Goal: Task Accomplishment & Management: Manage account settings

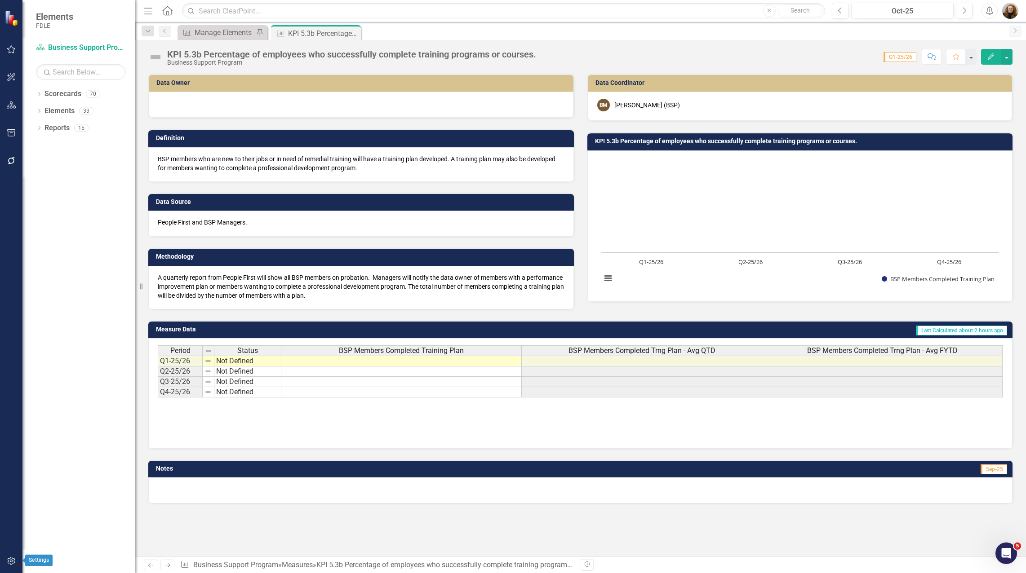
click at [10, 562] on icon "button" at bounding box center [11, 561] width 8 height 8
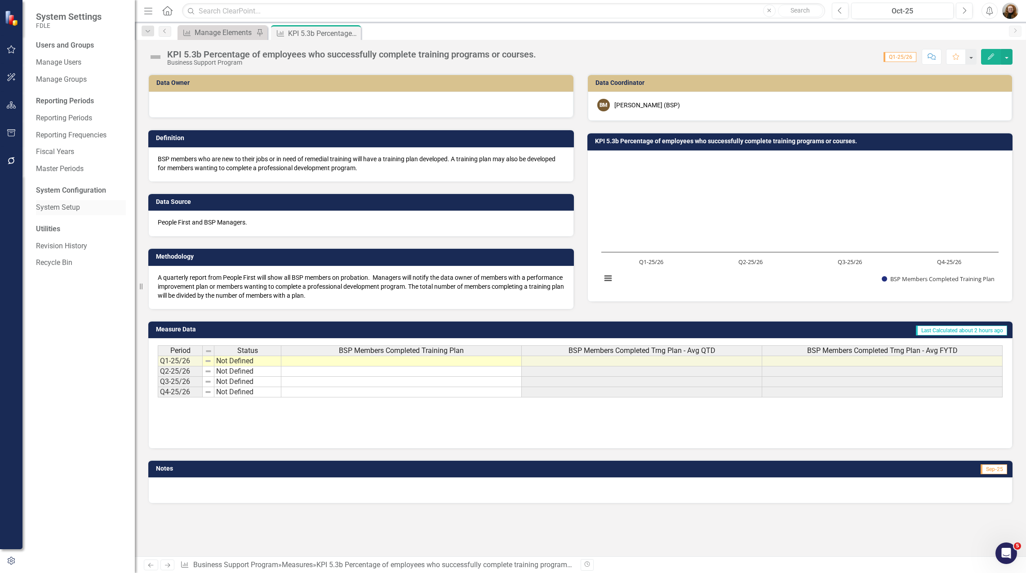
click at [57, 210] on link "System Setup" at bounding box center [81, 208] width 90 height 10
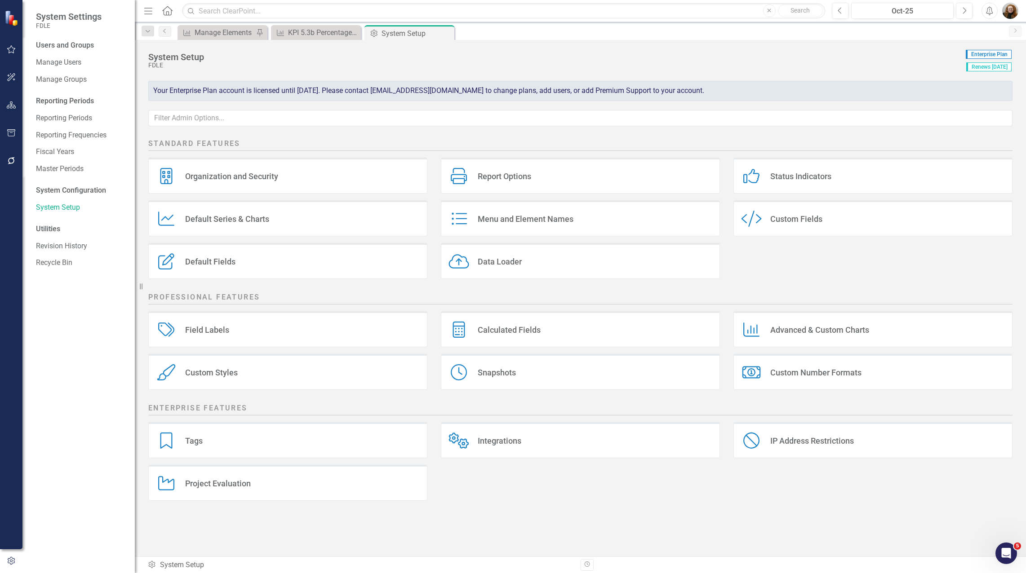
click at [813, 210] on div "Custom Style Custom Fields" at bounding box center [872, 218] width 279 height 36
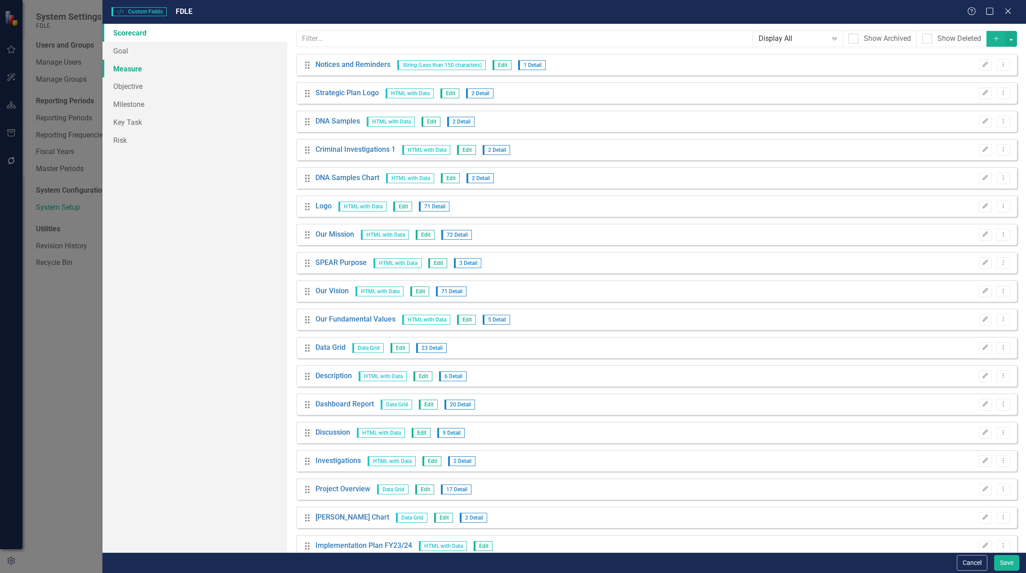
click at [125, 63] on link "Measure" at bounding box center [194, 69] width 185 height 18
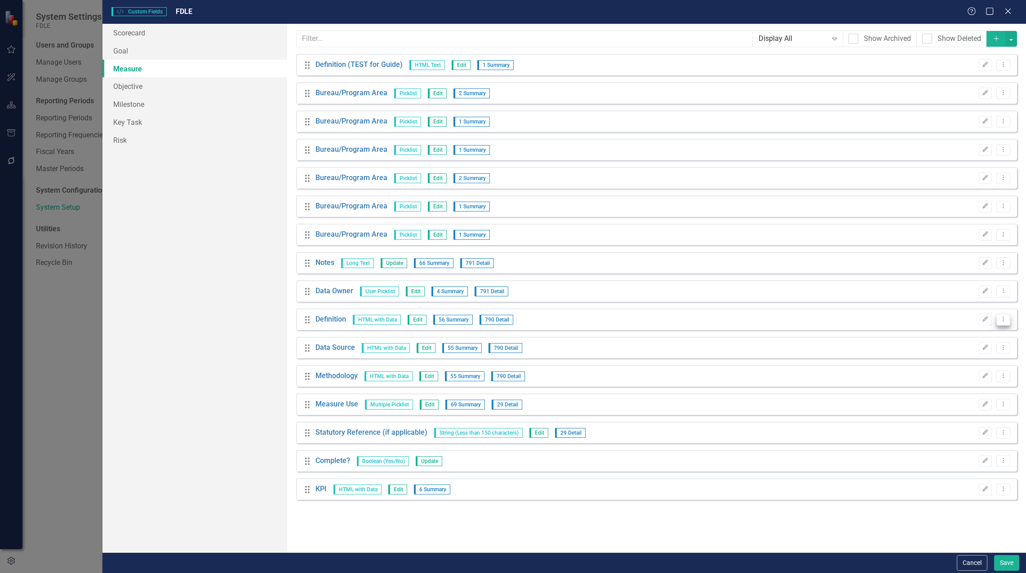
click at [1003, 322] on icon "Dropdown Menu" at bounding box center [1004, 319] width 8 height 6
click at [958, 352] on link "Copy Duplicate Custom Field" at bounding box center [962, 351] width 95 height 17
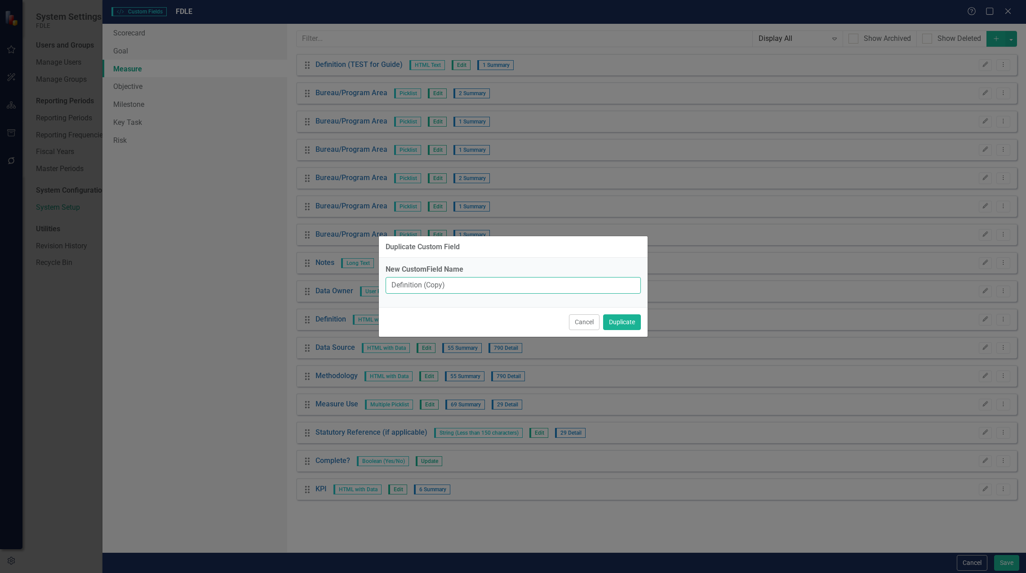
drag, startPoint x: 465, startPoint y: 285, endPoint x: 262, endPoint y: 284, distance: 202.7
click at [262, 284] on div "Duplicate Custom Field New CustomField Name Definition (Copy) Cancel Duplicate" at bounding box center [513, 286] width 1026 height 573
type input "Archive Note"
click at [609, 321] on button "Duplicate" at bounding box center [622, 323] width 38 height 16
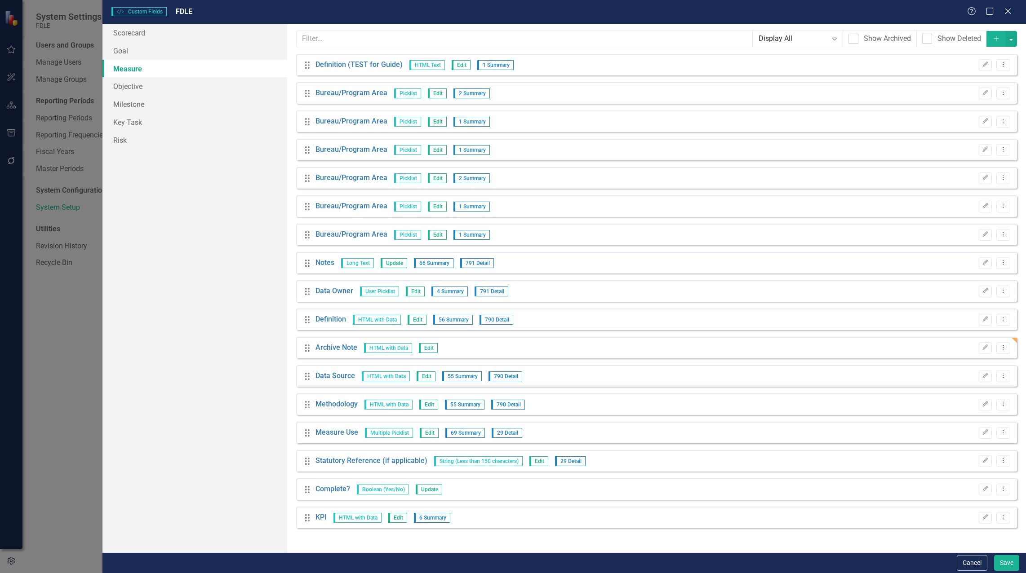
drag, startPoint x: 1011, startPoint y: 11, endPoint x: 792, endPoint y: 84, distance: 230.7
click at [1011, 11] on icon "Close" at bounding box center [1008, 11] width 9 height 7
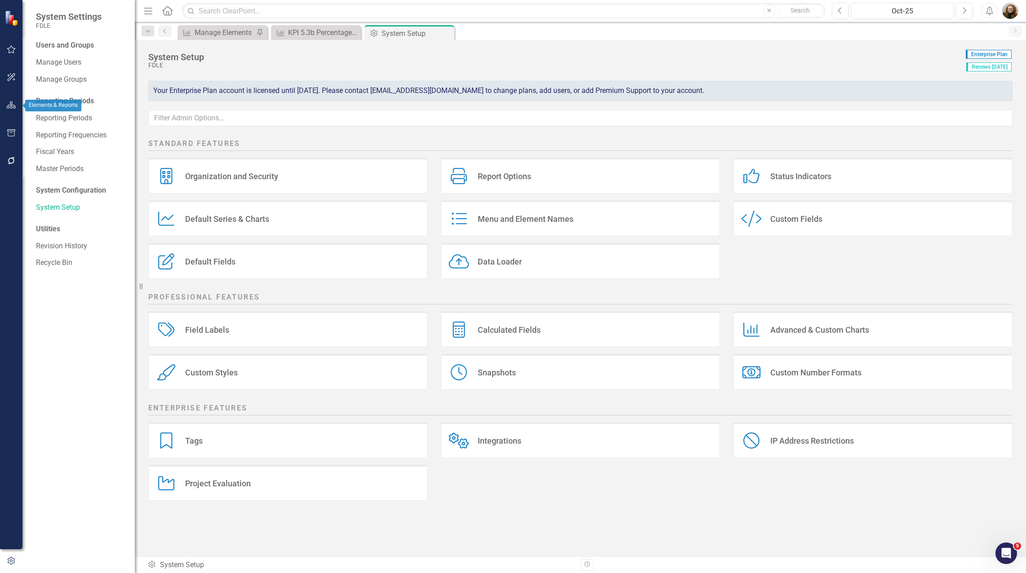
click at [7, 112] on button "button" at bounding box center [11, 105] width 20 height 19
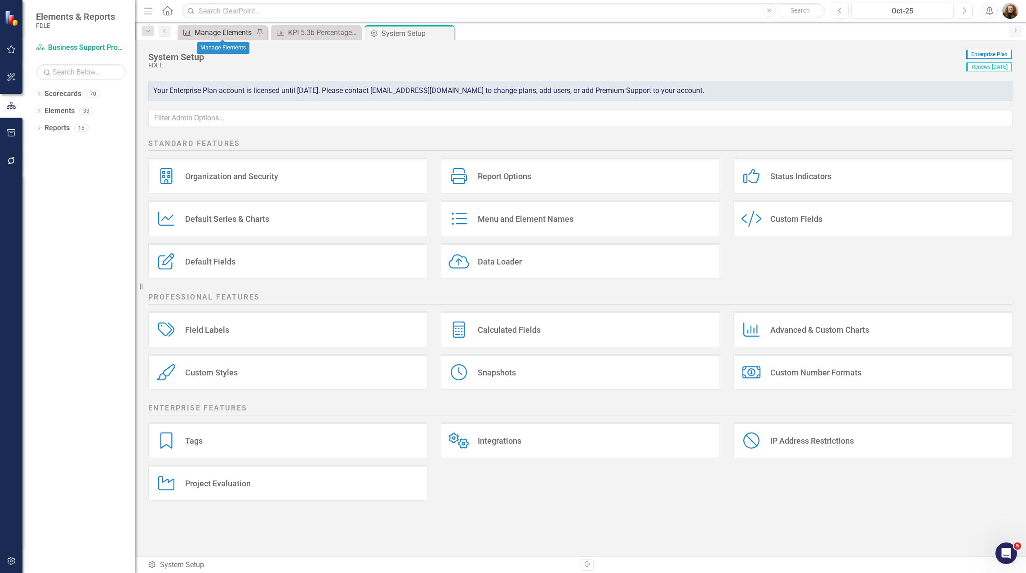
click at [223, 33] on div "Manage Elements" at bounding box center [224, 32] width 59 height 11
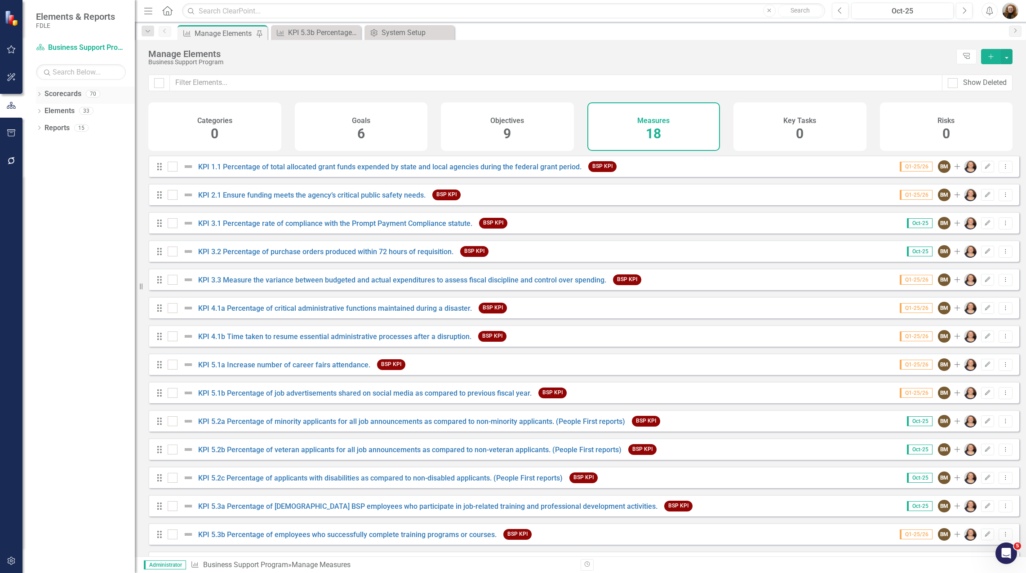
click at [57, 93] on link "Scorecards" at bounding box center [62, 94] width 37 height 10
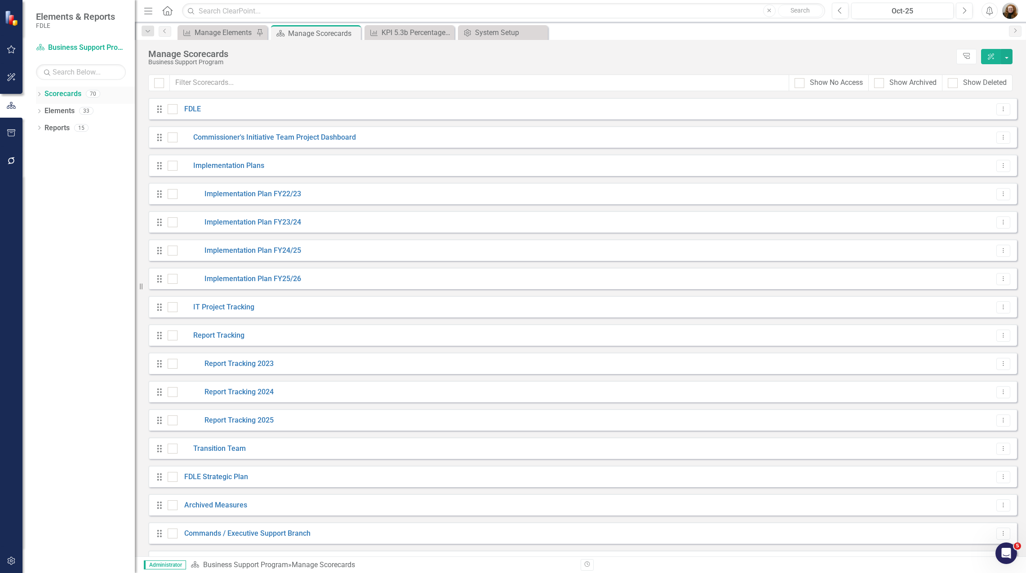
click at [38, 93] on icon "Dropdown" at bounding box center [39, 95] width 6 height 5
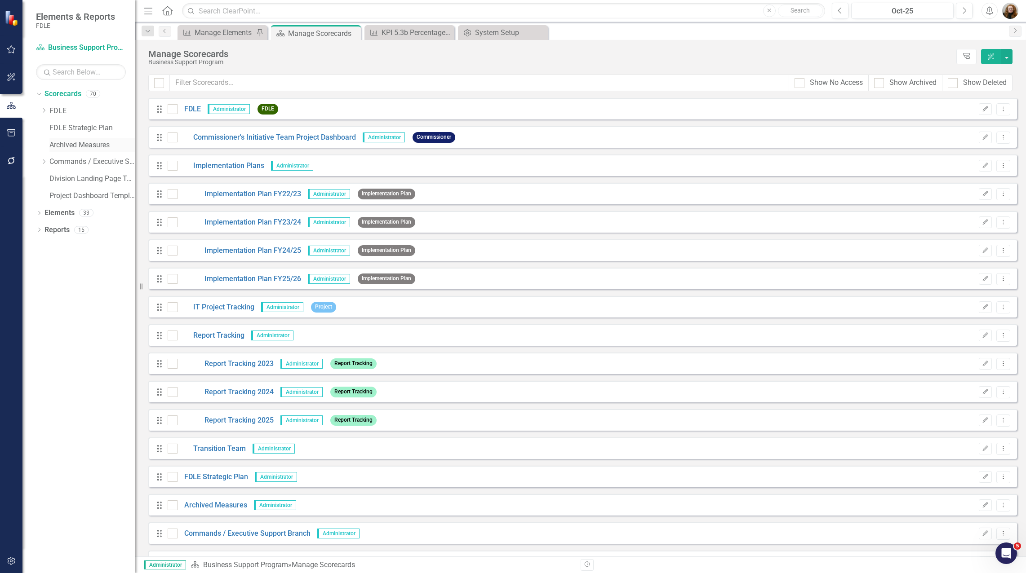
click at [76, 143] on link "Archived Measures" at bounding box center [91, 145] width 85 height 10
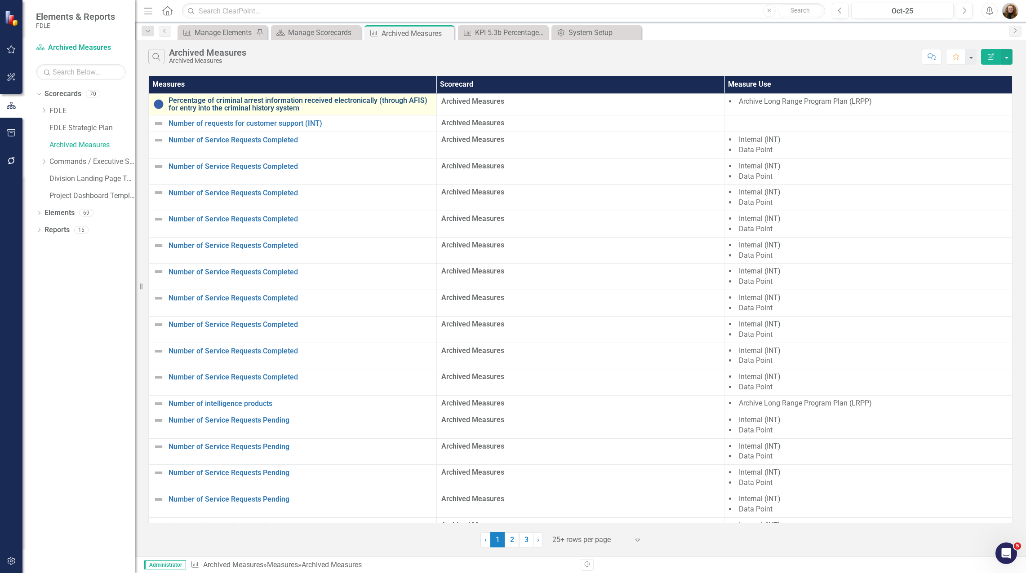
click at [230, 102] on link "Percentage of criminal arrest information received electronically (through AFIS…" at bounding box center [300, 105] width 263 height 16
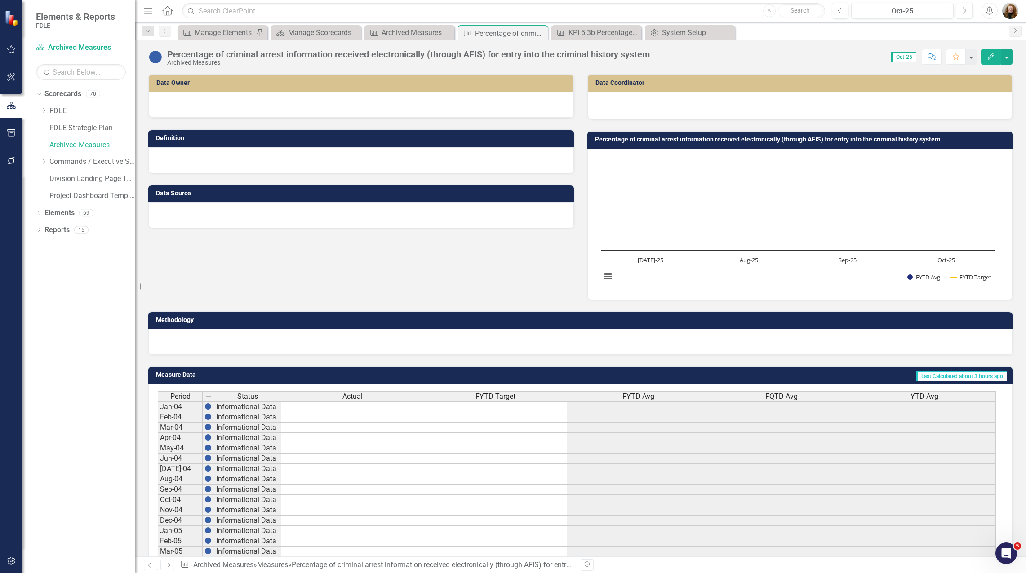
scroll to position [313, 0]
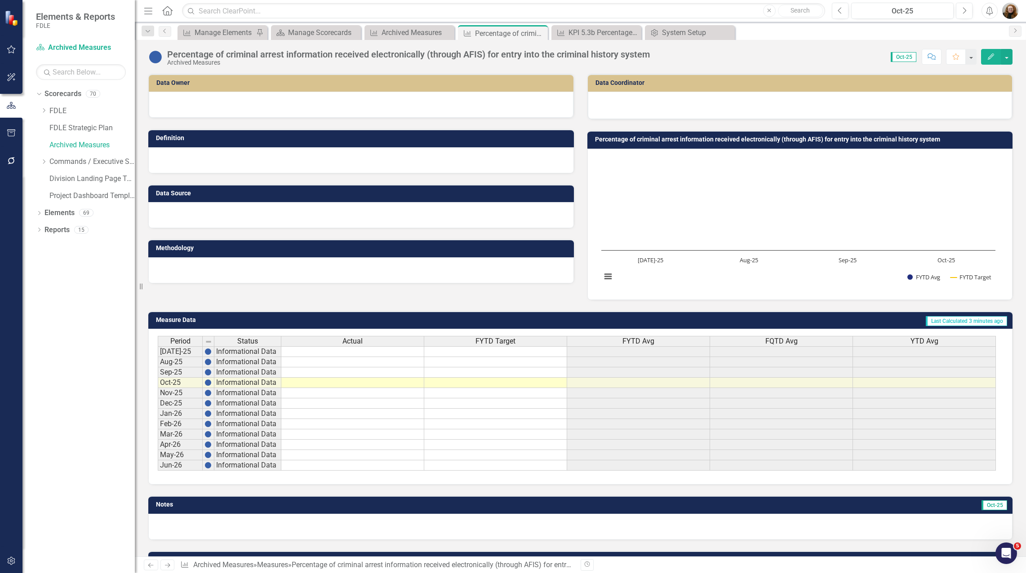
scroll to position [163, 0]
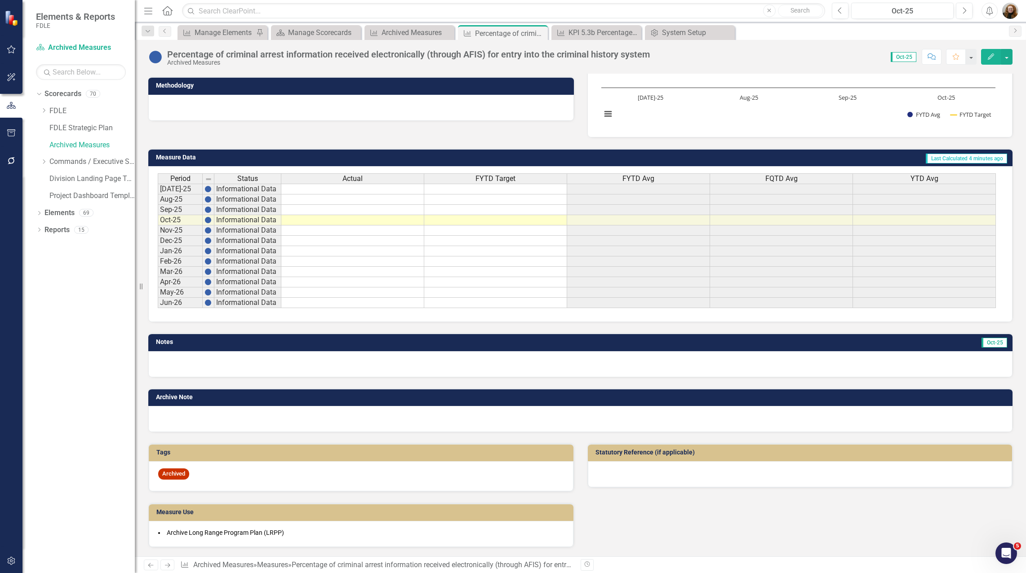
click at [16, 162] on icon "button" at bounding box center [11, 160] width 9 height 7
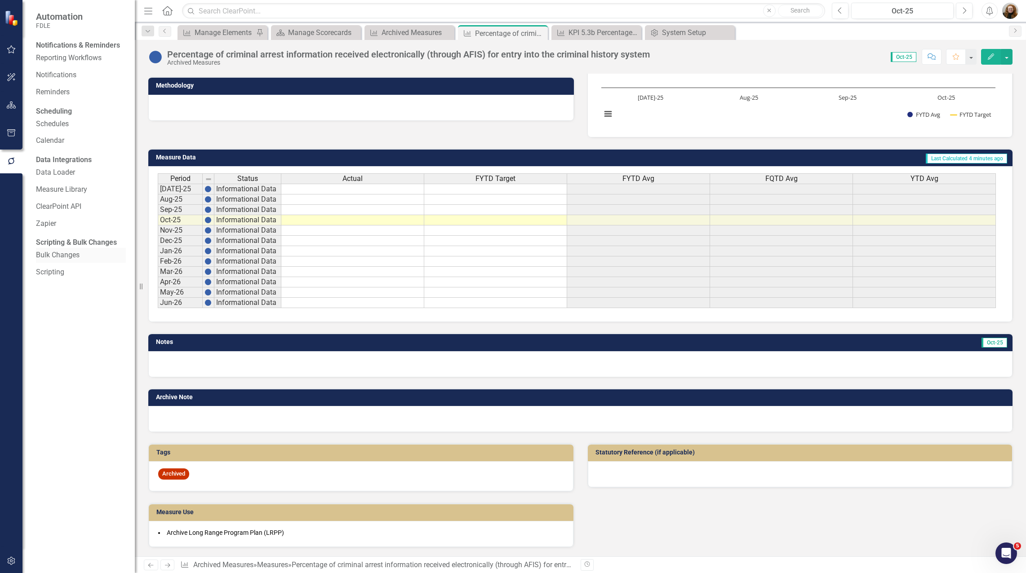
click at [63, 261] on link "Bulk Changes" at bounding box center [81, 255] width 90 height 10
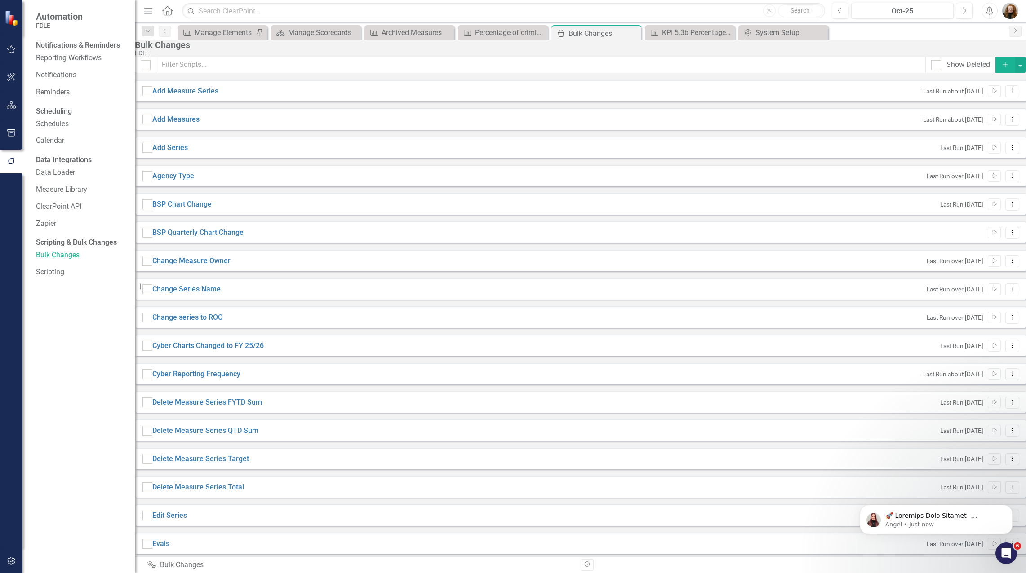
click at [1001, 68] on icon "Add" at bounding box center [1005, 65] width 8 height 6
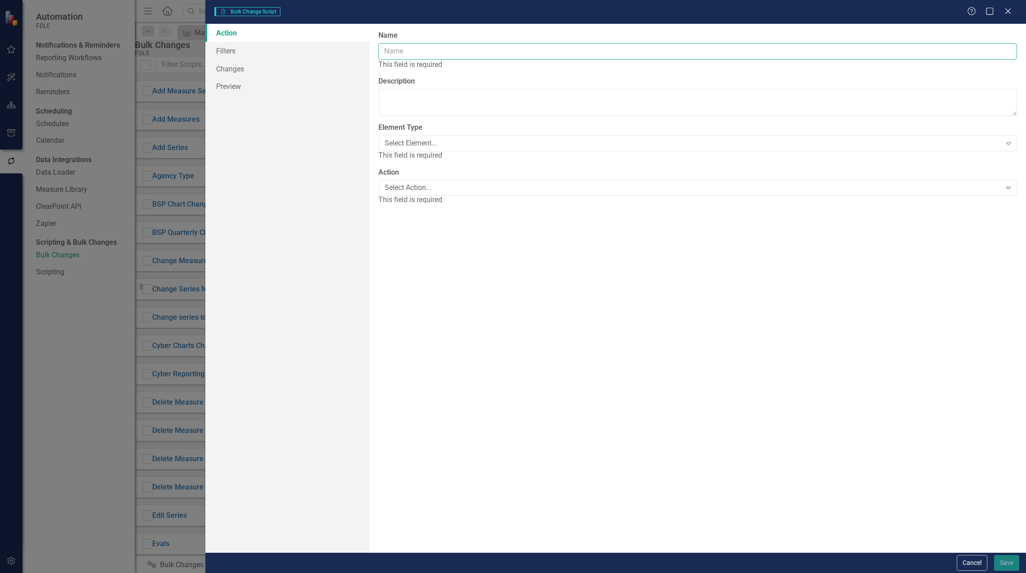
click at [402, 45] on input "Name" at bounding box center [697, 51] width 639 height 17
type input "Archive Note"
click at [405, 130] on div "Select Element..." at bounding box center [693, 133] width 617 height 10
click at [422, 173] on div "Select Action..." at bounding box center [693, 167] width 617 height 10
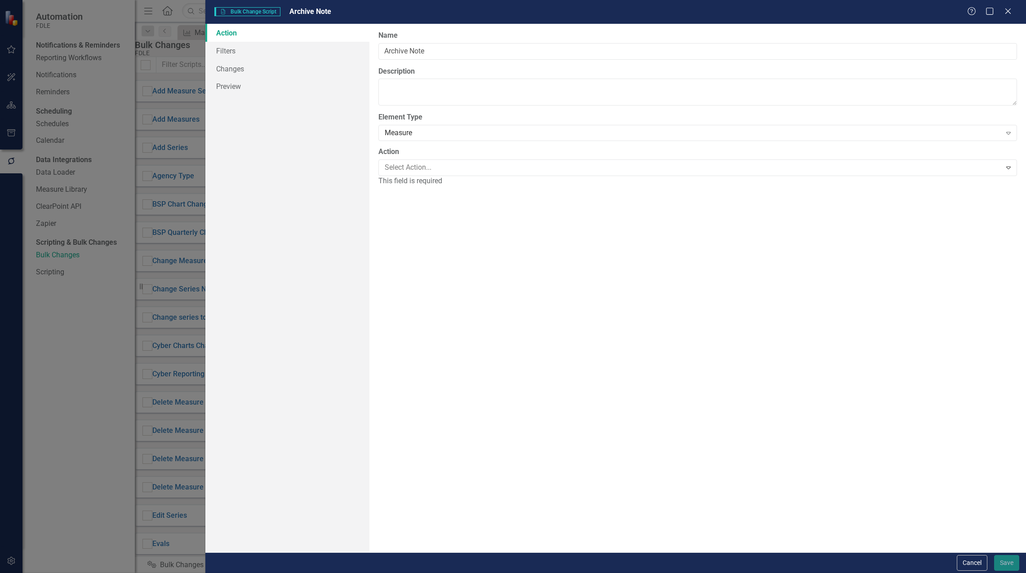
click at [422, 573] on div "Add" at bounding box center [515, 581] width 1012 height 10
click at [245, 53] on link "Filters" at bounding box center [287, 51] width 164 height 18
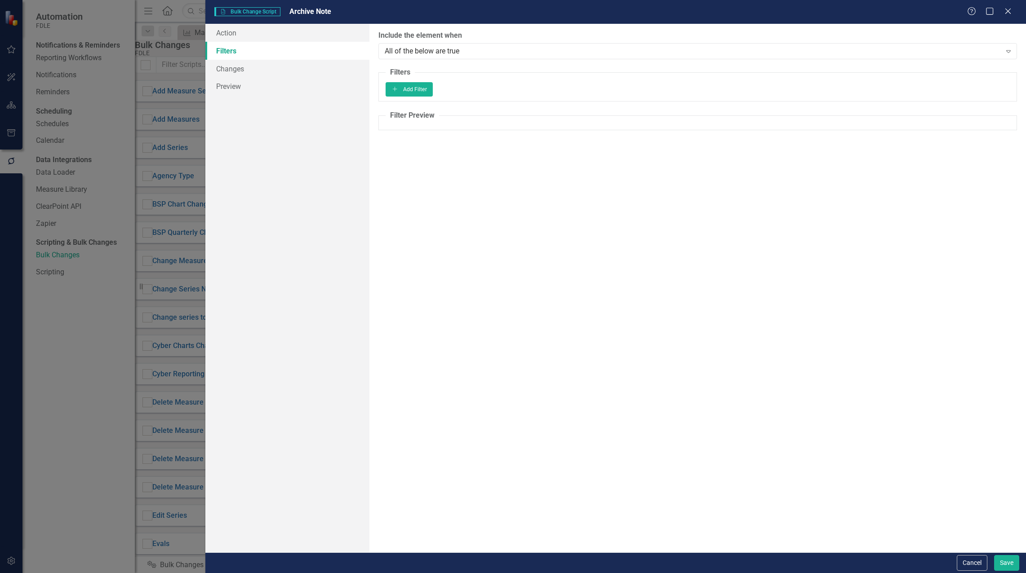
click at [478, 82] on fieldset "Filters Add Add Filter" at bounding box center [697, 84] width 639 height 34
click at [433, 93] on button "Add Add Filter" at bounding box center [409, 89] width 47 height 14
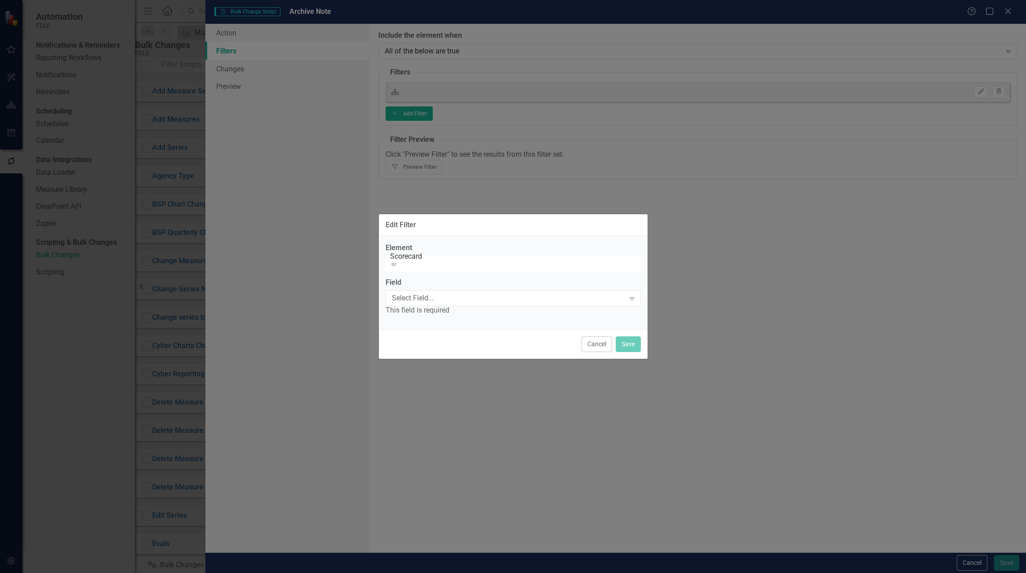
click at [398, 264] on icon "Expand" at bounding box center [393, 264] width 9 height 7
click at [632, 294] on div "Expand" at bounding box center [632, 298] width 16 height 14
click at [398, 263] on icon "Expand" at bounding box center [393, 264] width 9 height 7
click at [631, 295] on div "Expand" at bounding box center [632, 298] width 16 height 14
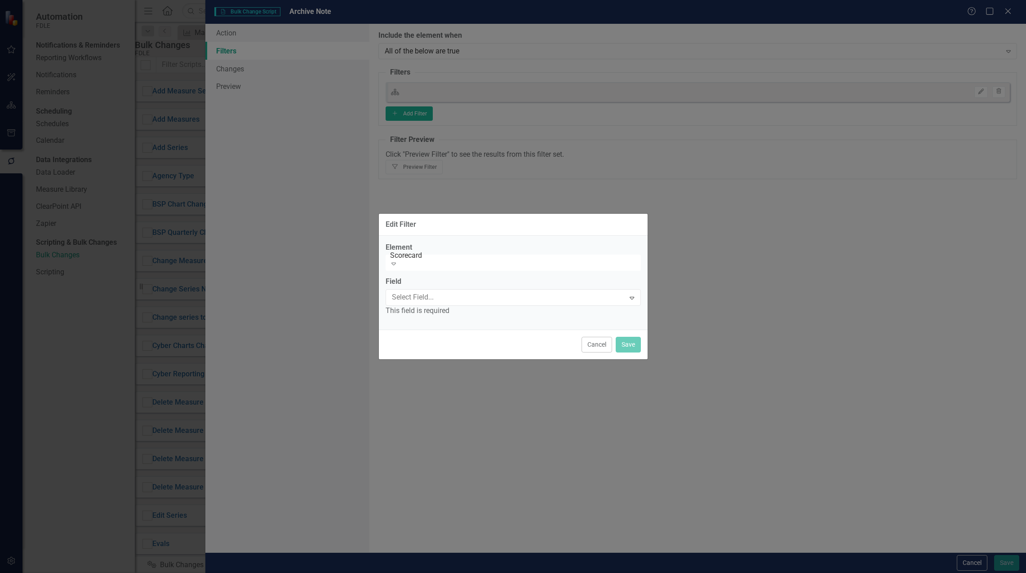
scroll to position [1810, 0]
click at [875, 227] on div "Edit Filter Element Scorecard Expand Field 129 results available. Use Up and Do…" at bounding box center [513, 286] width 1026 height 573
click at [624, 262] on div "Scorecard" at bounding box center [516, 257] width 252 height 10
click at [600, 350] on button "Cancel" at bounding box center [597, 345] width 31 height 16
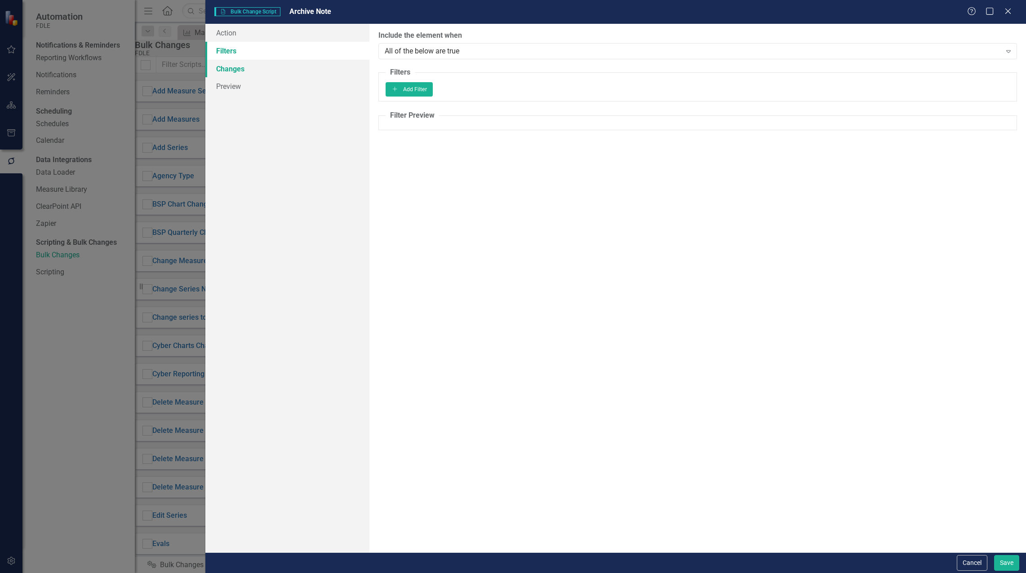
click at [240, 65] on link "Changes" at bounding box center [287, 69] width 164 height 18
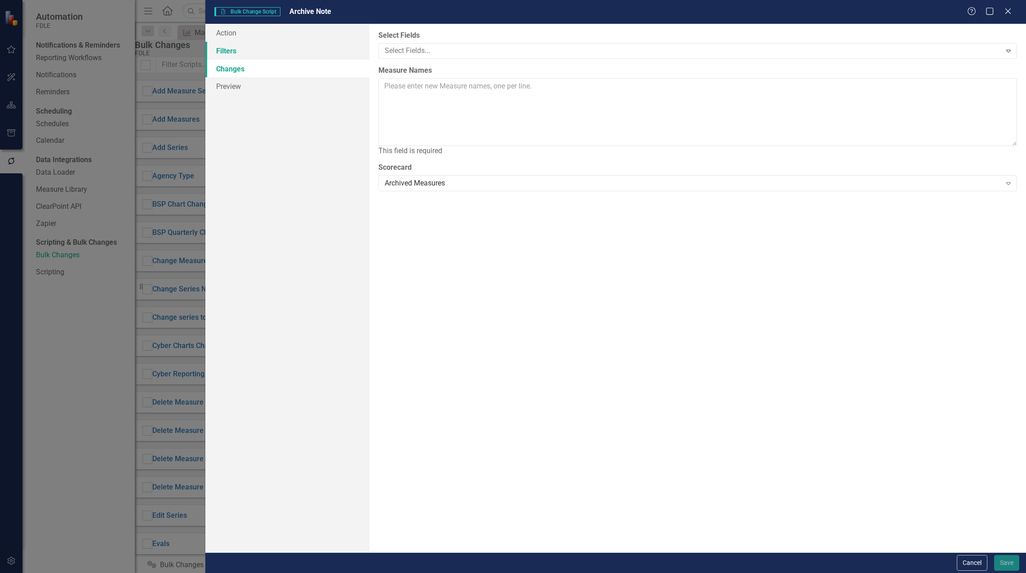
click at [244, 49] on link "Filters" at bounding box center [287, 51] width 164 height 18
click at [231, 50] on link "Filters" at bounding box center [287, 51] width 164 height 18
click at [235, 47] on link "Filters" at bounding box center [287, 51] width 164 height 18
click at [238, 50] on link "Filters" at bounding box center [287, 51] width 164 height 18
click at [1010, 12] on icon "Close" at bounding box center [1007, 11] width 11 height 9
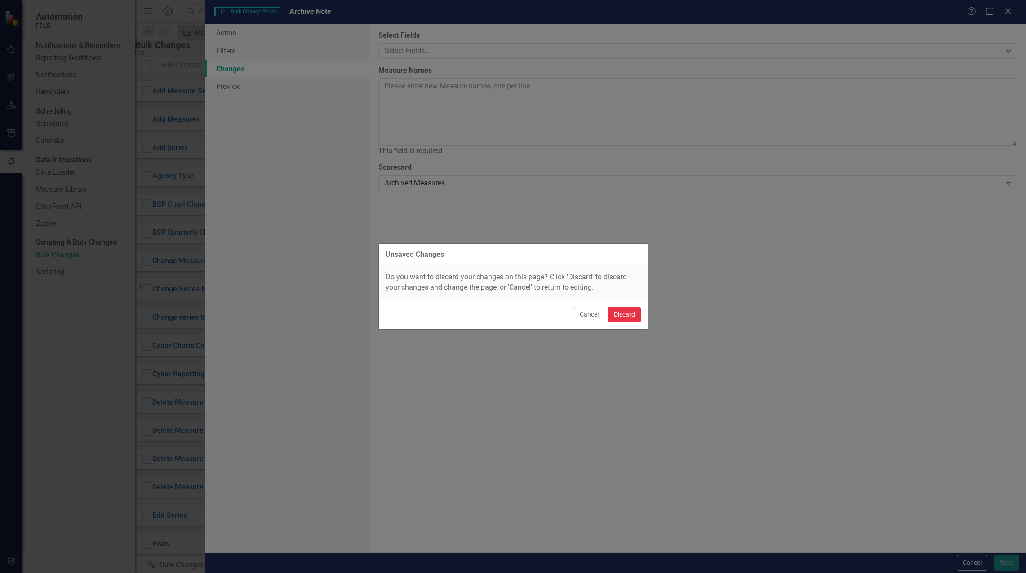
click at [621, 315] on button "Discard" at bounding box center [624, 315] width 33 height 16
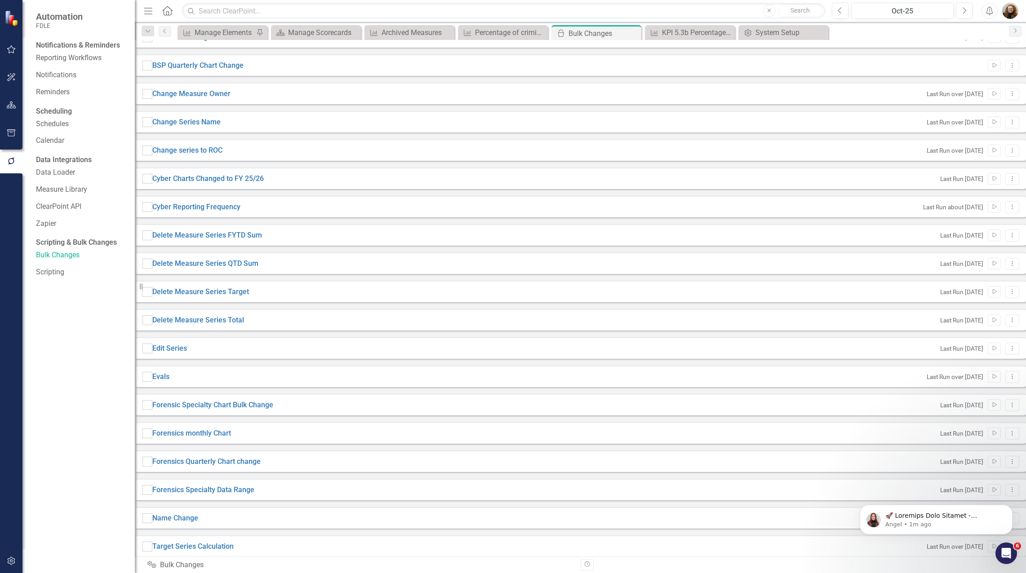
scroll to position [0, 0]
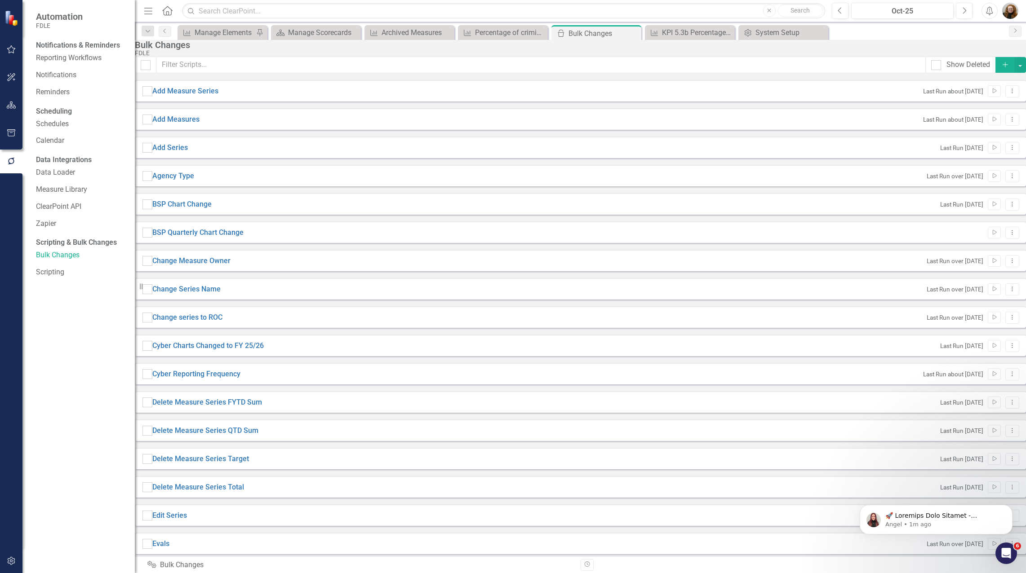
drag, startPoint x: 674, startPoint y: 64, endPoint x: 680, endPoint y: 63, distance: 5.9
click at [675, 57] on div "FDLE" at bounding box center [578, 53] width 887 height 7
click at [1001, 68] on icon "Add" at bounding box center [1005, 65] width 8 height 6
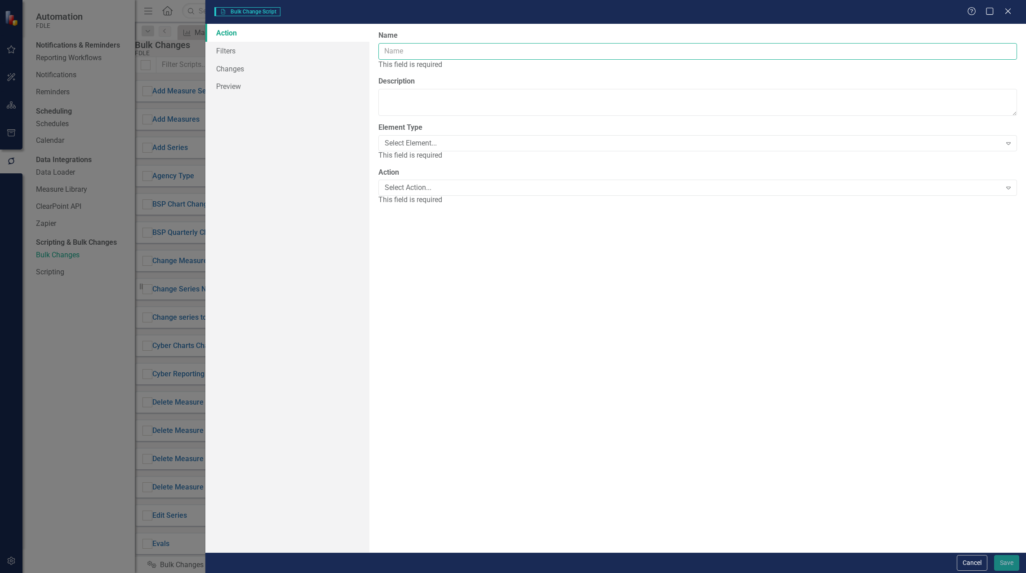
click at [392, 49] on input "Name" at bounding box center [697, 51] width 639 height 17
type input "Archive Note"
click at [460, 134] on div "Select Element..." at bounding box center [693, 133] width 617 height 10
click at [461, 169] on div "Select Action..." at bounding box center [693, 167] width 617 height 10
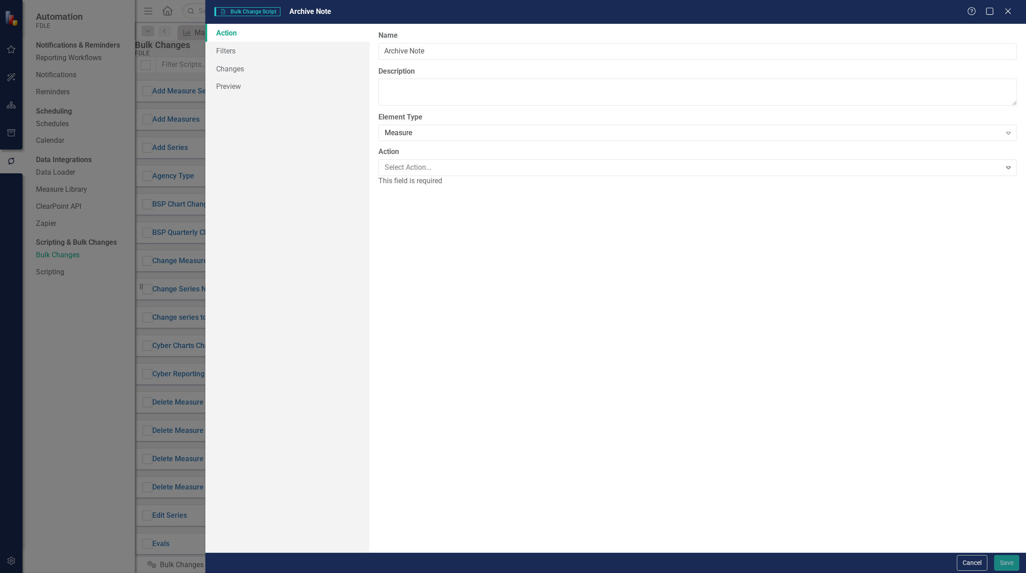
click at [229, 51] on link "Filters" at bounding box center [287, 51] width 164 height 18
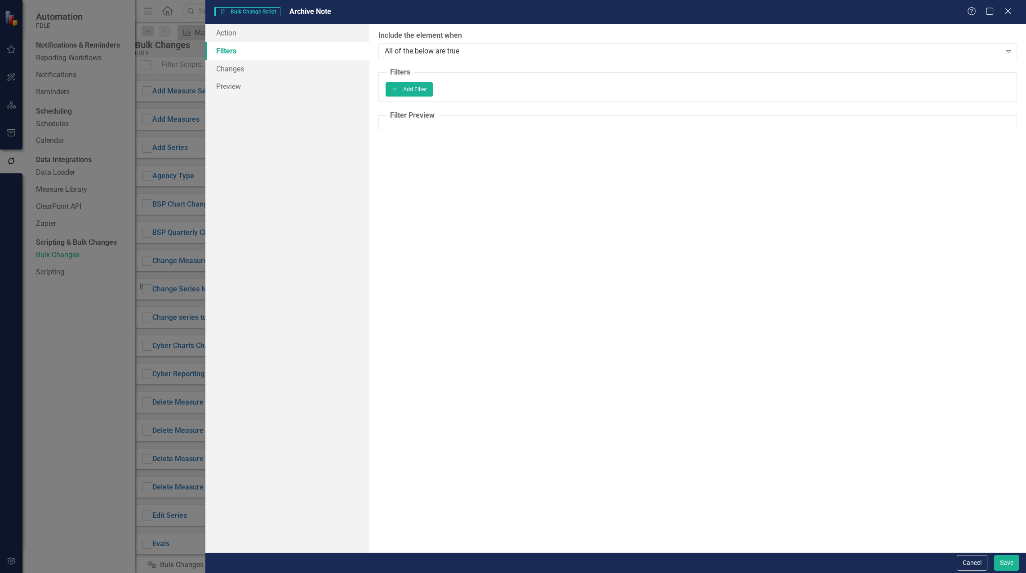
click at [444, 81] on fieldset "Filters Add Add Filter" at bounding box center [697, 84] width 639 height 34
click at [433, 91] on button "Add Add Filter" at bounding box center [409, 89] width 47 height 14
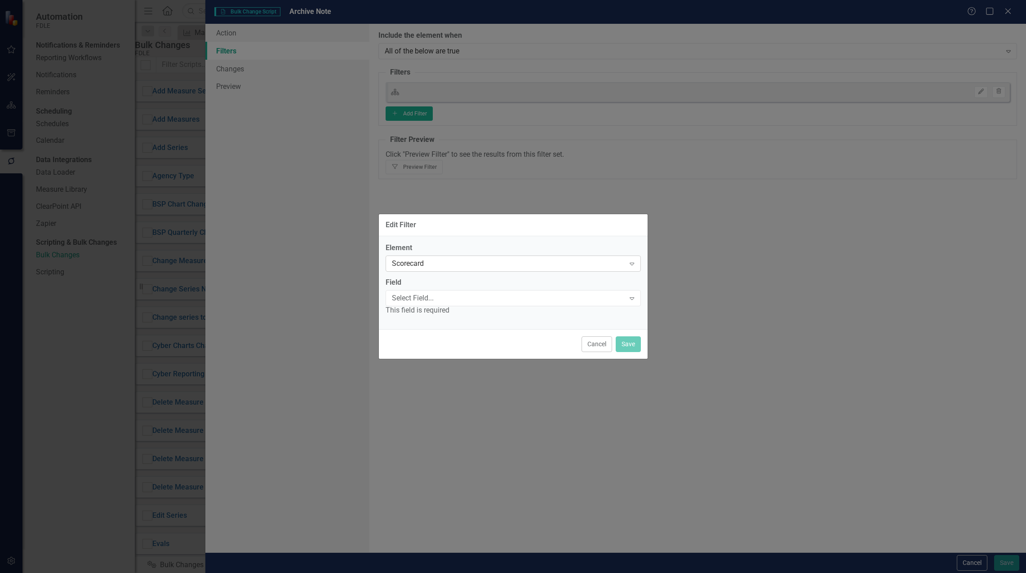
click at [516, 266] on div "Scorecard" at bounding box center [508, 264] width 233 height 10
click at [489, 299] on div "Select Field..." at bounding box center [508, 298] width 233 height 10
click at [475, 264] on div "Measure" at bounding box center [508, 263] width 233 height 10
click at [476, 573] on div "Scorecard" at bounding box center [515, 581] width 1012 height 10
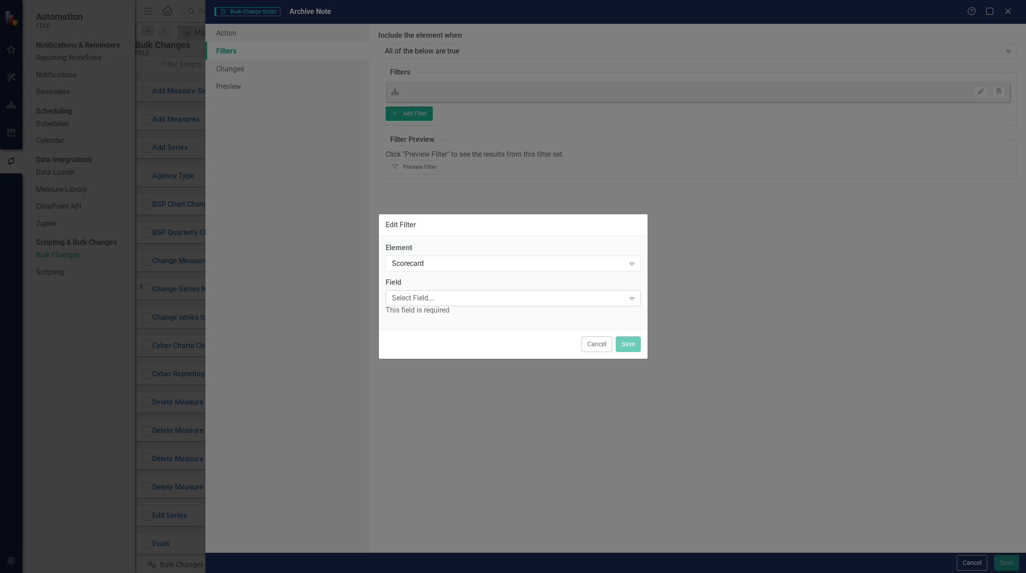
click at [516, 299] on div "Select Field..." at bounding box center [508, 298] width 233 height 10
click at [455, 260] on div "Scorecard" at bounding box center [508, 264] width 233 height 10
click at [436, 295] on div "Select Field..." at bounding box center [508, 298] width 233 height 10
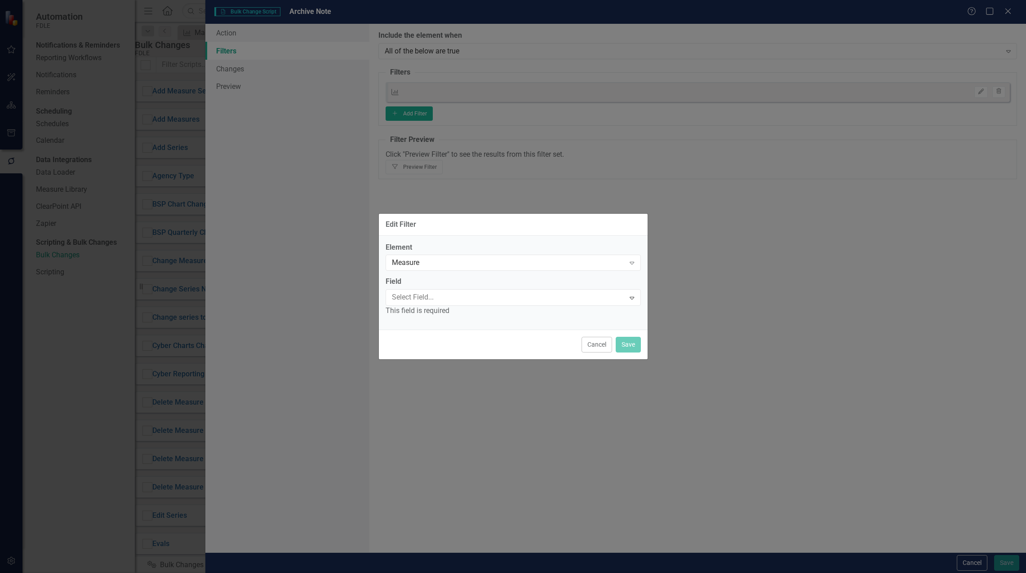
scroll to position [190, 0]
drag, startPoint x: 749, startPoint y: 272, endPoint x: 747, endPoint y: 284, distance: 12.3
click at [749, 272] on div "Edit Filter Element Measure Expand Field Select Field... Expand This field is r…" at bounding box center [513, 286] width 1026 height 573
click at [599, 345] on button "Cancel" at bounding box center [597, 345] width 31 height 16
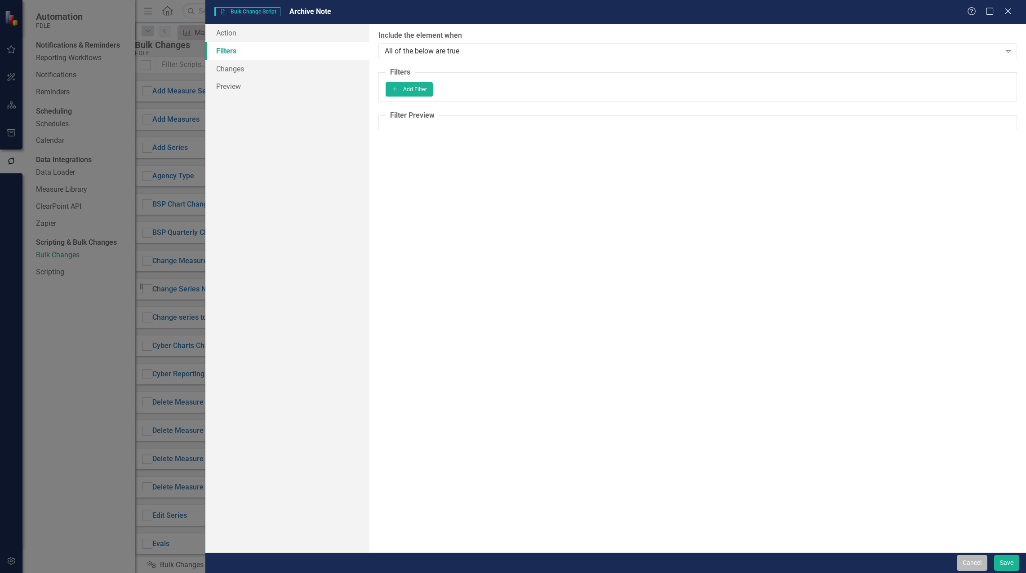
click at [964, 563] on button "Cancel" at bounding box center [972, 564] width 31 height 16
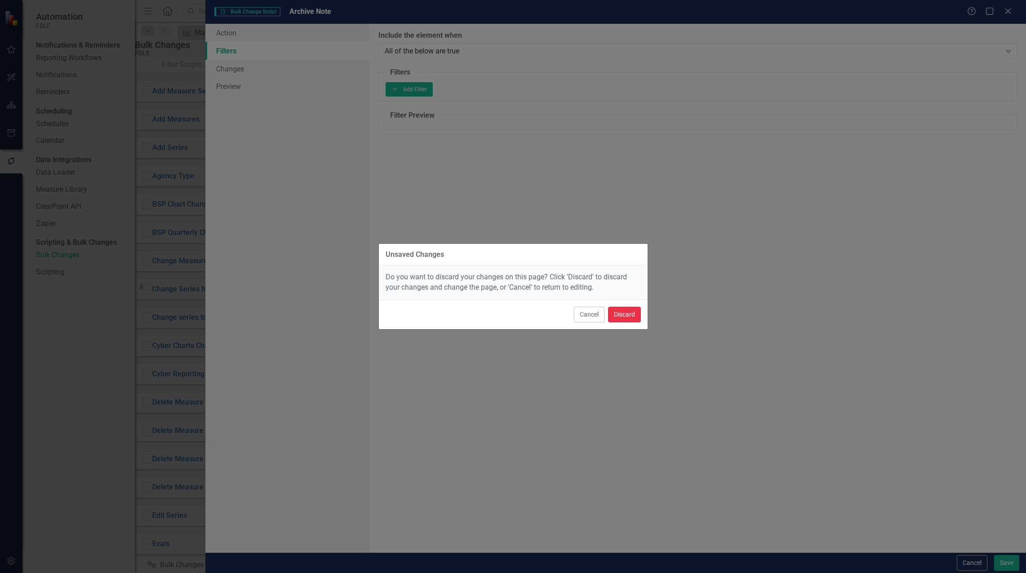
click at [626, 308] on button "Discard" at bounding box center [624, 315] width 33 height 16
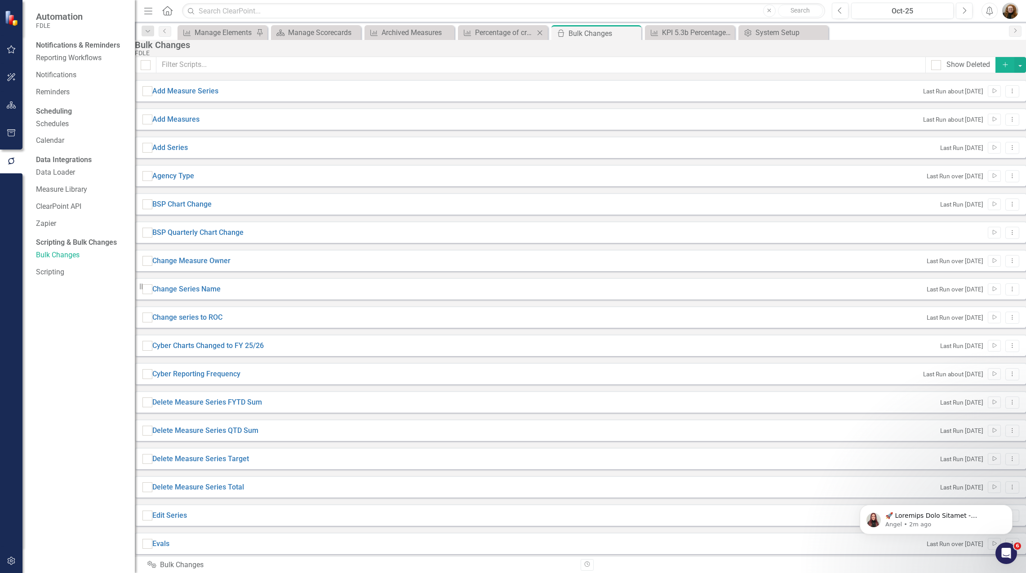
click at [513, 27] on div "Measure Percentage of criminal arrest information received electronically (thro…" at bounding box center [503, 32] width 90 height 15
click at [507, 36] on div "Percentage of criminal arrest information received electronically (through AFIS…" at bounding box center [504, 32] width 59 height 11
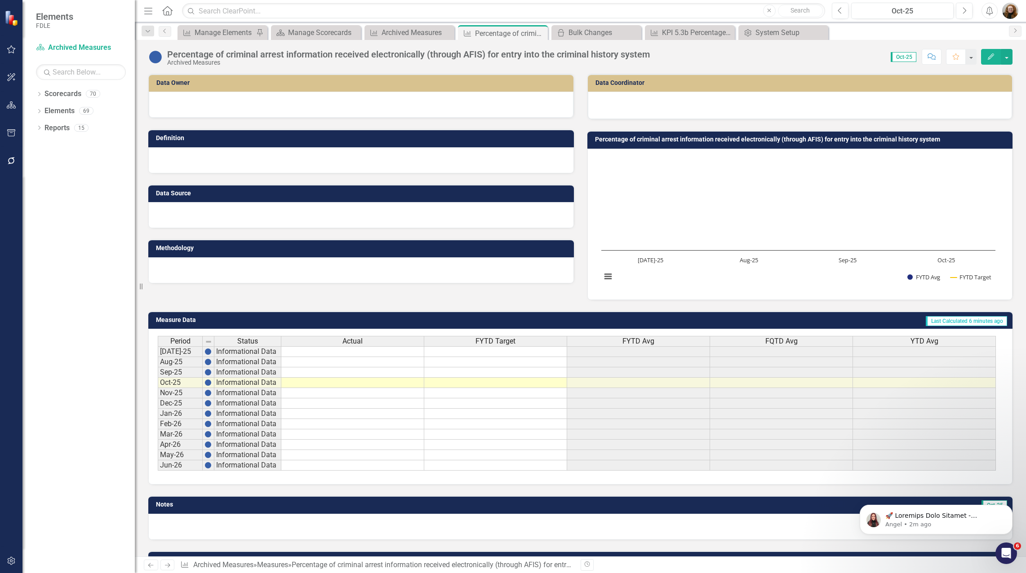
click at [788, 508] on td "Oct-25" at bounding box center [749, 505] width 518 height 13
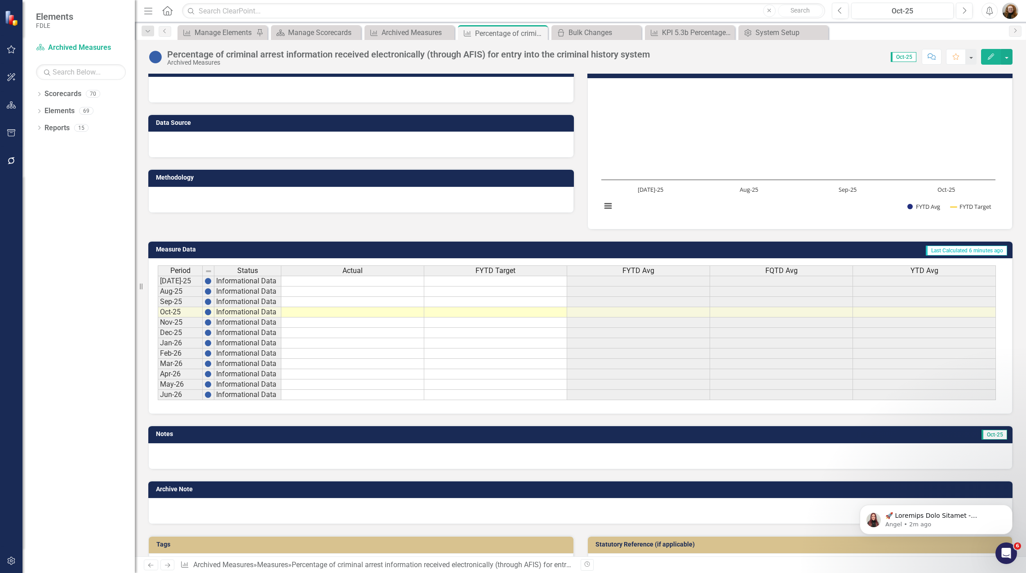
scroll to position [90, 0]
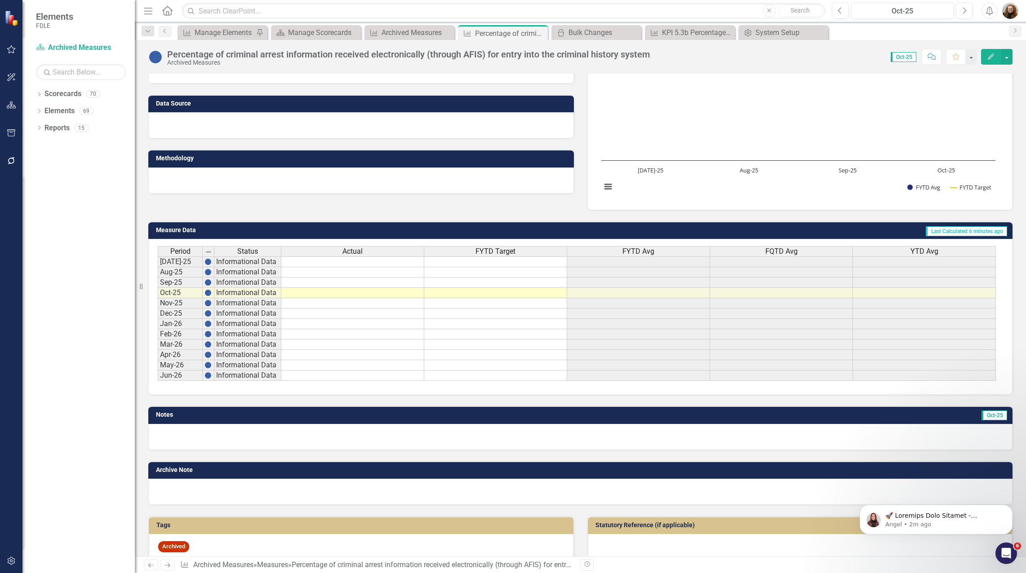
click at [996, 57] on button "Edit" at bounding box center [991, 57] width 20 height 16
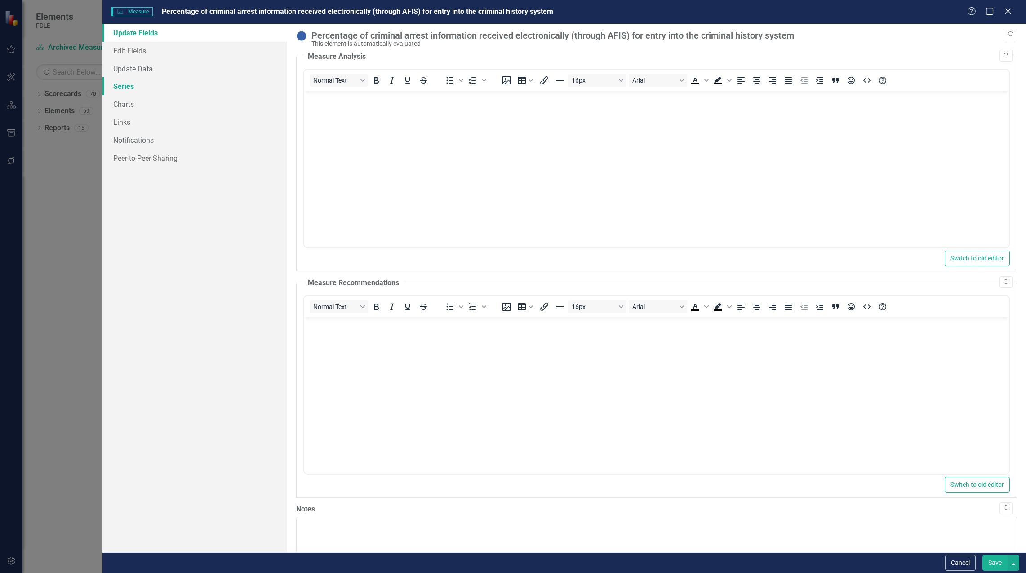
scroll to position [0, 0]
click at [1008, 14] on icon "Close" at bounding box center [1007, 11] width 11 height 9
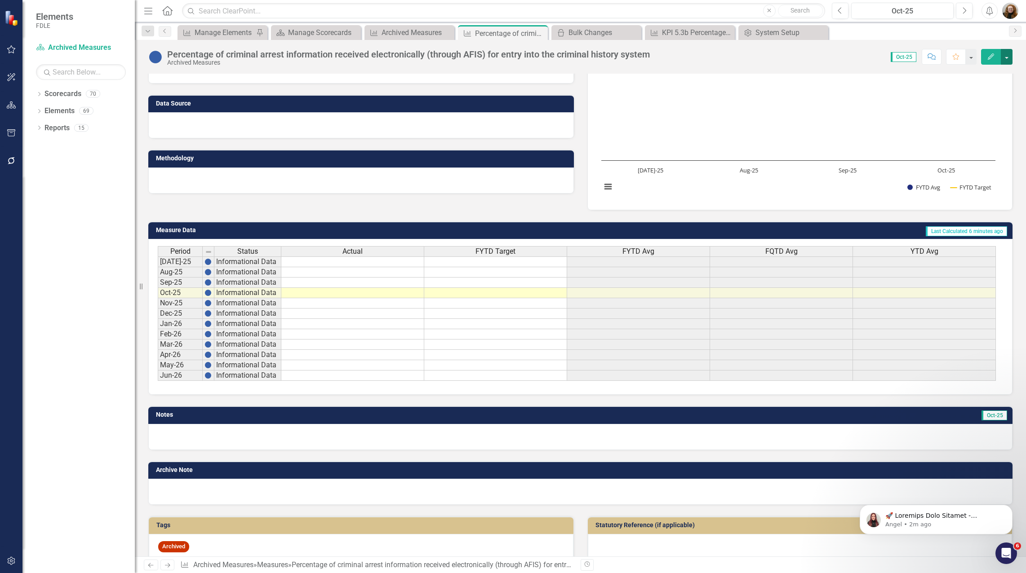
click at [1007, 52] on button "button" at bounding box center [1007, 57] width 12 height 16
click at [967, 93] on link "Edit Report Edit Layout" at bounding box center [968, 90] width 88 height 17
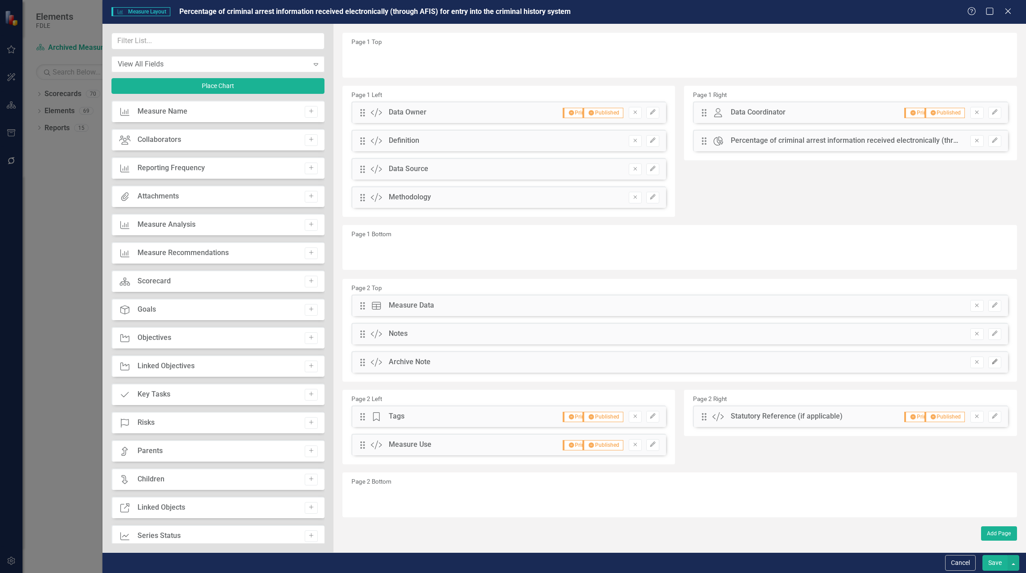
click at [991, 362] on button "Edit" at bounding box center [994, 363] width 13 height 12
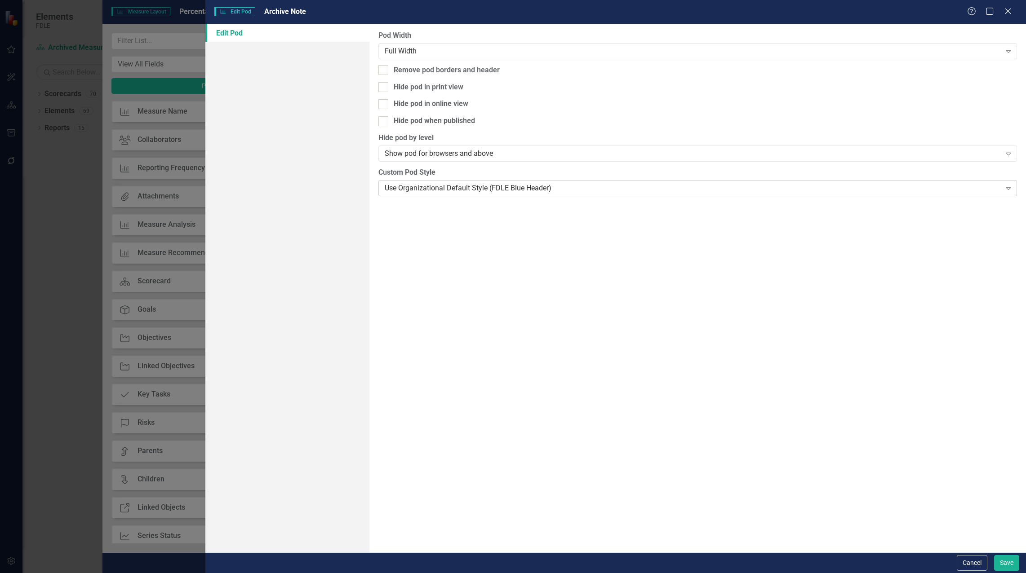
click at [418, 183] on div "Use Organizational Default Style (FDLE Blue Header)" at bounding box center [693, 188] width 617 height 10
click at [1002, 557] on button "Save" at bounding box center [1006, 564] width 25 height 16
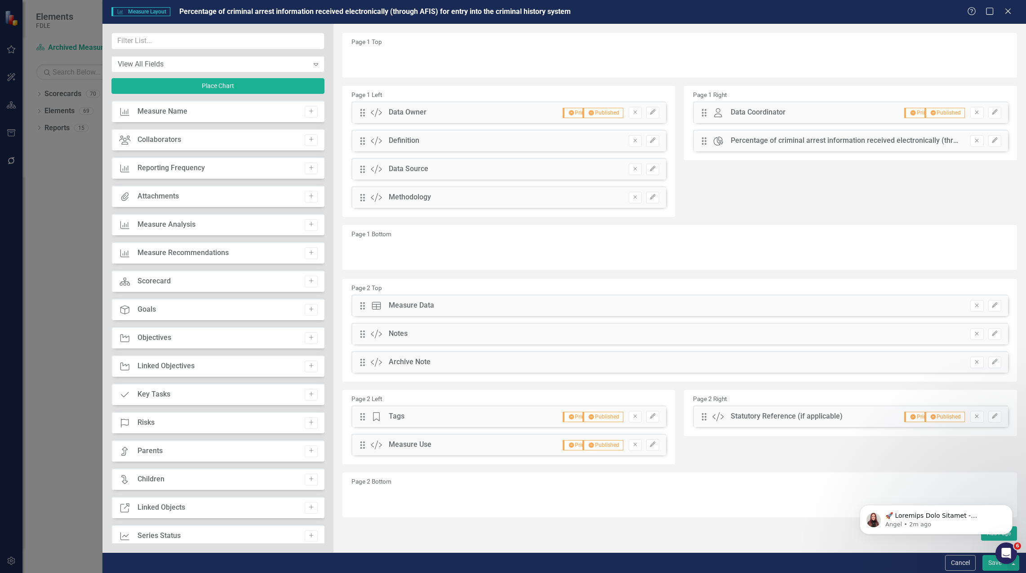
click at [995, 564] on button "Save" at bounding box center [994, 564] width 25 height 16
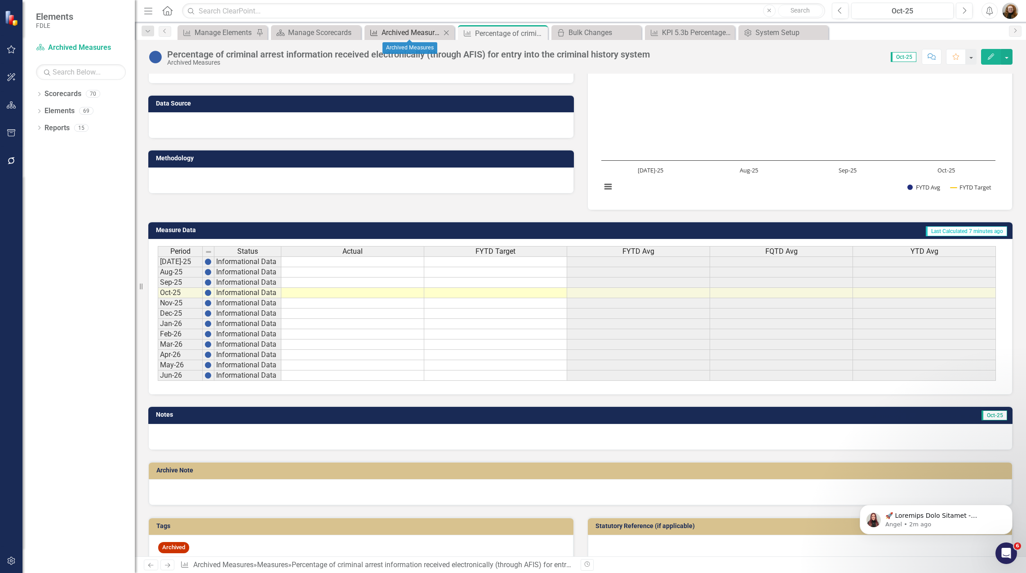
click at [404, 33] on div "Archived Measures" at bounding box center [411, 32] width 59 height 11
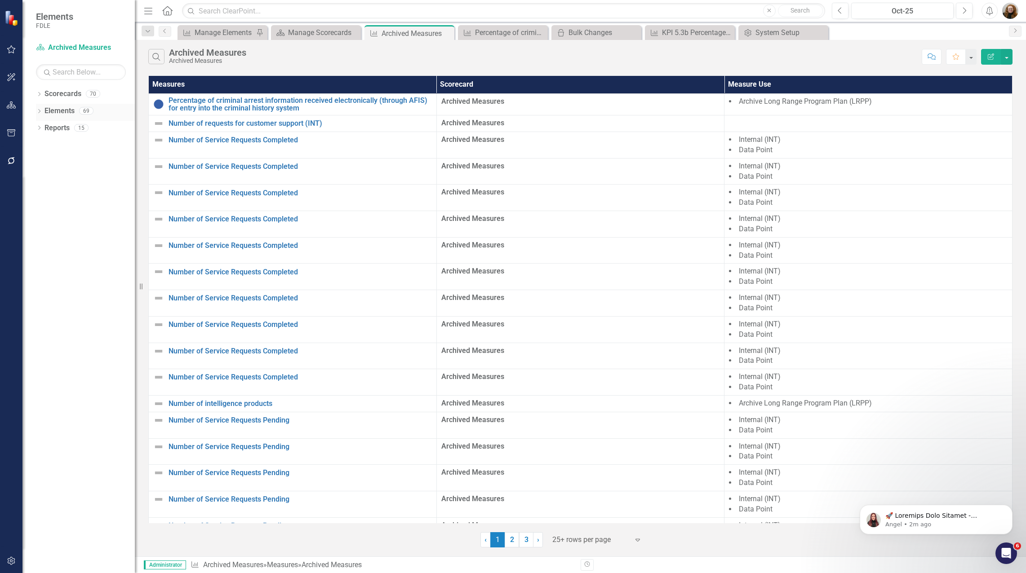
click at [42, 111] on icon "Dropdown" at bounding box center [39, 112] width 6 height 5
click at [45, 158] on div "Dropdown Measure Measures 69" at bounding box center [87, 163] width 94 height 17
click at [42, 163] on icon "Dropdown" at bounding box center [43, 162] width 6 height 5
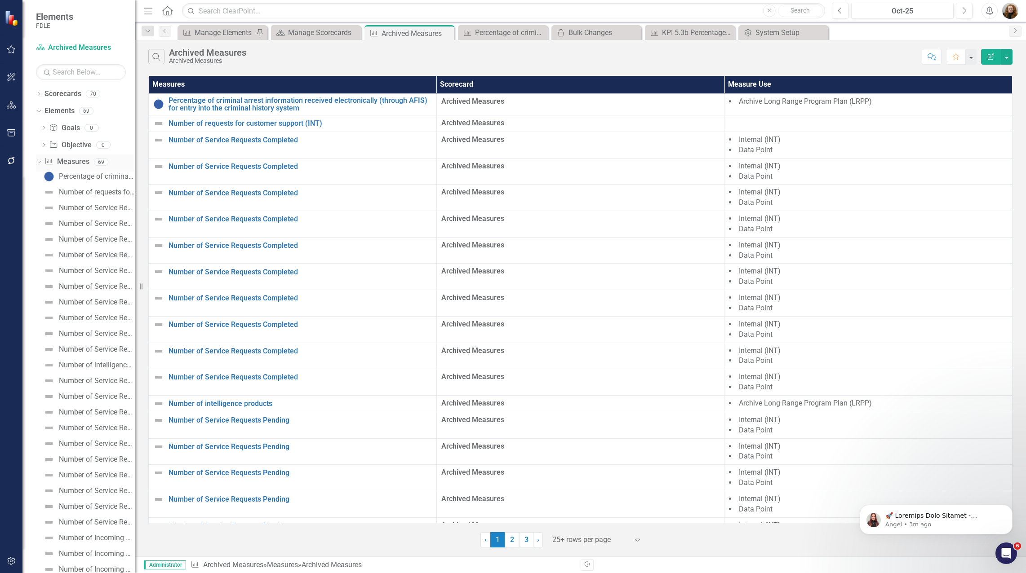
click at [81, 162] on link "Measure Measures" at bounding box center [66, 162] width 44 height 10
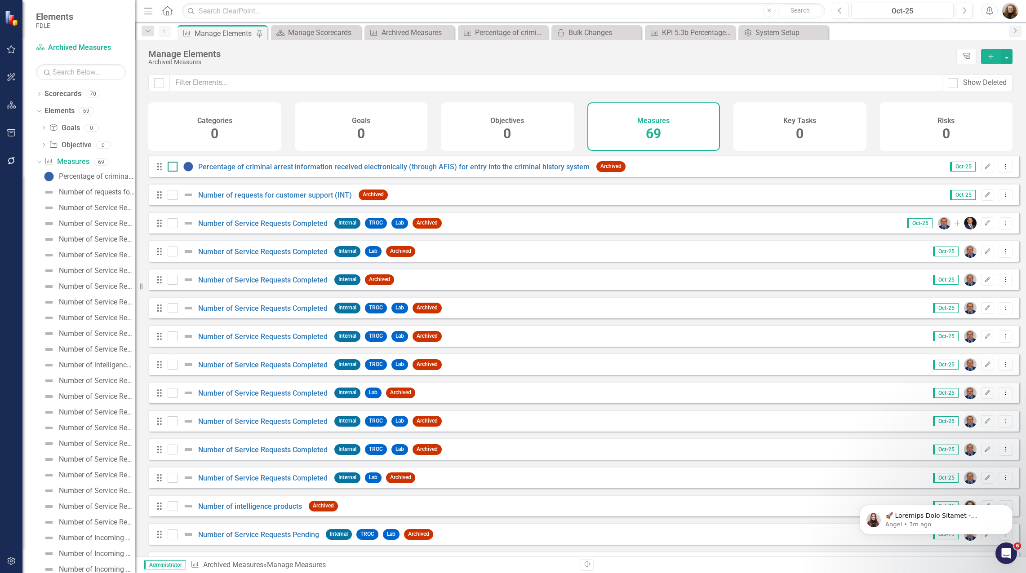
click at [172, 168] on input "checkbox" at bounding box center [171, 165] width 6 height 6
checkbox input "true"
click at [171, 196] on input "checkbox" at bounding box center [171, 193] width 6 height 6
checkbox input "true"
click at [171, 224] on input "checkbox" at bounding box center [171, 221] width 6 height 6
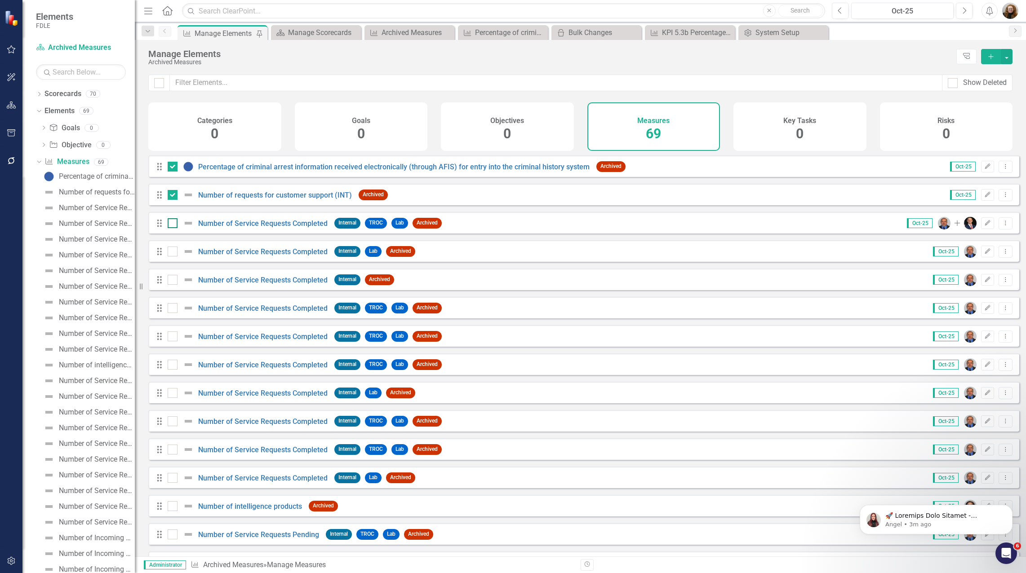
checkbox input "true"
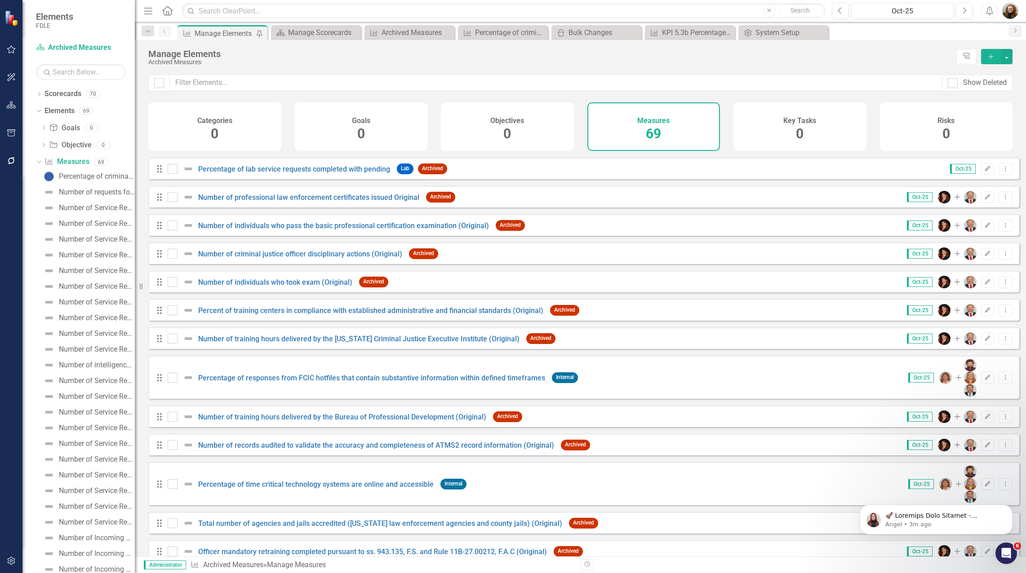
scroll to position [1559, 0]
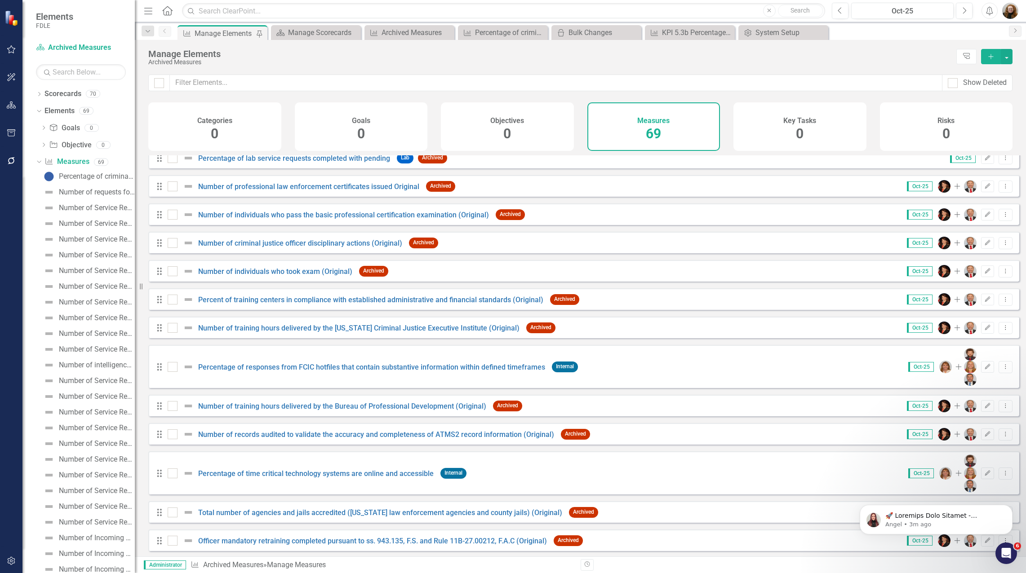
click at [170, 564] on div at bounding box center [173, 569] width 10 height 10
click at [170, 564] on input "checkbox" at bounding box center [171, 567] width 6 height 6
checkbox input "true"
click at [170, 536] on div at bounding box center [173, 541] width 10 height 10
click at [170, 536] on input "checkbox" at bounding box center [171, 539] width 6 height 6
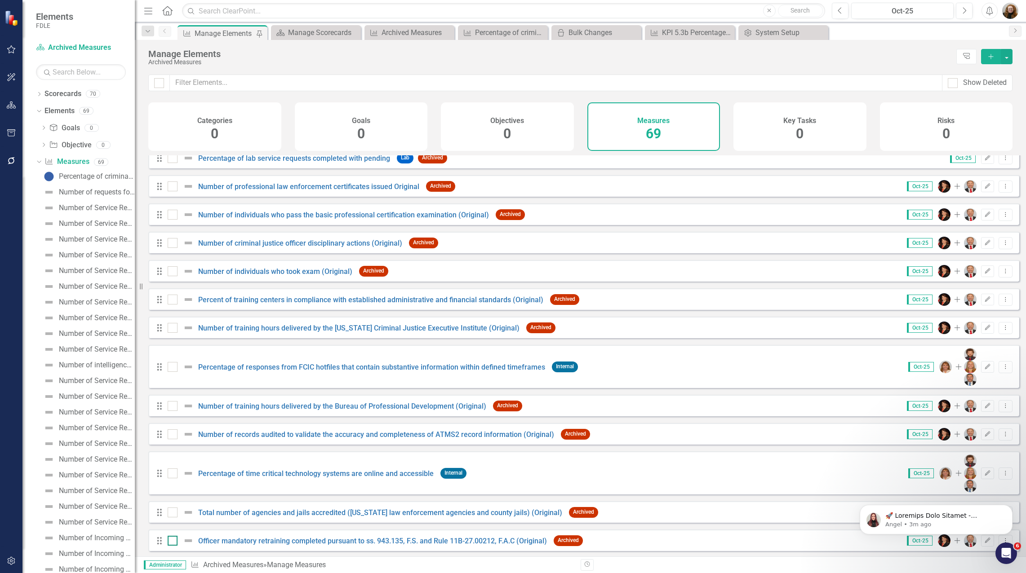
checkbox input "true"
drag, startPoint x: 172, startPoint y: 455, endPoint x: 171, endPoint y: 435, distance: 20.7
click at [172, 508] on input "checkbox" at bounding box center [171, 511] width 6 height 6
checkbox input "true"
drag, startPoint x: 171, startPoint y: 427, endPoint x: 171, endPoint y: 402, distance: 24.3
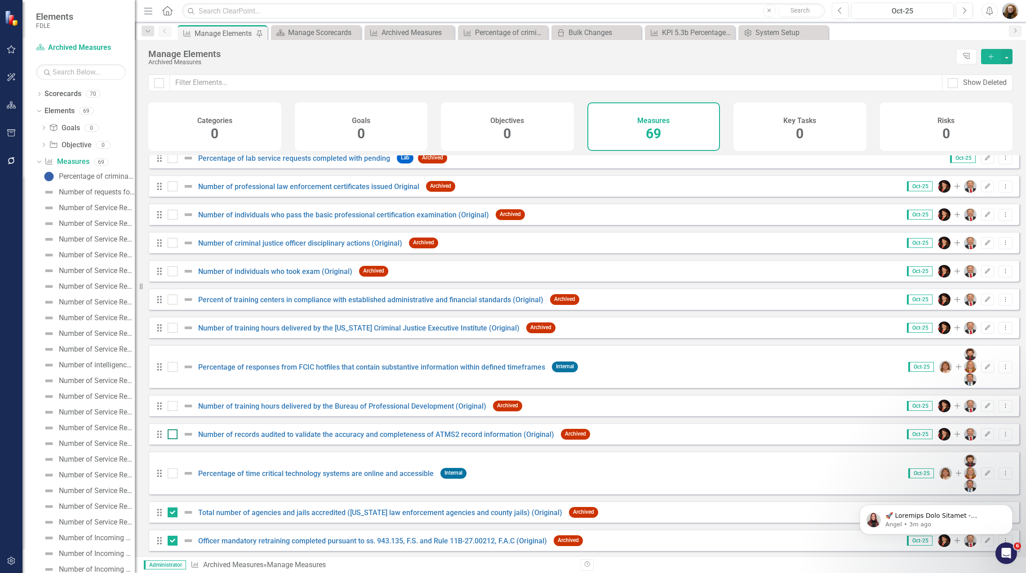
click at [171, 469] on input "checkbox" at bounding box center [171, 472] width 6 height 6
checkbox input "true"
click at [172, 430] on input "checkbox" at bounding box center [171, 433] width 6 height 6
checkbox input "true"
click at [172, 401] on div at bounding box center [183, 406] width 31 height 11
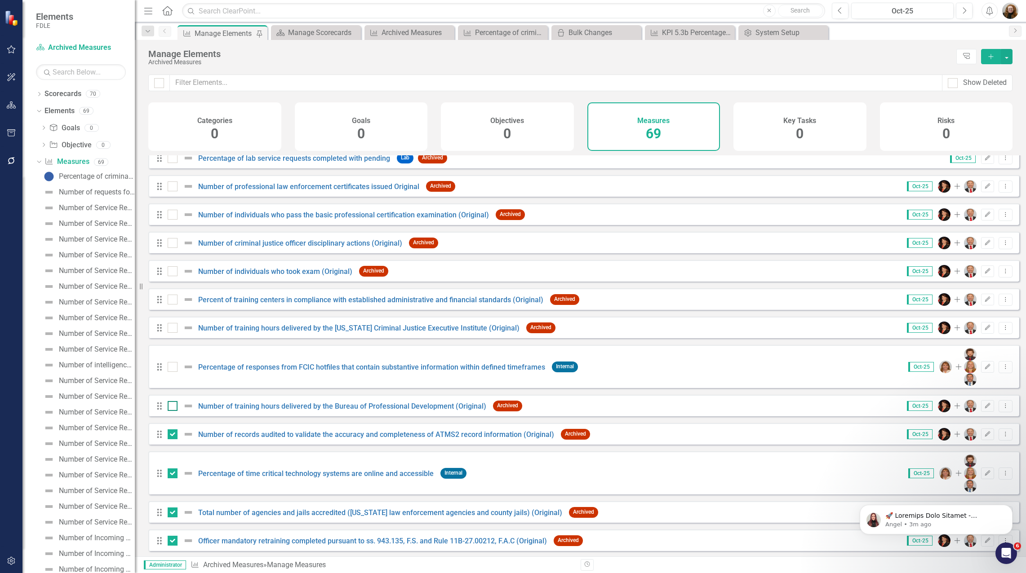
click at [172, 401] on input "checkbox" at bounding box center [171, 404] width 6 height 6
checkbox input "true"
drag, startPoint x: 170, startPoint y: 338, endPoint x: 171, endPoint y: 312, distance: 26.1
click at [171, 359] on div "Drag Percentage of responses from FCIC hotfiles that contain substantive inform…" at bounding box center [369, 367] width 427 height 16
click at [171, 323] on input "checkbox" at bounding box center [171, 326] width 6 height 6
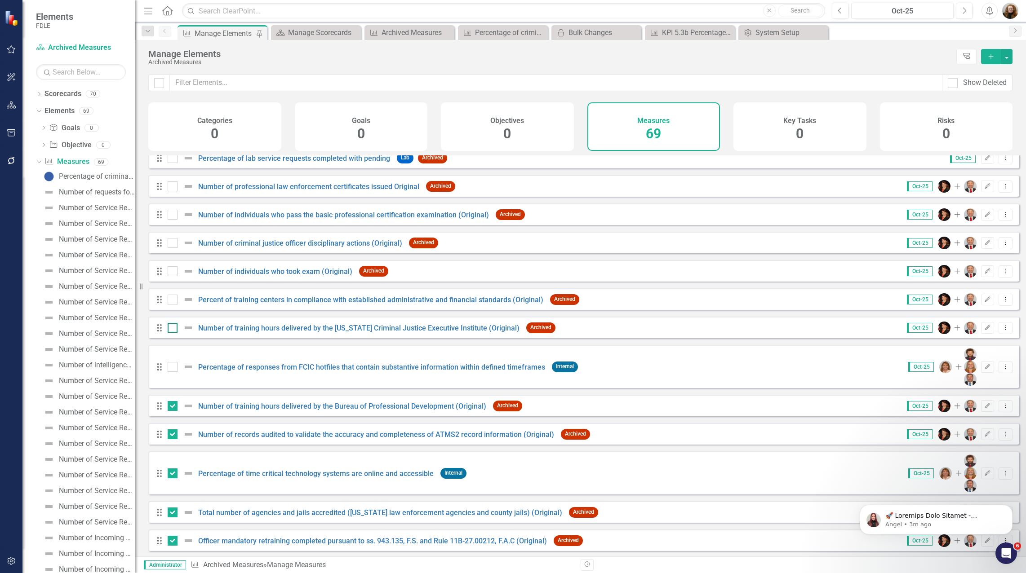
checkbox input "true"
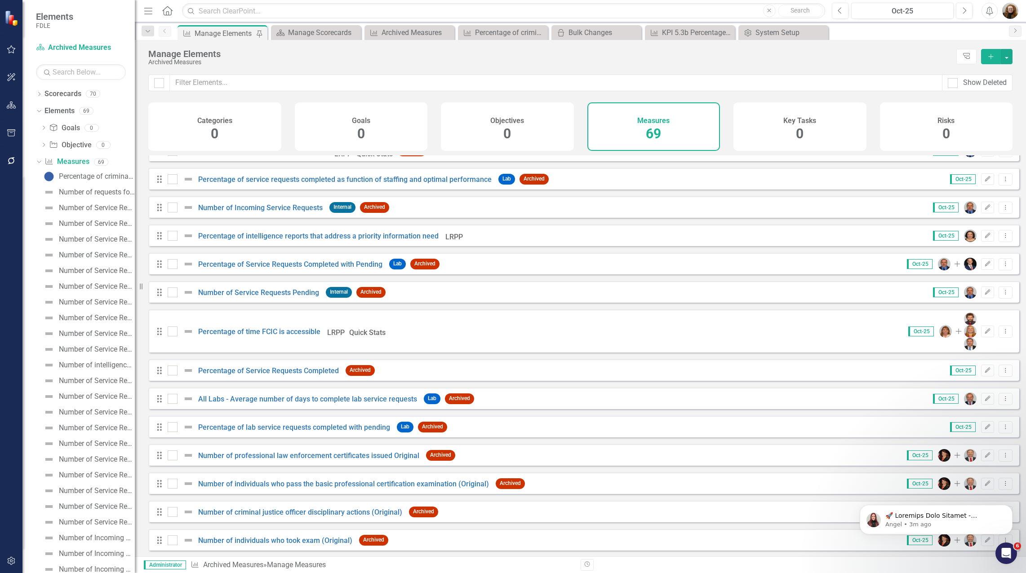
scroll to position [1289, 0]
click at [171, 209] on input "checkbox" at bounding box center [171, 206] width 6 height 6
checkbox input "true"
click at [171, 237] on input "checkbox" at bounding box center [171, 234] width 6 height 6
checkbox input "true"
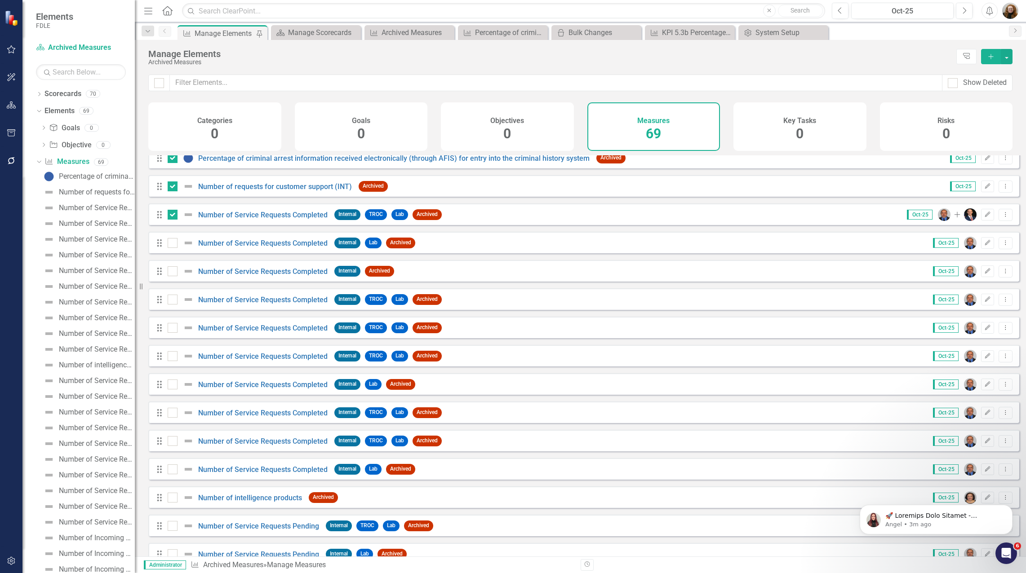
scroll to position [0, 0]
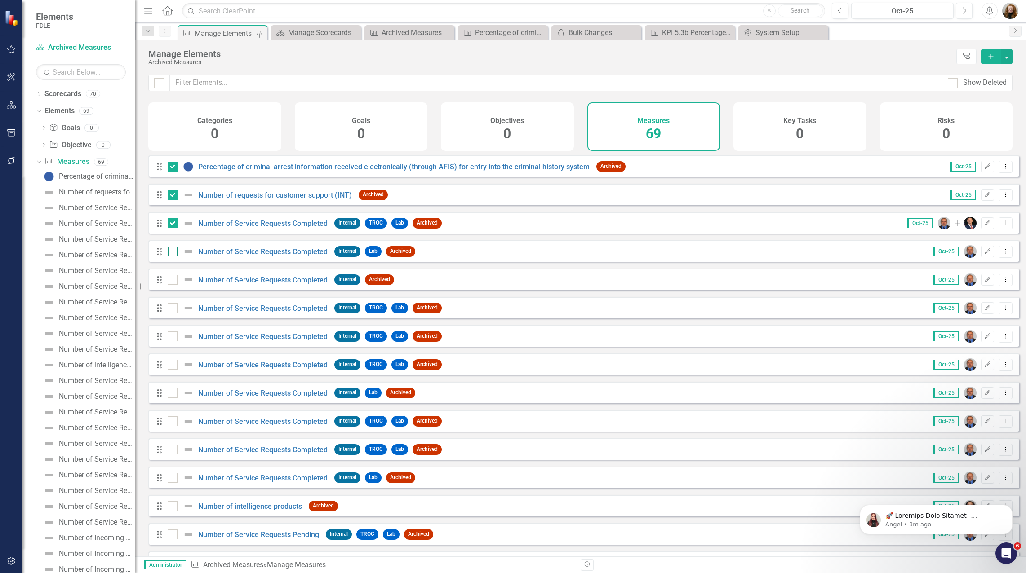
click at [173, 253] on input "checkbox" at bounding box center [171, 250] width 6 height 6
checkbox input "true"
click at [173, 281] on div "Drag Number of Service Requests Completed Internal Archived" at bounding box center [277, 280] width 243 height 16
drag, startPoint x: 174, startPoint y: 286, endPoint x: 175, endPoint y: 300, distance: 14.0
click at [174, 285] on div at bounding box center [173, 280] width 10 height 10
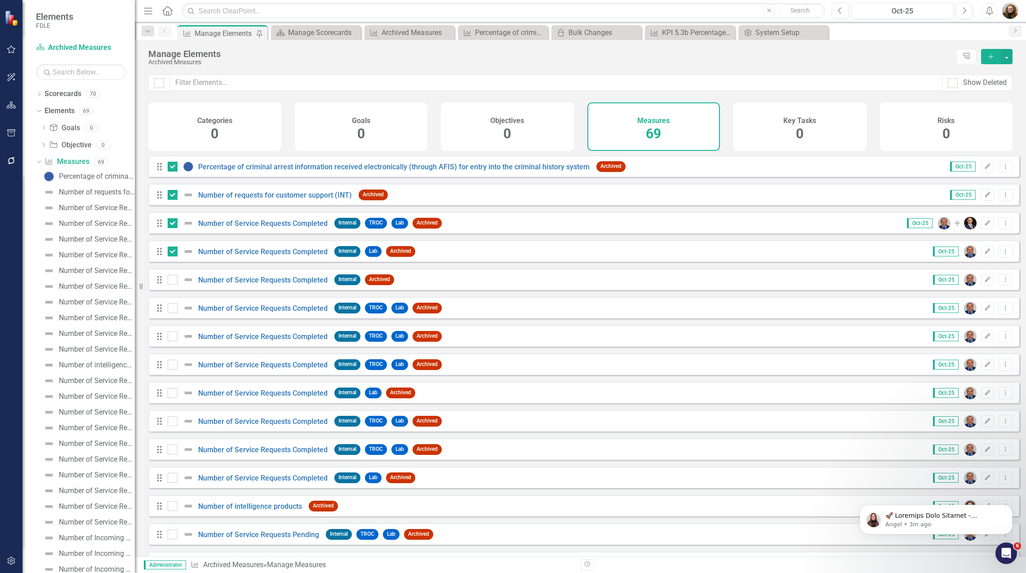
click at [173, 281] on input "checkbox" at bounding box center [171, 278] width 6 height 6
checkbox input "true"
click at [176, 314] on div at bounding box center [183, 308] width 31 height 11
click at [173, 309] on input "checkbox" at bounding box center [171, 306] width 6 height 6
checkbox input "true"
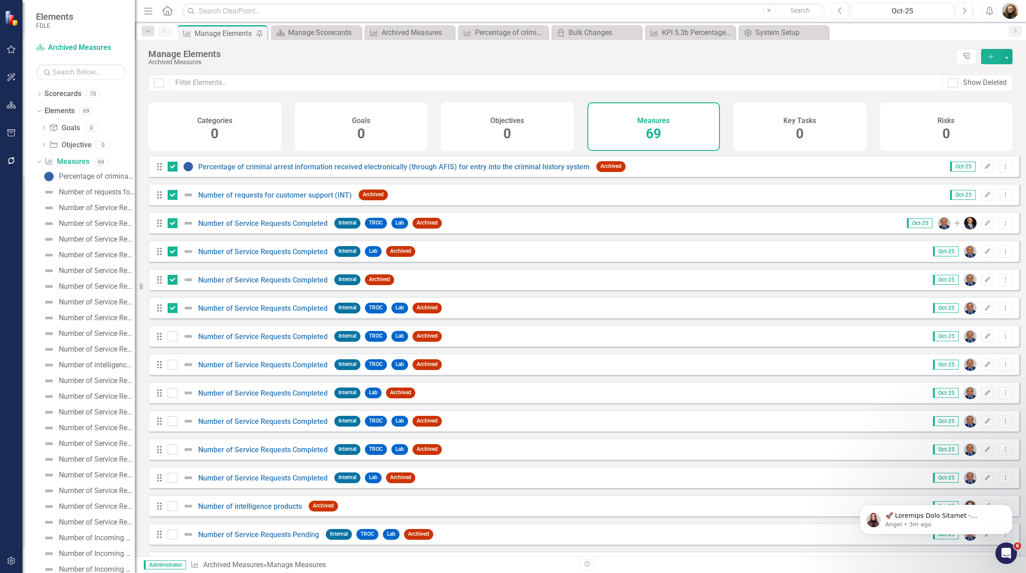
drag, startPoint x: 174, startPoint y: 344, endPoint x: 175, endPoint y: 353, distance: 9.4
click at [174, 342] on div at bounding box center [173, 337] width 10 height 10
click at [173, 338] on input "checkbox" at bounding box center [171, 335] width 6 height 6
checkbox input "true"
click at [173, 366] on input "checkbox" at bounding box center [171, 363] width 6 height 6
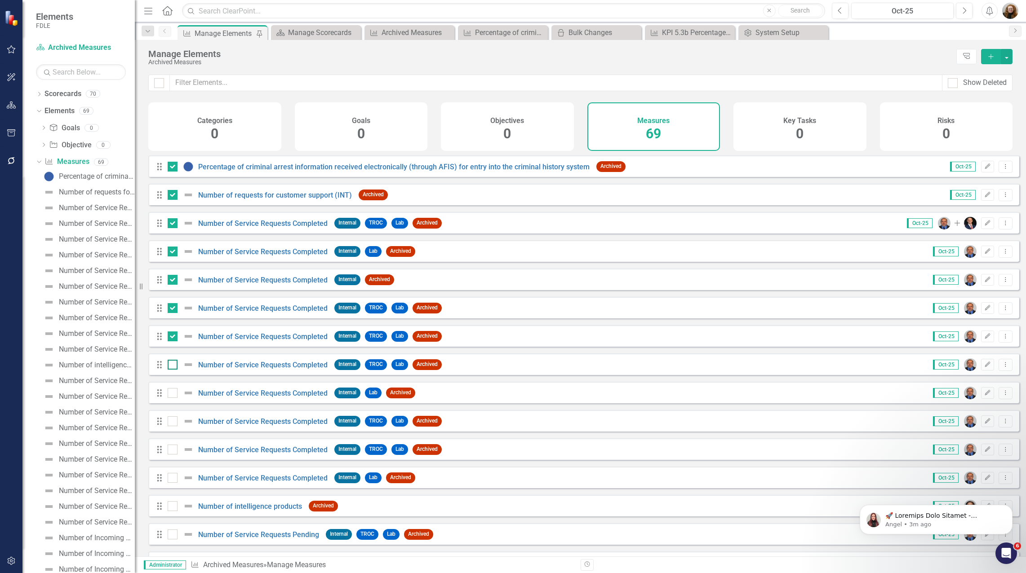
checkbox input "true"
click at [172, 394] on input "checkbox" at bounding box center [171, 391] width 6 height 6
checkbox input "true"
drag, startPoint x: 170, startPoint y: 429, endPoint x: 173, endPoint y: 441, distance: 12.3
click at [170, 427] on div at bounding box center [173, 422] width 10 height 10
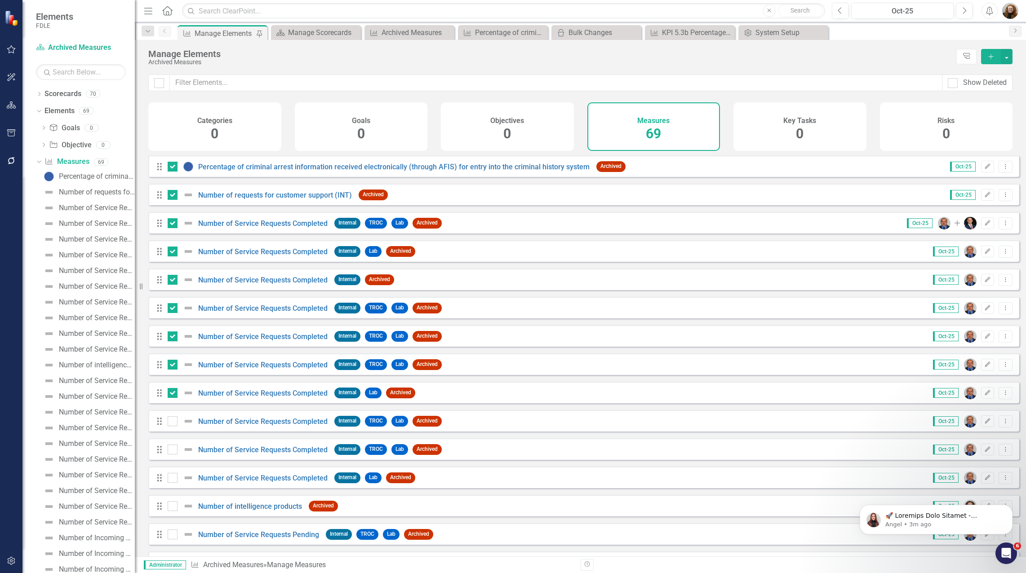
click at [170, 422] on input "checkbox" at bounding box center [171, 420] width 6 height 6
checkbox input "true"
click at [174, 455] on div at bounding box center [173, 450] width 10 height 10
click at [173, 451] on input "checkbox" at bounding box center [171, 448] width 6 height 6
checkbox input "true"
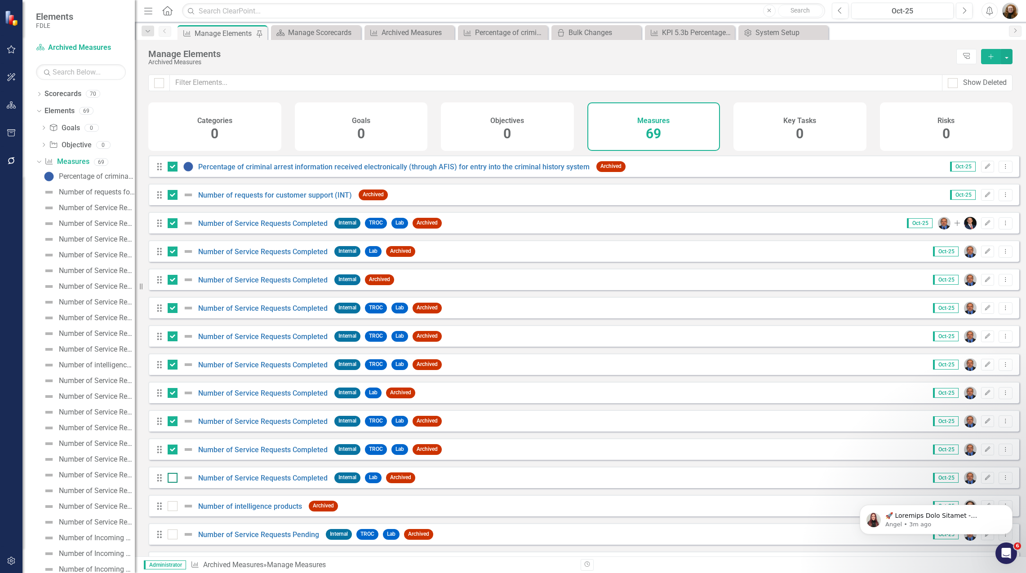
click at [172, 483] on div at bounding box center [173, 478] width 10 height 10
click at [172, 479] on input "checkbox" at bounding box center [171, 476] width 6 height 6
checkbox input "true"
click at [1004, 60] on button "button" at bounding box center [1007, 56] width 12 height 15
click at [983, 105] on link "Edit Multiple Edit Multiple" at bounding box center [976, 106] width 71 height 17
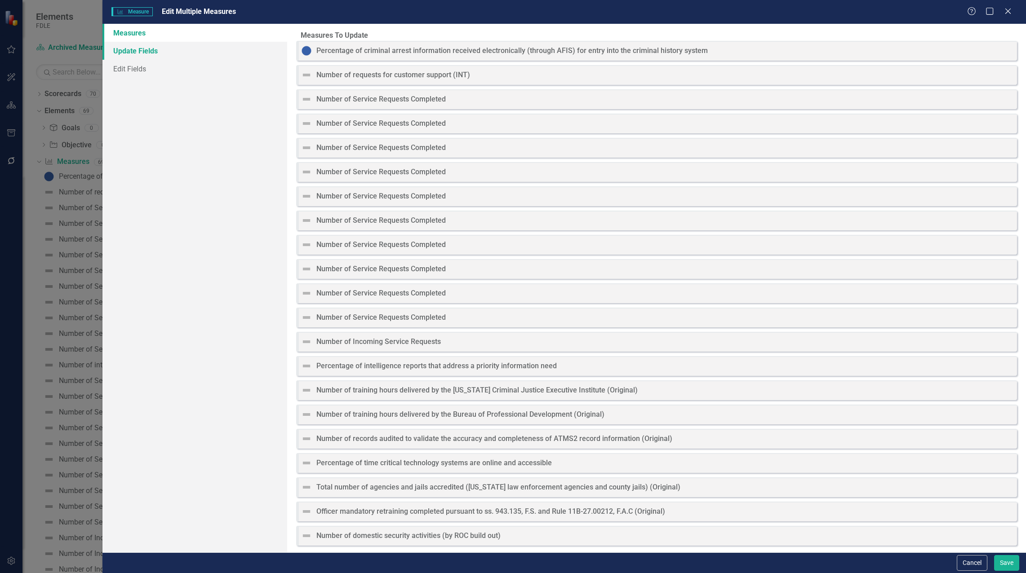
click at [138, 54] on link "Update Fields" at bounding box center [194, 51] width 185 height 18
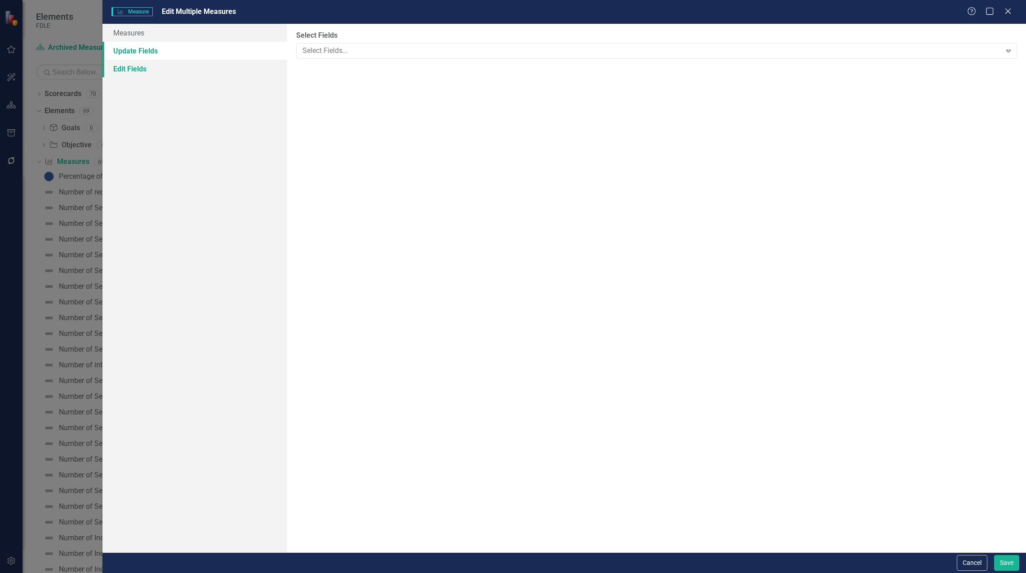
click at [128, 68] on link "Edit Fields" at bounding box center [194, 69] width 185 height 18
click at [131, 72] on link "Edit Fields" at bounding box center [194, 69] width 185 height 18
click at [463, 49] on div at bounding box center [650, 51] width 702 height 12
click at [157, 51] on link "Update Fields" at bounding box center [194, 51] width 185 height 18
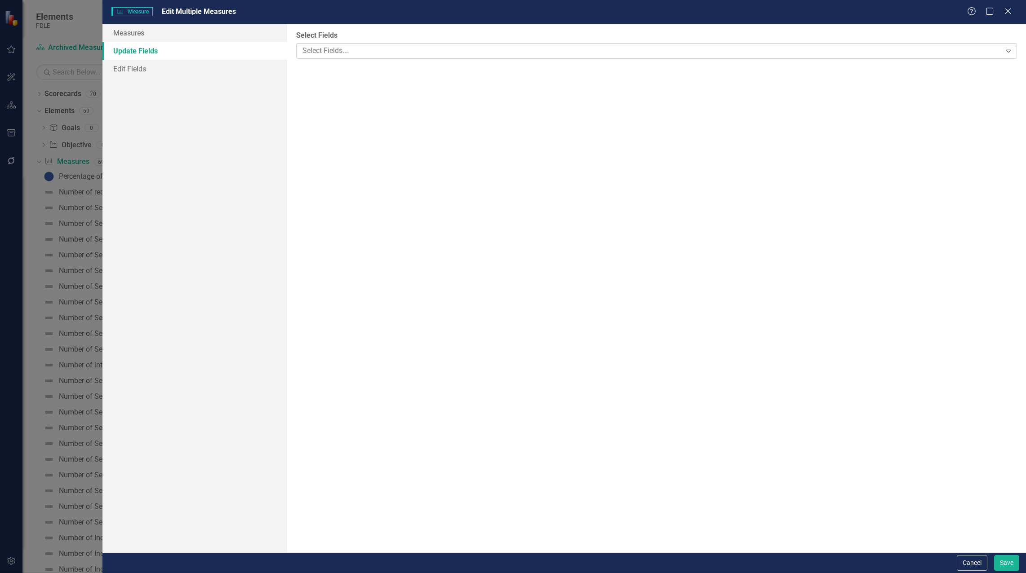
click at [357, 52] on div at bounding box center [650, 51] width 702 height 12
click at [134, 34] on link "Measures" at bounding box center [194, 33] width 185 height 18
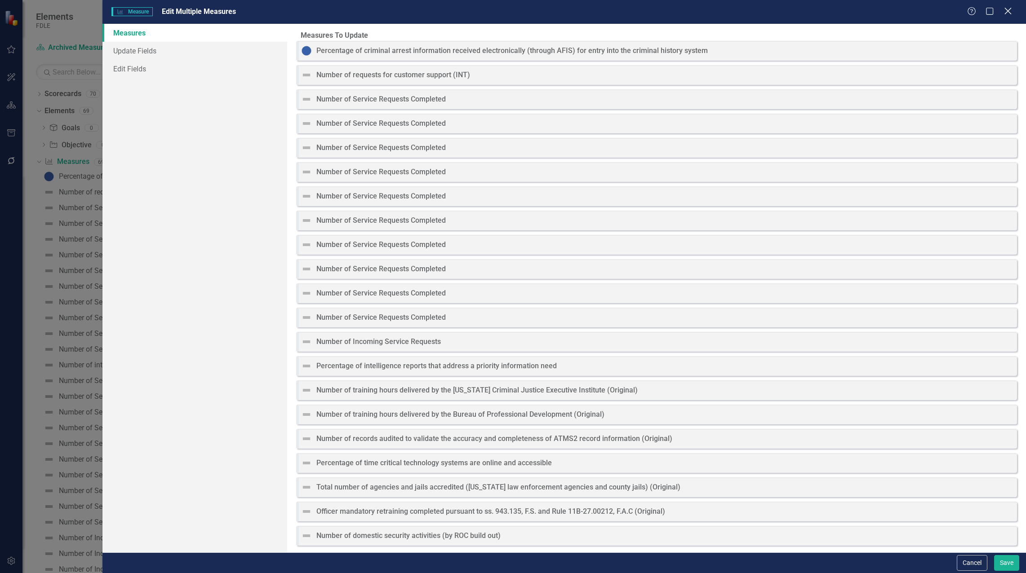
click at [1008, 9] on icon "Close" at bounding box center [1007, 11] width 11 height 9
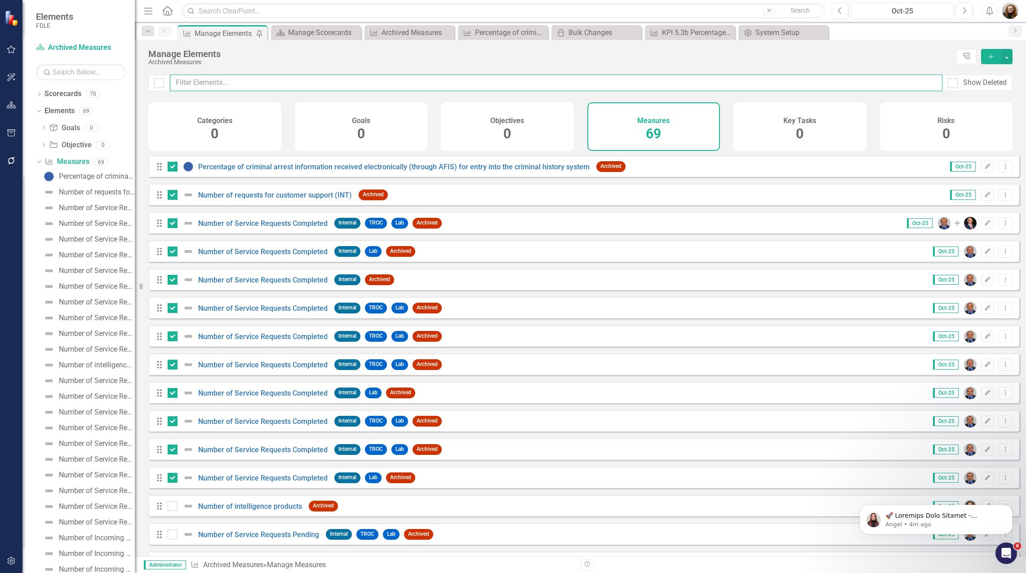
drag, startPoint x: 877, startPoint y: 80, endPoint x: 873, endPoint y: 94, distance: 14.8
click at [878, 79] on input "text" at bounding box center [556, 83] width 773 height 17
click at [295, 200] on link "Number of requests for customer support (INT)" at bounding box center [275, 195] width 154 height 9
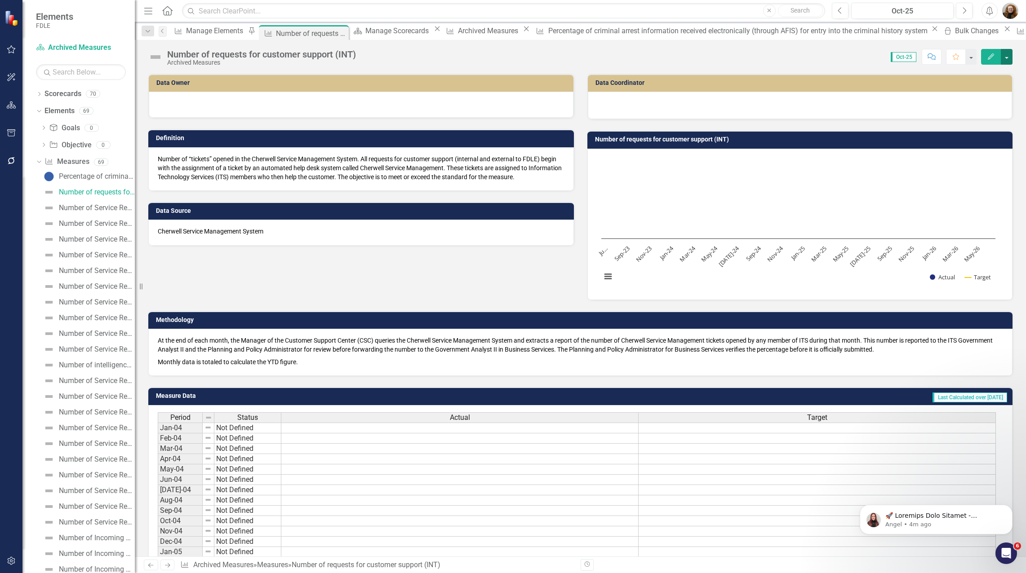
click at [1003, 55] on button "button" at bounding box center [1007, 57] width 12 height 16
click at [953, 86] on link "Edit Report Edit Layout" at bounding box center [968, 90] width 88 height 17
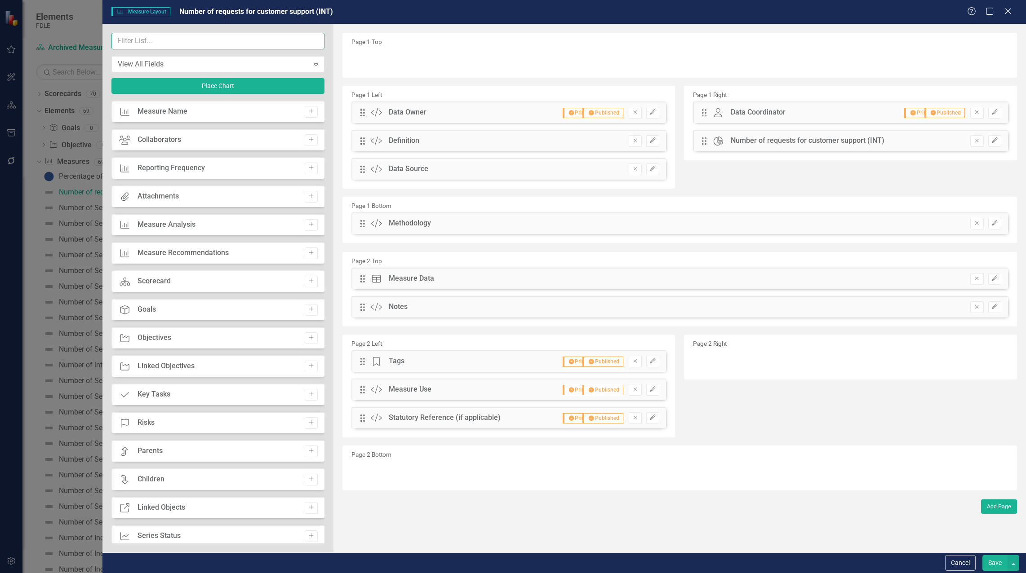
click at [156, 43] on input "text" at bounding box center [217, 41] width 213 height 17
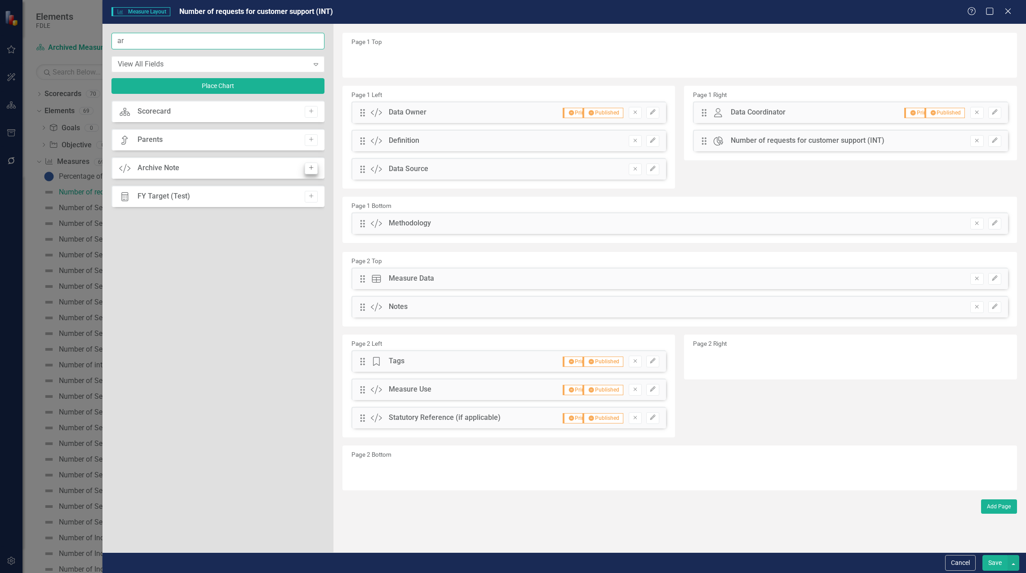
type input "ar"
click at [310, 168] on icon "Add" at bounding box center [311, 167] width 7 height 5
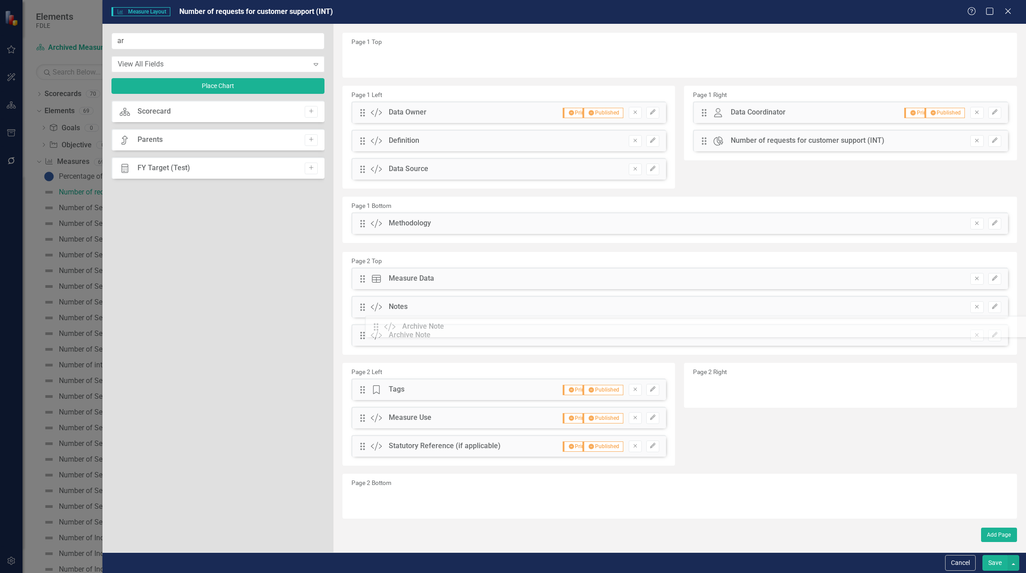
drag, startPoint x: 363, startPoint y: 61, endPoint x: 383, endPoint y: 328, distance: 268.2
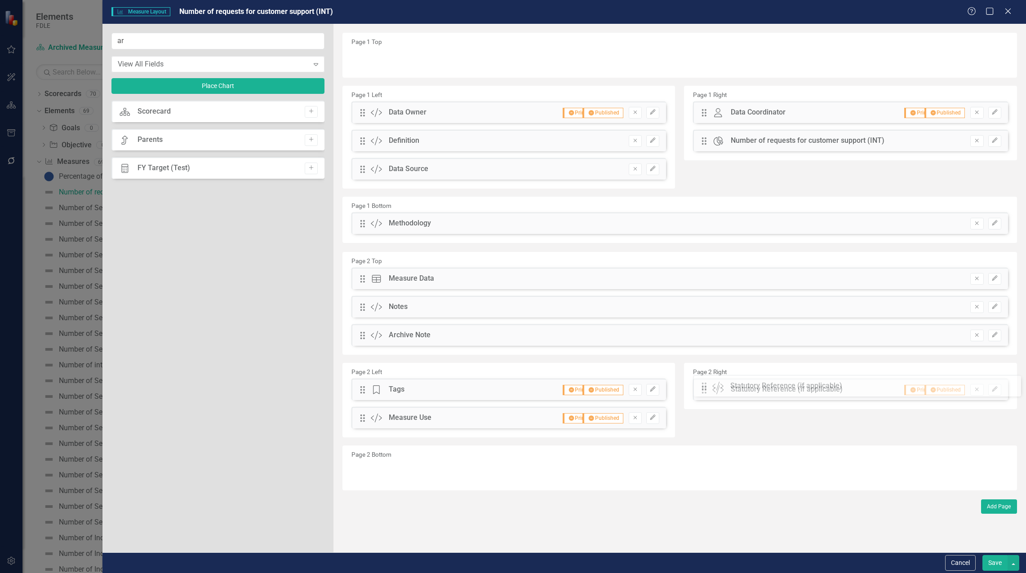
drag, startPoint x: 364, startPoint y: 450, endPoint x: 711, endPoint y: 388, distance: 351.9
click at [998, 338] on button "Edit" at bounding box center [994, 336] width 13 height 12
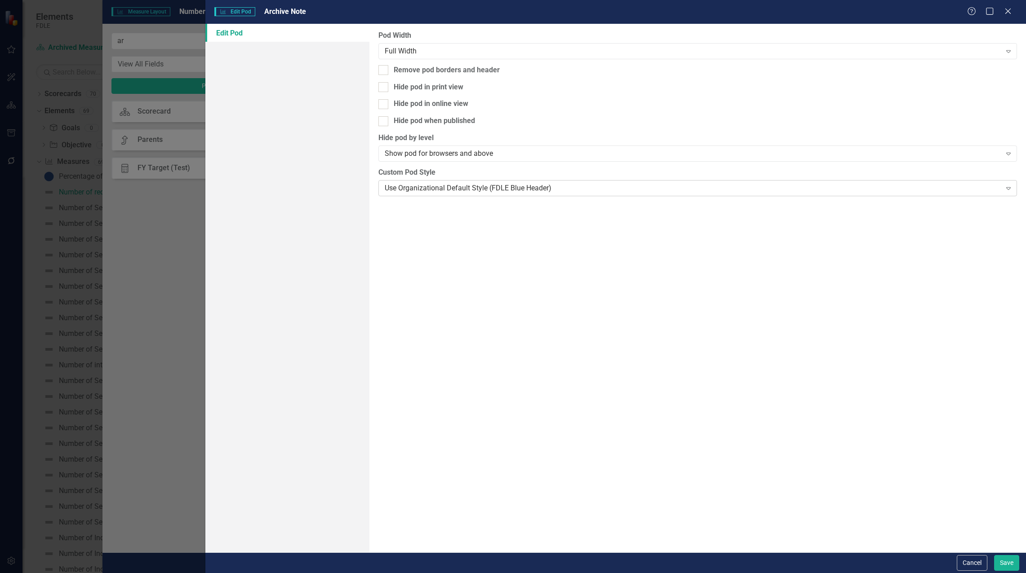
click at [478, 183] on div "Use Organizational Default Style (FDLE Blue Header)" at bounding box center [693, 188] width 617 height 10
click at [1001, 558] on button "Save" at bounding box center [1006, 564] width 25 height 16
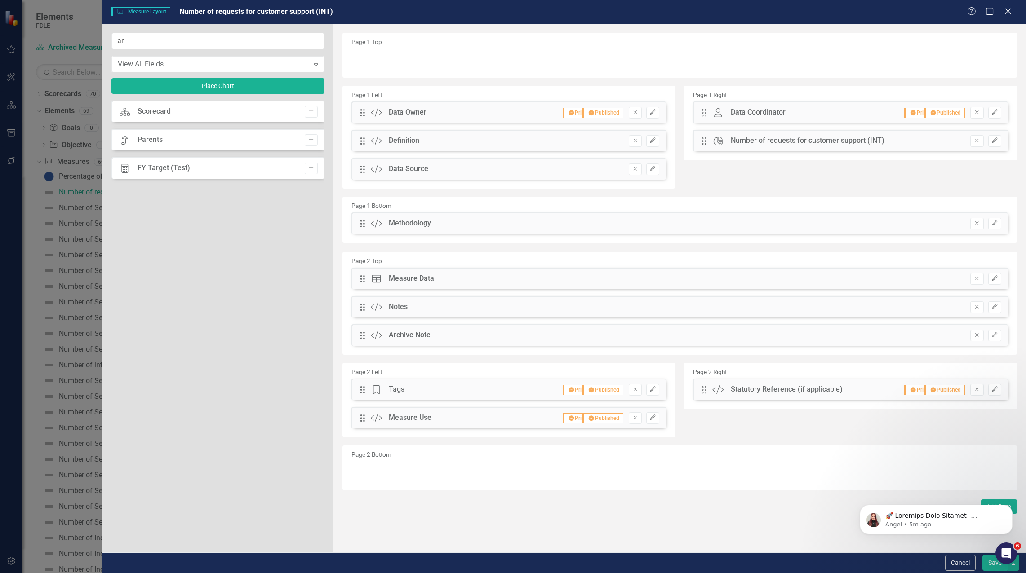
click at [992, 562] on button "Save" at bounding box center [994, 564] width 25 height 16
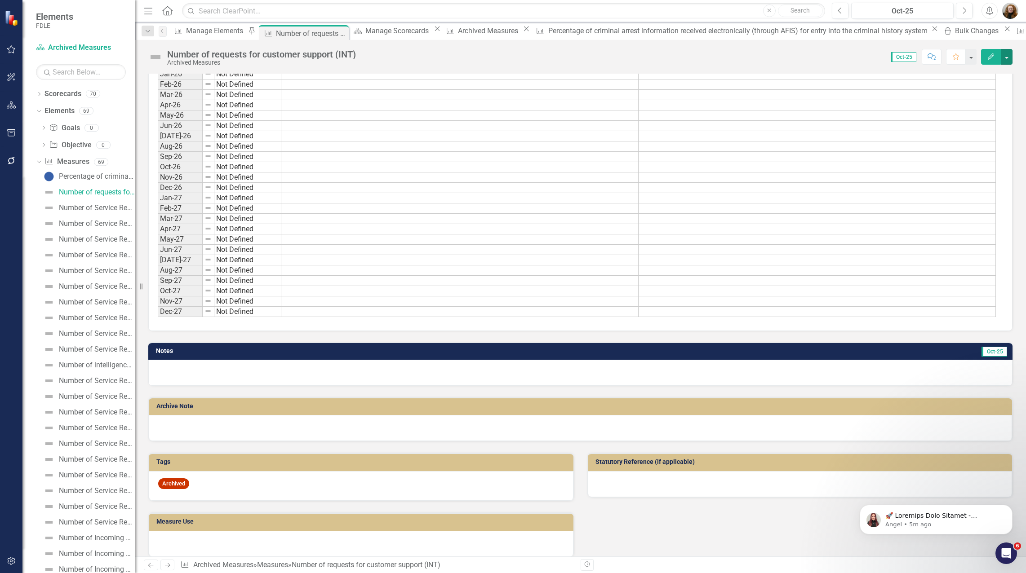
scroll to position [3093, 0]
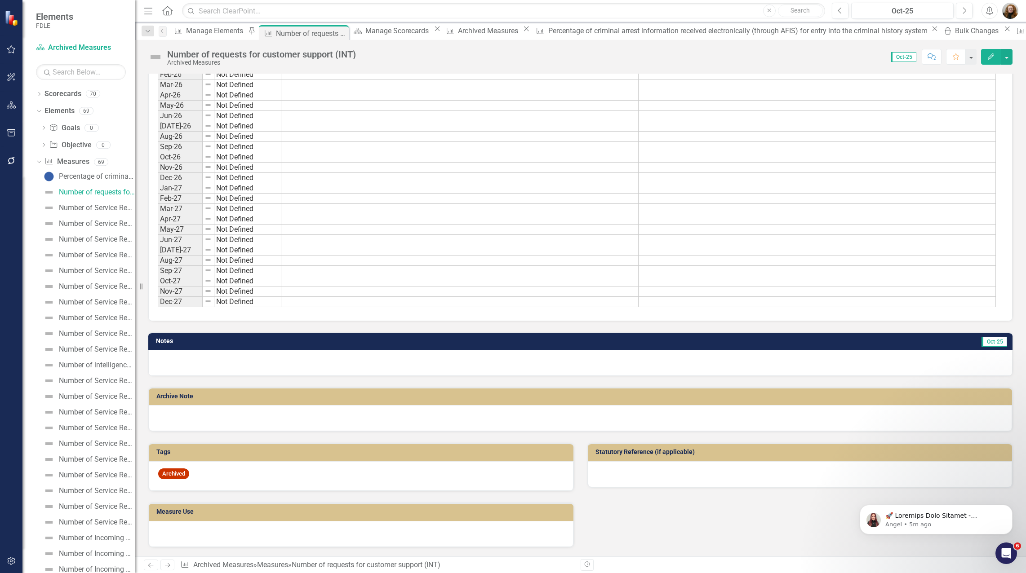
click at [991, 55] on icon "button" at bounding box center [991, 56] width 6 height 6
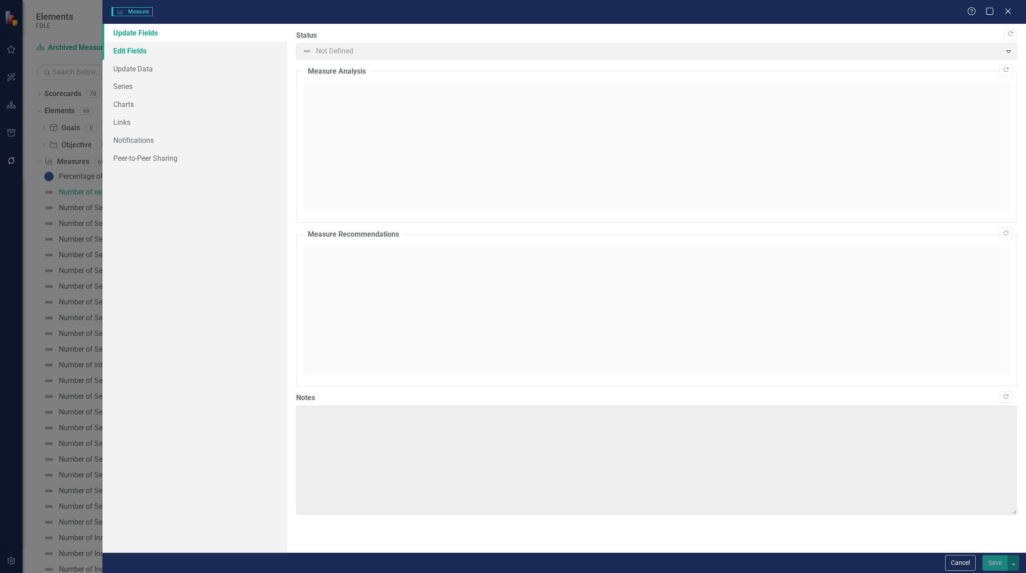
click at [138, 51] on link "Edit Fields" at bounding box center [194, 51] width 185 height 18
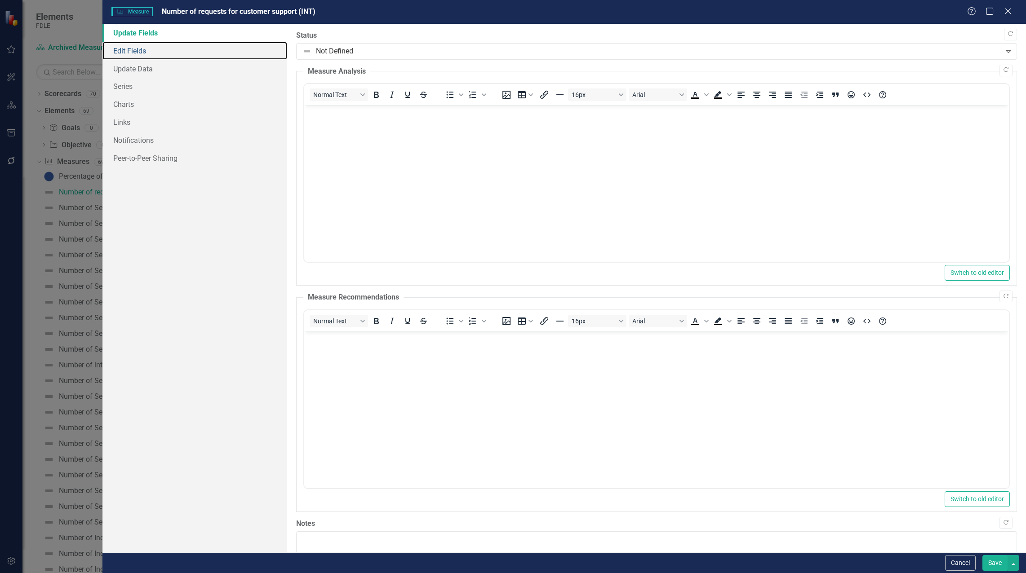
scroll to position [0, 0]
click at [133, 46] on link "Edit Fields" at bounding box center [194, 51] width 185 height 18
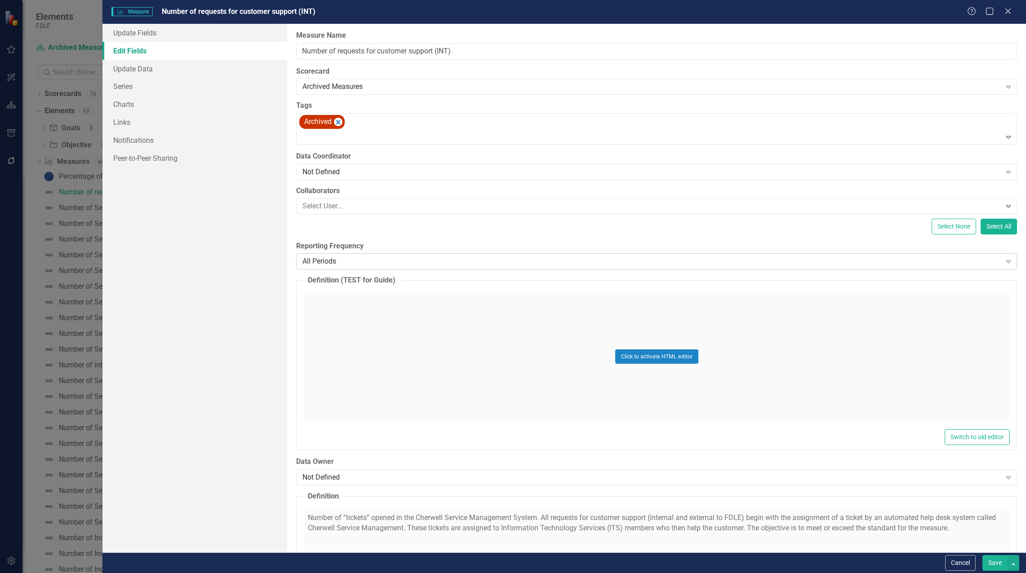
click at [318, 265] on div "All Periods" at bounding box center [651, 262] width 698 height 10
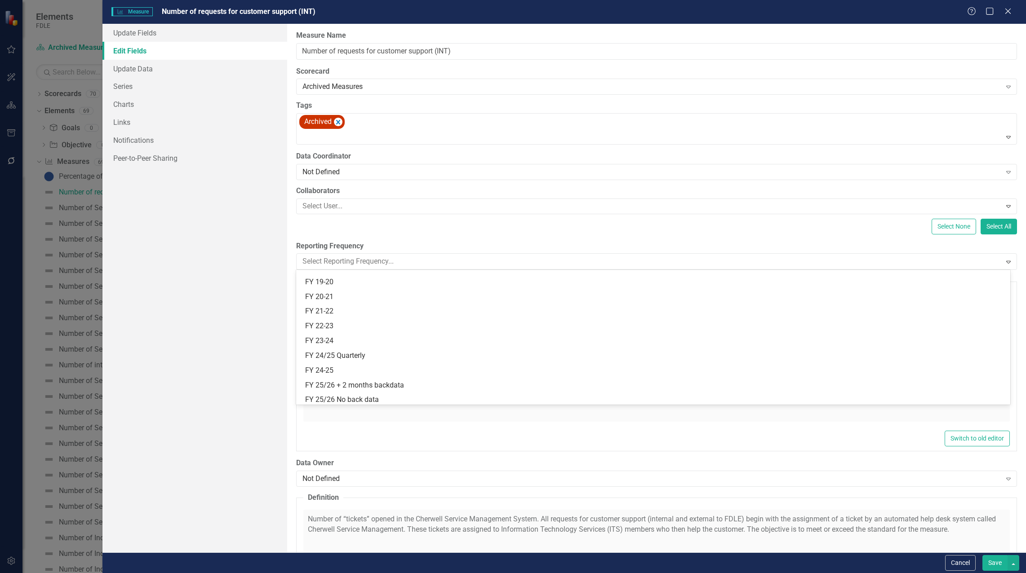
scroll to position [264, 0]
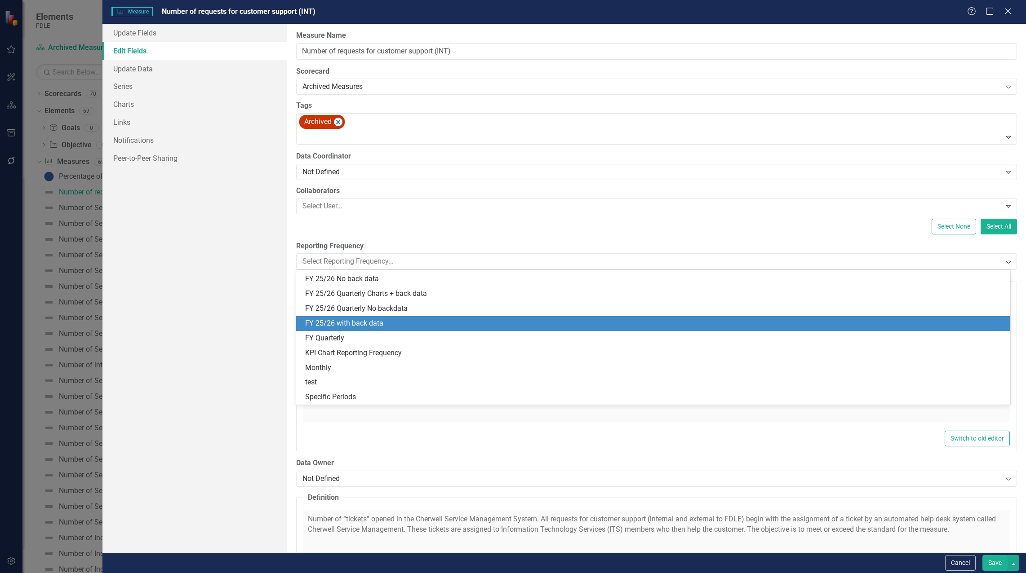
click at [342, 325] on div "FY 25/26 with back data" at bounding box center [655, 324] width 700 height 10
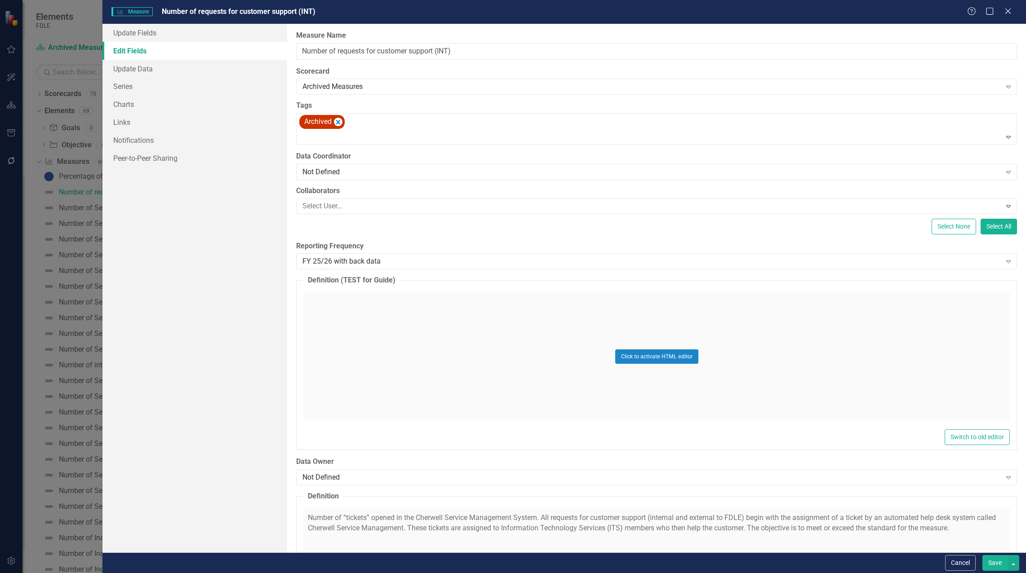
click at [997, 567] on button "Save" at bounding box center [994, 564] width 25 height 16
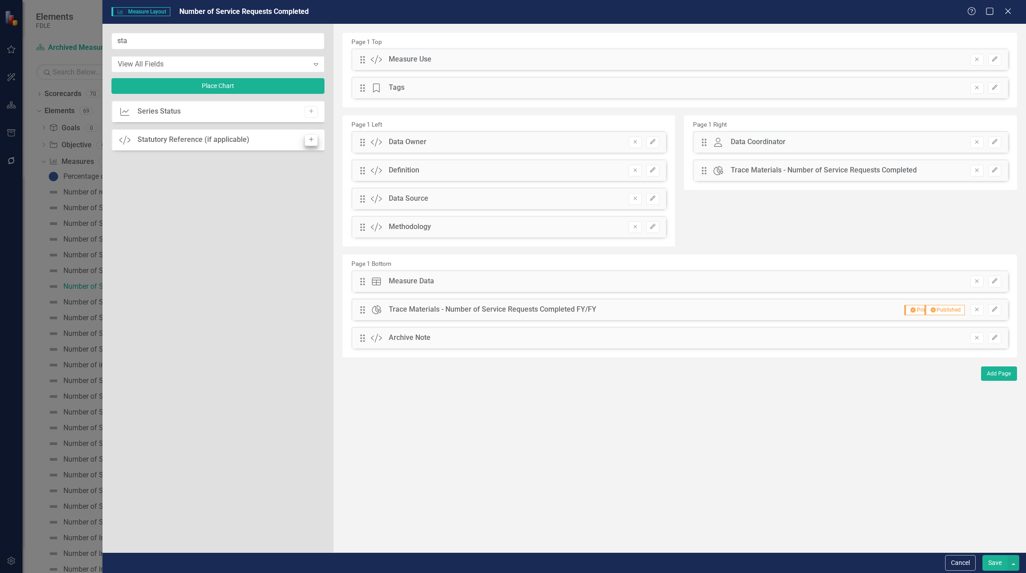
type input "sta"
drag, startPoint x: 315, startPoint y: 143, endPoint x: 348, endPoint y: 107, distance: 49.0
click at [315, 143] on button "Add" at bounding box center [311, 140] width 13 height 12
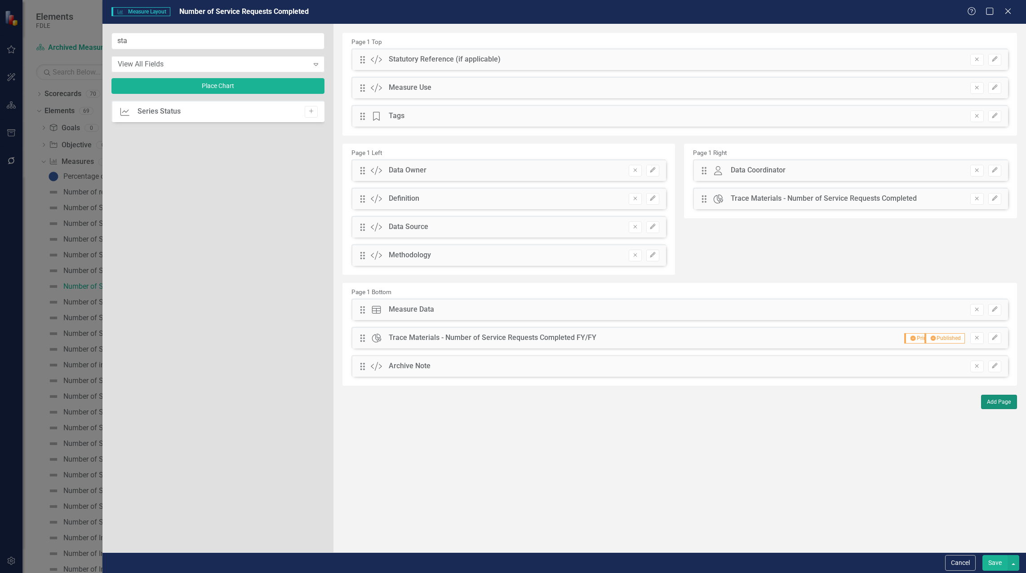
click at [1004, 403] on button "Add Page" at bounding box center [999, 402] width 36 height 14
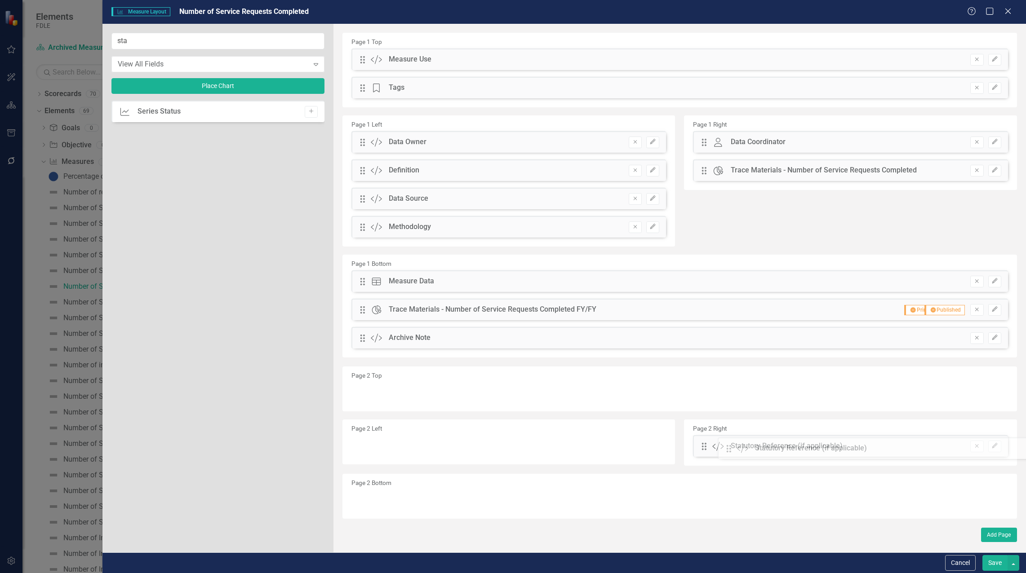
drag, startPoint x: 365, startPoint y: 59, endPoint x: 540, endPoint y: 314, distance: 309.0
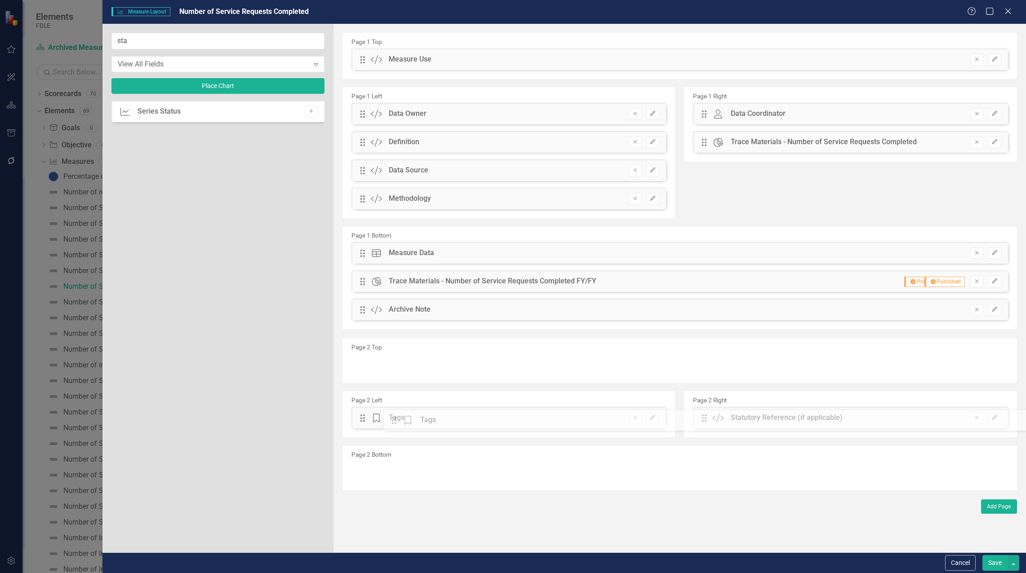
drag, startPoint x: 362, startPoint y: 89, endPoint x: 400, endPoint y: 421, distance: 334.8
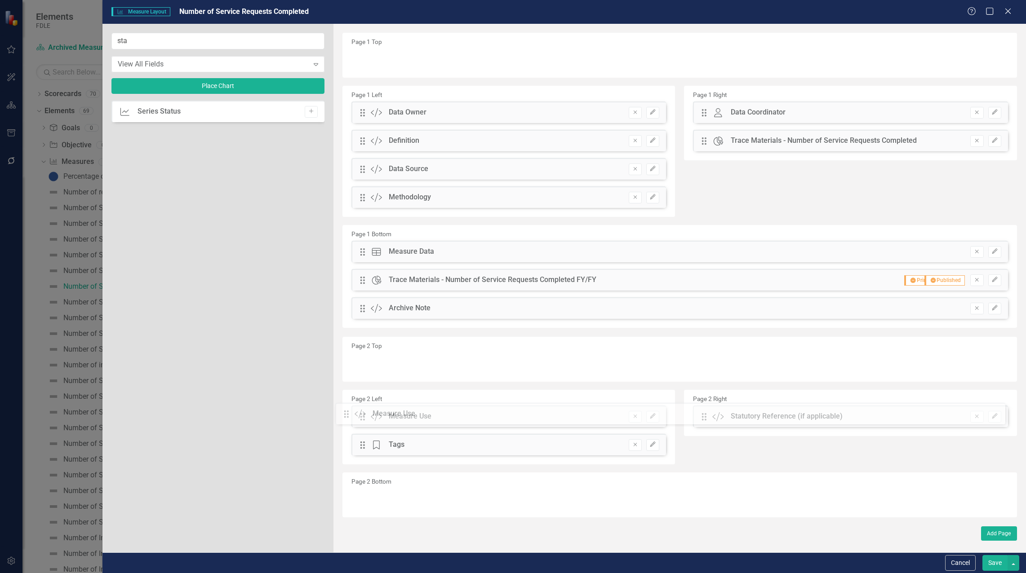
drag, startPoint x: 365, startPoint y: 62, endPoint x: 356, endPoint y: 416, distance: 354.7
drag, startPoint x: 361, startPoint y: 444, endPoint x: 364, endPoint y: 412, distance: 31.6
click at [362, 413] on div "The fields (or pods) that are available for you to include on the detail page a…" at bounding box center [679, 288] width 693 height 529
click at [990, 311] on button "Edit" at bounding box center [994, 309] width 13 height 12
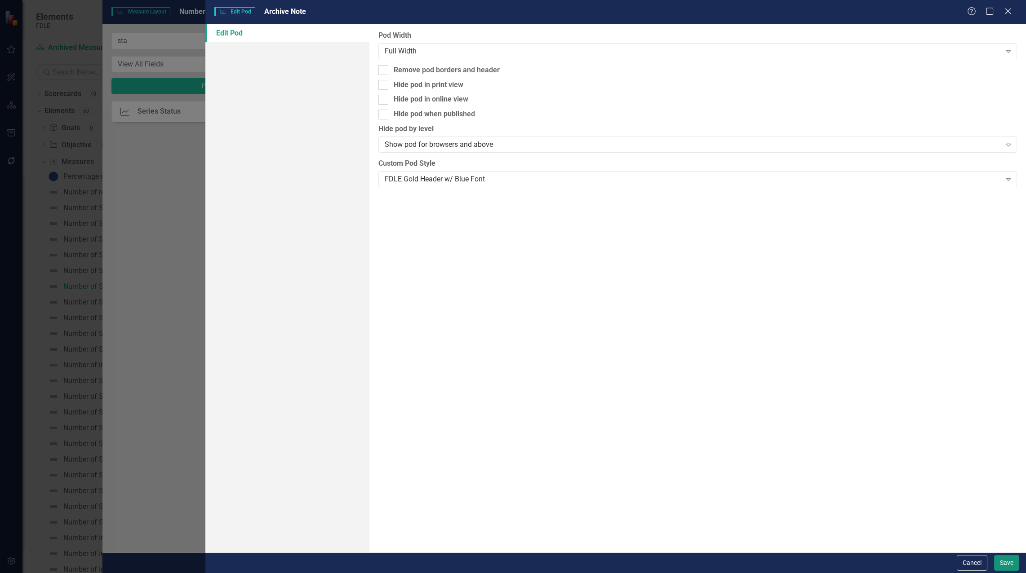
click at [1006, 561] on button "Save" at bounding box center [1006, 564] width 25 height 16
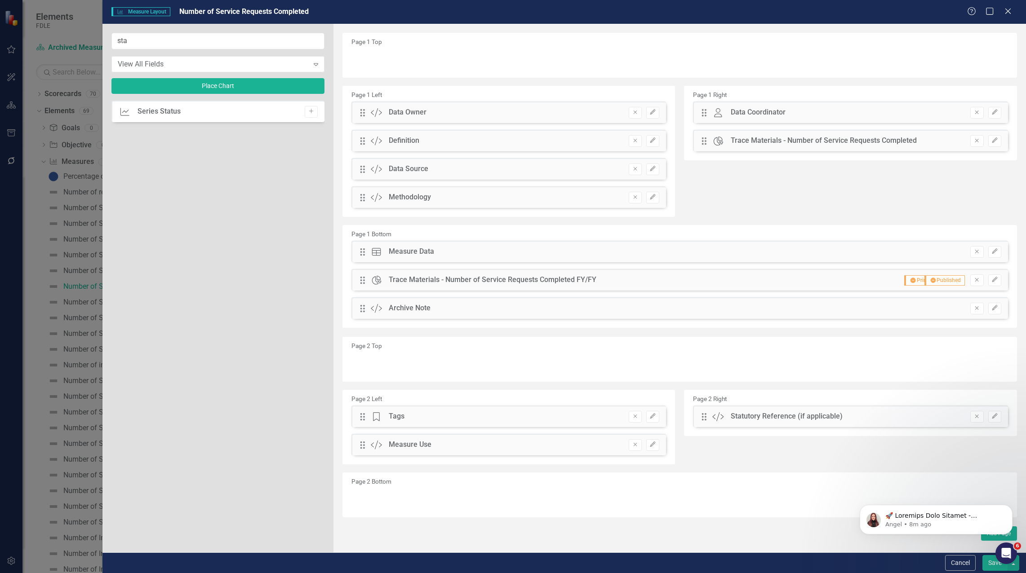
click at [993, 565] on button "Save" at bounding box center [994, 564] width 25 height 16
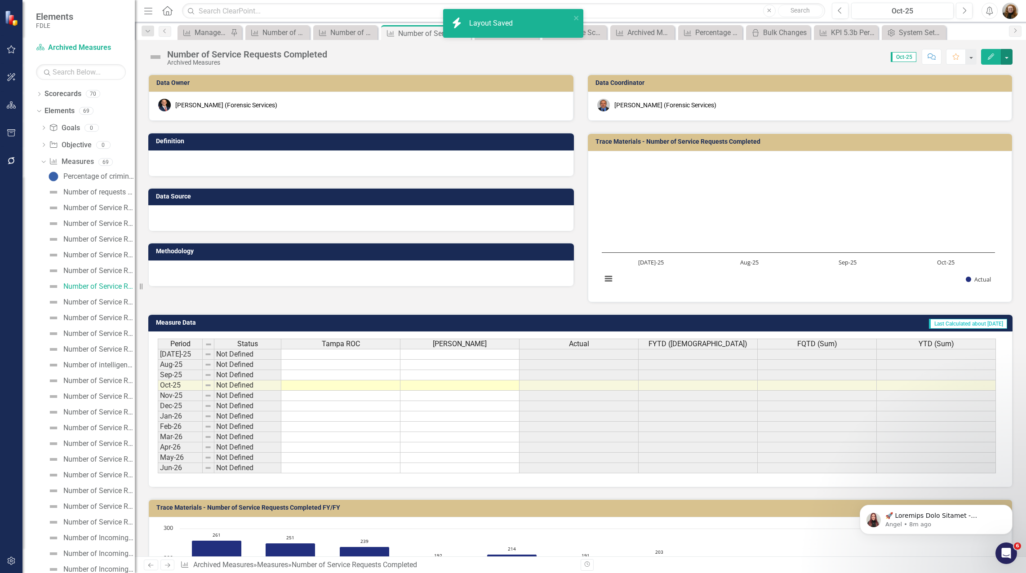
scroll to position [300, 0]
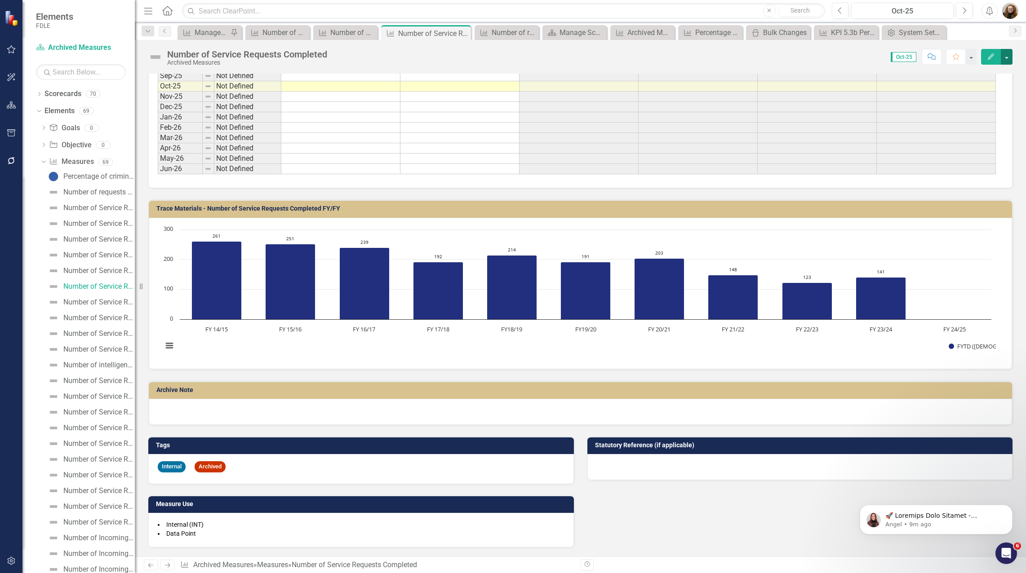
click at [1008, 55] on button "button" at bounding box center [1007, 57] width 12 height 16
click at [967, 86] on link "Edit Report Edit Layout" at bounding box center [968, 90] width 88 height 17
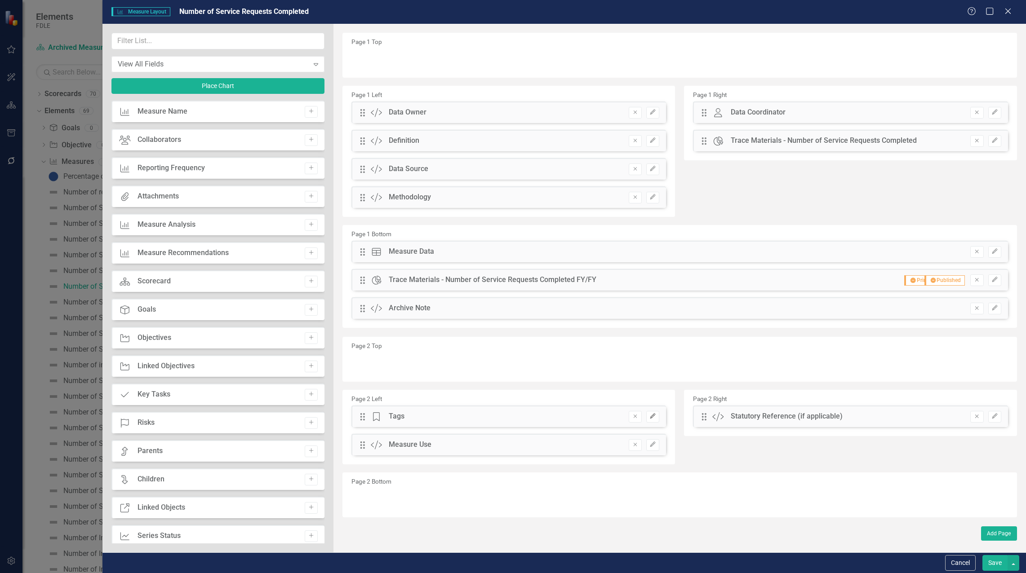
click at [649, 414] on button "Edit" at bounding box center [652, 417] width 13 height 12
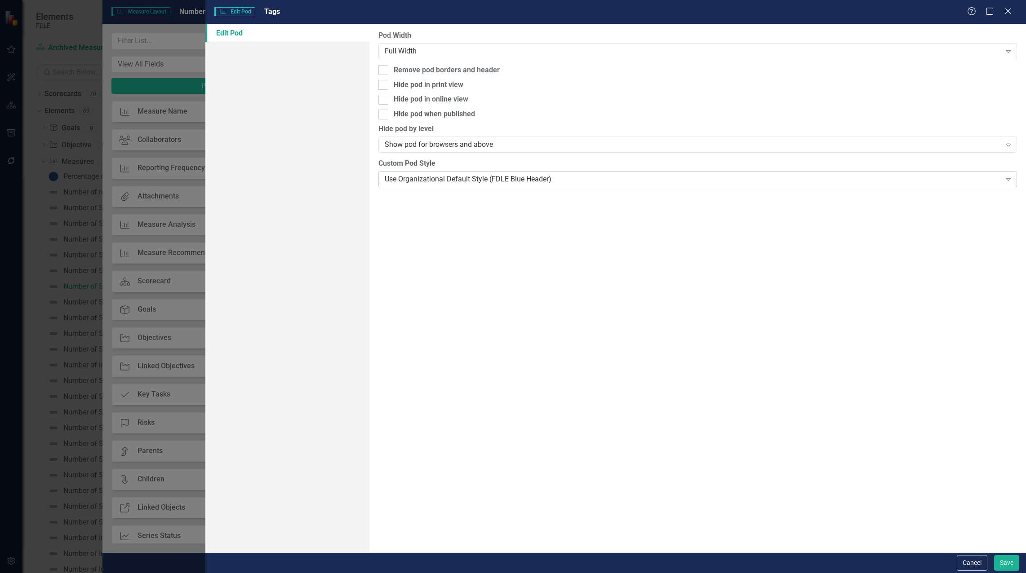
click at [448, 177] on div "Use Organizational Default Style (FDLE Blue Header)" at bounding box center [693, 179] width 617 height 10
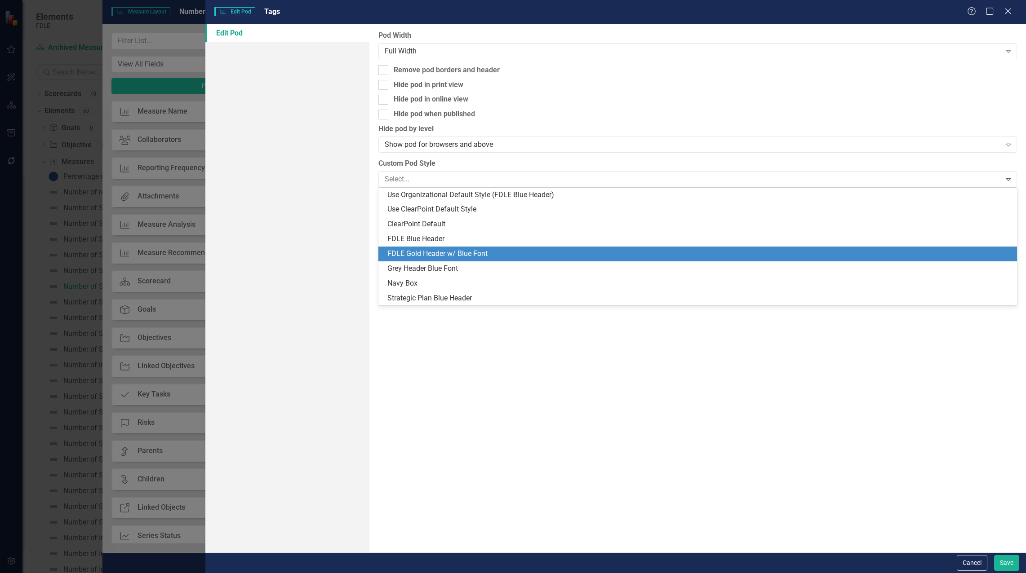
click at [433, 251] on div "FDLE Gold Header w/ Blue Font" at bounding box center [699, 254] width 624 height 10
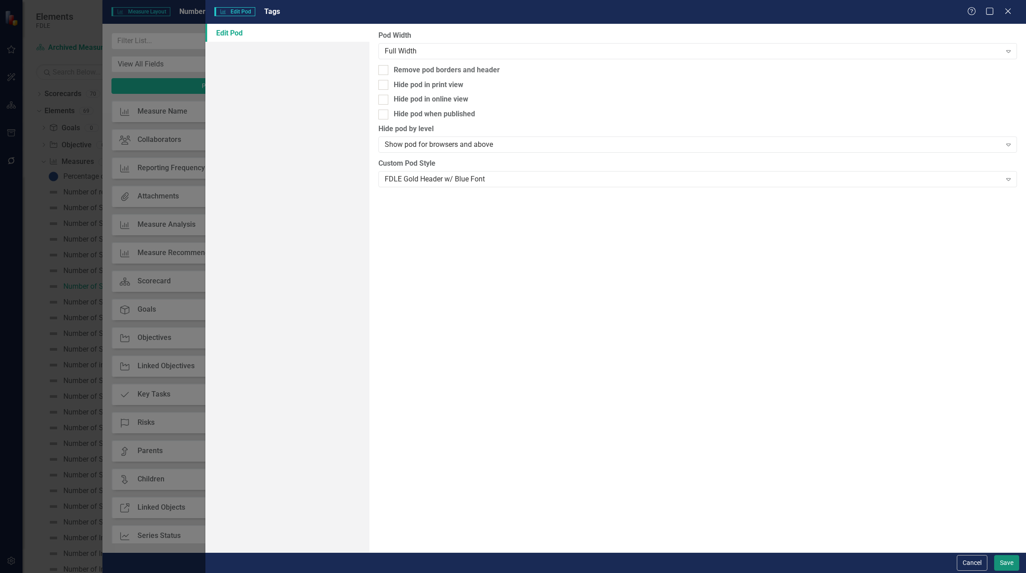
click at [1005, 565] on button "Save" at bounding box center [1006, 564] width 25 height 16
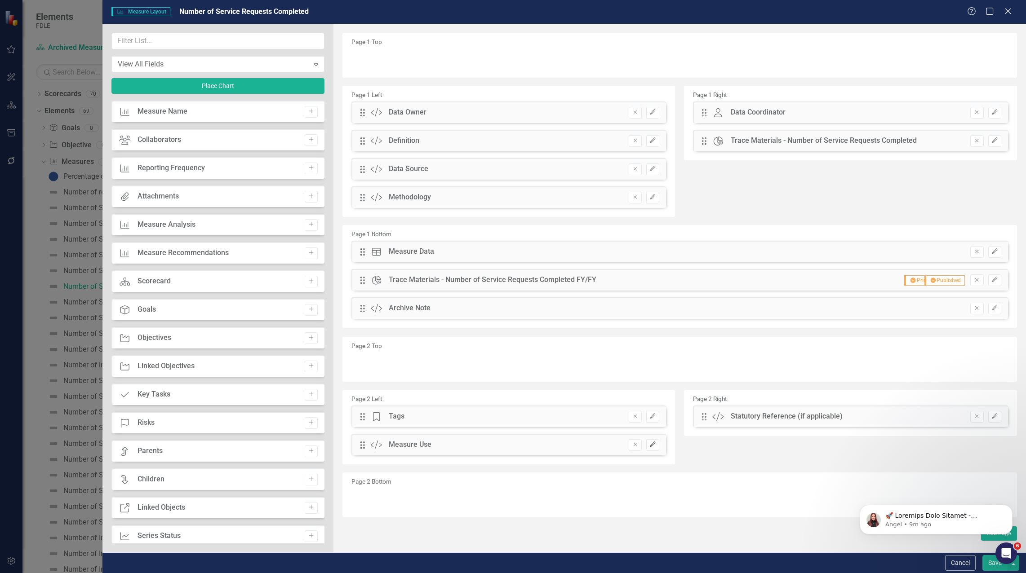
click at [654, 446] on icon "Edit" at bounding box center [652, 444] width 7 height 5
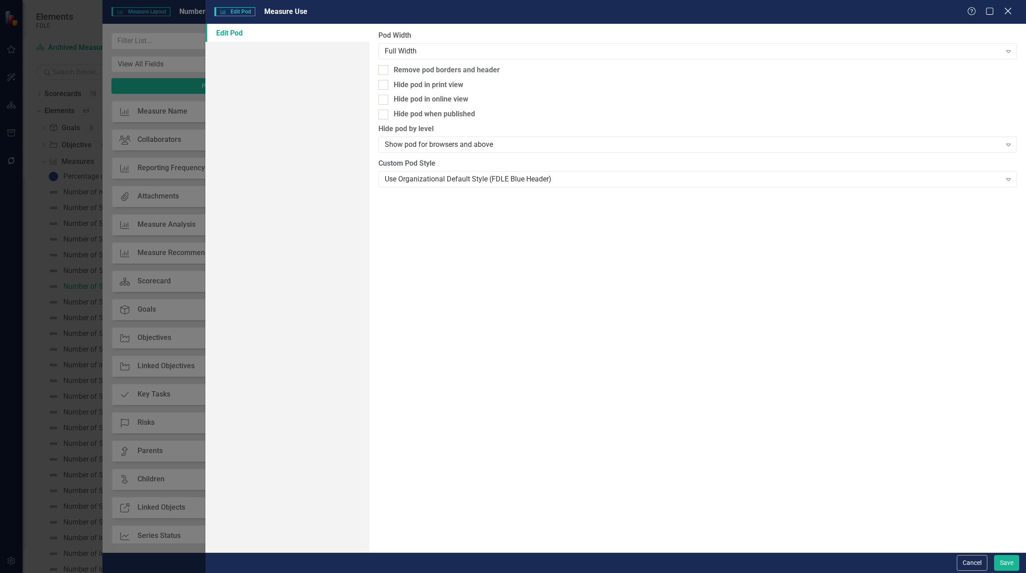
click at [1007, 13] on icon "Close" at bounding box center [1007, 11] width 11 height 9
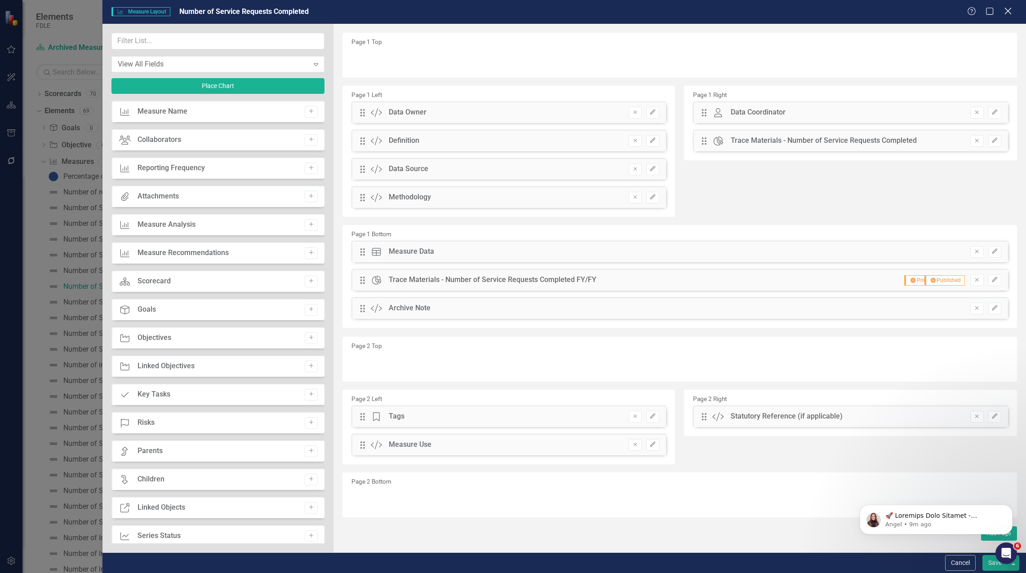
click at [1008, 8] on icon "Close" at bounding box center [1007, 11] width 11 height 9
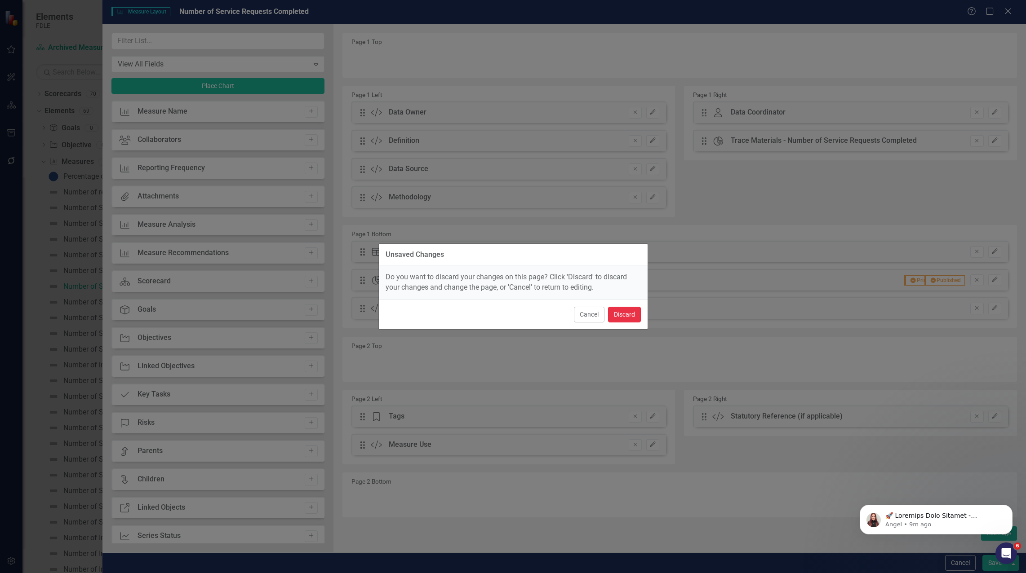
click at [620, 307] on button "Discard" at bounding box center [624, 315] width 33 height 16
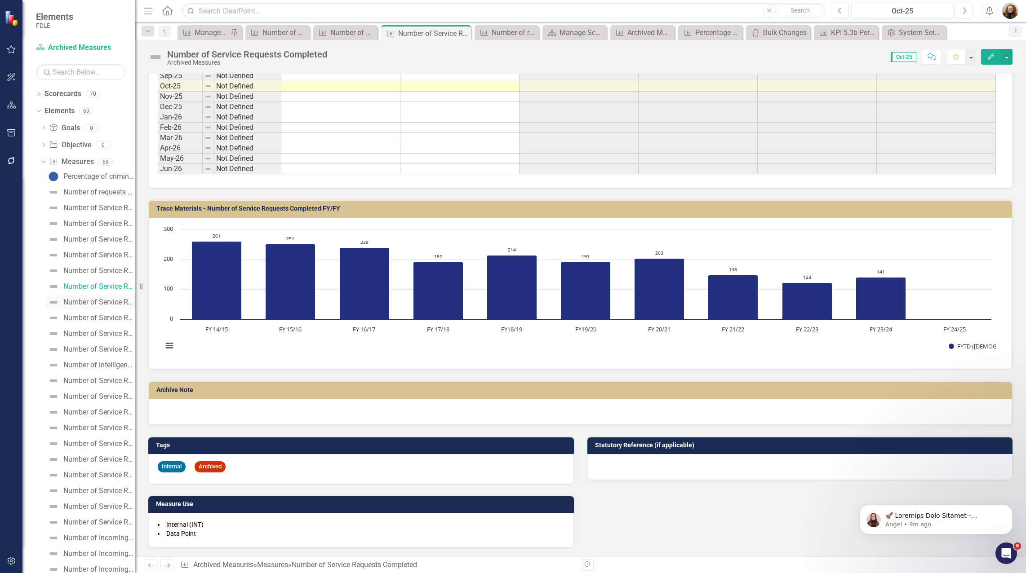
click at [106, 304] on div "Number of Service Requests Completed" at bounding box center [98, 302] width 71 height 8
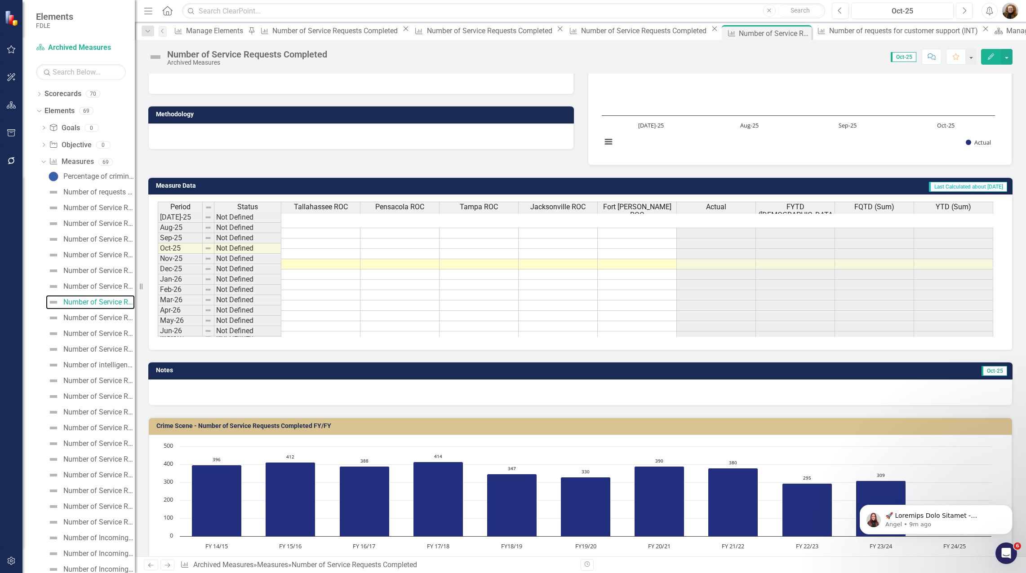
scroll to position [176, 0]
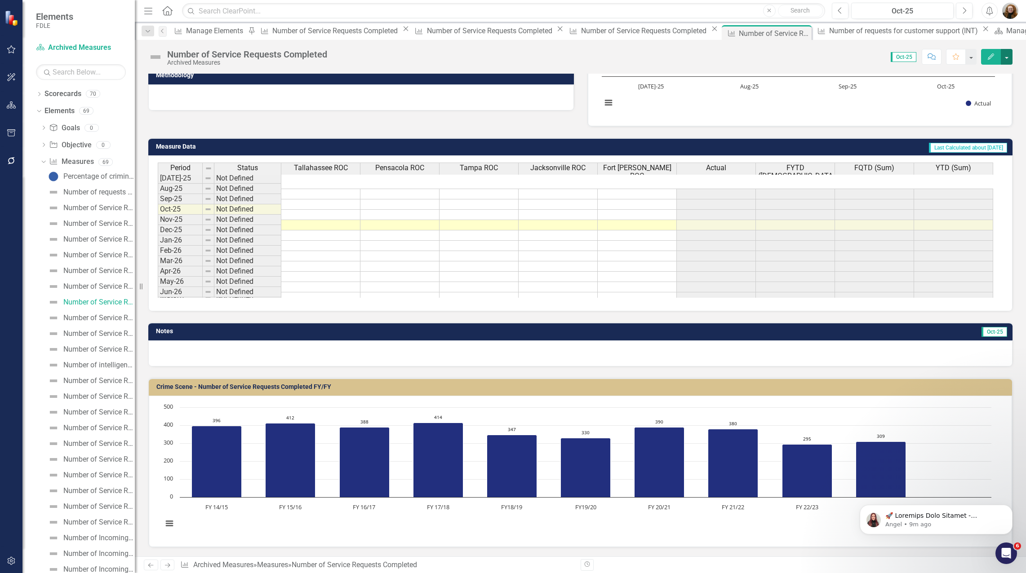
click at [1006, 56] on button "button" at bounding box center [1007, 57] width 12 height 16
click at [964, 89] on link "Edit Report Edit Layout" at bounding box center [968, 90] width 88 height 17
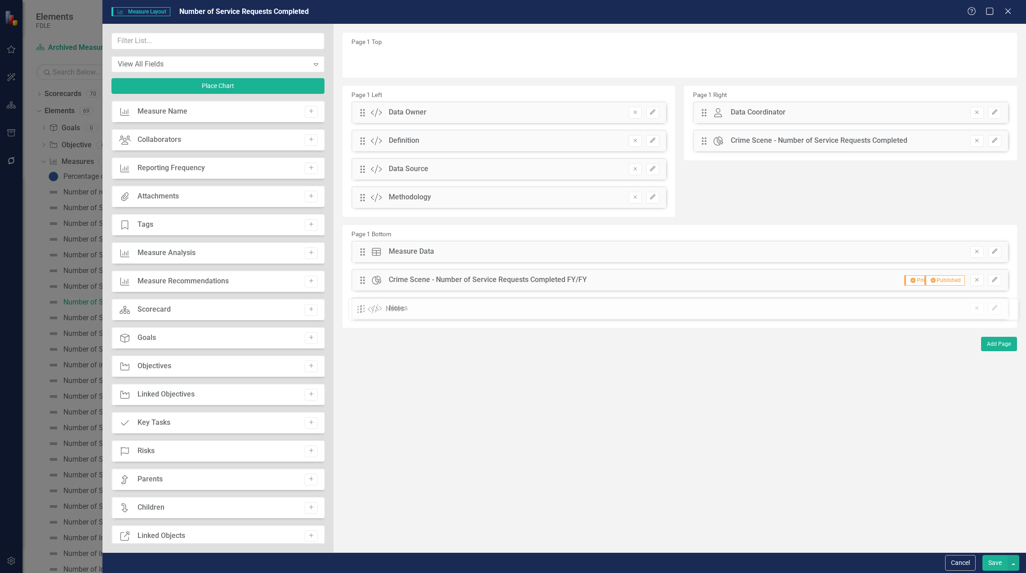
drag, startPoint x: 365, startPoint y: 282, endPoint x: 369, endPoint y: 311, distance: 29.4
click at [164, 39] on input "text" at bounding box center [217, 41] width 213 height 17
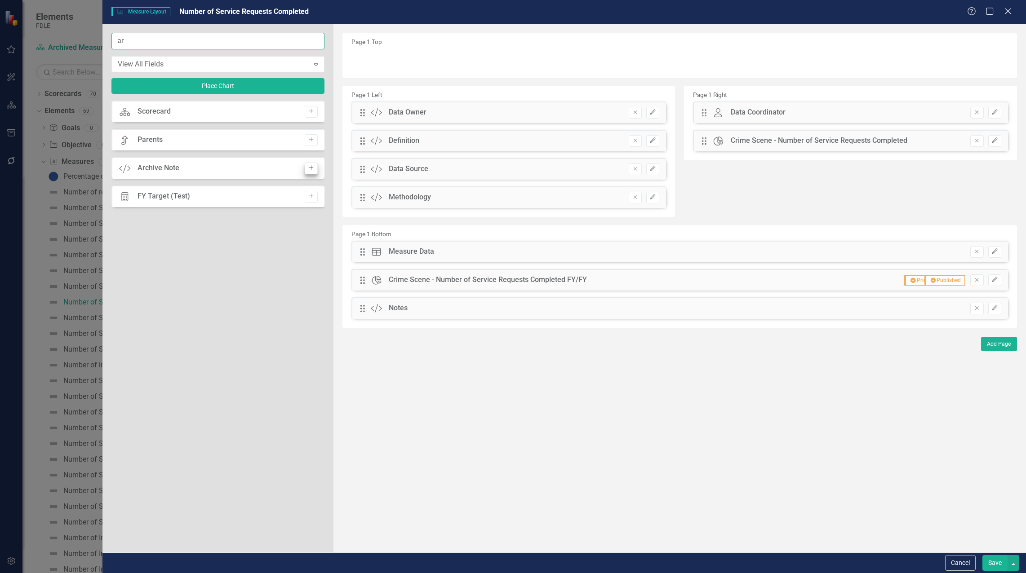
type input "ar"
click at [305, 169] on button "Add" at bounding box center [311, 169] width 13 height 12
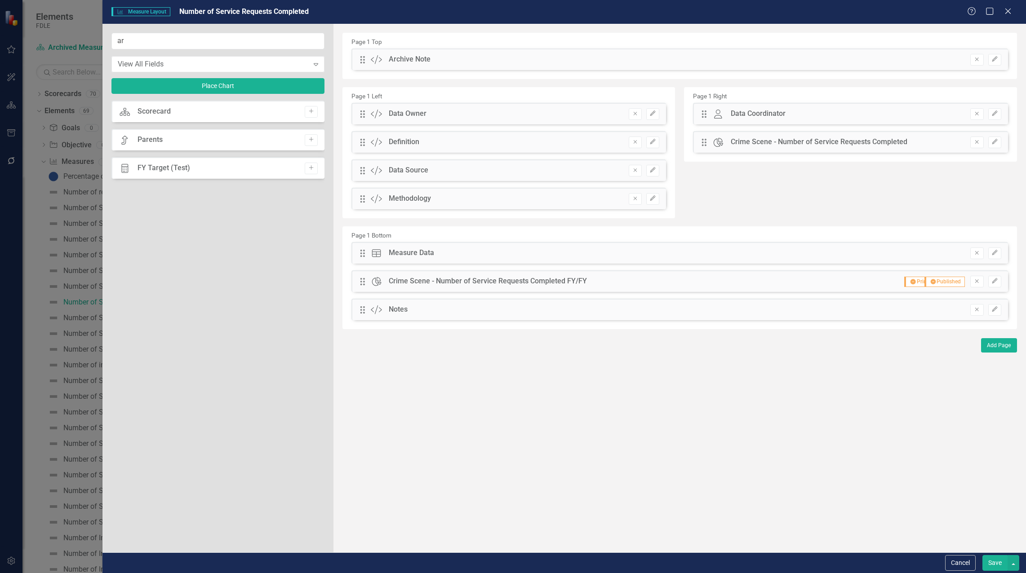
drag, startPoint x: 363, startPoint y: 52, endPoint x: 363, endPoint y: 71, distance: 18.9
click at [363, 71] on div "Drag Custom Archive Note Remove Edit" at bounding box center [680, 63] width 670 height 28
drag, startPoint x: 364, startPoint y: 62, endPoint x: 369, endPoint y: 331, distance: 268.8
click at [997, 336] on icon "Edit" at bounding box center [994, 336] width 7 height 5
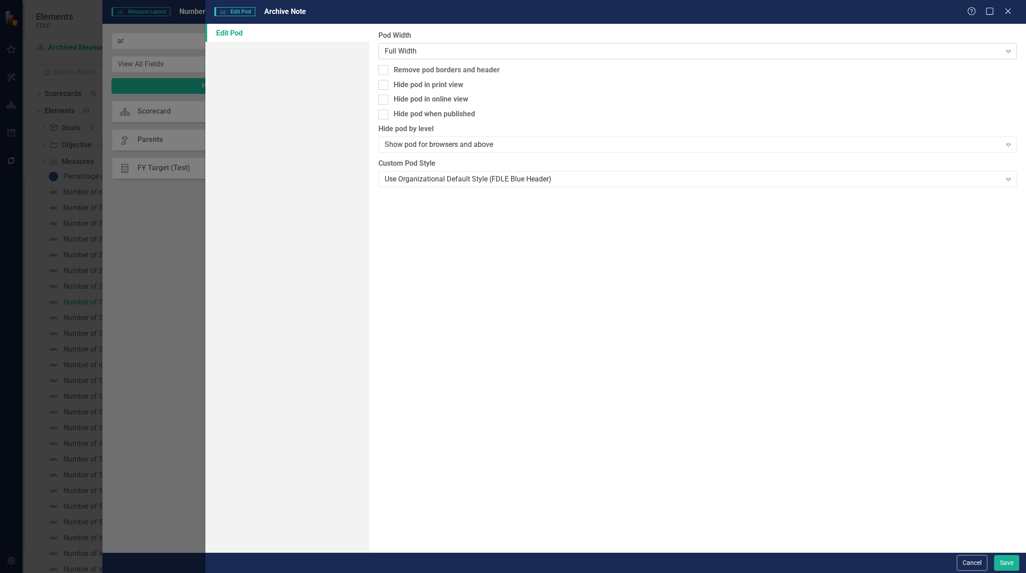
click at [446, 54] on div "Full Width" at bounding box center [693, 51] width 617 height 10
drag, startPoint x: 421, startPoint y: 224, endPoint x: 422, endPoint y: 178, distance: 45.9
click at [421, 221] on div "Pod Width Full Width Expand Remove pod borders and header Hide pod in print vie…" at bounding box center [697, 288] width 657 height 529
click at [423, 176] on div "Use Organizational Default Style (FDLE Blue Header)" at bounding box center [693, 179] width 617 height 10
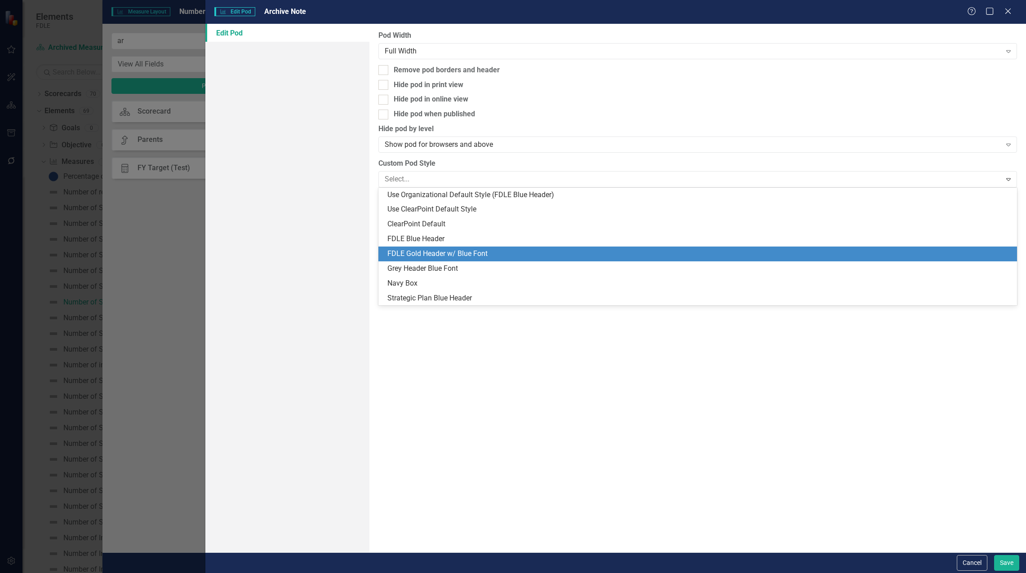
click at [422, 248] on div "FDLE Gold Header w/ Blue Font" at bounding box center [697, 254] width 639 height 15
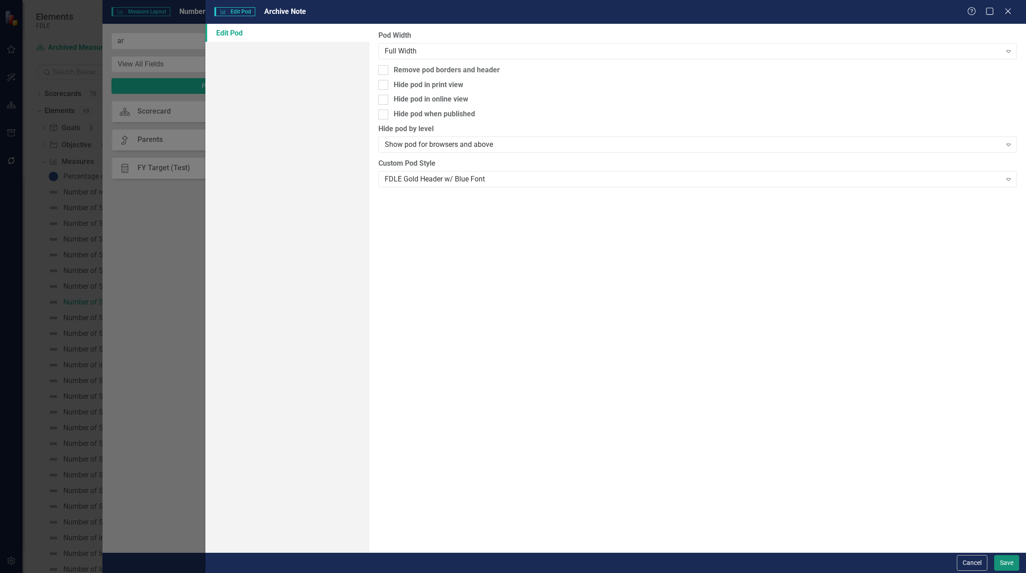
click at [1006, 566] on button "Save" at bounding box center [1006, 564] width 25 height 16
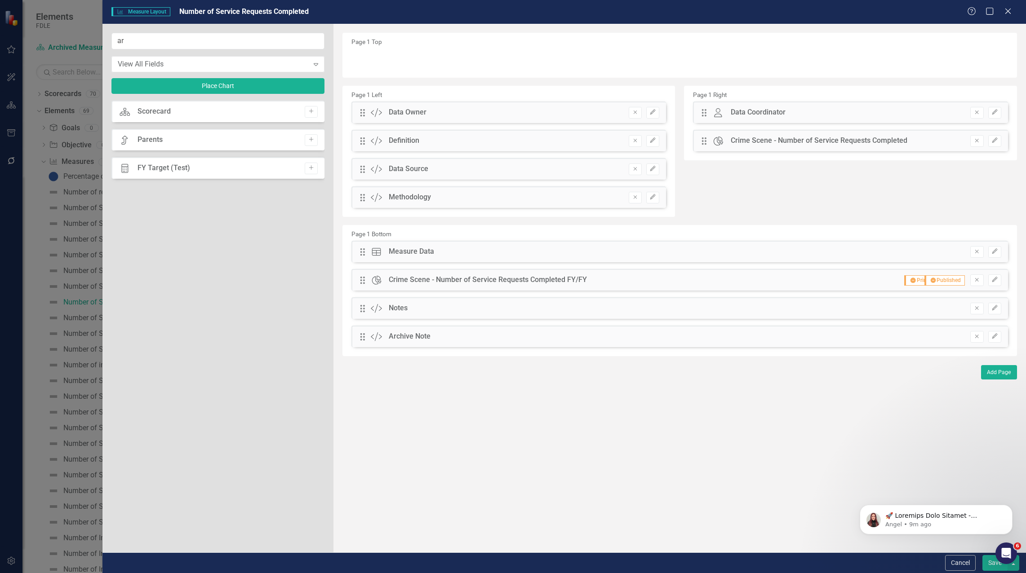
click at [986, 564] on button "Save" at bounding box center [994, 564] width 25 height 16
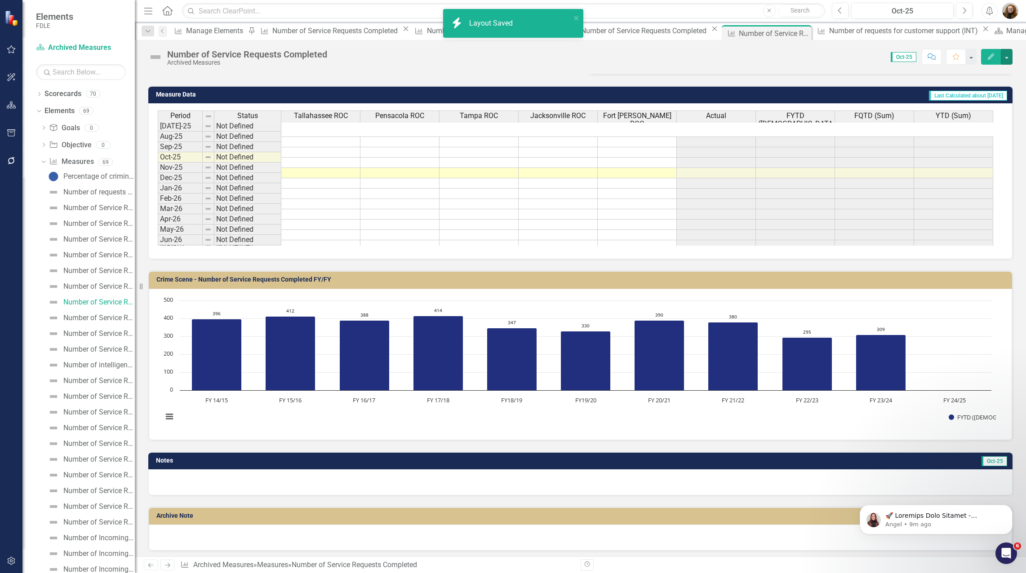
scroll to position [232, 0]
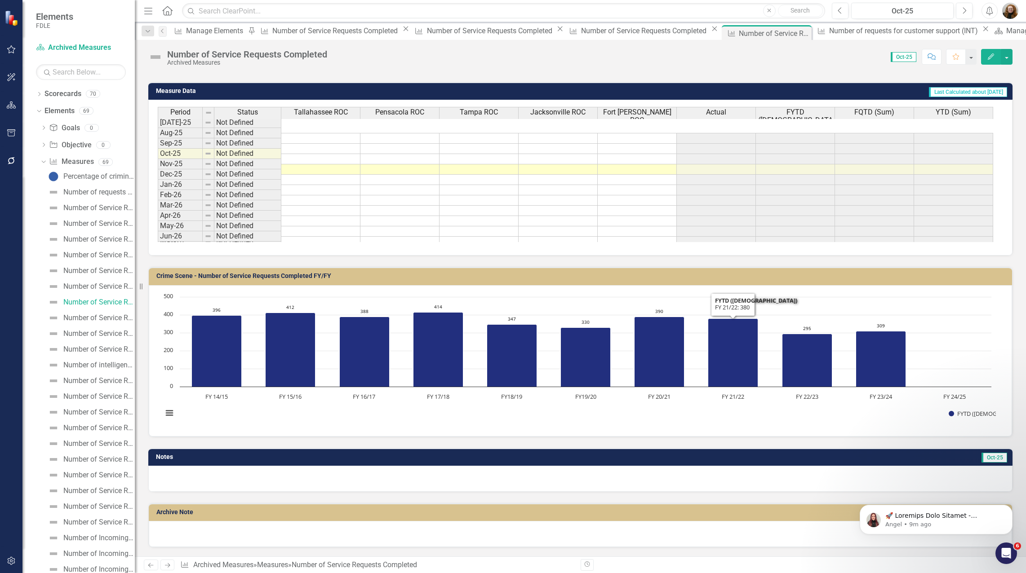
click at [284, 484] on div at bounding box center [580, 479] width 864 height 26
click at [846, 15] on button "Previous" at bounding box center [840, 11] width 17 height 16
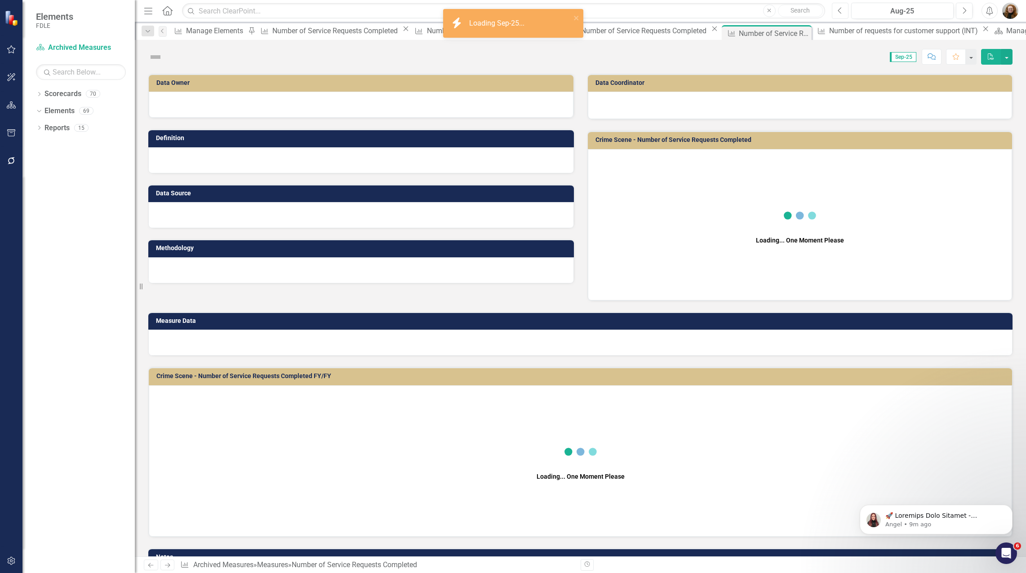
click at [846, 15] on button "Previous" at bounding box center [840, 11] width 17 height 16
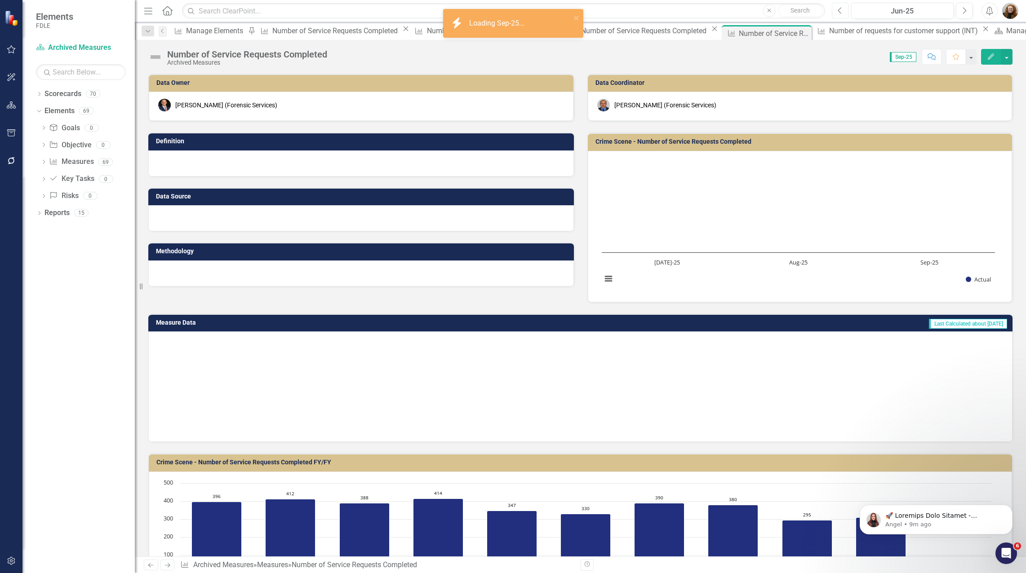
click at [846, 15] on button "Previous" at bounding box center [840, 11] width 17 height 16
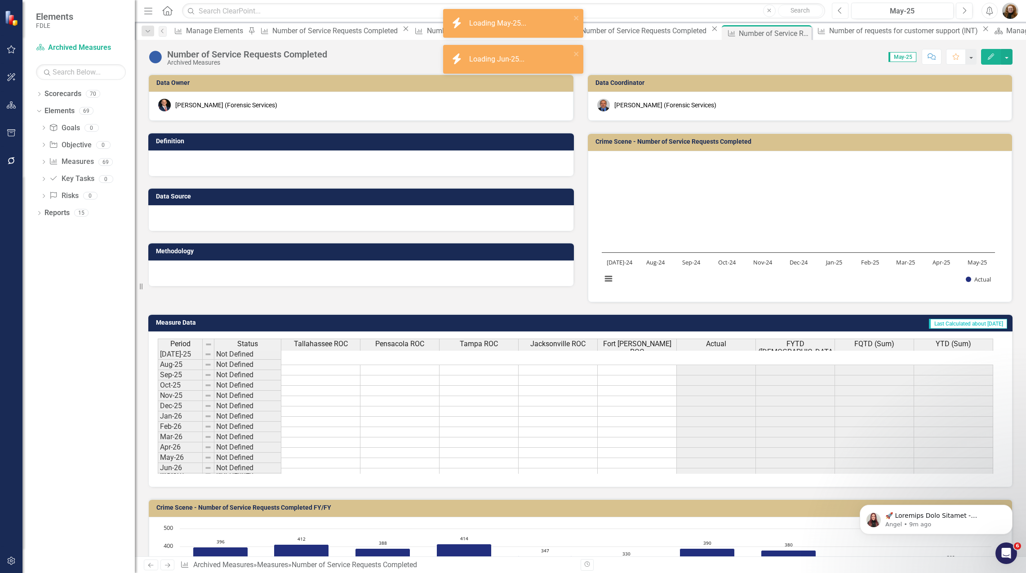
click at [846, 15] on button "Previous" at bounding box center [840, 11] width 17 height 16
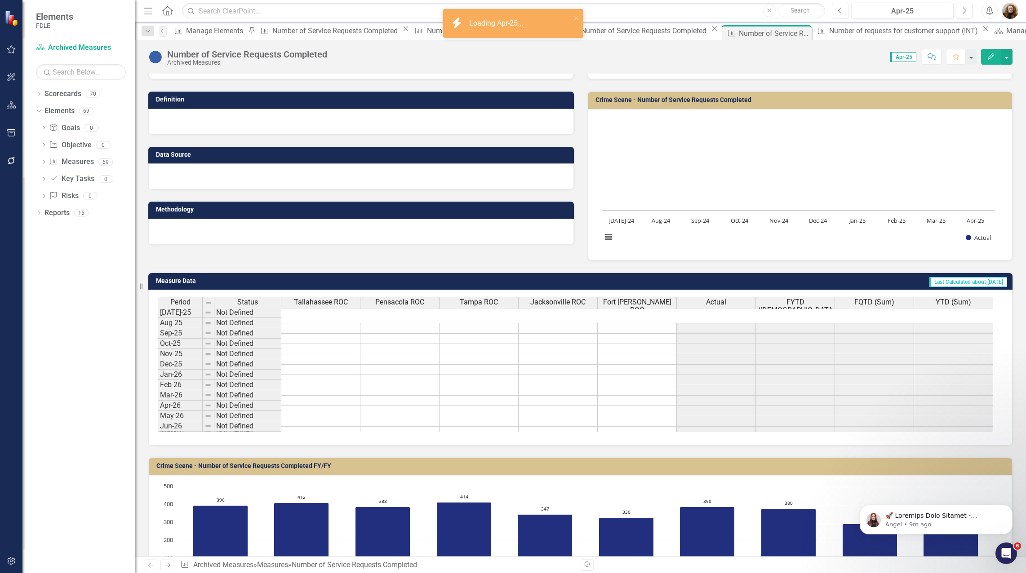
scroll to position [232, 0]
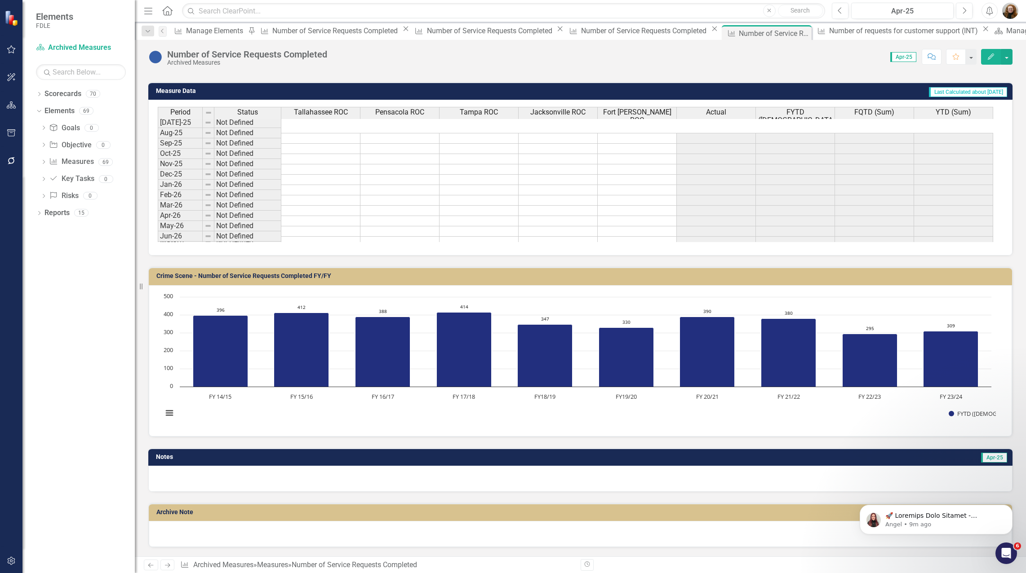
click at [1014, 58] on div "Number of Service Requests Completed Archived Measures Score: 0.00 Apr-25 Compl…" at bounding box center [580, 53] width 891 height 27
click at [1004, 58] on button "button" at bounding box center [1007, 57] width 12 height 16
click at [951, 91] on link "Edit Report Edit Layout" at bounding box center [968, 90] width 88 height 17
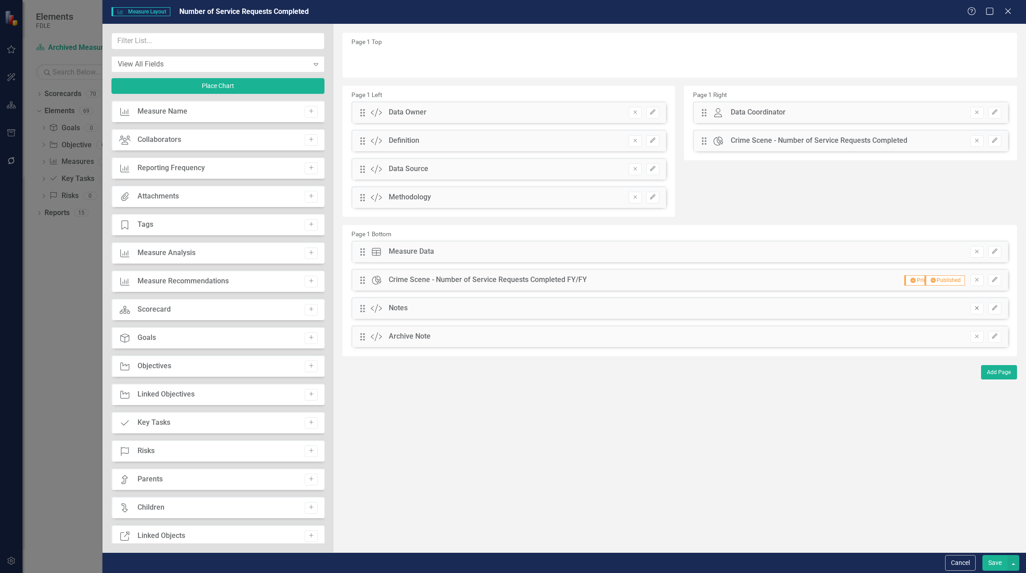
click at [979, 311] on icon "Remove" at bounding box center [976, 308] width 7 height 5
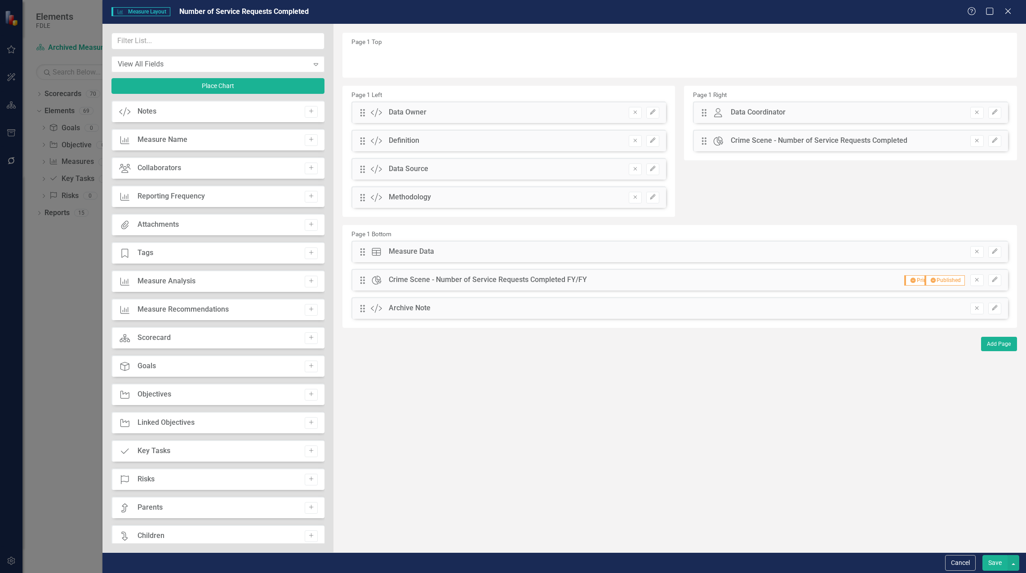
click at [988, 561] on button "Save" at bounding box center [994, 564] width 25 height 16
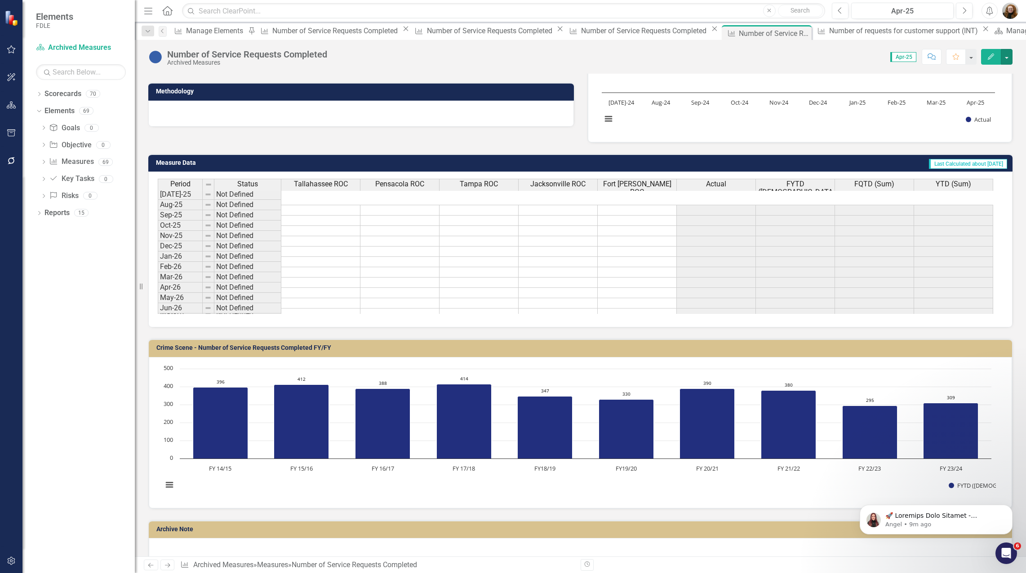
scroll to position [177, 0]
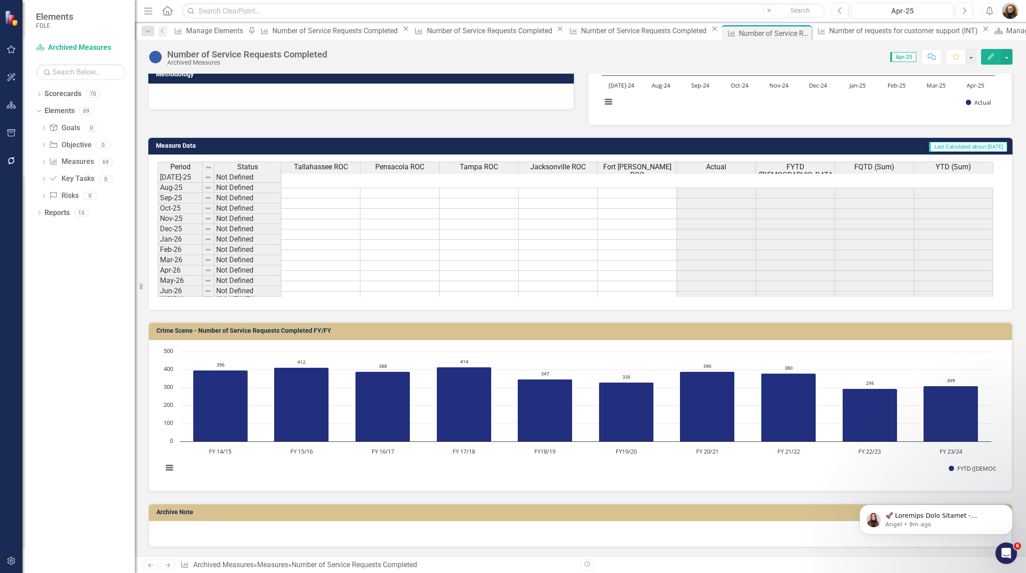
drag, startPoint x: 269, startPoint y: 124, endPoint x: 314, endPoint y: 102, distance: 50.5
click at [269, 123] on div "Data Owner Jason Bundy (Forensic Services) Definition Data Source Methodology D…" at bounding box center [581, 5] width 878 height 240
click at [1005, 58] on button "button" at bounding box center [1007, 57] width 12 height 16
click at [962, 85] on link "Edit Report Edit Layout" at bounding box center [968, 90] width 88 height 17
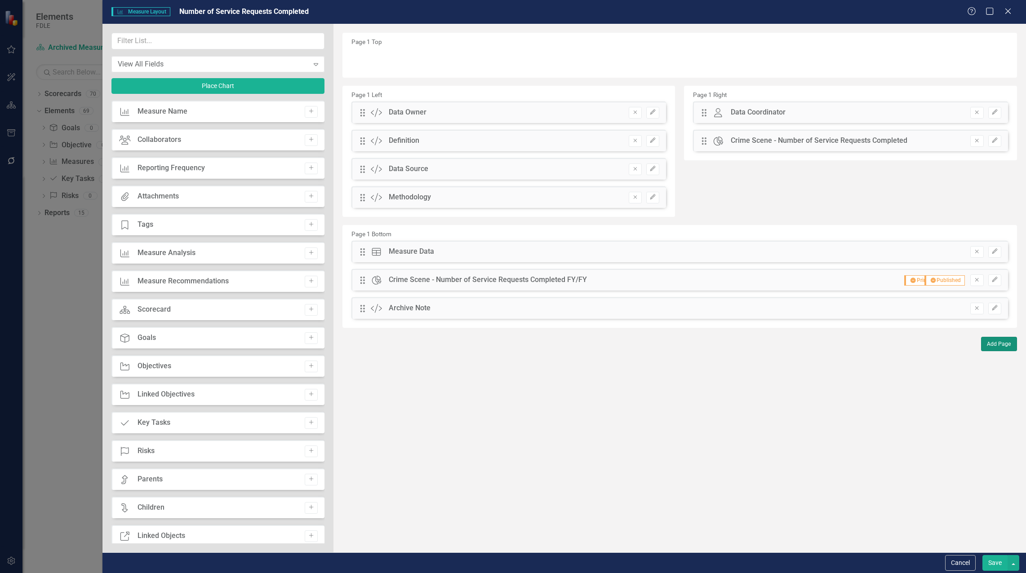
click at [995, 342] on button "Add Page" at bounding box center [999, 344] width 36 height 14
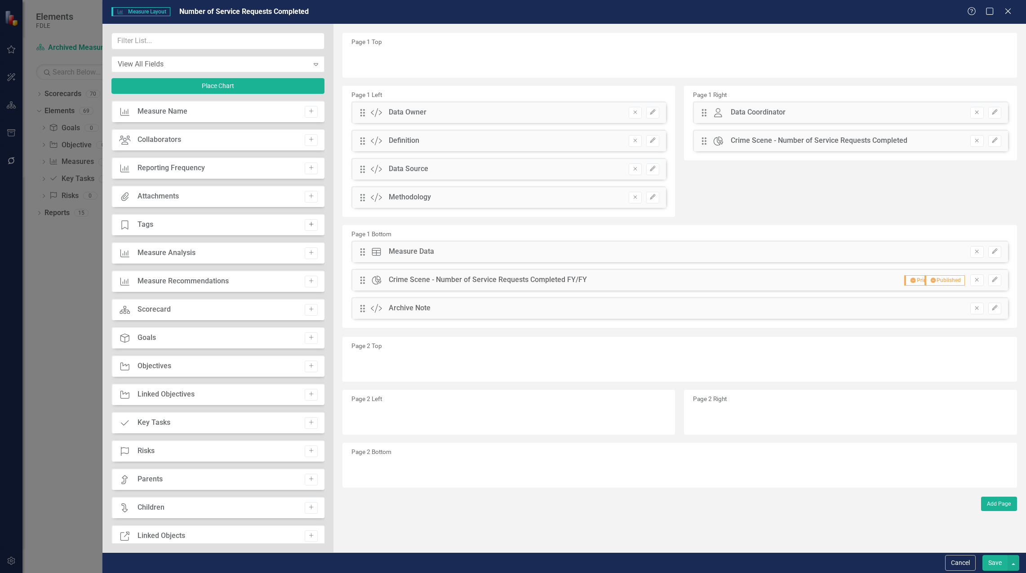
click at [308, 224] on icon "Add" at bounding box center [311, 224] width 7 height 5
drag, startPoint x: 364, startPoint y: 63, endPoint x: 421, endPoint y: 417, distance: 357.8
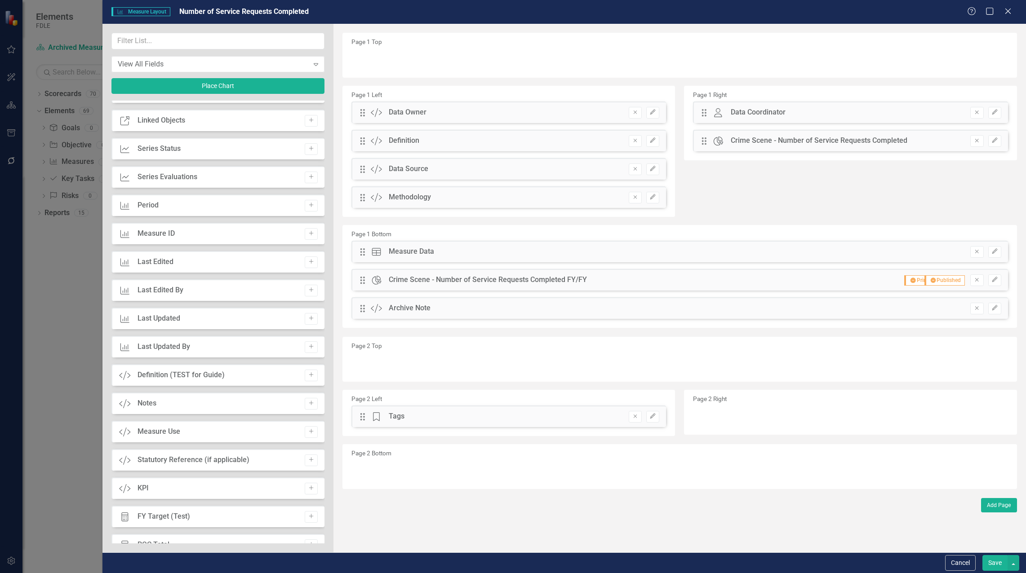
scroll to position [406, 0]
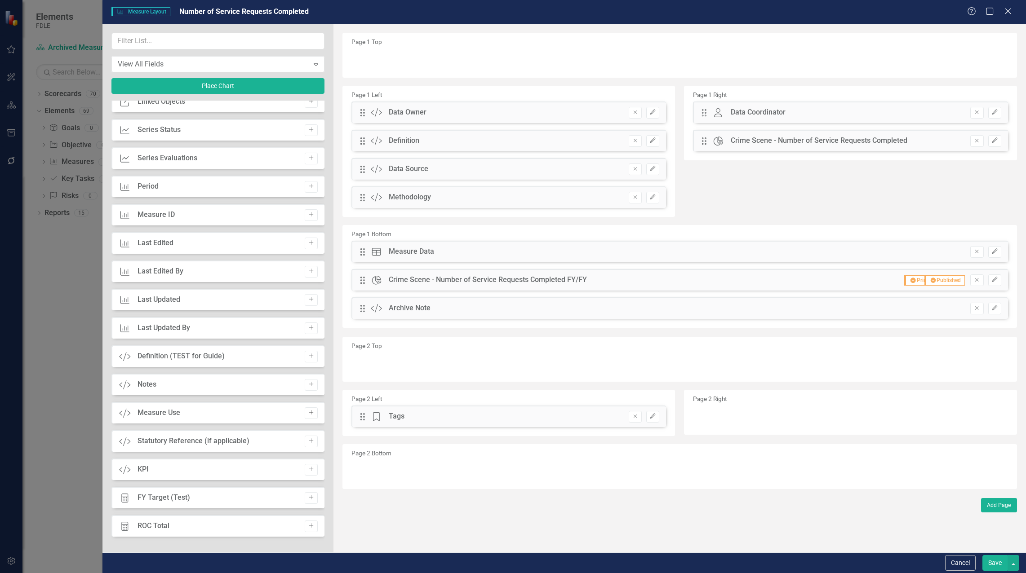
click at [309, 411] on icon "Add" at bounding box center [311, 412] width 7 height 5
click at [308, 441] on icon "Add" at bounding box center [311, 441] width 7 height 5
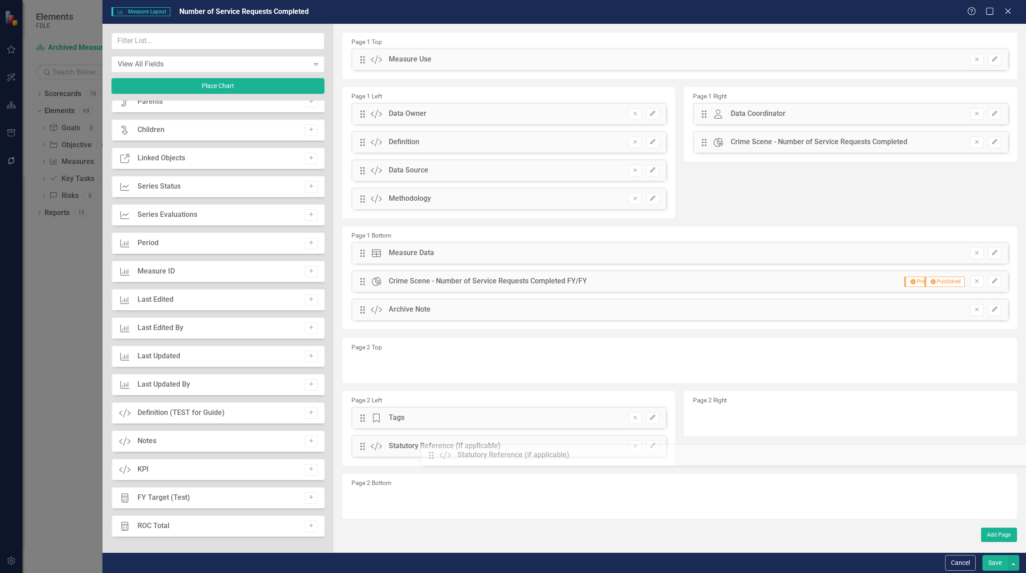
drag, startPoint x: 364, startPoint y: 60, endPoint x: 438, endPoint y: 455, distance: 402.5
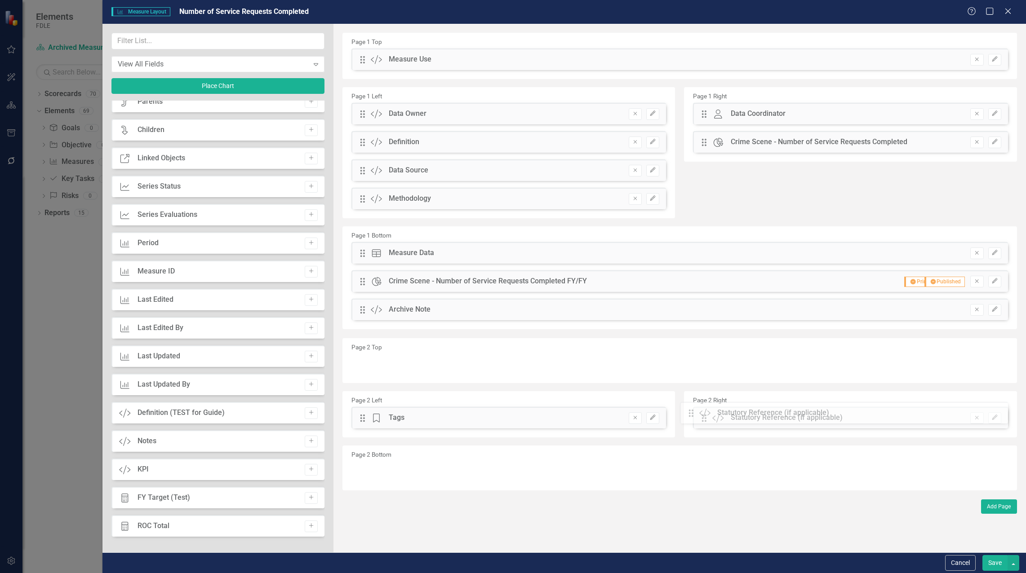
drag, startPoint x: 364, startPoint y: 449, endPoint x: 699, endPoint y: 415, distance: 336.9
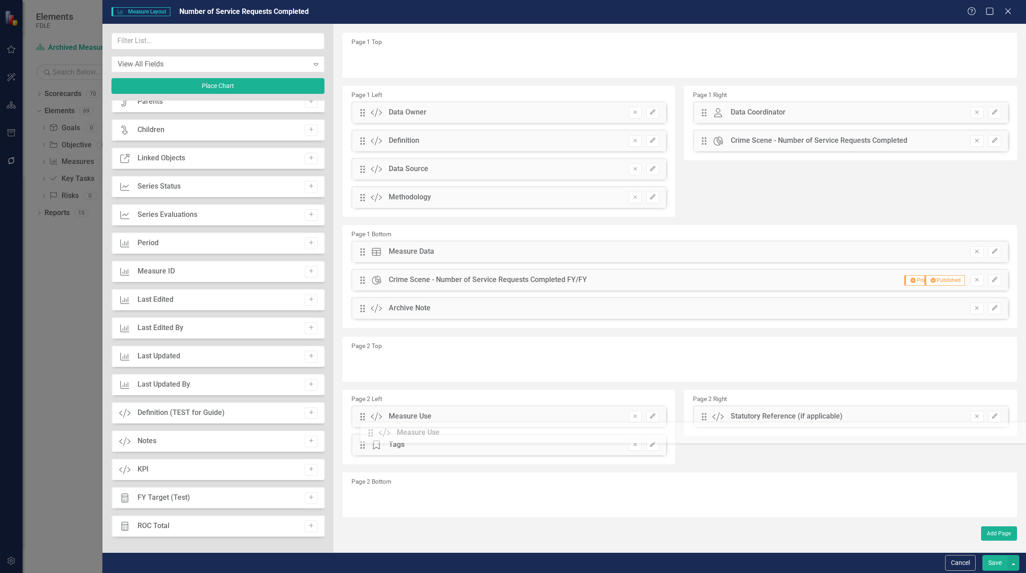
drag, startPoint x: 364, startPoint y: 58, endPoint x: 383, endPoint y: 436, distance: 378.9
click at [999, 569] on button "Save" at bounding box center [994, 564] width 25 height 16
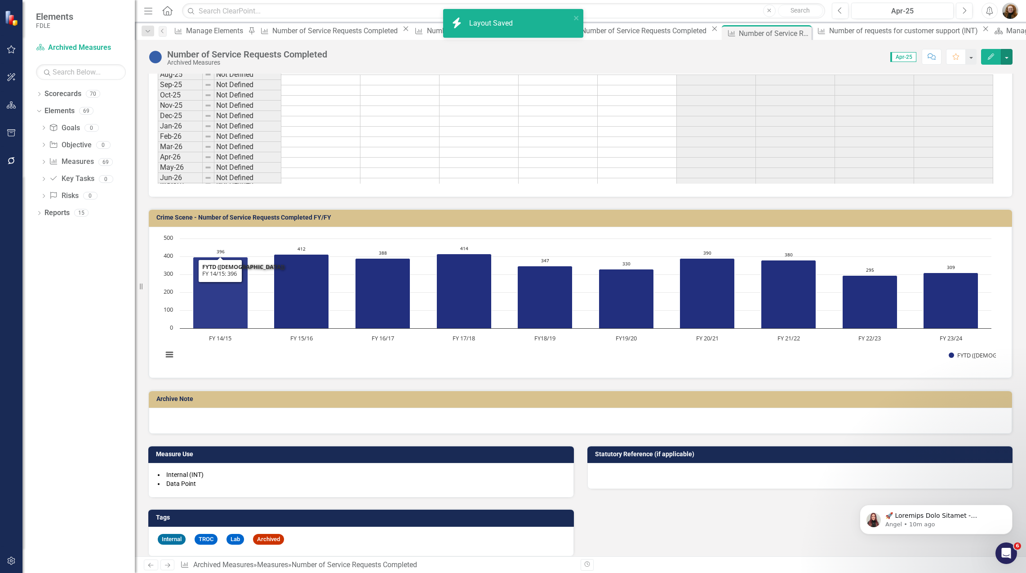
scroll to position [300, 0]
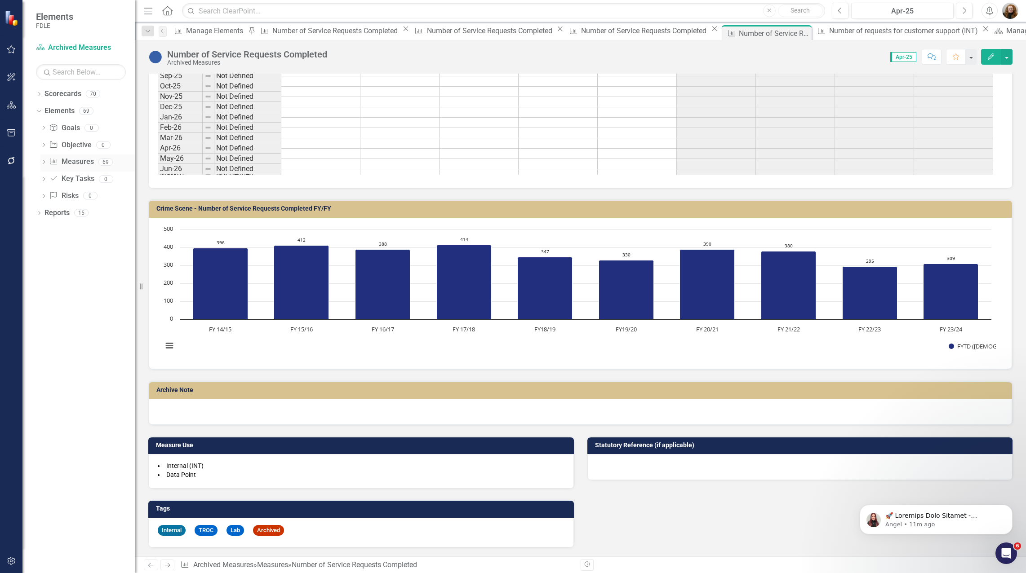
click at [45, 162] on icon "Dropdown" at bounding box center [43, 162] width 6 height 5
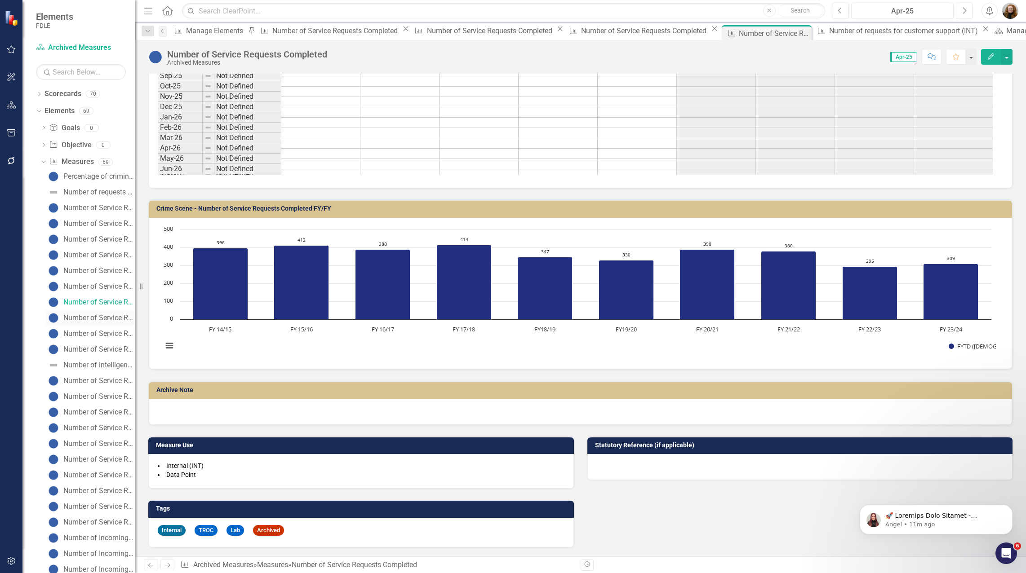
click at [96, 318] on div "Number of Service Requests Completed" at bounding box center [98, 318] width 71 height 8
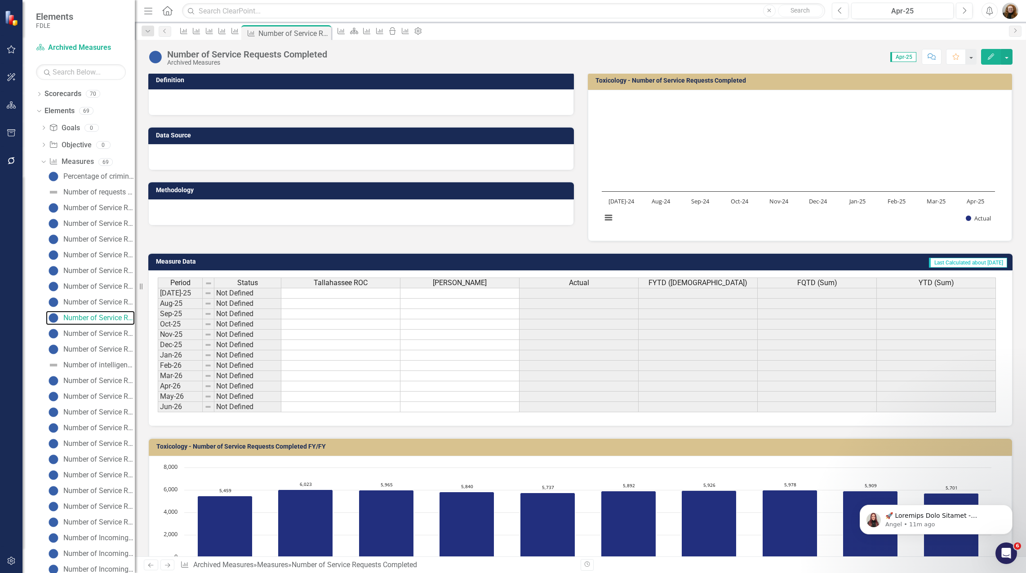
scroll to position [176, 0]
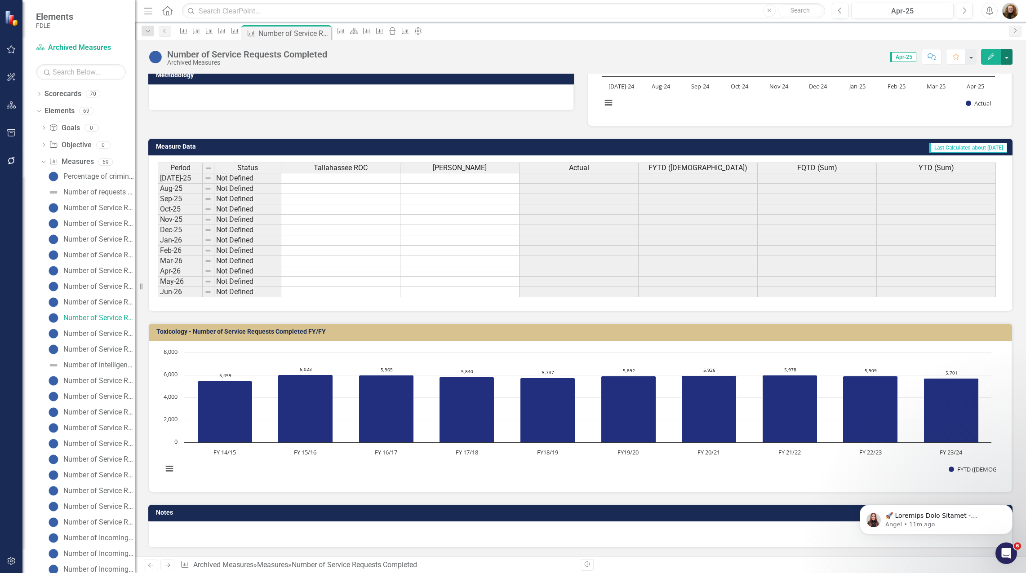
click at [1004, 55] on button "button" at bounding box center [1007, 57] width 12 height 16
click at [969, 75] on link "Edit Edit Measure" at bounding box center [968, 73] width 88 height 17
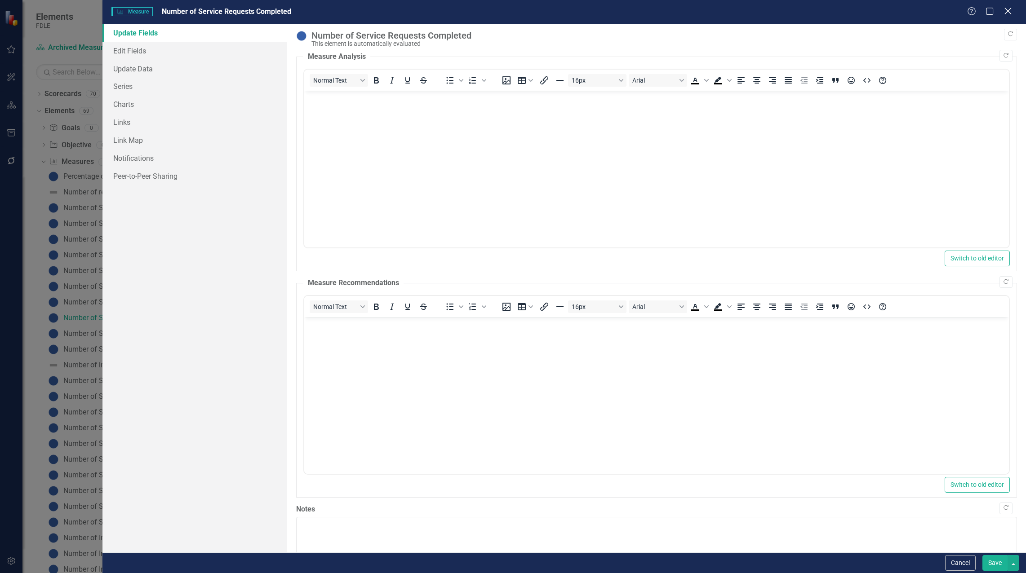
scroll to position [0, 0]
click at [1010, 9] on icon at bounding box center [1007, 11] width 7 height 7
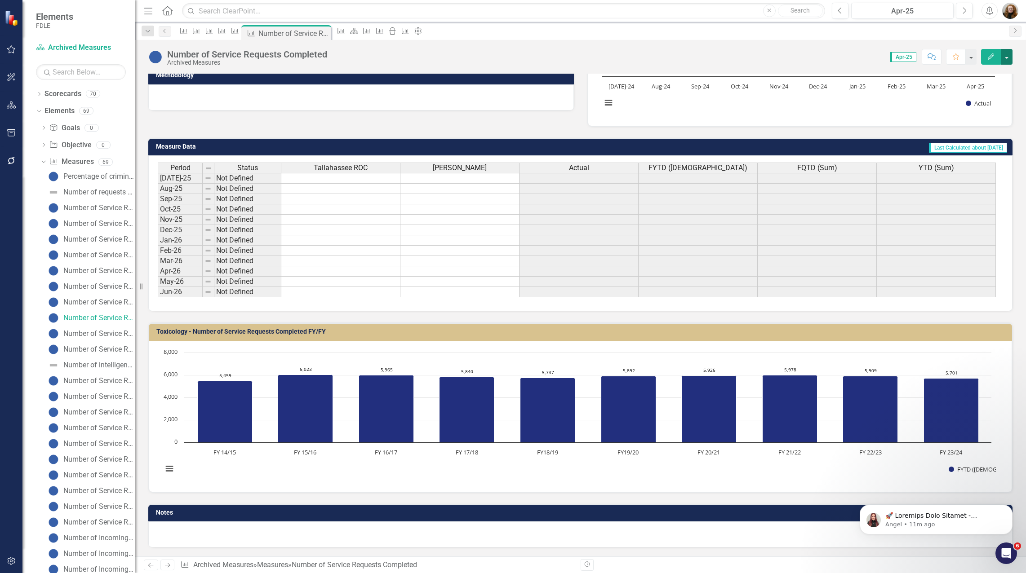
click at [1008, 58] on button "button" at bounding box center [1007, 57] width 12 height 16
click at [978, 88] on link "Edit Report Edit Layout" at bounding box center [968, 90] width 88 height 17
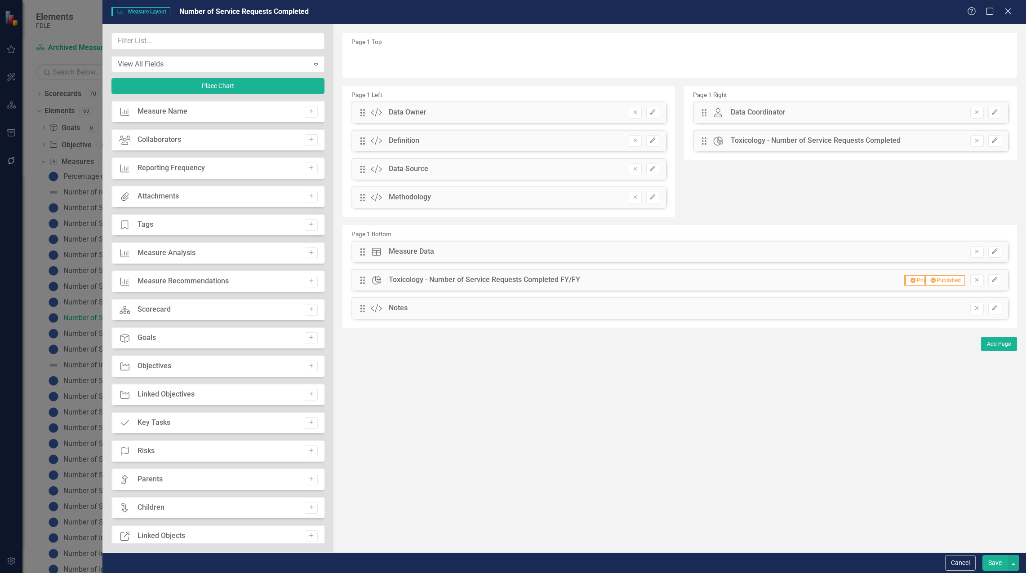
click at [978, 310] on icon "Remove" at bounding box center [976, 308] width 7 height 5
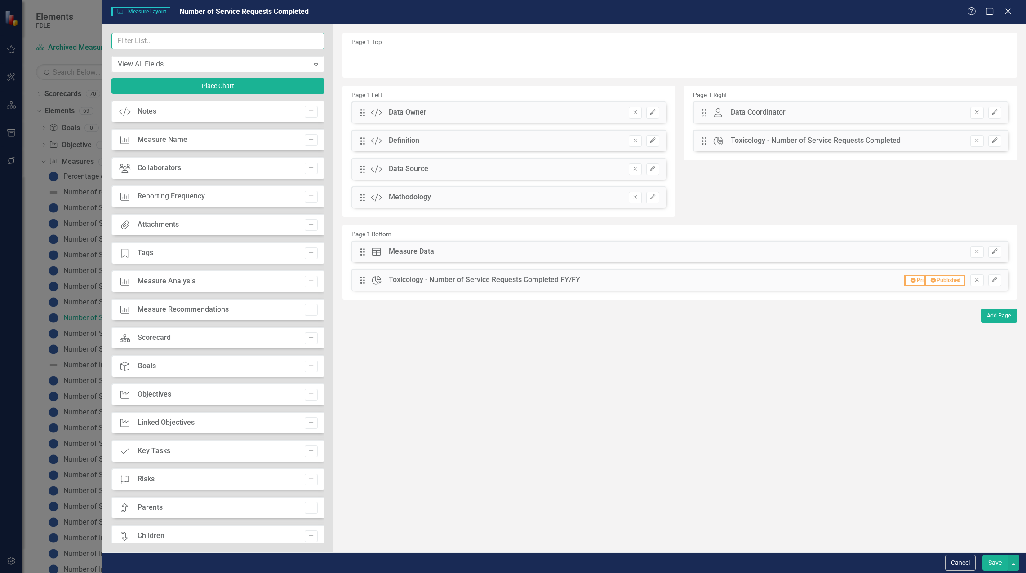
click at [174, 37] on input "text" at bounding box center [217, 41] width 213 height 17
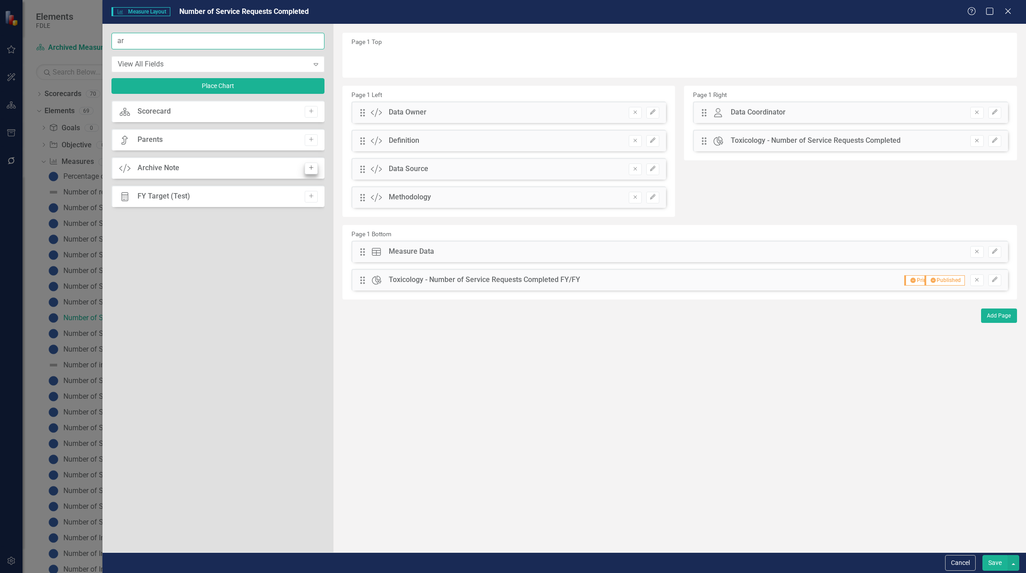
type input "ar"
click at [311, 164] on button "Add" at bounding box center [311, 169] width 13 height 12
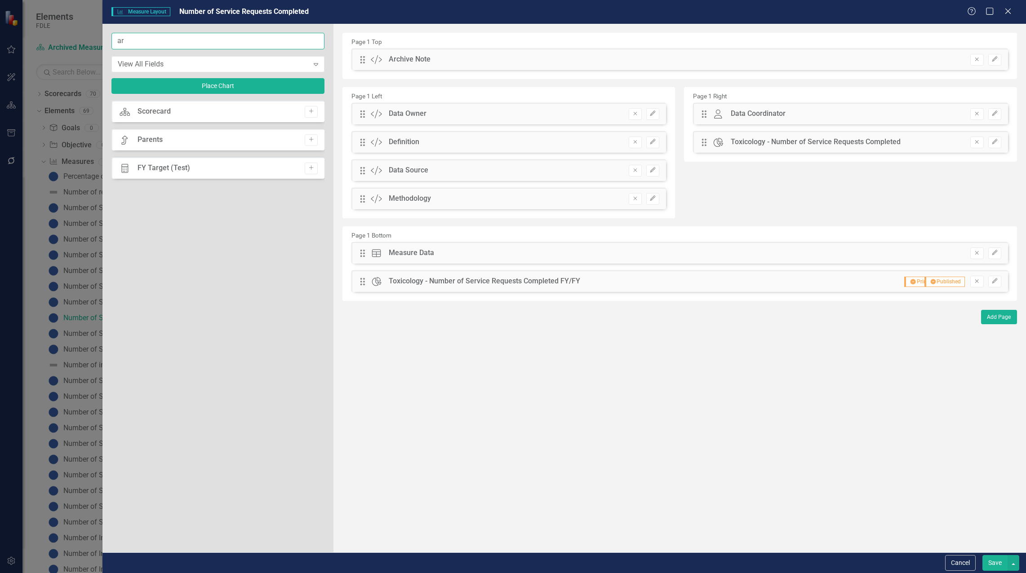
drag, startPoint x: 123, startPoint y: 40, endPoint x: 109, endPoint y: 40, distance: 13.9
click at [109, 40] on div "ar View All Fields Expand Place Chart Scorecard Scorecard Add Parent Parents Ad…" at bounding box center [217, 288] width 231 height 529
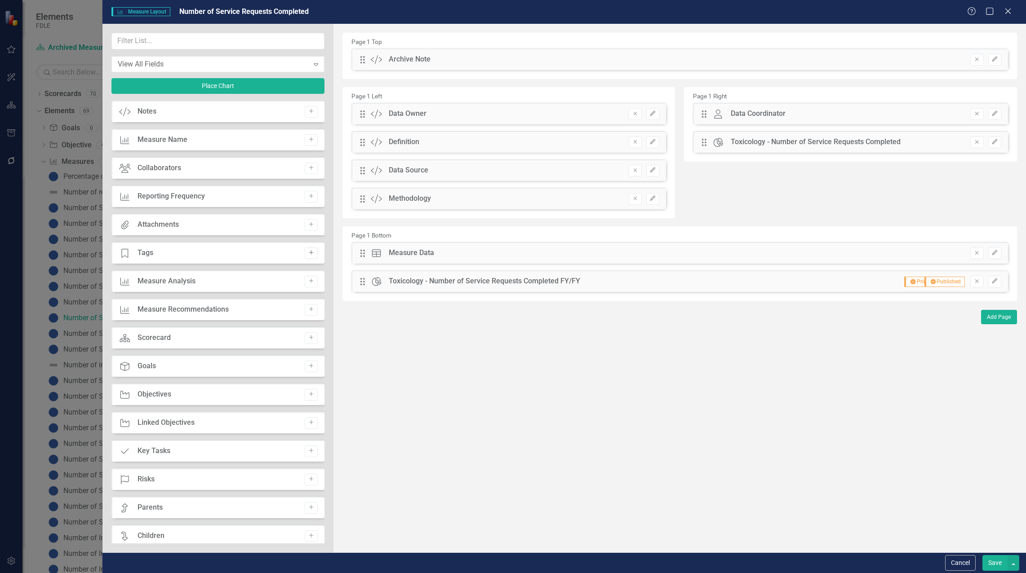
click at [308, 252] on icon "Add" at bounding box center [311, 252] width 7 height 5
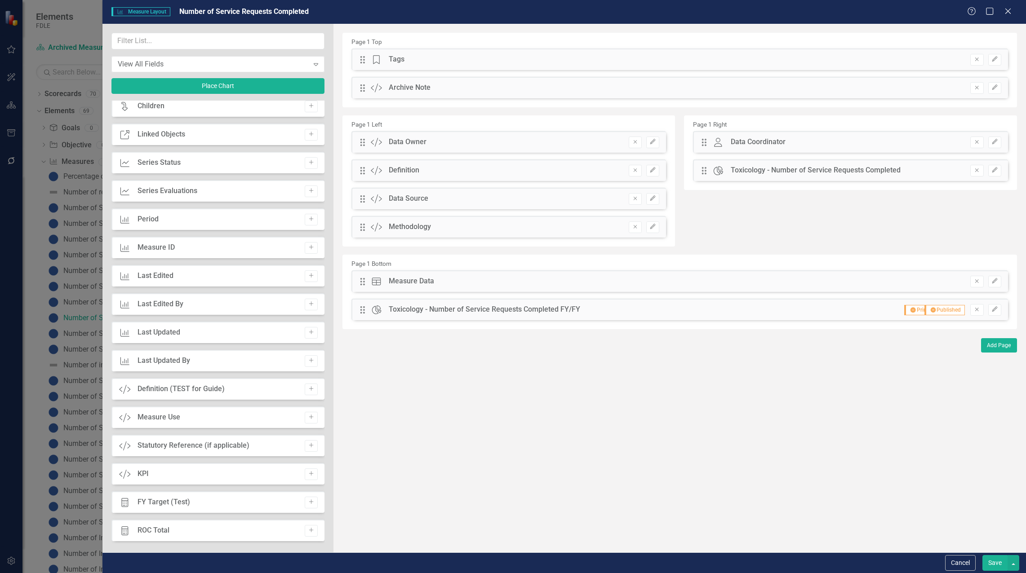
scroll to position [406, 0]
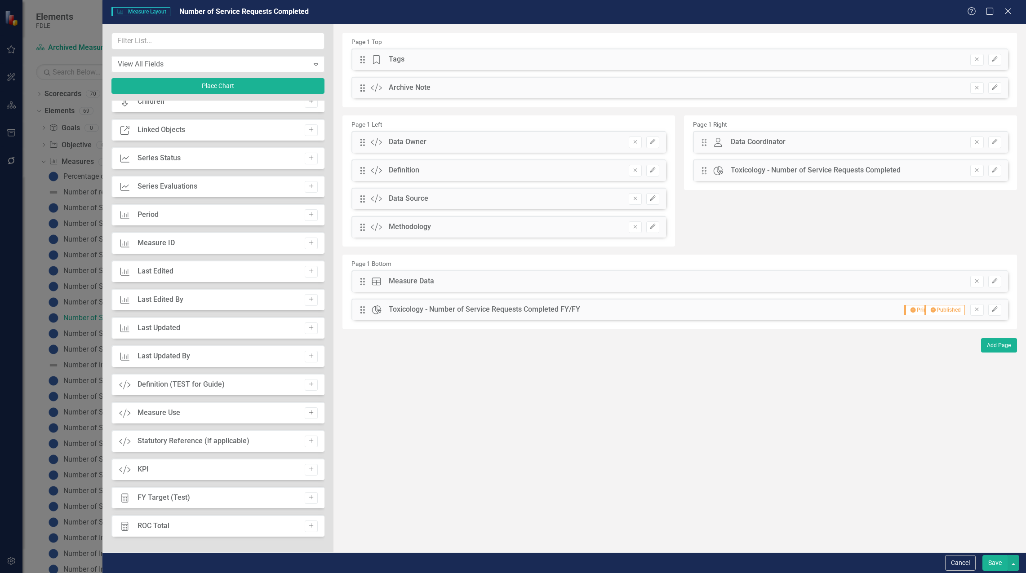
click at [309, 414] on icon "Add" at bounding box center [311, 412] width 7 height 5
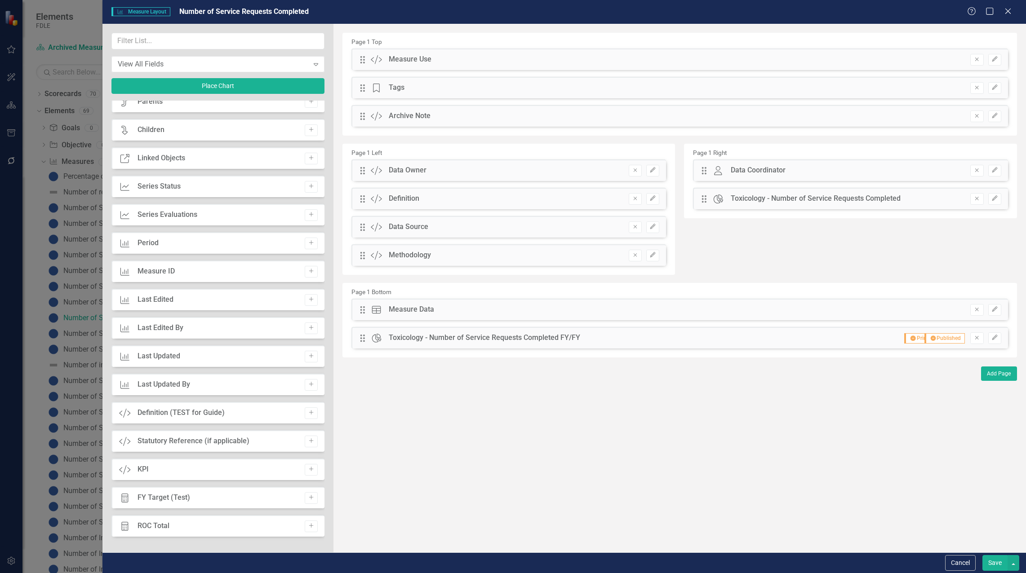
scroll to position [378, 0]
drag, startPoint x: 309, startPoint y: 441, endPoint x: 316, endPoint y: 417, distance: 25.3
click at [309, 442] on icon "Add" at bounding box center [311, 441] width 7 height 5
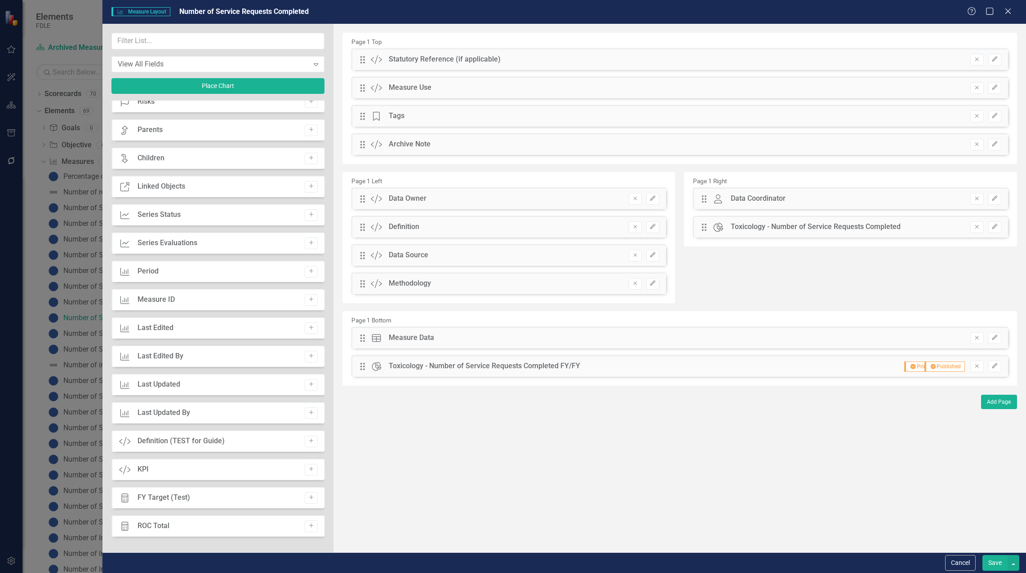
scroll to position [350, 0]
click at [993, 398] on button "Add Page" at bounding box center [999, 402] width 36 height 14
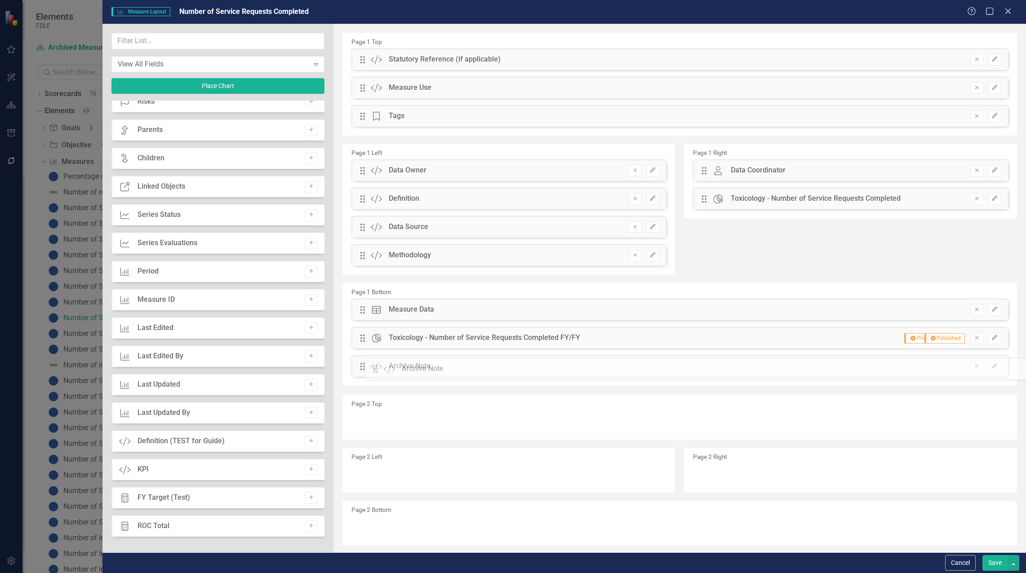
drag, startPoint x: 362, startPoint y: 143, endPoint x: 382, endPoint y: 368, distance: 225.6
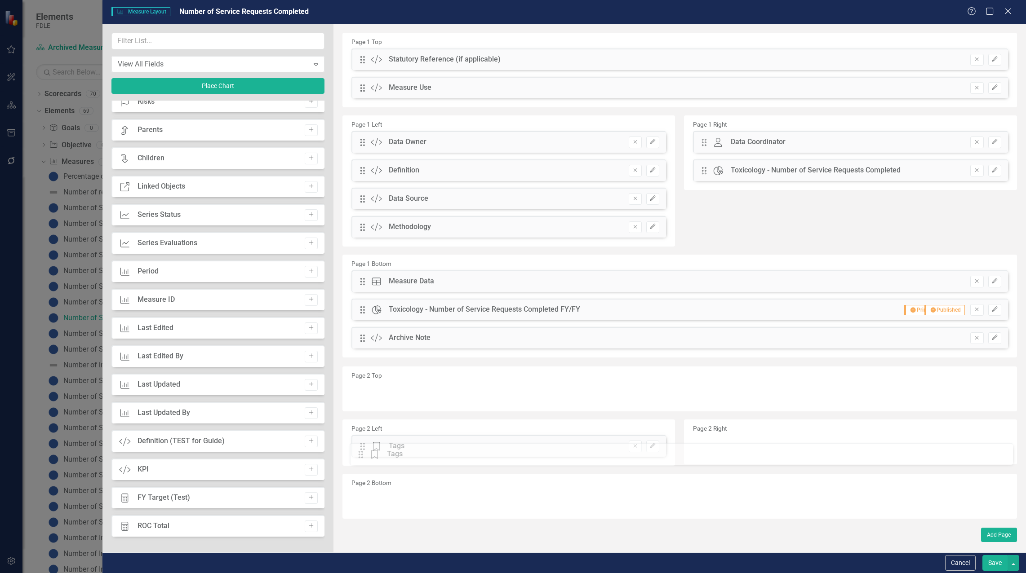
drag, startPoint x: 360, startPoint y: 117, endPoint x: 386, endPoint y: 424, distance: 308.0
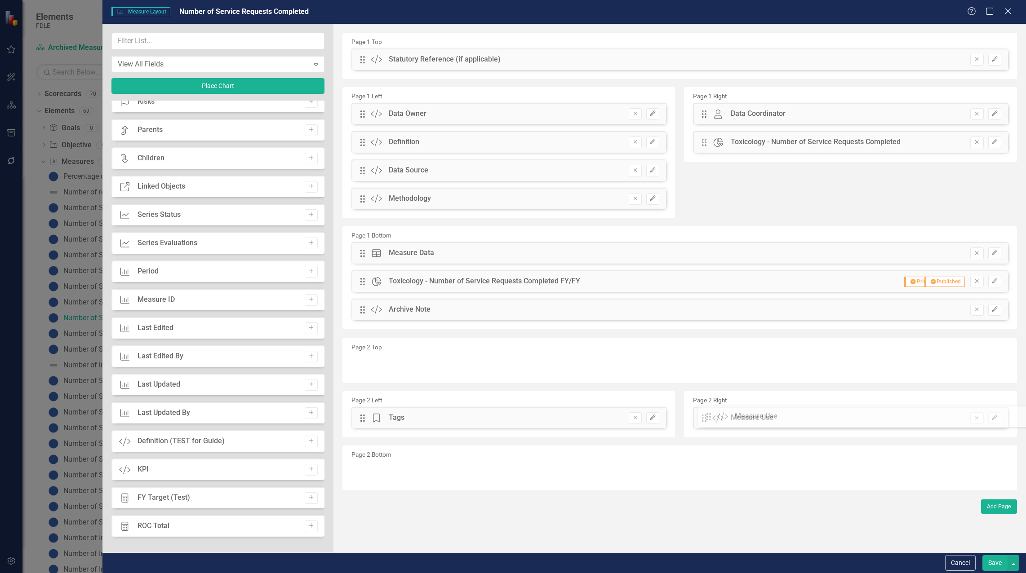
drag, startPoint x: 364, startPoint y: 85, endPoint x: 712, endPoint y: 385, distance: 459.5
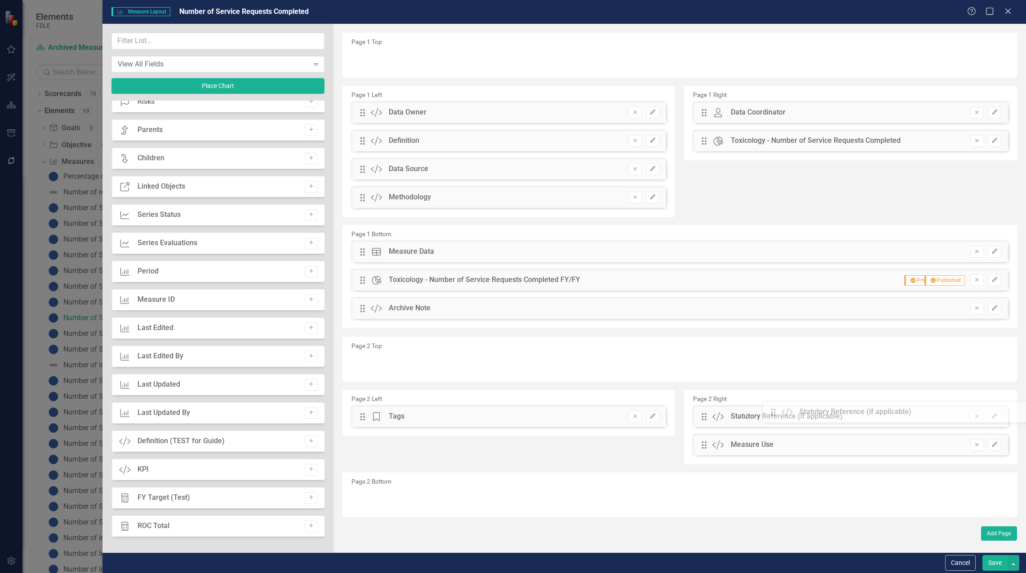
drag, startPoint x: 361, startPoint y: 58, endPoint x: 779, endPoint y: 411, distance: 546.6
drag, startPoint x: 704, startPoint y: 444, endPoint x: 469, endPoint y: 440, distance: 235.6
click at [991, 559] on button "Save" at bounding box center [994, 564] width 25 height 16
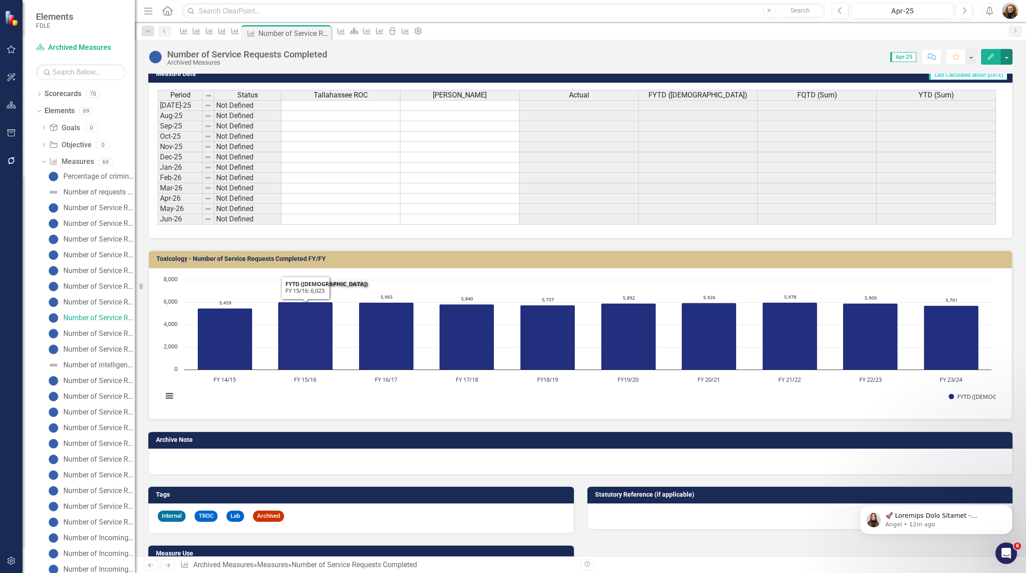
scroll to position [299, 0]
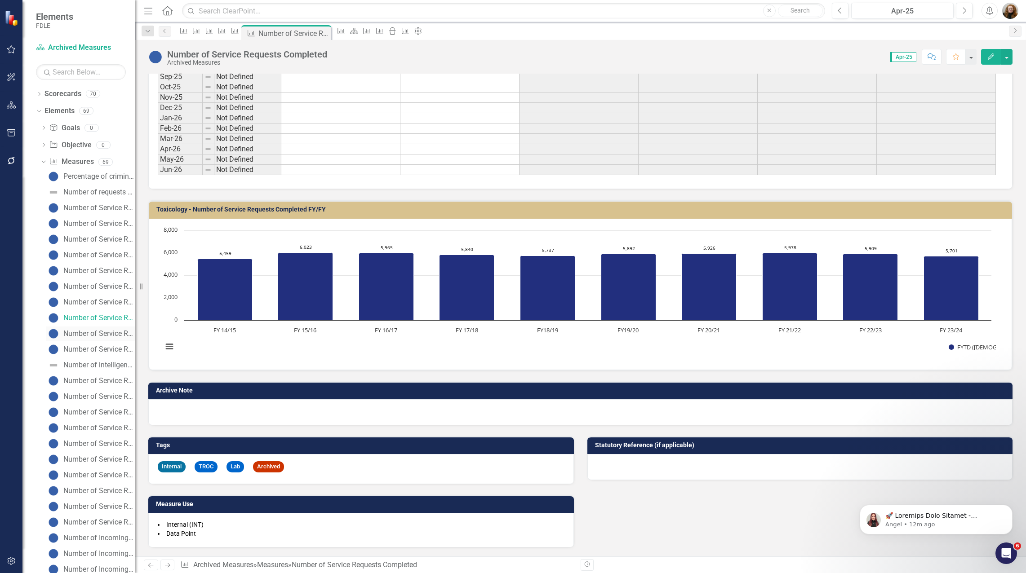
click at [92, 334] on div "Number of Service Requests Completed" at bounding box center [98, 334] width 71 height 8
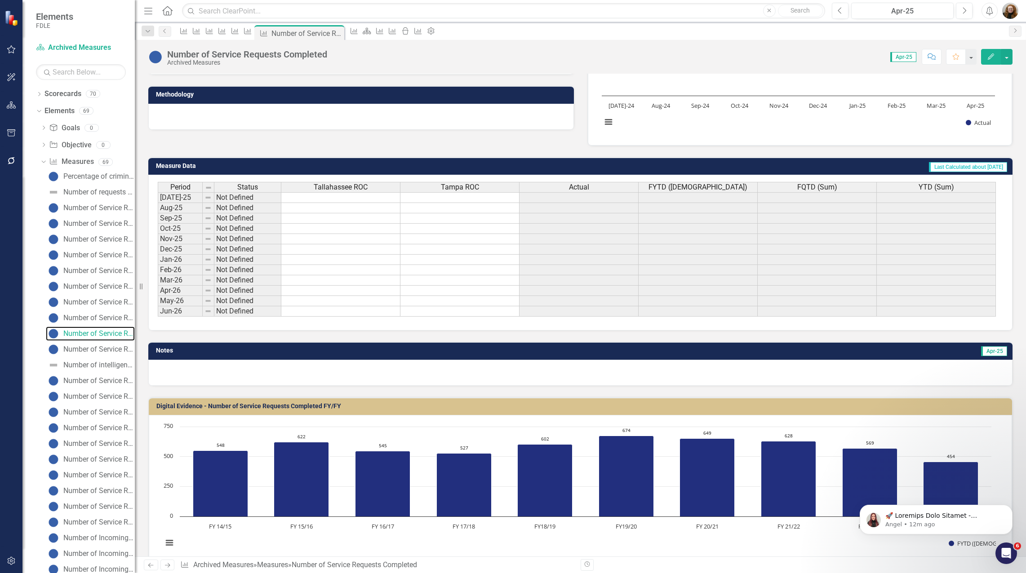
scroll to position [176, 0]
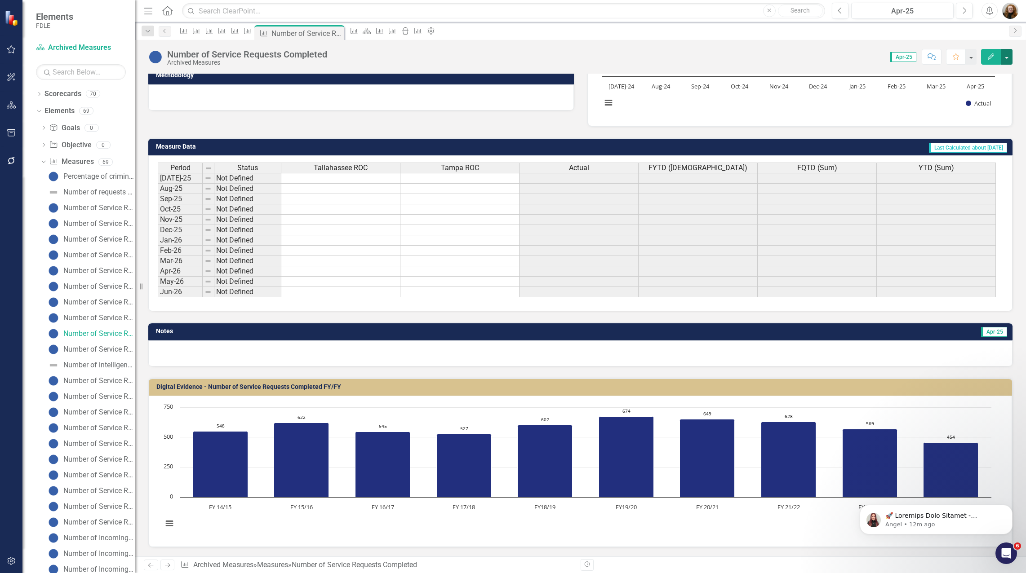
click at [1008, 54] on button "button" at bounding box center [1007, 57] width 12 height 16
click at [970, 84] on link "Edit Report Edit Layout" at bounding box center [968, 90] width 88 height 17
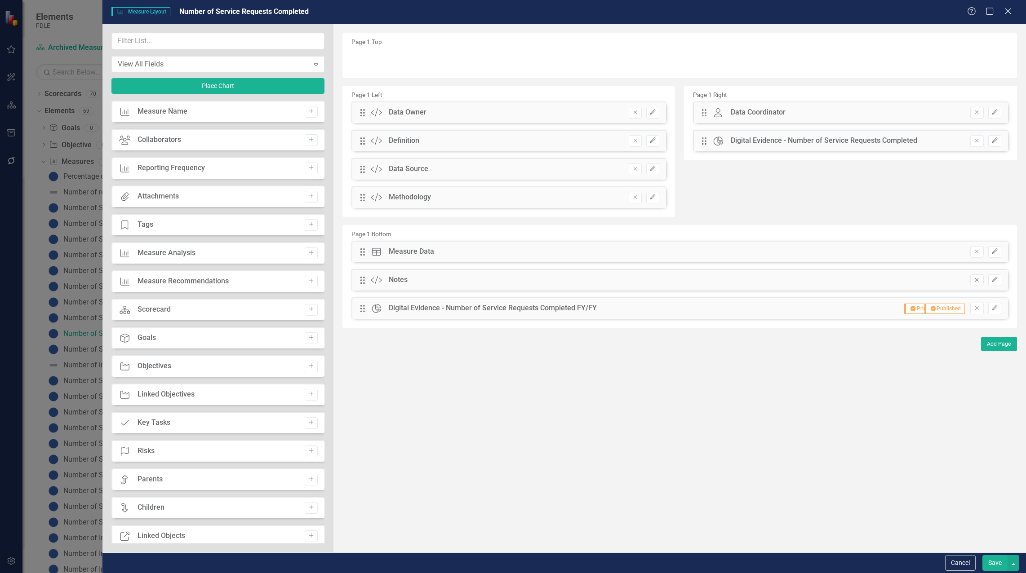
click at [978, 282] on icon "Remove" at bounding box center [976, 279] width 7 height 5
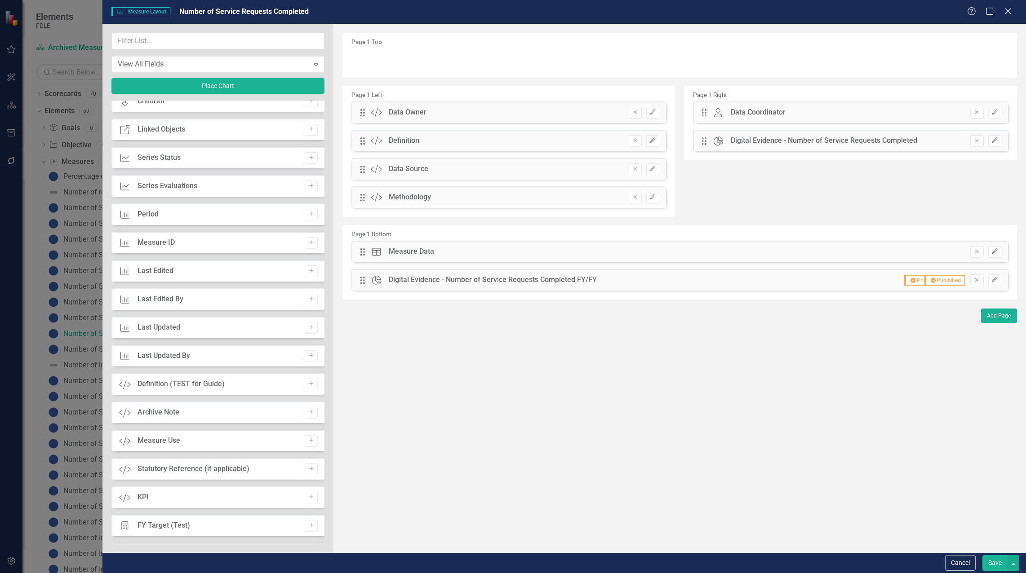
scroll to position [463, 0]
click at [308, 384] on icon "Add" at bounding box center [311, 384] width 7 height 5
click at [308, 415] on icon "Add" at bounding box center [311, 412] width 7 height 5
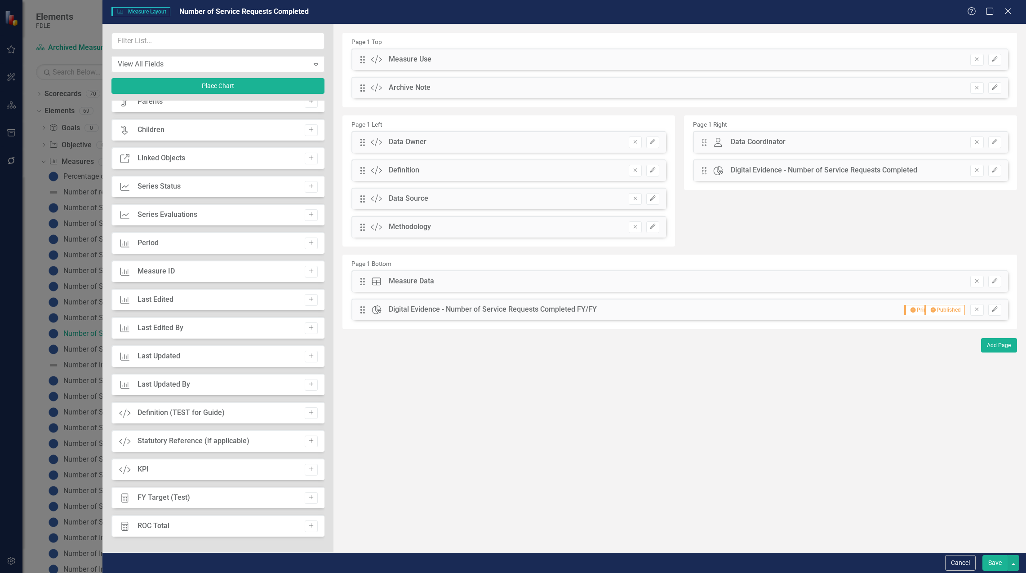
click at [308, 441] on icon "Add" at bounding box center [311, 441] width 7 height 5
drag, startPoint x: 361, startPoint y: 120, endPoint x: 386, endPoint y: 347, distance: 227.9
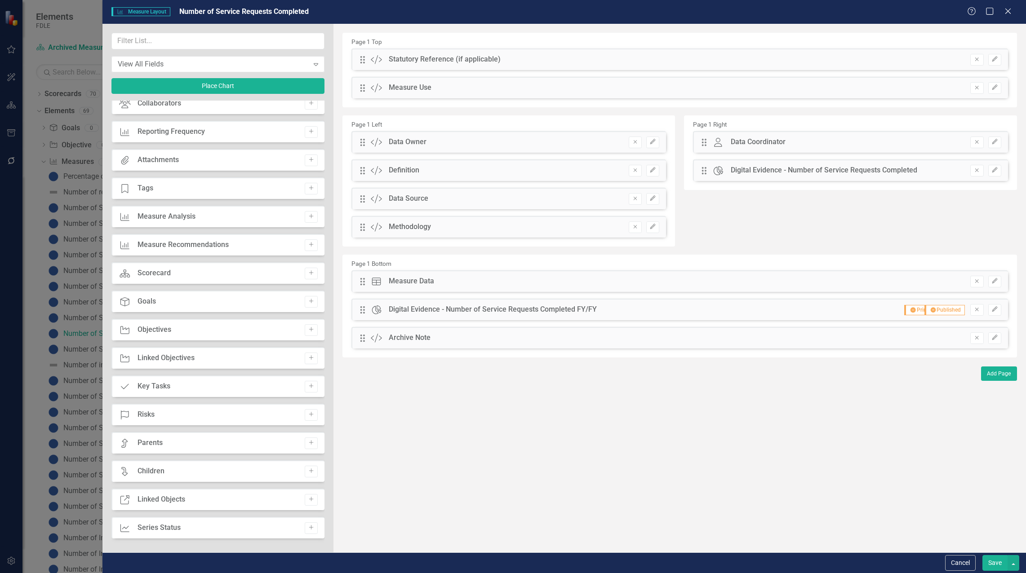
scroll to position [63, 0]
click at [308, 189] on icon "Add" at bounding box center [311, 189] width 7 height 5
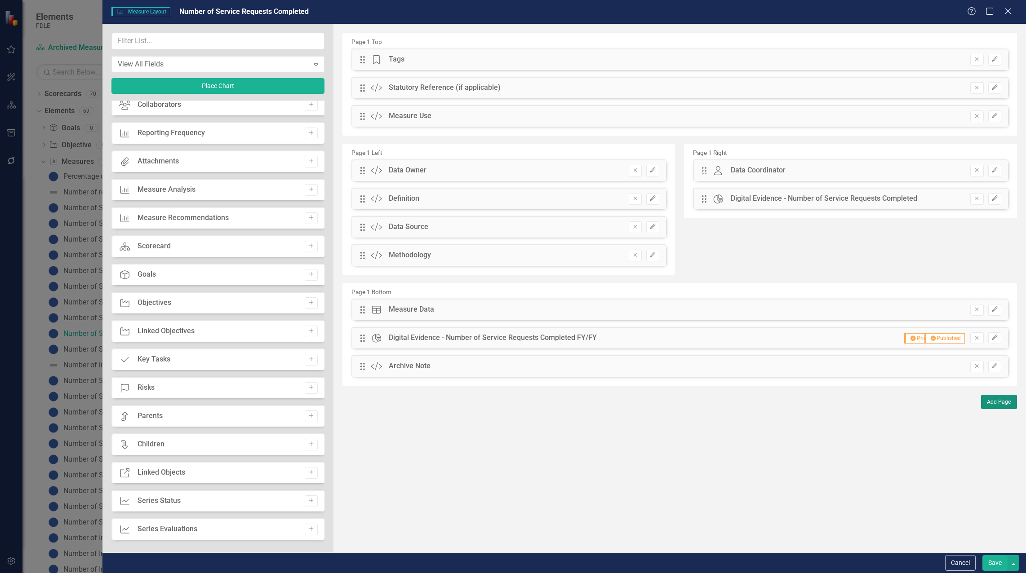
click at [1003, 400] on button "Add Page" at bounding box center [999, 402] width 36 height 14
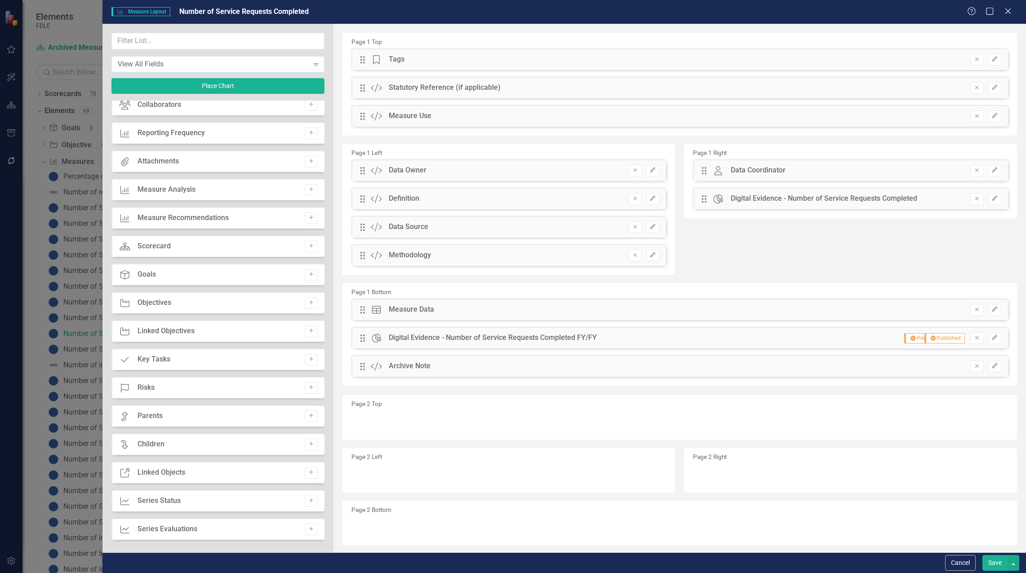
click at [361, 57] on div "Drag Tage Tags Remove Edit" at bounding box center [679, 60] width 657 height 22
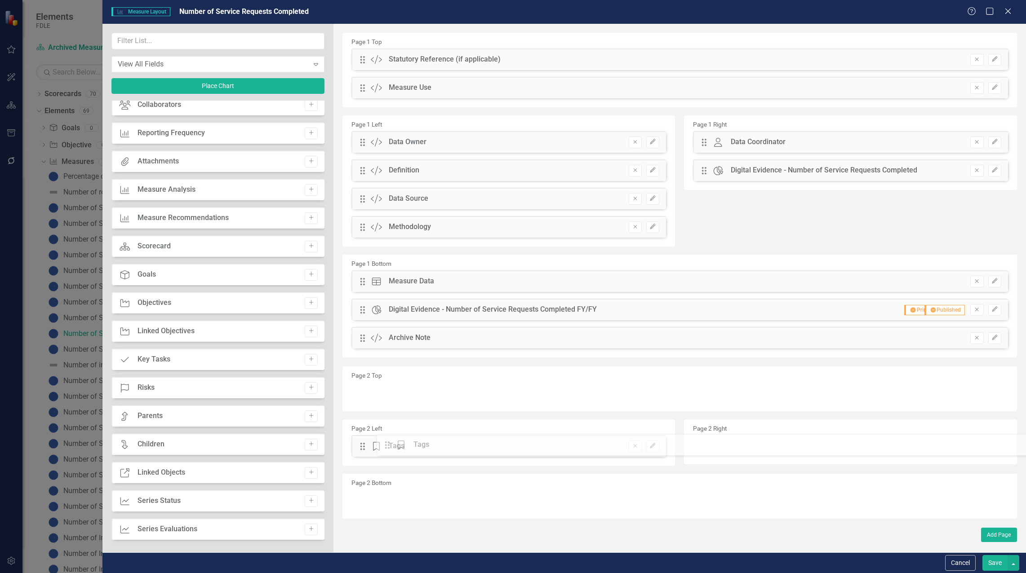
drag, startPoint x: 360, startPoint y: 61, endPoint x: 391, endPoint y: 446, distance: 386.9
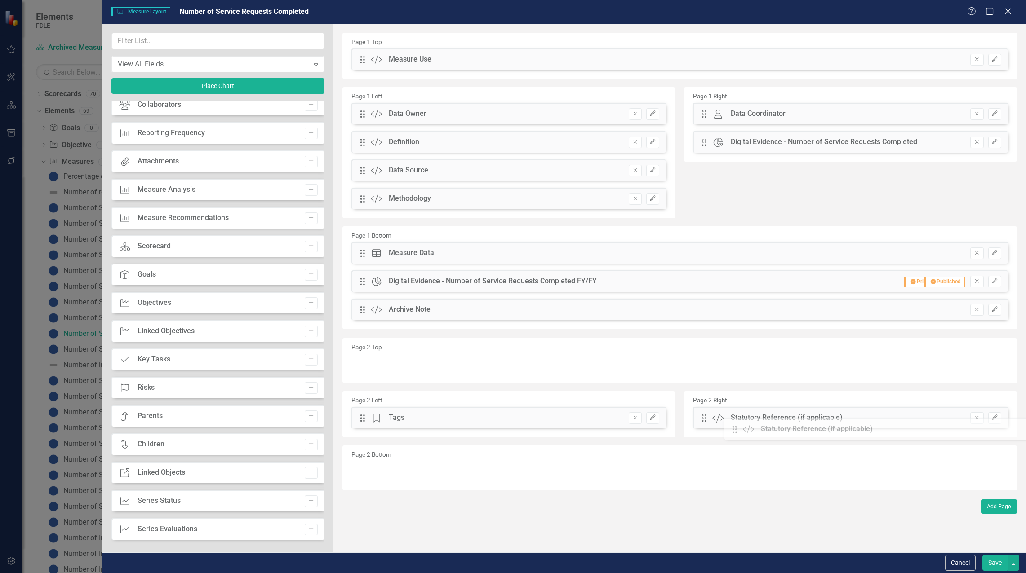
drag, startPoint x: 364, startPoint y: 61, endPoint x: 627, endPoint y: 345, distance: 386.4
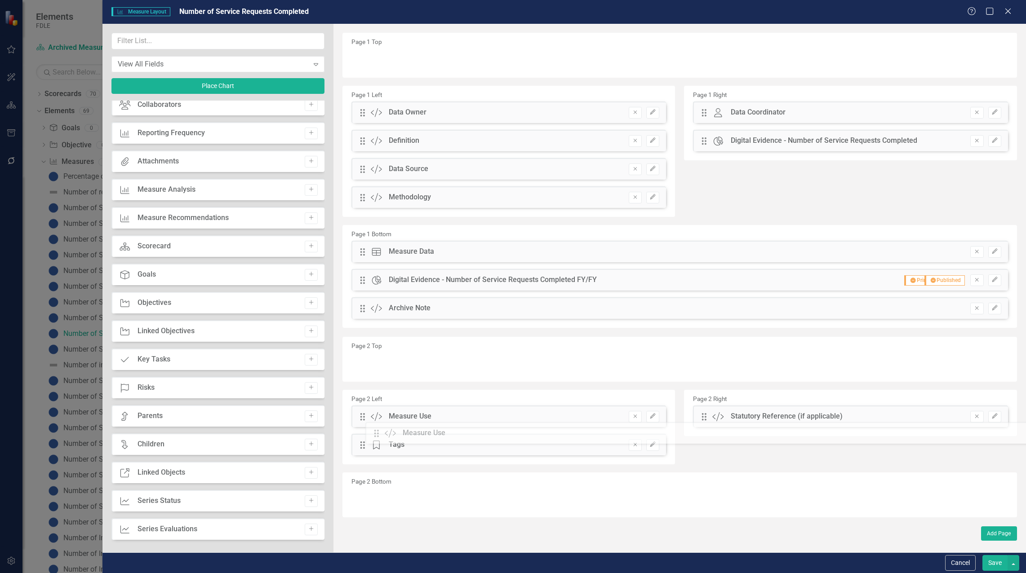
drag, startPoint x: 361, startPoint y: 58, endPoint x: 386, endPoint y: 431, distance: 373.9
click at [994, 565] on button "Save" at bounding box center [994, 564] width 25 height 16
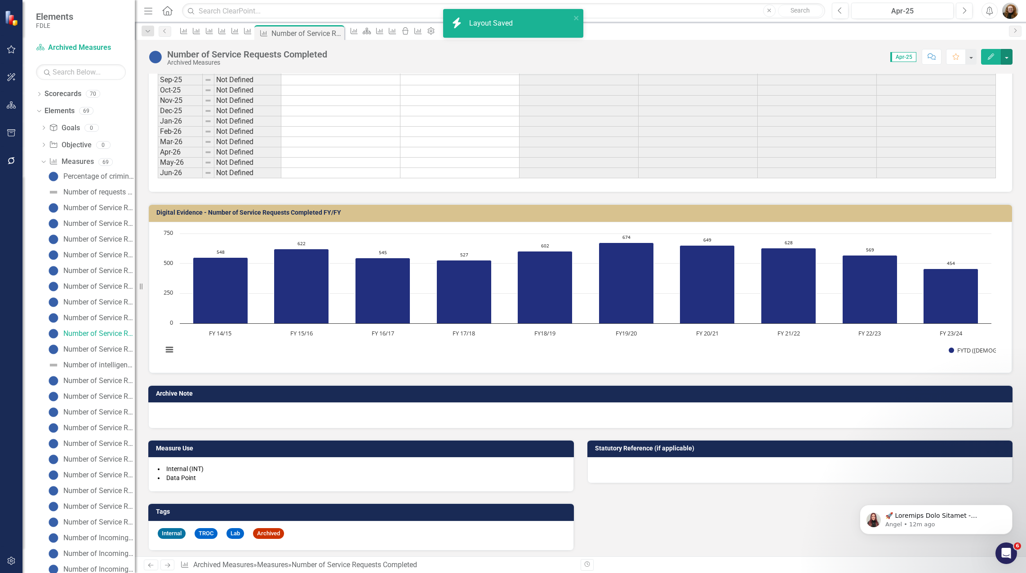
scroll to position [299, 0]
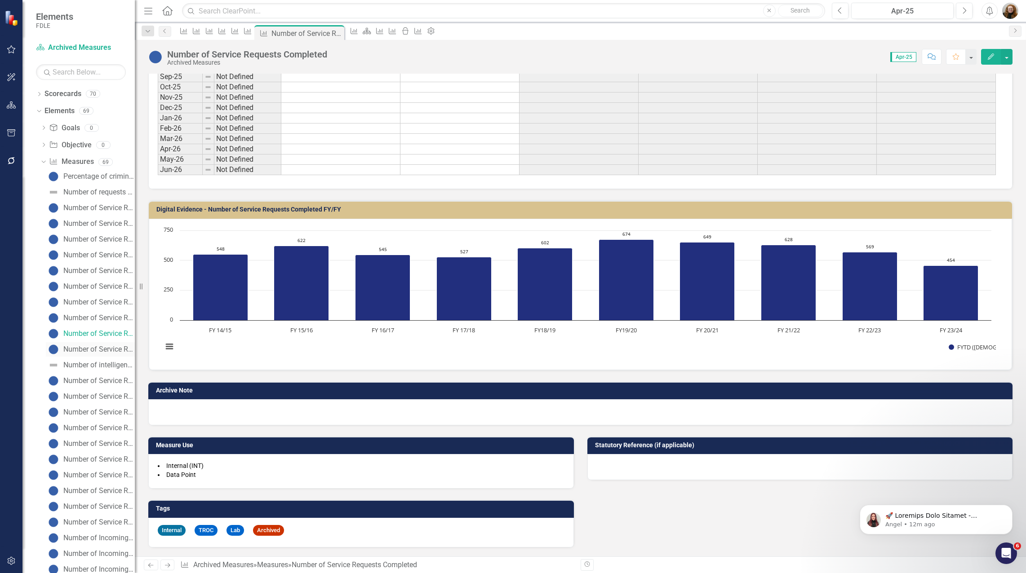
drag, startPoint x: 89, startPoint y: 347, endPoint x: 95, endPoint y: 347, distance: 6.7
click at [89, 347] on div "Number of Service Requests Completed" at bounding box center [98, 350] width 71 height 8
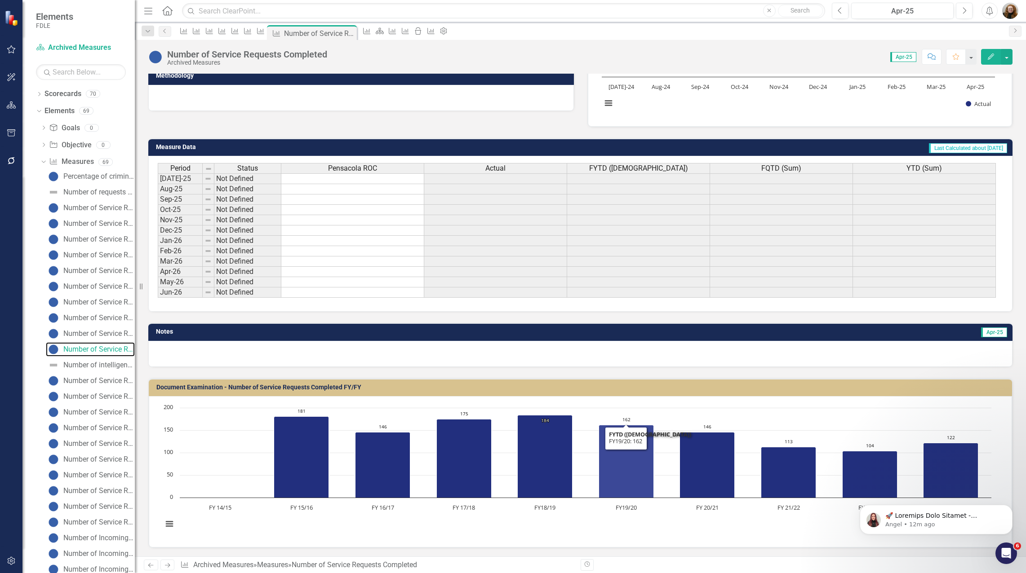
scroll to position [176, 0]
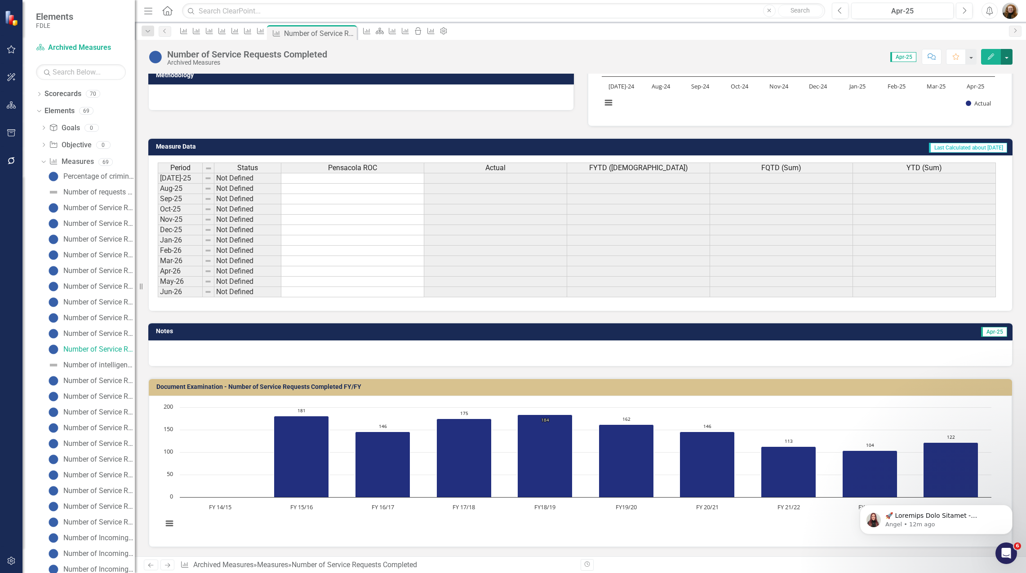
click at [1004, 57] on button "button" at bounding box center [1007, 57] width 12 height 16
click at [978, 84] on link "Edit Report Edit Layout" at bounding box center [968, 90] width 88 height 17
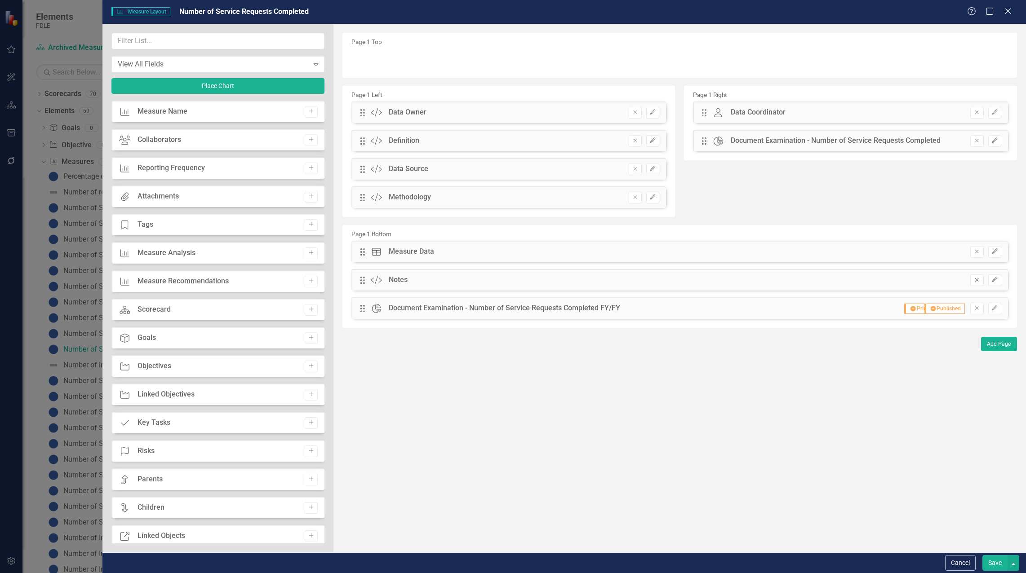
click at [978, 281] on icon "Remove" at bounding box center [976, 279] width 7 height 5
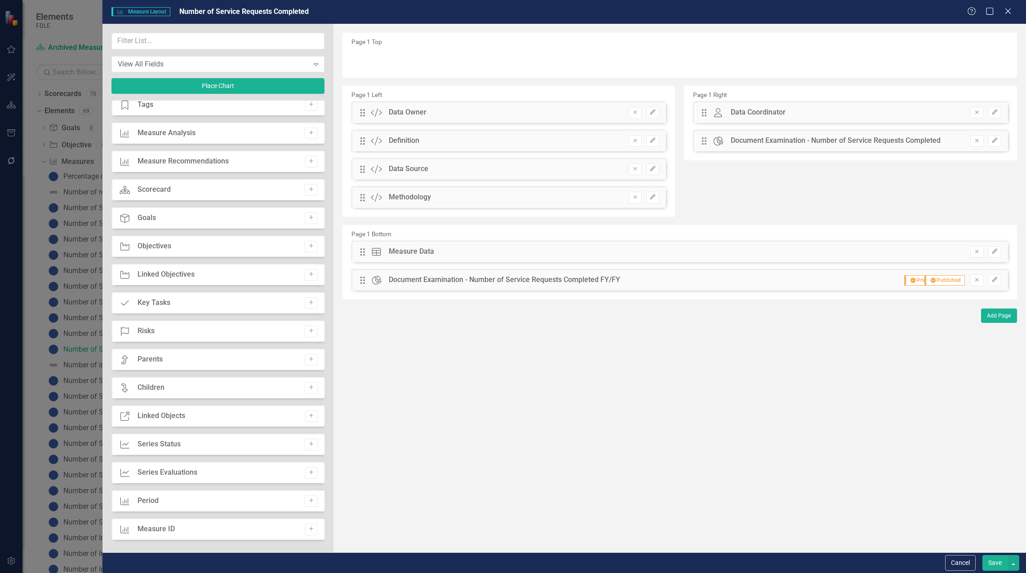
scroll to position [0, 0]
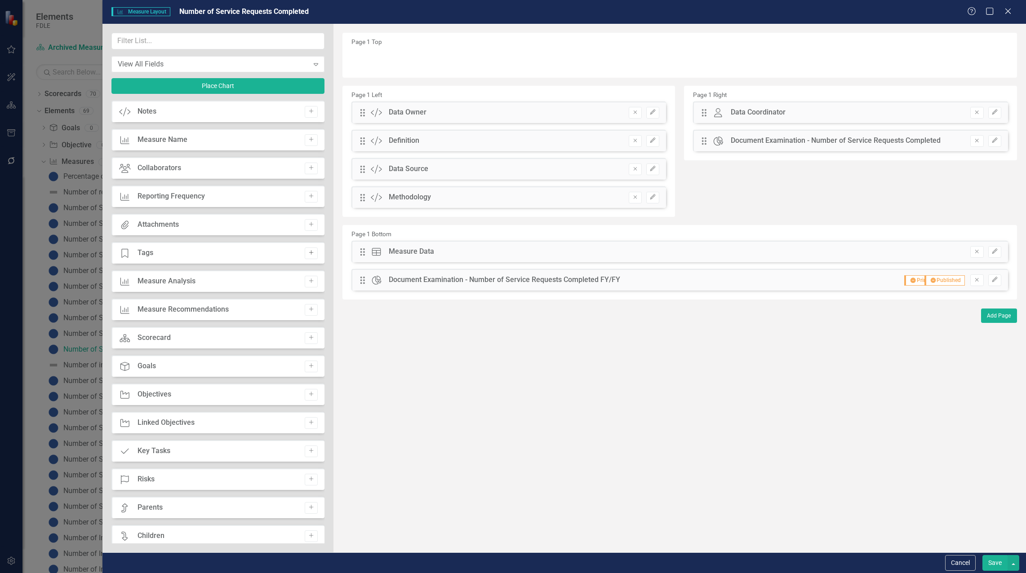
click at [308, 257] on button "Add" at bounding box center [311, 254] width 13 height 12
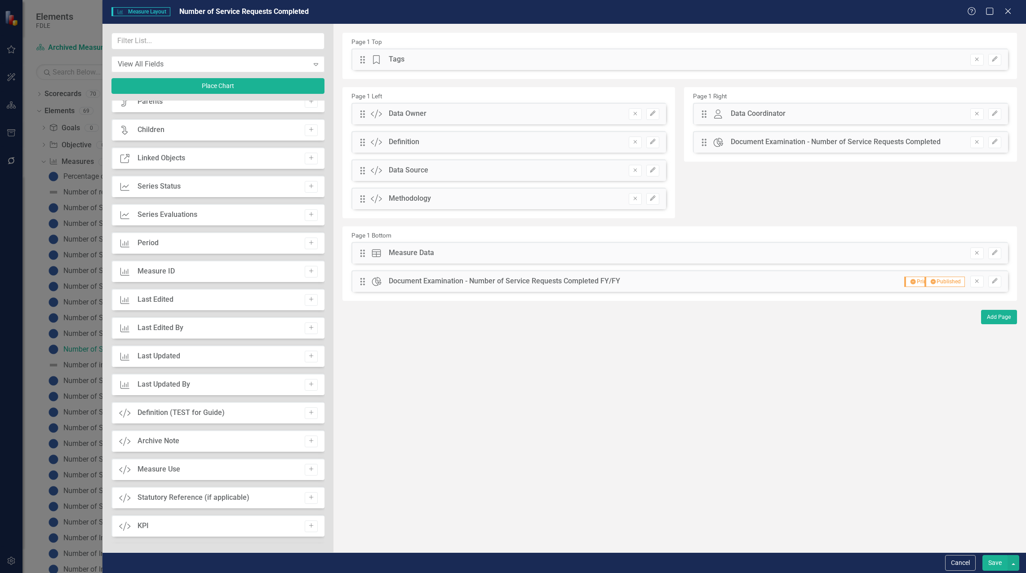
scroll to position [404, 0]
click at [311, 444] on icon "Add" at bounding box center [311, 442] width 7 height 5
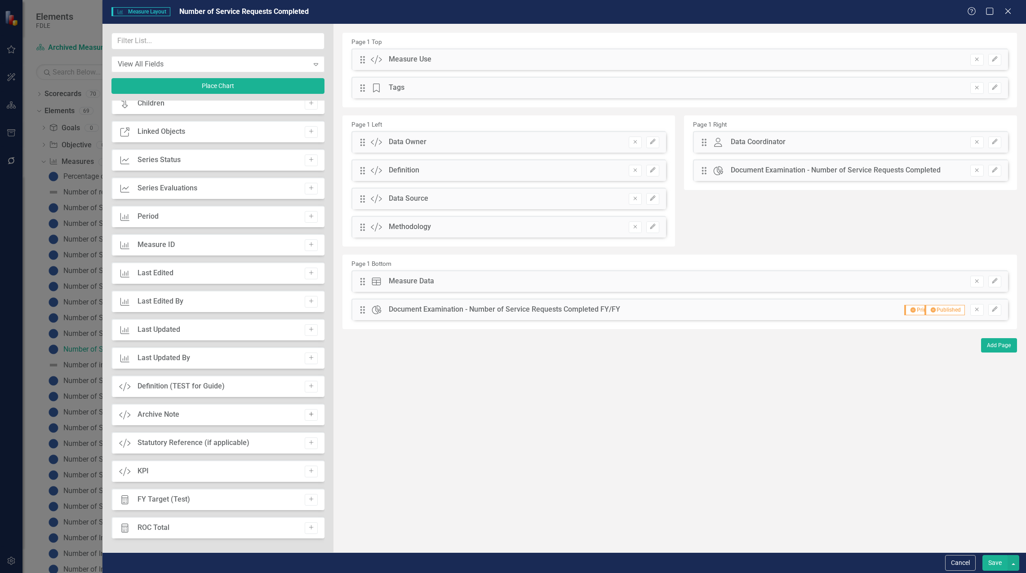
click at [312, 411] on button "Add" at bounding box center [311, 415] width 13 height 12
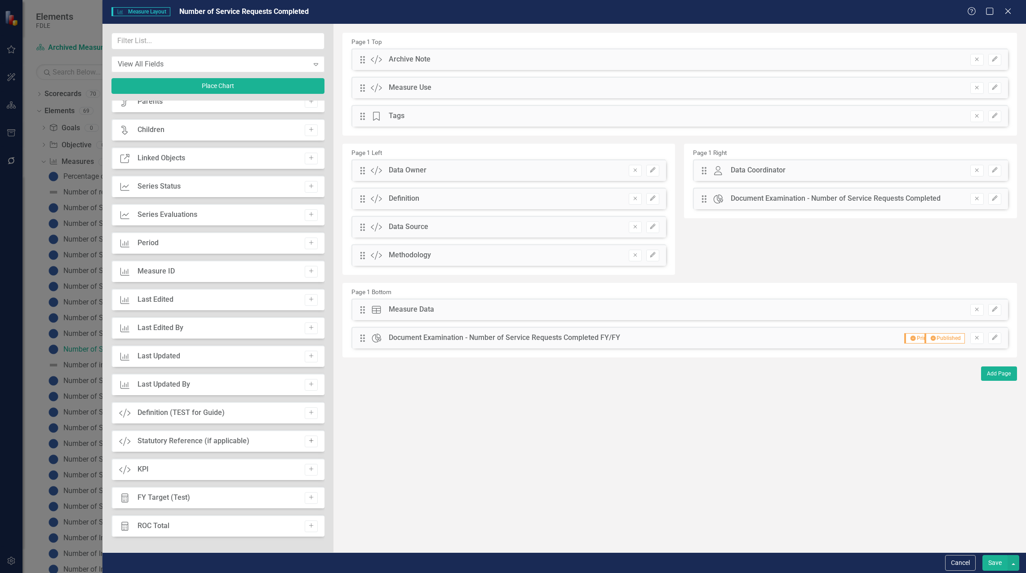
click at [310, 442] on icon "Add" at bounding box center [311, 441] width 7 height 5
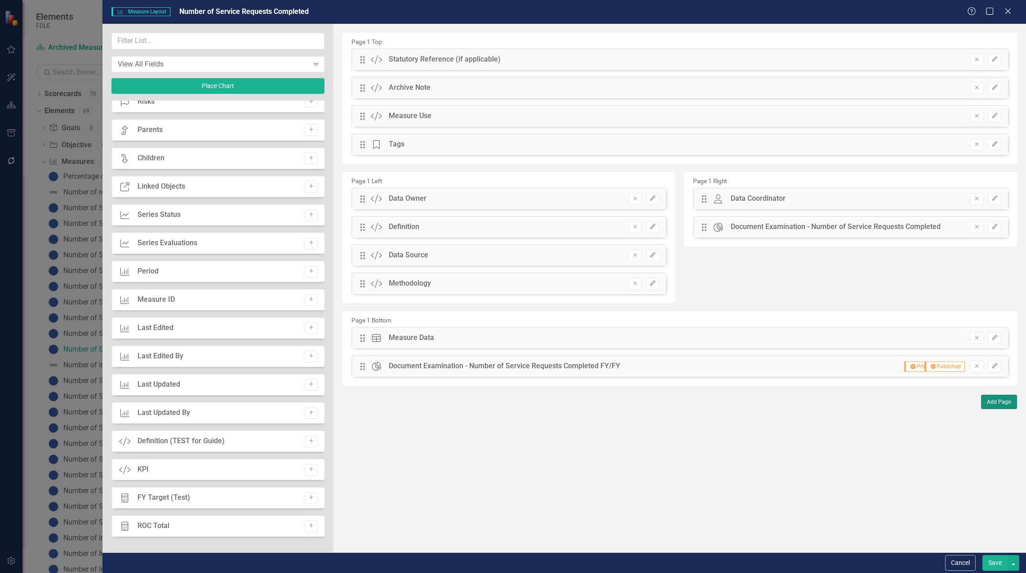
click at [1000, 405] on button "Add Page" at bounding box center [999, 402] width 36 height 14
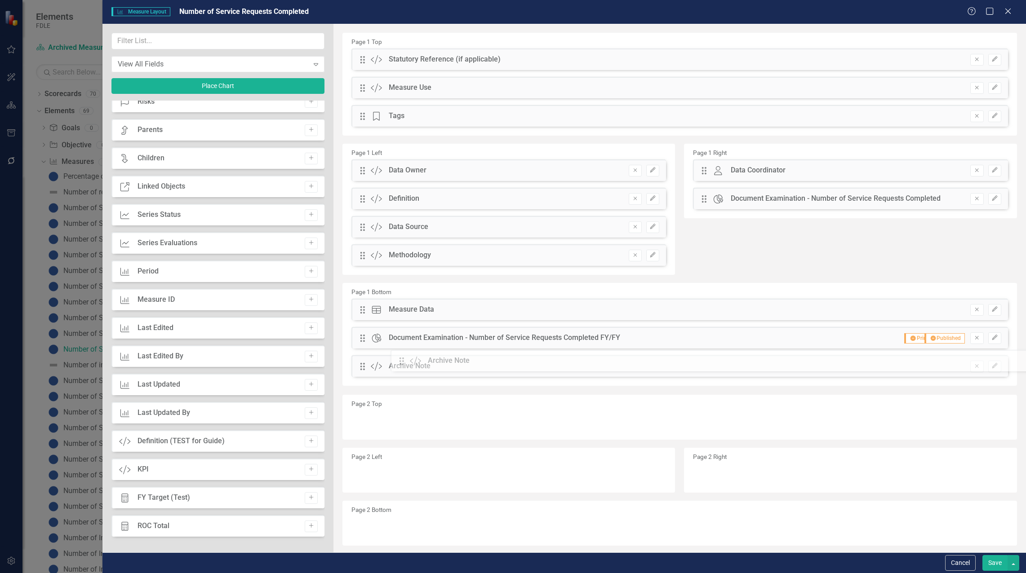
drag, startPoint x: 363, startPoint y: 89, endPoint x: 409, endPoint y: 362, distance: 277.1
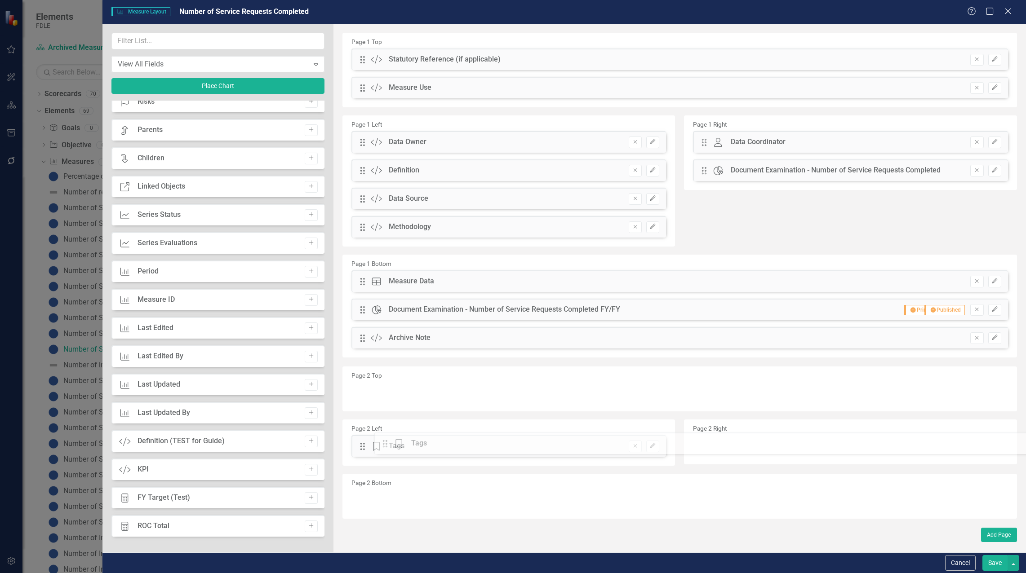
drag, startPoint x: 363, startPoint y: 116, endPoint x: 392, endPoint y: 444, distance: 328.9
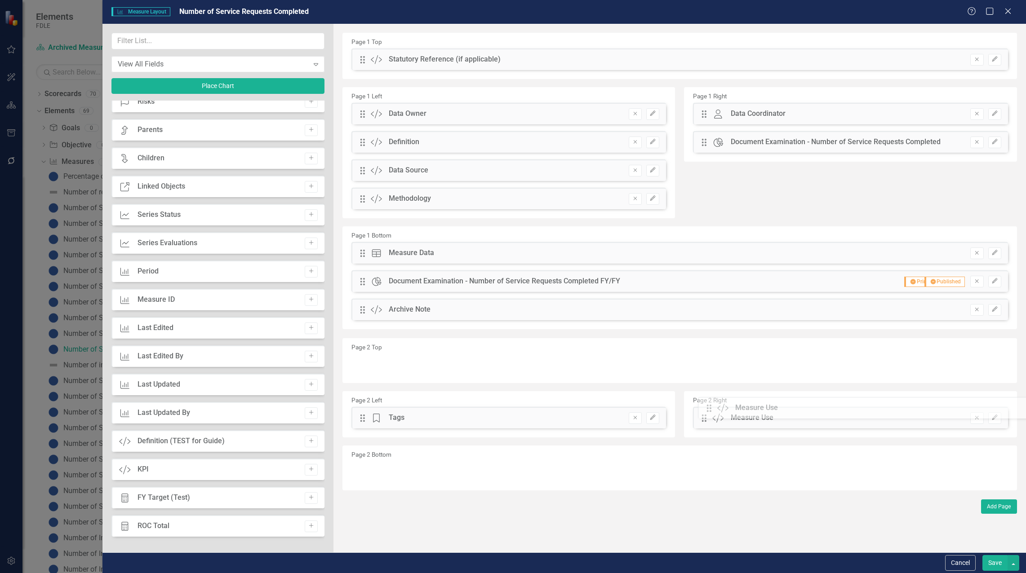
drag, startPoint x: 361, startPoint y: 86, endPoint x: 715, endPoint y: 406, distance: 476.9
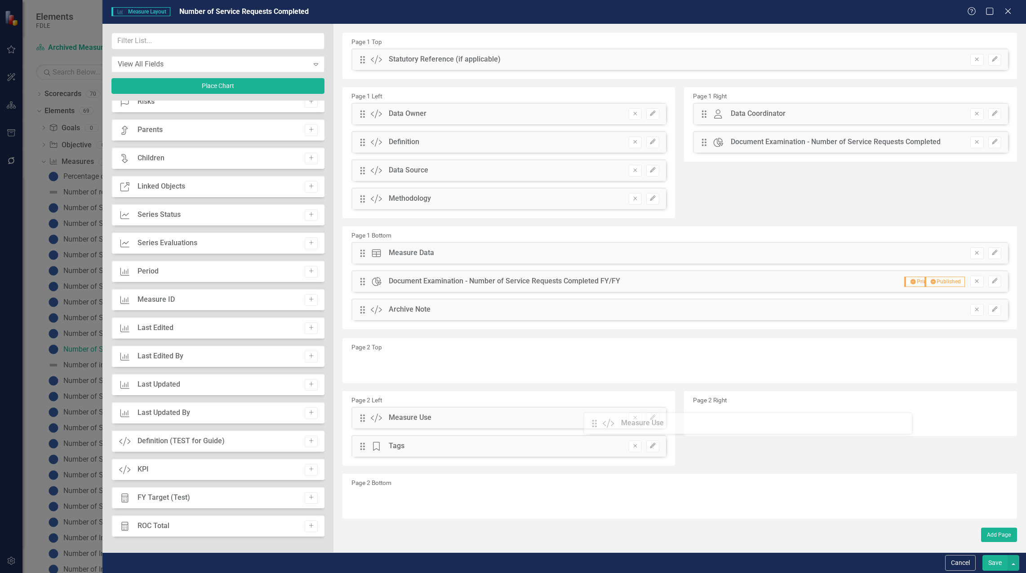
drag, startPoint x: 704, startPoint y: 420, endPoint x: 601, endPoint y: 426, distance: 103.1
drag, startPoint x: 361, startPoint y: 58, endPoint x: 723, endPoint y: 424, distance: 514.5
click at [992, 564] on button "Save" at bounding box center [994, 564] width 25 height 16
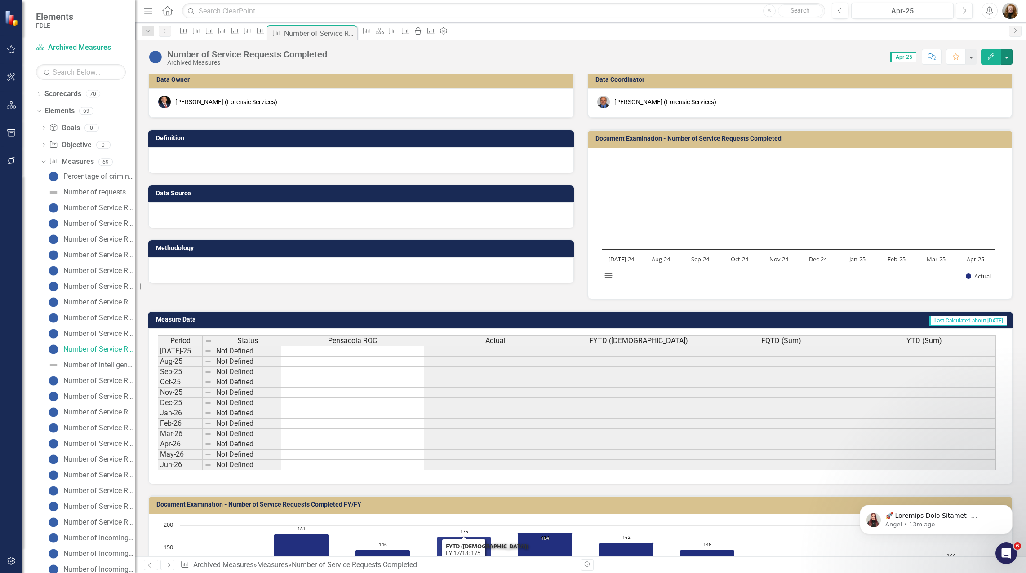
scroll to position [0, 0]
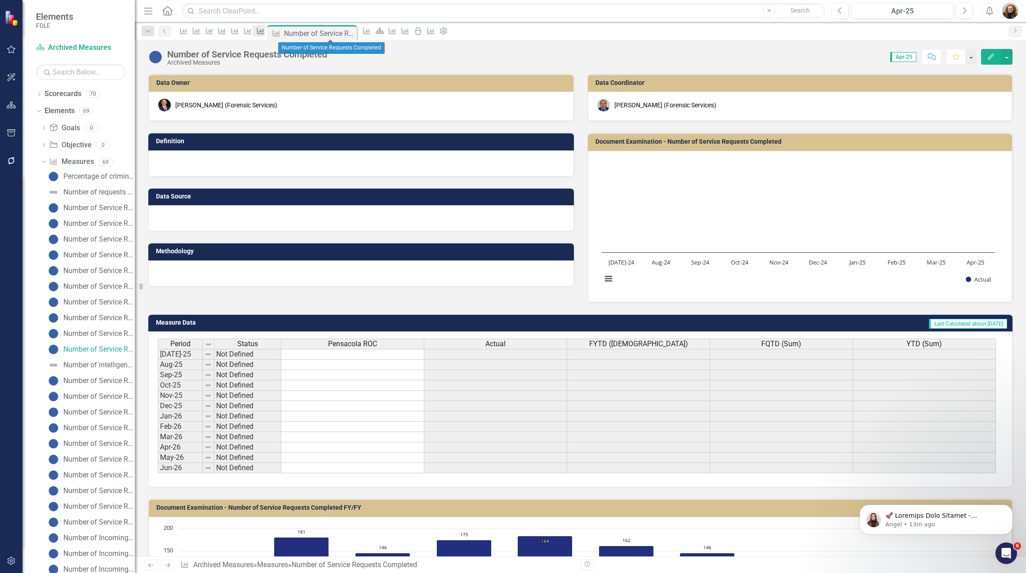
click at [265, 33] on icon "Measure" at bounding box center [260, 30] width 9 height 7
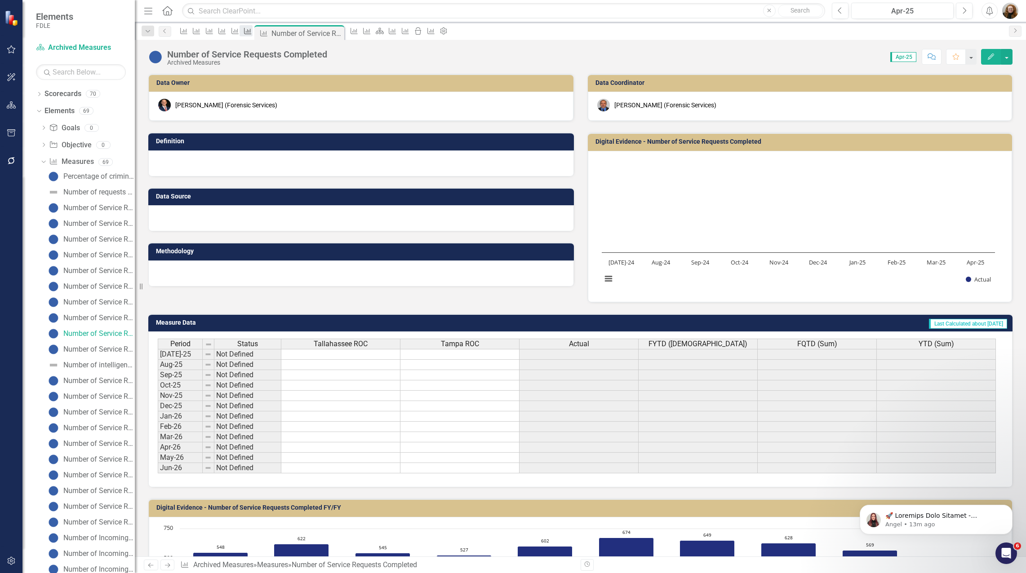
click at [252, 31] on icon "Measure" at bounding box center [247, 30] width 9 height 7
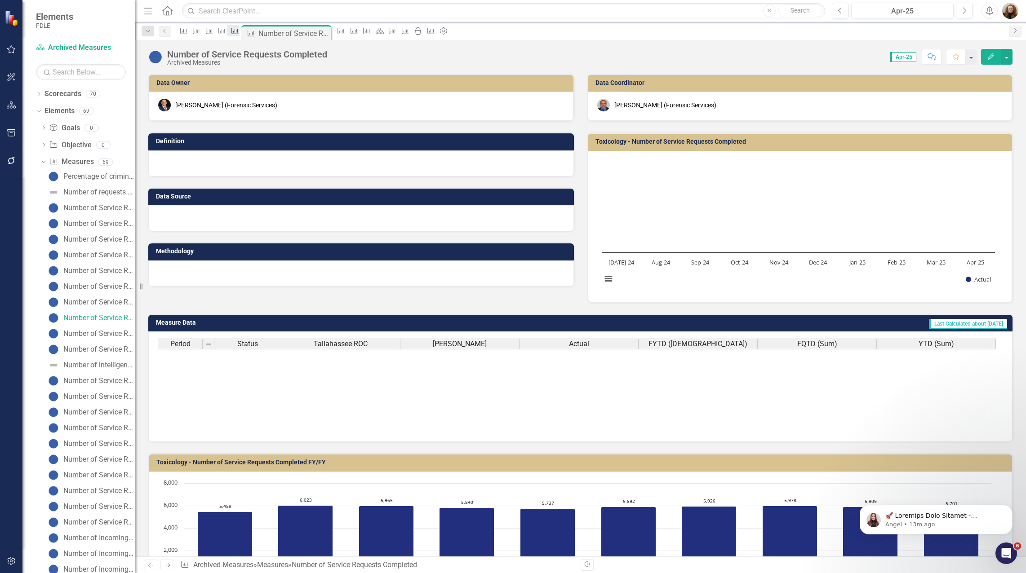
click at [240, 31] on link "Measure" at bounding box center [233, 30] width 13 height 11
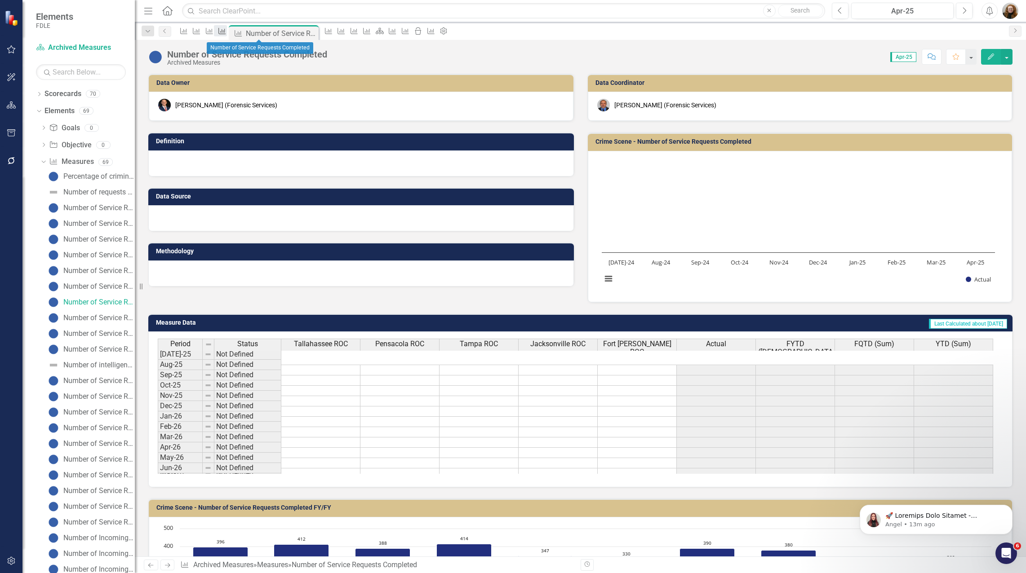
click at [227, 31] on icon "Measure" at bounding box center [222, 30] width 9 height 7
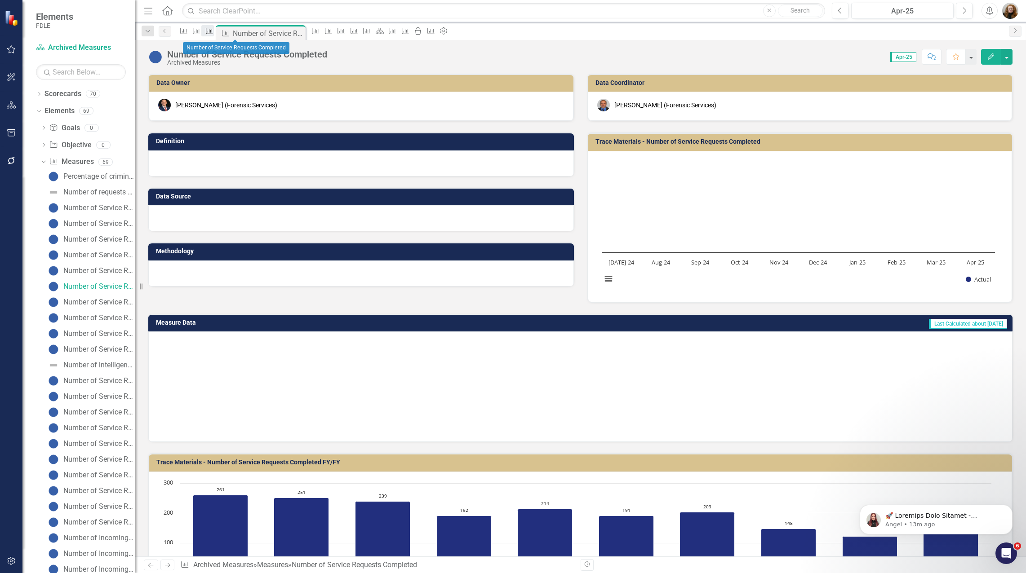
click at [214, 31] on icon "Measure" at bounding box center [209, 30] width 9 height 7
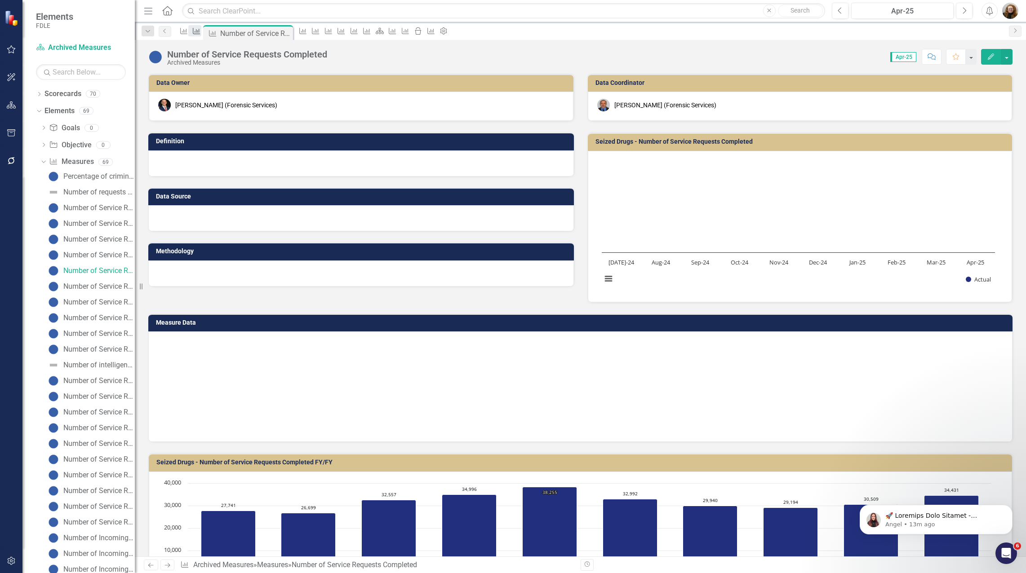
click at [201, 32] on icon "Measure" at bounding box center [196, 30] width 9 height 7
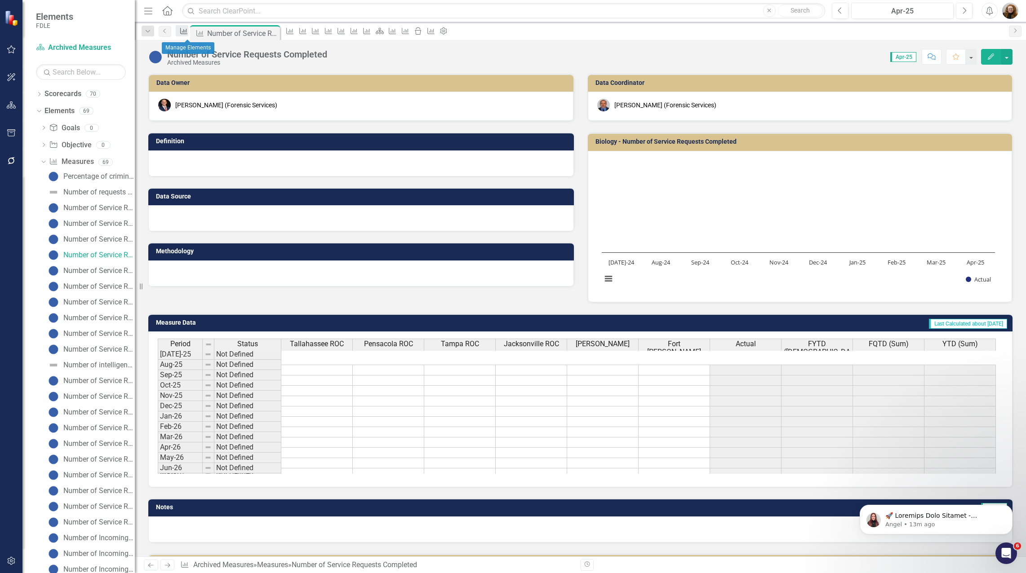
click at [188, 33] on icon "Measure" at bounding box center [183, 30] width 9 height 7
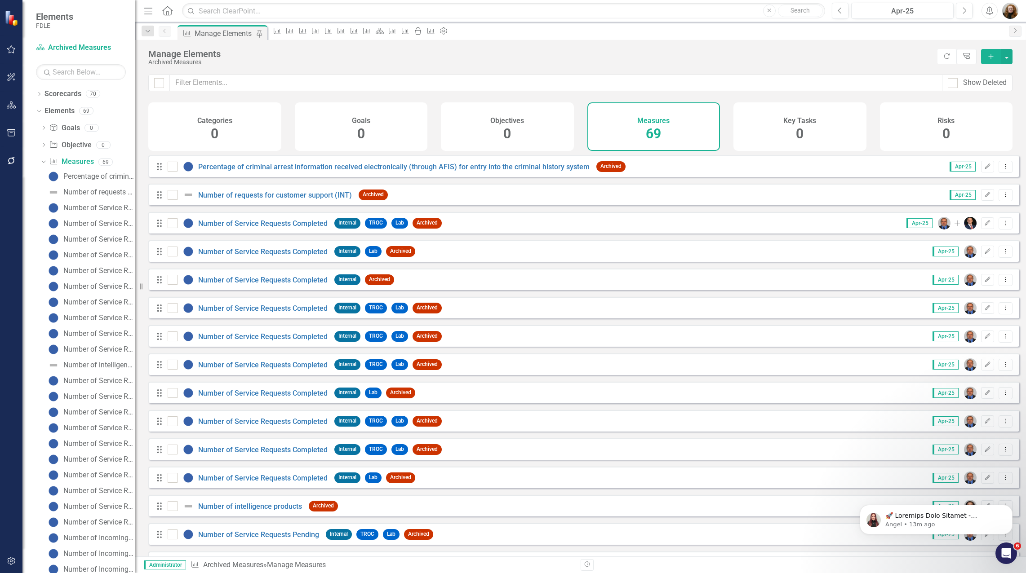
click at [167, 171] on div "Drag" at bounding box center [162, 166] width 16 height 9
click at [169, 172] on div at bounding box center [173, 167] width 10 height 10
click at [169, 168] on input "checkbox" at bounding box center [171, 165] width 6 height 6
checkbox input "true"
drag, startPoint x: 171, startPoint y: 200, endPoint x: 178, endPoint y: 217, distance: 18.3
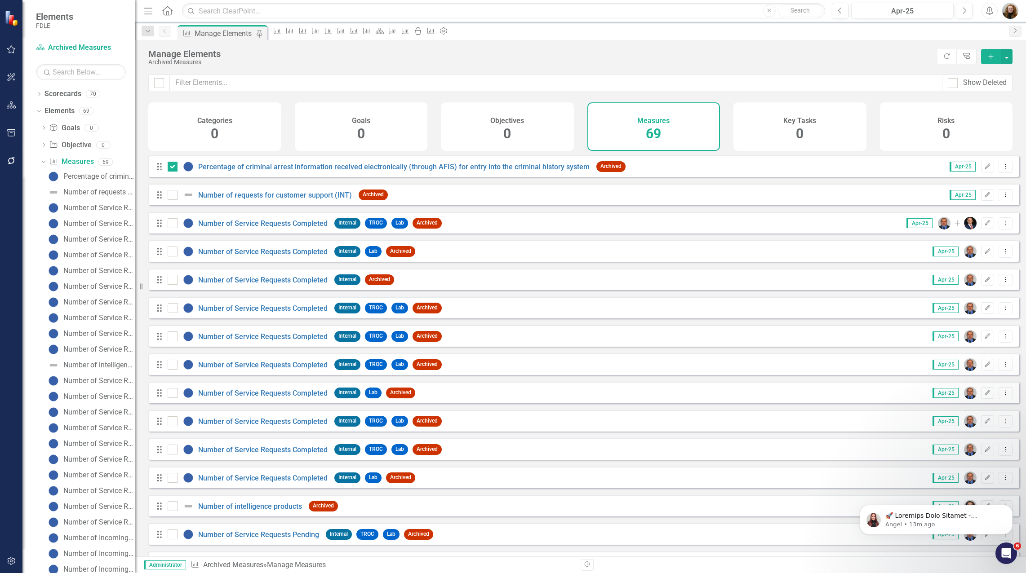
click at [171, 196] on input "checkbox" at bounding box center [171, 193] width 6 height 6
checkbox input "true"
drag, startPoint x: 176, startPoint y: 227, endPoint x: 175, endPoint y: 233, distance: 6.4
click at [176, 227] on div at bounding box center [173, 223] width 10 height 10
click at [173, 224] on input "checkbox" at bounding box center [171, 221] width 6 height 6
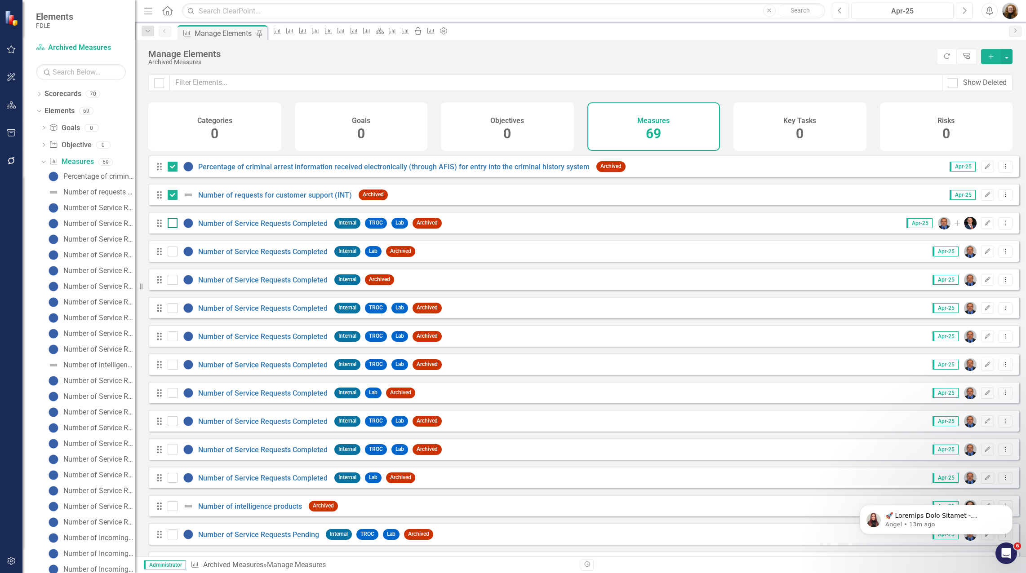
checkbox input "true"
drag, startPoint x: 170, startPoint y: 258, endPoint x: 172, endPoint y: 277, distance: 18.6
click at [170, 253] on input "checkbox" at bounding box center [171, 250] width 6 height 6
checkbox input "true"
drag, startPoint x: 172, startPoint y: 286, endPoint x: 172, endPoint y: 303, distance: 16.6
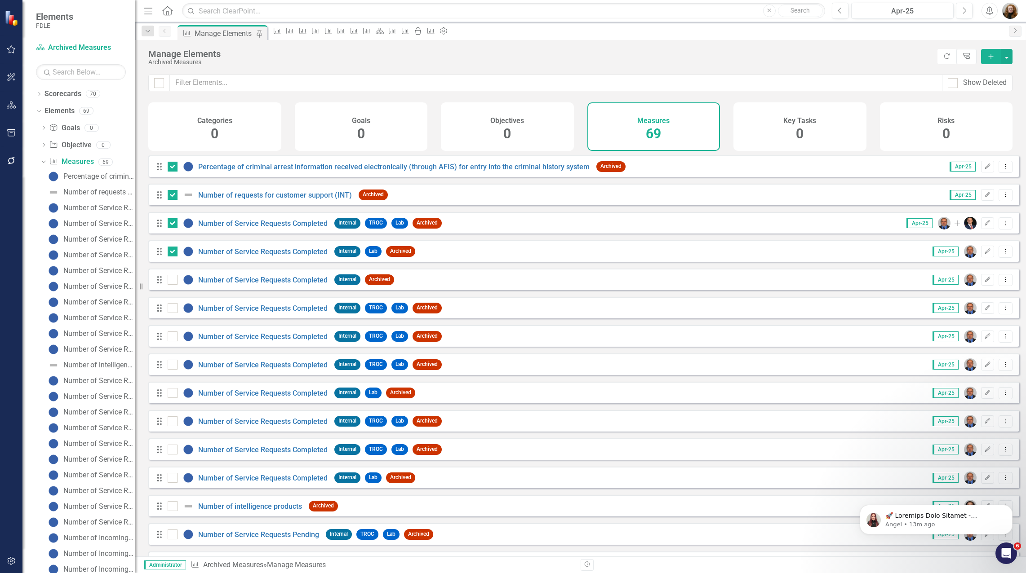
click at [172, 281] on input "checkbox" at bounding box center [171, 278] width 6 height 6
checkbox input "true"
drag, startPoint x: 172, startPoint y: 484, endPoint x: 171, endPoint y: 467, distance: 17.1
click at [172, 479] on input "checkbox" at bounding box center [171, 476] width 6 height 6
checkbox input "true"
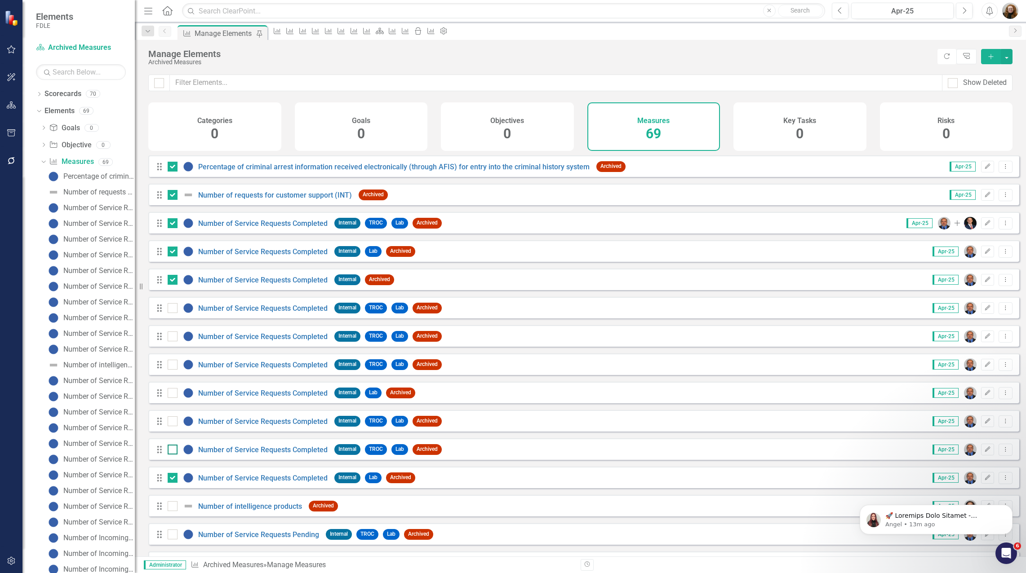
click at [171, 455] on div at bounding box center [173, 450] width 10 height 10
click at [171, 451] on input "checkbox" at bounding box center [171, 448] width 6 height 6
checkbox input "true"
drag, startPoint x: 171, startPoint y: 428, endPoint x: 172, endPoint y: 424, distance: 4.6
click at [171, 422] on input "checkbox" at bounding box center [171, 420] width 6 height 6
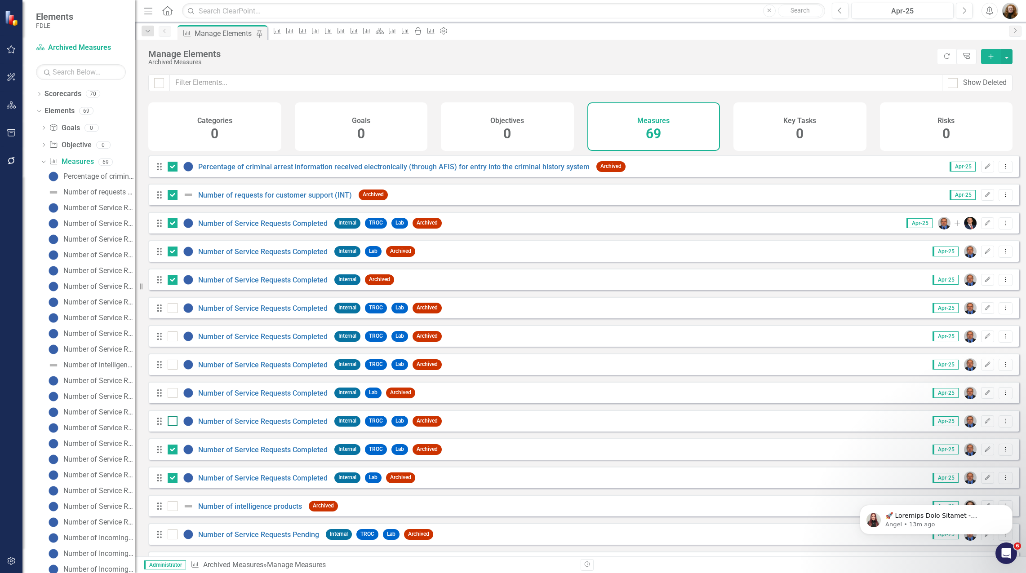
checkbox input "true"
drag, startPoint x: 173, startPoint y: 405, endPoint x: 171, endPoint y: 389, distance: 16.2
click at [173, 398] on div at bounding box center [173, 393] width 10 height 10
click at [173, 394] on input "checkbox" at bounding box center [171, 391] width 6 height 6
checkbox input "true"
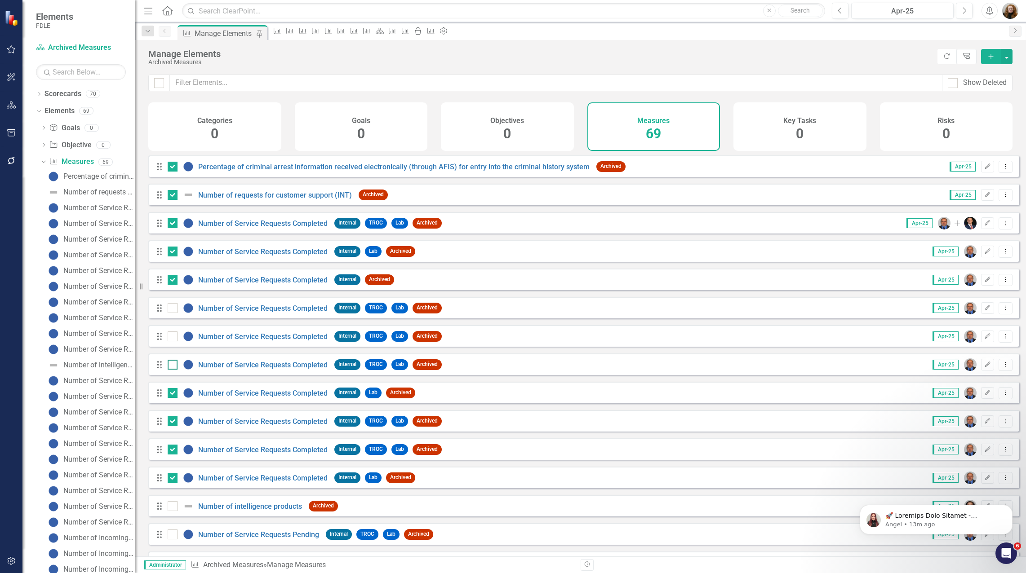
click at [173, 370] on div at bounding box center [173, 365] width 10 height 10
click at [173, 366] on input "checkbox" at bounding box center [171, 363] width 6 height 6
checkbox input "true"
click at [175, 342] on div at bounding box center [173, 337] width 10 height 10
click at [173, 338] on input "checkbox" at bounding box center [171, 335] width 6 height 6
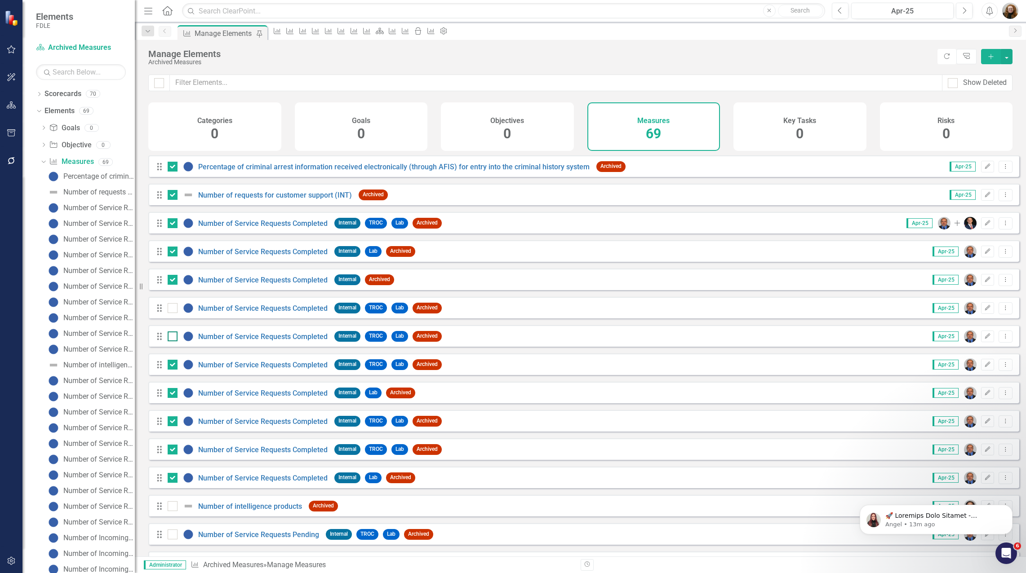
checkbox input "true"
click at [173, 309] on input "checkbox" at bounding box center [171, 306] width 6 height 6
checkbox input "true"
click at [1006, 53] on button "button" at bounding box center [1007, 56] width 12 height 15
click at [988, 105] on link "Edit Multiple Edit Multiple" at bounding box center [976, 106] width 71 height 17
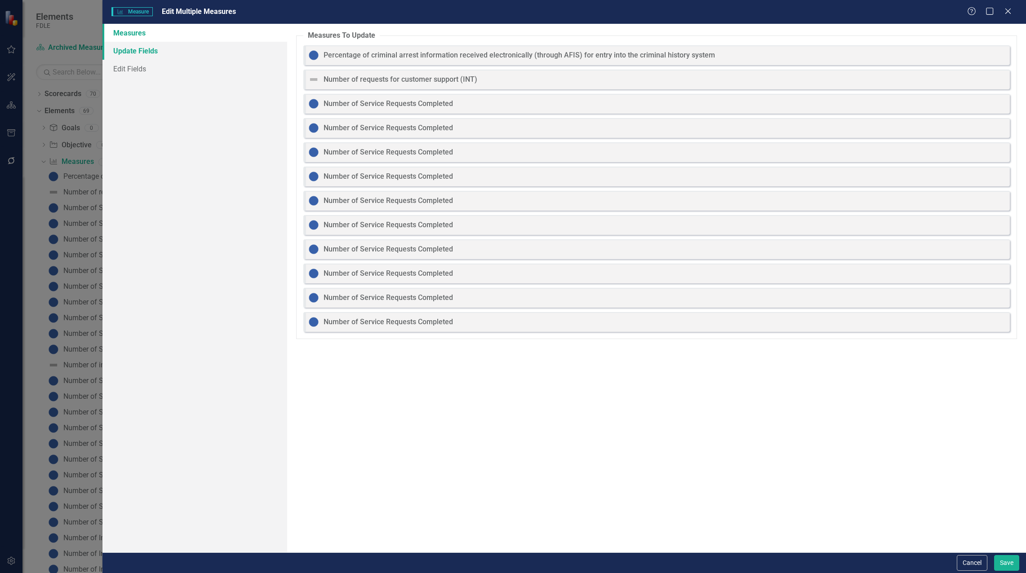
click at [125, 52] on link "Update Fields" at bounding box center [194, 51] width 185 height 18
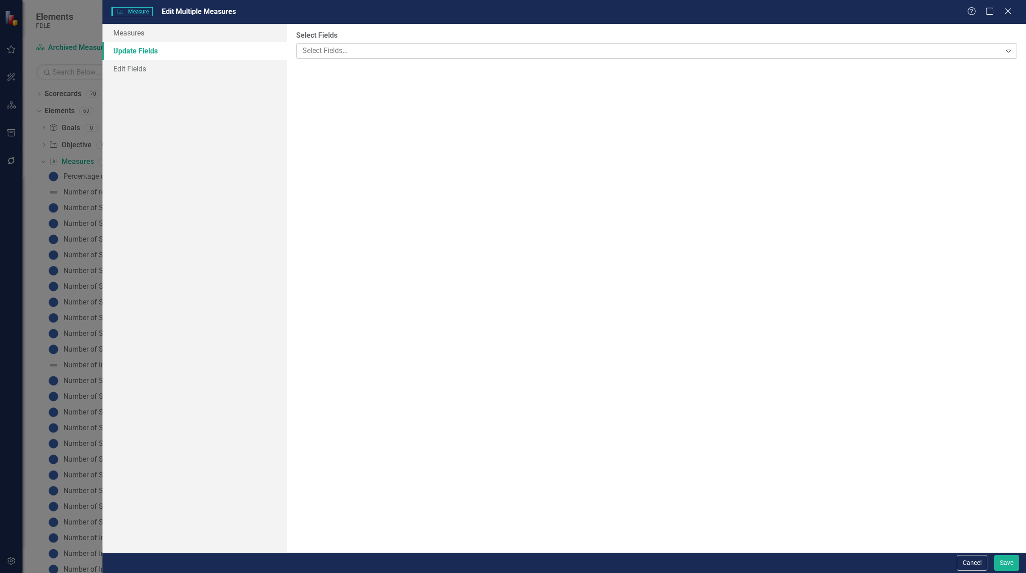
click at [314, 49] on div at bounding box center [650, 51] width 702 height 12
click at [120, 61] on link "Edit Fields" at bounding box center [194, 69] width 185 height 18
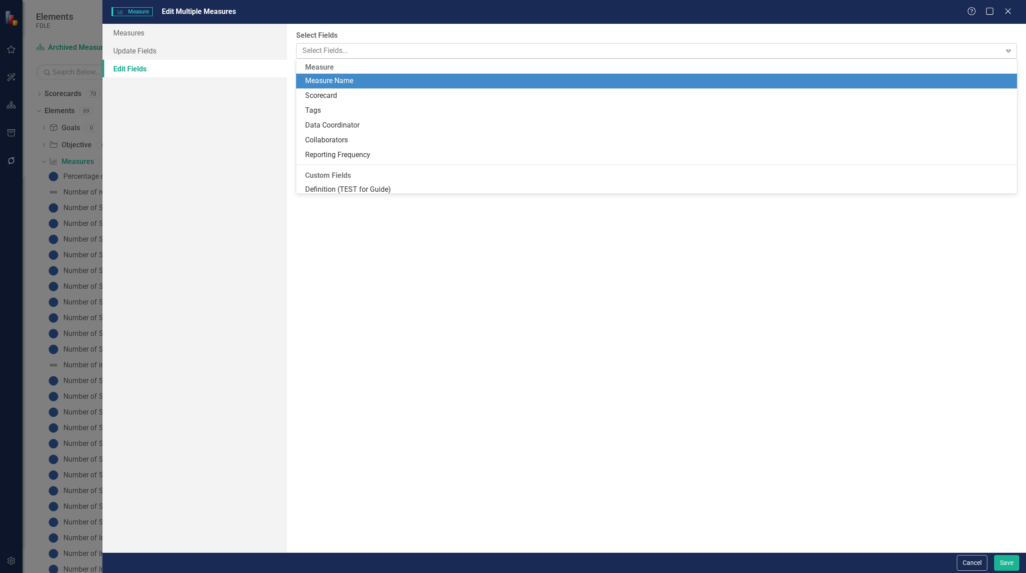
click at [406, 52] on div at bounding box center [650, 51] width 702 height 12
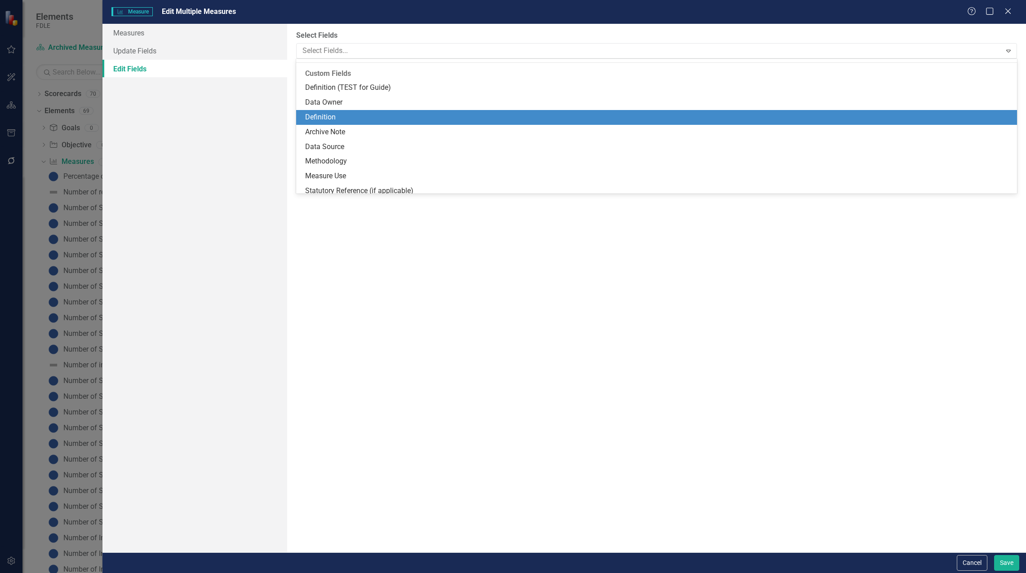
scroll to position [122, 0]
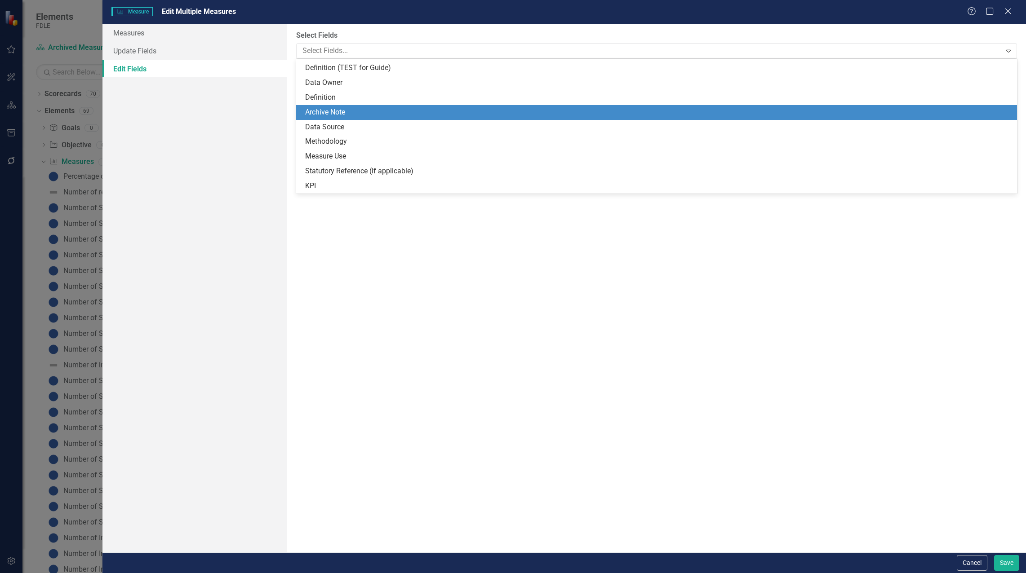
click at [418, 119] on div "Archive Note" at bounding box center [656, 112] width 721 height 15
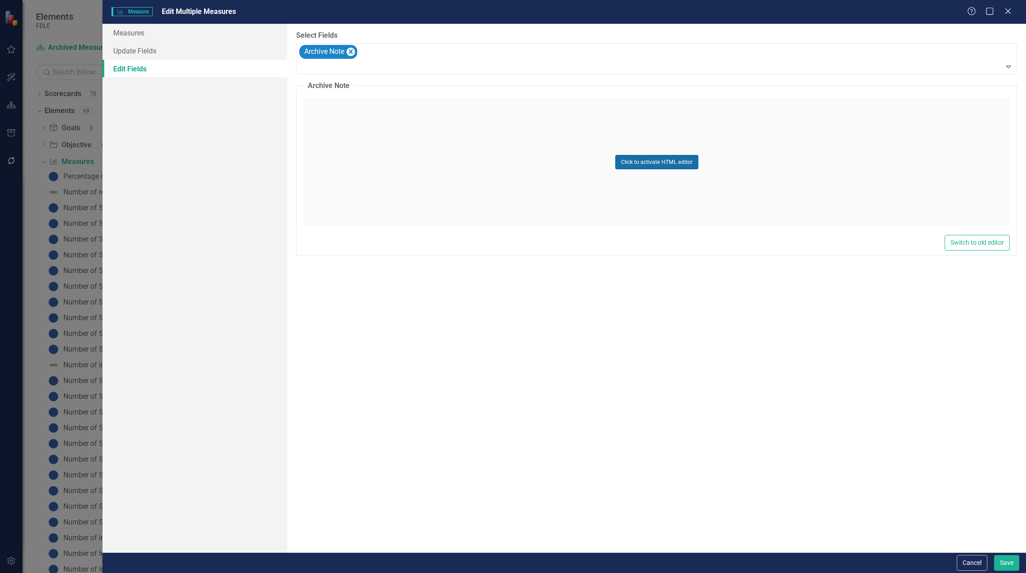
click at [676, 162] on button "Click to activate HTML editor" at bounding box center [656, 162] width 83 height 14
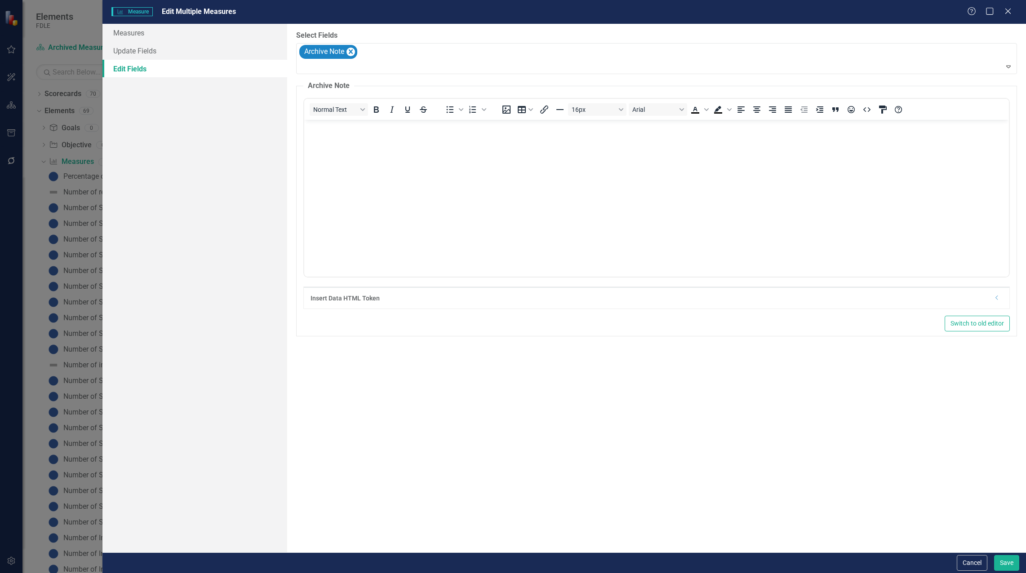
scroll to position [0, 0]
click at [120, 49] on link "Update Fields" at bounding box center [194, 51] width 185 height 18
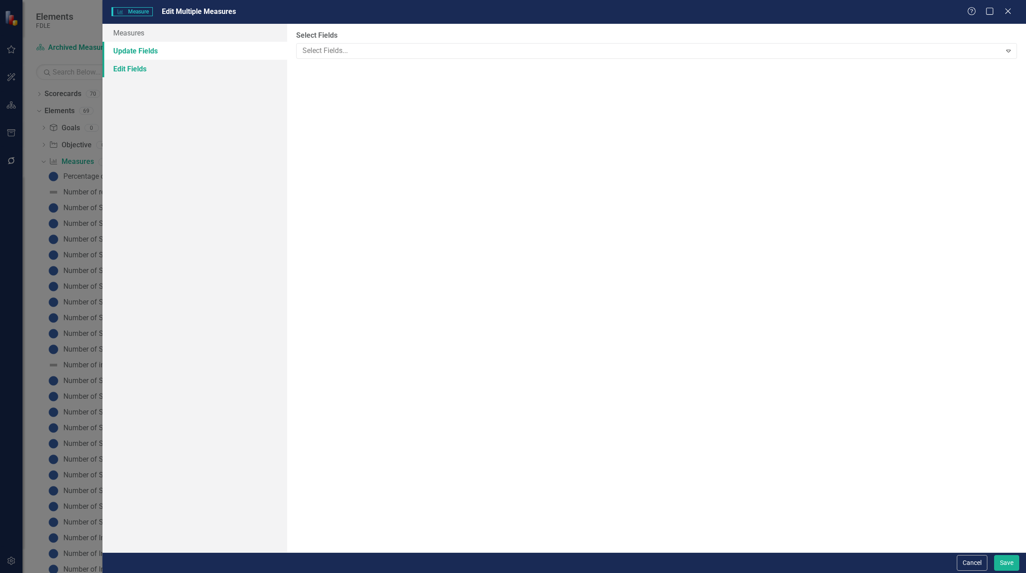
click at [151, 66] on link "Edit Fields" at bounding box center [194, 69] width 185 height 18
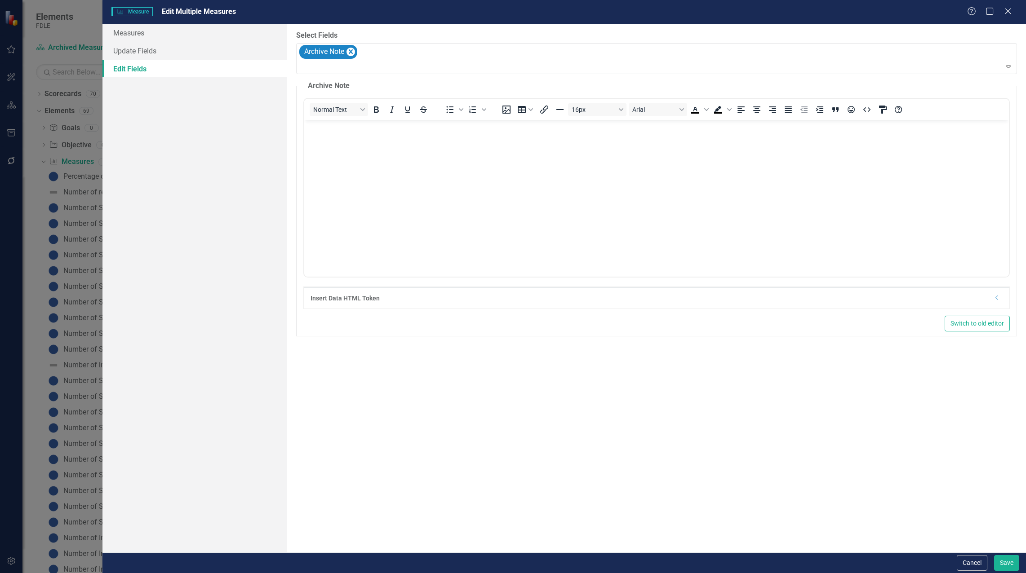
click at [996, 297] on icon "Dropdown" at bounding box center [997, 297] width 7 height 5
click at [696, 335] on div "Select Token Type..." at bounding box center [832, 329] width 324 height 10
click at [295, 195] on div "Select Fields Archive Note Expand Archive Note Normal Text To open the popup, p…" at bounding box center [656, 288] width 739 height 529
click at [1007, 10] on icon "Close" at bounding box center [1007, 11] width 11 height 9
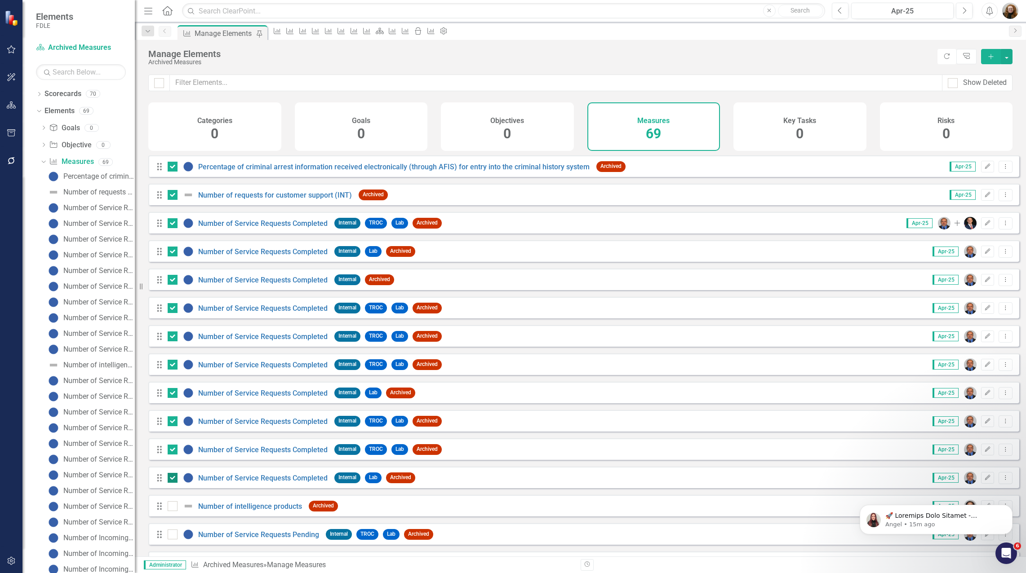
drag, startPoint x: 173, startPoint y: 485, endPoint x: 173, endPoint y: 476, distance: 9.0
click at [173, 479] on input "checkbox" at bounding box center [171, 476] width 6 height 6
checkbox input "false"
click at [256, 171] on link "Percentage of criminal arrest information received electronically (through AFIS…" at bounding box center [393, 167] width 391 height 9
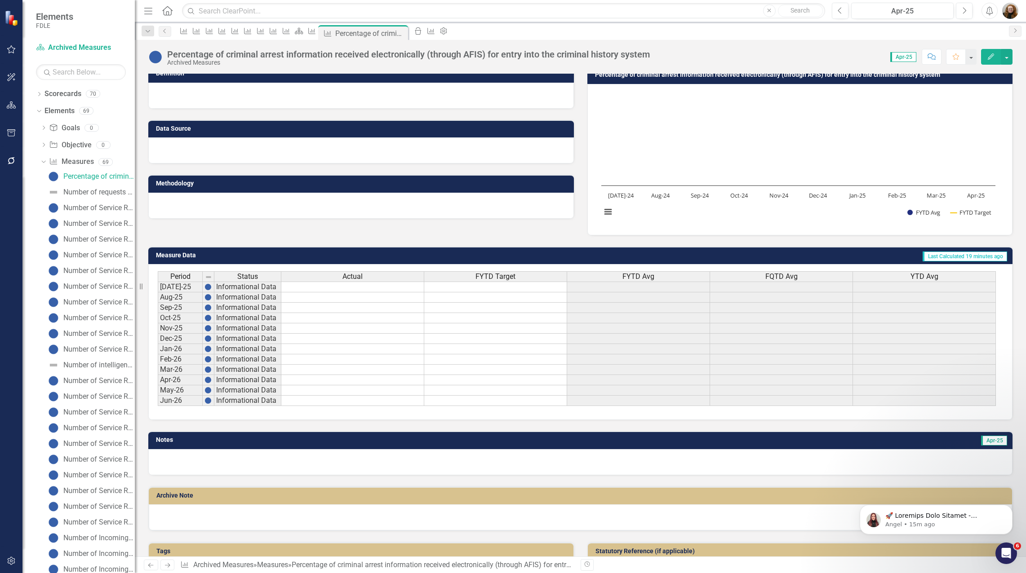
scroll to position [164, 0]
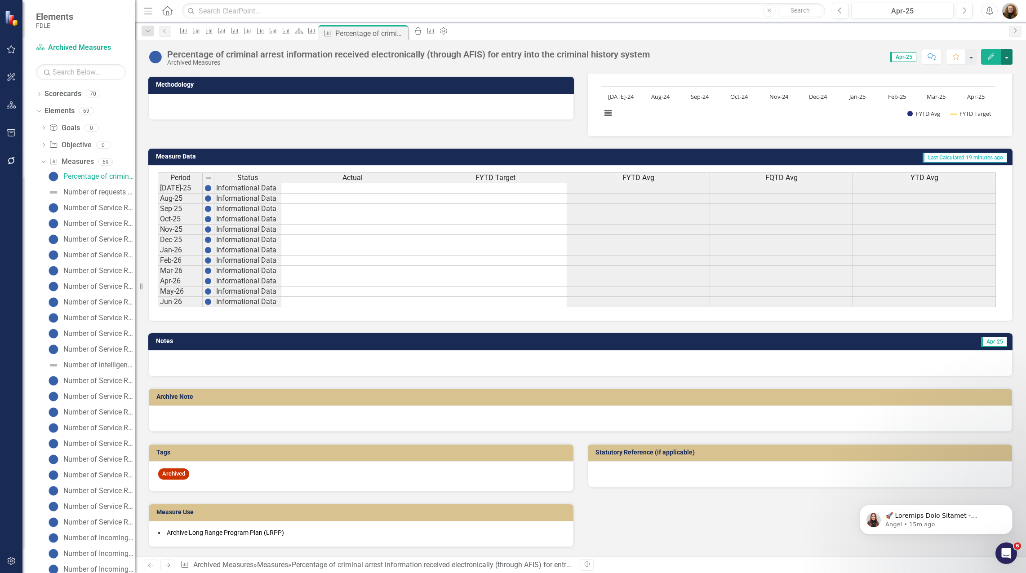
click at [1006, 57] on button "button" at bounding box center [1007, 57] width 12 height 16
click at [976, 92] on link "Edit Report Edit Layout" at bounding box center [968, 90] width 88 height 17
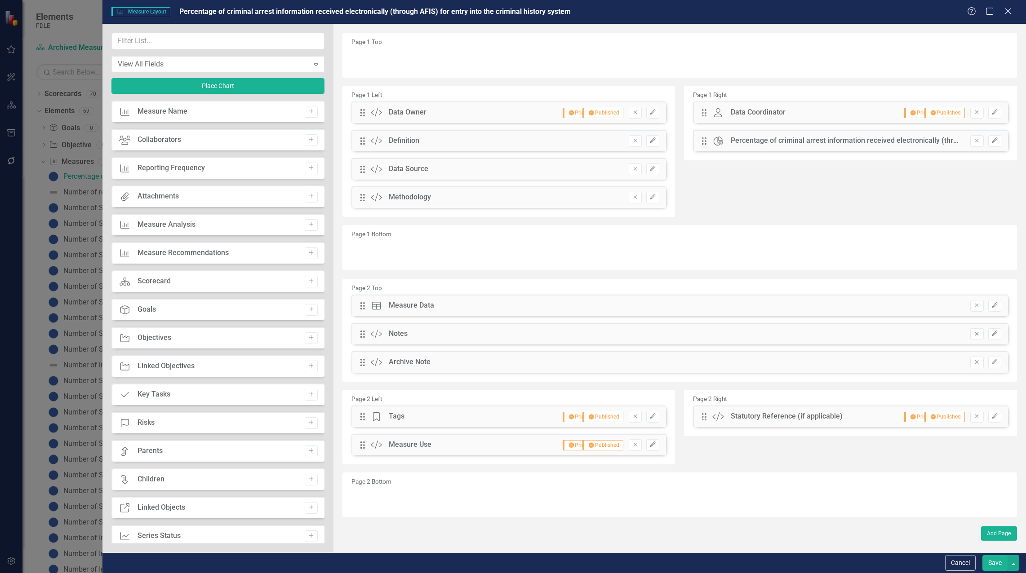
click at [978, 335] on icon "Remove" at bounding box center [976, 333] width 7 height 5
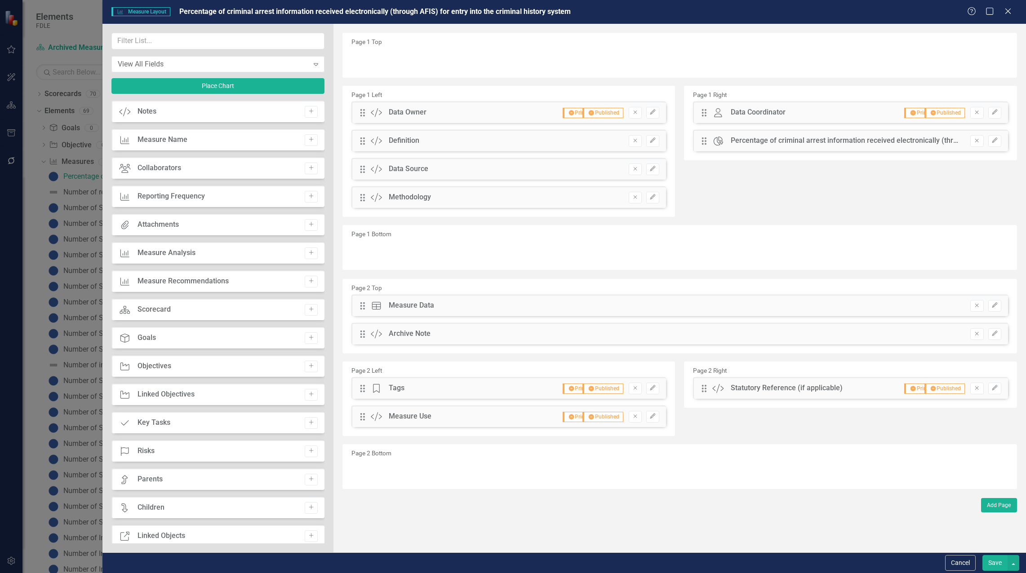
click at [993, 563] on button "Save" at bounding box center [994, 564] width 25 height 16
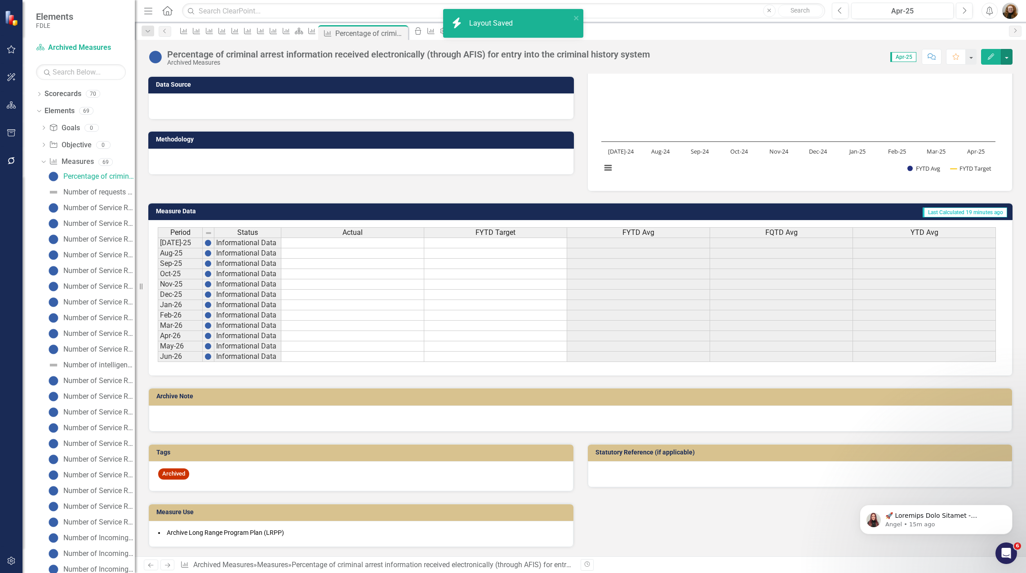
scroll to position [109, 0]
click at [316, 30] on icon "Measure" at bounding box center [311, 30] width 9 height 7
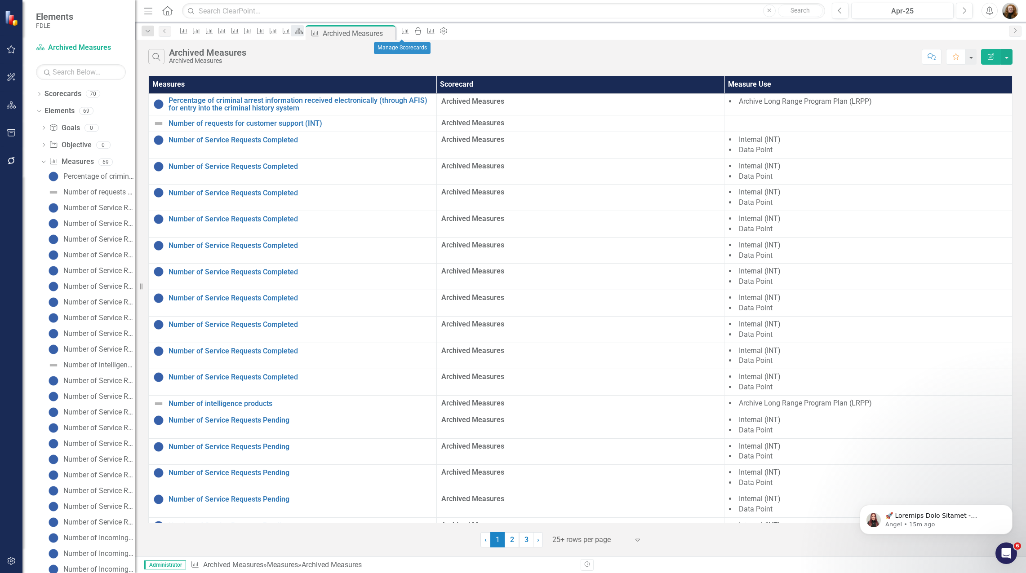
click at [303, 35] on div "Scorecard" at bounding box center [297, 30] width 13 height 11
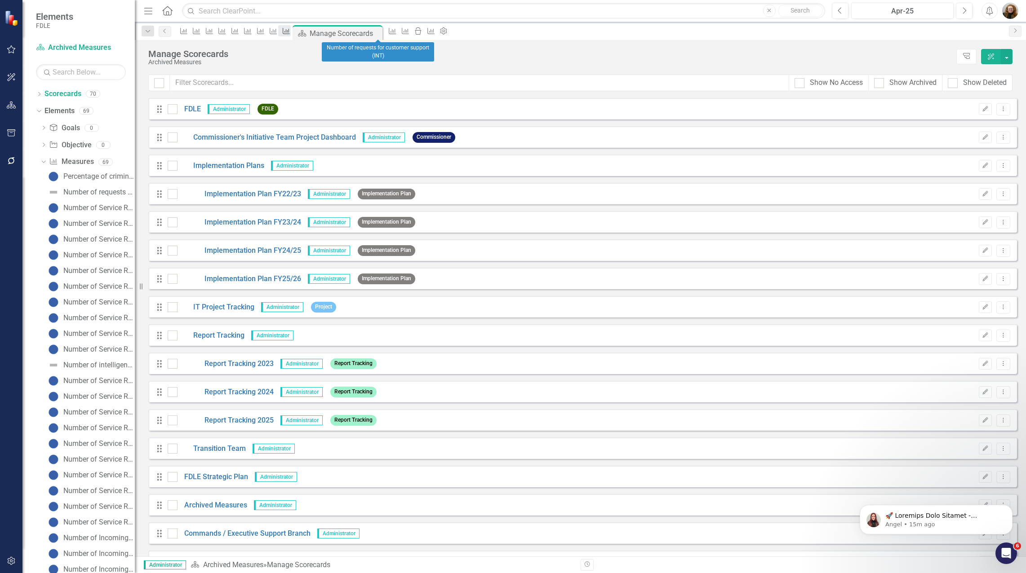
click at [291, 31] on icon "Measure" at bounding box center [286, 30] width 9 height 7
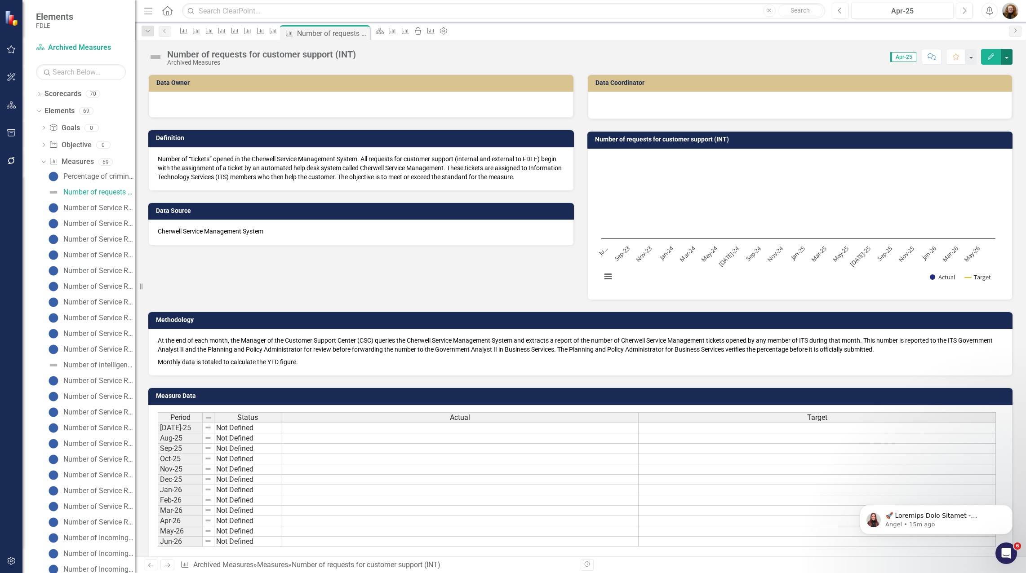
click at [1012, 56] on button "button" at bounding box center [1007, 57] width 12 height 16
click at [960, 90] on link "Edit Report Edit Layout" at bounding box center [968, 90] width 88 height 17
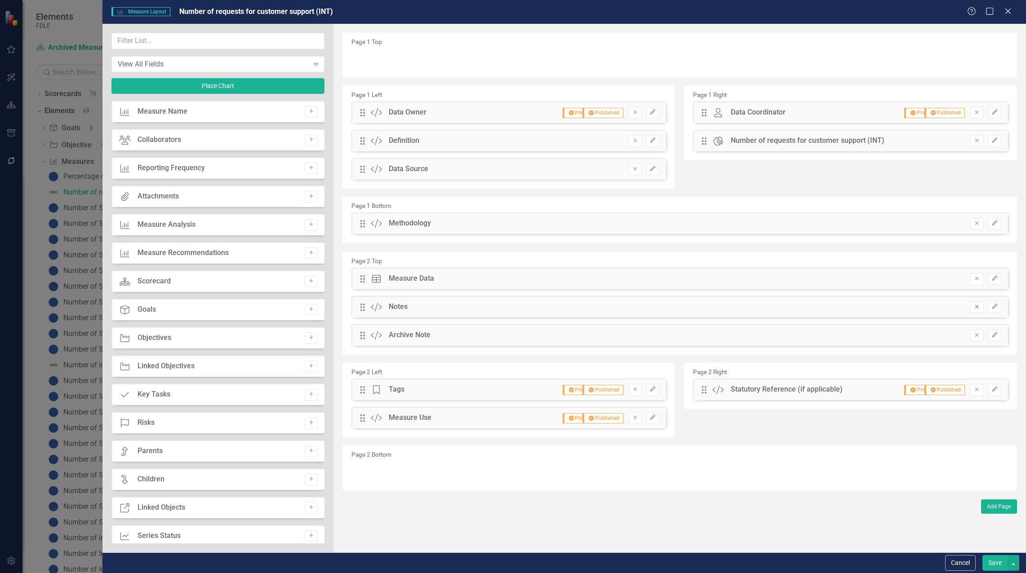
click at [978, 306] on icon "Remove" at bounding box center [976, 306] width 7 height 5
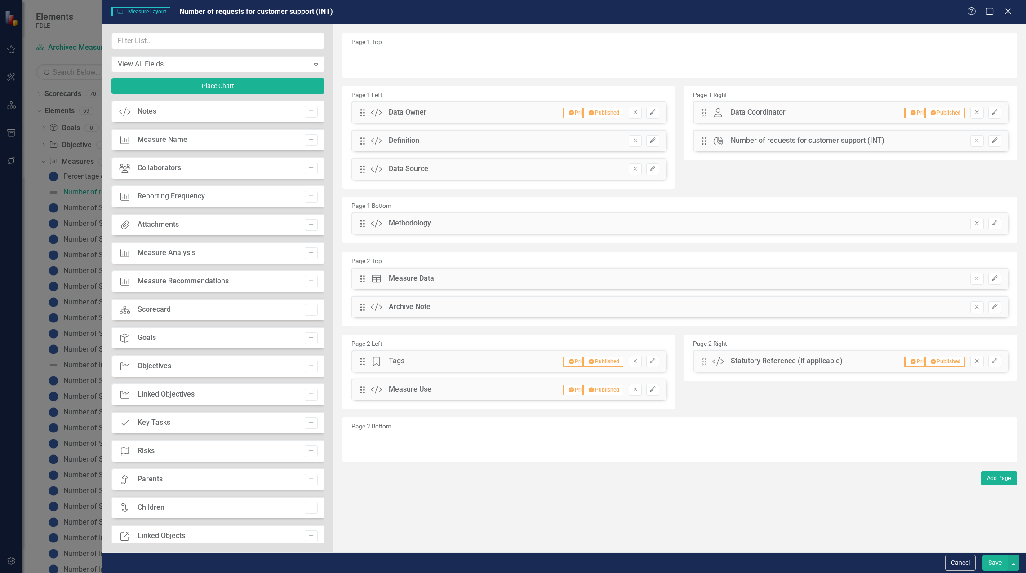
click at [992, 561] on button "Save" at bounding box center [994, 564] width 25 height 16
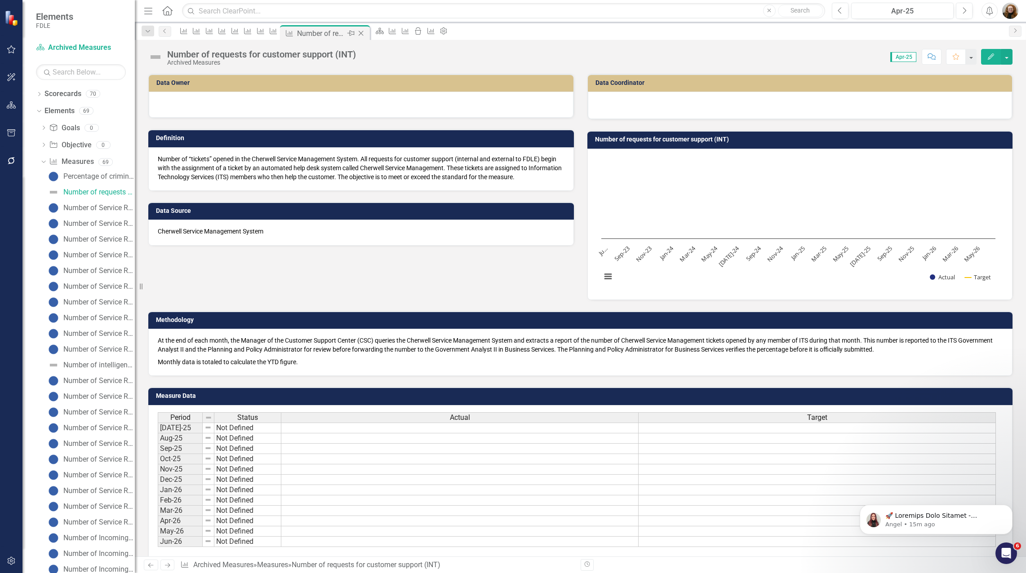
click at [365, 32] on icon "Close" at bounding box center [360, 33] width 9 height 7
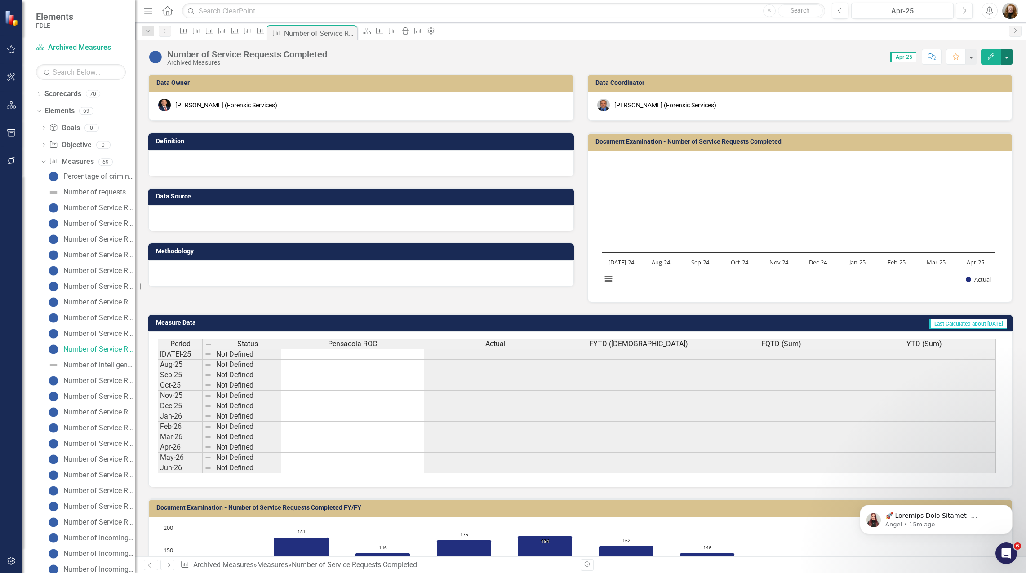
click at [1006, 59] on button "button" at bounding box center [1007, 57] width 12 height 16
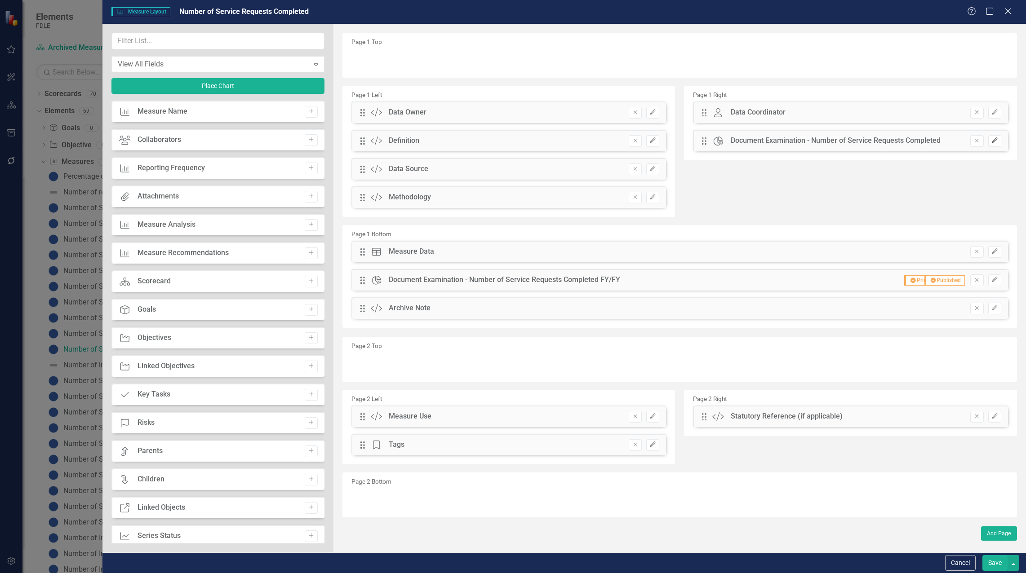
click at [993, 142] on icon "Edit" at bounding box center [994, 140] width 7 height 5
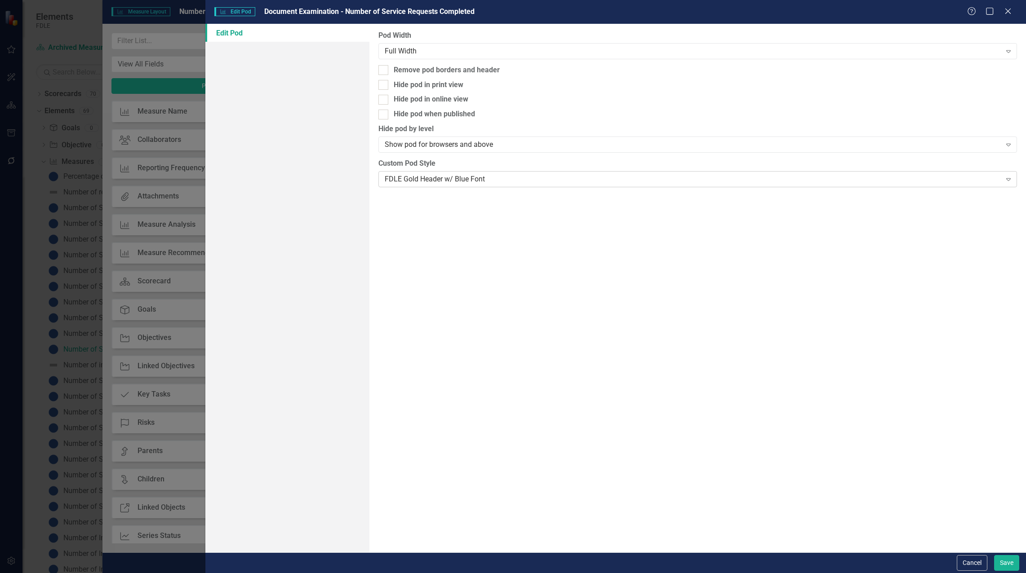
click at [498, 183] on div "FDLE Gold Header w/ Blue Font" at bounding box center [693, 179] width 617 height 10
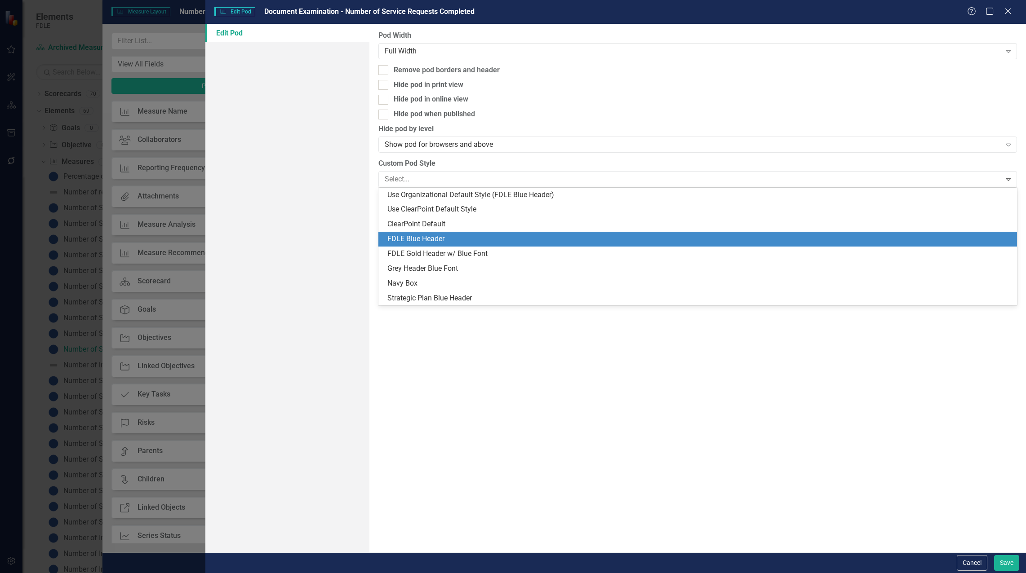
click at [476, 236] on div "FDLE Blue Header" at bounding box center [699, 239] width 624 height 10
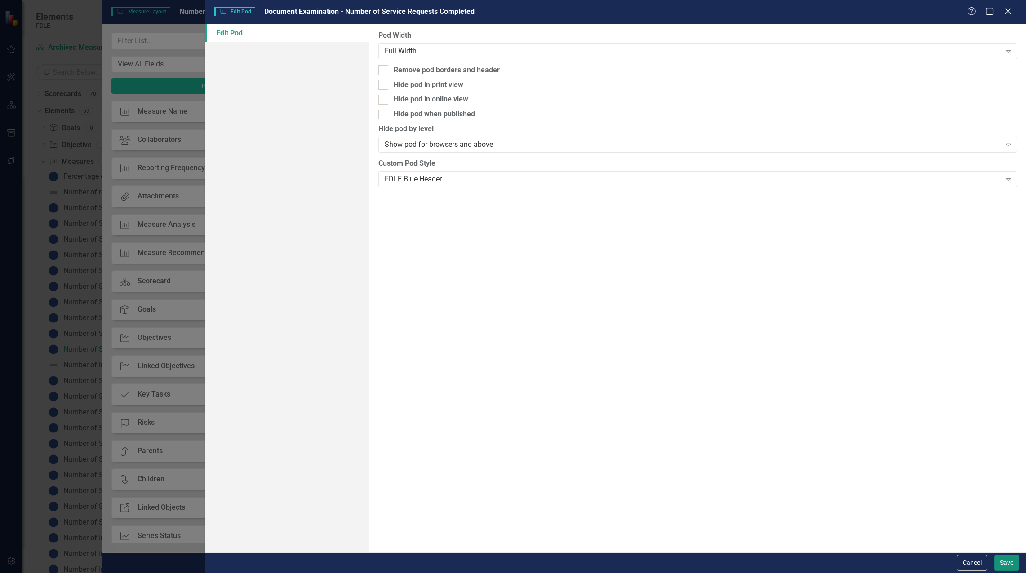
click at [1000, 566] on button "Save" at bounding box center [1006, 564] width 25 height 16
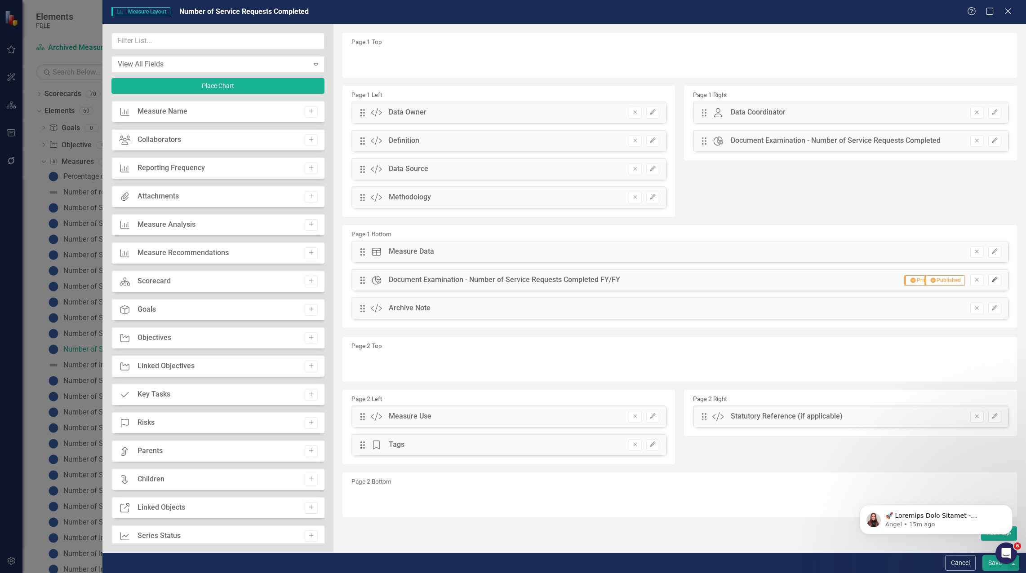
click at [996, 281] on icon "Edit" at bounding box center [994, 279] width 7 height 5
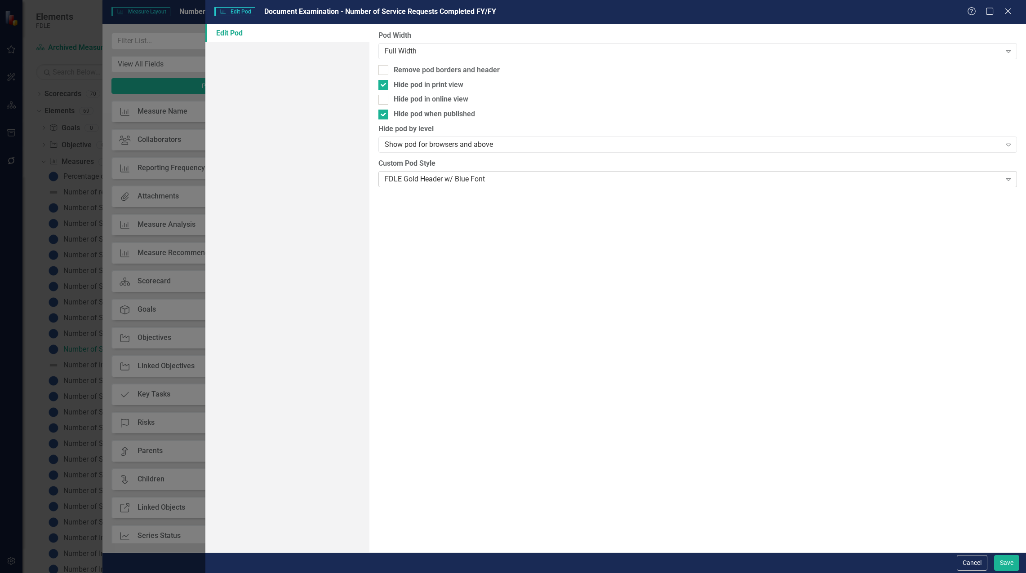
click at [421, 175] on div "FDLE Gold Header w/ Blue Font" at bounding box center [693, 179] width 617 height 10
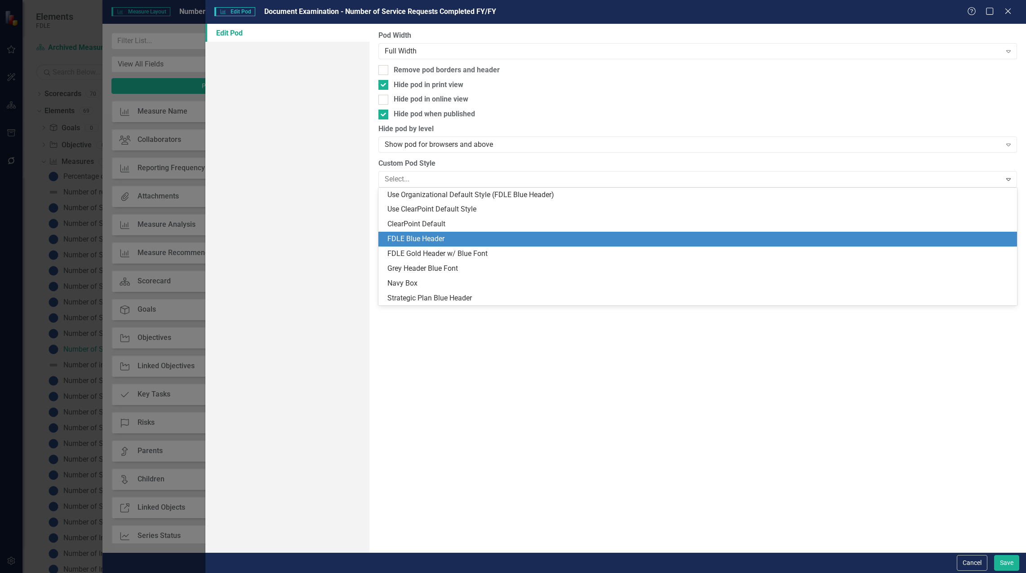
click at [420, 237] on div "FDLE Blue Header" at bounding box center [699, 239] width 624 height 10
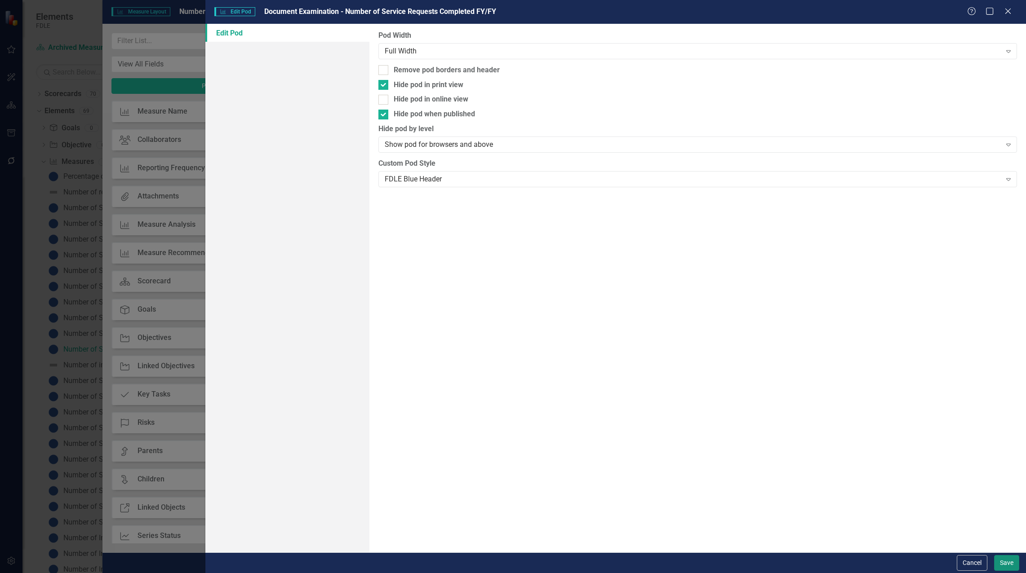
click at [1003, 560] on button "Save" at bounding box center [1006, 564] width 25 height 16
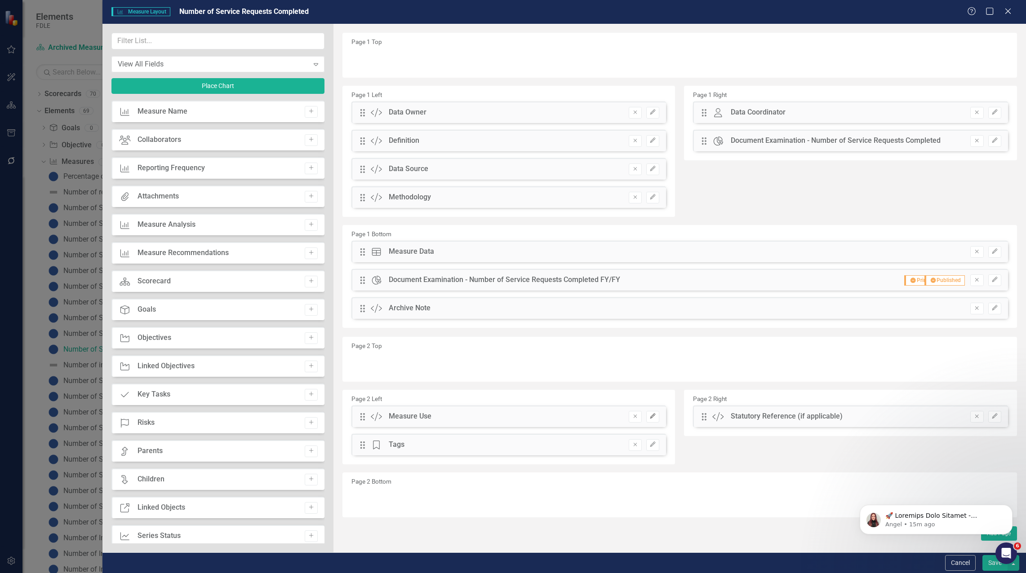
click at [652, 418] on icon "Edit" at bounding box center [652, 416] width 7 height 5
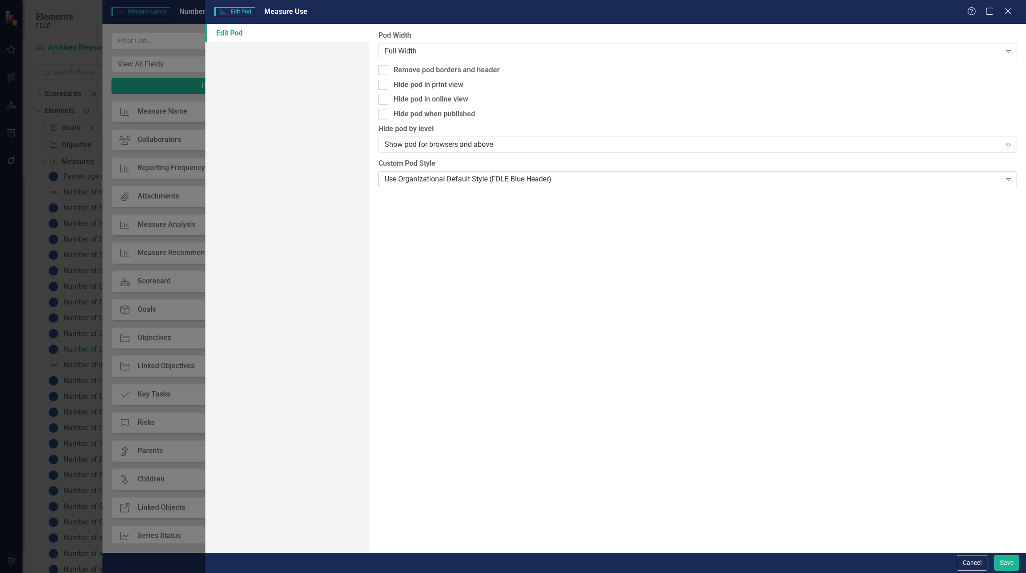
click at [498, 178] on div "Use Organizational Default Style (FDLE Blue Header)" at bounding box center [693, 179] width 617 height 10
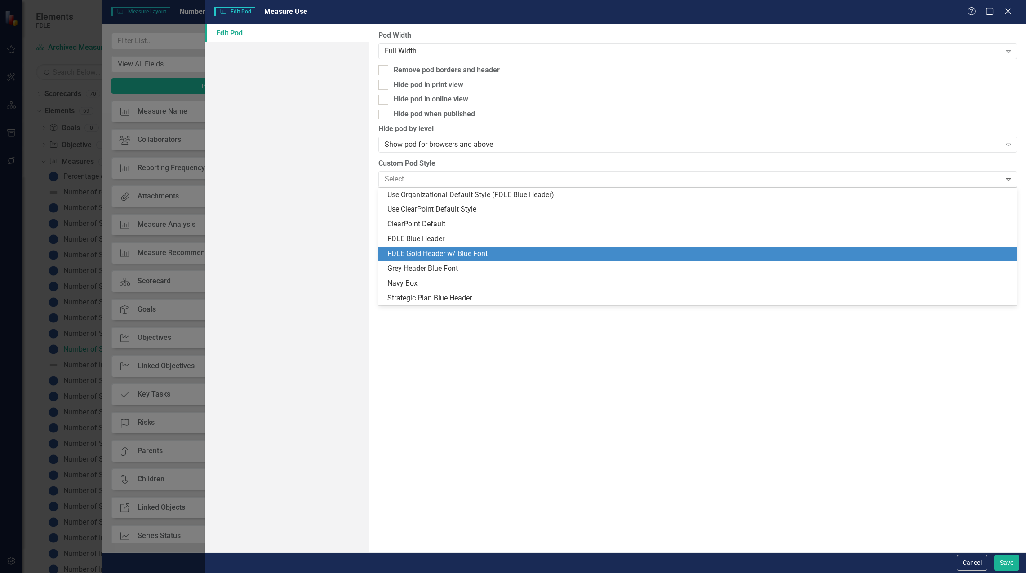
click at [476, 255] on div "FDLE Gold Header w/ Blue Font" at bounding box center [699, 254] width 624 height 10
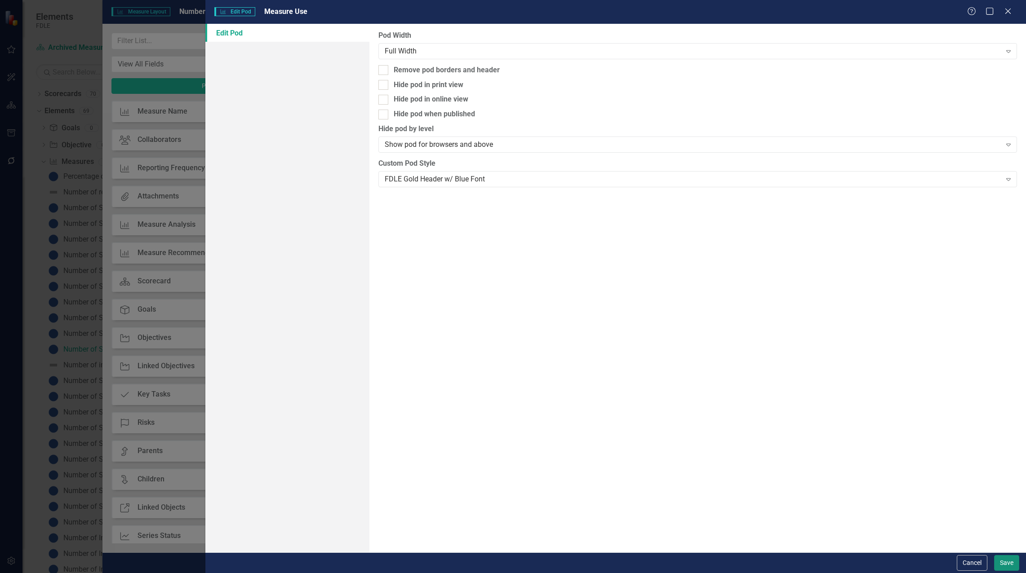
click at [1009, 565] on button "Save" at bounding box center [1006, 564] width 25 height 16
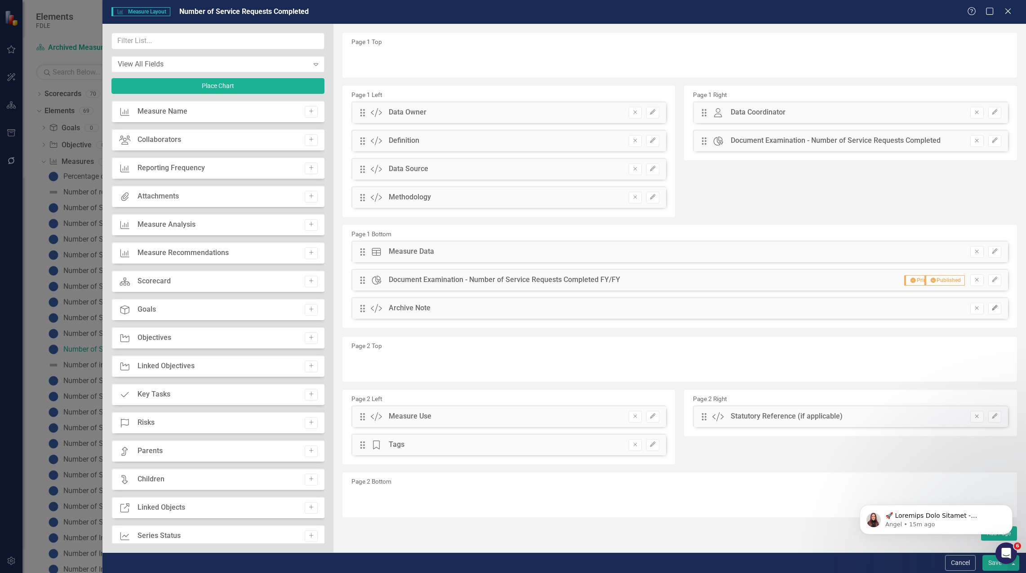
click at [994, 307] on icon "Edit" at bounding box center [994, 308] width 7 height 5
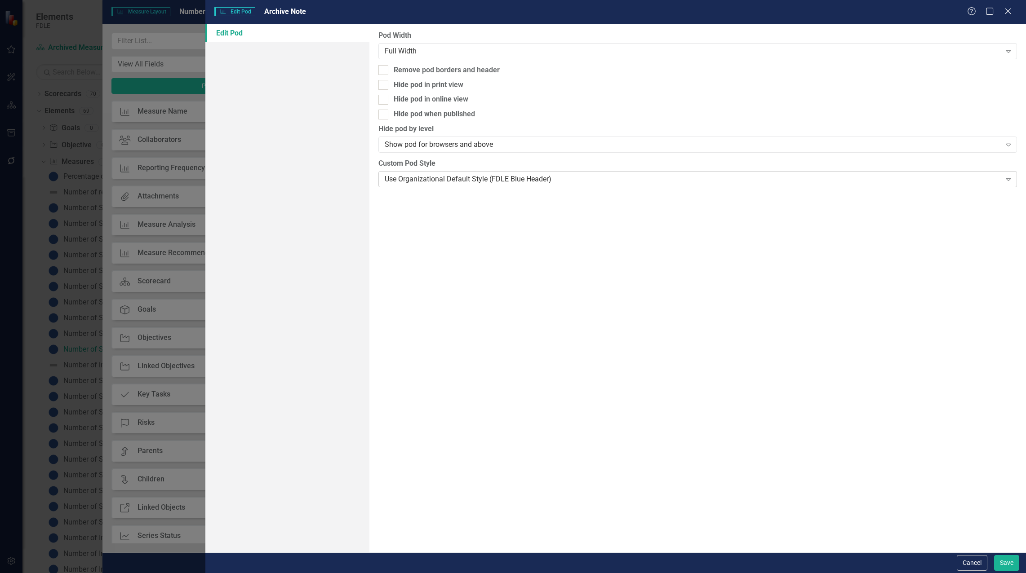
click at [427, 181] on div "Use Organizational Default Style (FDLE Blue Header)" at bounding box center [693, 179] width 617 height 10
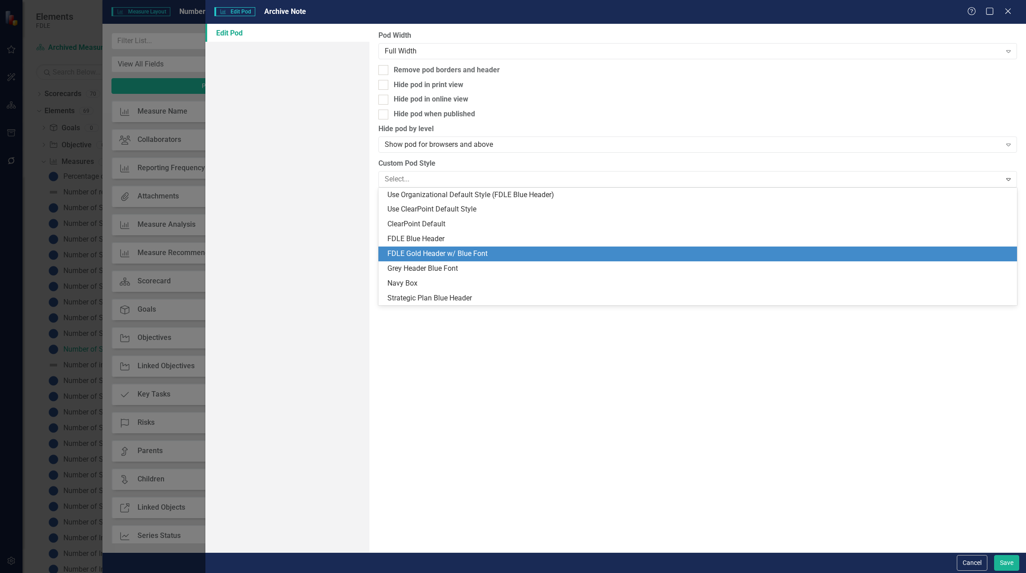
click at [419, 252] on div "FDLE Gold Header w/ Blue Font" at bounding box center [699, 254] width 624 height 10
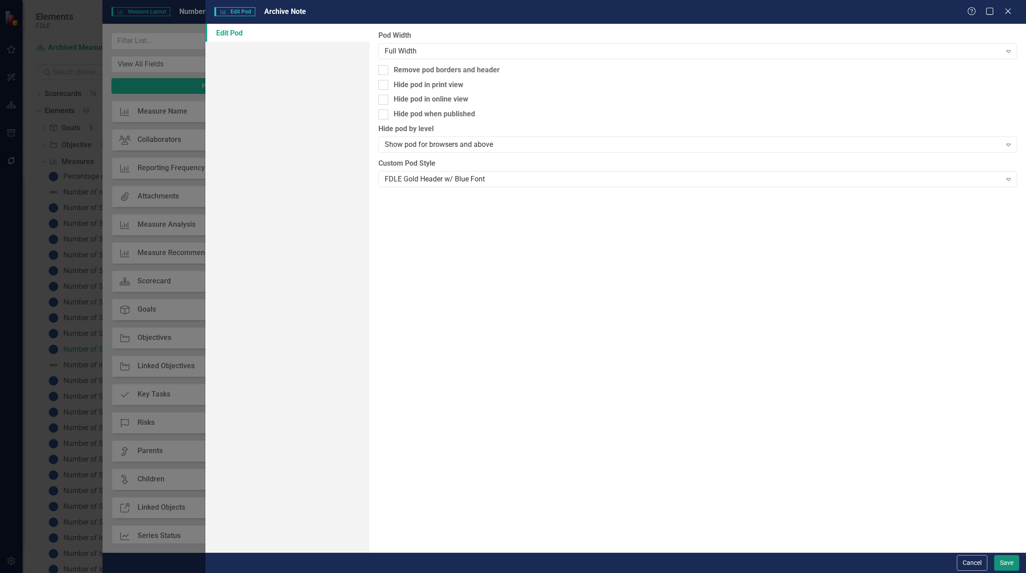
click at [1011, 567] on button "Save" at bounding box center [1006, 564] width 25 height 16
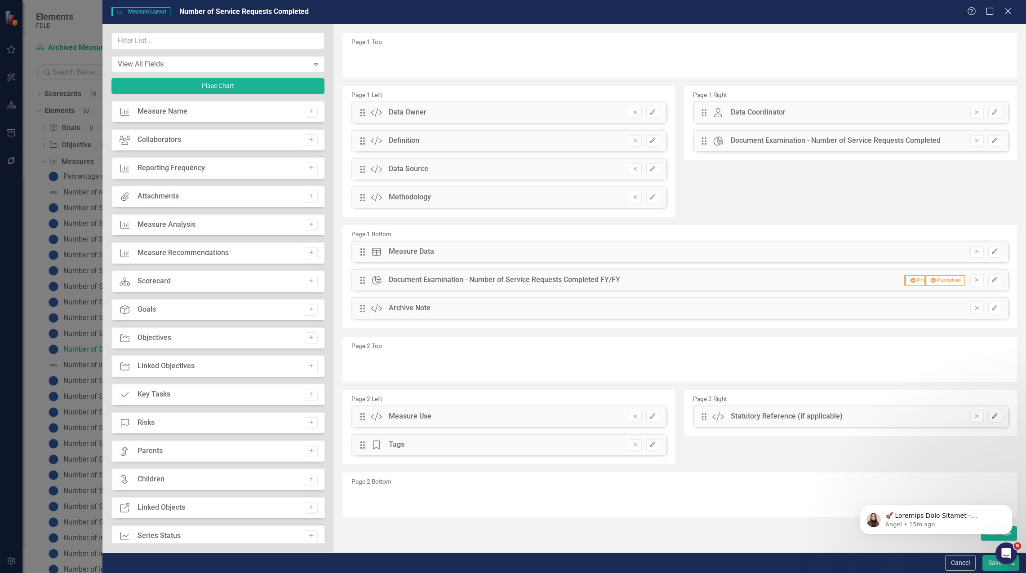
click at [991, 414] on icon "Edit" at bounding box center [994, 416] width 7 height 5
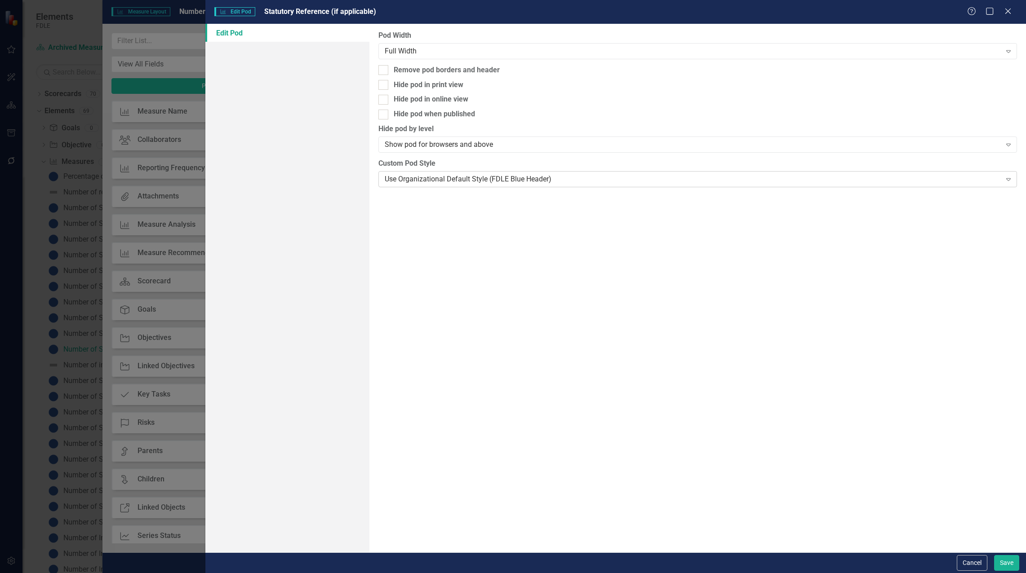
click at [430, 179] on div "Use Organizational Default Style (FDLE Blue Header)" at bounding box center [693, 179] width 617 height 10
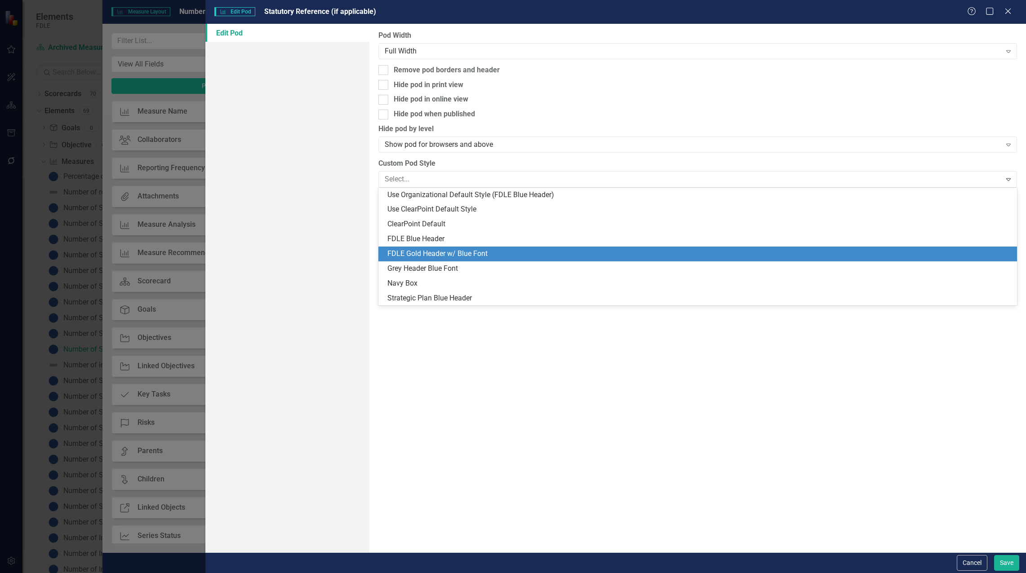
drag, startPoint x: 433, startPoint y: 257, endPoint x: 438, endPoint y: 257, distance: 5.4
click at [433, 256] on div "FDLE Gold Header w/ Blue Font" at bounding box center [699, 254] width 624 height 10
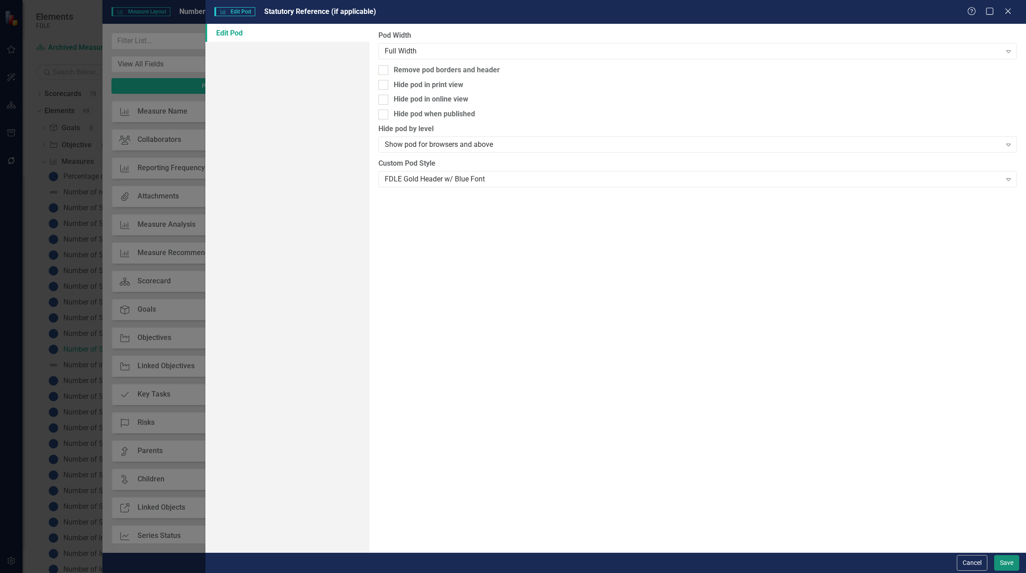
click at [1009, 562] on button "Save" at bounding box center [1006, 564] width 25 height 16
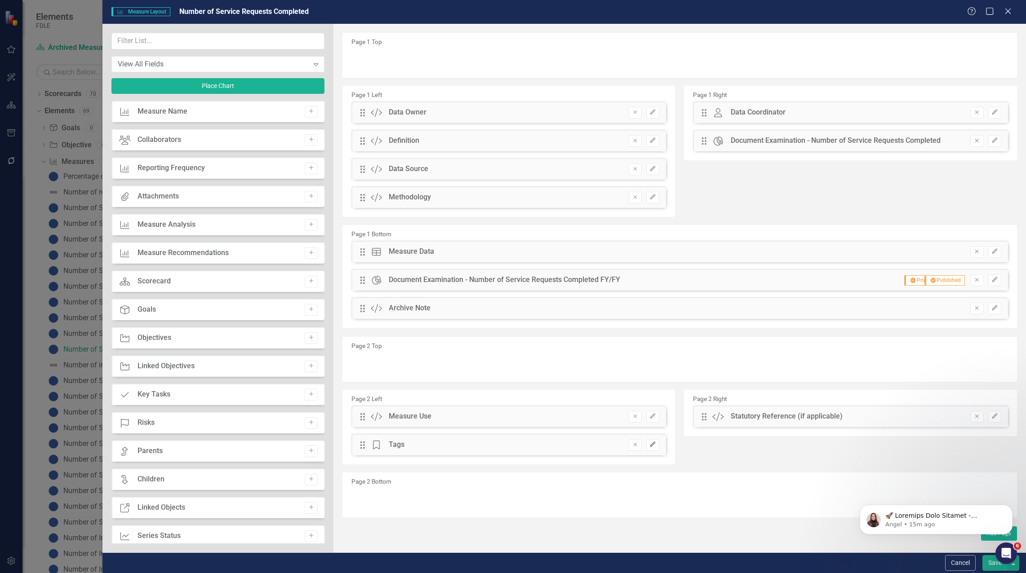
click at [655, 445] on icon "Edit" at bounding box center [652, 444] width 7 height 5
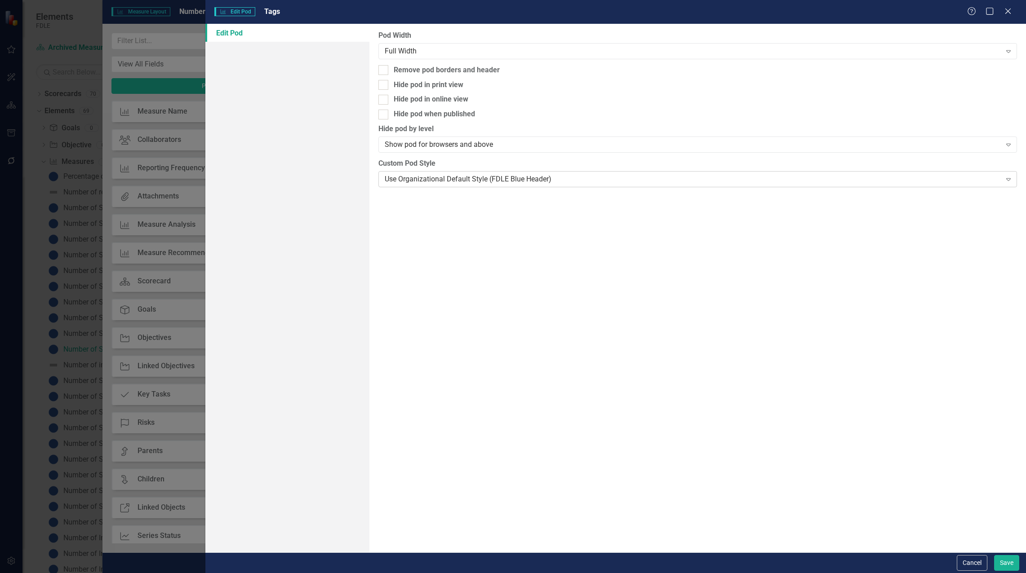
click at [458, 179] on div "Use Organizational Default Style (FDLE Blue Header)" at bounding box center [693, 179] width 617 height 10
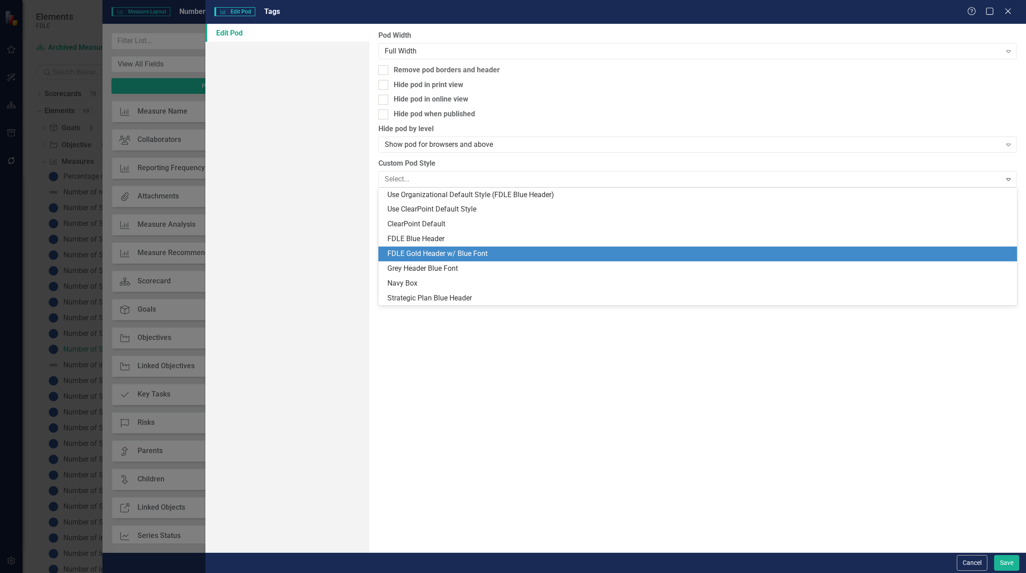
click at [444, 249] on div "FDLE Gold Header w/ Blue Font" at bounding box center [699, 254] width 624 height 10
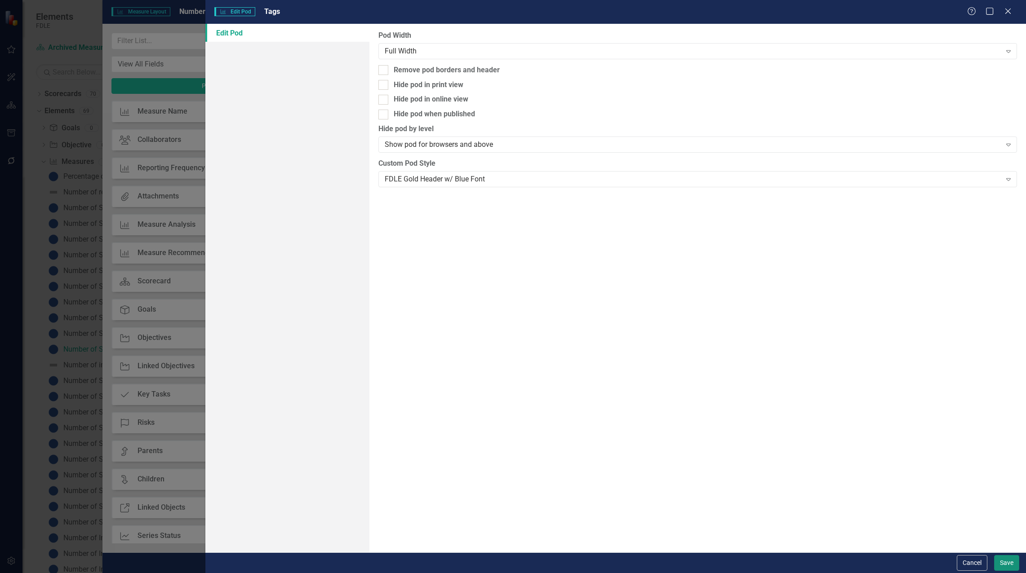
click at [996, 566] on button "Save" at bounding box center [1006, 564] width 25 height 16
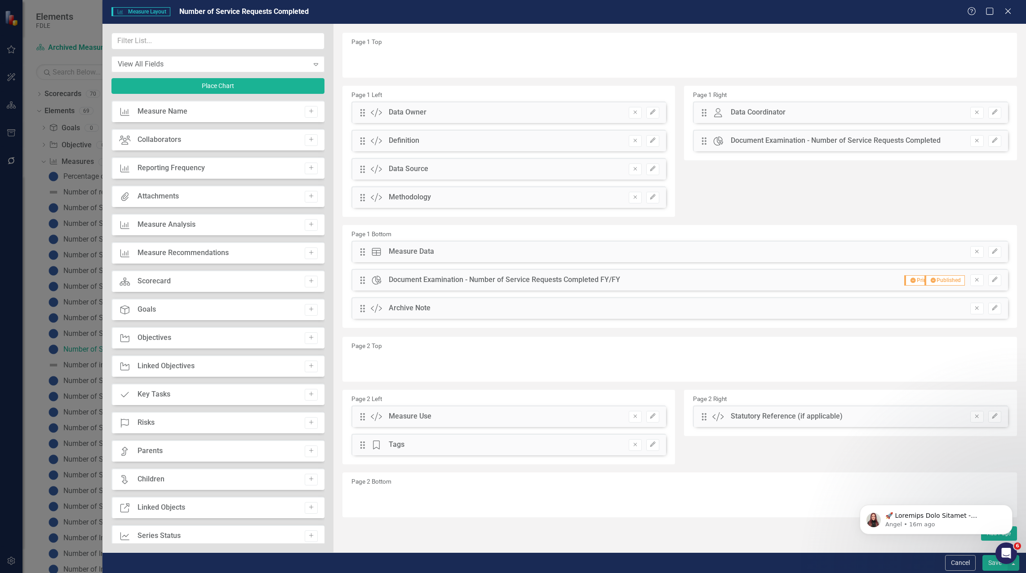
click at [990, 565] on button "Save" at bounding box center [994, 564] width 25 height 16
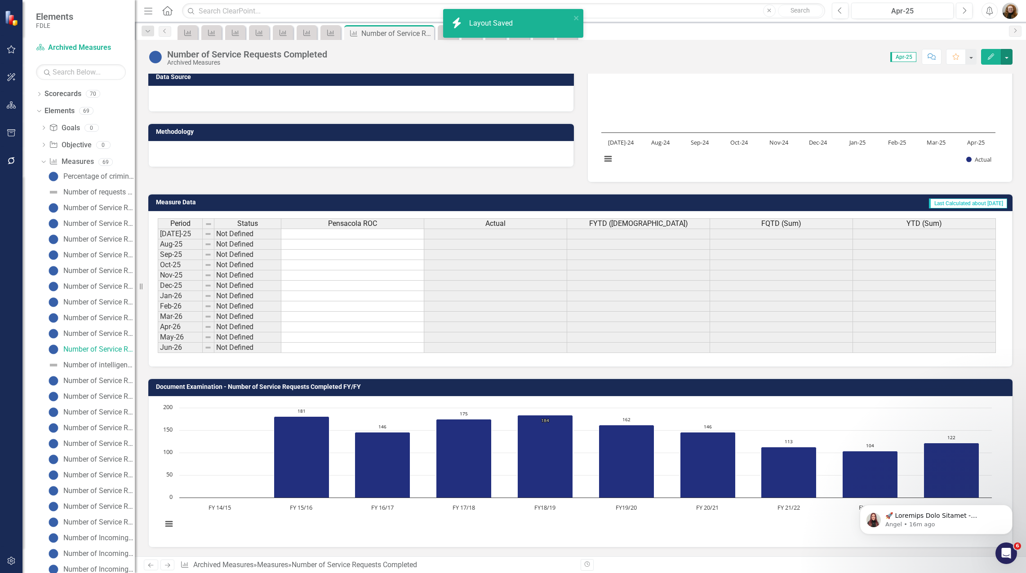
scroll to position [300, 0]
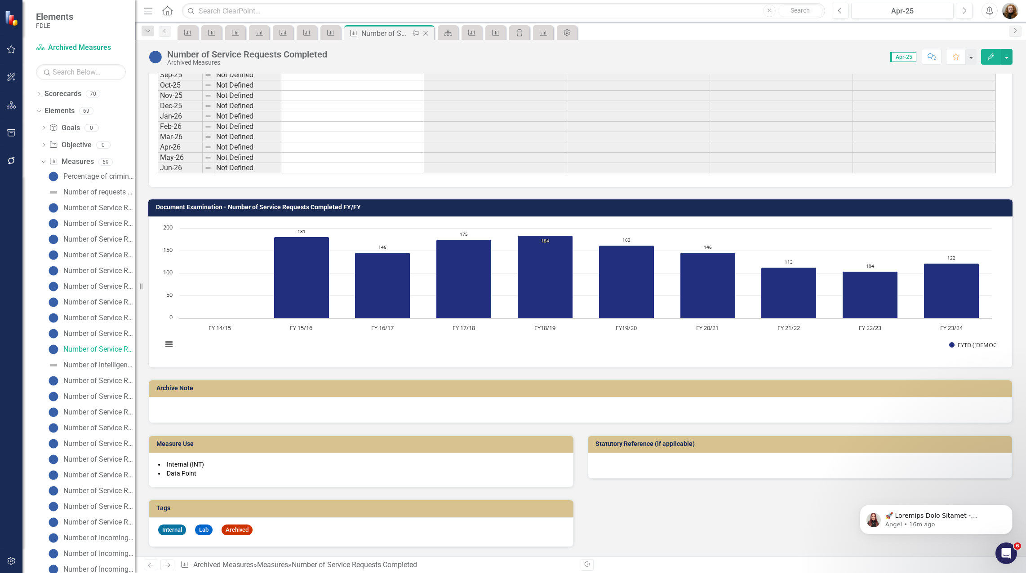
click at [428, 33] on icon "Close" at bounding box center [425, 33] width 9 height 7
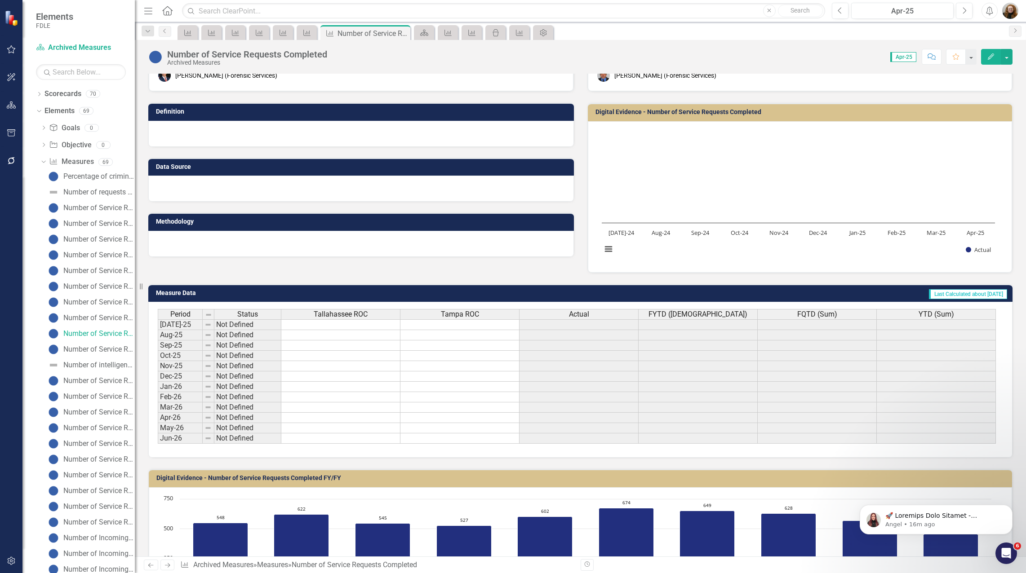
scroll to position [45, 0]
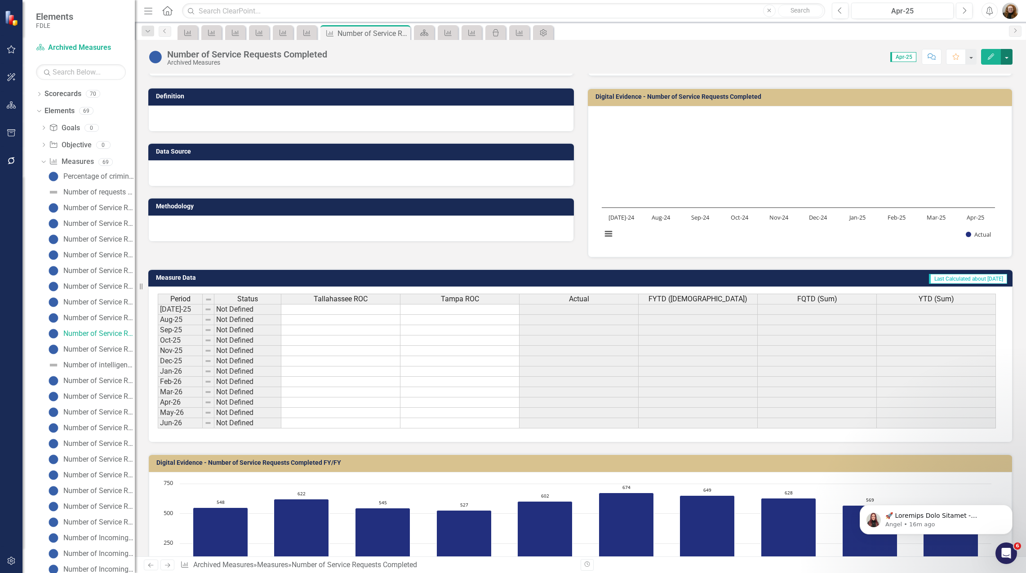
click at [1006, 58] on button "button" at bounding box center [1007, 57] width 12 height 16
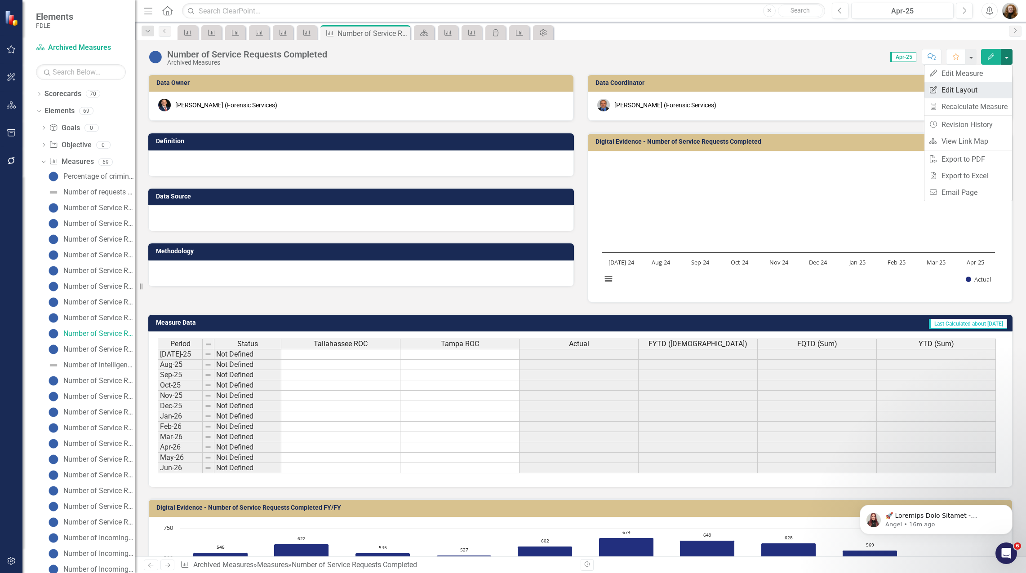
click at [962, 88] on link "Edit Report Edit Layout" at bounding box center [968, 90] width 88 height 17
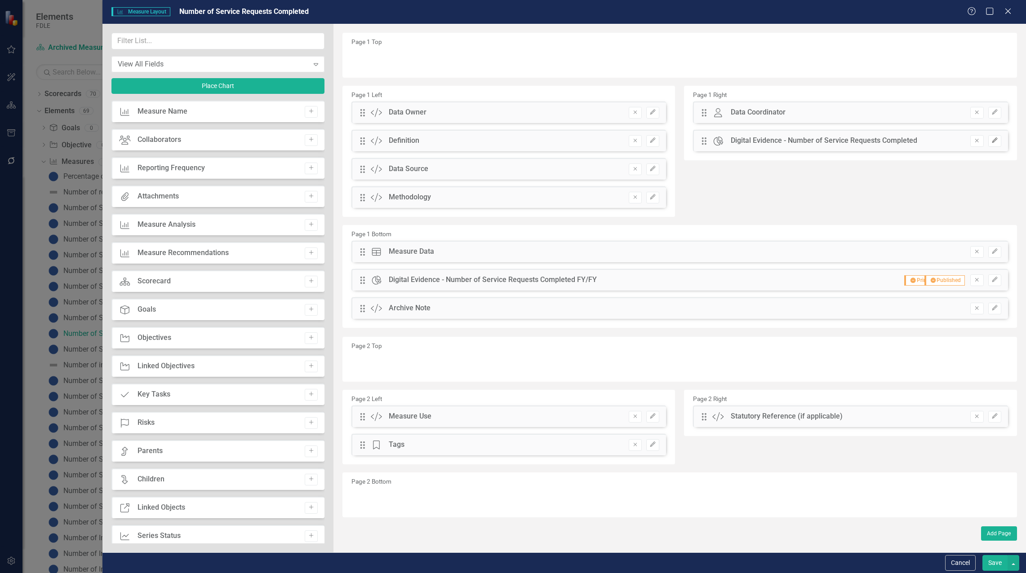
click at [991, 140] on icon "Edit" at bounding box center [994, 140] width 7 height 5
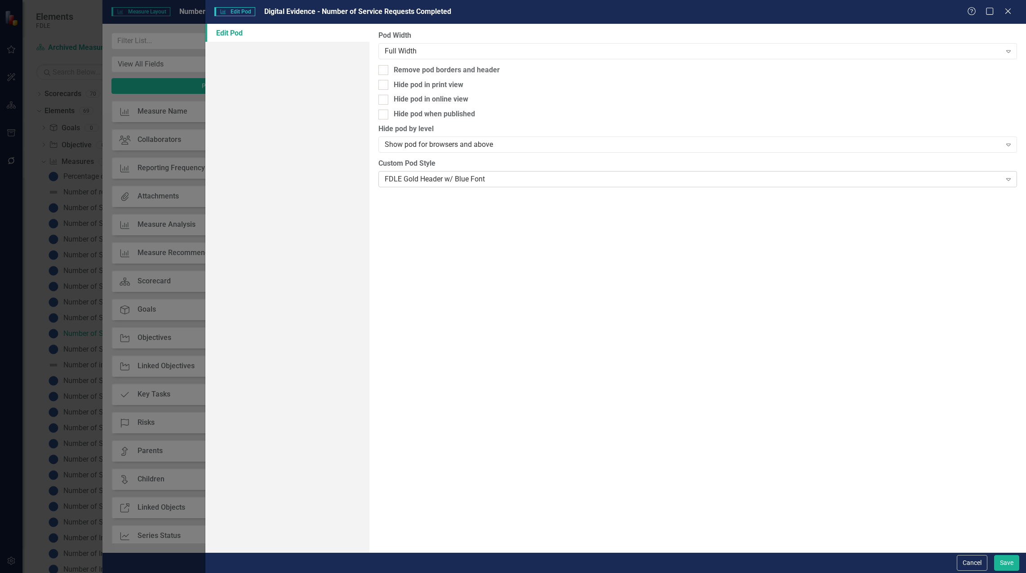
click at [410, 182] on div "FDLE Gold Header w/ Blue Font" at bounding box center [693, 179] width 617 height 10
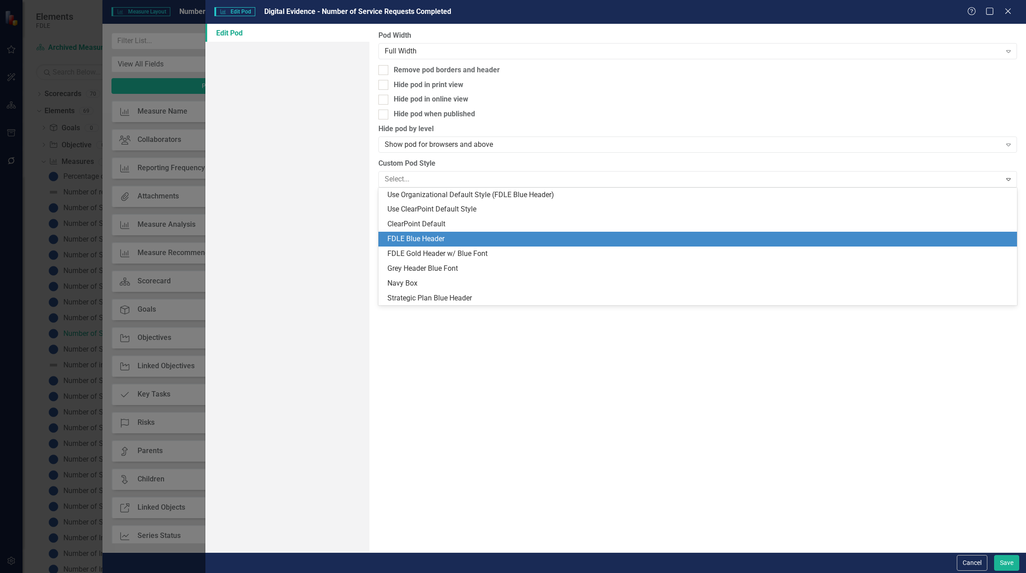
click at [429, 241] on div "FDLE Blue Header" at bounding box center [699, 239] width 624 height 10
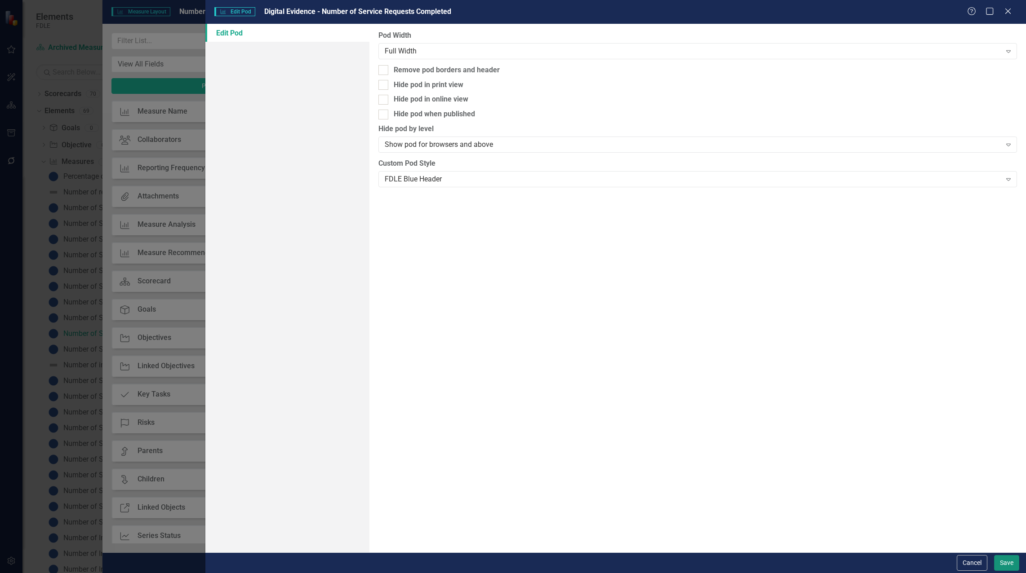
click at [995, 566] on button "Save" at bounding box center [1006, 564] width 25 height 16
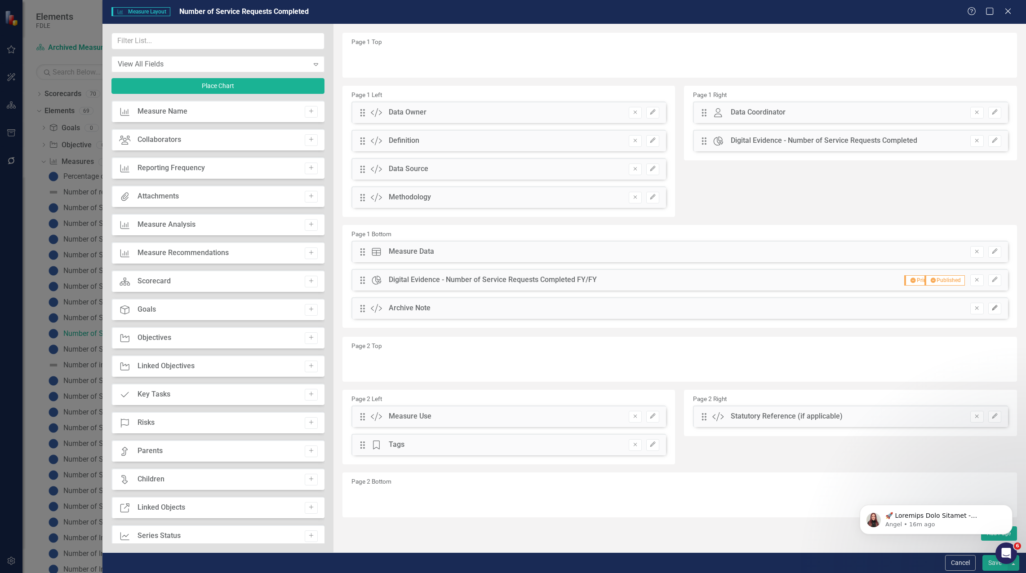
click at [996, 310] on icon "Edit" at bounding box center [994, 308] width 7 height 5
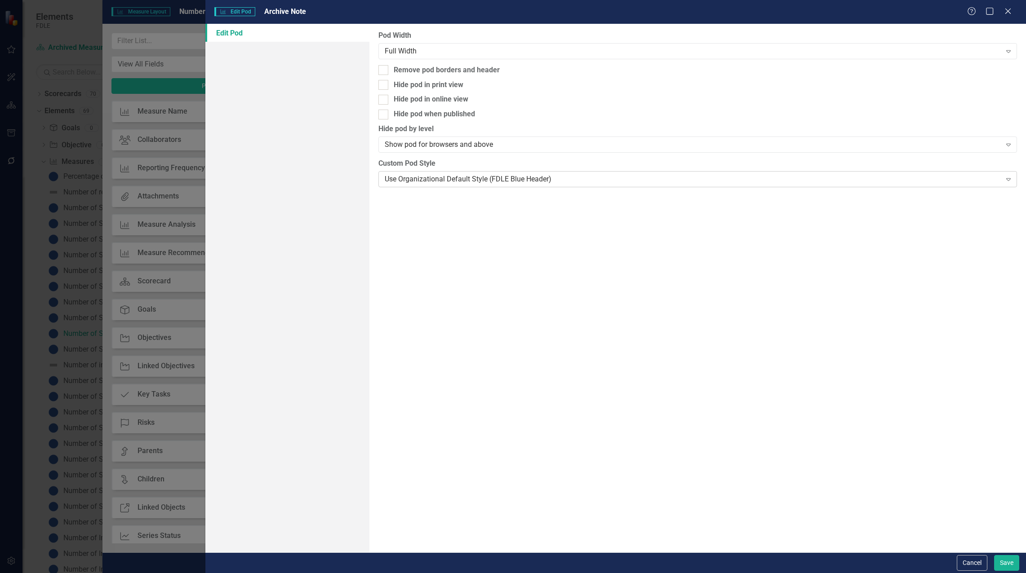
click at [446, 182] on div "Use Organizational Default Style (FDLE Blue Header)" at bounding box center [693, 179] width 617 height 10
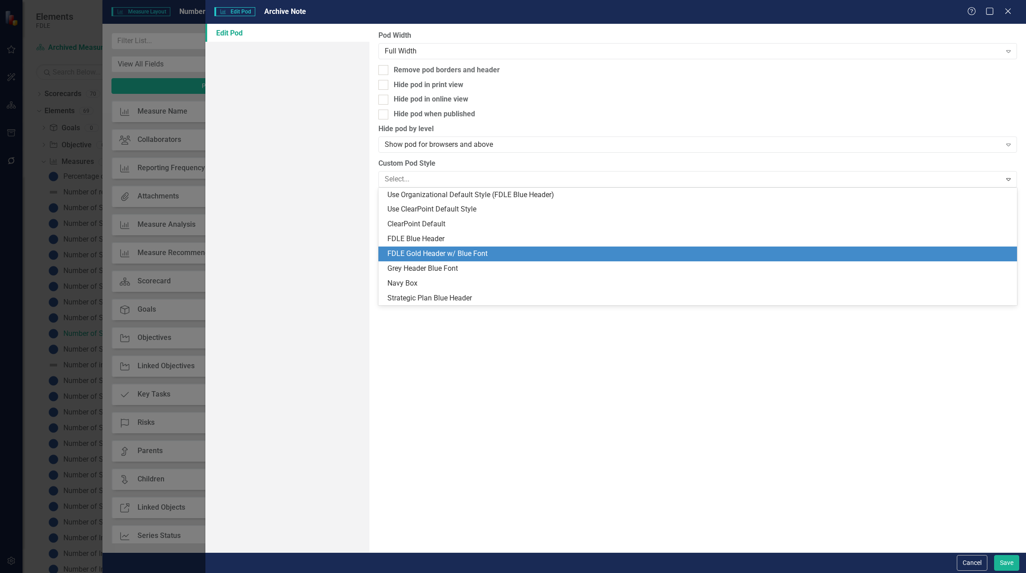
click at [446, 247] on div "FDLE Gold Header w/ Blue Font" at bounding box center [697, 254] width 639 height 15
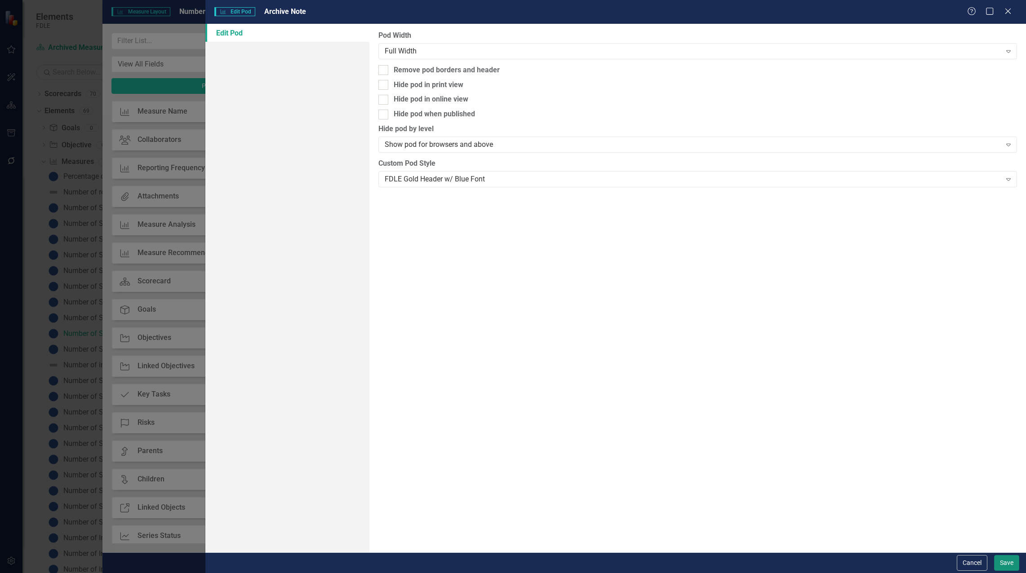
click at [998, 563] on button "Save" at bounding box center [1006, 564] width 25 height 16
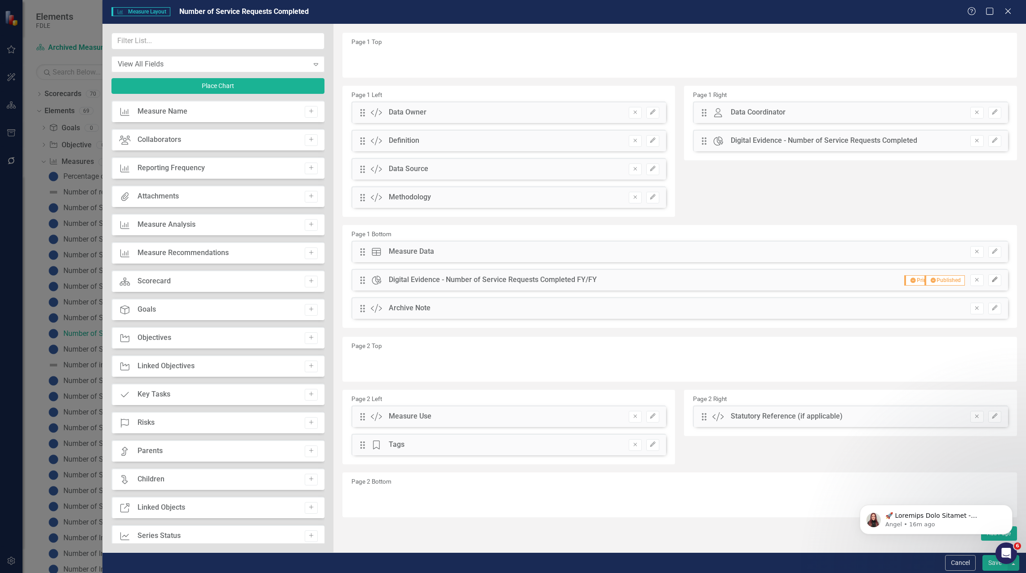
click at [991, 279] on icon "Edit" at bounding box center [994, 279] width 7 height 5
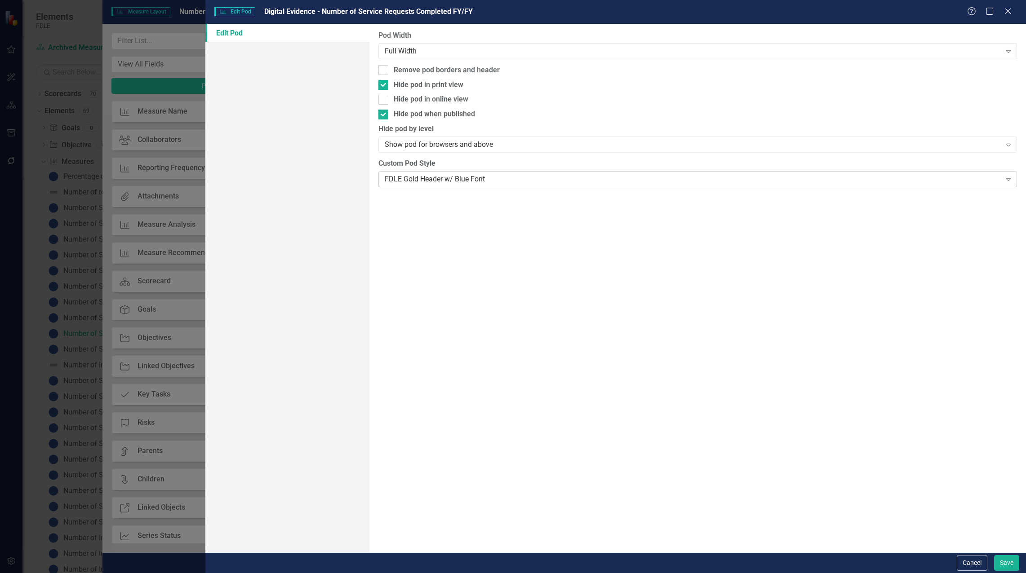
click at [471, 183] on div "FDLE Gold Header w/ Blue Font" at bounding box center [693, 179] width 617 height 10
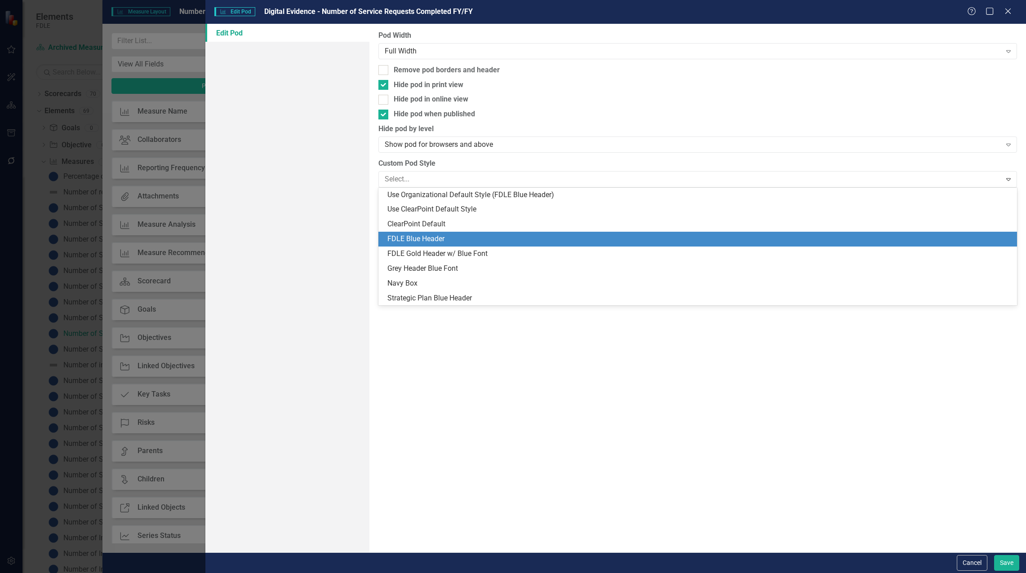
click at [467, 237] on div "FDLE Blue Header" at bounding box center [699, 239] width 624 height 10
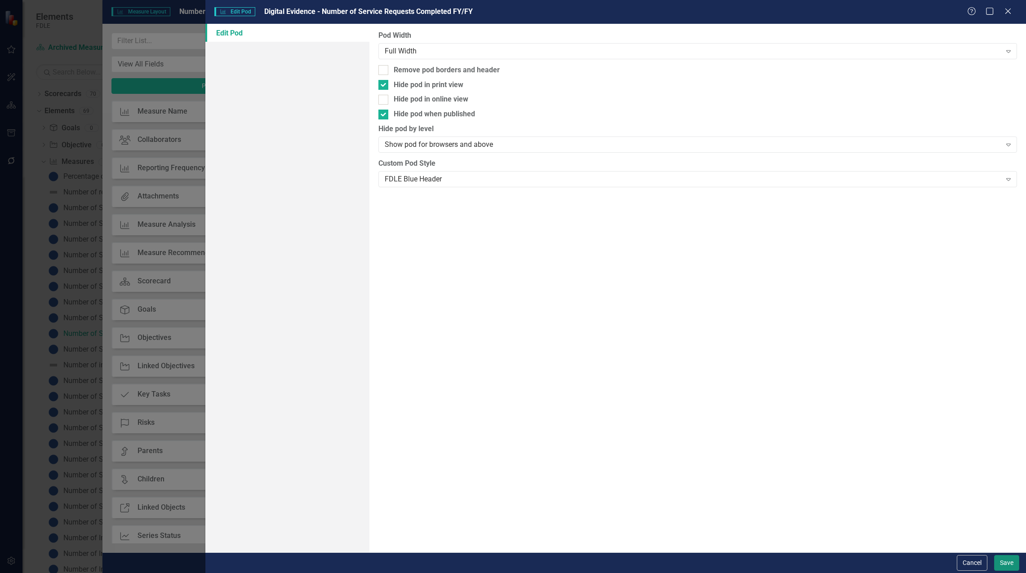
click at [1013, 567] on button "Save" at bounding box center [1006, 564] width 25 height 16
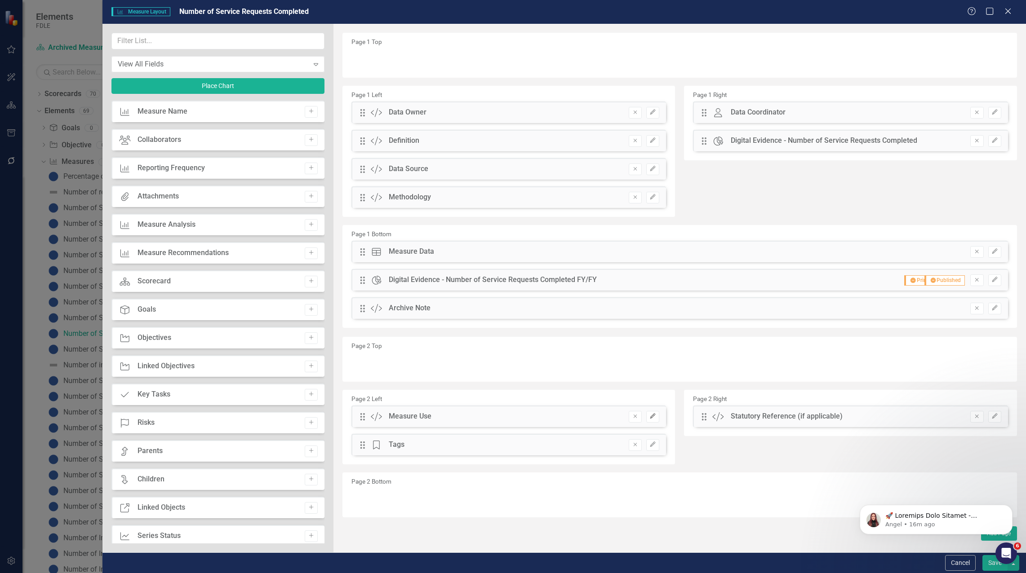
click at [653, 417] on icon "Edit" at bounding box center [652, 416] width 7 height 5
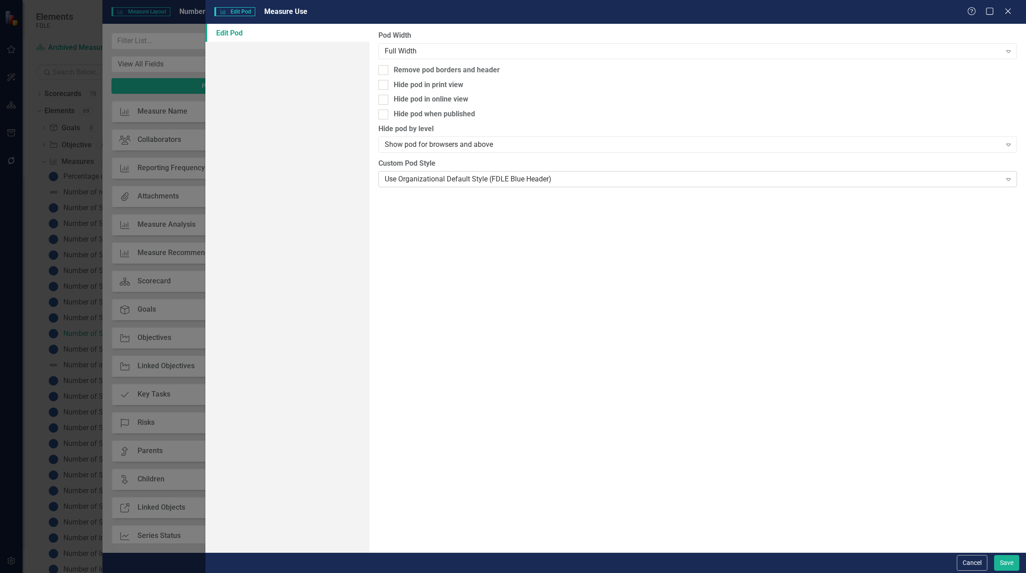
click at [492, 180] on div "Use Organizational Default Style (FDLE Blue Header)" at bounding box center [693, 179] width 617 height 10
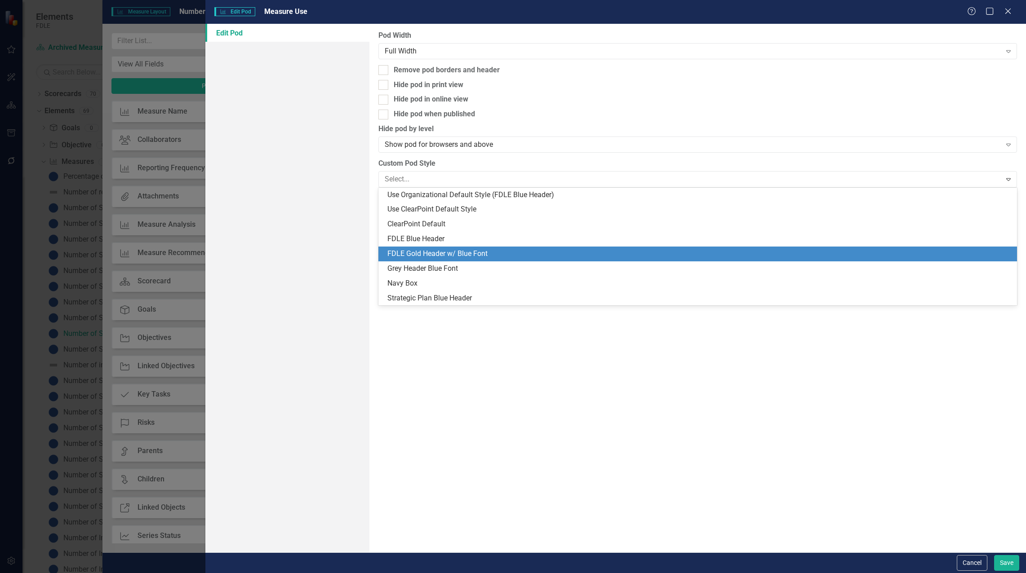
click at [469, 251] on div "FDLE Gold Header w/ Blue Font" at bounding box center [699, 254] width 624 height 10
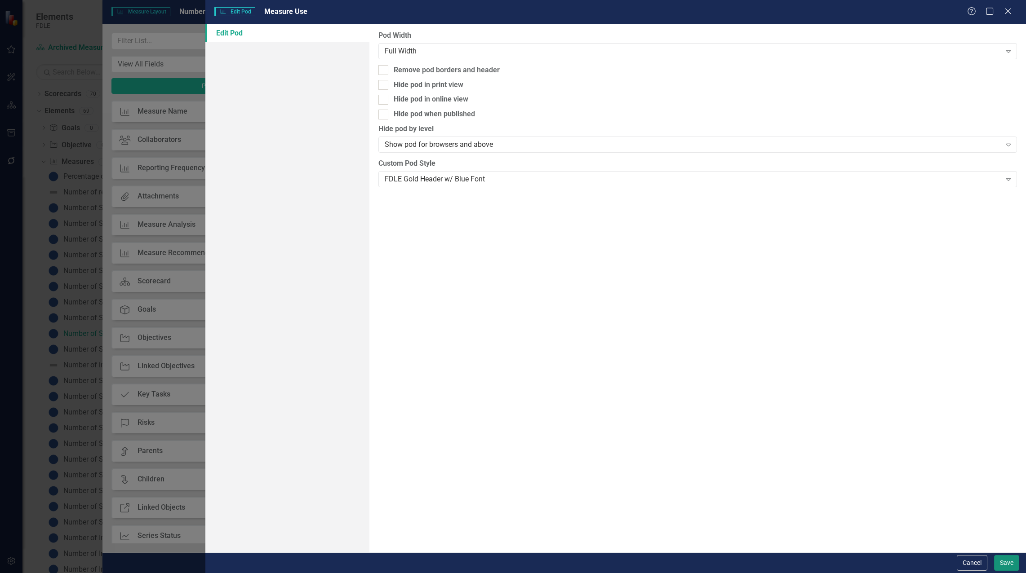
click at [999, 559] on button "Save" at bounding box center [1006, 564] width 25 height 16
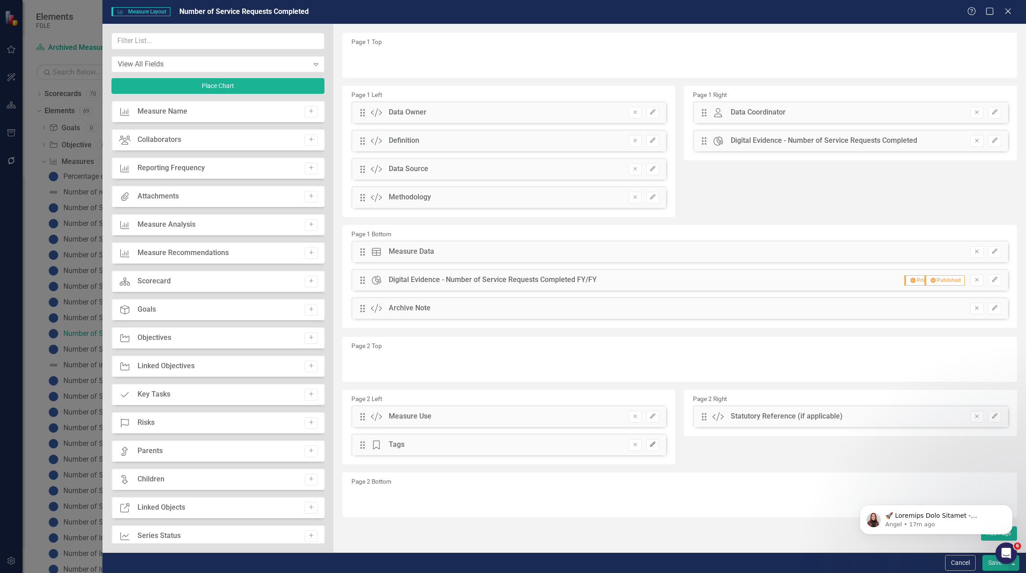
click at [657, 442] on button "Edit" at bounding box center [652, 446] width 13 height 12
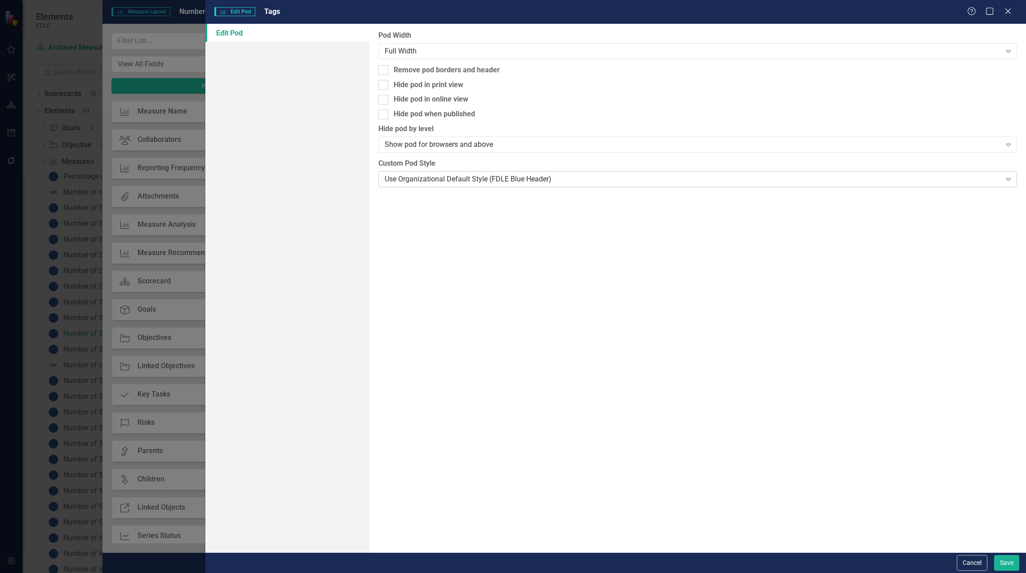
click at [501, 176] on div "Use Organizational Default Style (FDLE Blue Header)" at bounding box center [693, 179] width 617 height 10
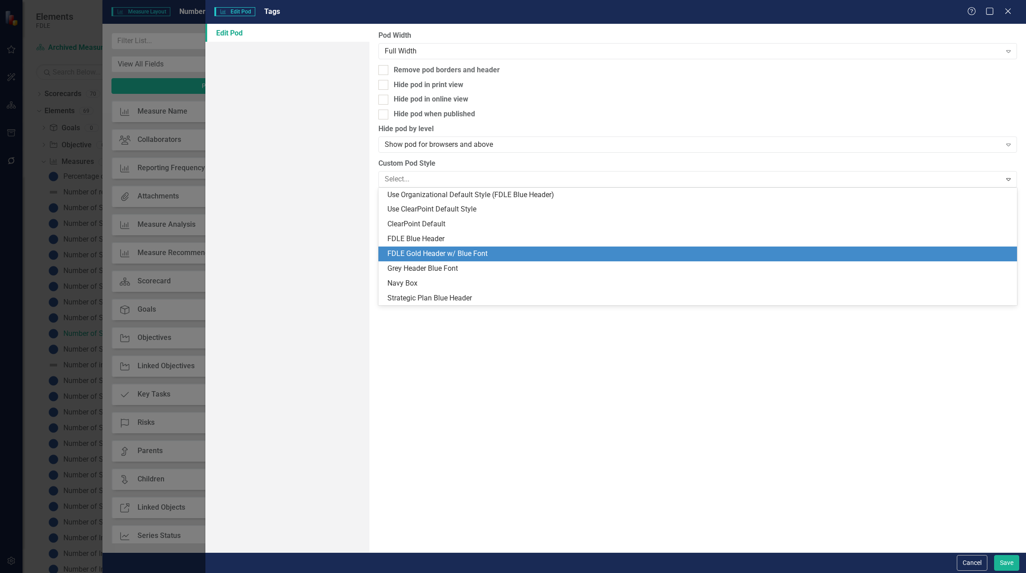
drag, startPoint x: 489, startPoint y: 235, endPoint x: 489, endPoint y: 250, distance: 14.8
click at [489, 250] on div "Use Organizational Default Style (FDLE Blue Header) Use ClearPoint Default Styl…" at bounding box center [697, 247] width 639 height 118
click at [489, 250] on div "FDLE Gold Header w/ Blue Font" at bounding box center [699, 254] width 624 height 10
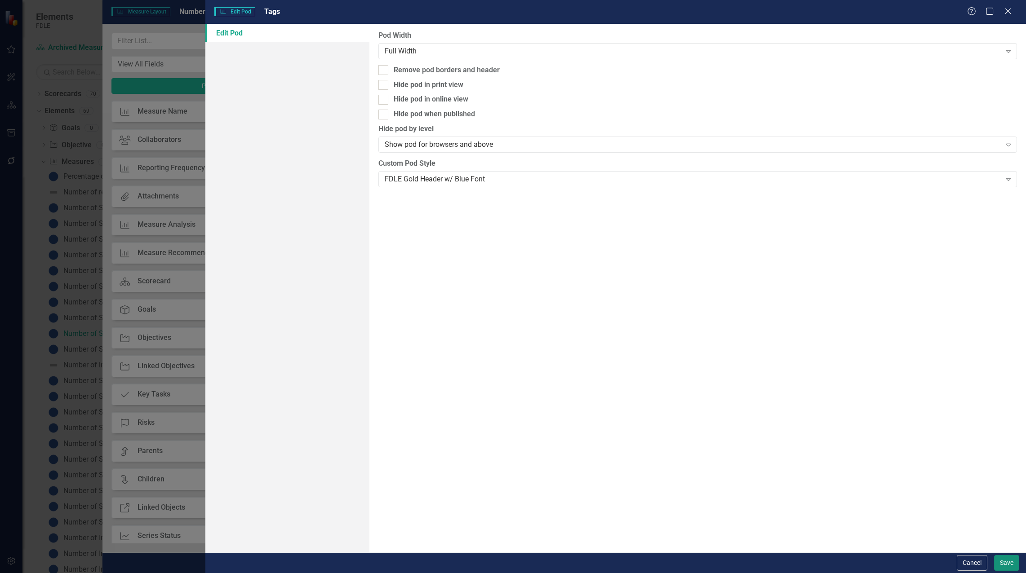
click at [1009, 558] on button "Save" at bounding box center [1006, 564] width 25 height 16
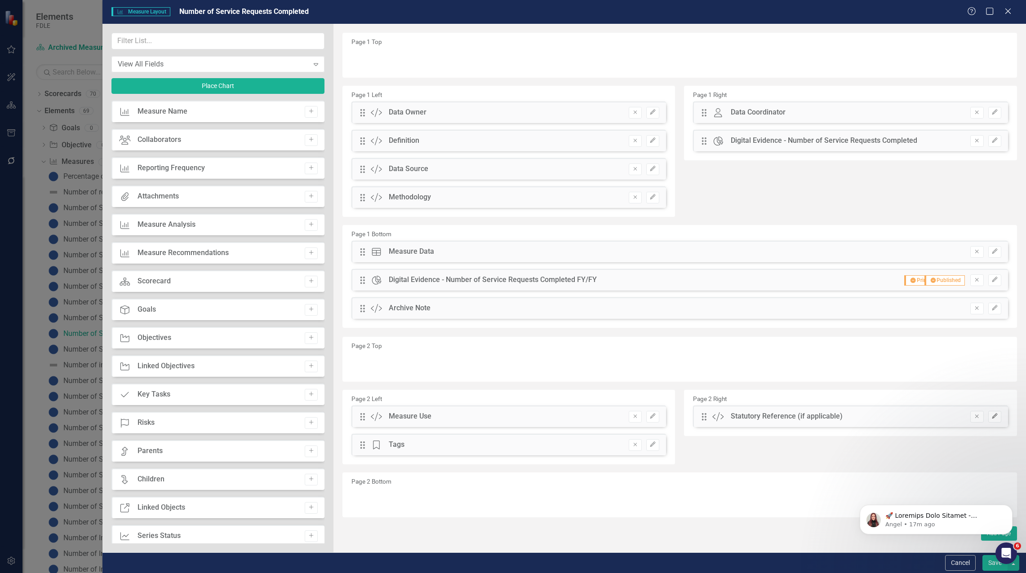
click at [990, 415] on button "Edit" at bounding box center [994, 417] width 13 height 12
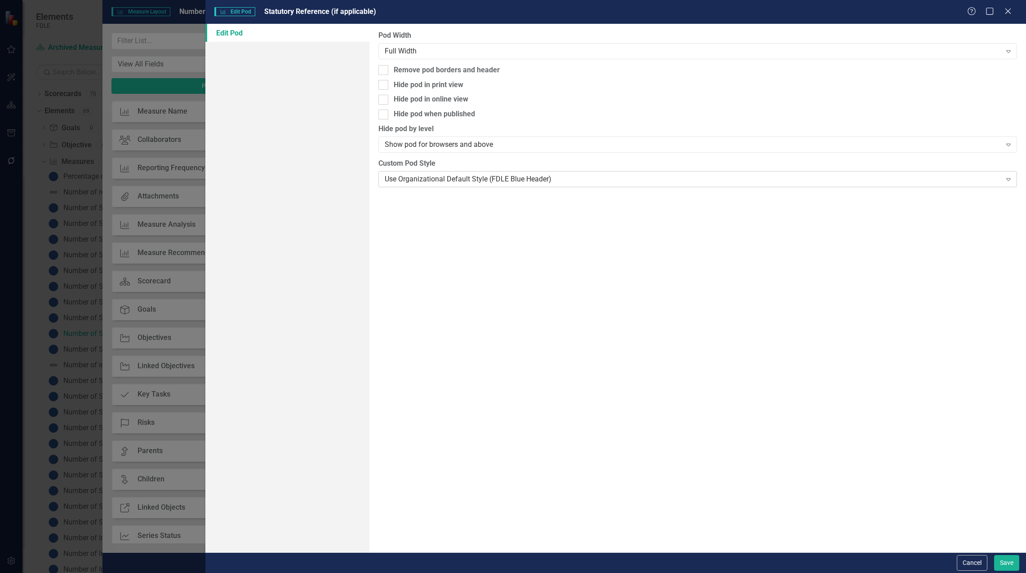
click at [515, 175] on div "Use Organizational Default Style (FDLE Blue Header)" at bounding box center [693, 179] width 617 height 10
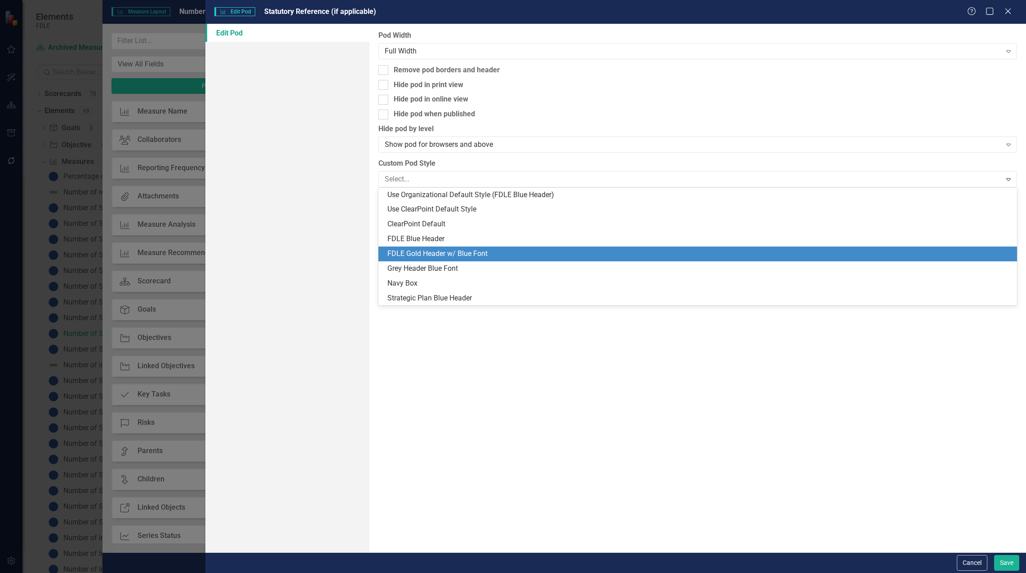
click at [478, 251] on div "FDLE Gold Header w/ Blue Font" at bounding box center [699, 254] width 624 height 10
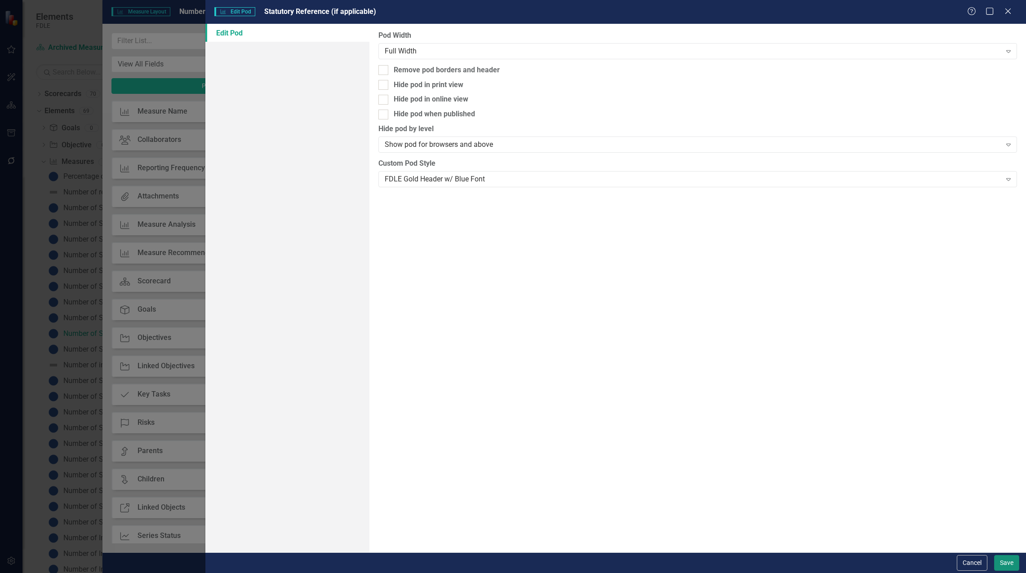
click at [1012, 565] on button "Save" at bounding box center [1006, 564] width 25 height 16
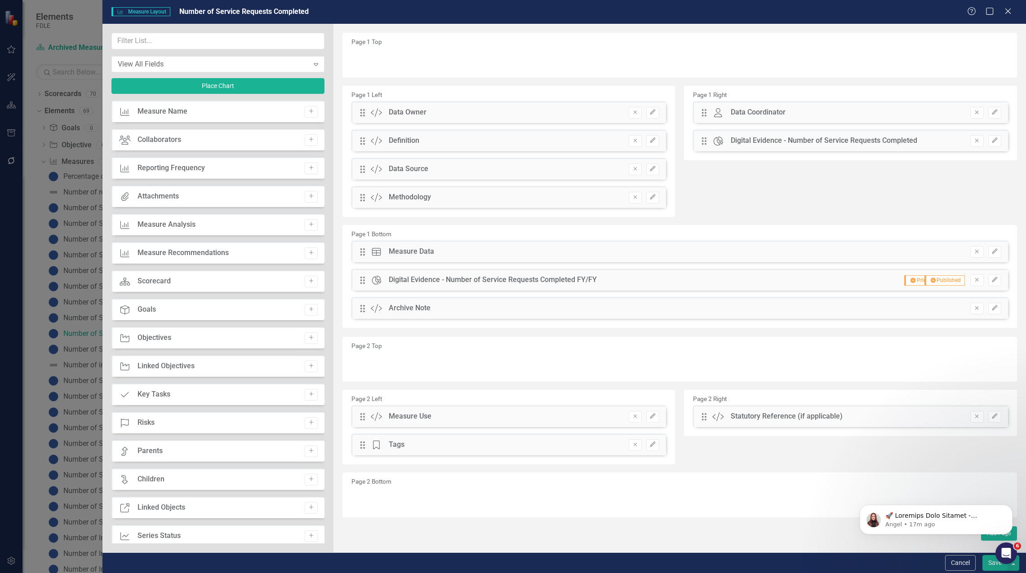
click at [992, 563] on button "Save" at bounding box center [994, 564] width 25 height 16
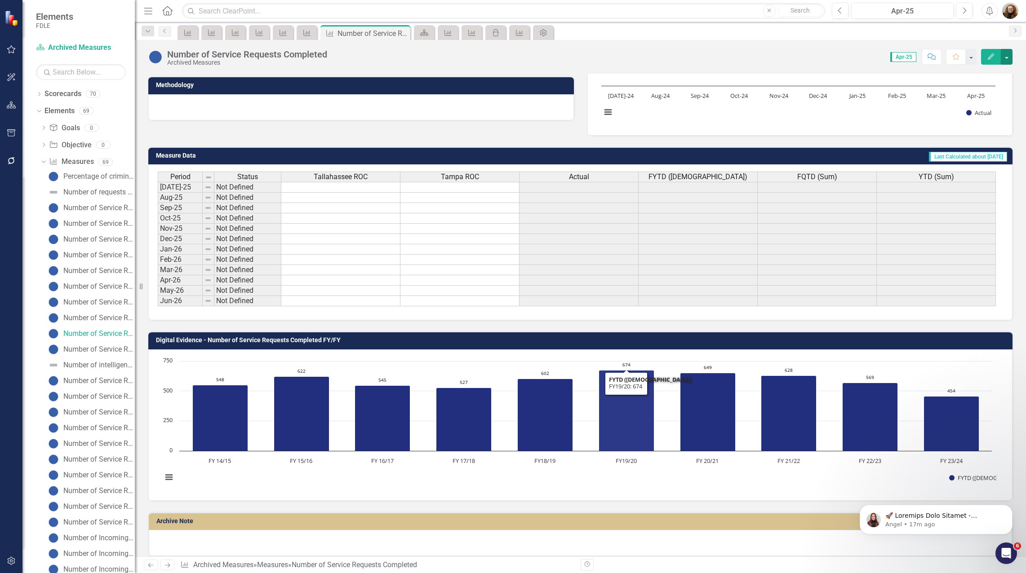
scroll to position [270, 0]
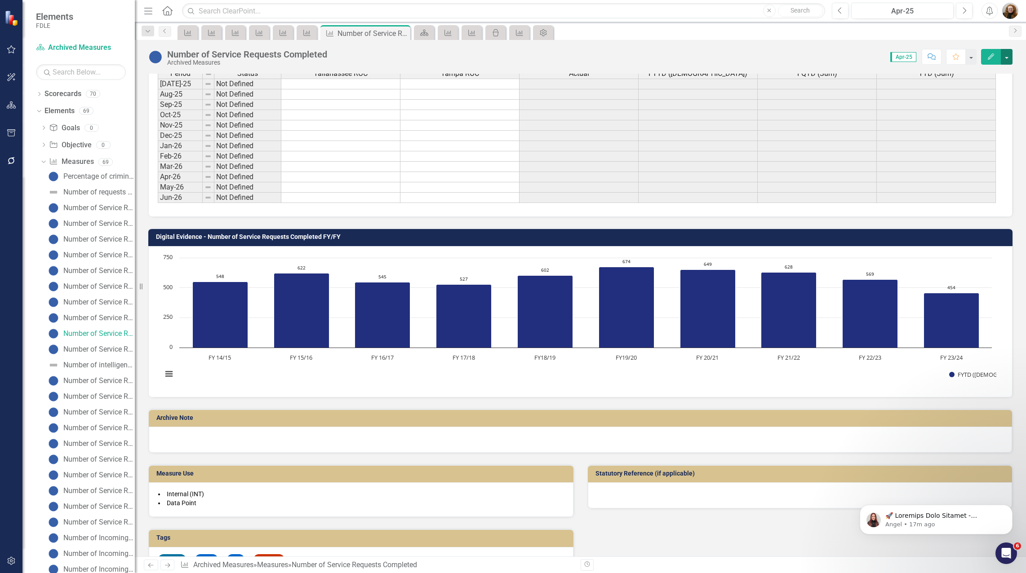
click at [1004, 57] on button "button" at bounding box center [1007, 57] width 12 height 16
click at [757, 38] on div "Measure Measure Measure Measure Measure Measure Measure Number of Service Reque…" at bounding box center [590, 32] width 829 height 14
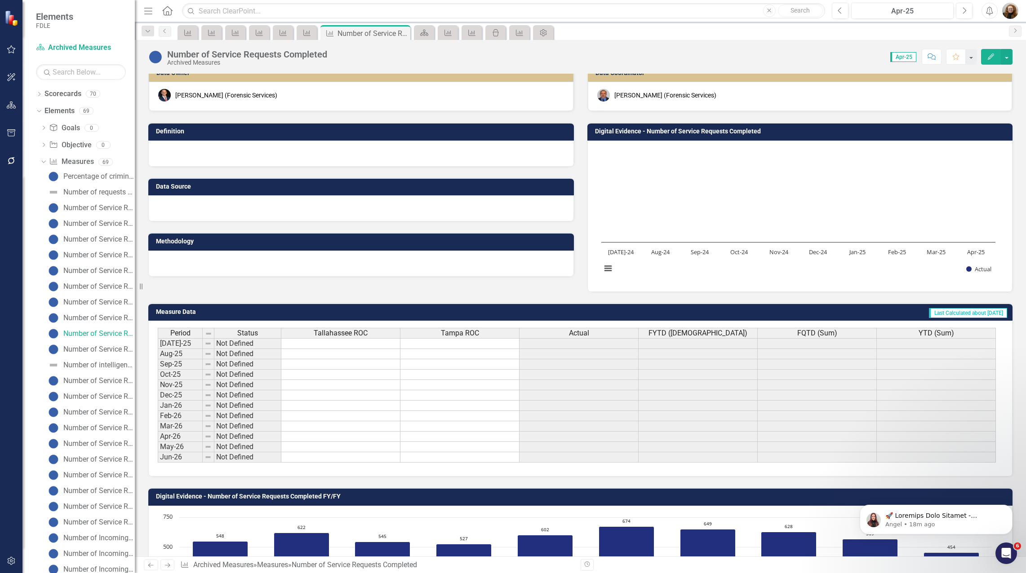
scroll to position [0, 0]
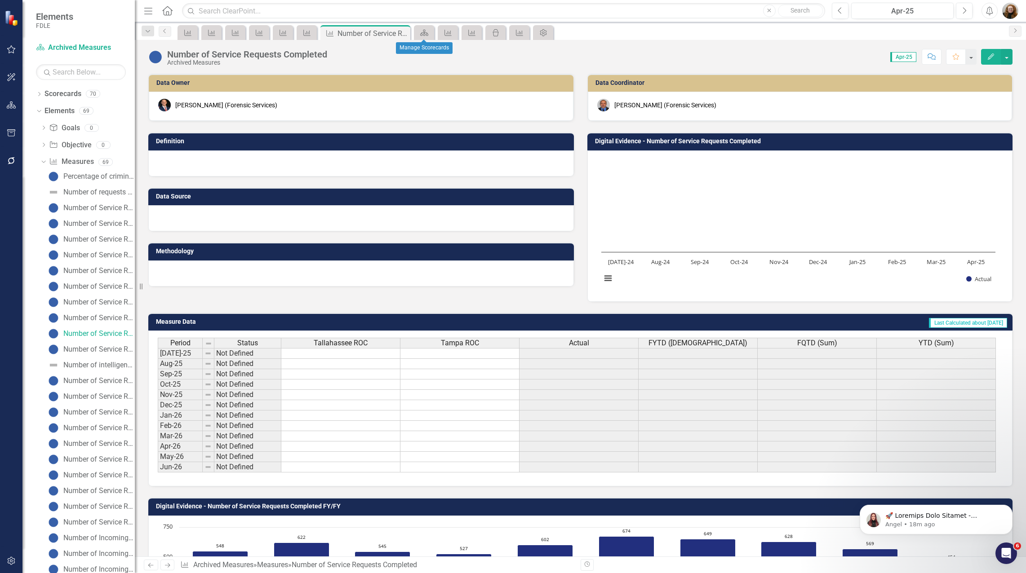
click at [424, 39] on div "Scorecard" at bounding box center [424, 32] width 20 height 15
click at [426, 29] on icon "Scorecard" at bounding box center [424, 32] width 9 height 7
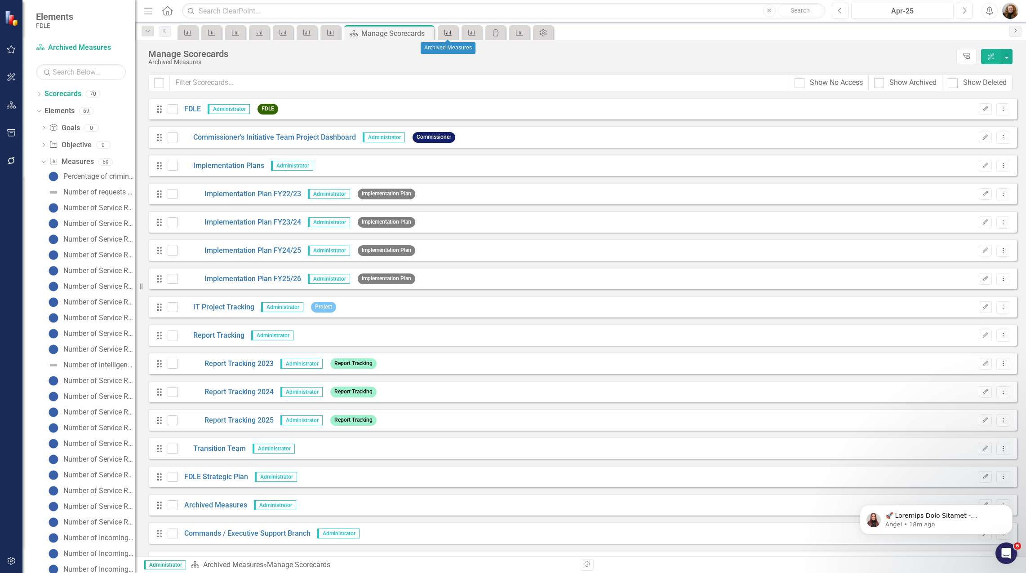
click at [445, 33] on icon at bounding box center [447, 33] width 7 height 6
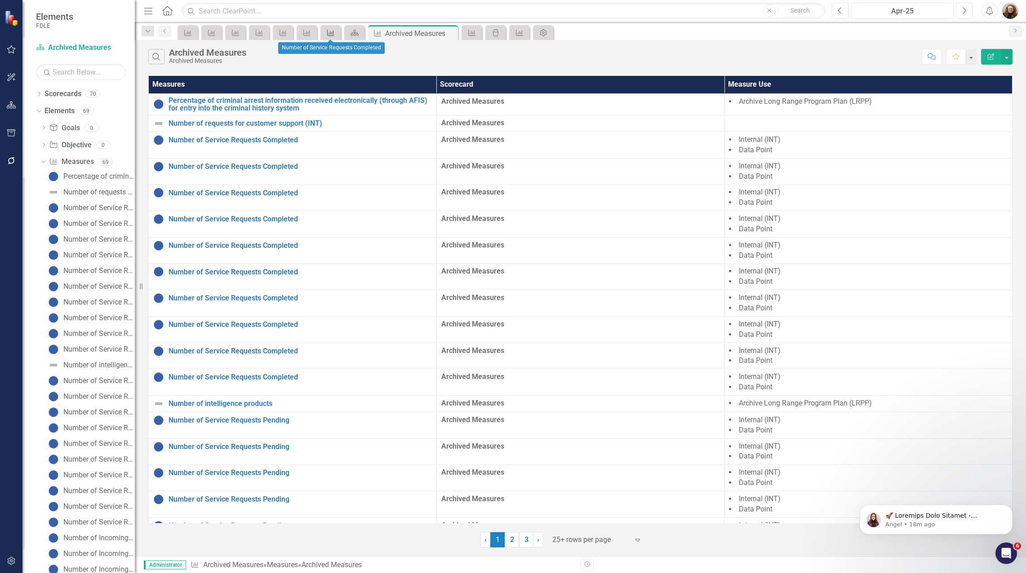
click at [323, 32] on div "Measure" at bounding box center [329, 32] width 13 height 11
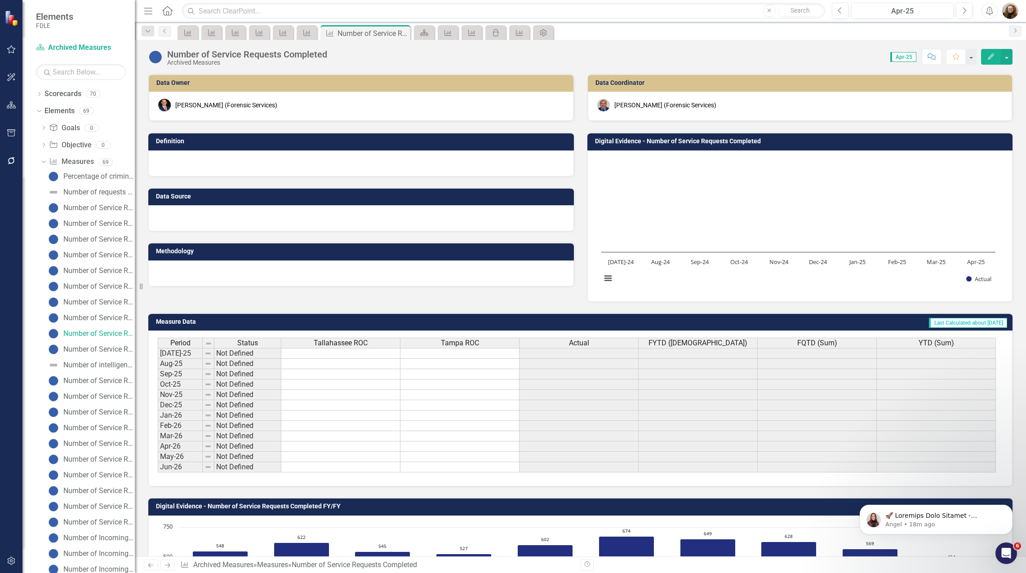
click at [845, 139] on td "Digital Evidence - Number of Service Requests Completed" at bounding box center [801, 142] width 413 height 13
click at [745, 143] on h3 "Digital Evidence - Number of Service Requests Completed" at bounding box center [801, 141] width 413 height 7
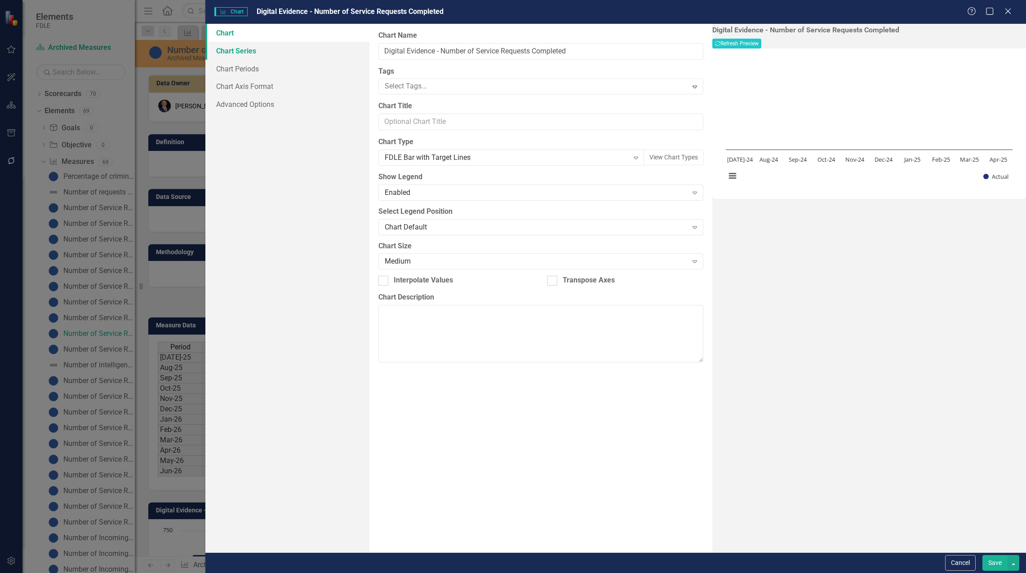
click at [249, 53] on link "Chart Series" at bounding box center [287, 51] width 164 height 18
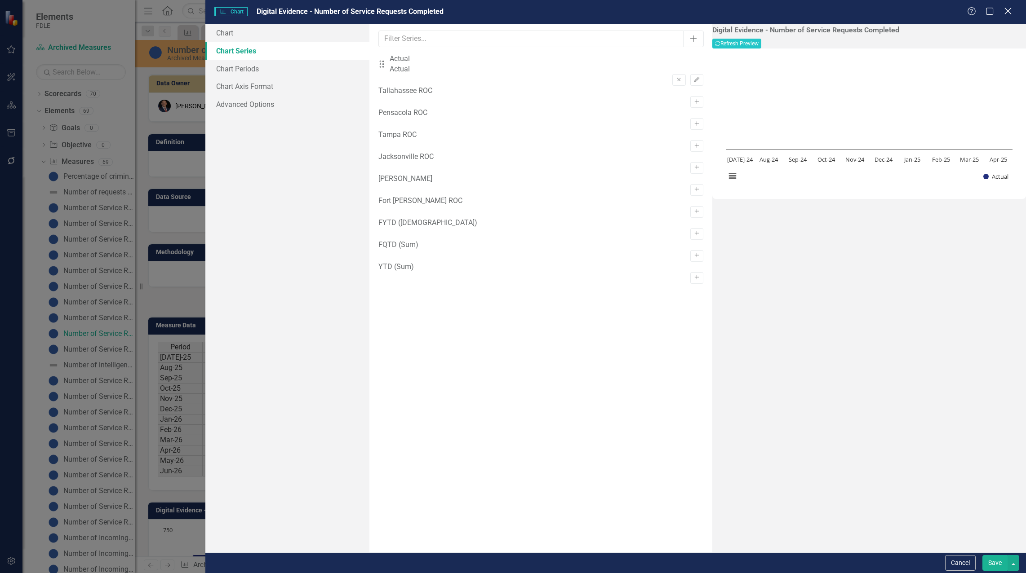
click at [1007, 10] on icon "Close" at bounding box center [1007, 11] width 11 height 9
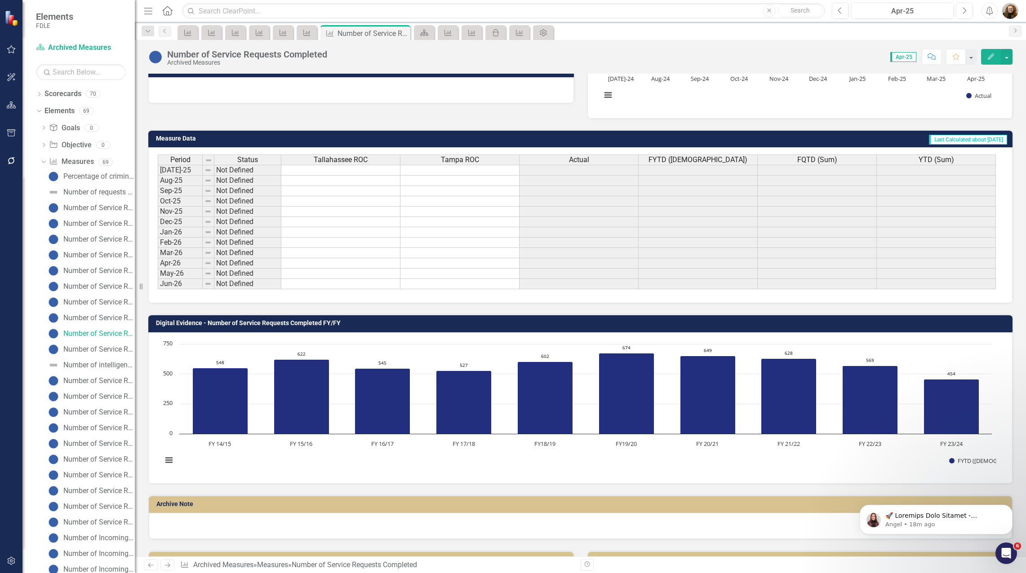
scroll to position [225, 0]
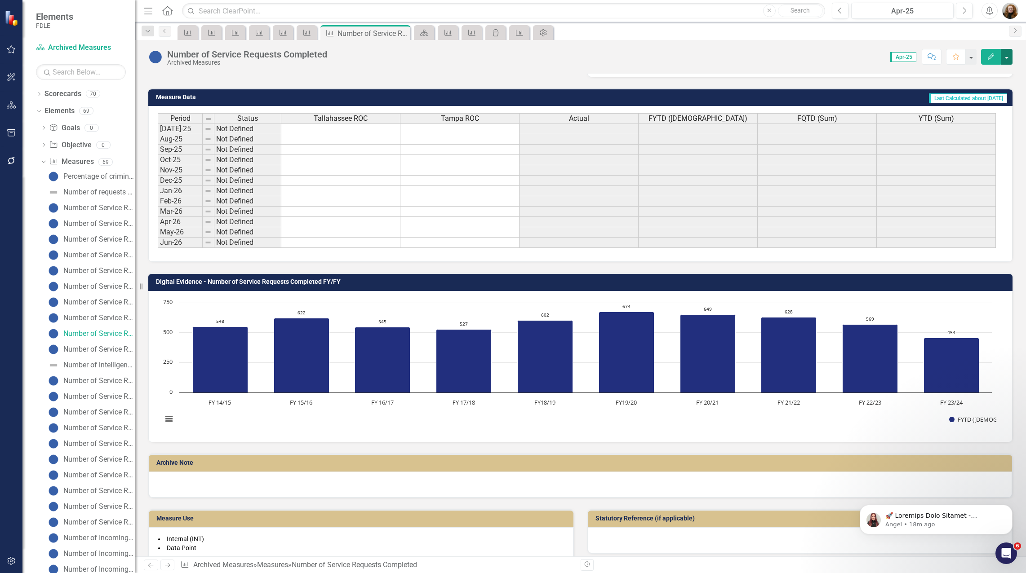
click at [1005, 58] on button "button" at bounding box center [1007, 57] width 12 height 16
click at [955, 85] on link "Edit Report Edit Layout" at bounding box center [968, 90] width 88 height 17
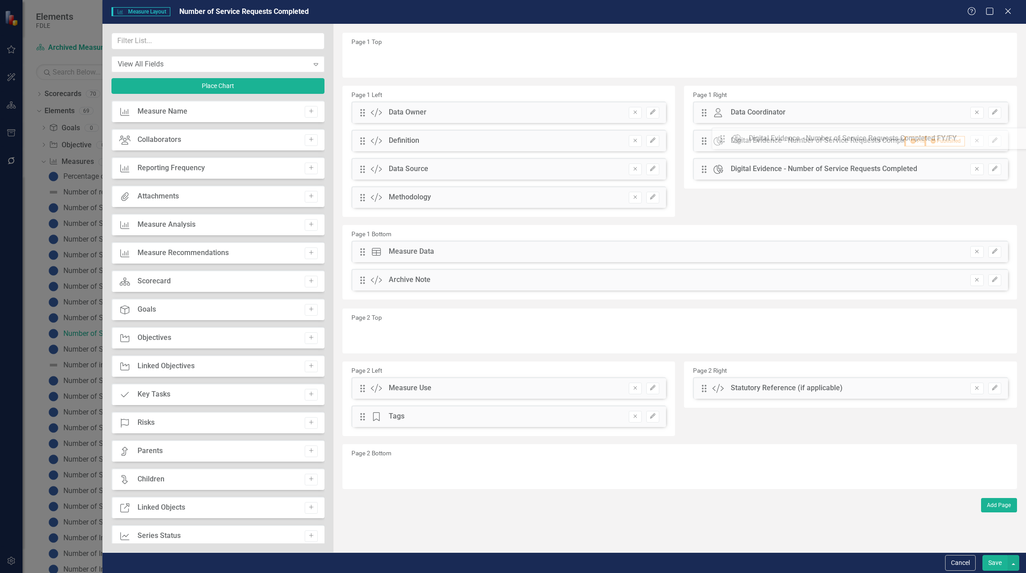
drag, startPoint x: 364, startPoint y: 281, endPoint x: 731, endPoint y: 139, distance: 393.1
click at [995, 168] on icon "Edit" at bounding box center [994, 168] width 7 height 5
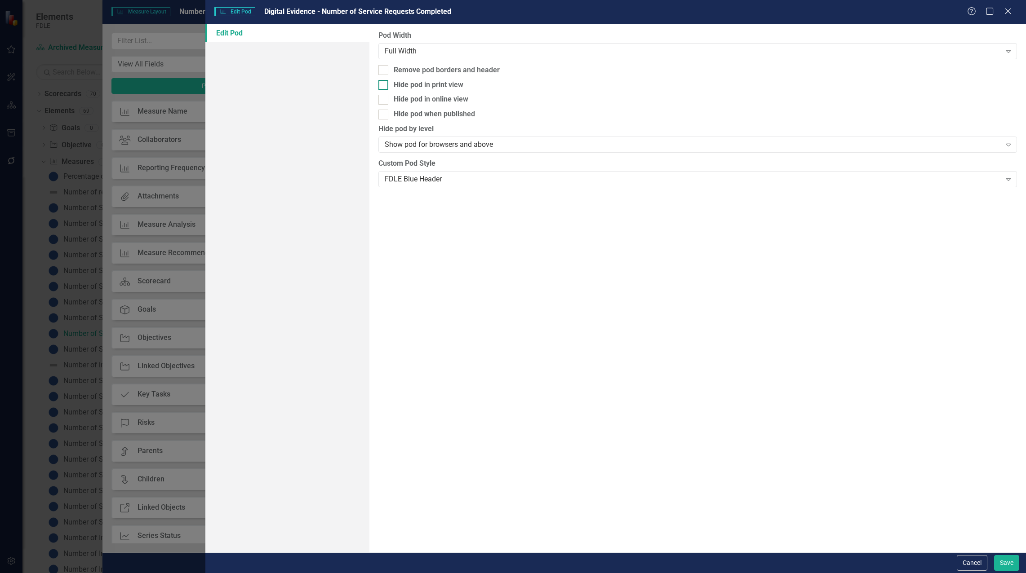
click at [384, 83] on div at bounding box center [383, 85] width 10 height 10
click at [384, 83] on input "Hide pod in print view" at bounding box center [381, 83] width 6 height 6
checkbox input "true"
click at [387, 98] on div at bounding box center [383, 100] width 10 height 10
click at [384, 98] on input "Hide pod in online view" at bounding box center [381, 98] width 6 height 6
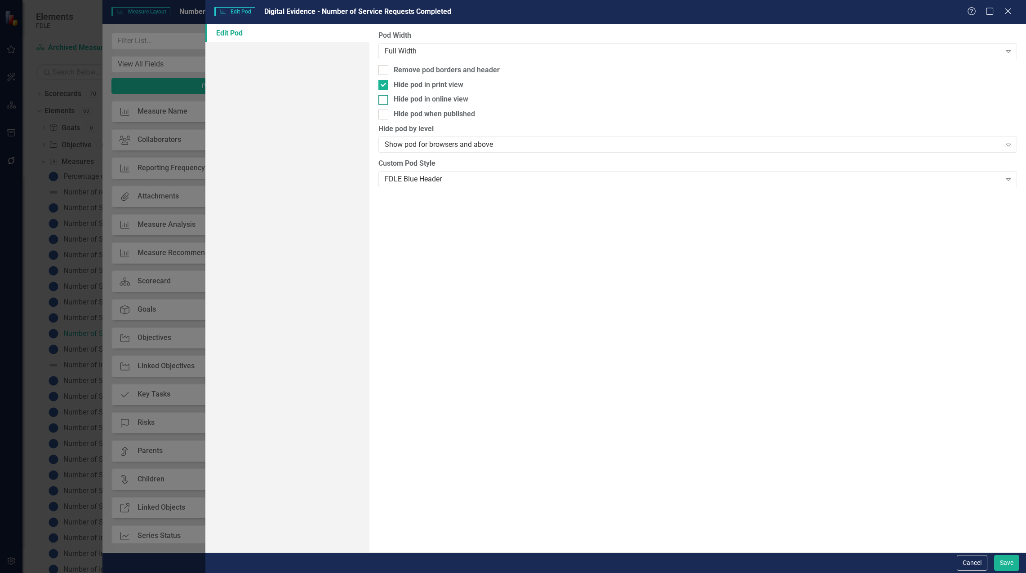
checkbox input "true"
click at [1009, 565] on button "Save" at bounding box center [1006, 564] width 25 height 16
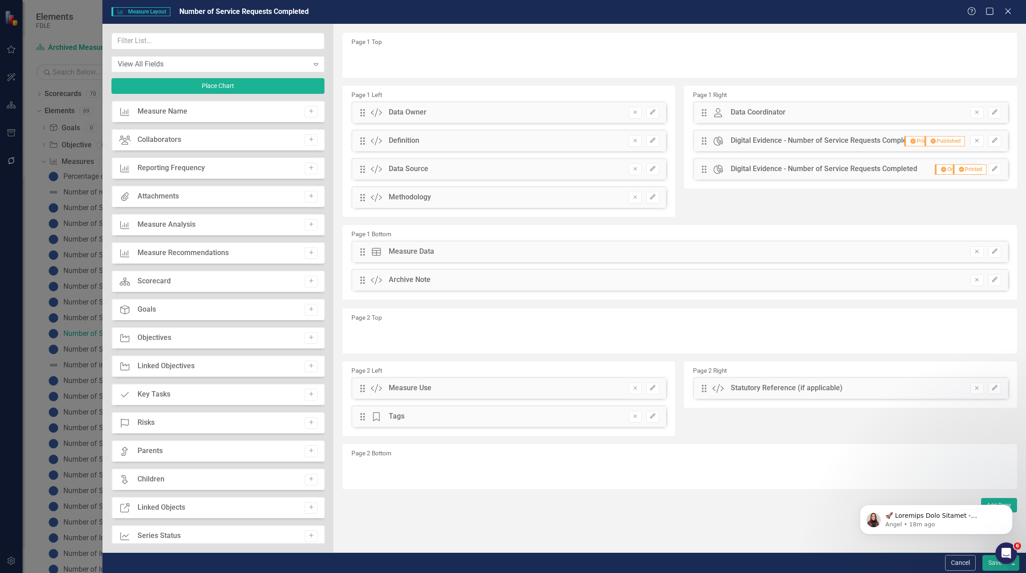
click at [989, 565] on button "Save" at bounding box center [994, 564] width 25 height 16
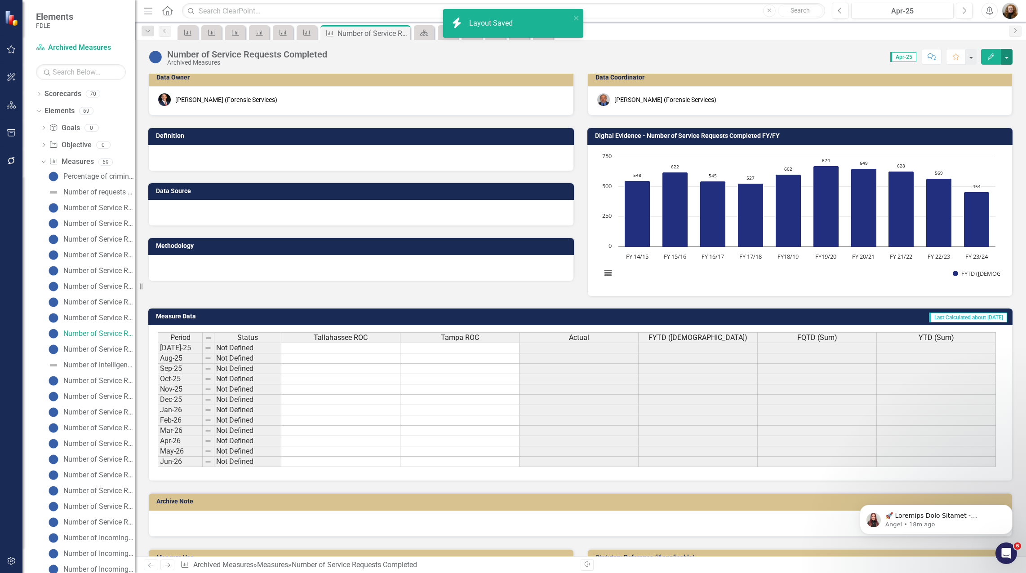
scroll to position [0, 0]
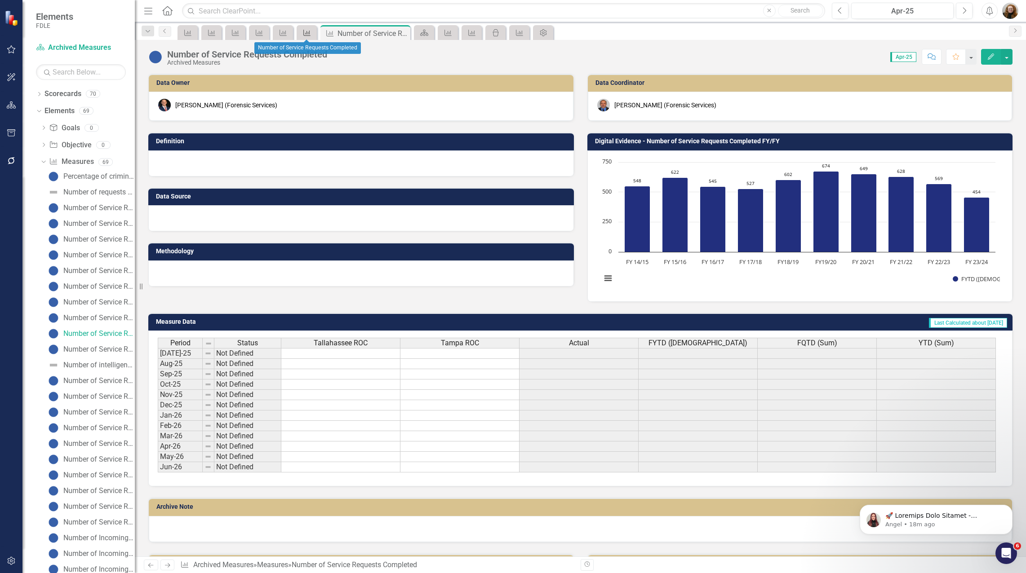
click at [307, 30] on icon "Measure" at bounding box center [306, 32] width 9 height 7
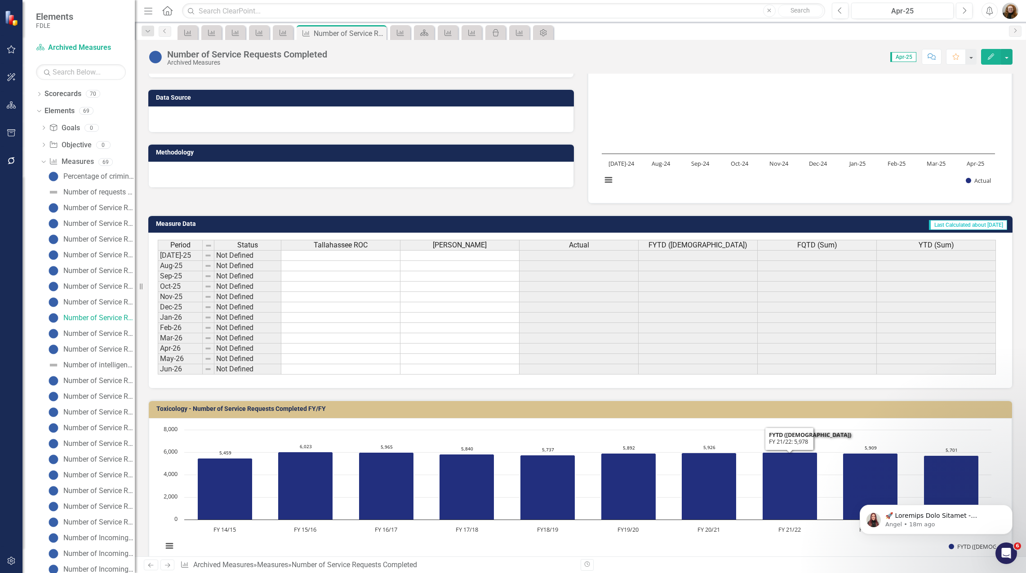
scroll to position [29, 0]
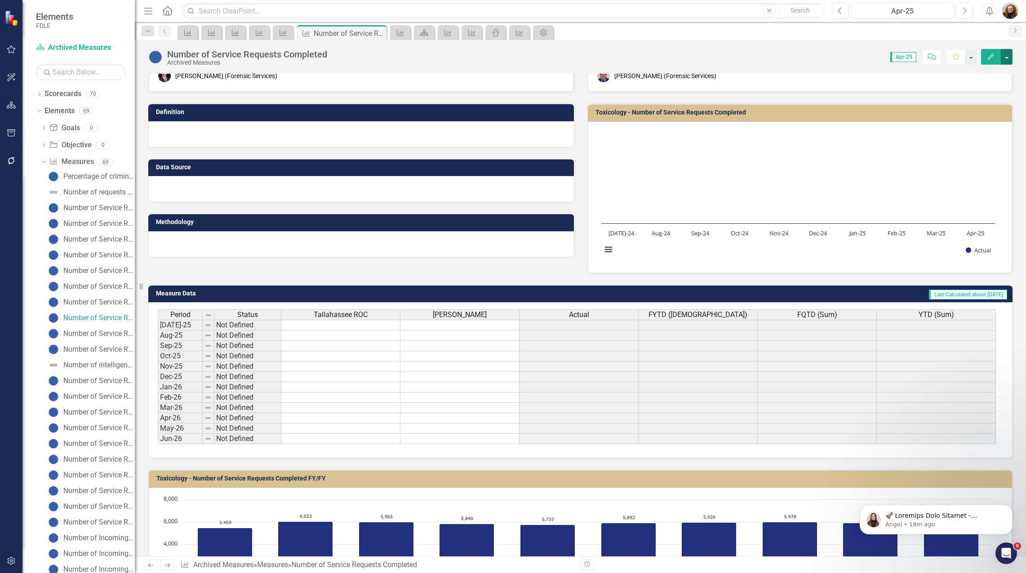
click at [1007, 54] on button "button" at bounding box center [1007, 57] width 12 height 16
click at [965, 88] on link "Edit Report Edit Layout" at bounding box center [968, 90] width 88 height 17
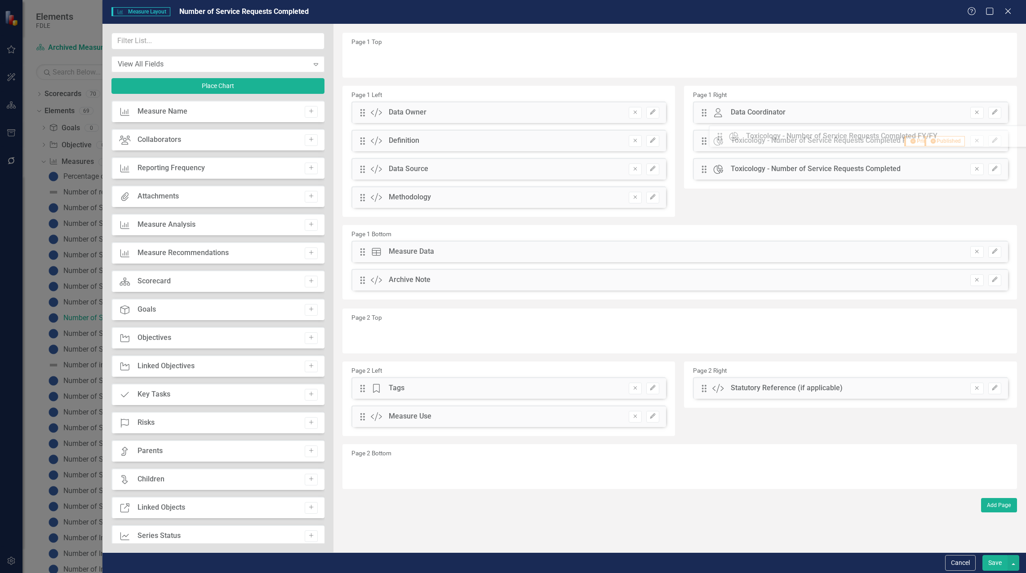
drag, startPoint x: 360, startPoint y: 282, endPoint x: 724, endPoint y: 138, distance: 391.4
click at [993, 170] on icon "button" at bounding box center [994, 168] width 5 height 5
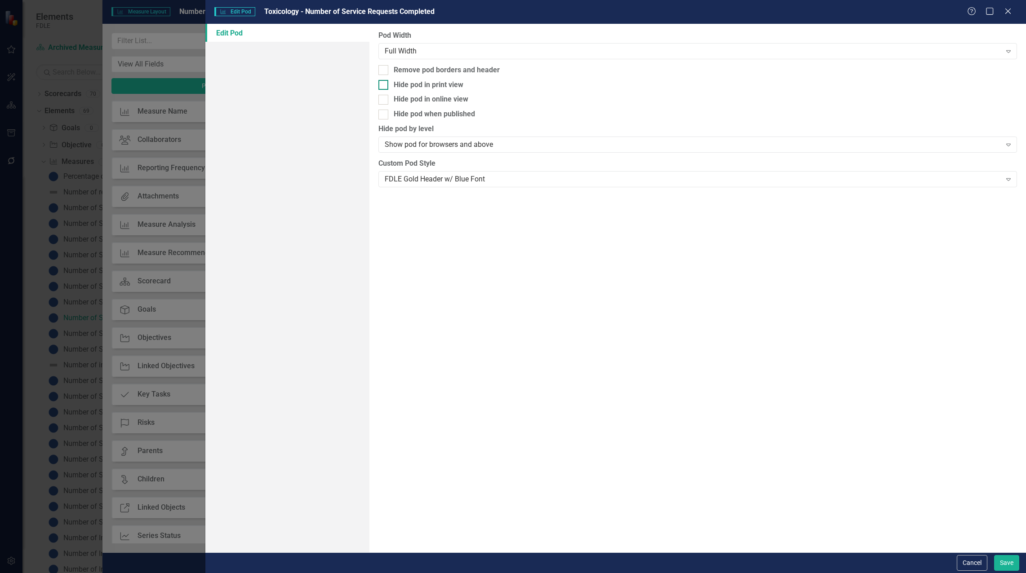
click at [384, 81] on input "Hide pod in print view" at bounding box center [381, 83] width 6 height 6
checkbox input "true"
click at [389, 98] on div "Hide pod in online view" at bounding box center [697, 99] width 639 height 10
click at [384, 98] on input "Hide pod in online view" at bounding box center [381, 98] width 6 height 6
checkbox input "true"
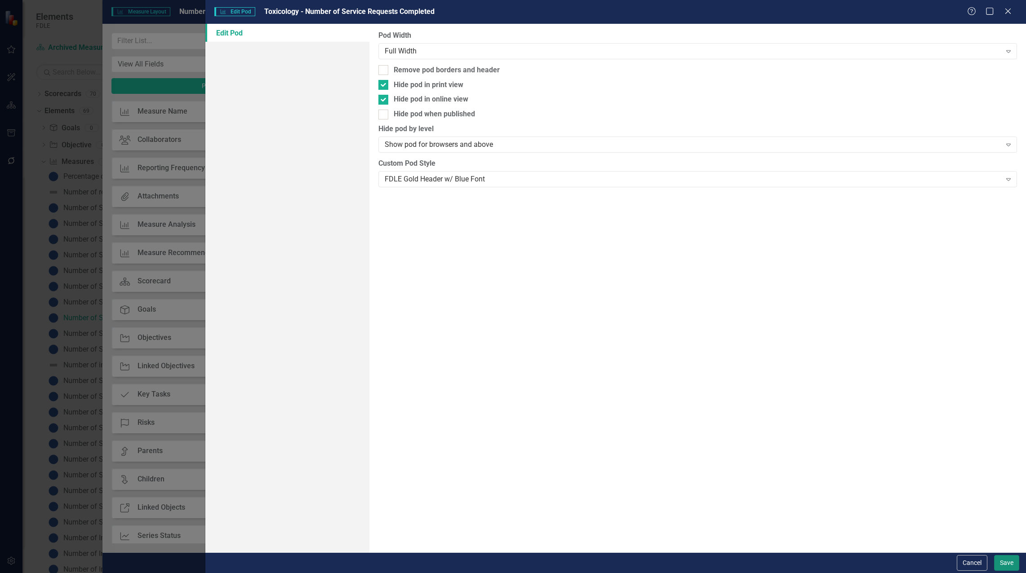
click at [1005, 561] on button "Save" at bounding box center [1006, 564] width 25 height 16
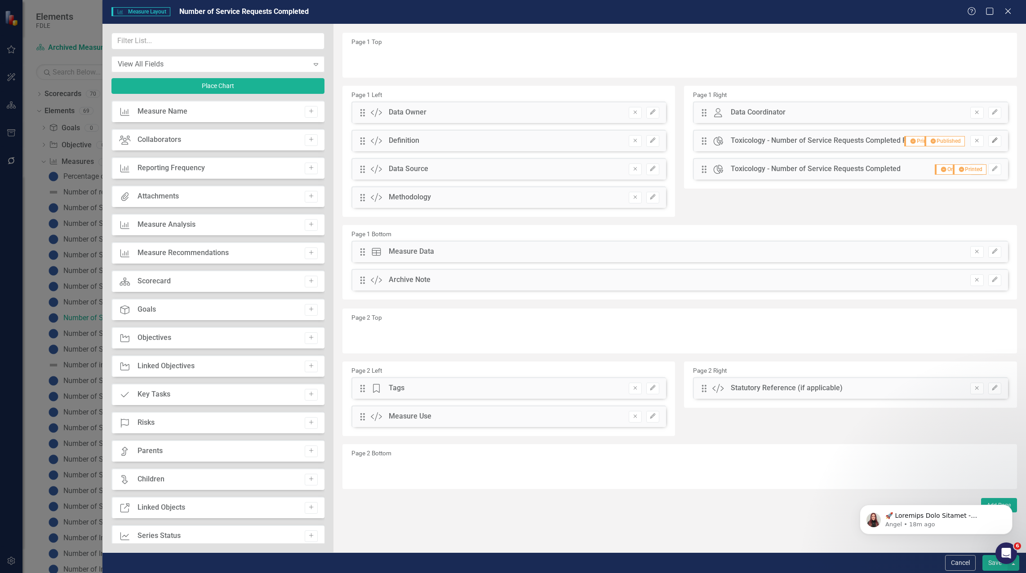
click at [991, 140] on icon "Edit" at bounding box center [994, 140] width 7 height 5
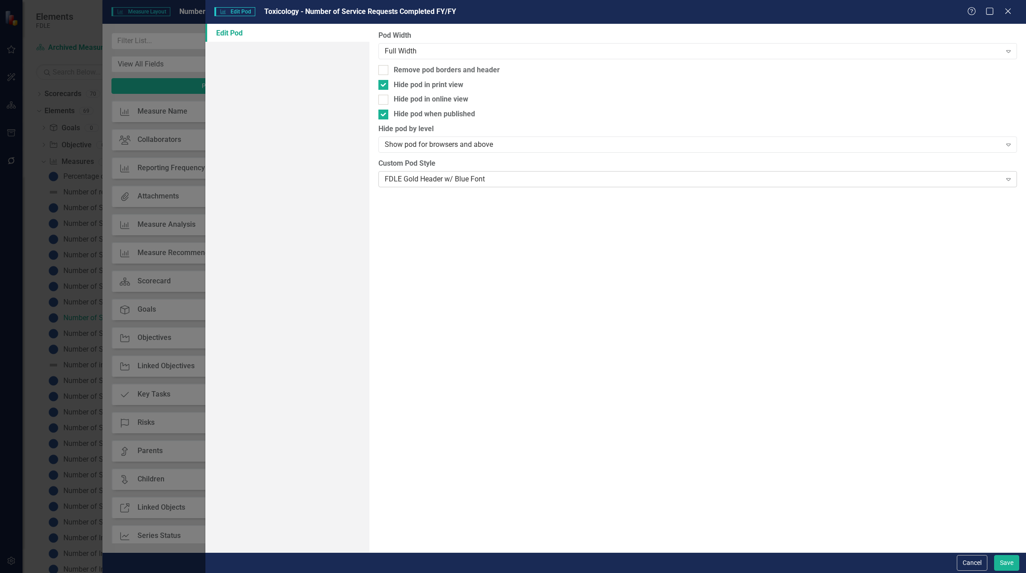
click at [438, 181] on div "FDLE Gold Header w/ Blue Font" at bounding box center [693, 179] width 617 height 10
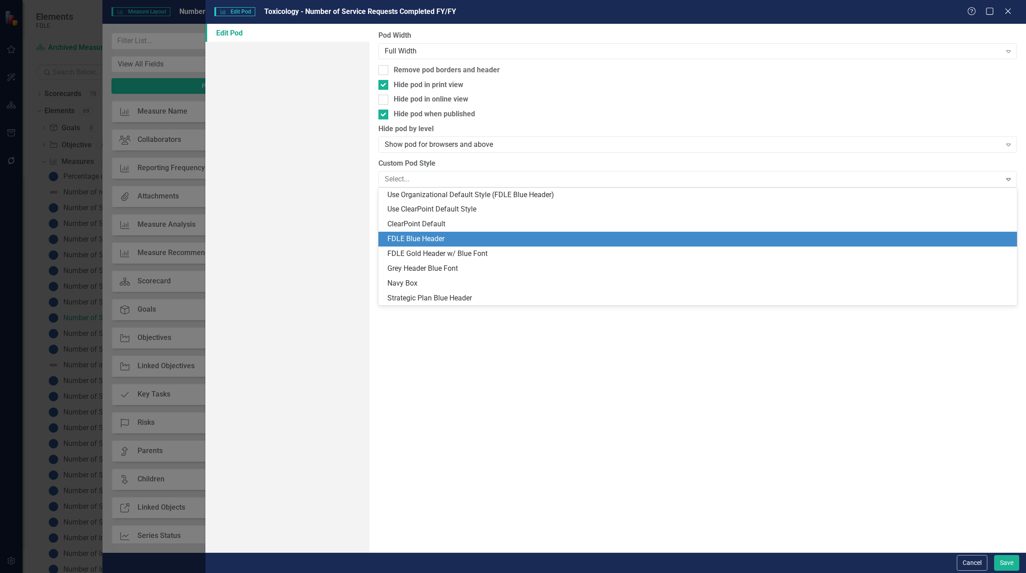
click at [439, 235] on div "FDLE Blue Header" at bounding box center [699, 239] width 624 height 10
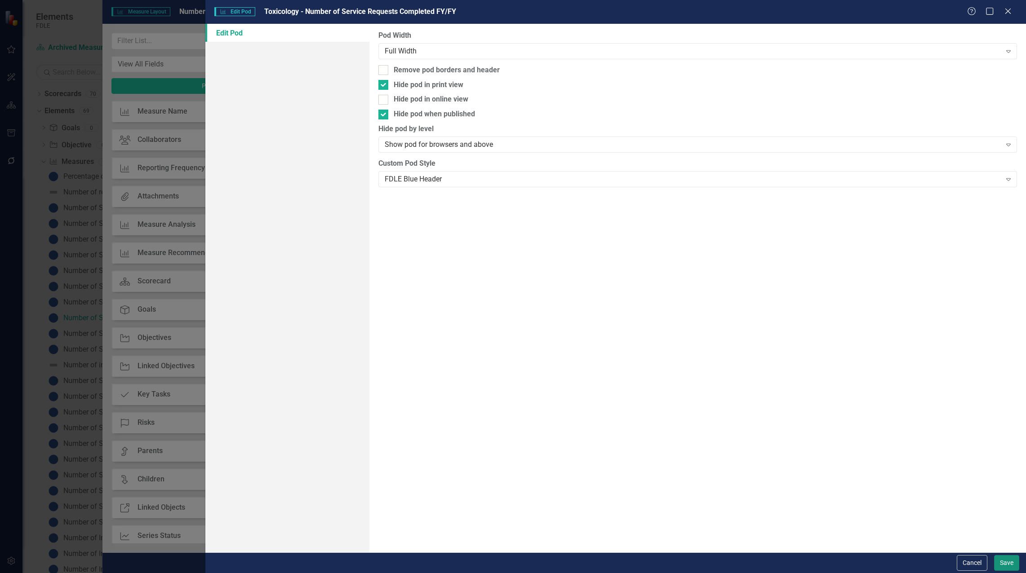
click at [998, 562] on button "Save" at bounding box center [1006, 564] width 25 height 16
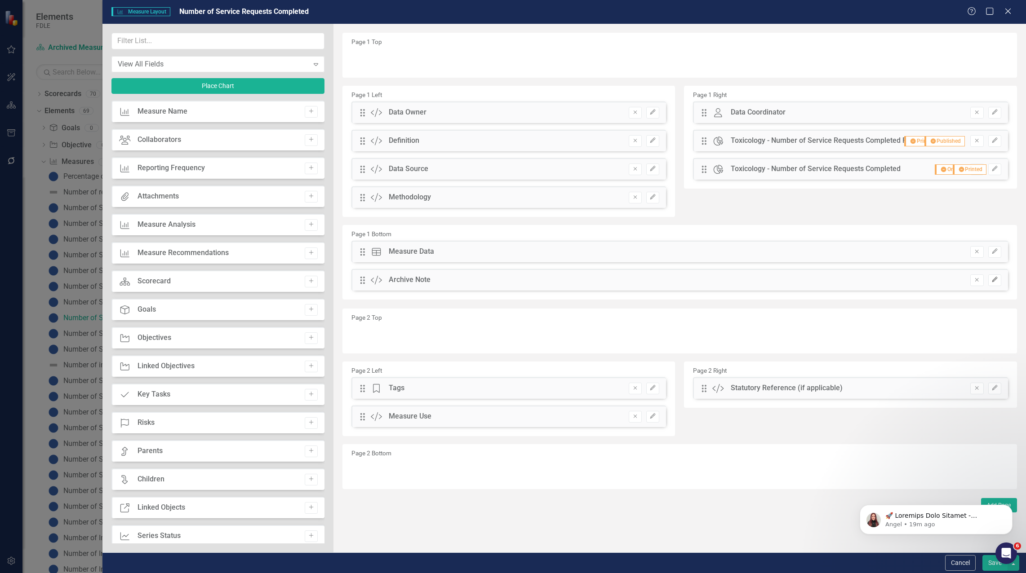
click at [996, 282] on icon "Edit" at bounding box center [994, 279] width 7 height 5
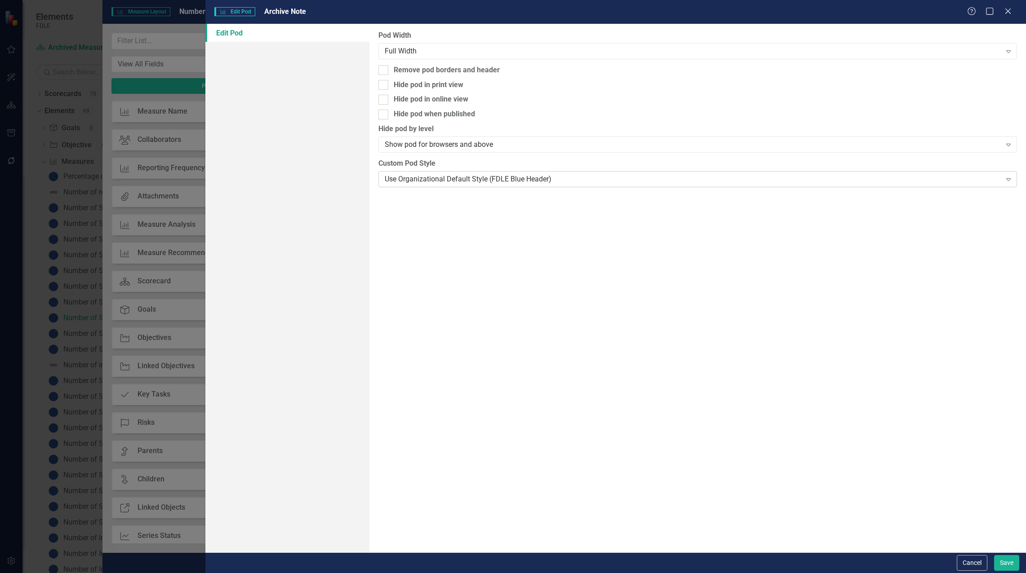
click at [418, 182] on div "Use Organizational Default Style (FDLE Blue Header)" at bounding box center [693, 179] width 617 height 10
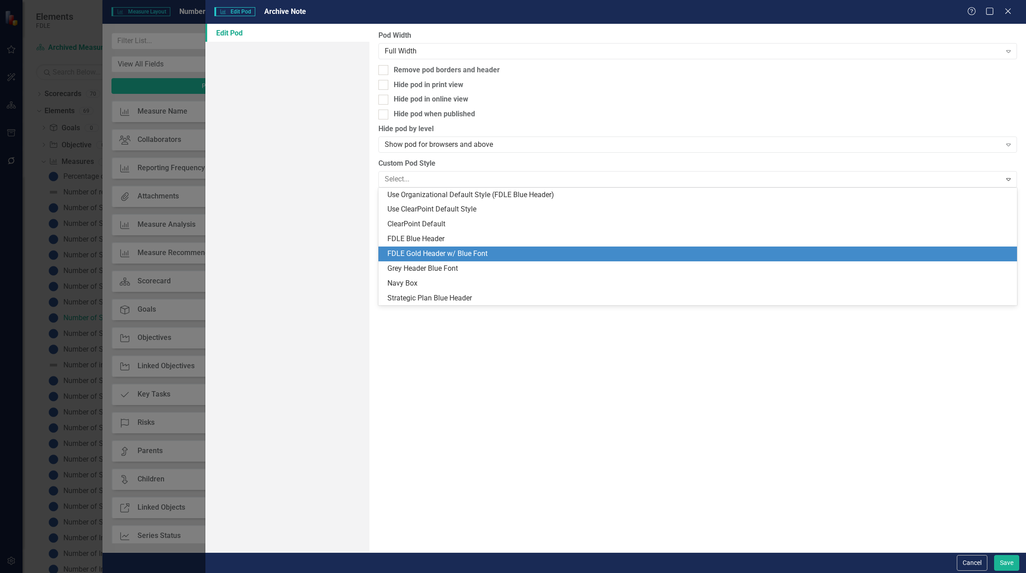
click at [416, 253] on div "FDLE Gold Header w/ Blue Font" at bounding box center [699, 254] width 624 height 10
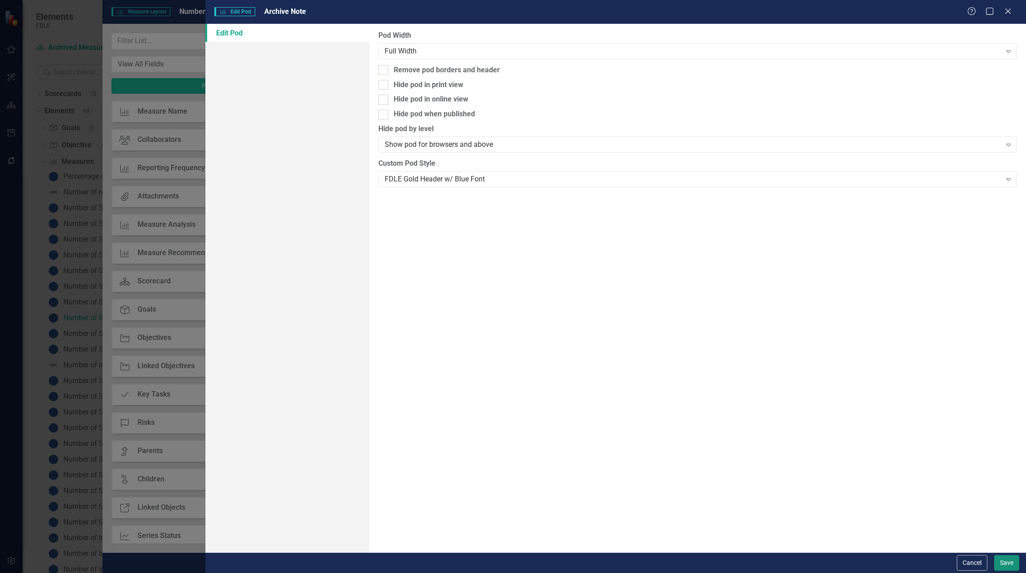
click at [1008, 566] on button "Save" at bounding box center [1006, 564] width 25 height 16
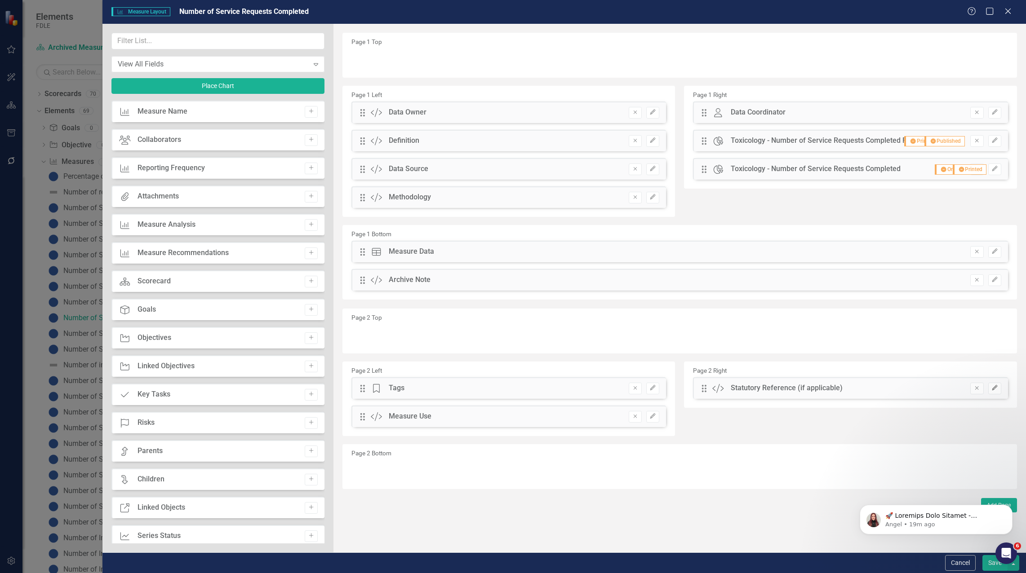
click at [996, 385] on button "Edit" at bounding box center [994, 389] width 13 height 12
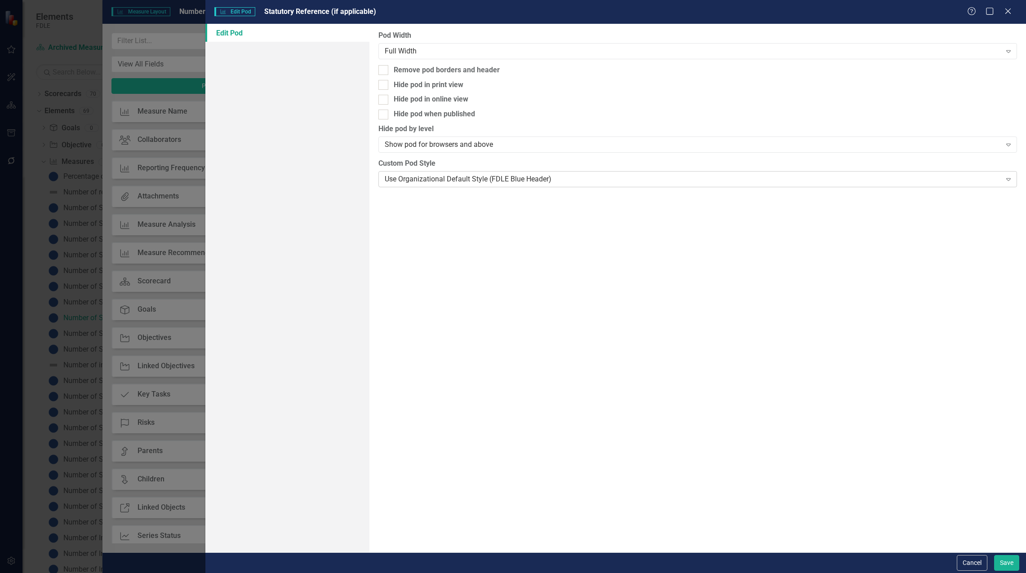
click at [444, 182] on div "Use Organizational Default Style (FDLE Blue Header)" at bounding box center [693, 179] width 617 height 10
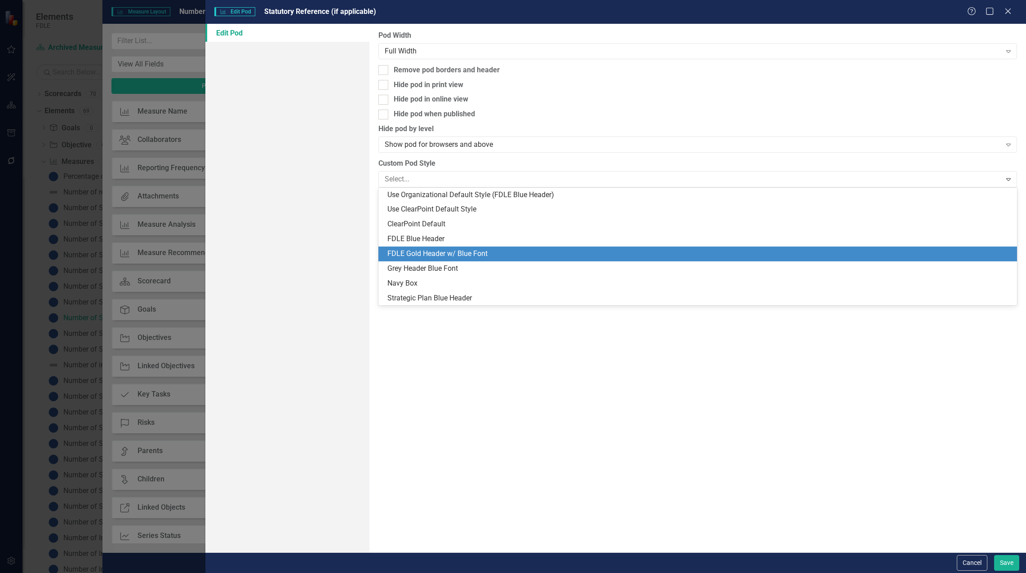
click at [434, 253] on div "FDLE Gold Header w/ Blue Font" at bounding box center [699, 254] width 624 height 10
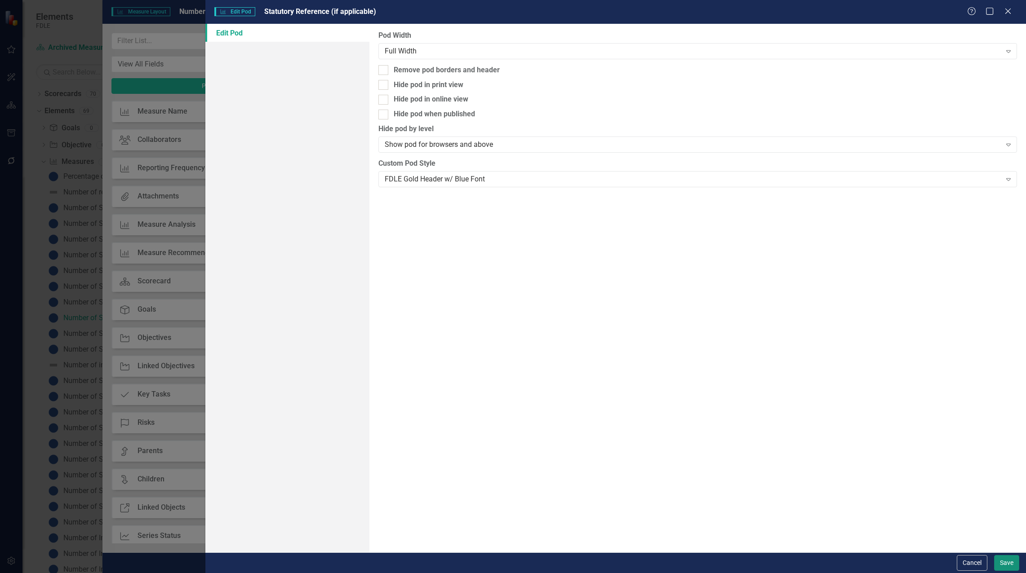
click at [1008, 565] on button "Save" at bounding box center [1006, 564] width 25 height 16
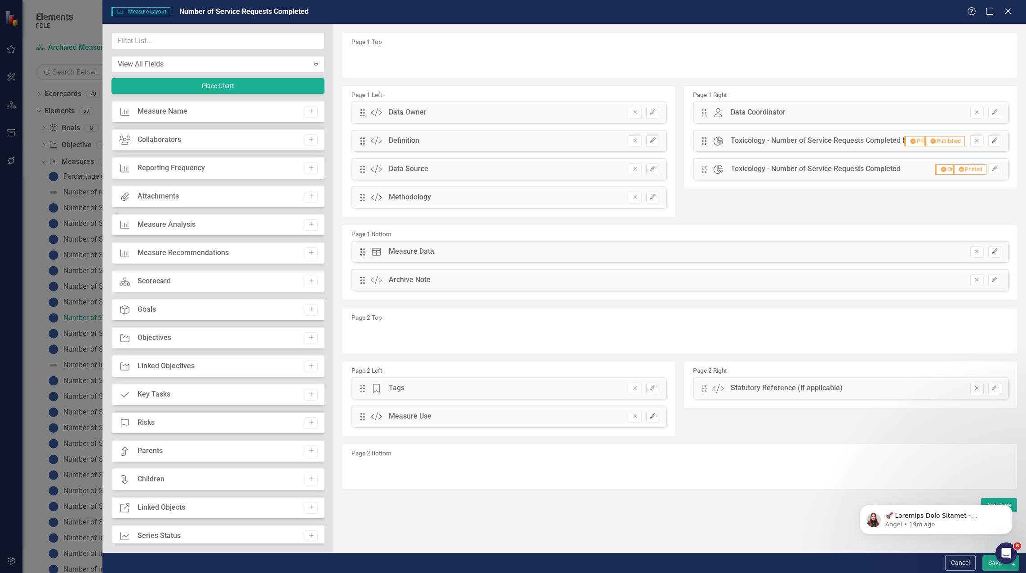
click at [649, 415] on icon "Edit" at bounding box center [652, 416] width 7 height 5
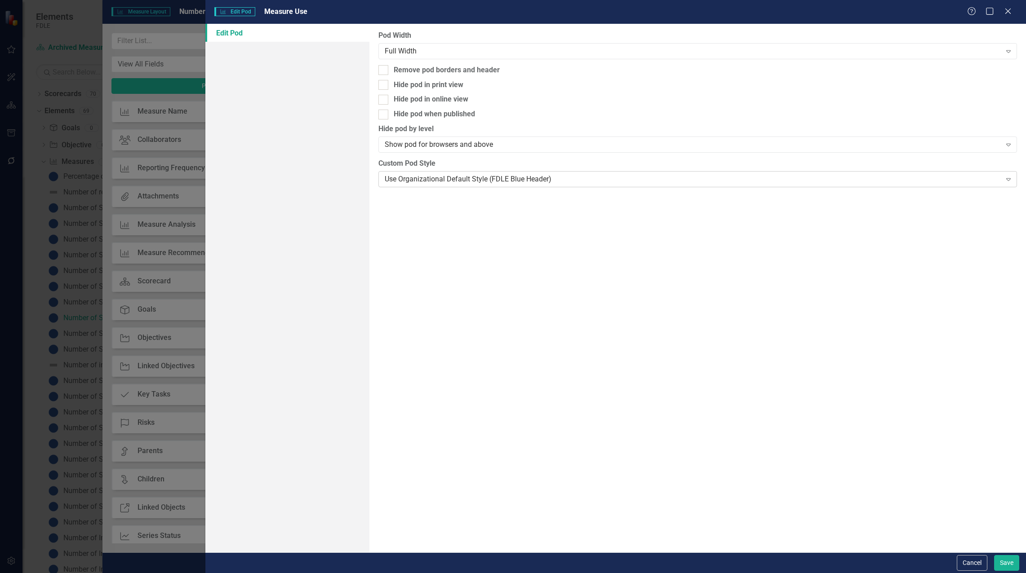
click at [463, 184] on div "Use Organizational Default Style (FDLE Blue Header)" at bounding box center [693, 179] width 617 height 10
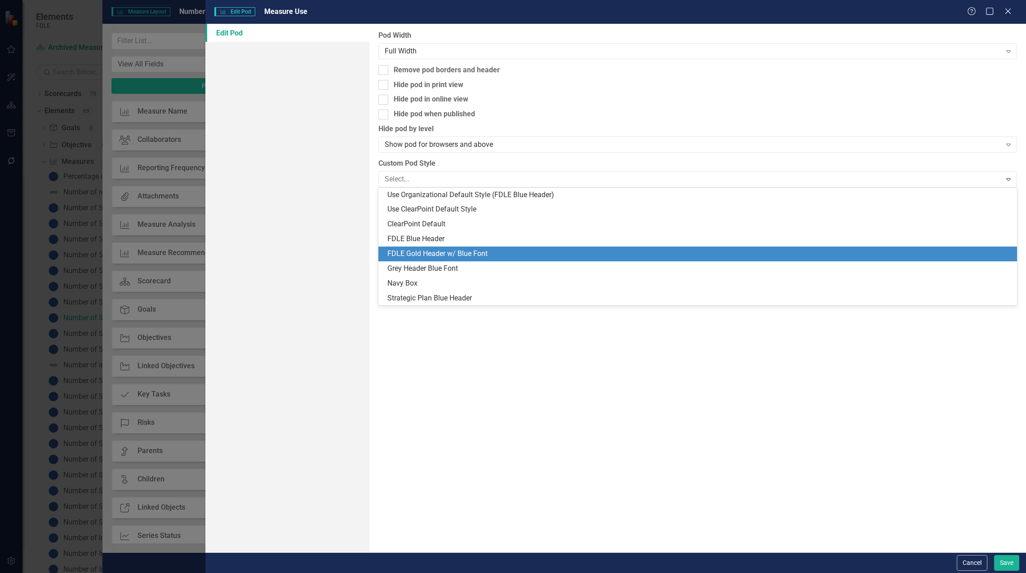
click at [435, 250] on div "FDLE Gold Header w/ Blue Font" at bounding box center [699, 254] width 624 height 10
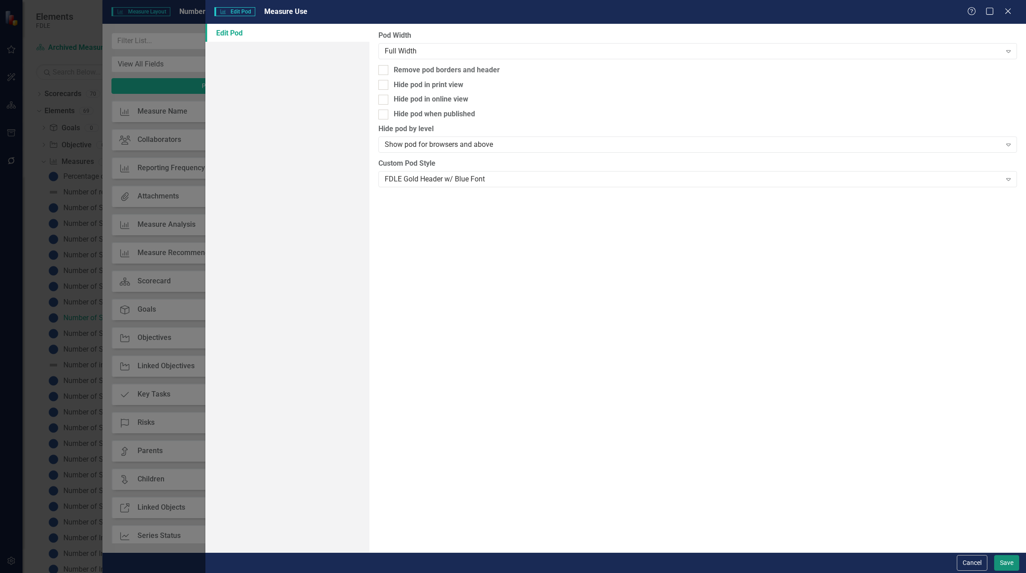
click at [998, 559] on button "Save" at bounding box center [1006, 564] width 25 height 16
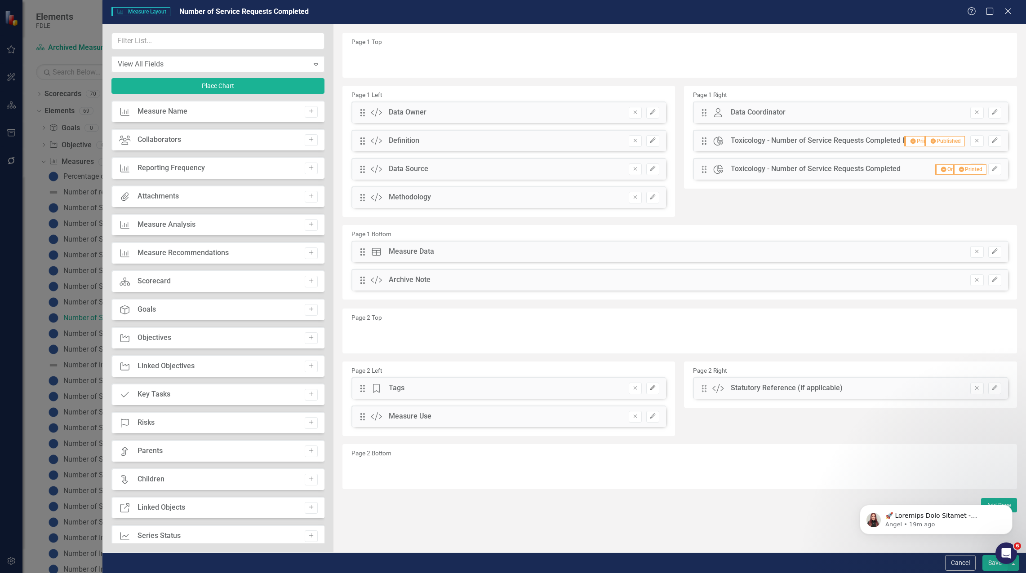
click at [650, 390] on icon "Edit" at bounding box center [652, 388] width 7 height 5
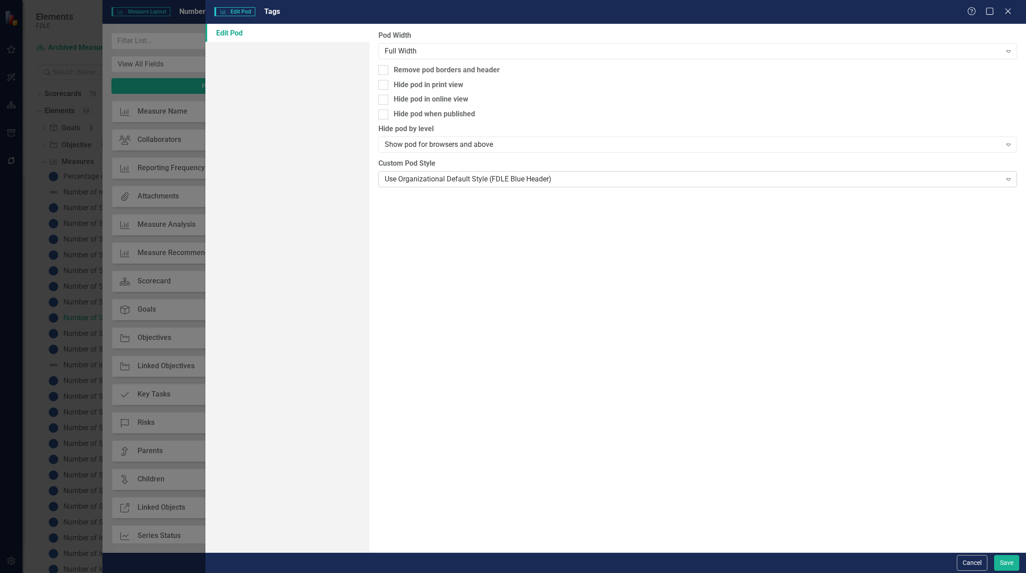
click at [464, 184] on div "Use Organizational Default Style (FDLE Blue Header)" at bounding box center [693, 179] width 617 height 10
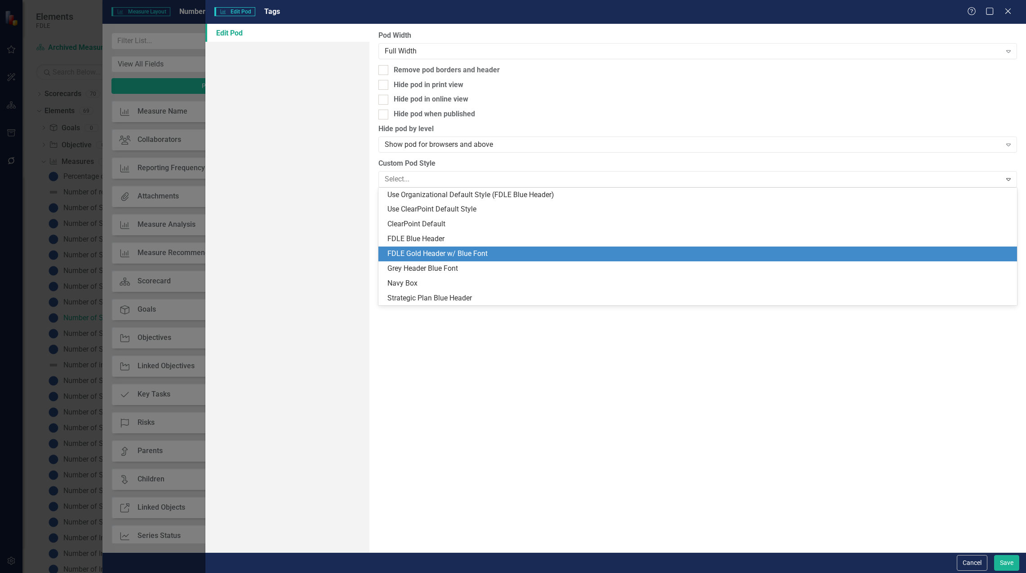
click at [434, 253] on div "FDLE Gold Header w/ Blue Font" at bounding box center [699, 254] width 624 height 10
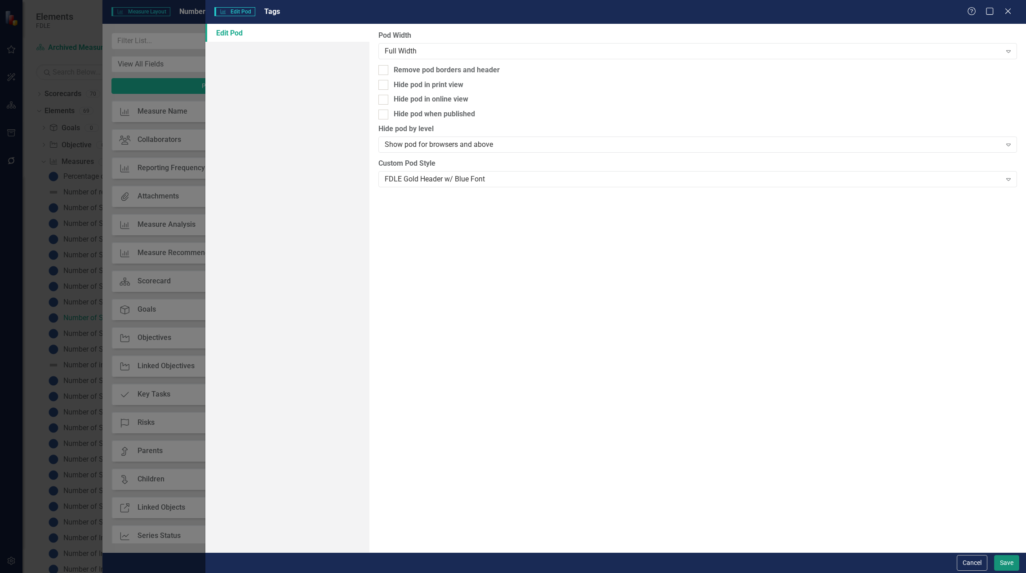
click at [1009, 565] on button "Save" at bounding box center [1006, 564] width 25 height 16
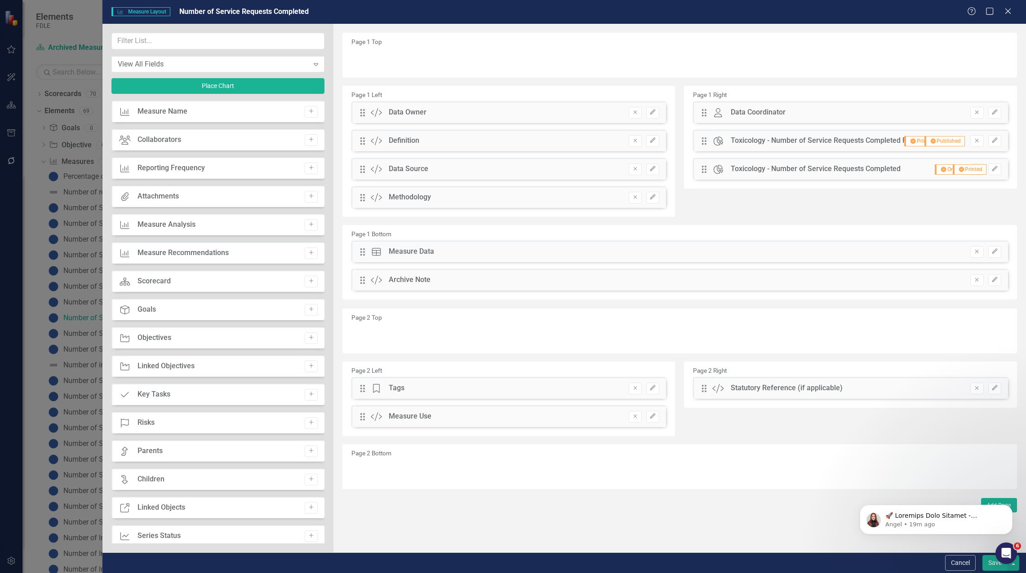
click at [992, 566] on button "Save" at bounding box center [994, 564] width 25 height 16
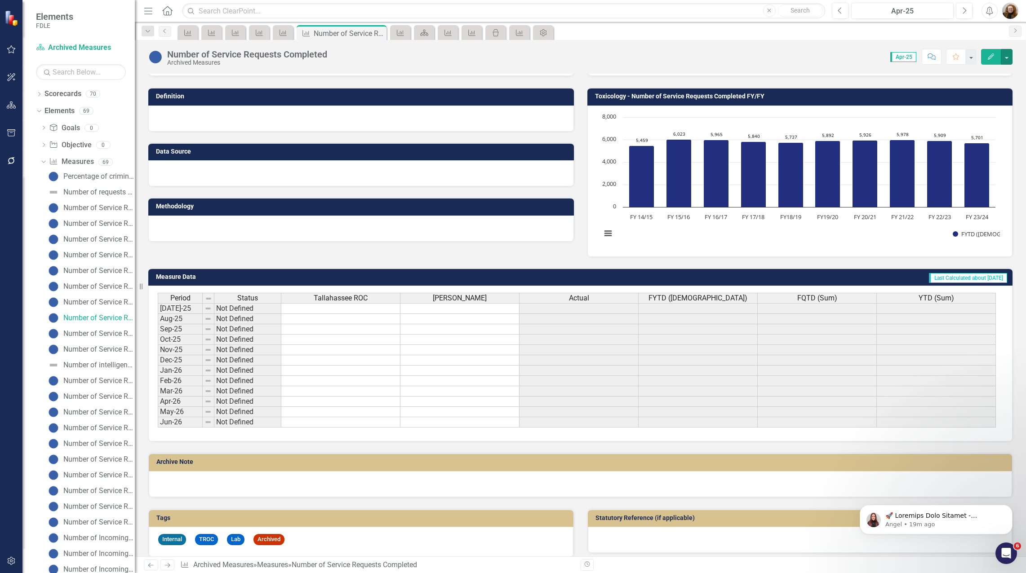
scroll to position [120, 0]
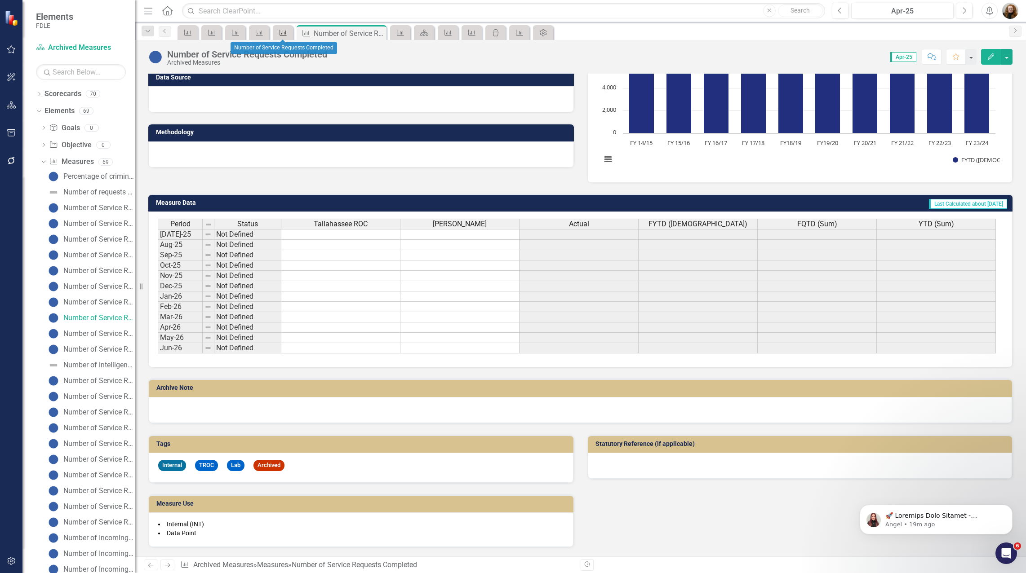
click at [282, 33] on icon at bounding box center [283, 33] width 7 height 6
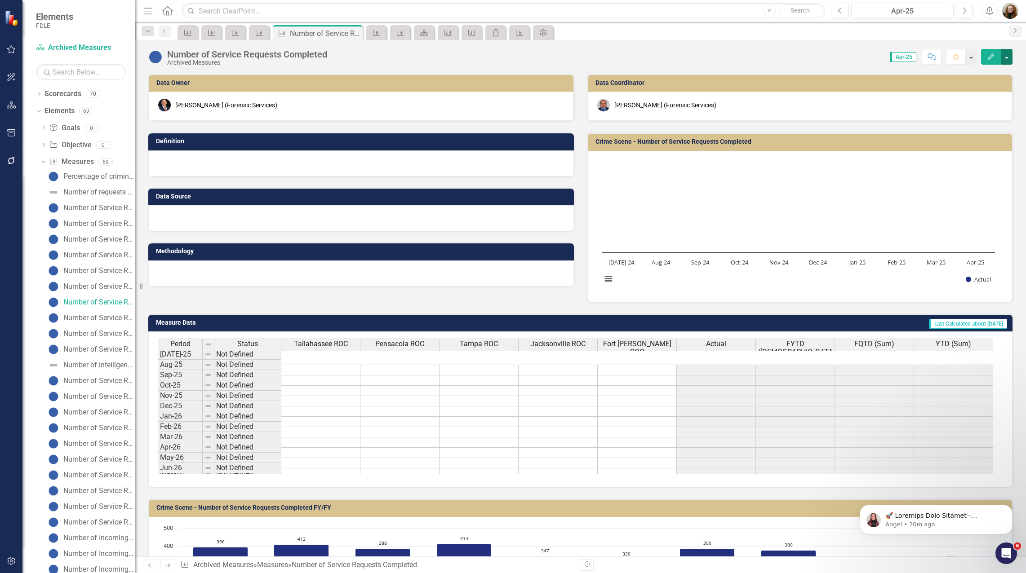
click at [1008, 56] on button "button" at bounding box center [1007, 57] width 12 height 16
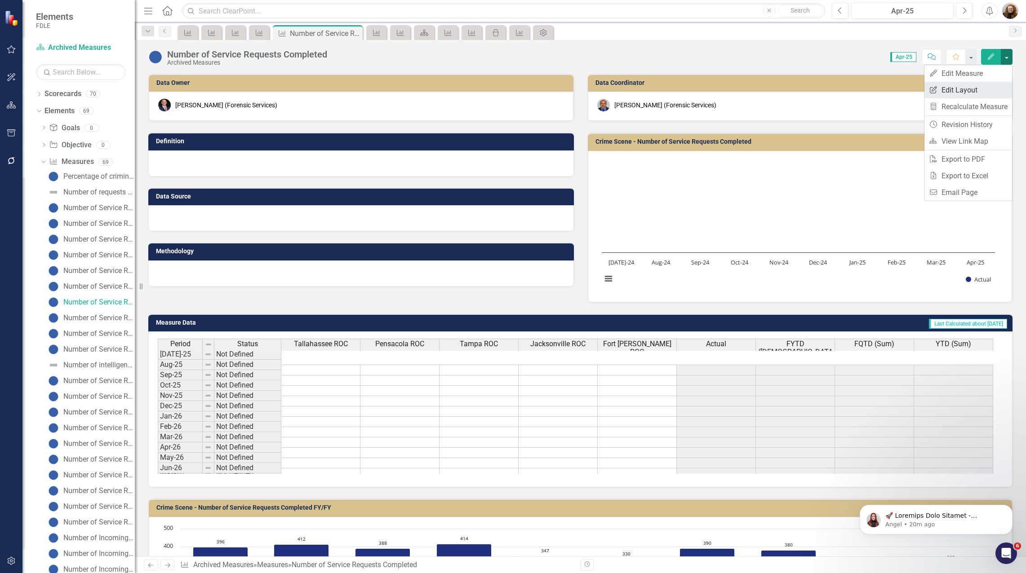
click at [978, 88] on link "Edit Report Edit Layout" at bounding box center [968, 90] width 88 height 17
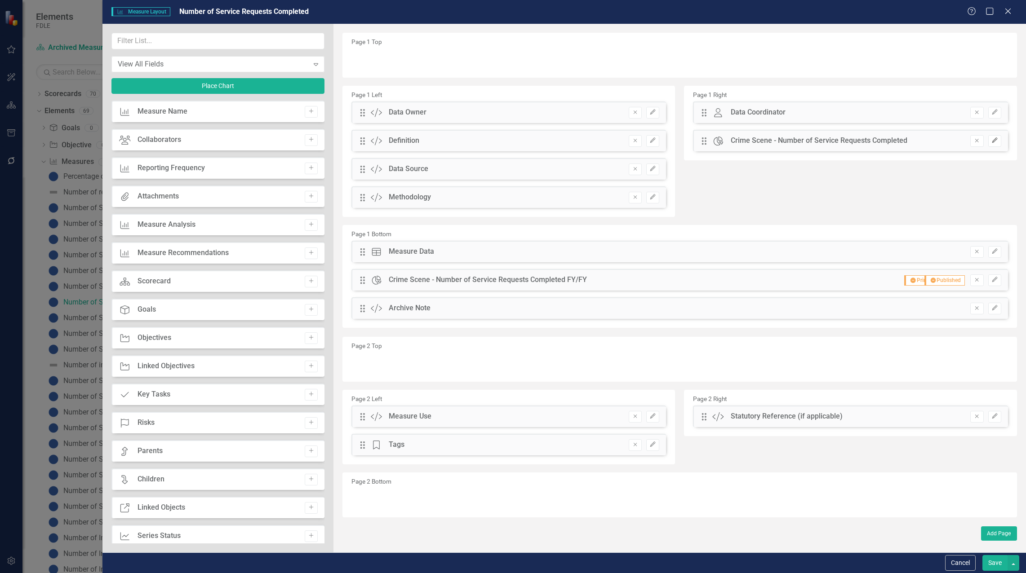
click at [996, 142] on icon "Edit" at bounding box center [994, 140] width 7 height 5
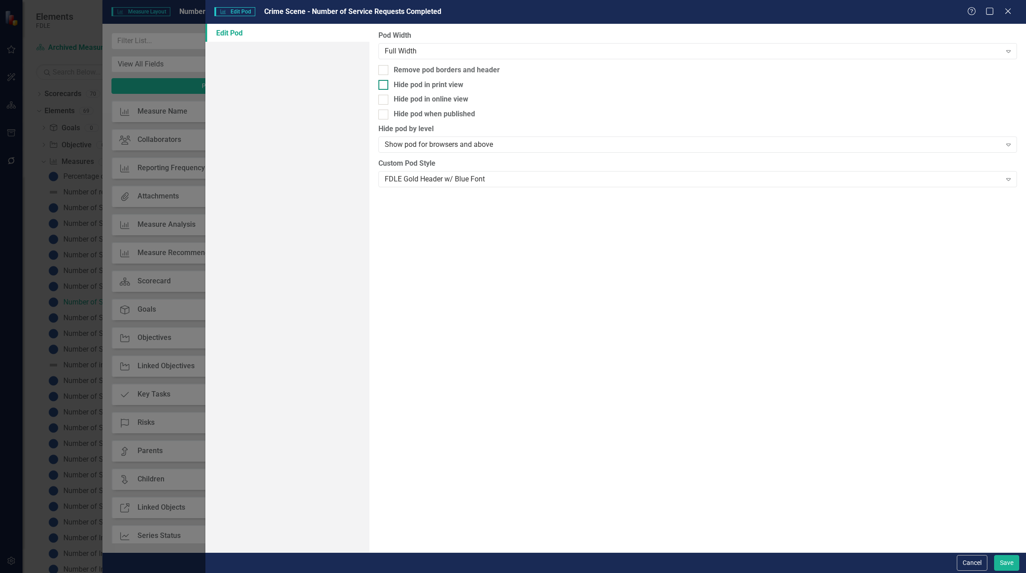
click at [378, 81] on input "Hide pod in print view" at bounding box center [381, 83] width 6 height 6
checkbox input "true"
click at [386, 98] on div at bounding box center [383, 100] width 10 height 10
click at [384, 98] on input "Hide pod in online view" at bounding box center [381, 98] width 6 height 6
checkbox input "true"
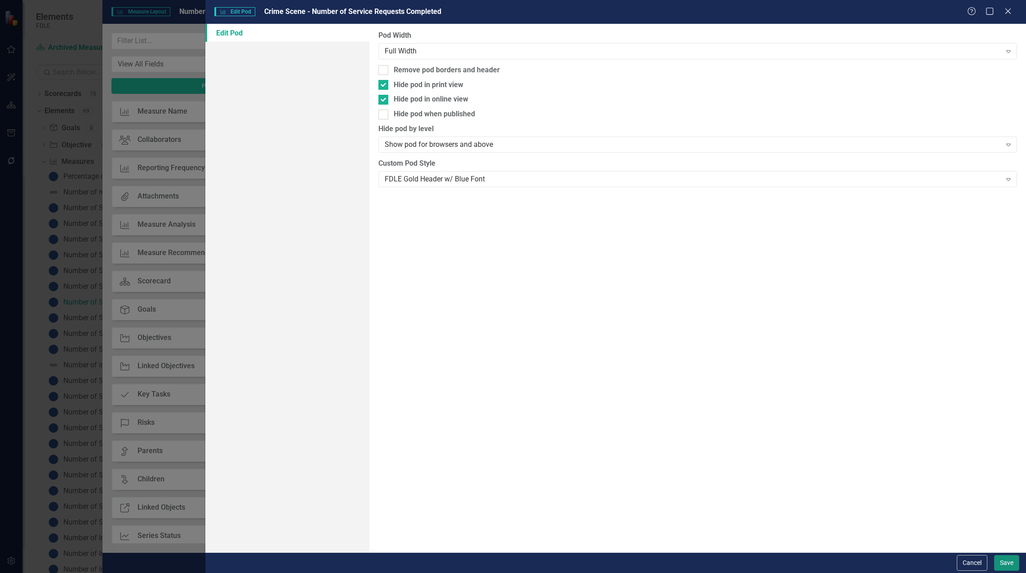
click at [1001, 565] on button "Save" at bounding box center [1006, 564] width 25 height 16
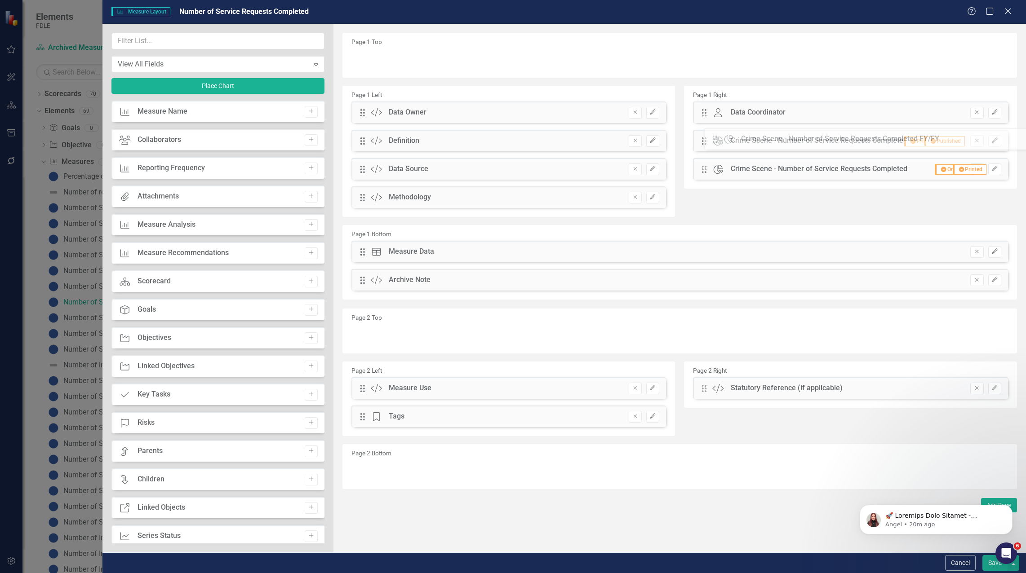
drag, startPoint x: 364, startPoint y: 284, endPoint x: 723, endPoint y: 142, distance: 385.8
click at [996, 141] on icon "Edit" at bounding box center [994, 140] width 7 height 5
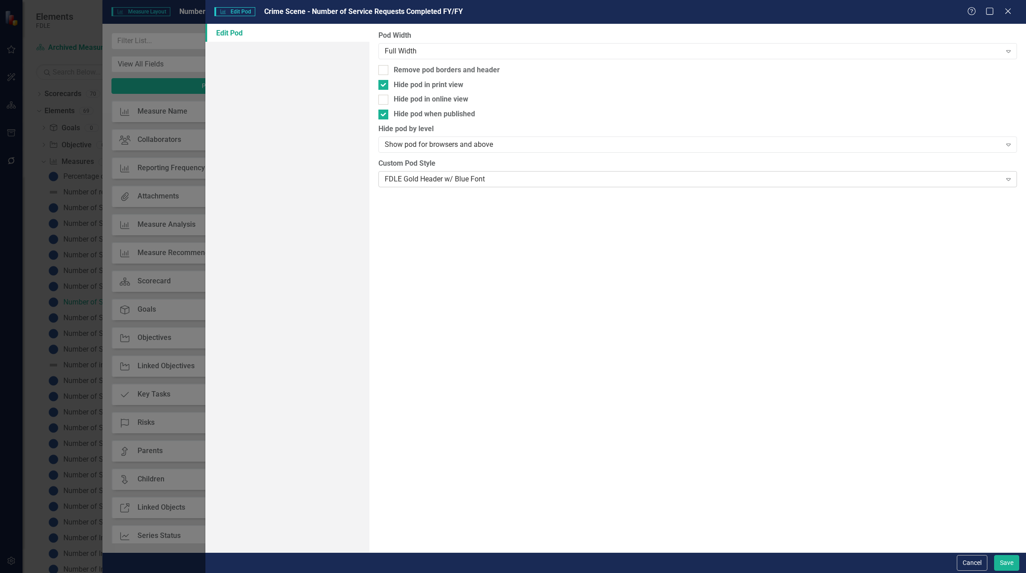
click at [502, 177] on div "FDLE Gold Header w/ Blue Font" at bounding box center [693, 179] width 617 height 10
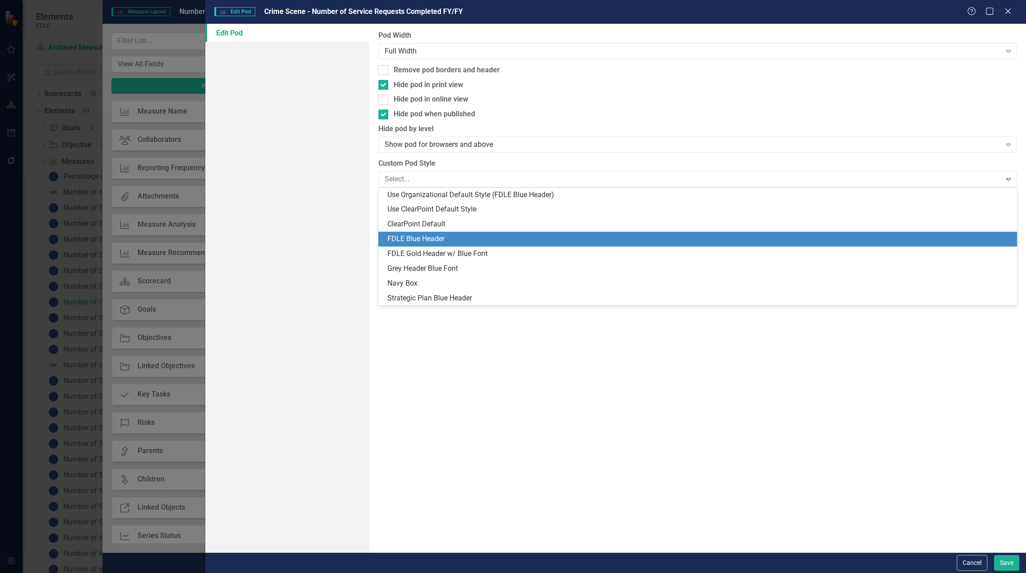
click at [489, 236] on div "FDLE Blue Header" at bounding box center [699, 239] width 624 height 10
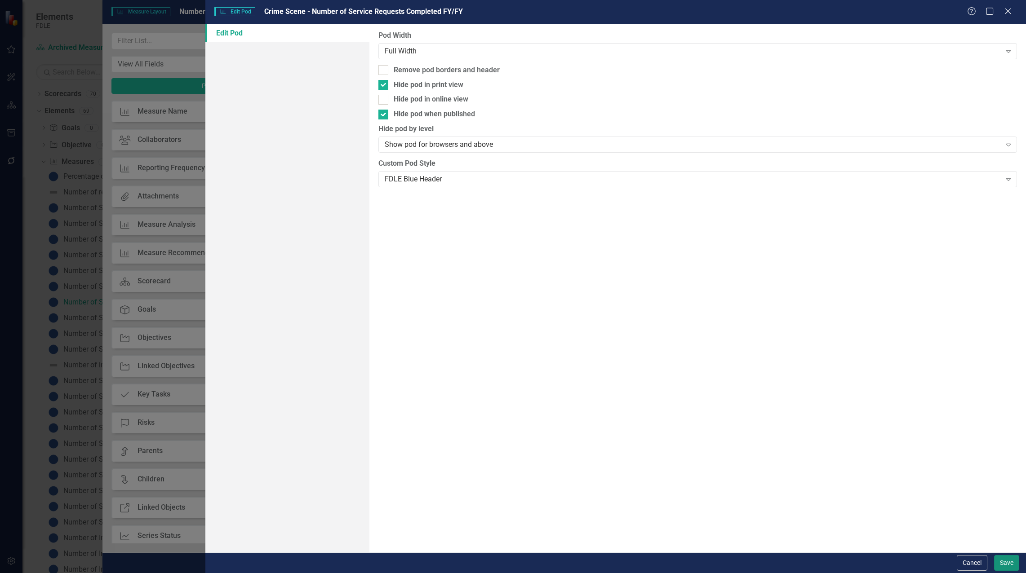
click at [1013, 563] on button "Save" at bounding box center [1006, 564] width 25 height 16
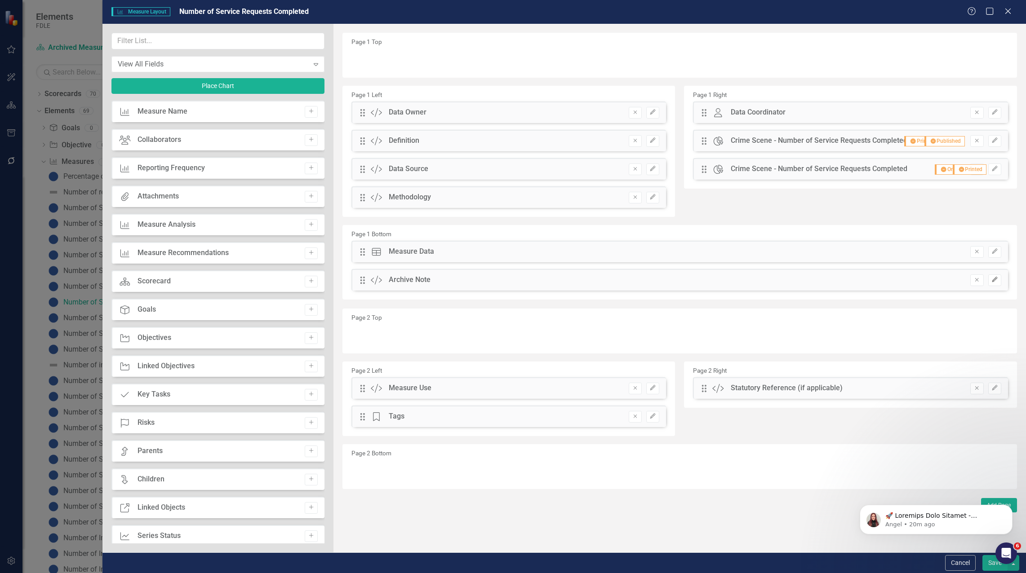
click at [995, 279] on icon "Edit" at bounding box center [994, 279] width 7 height 5
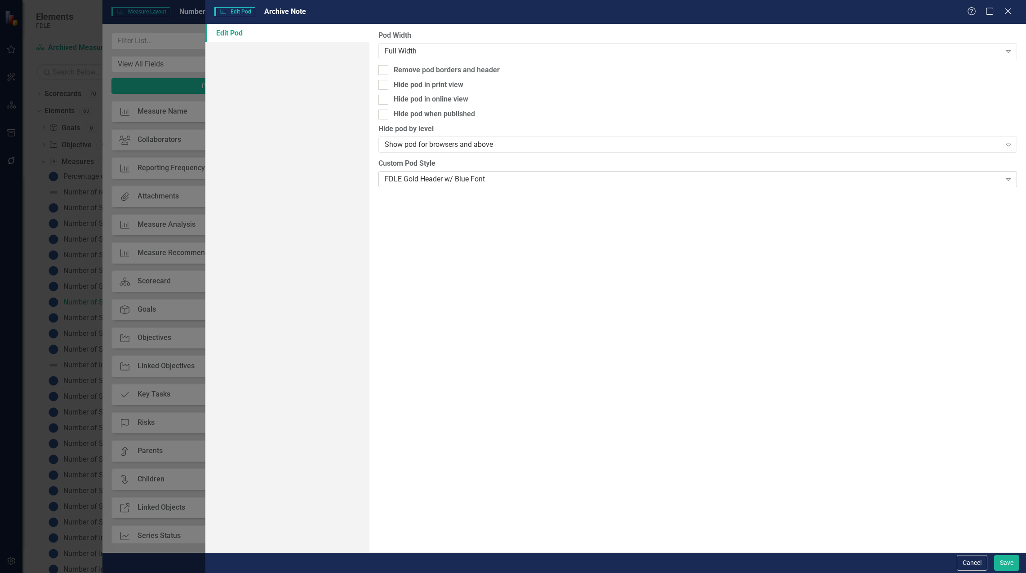
click at [471, 181] on div "FDLE Gold Header w/ Blue Font" at bounding box center [693, 179] width 617 height 10
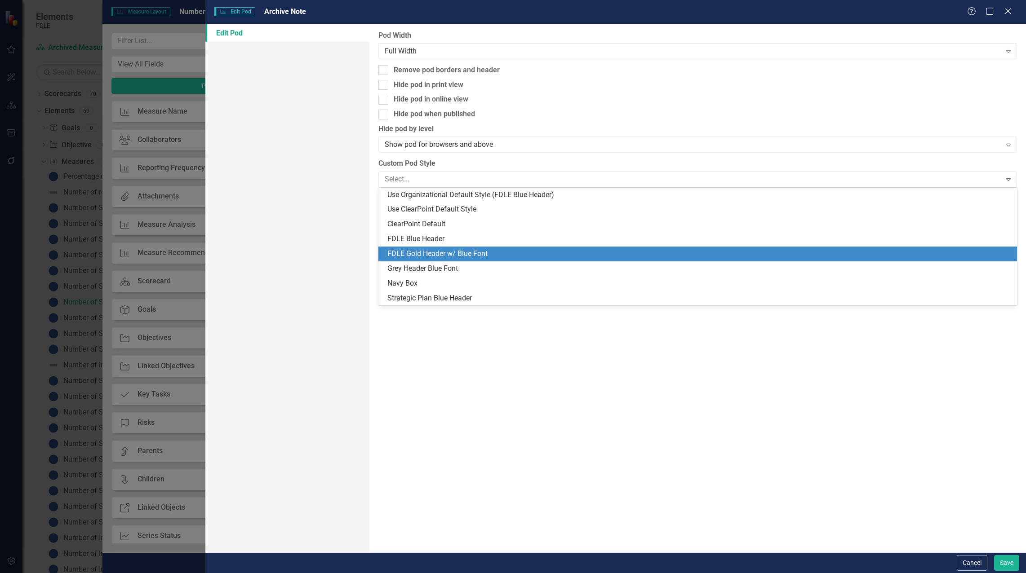
click at [466, 254] on div "FDLE Gold Header w/ Blue Font" at bounding box center [699, 254] width 624 height 10
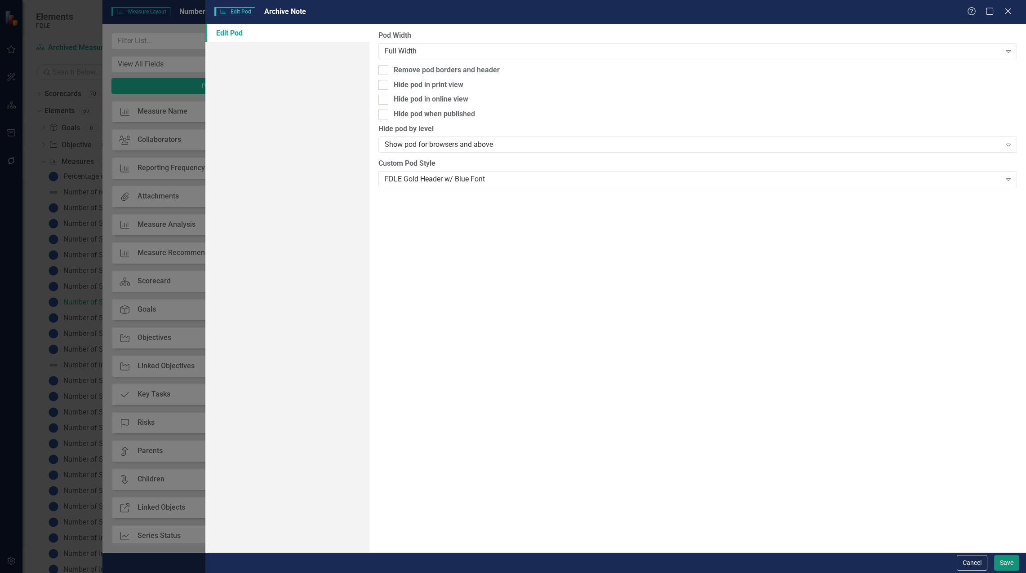
click at [1008, 564] on button "Save" at bounding box center [1006, 564] width 25 height 16
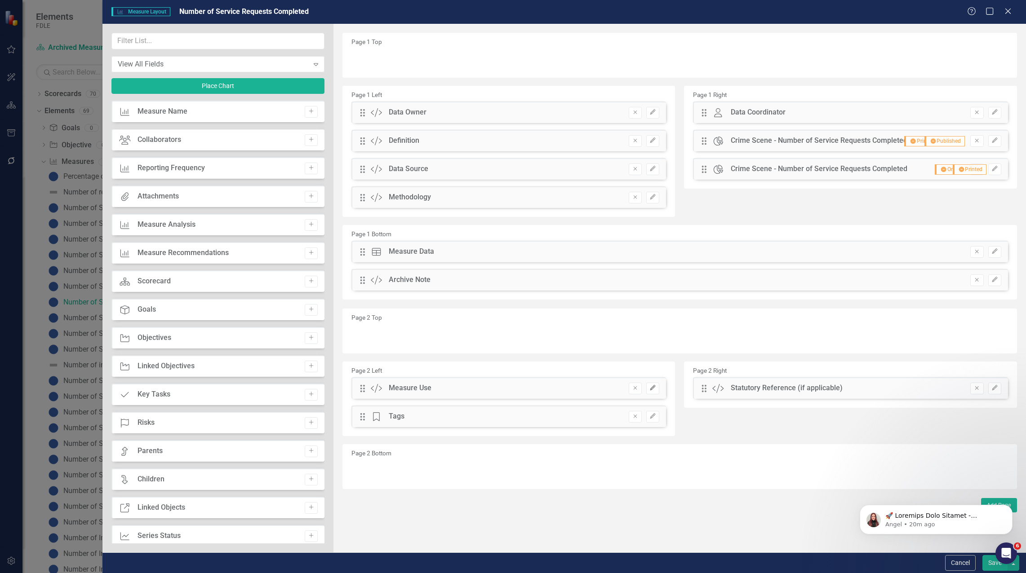
click at [650, 391] on button "Edit" at bounding box center [652, 389] width 13 height 12
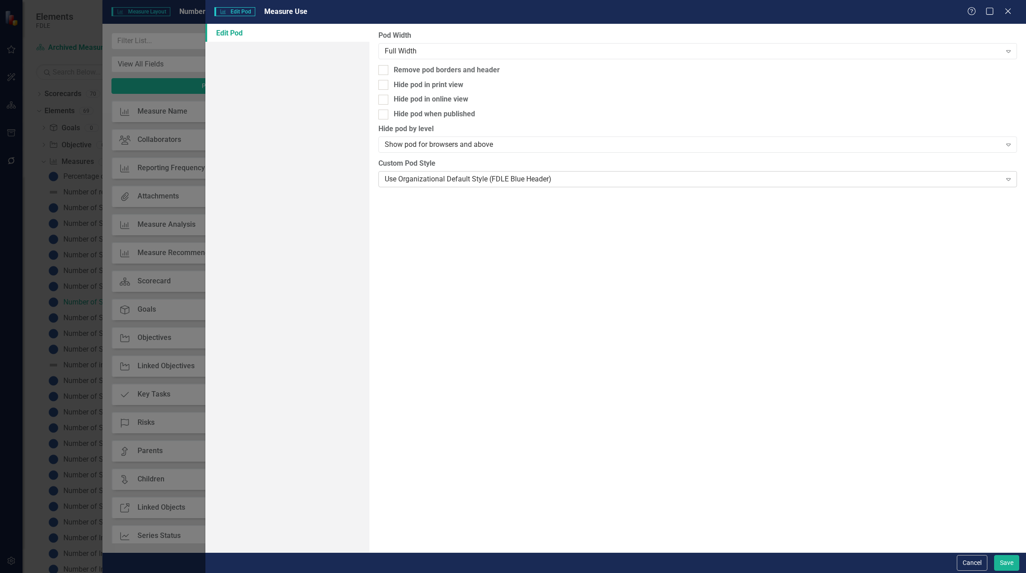
click at [582, 173] on div "Use Organizational Default Style (FDLE Blue Header) Expand" at bounding box center [697, 179] width 639 height 16
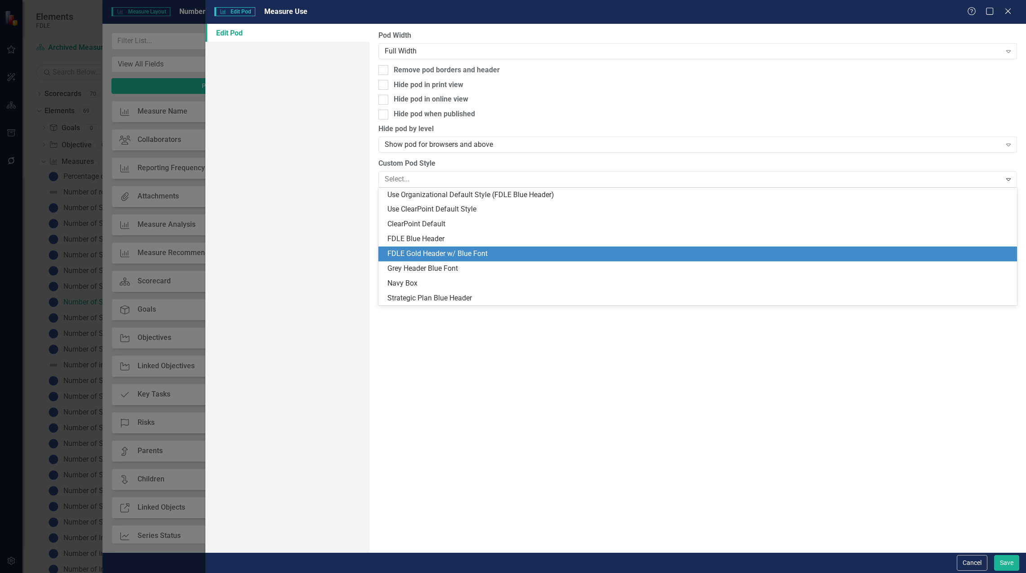
click at [541, 247] on div "FDLE Gold Header w/ Blue Font" at bounding box center [697, 254] width 639 height 15
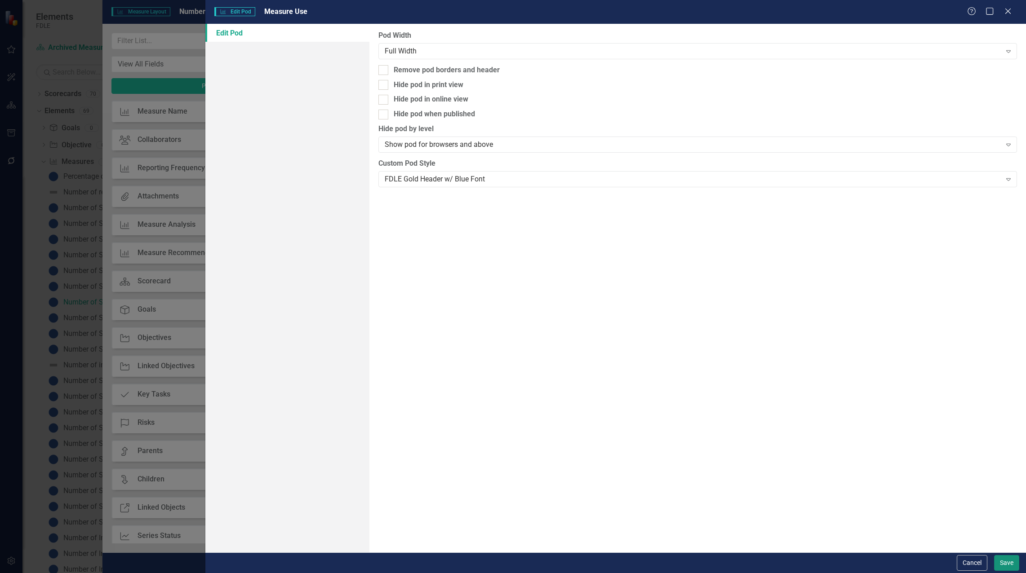
click at [1012, 561] on button "Save" at bounding box center [1006, 564] width 25 height 16
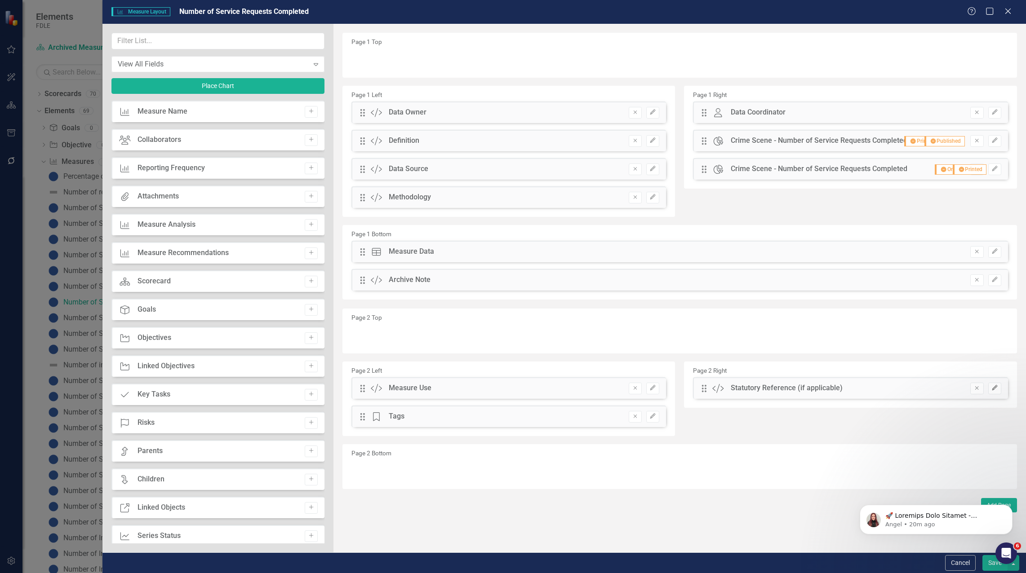
click at [997, 388] on icon "Edit" at bounding box center [994, 388] width 7 height 5
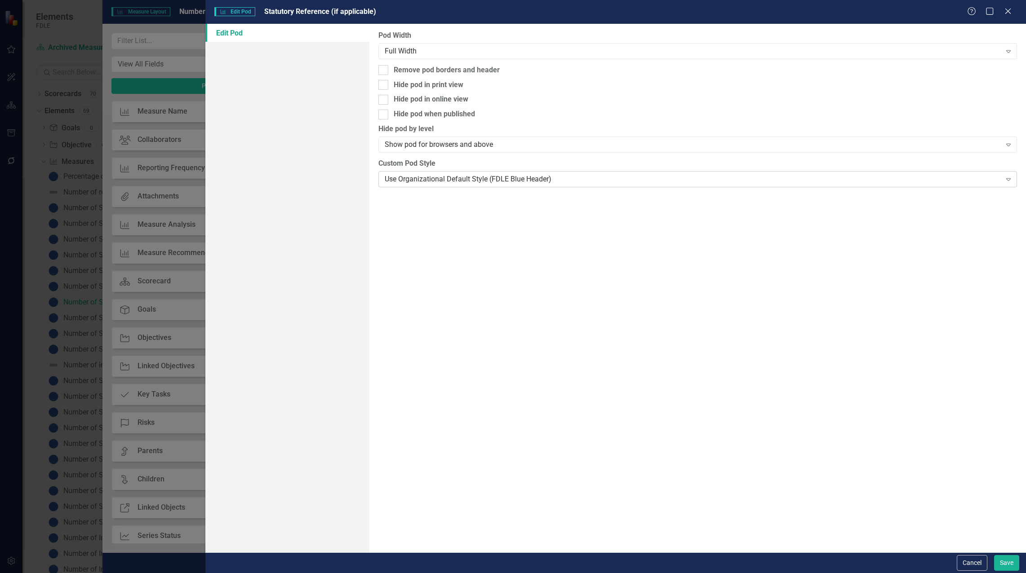
click at [475, 173] on div "Use Organizational Default Style (FDLE Blue Header) Expand" at bounding box center [697, 179] width 639 height 16
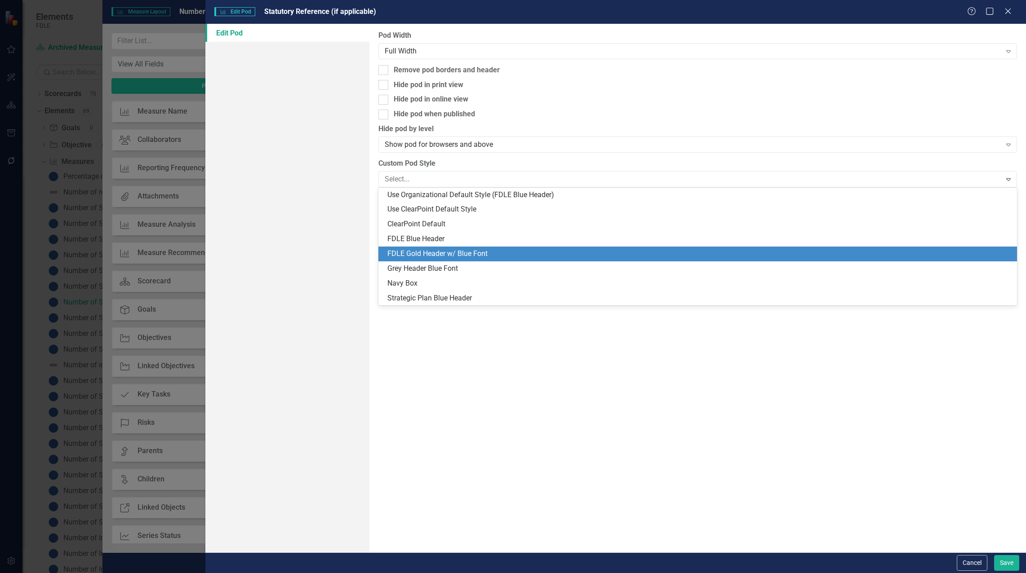
click at [450, 249] on div "FDLE Gold Header w/ Blue Font" at bounding box center [699, 254] width 624 height 10
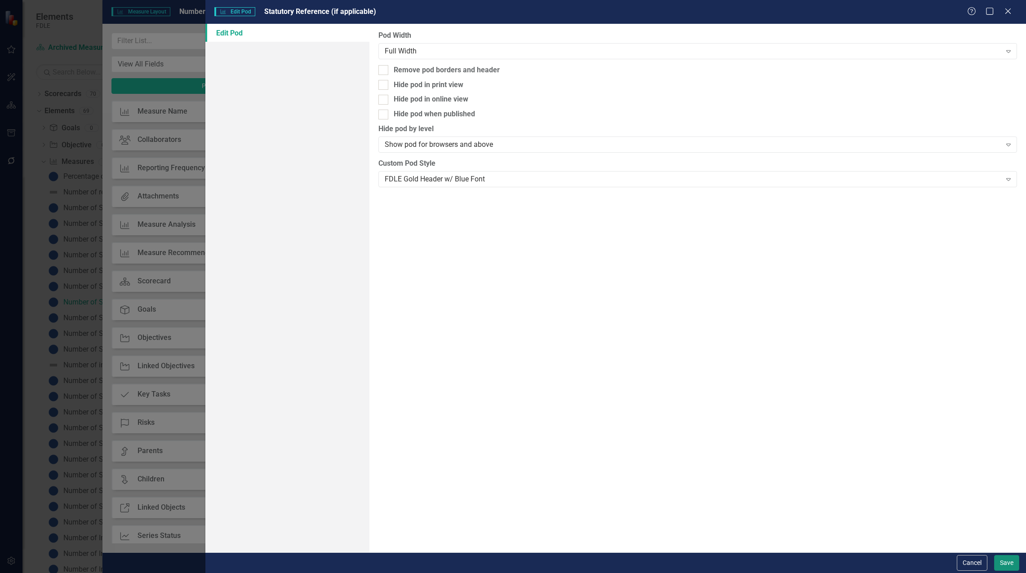
click at [1007, 565] on button "Save" at bounding box center [1006, 564] width 25 height 16
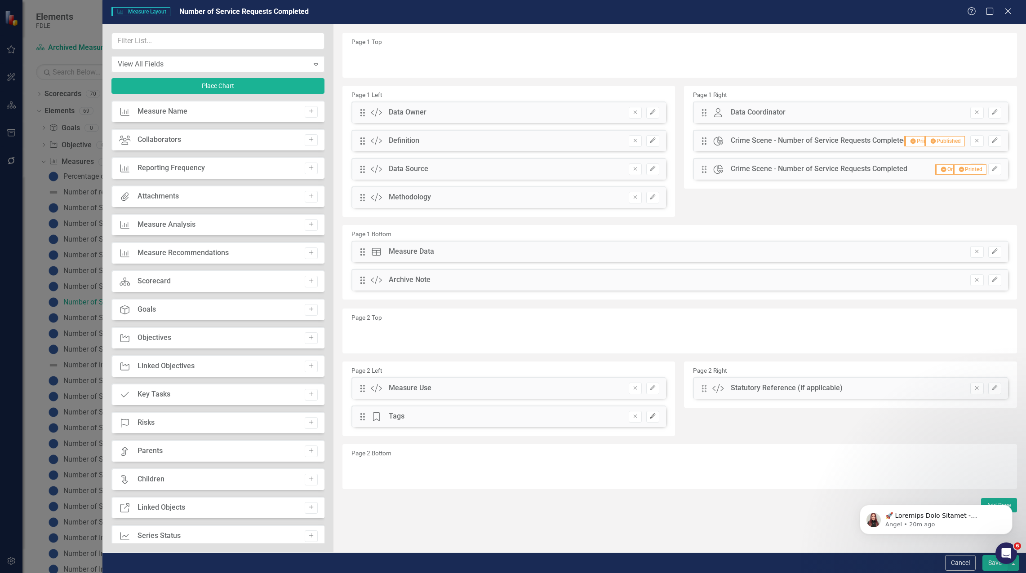
click at [650, 417] on icon "Edit" at bounding box center [652, 416] width 7 height 5
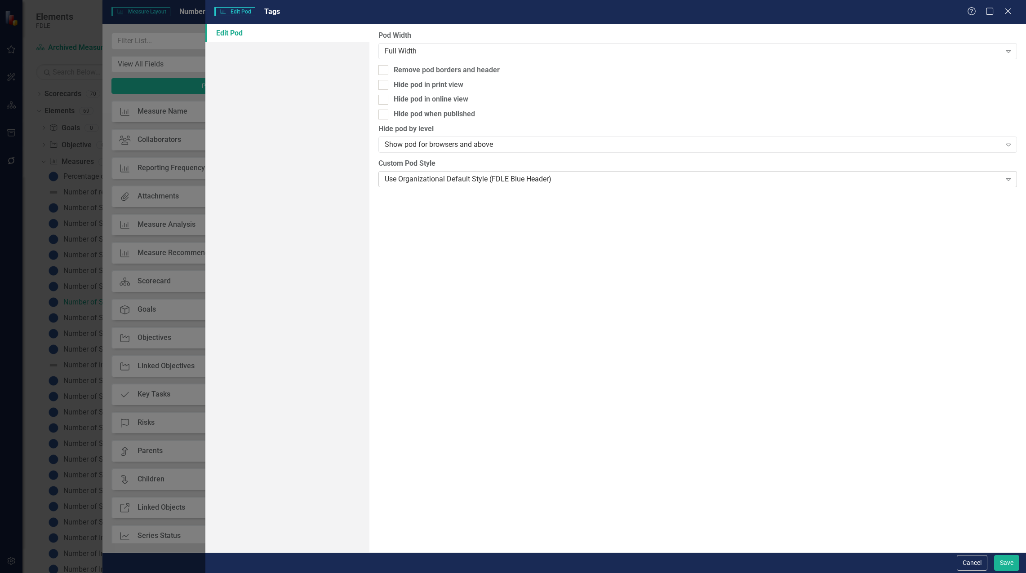
click at [546, 184] on div "Use Organizational Default Style (FDLE Blue Header)" at bounding box center [693, 179] width 617 height 10
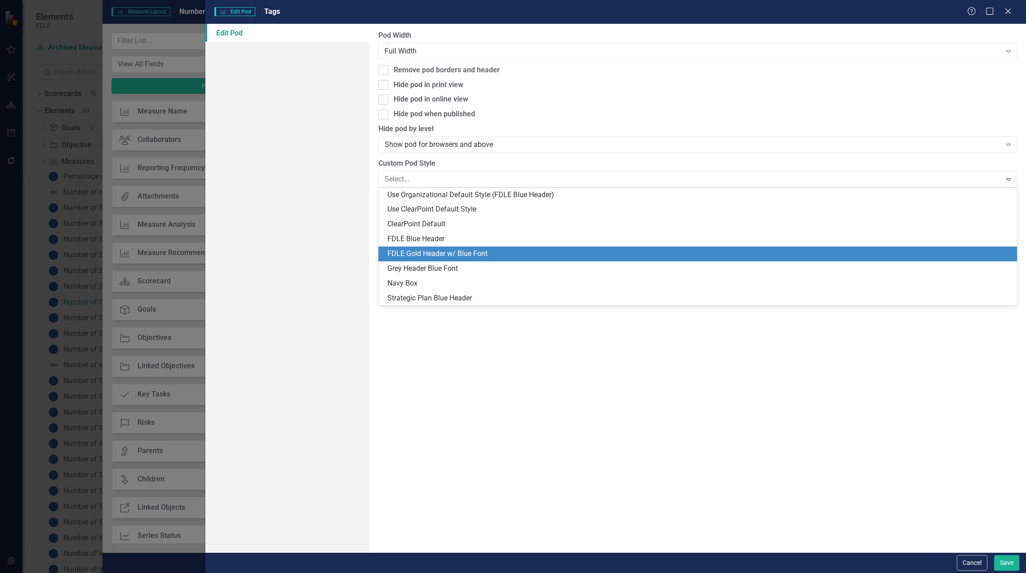
click at [522, 249] on div "FDLE Gold Header w/ Blue Font" at bounding box center [699, 254] width 624 height 10
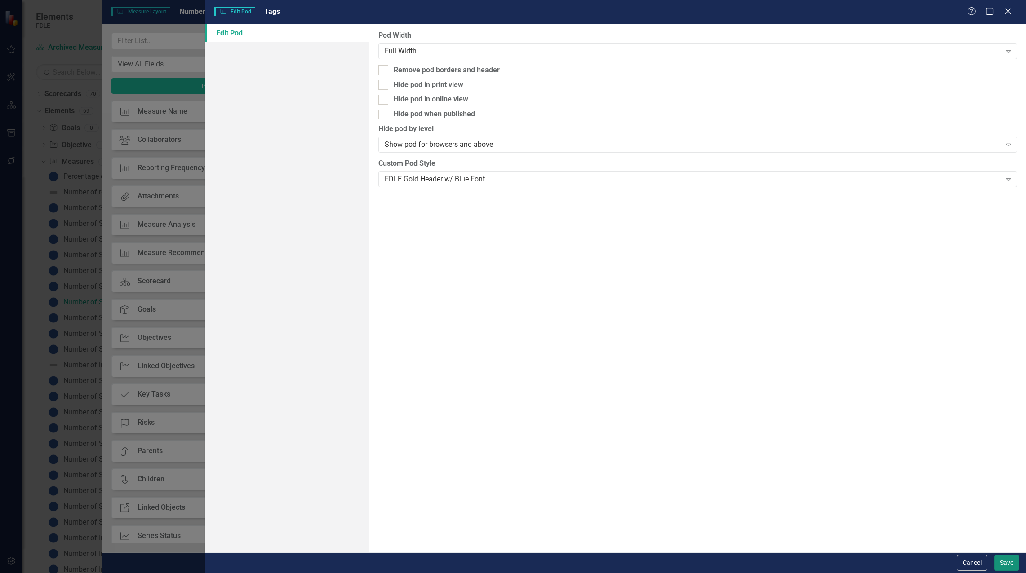
click at [1003, 567] on button "Save" at bounding box center [1006, 564] width 25 height 16
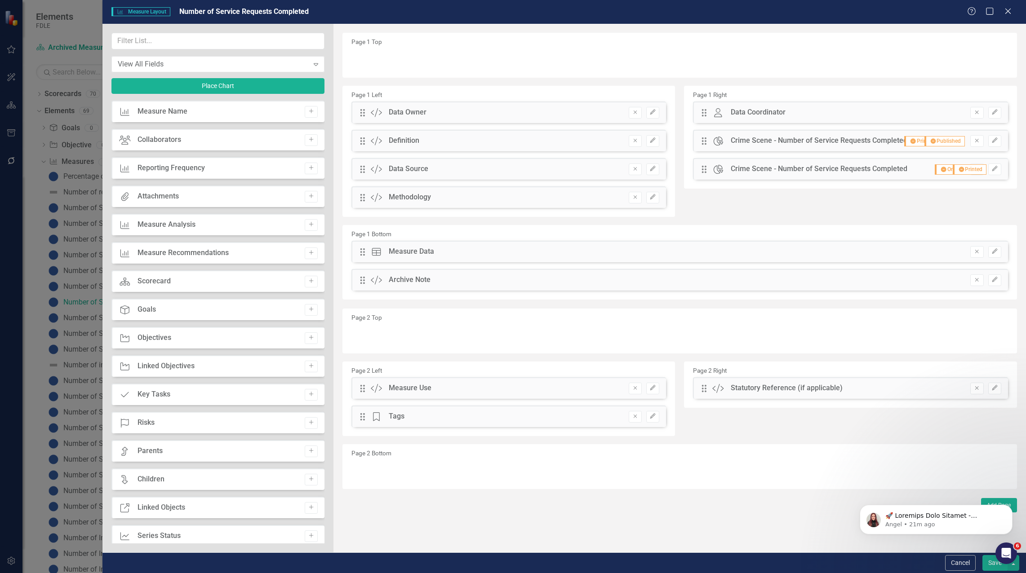
click at [988, 560] on button "Save" at bounding box center [994, 564] width 25 height 16
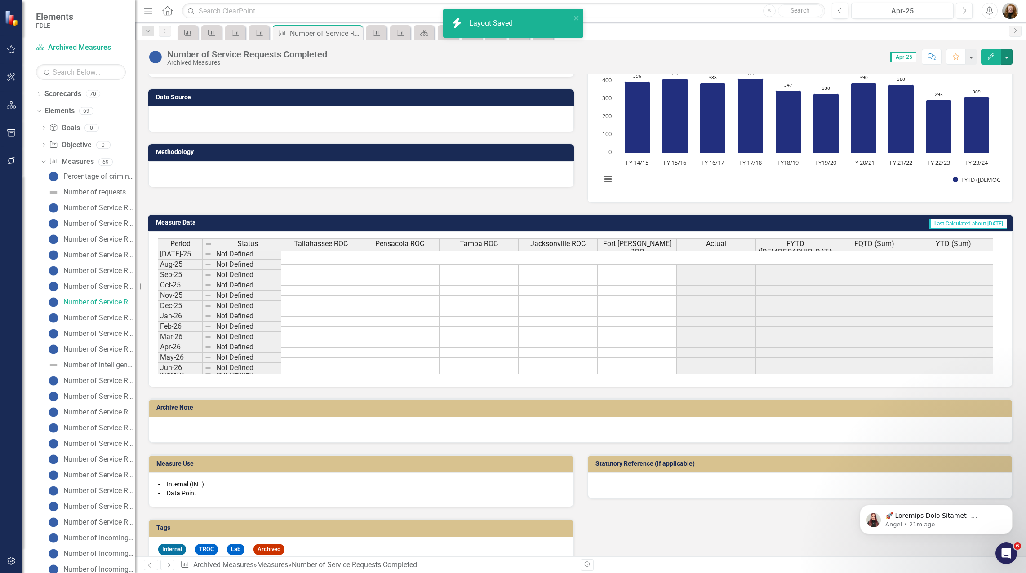
scroll to position [120, 0]
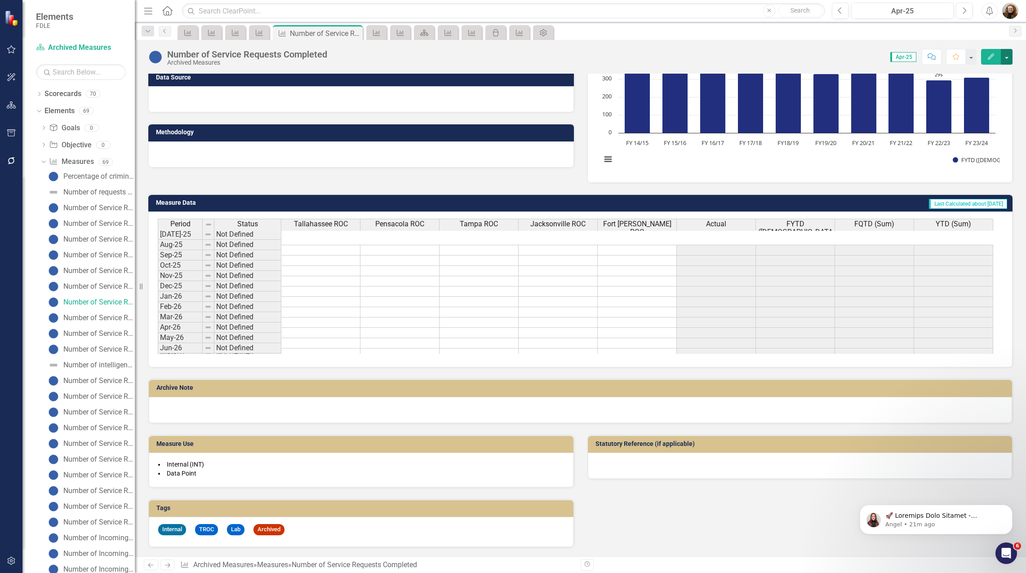
click at [1005, 57] on button "button" at bounding box center [1007, 57] width 12 height 16
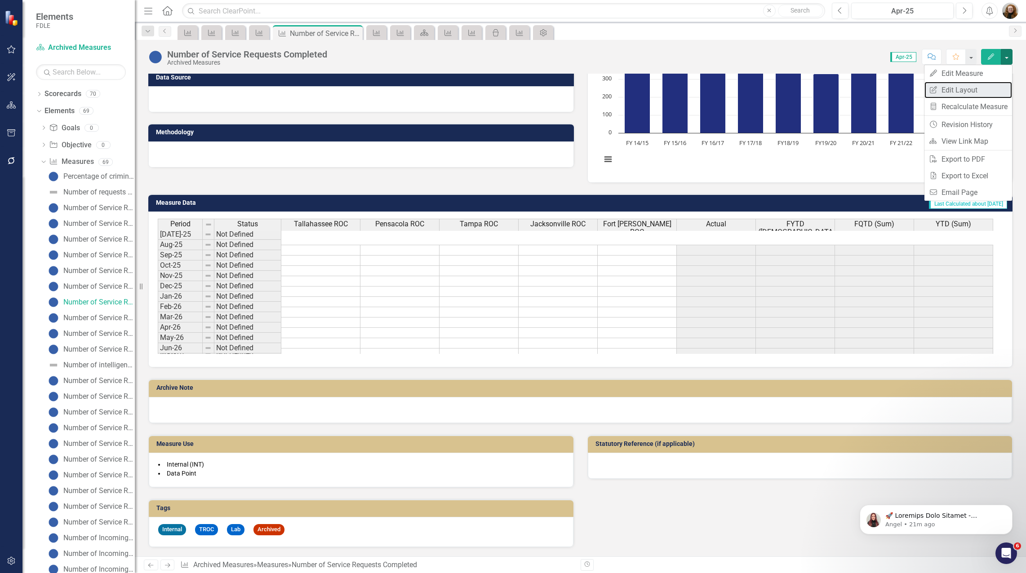
click at [962, 93] on link "Edit Report Edit Layout" at bounding box center [968, 90] width 88 height 17
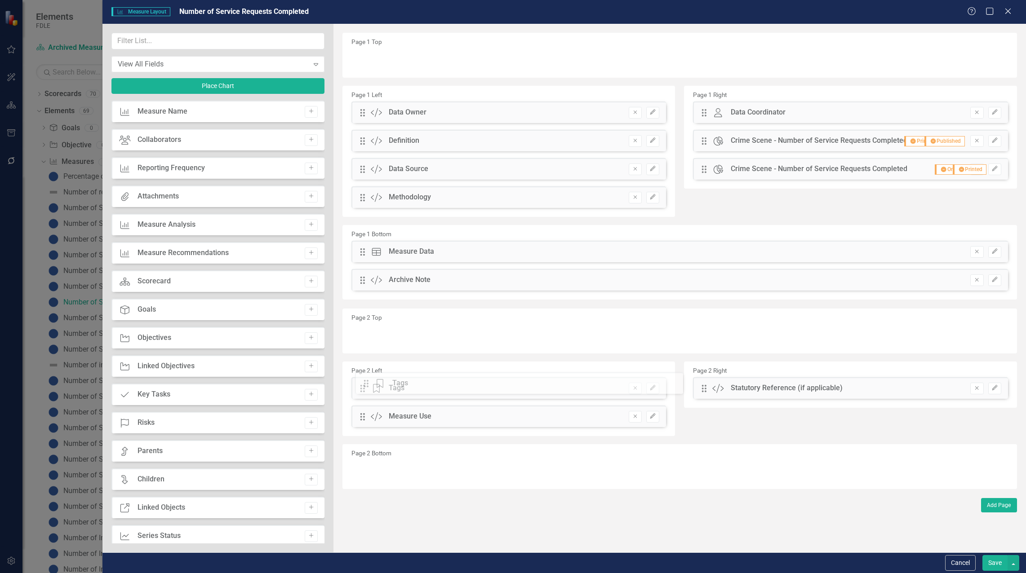
drag, startPoint x: 360, startPoint y: 419, endPoint x: 371, endPoint y: 386, distance: 34.8
click at [371, 386] on div "The fields (or pods) that are available for you to include on the detail page a…" at bounding box center [679, 288] width 693 height 529
click at [993, 567] on button "Save" at bounding box center [994, 564] width 25 height 16
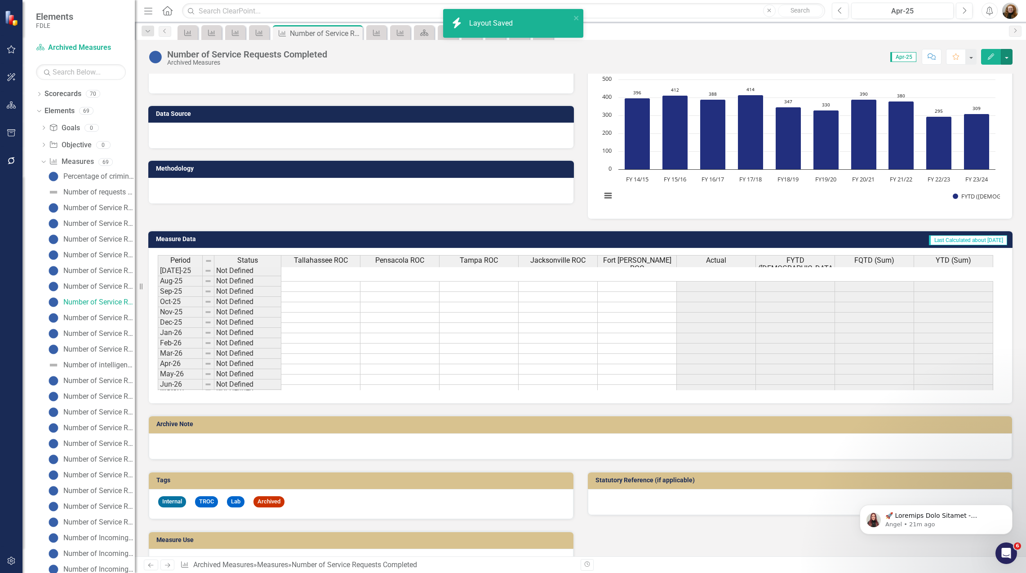
scroll to position [0, 0]
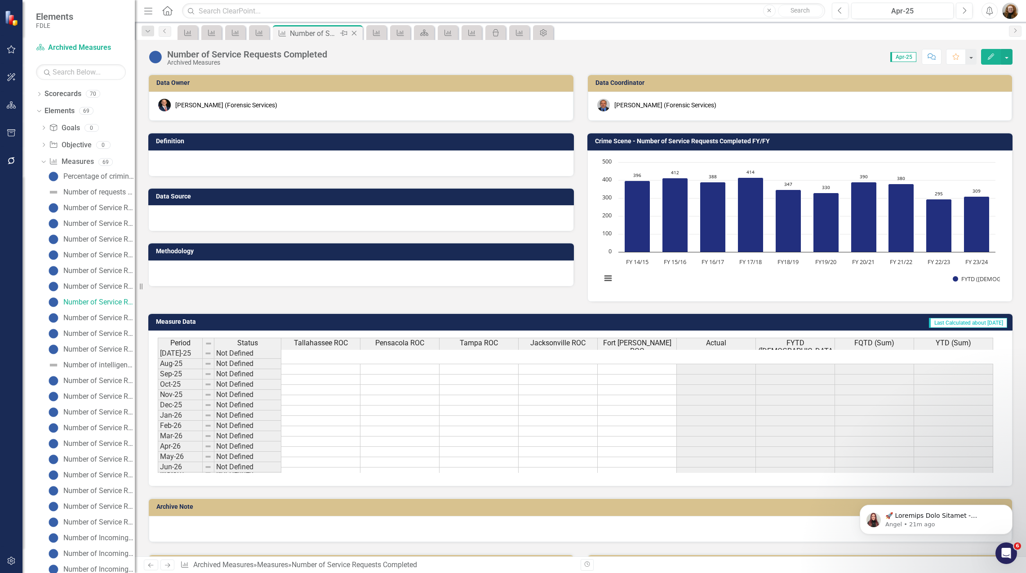
click at [356, 33] on icon "Close" at bounding box center [354, 33] width 9 height 7
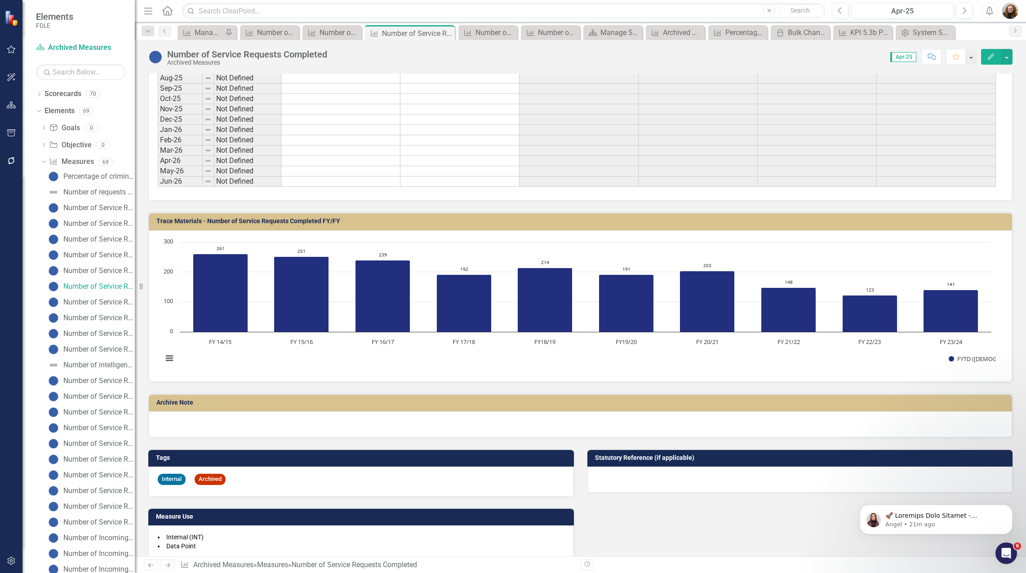
scroll to position [300, 0]
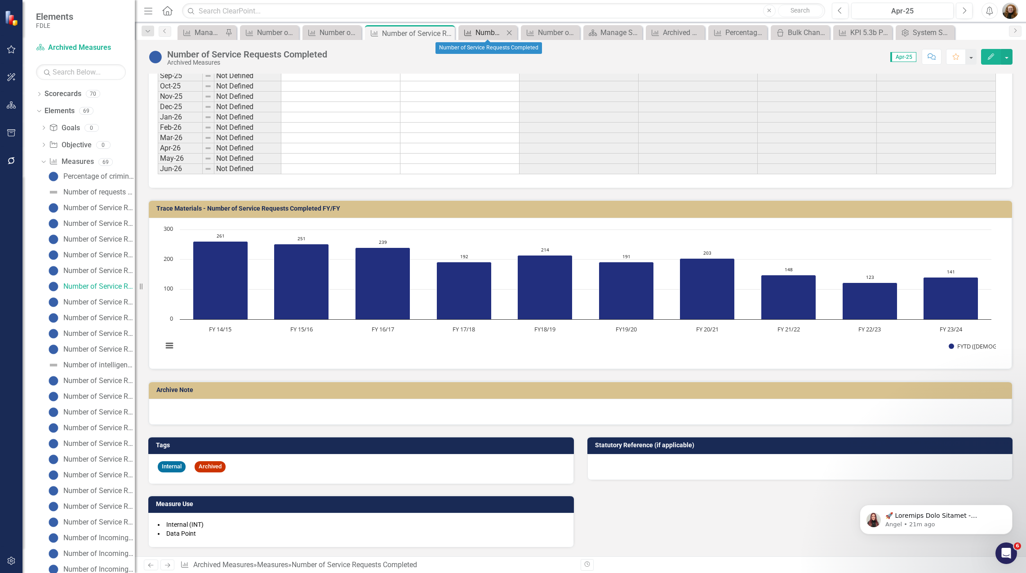
click at [498, 29] on div "Number of Service Requests Completed" at bounding box center [490, 32] width 28 height 11
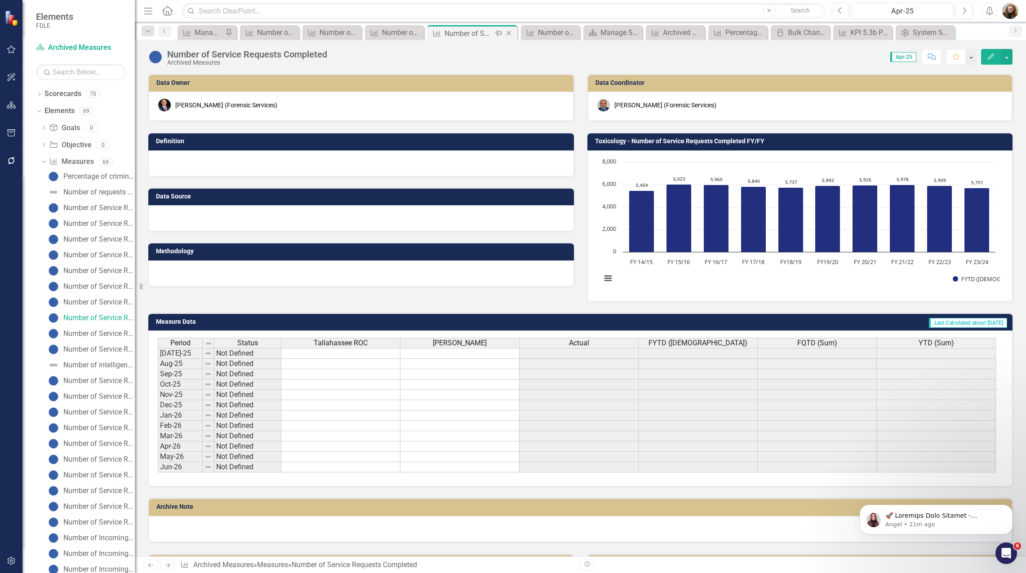
click at [509, 32] on icon "Close" at bounding box center [508, 33] width 9 height 7
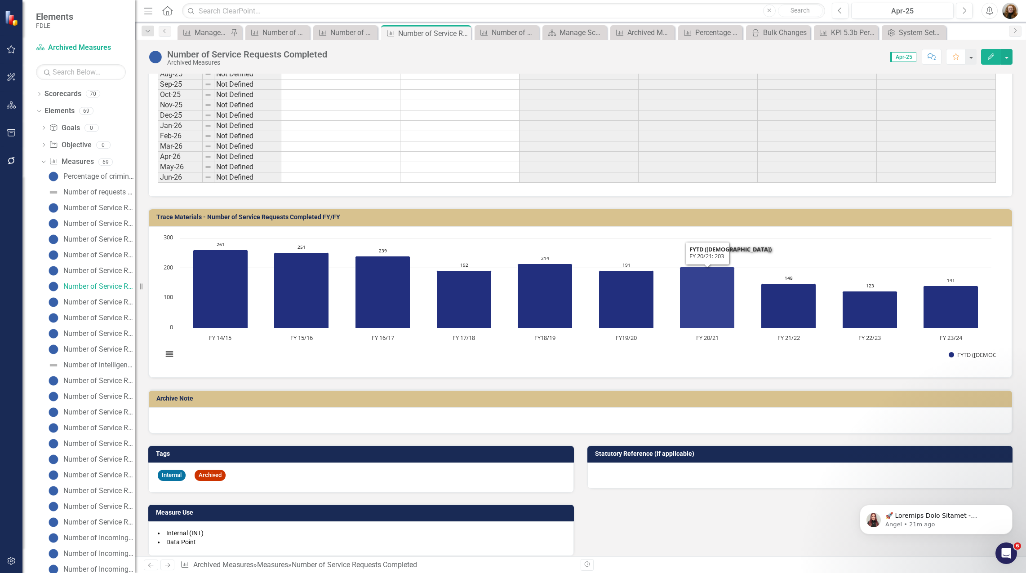
scroll to position [300, 0]
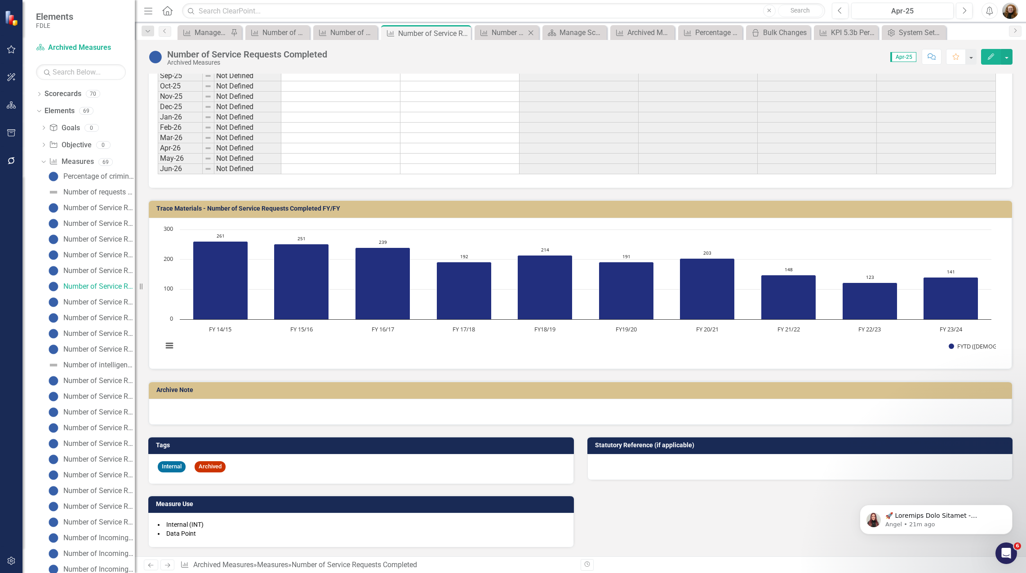
click at [505, 27] on div "Measure Number of Service Requests Completed Close" at bounding box center [507, 32] width 64 height 15
click at [516, 33] on div "Number of Service Requests Completed" at bounding box center [509, 32] width 34 height 11
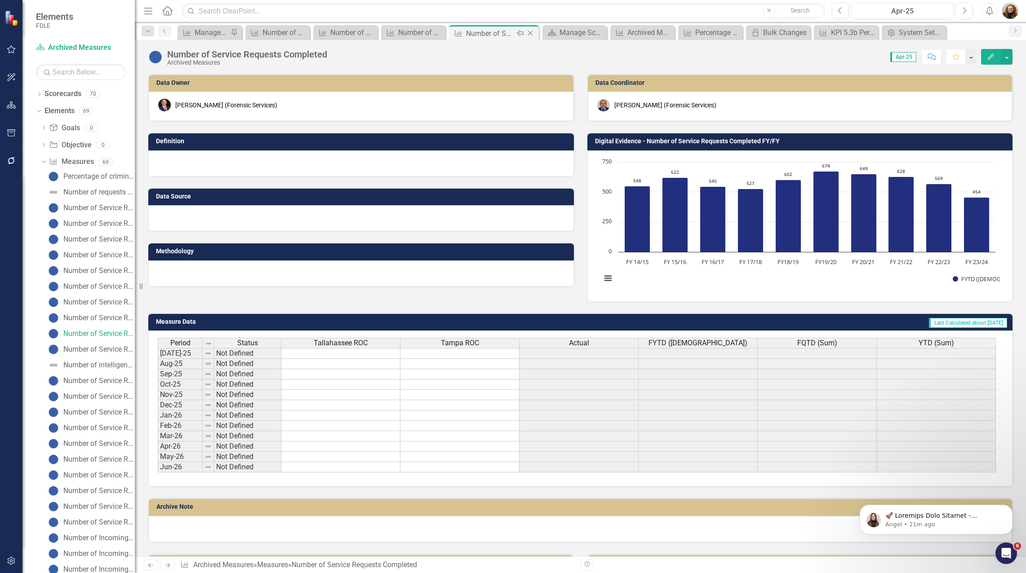
click at [532, 31] on icon "Close" at bounding box center [530, 33] width 9 height 7
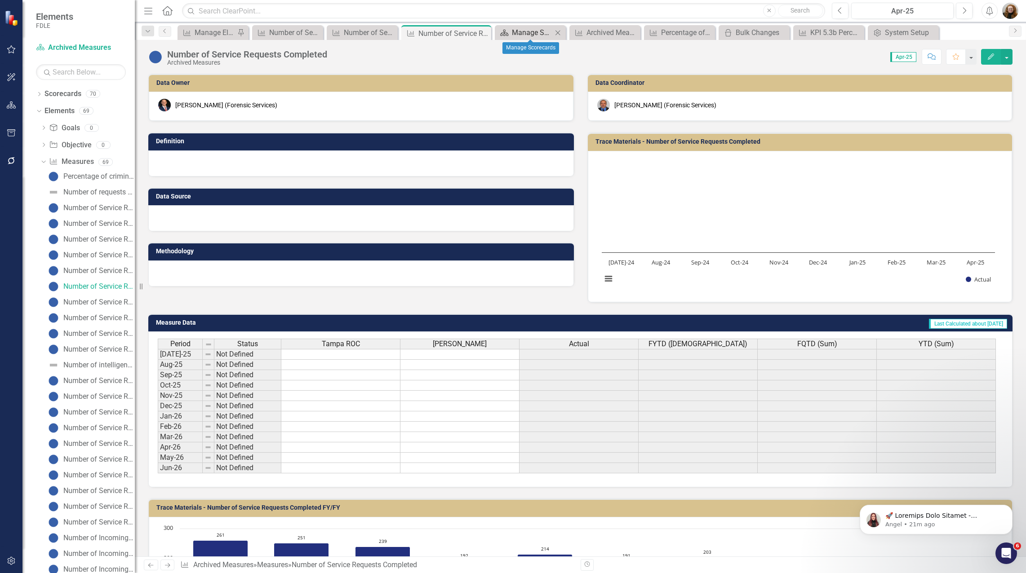
click at [523, 31] on div "Manage Scorecards" at bounding box center [532, 32] width 40 height 11
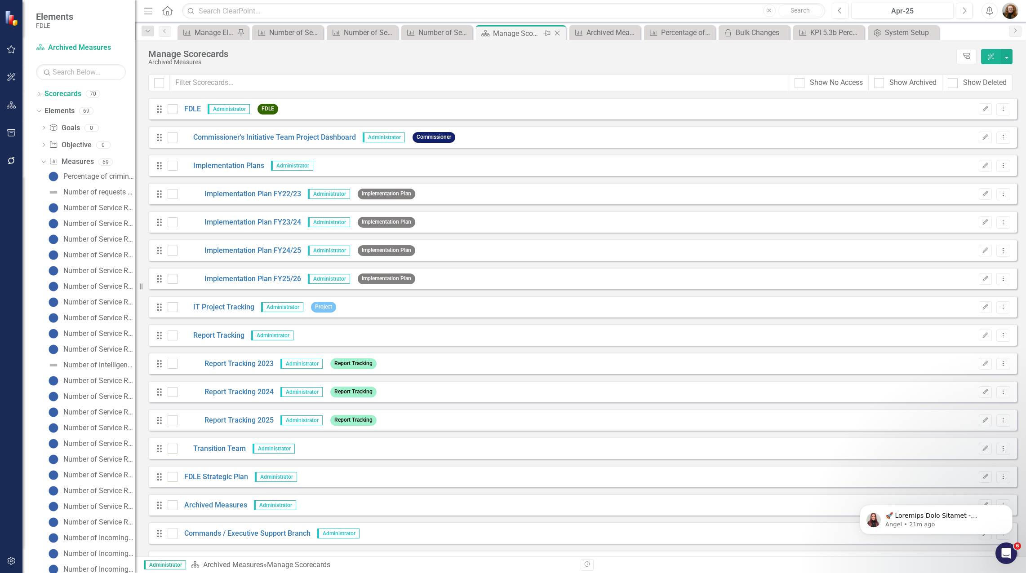
click at [558, 32] on icon "Close" at bounding box center [557, 33] width 9 height 7
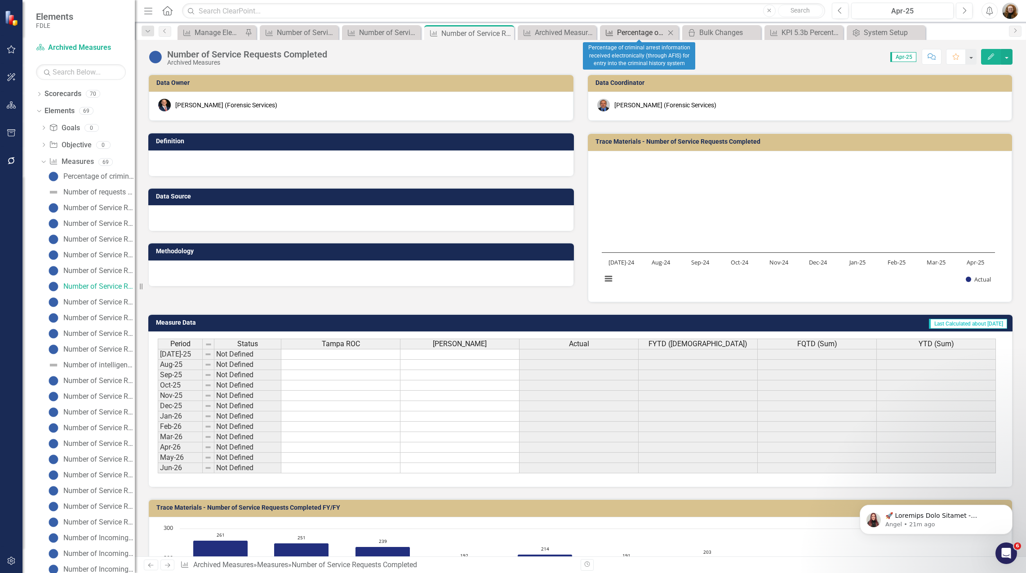
click at [641, 35] on div "Percentage of criminal arrest information received electronically (through AFIS…" at bounding box center [641, 32] width 48 height 11
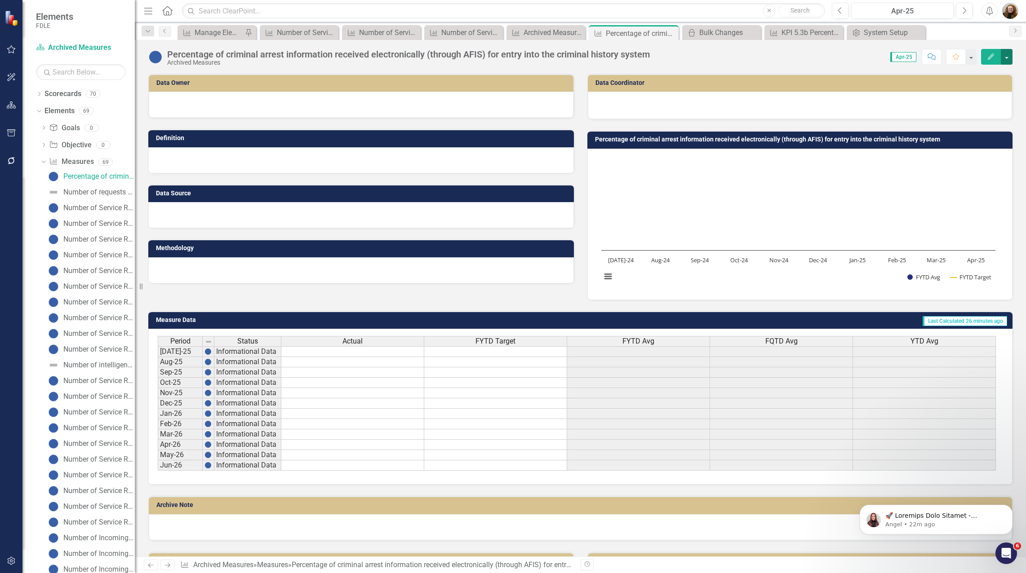
click at [1004, 50] on button "button" at bounding box center [1007, 57] width 12 height 16
click at [960, 87] on link "Edit Report Edit Layout" at bounding box center [968, 90] width 88 height 17
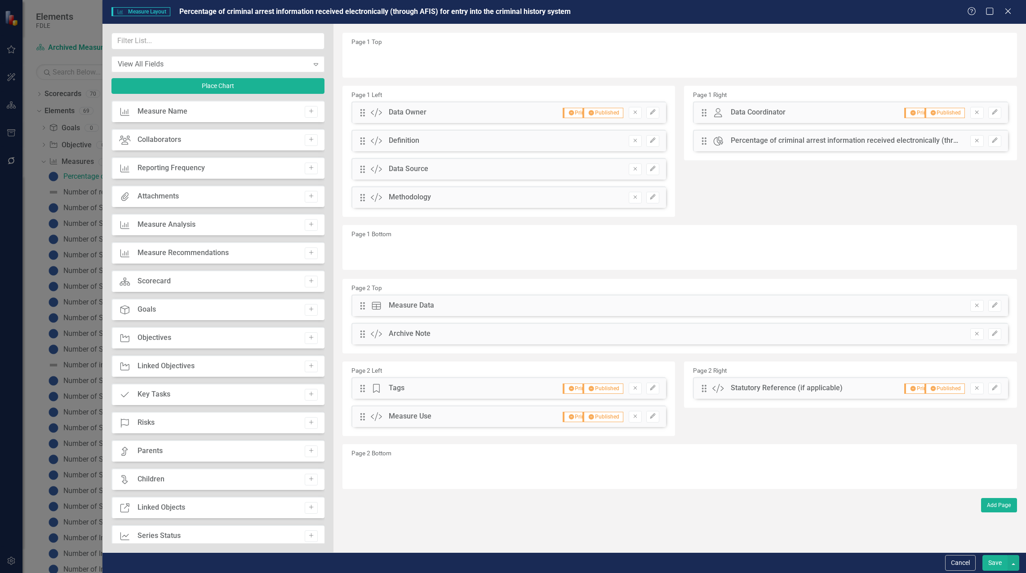
click at [987, 564] on button "Save" at bounding box center [994, 564] width 25 height 16
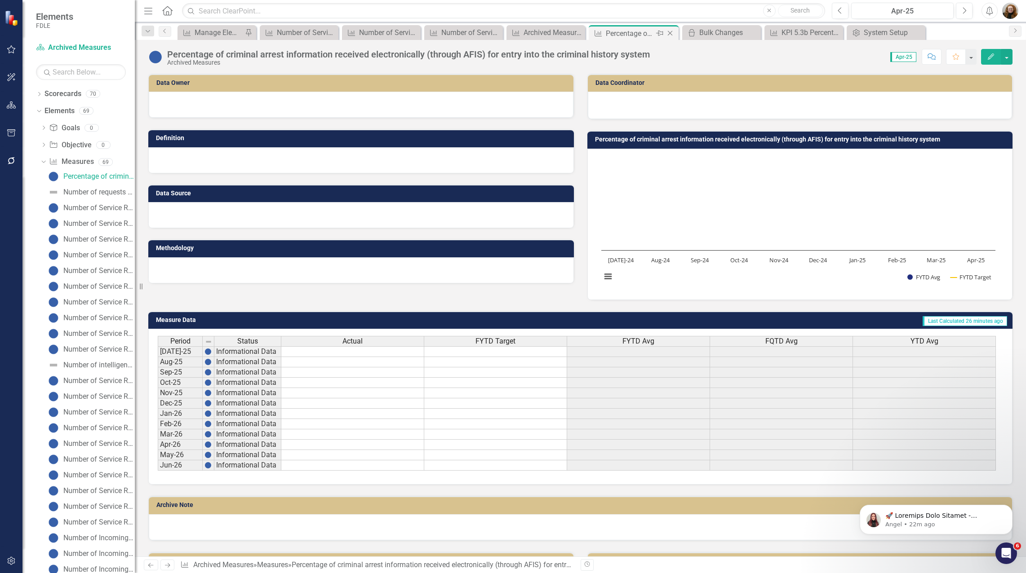
click at [671, 34] on icon "Close" at bounding box center [670, 33] width 9 height 7
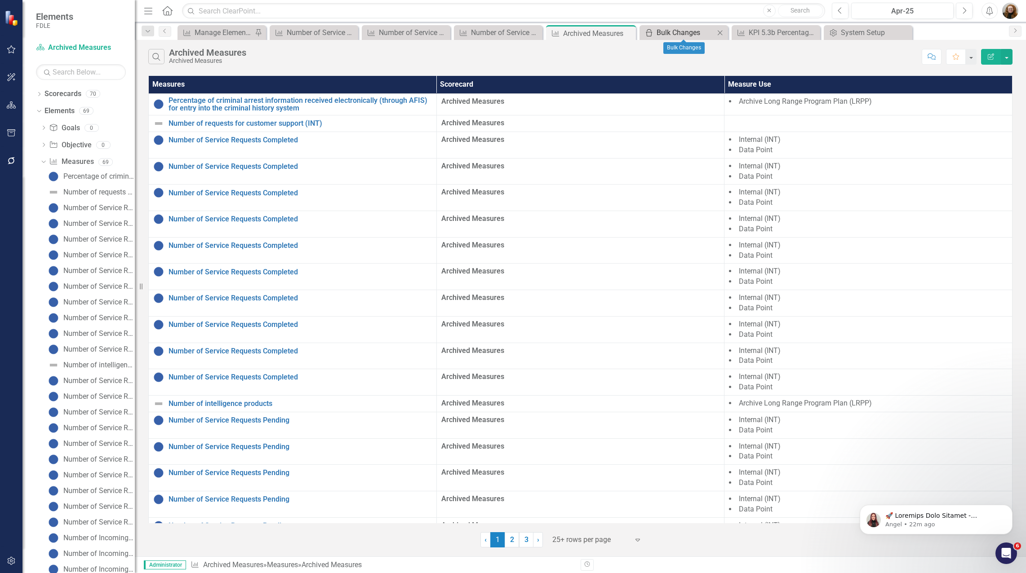
click at [680, 33] on div "Bulk Changes" at bounding box center [686, 32] width 58 height 11
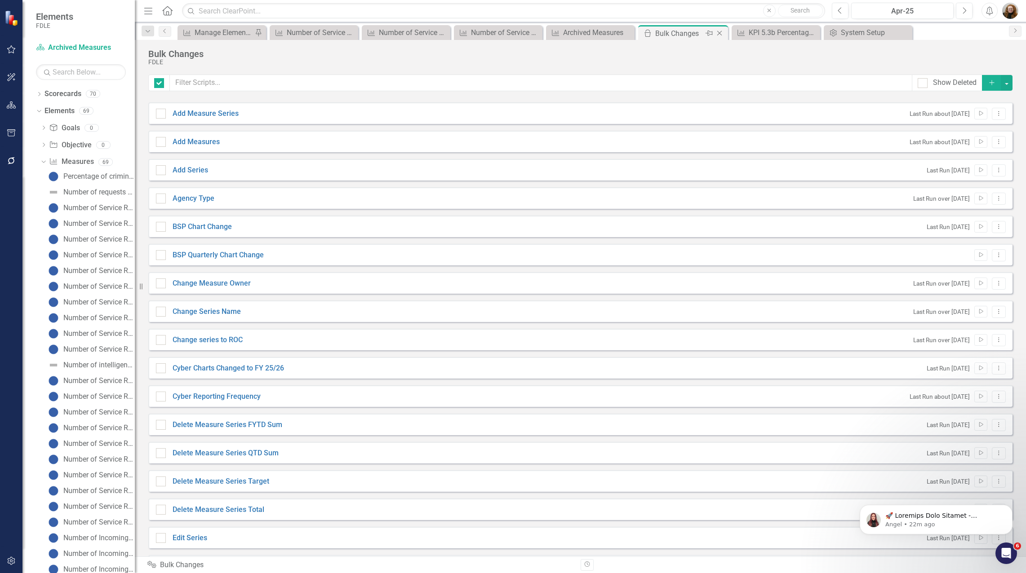
checkbox input "false"
click at [719, 32] on icon at bounding box center [719, 33] width 5 height 5
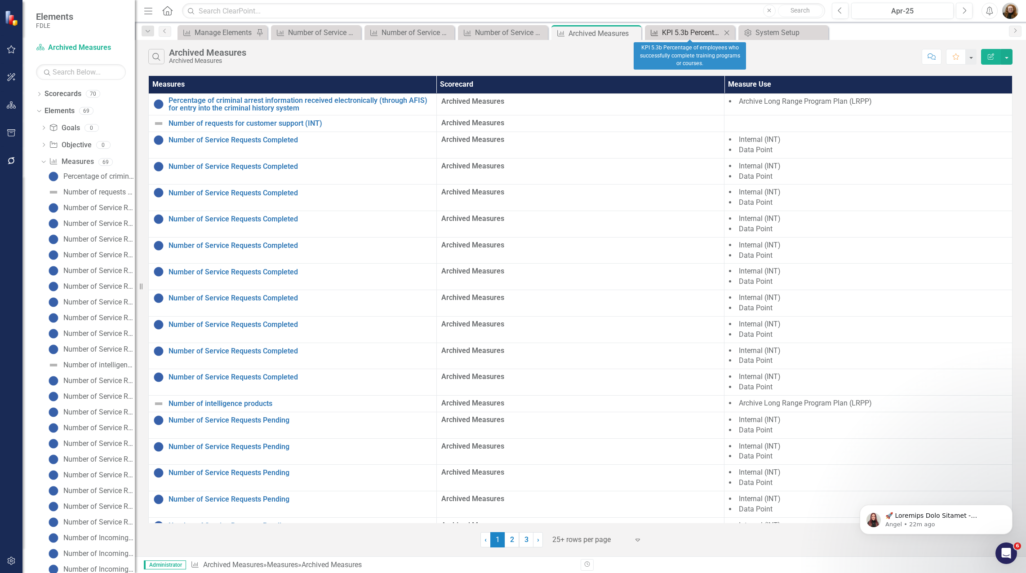
click at [704, 30] on div "KPI 5.3b Percentage of employees who successfully complete training programs or…" at bounding box center [691, 32] width 59 height 11
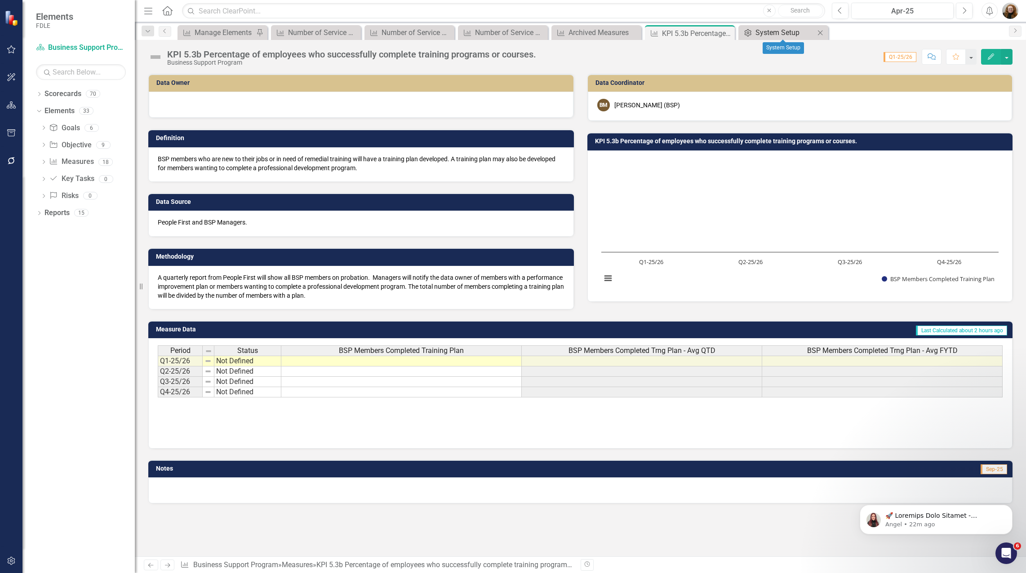
click at [775, 32] on div "System Setup" at bounding box center [784, 32] width 59 height 11
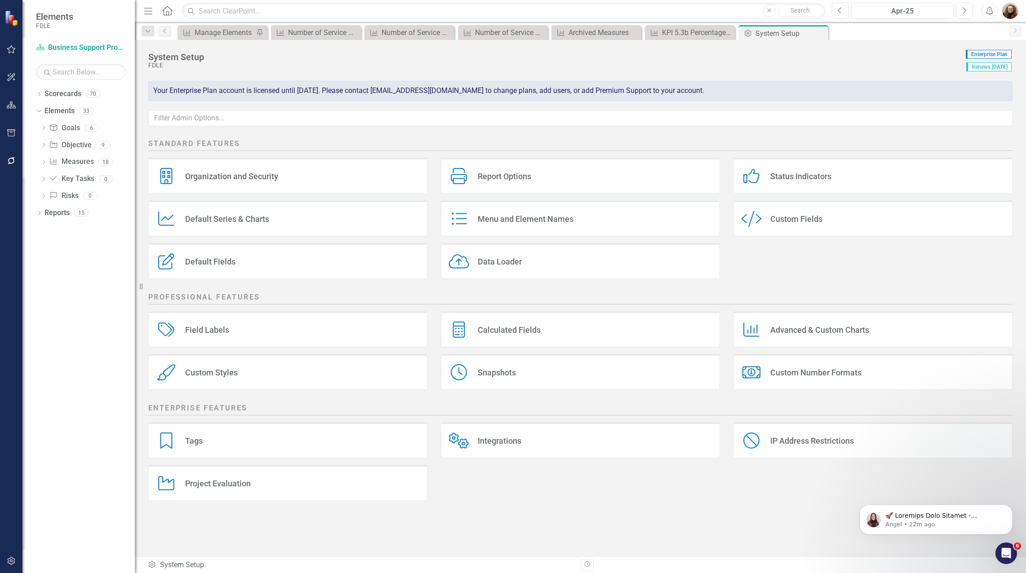
drag, startPoint x: 819, startPoint y: 36, endPoint x: 796, endPoint y: 32, distance: 22.8
click at [0, 0] on icon "Close" at bounding box center [0, 0] width 0 height 0
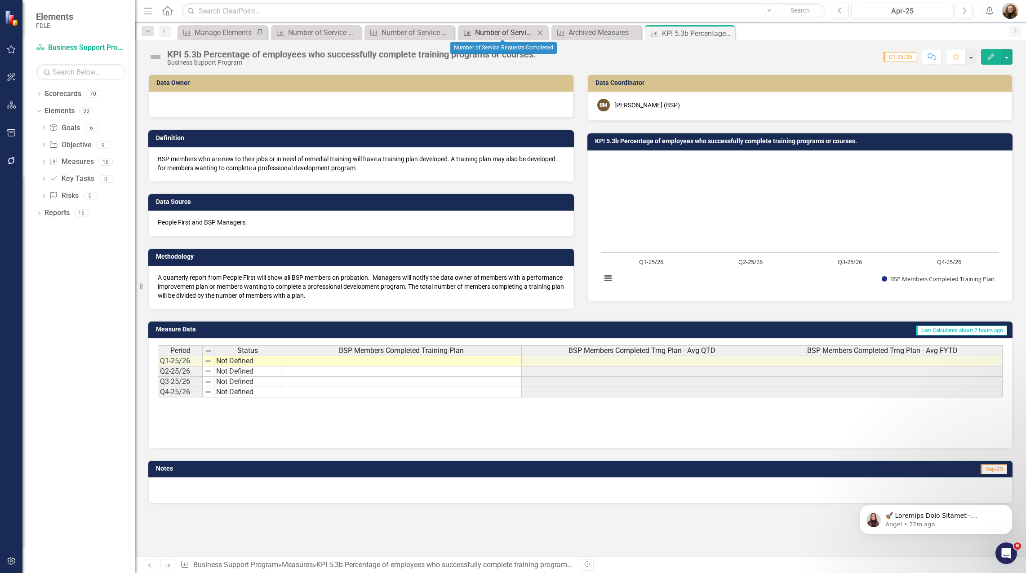
click at [508, 37] on div "Number of Service Requests Completed" at bounding box center [504, 32] width 59 height 11
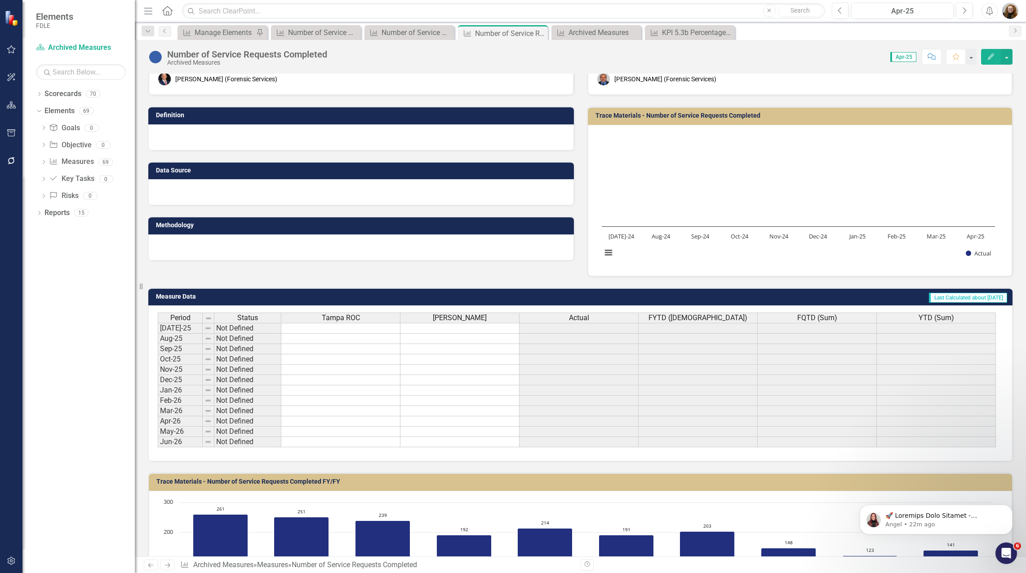
scroll to position [45, 0]
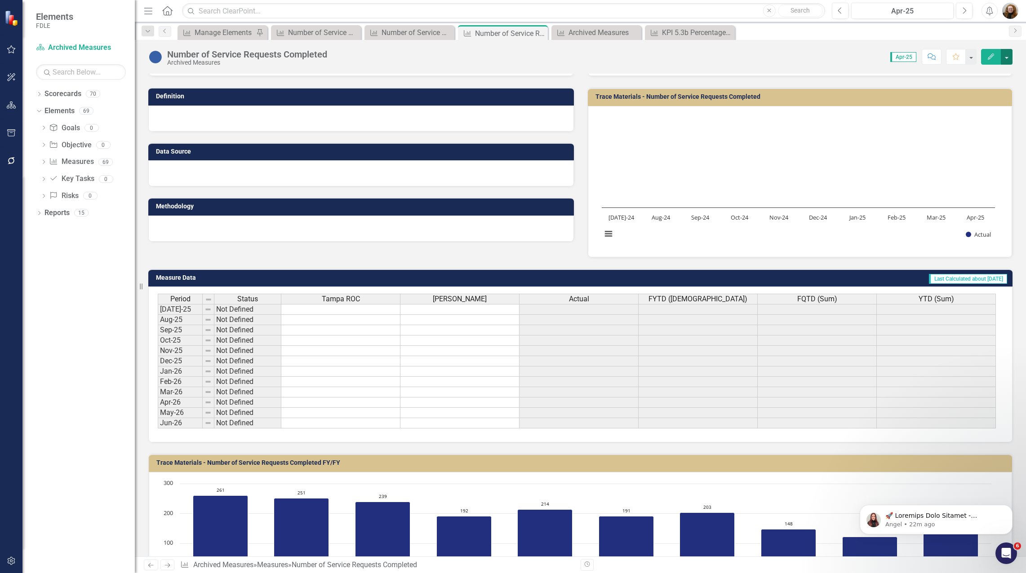
click at [1005, 55] on button "button" at bounding box center [1007, 57] width 12 height 16
click at [973, 89] on link "Edit Report Edit Layout" at bounding box center [968, 90] width 88 height 17
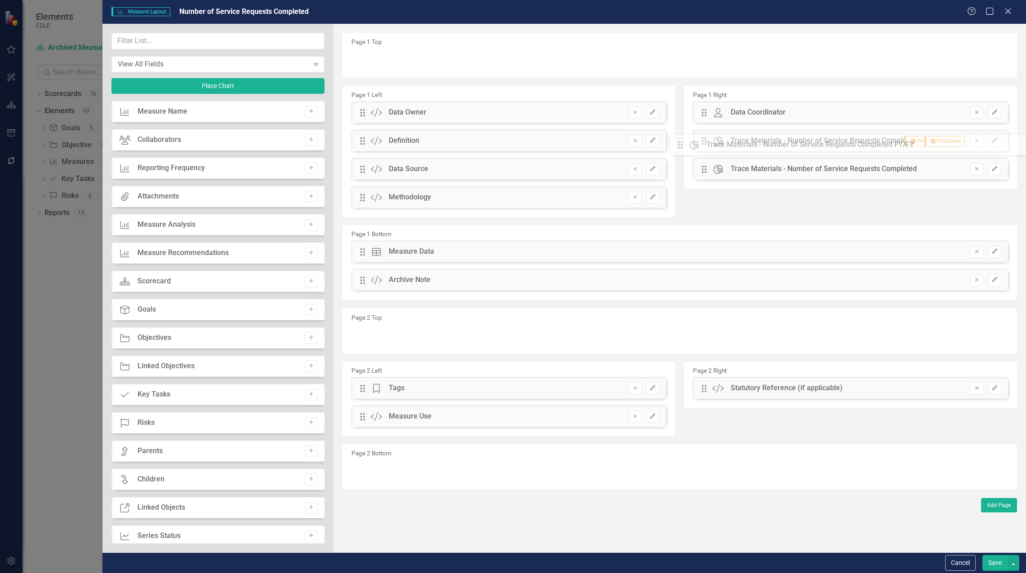
drag, startPoint x: 362, startPoint y: 282, endPoint x: 686, endPoint y: 147, distance: 351.6
click at [995, 142] on icon "Edit" at bounding box center [994, 140] width 7 height 5
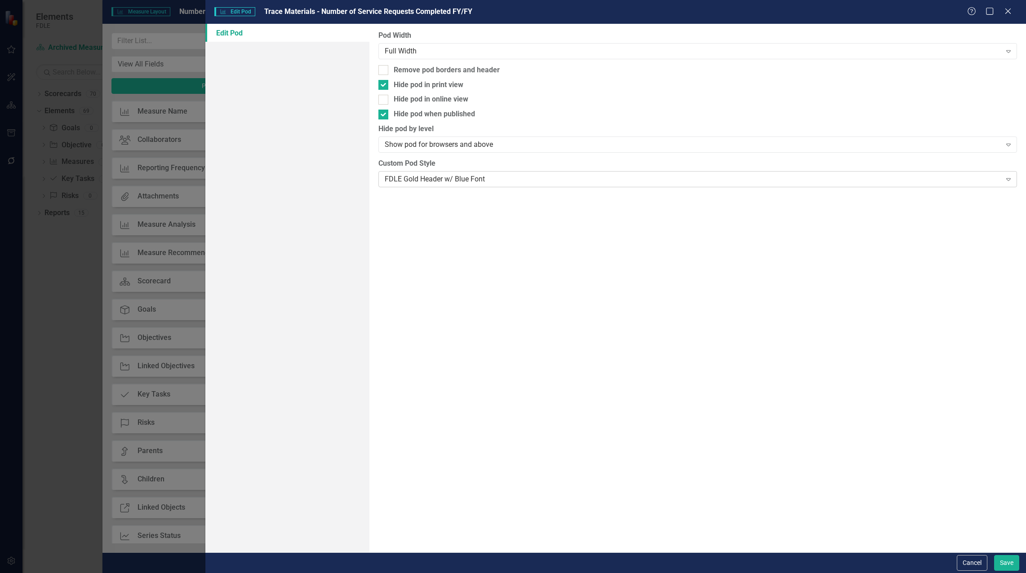
click at [395, 179] on div "FDLE Gold Header w/ Blue Font" at bounding box center [693, 179] width 617 height 10
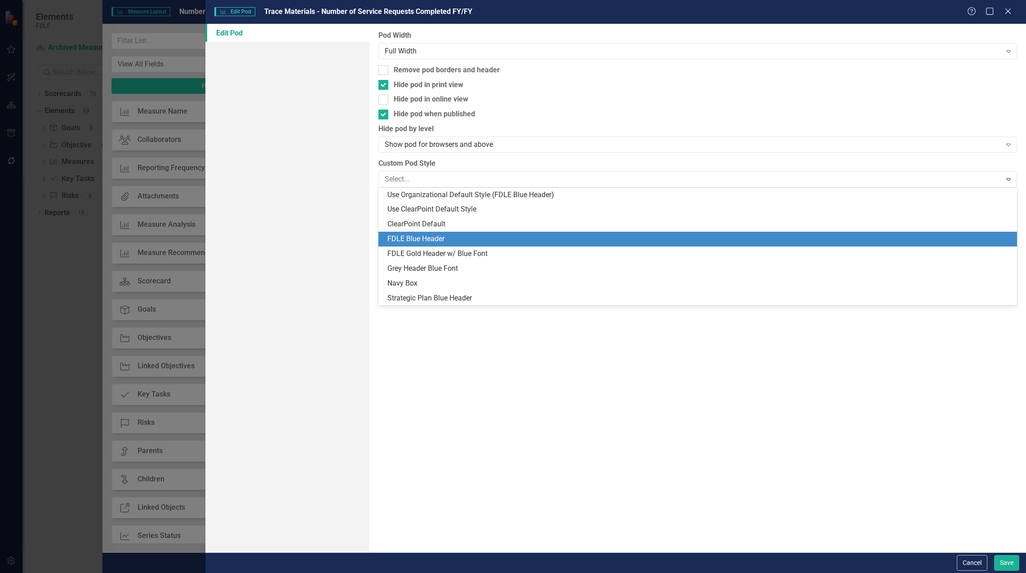
drag, startPoint x: 435, startPoint y: 241, endPoint x: 448, endPoint y: 244, distance: 13.3
click at [435, 240] on div "FDLE Blue Header" at bounding box center [699, 239] width 624 height 10
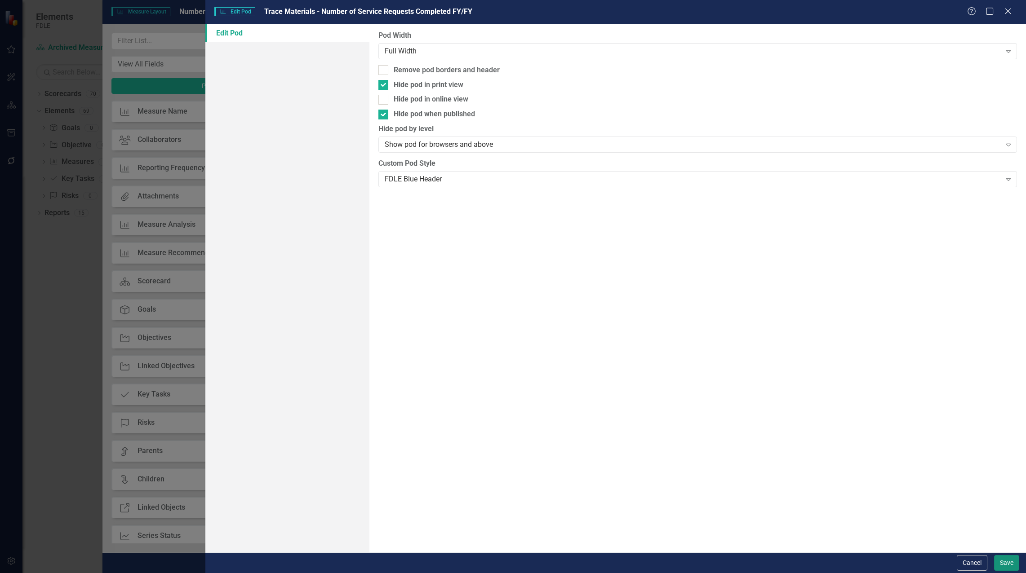
click at [1000, 562] on button "Save" at bounding box center [1006, 564] width 25 height 16
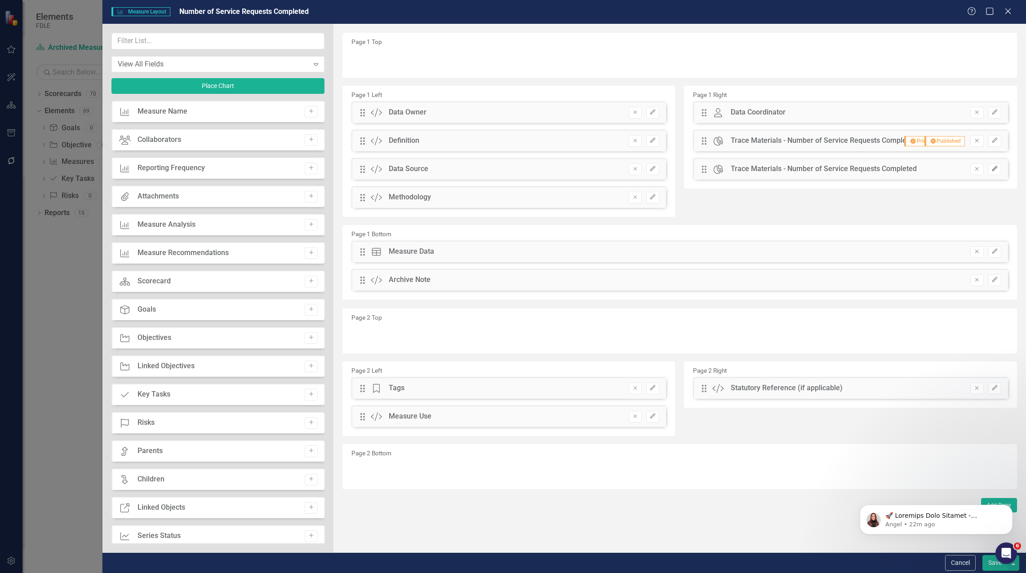
click at [996, 169] on icon "Edit" at bounding box center [994, 168] width 7 height 5
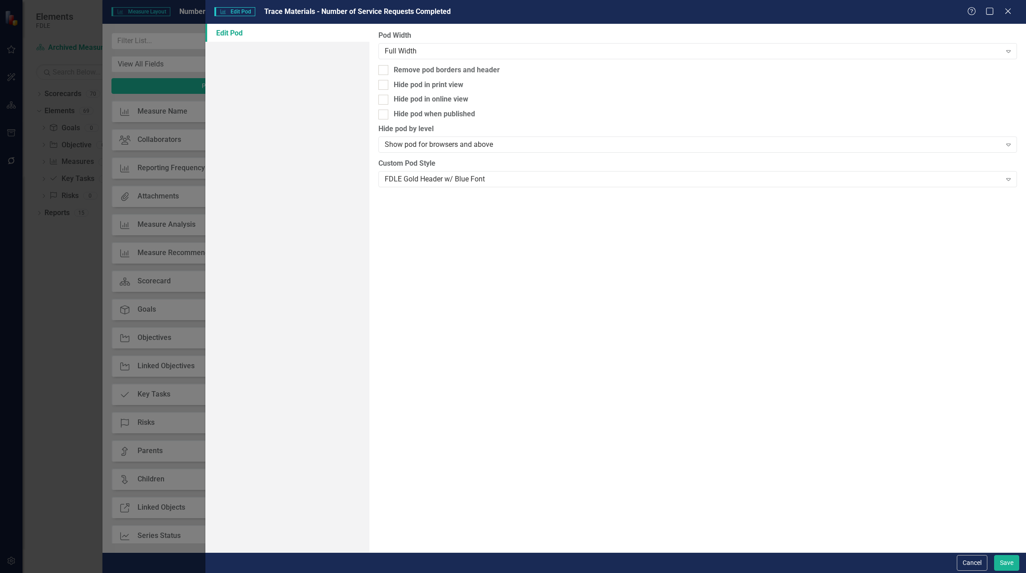
drag, startPoint x: 384, startPoint y: 100, endPoint x: 386, endPoint y: 91, distance: 8.8
click at [384, 99] on input "Hide pod in online view" at bounding box center [381, 98] width 6 height 6
checkbox input "true"
click at [998, 570] on button "Save" at bounding box center [1006, 564] width 25 height 16
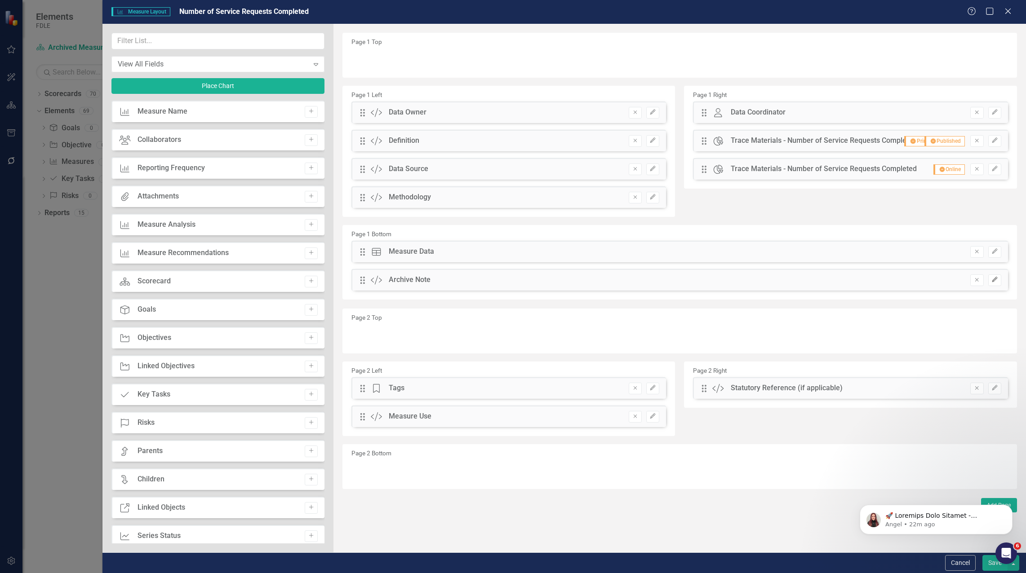
click at [995, 278] on icon "button" at bounding box center [994, 279] width 5 height 5
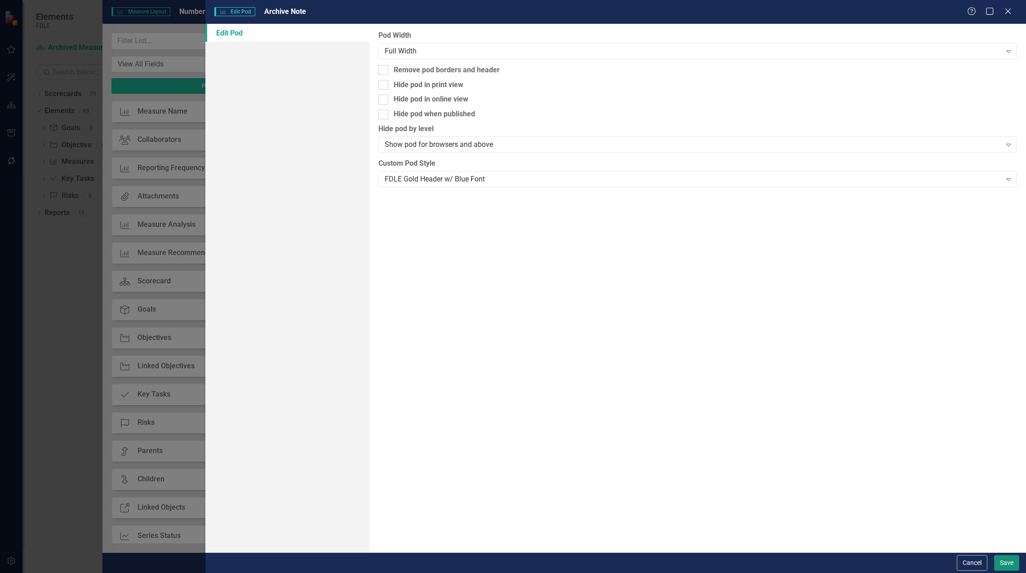
click at [1004, 560] on button "Save" at bounding box center [1006, 564] width 25 height 16
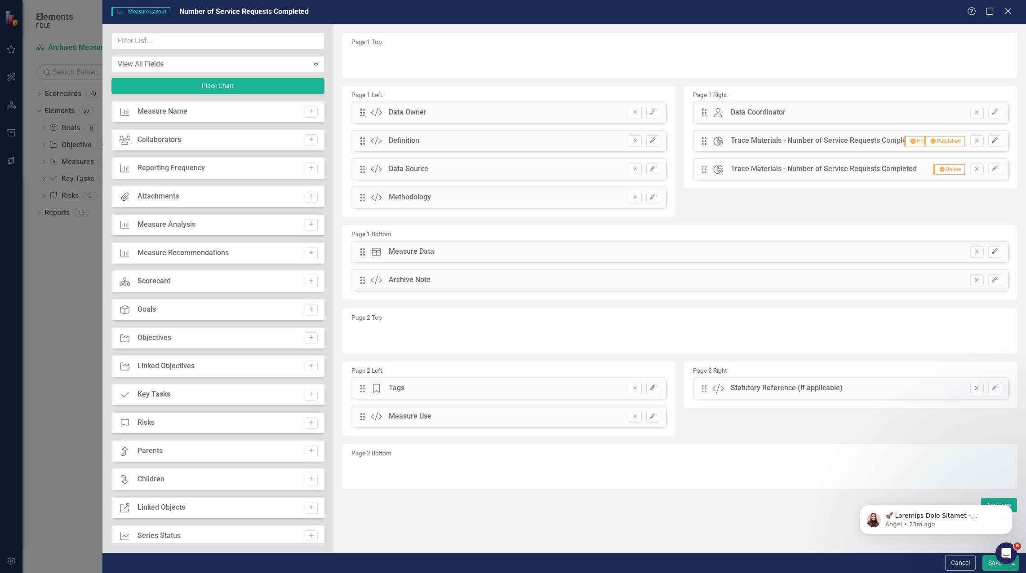
click at [654, 390] on icon "Edit" at bounding box center [652, 388] width 7 height 5
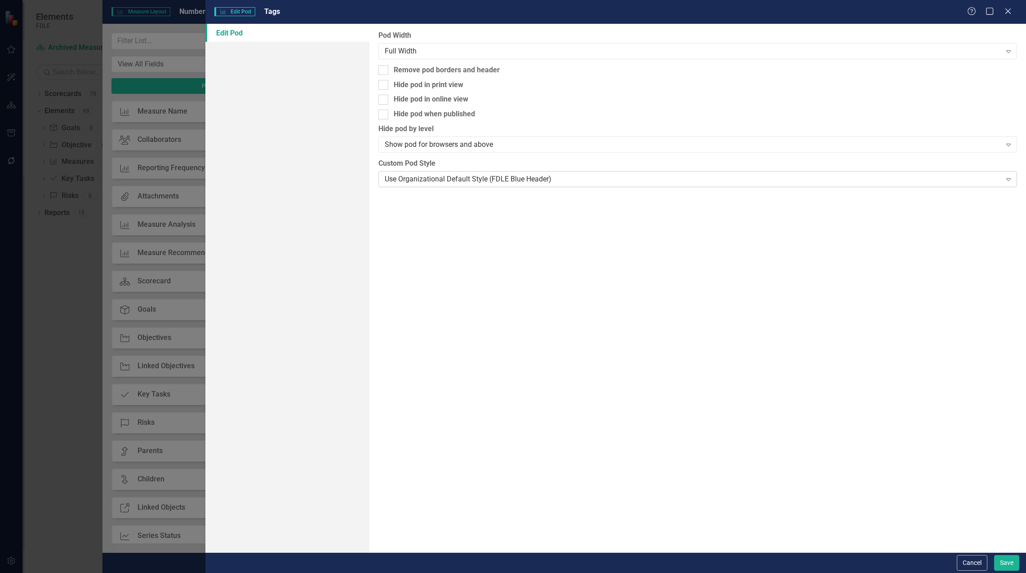
click at [518, 173] on div "Use Organizational Default Style (FDLE Blue Header) Expand" at bounding box center [697, 179] width 639 height 16
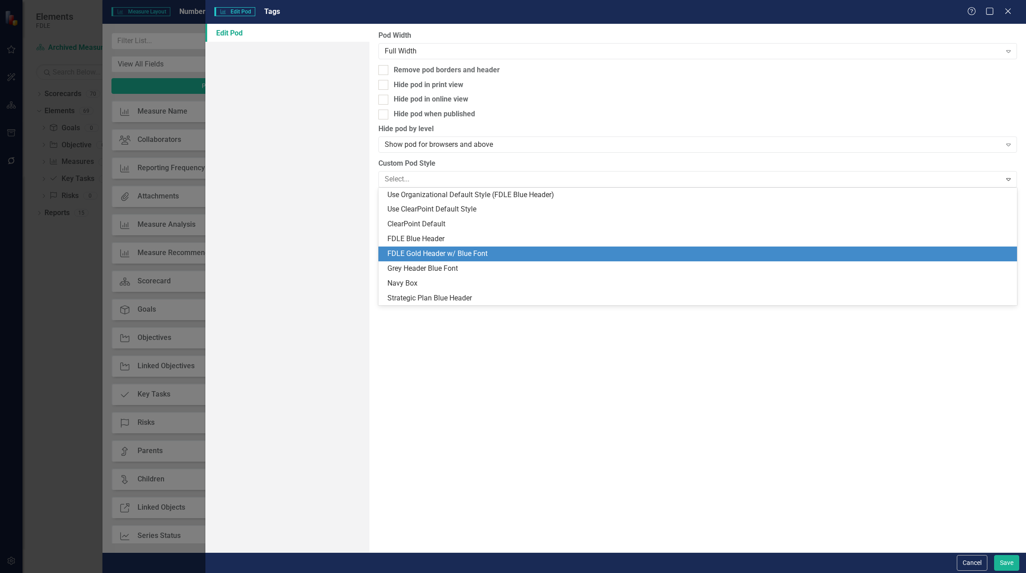
click at [491, 247] on div "FDLE Gold Header w/ Blue Font" at bounding box center [697, 254] width 639 height 15
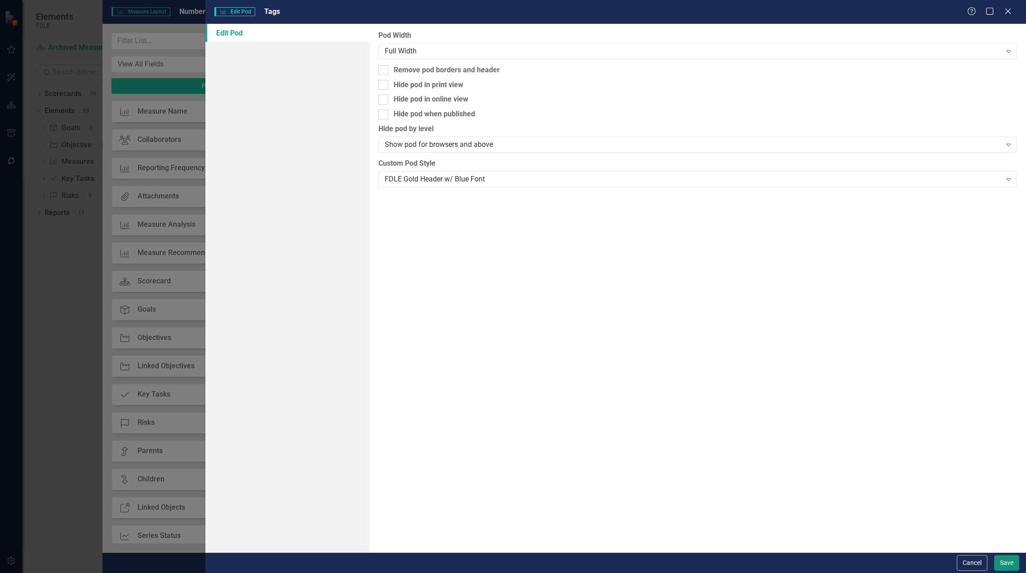
click at [1002, 566] on button "Save" at bounding box center [1006, 564] width 25 height 16
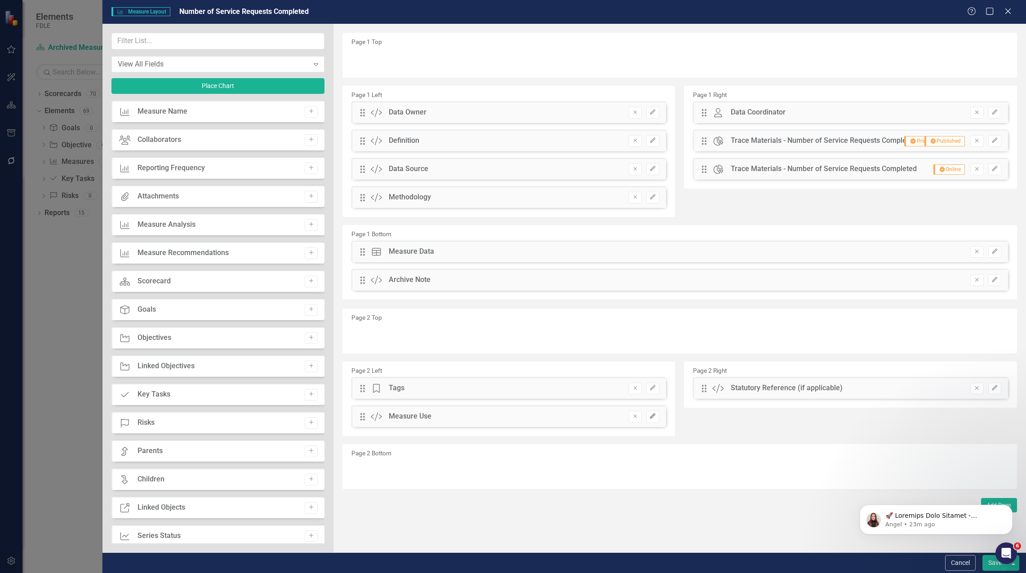
click at [657, 418] on button "Edit" at bounding box center [652, 417] width 13 height 12
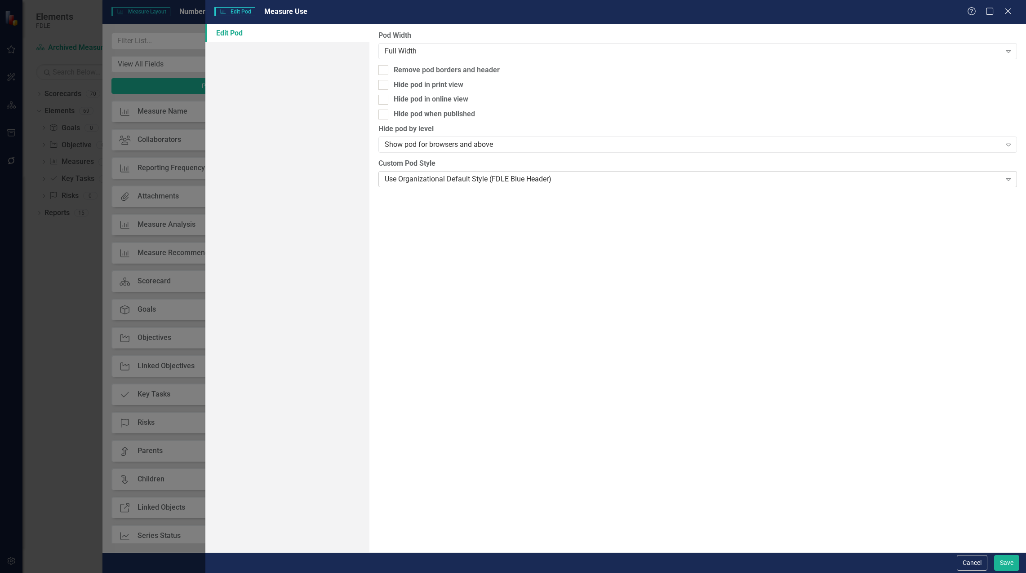
click at [541, 177] on div "Use Organizational Default Style (FDLE Blue Header)" at bounding box center [693, 179] width 617 height 10
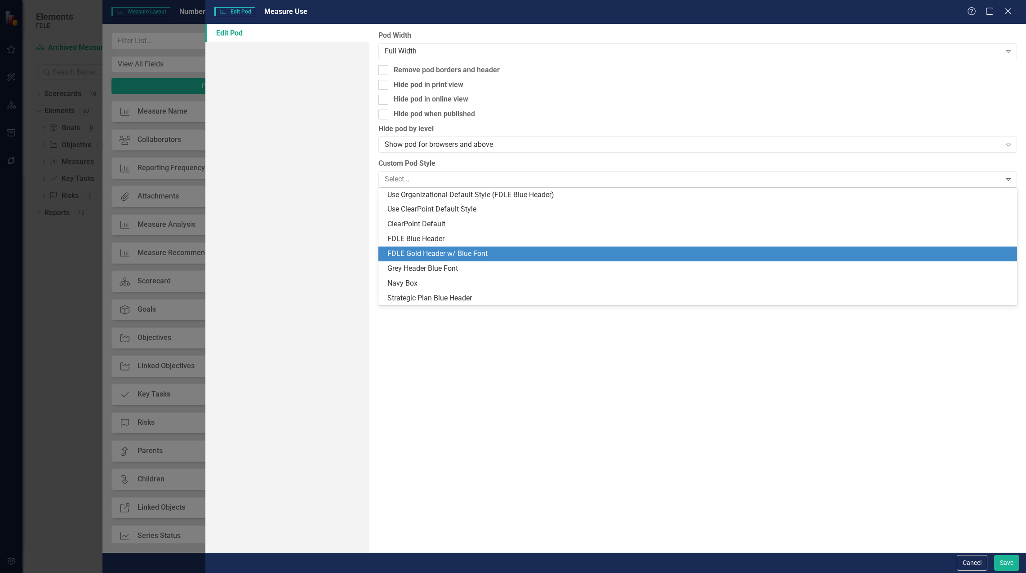
click at [502, 251] on div "FDLE Gold Header w/ Blue Font" at bounding box center [699, 254] width 624 height 10
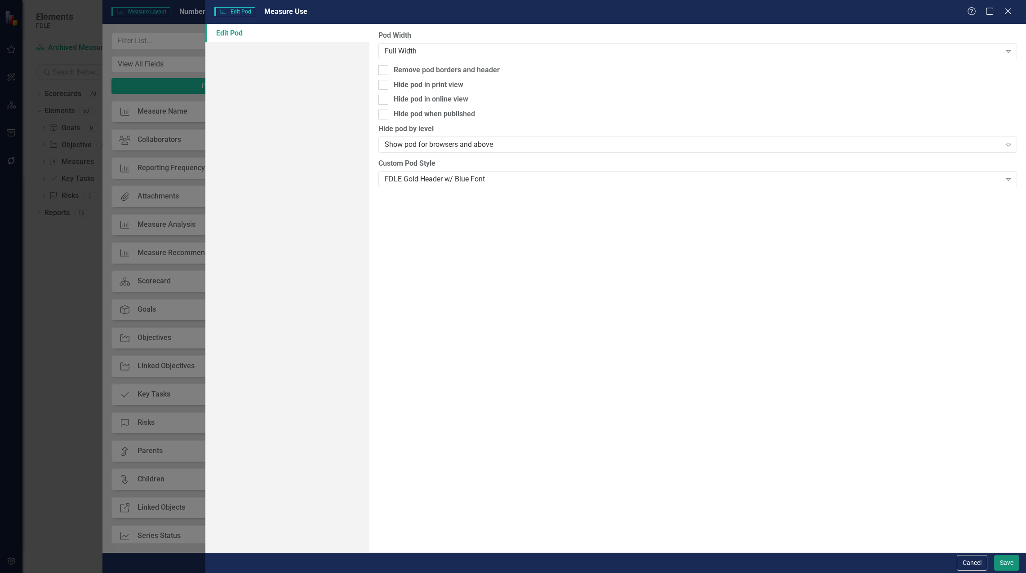
click at [1007, 564] on button "Save" at bounding box center [1006, 564] width 25 height 16
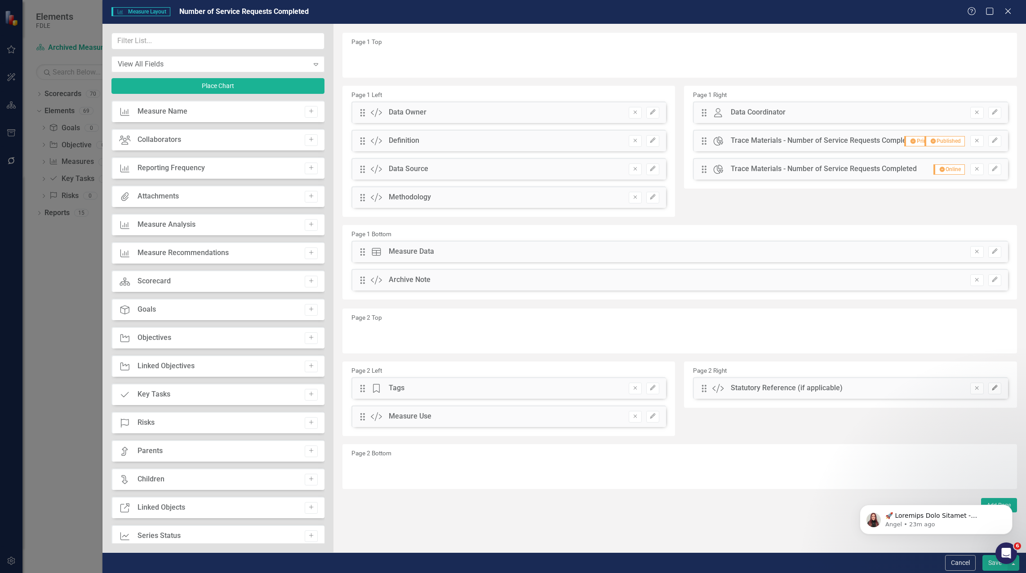
click at [999, 389] on button "Edit" at bounding box center [994, 389] width 13 height 12
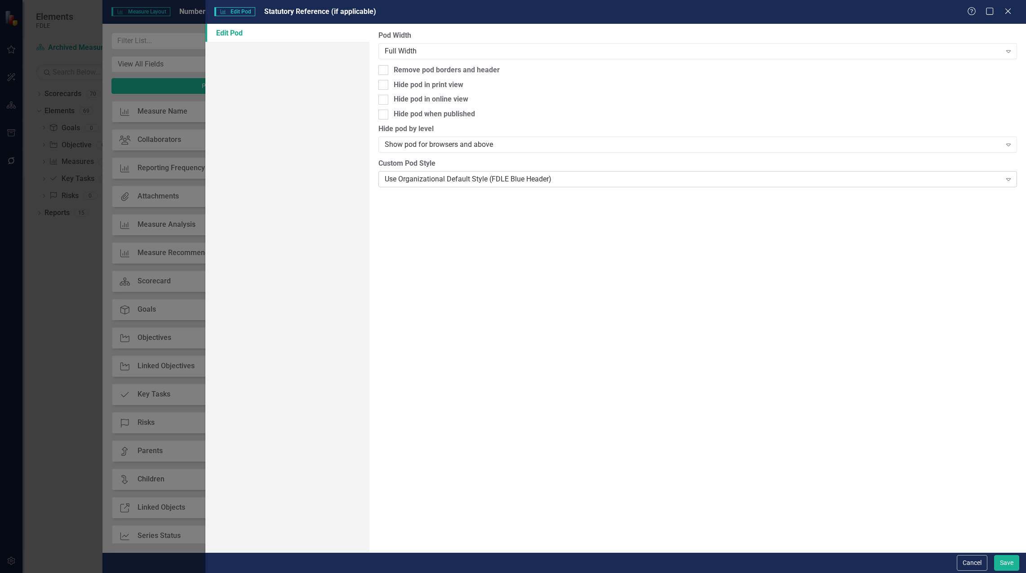
click at [408, 175] on div "Use Organizational Default Style (FDLE Blue Header)" at bounding box center [693, 179] width 617 height 10
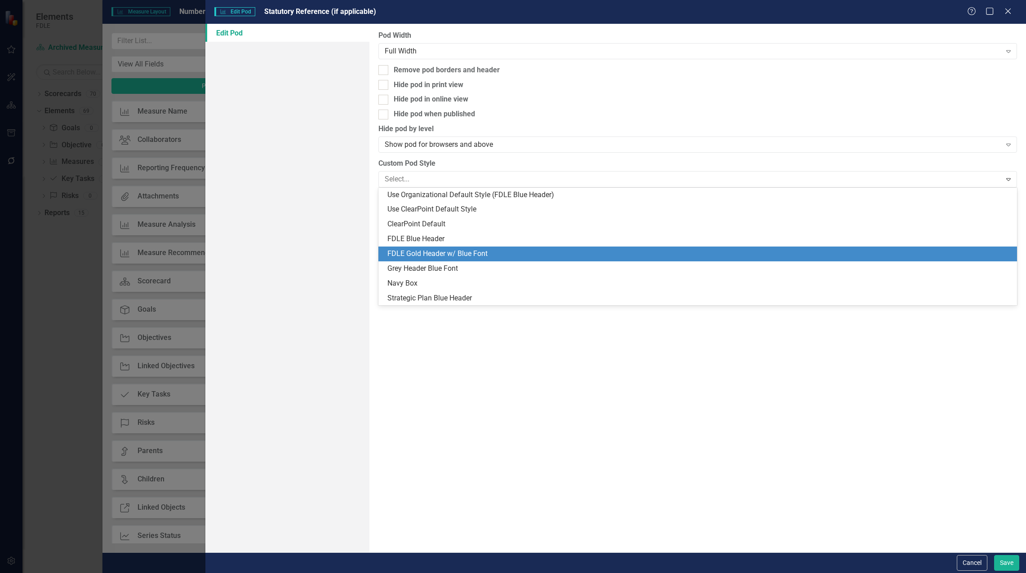
drag, startPoint x: 395, startPoint y: 258, endPoint x: 400, endPoint y: 259, distance: 5.4
click at [395, 258] on div "FDLE Gold Header w/ Blue Font" at bounding box center [699, 254] width 624 height 10
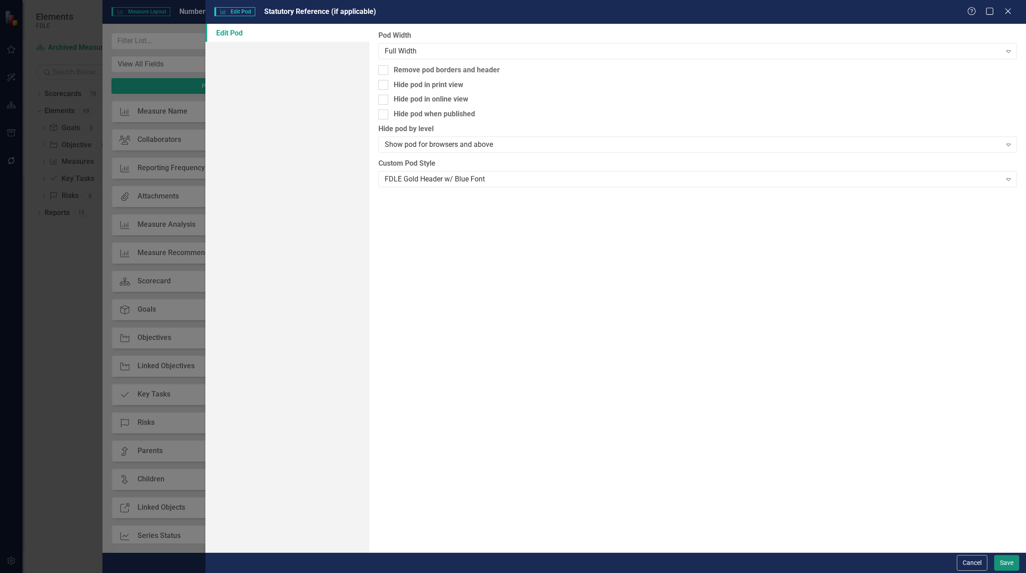
click at [1008, 564] on button "Save" at bounding box center [1006, 564] width 25 height 16
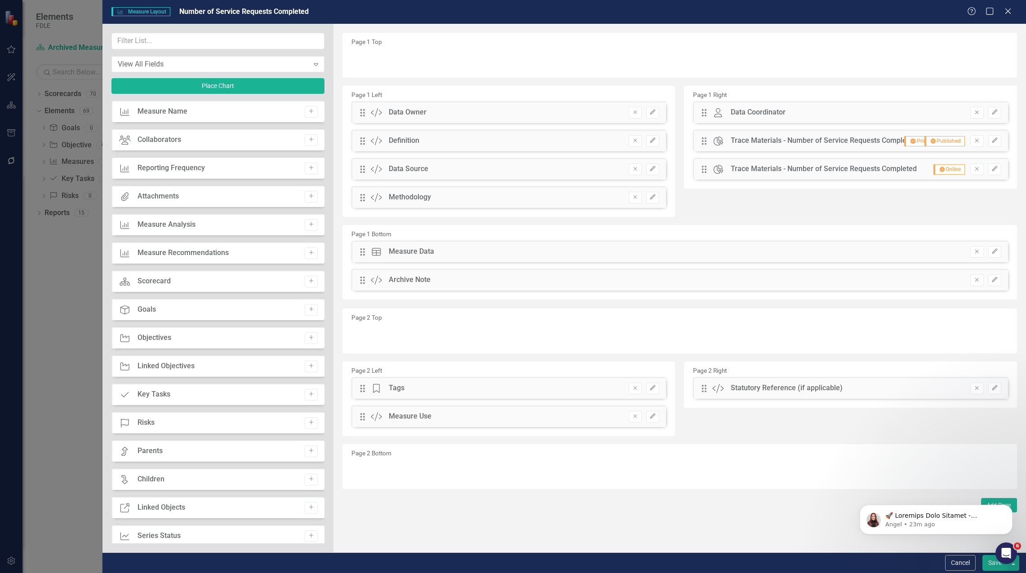
click at [990, 563] on button "Save" at bounding box center [994, 564] width 25 height 16
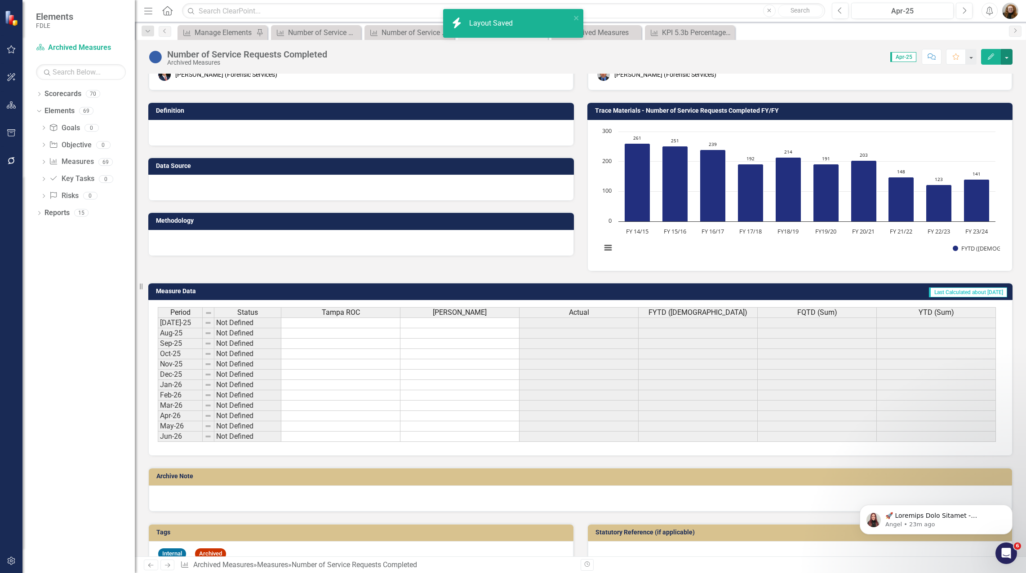
scroll to position [30, 0]
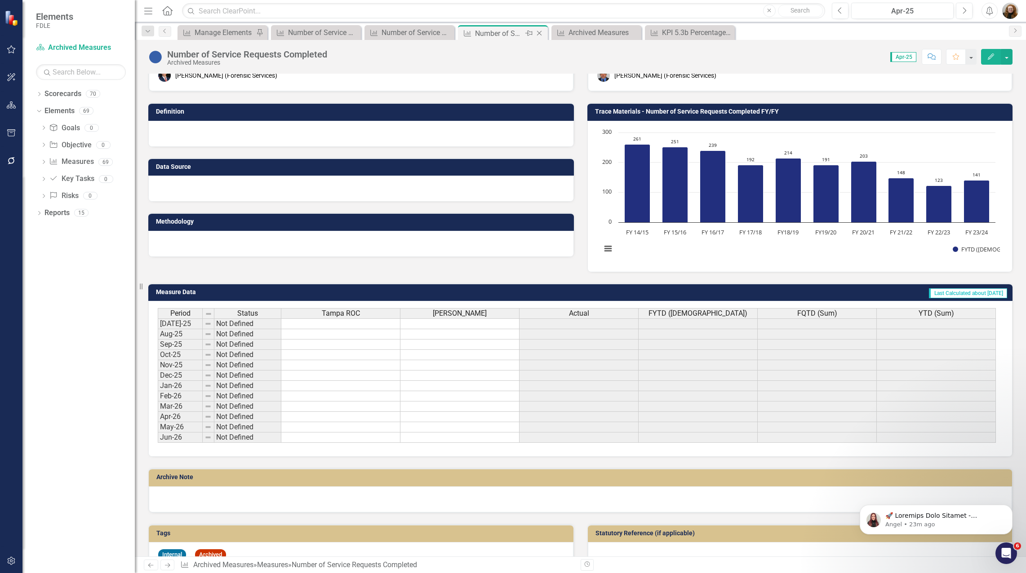
click at [537, 32] on icon "Close" at bounding box center [539, 33] width 9 height 7
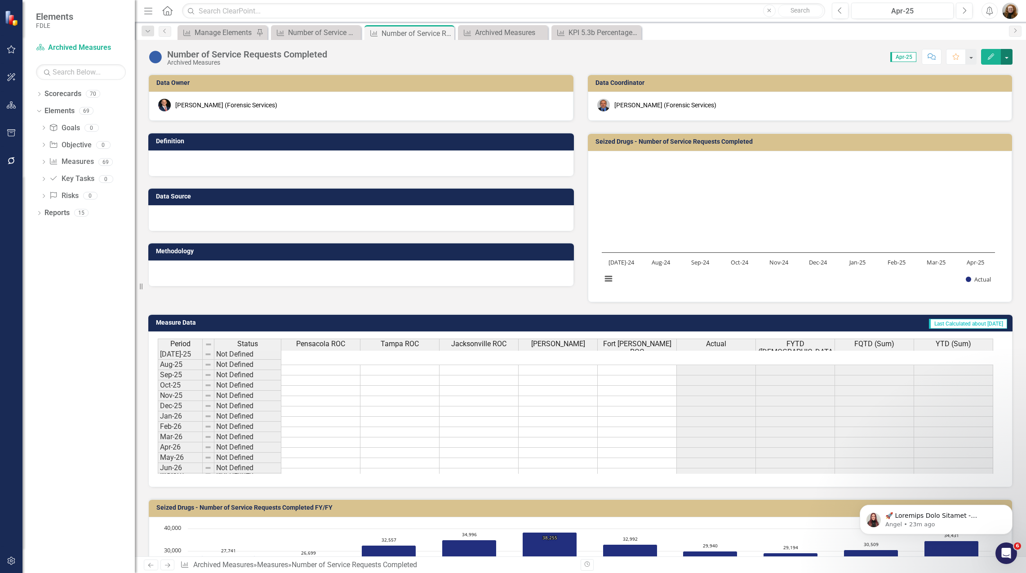
click at [1005, 58] on button "button" at bounding box center [1007, 57] width 12 height 16
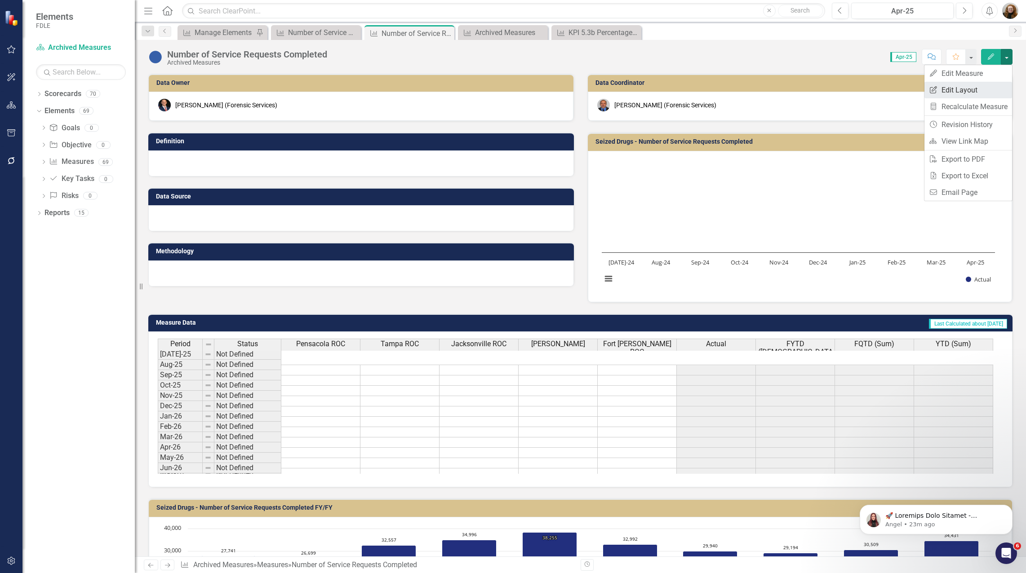
click at [938, 89] on link "Edit Report Edit Layout" at bounding box center [968, 90] width 88 height 17
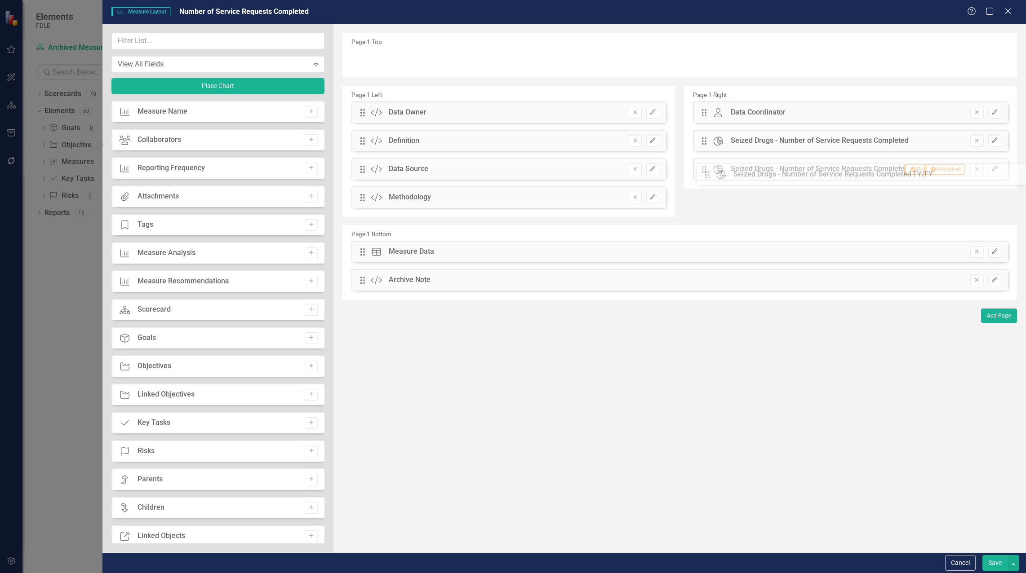
drag, startPoint x: 363, startPoint y: 276, endPoint x: 714, endPoint y: 170, distance: 367.0
click at [992, 140] on icon "Edit" at bounding box center [994, 140] width 7 height 5
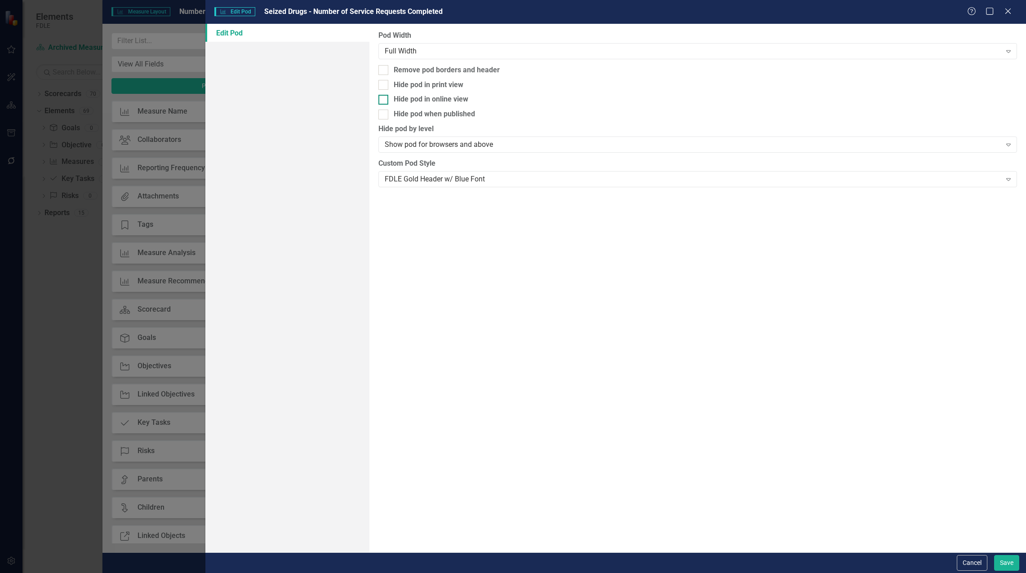
click at [387, 99] on div at bounding box center [383, 100] width 10 height 10
click at [384, 99] on input "Hide pod in online view" at bounding box center [381, 98] width 6 height 6
checkbox input "true"
click at [1007, 562] on button "Save" at bounding box center [1006, 564] width 25 height 16
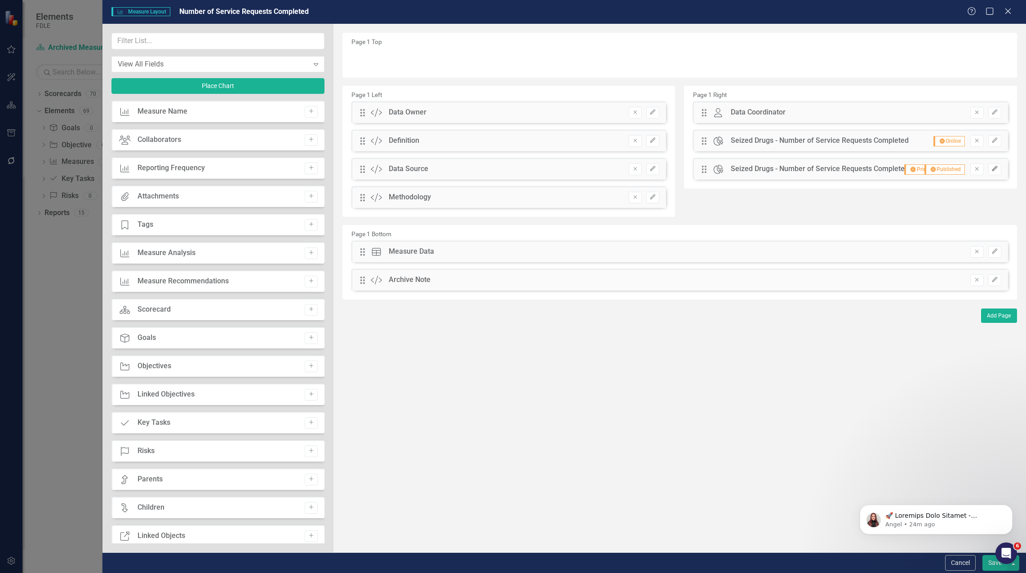
click at [995, 170] on icon "button" at bounding box center [994, 168] width 5 height 5
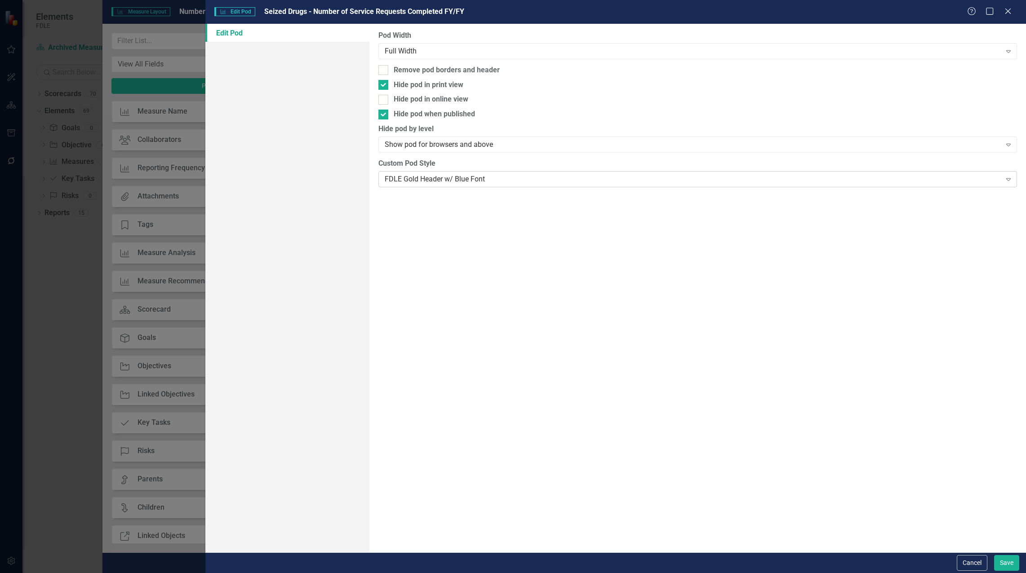
click at [400, 178] on div "FDLE Gold Header w/ Blue Font" at bounding box center [693, 179] width 617 height 10
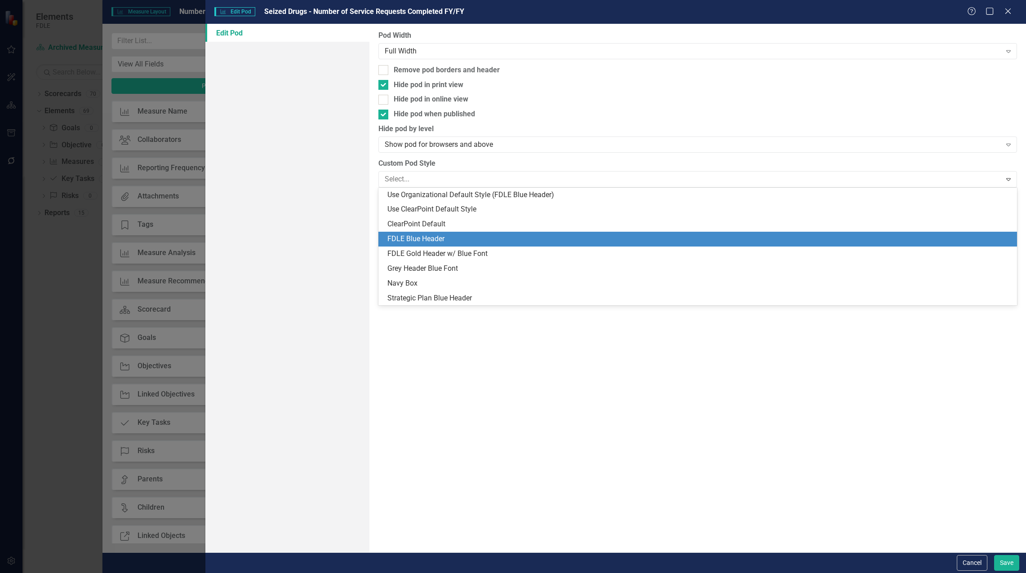
click at [407, 233] on div "FDLE Blue Header" at bounding box center [697, 239] width 639 height 15
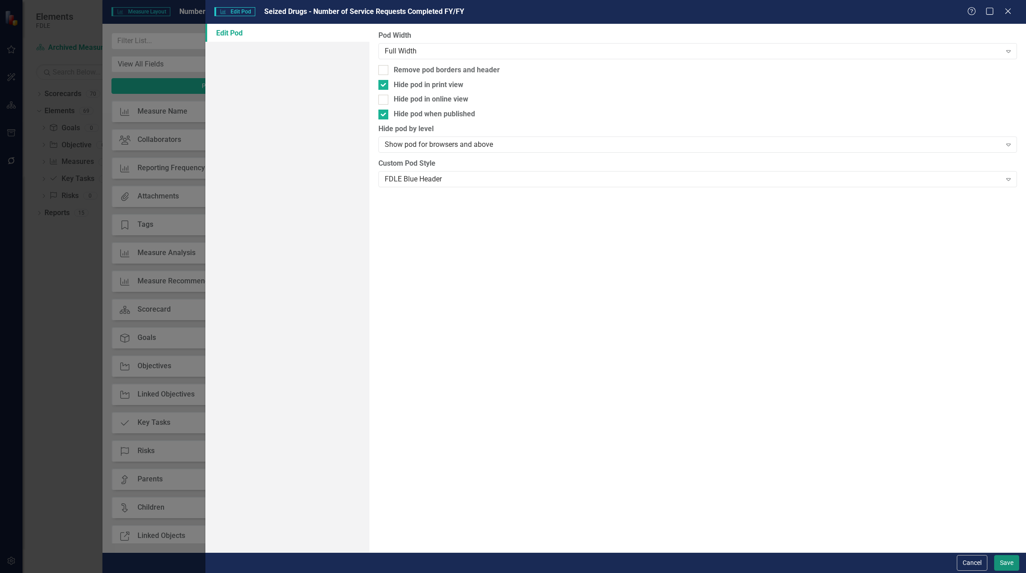
click at [1000, 565] on button "Save" at bounding box center [1006, 564] width 25 height 16
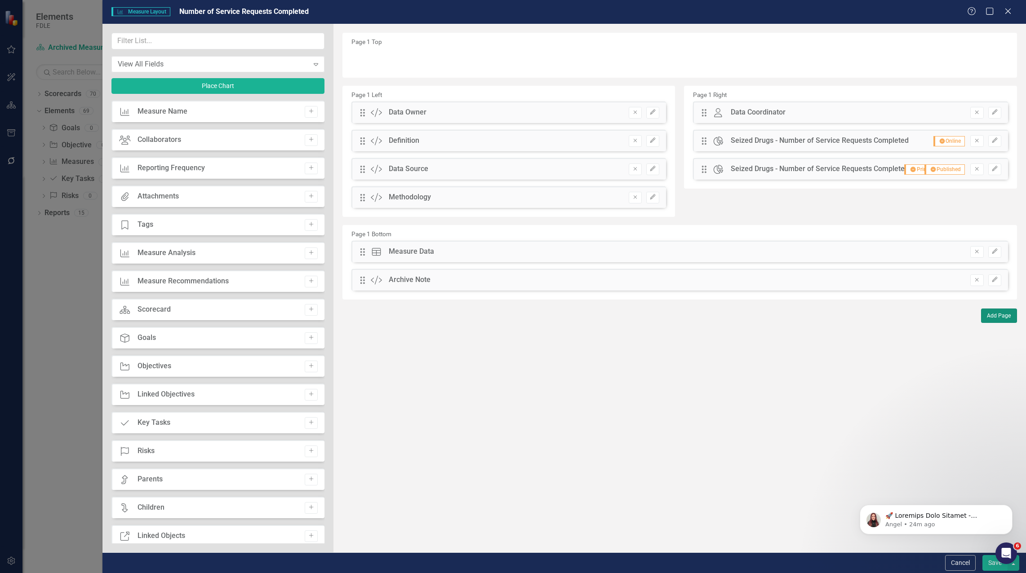
click at [996, 313] on button "Add Page" at bounding box center [999, 316] width 36 height 14
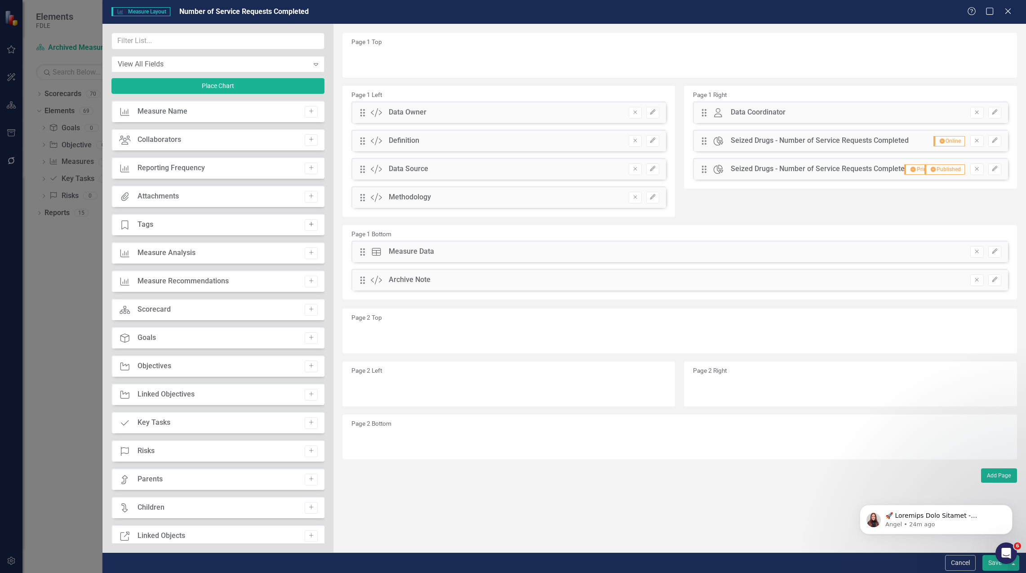
click at [310, 224] on icon "Add" at bounding box center [311, 224] width 7 height 5
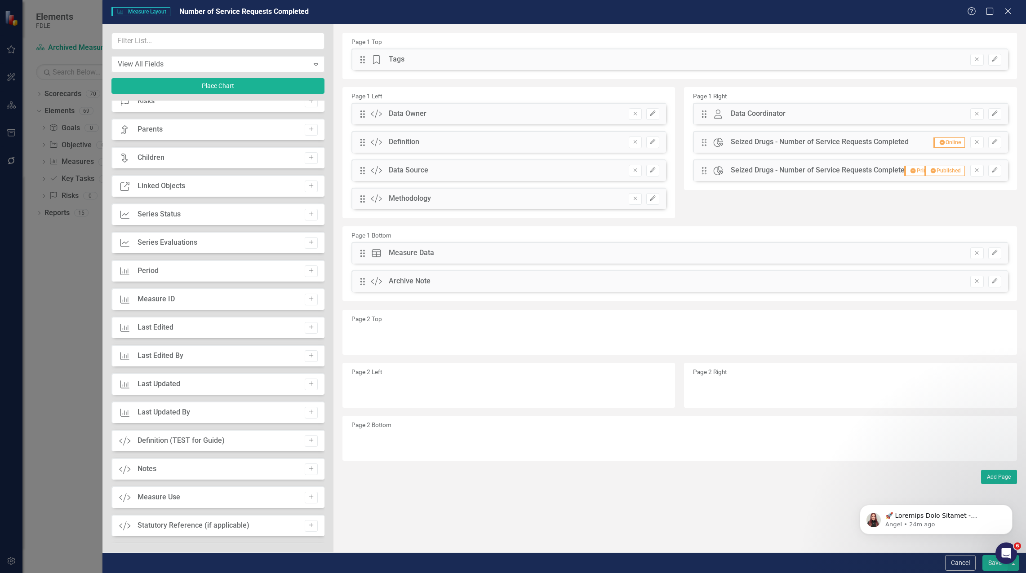
scroll to position [406, 0]
click at [308, 413] on icon "Add" at bounding box center [311, 412] width 7 height 5
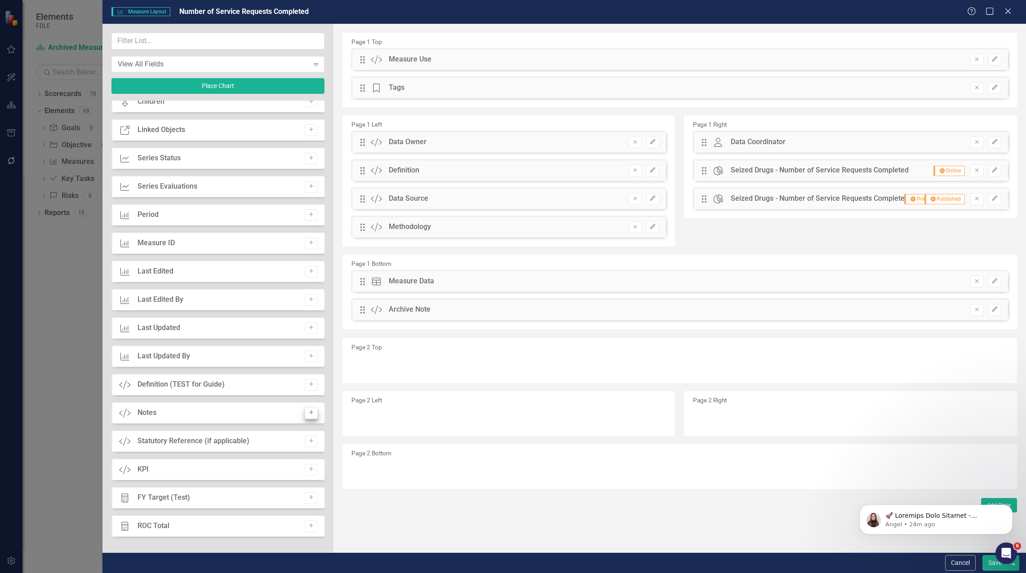
scroll to position [378, 0]
click at [311, 442] on button "Add" at bounding box center [311, 442] width 13 height 12
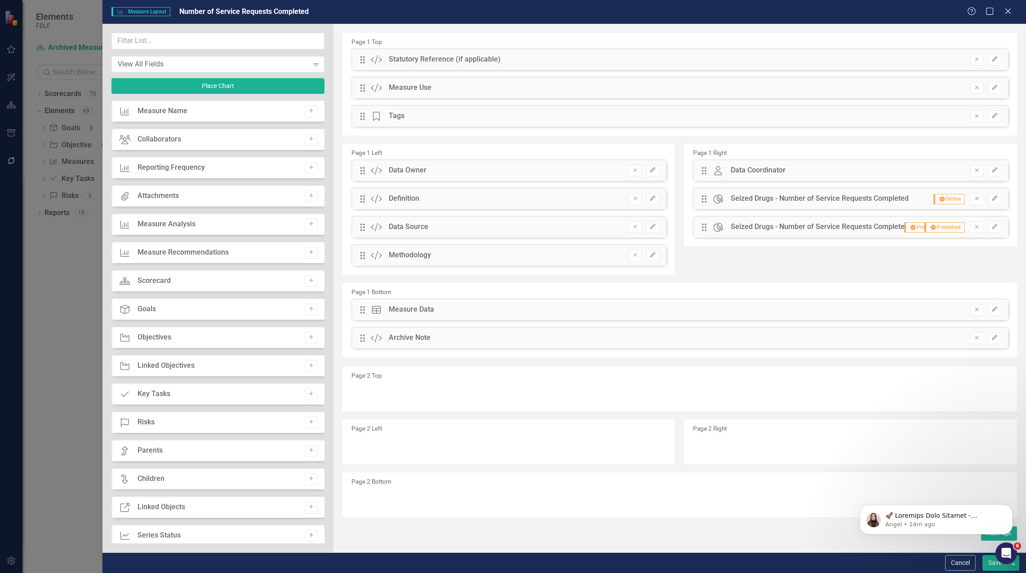
scroll to position [0, 0]
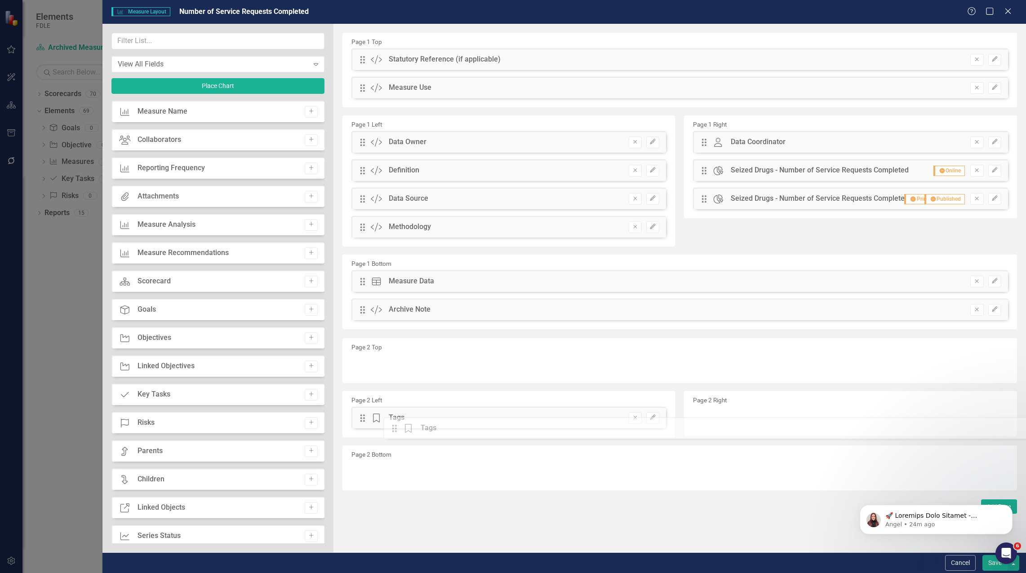
drag, startPoint x: 363, startPoint y: 116, endPoint x: 402, endPoint y: 428, distance: 314.7
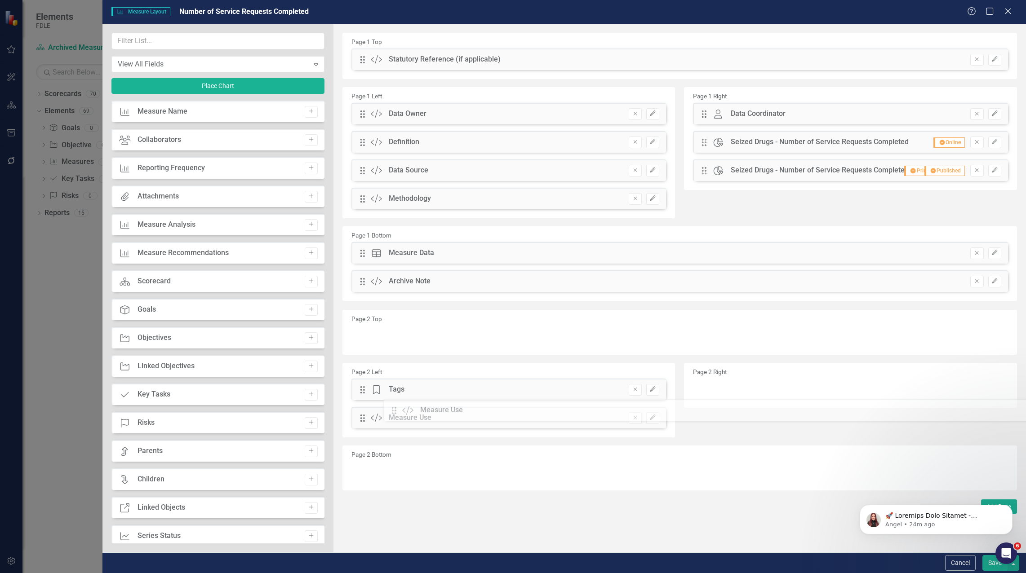
drag, startPoint x: 361, startPoint y: 90, endPoint x: 399, endPoint y: 413, distance: 324.9
drag, startPoint x: 360, startPoint y: 59, endPoint x: 769, endPoint y: 379, distance: 518.3
click at [995, 278] on icon "button" at bounding box center [994, 279] width 5 height 5
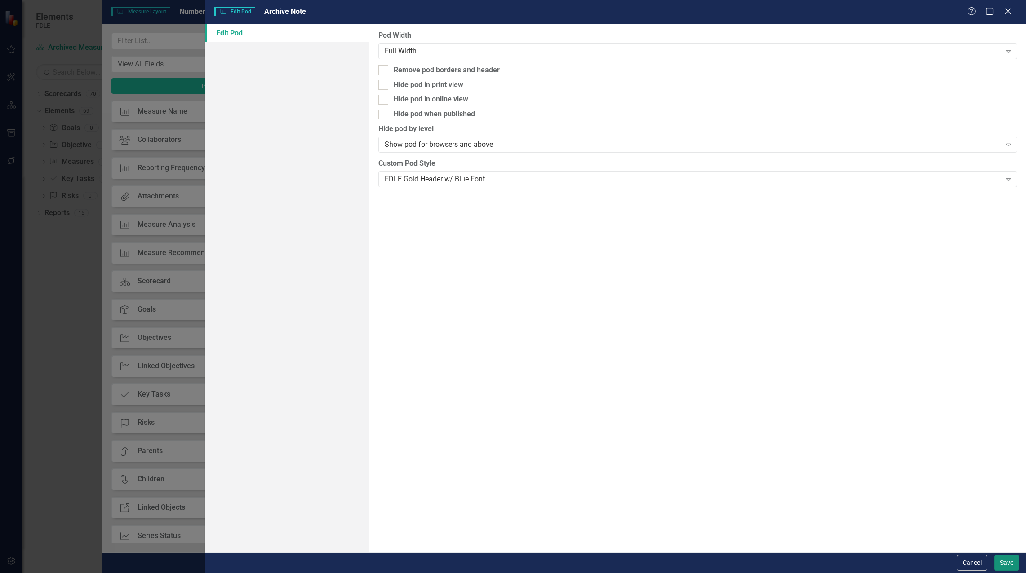
click at [1003, 560] on button "Save" at bounding box center [1006, 564] width 25 height 16
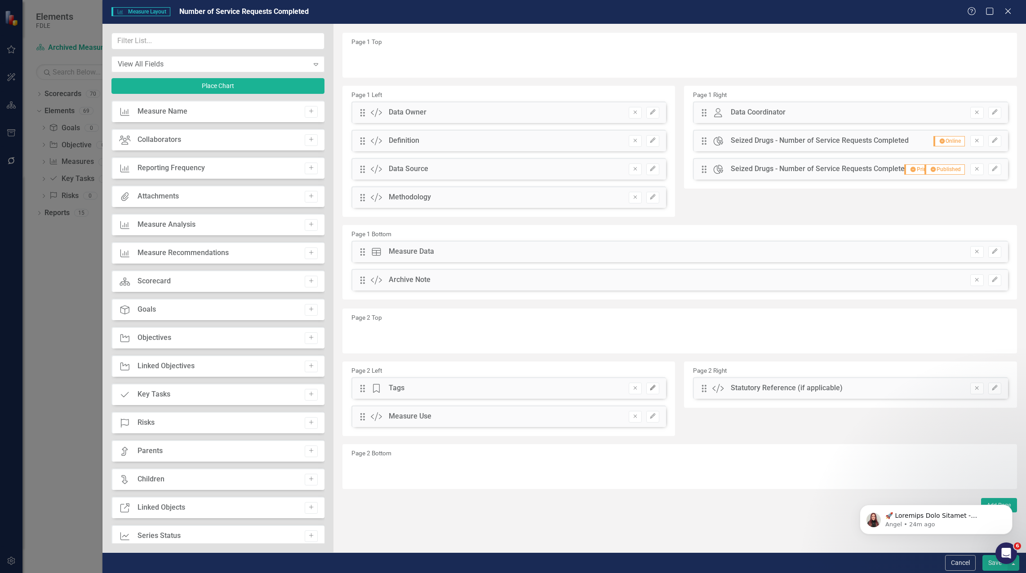
click at [653, 386] on icon "Edit" at bounding box center [652, 388] width 7 height 5
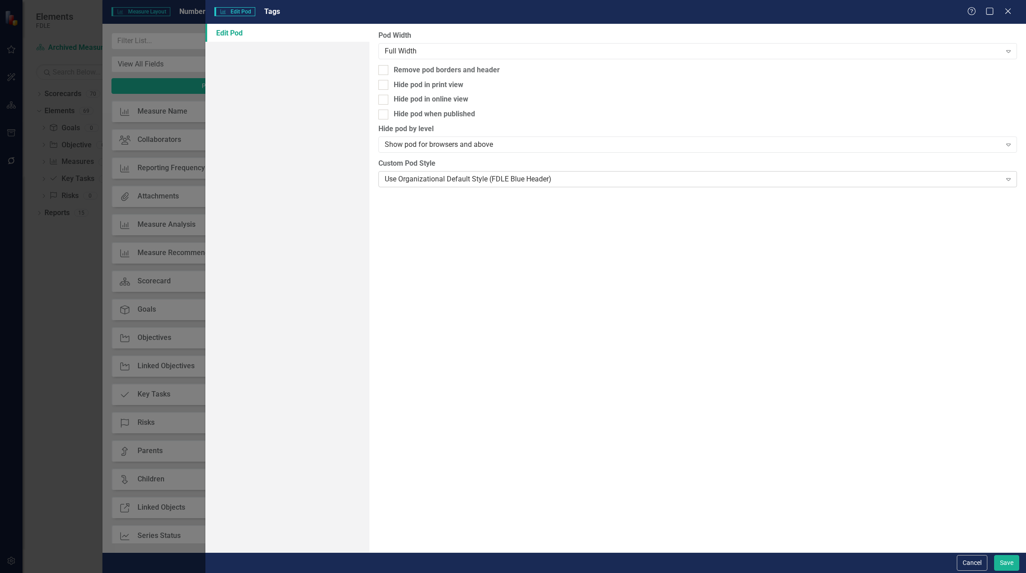
click at [524, 184] on div "Use Organizational Default Style (FDLE Blue Header)" at bounding box center [693, 179] width 617 height 10
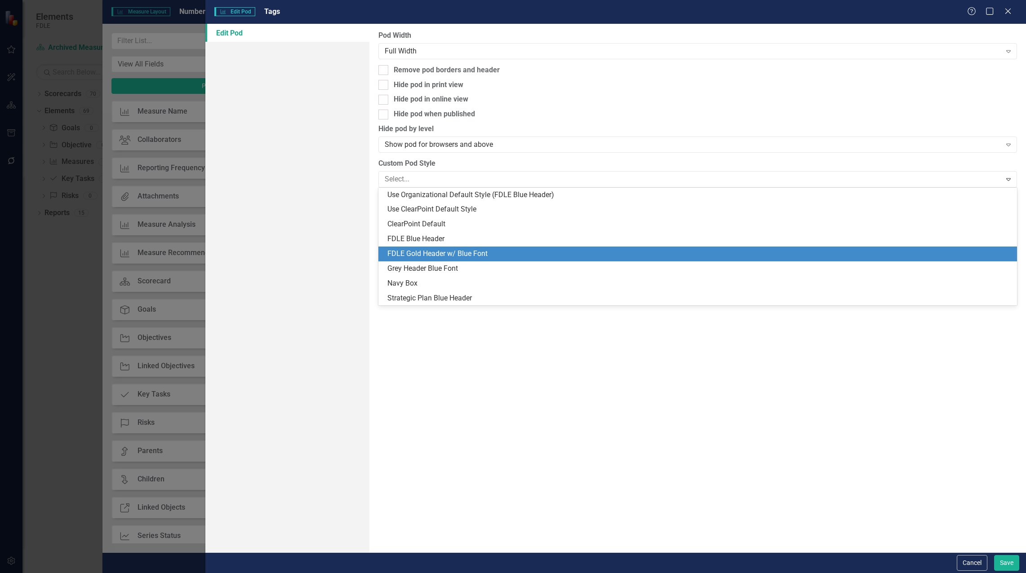
click at [506, 248] on div "FDLE Gold Header w/ Blue Font" at bounding box center [697, 254] width 639 height 15
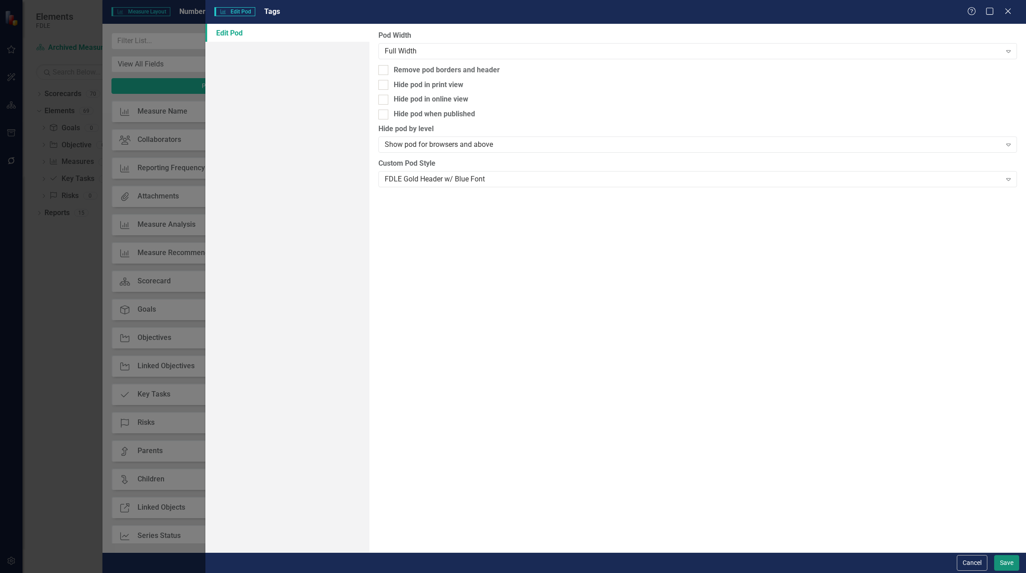
click at [1015, 562] on button "Save" at bounding box center [1006, 564] width 25 height 16
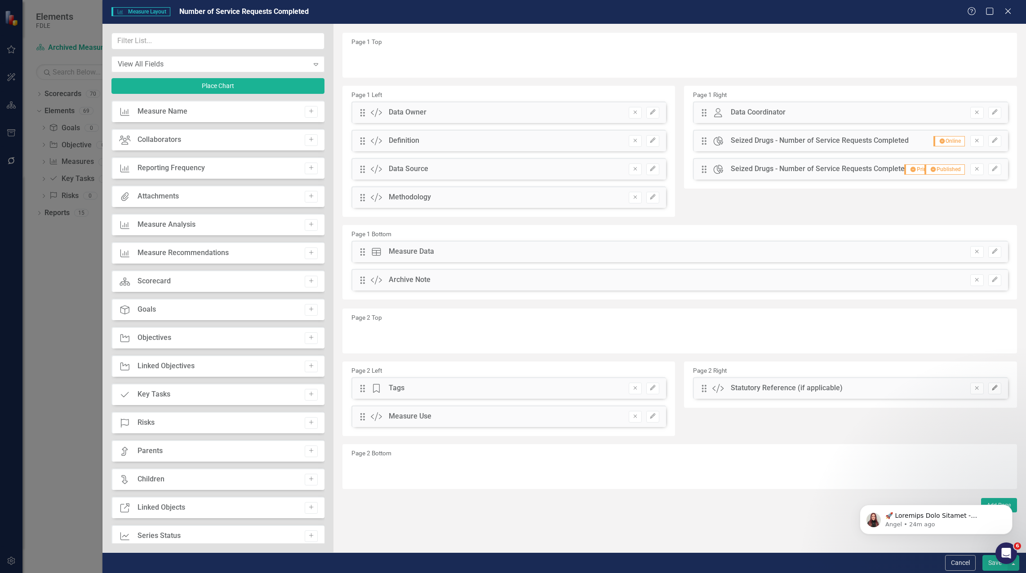
click at [991, 391] on icon "Edit" at bounding box center [994, 388] width 7 height 5
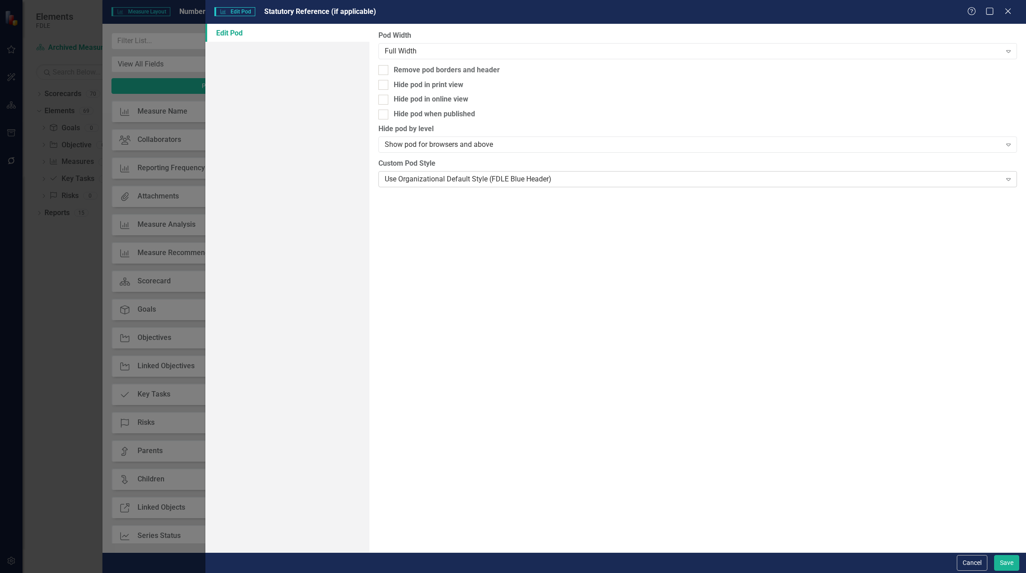
click at [511, 178] on div "Use Organizational Default Style (FDLE Blue Header)" at bounding box center [693, 179] width 617 height 10
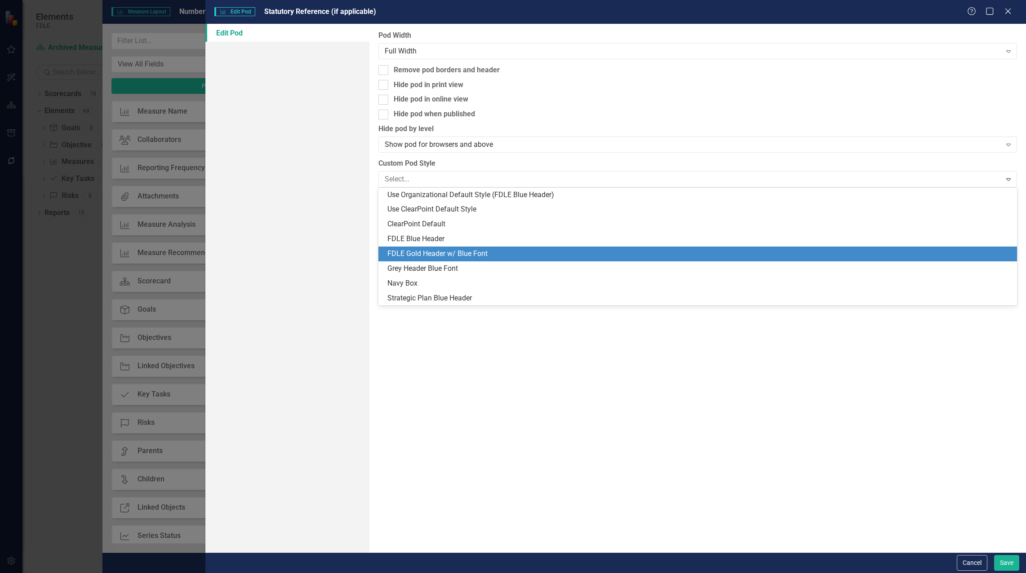
click at [481, 248] on div "FDLE Gold Header w/ Blue Font" at bounding box center [697, 254] width 639 height 15
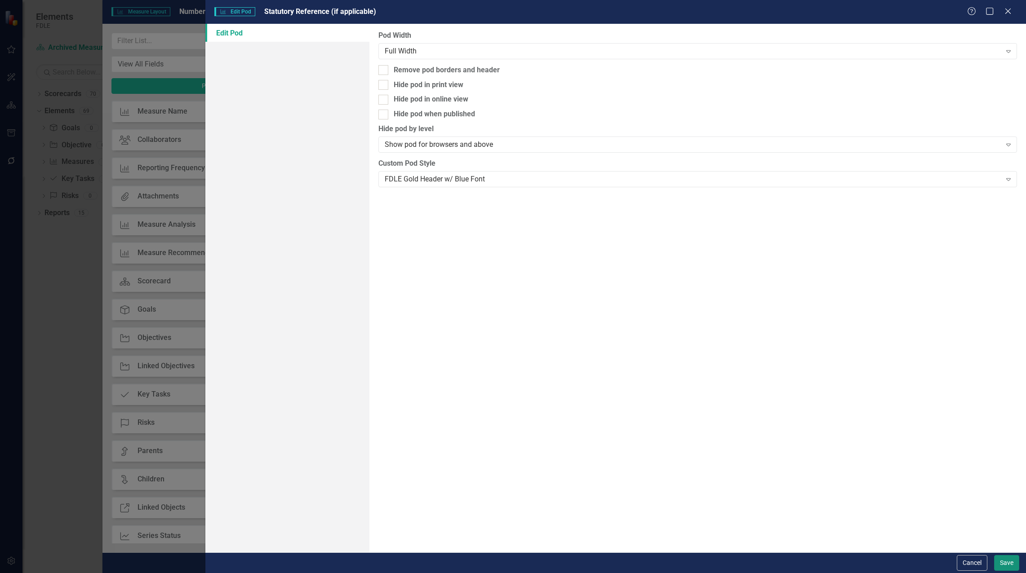
click at [1004, 565] on button "Save" at bounding box center [1006, 564] width 25 height 16
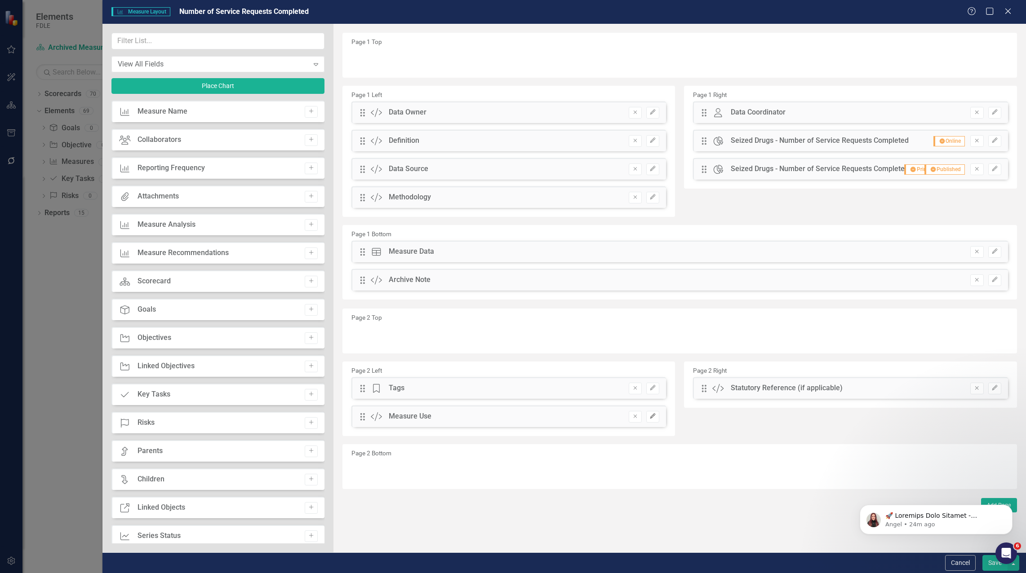
click at [649, 417] on button "Edit" at bounding box center [652, 417] width 13 height 12
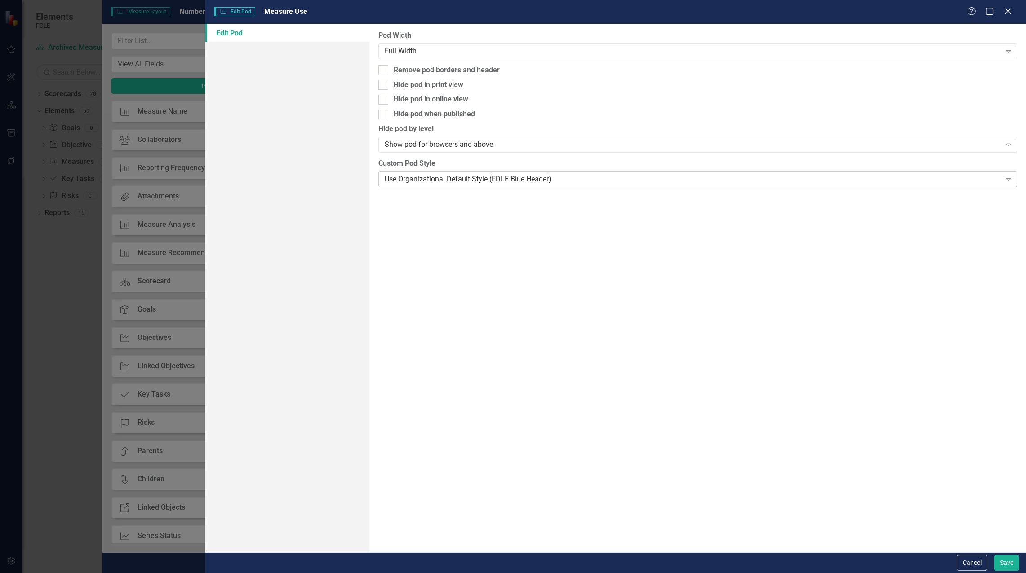
click at [622, 180] on div "Use Organizational Default Style (FDLE Blue Header)" at bounding box center [693, 179] width 617 height 10
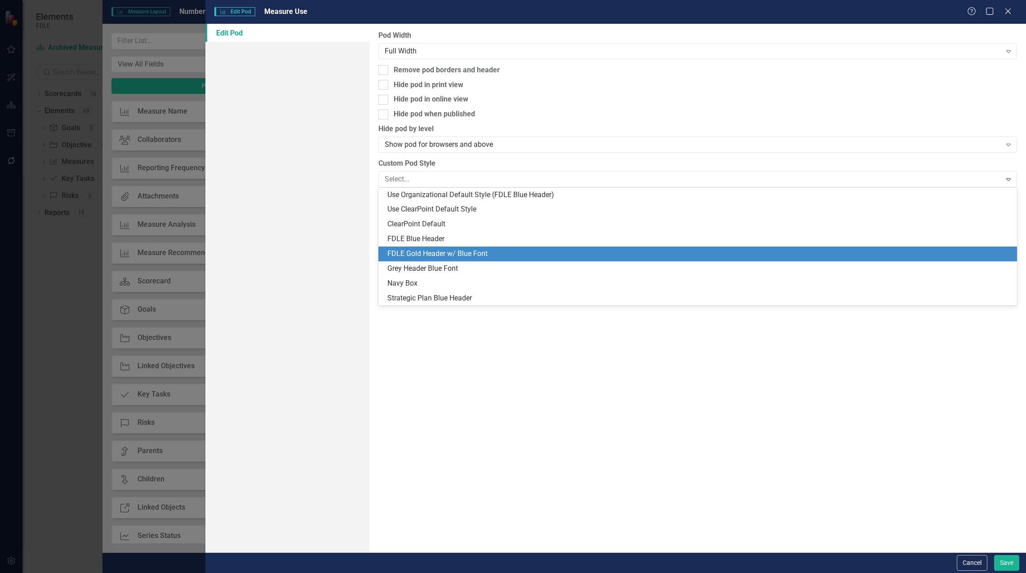
click at [439, 249] on div "FDLE Gold Header w/ Blue Font" at bounding box center [699, 254] width 624 height 10
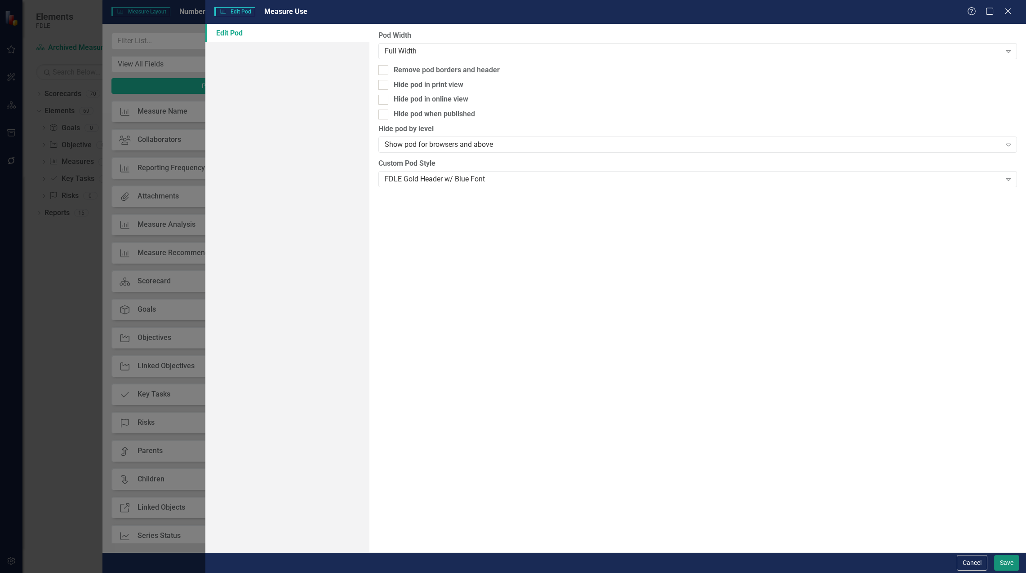
click at [1015, 563] on button "Save" at bounding box center [1006, 564] width 25 height 16
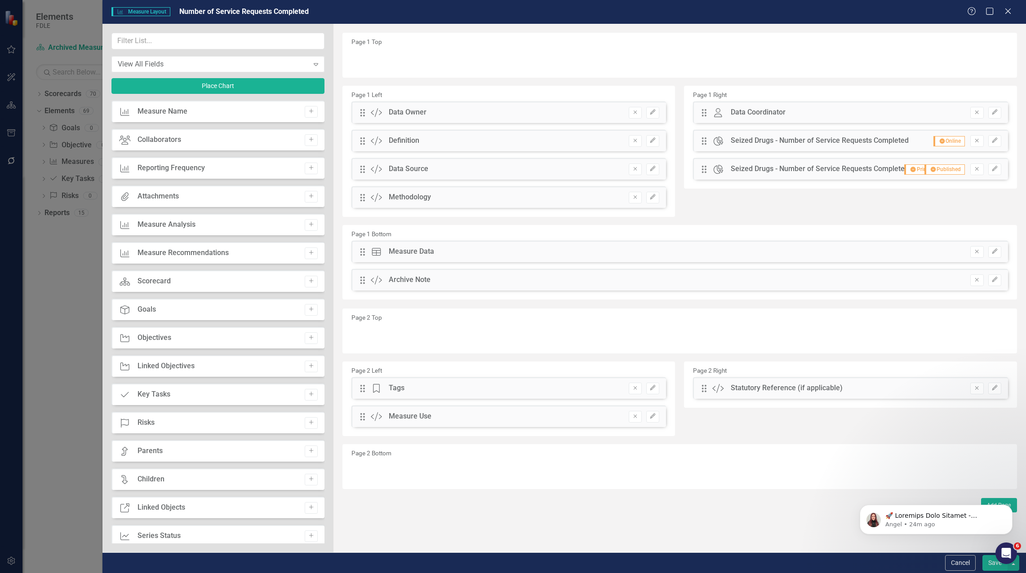
click at [991, 563] on button "Save" at bounding box center [994, 564] width 25 height 16
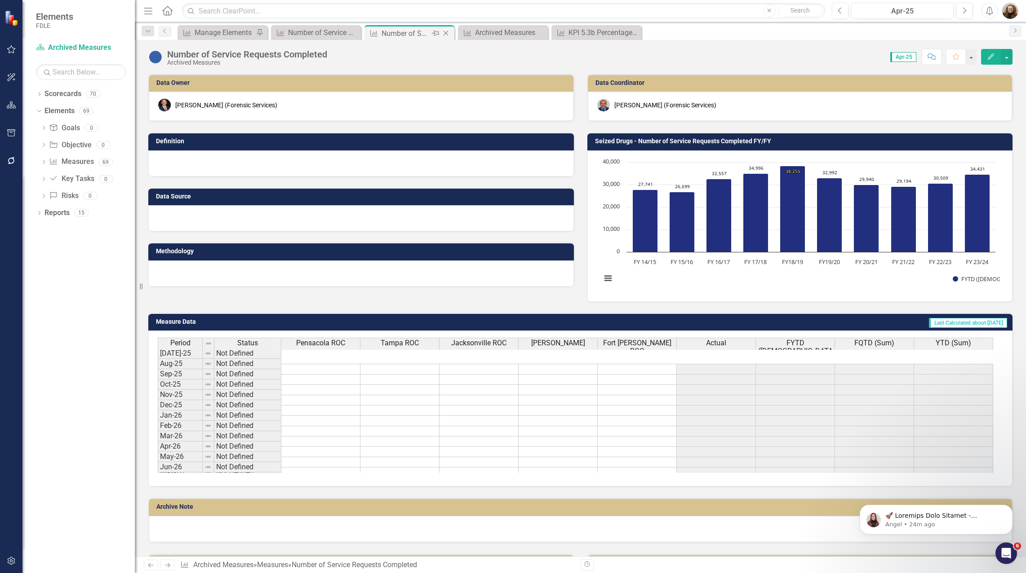
click at [446, 32] on icon "Close" at bounding box center [445, 33] width 9 height 7
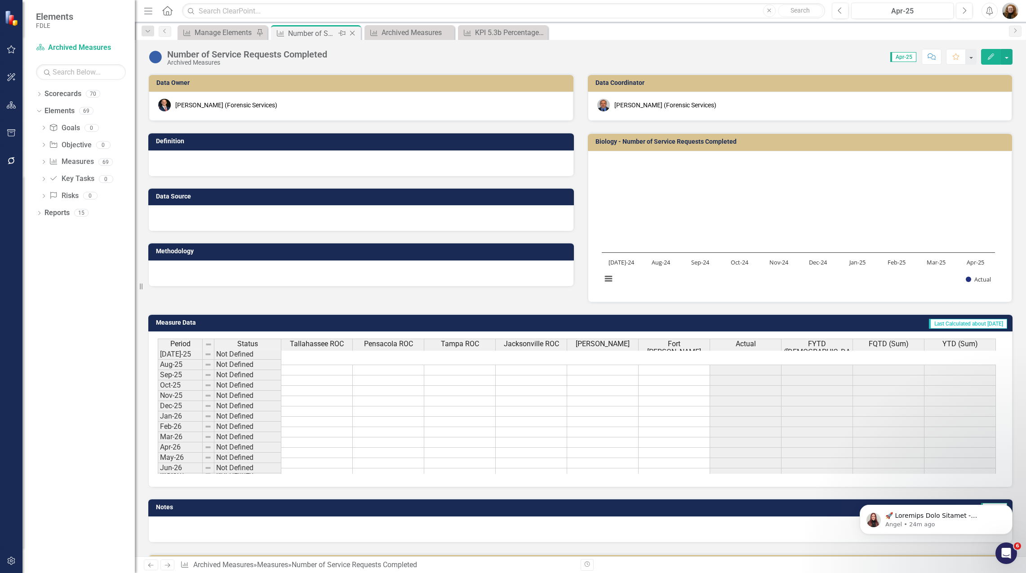
click at [310, 30] on div "Number of Service Requests Completed" at bounding box center [312, 33] width 48 height 11
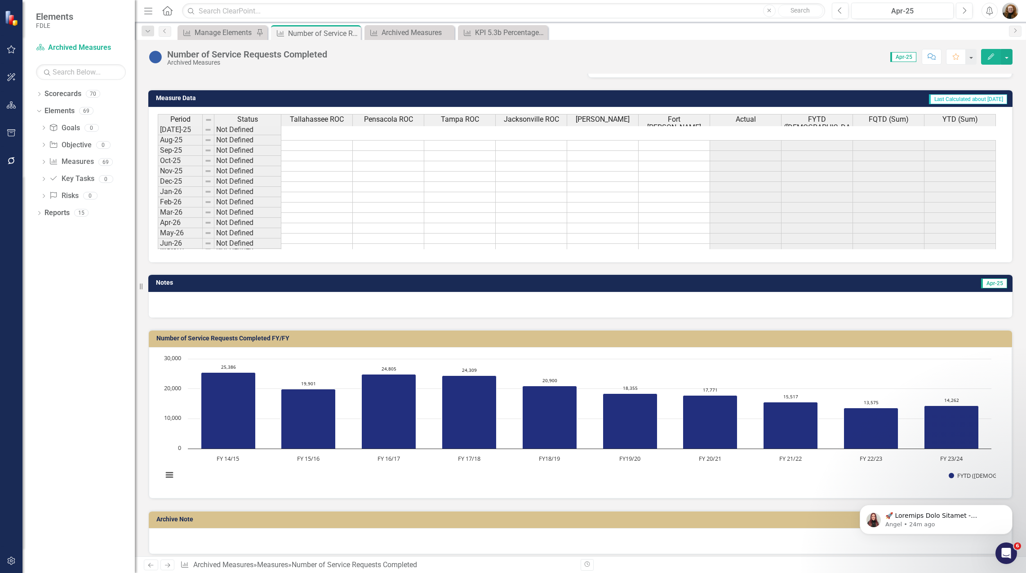
scroll to position [232, 0]
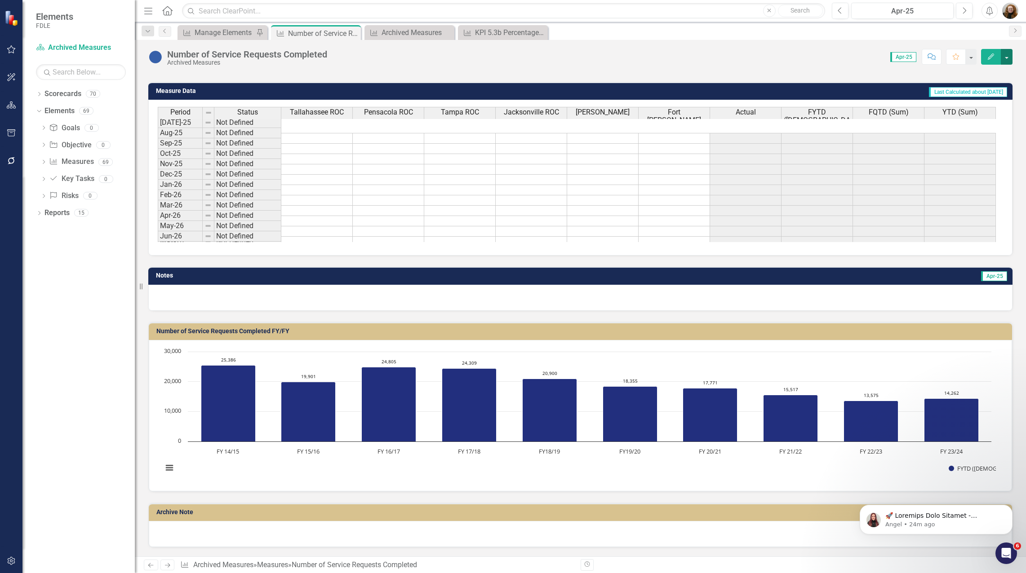
click at [1011, 58] on button "button" at bounding box center [1007, 57] width 12 height 16
click at [965, 91] on link "Edit Report Edit Layout" at bounding box center [968, 90] width 88 height 17
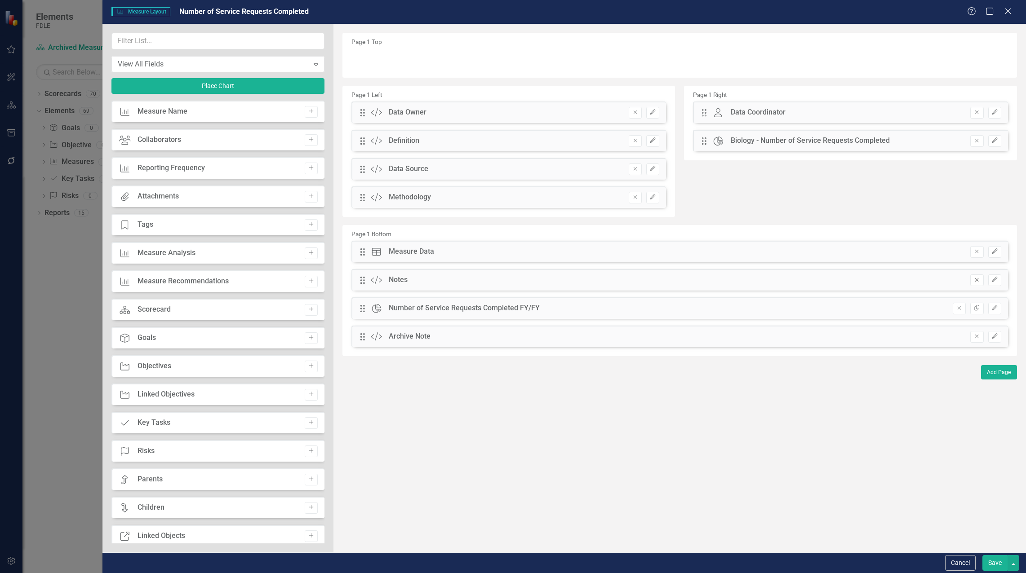
click at [974, 279] on icon "Remove" at bounding box center [976, 279] width 7 height 5
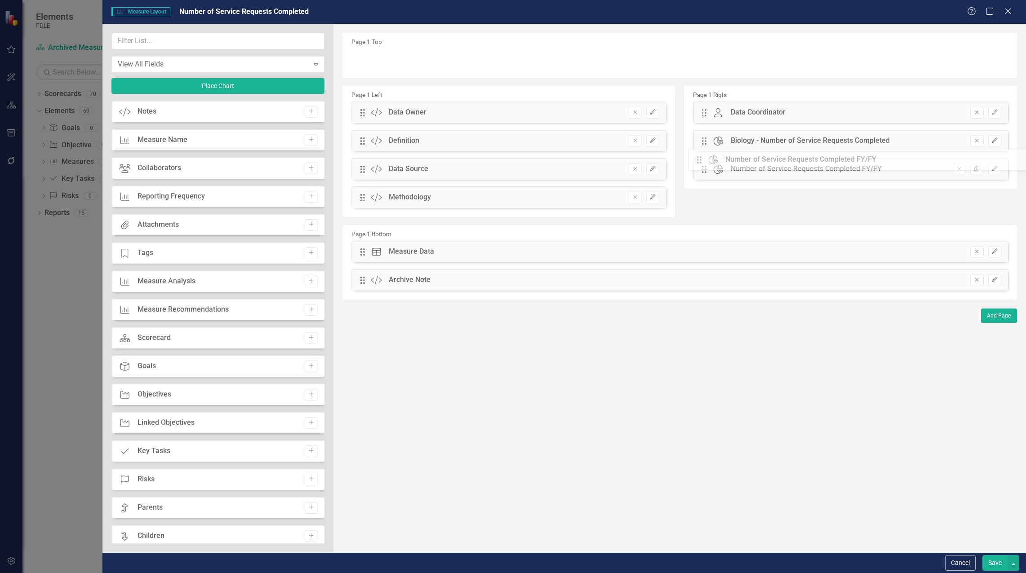
drag, startPoint x: 362, startPoint y: 282, endPoint x: 706, endPoint y: 161, distance: 363.9
click at [993, 142] on icon "Edit" at bounding box center [994, 140] width 7 height 5
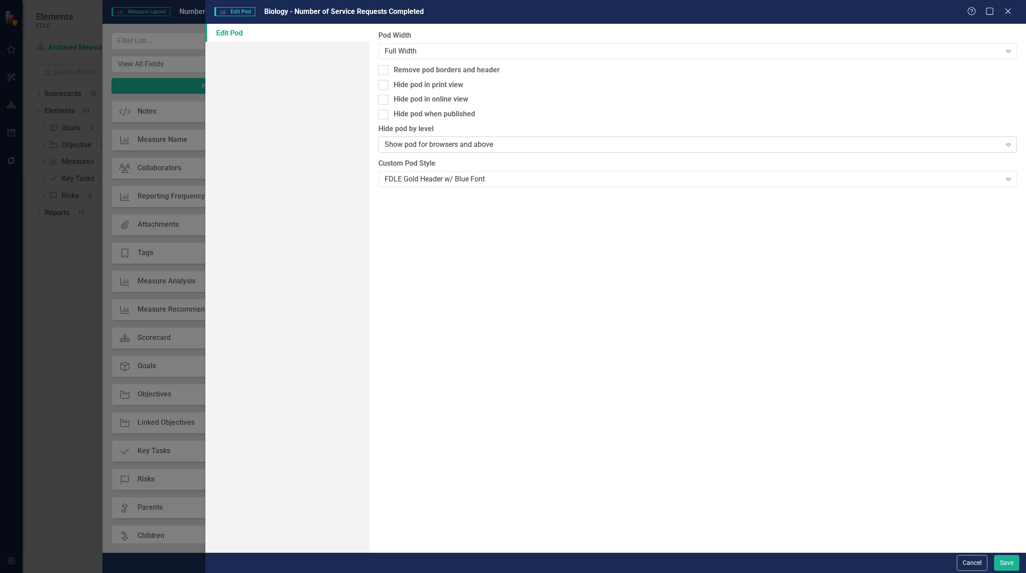
drag, startPoint x: 382, startPoint y: 98, endPoint x: 511, endPoint y: 151, distance: 139.3
click at [383, 98] on input "Hide pod in online view" at bounding box center [381, 98] width 6 height 6
checkbox input "true"
click at [999, 556] on button "Save" at bounding box center [1006, 564] width 25 height 16
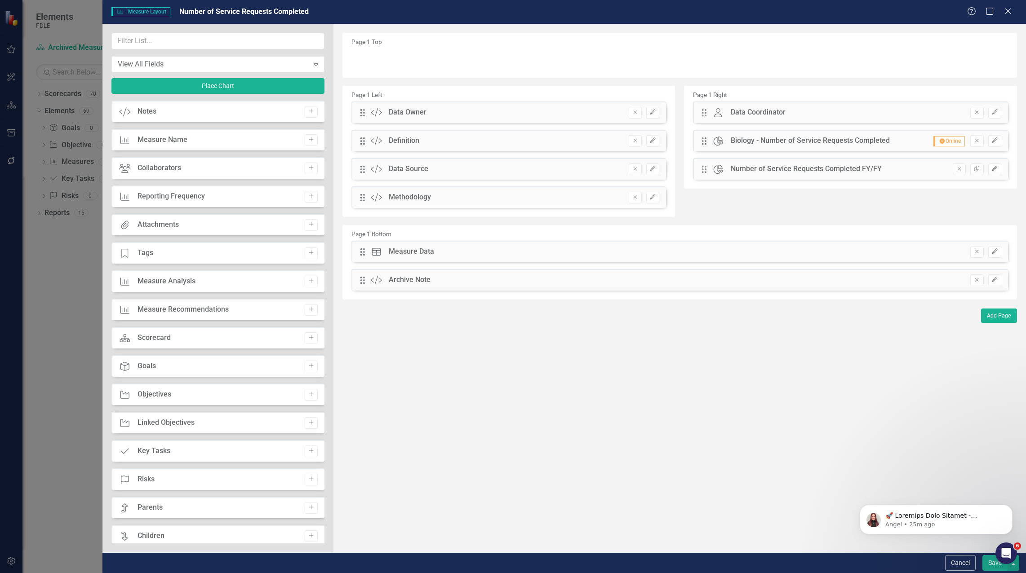
click at [993, 169] on icon "button" at bounding box center [994, 168] width 5 height 5
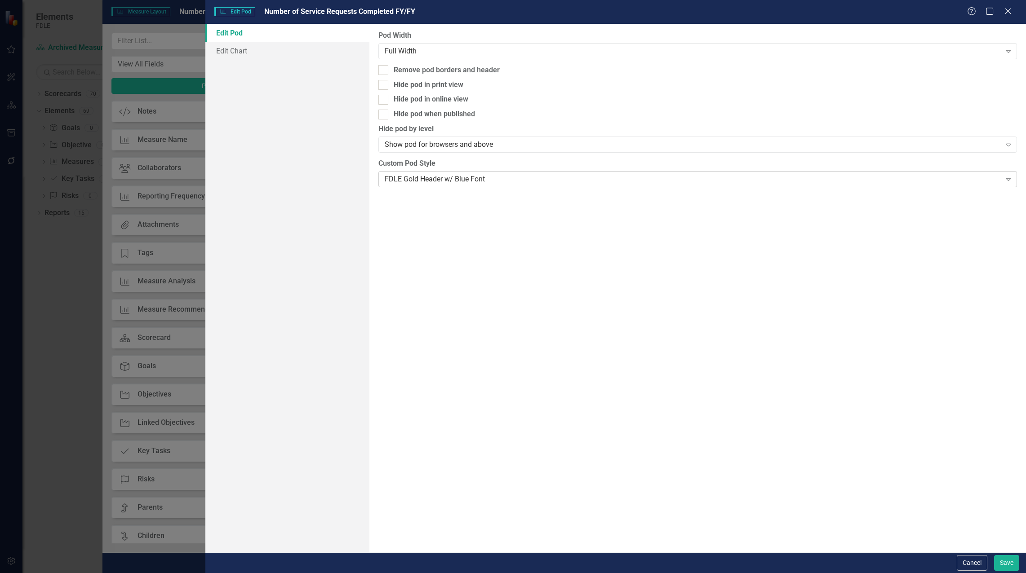
click at [537, 181] on div "FDLE Gold Header w/ Blue Font" at bounding box center [693, 179] width 617 height 10
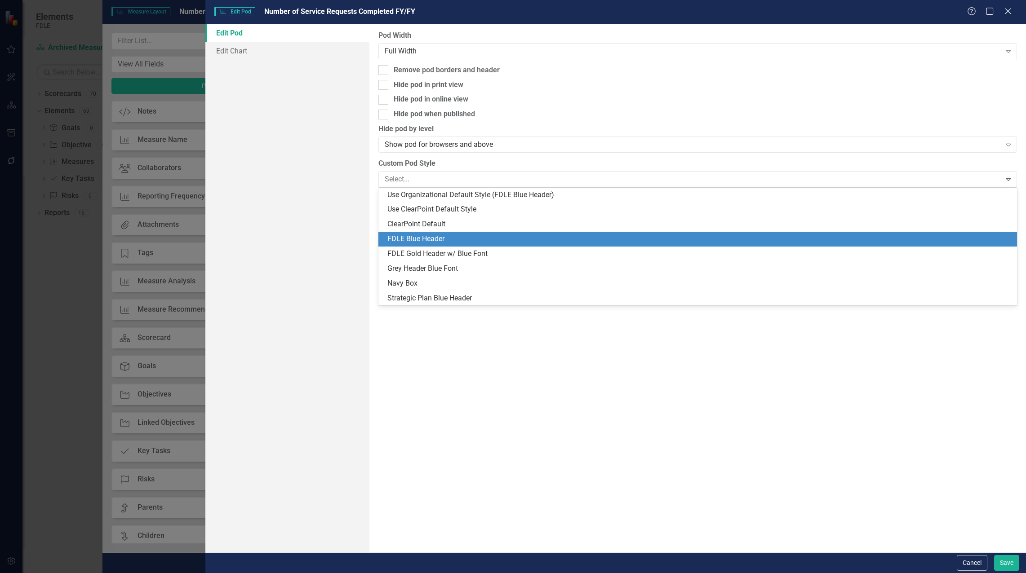
click at [491, 242] on div "FDLE Blue Header" at bounding box center [699, 239] width 624 height 10
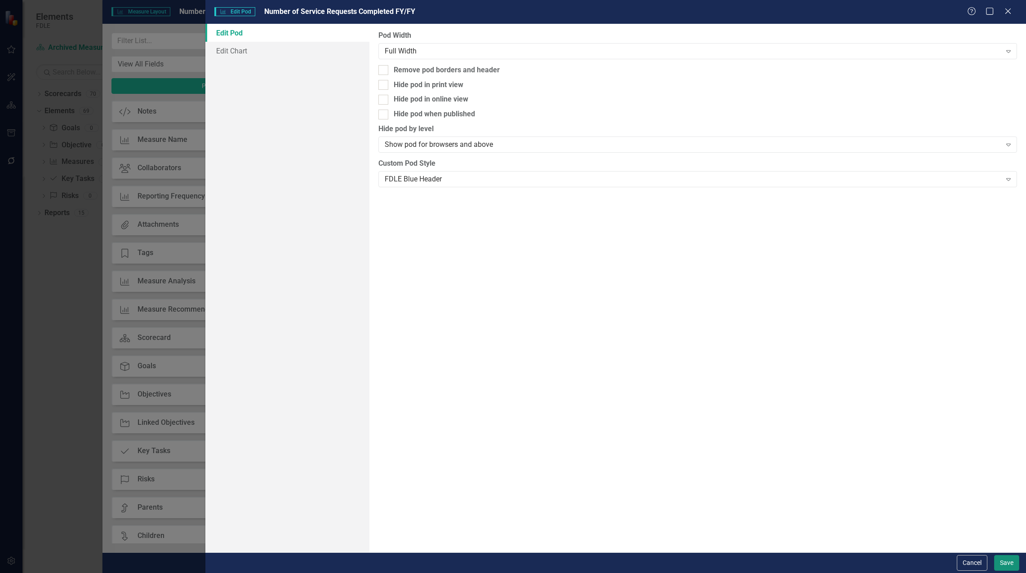
click at [999, 567] on button "Save" at bounding box center [1006, 564] width 25 height 16
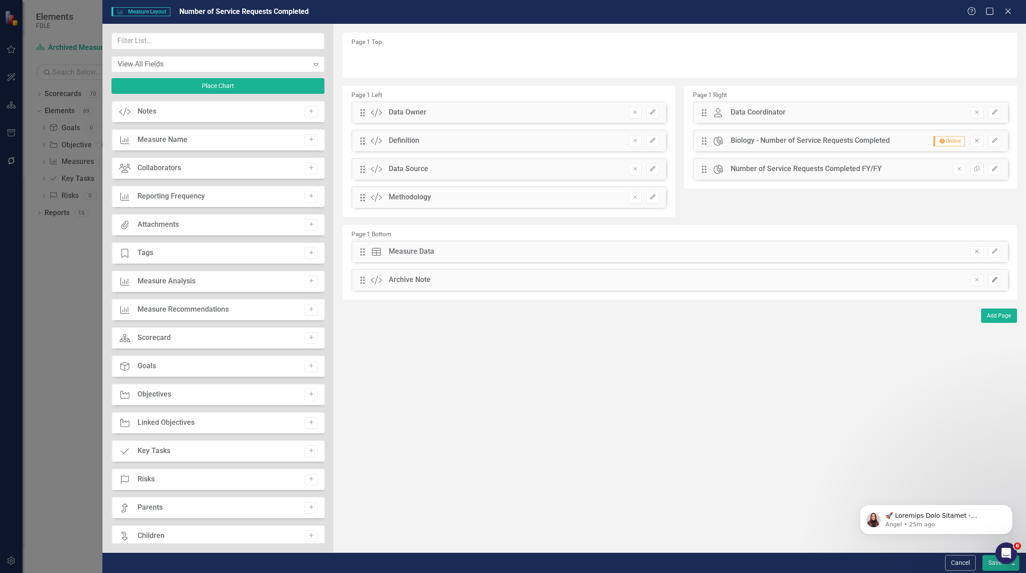
click at [996, 280] on icon "Edit" at bounding box center [994, 279] width 7 height 5
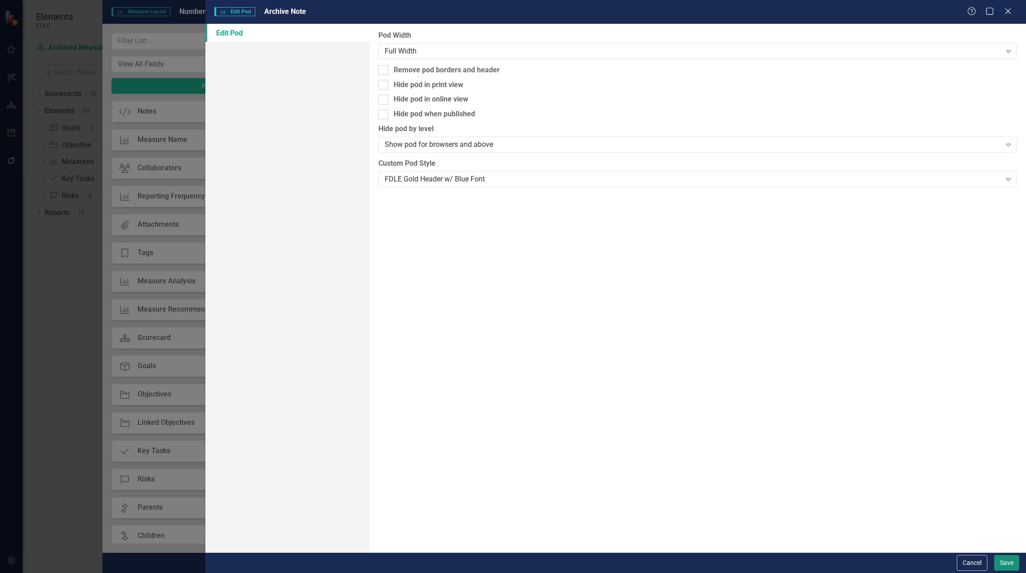
click at [1004, 561] on button "Save" at bounding box center [1006, 564] width 25 height 16
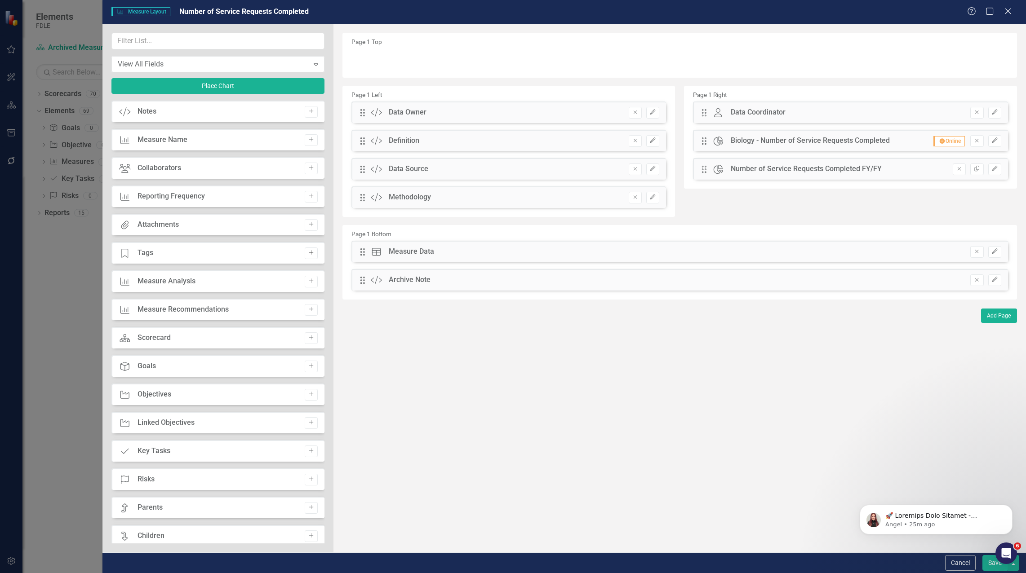
click at [309, 255] on icon "Add" at bounding box center [311, 252] width 7 height 5
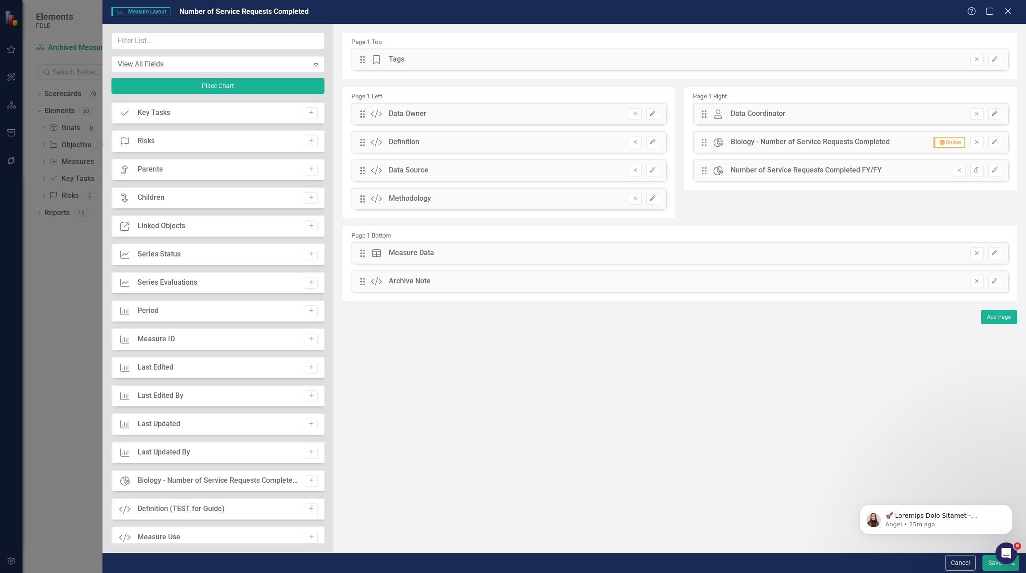
scroll to position [404, 0]
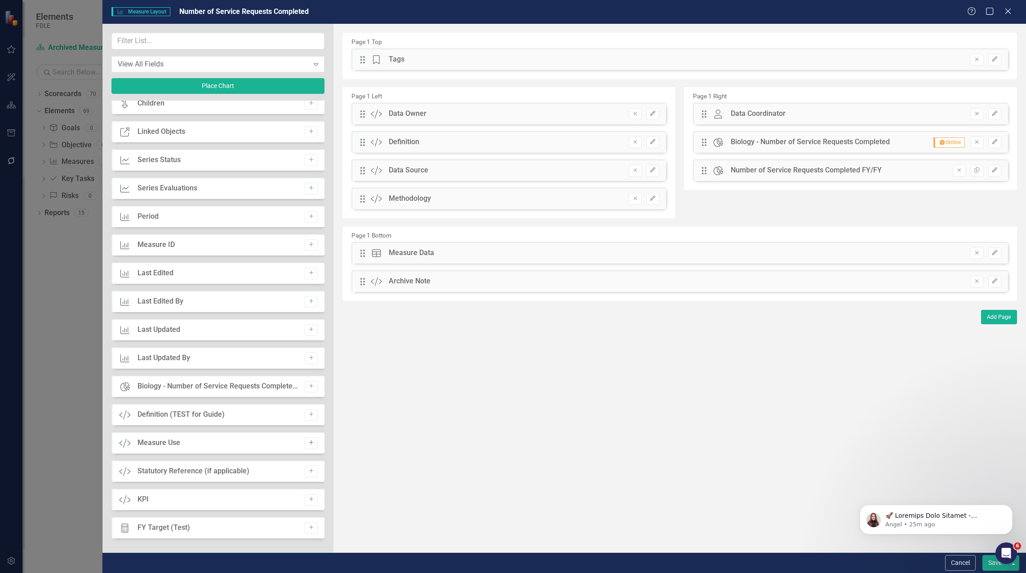
click at [310, 443] on icon "Add" at bounding box center [311, 442] width 7 height 5
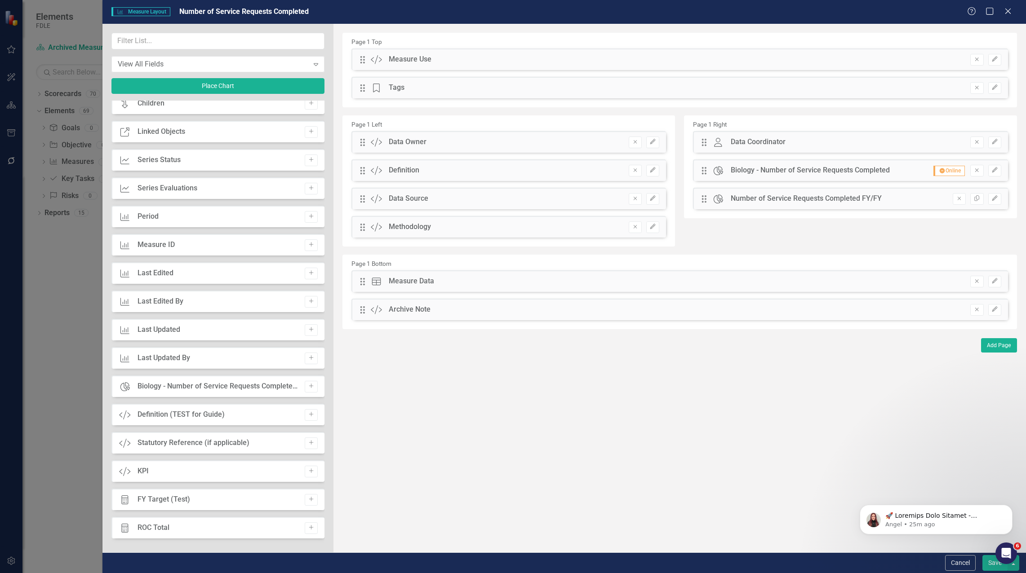
click at [310, 443] on icon "Add" at bounding box center [311, 442] width 7 height 5
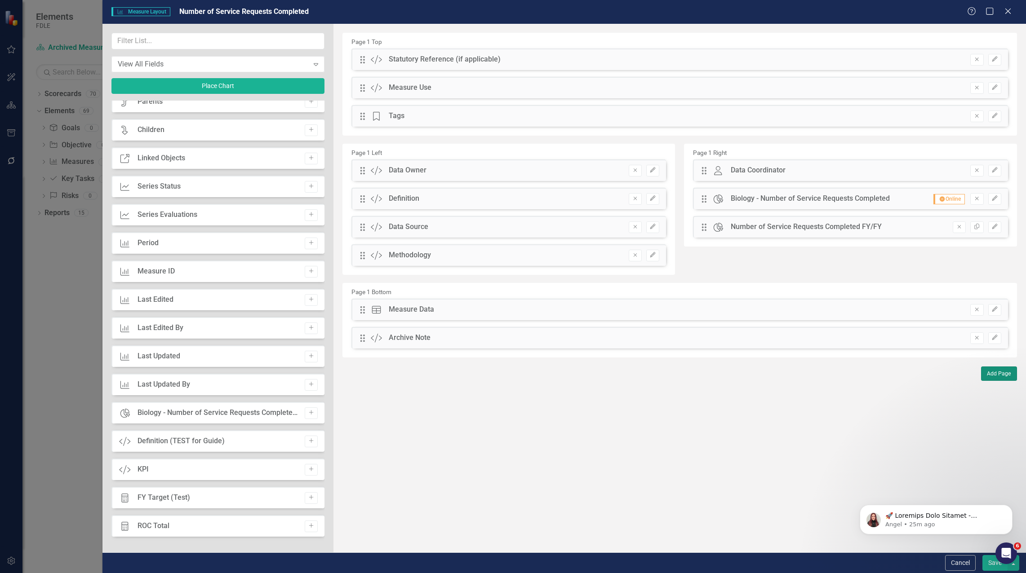
click at [994, 374] on button "Add Page" at bounding box center [999, 374] width 36 height 14
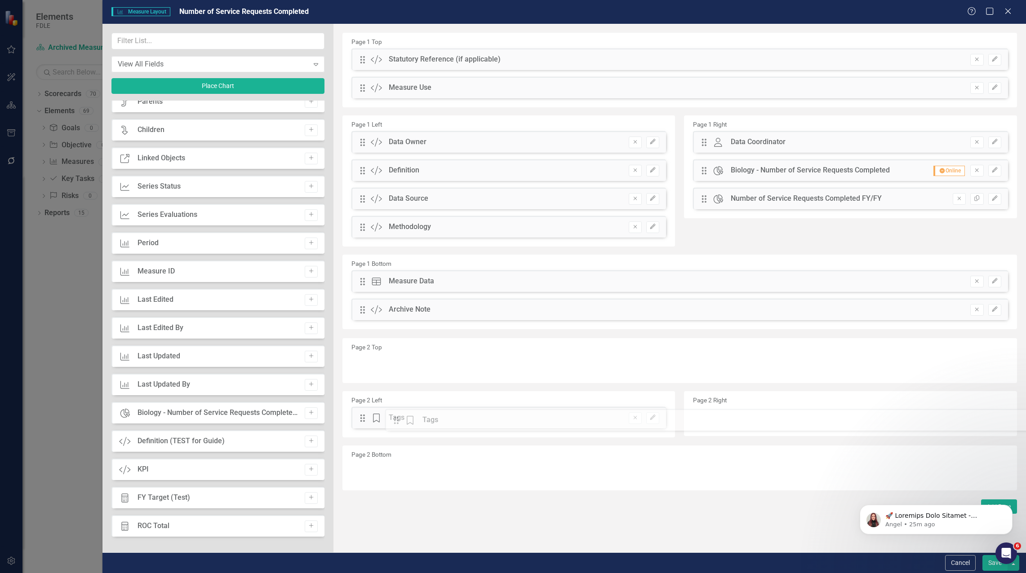
drag, startPoint x: 364, startPoint y: 117, endPoint x: 402, endPoint y: 410, distance: 295.1
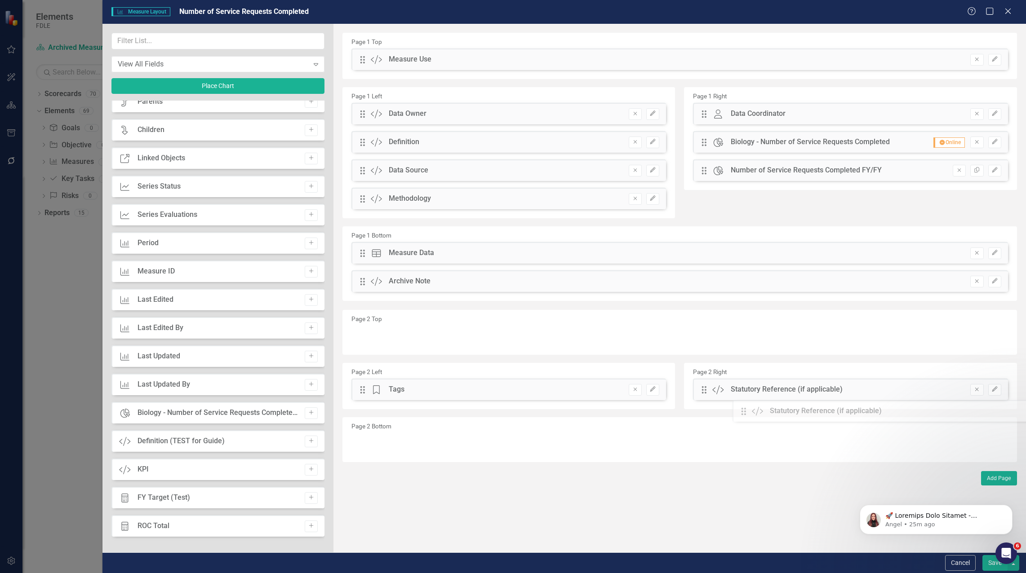
drag, startPoint x: 363, startPoint y: 58, endPoint x: 608, endPoint y: 327, distance: 363.3
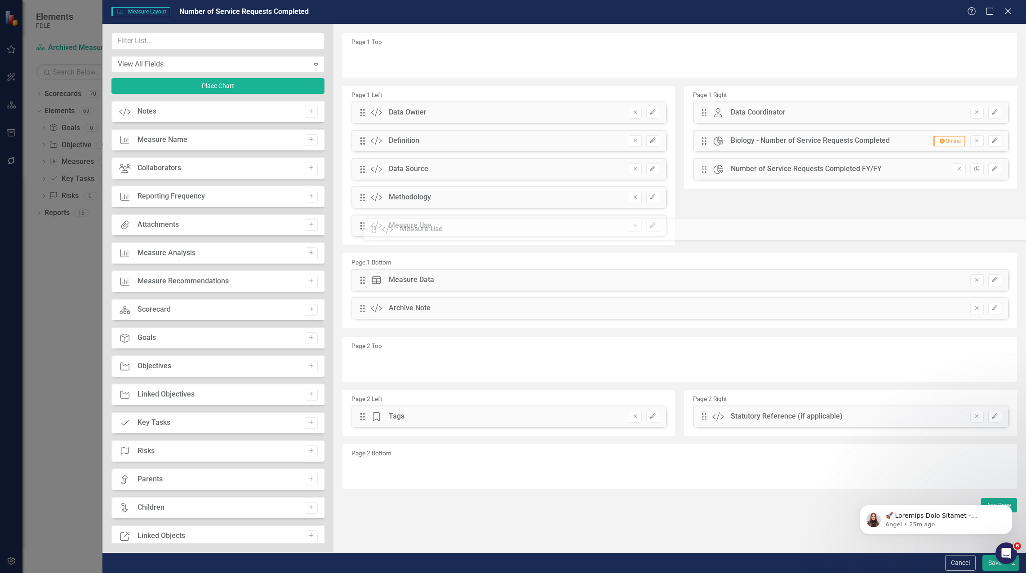
scroll to position [378, 0]
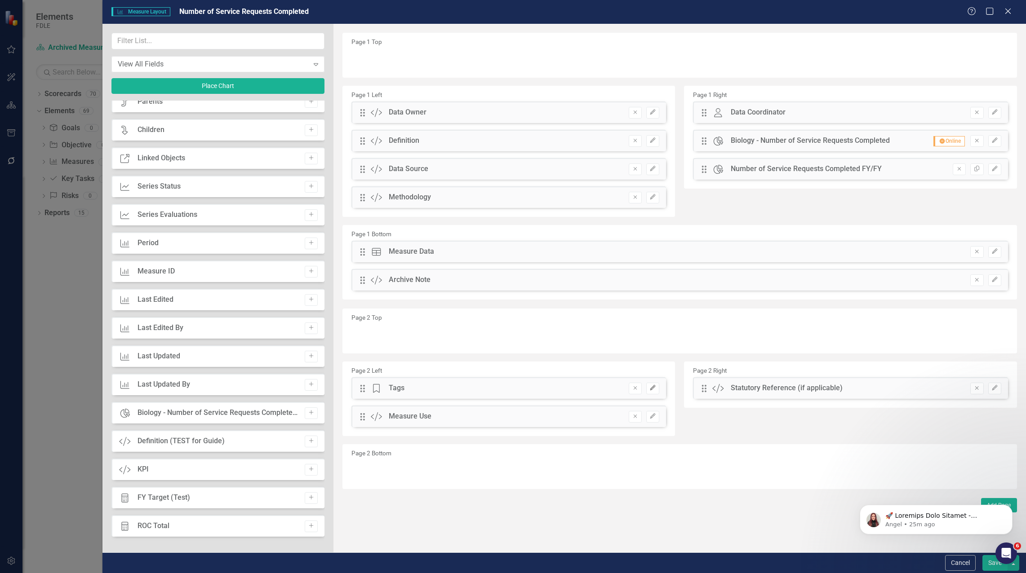
click at [646, 391] on button "Edit" at bounding box center [652, 389] width 13 height 12
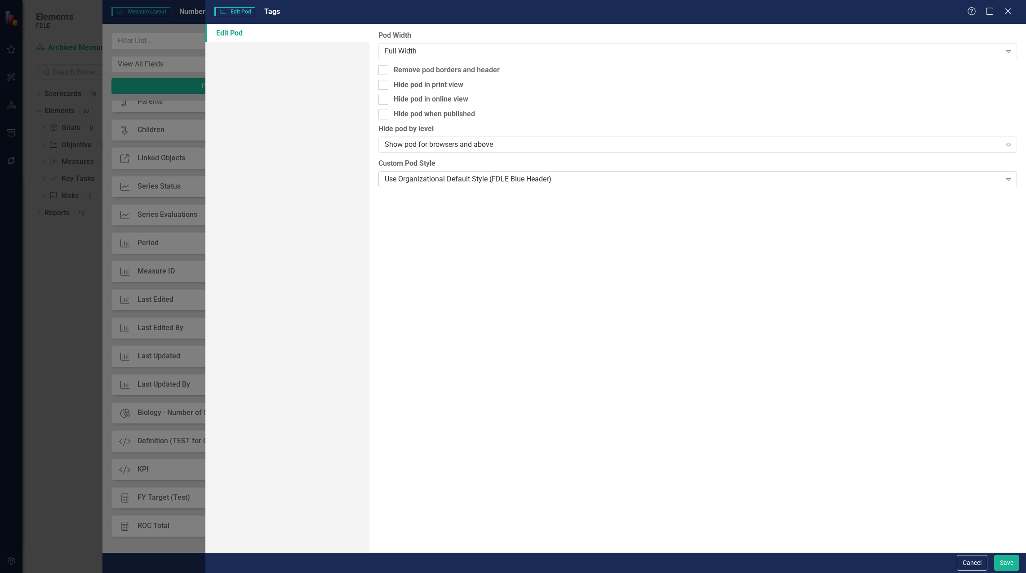
click at [520, 179] on div "Use Organizational Default Style (FDLE Blue Header)" at bounding box center [693, 179] width 617 height 10
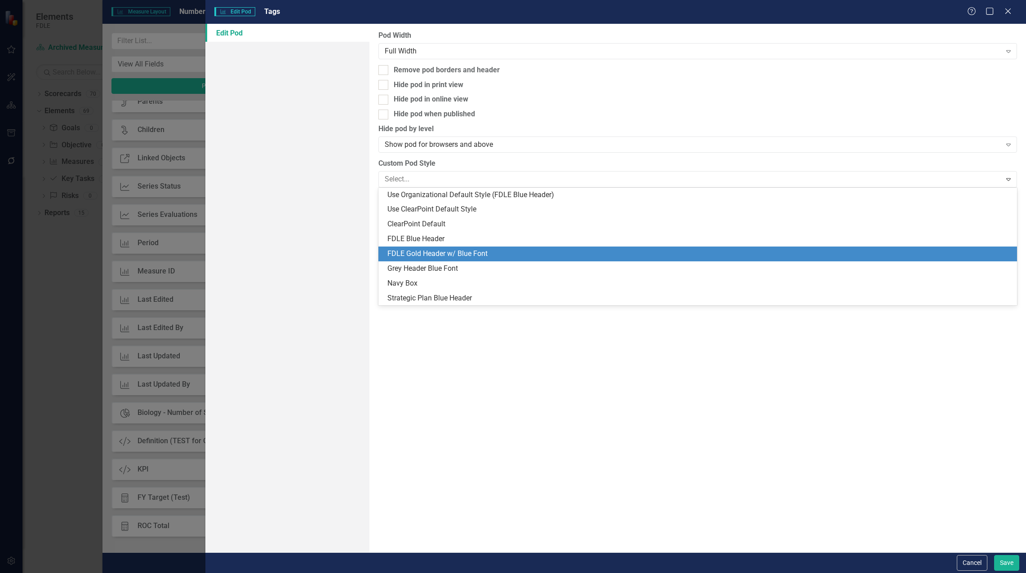
click at [493, 252] on div "FDLE Gold Header w/ Blue Font" at bounding box center [699, 254] width 624 height 10
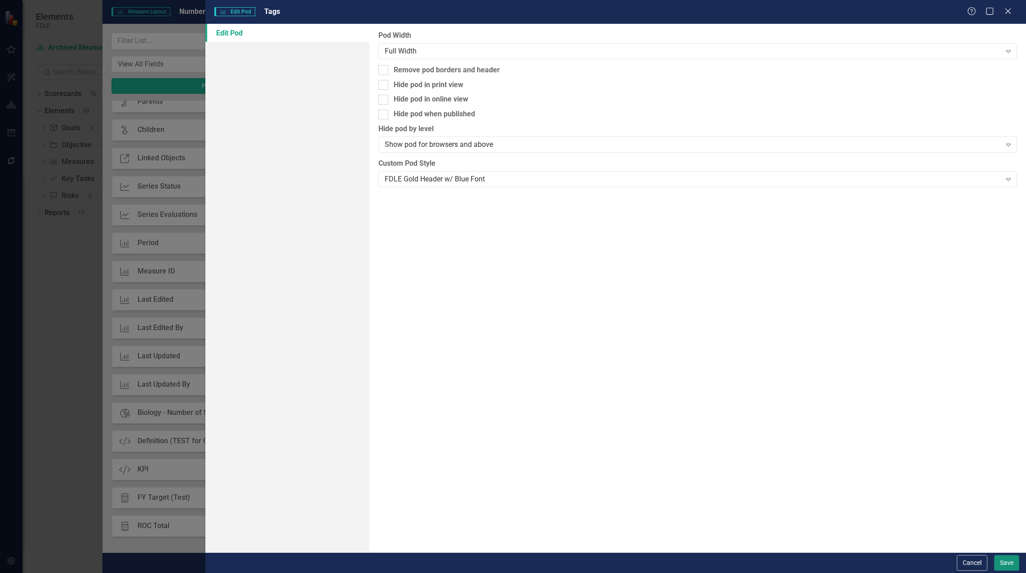
click at [1004, 562] on button "Save" at bounding box center [1006, 564] width 25 height 16
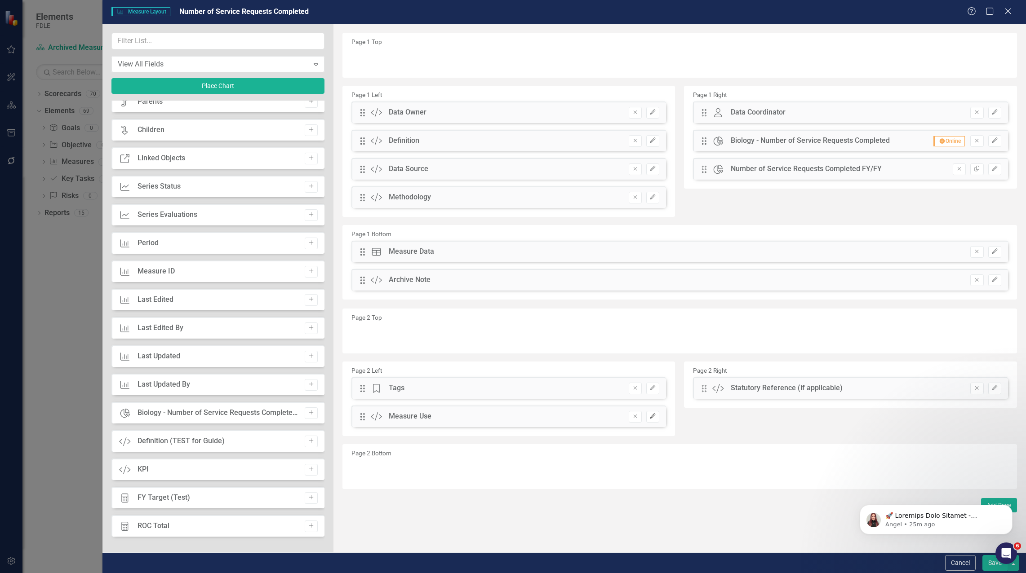
click at [656, 419] on icon "Edit" at bounding box center [652, 416] width 7 height 5
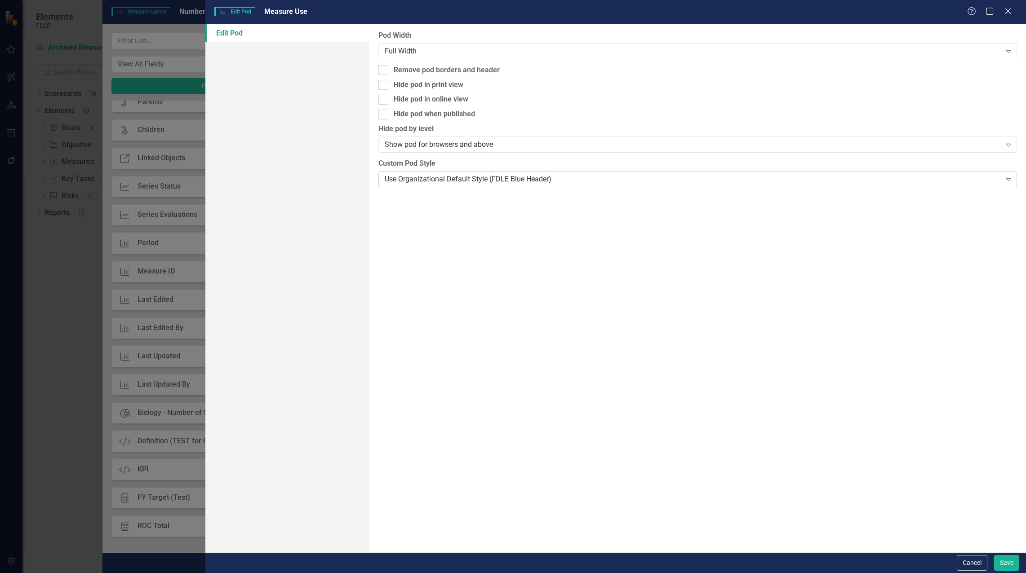
click at [444, 178] on div "Use Organizational Default Style (FDLE Blue Header)" at bounding box center [693, 179] width 617 height 10
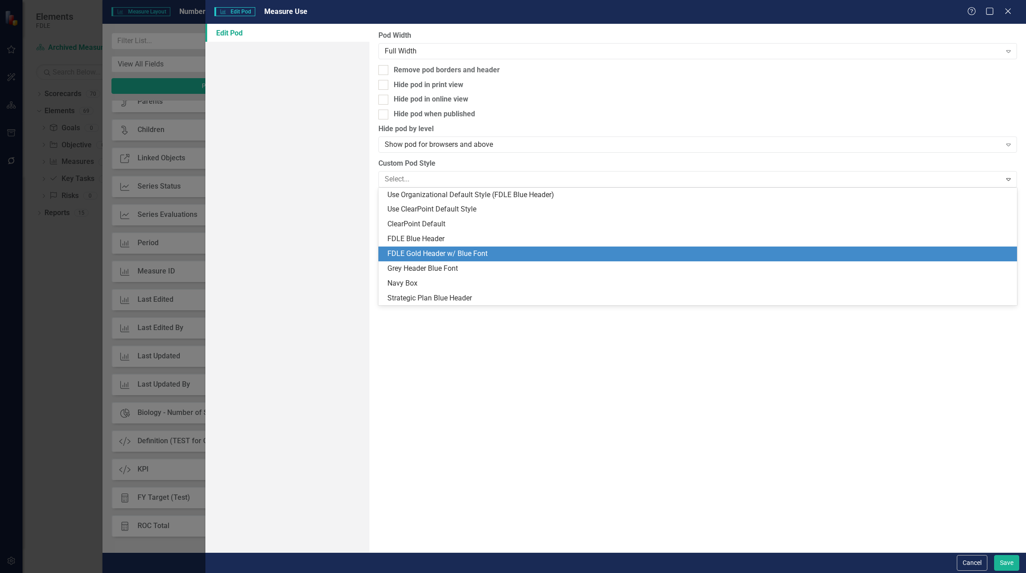
click at [433, 254] on div "FDLE Gold Header w/ Blue Font" at bounding box center [699, 254] width 624 height 10
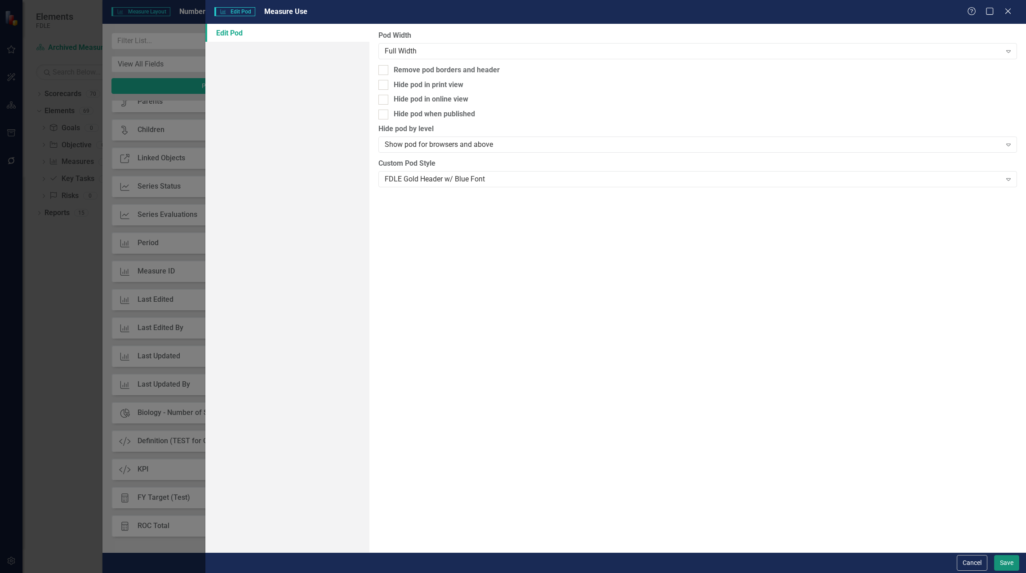
click at [1008, 568] on button "Save" at bounding box center [1006, 564] width 25 height 16
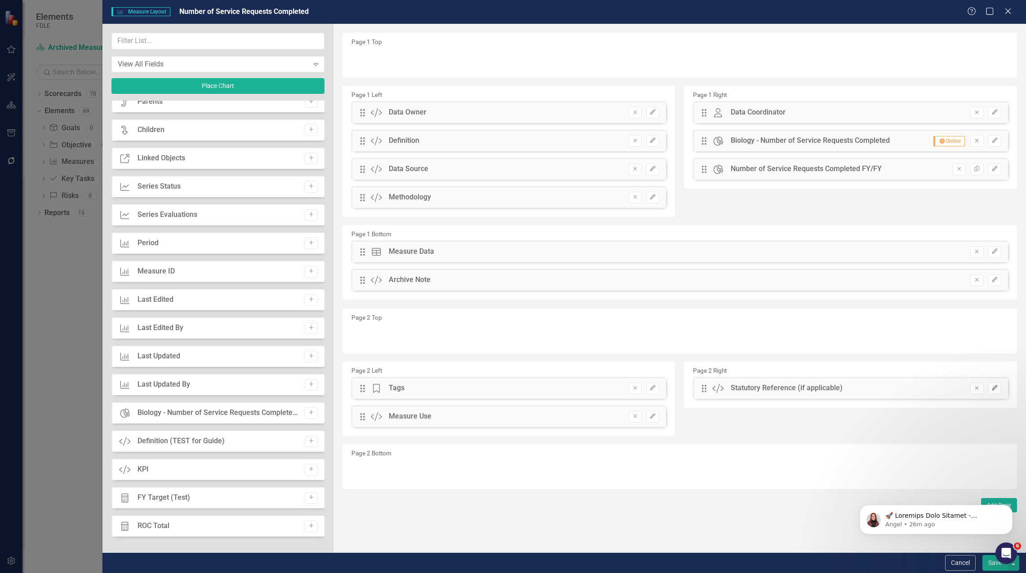
click at [994, 388] on icon "Edit" at bounding box center [994, 388] width 7 height 5
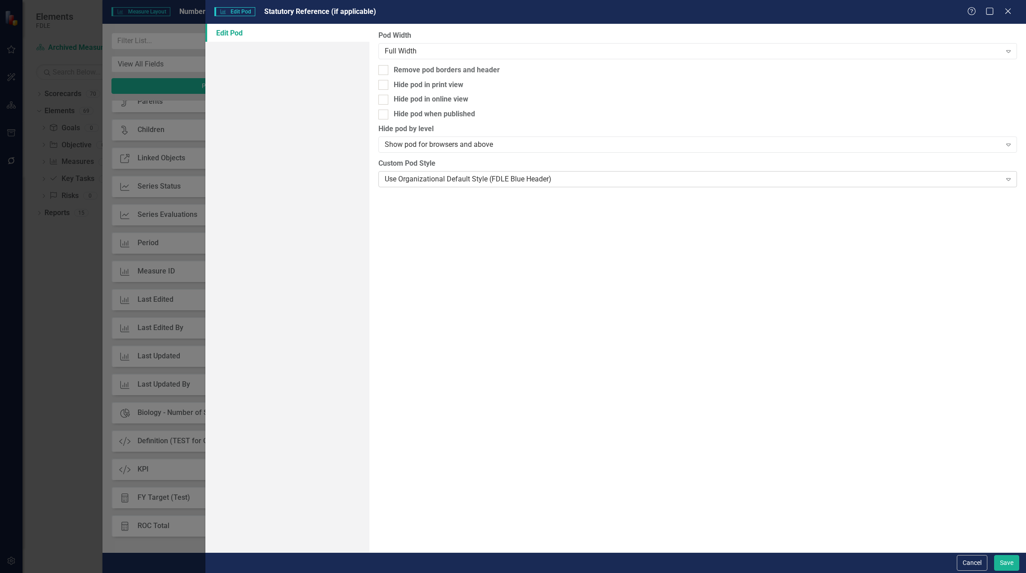
click at [429, 175] on div "Use Organizational Default Style (FDLE Blue Header)" at bounding box center [693, 179] width 617 height 10
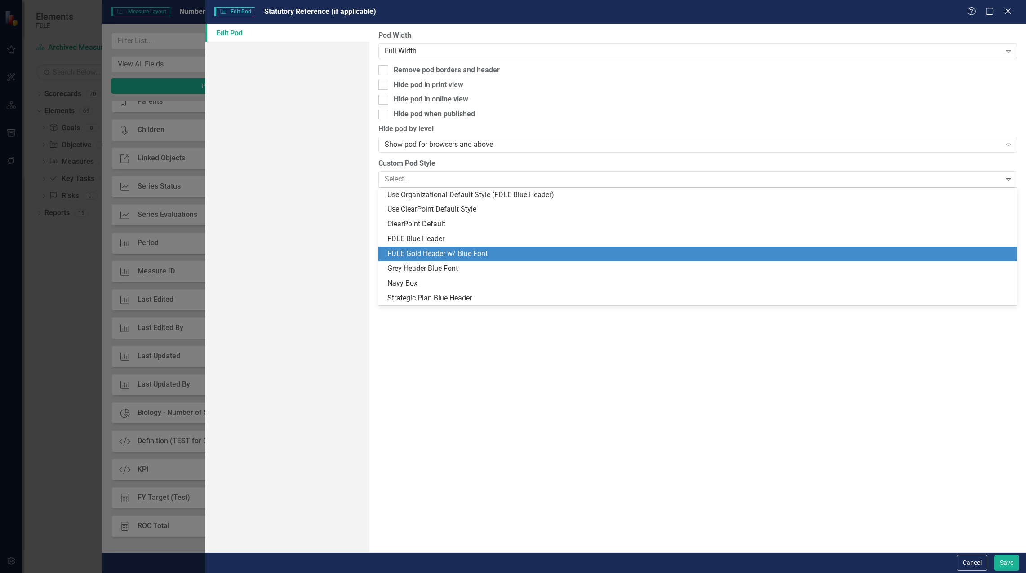
click at [422, 250] on div "FDLE Gold Header w/ Blue Font" at bounding box center [699, 254] width 624 height 10
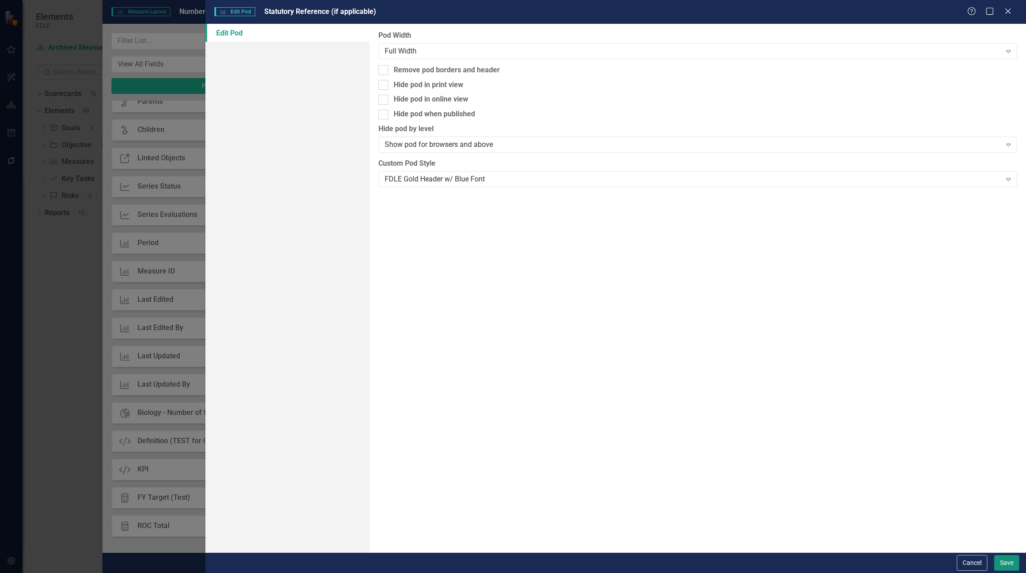
click at [1000, 563] on button "Save" at bounding box center [1006, 564] width 25 height 16
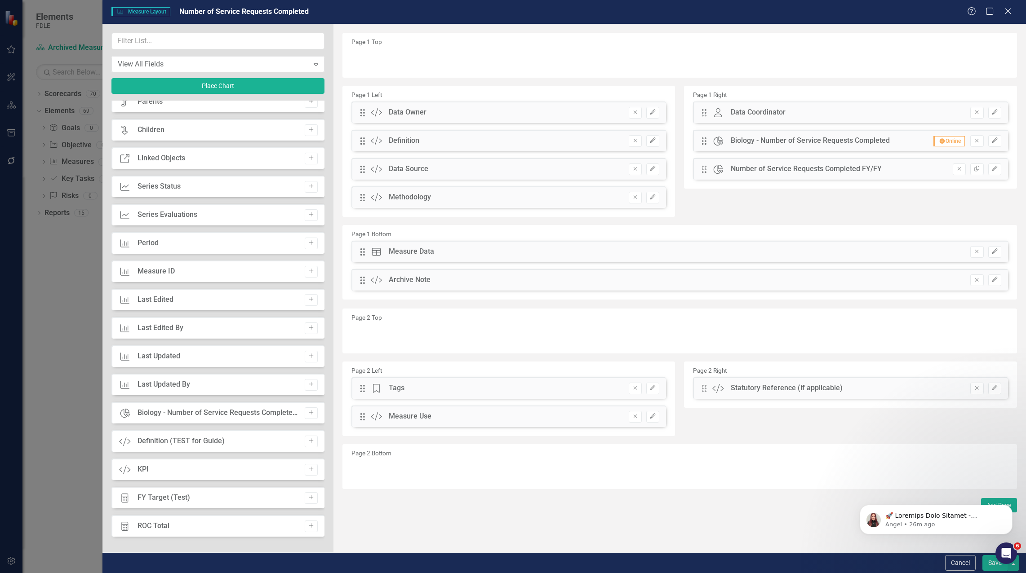
click at [988, 565] on button "Save" at bounding box center [994, 564] width 25 height 16
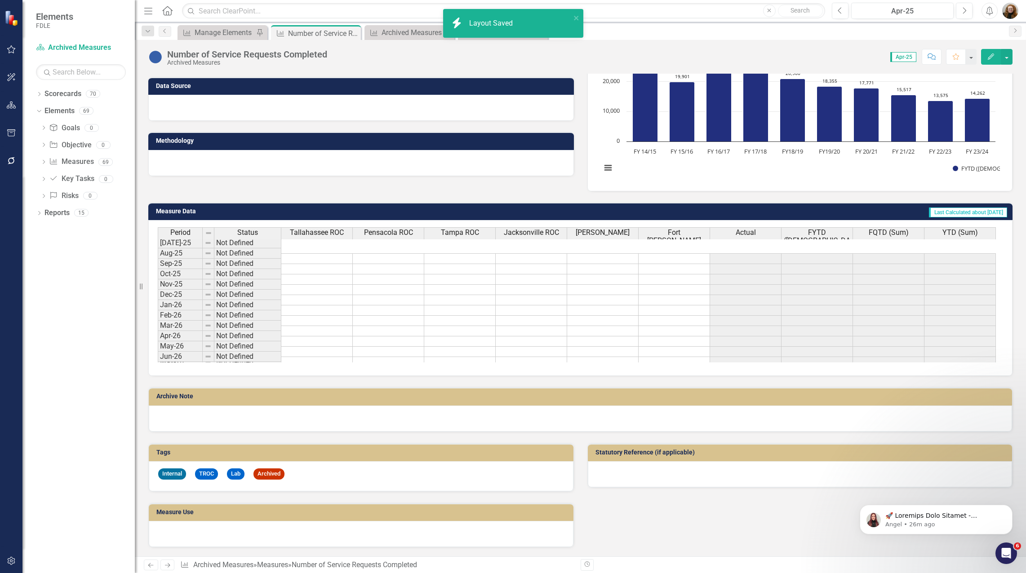
scroll to position [120, 0]
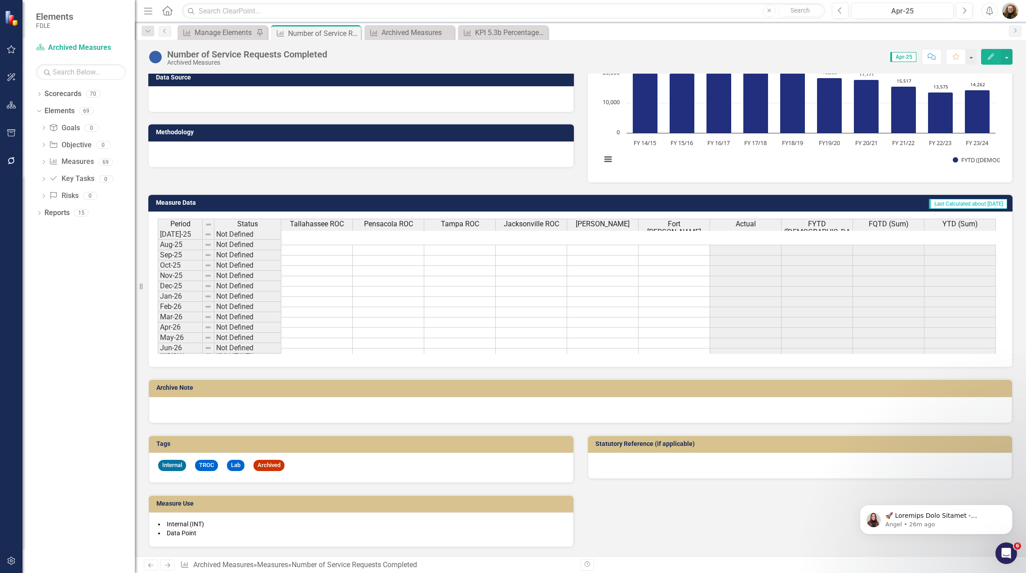
drag, startPoint x: 675, startPoint y: 511, endPoint x: 674, endPoint y: 507, distance: 4.6
click at [675, 510] on div "Tags Internal TROC Lab Archived Measure Use Internal (INT) Data Point Statutory…" at bounding box center [581, 486] width 878 height 124
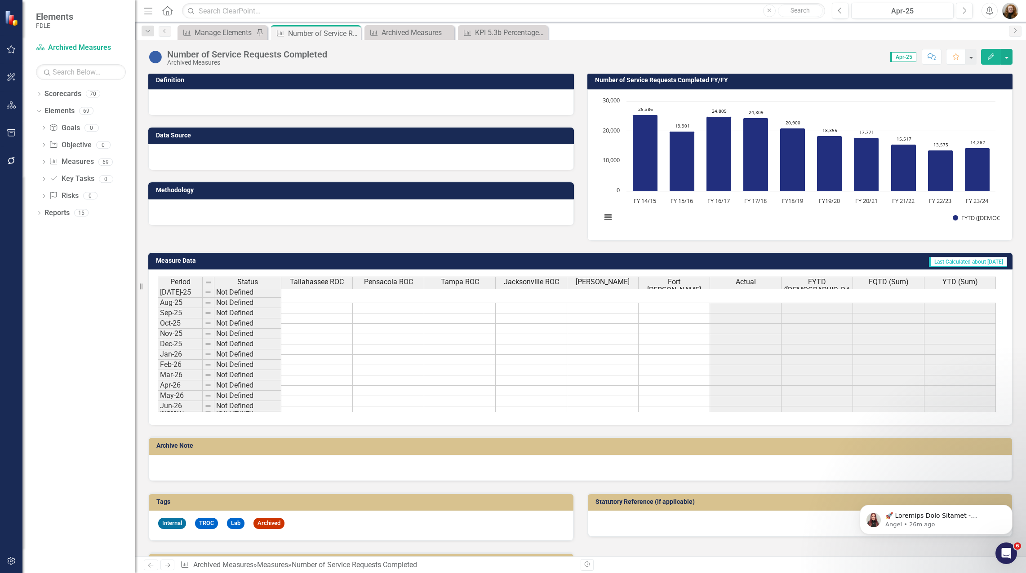
scroll to position [0, 0]
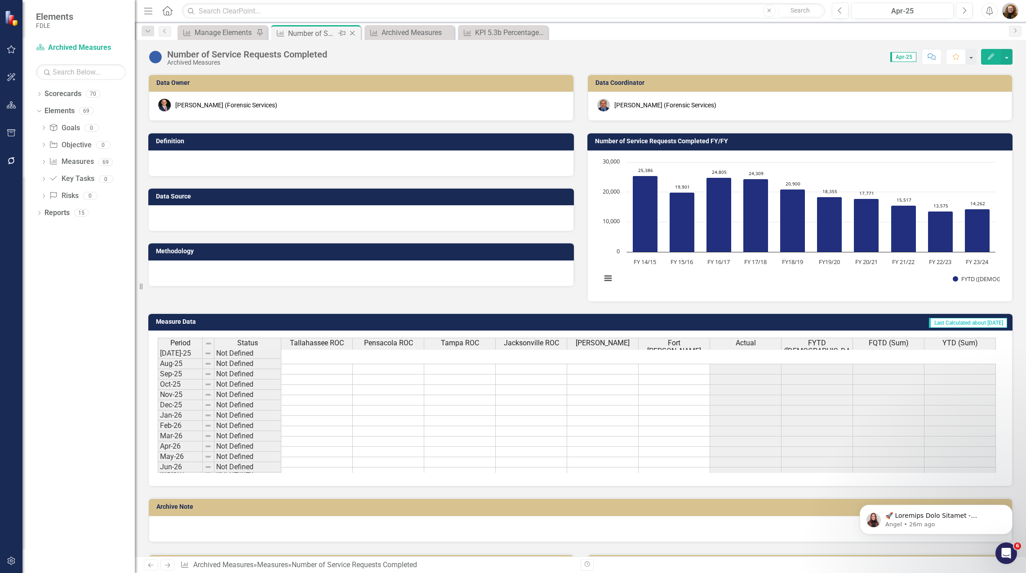
click at [350, 31] on icon "Close" at bounding box center [352, 33] width 9 height 7
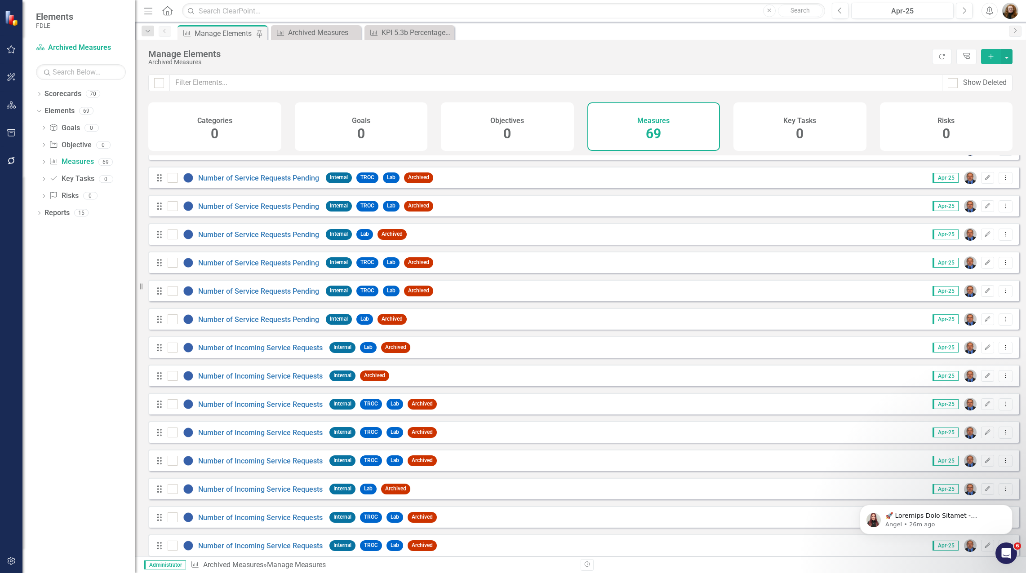
scroll to position [494, 0]
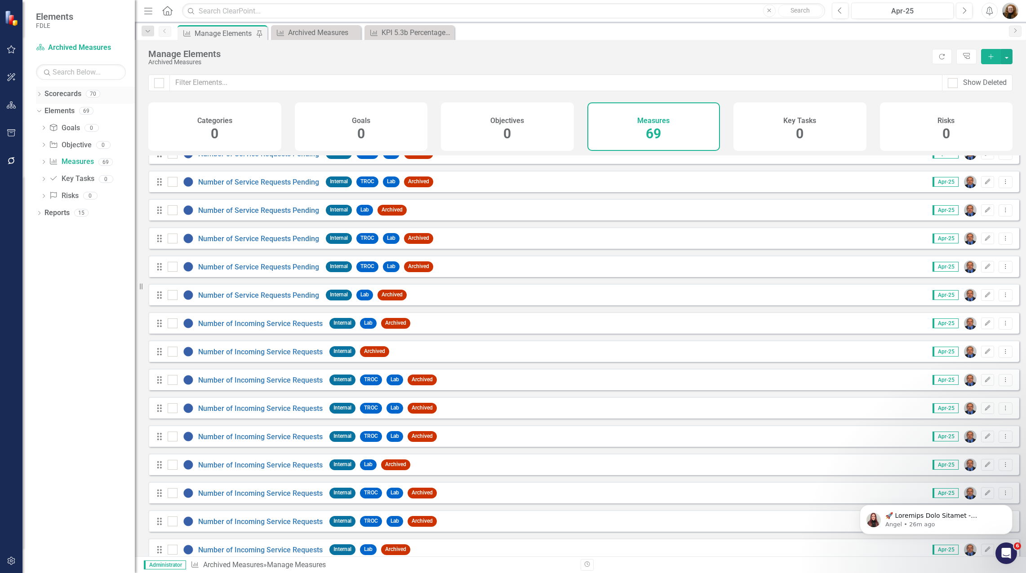
click at [39, 96] on icon "Dropdown" at bounding box center [39, 95] width 6 height 5
click at [42, 160] on icon "Dropdown" at bounding box center [43, 161] width 7 height 5
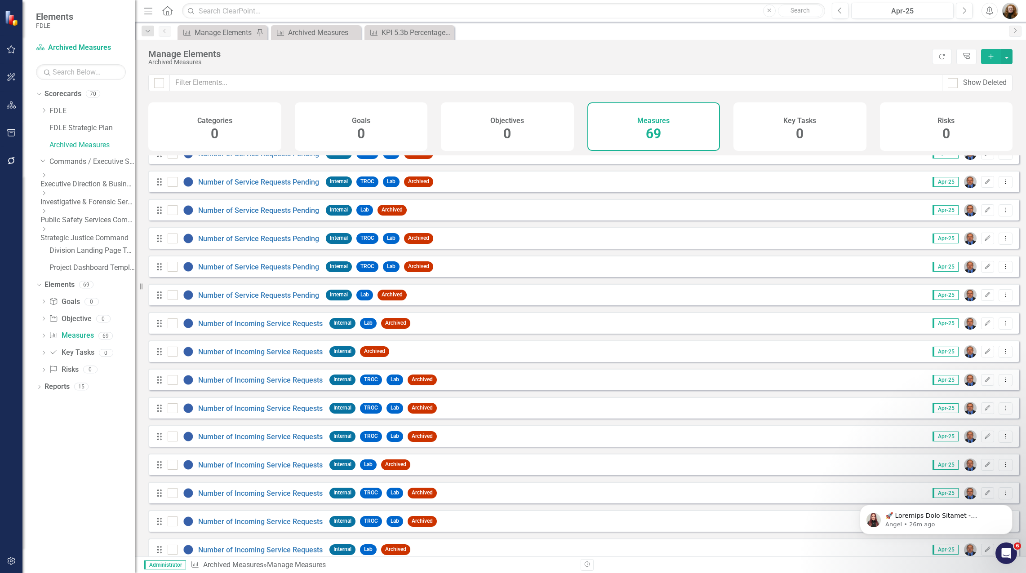
click at [50, 175] on div "Dropdown" at bounding box center [86, 176] width 92 height 8
click at [84, 199] on link "Business Support Program" at bounding box center [87, 199] width 94 height 10
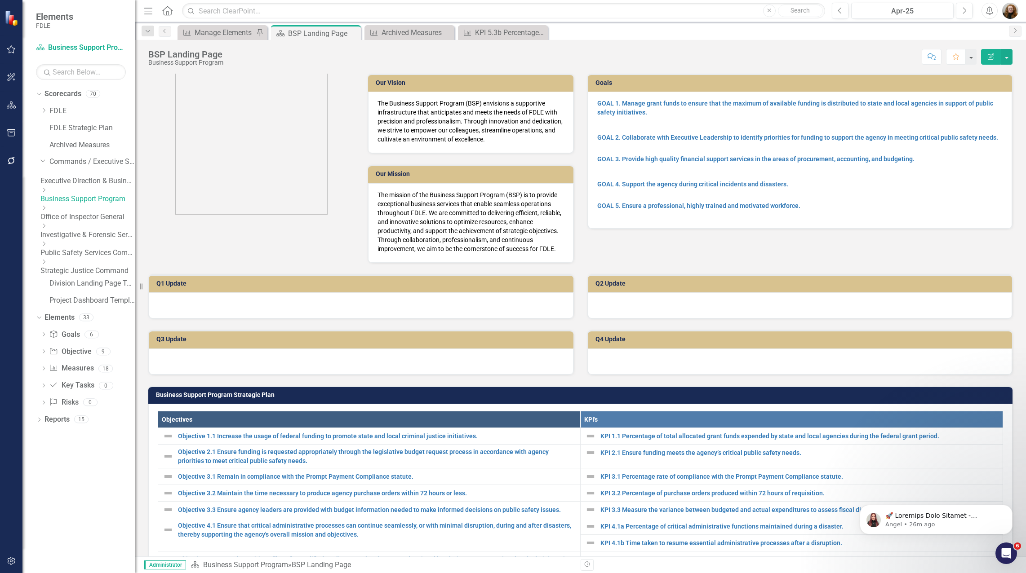
click at [667, 311] on div at bounding box center [800, 306] width 425 height 26
click at [553, 307] on div at bounding box center [361, 306] width 425 height 26
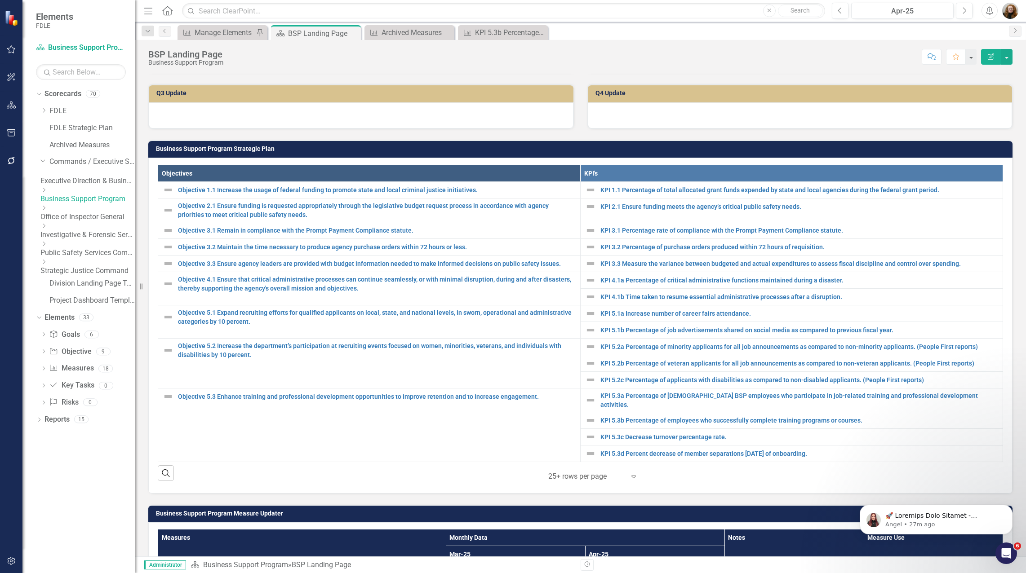
scroll to position [315, 0]
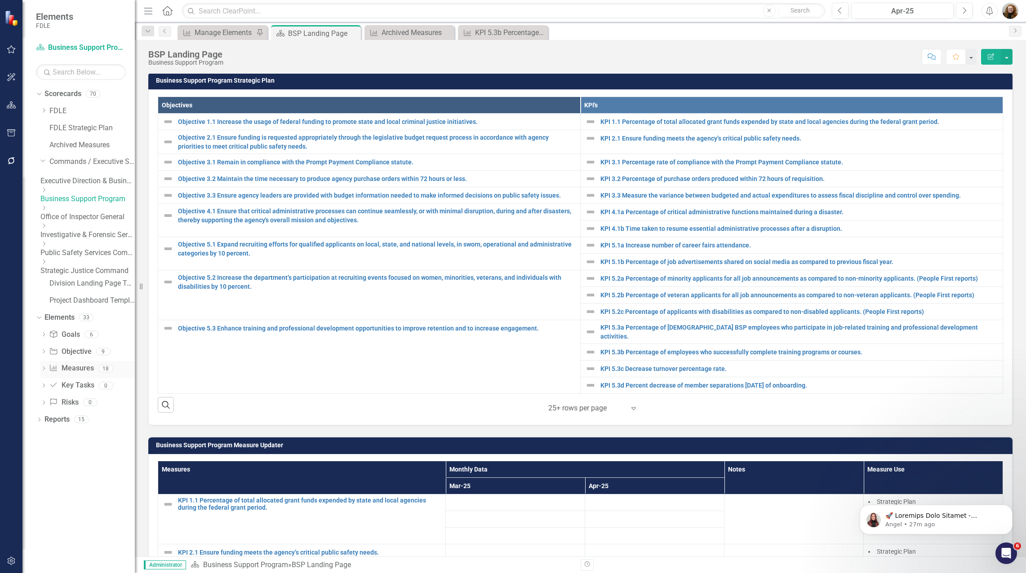
click at [78, 364] on link "Measure Measures" at bounding box center [71, 369] width 44 height 10
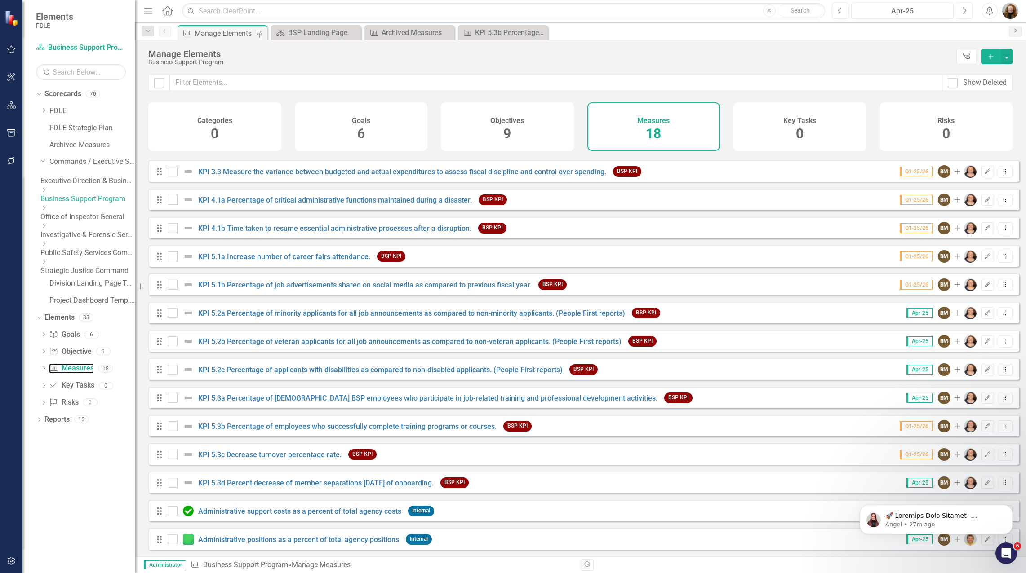
scroll to position [115, 0]
click at [505, 36] on div "KPI 5.3b Percentage of employees who successfully complete training programs or…" at bounding box center [504, 32] width 59 height 11
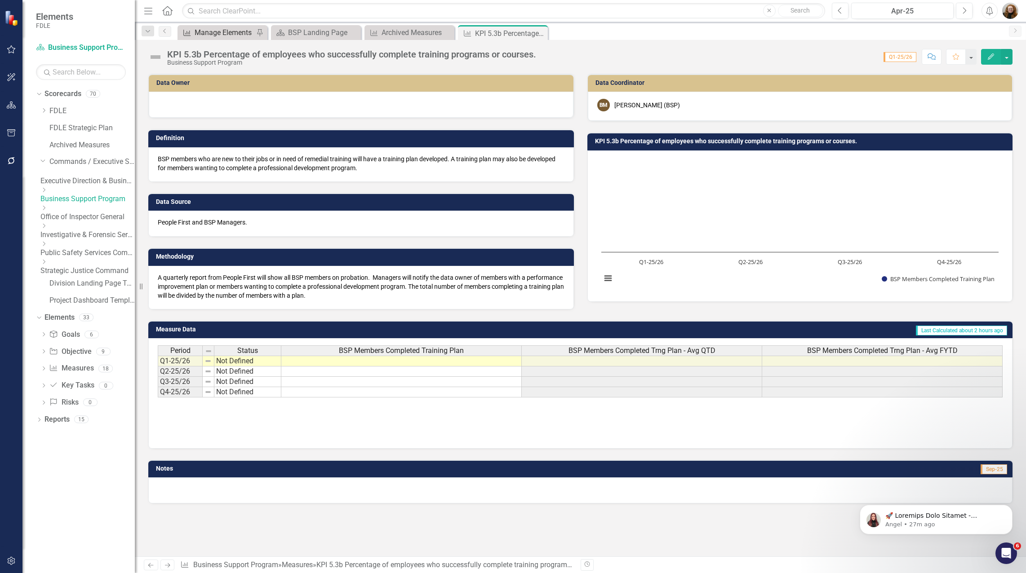
click at [236, 31] on div "Manage Elements" at bounding box center [224, 32] width 59 height 11
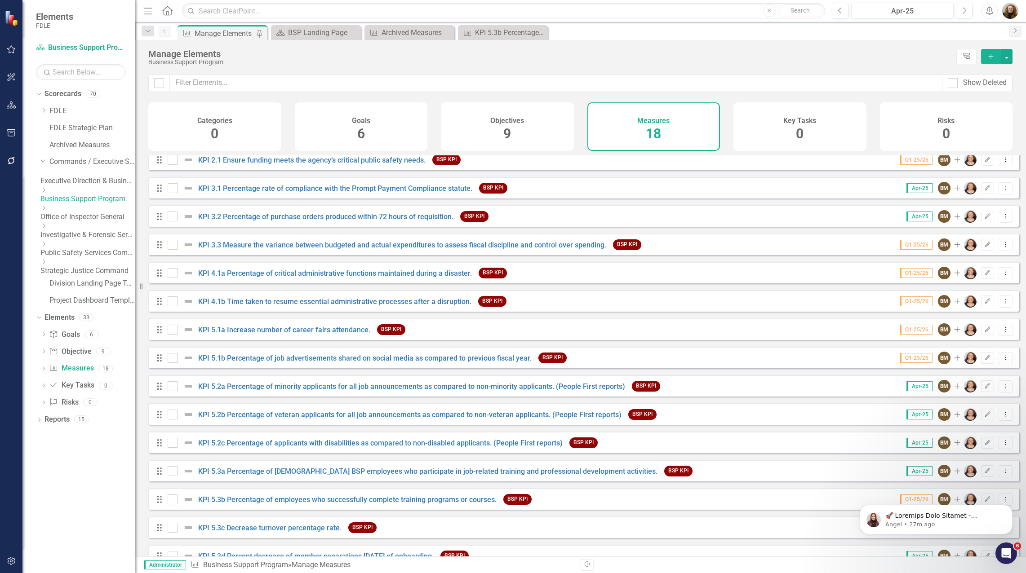
scroll to position [115, 0]
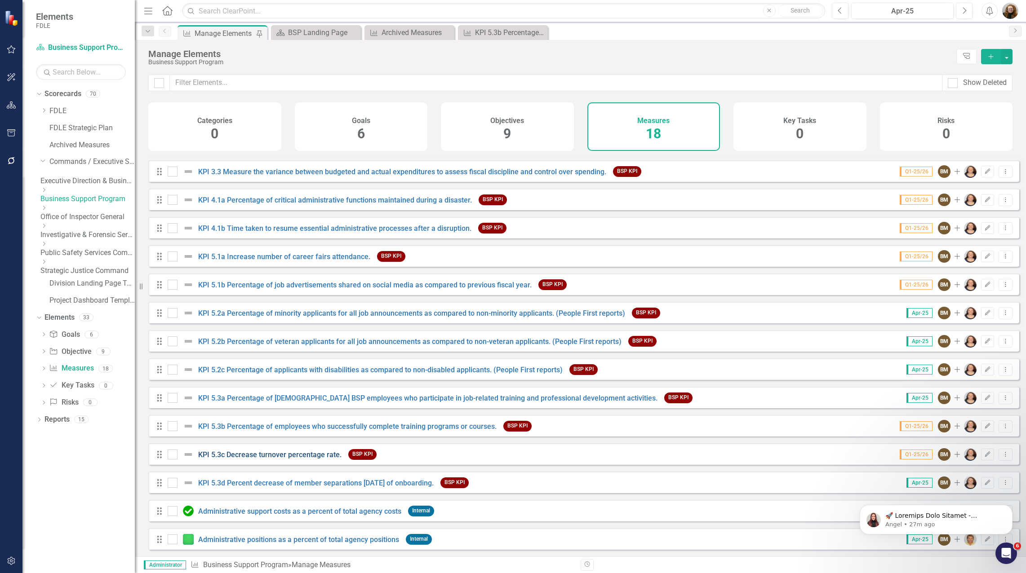
click at [246, 457] on link "KPI 5.3c Decrease turnover percentage rate." at bounding box center [269, 455] width 143 height 9
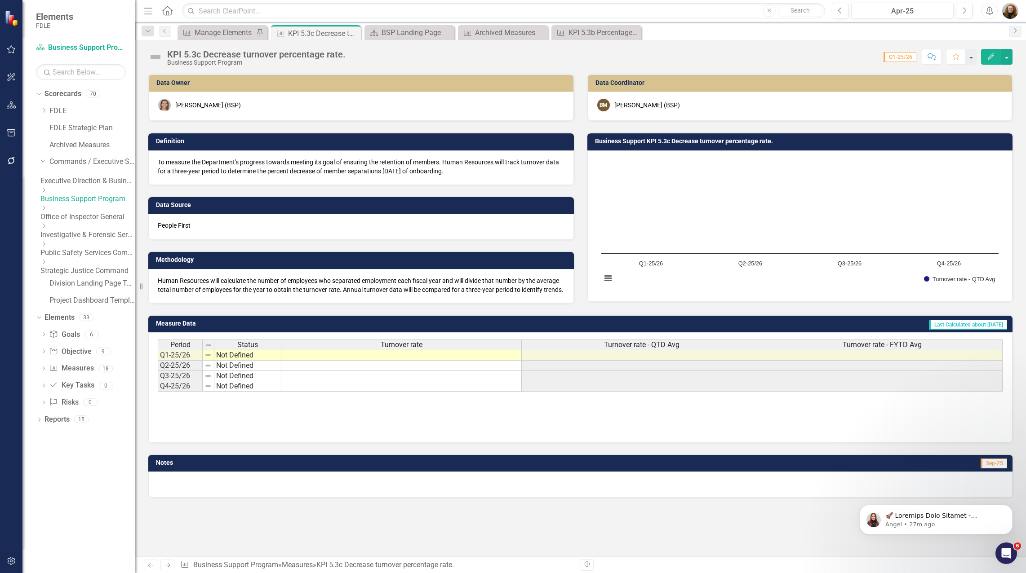
click at [631, 347] on span "Turnover rate - QTD Avg" at bounding box center [642, 345] width 76 height 8
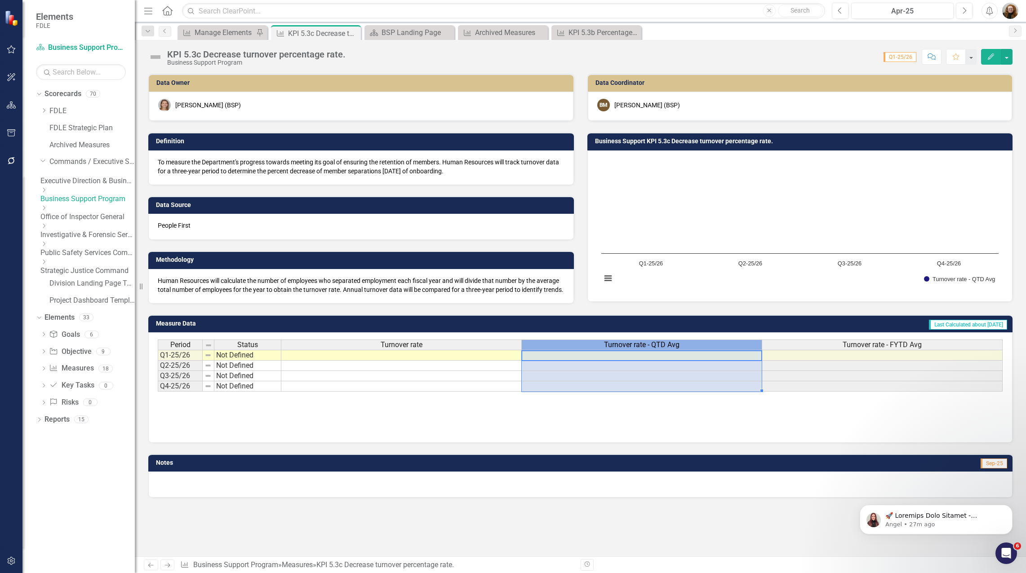
click at [631, 347] on span "Turnover rate - QTD Avg" at bounding box center [642, 345] width 76 height 8
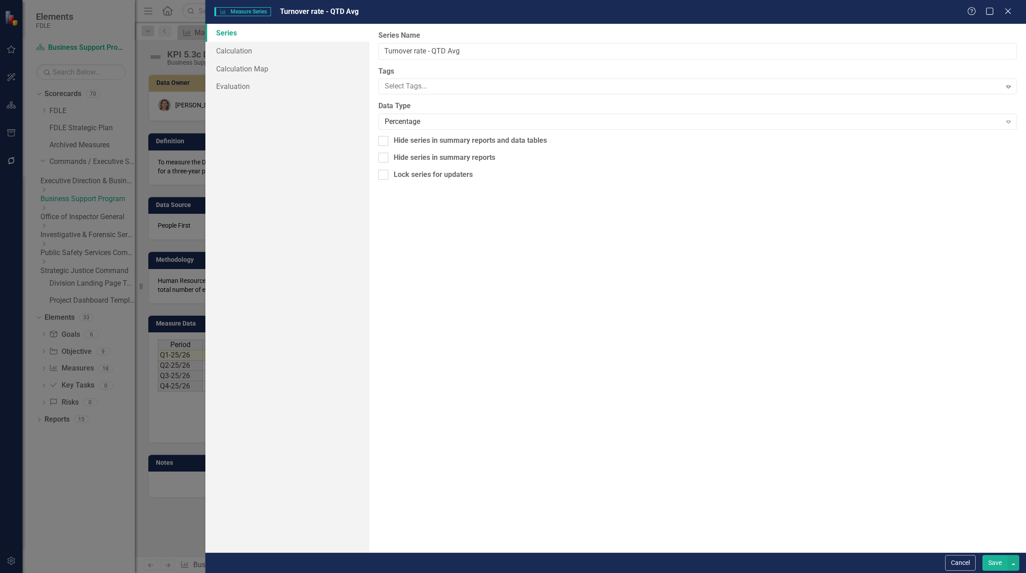
type input "Turnover rate - QTD Avg"
click at [237, 49] on link "Calculation" at bounding box center [287, 51] width 164 height 18
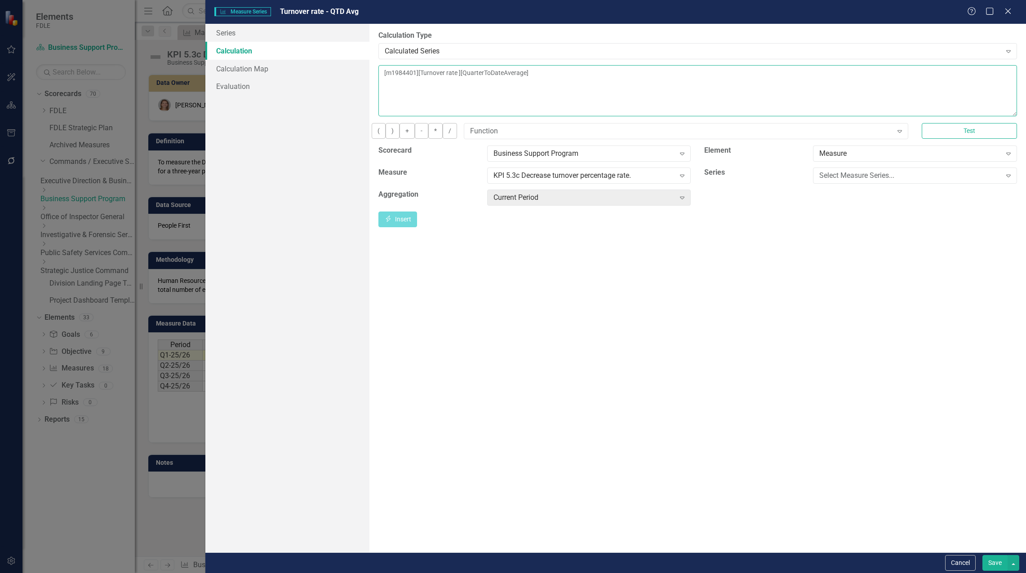
drag, startPoint x: 385, startPoint y: 75, endPoint x: 389, endPoint y: 80, distance: 6.4
click at [385, 76] on textarea "[m1984401][Turnover rate ][QuarterToDateAverage]" at bounding box center [697, 90] width 639 height 51
click at [923, 181] on div "Select Measure Series..." at bounding box center [910, 175] width 182 height 10
click at [917, 573] on div "Turnover rate" at bounding box center [515, 581] width 1012 height 10
click at [392, 222] on icon "Insert" at bounding box center [388, 219] width 8 height 6
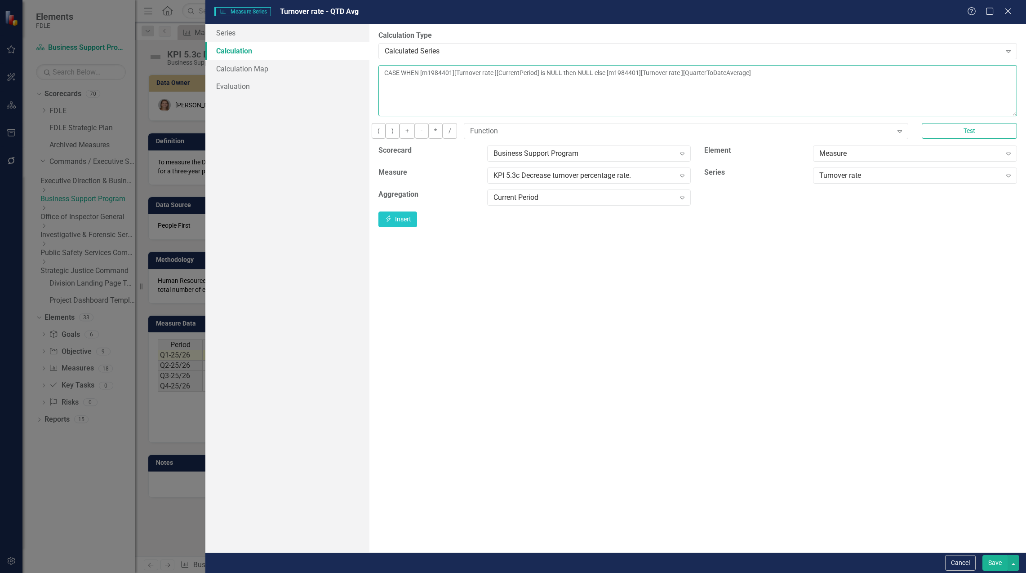
drag, startPoint x: 910, startPoint y: 76, endPoint x: 913, endPoint y: 62, distance: 14.3
click at [911, 76] on textarea "CASE WHEN [m1984401][Turnover rate ][CurrentPeriod] is NULL then NULL else [m19…" at bounding box center [697, 90] width 639 height 51
type textarea "CASE WHEN [m1984401][Turnover rate ][CurrentPeriod] is NULL then NULL else [m19…"
click at [998, 565] on button "Save" at bounding box center [994, 564] width 25 height 16
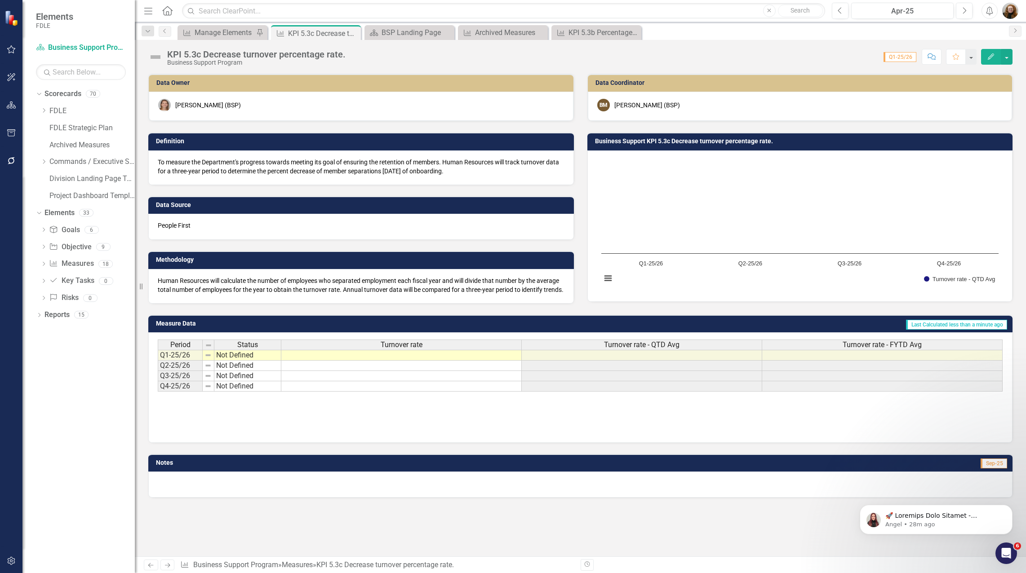
click at [892, 341] on span "Turnover rate - FYTD Avg" at bounding box center [882, 345] width 79 height 8
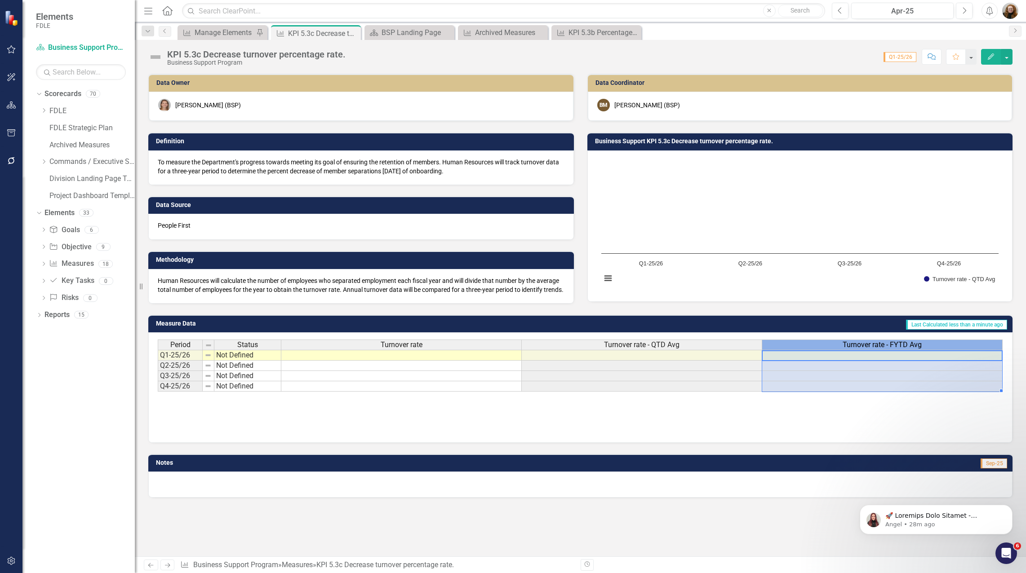
click at [892, 341] on span "Turnover rate - FYTD Avg" at bounding box center [882, 345] width 79 height 8
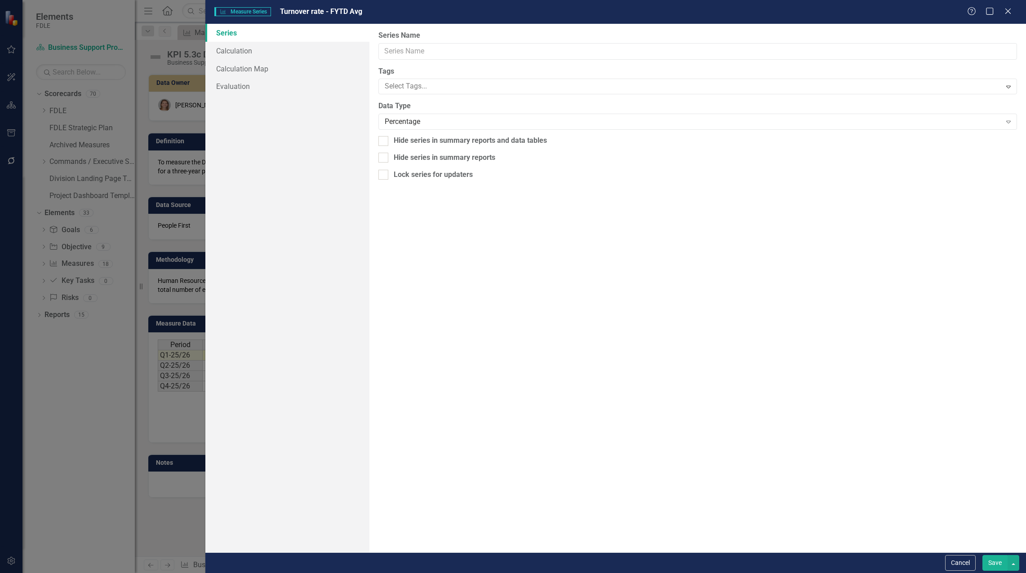
type input "Turnover rate - FYTD Avg"
click at [228, 42] on link "Calculation" at bounding box center [287, 51] width 164 height 18
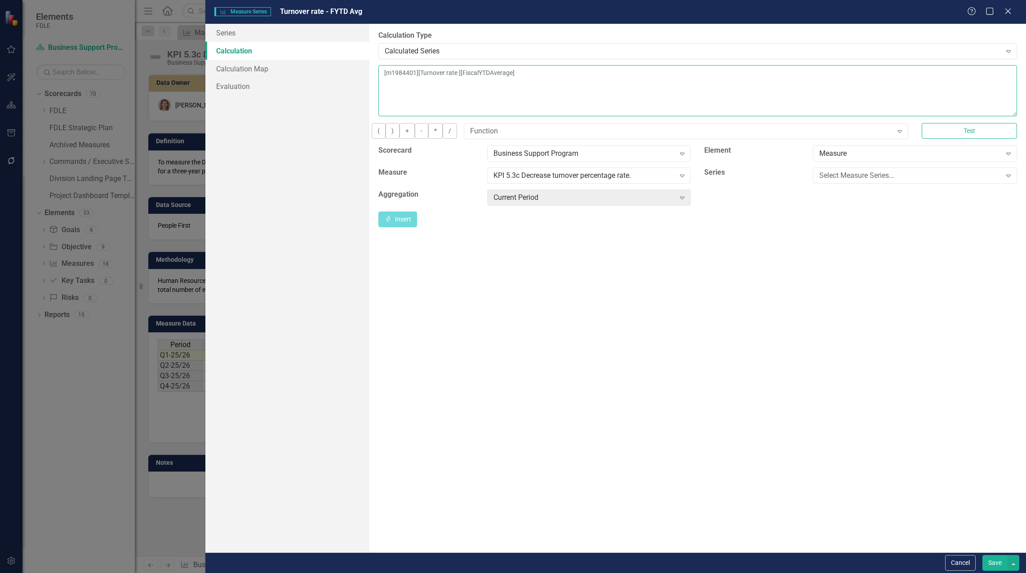
click at [380, 69] on textarea "[m1984401][Turnover rate ][FiscalYTDAverage]" at bounding box center [697, 90] width 639 height 51
click at [831, 181] on div "Select Measure Series..." at bounding box center [910, 175] width 182 height 10
click at [832, 573] on div "Turnover rate" at bounding box center [515, 581] width 1012 height 10
click at [417, 227] on button "Insert Insert" at bounding box center [397, 220] width 39 height 16
click at [880, 79] on textarea "CASE WHEN [m1984401][Turnover rate ][CurrentPeriod] is NULL then NULL else [m19…" at bounding box center [697, 90] width 639 height 51
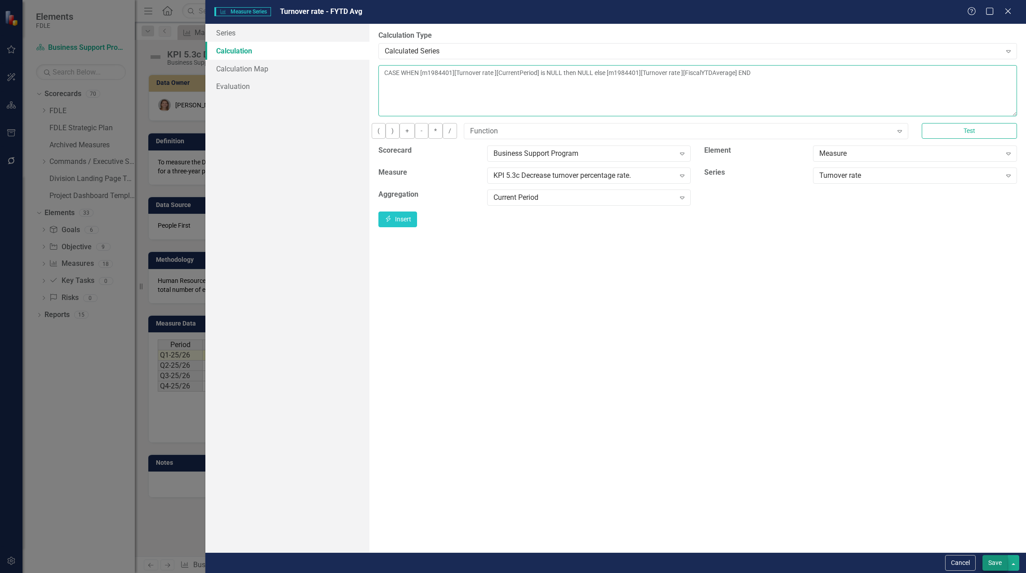
type textarea "CASE WHEN [m1984401][Turnover rate ][CurrentPeriod] is NULL then NULL else [m19…"
click at [999, 564] on button "Save" at bounding box center [994, 564] width 25 height 16
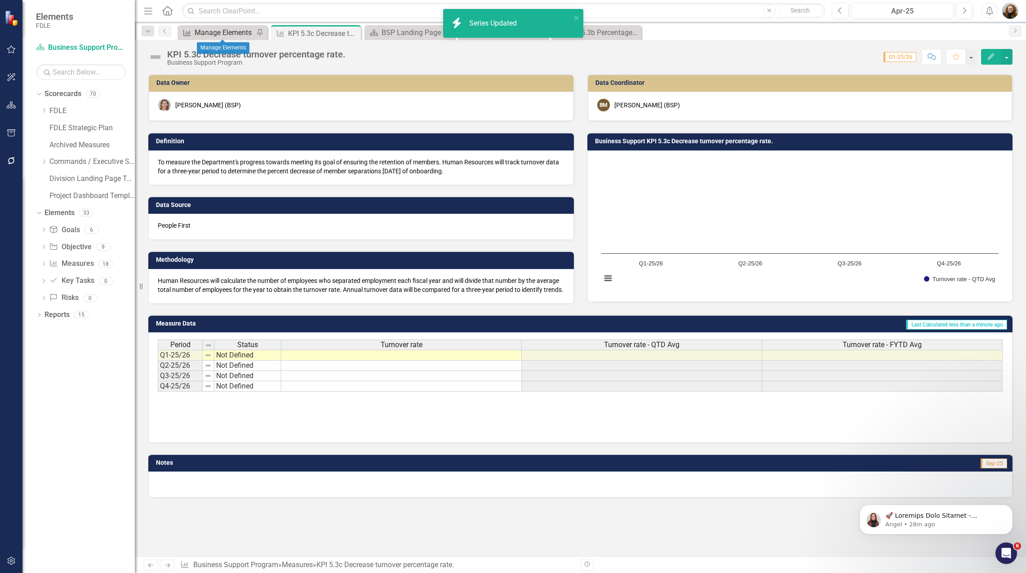
click at [228, 31] on div "Manage Elements" at bounding box center [224, 32] width 59 height 11
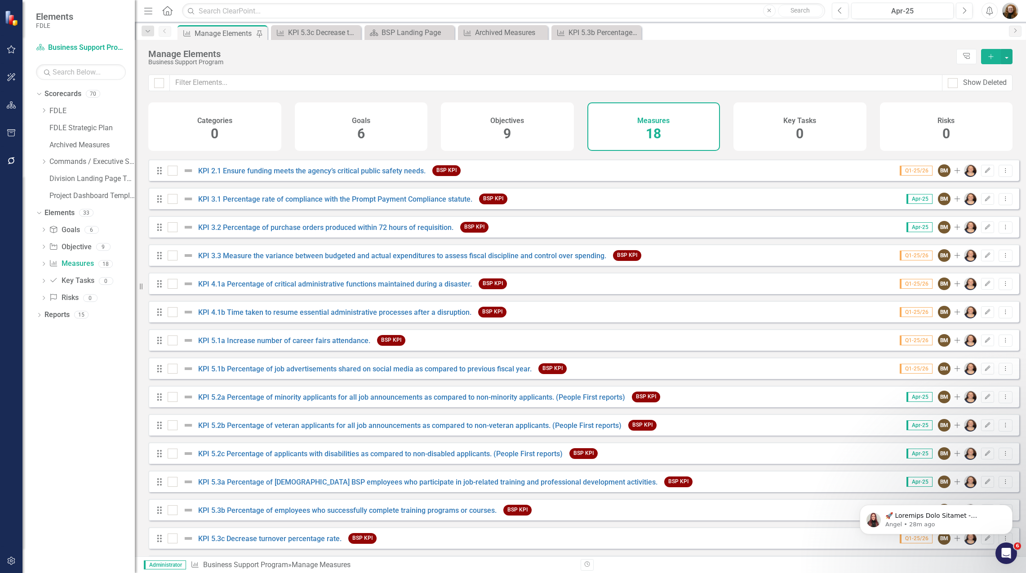
scroll to position [115, 0]
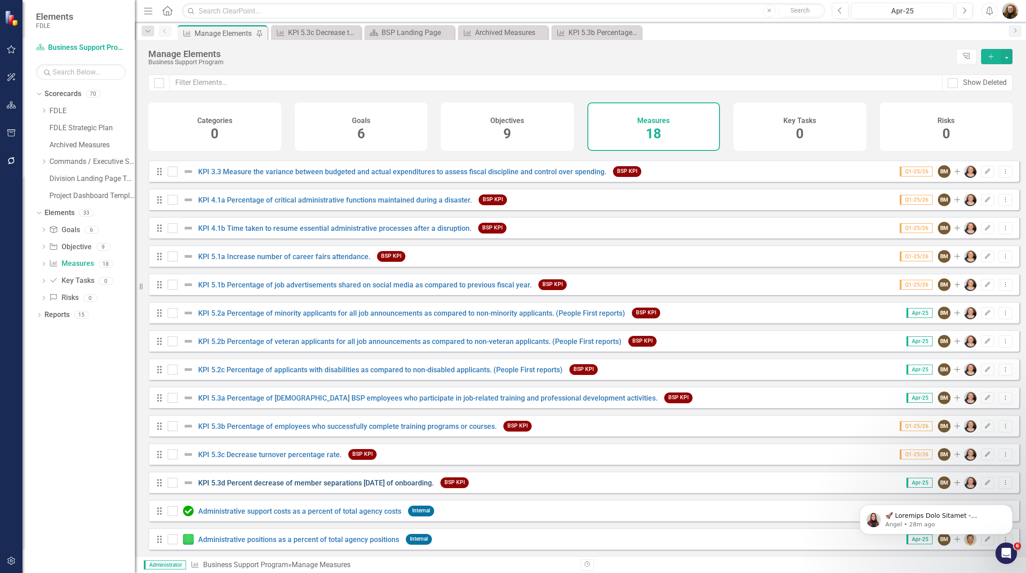
click at [230, 484] on link "KPI 5.3d Percent decrease of member separations within three years of onboardin…" at bounding box center [316, 483] width 236 height 9
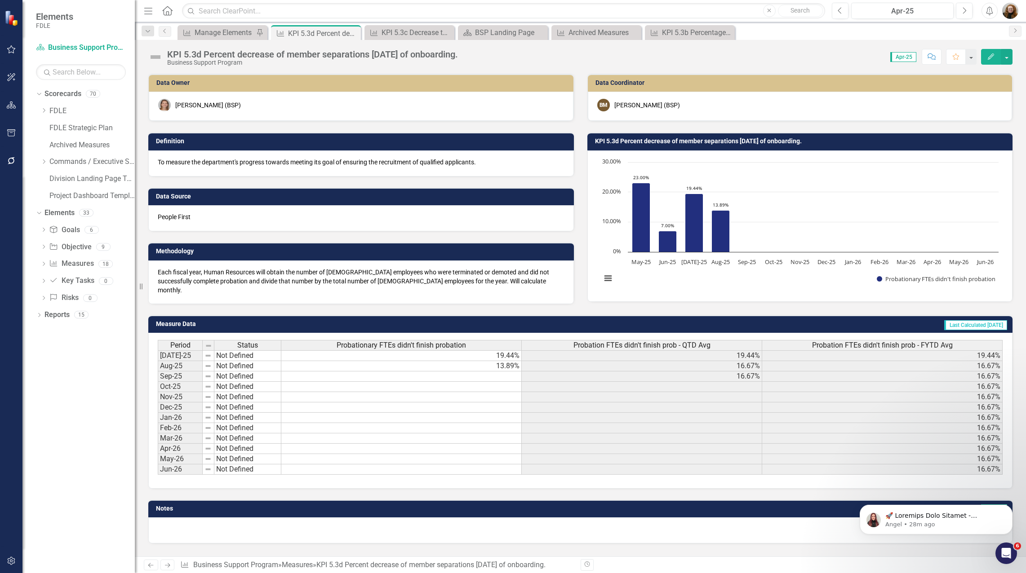
click at [702, 343] on span "Probation FTEs didn't finish prob - QTD Avg" at bounding box center [641, 346] width 137 height 8
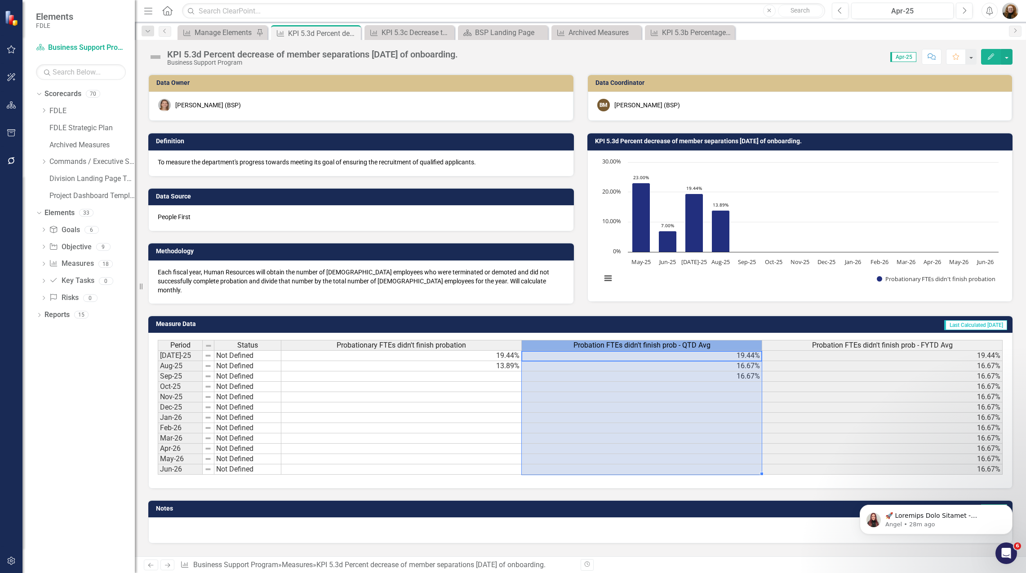
click at [702, 343] on span "Probation FTEs didn't finish prob - QTD Avg" at bounding box center [641, 346] width 137 height 8
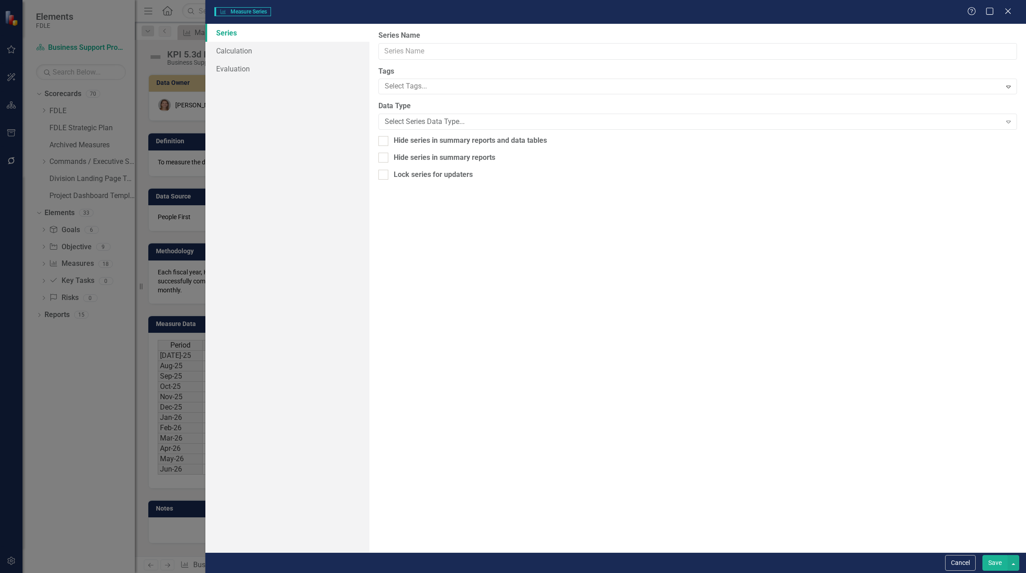
type input "Probation FTEs didn't finish prob - QTD Avg"
click at [240, 57] on link "Calculation" at bounding box center [287, 51] width 164 height 18
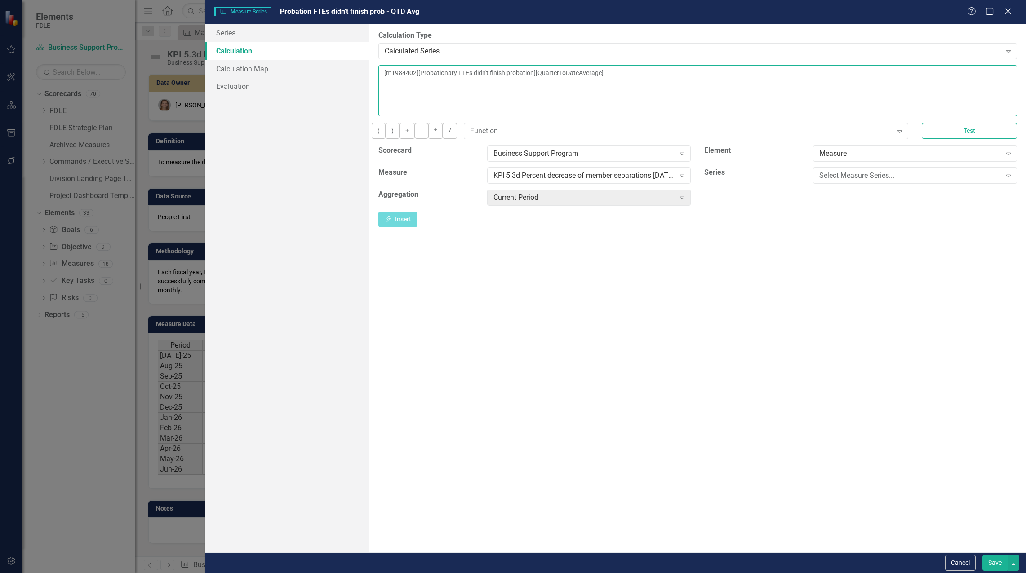
click at [385, 73] on textarea "[m1984402][Probationary FTEs didn't finish probation][QuarterToDateAverage]" at bounding box center [697, 90] width 639 height 51
click at [938, 181] on div "Select Measure Series..." at bounding box center [910, 175] width 182 height 10
click at [928, 573] on div "Probationary FTEs didn't finish probation" at bounding box center [515, 581] width 1012 height 10
click at [392, 222] on icon "Insert" at bounding box center [388, 219] width 8 height 6
drag, startPoint x: 709, startPoint y: 65, endPoint x: 711, endPoint y: 79, distance: 14.1
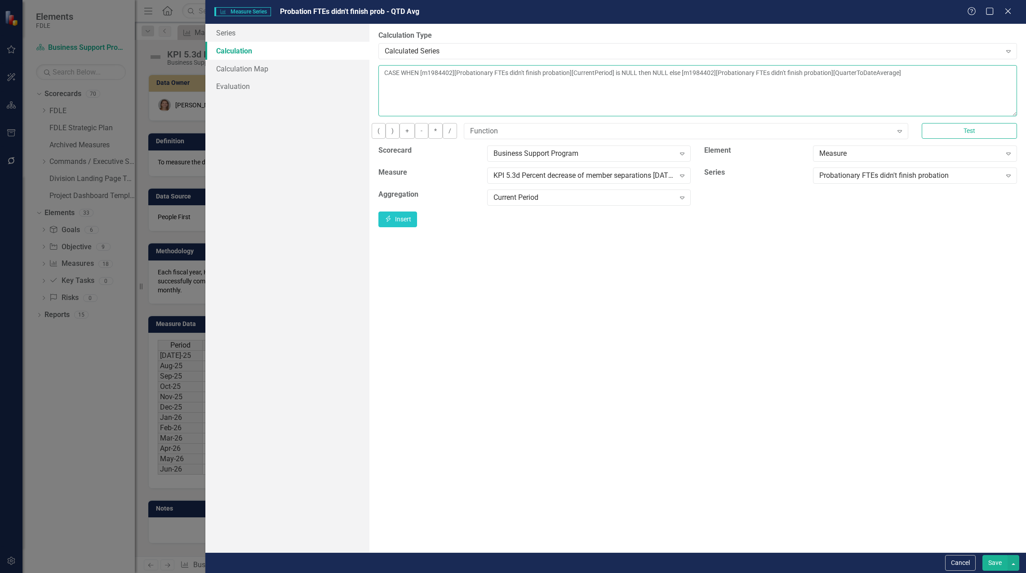
click at [710, 76] on textarea "CASE WHEN [m1984402][Probationary FTEs didn't finish probation][CurrentPeriod] …" at bounding box center [697, 90] width 639 height 51
click at [711, 81] on textarea "CASE WHEN [m1984402][Probationary FTEs didn't finish probation][CurrentPeriod] …" at bounding box center [697, 90] width 639 height 51
type textarea "CASE WHEN [m1984402][Probationary FTEs didn't finish probation][CurrentPeriod] …"
click at [993, 562] on button "Save" at bounding box center [994, 564] width 25 height 16
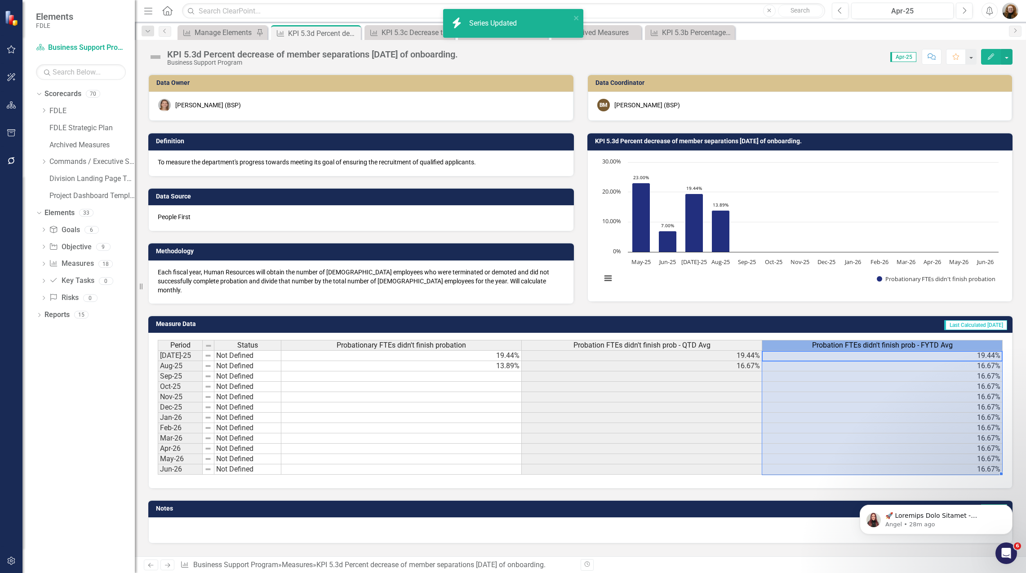
click at [943, 342] on span "Probation FTEs didn't finish prob - FYTD Avg" at bounding box center [882, 346] width 141 height 8
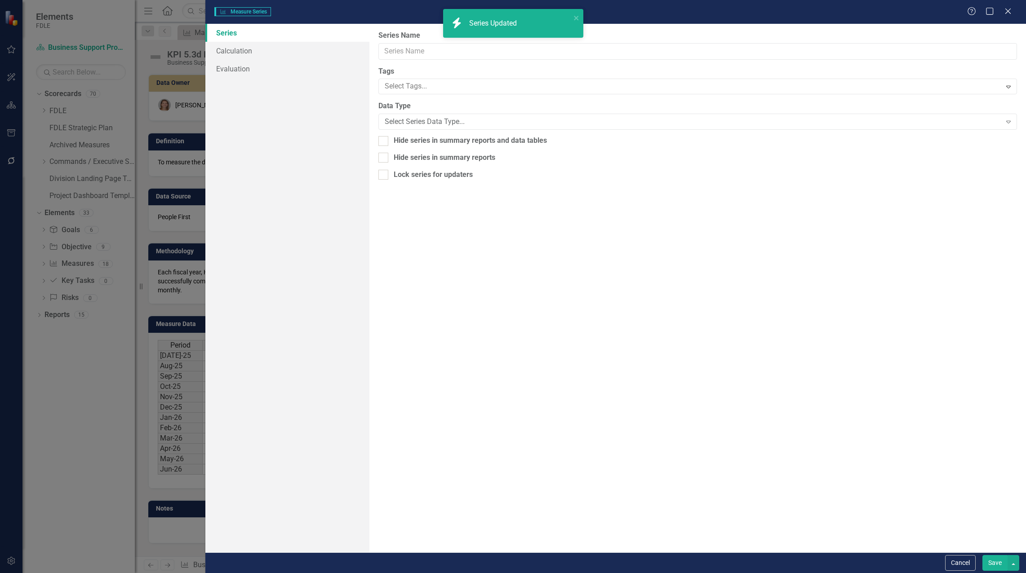
type input "Probation FTEs didn't finish prob - FYTD Avg"
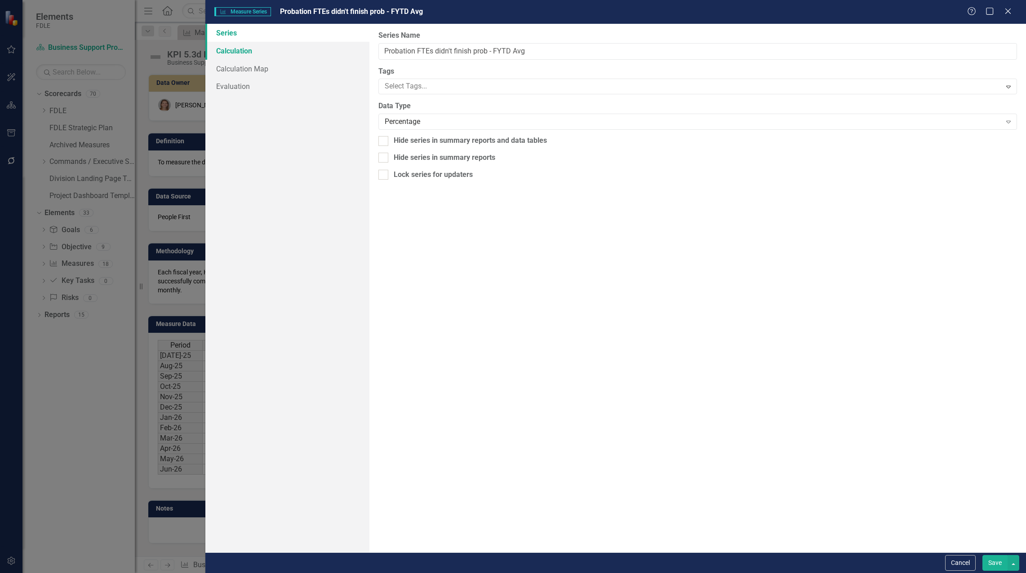
click at [247, 47] on link "Calculation" at bounding box center [287, 51] width 164 height 18
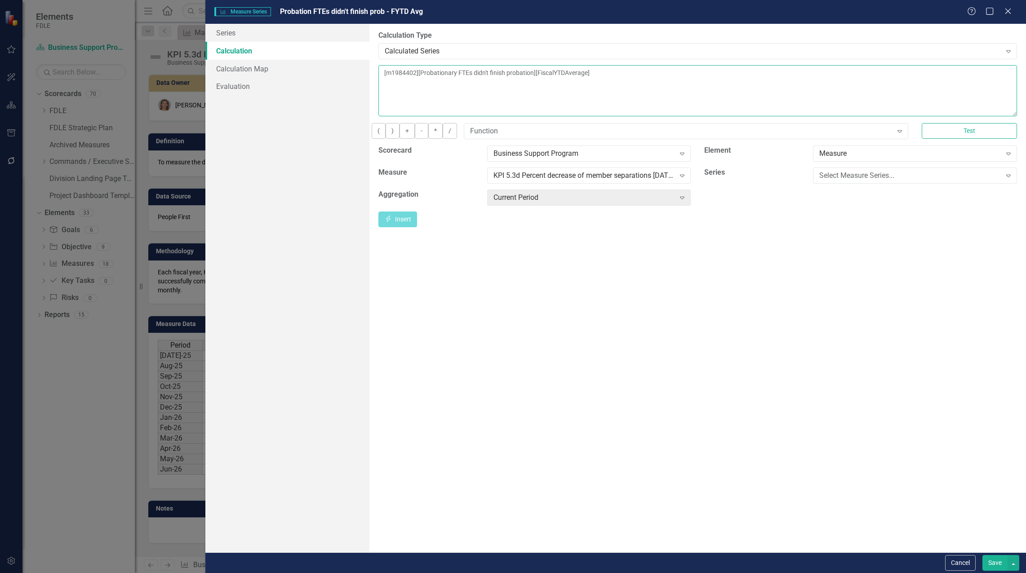
click at [382, 73] on textarea "[m1984402][Probationary FTEs didn't finish probation][FiscalYTDAverage]" at bounding box center [697, 90] width 639 height 51
click at [867, 181] on div "Select Measure Series..." at bounding box center [910, 175] width 182 height 10
click at [866, 573] on div "Probationary FTEs didn't finish probation" at bounding box center [515, 581] width 1012 height 10
click at [417, 227] on button "Insert Insert" at bounding box center [397, 220] width 39 height 16
drag, startPoint x: 748, startPoint y: 85, endPoint x: 753, endPoint y: 86, distance: 5.5
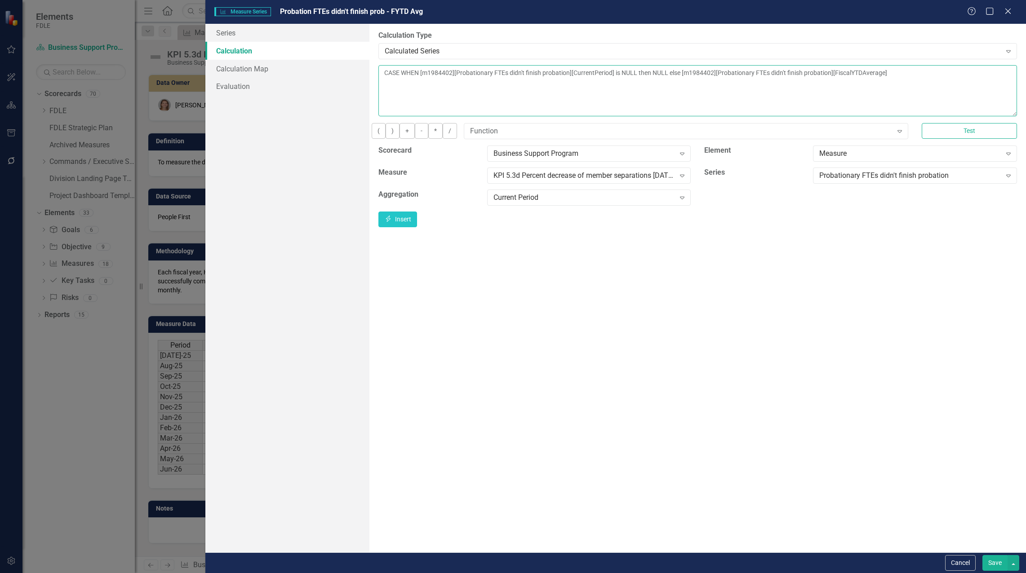
click at [748, 85] on textarea "CASE WHEN [m1984402][Probationary FTEs didn't finish probation][CurrentPeriod] …" at bounding box center [697, 90] width 639 height 51
type textarea "CASE WHEN [m1984402][Probationary FTEs didn't finish probation][CurrentPeriod] …"
click at [992, 560] on button "Save" at bounding box center [994, 564] width 25 height 16
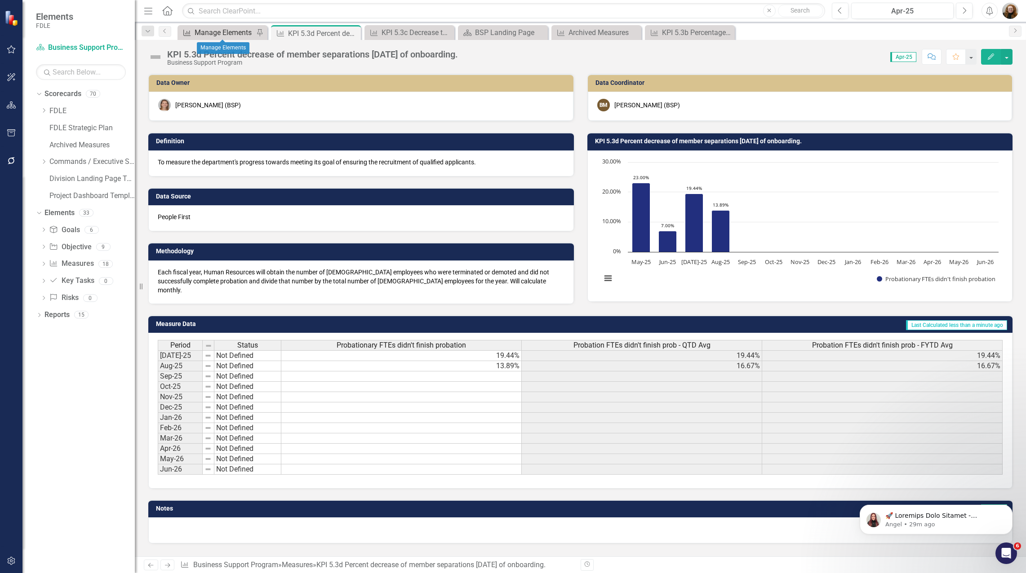
click at [223, 29] on div "Manage Elements" at bounding box center [224, 32] width 59 height 11
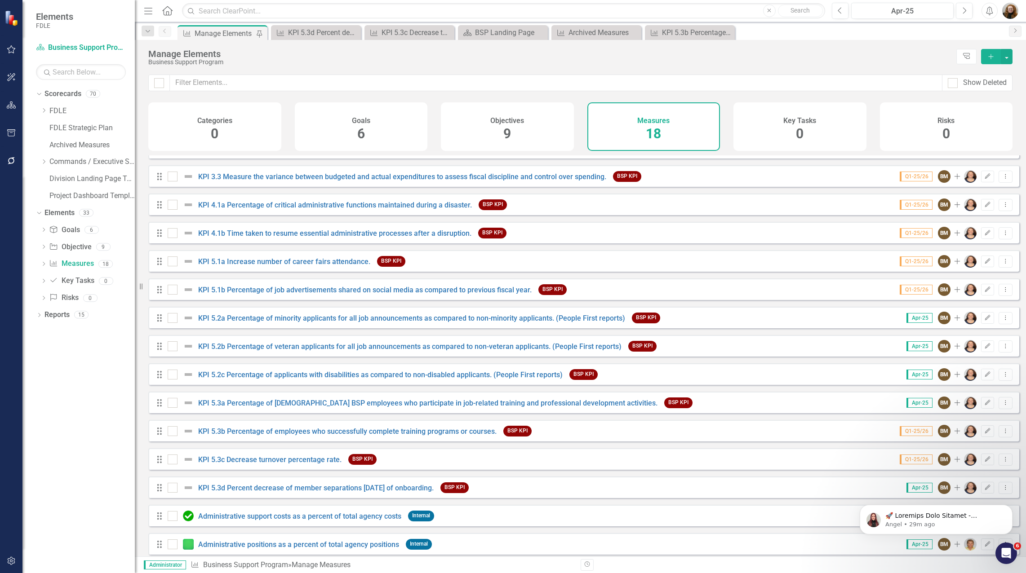
scroll to position [115, 0]
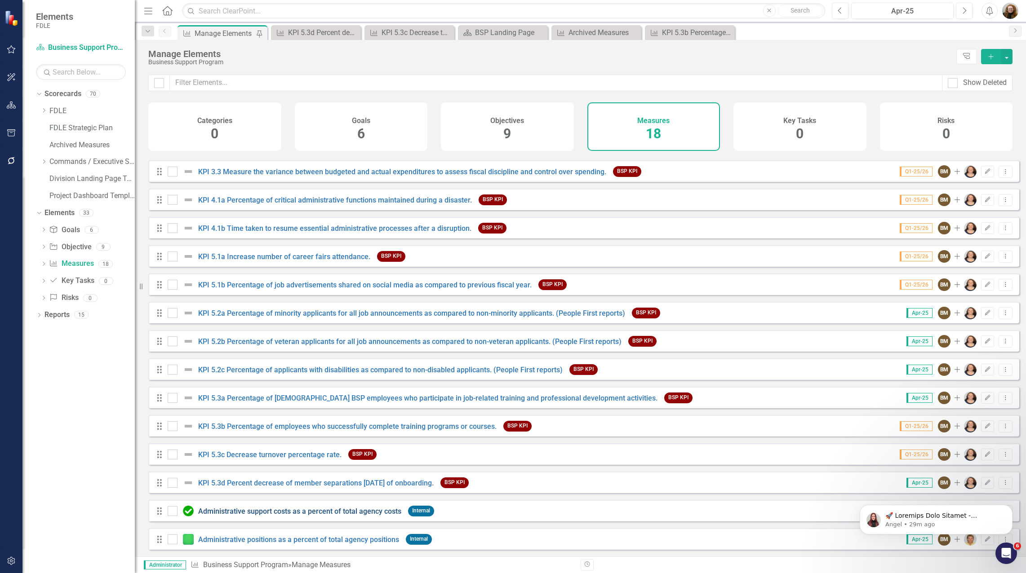
click at [240, 511] on link "Administrative support costs as a percent of total agency costs" at bounding box center [299, 511] width 203 height 9
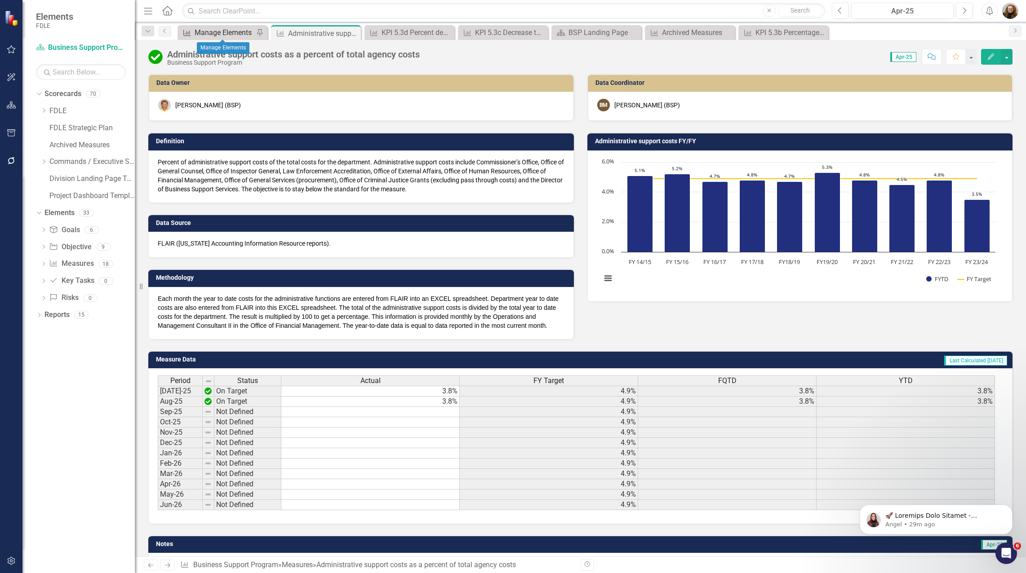
click at [228, 32] on div "Manage Elements" at bounding box center [224, 32] width 59 height 11
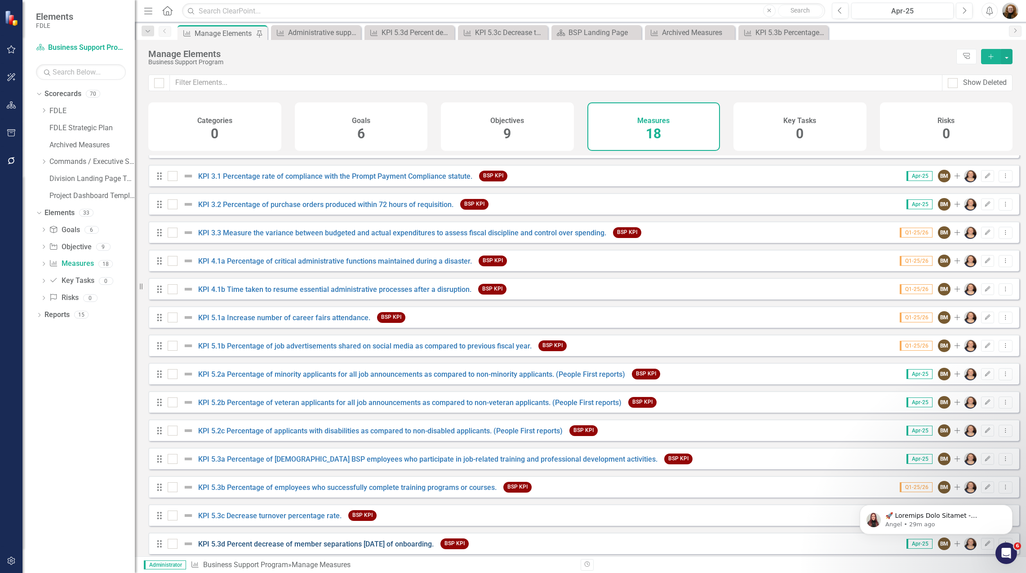
scroll to position [115, 0]
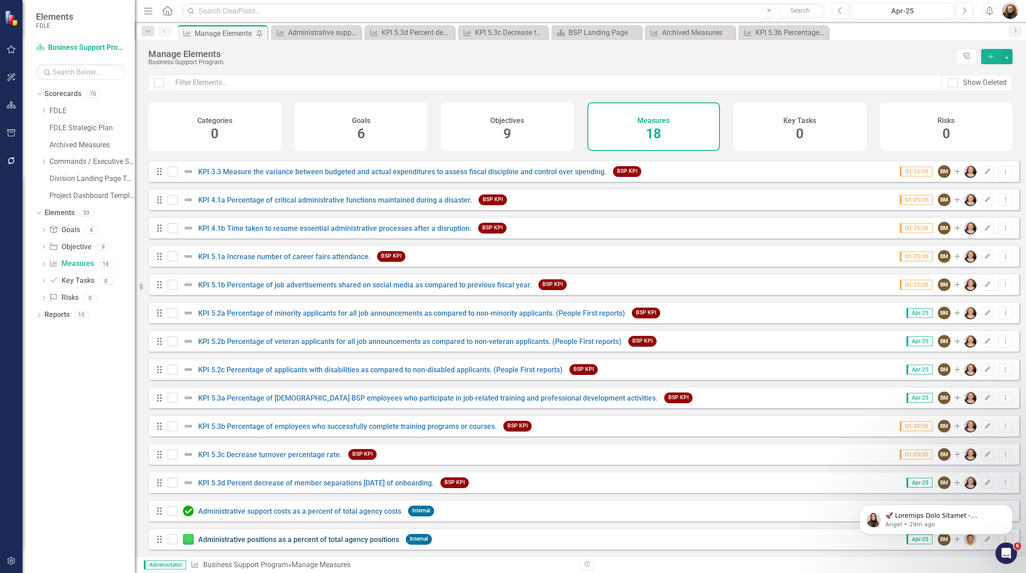
click at [313, 538] on link "Administrative positions as a percent of total agency positions" at bounding box center [298, 540] width 201 height 9
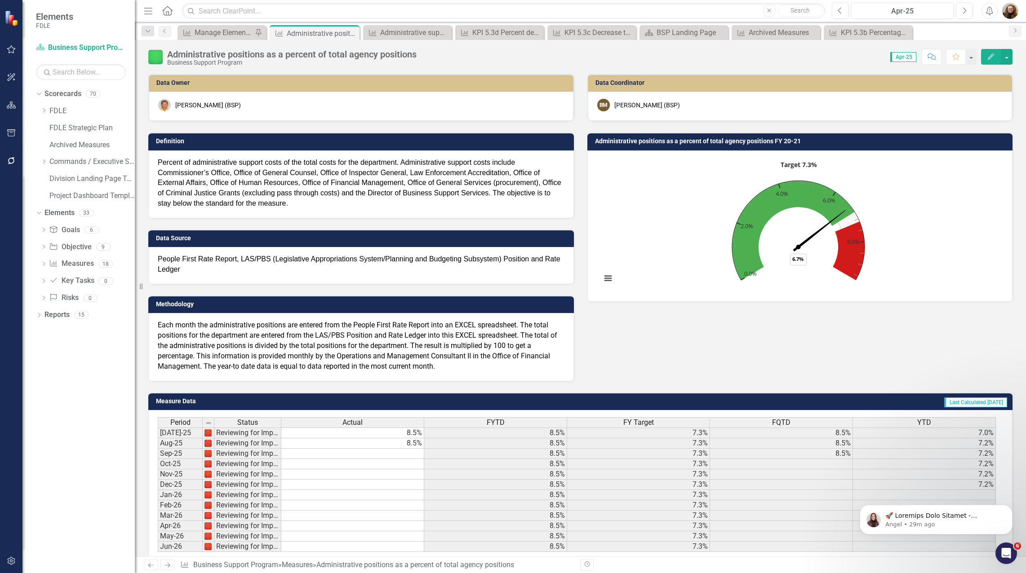
scroll to position [73, 0]
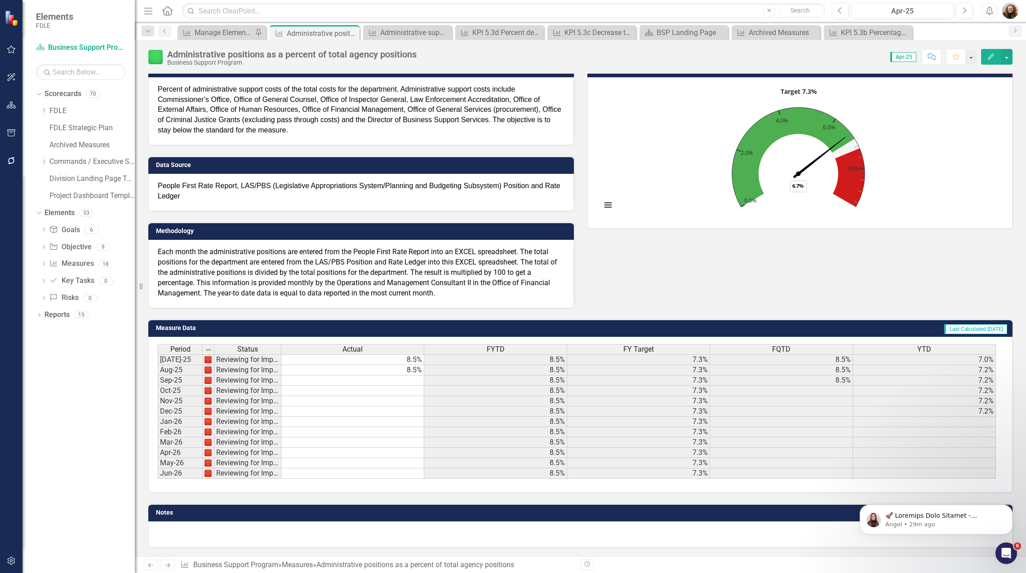
click at [517, 347] on div "FYTD" at bounding box center [495, 350] width 142 height 10
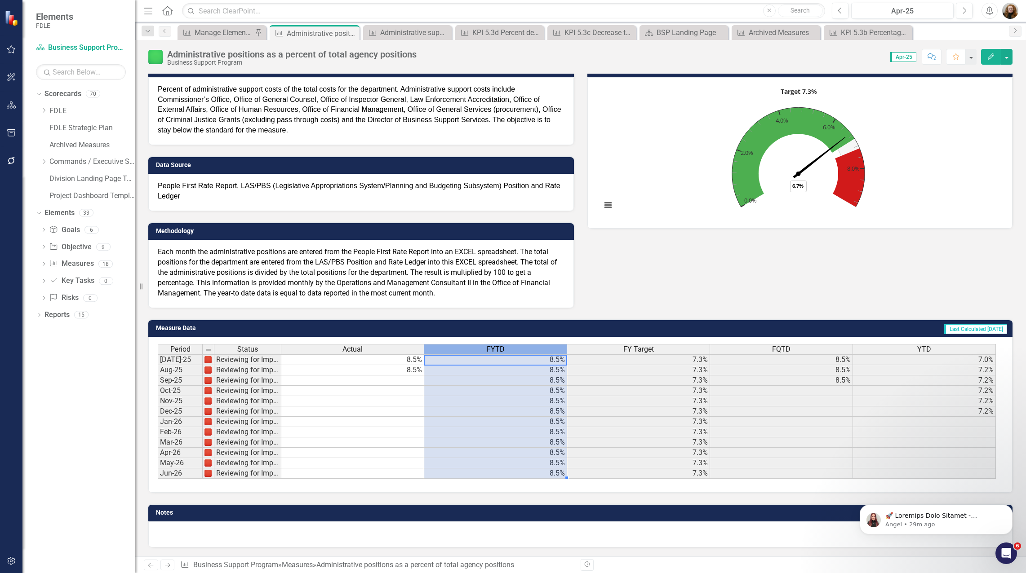
click at [517, 347] on div "FYTD" at bounding box center [495, 350] width 142 height 10
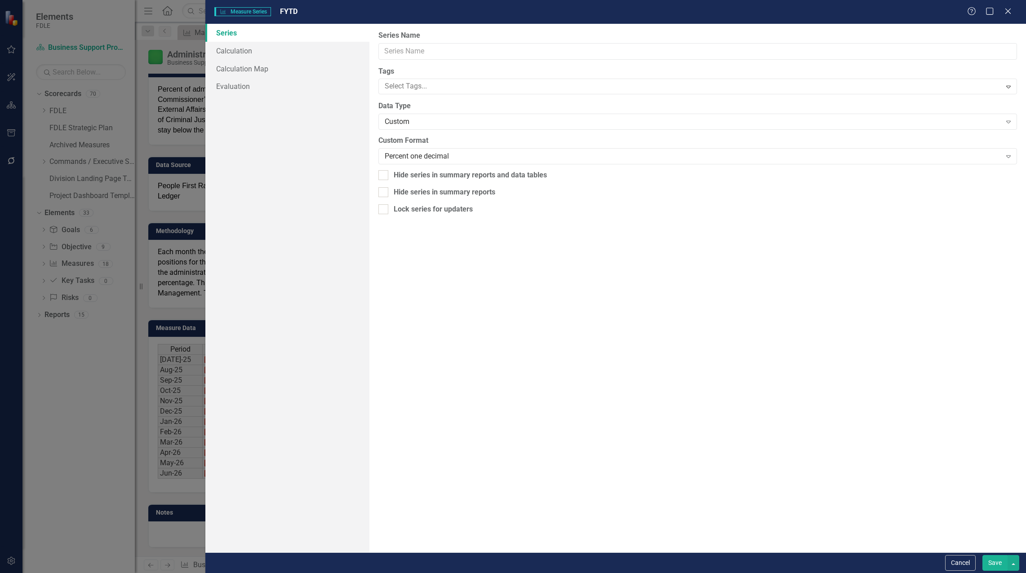
type input "FYTD"
click at [235, 50] on link "Calculation" at bounding box center [287, 51] width 164 height 18
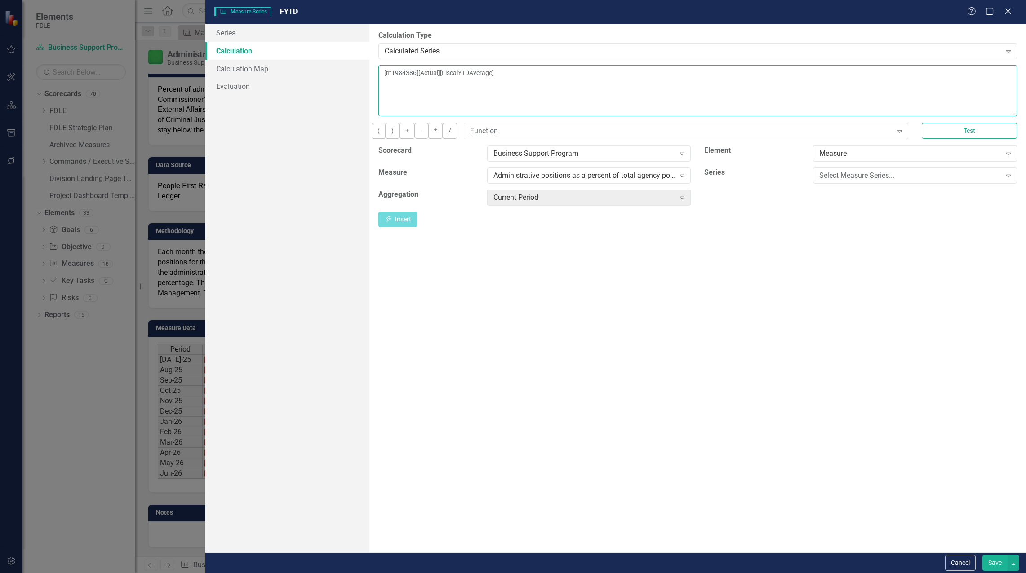
click at [384, 71] on textarea "[m1984386][Actual][FiscalYTDAverage]" at bounding box center [697, 90] width 639 height 51
click at [852, 181] on div "Select Measure Series..." at bounding box center [910, 175] width 182 height 10
click at [853, 573] on div "Actual" at bounding box center [515, 581] width 1012 height 10
click at [417, 227] on button "Insert Insert" at bounding box center [397, 220] width 39 height 16
click at [820, 71] on textarea "CASE WHEN [m1984386][Actual][CurrentPeriod] is NULL then NULL else [m1984386][A…" at bounding box center [697, 90] width 639 height 51
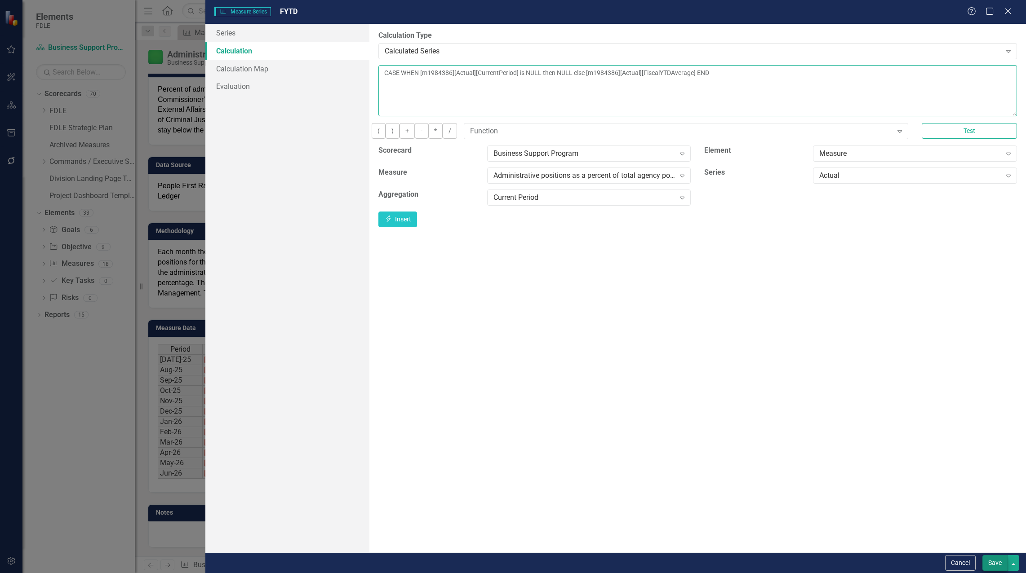
type textarea "CASE WHEN [m1984386][Actual][CurrentPeriod] is NULL then NULL else [m1984386][A…"
click at [1000, 560] on button "Save" at bounding box center [994, 564] width 25 height 16
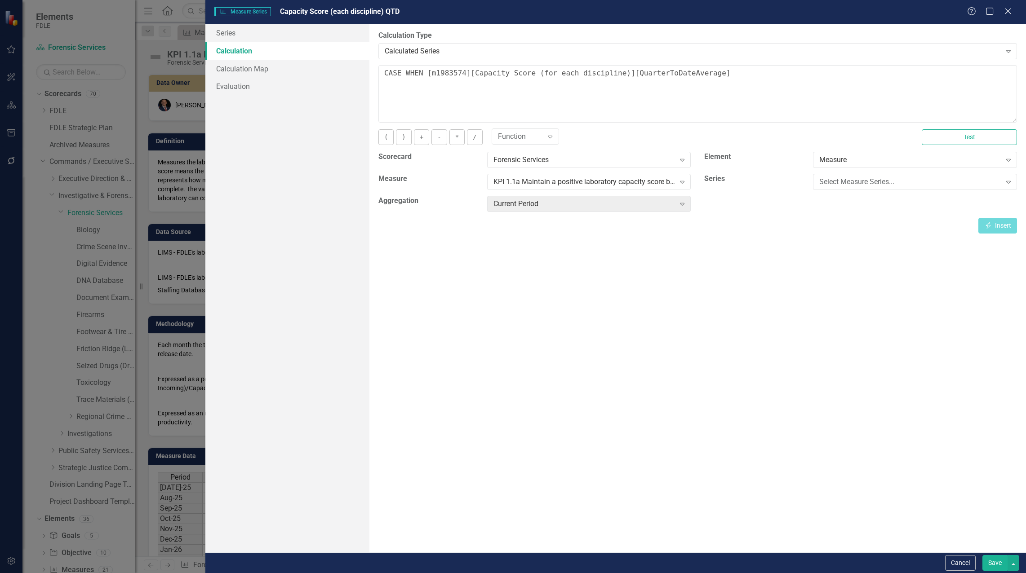
scroll to position [128, 0]
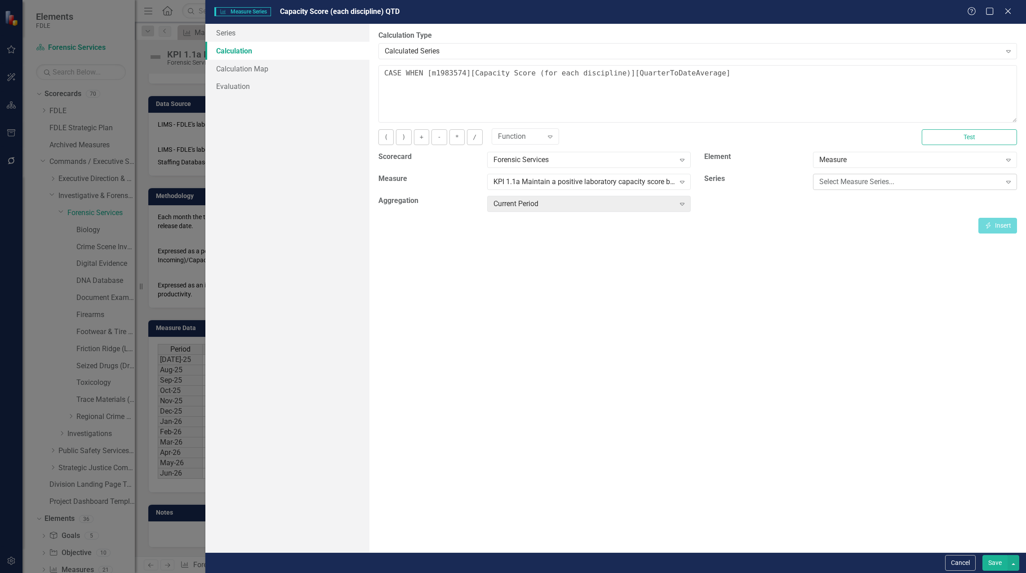
click at [907, 179] on div "Select Measure Series..." at bounding box center [910, 182] width 182 height 10
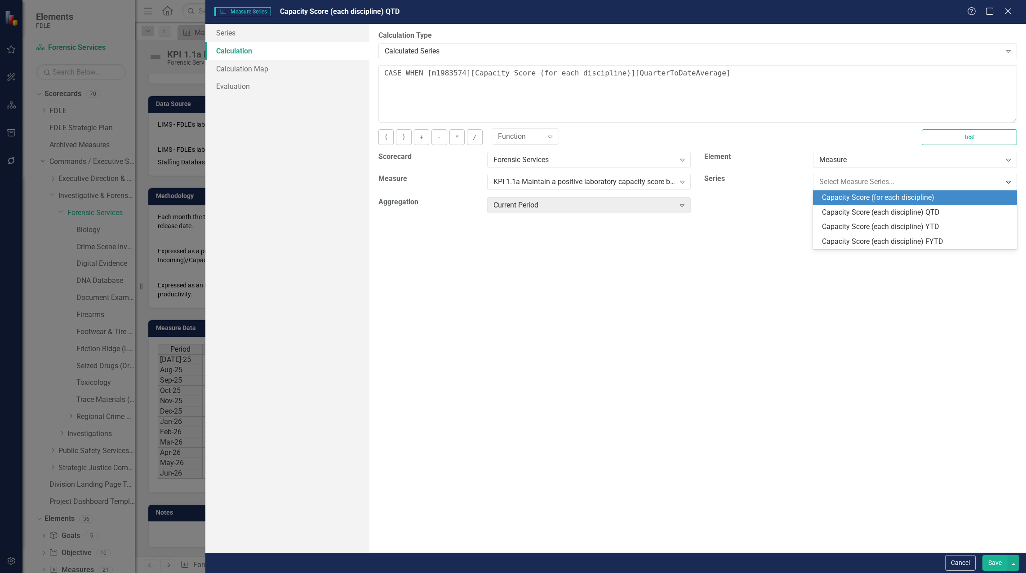
click at [904, 199] on div "Capacity Score (for each discipline)" at bounding box center [917, 198] width 190 height 10
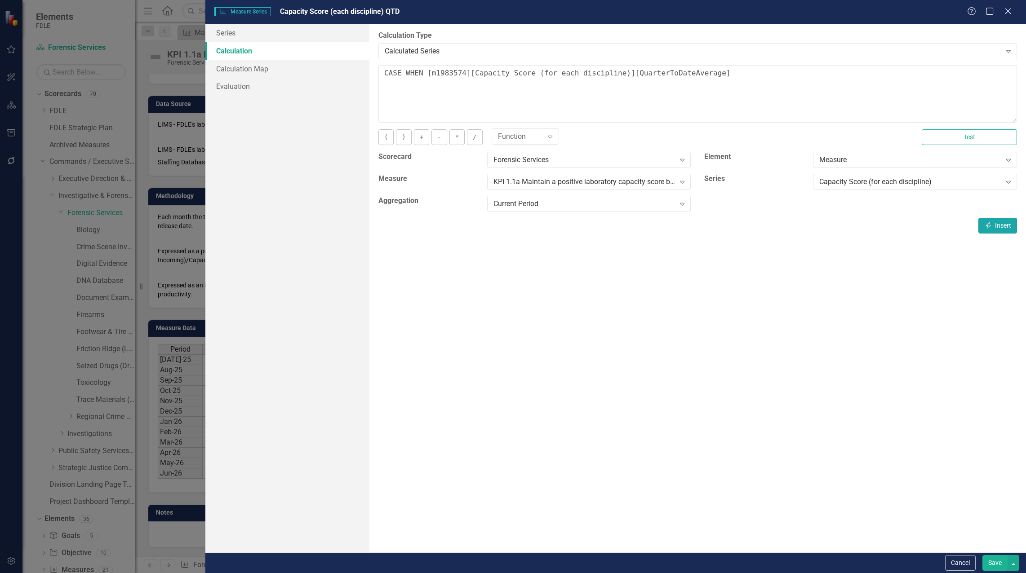
click at [991, 223] on icon "Insert" at bounding box center [988, 225] width 8 height 6
click at [511, 84] on textarea "CASE WHEN [m1983574][Capacity Score (for each discipline)] is NULL then NULL el…" at bounding box center [697, 94] width 639 height 58
type textarea "CASE WHEN [m1983574][Capacity Score (for each discipline)] is NULL then NULL el…"
click at [1002, 562] on button "Save" at bounding box center [994, 564] width 25 height 16
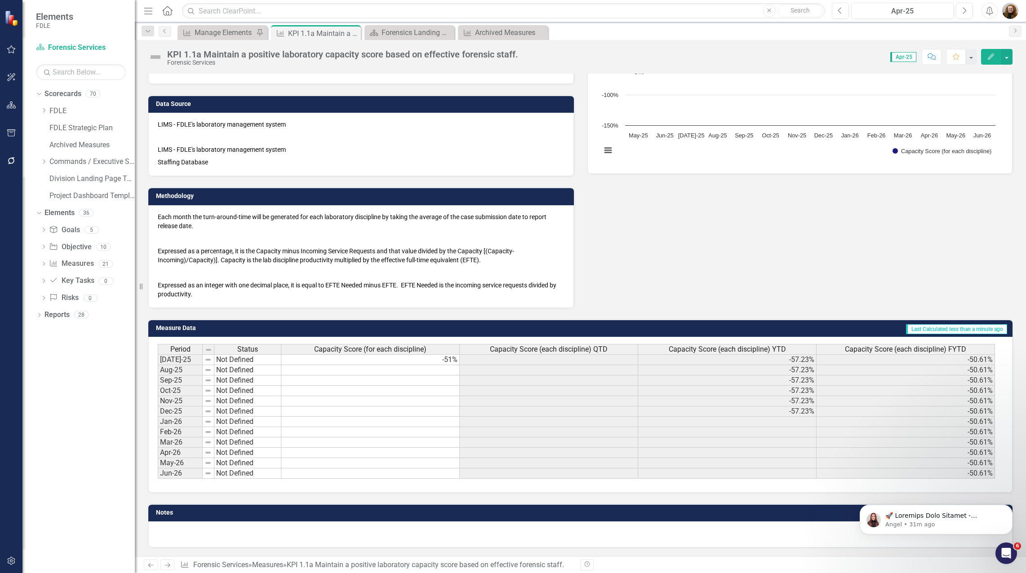
click at [599, 352] on span "Capacity Score (each discipline) QTD" at bounding box center [549, 350] width 118 height 8
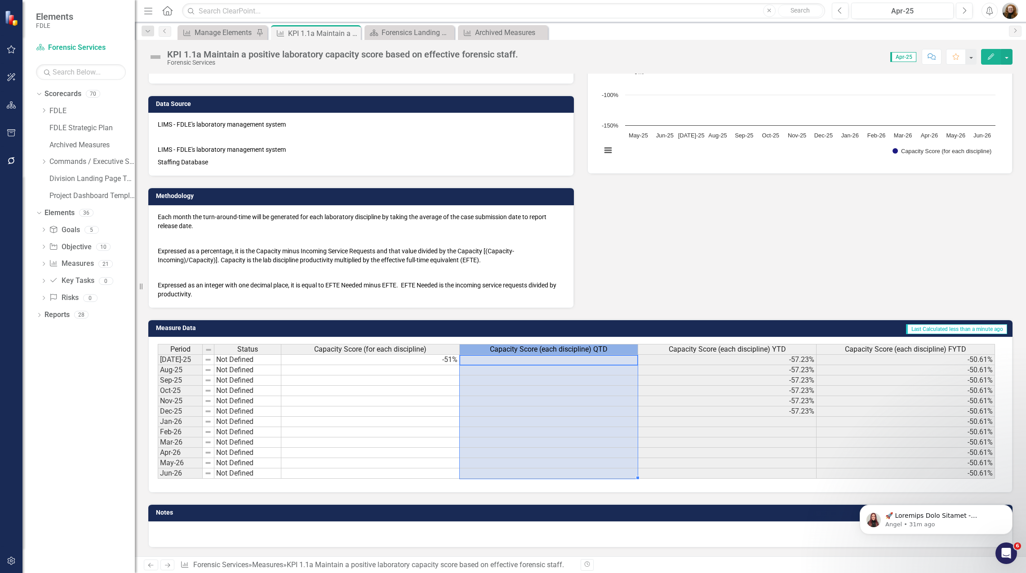
click at [599, 352] on span "Capacity Score (each discipline) QTD" at bounding box center [549, 350] width 118 height 8
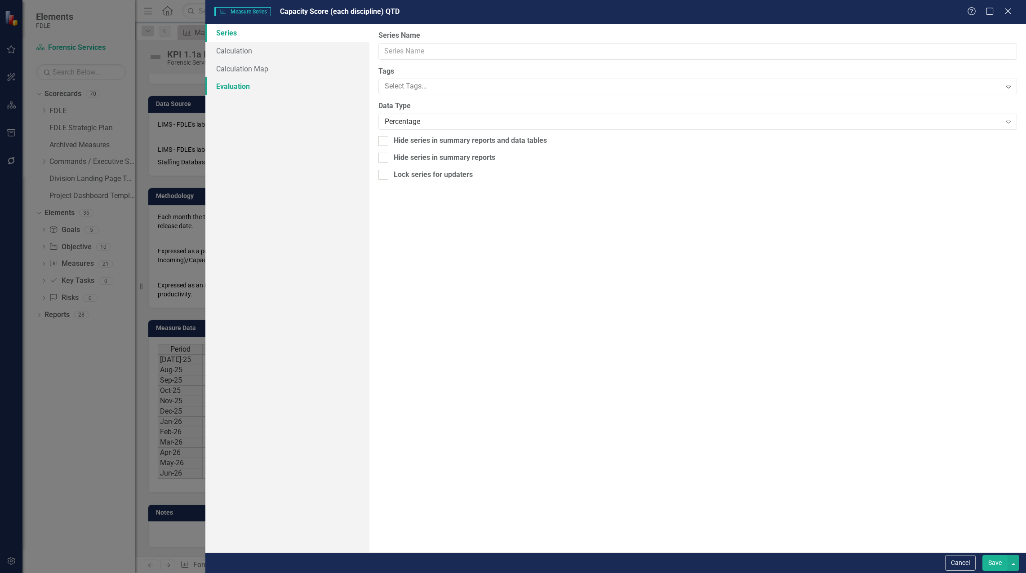
type input "Capacity Score (each discipline) QTD"
click at [222, 50] on link "Calculation" at bounding box center [287, 51] width 164 height 18
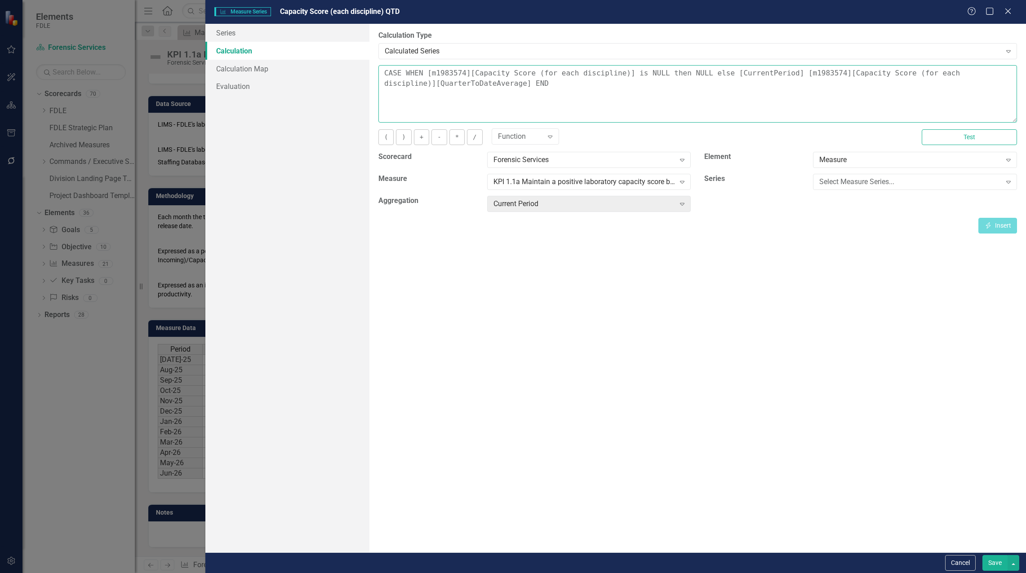
drag, startPoint x: 709, startPoint y: 75, endPoint x: 612, endPoint y: 72, distance: 97.1
click at [612, 72] on textarea "CASE WHEN [m1983574][Capacity Score (for each discipline)] is NULL then NULL el…" at bounding box center [697, 94] width 639 height 58
click at [675, 76] on textarea "CASE WHEN [m1983574][Capacity Score (for each discipline)][CurrentPeriod] [m198…" at bounding box center [697, 94] width 639 height 58
type textarea "CASE WHEN [m1983574][Capacity Score (for each discipline)][CurrentPeriod] is NU…"
click at [995, 560] on button "Save" at bounding box center [994, 564] width 25 height 16
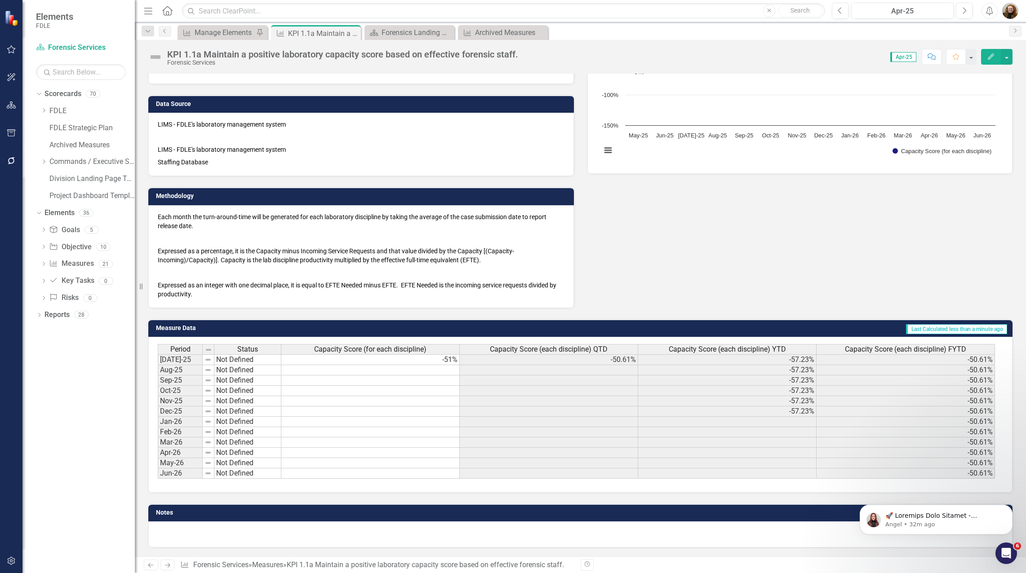
click at [765, 351] on span "Capacity Score (each discipline) YTD" at bounding box center [727, 350] width 117 height 8
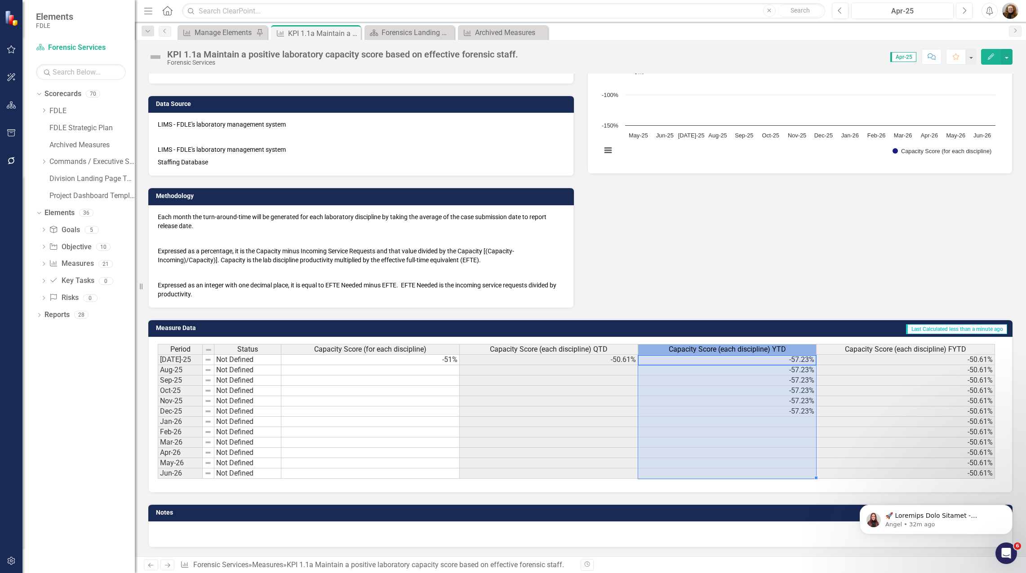
click at [765, 351] on span "Capacity Score (each discipline) YTD" at bounding box center [727, 350] width 117 height 8
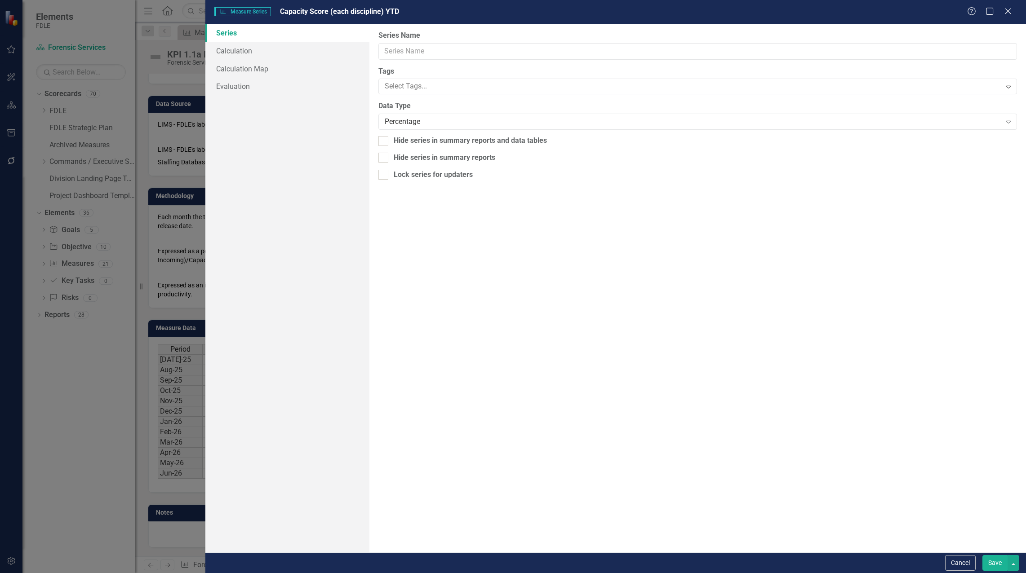
type input "Capacity Score (each discipline) YTD"
click at [240, 51] on link "Calculation" at bounding box center [287, 51] width 164 height 18
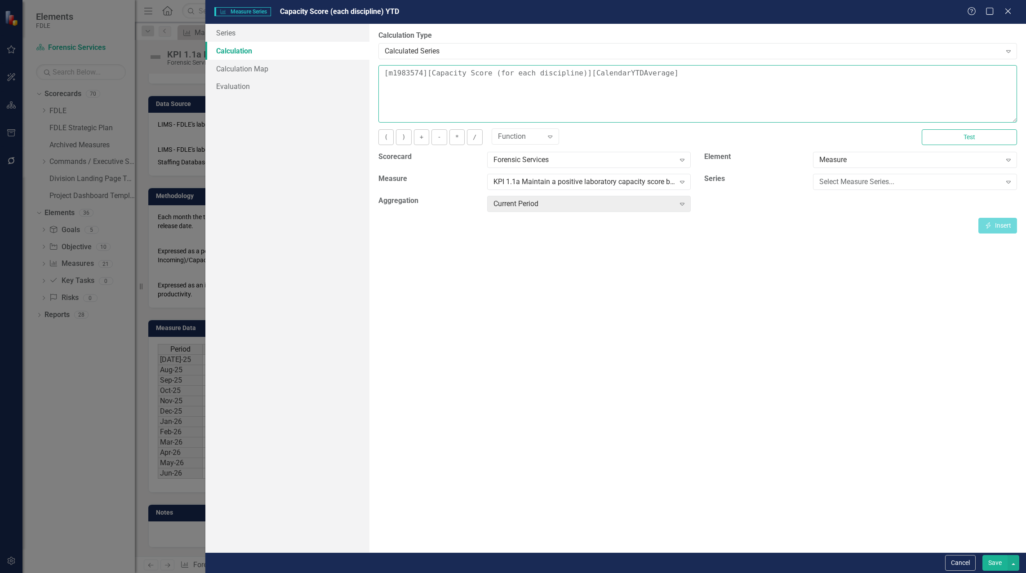
click at [382, 75] on textarea "[m1983574][Capacity Score (for each discipline)][CalendarYTDAverage]" at bounding box center [697, 94] width 639 height 58
click at [849, 187] on div "Select Measure Series..." at bounding box center [910, 182] width 182 height 10
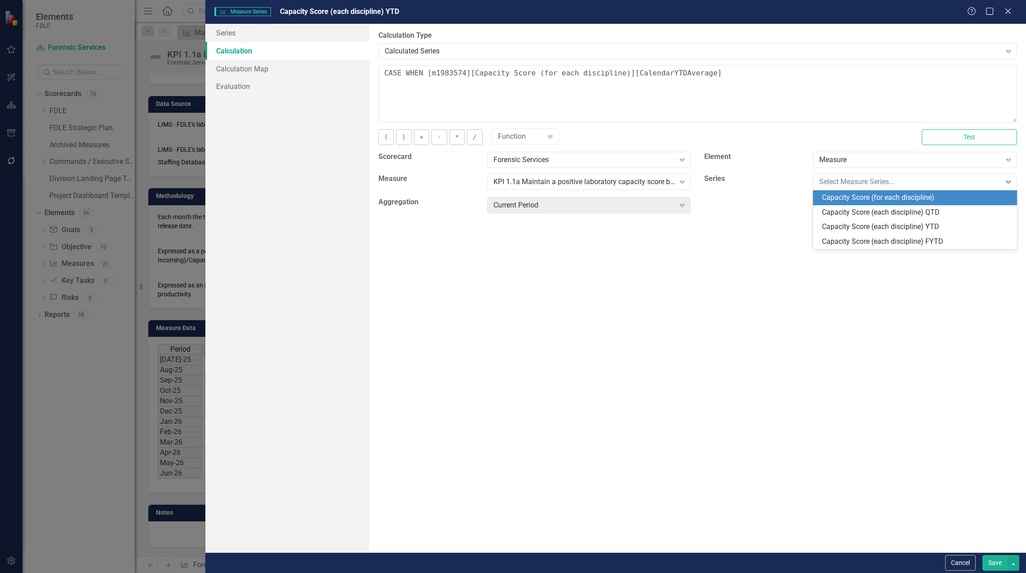
click at [850, 200] on div "Capacity Score (for each discipline)" at bounding box center [917, 198] width 190 height 10
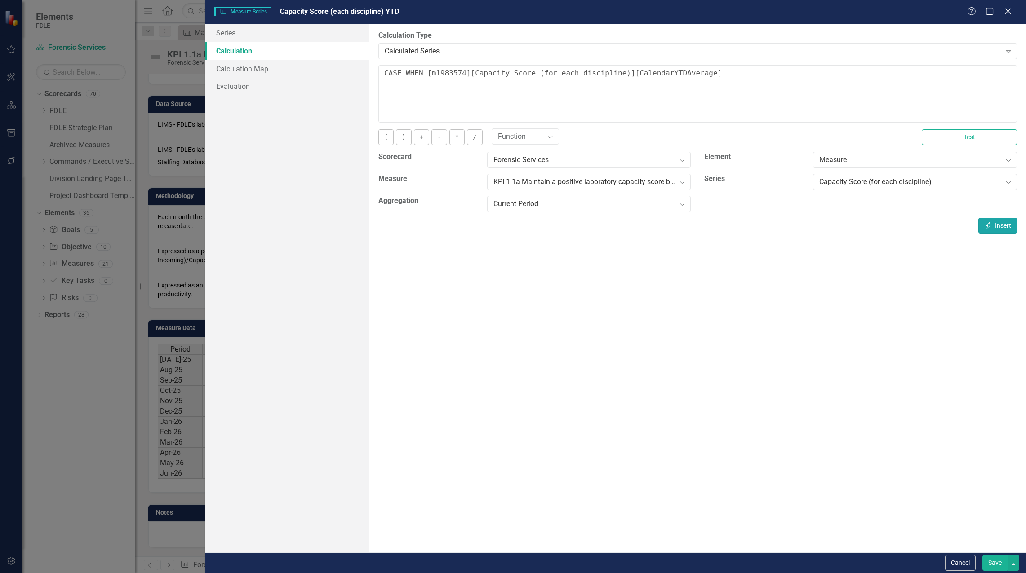
click at [1006, 227] on button "Insert Insert" at bounding box center [997, 226] width 39 height 16
drag, startPoint x: 674, startPoint y: 72, endPoint x: 680, endPoint y: 72, distance: 5.8
click at [674, 72] on textarea "CASE WHEN [m1983574][Capacity Score (for each discipline)][CurrentPeriod] [m198…" at bounding box center [697, 94] width 639 height 58
click at [728, 87] on textarea "CASE WHEN [m1983574][Capacity Score (for each discipline)][CurrentPeriod] is NU…" at bounding box center [697, 94] width 639 height 58
type textarea "CASE WHEN [m1983574][Capacity Score (for each discipline)][CurrentPeriod] is NU…"
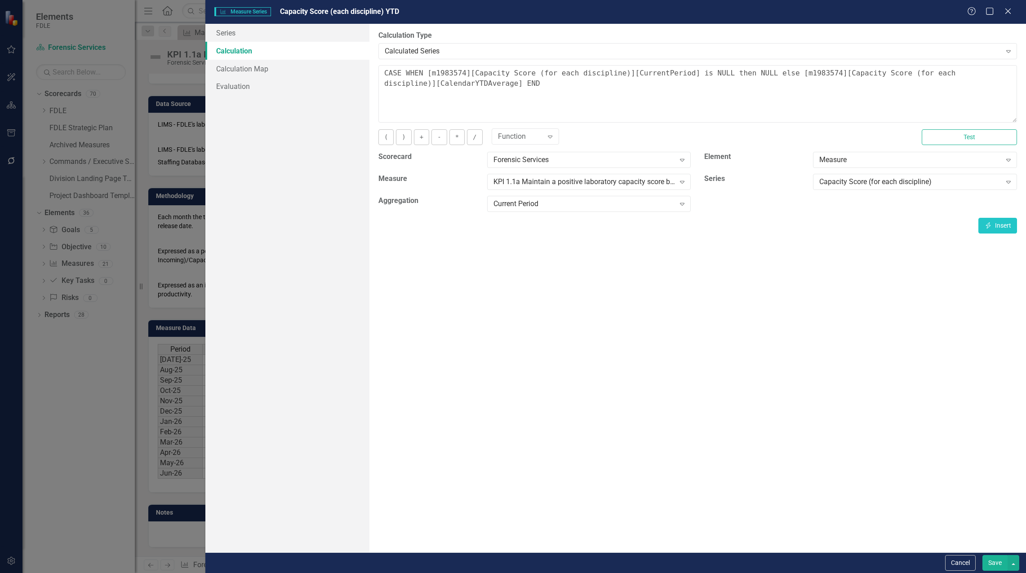
click at [999, 569] on button "Save" at bounding box center [994, 564] width 25 height 16
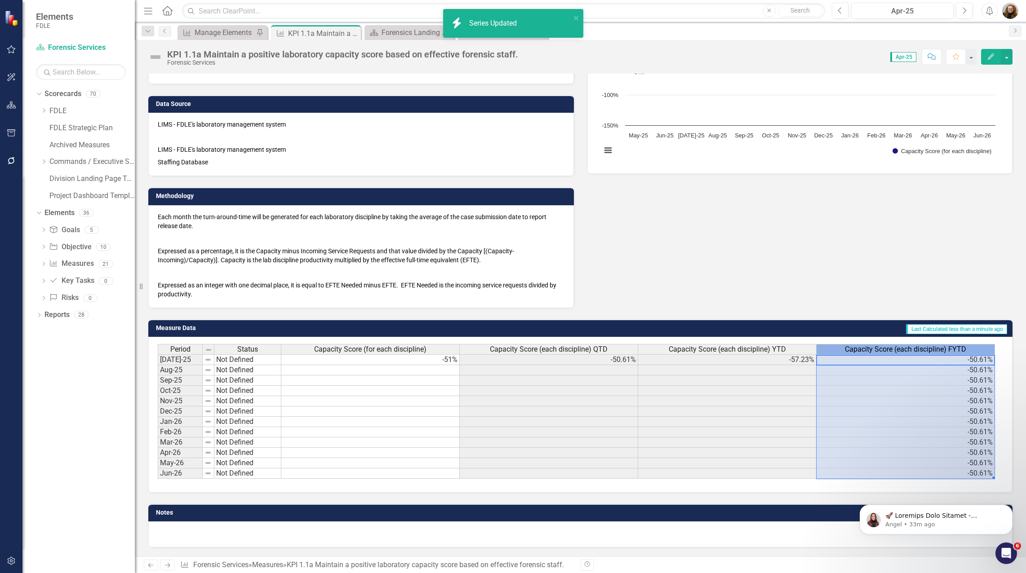
click at [940, 352] on span "Capacity Score (each discipline) FYTD" at bounding box center [905, 350] width 121 height 8
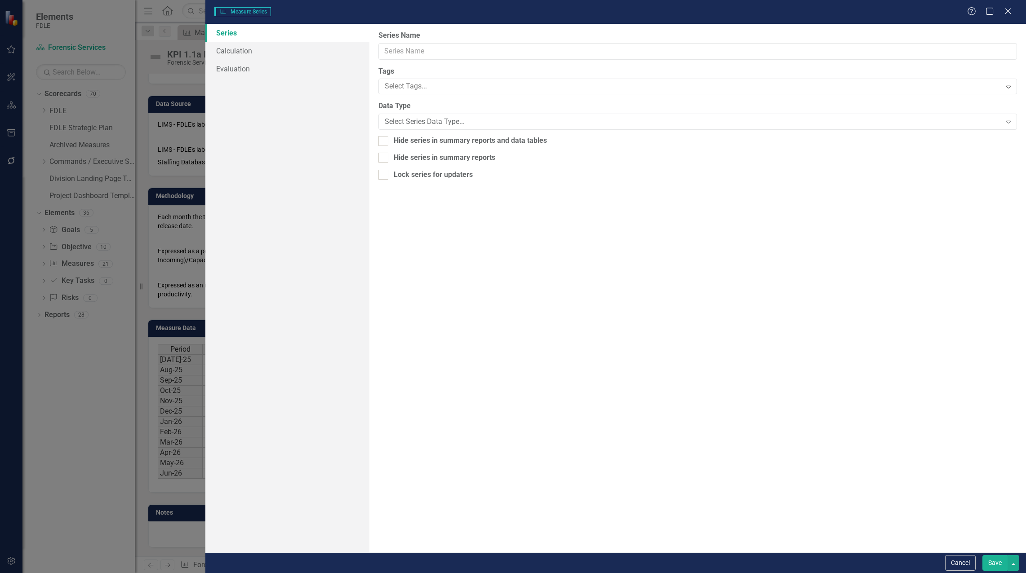
type input "Capacity Score (each discipline) FYTD"
click at [217, 50] on link "Calculation" at bounding box center [287, 51] width 164 height 18
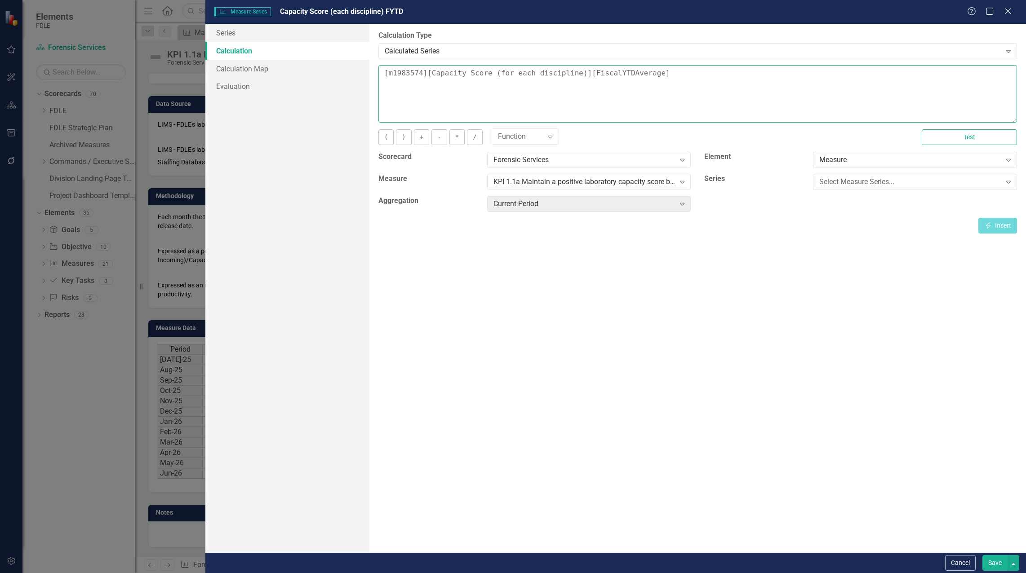
click at [385, 76] on textarea "[m1983574][Capacity Score (for each discipline)][FiscalYTDAverage]" at bounding box center [697, 94] width 639 height 58
click at [839, 184] on div "Select Measure Series..." at bounding box center [910, 182] width 182 height 10
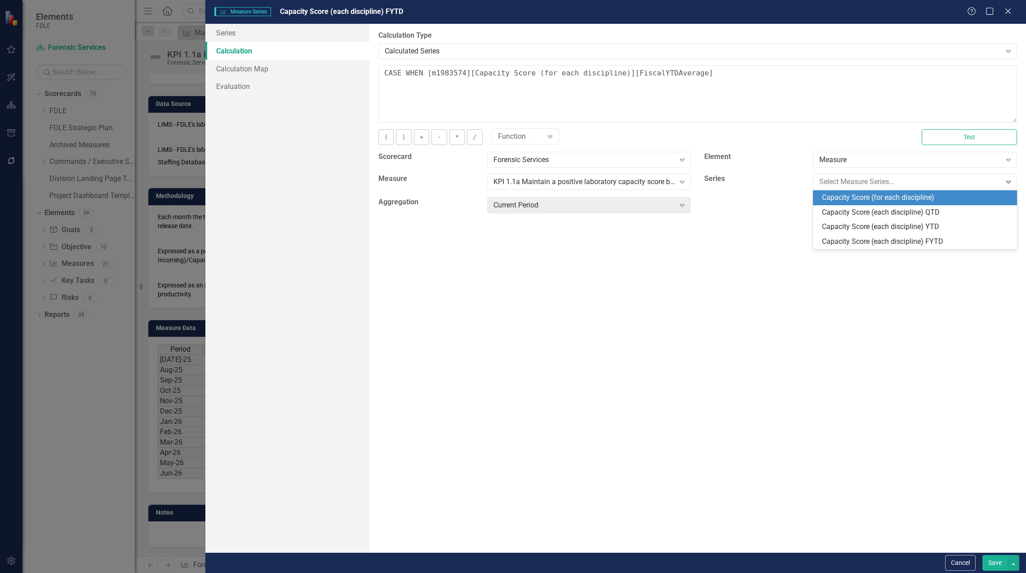
click at [840, 200] on div "Capacity Score (for each discipline)" at bounding box center [917, 198] width 190 height 10
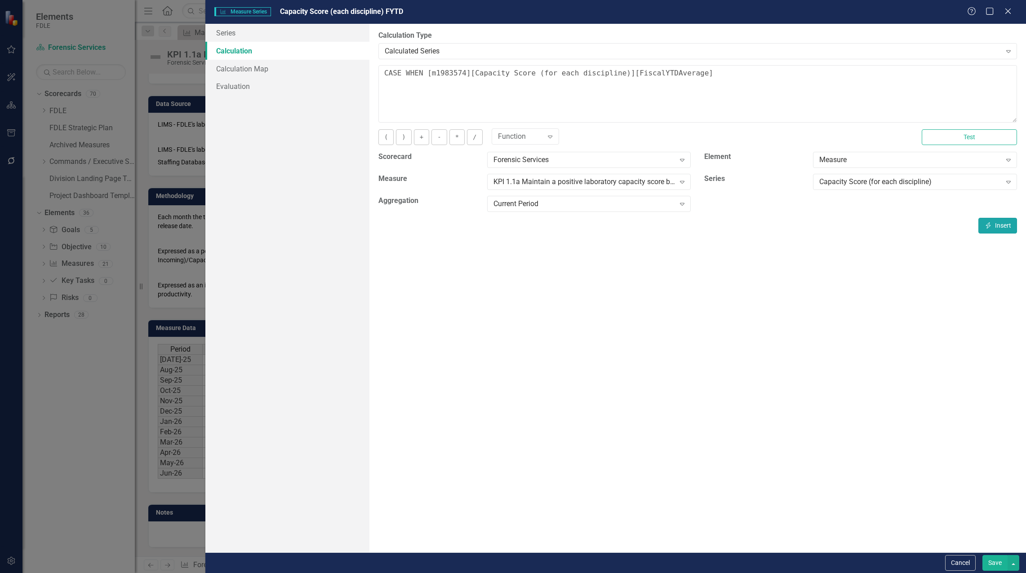
click at [1005, 227] on button "Insert Insert" at bounding box center [997, 226] width 39 height 16
click at [675, 75] on textarea "CASE WHEN [m1983574][Capacity Score (for each discipline)][CurrentPeriod] [m198…" at bounding box center [697, 94] width 639 height 58
click at [722, 86] on textarea "CASE WHEN [m1983574][Capacity Score (for each discipline)][CurrentPeriod] is NU…" at bounding box center [697, 94] width 639 height 58
type textarea "CASE WHEN [m1983574][Capacity Score (for each discipline)][CurrentPeriod] is NU…"
click at [984, 561] on button "Save" at bounding box center [994, 564] width 25 height 16
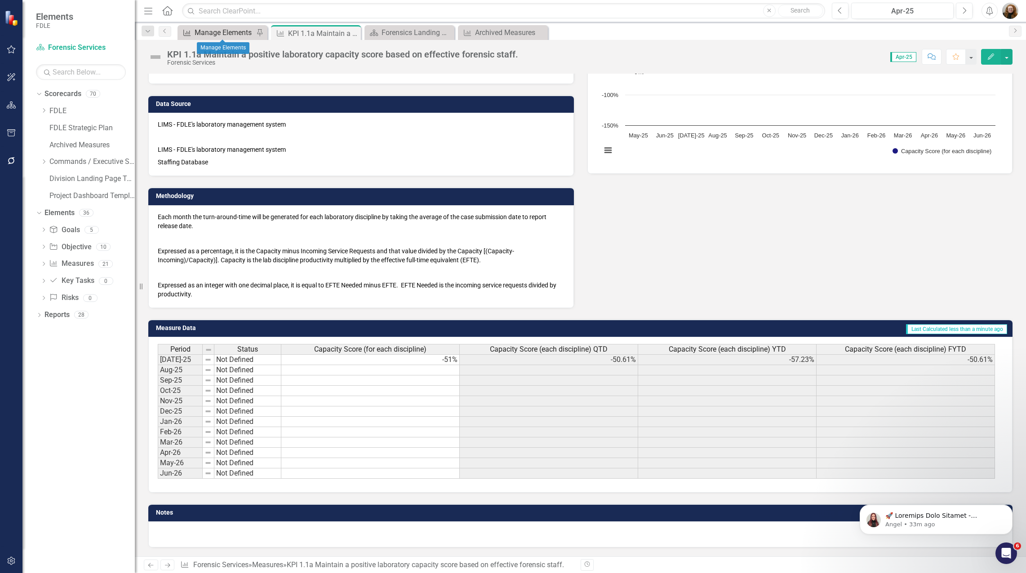
click at [214, 35] on div "Manage Elements" at bounding box center [224, 32] width 59 height 11
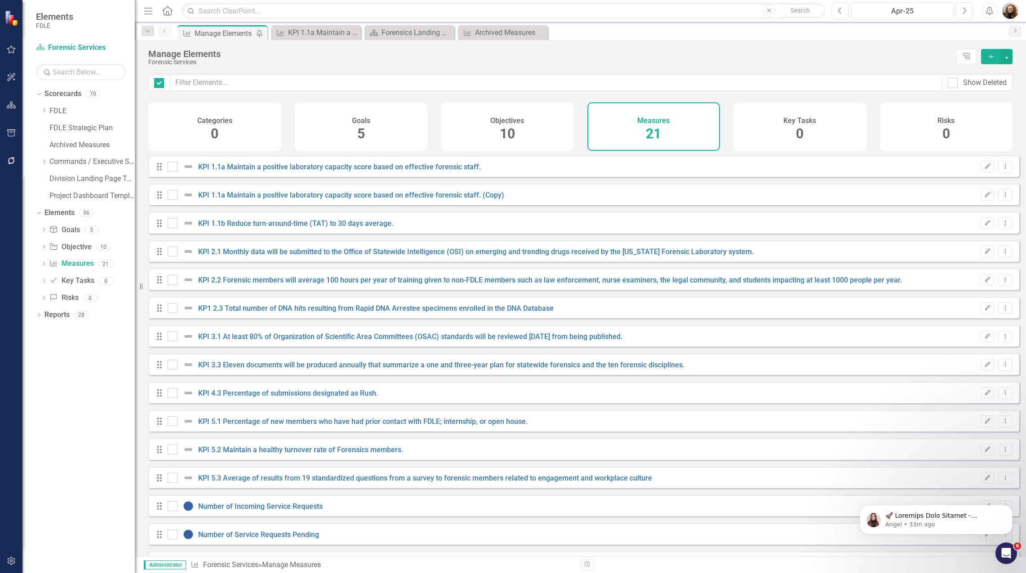
checkbox input "false"
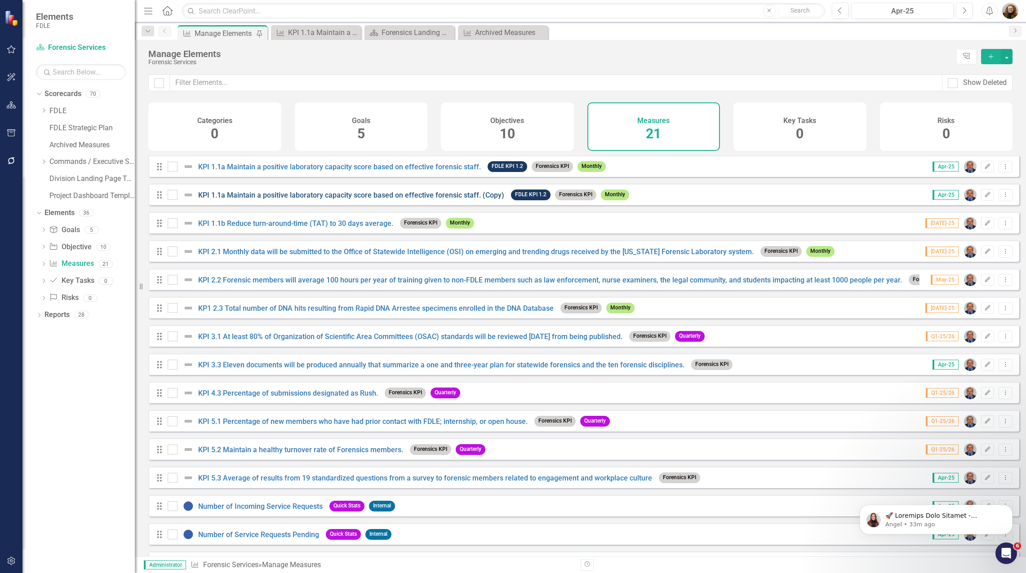
click at [371, 200] on link "KPI 1.1a Maintain a positive laboratory capacity score based on effective foren…" at bounding box center [351, 195] width 306 height 9
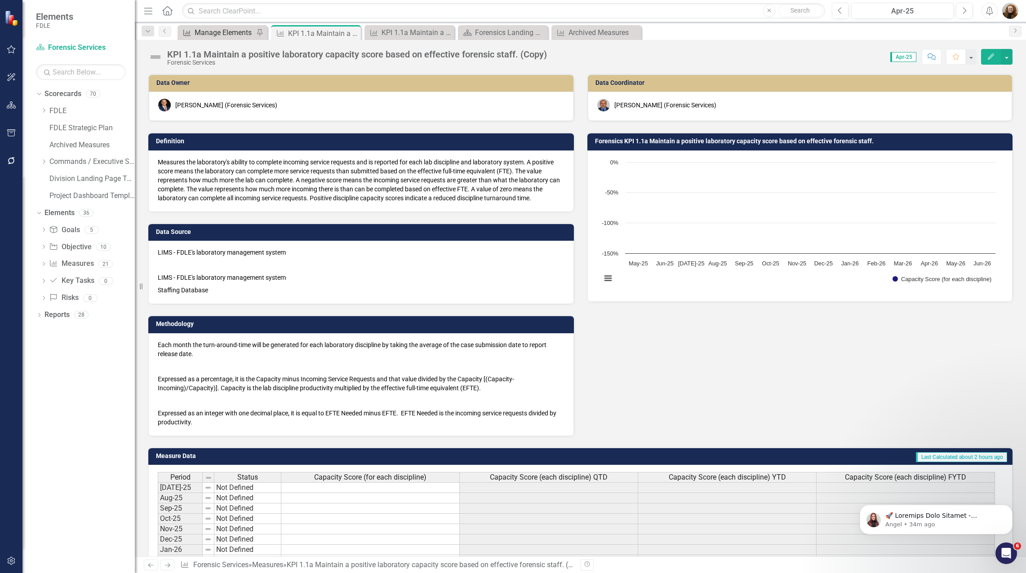
click at [225, 29] on div "Manage Elements" at bounding box center [224, 32] width 59 height 11
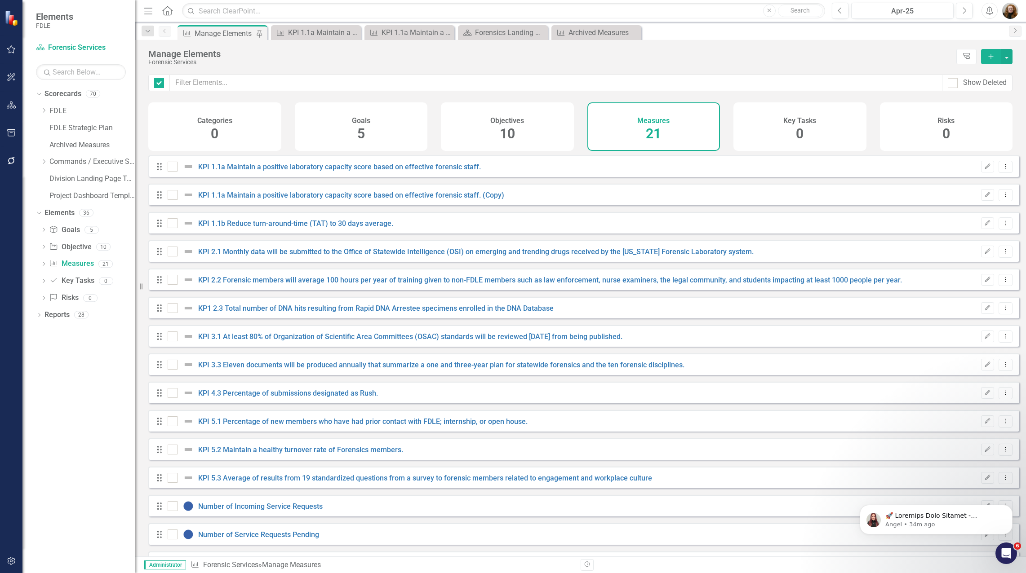
checkbox input "false"
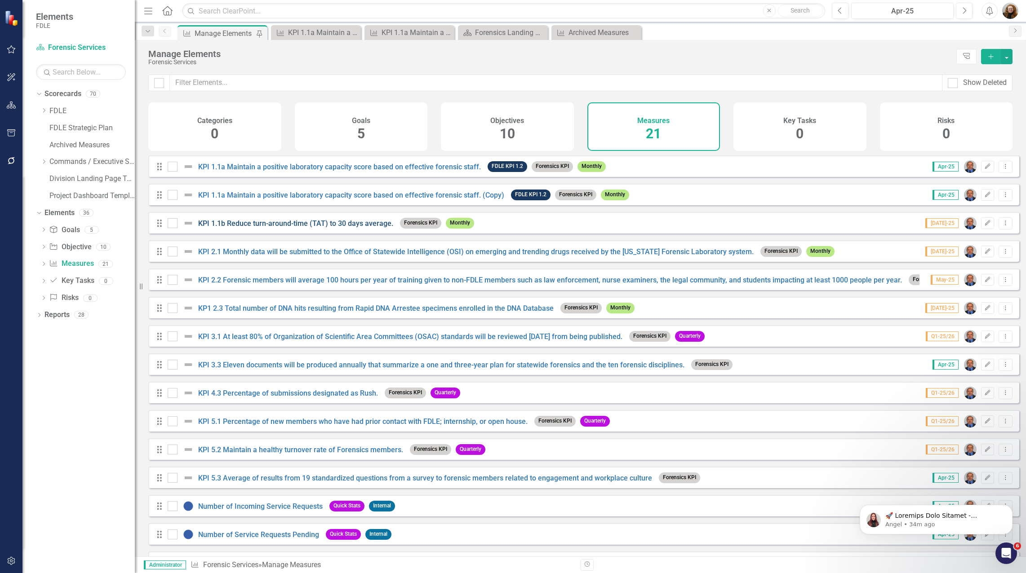
click at [353, 228] on link "KPI 1.1b Reduce turn-around-time (TAT) to 30 days average." at bounding box center [295, 223] width 195 height 9
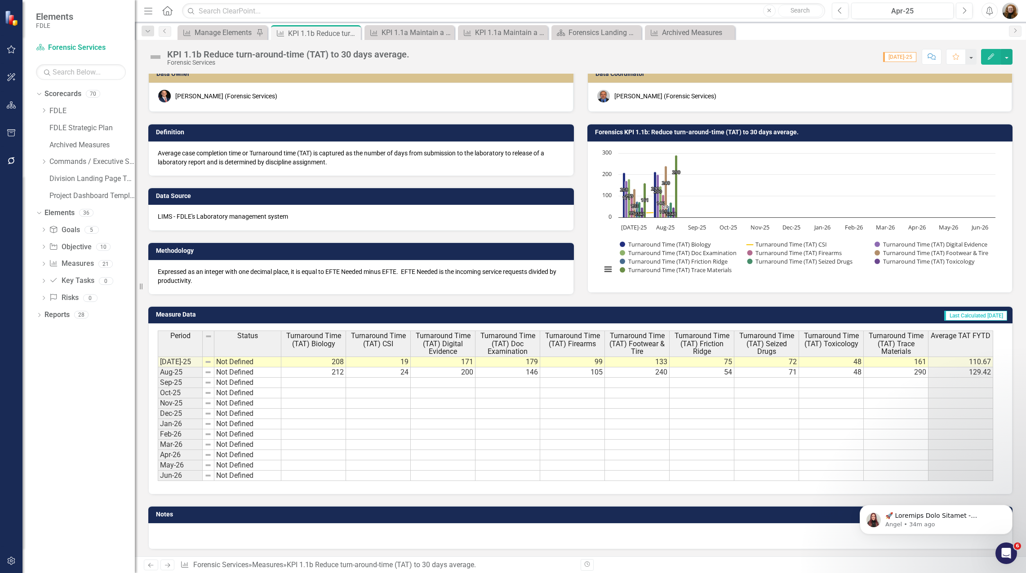
scroll to position [11, 0]
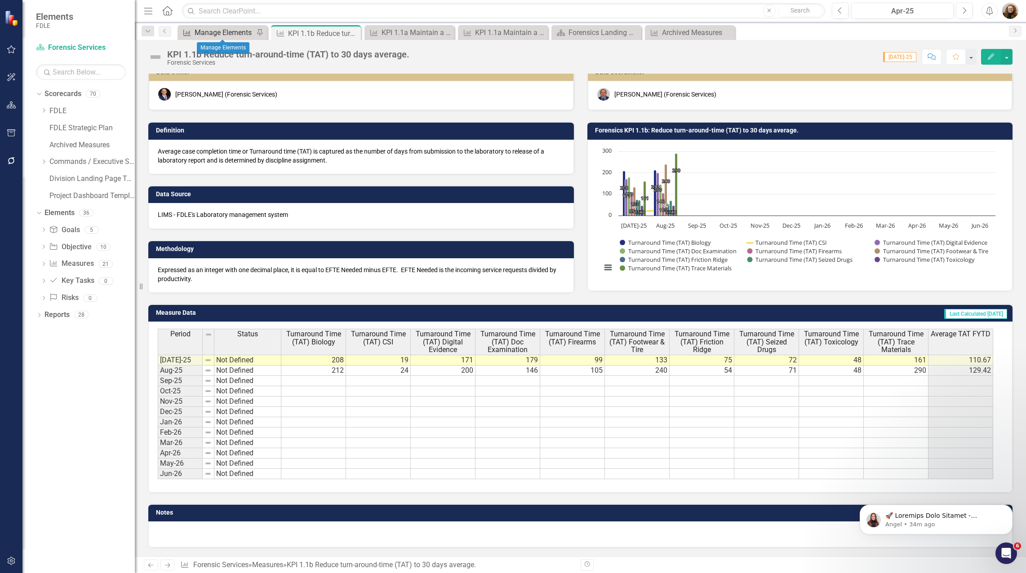
click at [227, 35] on div "Manage Elements" at bounding box center [224, 32] width 59 height 11
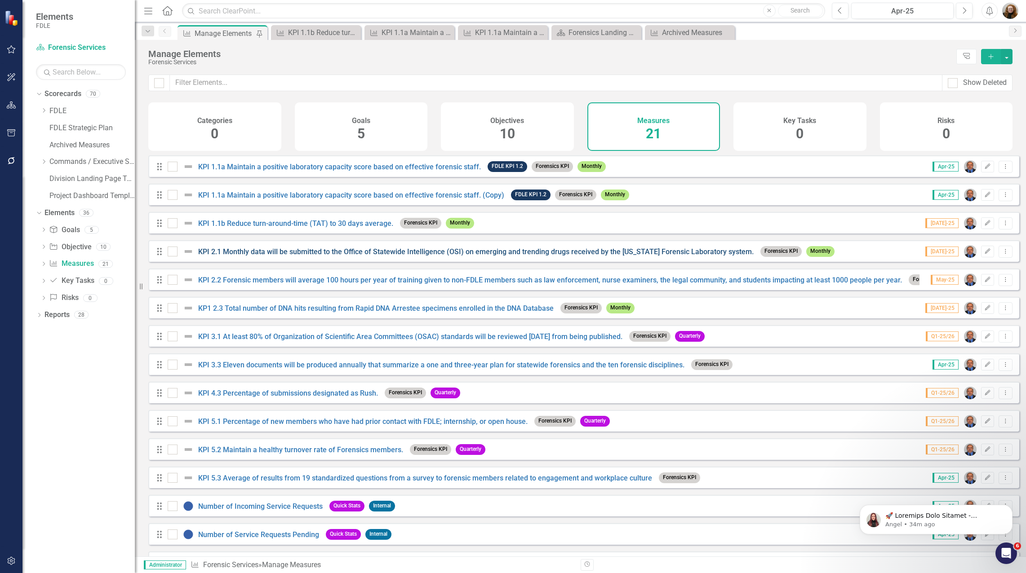
click at [271, 256] on link "KPI 2.1 Monthly data will be submitted to the Office of Statewide Intelligence …" at bounding box center [476, 252] width 556 height 9
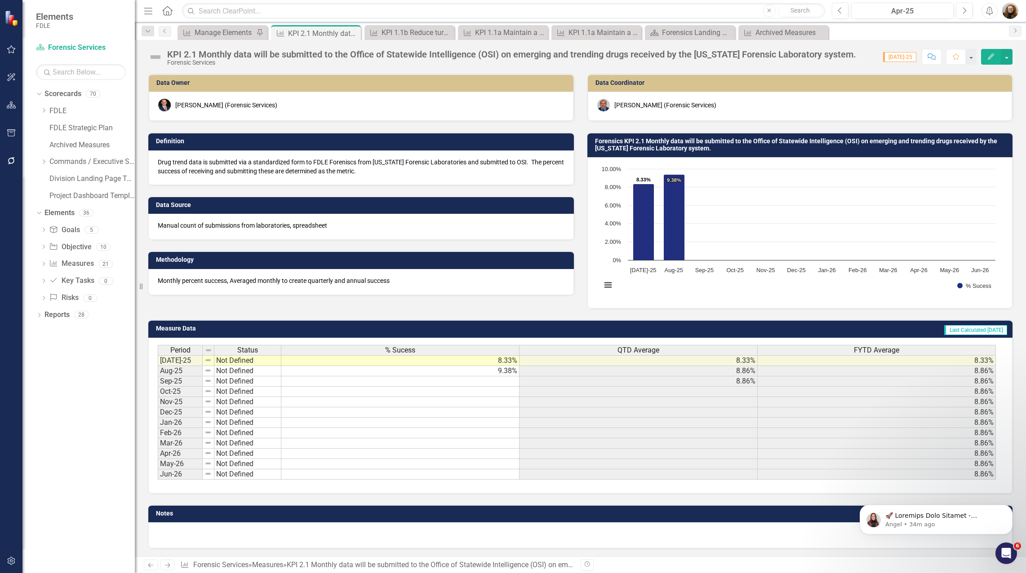
click at [677, 350] on div "QTD Average" at bounding box center [639, 351] width 238 height 10
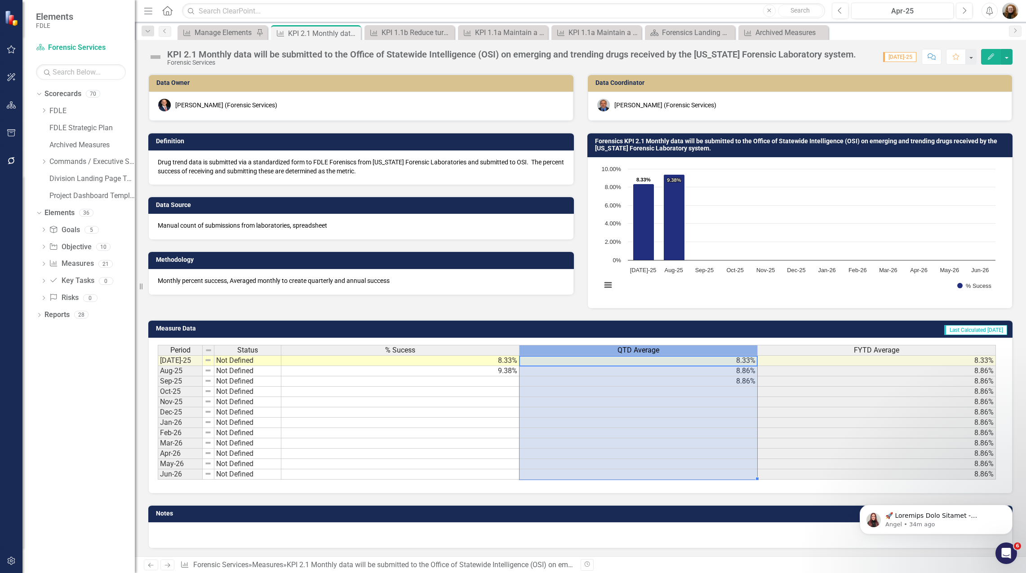
click at [677, 350] on div "QTD Average" at bounding box center [639, 351] width 238 height 10
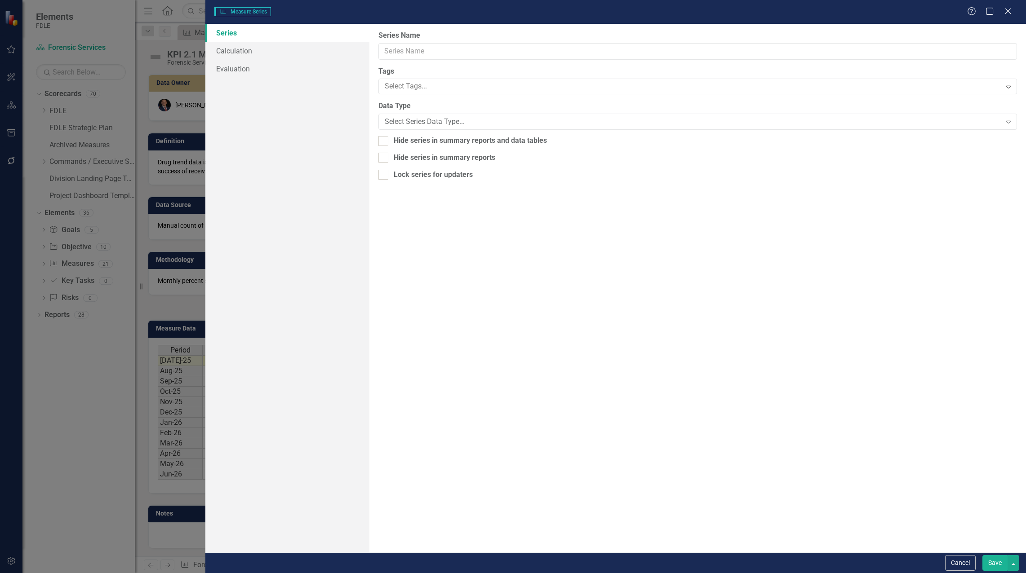
type input "QTD Average"
click at [244, 53] on link "Calculation" at bounding box center [287, 51] width 164 height 18
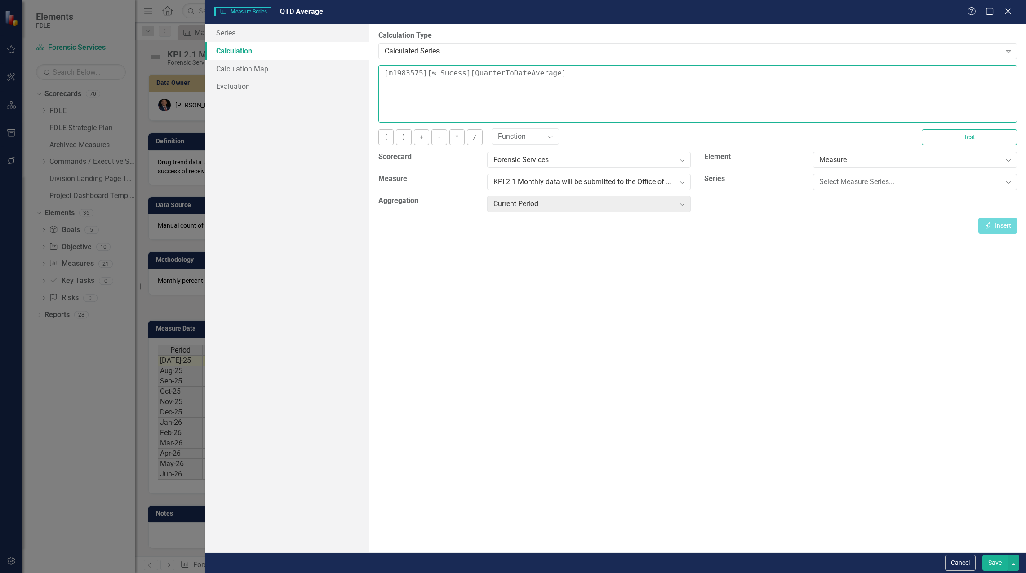
click at [380, 71] on textarea "[m1983575][% Sucess][QuarterToDateAverage]" at bounding box center [697, 94] width 639 height 58
click at [898, 186] on div "Select Measure Series..." at bounding box center [910, 182] width 182 height 10
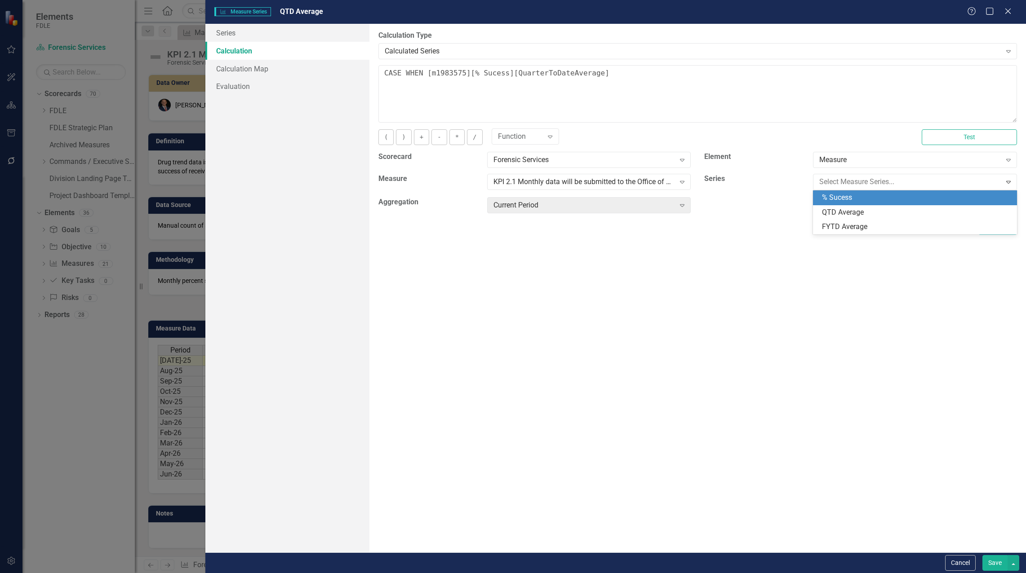
click at [893, 198] on div "% Sucess" at bounding box center [917, 198] width 190 height 10
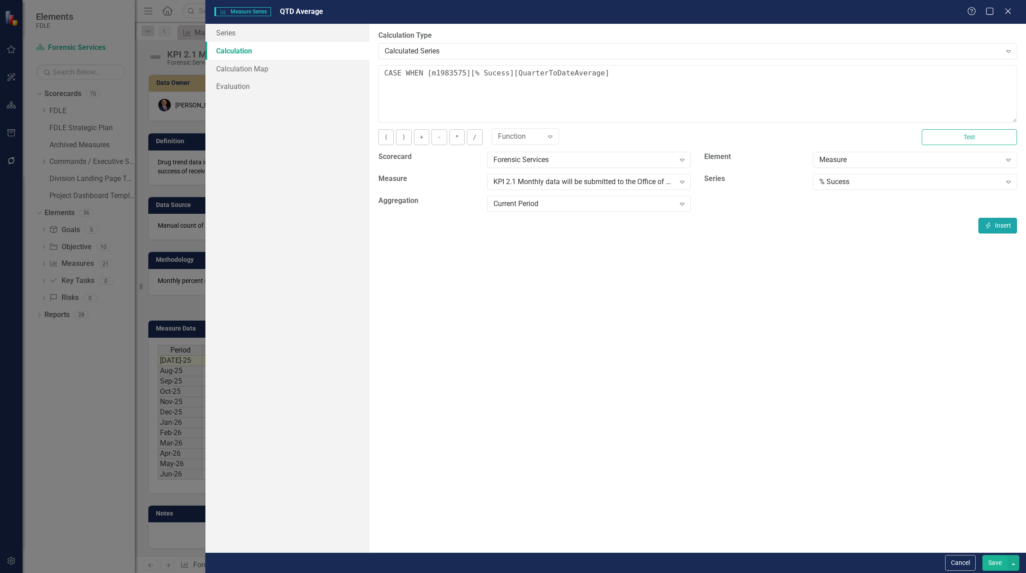
click at [994, 227] on button "Insert Insert" at bounding box center [997, 226] width 39 height 16
click at [863, 71] on textarea "CASE WHEN [m1983575][% Sucess][CurrentPeriod] is NULL then NULL else [m1983575]…" at bounding box center [697, 94] width 639 height 58
type textarea "CASE WHEN [m1983575][% Sucess][CurrentPeriod] is NULL then NULL else [m1983575]…"
click at [1000, 566] on button "Save" at bounding box center [994, 564] width 25 height 16
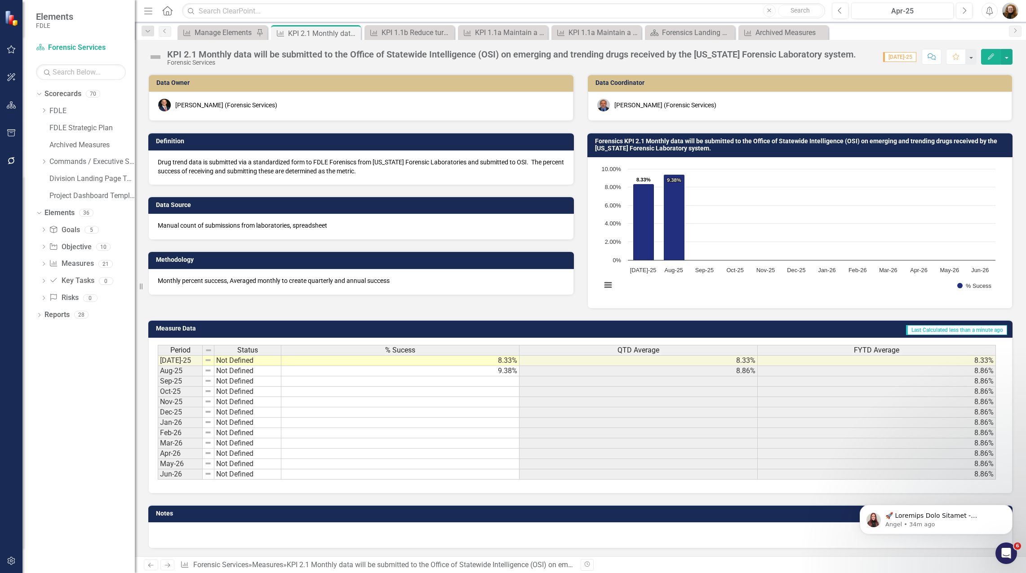
click at [926, 349] on div "FYTD Average" at bounding box center [877, 351] width 238 height 10
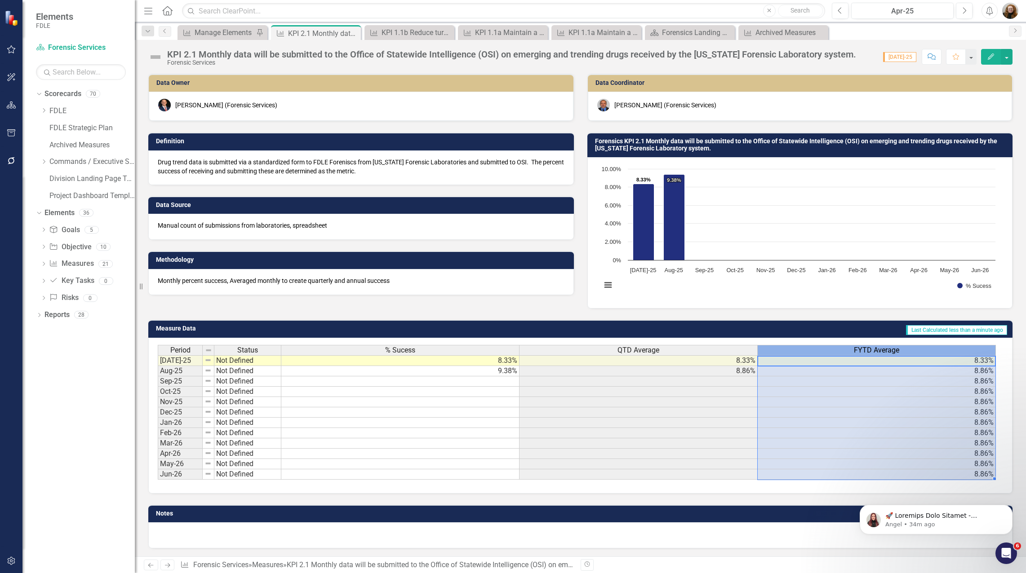
click at [926, 349] on div "FYTD Average" at bounding box center [877, 351] width 238 height 10
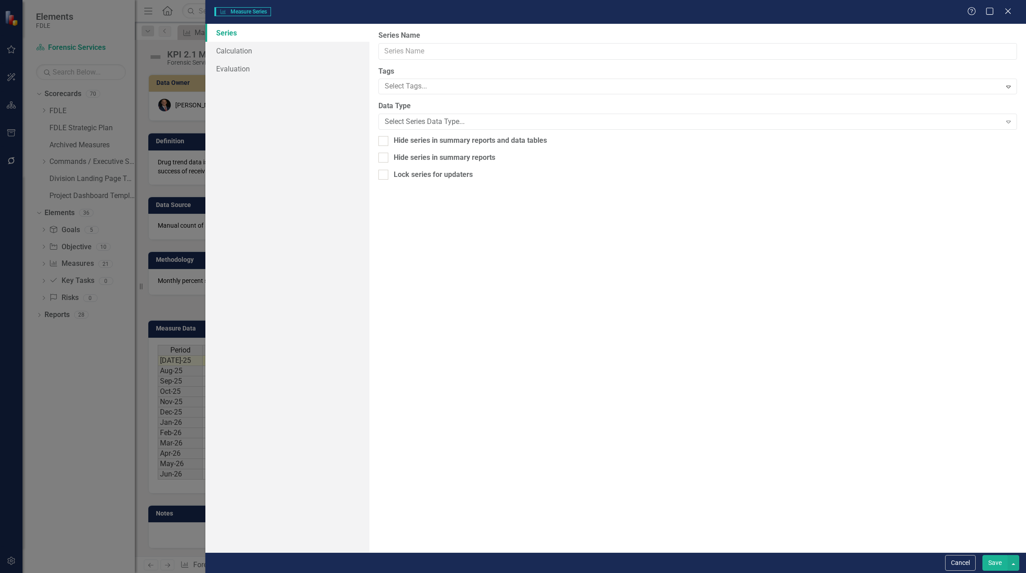
type input "FYTD Average"
click at [234, 58] on link "Calculation" at bounding box center [287, 51] width 164 height 18
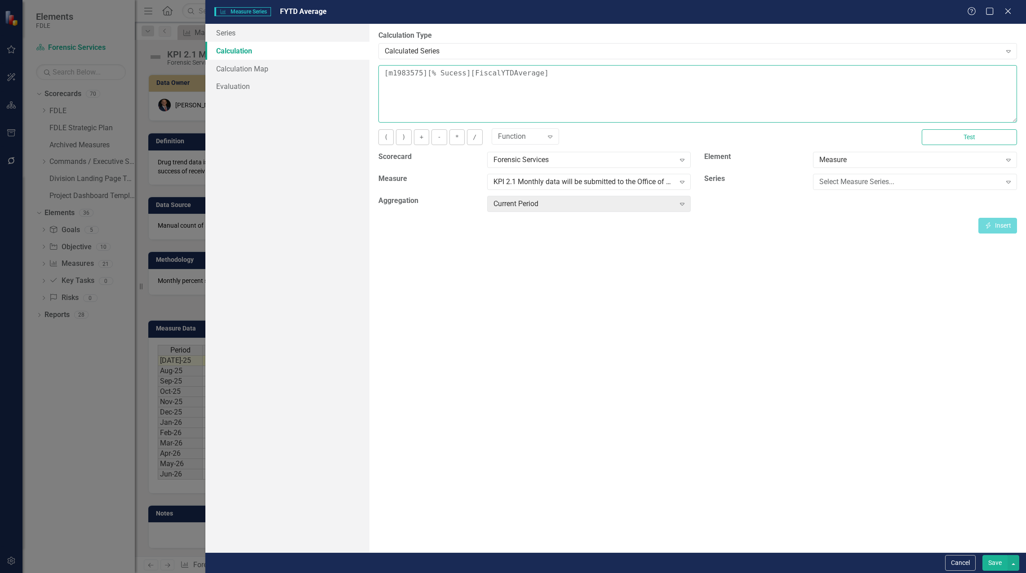
click at [382, 72] on textarea "[m1983575][% Sucess][FiscalYTDAverage]" at bounding box center [697, 94] width 639 height 58
click at [879, 182] on div "Select Measure Series..." at bounding box center [910, 182] width 182 height 10
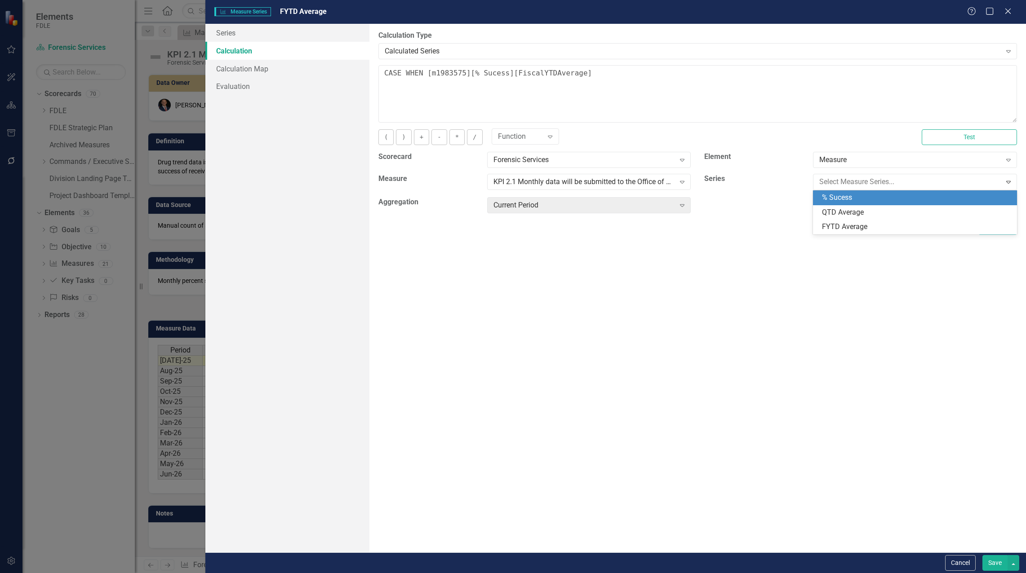
click at [874, 196] on div "% Sucess" at bounding box center [917, 198] width 190 height 10
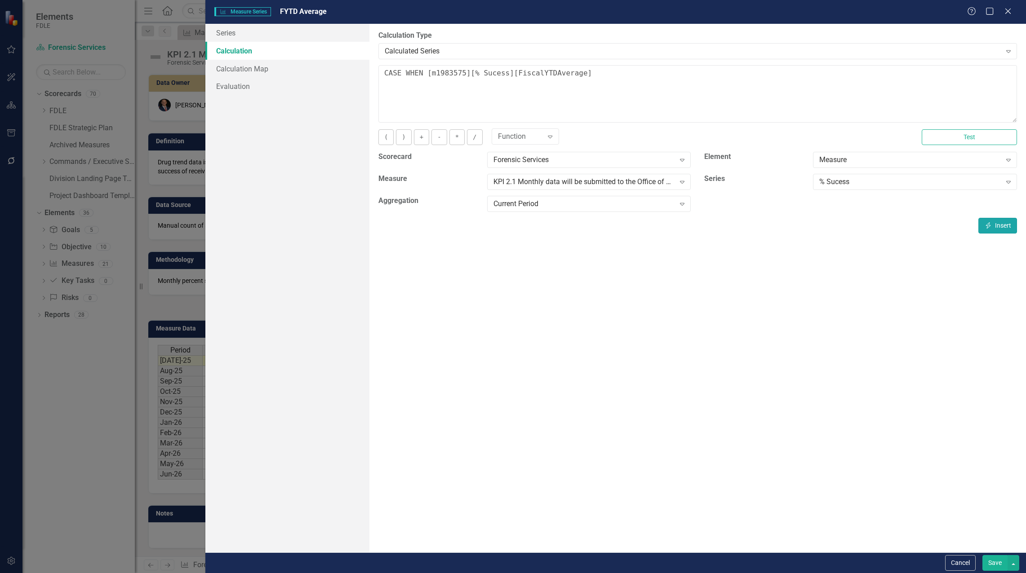
click at [1002, 225] on button "Insert Insert" at bounding box center [997, 226] width 39 height 16
click at [826, 74] on textarea "CASE WHEN [m1983575][% Sucess][CurrentPeriod] is NULL then NULL else [m1983575]…" at bounding box center [697, 94] width 639 height 58
type textarea "CASE WHEN [m1983575][% Sucess][CurrentPeriod] is NULL then NULL else [m1983575]…"
click at [999, 560] on button "Save" at bounding box center [994, 564] width 25 height 16
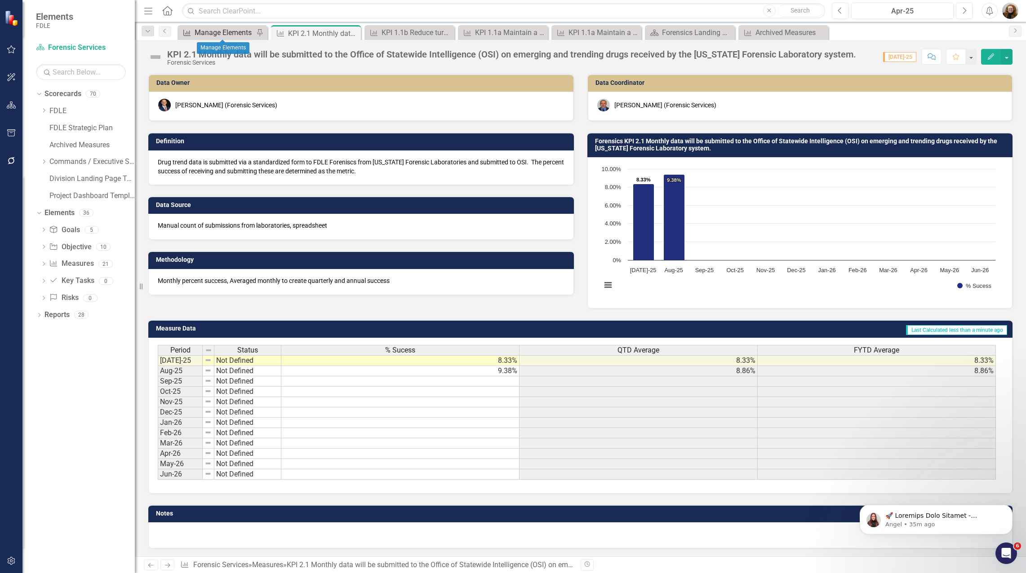
click at [212, 30] on div "Manage Elements" at bounding box center [224, 32] width 59 height 11
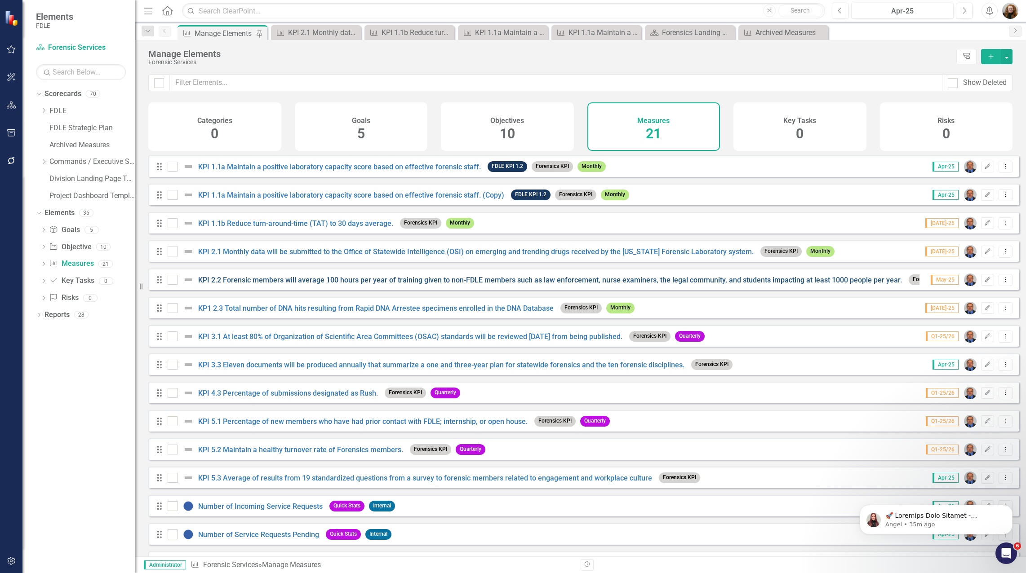
click at [260, 284] on link "KPI 2.2 Forensic members will average 100 hours per year of training given to n…" at bounding box center [550, 280] width 704 height 9
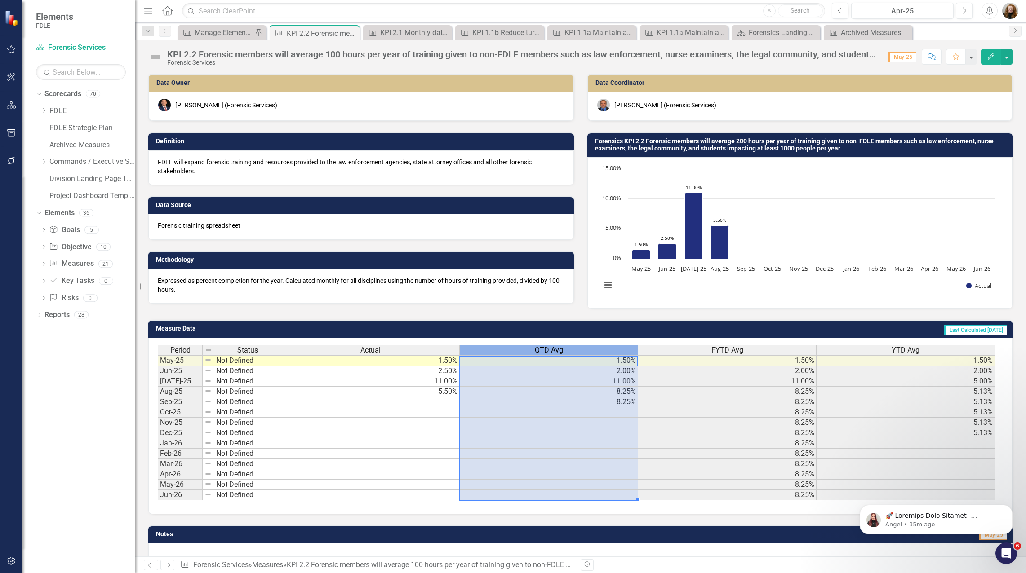
click at [555, 352] on span "QTD Avg" at bounding box center [549, 351] width 28 height 8
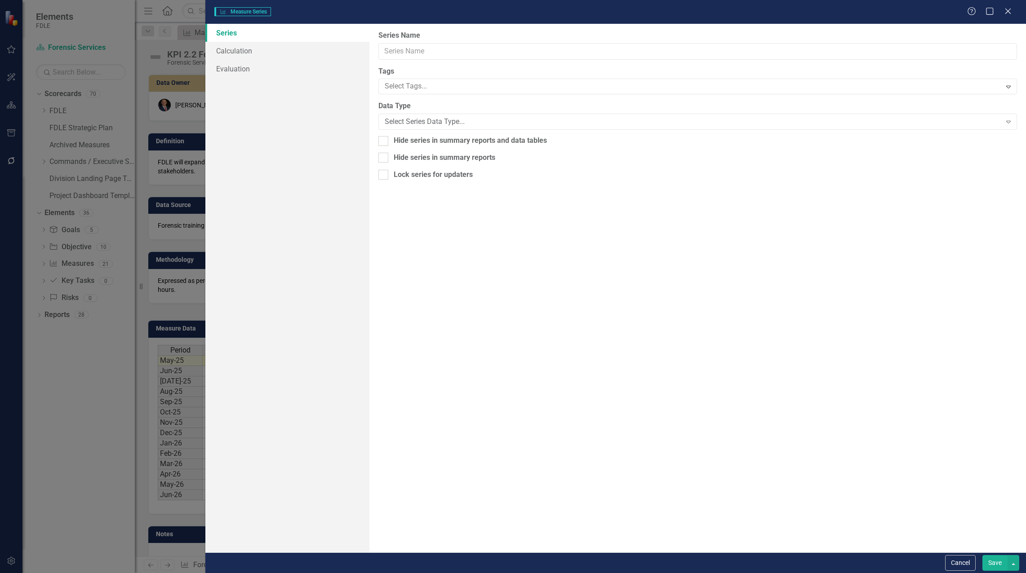
type input "QTD Avg"
click at [244, 51] on link "Calculation" at bounding box center [287, 51] width 164 height 18
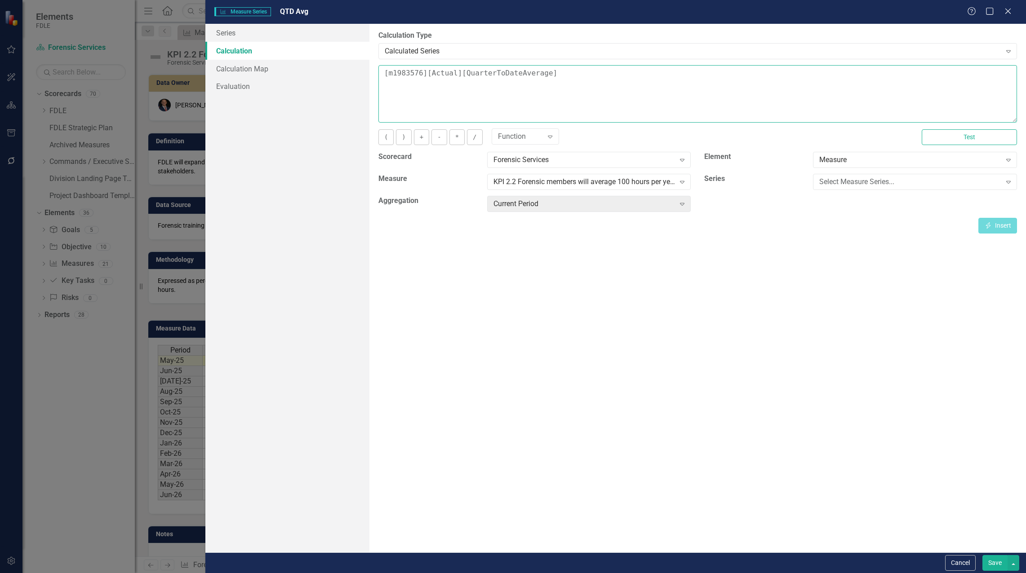
drag, startPoint x: 379, startPoint y: 73, endPoint x: 397, endPoint y: 74, distance: 18.4
click at [379, 73] on textarea "[m1983576][Actual][QuarterToDateAverage]" at bounding box center [697, 94] width 639 height 58
click at [903, 174] on div "Select Measure Series... Expand" at bounding box center [915, 182] width 204 height 16
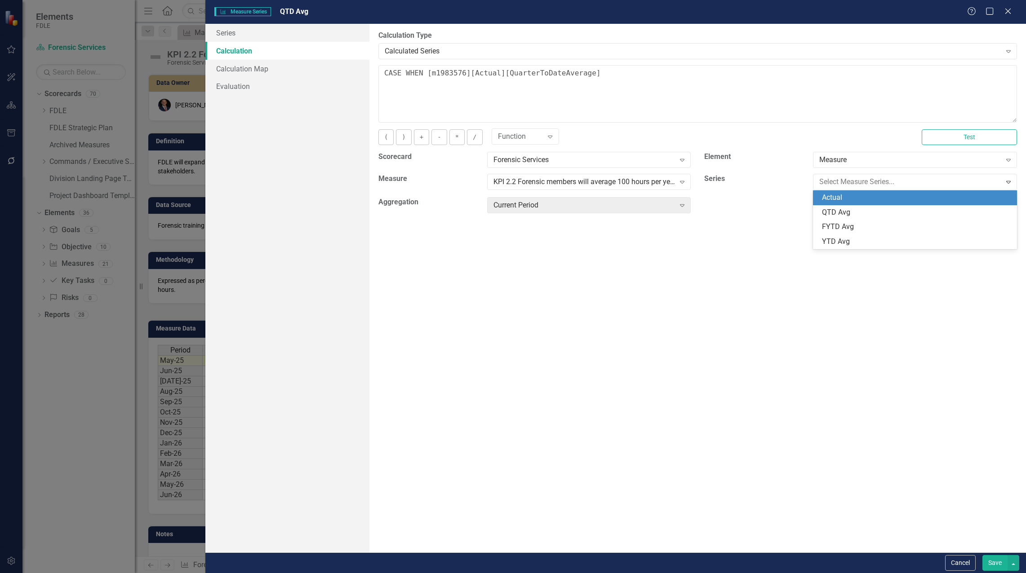
click at [868, 199] on div "Actual" at bounding box center [917, 198] width 190 height 10
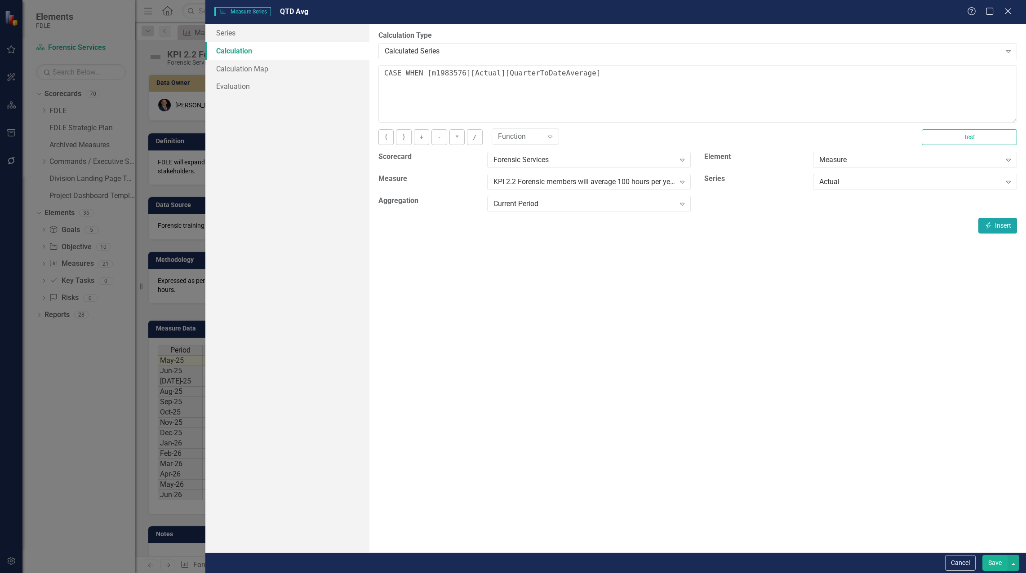
click at [992, 224] on button "Insert Insert" at bounding box center [997, 226] width 39 height 16
click at [833, 65] on textarea "CASE WHEN [m1983576][Actual][CurrentPeriod] is NULL then NULL else [m1983576][A…" at bounding box center [697, 94] width 639 height 58
type textarea "CASE WHEN [m1983576][Actual][CurrentPeriod] is NULL then NULL else [m1983576][A…"
click at [1000, 561] on button "Save" at bounding box center [994, 564] width 25 height 16
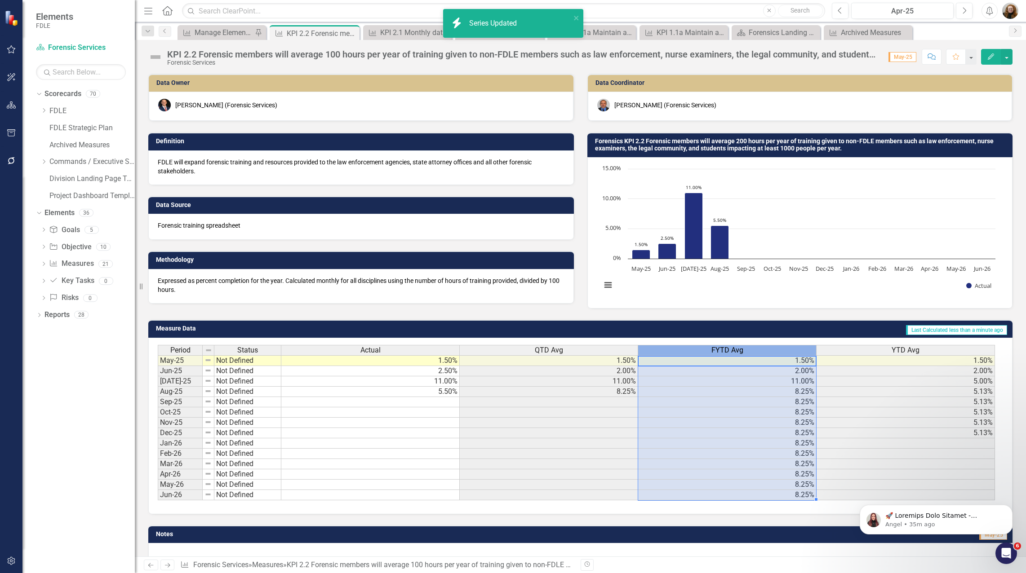
click at [762, 349] on div "FYTD Avg" at bounding box center [727, 351] width 178 height 10
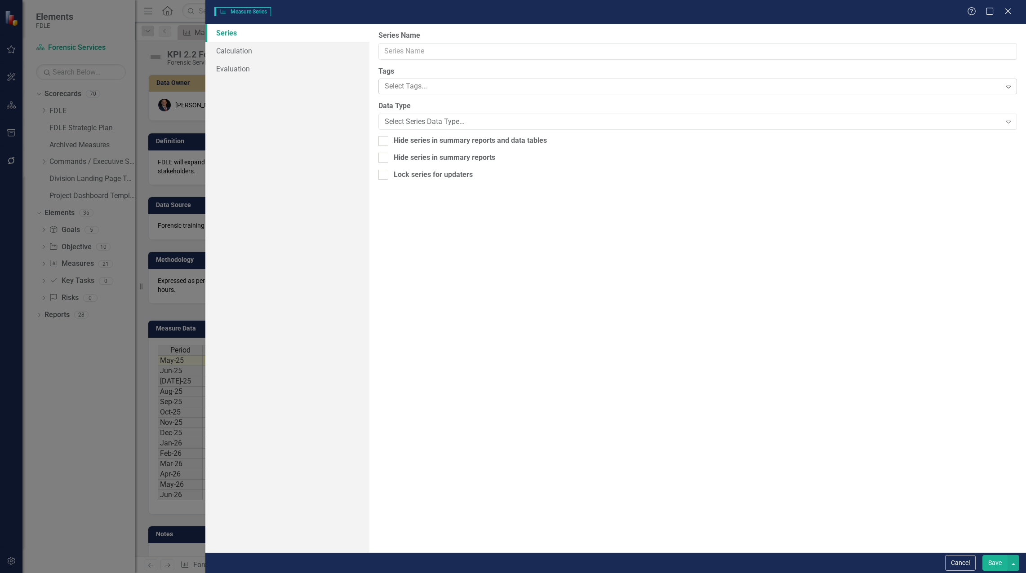
type input "FYTD Avg"
click at [232, 49] on link "Calculation" at bounding box center [287, 51] width 164 height 18
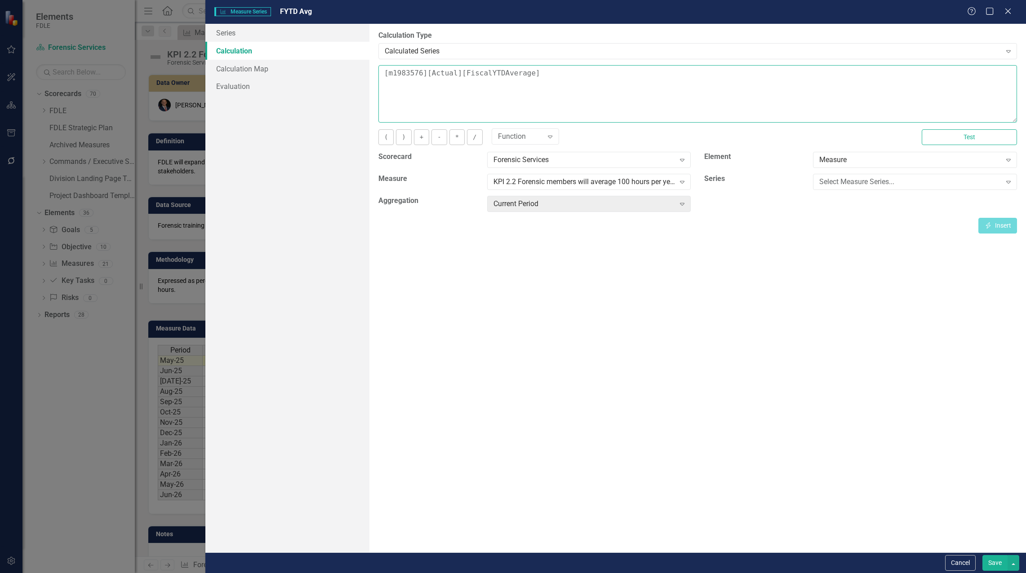
click at [386, 72] on textarea "[m1983576][Actual][FiscalYTDAverage]" at bounding box center [697, 94] width 639 height 58
click at [809, 182] on div "Select Measure Series... Expand" at bounding box center [915, 185] width 218 height 22
click at [840, 188] on div "Select Measure Series... Expand" at bounding box center [915, 182] width 204 height 16
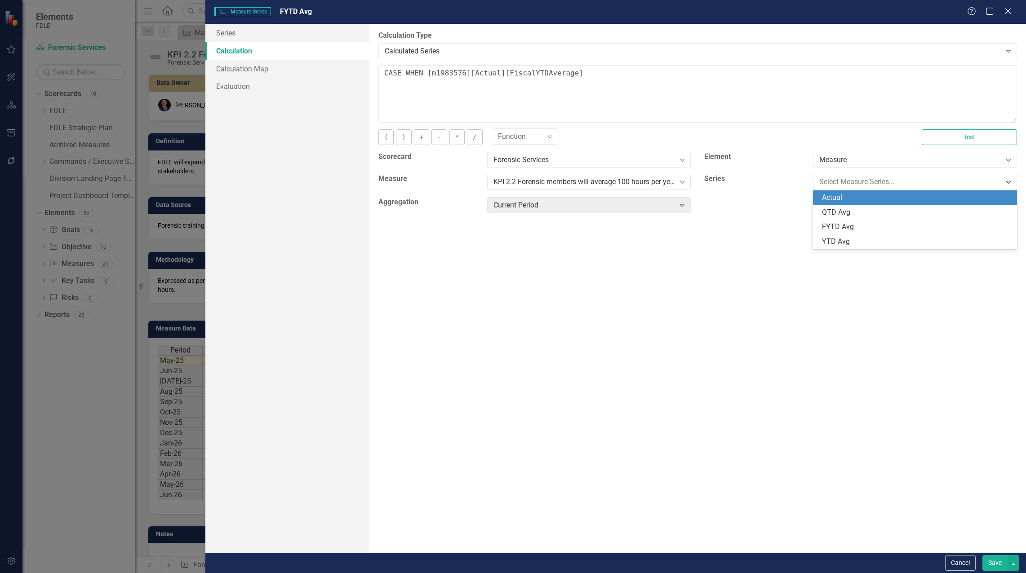
click at [837, 199] on div "Actual" at bounding box center [917, 198] width 190 height 10
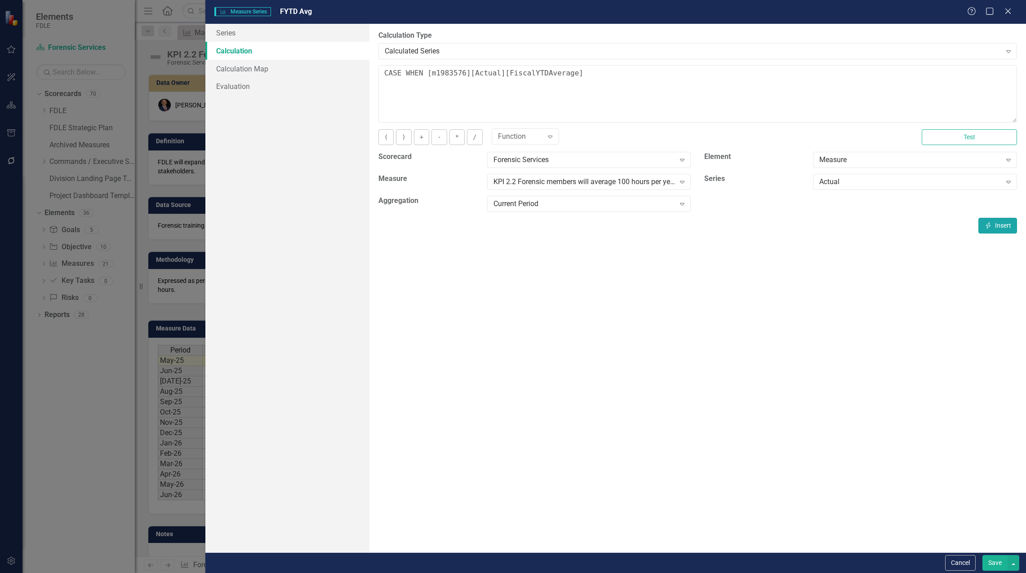
click at [998, 227] on button "Insert Insert" at bounding box center [997, 226] width 39 height 16
click at [851, 73] on textarea "CASE WHEN [m1983576][Actual][CurrentPeriod] is NULL then NULL else [m1983576][A…" at bounding box center [697, 94] width 639 height 58
type textarea "CASE WHEN [m1983576][Actual][CurrentPeriod] is NULL then NULL else [m1983576][A…"
click at [1004, 565] on button "Save" at bounding box center [994, 564] width 25 height 16
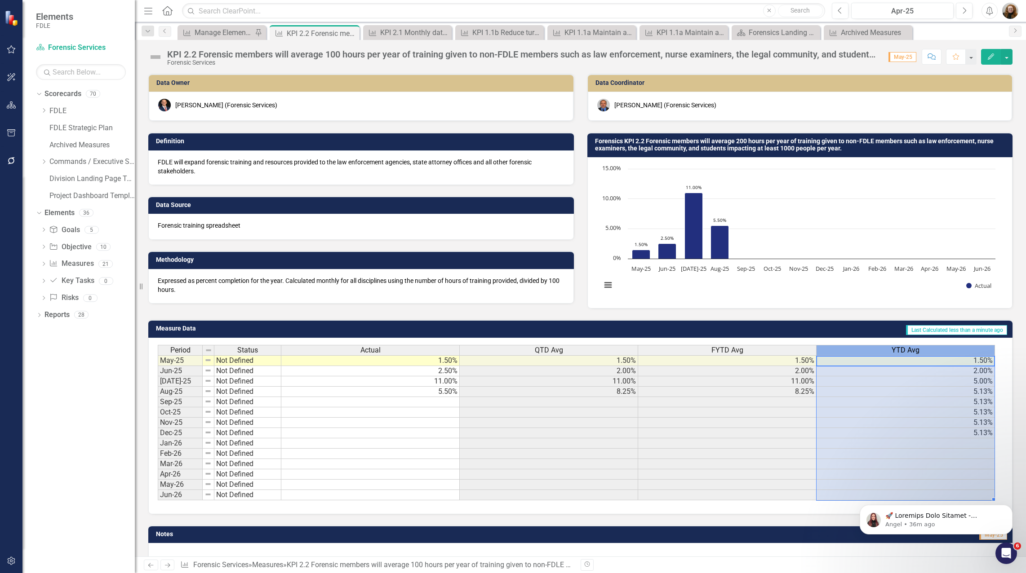
click at [956, 352] on div "YTD Avg" at bounding box center [906, 351] width 178 height 10
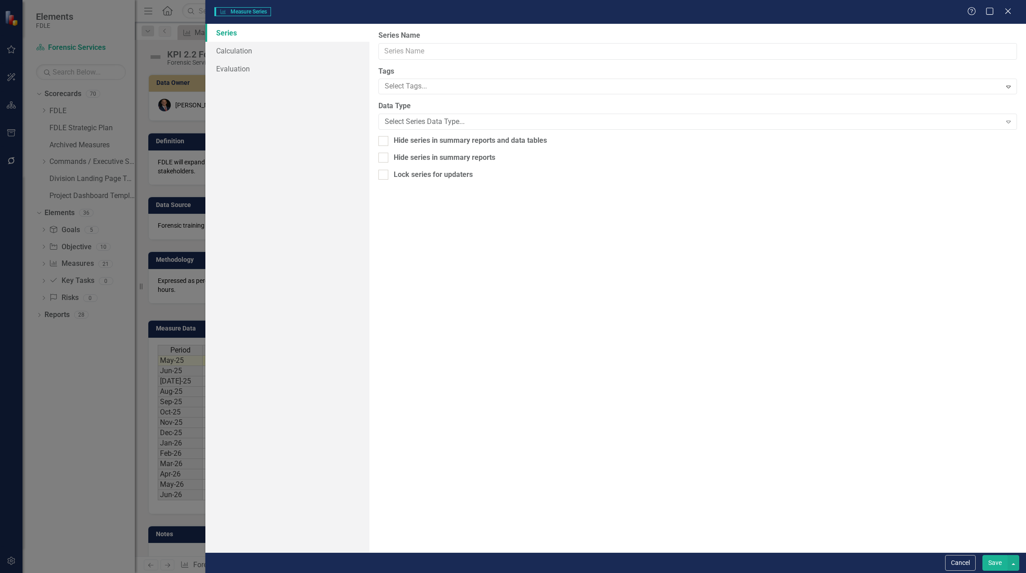
type input "YTD Avg"
drag, startPoint x: 244, startPoint y: 48, endPoint x: 271, endPoint y: 54, distance: 27.7
click at [244, 48] on link "Calculation" at bounding box center [287, 51] width 164 height 18
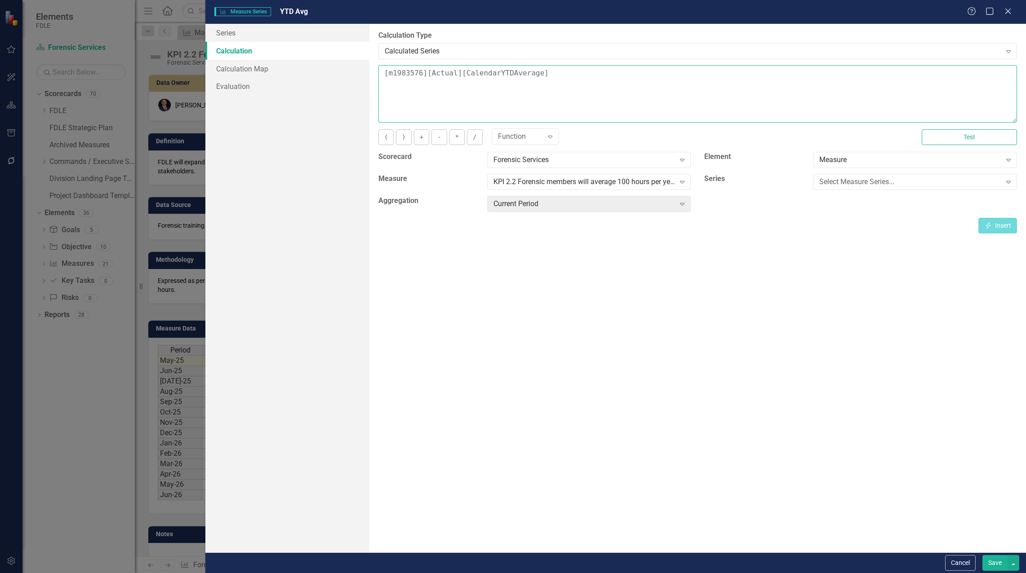
click at [386, 76] on textarea "[m1983576][Actual][CalendarYTDAverage]" at bounding box center [697, 94] width 639 height 58
type textarea "CASE WHEN [m1983576][Actual][CalendarYTDAverage]"
click at [860, 173] on div "Measure Expand" at bounding box center [915, 163] width 218 height 22
click at [858, 184] on div "Select Measure Series..." at bounding box center [910, 182] width 182 height 10
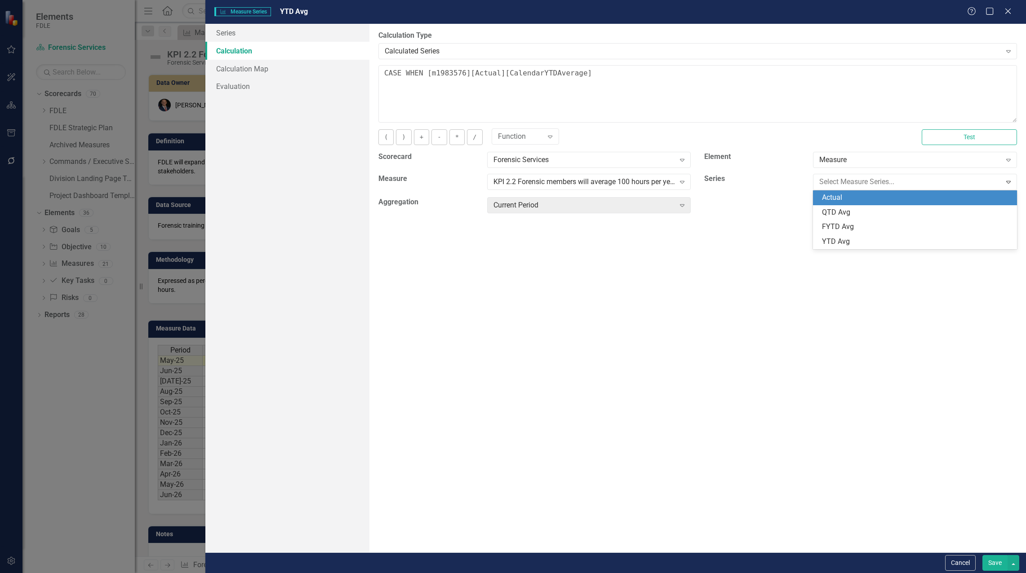
click at [847, 201] on div "Actual" at bounding box center [917, 198] width 190 height 10
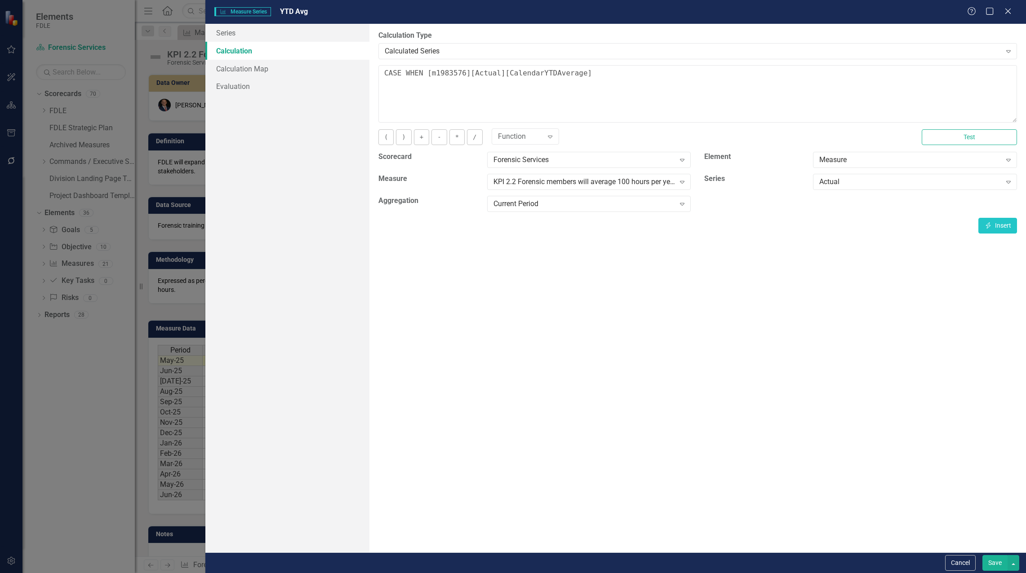
click at [1000, 566] on button "Save" at bounding box center [994, 564] width 25 height 16
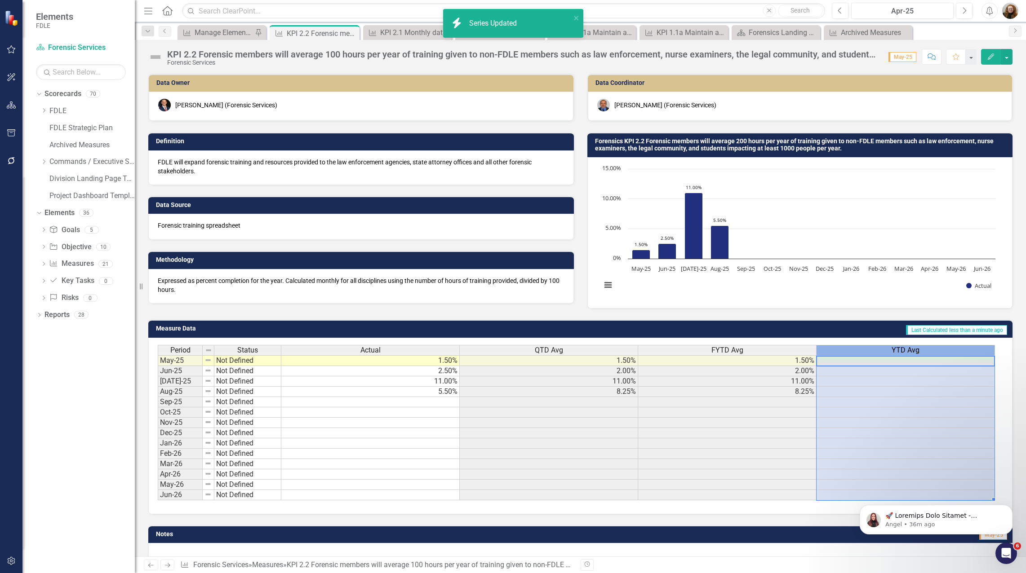
click at [916, 348] on span "YTD Avg" at bounding box center [906, 351] width 28 height 8
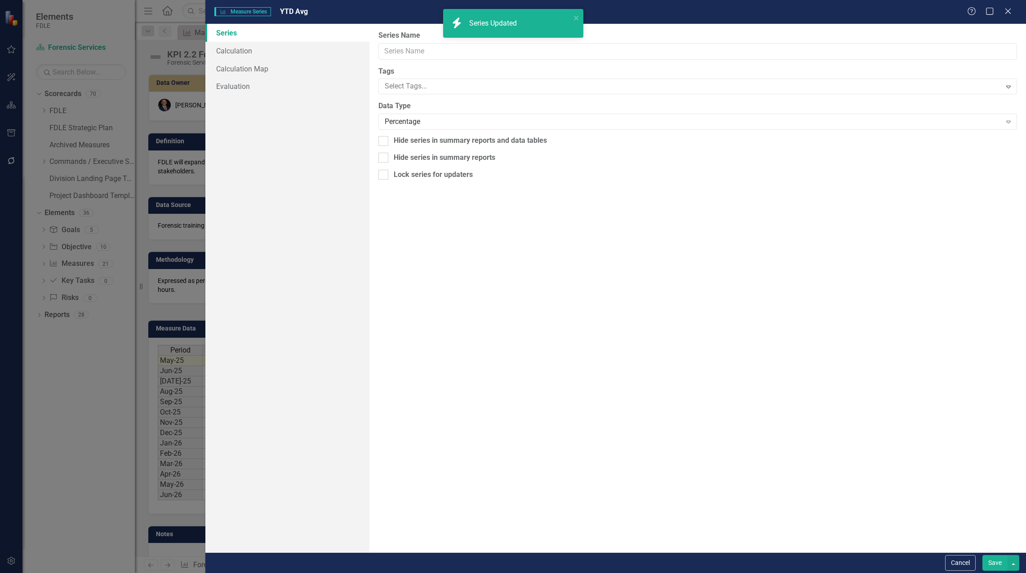
type input "YTD Avg"
click at [228, 47] on link "Calculation" at bounding box center [287, 51] width 164 height 18
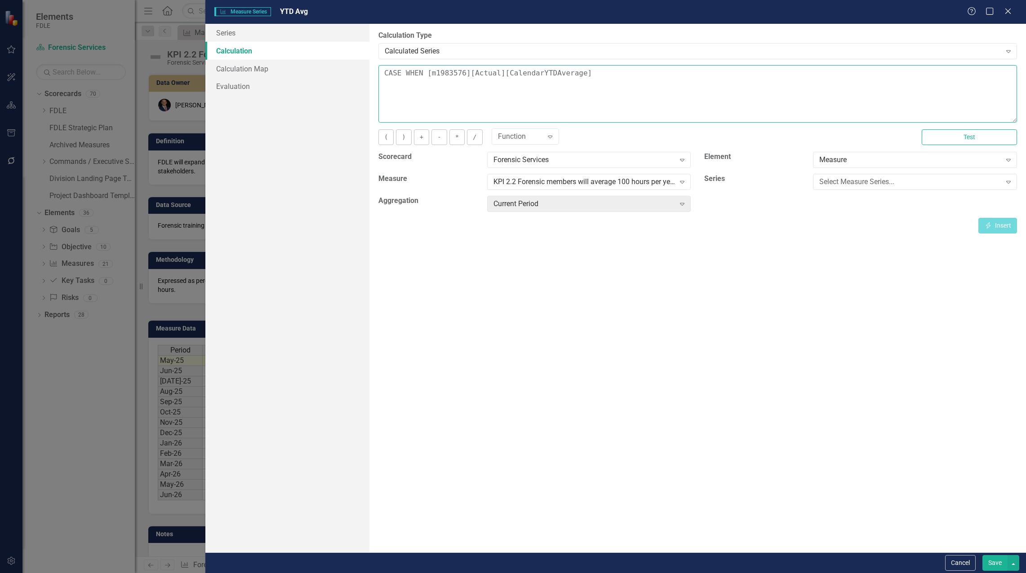
click at [423, 71] on textarea "CASE WHEN [m1983576][Actual][CalendarYTDAverage]" at bounding box center [697, 94] width 639 height 58
click at [963, 184] on div "Select Measure Series..." at bounding box center [910, 182] width 182 height 10
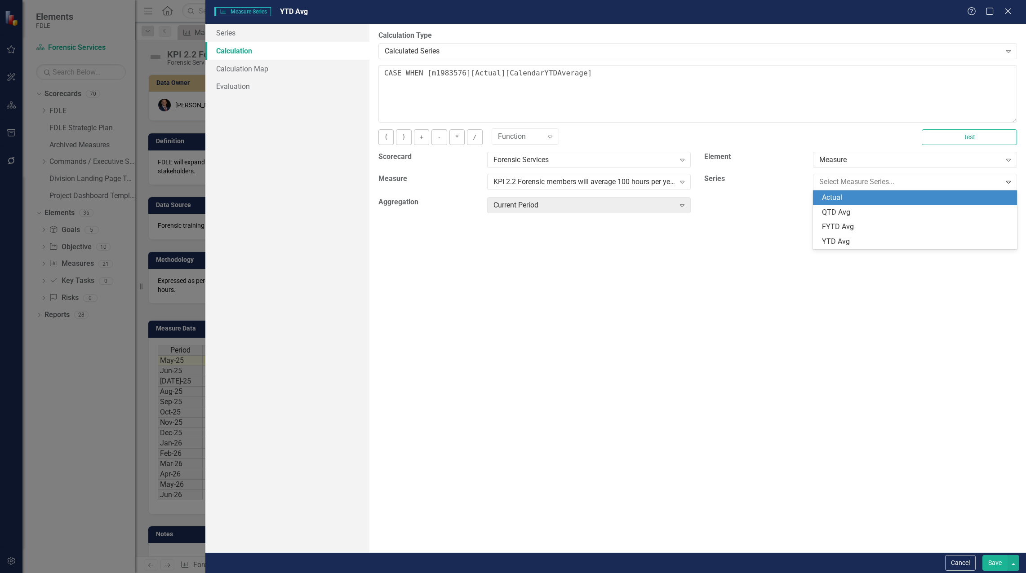
click at [958, 198] on div "Actual" at bounding box center [917, 198] width 190 height 10
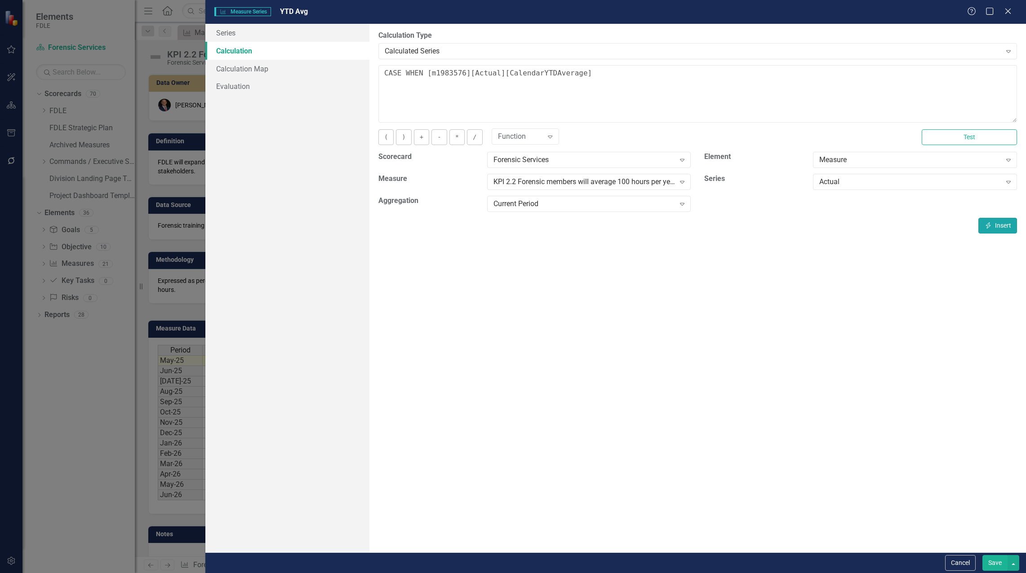
click at [993, 226] on button "Insert Insert" at bounding box center [997, 226] width 39 height 16
click at [853, 76] on textarea "CASE WHEN [m1983576][Actual][CurrentPeriod] is NULL then NULL else [m1983576][A…" at bounding box center [697, 94] width 639 height 58
type textarea "CASE WHEN [m1983576][Actual][CurrentPeriod] is NULL then NULL else [m1983576][A…"
click at [993, 567] on button "Save" at bounding box center [994, 564] width 25 height 16
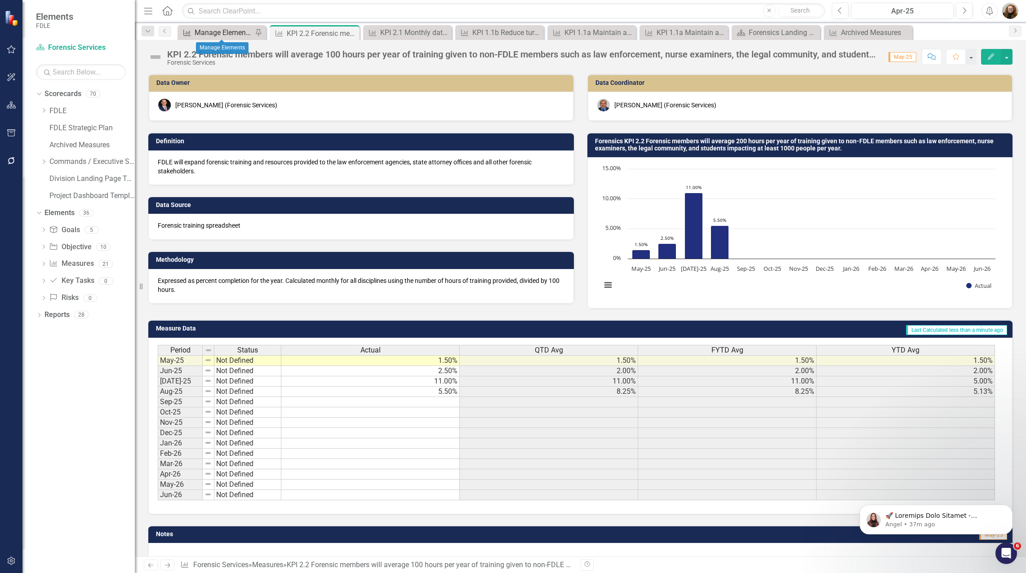
click at [207, 30] on div "Manage Elements" at bounding box center [224, 32] width 58 height 11
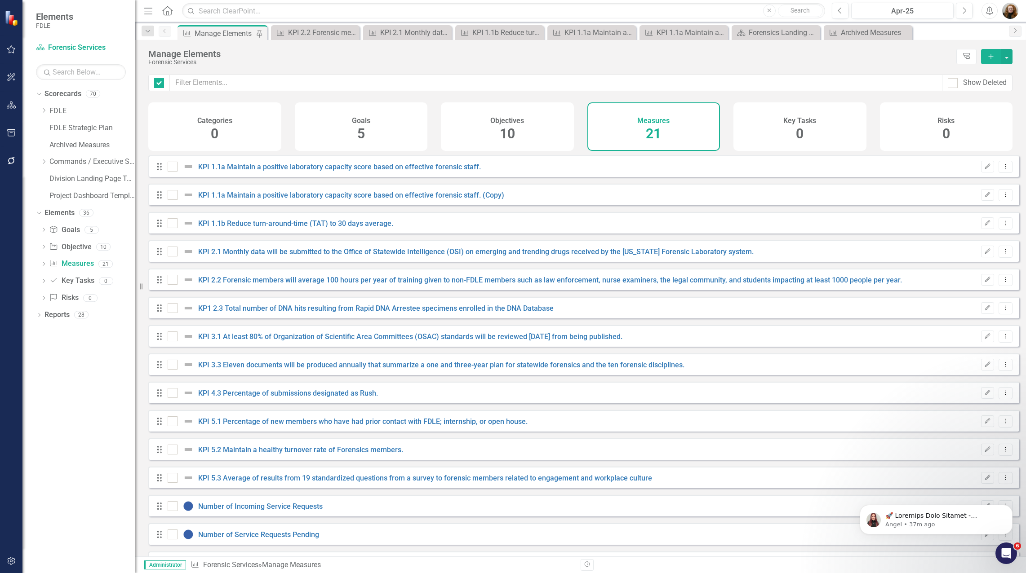
checkbox input "false"
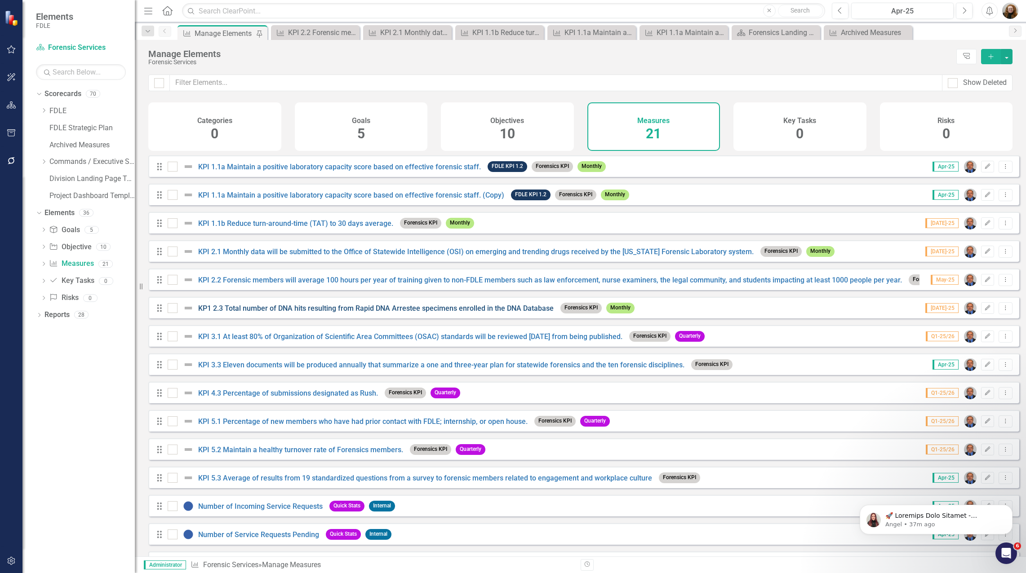
click at [262, 313] on link "KP1 2.3 Total number of DNA hits resulting from Rapid DNA Arrestee specimens en…" at bounding box center [376, 308] width 356 height 9
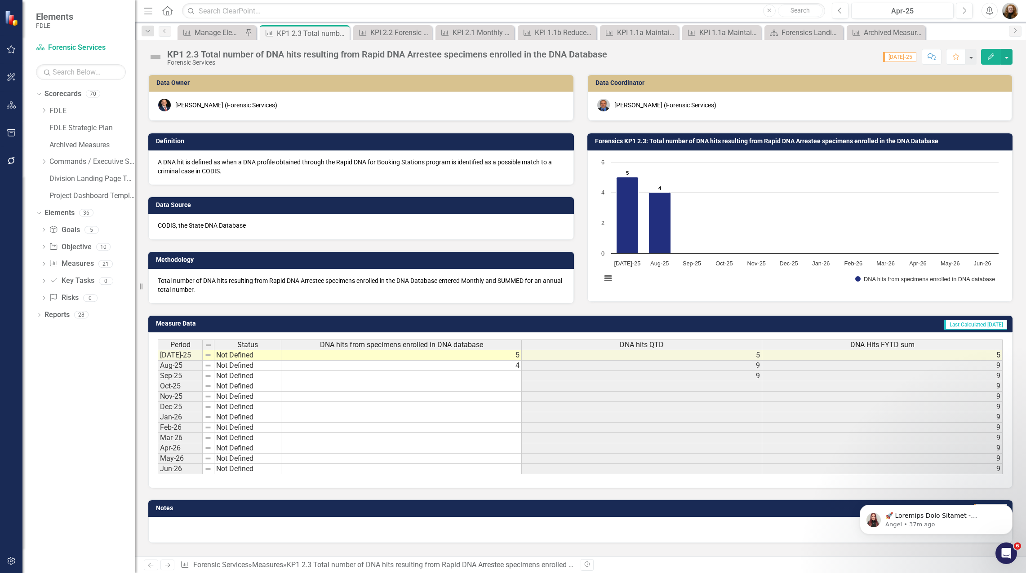
click at [890, 347] on span "DNA Hits FYTD sum" at bounding box center [882, 345] width 64 height 8
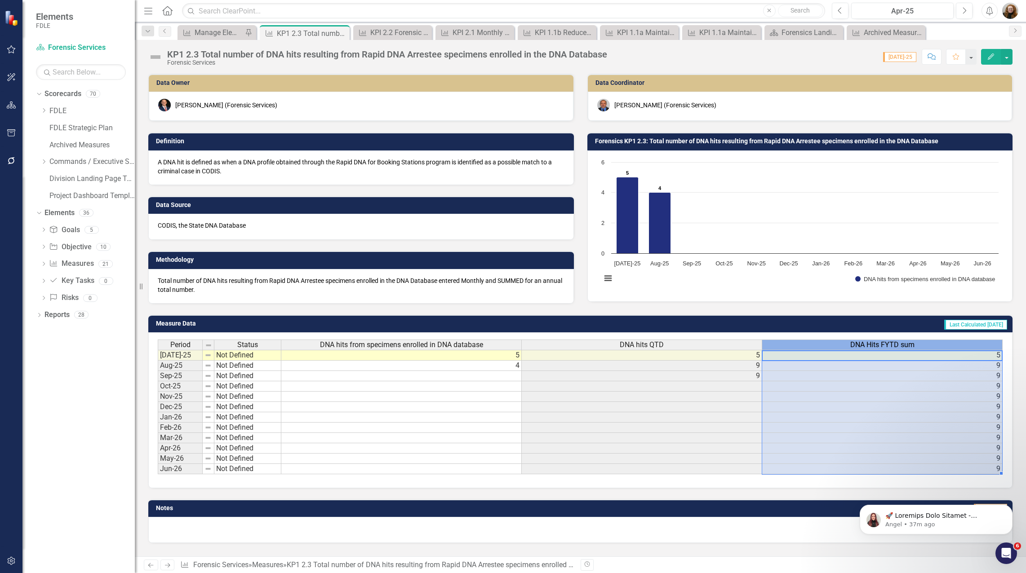
click at [890, 347] on span "DNA Hits FYTD sum" at bounding box center [882, 345] width 64 height 8
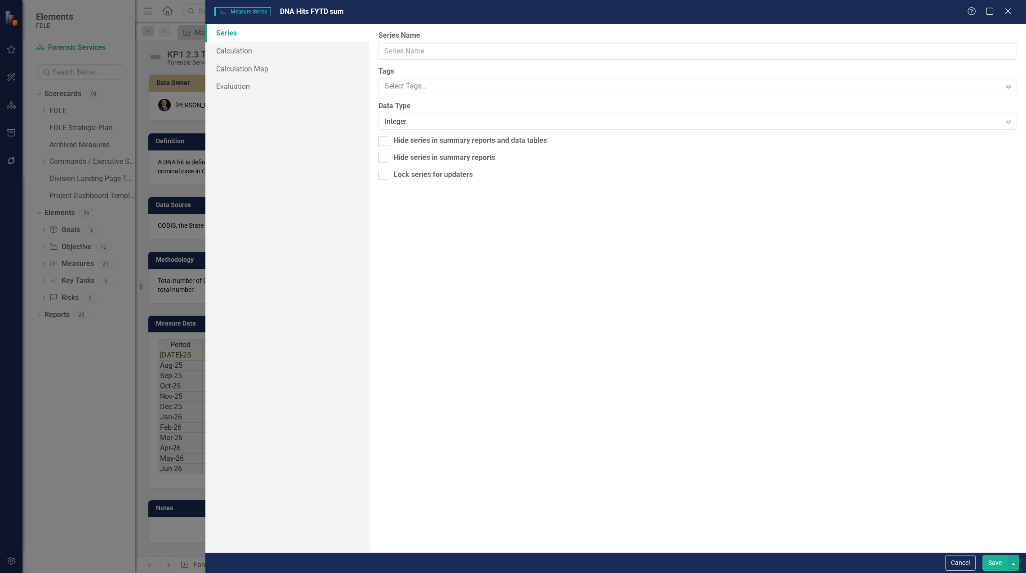
type input "DNA Hits FYTD sum"
click at [235, 50] on link "Calculation" at bounding box center [287, 51] width 164 height 18
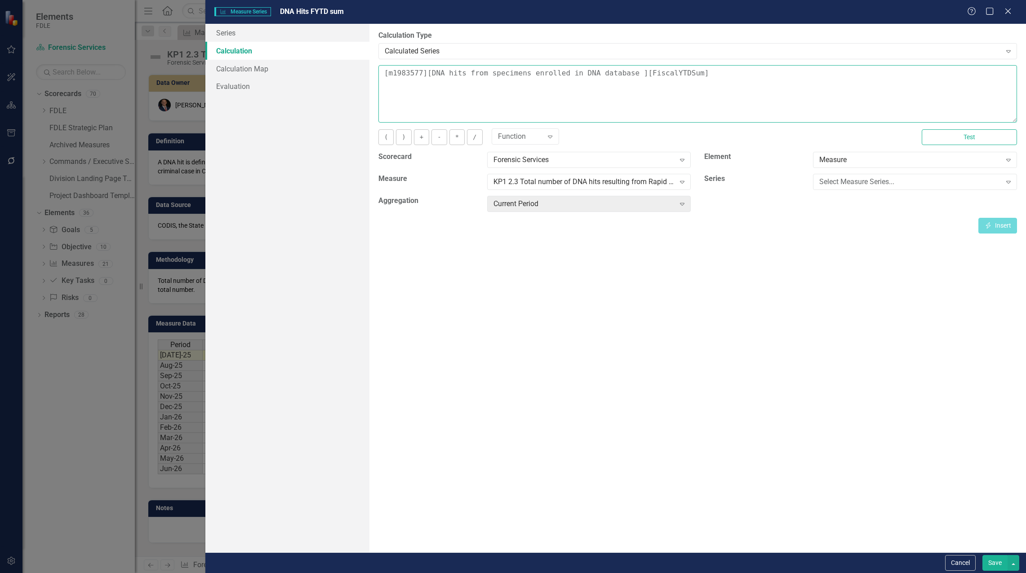
click at [383, 73] on textarea "[m1983577][DNA hits from specimens enrolled in DNA database ][FiscalYTDSum]" at bounding box center [697, 94] width 639 height 58
click at [877, 185] on div "Select Measure Series..." at bounding box center [910, 182] width 182 height 10
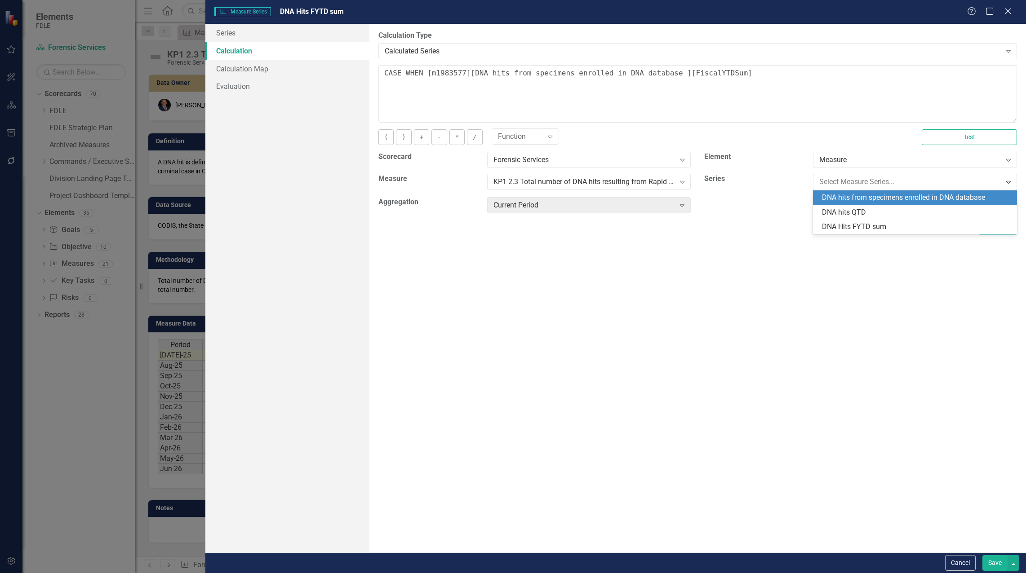
click at [873, 198] on div "DNA hits from specimens enrolled in DNA database" at bounding box center [917, 198] width 190 height 10
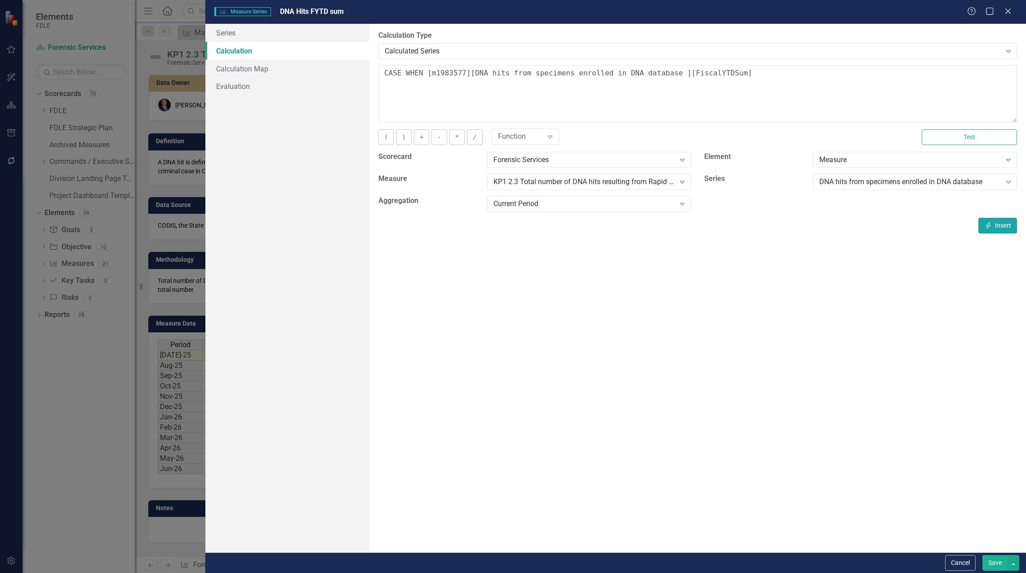
click at [983, 224] on button "Insert Insert" at bounding box center [997, 226] width 39 height 16
click at [527, 84] on textarea "CASE WHEN [m1983577][DNA hits from specimens enrolled in DNA database ][Current…" at bounding box center [697, 94] width 639 height 58
type textarea "CASE WHEN [m1983577][DNA hits from specimens enrolled in DNA database ][Current…"
click at [995, 559] on button "Save" at bounding box center [994, 564] width 25 height 16
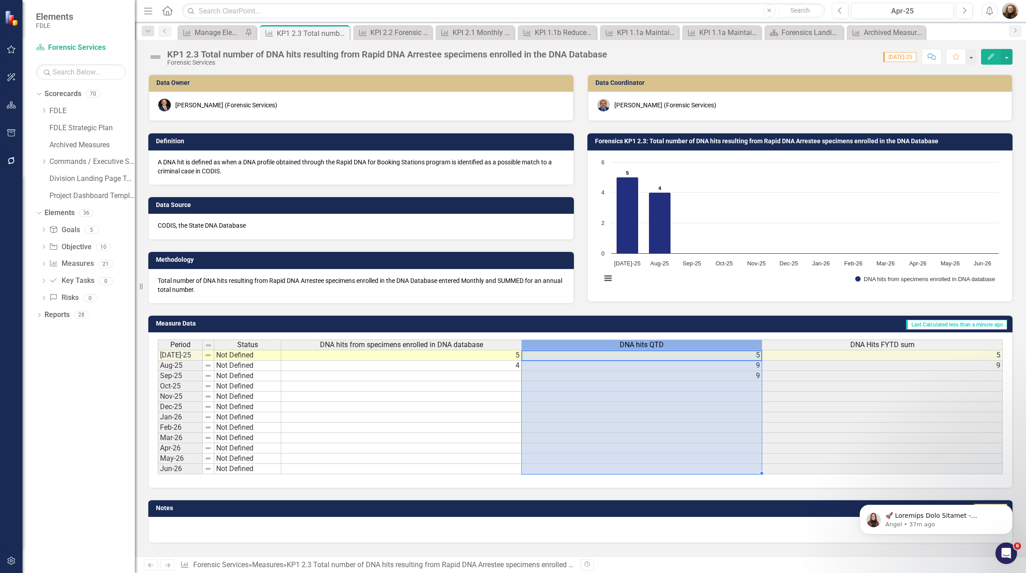
click at [665, 347] on div "DNA hits QTD" at bounding box center [642, 345] width 240 height 10
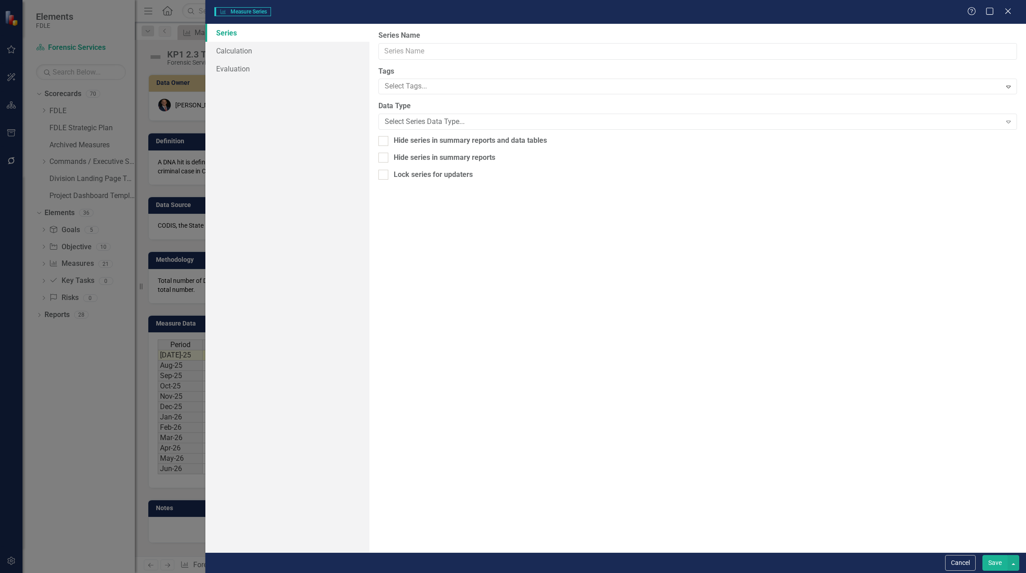
type input "DNA hits QTD"
click at [273, 56] on link "Calculation" at bounding box center [287, 51] width 164 height 18
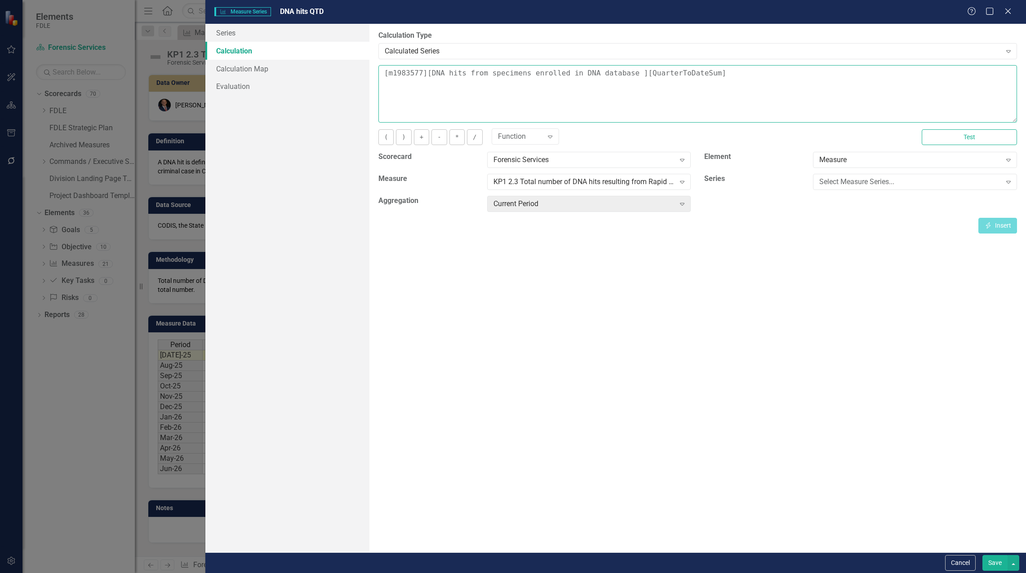
click at [385, 75] on textarea "[m1983577][DNA hits from specimens enrolled in DNA database ][QuarterToDateSum]" at bounding box center [697, 94] width 639 height 58
click at [852, 185] on div "Select Measure Series..." at bounding box center [910, 182] width 182 height 10
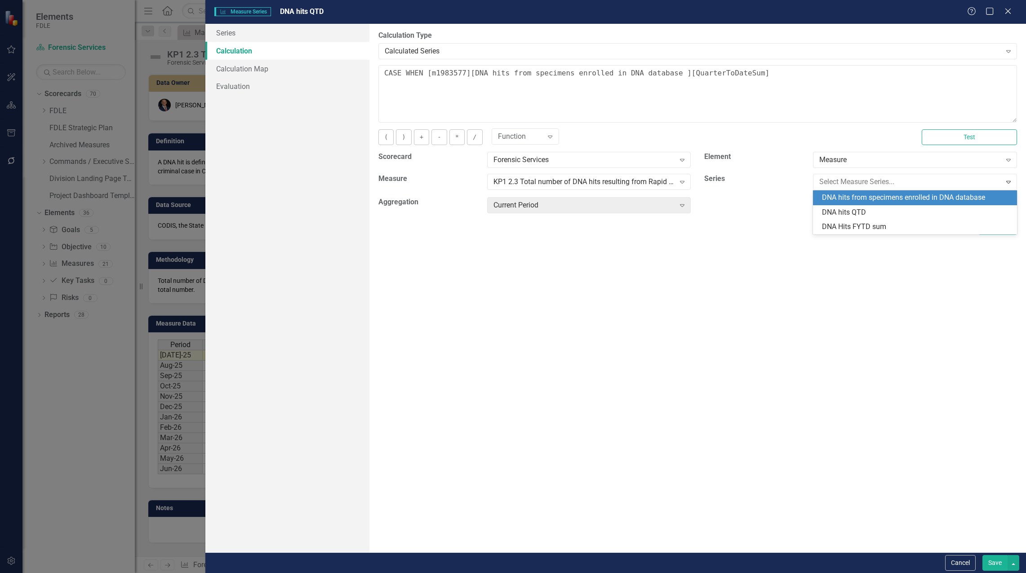
click at [848, 200] on div "DNA hits from specimens enrolled in DNA database" at bounding box center [917, 198] width 190 height 10
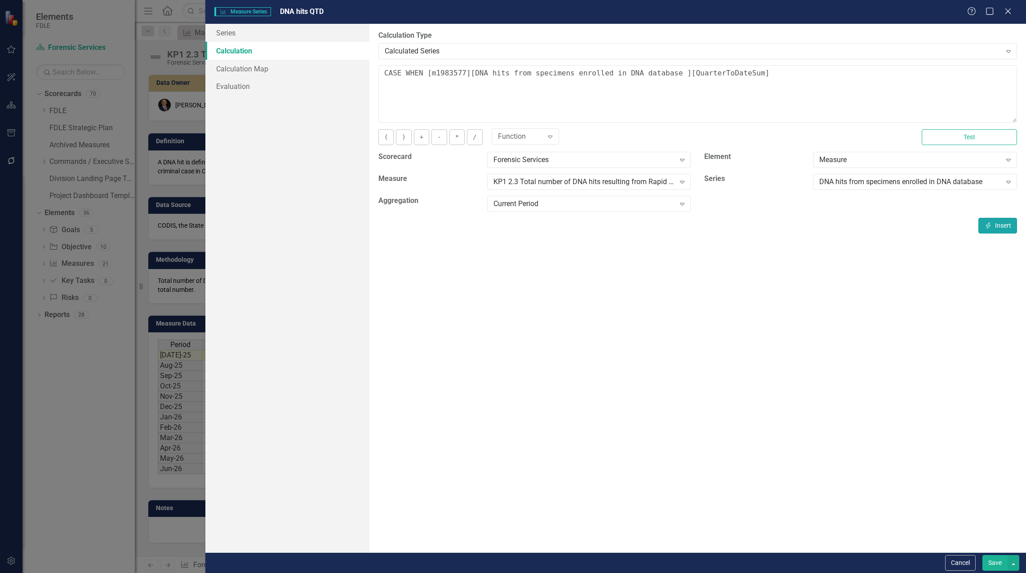
click at [987, 224] on icon "Insert" at bounding box center [988, 225] width 8 height 6
click at [529, 80] on textarea "CASE WHEN [m1983577][DNA hits from specimens enrolled in DNA database ][Current…" at bounding box center [697, 94] width 639 height 58
type textarea "CASE WHEN [m1983577][DNA hits from specimens enrolled in DNA database ][Current…"
click at [995, 565] on button "Save" at bounding box center [994, 564] width 25 height 16
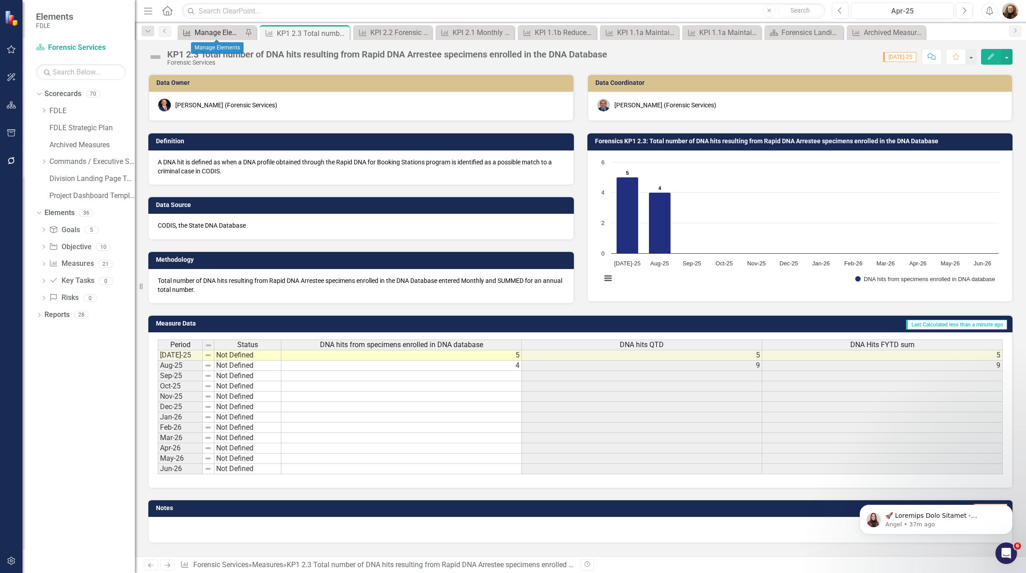
click at [209, 33] on div "Manage Elements" at bounding box center [219, 32] width 48 height 11
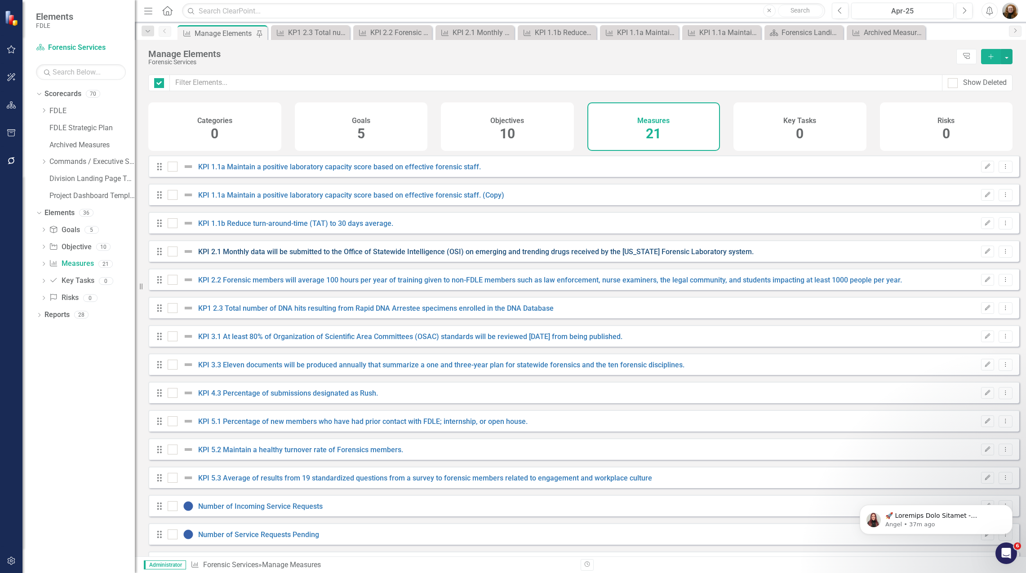
checkbox input "false"
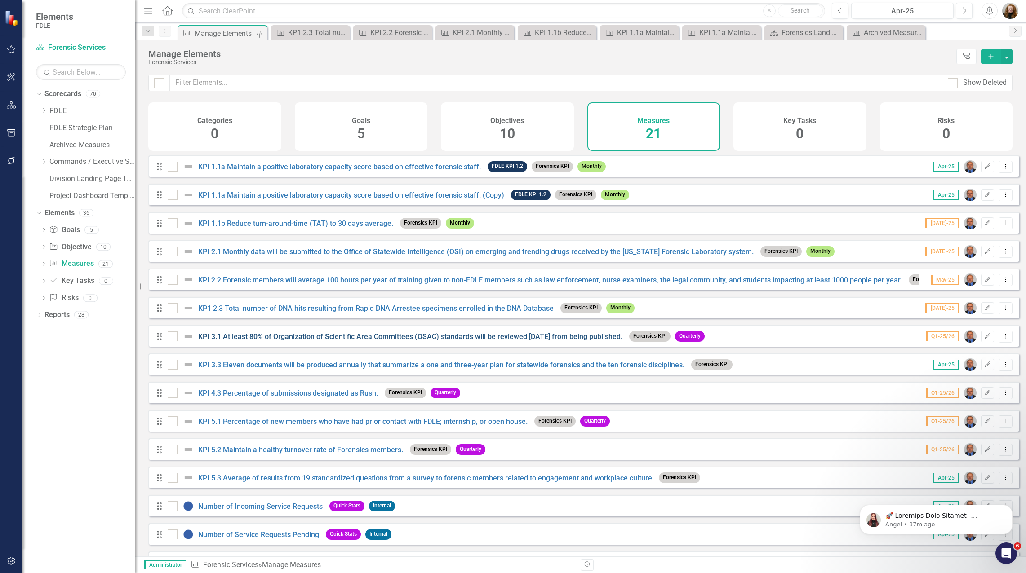
click at [243, 341] on link "KPI 3.1 At least 80% of Organization of Scientific Area Committees (OSAC) stand…" at bounding box center [410, 337] width 424 height 9
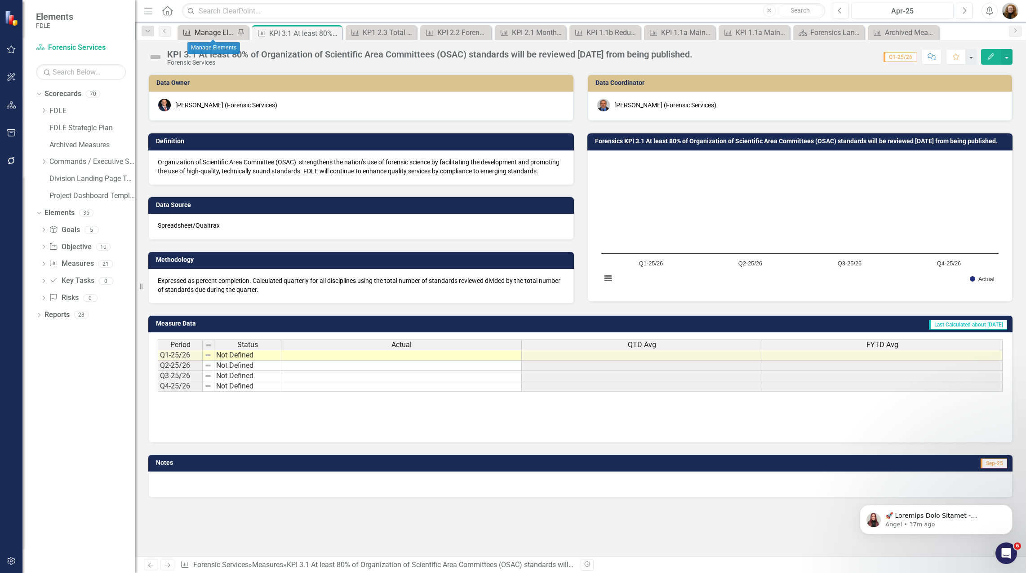
click at [209, 28] on div "Manage Elements" at bounding box center [215, 32] width 40 height 11
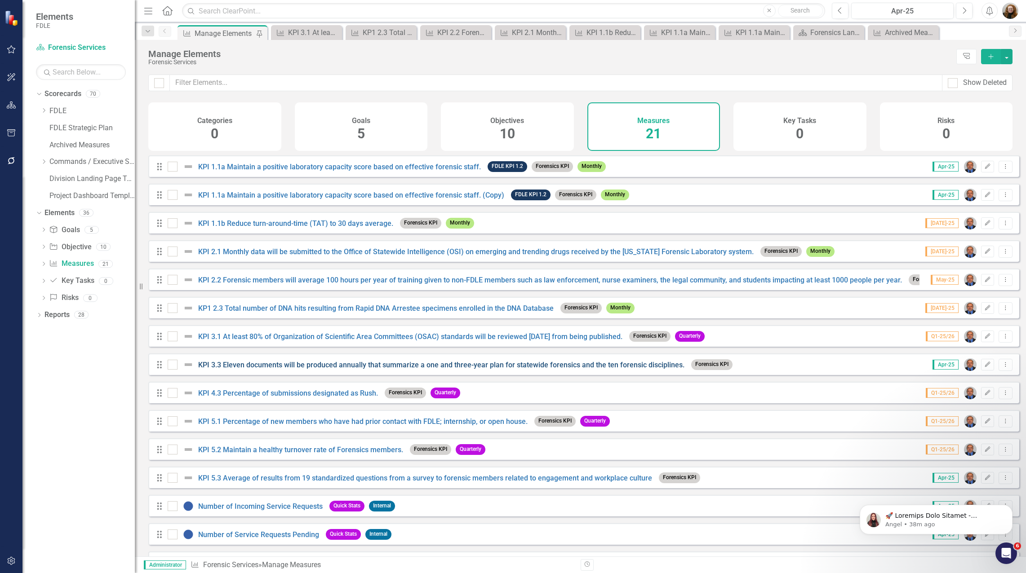
click at [237, 369] on link "KPI 3.3 Eleven documents will be produced annually that summarize a one and thr…" at bounding box center [441, 365] width 486 height 9
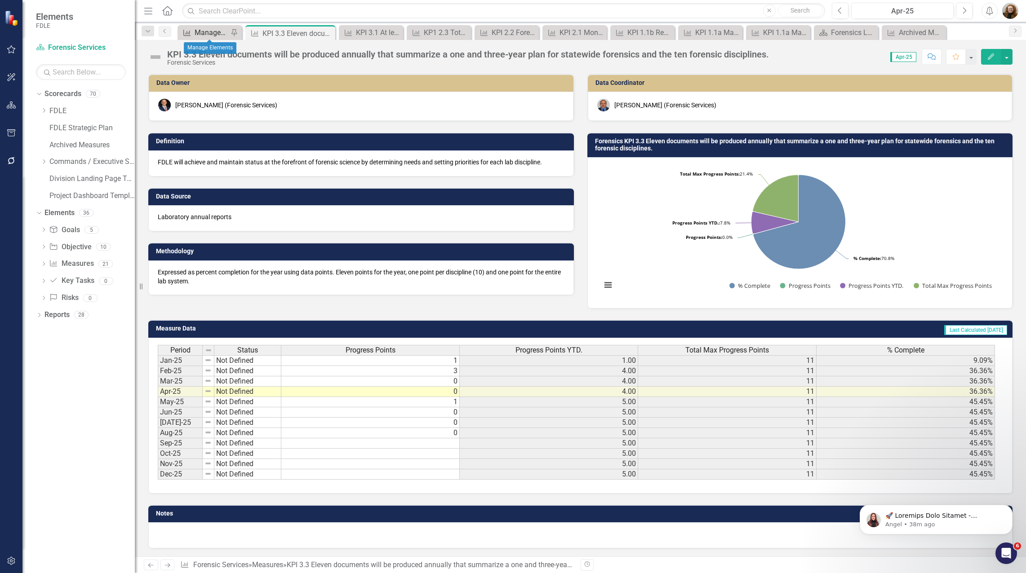
click at [202, 33] on div "Manage Elements" at bounding box center [212, 32] width 34 height 11
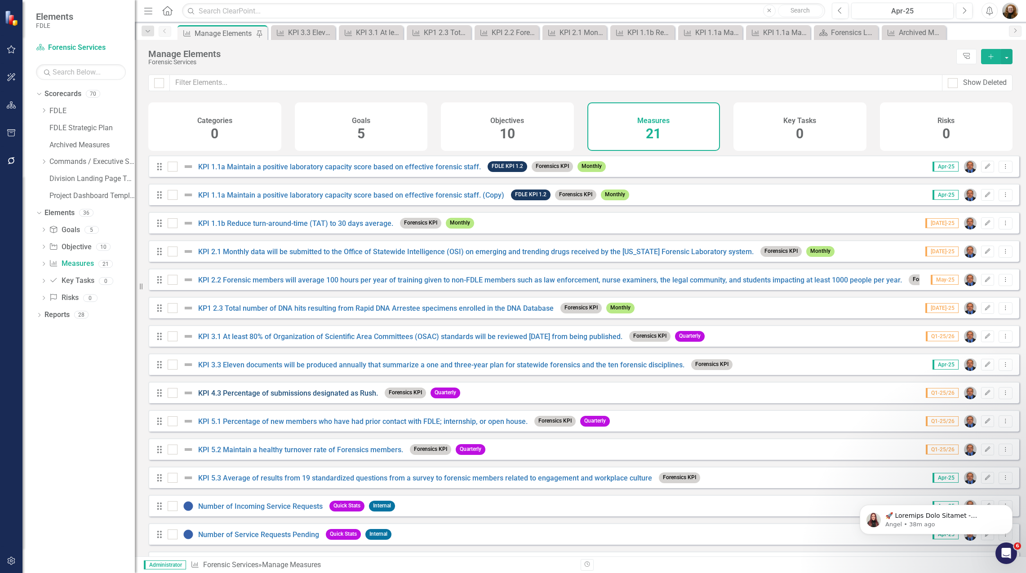
click at [244, 398] on link "KPI 4.3 Percentage of submissions designated as Rush." at bounding box center [288, 393] width 180 height 9
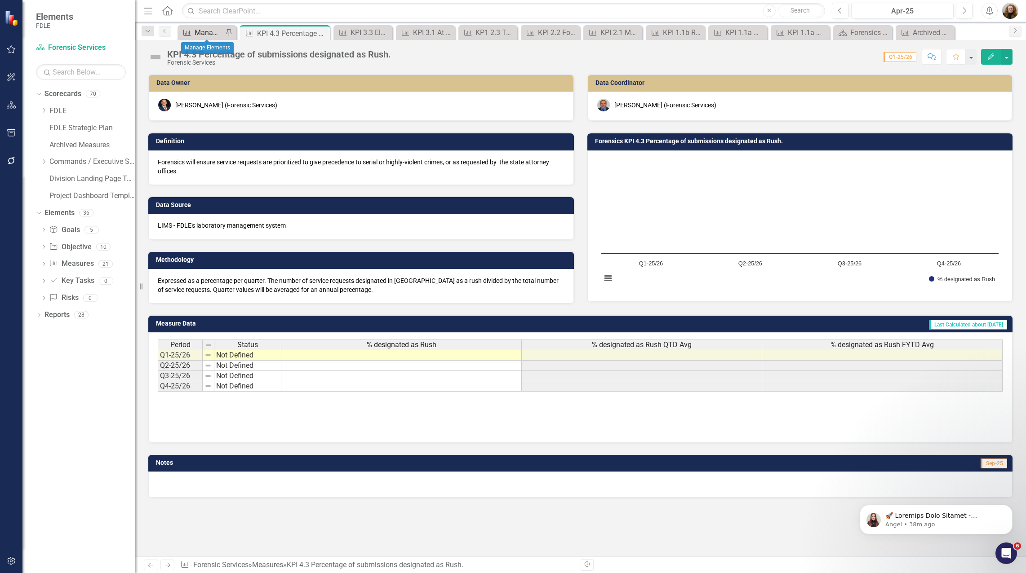
click at [208, 34] on div "Manage Elements" at bounding box center [209, 32] width 28 height 11
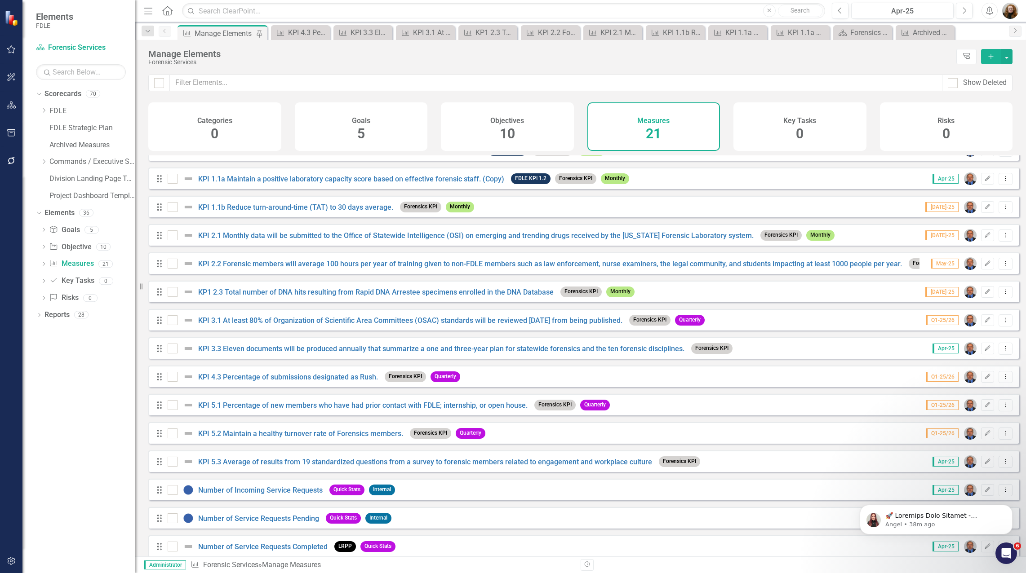
scroll to position [45, 0]
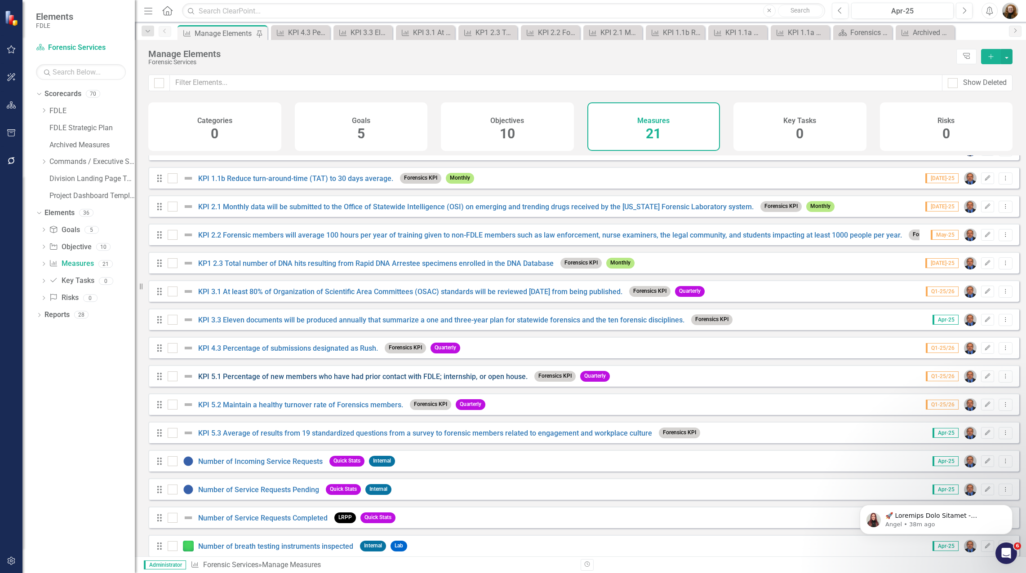
click at [237, 381] on link "KPI 5.1 Percentage of new members who have had prior contact with FDLE; interns…" at bounding box center [362, 377] width 329 height 9
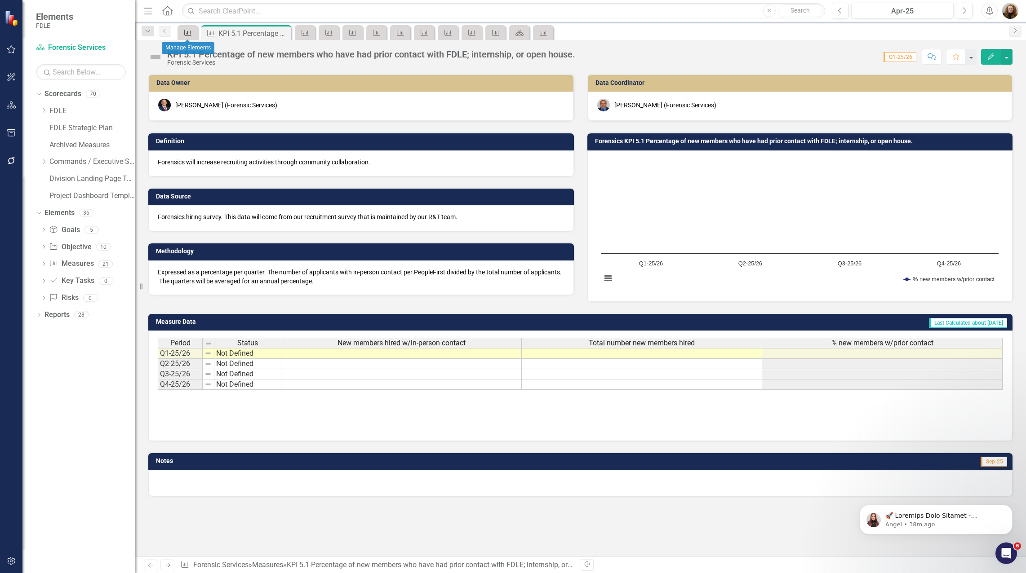
click at [190, 32] on icon "Measure" at bounding box center [187, 32] width 9 height 7
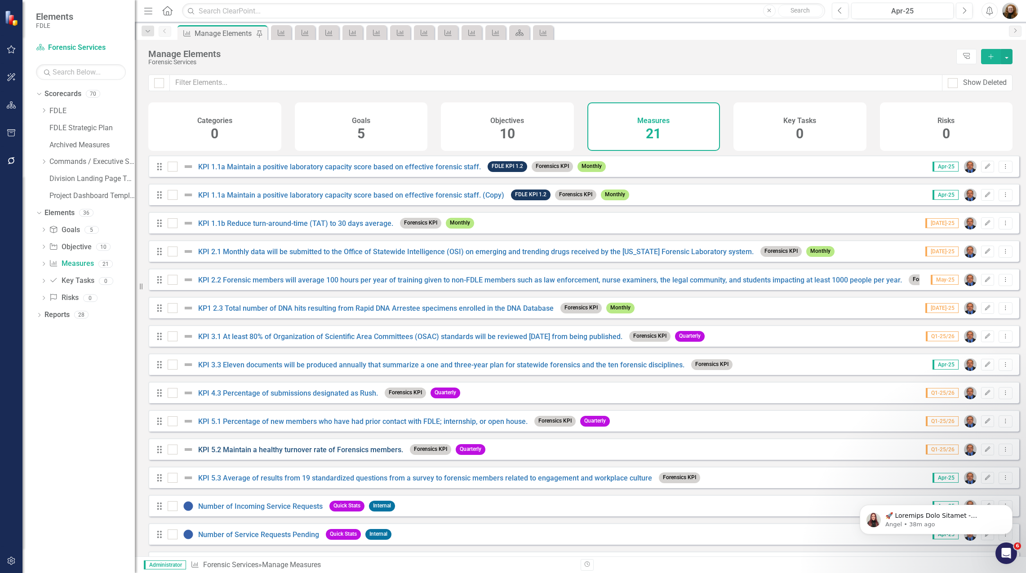
click at [270, 454] on link "KPI 5.2 Maintain a healthy turnover rate of Forensics members." at bounding box center [300, 450] width 205 height 9
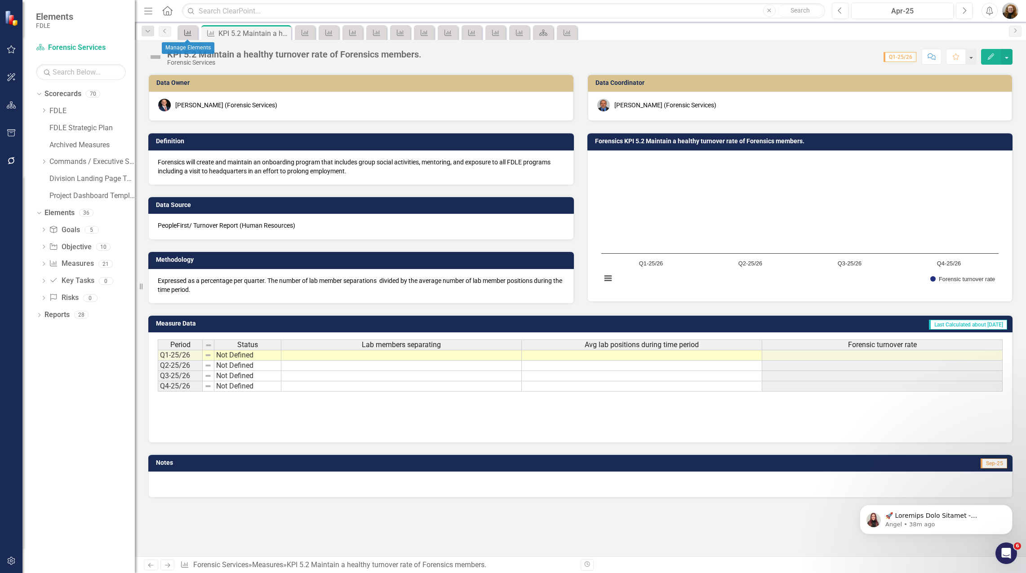
click at [184, 28] on div "Measure" at bounding box center [186, 32] width 13 height 11
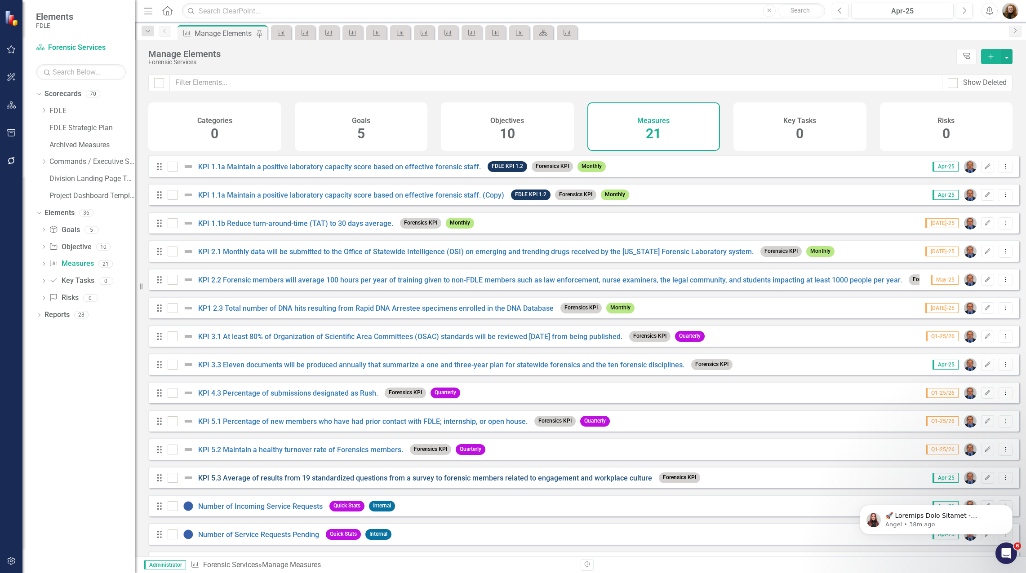
click at [261, 483] on link "KPI 5.3 Average of results from 19 standardized questions from a survey to fore…" at bounding box center [425, 478] width 454 height 9
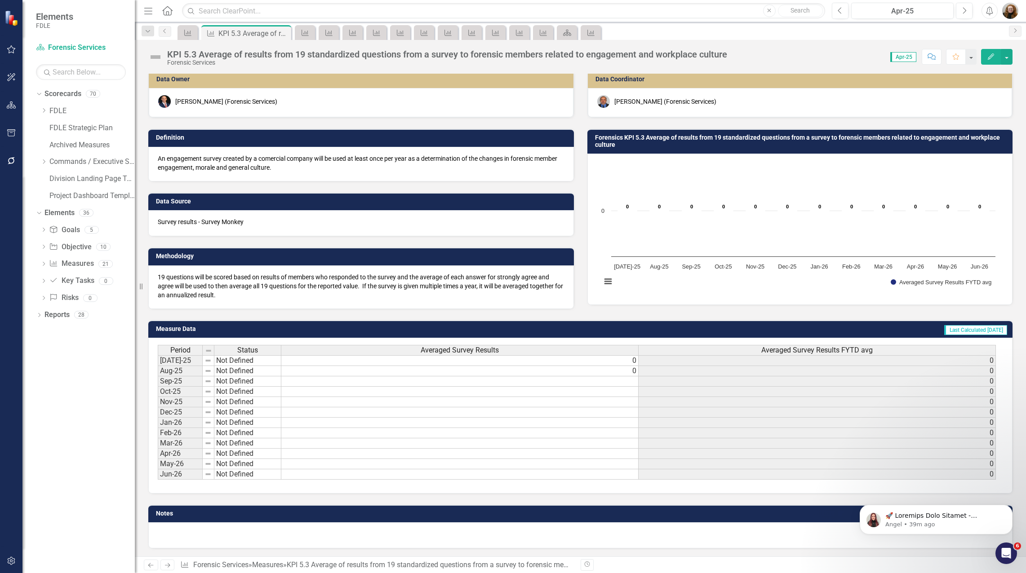
scroll to position [4, 0]
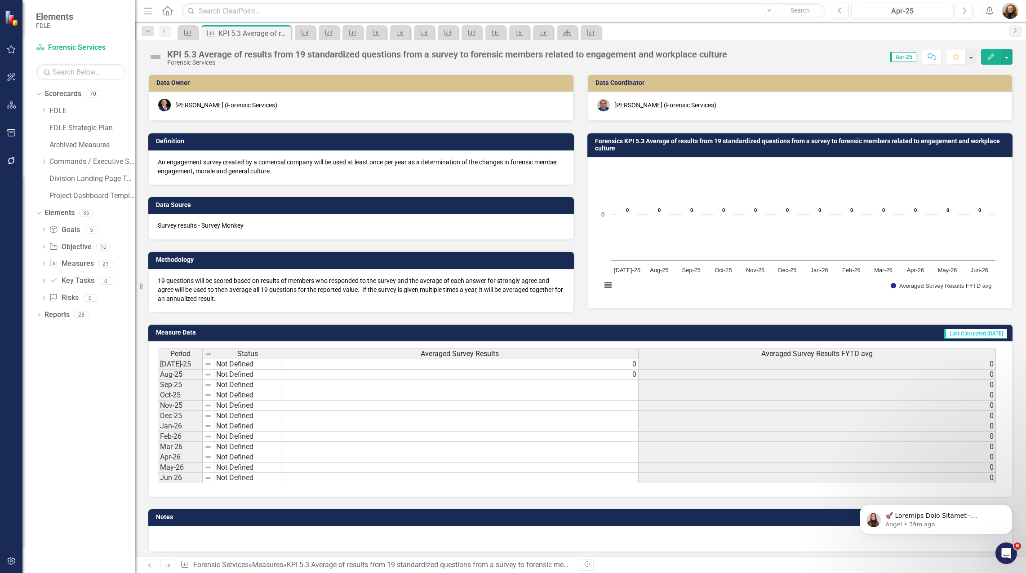
scroll to position [4, 0]
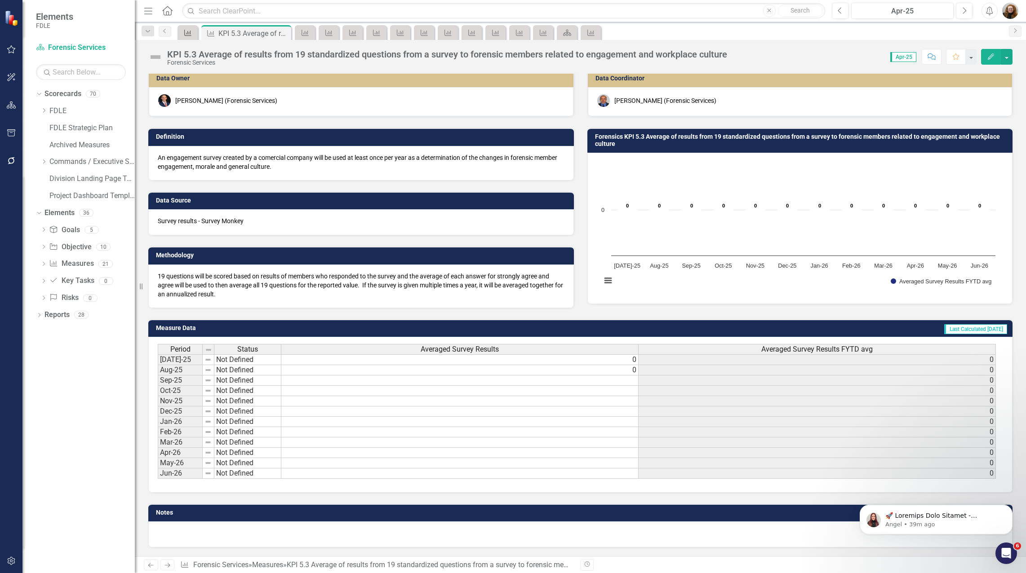
click at [187, 37] on div "Measure" at bounding box center [186, 32] width 13 height 11
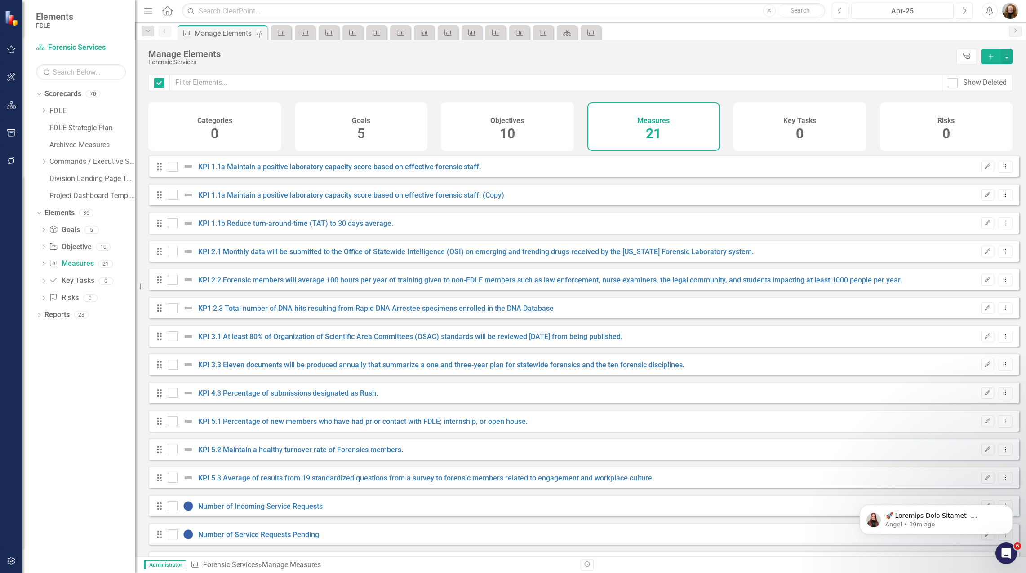
checkbox input "false"
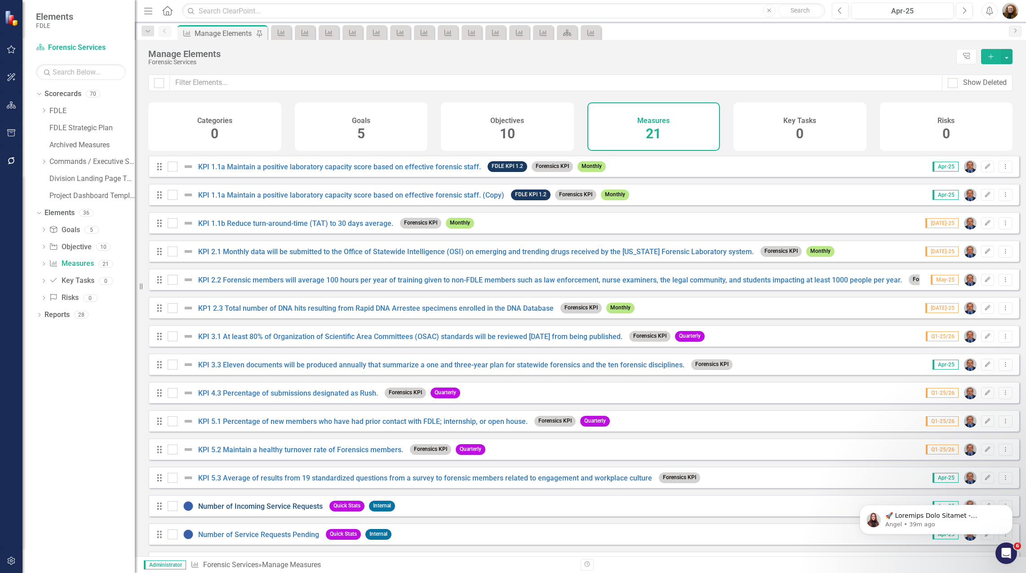
click at [226, 511] on link "Number of Incoming Service Requests" at bounding box center [260, 506] width 124 height 9
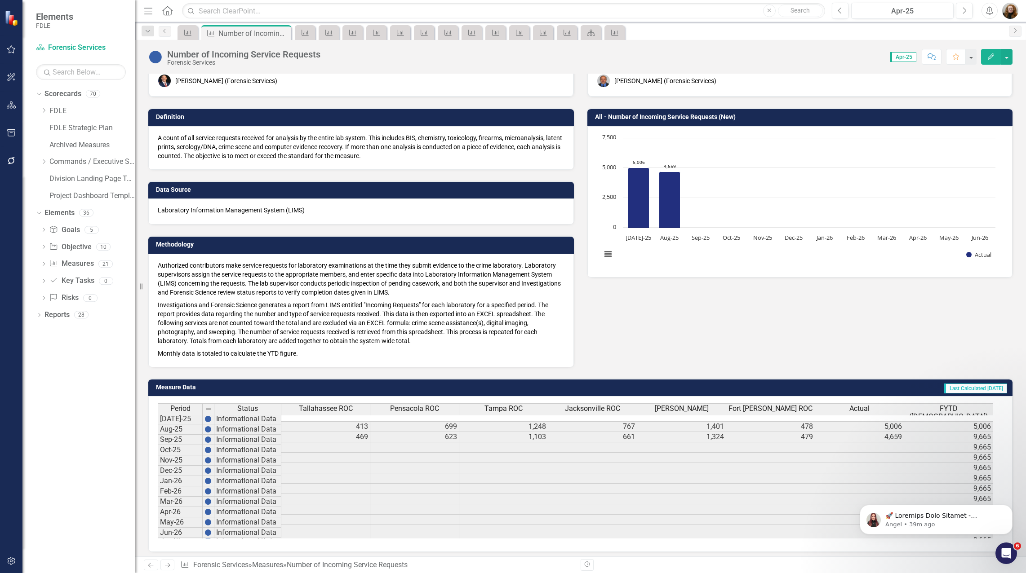
scroll to position [84, 0]
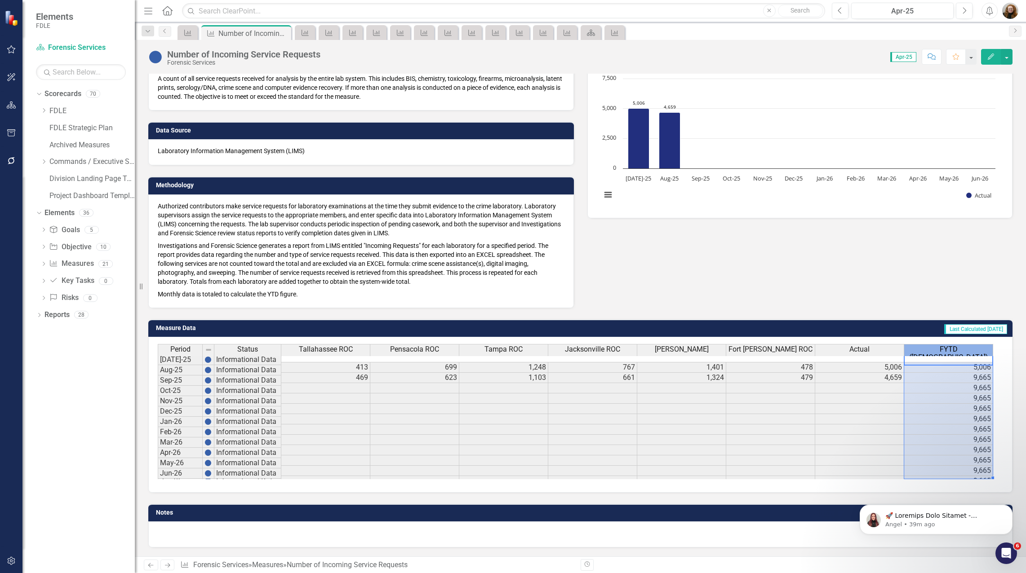
click at [944, 349] on span "FYTD ([DEMOGRAPHIC_DATA])" at bounding box center [948, 354] width 85 height 16
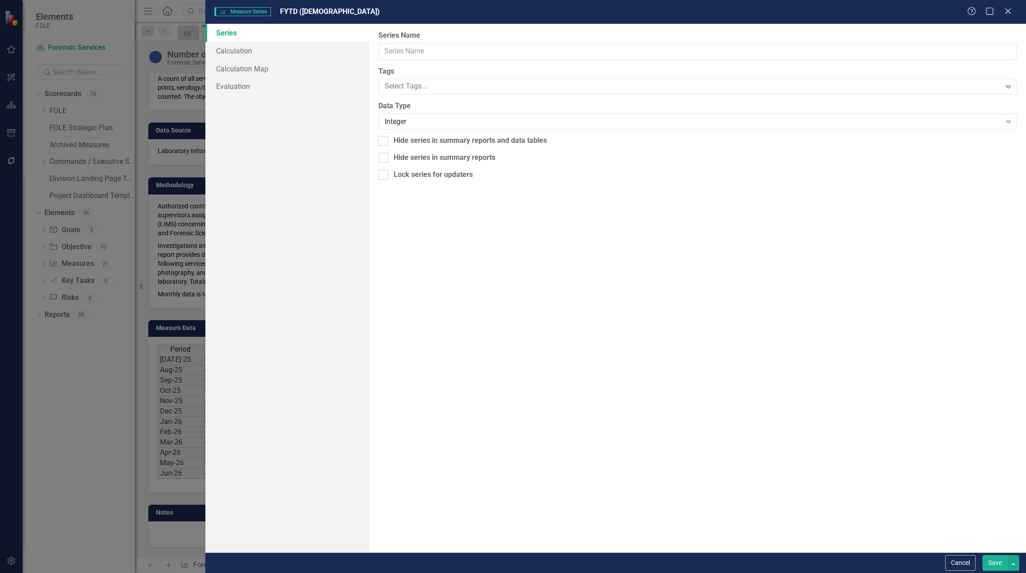
type input "FYTD ([DEMOGRAPHIC_DATA])"
click at [241, 45] on link "Calculation" at bounding box center [287, 51] width 164 height 18
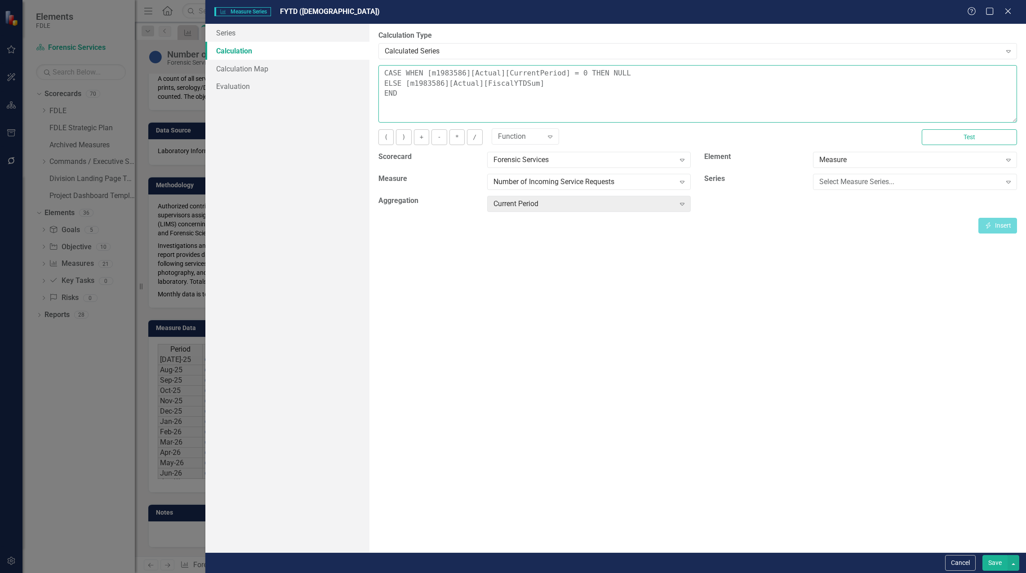
drag, startPoint x: 558, startPoint y: 73, endPoint x: 615, endPoint y: 67, distance: 57.0
click at [614, 67] on textarea "CASE WHEN [m1983586][Actual][CurrentPeriod] = 0 THEN NULL ELSE [m1983586][Actua…" at bounding box center [697, 94] width 639 height 58
drag, startPoint x: 393, startPoint y: 82, endPoint x: 377, endPoint y: 80, distance: 15.8
click at [377, 80] on div "By default, series in ClearPoint are not calculated. So, if you leave the form …" at bounding box center [697, 288] width 657 height 529
click at [383, 80] on textarea "CASE WHEN [m1983586][Actual][CurrentPeriod] is NULL then NULL else [m1983586][A…" at bounding box center [697, 94] width 639 height 58
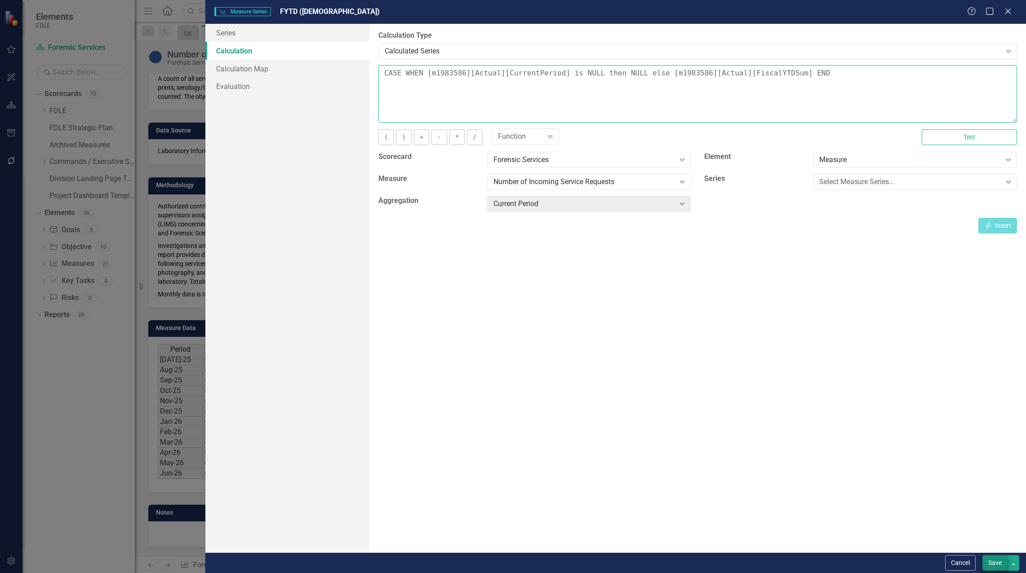
type textarea "CASE WHEN [m1983586][Actual][CurrentPeriod] is NULL then NULL else [m1983586][A…"
click at [995, 560] on button "Save" at bounding box center [994, 564] width 25 height 16
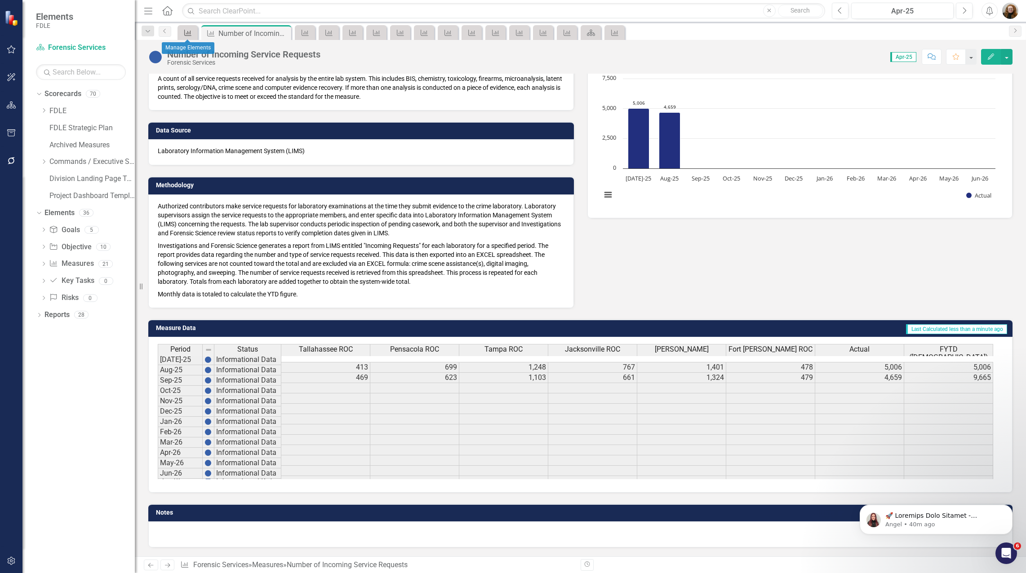
click at [192, 31] on icon "Measure" at bounding box center [187, 32] width 9 height 7
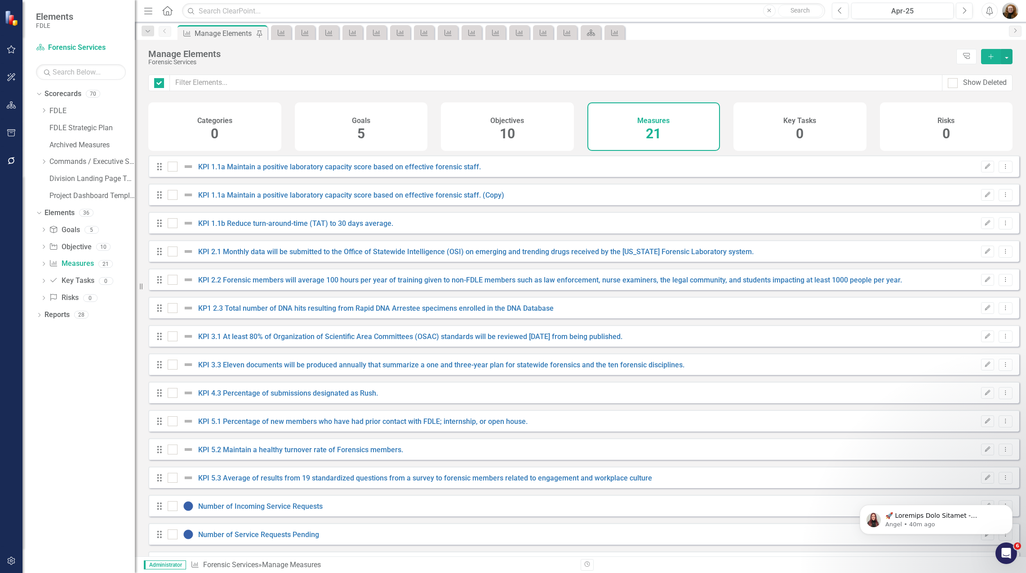
checkbox input "false"
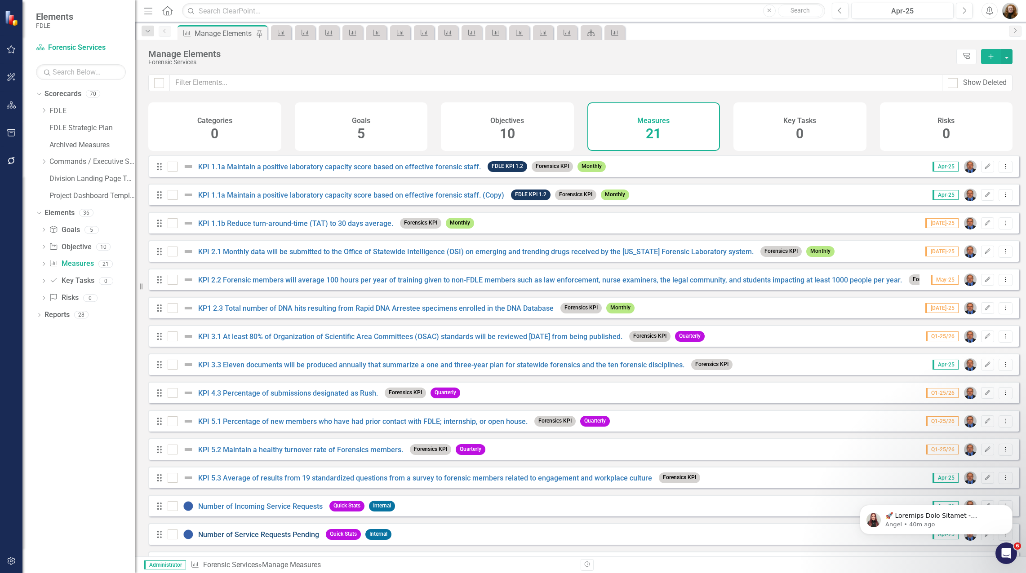
click at [272, 539] on link "Number of Service Requests Pending" at bounding box center [258, 535] width 121 height 9
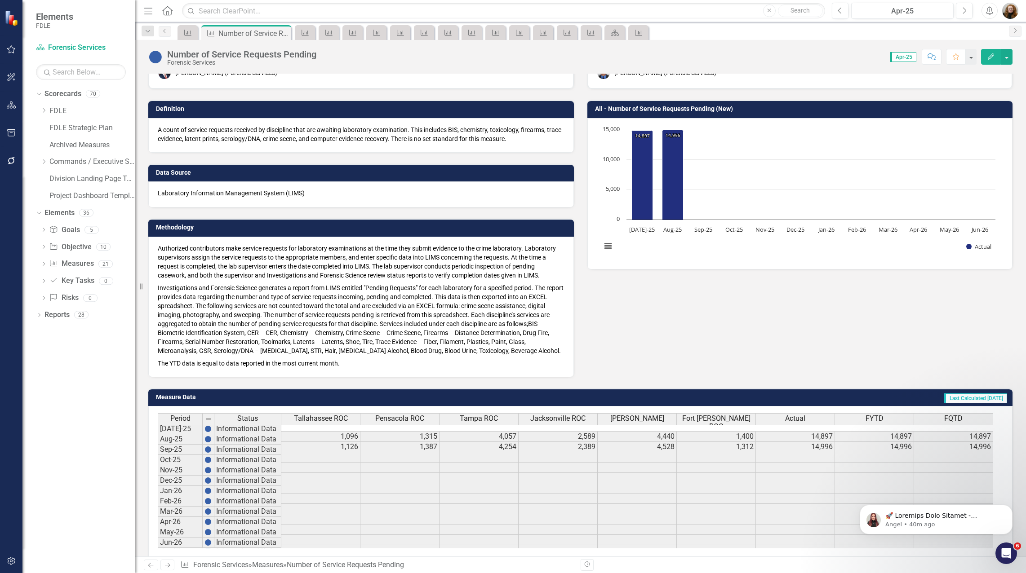
scroll to position [111, 0]
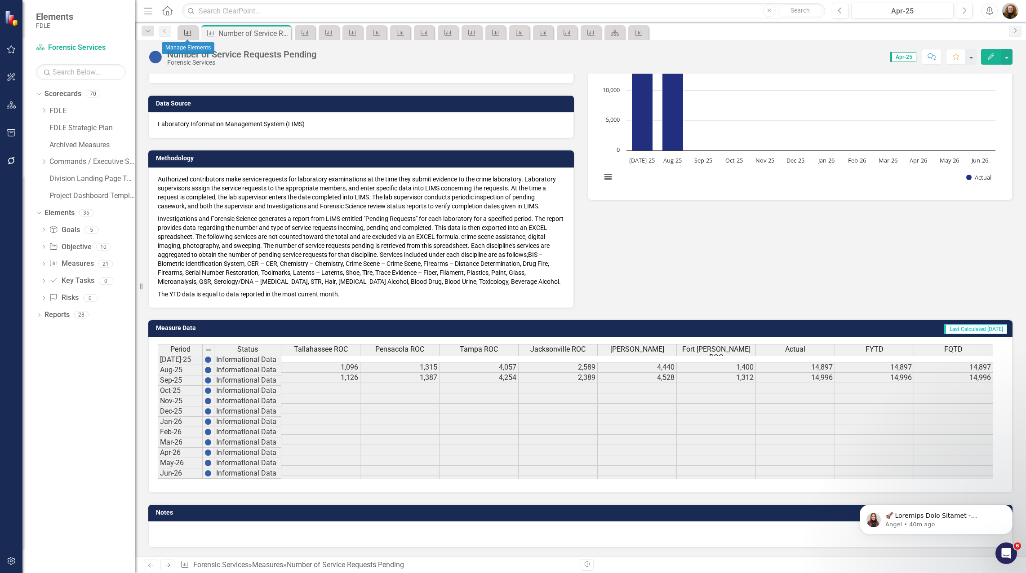
click at [188, 31] on icon at bounding box center [187, 33] width 7 height 6
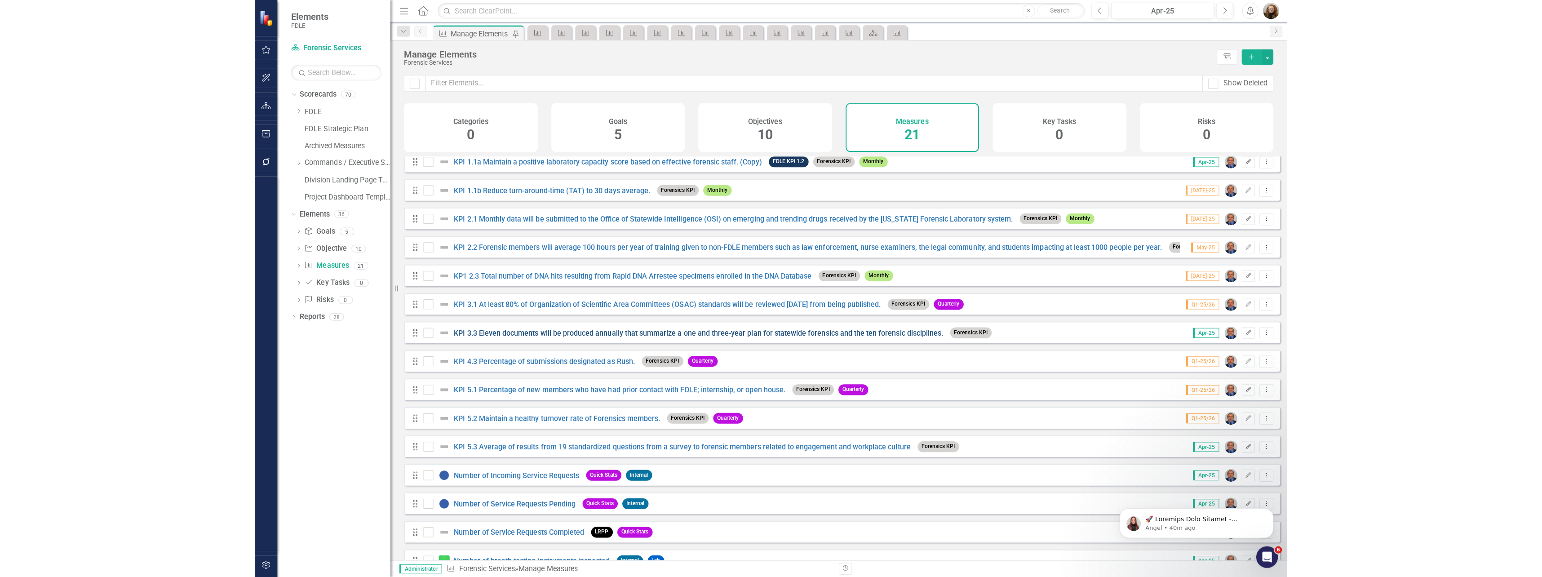
scroll to position [200, 0]
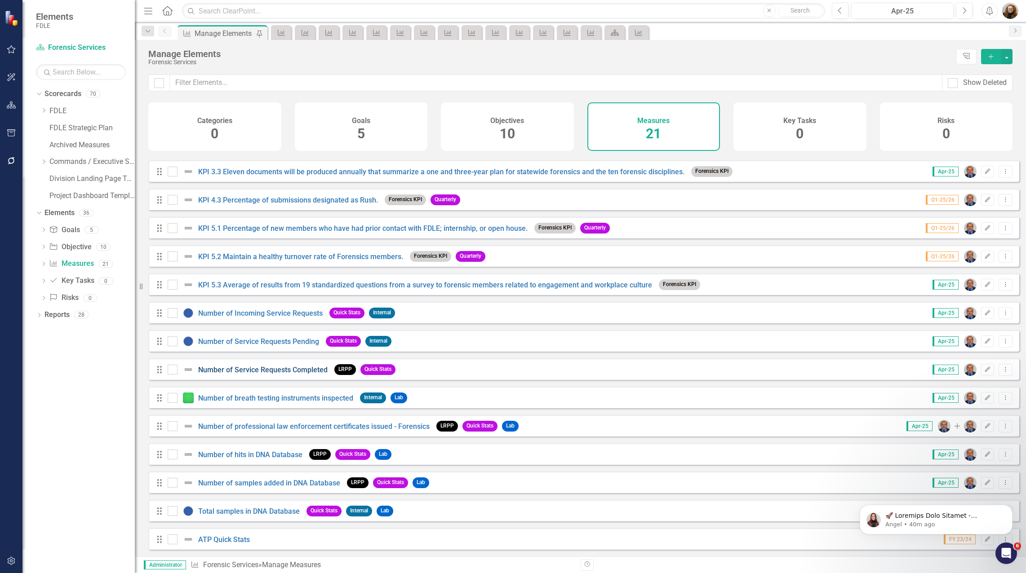
click at [271, 368] on link "Number of Service Requests Completed" at bounding box center [262, 370] width 129 height 9
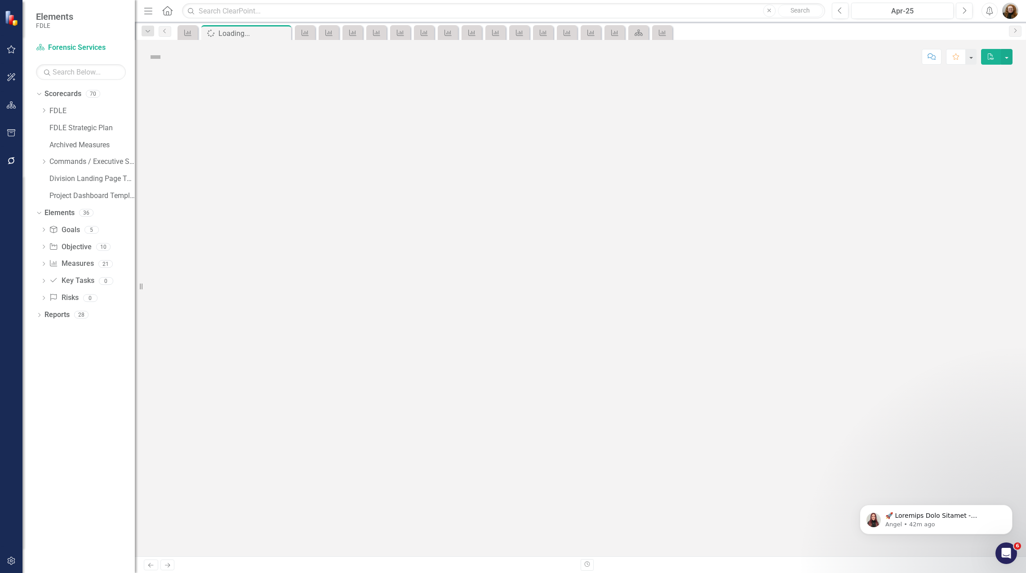
click at [695, 310] on div at bounding box center [580, 315] width 891 height 483
click at [44, 158] on div "Dropdown Commands / Executive Support Branch" at bounding box center [87, 162] width 94 height 15
click at [43, 161] on icon "Dropdown" at bounding box center [43, 161] width 7 height 5
click at [302, 32] on icon "Measure" at bounding box center [305, 32] width 9 height 7
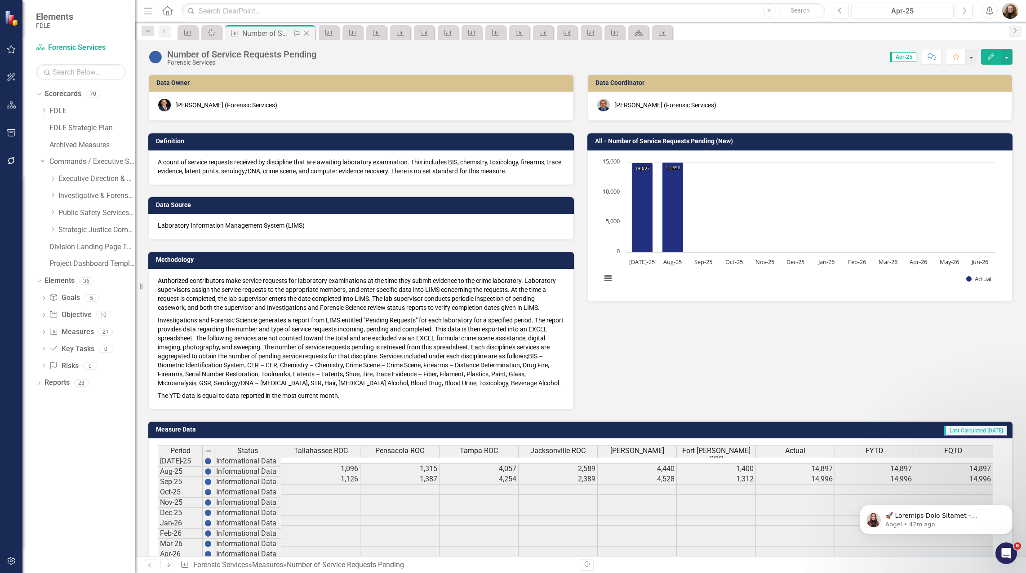
click at [309, 33] on icon "Close" at bounding box center [306, 33] width 9 height 7
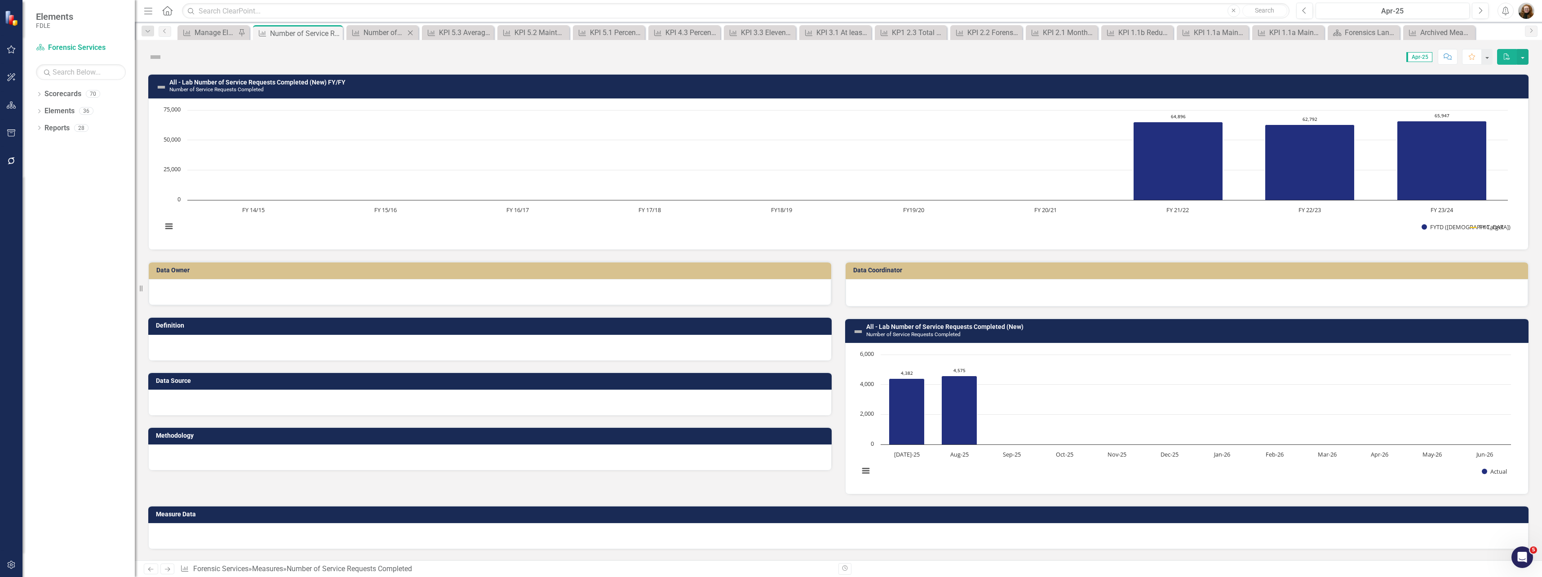
click at [409, 33] on icon "Close" at bounding box center [410, 32] width 9 height 7
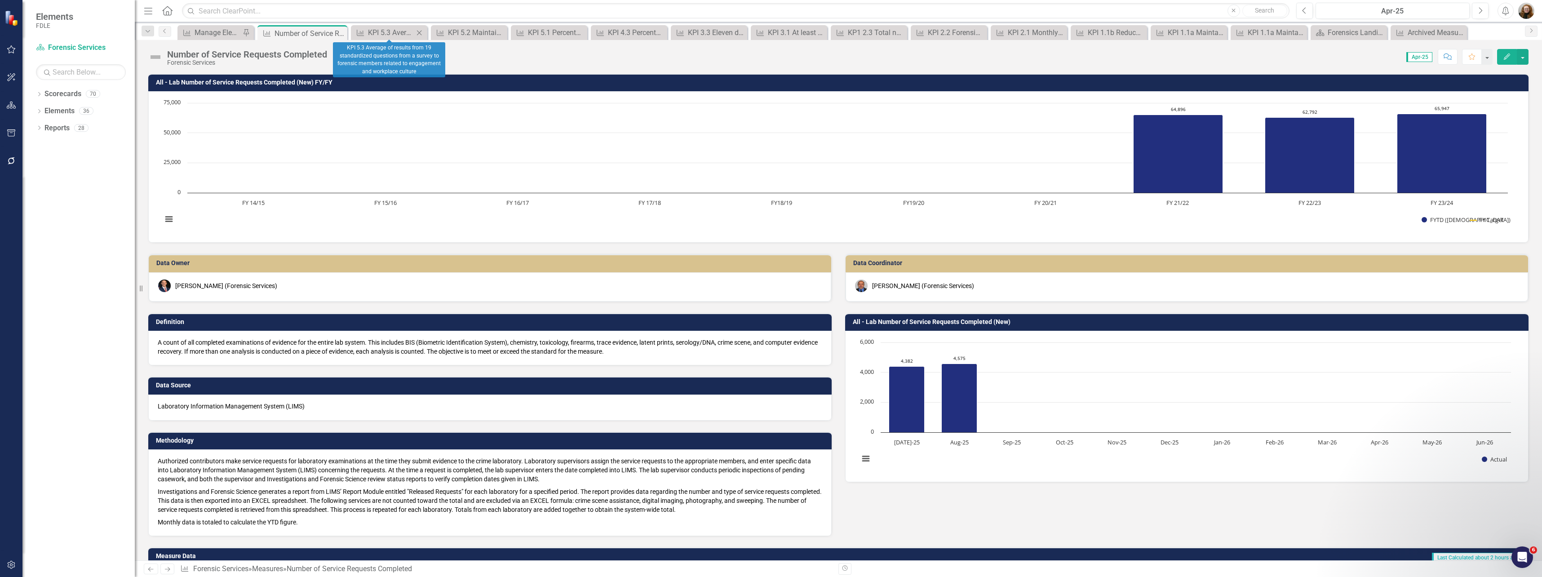
click at [418, 32] on icon "Close" at bounding box center [419, 32] width 9 height 7
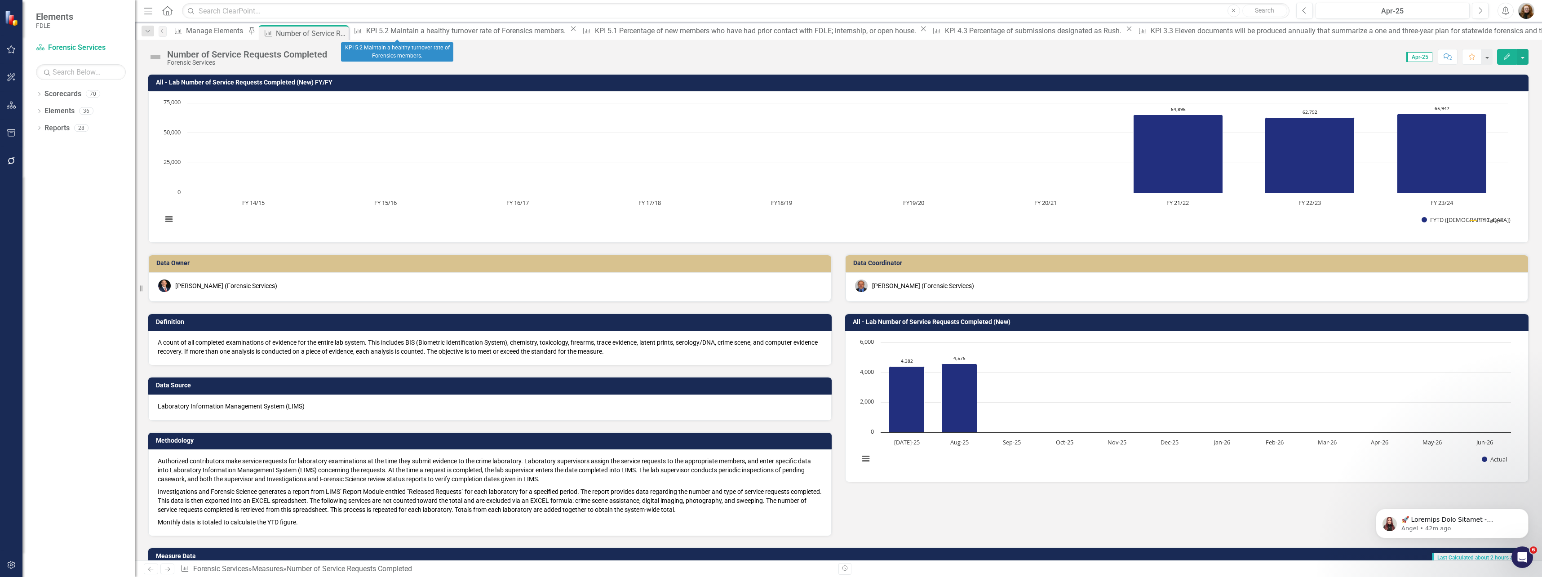
click at [569, 31] on icon "Close" at bounding box center [573, 28] width 9 height 7
click at [691, 31] on icon "Close" at bounding box center [695, 28] width 9 height 7
click at [546, 32] on icon "Close" at bounding box center [550, 28] width 9 height 7
click at [844, 32] on icon "Close" at bounding box center [848, 28] width 9 height 7
click at [784, 32] on icon "Close" at bounding box center [788, 28] width 9 height 7
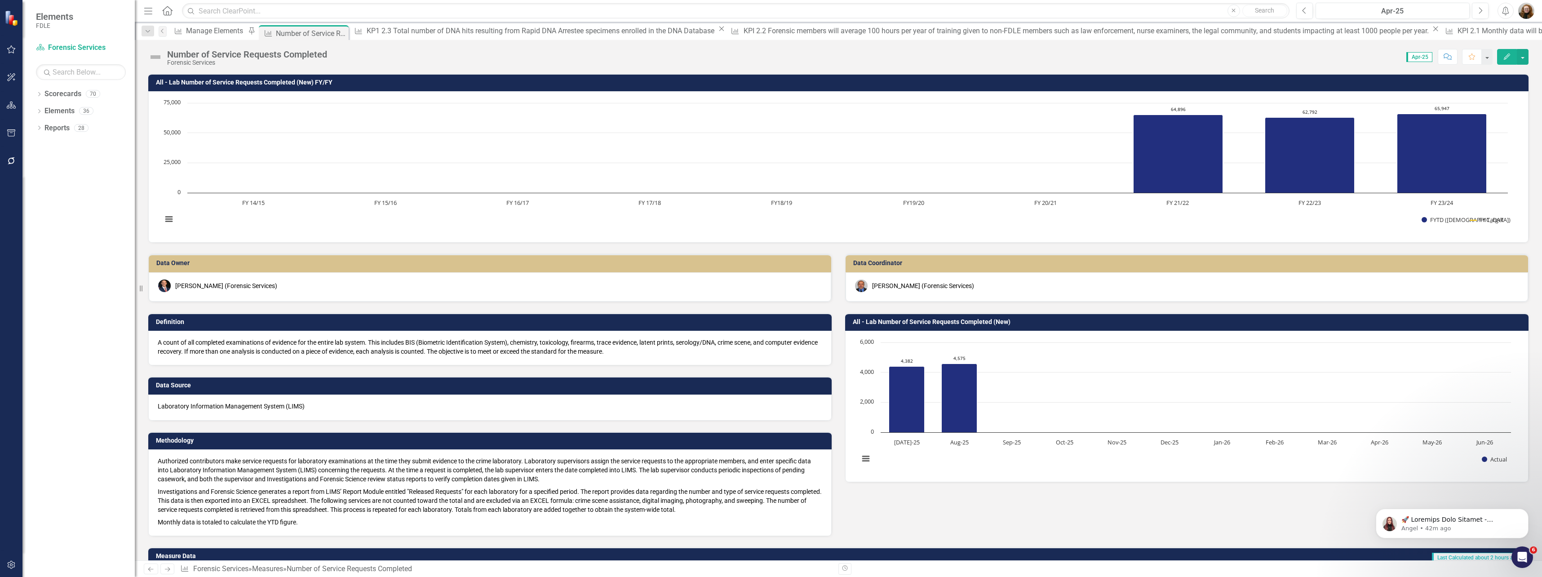
click at [717, 32] on icon "Close" at bounding box center [721, 28] width 9 height 7
click at [911, 32] on icon "Close" at bounding box center [915, 28] width 9 height 7
click at [563, 32] on icon "Close" at bounding box center [567, 28] width 9 height 7
click at [674, 32] on icon "Close" at bounding box center [678, 28] width 9 height 7
click at [450, 32] on icon "Close" at bounding box center [454, 28] width 9 height 7
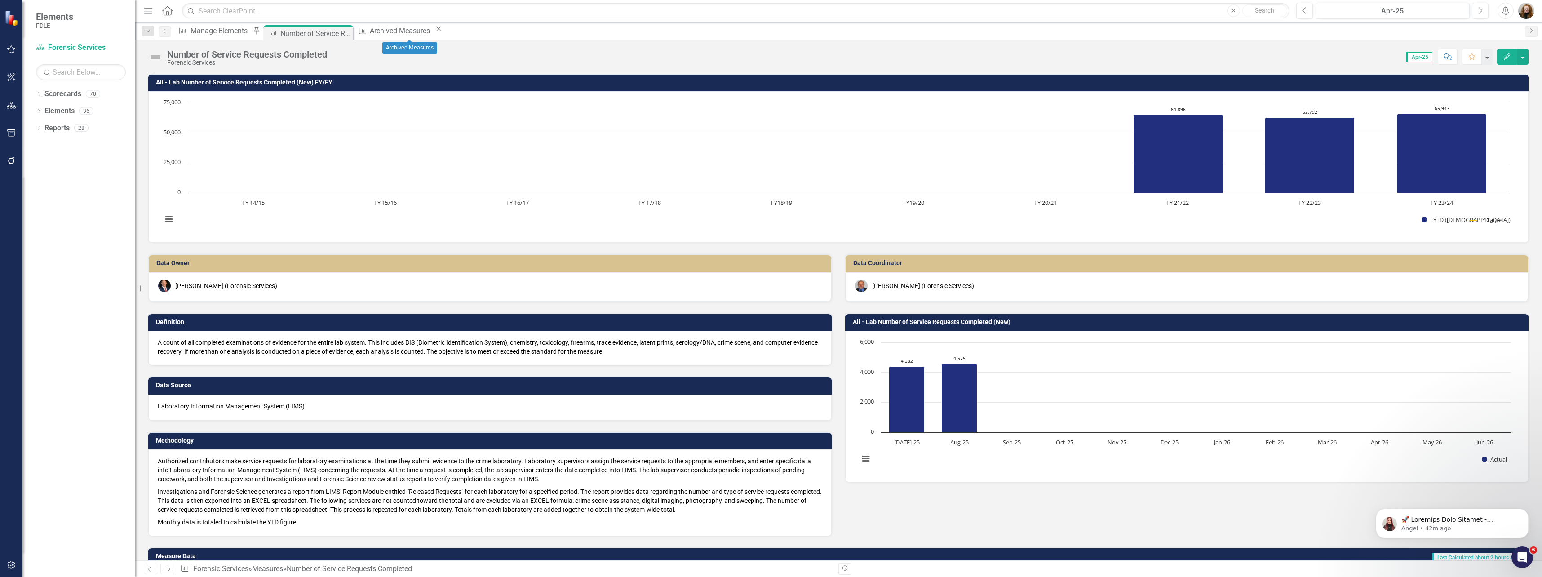
click at [443, 32] on icon "Close" at bounding box center [438, 28] width 9 height 7
click at [349, 32] on icon "Close" at bounding box center [344, 33] width 9 height 7
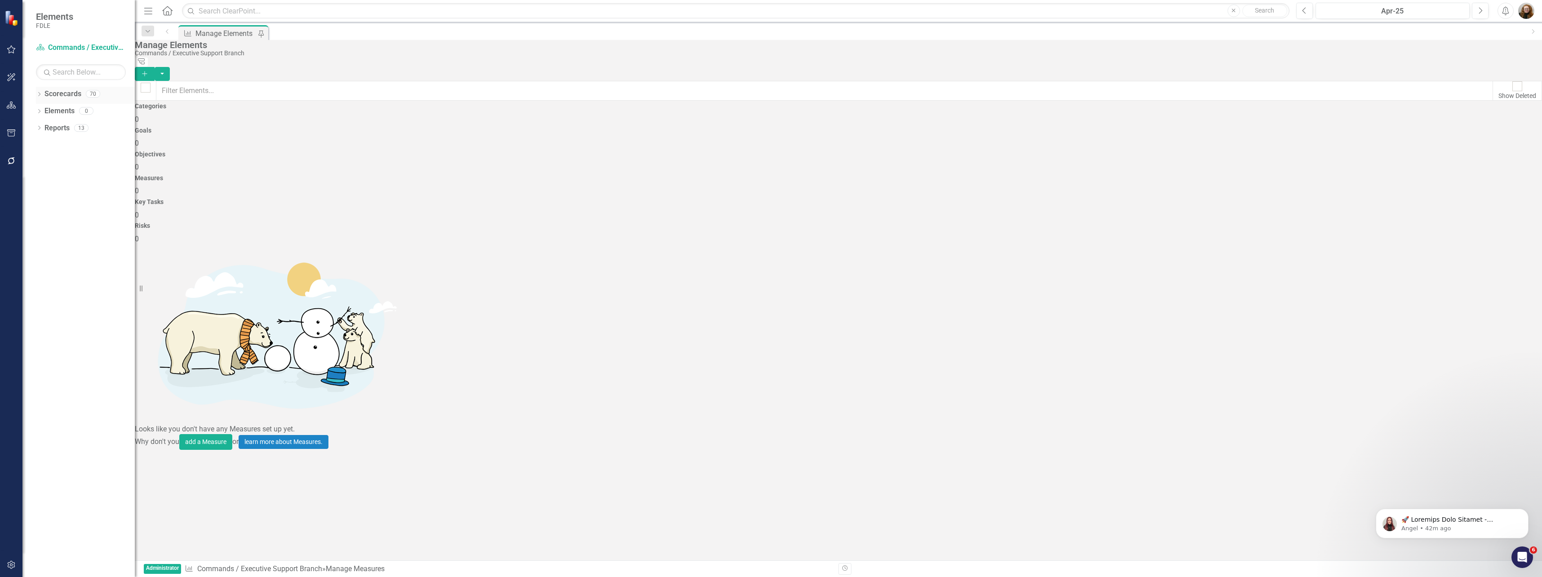
click at [38, 93] on icon "Dropdown" at bounding box center [39, 95] width 6 height 5
click at [55, 142] on link "Archived Measures" at bounding box center [85, 145] width 99 height 10
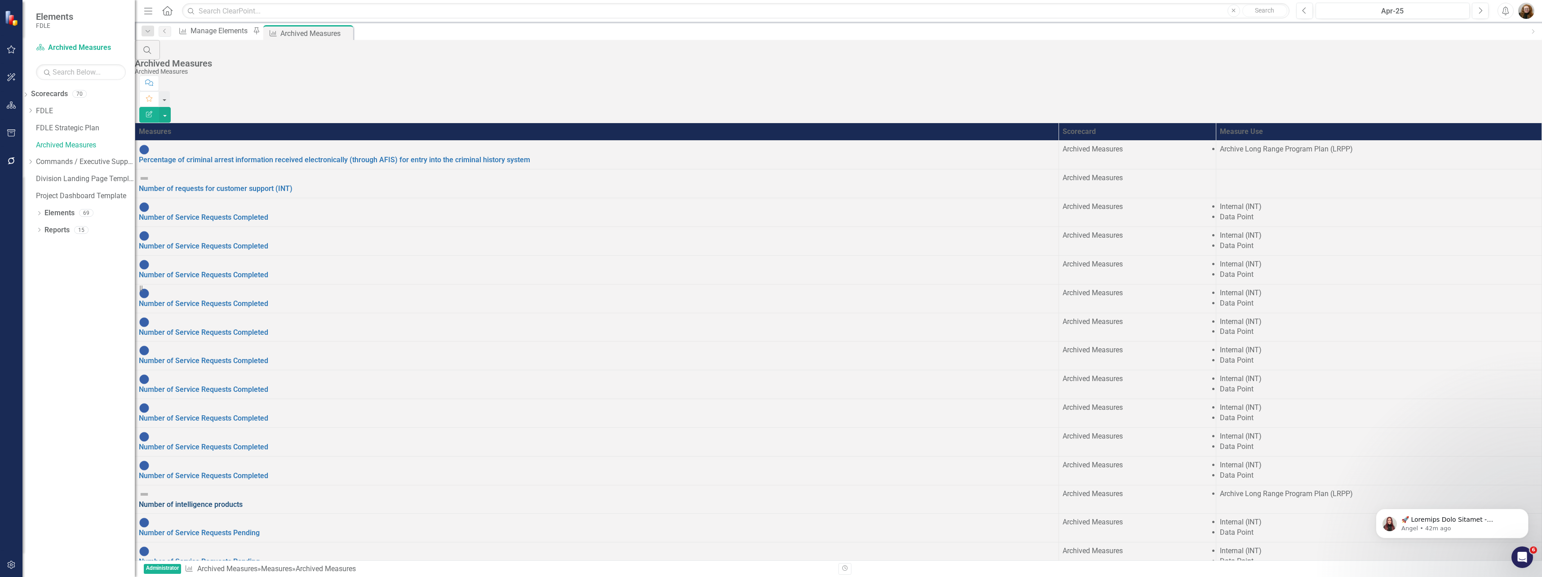
click at [200, 500] on link "Number of intelligence products" at bounding box center [191, 504] width 104 height 9
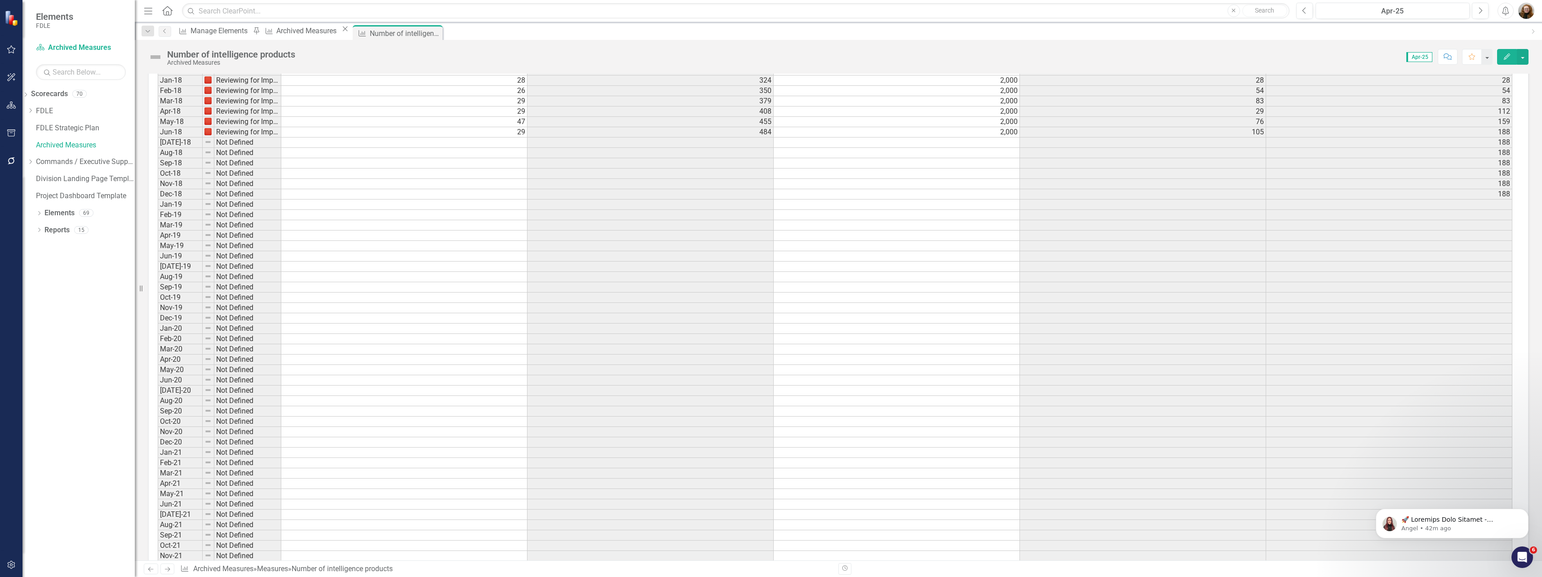
scroll to position [2038, 0]
click at [1504, 52] on button "Edit" at bounding box center [1508, 57] width 20 height 16
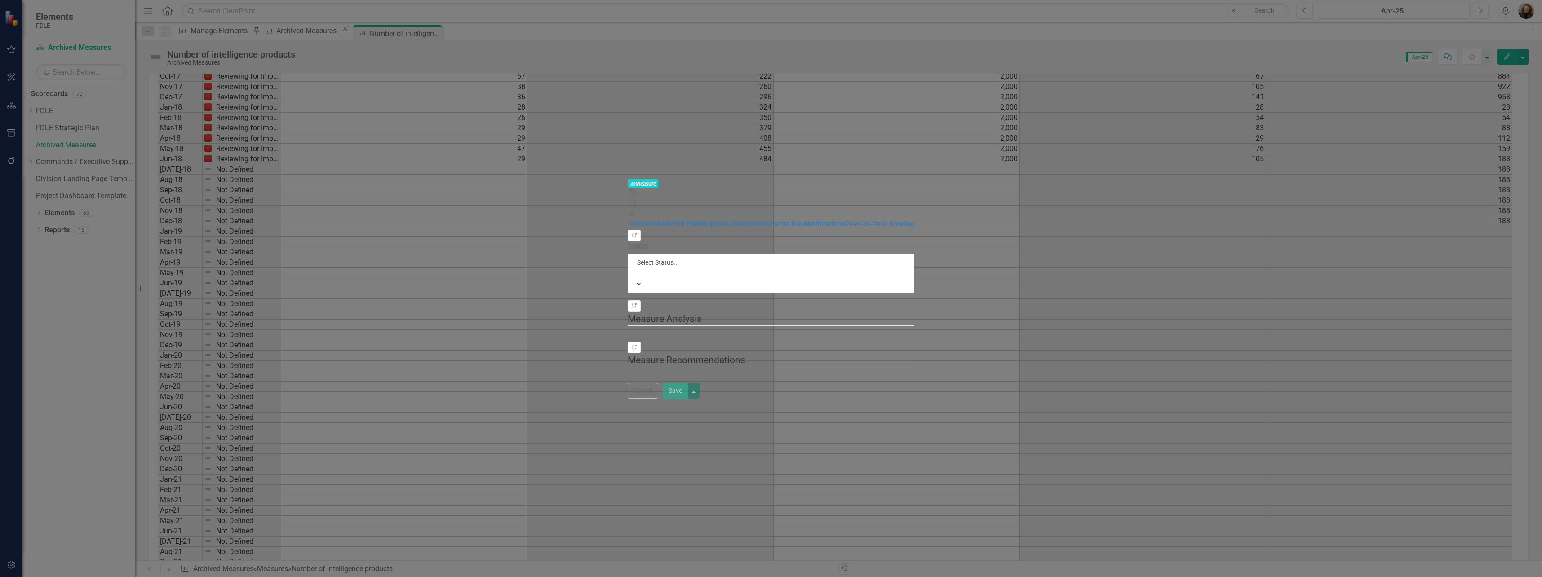
click at [173, 47] on div "Measure Measure Help Maximize Close Update Fields Edit Fields Update Data Serie…" at bounding box center [771, 288] width 1542 height 577
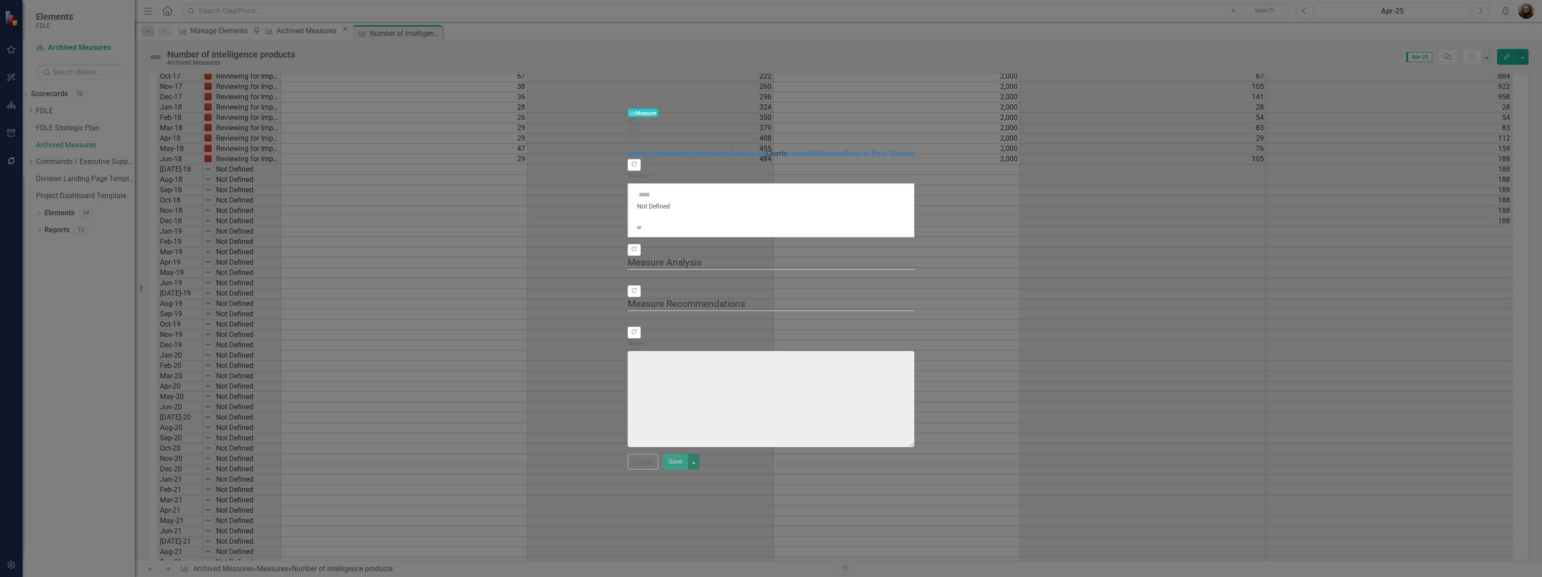
click at [672, 149] on link "Edit Fields" at bounding box center [688, 153] width 33 height 9
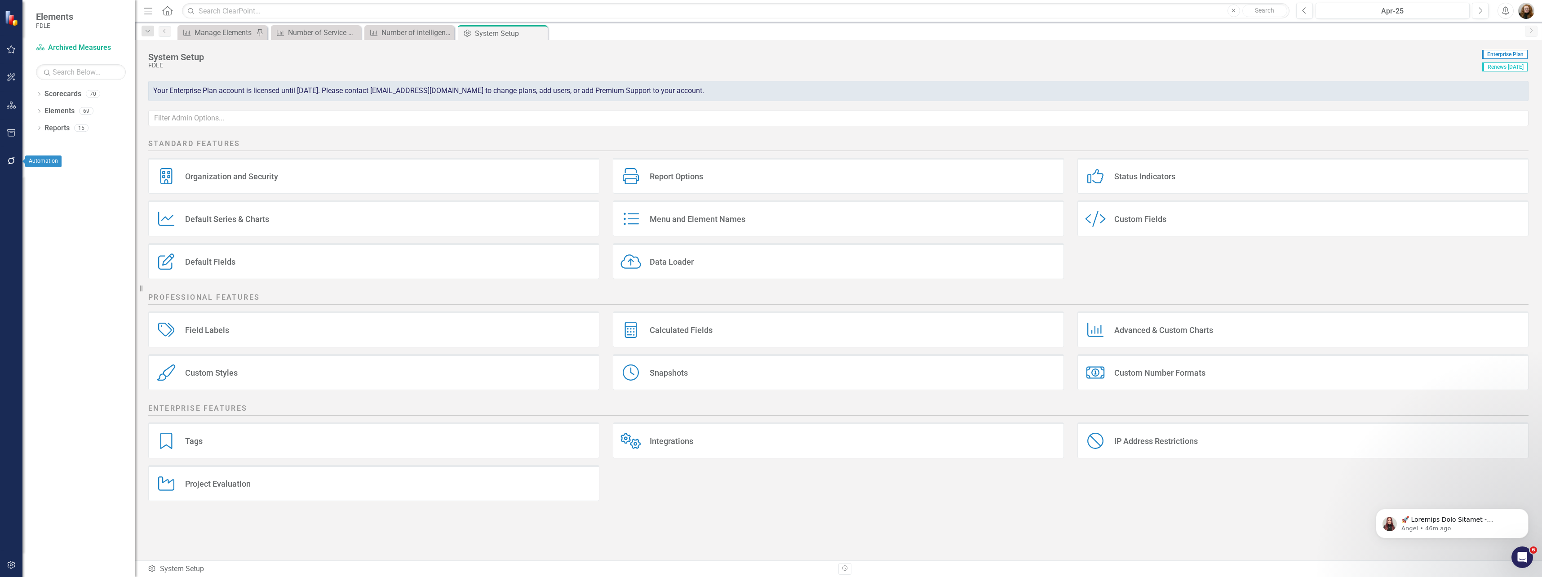
click at [7, 161] on icon "button" at bounding box center [11, 160] width 9 height 7
click at [57, 195] on link "Measure Library" at bounding box center [81, 190] width 90 height 10
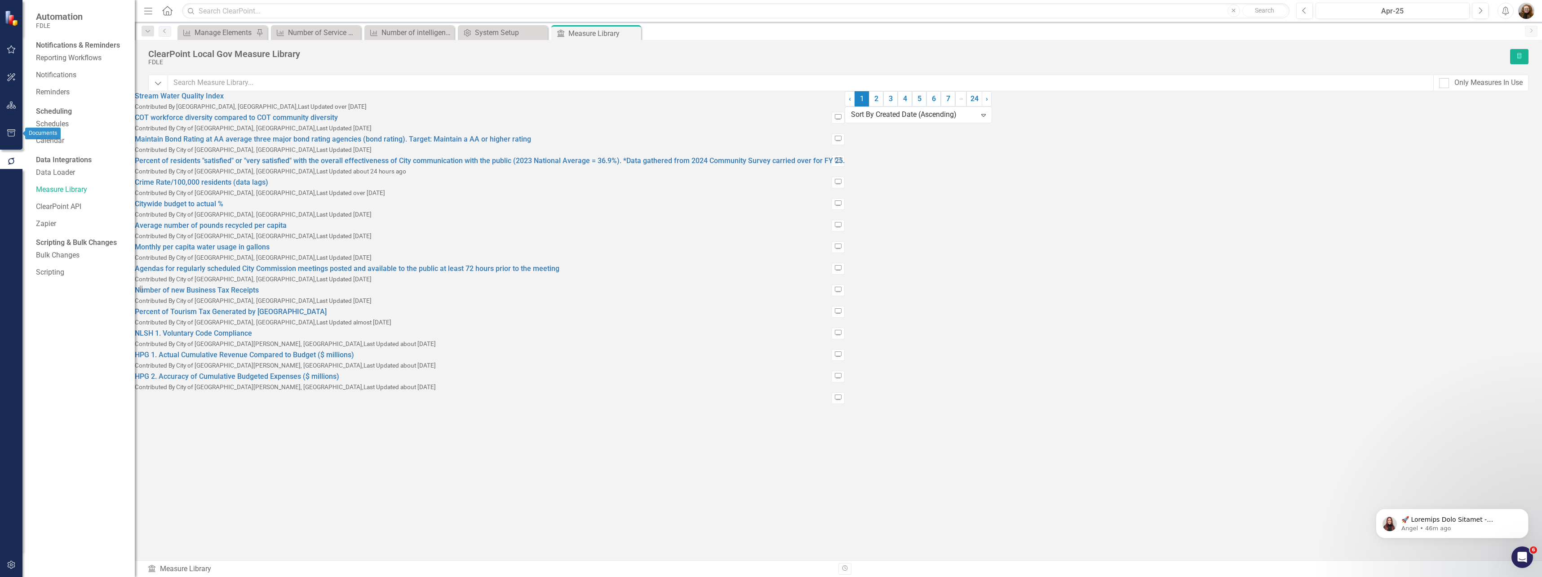
click at [9, 131] on icon "button" at bounding box center [11, 132] width 8 height 7
click at [49, 43] on div "Templates" at bounding box center [81, 45] width 90 height 10
click at [59, 51] on div "Templates" at bounding box center [81, 45] width 90 height 10
click at [329, 34] on div "Number of Service Requests Pending" at bounding box center [317, 32] width 59 height 11
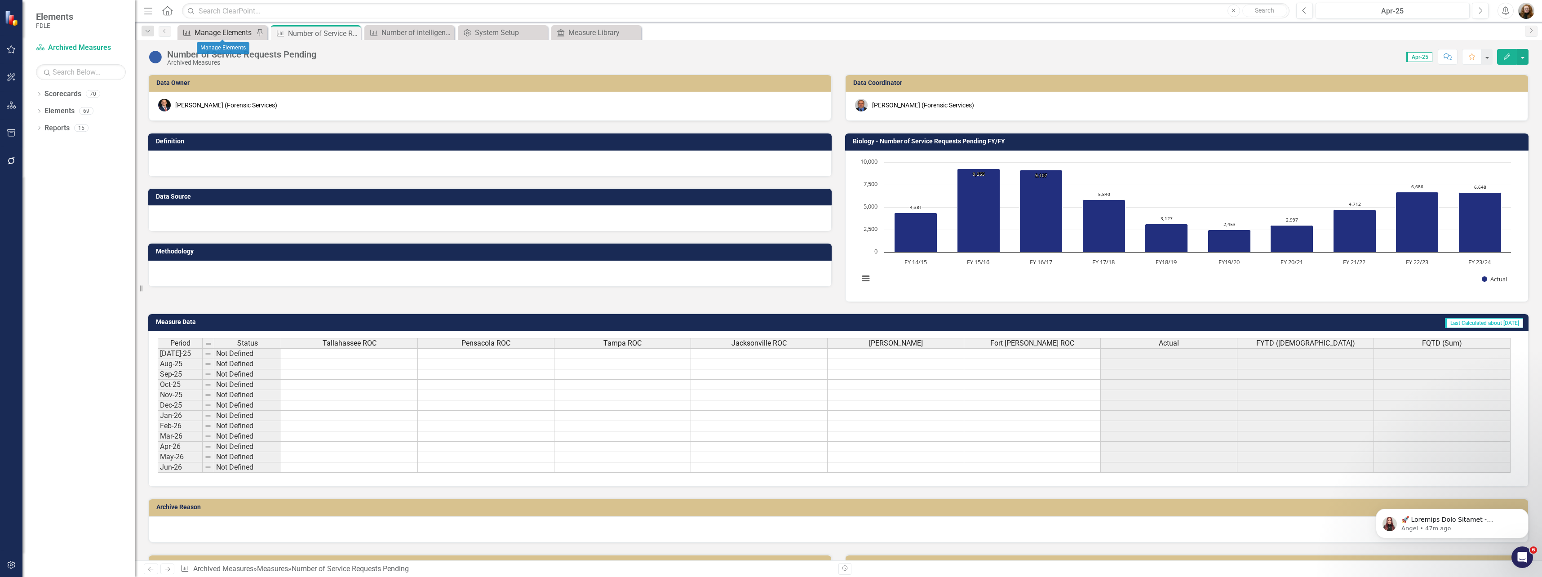
click at [220, 33] on div "Manage Elements" at bounding box center [224, 32] width 59 height 11
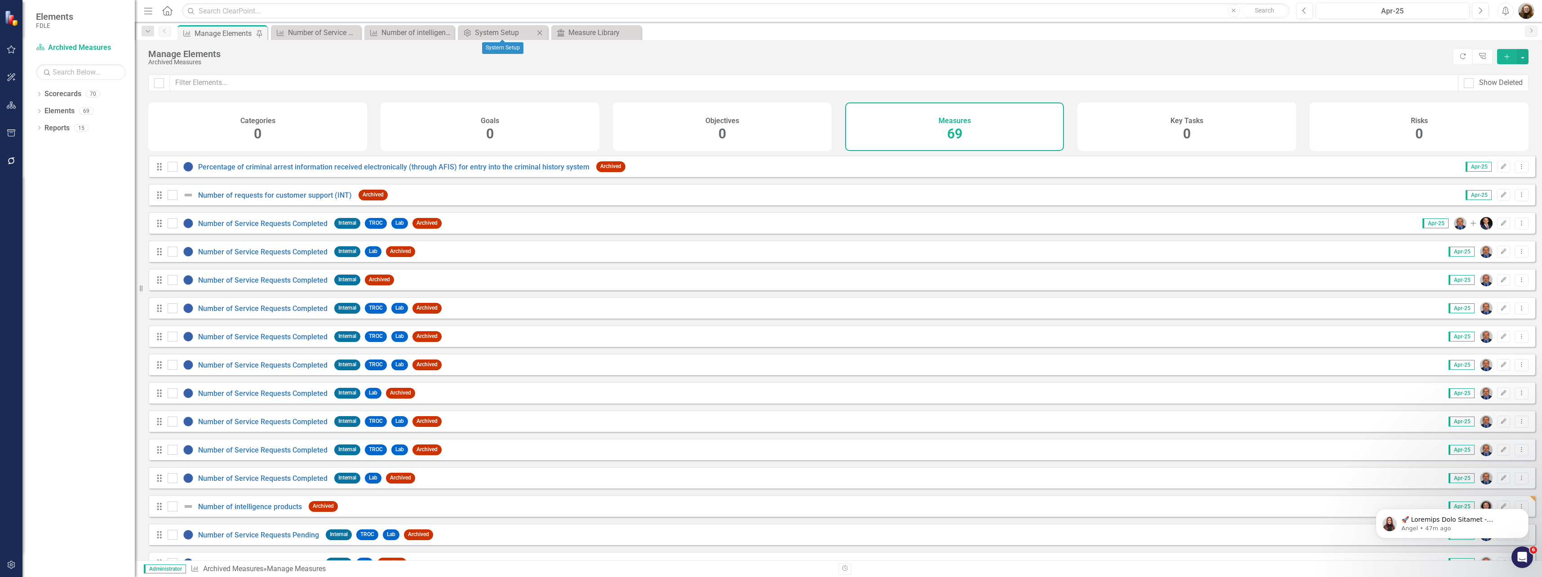
click at [539, 30] on icon "Close" at bounding box center [539, 32] width 9 height 7
click at [0, 0] on icon "Close" at bounding box center [0, 0] width 0 height 0
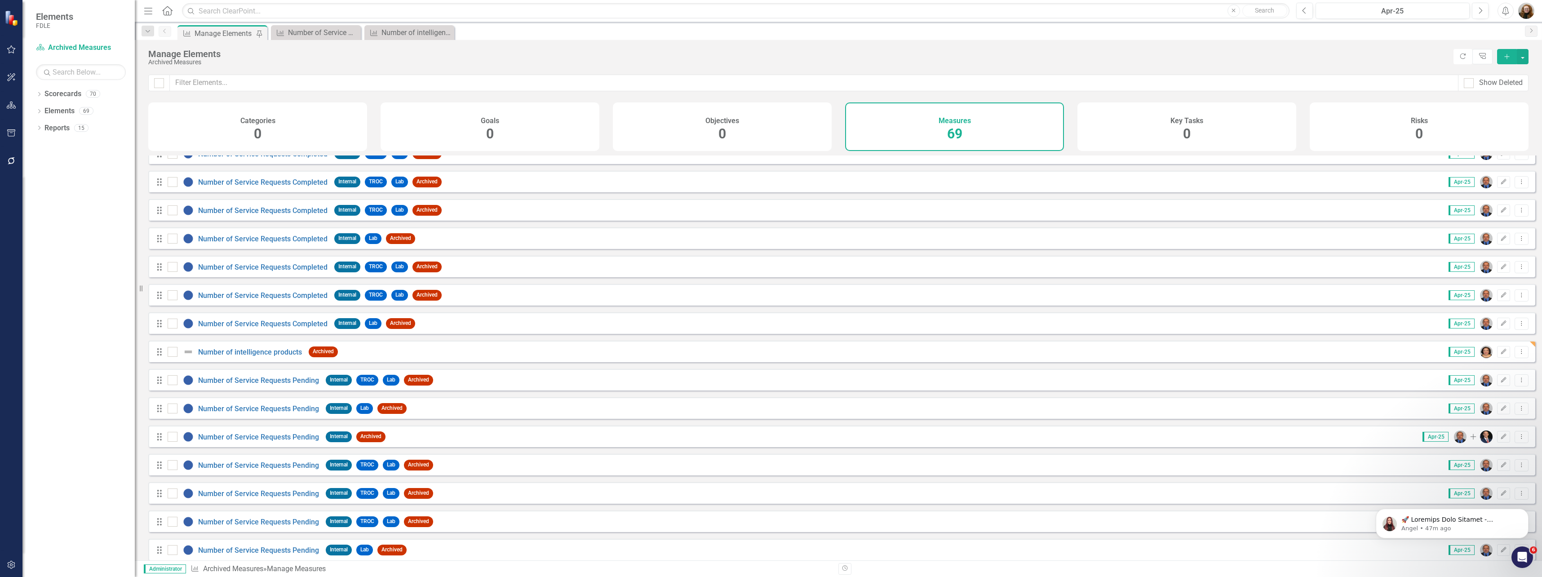
scroll to position [180, 0]
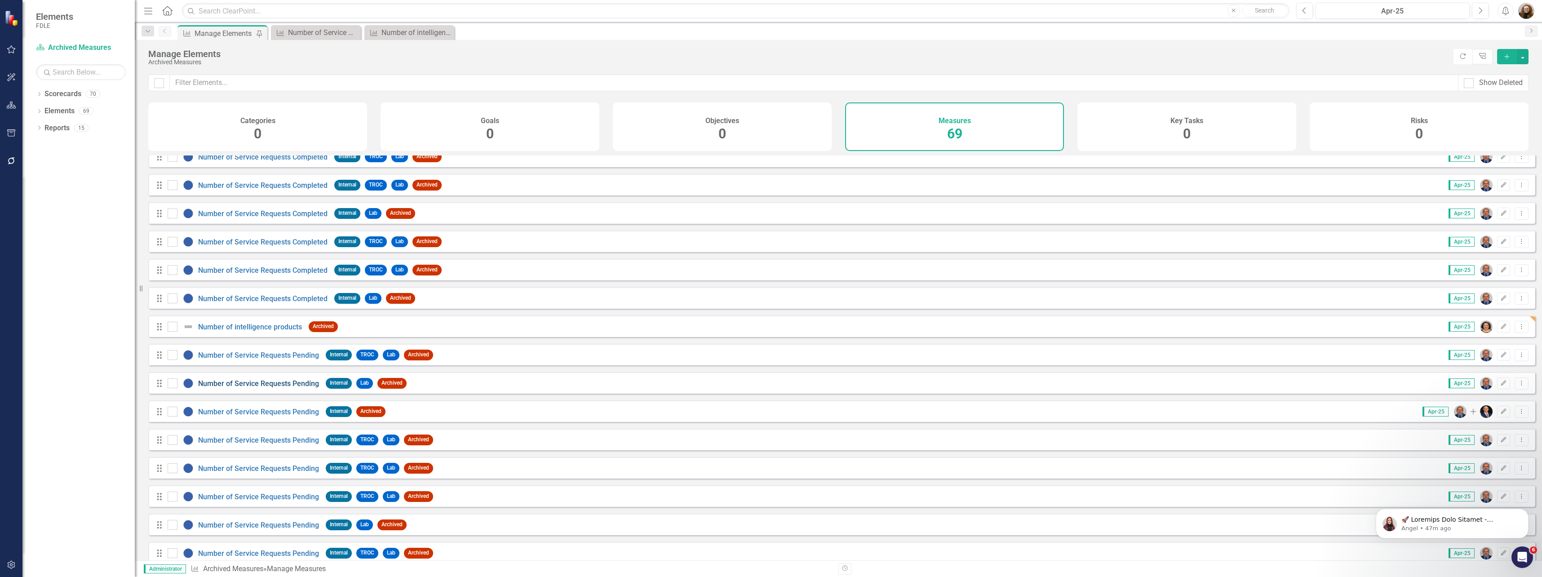
click at [244, 388] on link "Number of Service Requests Pending" at bounding box center [258, 383] width 121 height 9
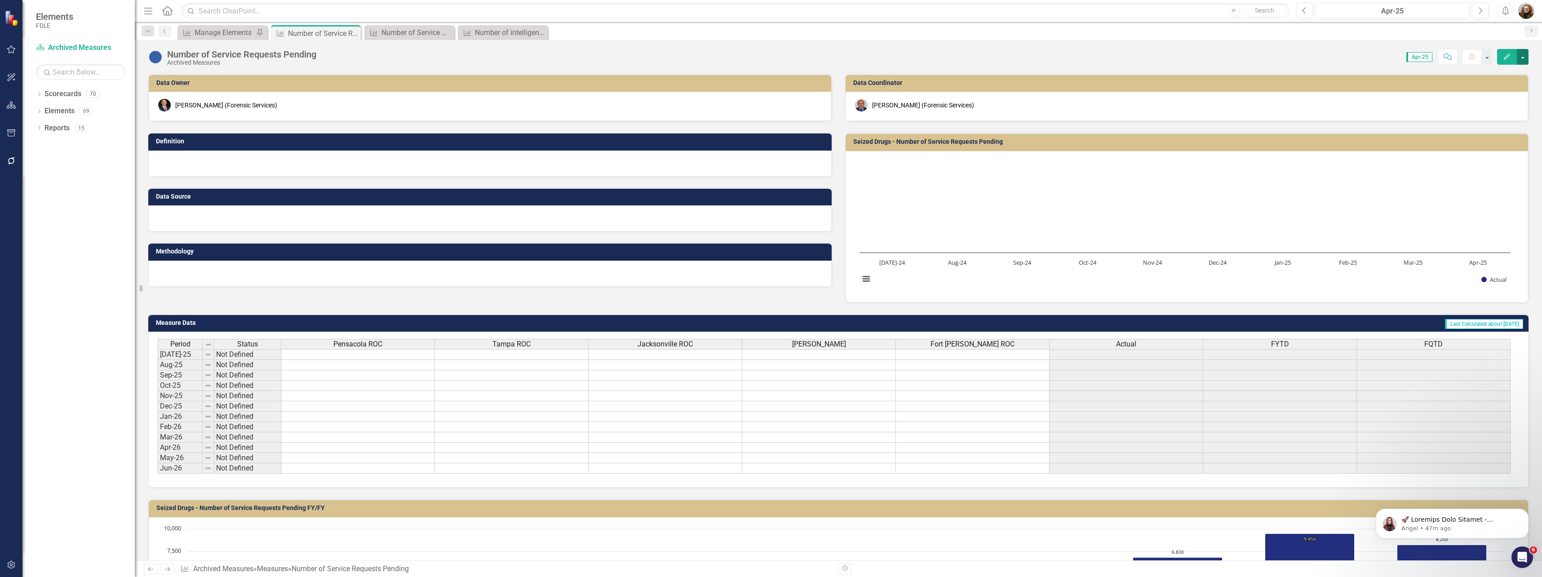
click at [1524, 61] on button "button" at bounding box center [1523, 57] width 12 height 16
click at [1459, 89] on link "Edit Report Edit Layout" at bounding box center [1485, 90] width 88 height 17
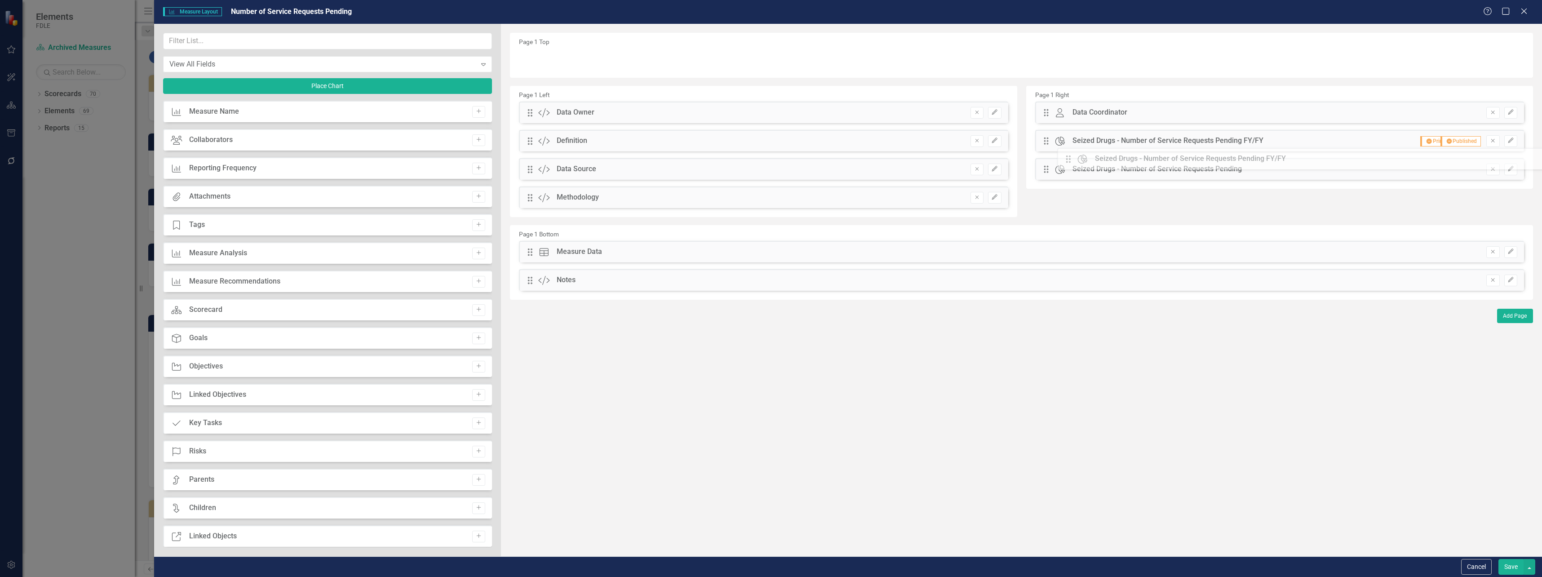
drag, startPoint x: 529, startPoint y: 278, endPoint x: 1084, endPoint y: 159, distance: 567.8
click at [1511, 145] on button "Edit" at bounding box center [1511, 141] width 13 height 12
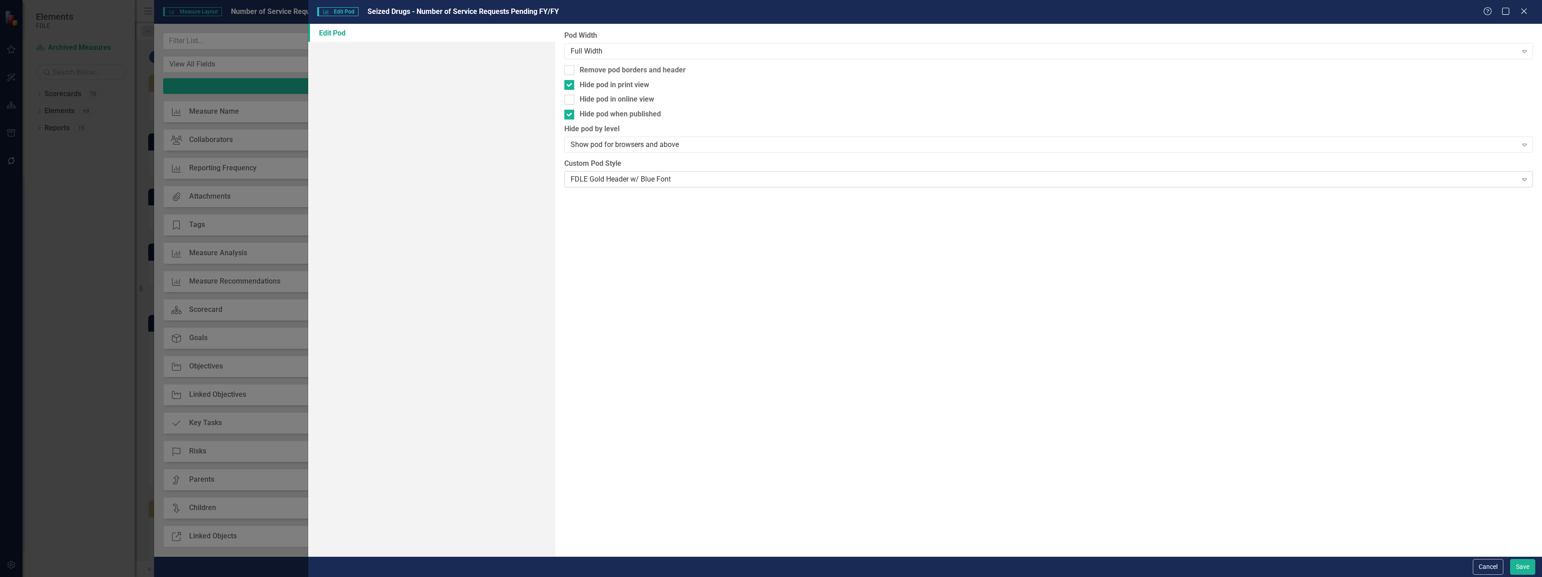
click at [587, 178] on div "FDLE Gold Header w/ Blue Font" at bounding box center [1044, 179] width 947 height 10
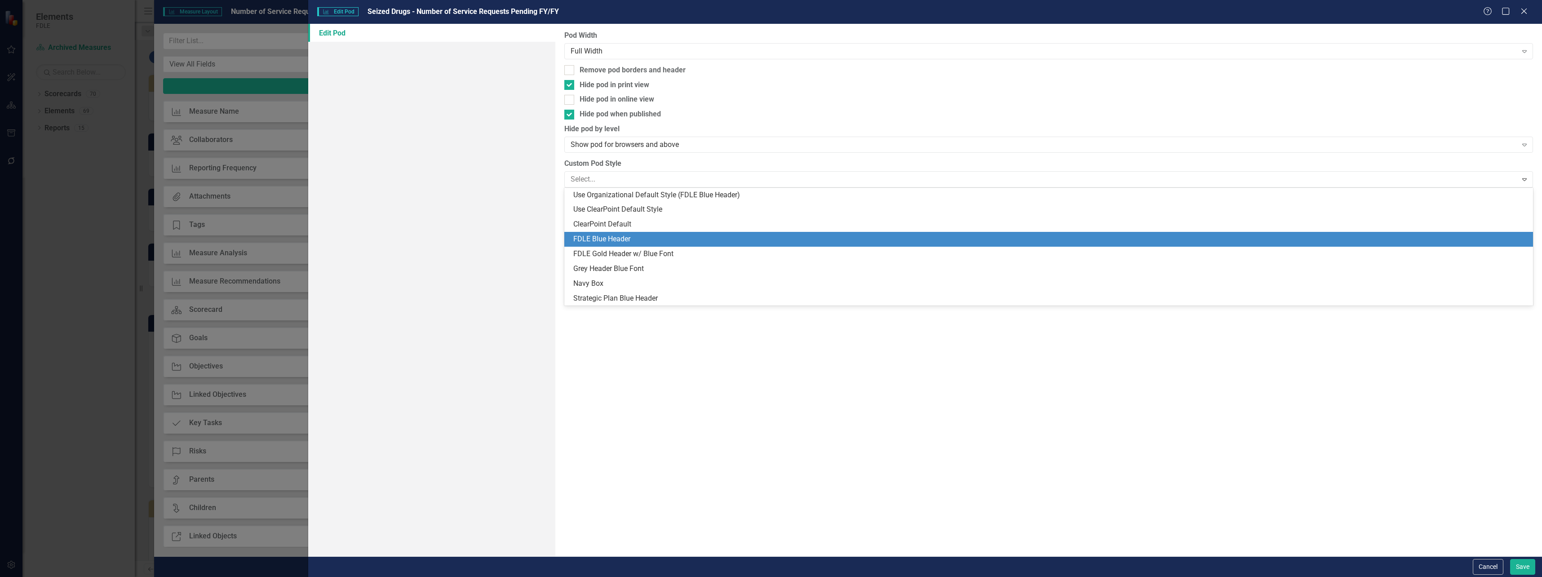
click at [596, 232] on div "FDLE Blue Header" at bounding box center [1048, 239] width 969 height 15
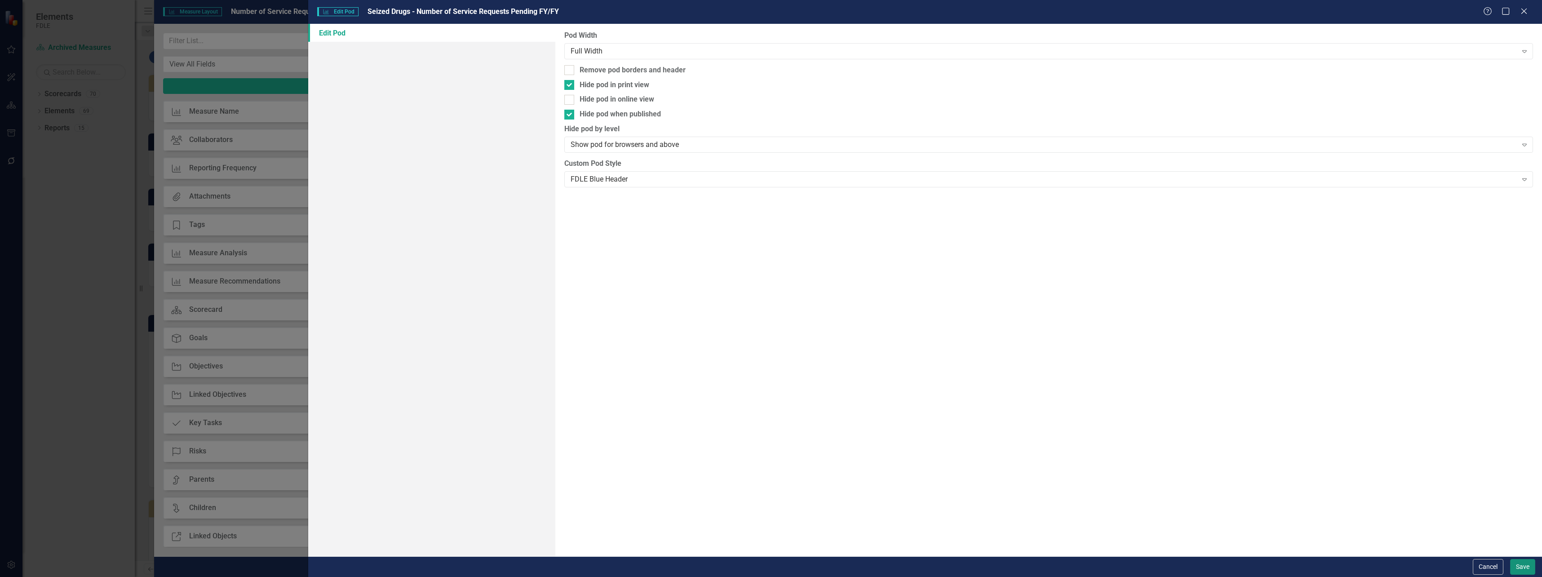
click at [1527, 572] on button "Save" at bounding box center [1523, 567] width 25 height 16
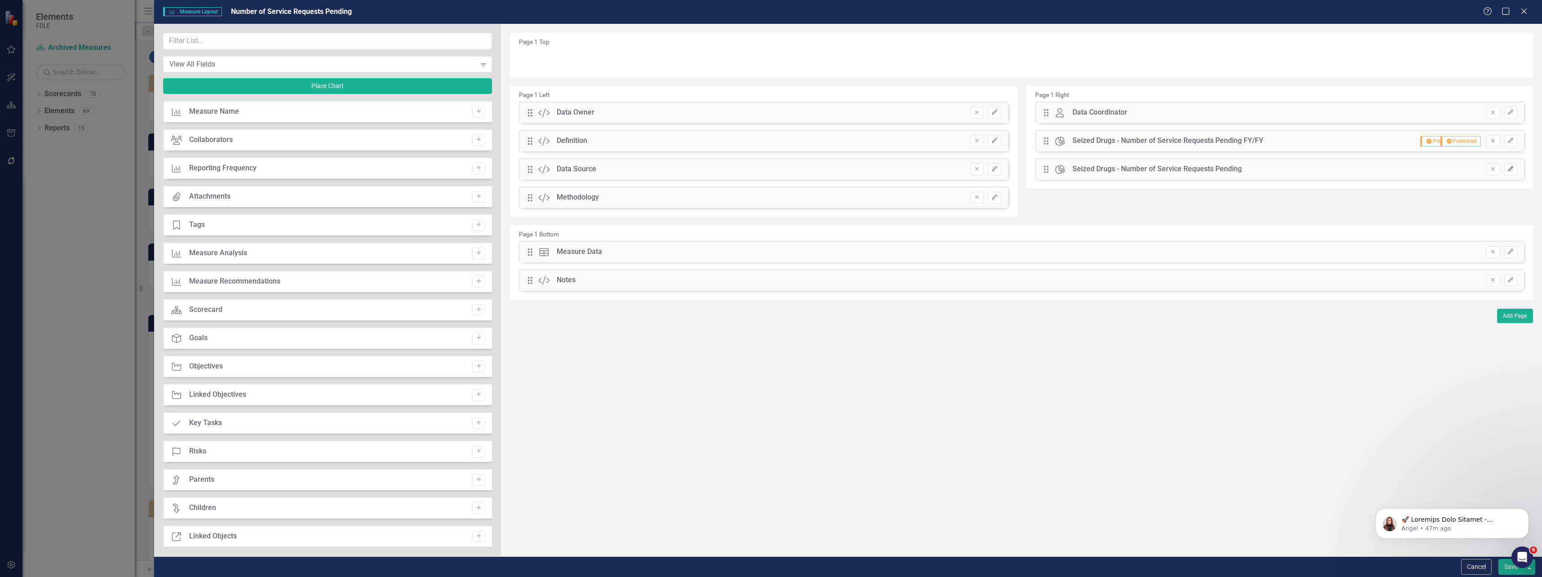
click at [1508, 168] on icon "Edit" at bounding box center [1511, 168] width 7 height 5
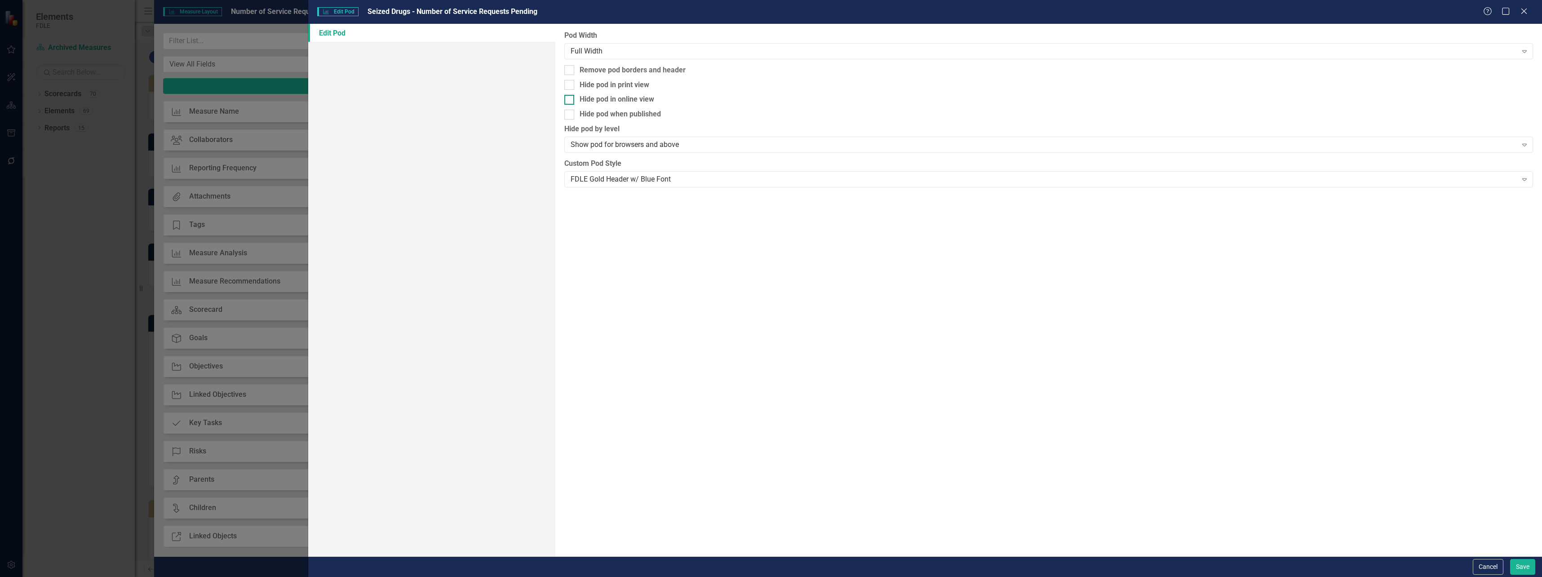
click at [573, 99] on div at bounding box center [569, 100] width 10 height 10
click at [570, 99] on input "Hide pod in online view" at bounding box center [567, 98] width 6 height 6
checkbox input "true"
click at [1521, 567] on button "Save" at bounding box center [1523, 567] width 25 height 16
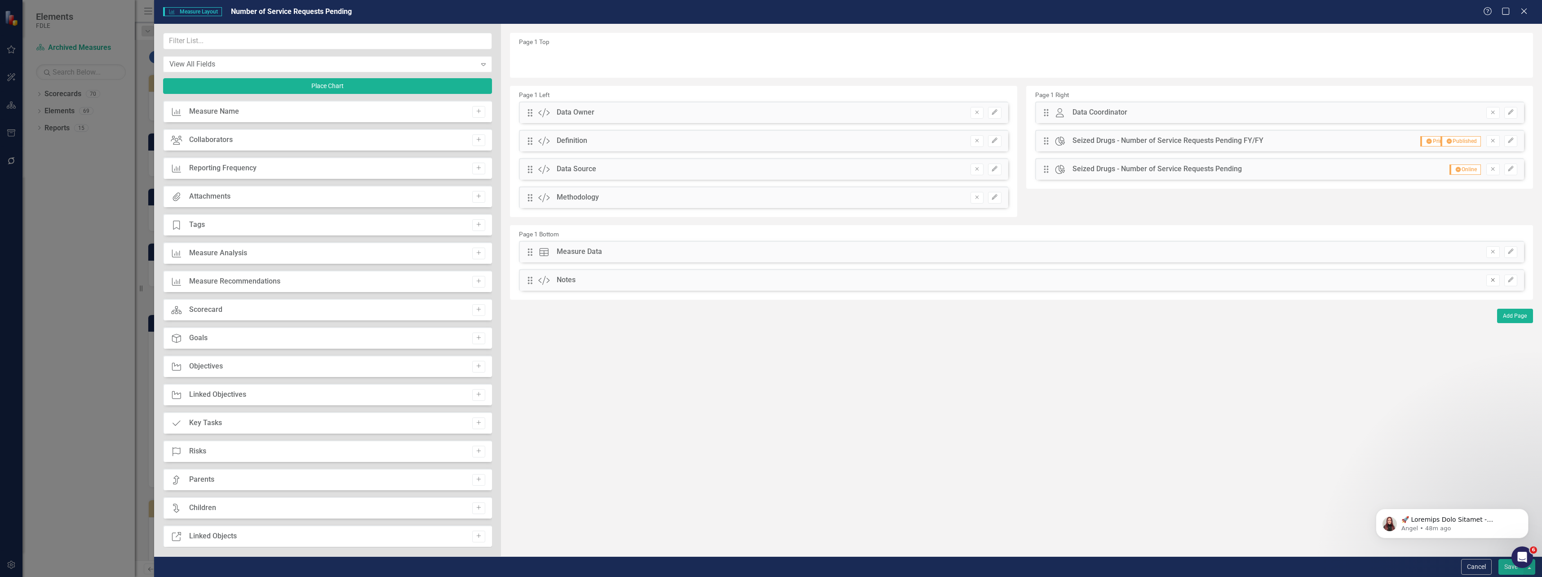
click at [1498, 280] on button "Remove" at bounding box center [1493, 281] width 13 height 12
click at [207, 33] on input "text" at bounding box center [327, 41] width 329 height 17
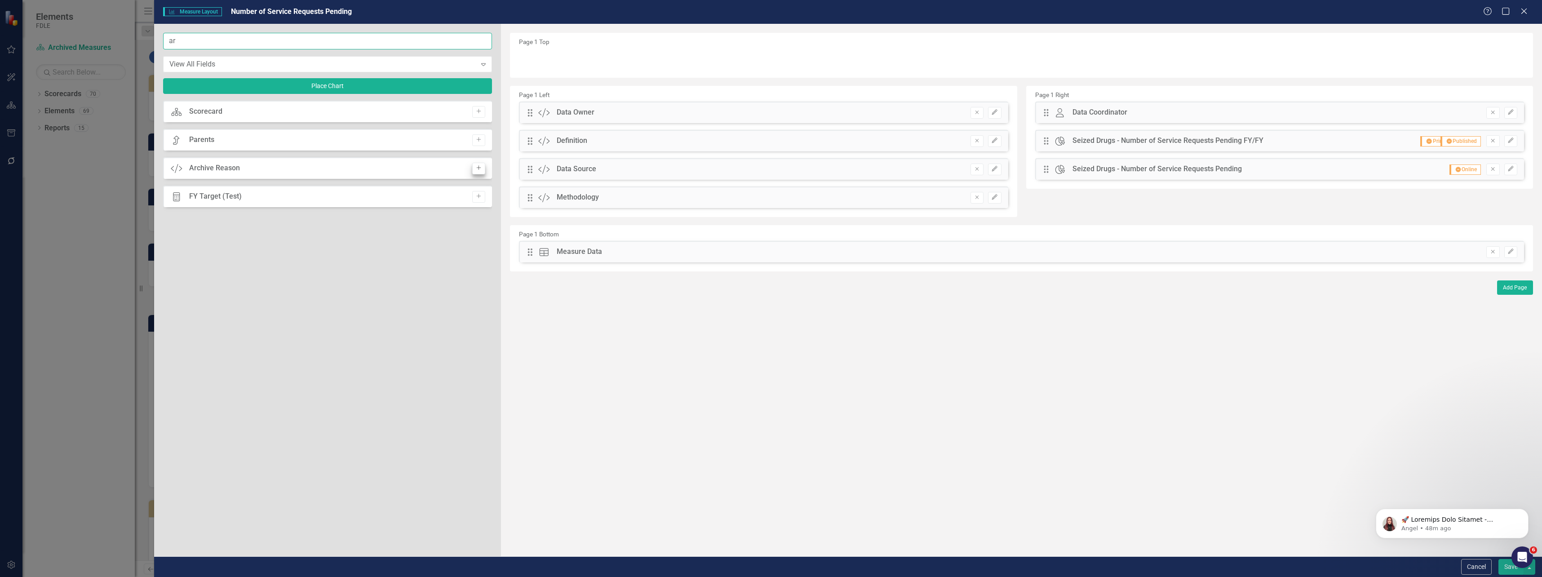
type input "ar"
click at [477, 164] on button "Add" at bounding box center [478, 169] width 13 height 12
drag, startPoint x: 532, startPoint y: 59, endPoint x: 578, endPoint y: 278, distance: 223.7
click at [1515, 283] on button "Edit" at bounding box center [1511, 281] width 13 height 12
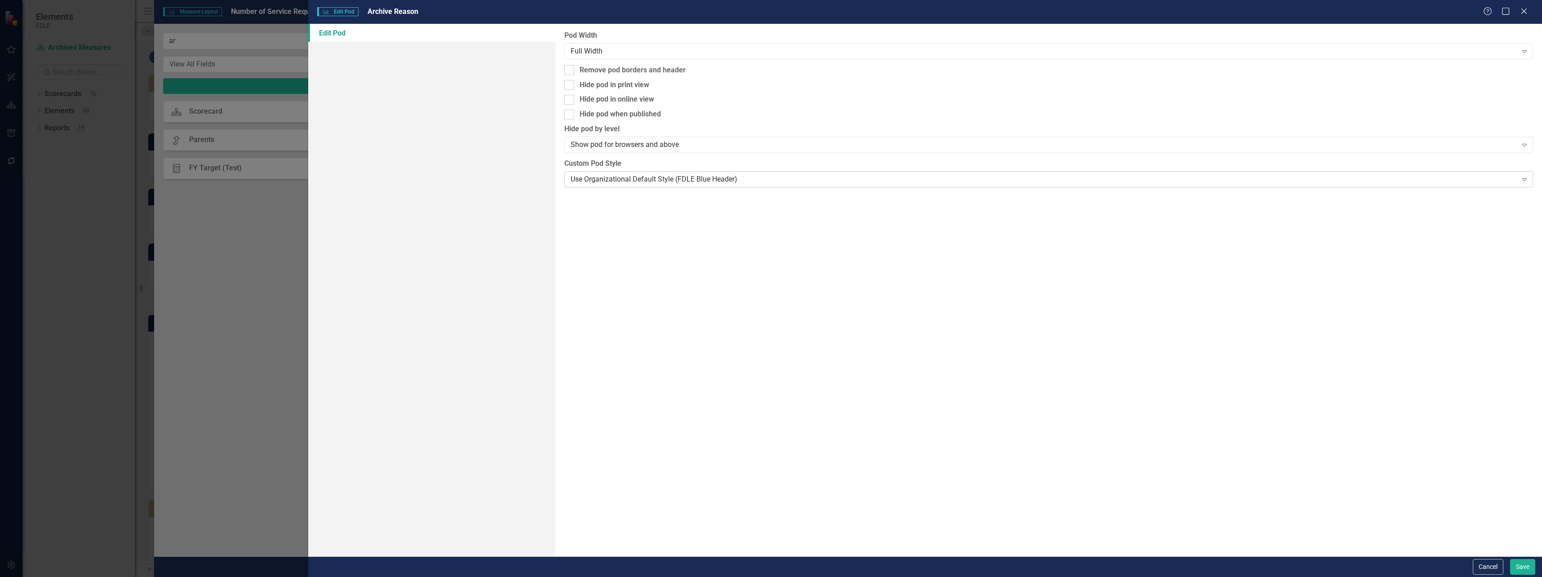
click at [614, 180] on div "Use Organizational Default Style (FDLE Blue Header)" at bounding box center [1044, 179] width 947 height 10
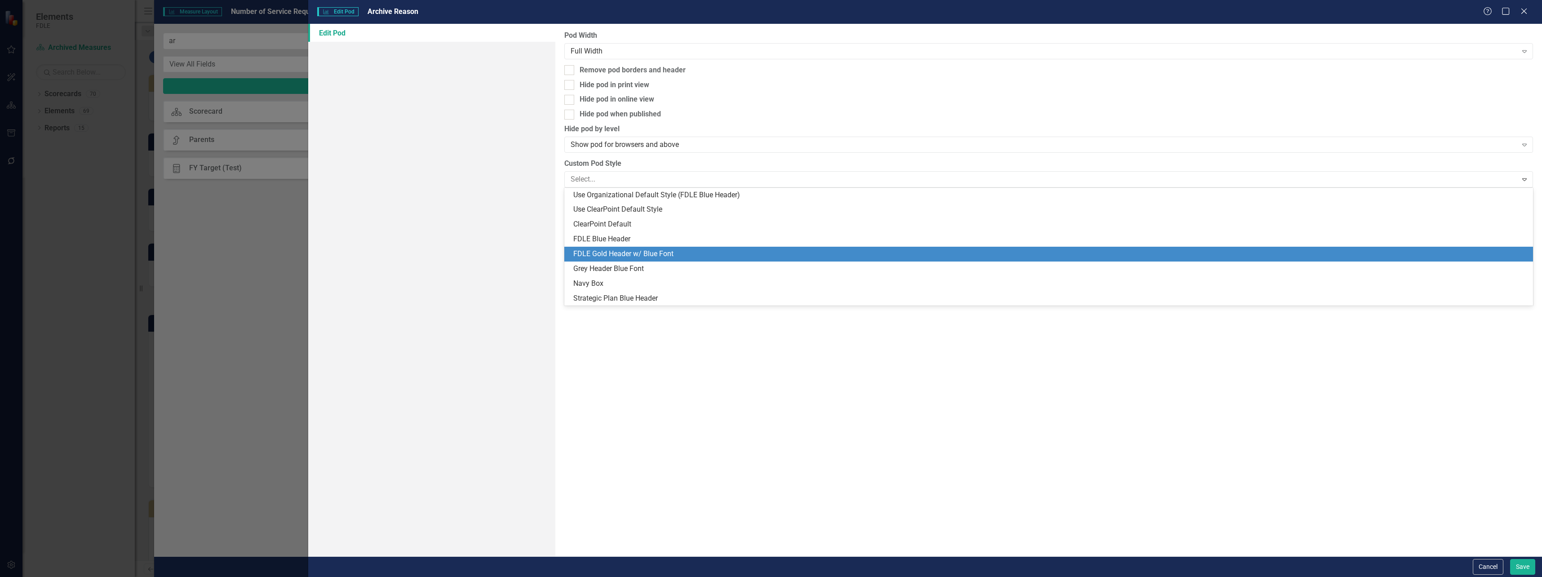
drag, startPoint x: 607, startPoint y: 249, endPoint x: 617, endPoint y: 259, distance: 14.0
click at [607, 249] on div "FDLE Gold Header w/ Blue Font" at bounding box center [1050, 254] width 955 height 10
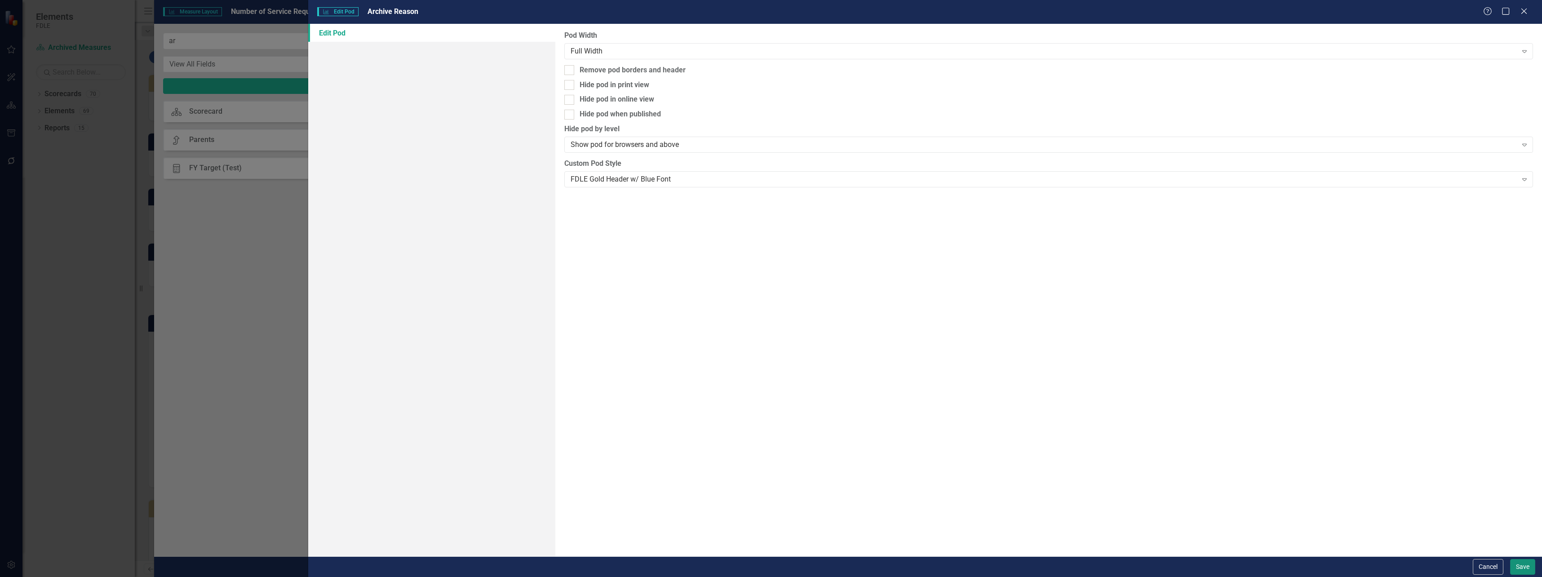
click at [1524, 569] on button "Save" at bounding box center [1523, 567] width 25 height 16
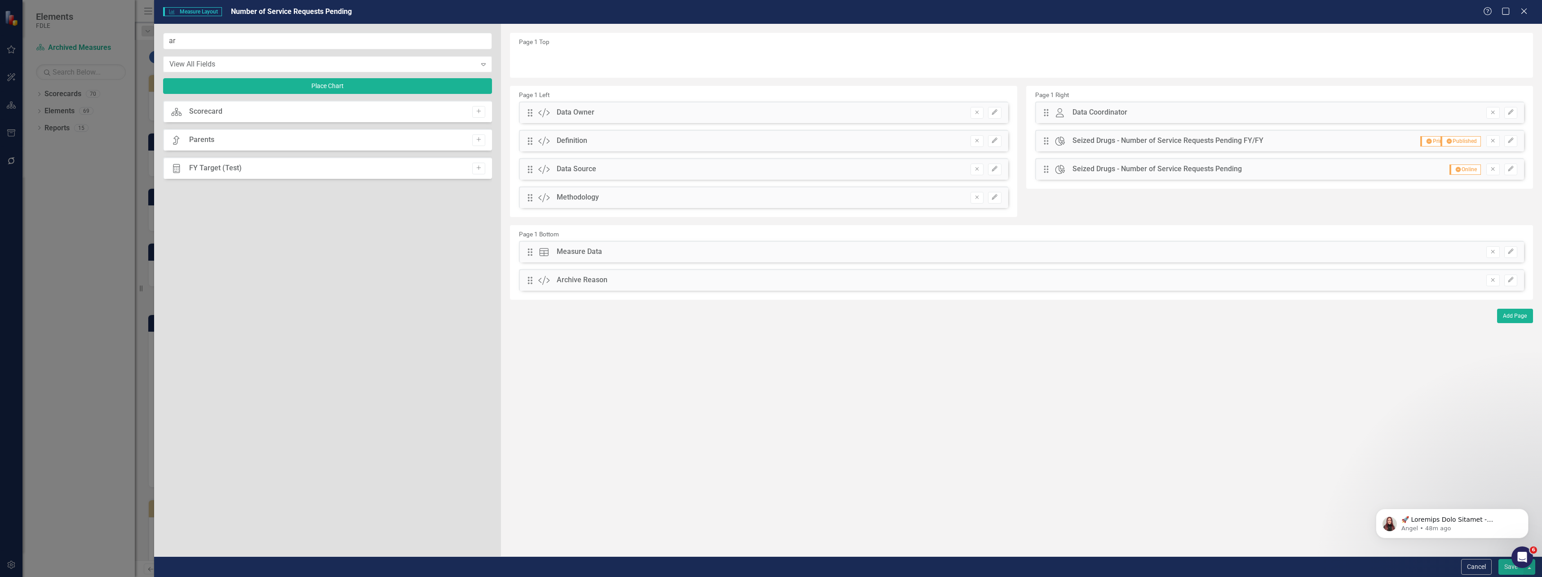
click at [1506, 567] on button "Save" at bounding box center [1511, 567] width 25 height 16
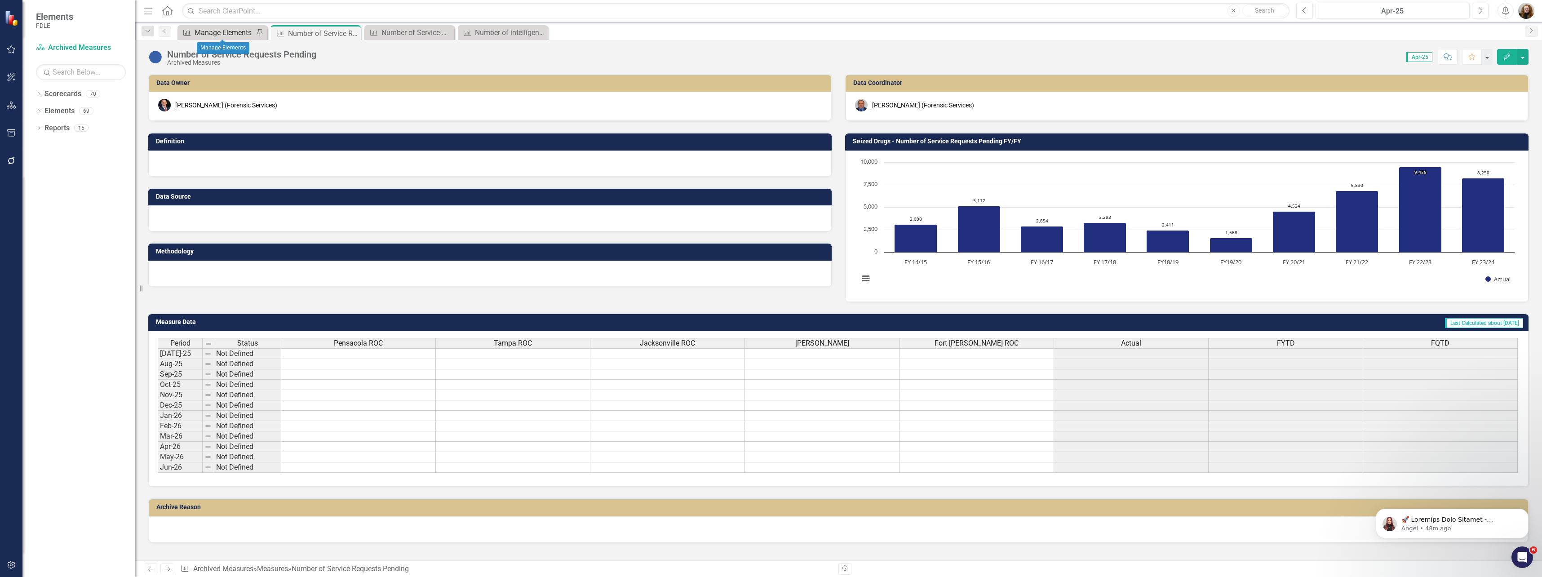
click at [234, 35] on div "Manage Elements" at bounding box center [224, 32] width 59 height 11
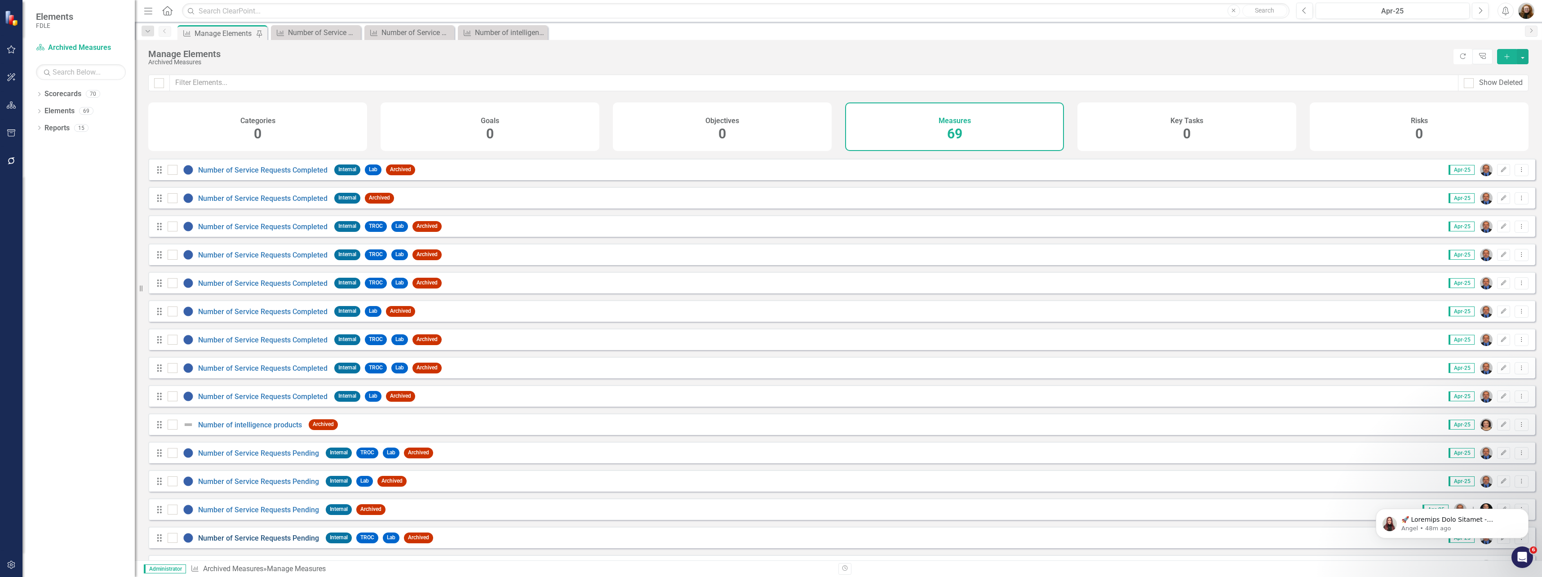
scroll to position [180, 0]
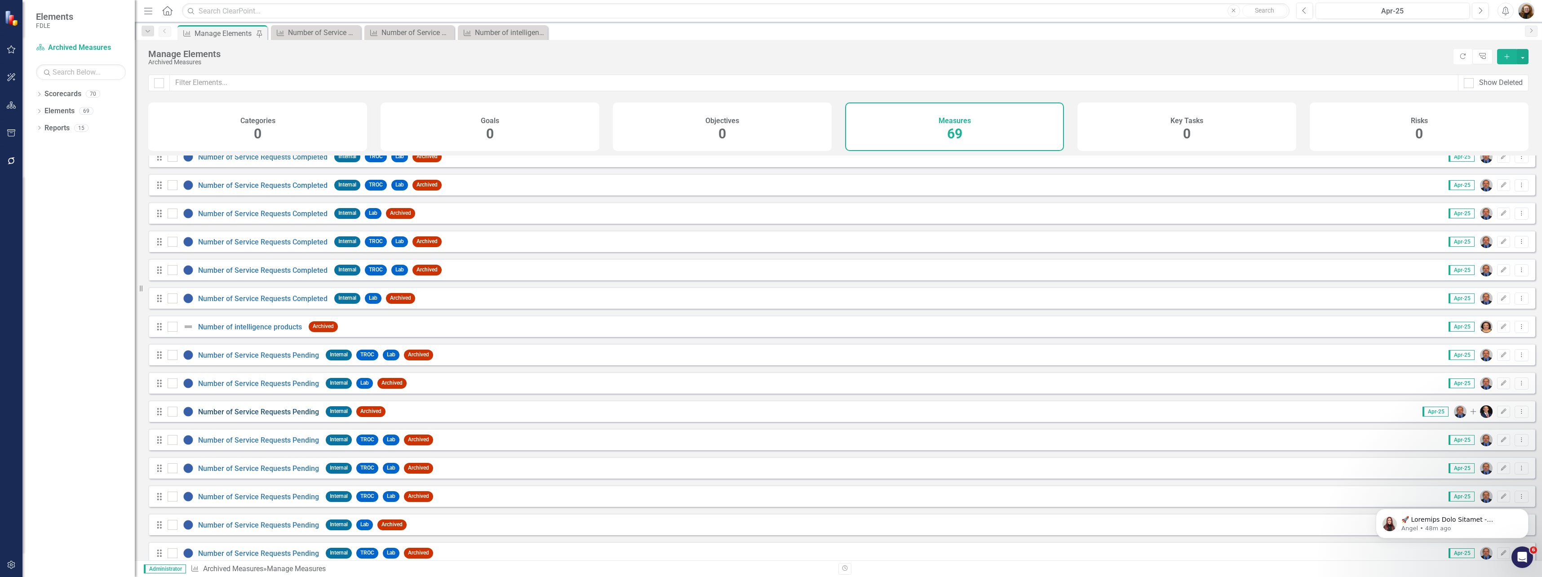
click at [258, 416] on link "Number of Service Requests Pending" at bounding box center [258, 412] width 121 height 9
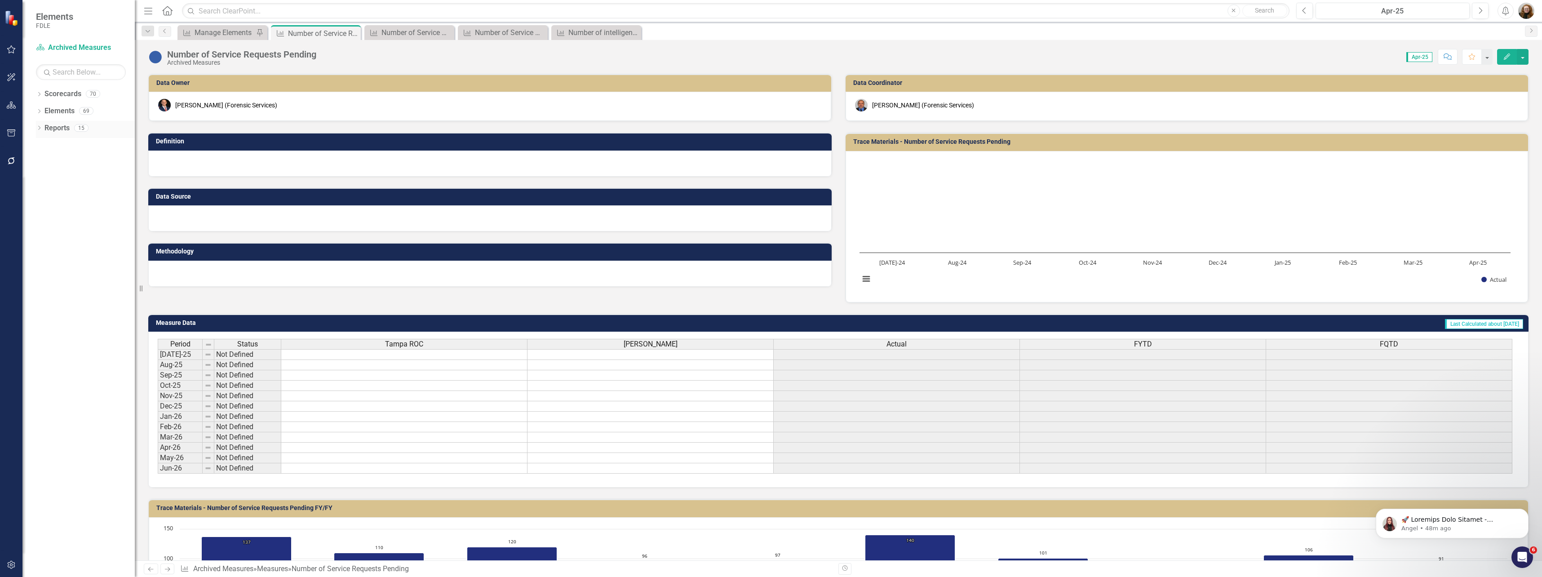
click at [41, 130] on icon "Dropdown" at bounding box center [39, 128] width 6 height 5
click at [41, 112] on icon "Dropdown" at bounding box center [39, 112] width 6 height 5
click at [39, 217] on div "Dropdown Reports 15" at bounding box center [85, 214] width 99 height 17
click at [46, 160] on icon "Dropdown" at bounding box center [43, 162] width 6 height 5
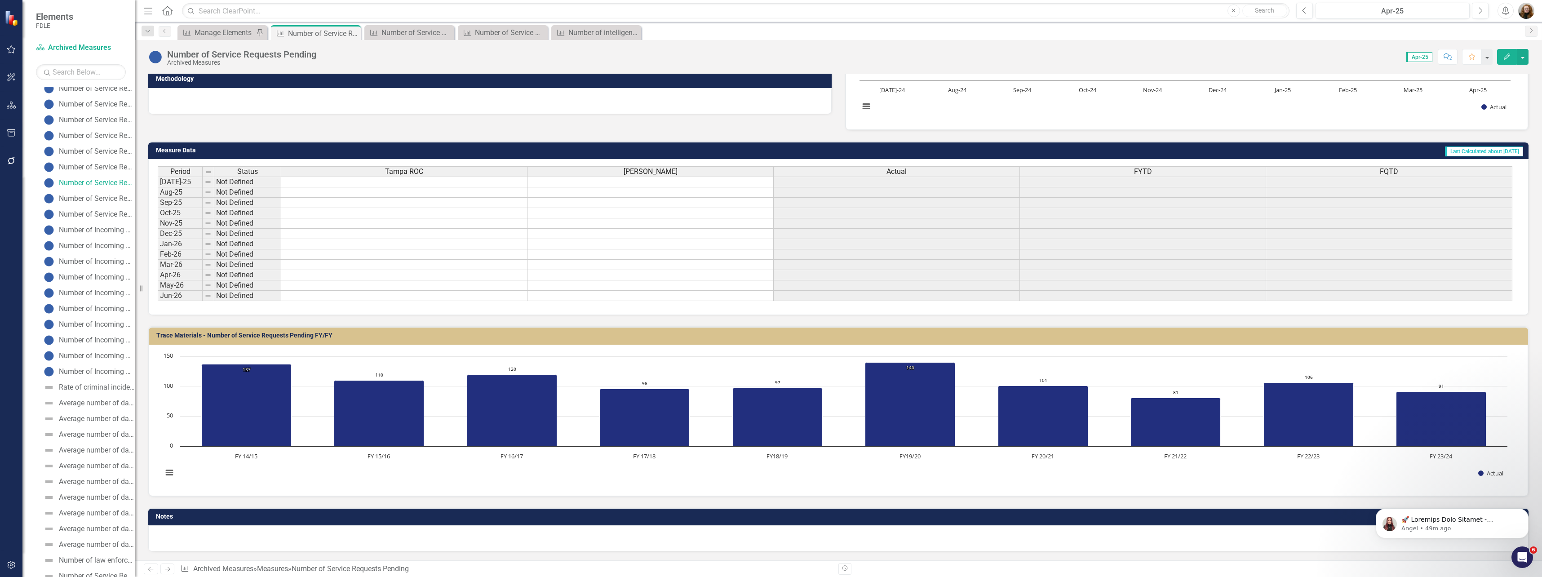
scroll to position [315, 0]
click at [1521, 59] on button "button" at bounding box center [1523, 57] width 12 height 16
click at [1471, 91] on link "Edit Report Edit Layout" at bounding box center [1485, 90] width 88 height 17
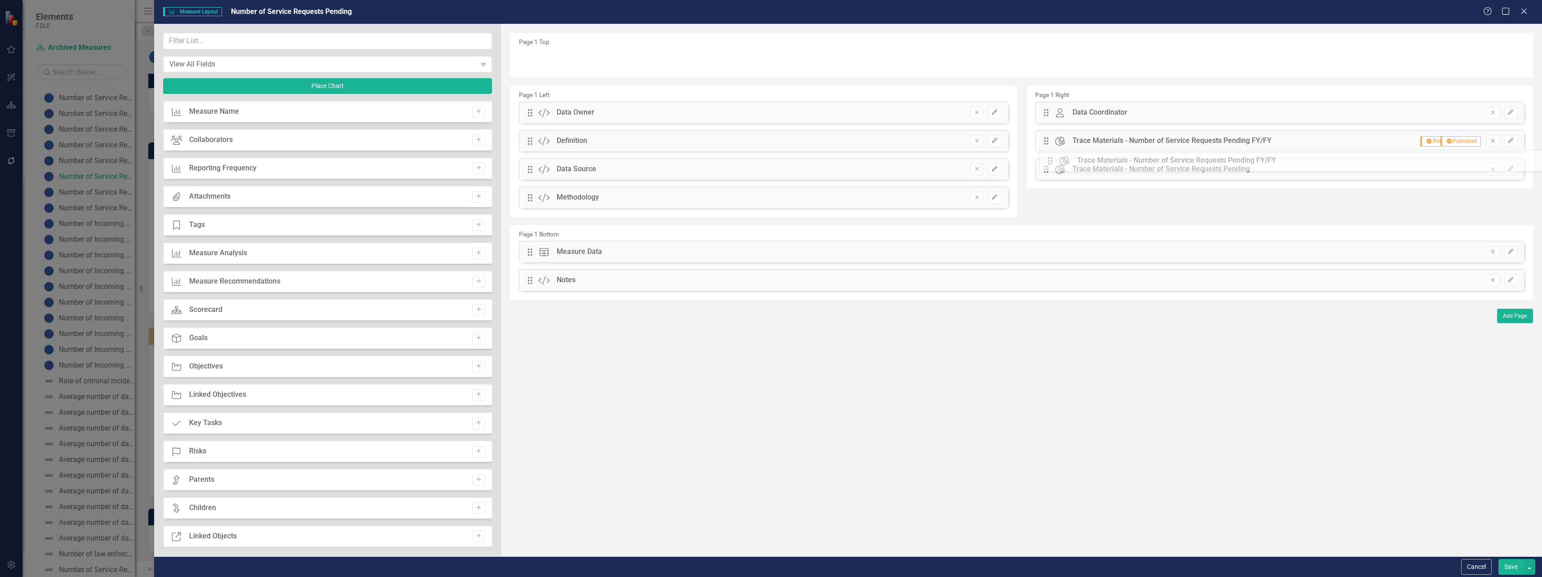
drag, startPoint x: 529, startPoint y: 276, endPoint x: 1056, endPoint y: 157, distance: 539.7
click at [1510, 170] on icon "button" at bounding box center [1510, 168] width 5 height 5
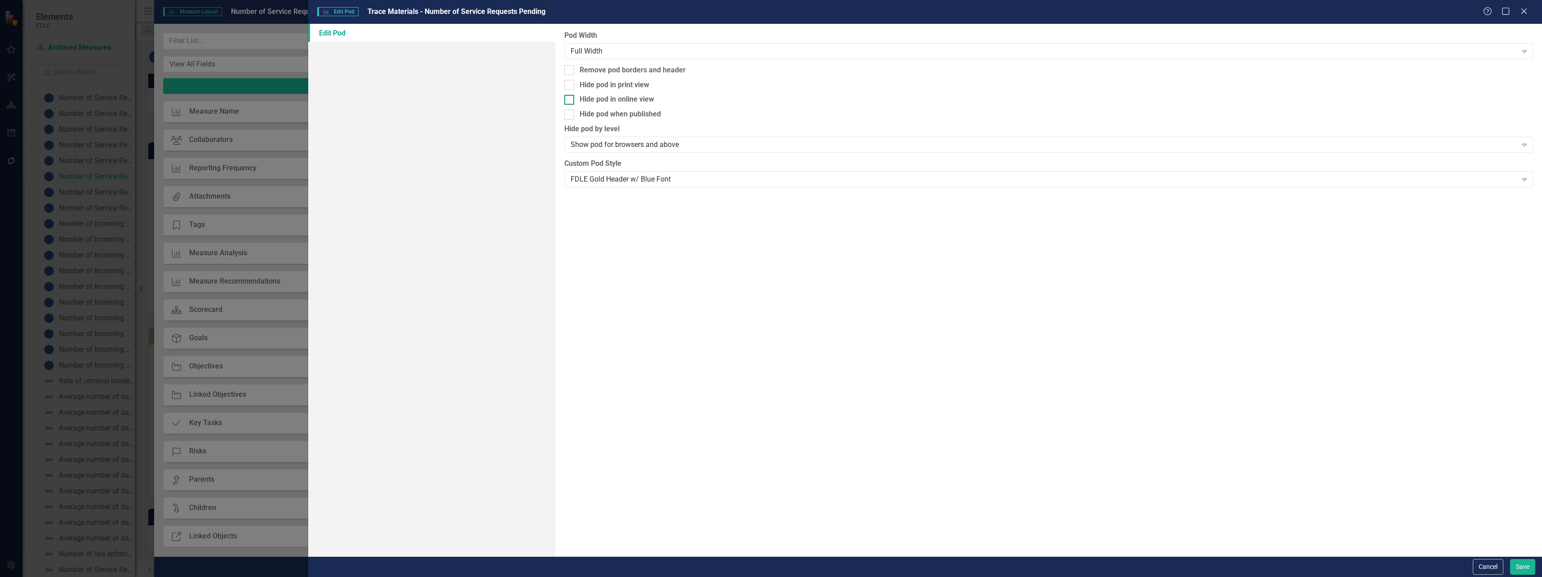
click at [646, 97] on div "Hide pod in online view" at bounding box center [617, 99] width 75 height 10
click at [570, 97] on input "Hide pod in online view" at bounding box center [567, 98] width 6 height 6
checkbox input "true"
click at [1521, 568] on button "Save" at bounding box center [1523, 567] width 25 height 16
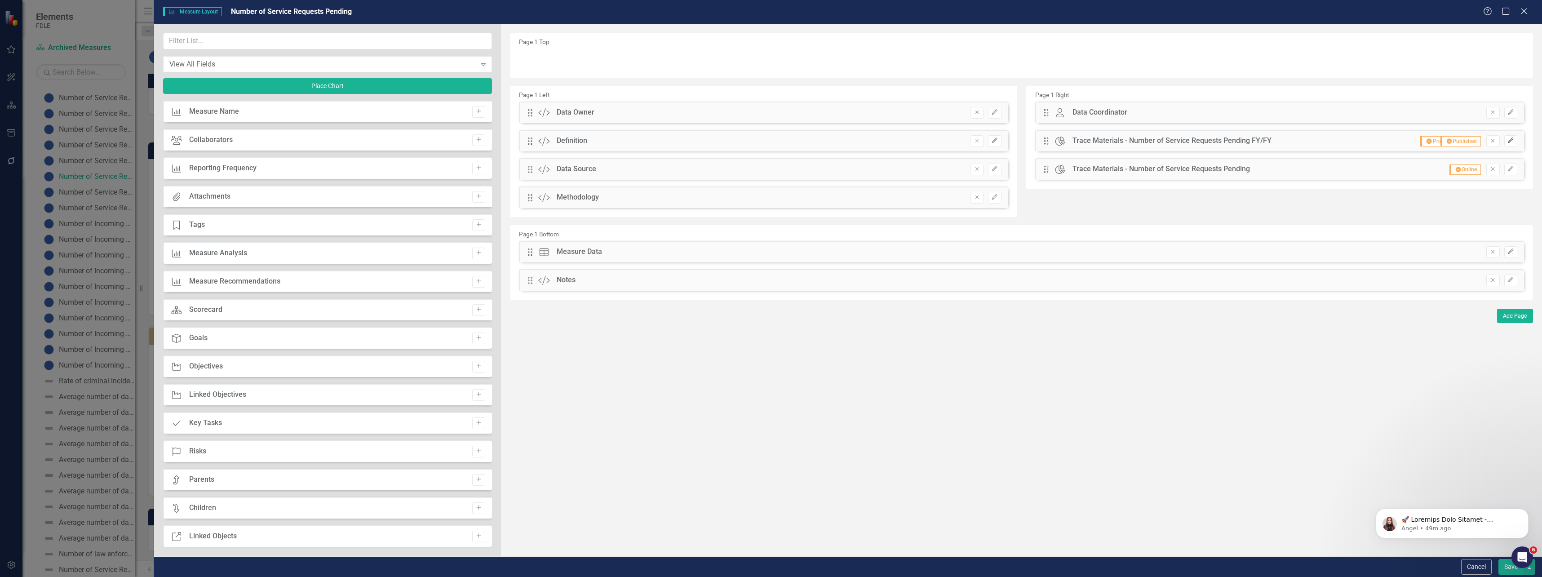
click at [1509, 142] on icon "button" at bounding box center [1510, 140] width 5 height 5
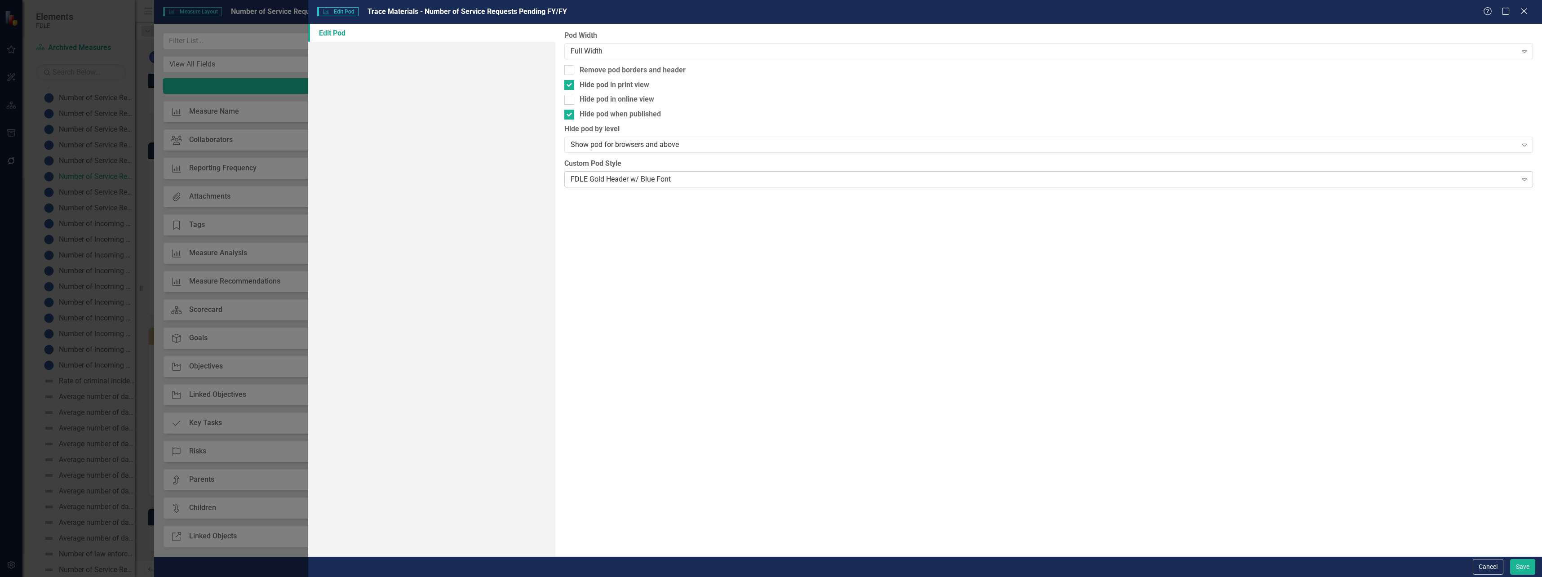
click at [592, 177] on div "FDLE Gold Header w/ Blue Font" at bounding box center [1044, 179] width 947 height 10
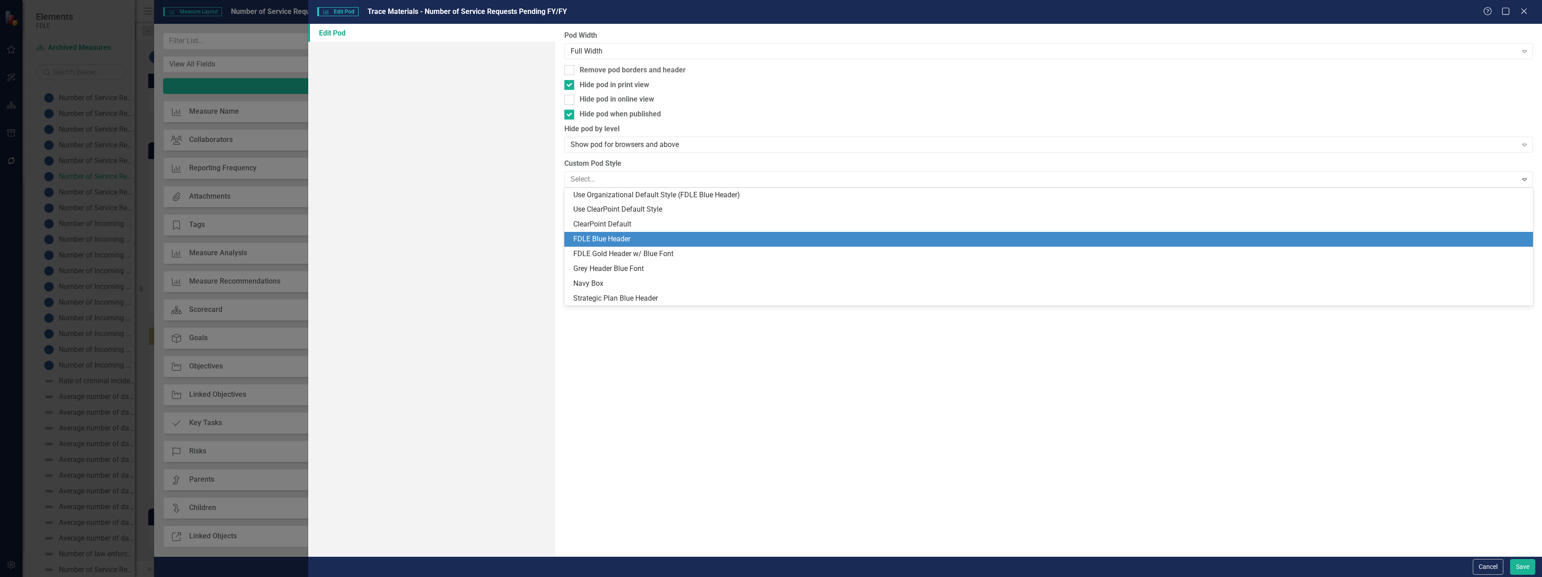
click at [604, 241] on div "FDLE Blue Header" at bounding box center [1050, 239] width 955 height 10
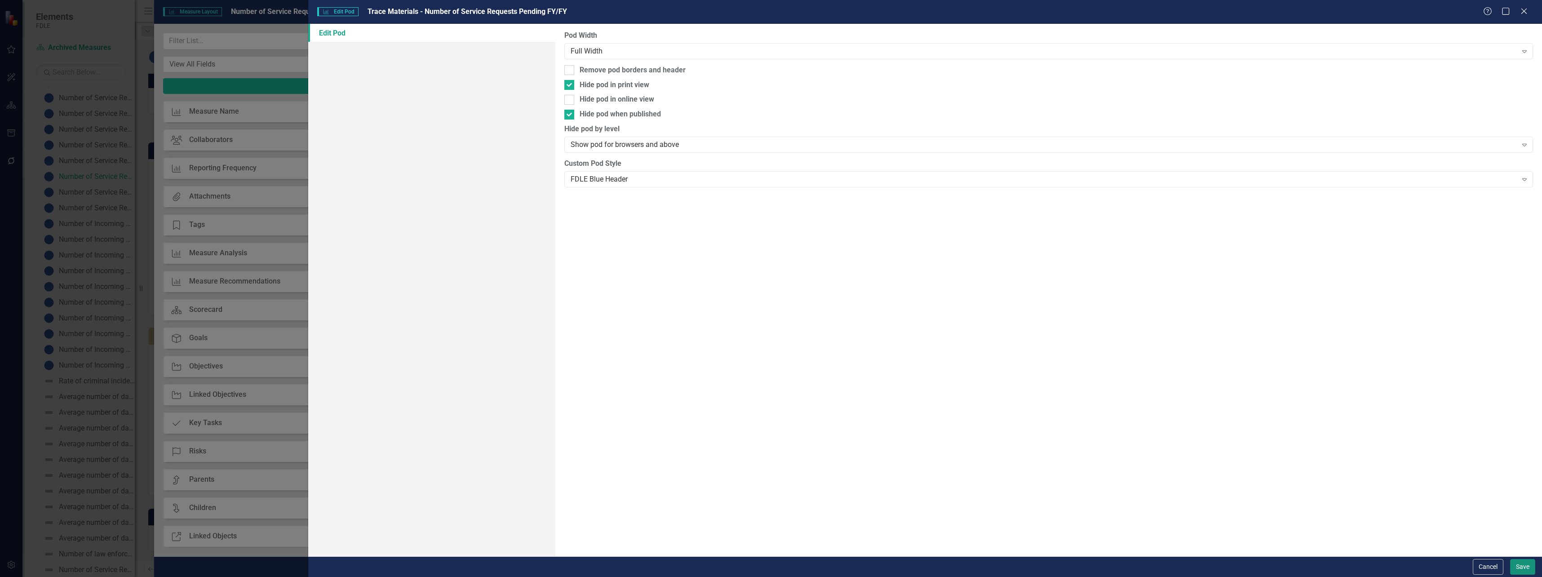
click at [1517, 573] on button "Save" at bounding box center [1523, 567] width 25 height 16
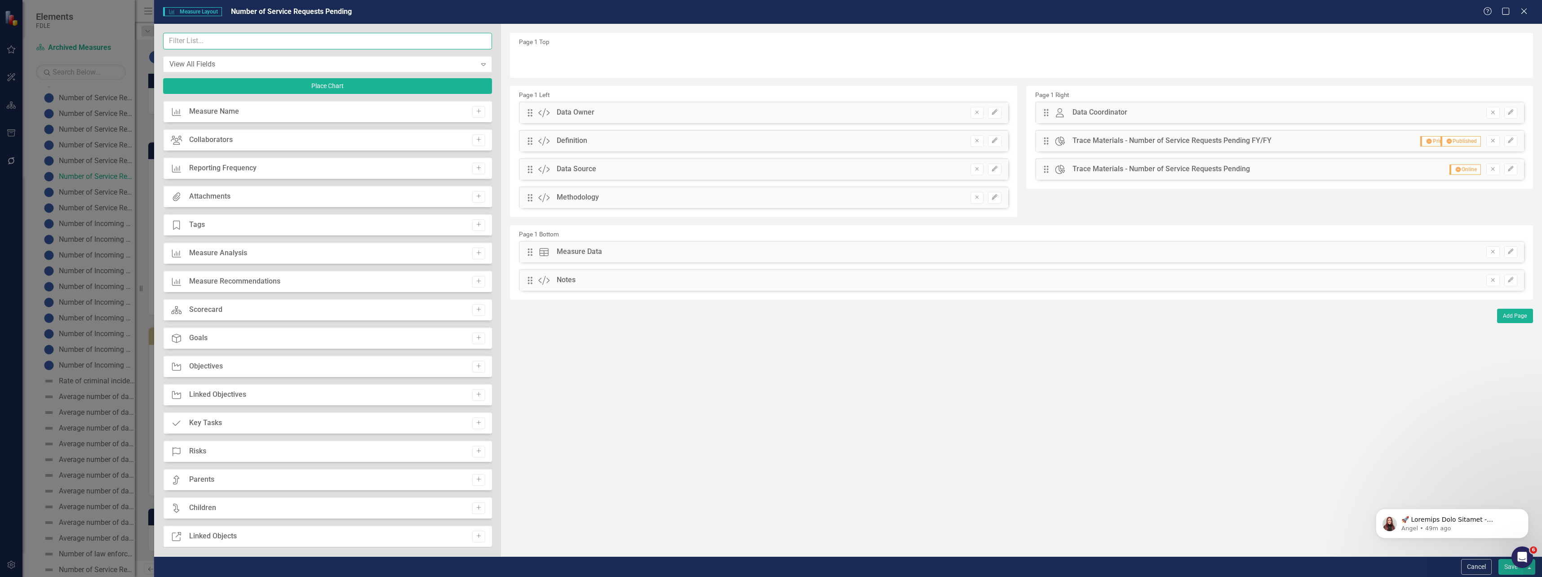
click at [202, 47] on input "text" at bounding box center [327, 41] width 329 height 17
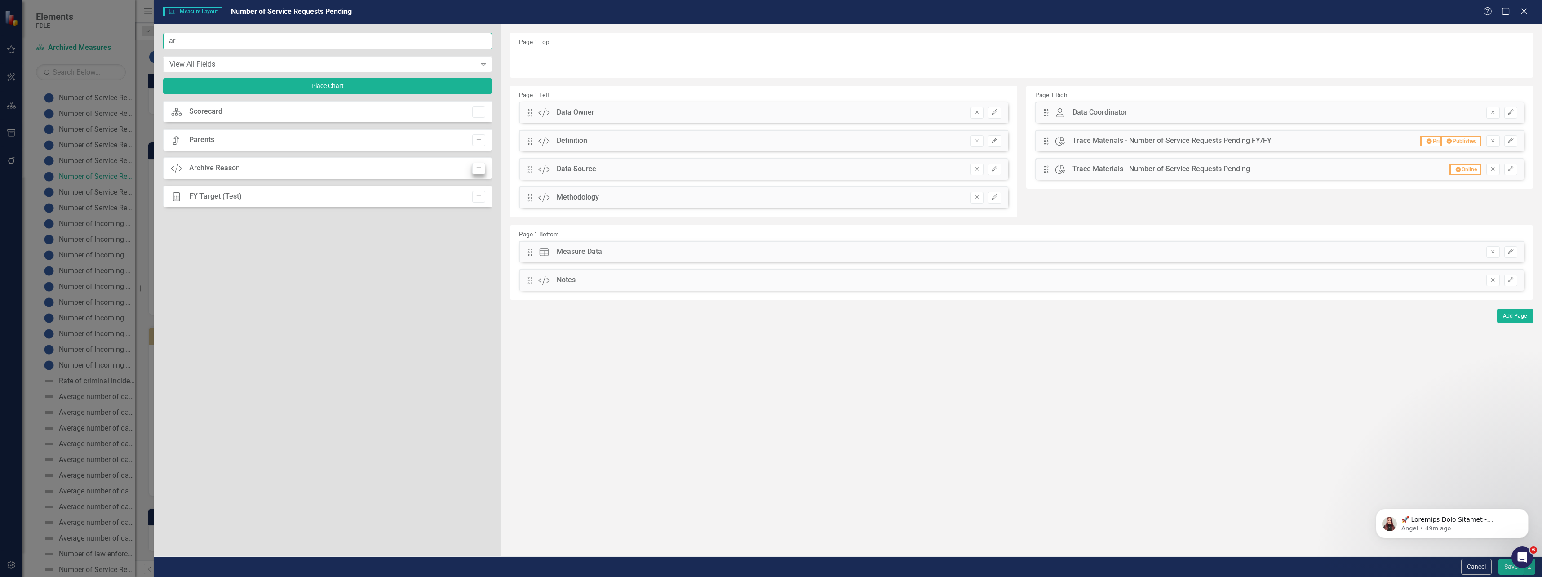
type input "ar"
click at [482, 168] on icon "Add" at bounding box center [479, 167] width 7 height 5
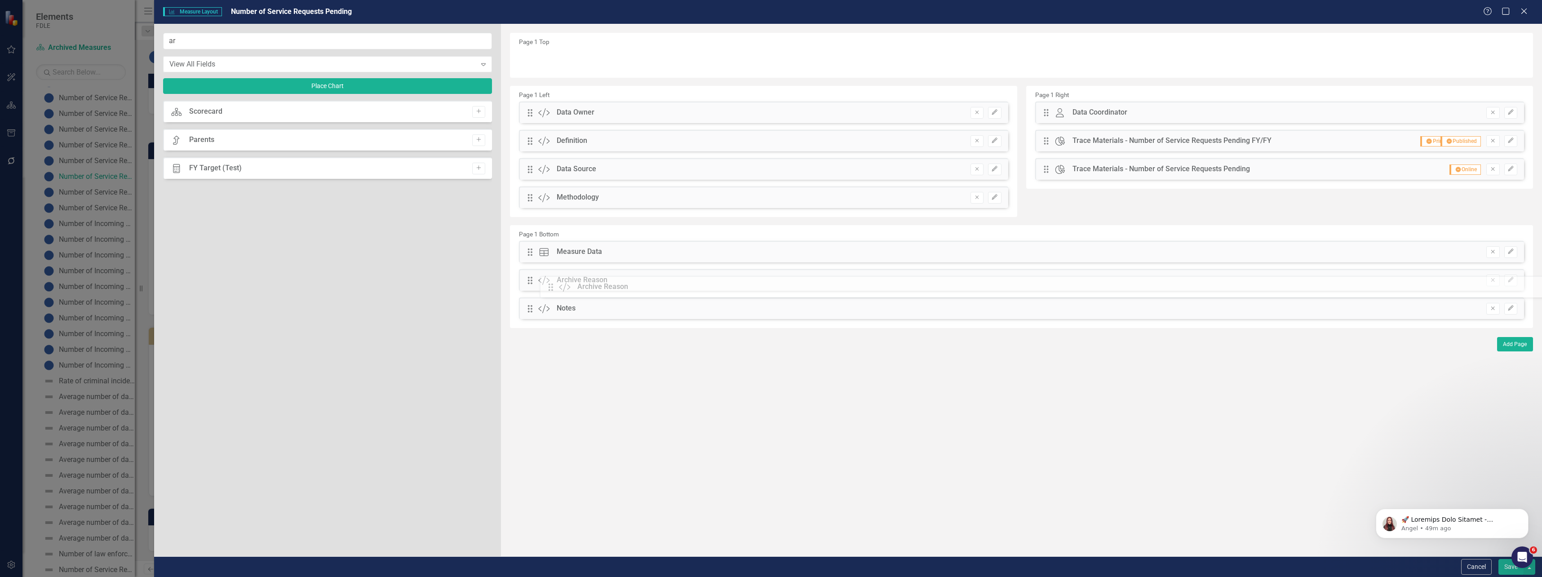
drag, startPoint x: 533, startPoint y: 59, endPoint x: 560, endPoint y: 287, distance: 229.1
click at [1496, 309] on icon "Remove" at bounding box center [1493, 308] width 7 height 5
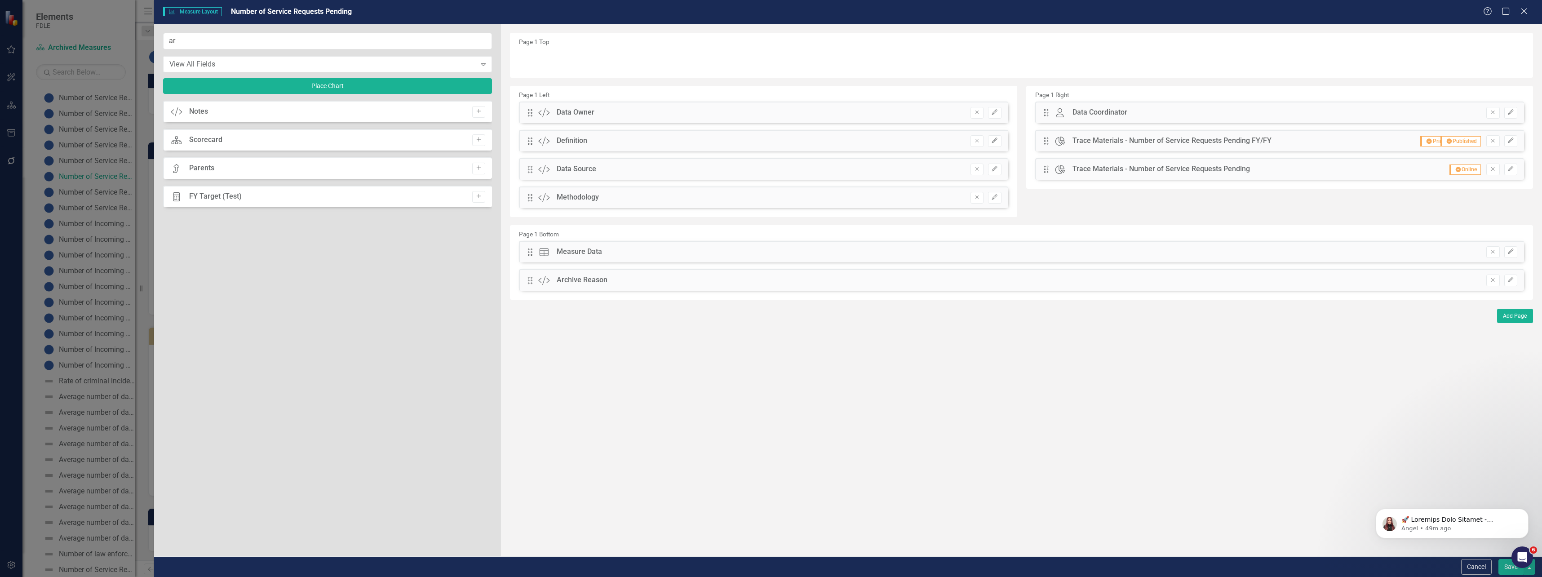
click at [1510, 569] on button "Save" at bounding box center [1511, 567] width 25 height 16
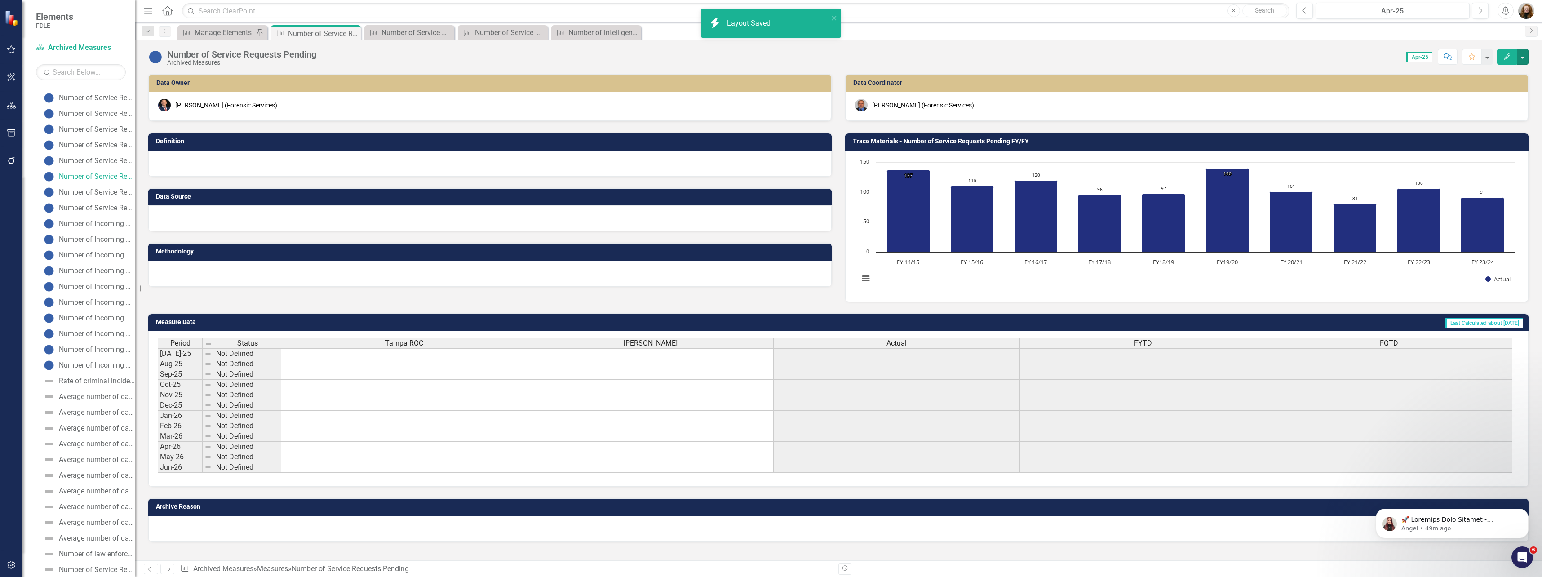
scroll to position [0, 0]
click at [1521, 56] on button "button" at bounding box center [1523, 57] width 12 height 16
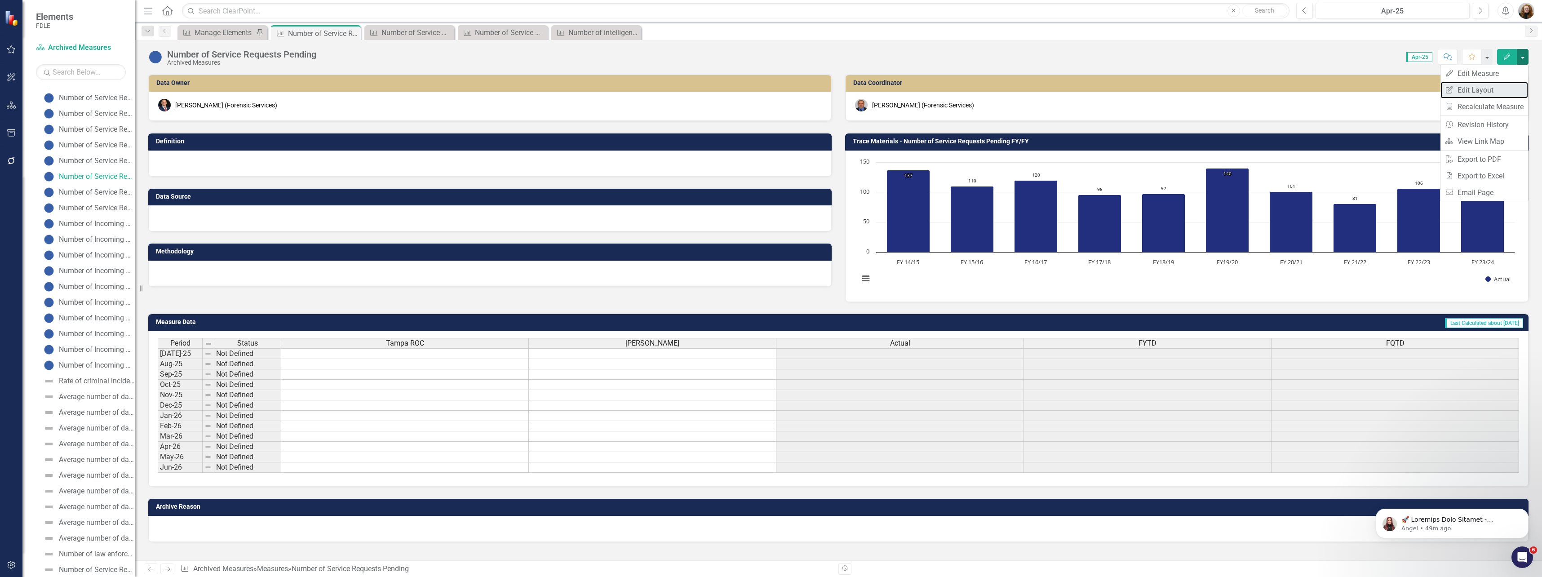
click at [1492, 90] on link "Edit Report Edit Layout" at bounding box center [1485, 90] width 88 height 17
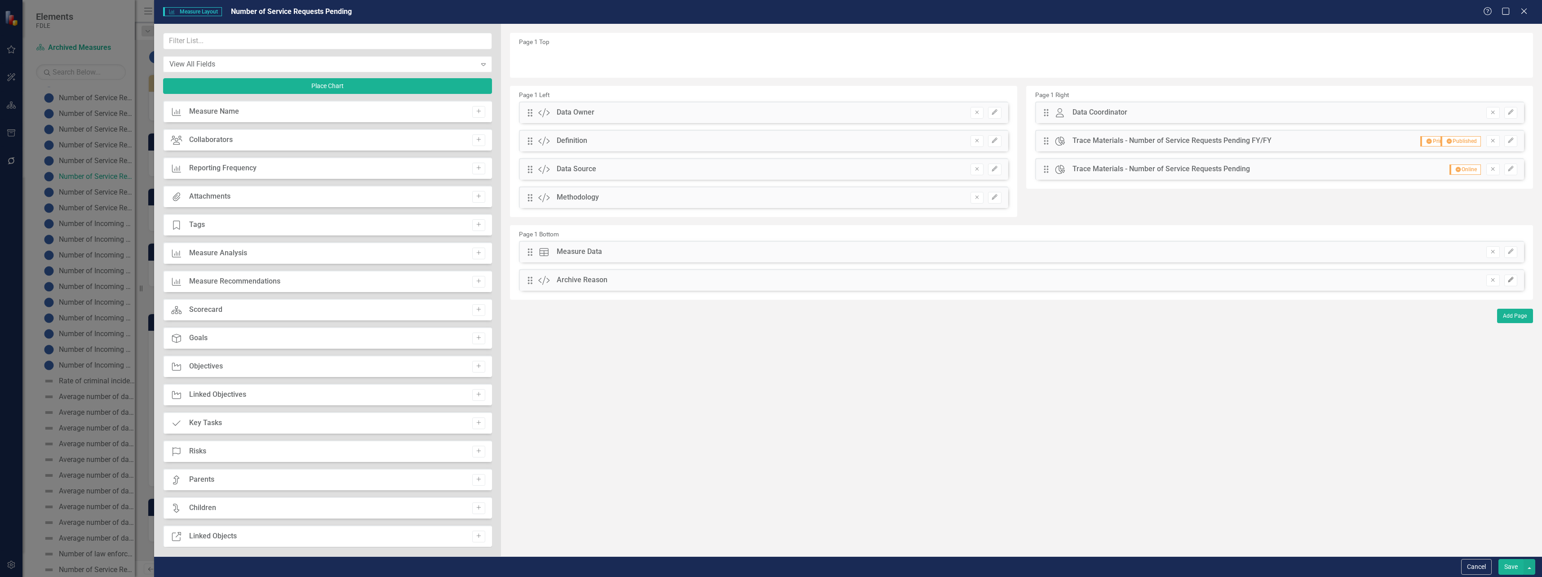
click at [1508, 279] on icon "Edit" at bounding box center [1511, 279] width 7 height 5
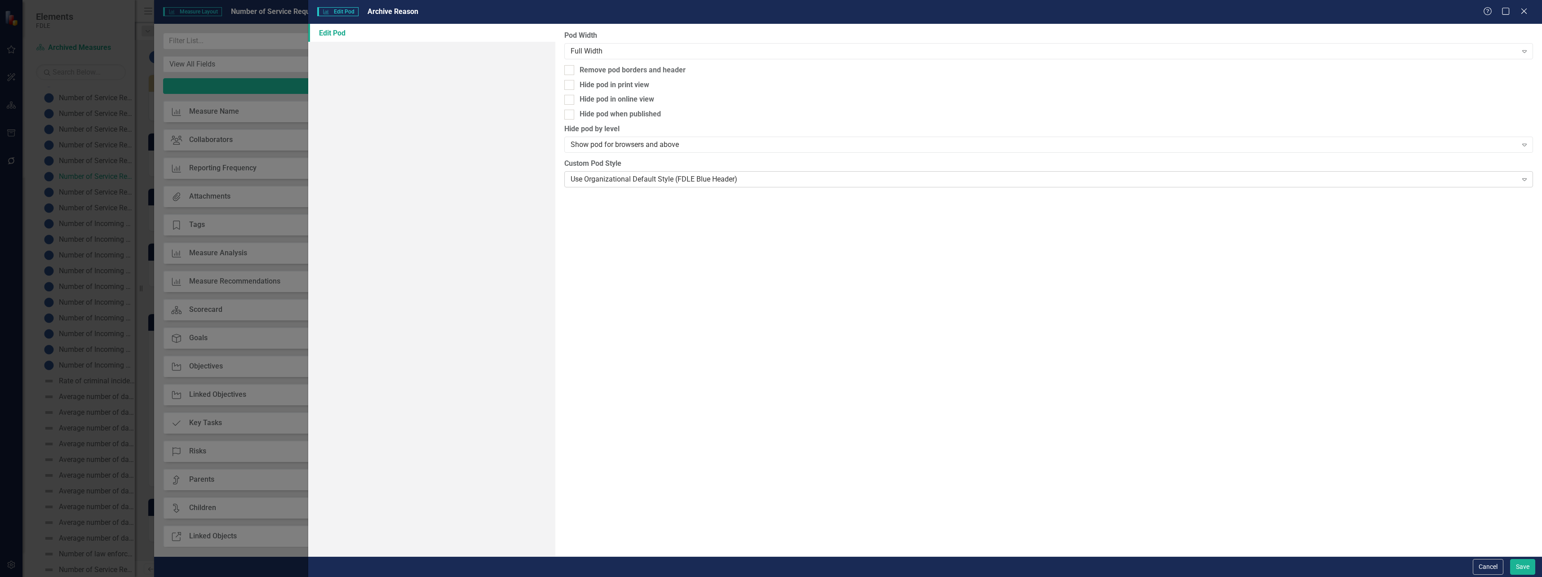
click at [602, 186] on div "Use Organizational Default Style (FDLE Blue Header) Expand" at bounding box center [1048, 179] width 969 height 16
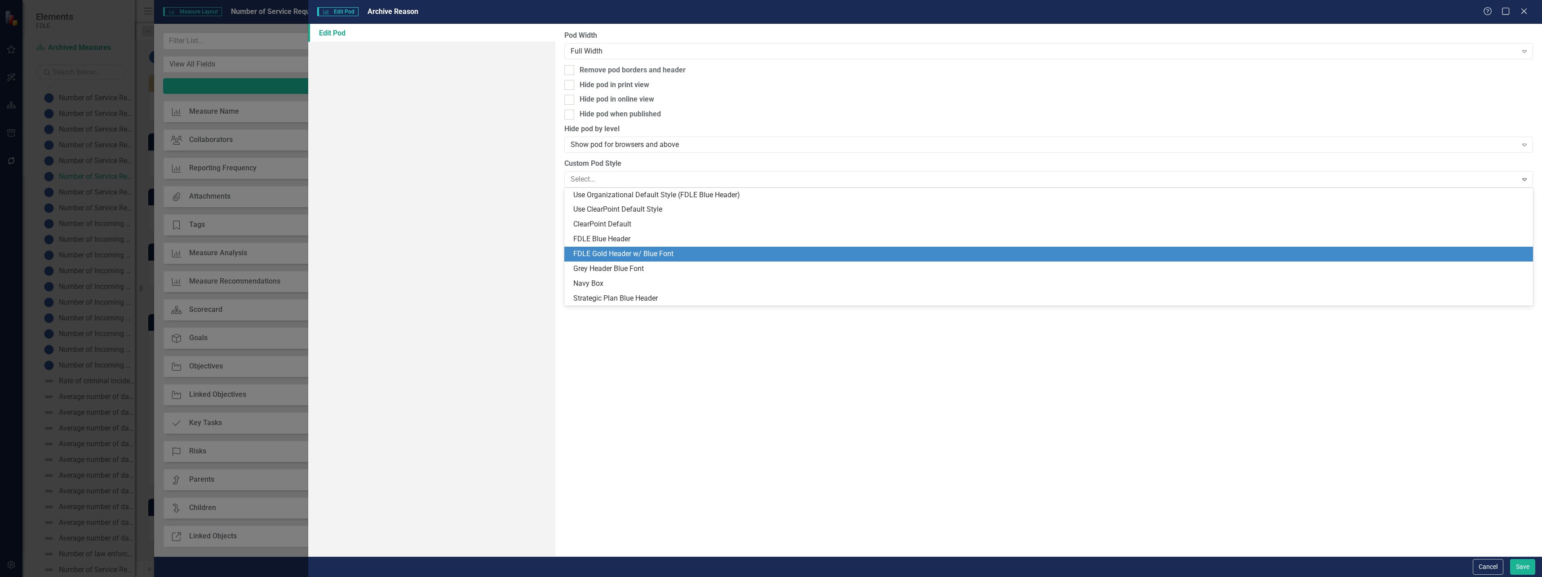
click at [604, 248] on div "FDLE Gold Header w/ Blue Font" at bounding box center [1048, 254] width 969 height 15
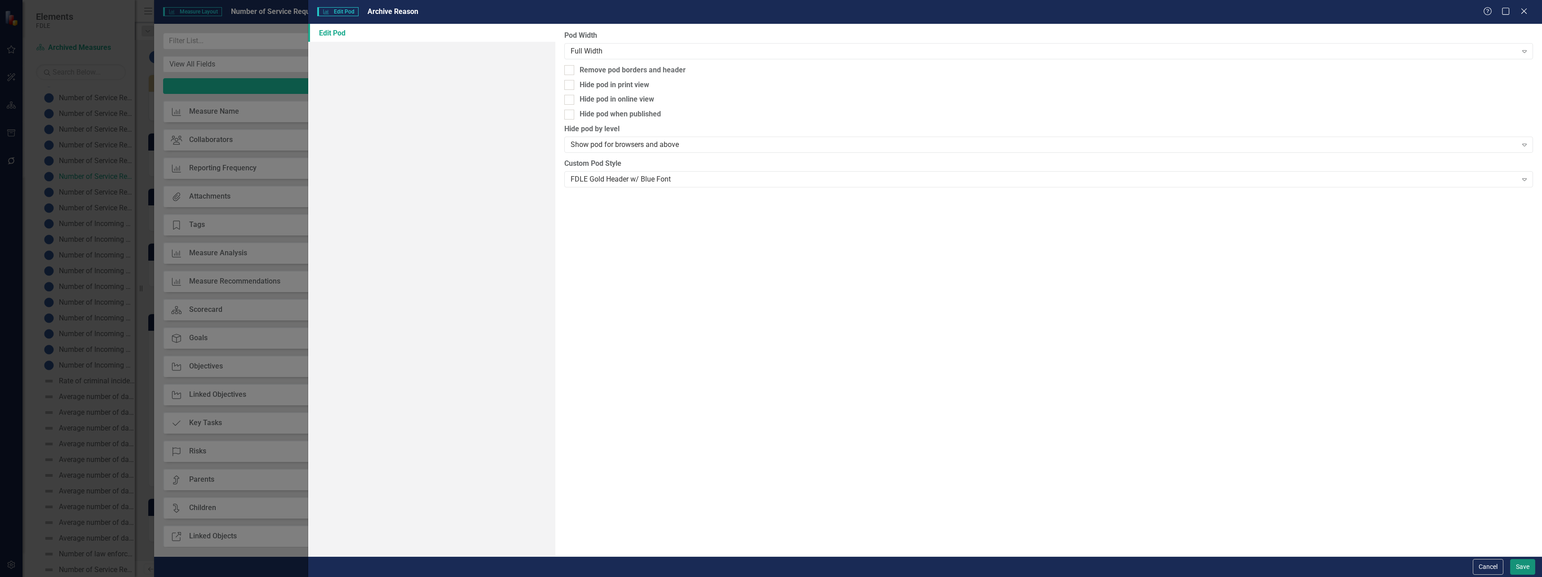
click at [1527, 569] on button "Save" at bounding box center [1523, 567] width 25 height 16
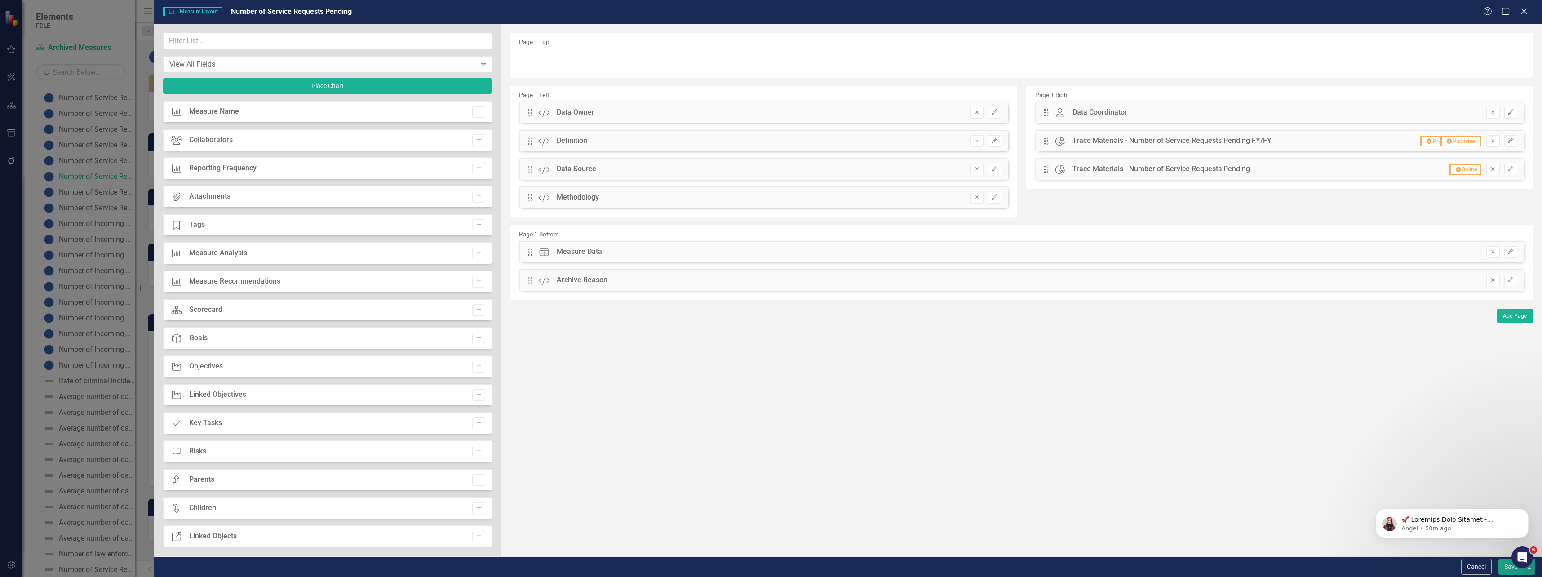
click at [1510, 572] on button "Save" at bounding box center [1511, 567] width 25 height 16
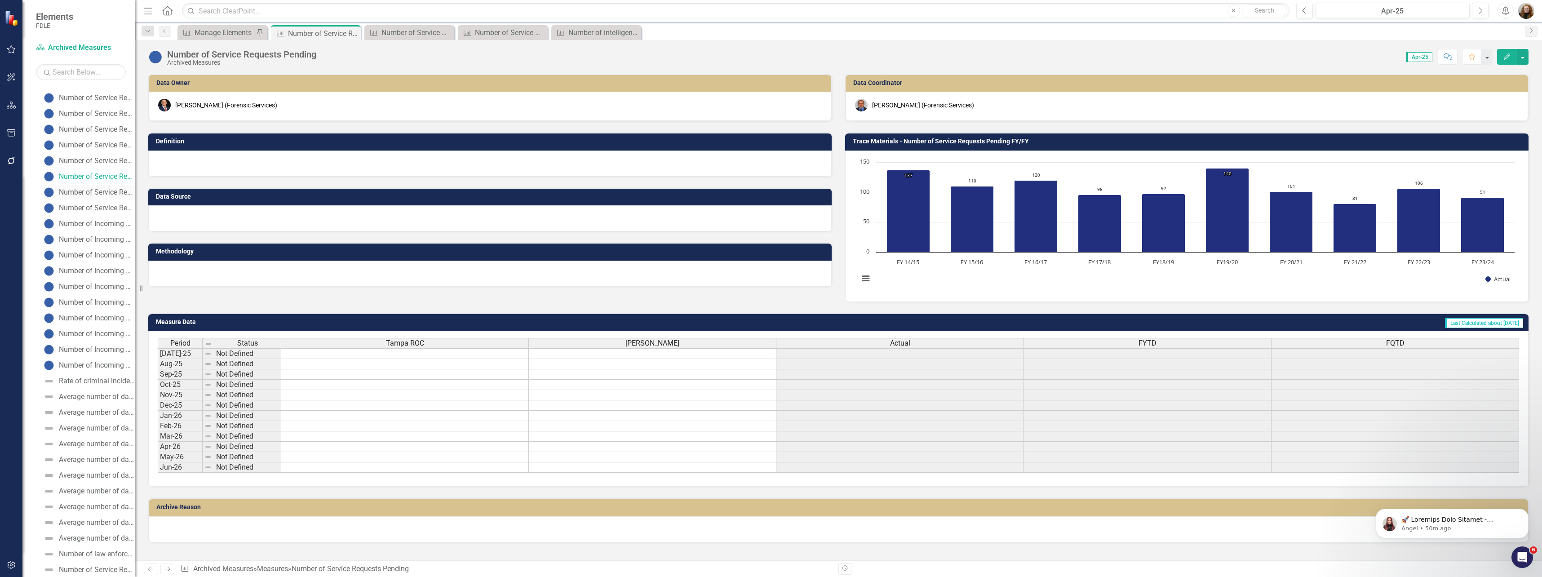
click at [86, 195] on div "Number of Service Requests Pending" at bounding box center [97, 192] width 76 height 8
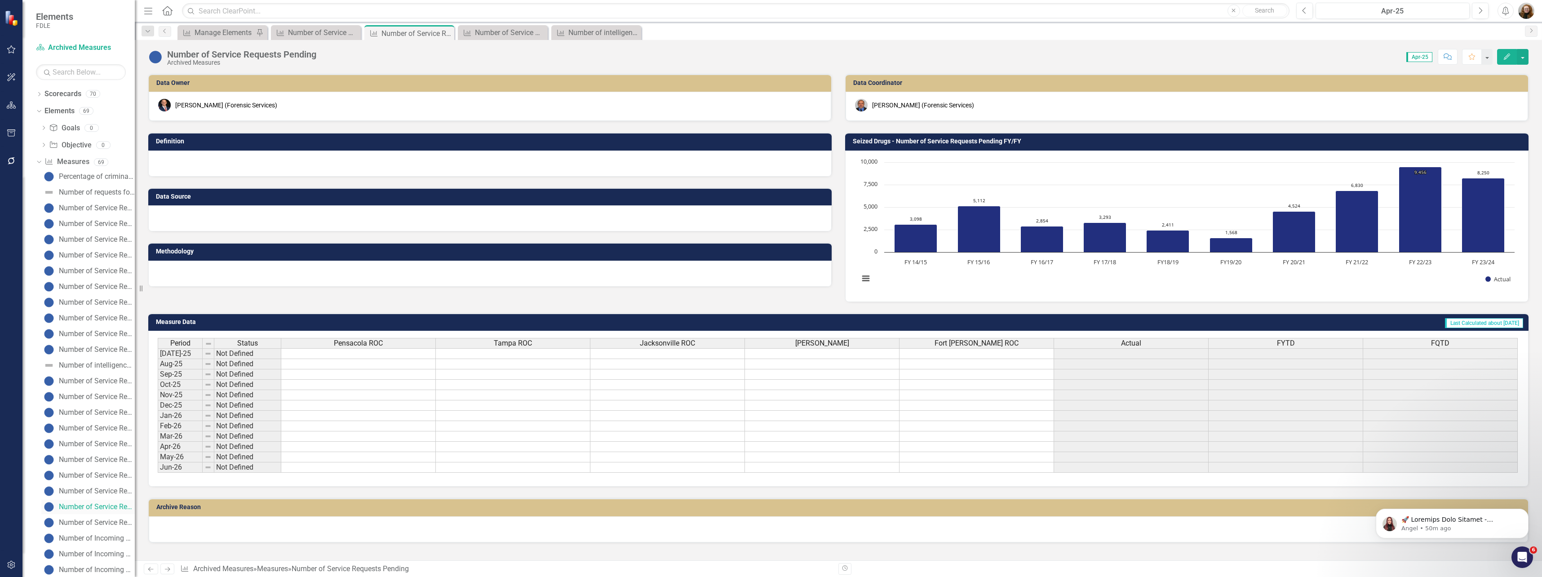
click at [102, 509] on div "Number of Service Requests Pending" at bounding box center [97, 507] width 76 height 8
click at [302, 29] on div "Number of Service Requests Pending" at bounding box center [317, 32] width 59 height 11
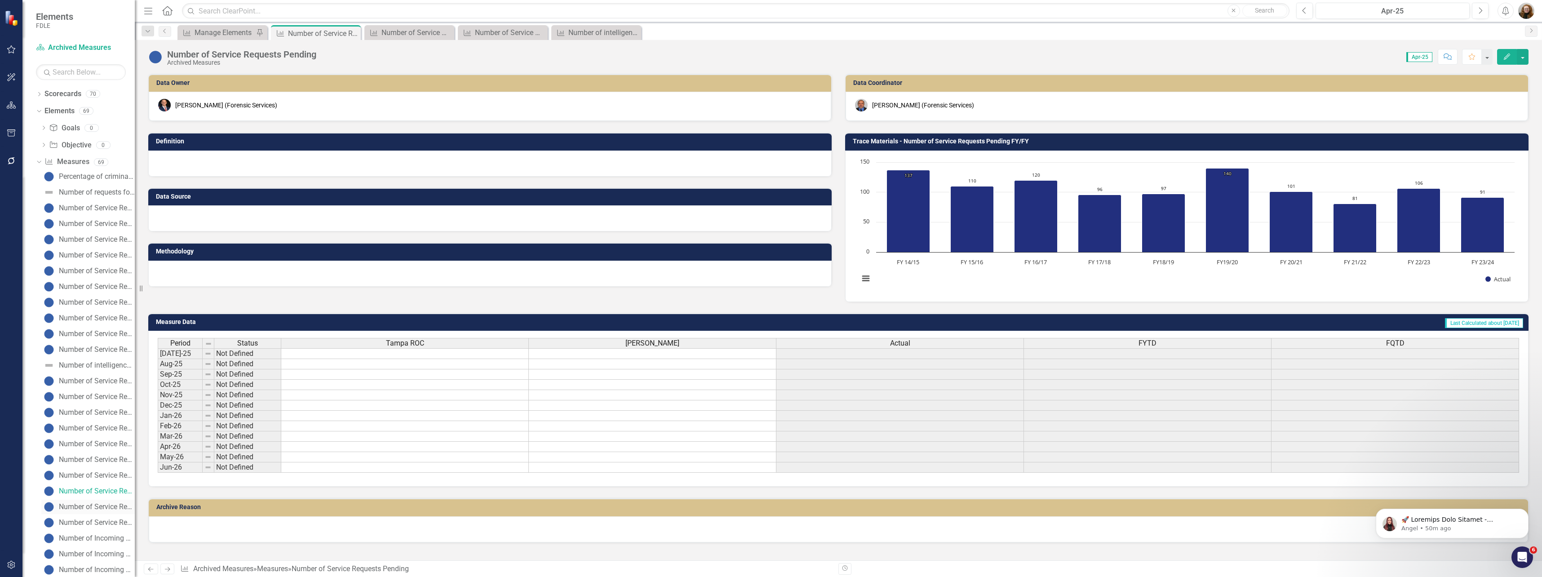
click at [85, 507] on div "Number of Service Requests Pending" at bounding box center [97, 507] width 76 height 8
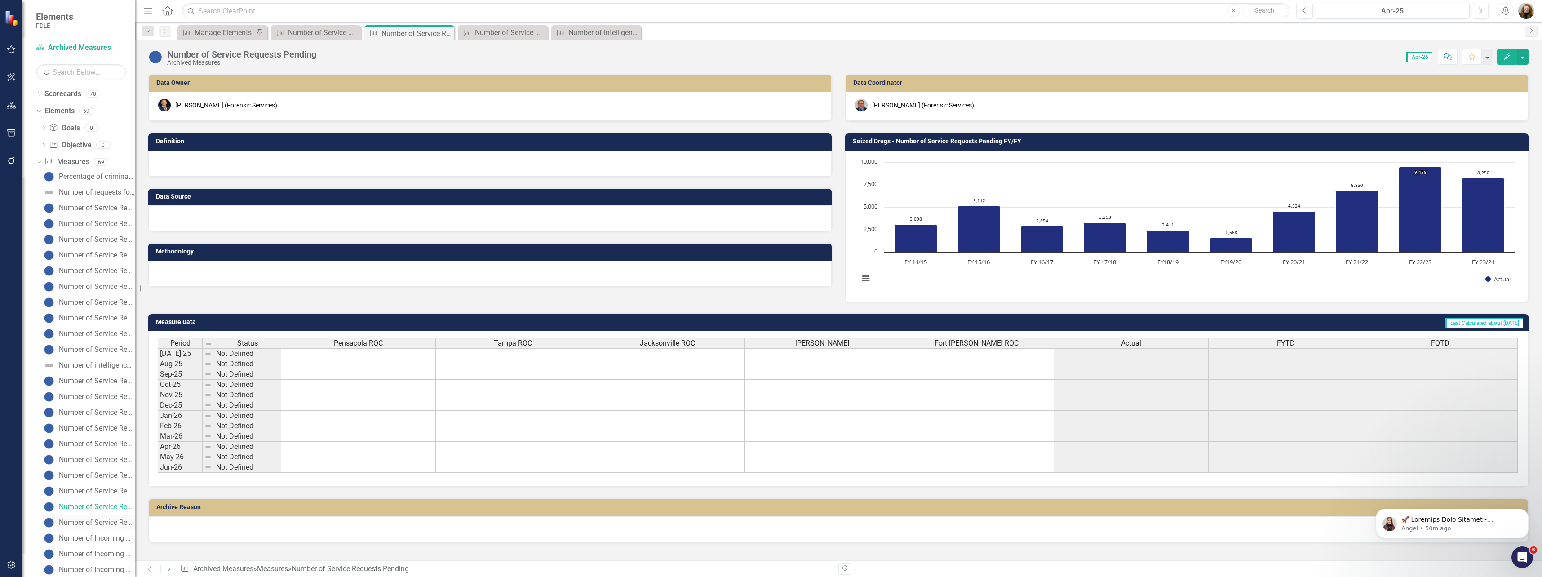
click at [105, 526] on div "Number of Service Requests Pending" at bounding box center [97, 523] width 76 height 8
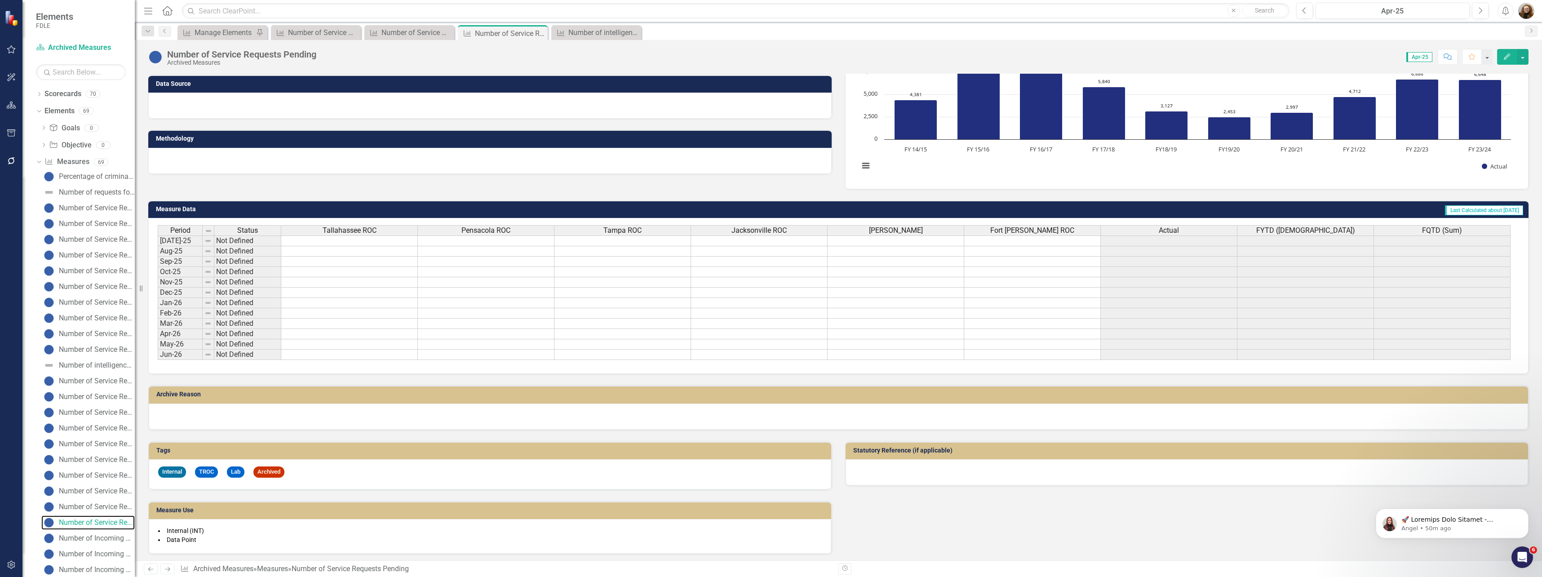
scroll to position [116, 0]
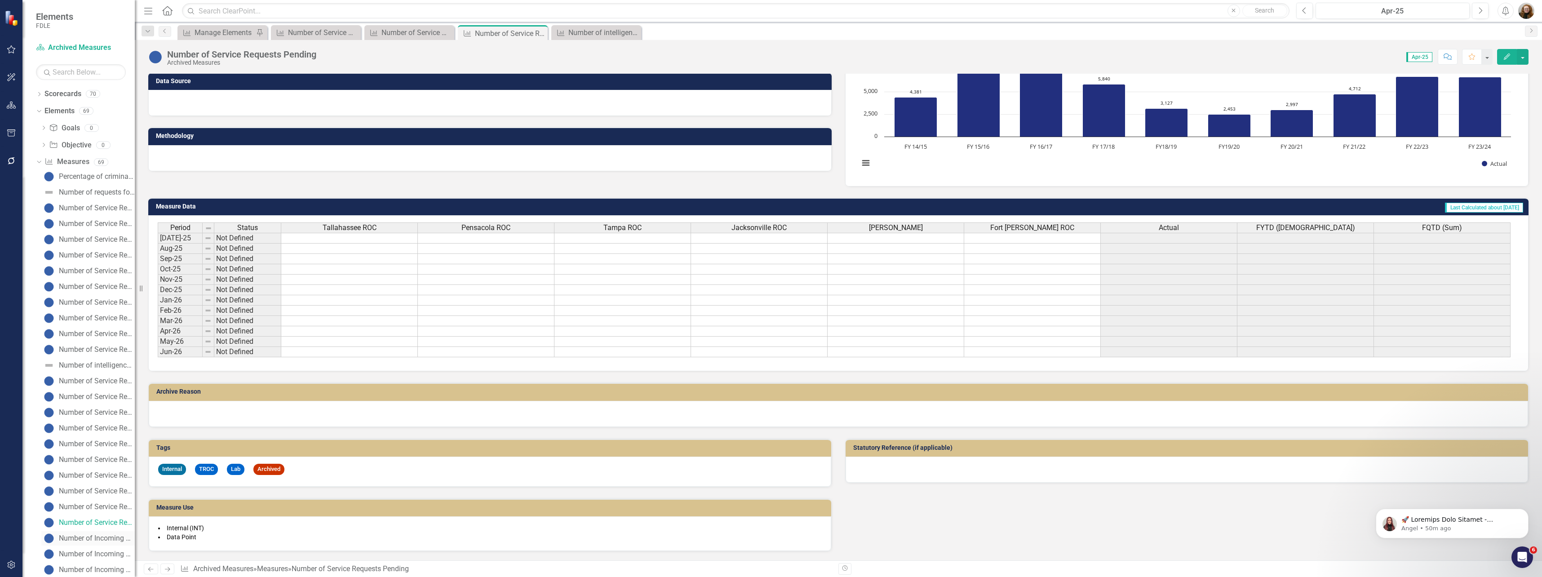
click at [98, 539] on div "Number of Incoming Service Requests" at bounding box center [97, 538] width 76 height 8
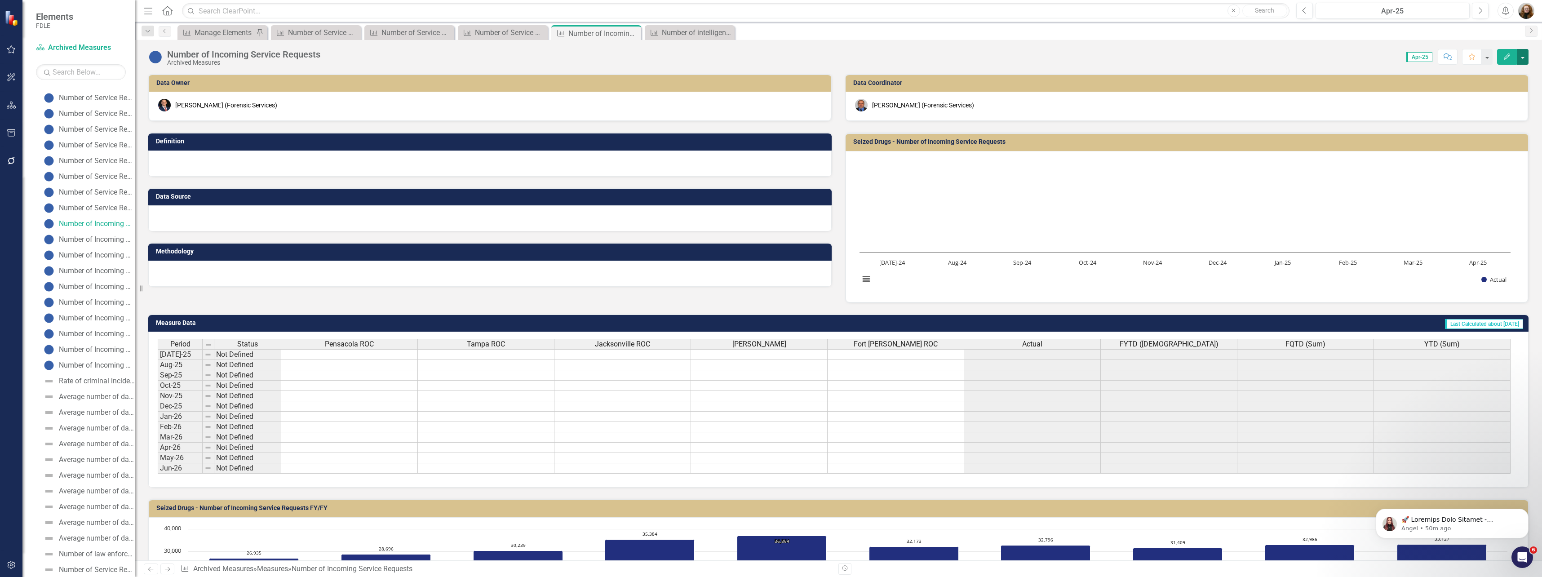
click at [1518, 54] on button "button" at bounding box center [1523, 57] width 12 height 16
click at [1483, 85] on link "Edit Report Edit Layout" at bounding box center [1485, 90] width 88 height 17
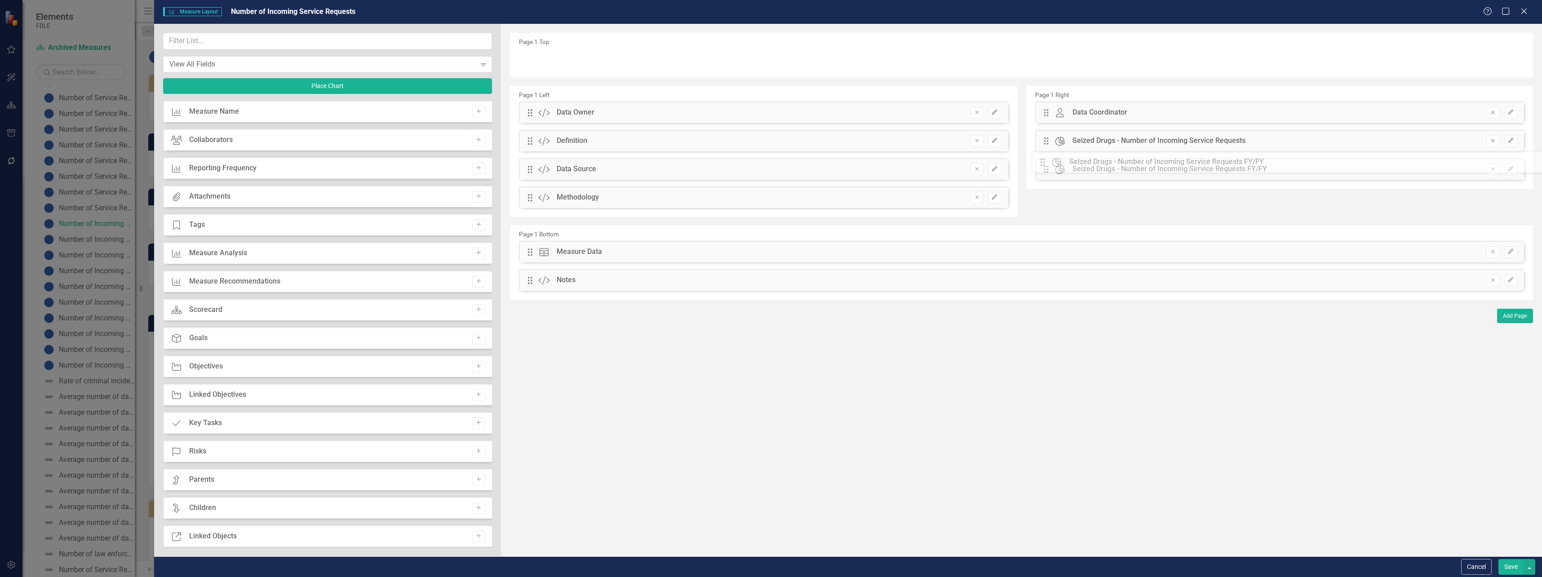
drag, startPoint x: 529, startPoint y: 282, endPoint x: 1049, endPoint y: 164, distance: 532.8
click at [1497, 280] on button "Remove" at bounding box center [1493, 281] width 13 height 12
click at [240, 48] on input "text" at bounding box center [327, 41] width 329 height 17
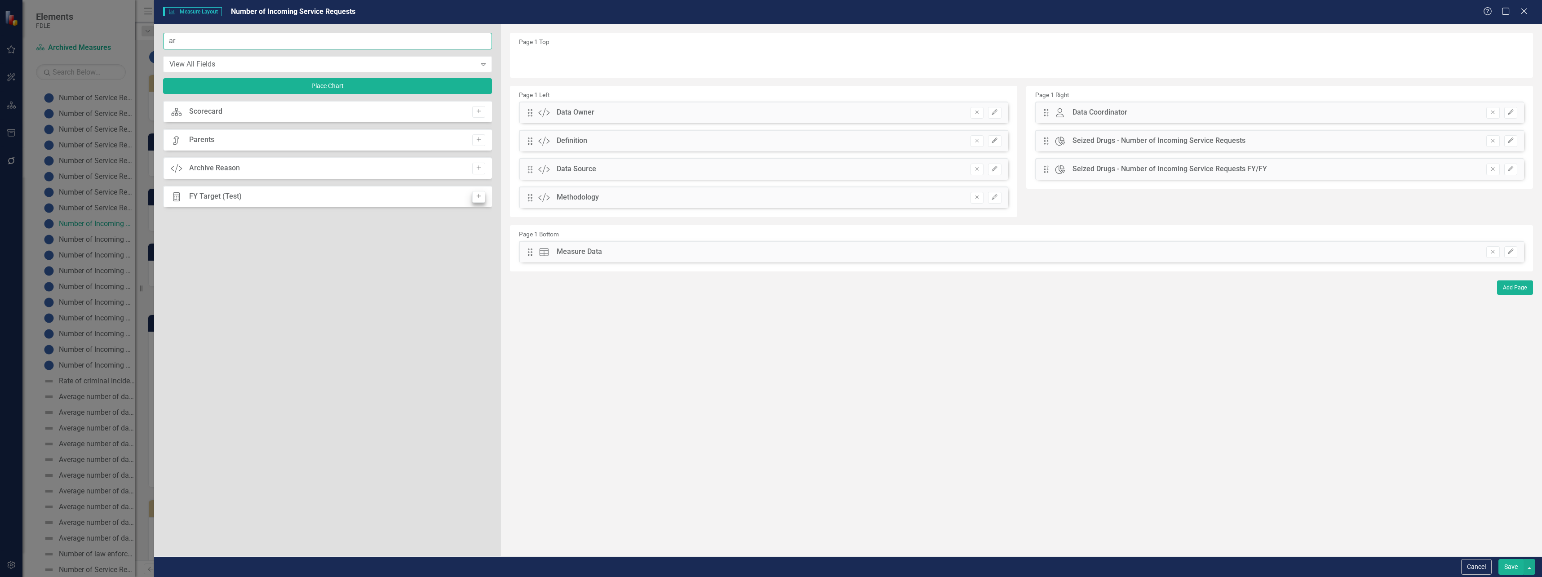
type input "ar"
click at [481, 168] on icon "Add" at bounding box center [479, 167] width 7 height 5
drag, startPoint x: 530, startPoint y: 62, endPoint x: 552, endPoint y: 284, distance: 223.5
click at [1514, 280] on icon "Edit" at bounding box center [1511, 279] width 7 height 5
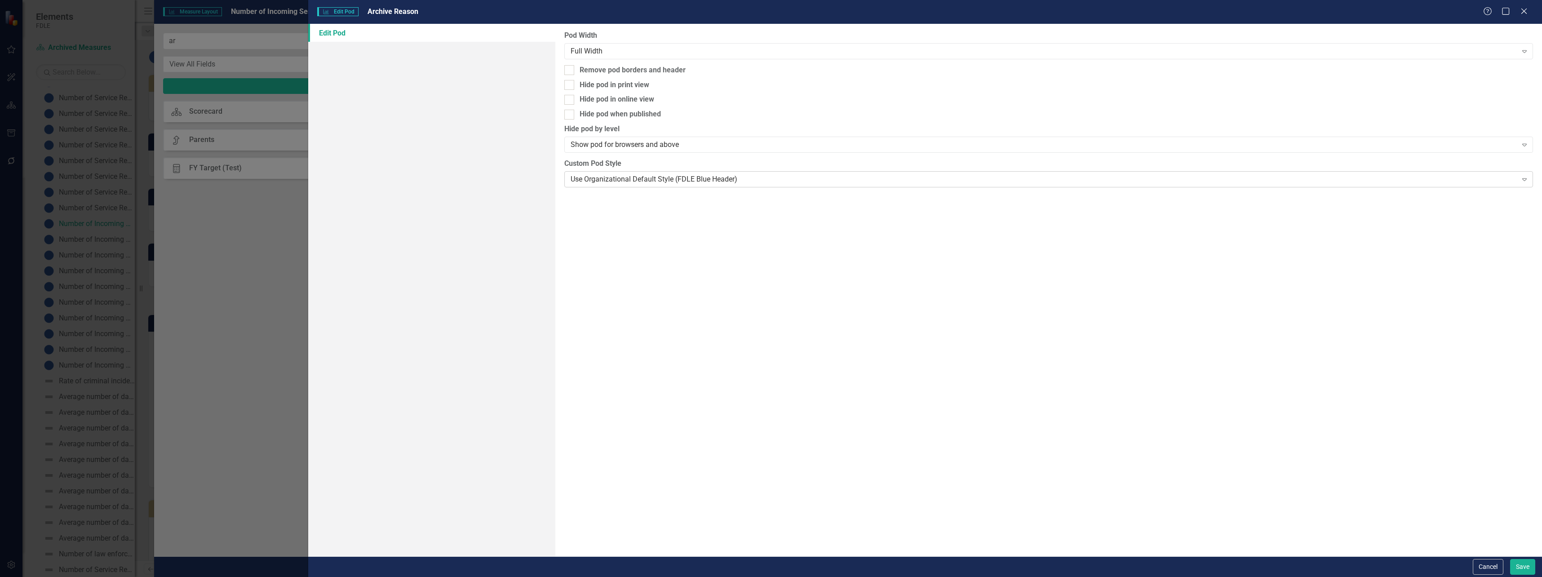
click at [665, 183] on div "Use Organizational Default Style (FDLE Blue Header)" at bounding box center [1044, 179] width 947 height 10
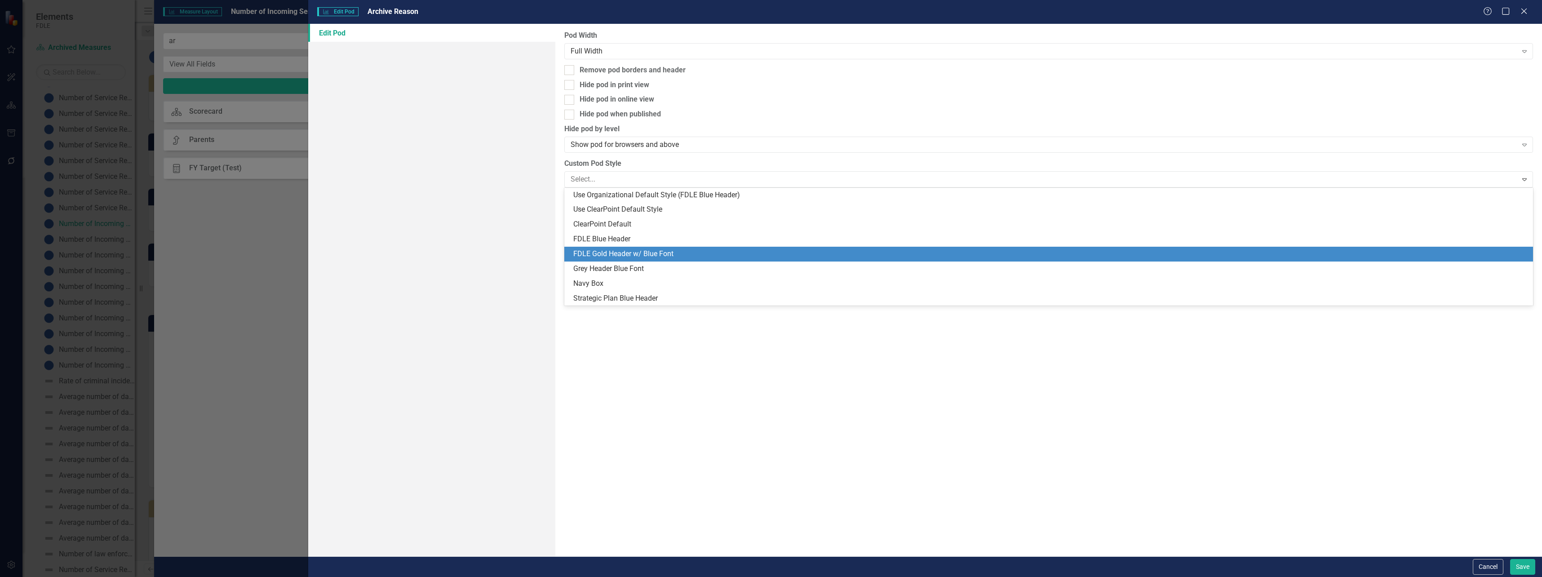
click at [634, 254] on div "FDLE Gold Header w/ Blue Font" at bounding box center [1050, 254] width 955 height 10
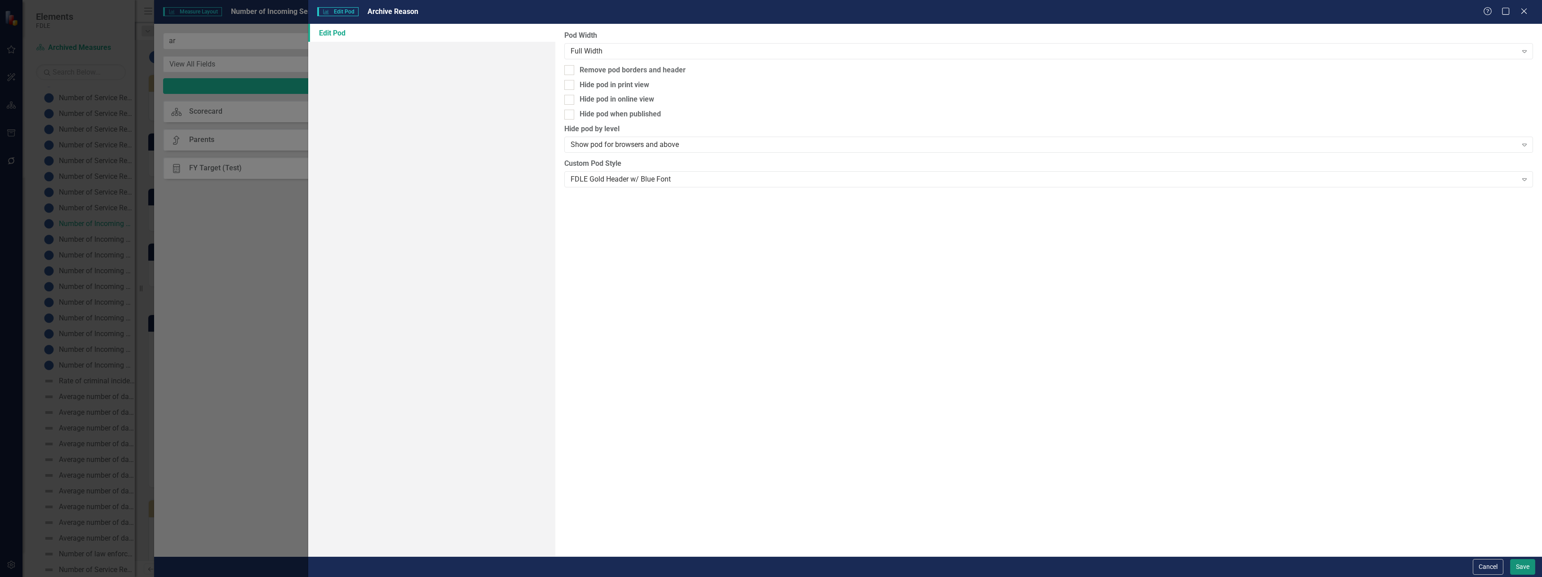
click at [1521, 564] on button "Save" at bounding box center [1523, 567] width 25 height 16
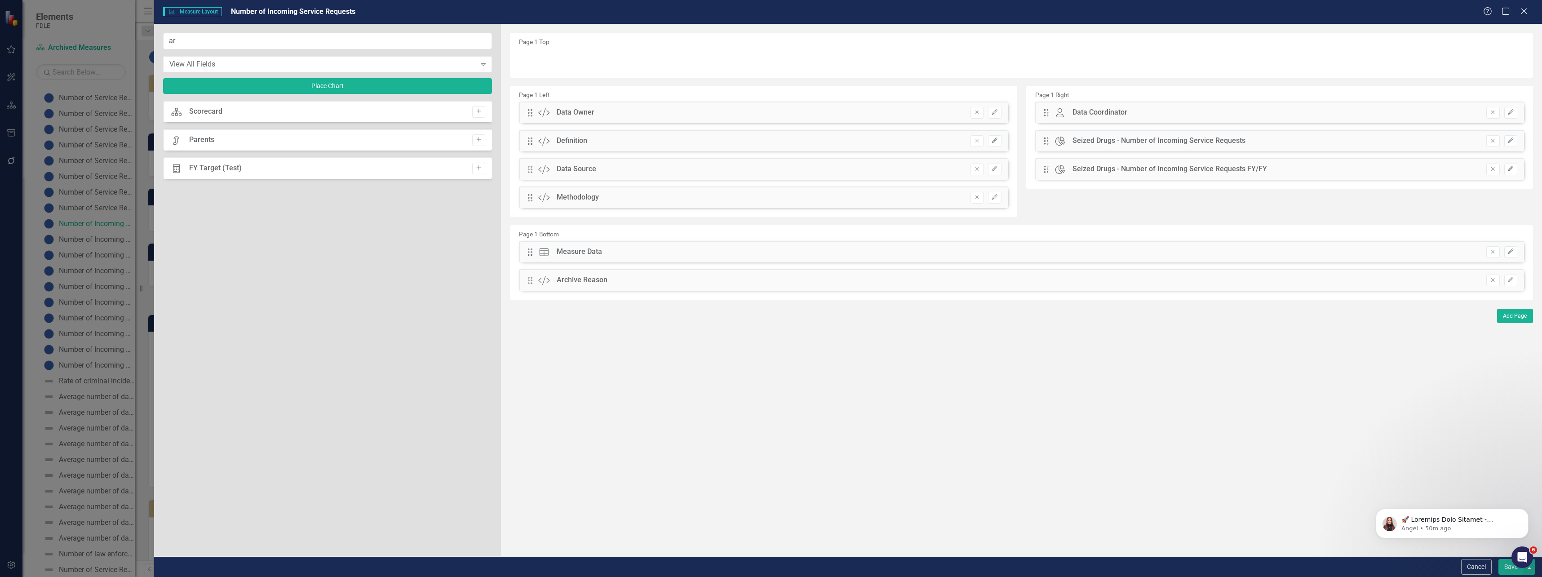
click at [1510, 169] on icon "button" at bounding box center [1510, 168] width 5 height 5
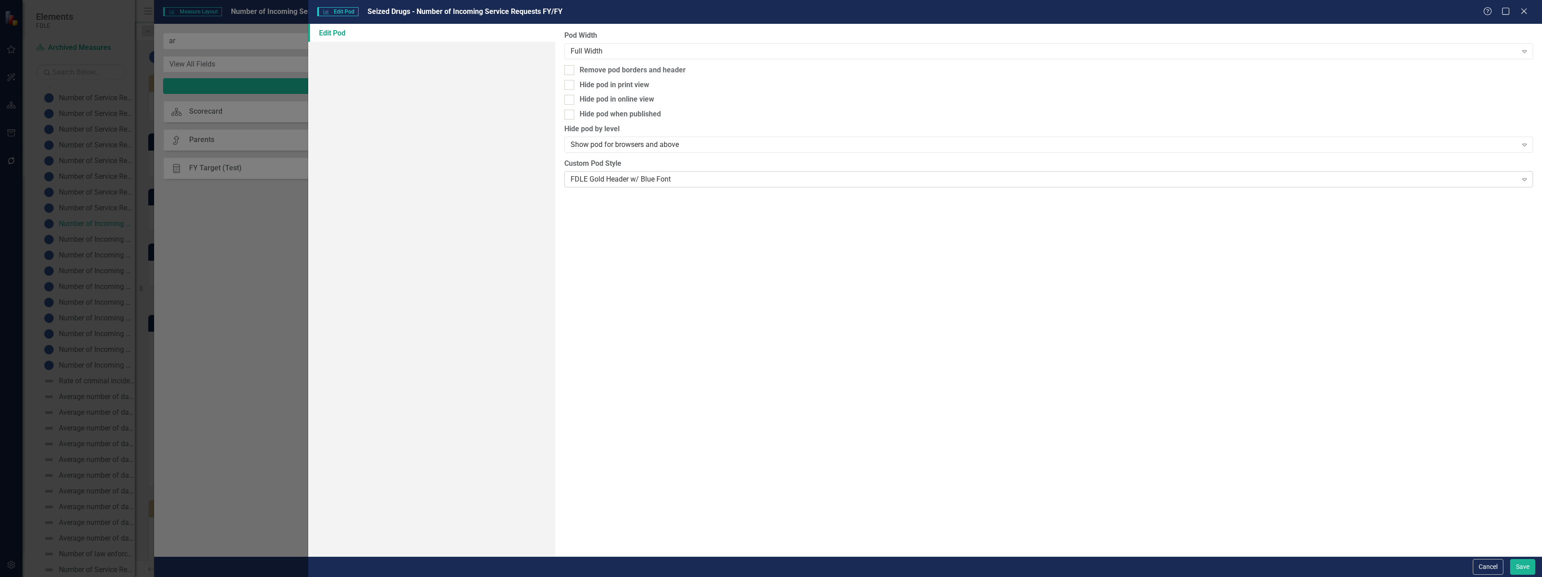
click at [759, 176] on div "FDLE Gold Header w/ Blue Font" at bounding box center [1044, 179] width 947 height 10
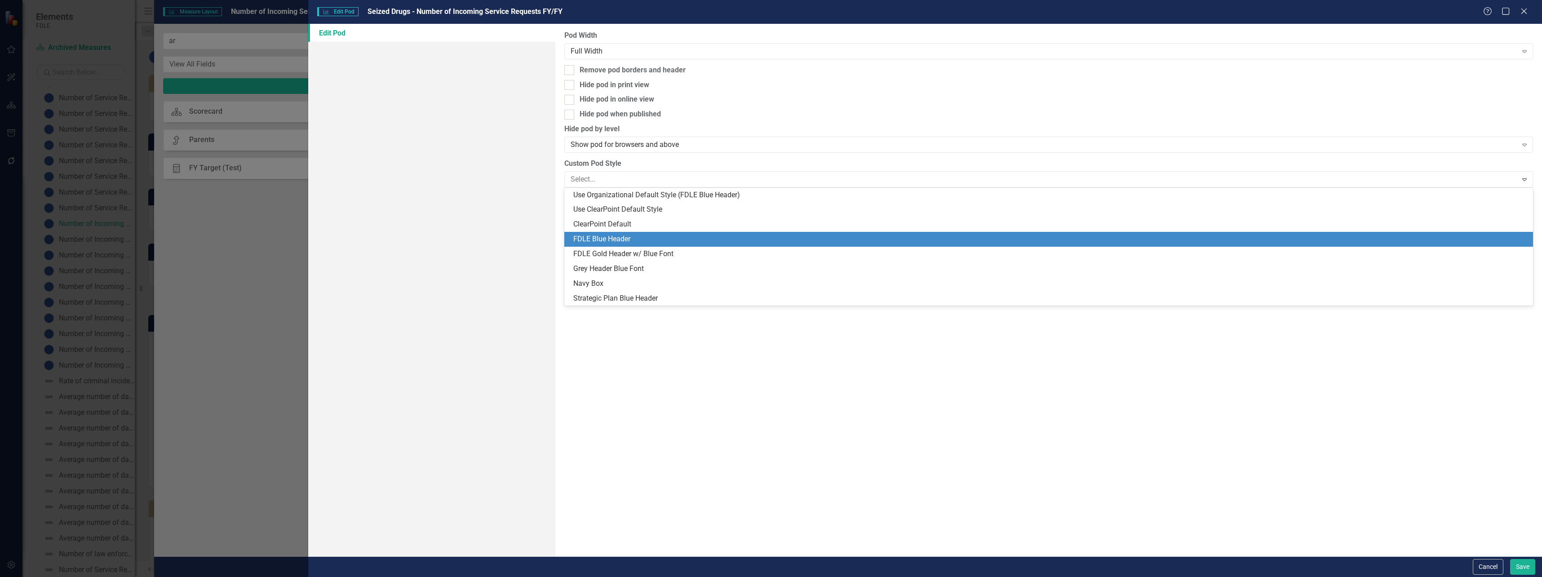
click at [665, 240] on div "FDLE Blue Header" at bounding box center [1050, 239] width 955 height 10
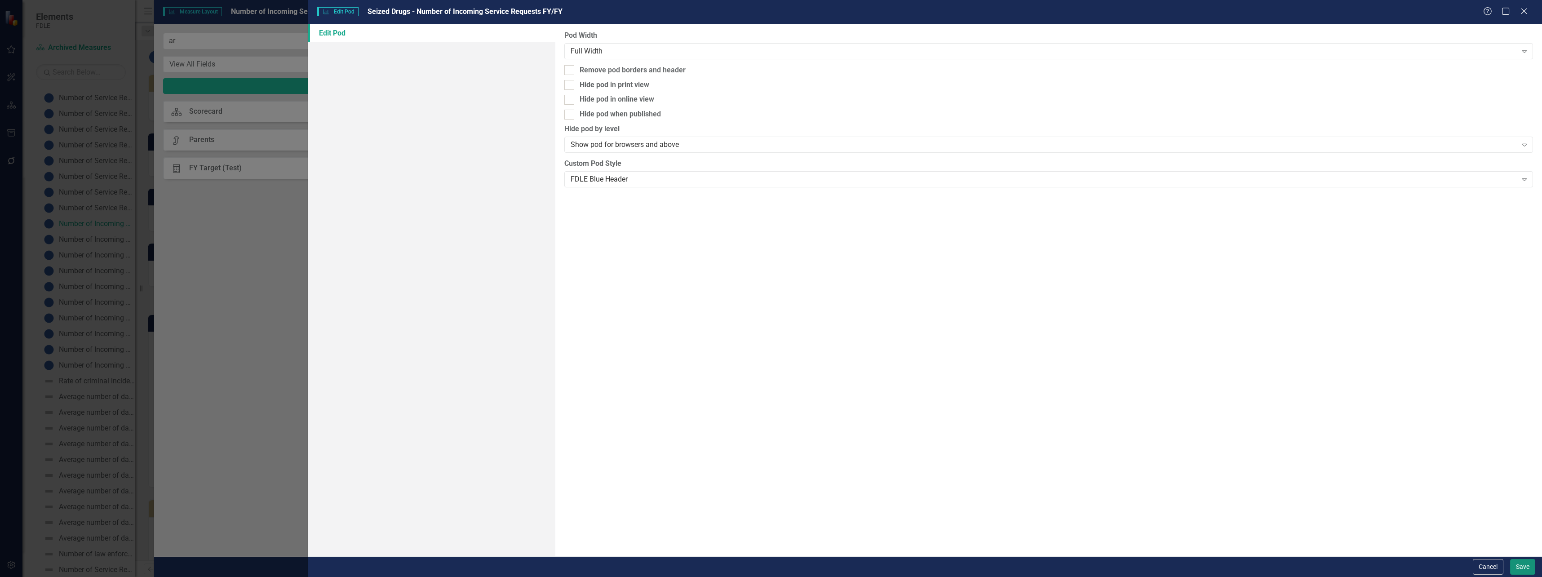
click at [1529, 572] on button "Save" at bounding box center [1523, 567] width 25 height 16
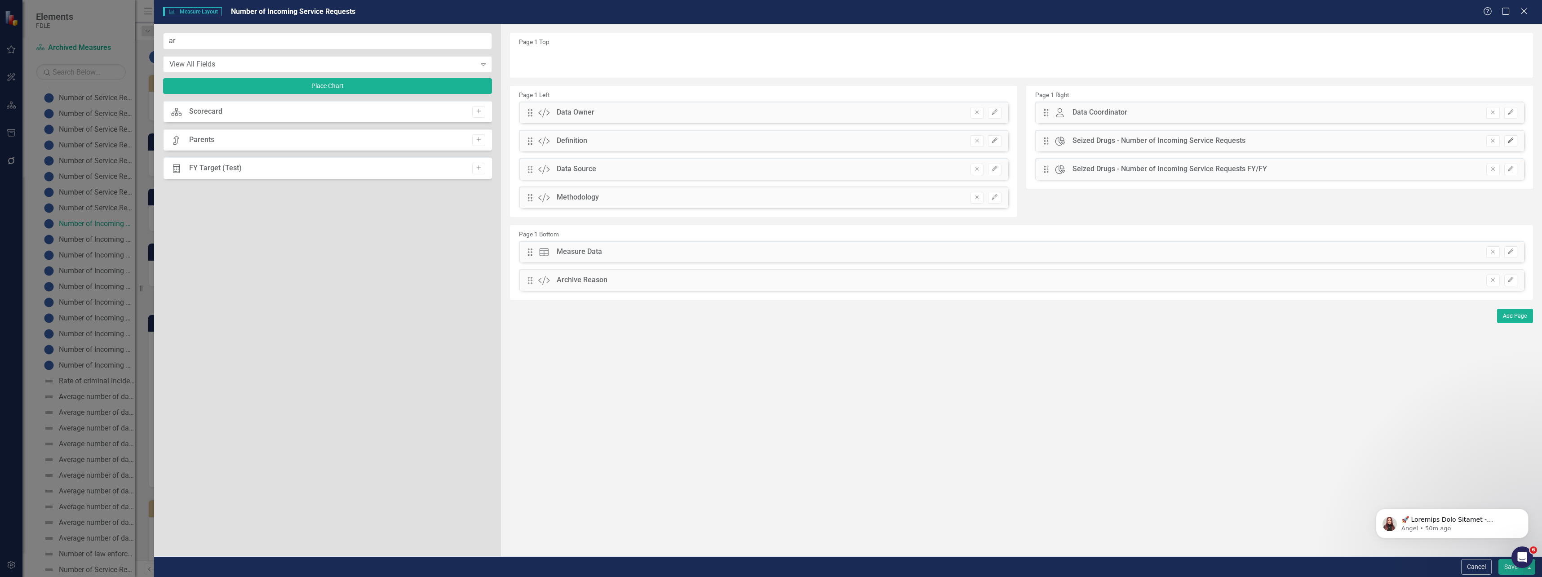
click at [1512, 139] on icon "button" at bounding box center [1510, 140] width 5 height 5
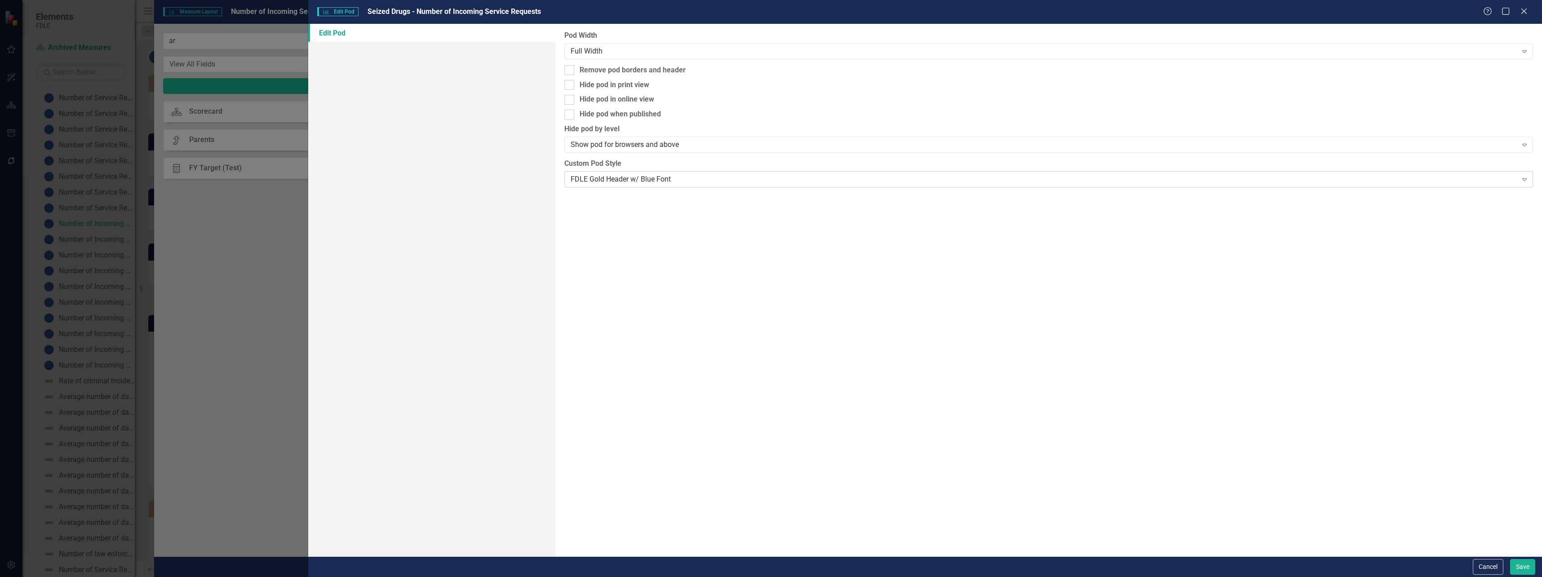
click at [610, 182] on div "FDLE Gold Header w/ Blue Font" at bounding box center [1044, 179] width 947 height 10
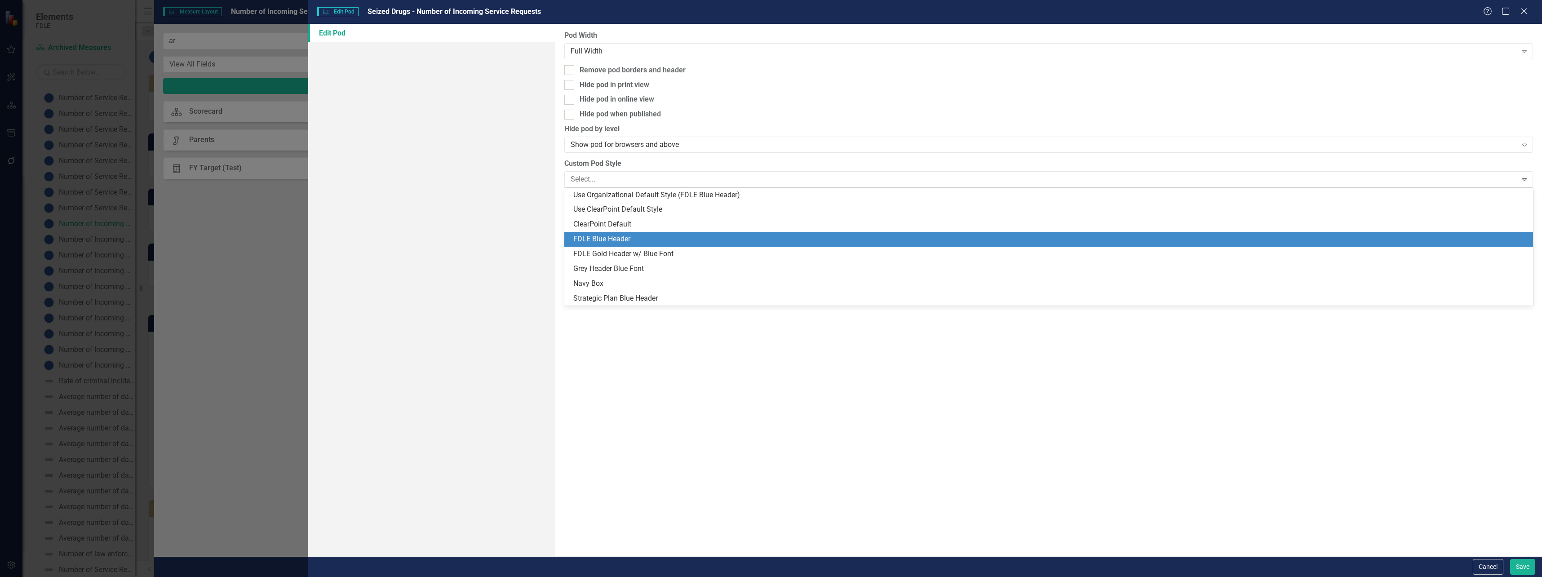
click at [593, 244] on div "FDLE Blue Header" at bounding box center [1048, 239] width 969 height 15
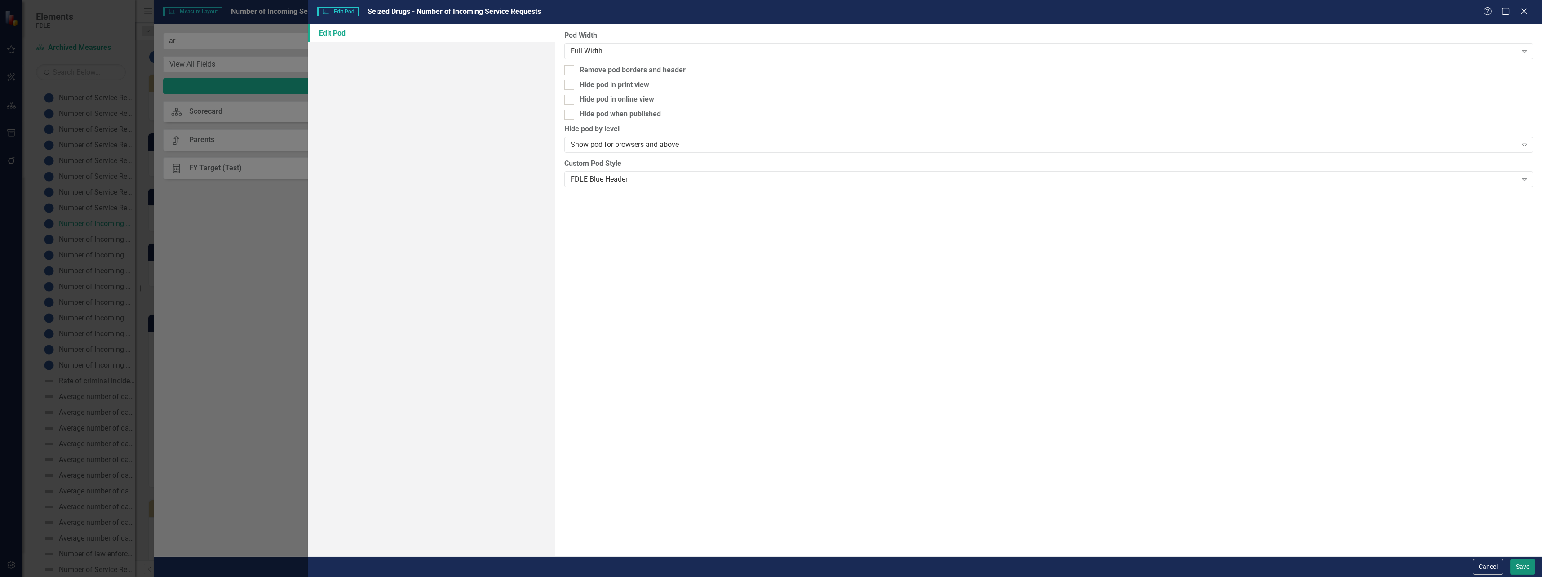
click at [1528, 569] on button "Save" at bounding box center [1523, 567] width 25 height 16
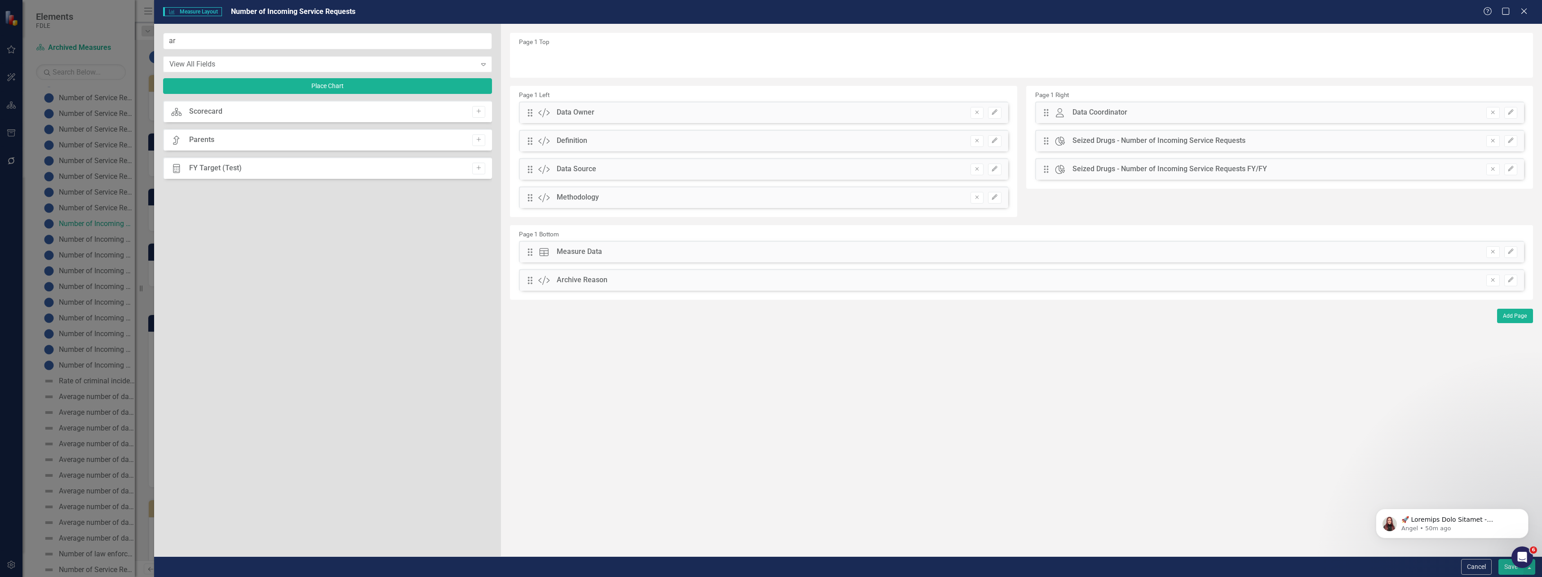
click at [1511, 572] on button "Save" at bounding box center [1511, 567] width 25 height 16
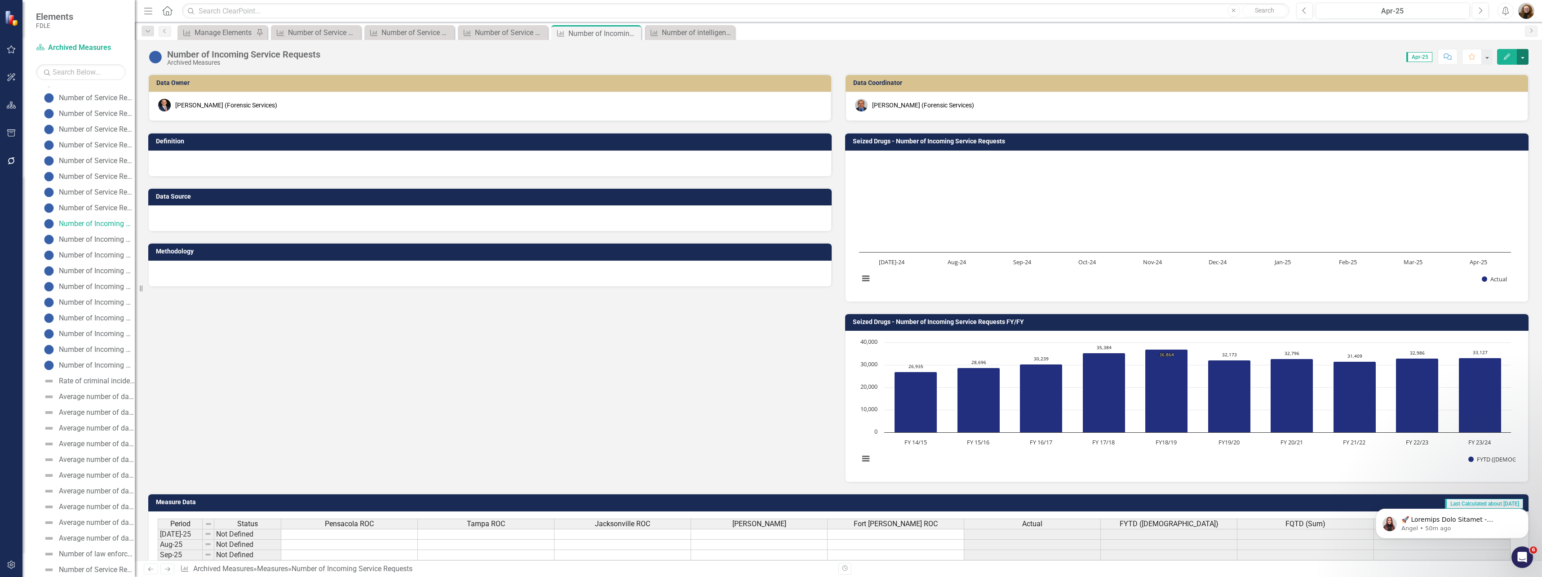
click at [1525, 56] on button "button" at bounding box center [1523, 57] width 12 height 16
click at [1497, 88] on link "Edit Report Edit Layout" at bounding box center [1485, 90] width 88 height 17
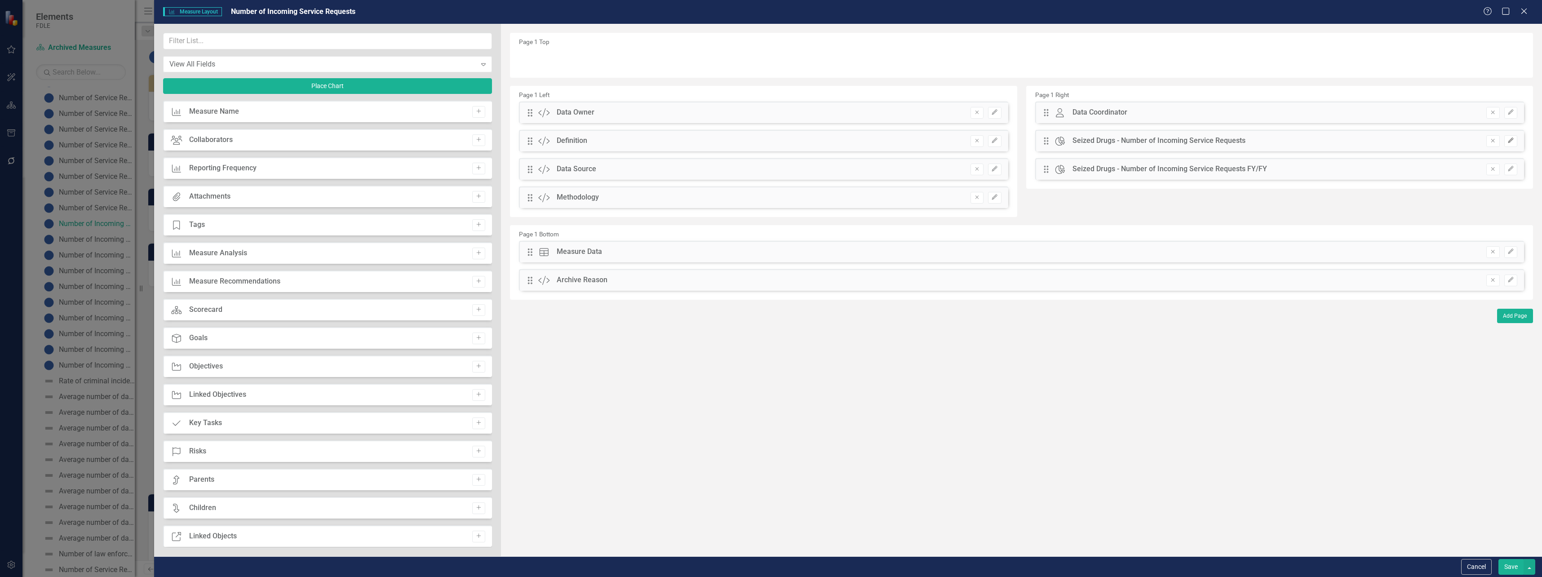
click at [1516, 140] on button "Edit" at bounding box center [1511, 141] width 13 height 12
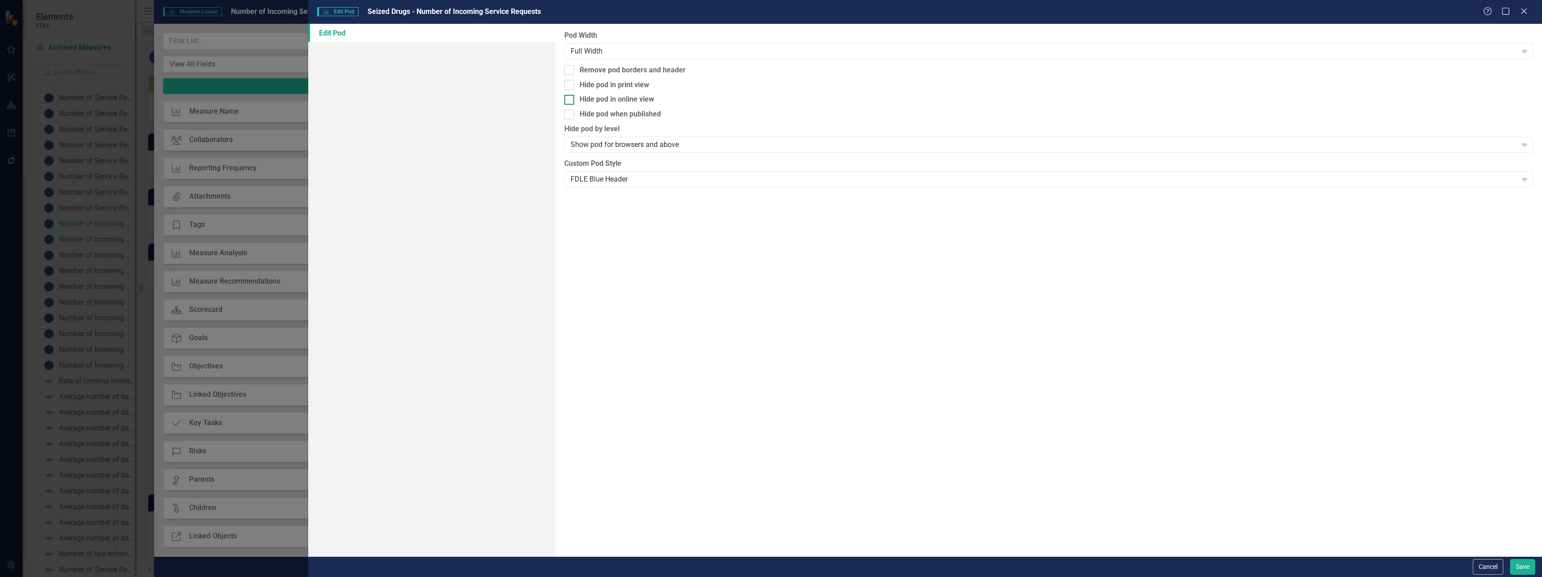
click at [644, 100] on div "Hide pod in online view" at bounding box center [617, 99] width 75 height 10
click at [570, 100] on input "Hide pod in online view" at bounding box center [567, 98] width 6 height 6
checkbox input "true"
click at [1524, 567] on button "Save" at bounding box center [1523, 567] width 25 height 16
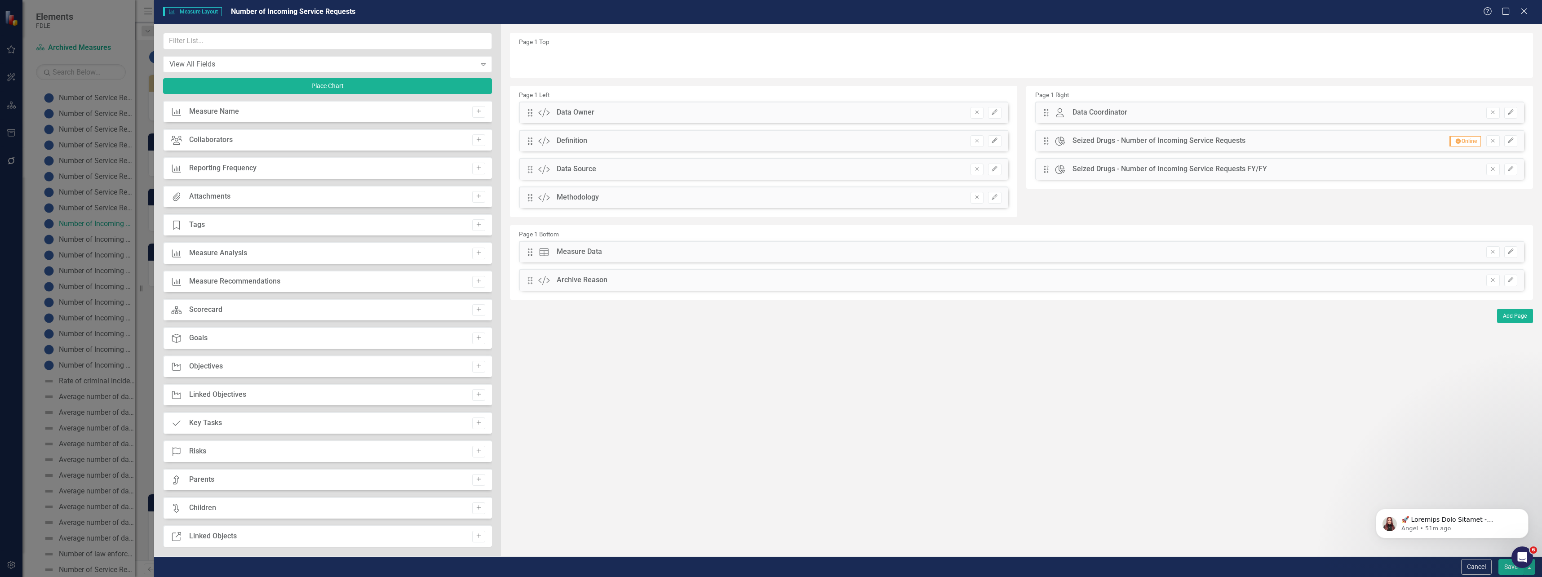
click at [1507, 566] on button "Save" at bounding box center [1511, 567] width 25 height 16
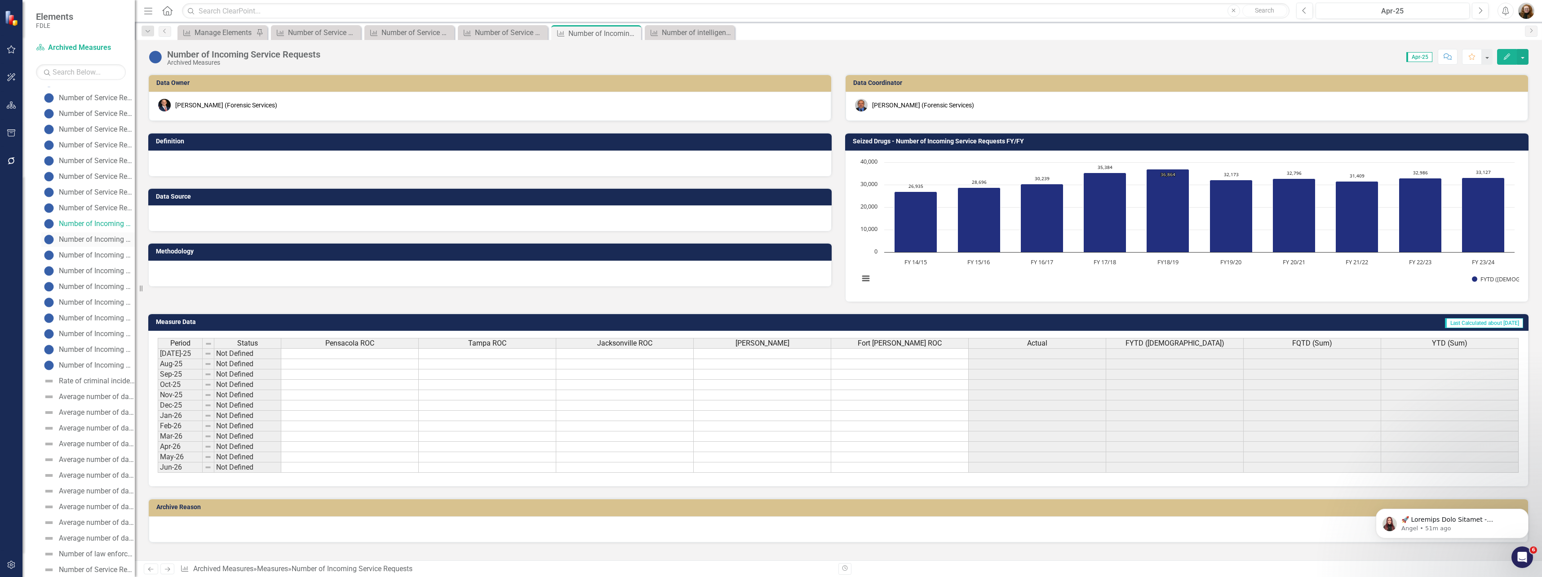
click at [69, 238] on div "Number of Incoming Service Requests" at bounding box center [97, 240] width 76 height 8
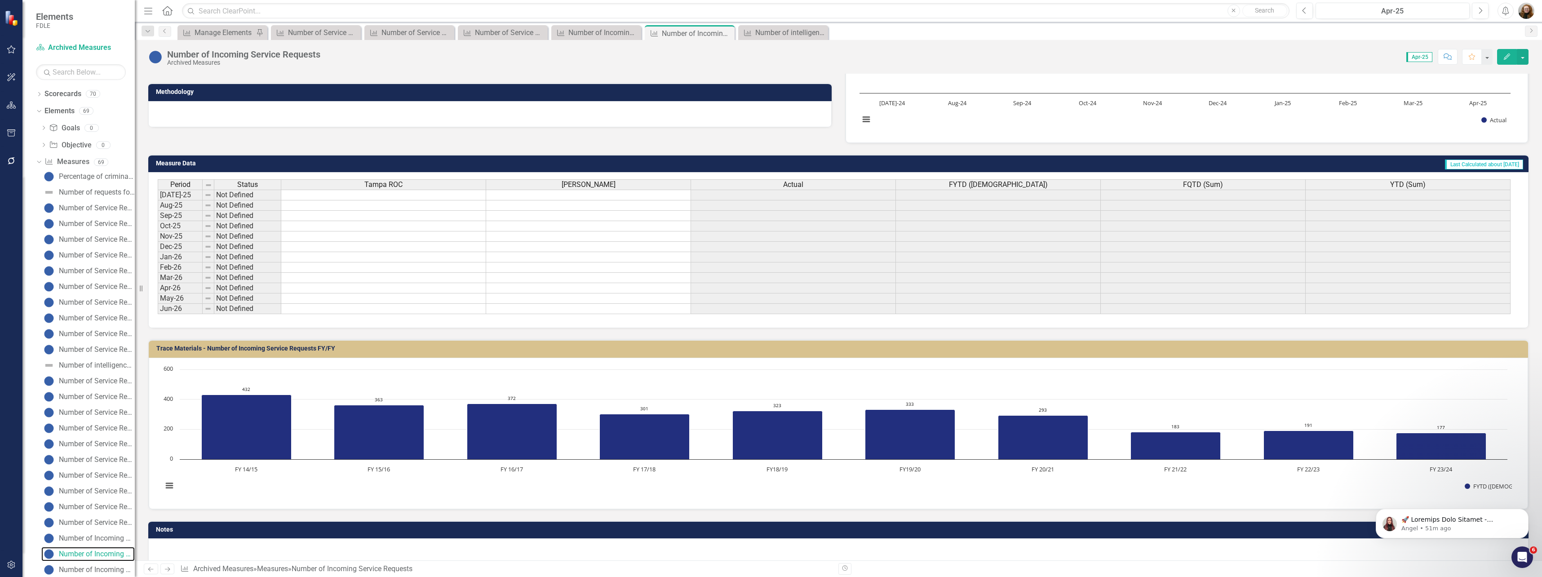
scroll to position [173, 0]
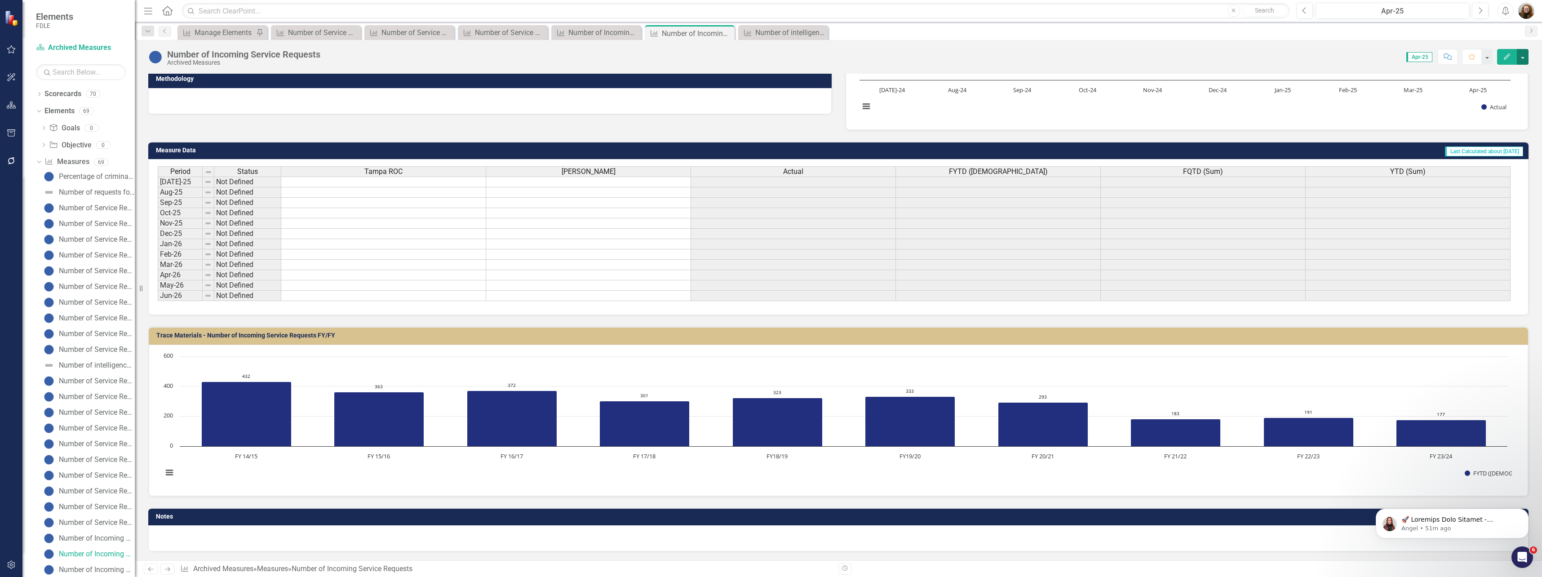
click at [1527, 59] on button "button" at bounding box center [1523, 57] width 12 height 16
click at [1482, 88] on link "Edit Report Edit Layout" at bounding box center [1485, 90] width 88 height 17
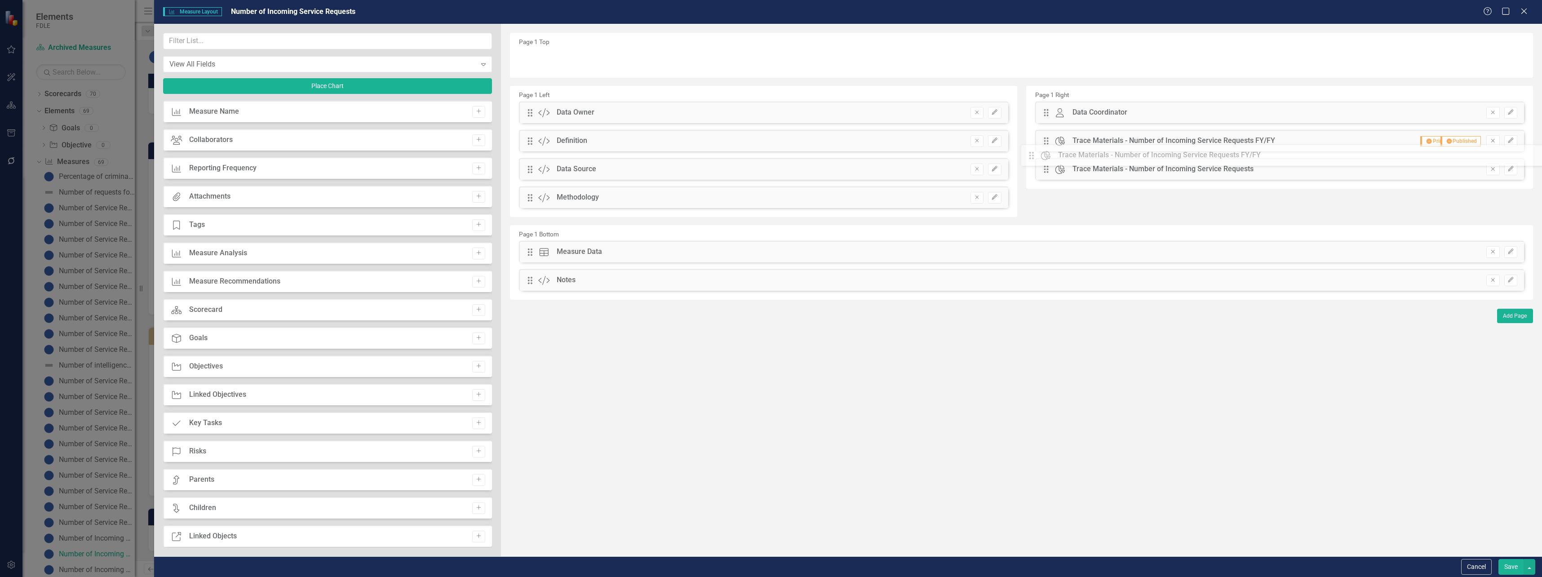
drag, startPoint x: 529, startPoint y: 280, endPoint x: 1037, endPoint y: 156, distance: 523.4
click at [1511, 138] on icon "Edit" at bounding box center [1511, 140] width 7 height 5
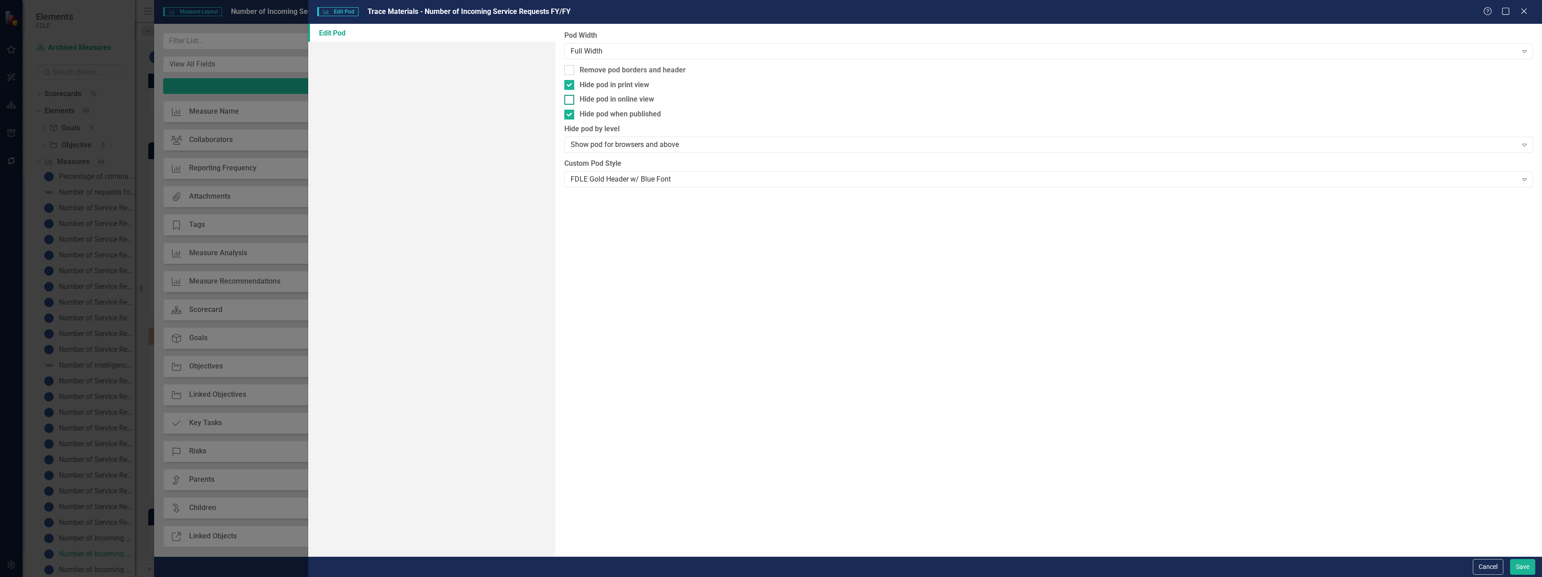
click at [641, 101] on div "Hide pod in online view" at bounding box center [617, 99] width 75 height 10
click at [570, 101] on input "Hide pod in online view" at bounding box center [567, 98] width 6 height 6
checkbox input "true"
click at [1520, 565] on button "Save" at bounding box center [1523, 567] width 25 height 16
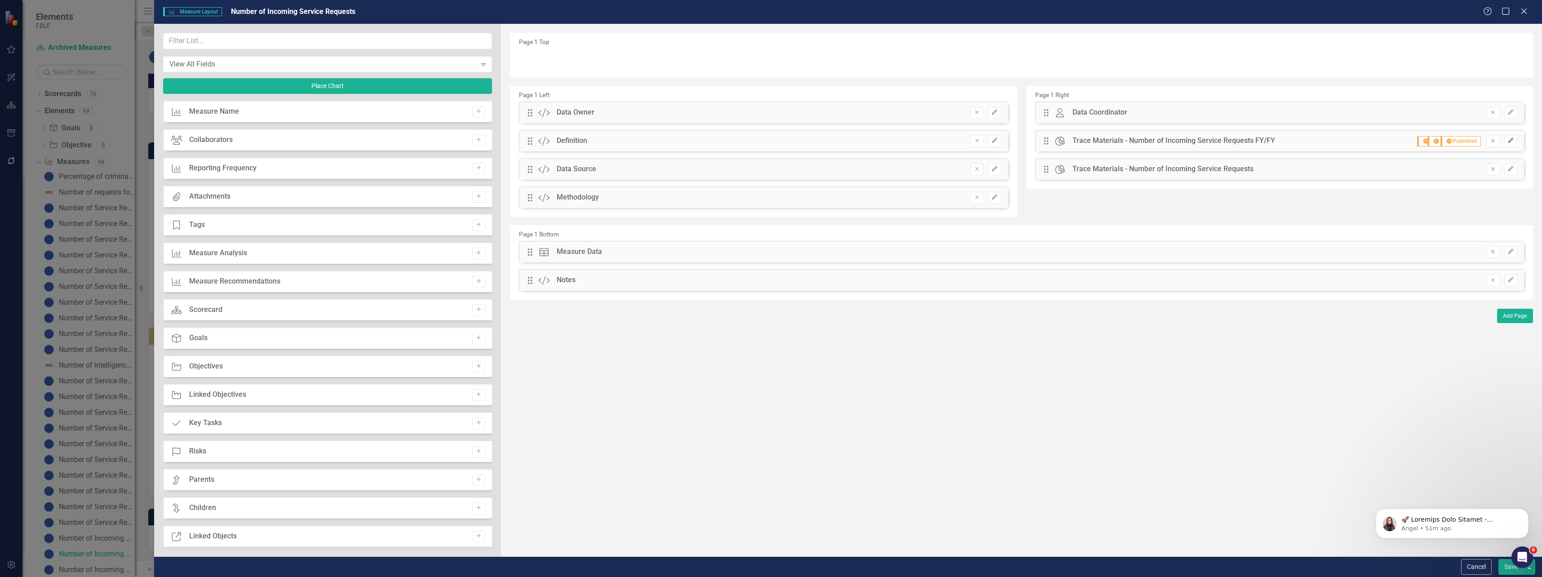
click at [1506, 142] on button "Edit" at bounding box center [1511, 141] width 13 height 12
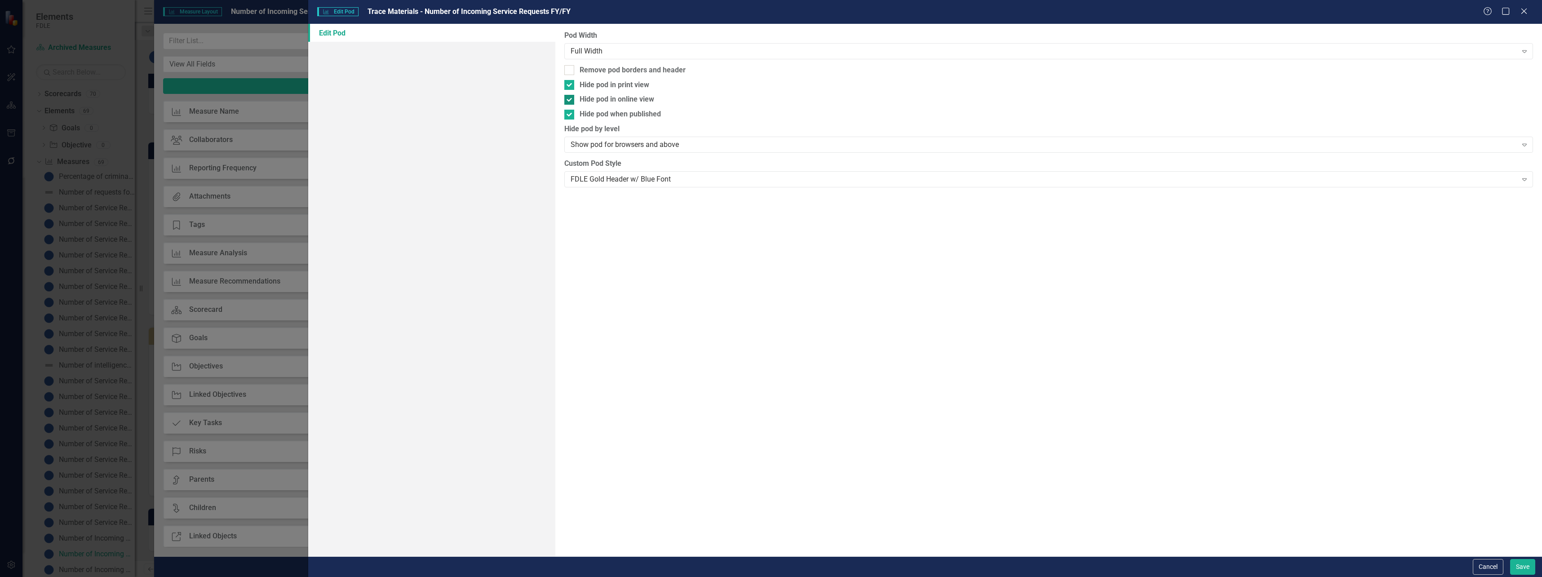
click at [635, 98] on div "Hide pod in online view" at bounding box center [617, 99] width 75 height 10
click at [570, 98] on input "Hide pod in online view" at bounding box center [567, 98] width 6 height 6
checkbox input "false"
click at [586, 180] on div "FDLE Gold Header w/ Blue Font" at bounding box center [1044, 179] width 947 height 10
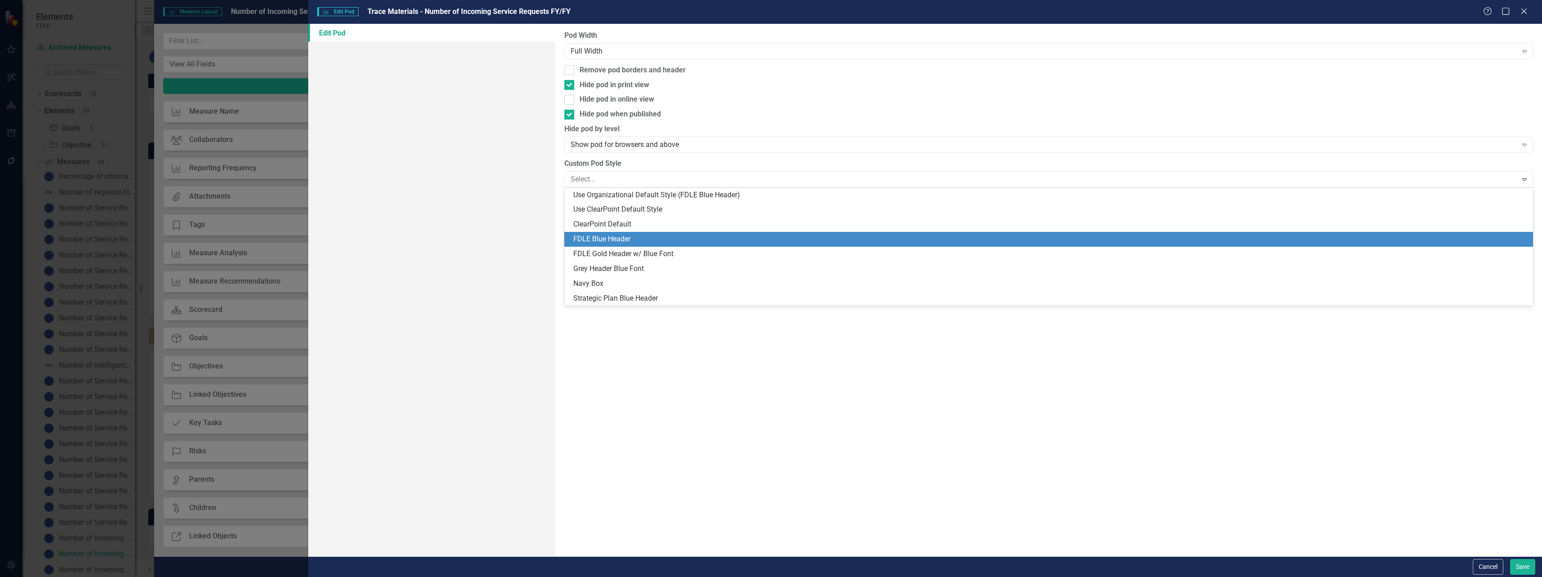
click at [594, 235] on div "FDLE Blue Header" at bounding box center [1050, 239] width 955 height 10
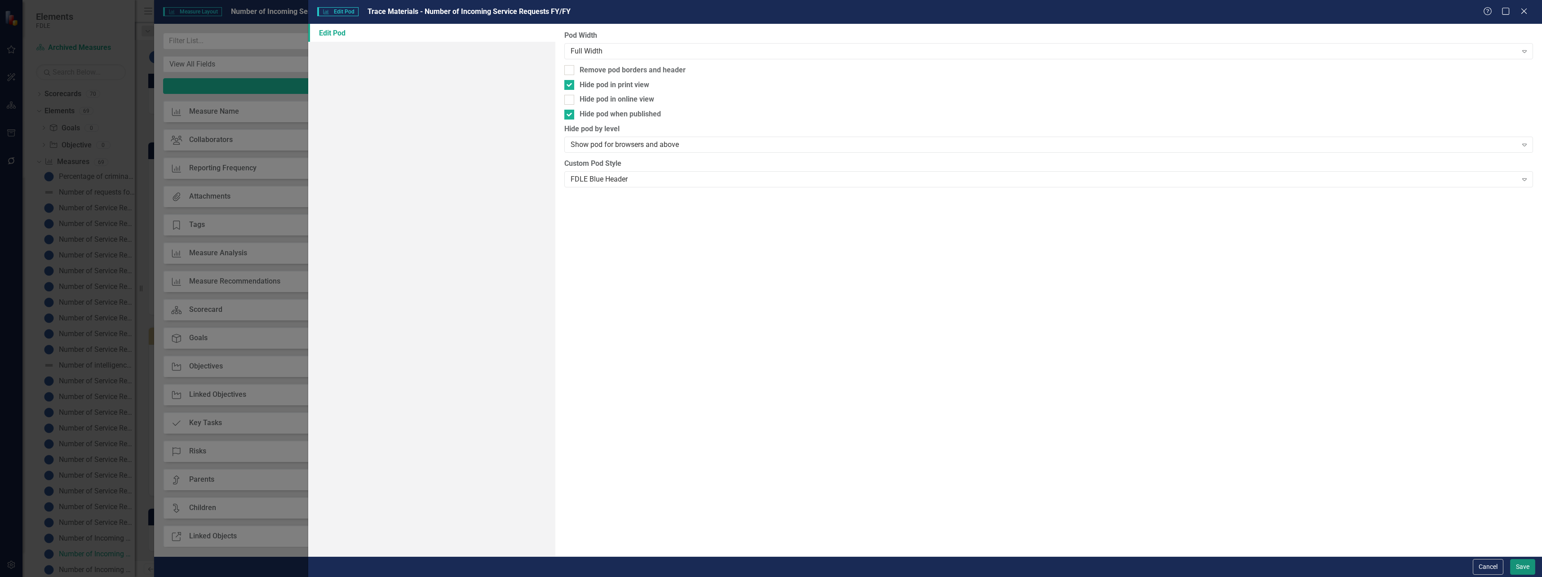
click at [1525, 572] on button "Save" at bounding box center [1523, 567] width 25 height 16
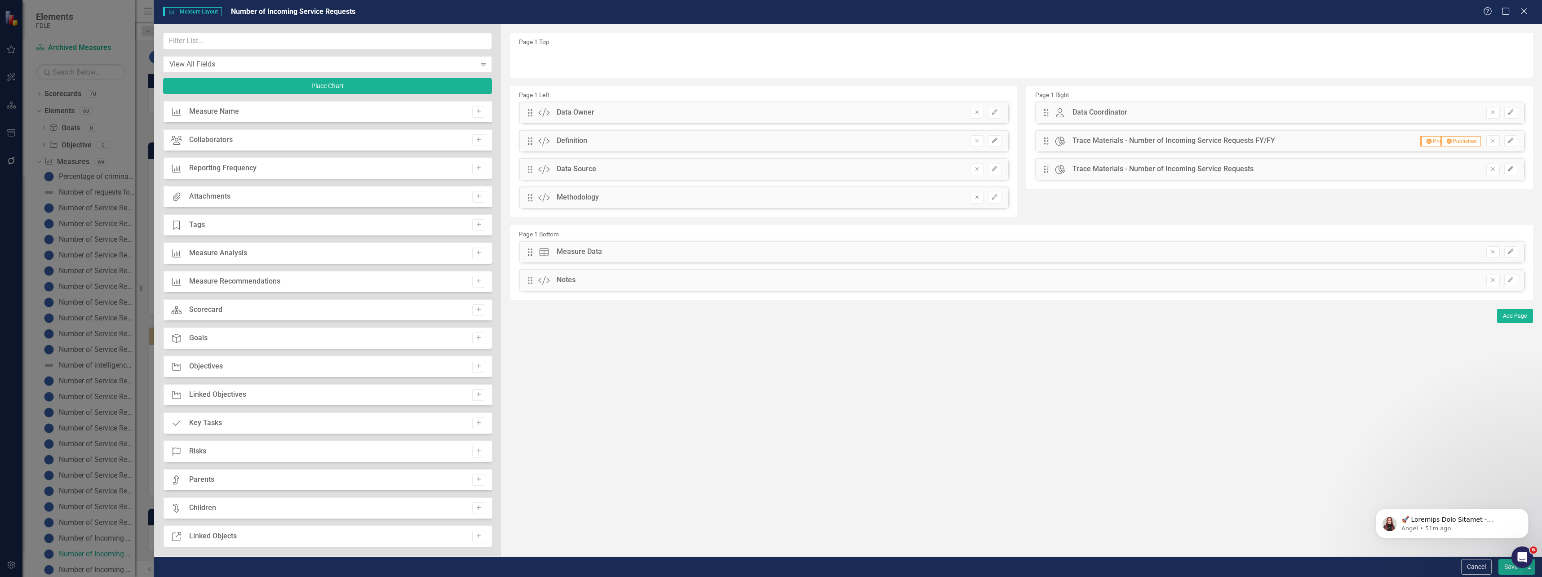
click at [1517, 165] on button "Edit" at bounding box center [1511, 170] width 13 height 12
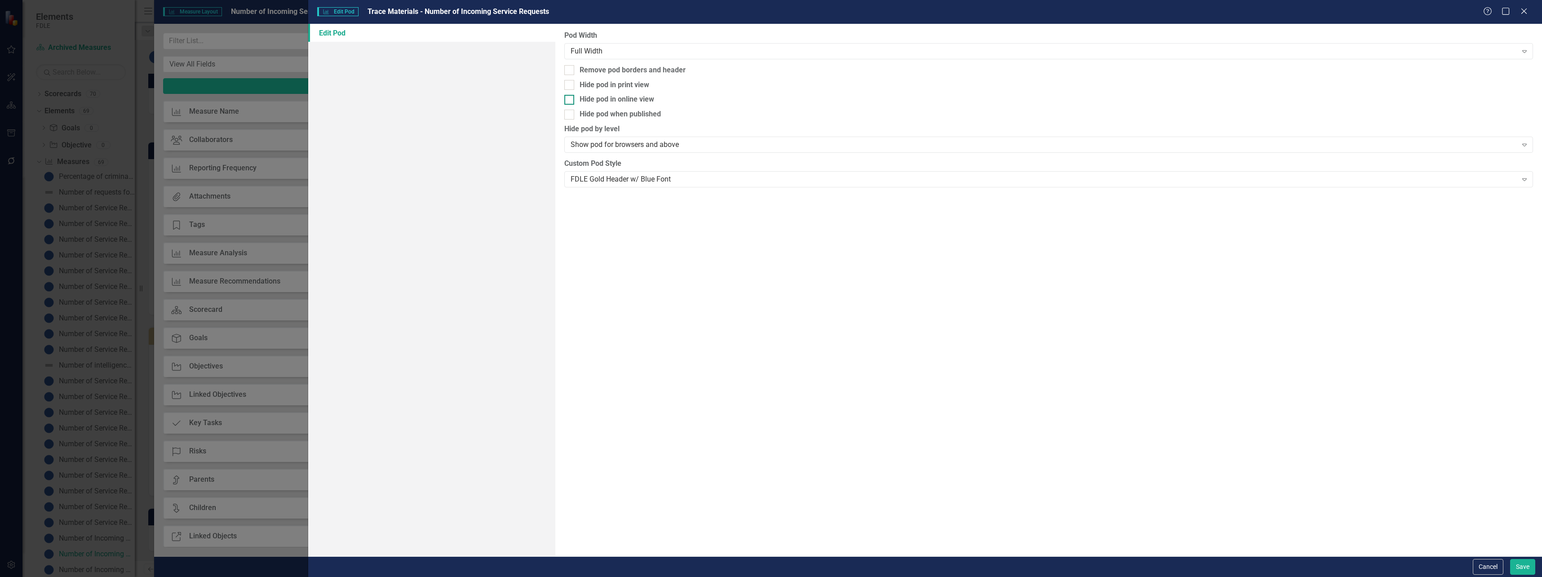
click at [736, 100] on div "Hide pod in online view" at bounding box center [1048, 99] width 969 height 10
click at [570, 100] on input "Hide pod in online view" at bounding box center [567, 98] width 6 height 6
checkbox input "true"
click at [1517, 565] on button "Save" at bounding box center [1523, 567] width 25 height 16
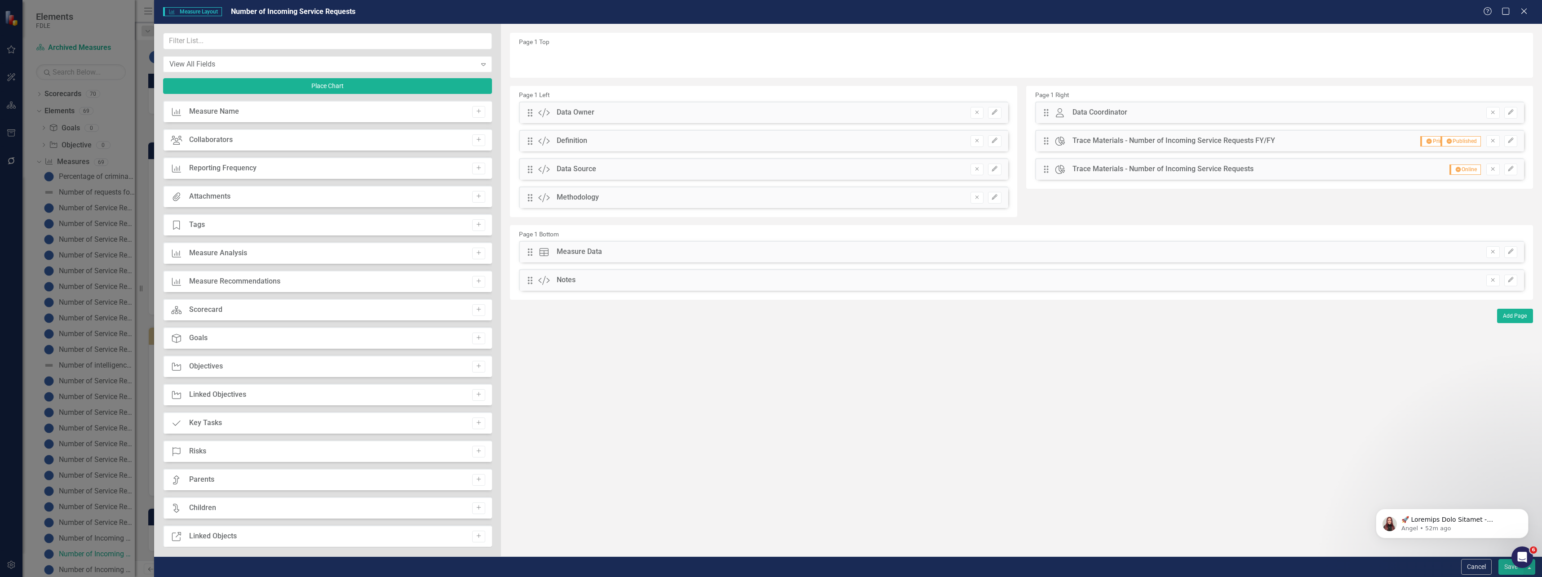
drag, startPoint x: 1491, startPoint y: 280, endPoint x: 1481, endPoint y: 278, distance: 10.1
click at [1492, 280] on icon "Remove" at bounding box center [1493, 279] width 7 height 5
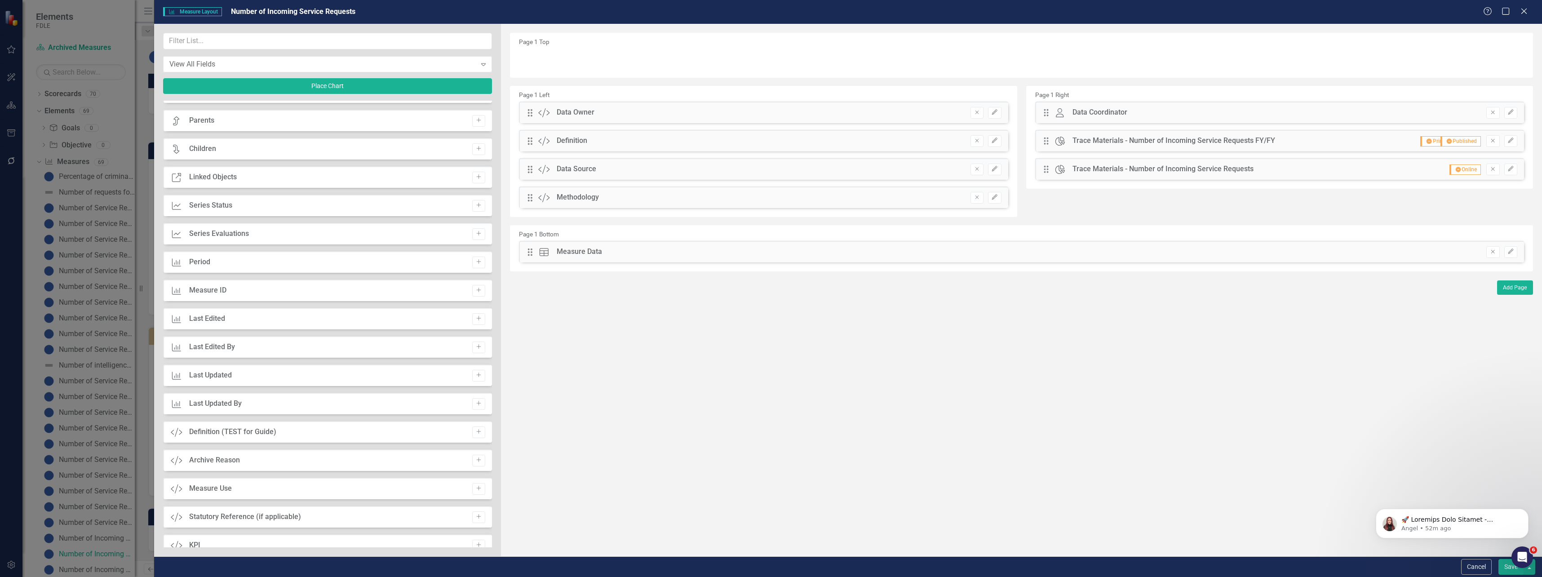
scroll to position [404, 0]
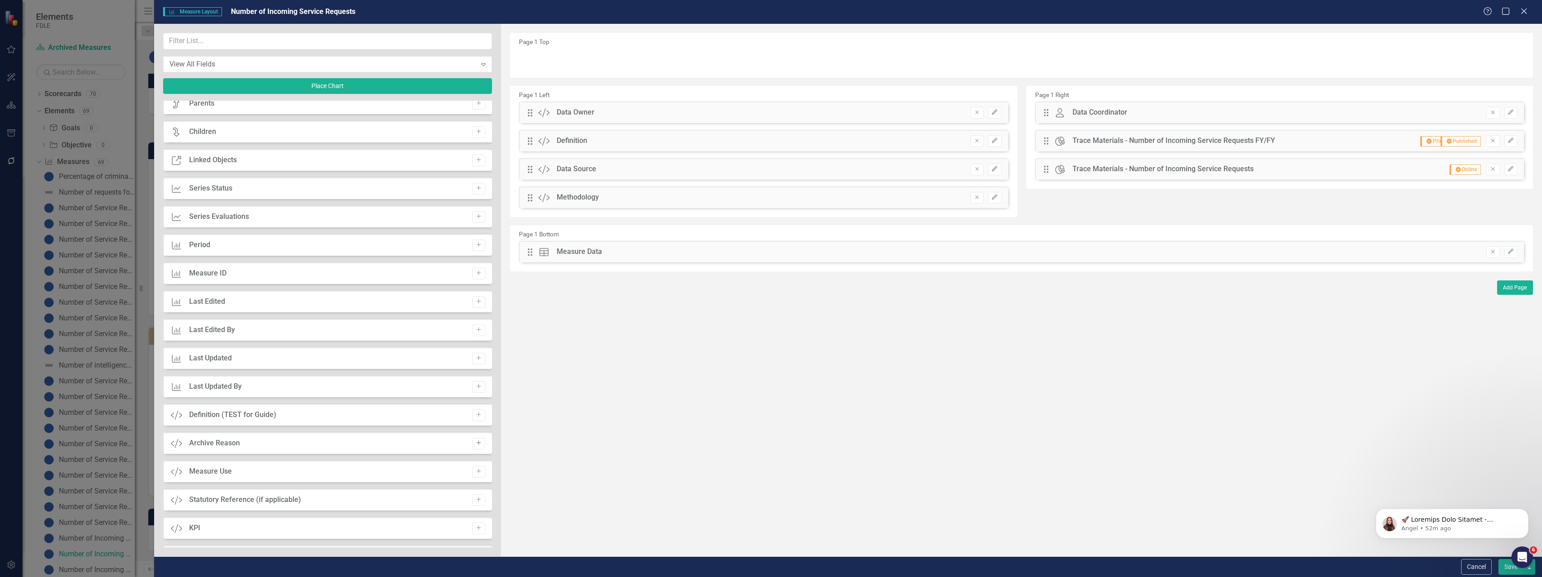
click at [472, 447] on button "Add" at bounding box center [478, 444] width 13 height 12
drag, startPoint x: 530, startPoint y: 58, endPoint x: 580, endPoint y: 281, distance: 228.3
click at [1510, 283] on button "Edit" at bounding box center [1511, 281] width 13 height 12
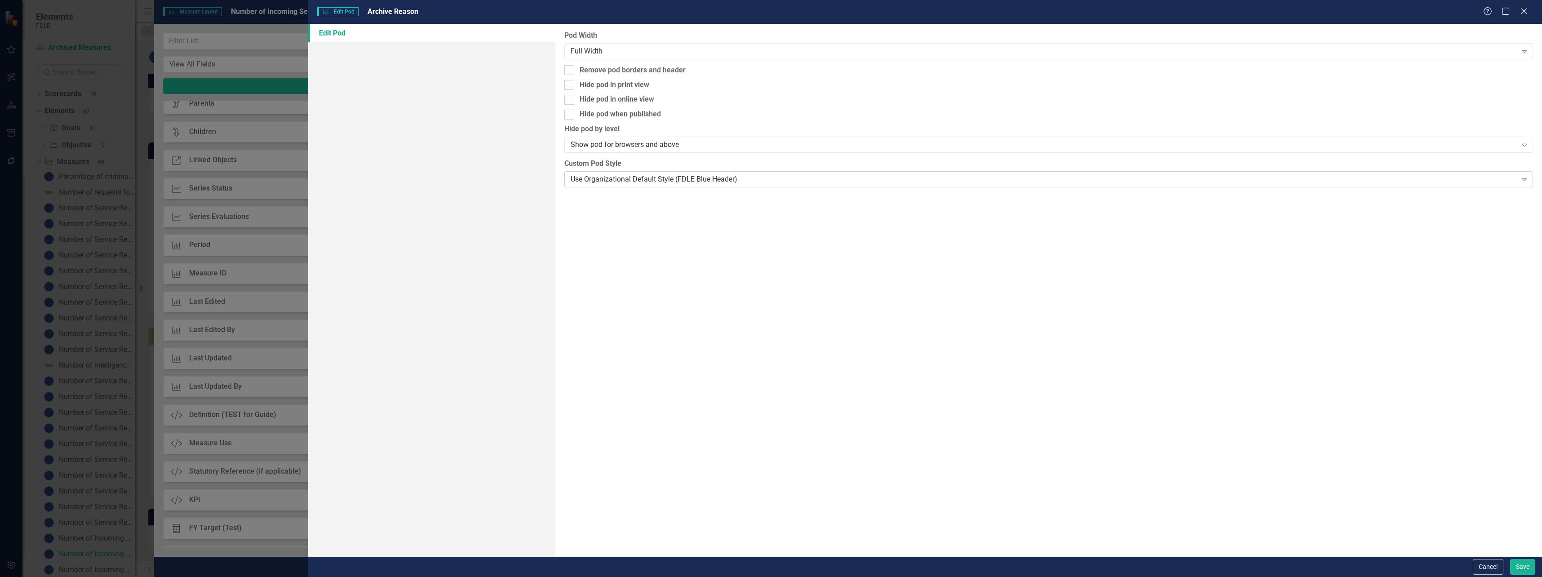
click at [755, 178] on div "Use Organizational Default Style (FDLE Blue Header)" at bounding box center [1044, 179] width 947 height 10
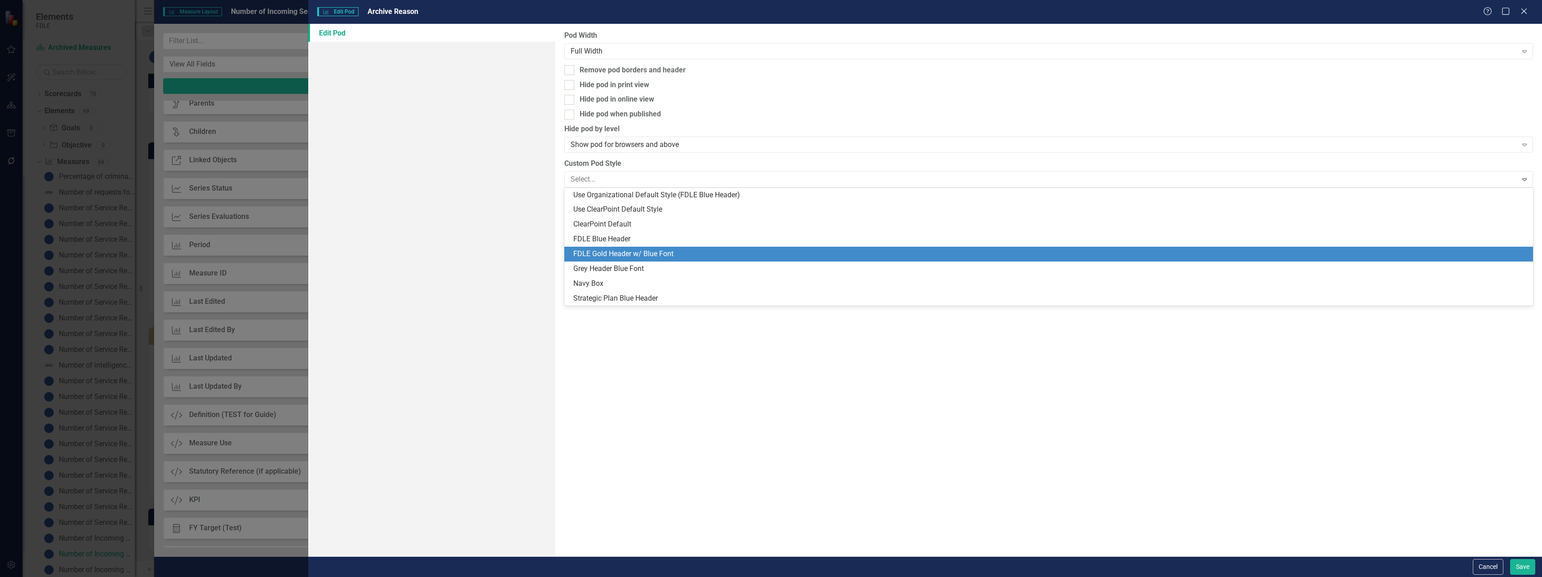
click at [712, 253] on div "FDLE Gold Header w/ Blue Font" at bounding box center [1050, 254] width 955 height 10
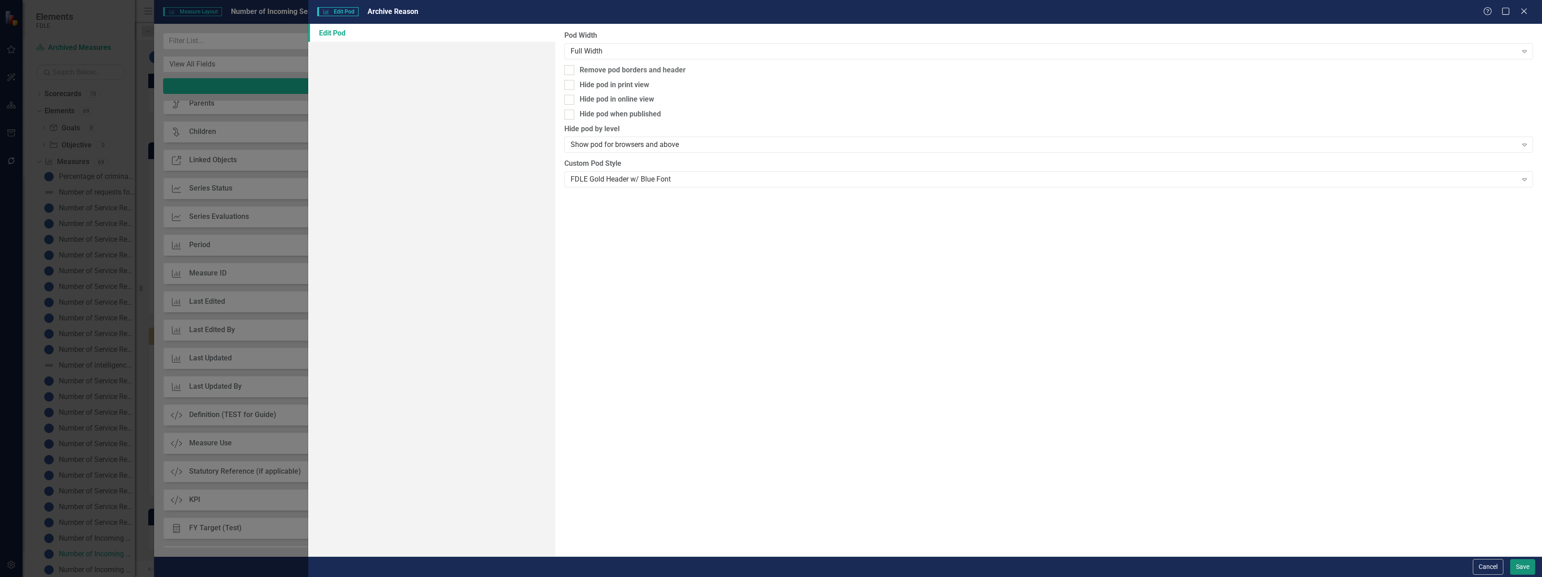
click at [1519, 563] on button "Save" at bounding box center [1523, 567] width 25 height 16
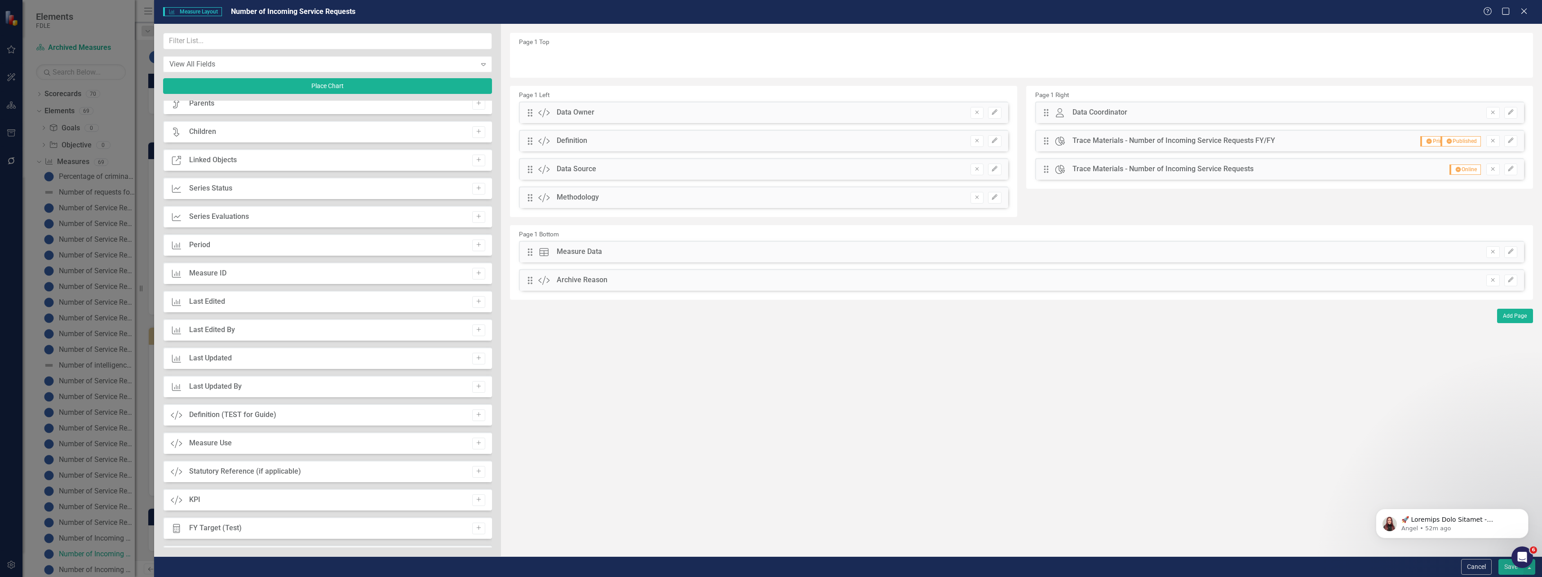
click at [1507, 570] on button "Save" at bounding box center [1511, 567] width 25 height 16
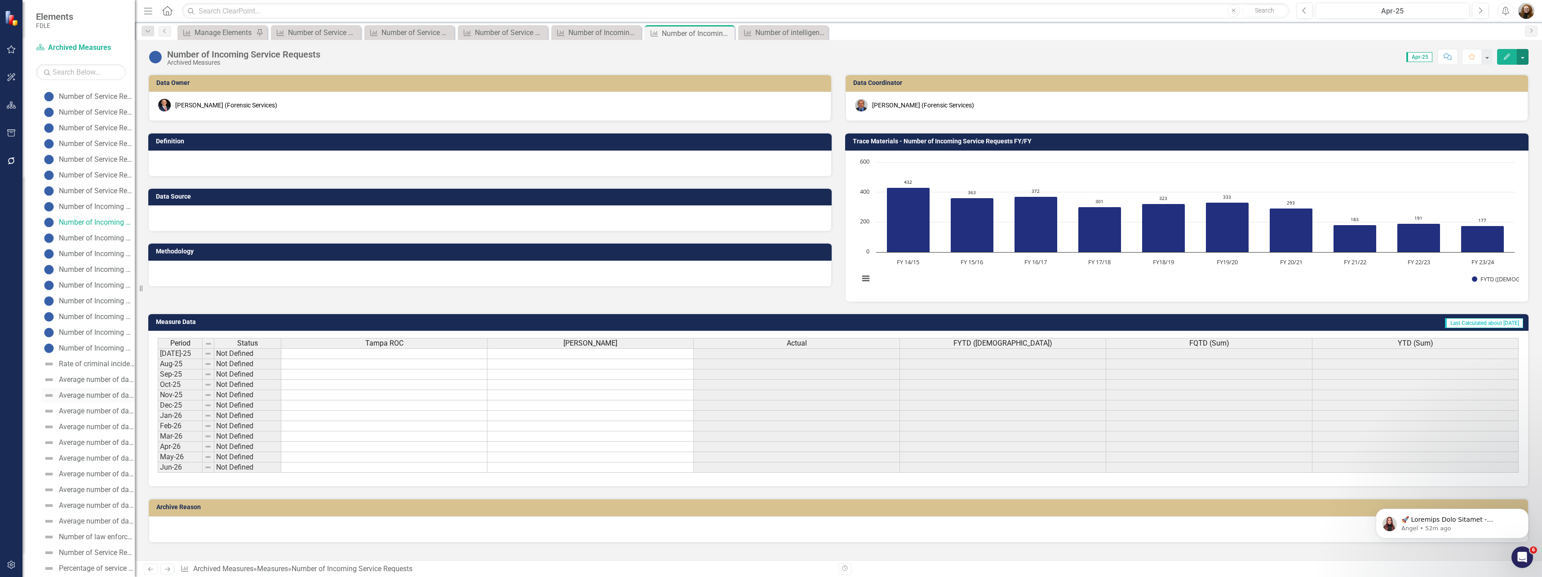
scroll to position [360, 0]
click at [93, 211] on div "Number of Incoming Service Requests" at bounding box center [97, 210] width 76 height 8
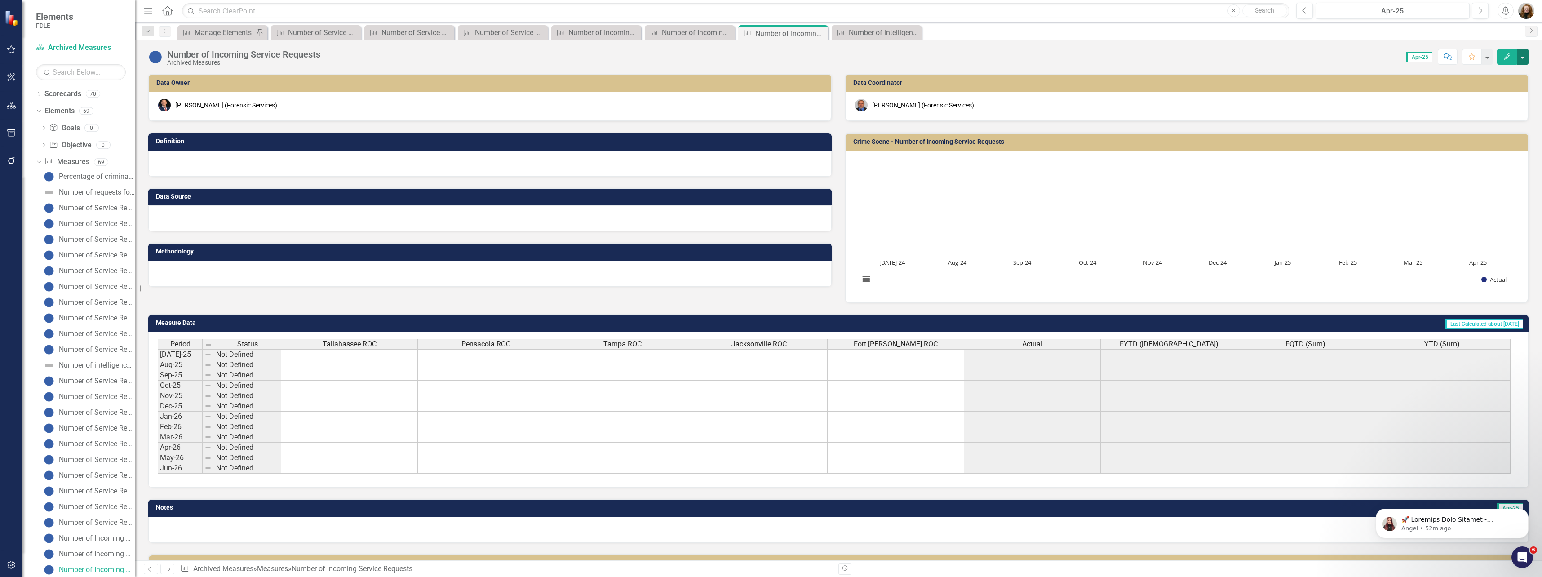
click at [1521, 56] on button "button" at bounding box center [1523, 57] width 12 height 16
click at [1481, 91] on link "Edit Report Edit Layout" at bounding box center [1485, 90] width 88 height 17
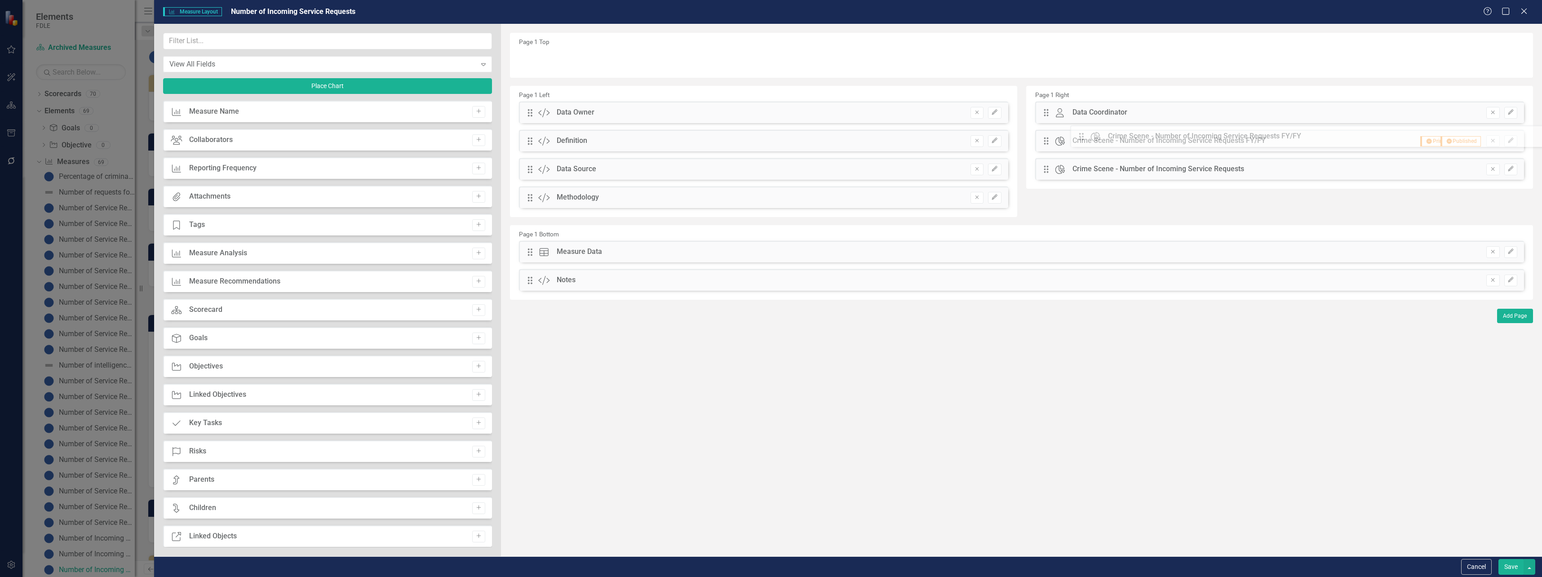
drag, startPoint x: 530, startPoint y: 309, endPoint x: 1089, endPoint y: 137, distance: 584.1
click at [1511, 169] on icon "button" at bounding box center [1510, 168] width 5 height 5
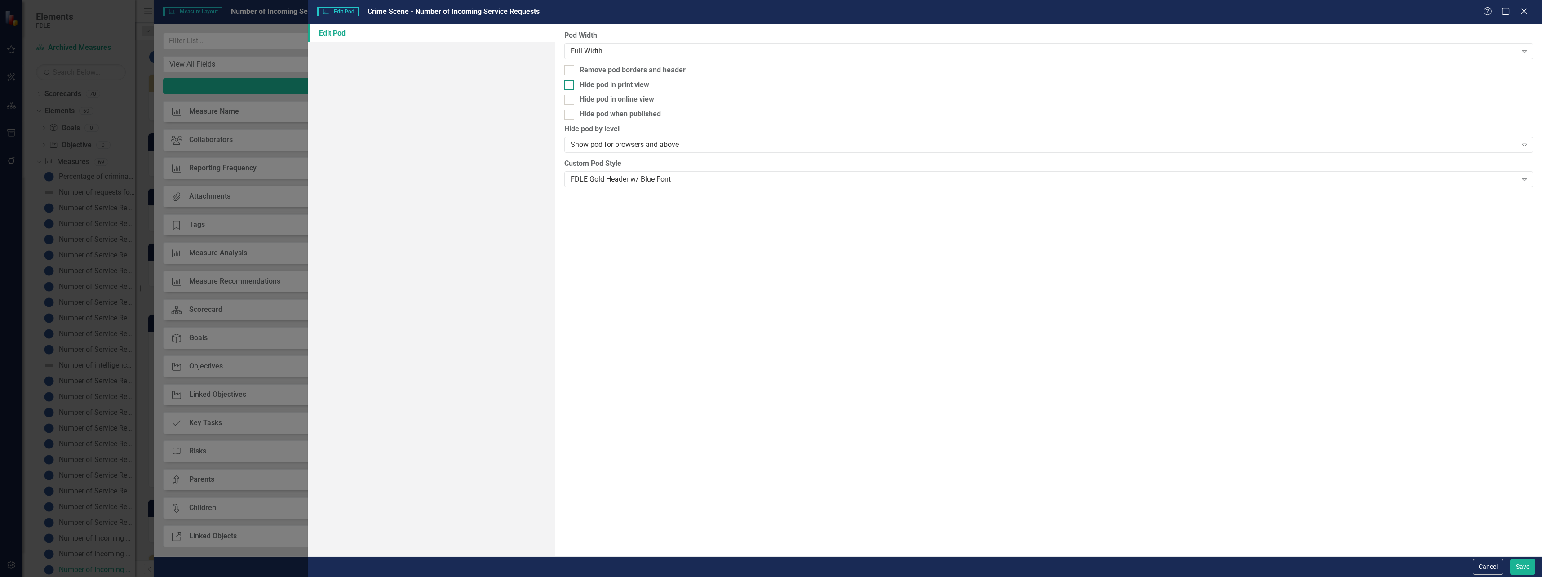
click at [620, 88] on div "Hide pod in print view" at bounding box center [615, 85] width 70 height 10
click at [570, 86] on input "Hide pod in print view" at bounding box center [567, 83] width 6 height 6
checkbox input "true"
drag, startPoint x: 643, startPoint y: 101, endPoint x: 837, endPoint y: 222, distance: 229.0
click at [643, 101] on div "Hide pod in online view" at bounding box center [617, 99] width 75 height 10
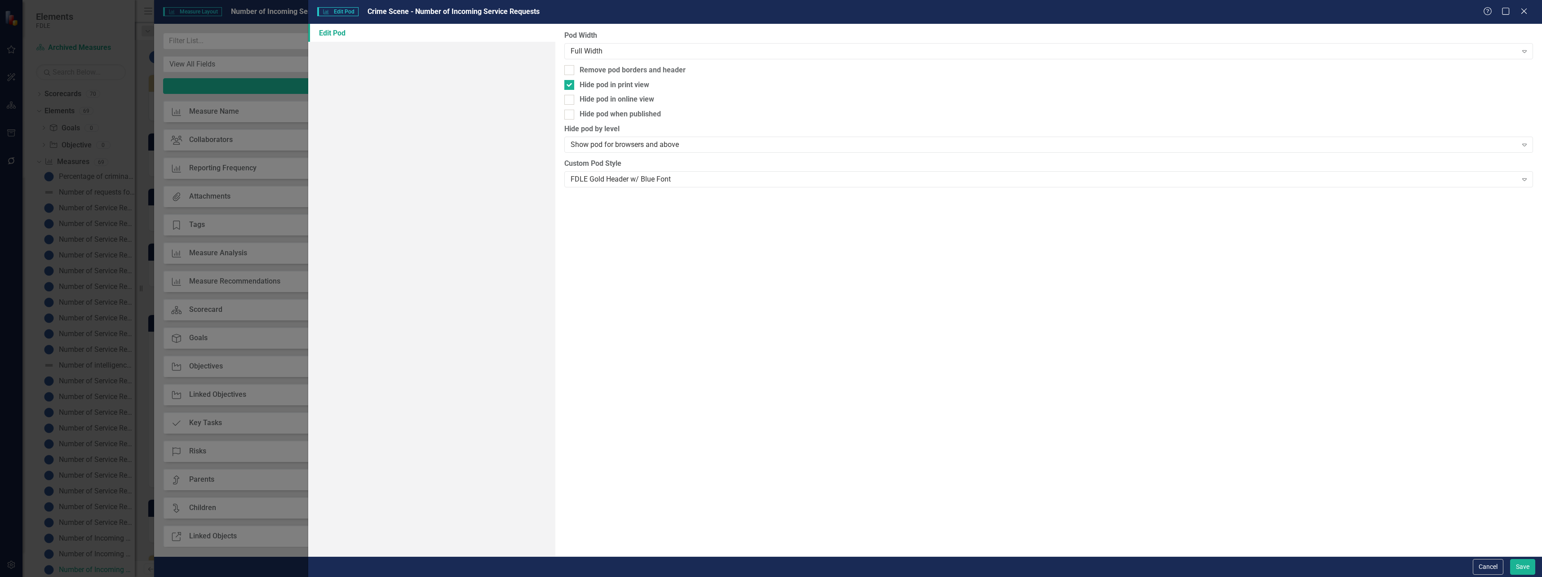
click at [570, 101] on input "Hide pod in online view" at bounding box center [567, 98] width 6 height 6
checkbox input "true"
drag, startPoint x: 1518, startPoint y: 564, endPoint x: 1499, endPoint y: 550, distance: 23.8
click at [1518, 563] on button "Save" at bounding box center [1523, 567] width 25 height 16
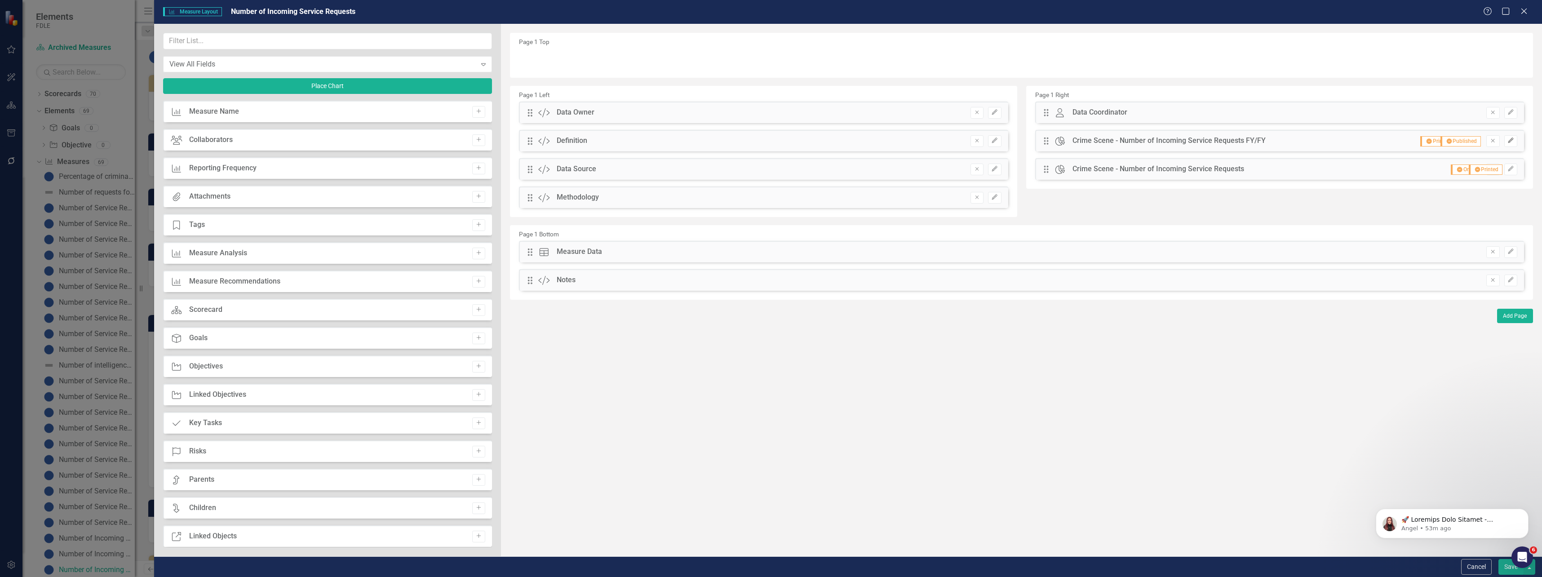
click at [1510, 140] on icon "Edit" at bounding box center [1511, 140] width 7 height 5
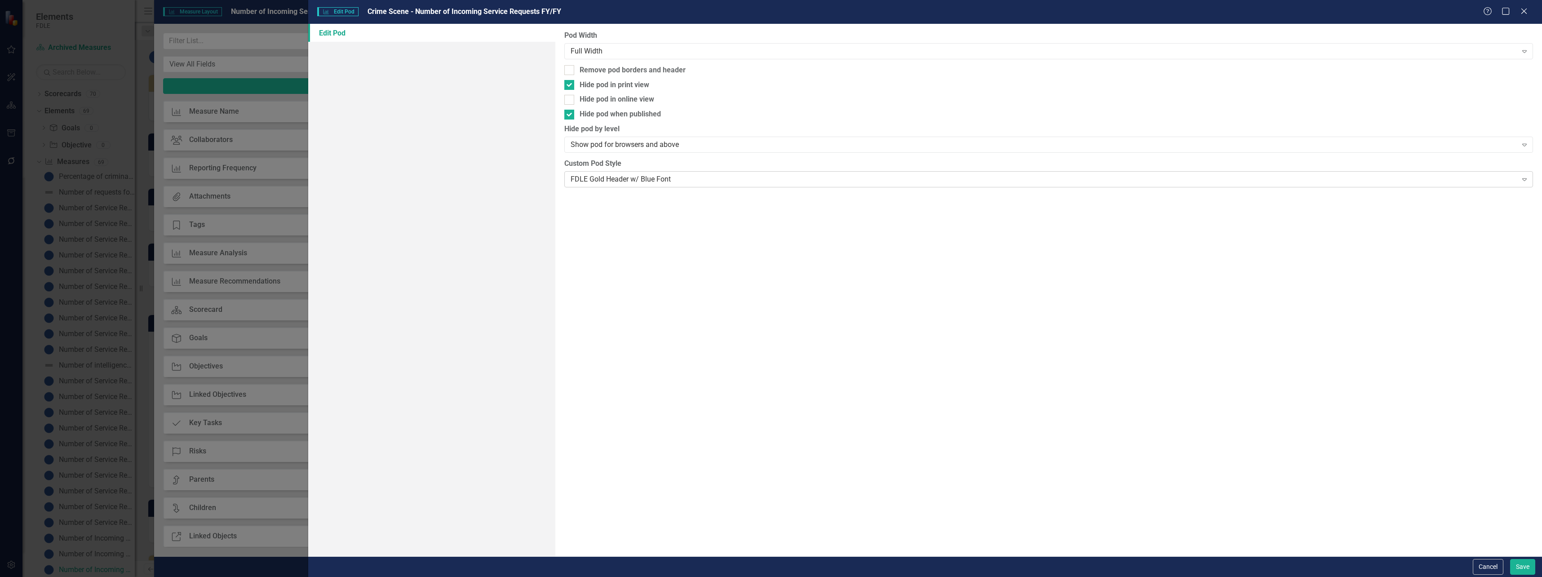
click at [607, 182] on div "FDLE Gold Header w/ Blue Font" at bounding box center [1044, 179] width 947 height 10
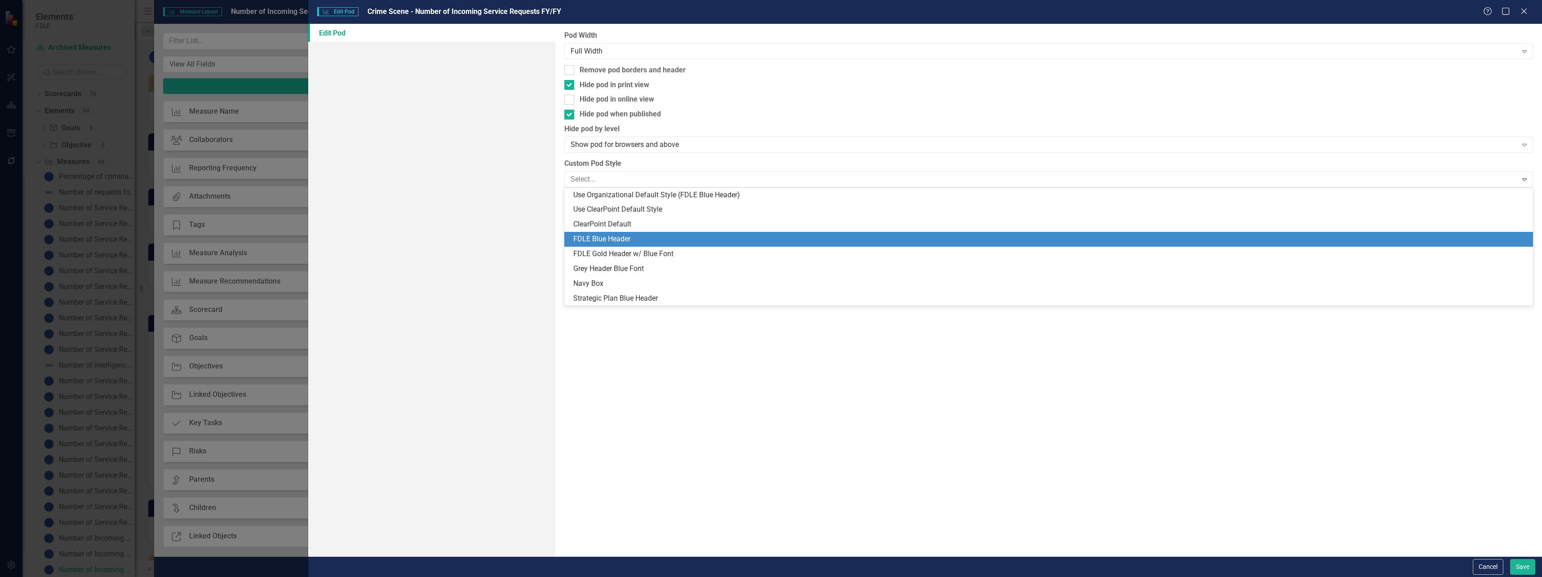
click at [597, 240] on div "FDLE Blue Header" at bounding box center [1050, 239] width 955 height 10
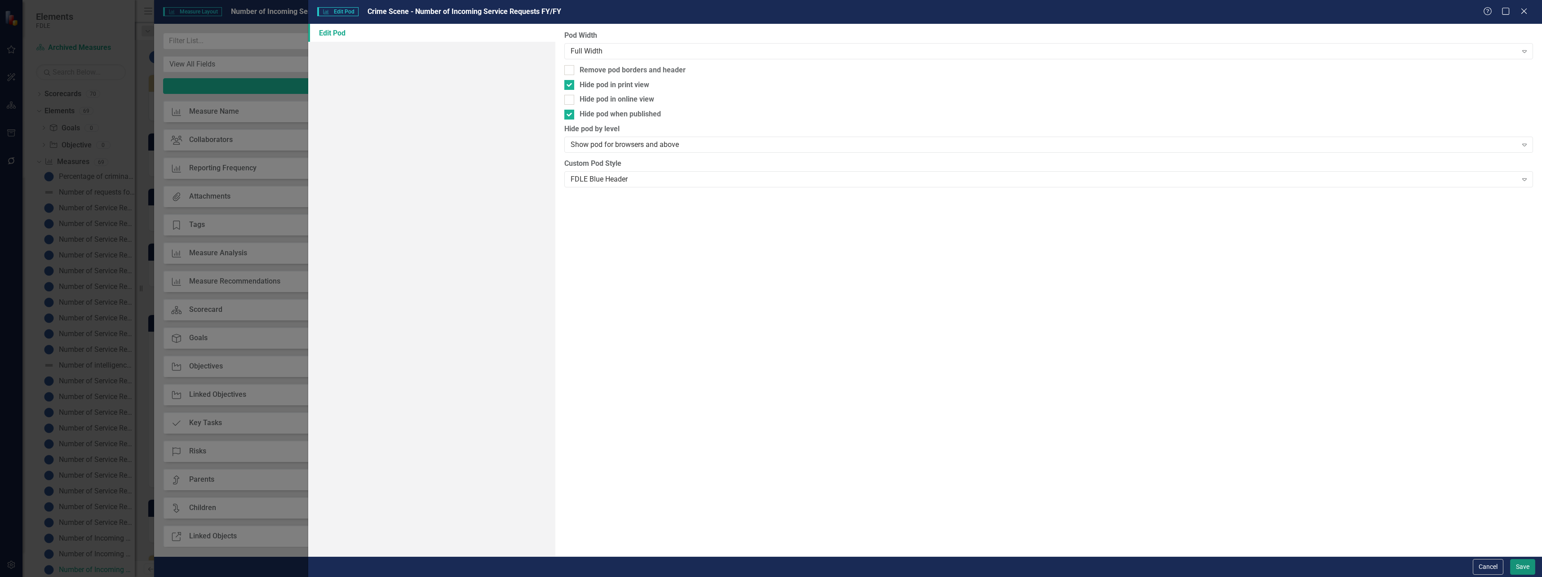
click at [1519, 571] on button "Save" at bounding box center [1523, 567] width 25 height 16
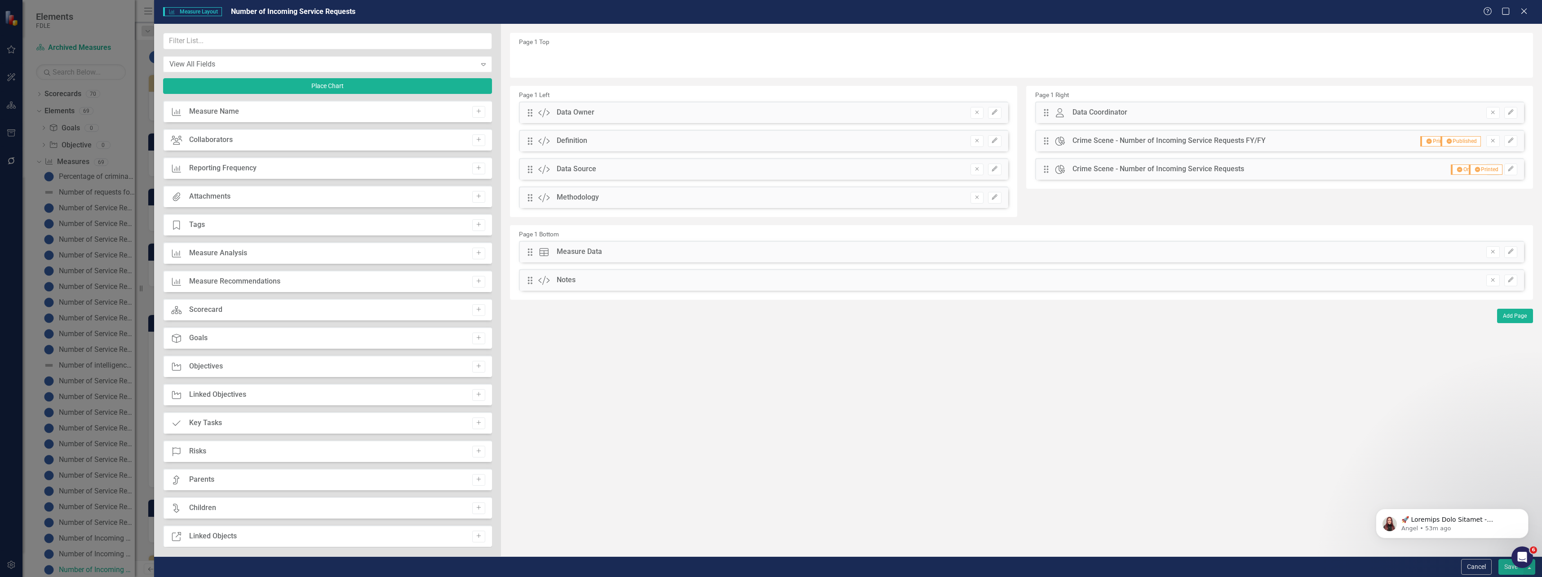
click at [1494, 277] on button "Remove" at bounding box center [1493, 281] width 13 height 12
click at [206, 42] on input "text" at bounding box center [327, 41] width 329 height 17
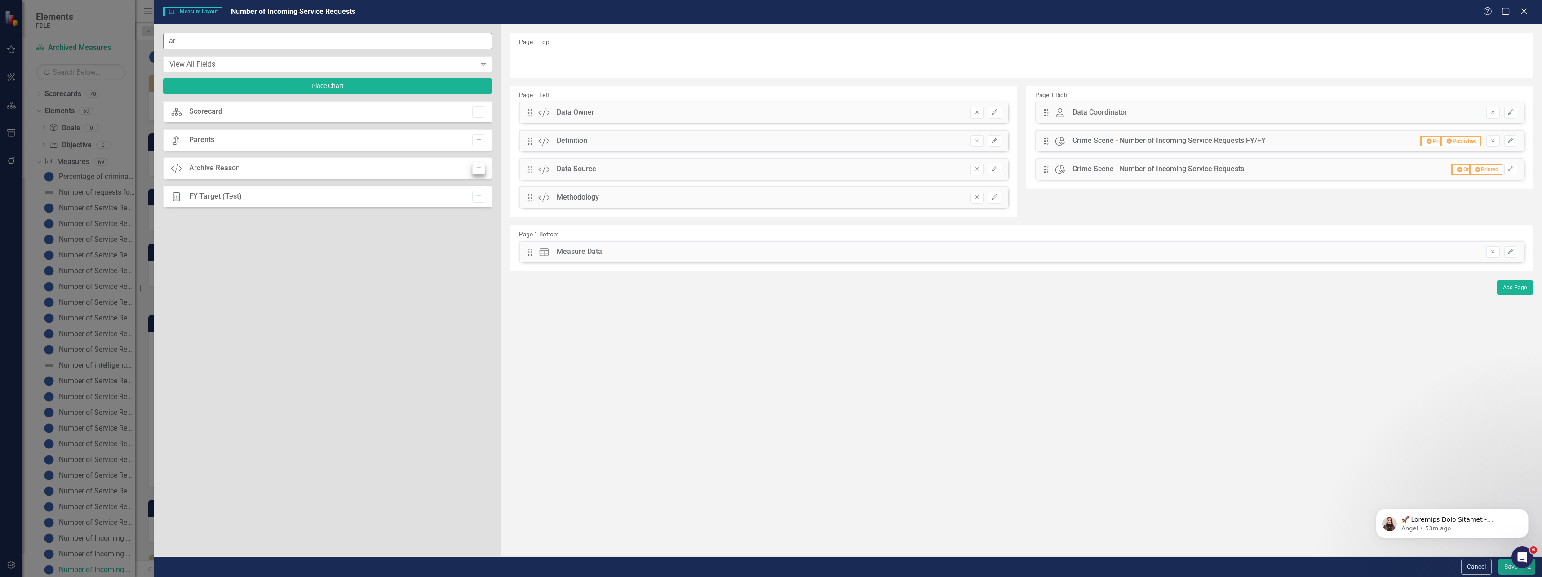
type input "ar"
drag, startPoint x: 482, startPoint y: 165, endPoint x: 491, endPoint y: 153, distance: 14.5
click at [482, 164] on button "Add" at bounding box center [478, 169] width 13 height 12
drag, startPoint x: 532, startPoint y: 62, endPoint x: 569, endPoint y: 283, distance: 223.3
click at [1514, 278] on icon "Edit" at bounding box center [1511, 279] width 7 height 5
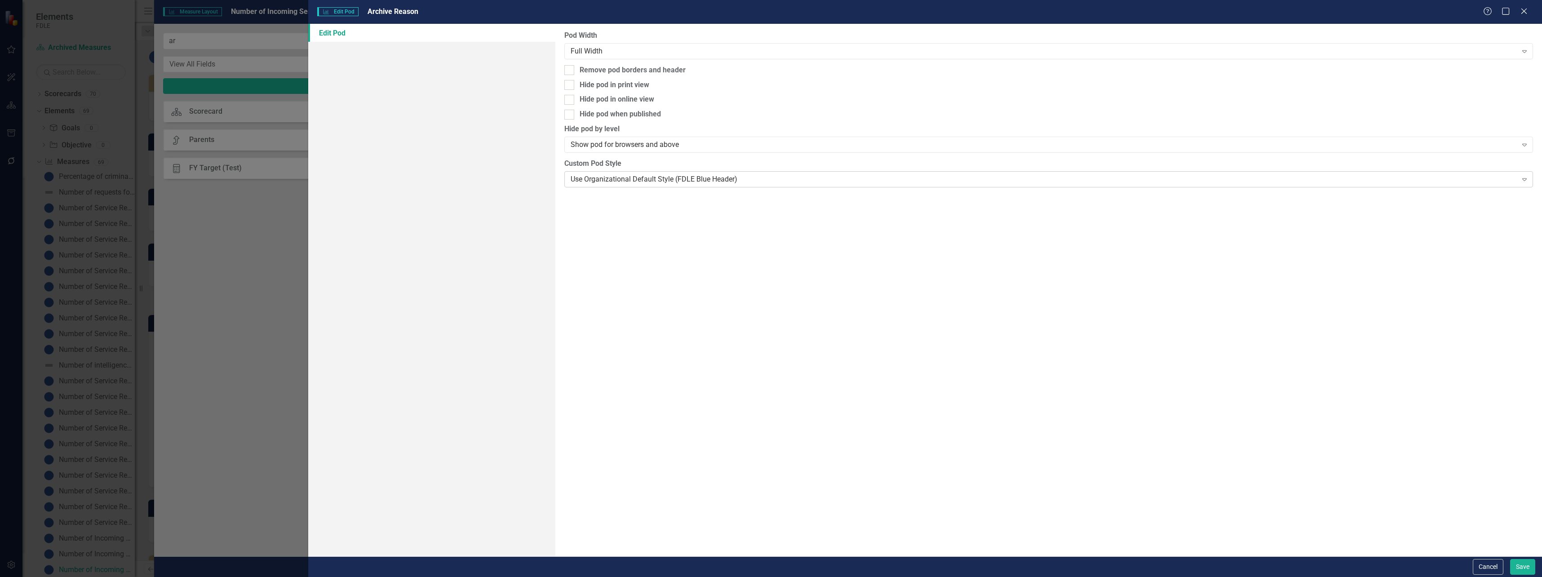
click at [596, 184] on div "Use Organizational Default Style (FDLE Blue Header)" at bounding box center [1044, 179] width 947 height 10
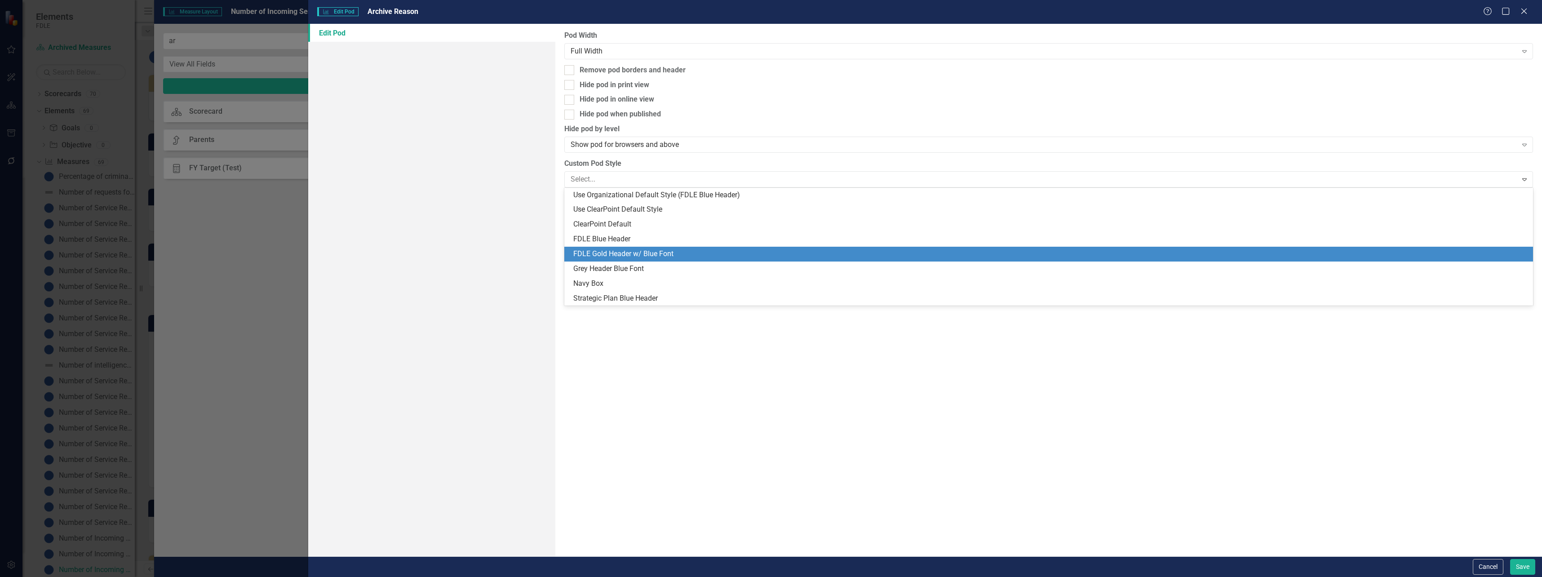
drag, startPoint x: 594, startPoint y: 249, endPoint x: 606, endPoint y: 254, distance: 12.9
click at [595, 250] on div "FDLE Gold Header w/ Blue Font" at bounding box center [1050, 254] width 955 height 10
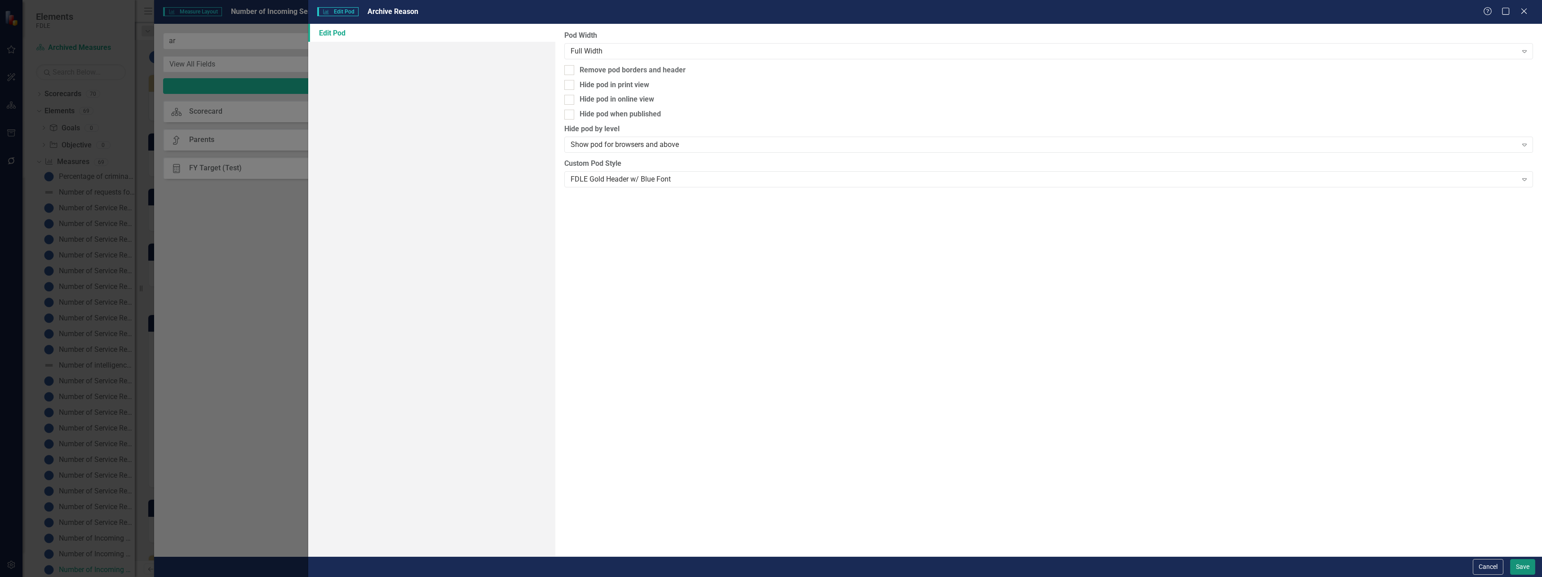
click at [1519, 567] on button "Save" at bounding box center [1523, 567] width 25 height 16
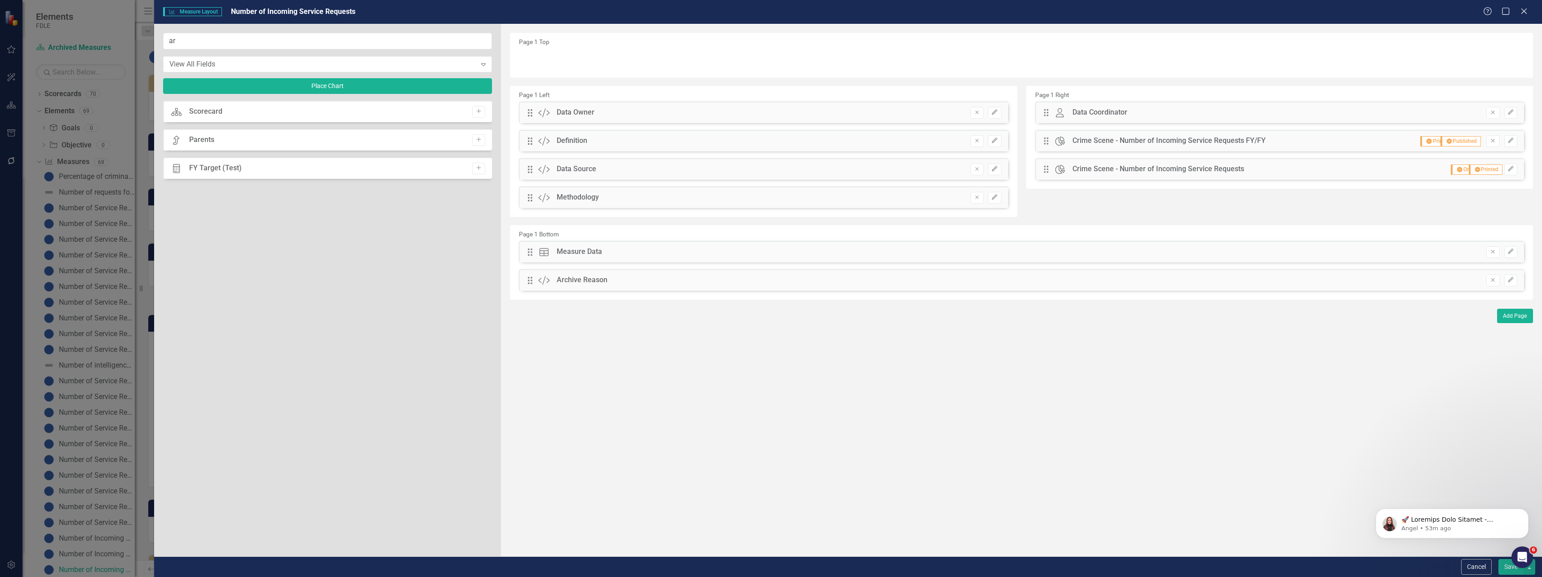
click at [1513, 569] on button "Save" at bounding box center [1511, 567] width 25 height 16
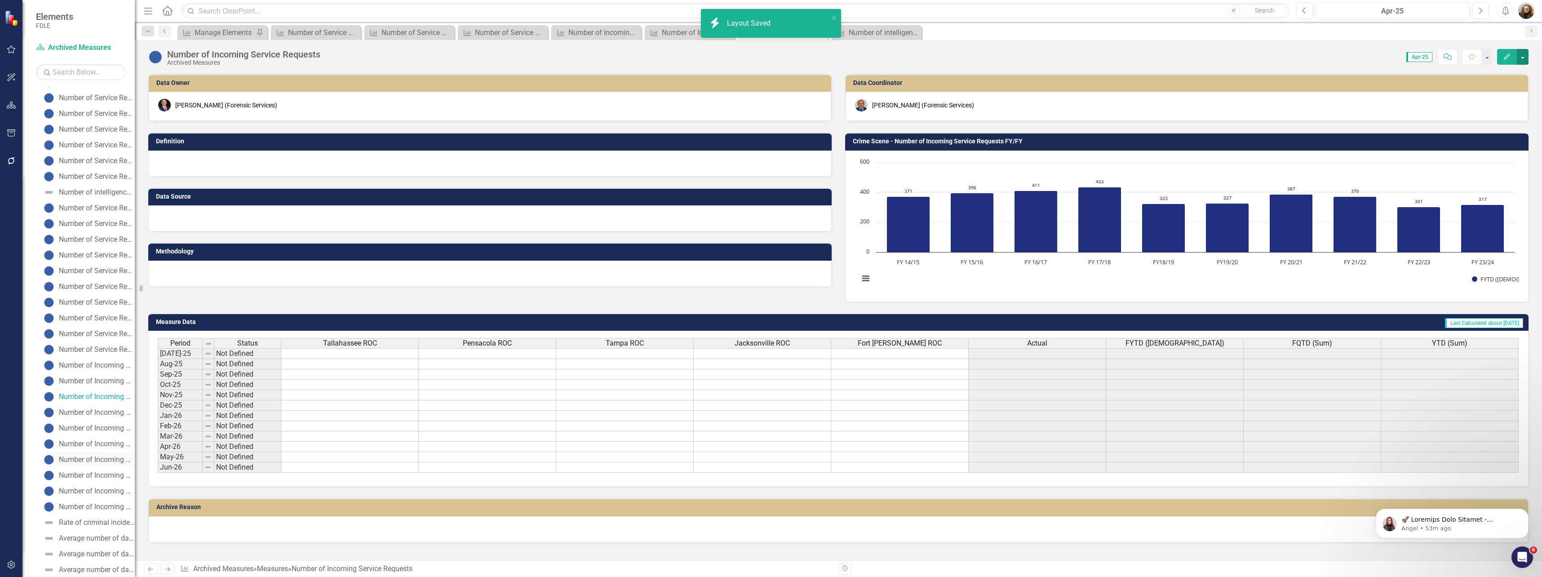
scroll to position [180, 0]
click at [82, 402] on div "Number of Incoming Service Requests" at bounding box center [97, 406] width 76 height 8
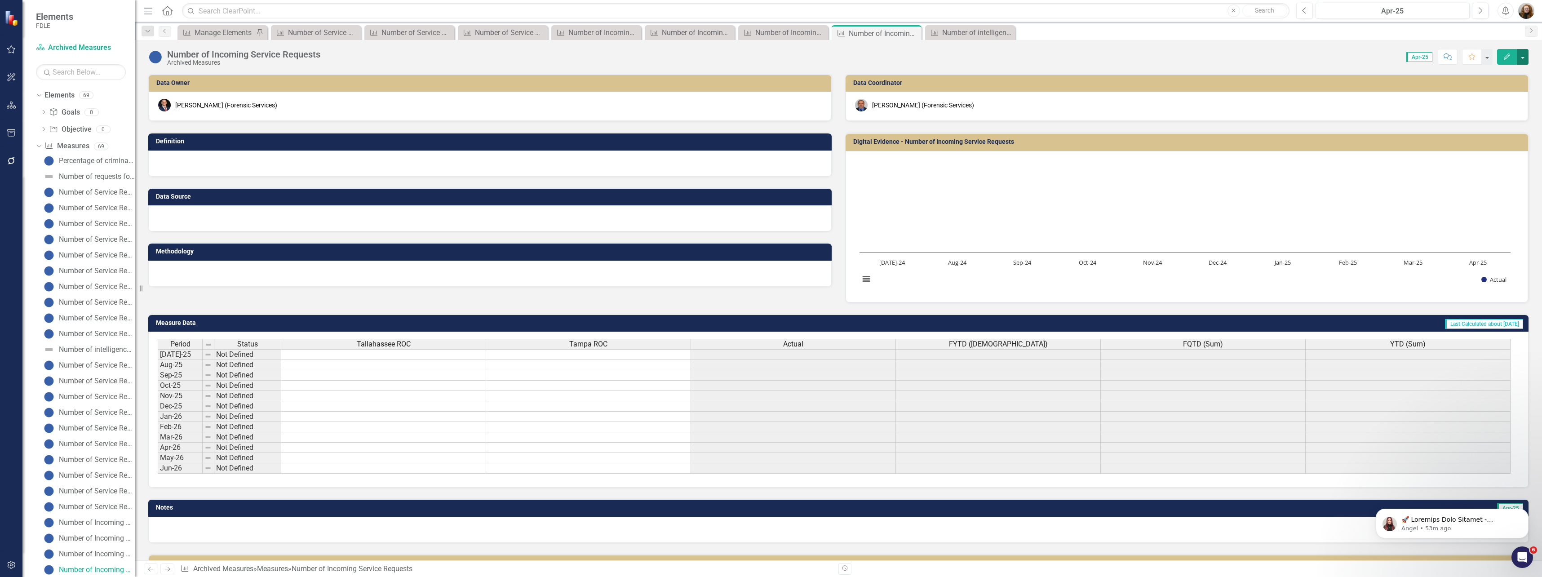
click at [1523, 55] on button "button" at bounding box center [1523, 57] width 12 height 16
click at [1479, 88] on link "Edit Report Edit Layout" at bounding box center [1485, 90] width 88 height 17
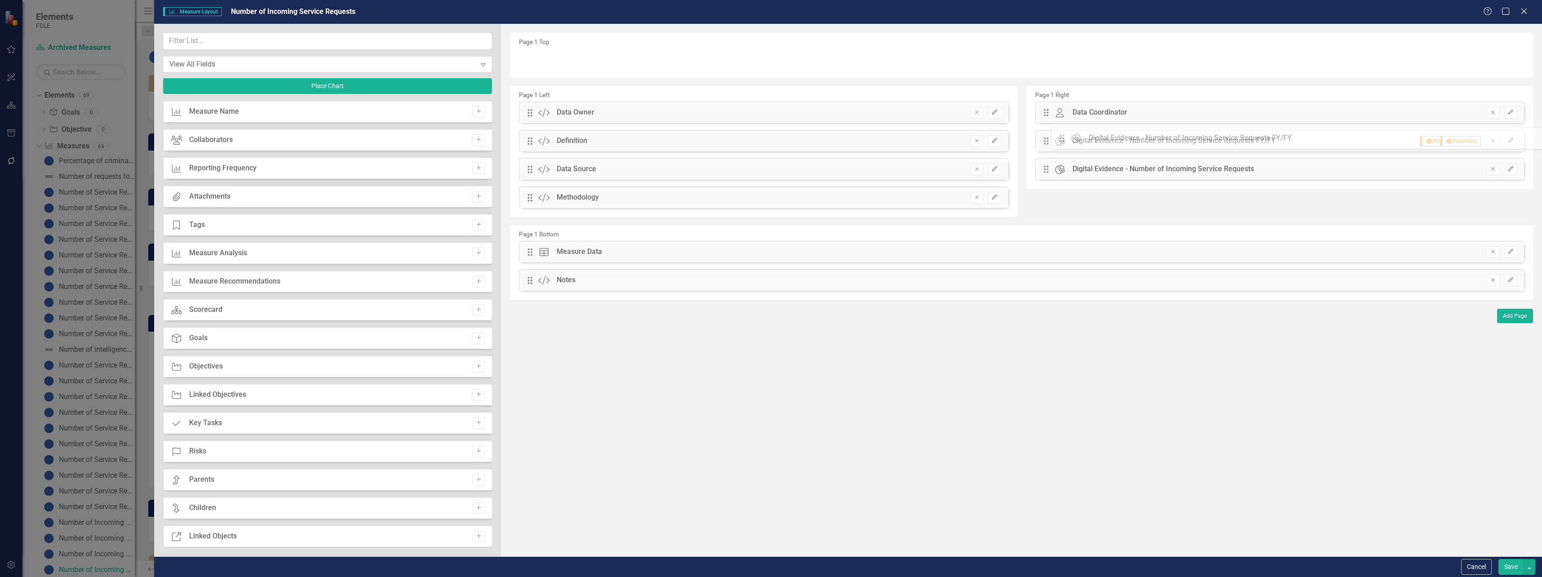
drag, startPoint x: 529, startPoint y: 309, endPoint x: 1068, endPoint y: 138, distance: 565.2
click at [1508, 142] on icon "Edit" at bounding box center [1511, 140] width 7 height 5
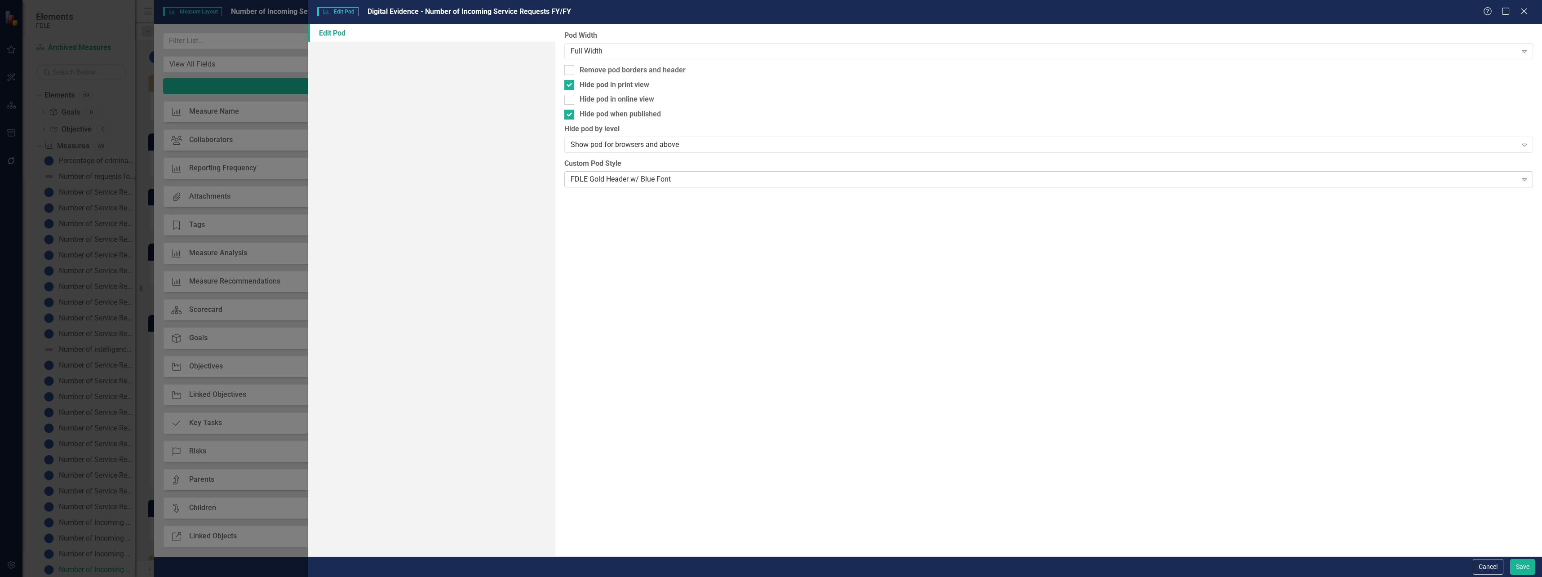
click at [778, 174] on div "FDLE Gold Header w/ Blue Font Expand" at bounding box center [1048, 179] width 969 height 16
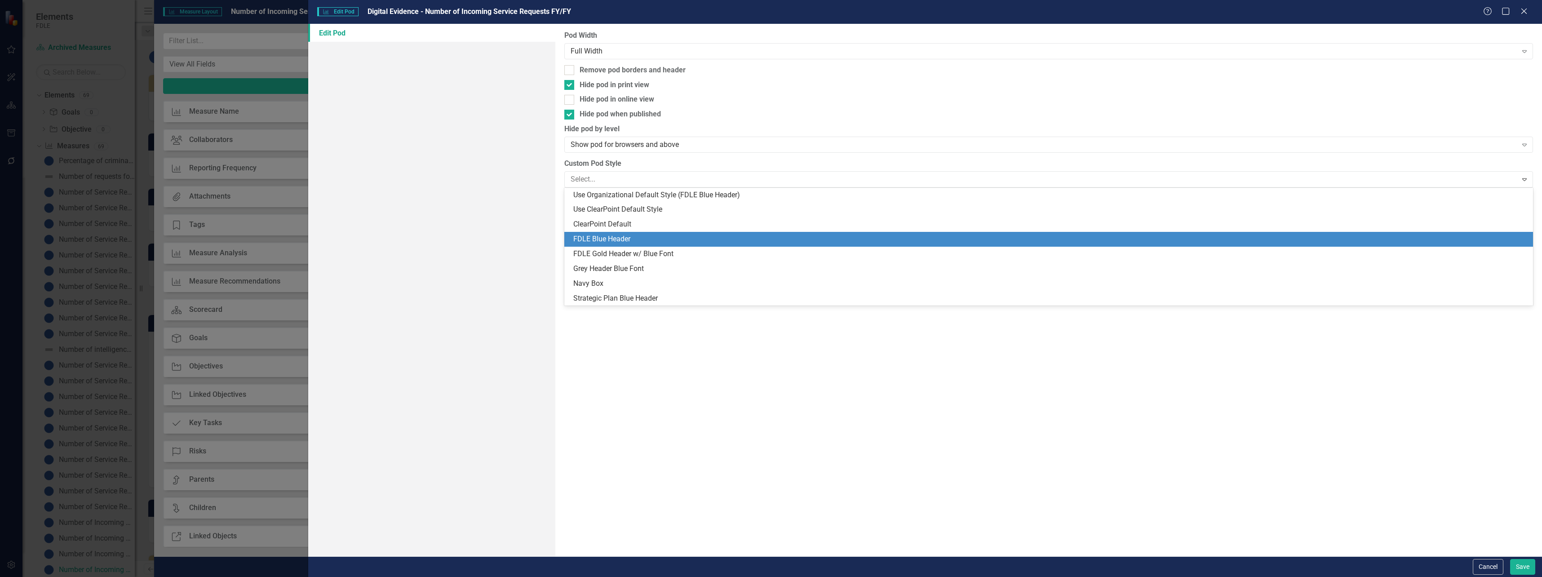
click at [747, 236] on div "FDLE Blue Header" at bounding box center [1050, 239] width 955 height 10
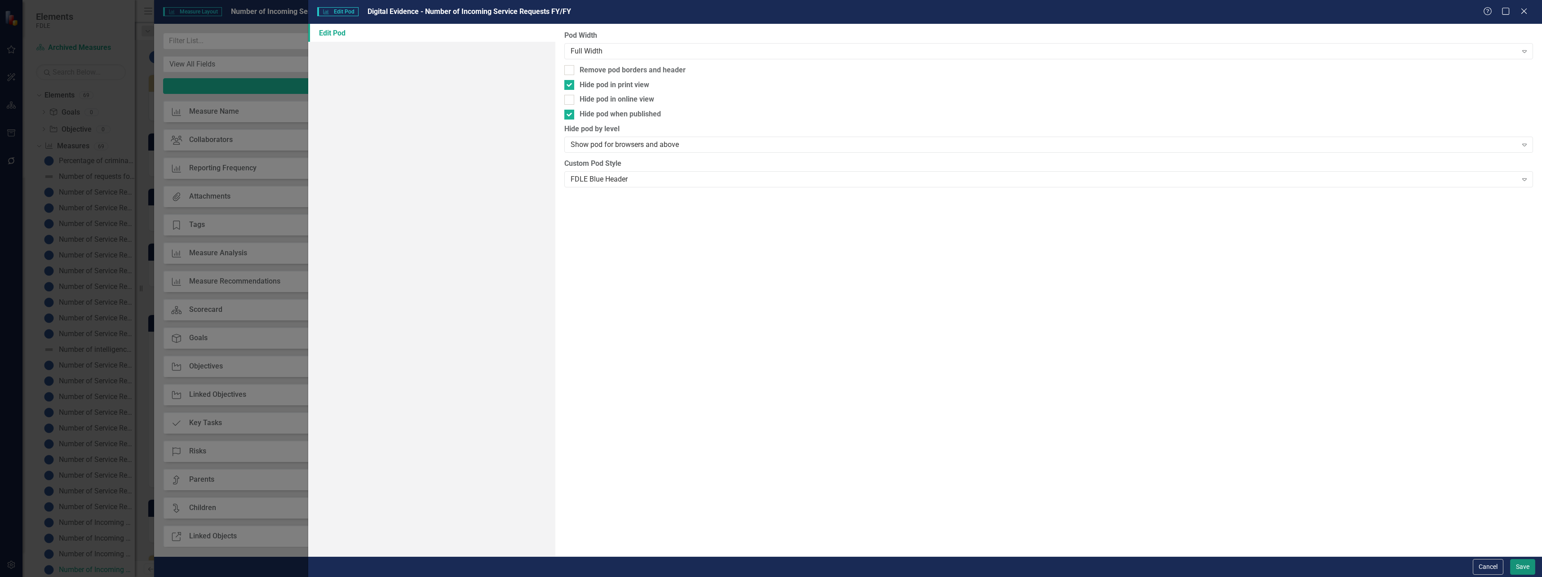
click at [1517, 569] on button "Save" at bounding box center [1523, 567] width 25 height 16
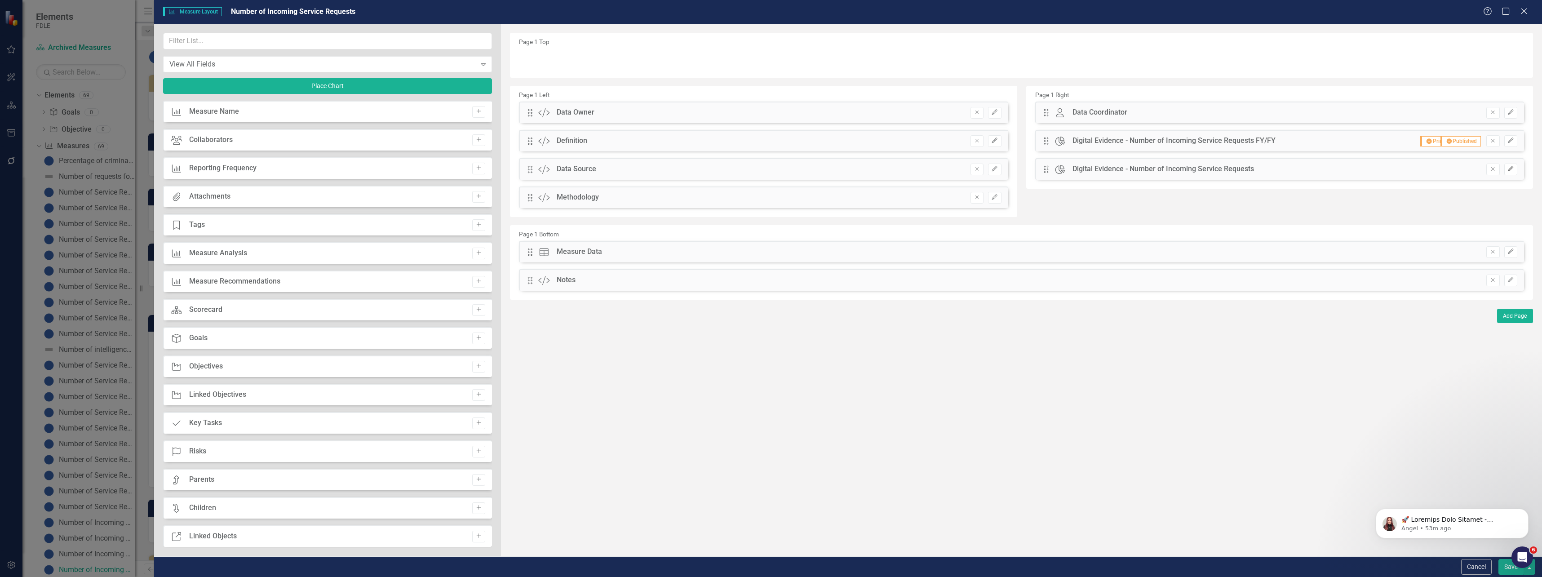
click at [1511, 168] on icon "Edit" at bounding box center [1511, 168] width 7 height 5
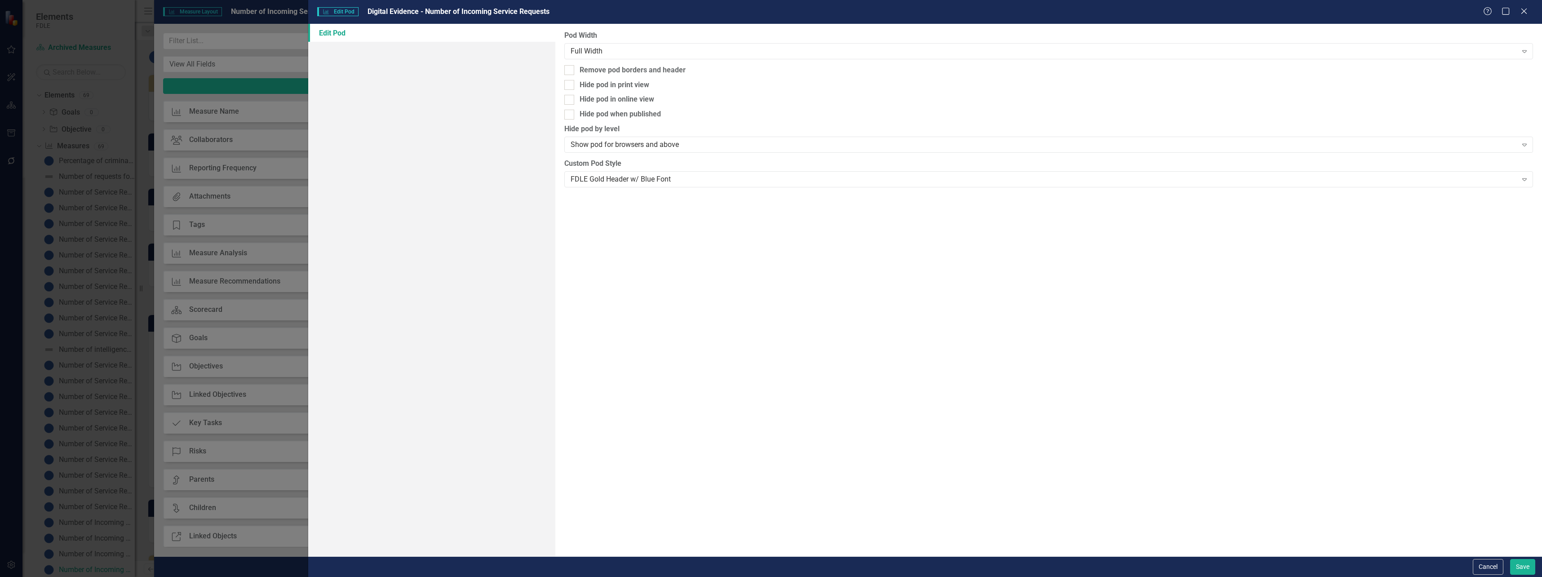
drag, startPoint x: 592, startPoint y: 97, endPoint x: 698, endPoint y: 133, distance: 112.3
click at [592, 97] on div "Hide pod in online view" at bounding box center [617, 99] width 75 height 10
click at [570, 97] on input "Hide pod in online view" at bounding box center [567, 98] width 6 height 6
checkbox input "true"
click at [1516, 569] on button "Save" at bounding box center [1523, 567] width 25 height 16
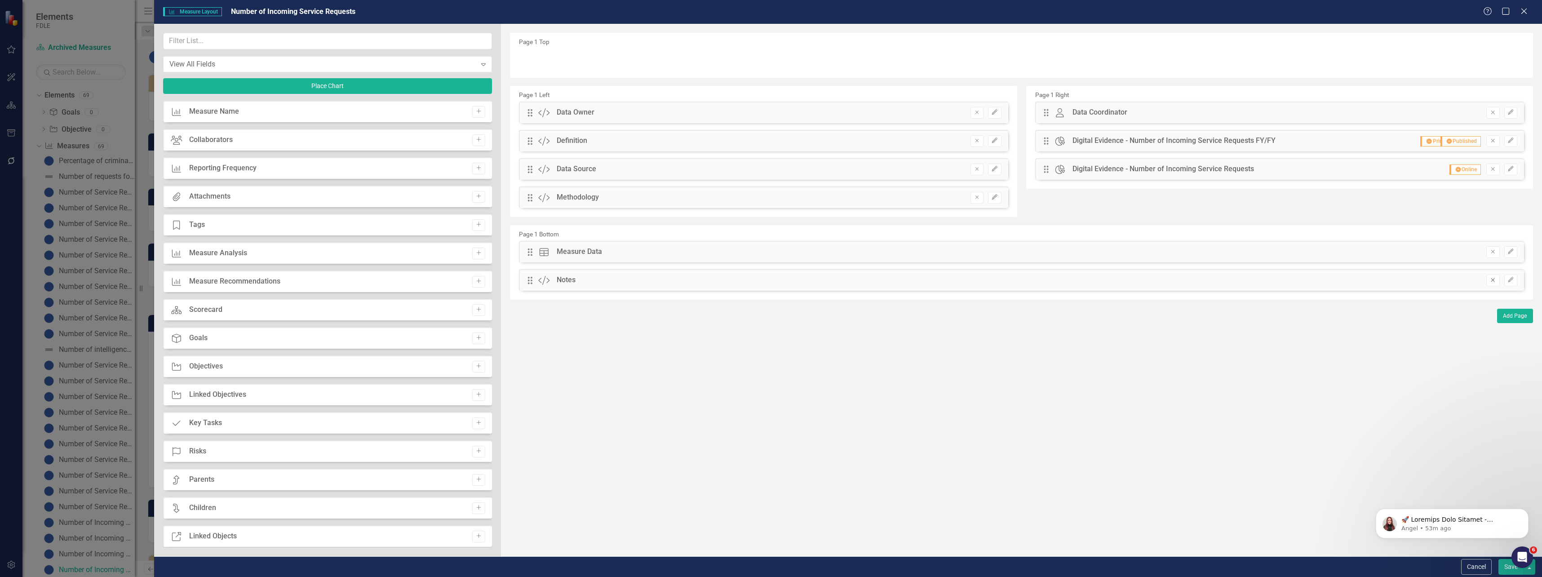
click at [1491, 280] on icon "Remove" at bounding box center [1493, 279] width 7 height 5
click at [201, 35] on input "text" at bounding box center [327, 41] width 329 height 17
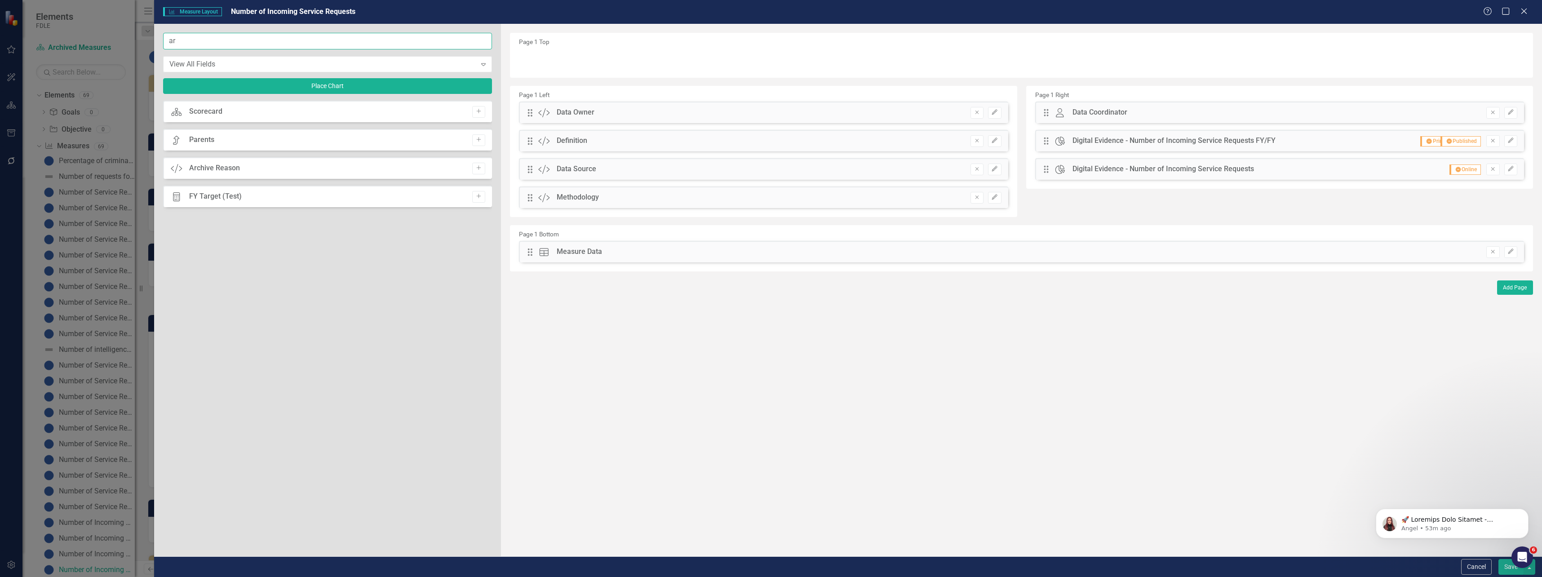
type input "ar"
drag, startPoint x: 465, startPoint y: 160, endPoint x: 484, endPoint y: 166, distance: 19.6
click at [469, 163] on div "Custom Archive Reason Add" at bounding box center [327, 168] width 329 height 22
click at [481, 168] on icon "Add" at bounding box center [479, 167] width 7 height 5
drag, startPoint x: 529, startPoint y: 56, endPoint x: 564, endPoint y: 282, distance: 228.2
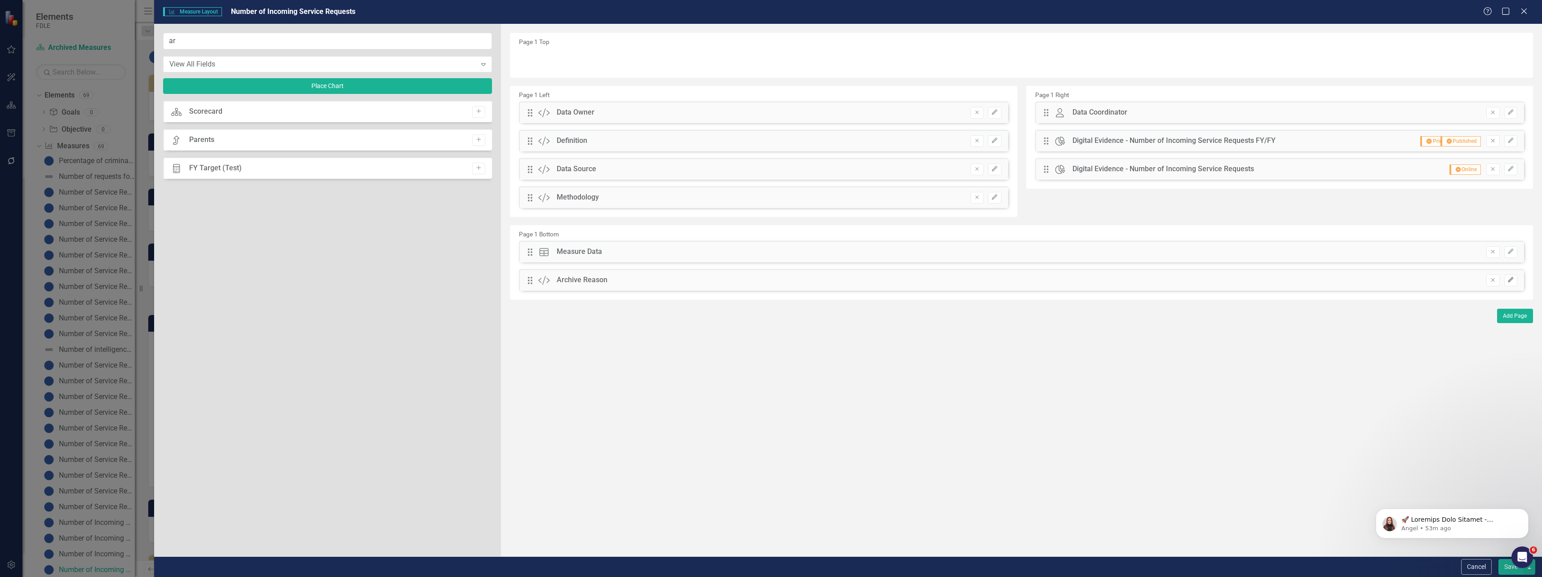
click at [1514, 280] on icon "Edit" at bounding box center [1511, 279] width 7 height 5
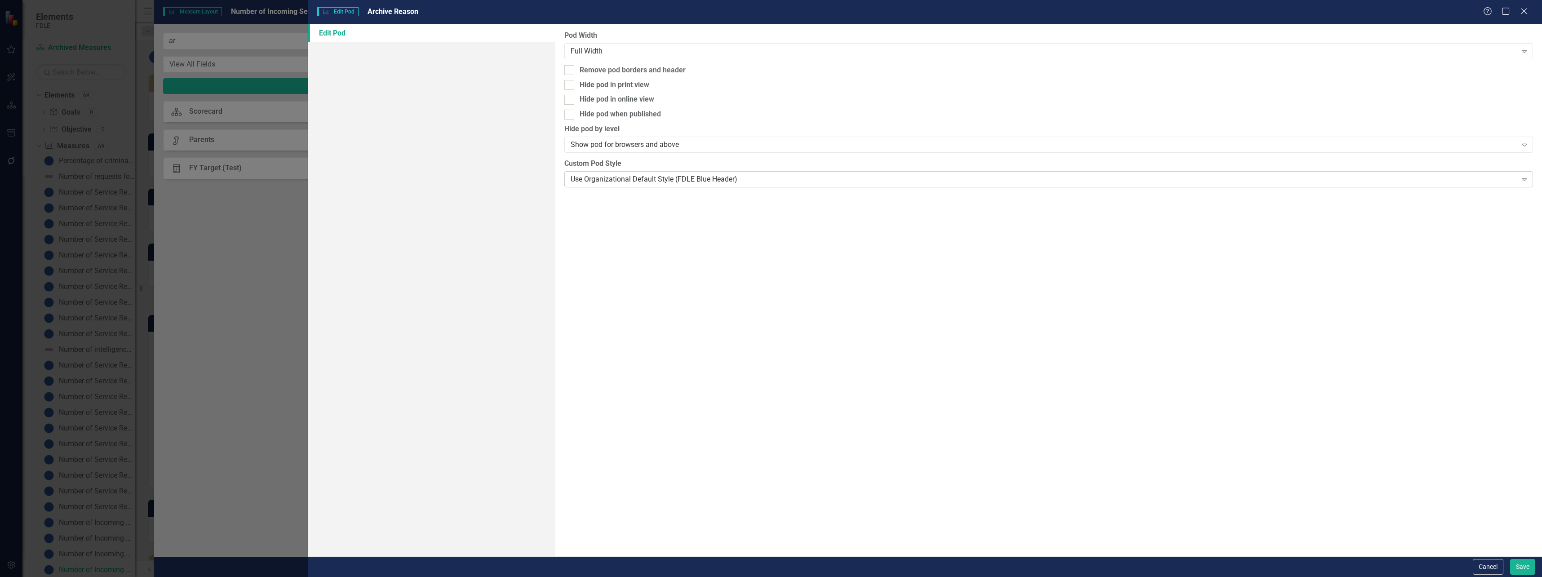
click at [607, 182] on div "Use Organizational Default Style (FDLE Blue Header)" at bounding box center [1044, 179] width 947 height 10
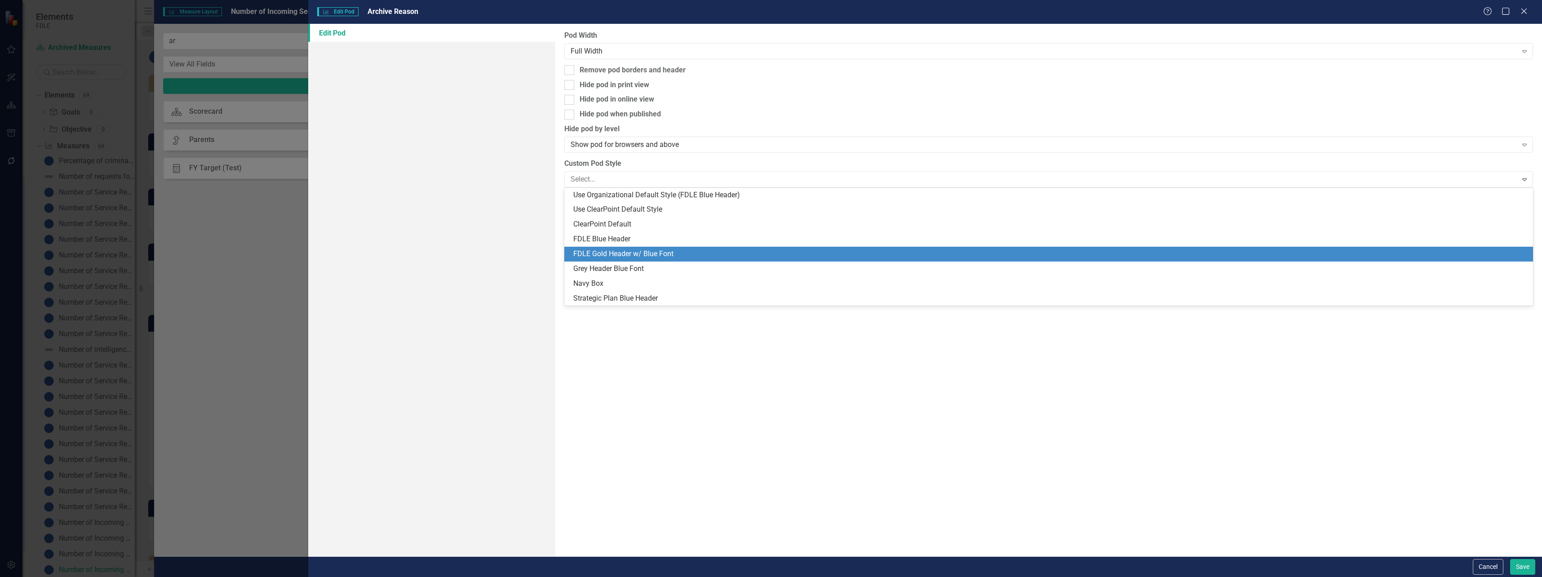
click at [606, 250] on div "FDLE Gold Header w/ Blue Font" at bounding box center [1050, 254] width 955 height 10
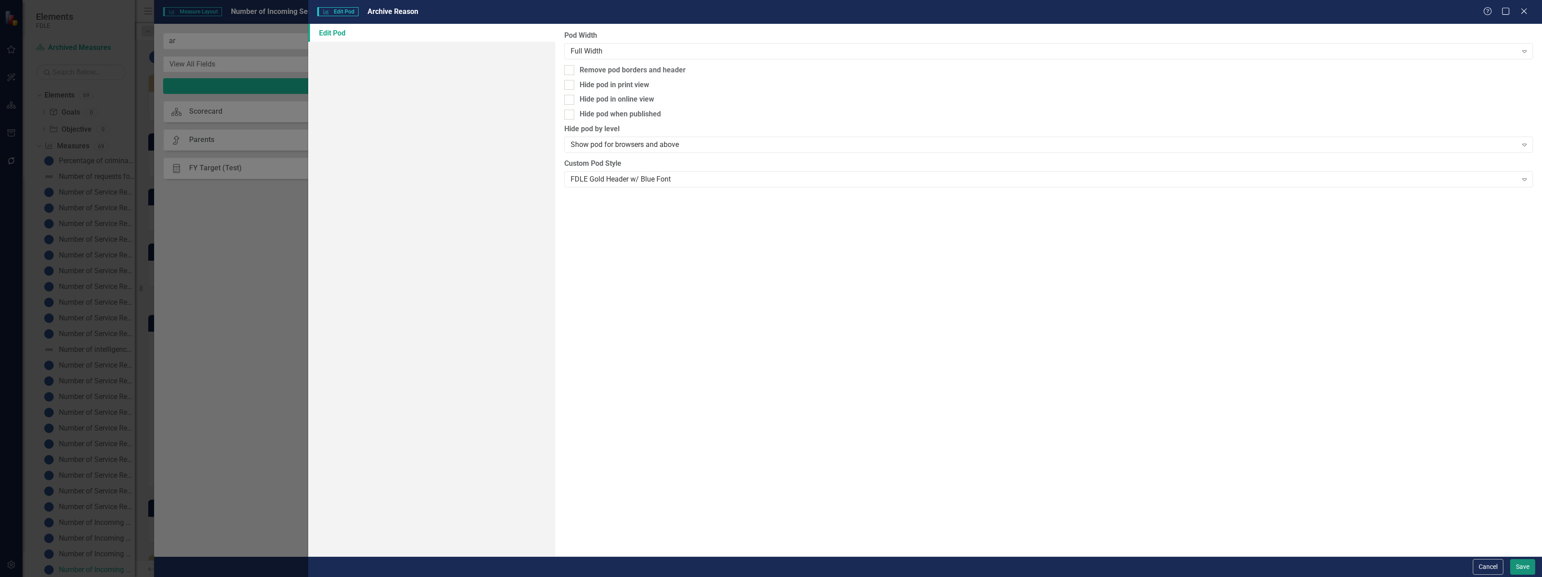
click at [1526, 562] on button "Save" at bounding box center [1523, 567] width 25 height 16
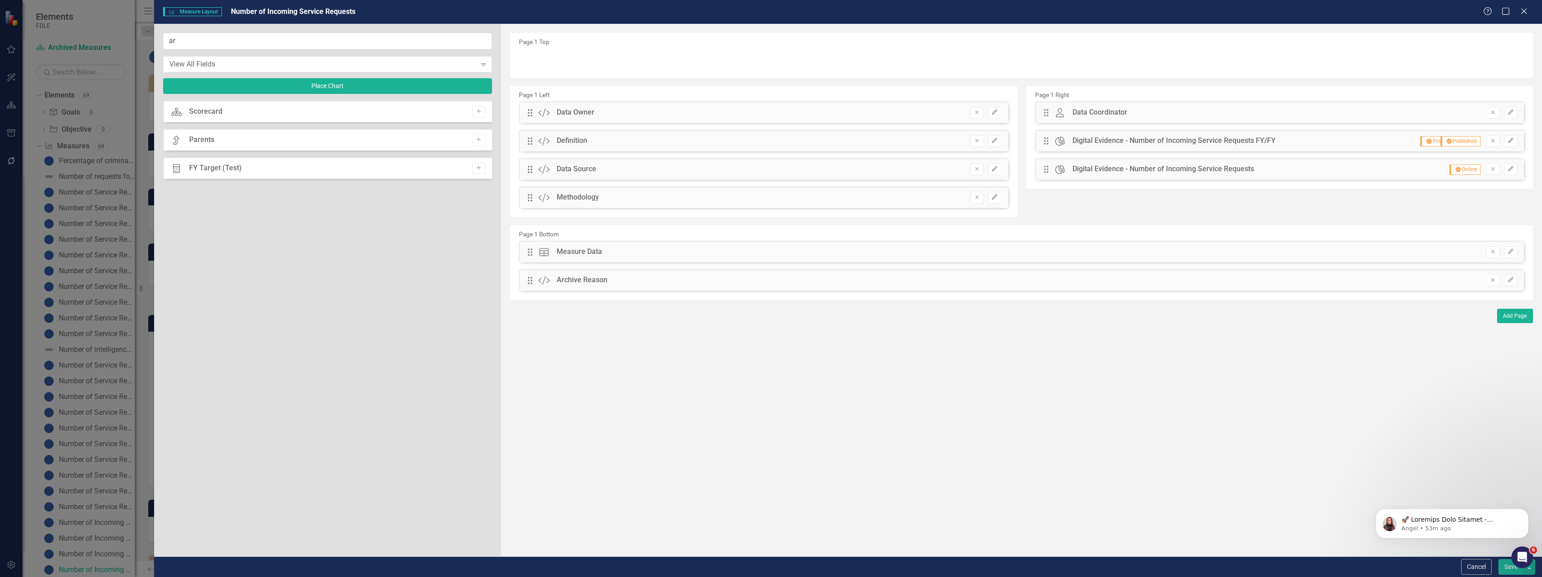
click at [1509, 572] on button "Save" at bounding box center [1511, 567] width 25 height 16
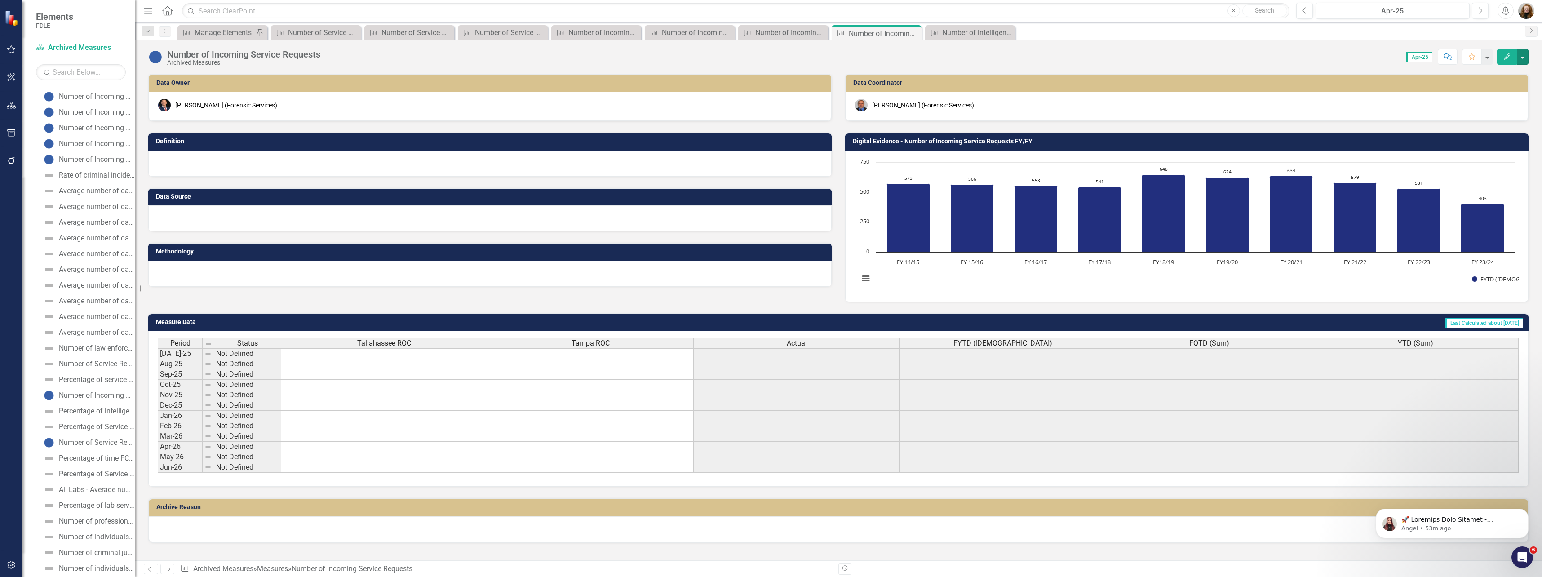
scroll to position [555, 0]
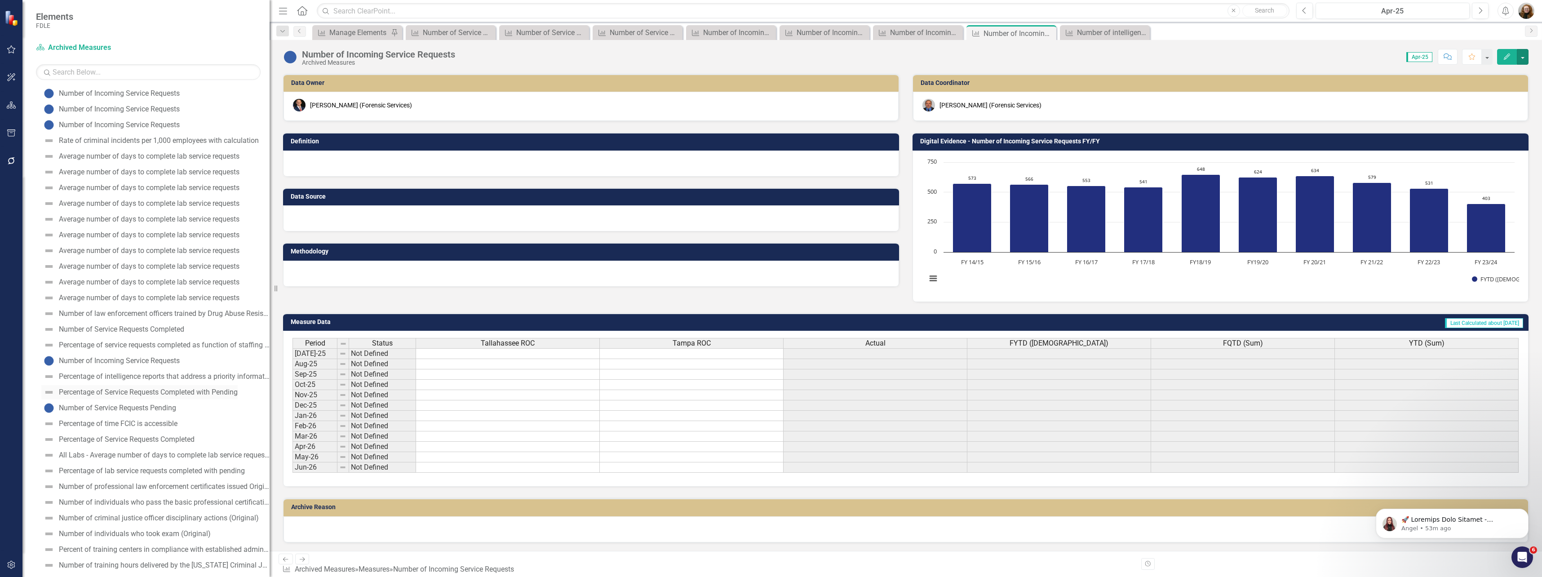
drag, startPoint x: 136, startPoint y: 396, endPoint x: 181, endPoint y: 391, distance: 45.2
click at [306, 397] on div "Elements FDLE Scorecard Archived Measures Search Dropdown Scorecards 70 Dropdow…" at bounding box center [771, 288] width 1542 height 577
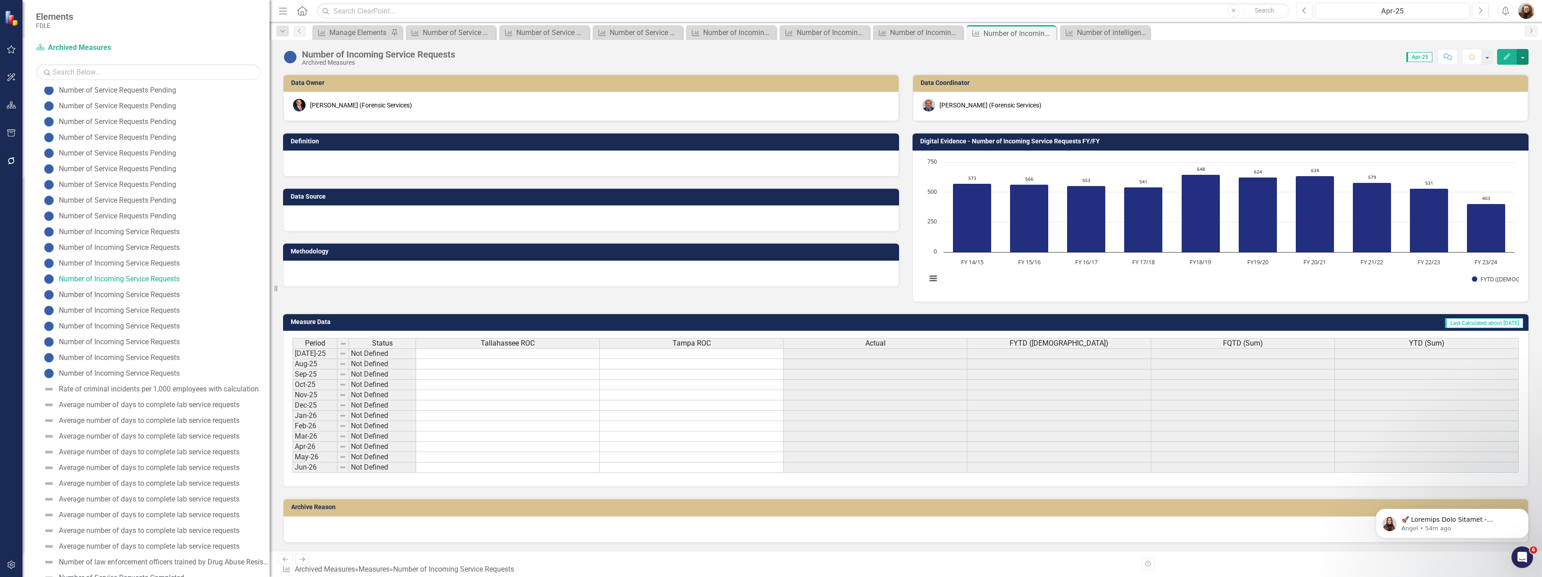
scroll to position [315, 0]
click at [168, 288] on div "Number of Incoming Service Requests" at bounding box center [119, 287] width 121 height 8
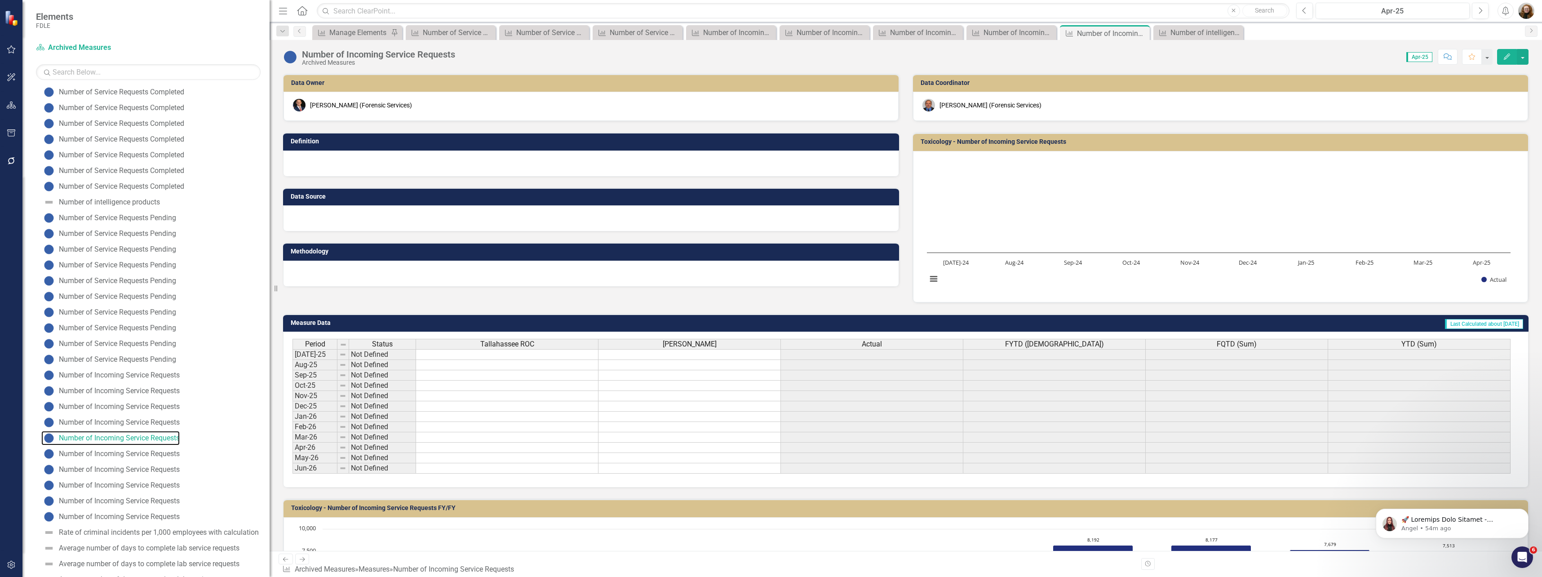
scroll to position [301, 0]
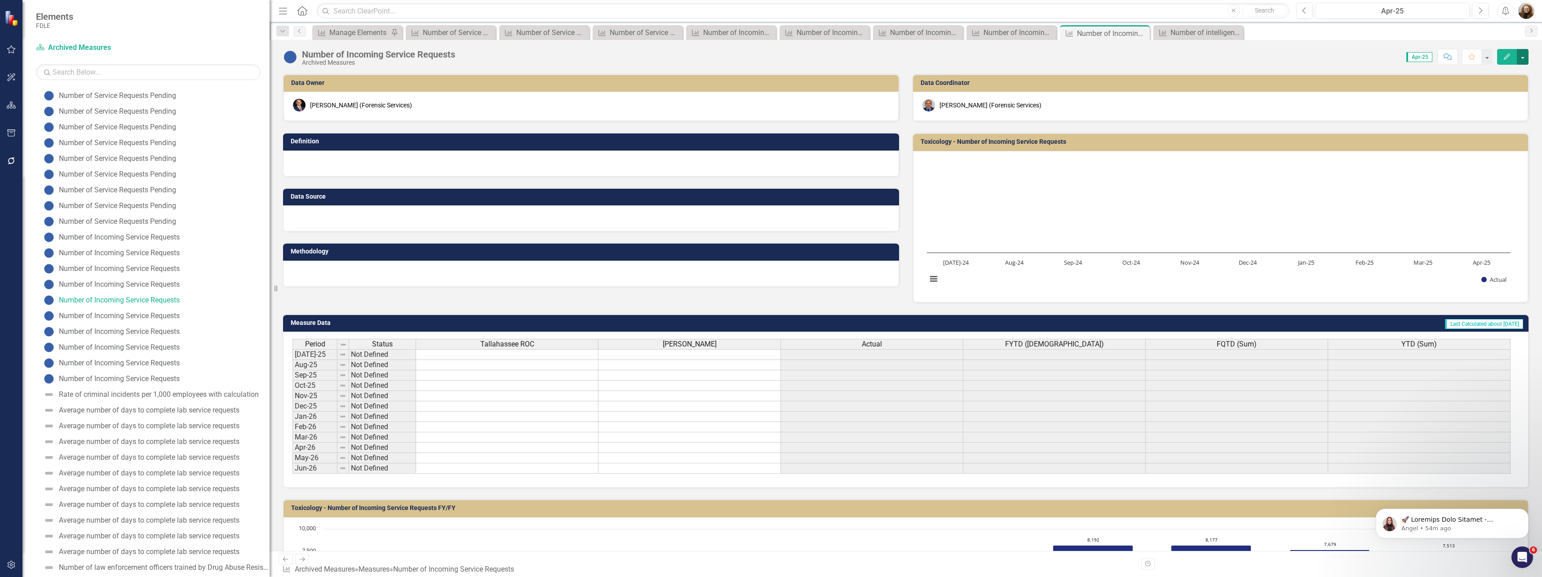
click at [1523, 58] on button "button" at bounding box center [1523, 57] width 12 height 16
click at [1473, 86] on link "Edit Report Edit Layout" at bounding box center [1485, 90] width 88 height 17
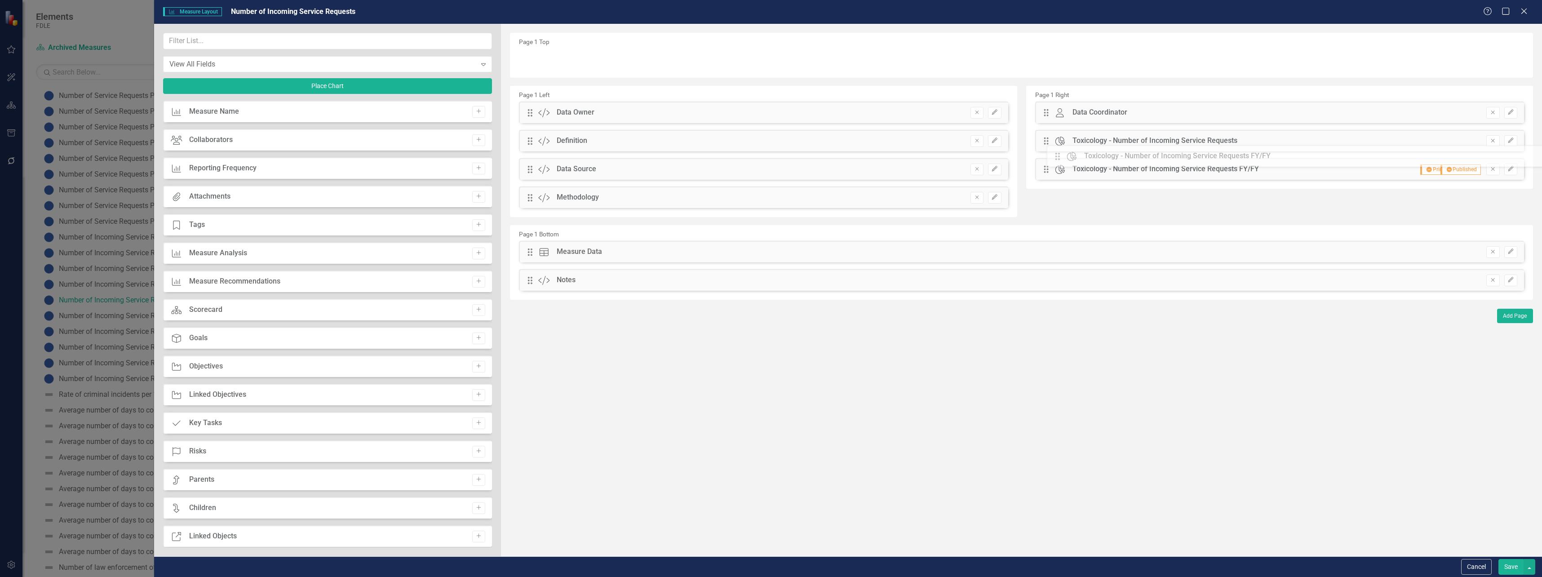
drag, startPoint x: 528, startPoint y: 283, endPoint x: 1062, endPoint y: 159, distance: 548.6
click at [1513, 138] on icon "button" at bounding box center [1510, 140] width 5 height 5
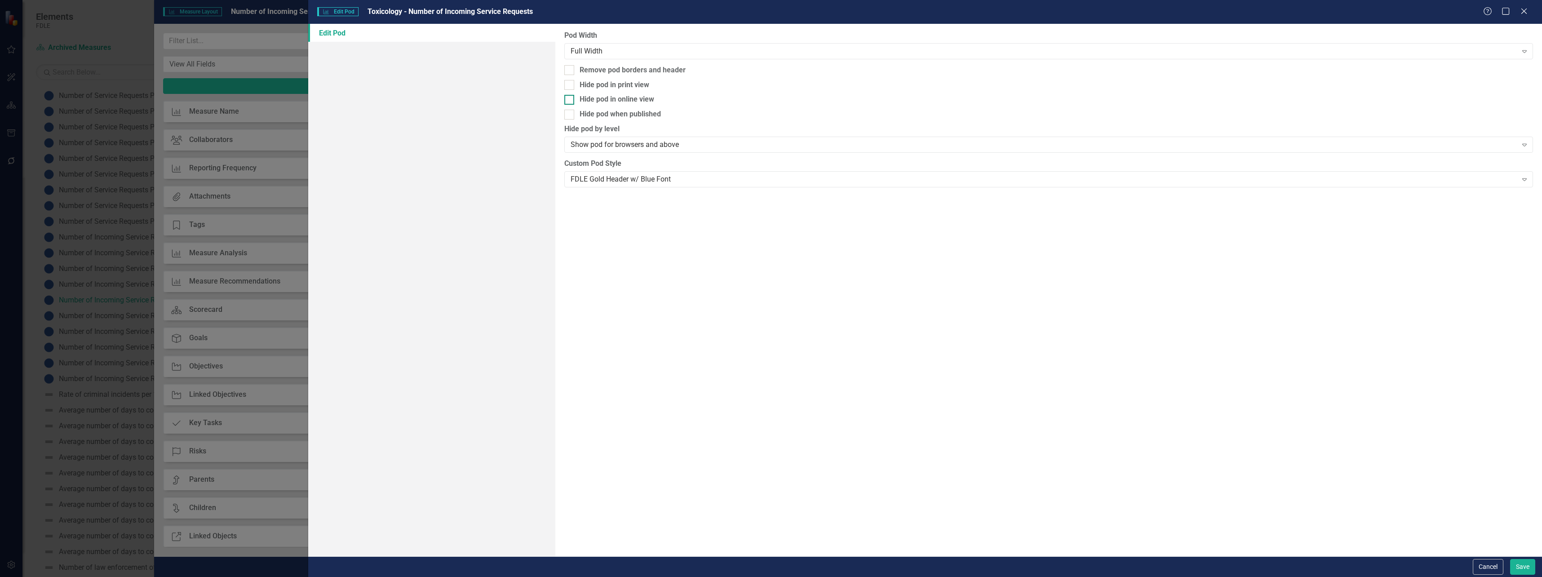
click at [611, 102] on div "Hide pod in online view" at bounding box center [617, 99] width 75 height 10
click at [570, 101] on input "Hide pod in online view" at bounding box center [567, 98] width 6 height 6
checkbox input "true"
drag, startPoint x: 1525, startPoint y: 564, endPoint x: 1523, endPoint y: 556, distance: 8.8
click at [1525, 564] on button "Save" at bounding box center [1523, 567] width 25 height 16
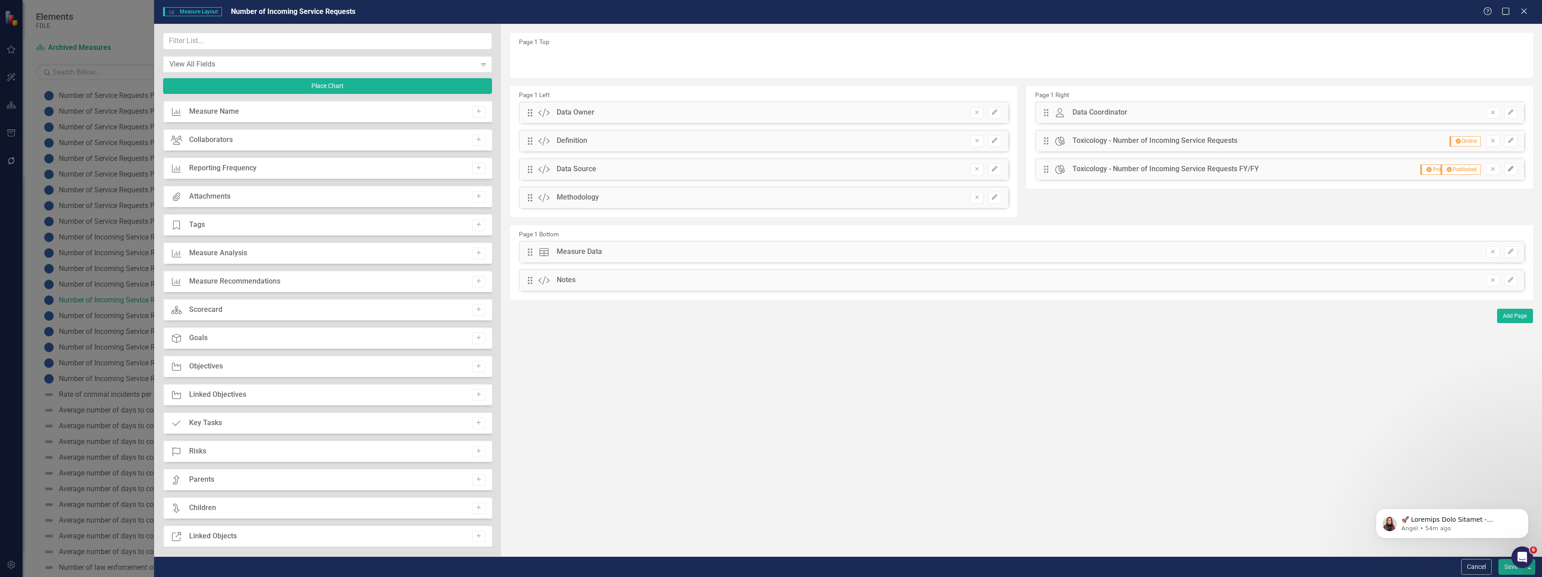
click at [1514, 172] on icon "Edit" at bounding box center [1511, 168] width 7 height 5
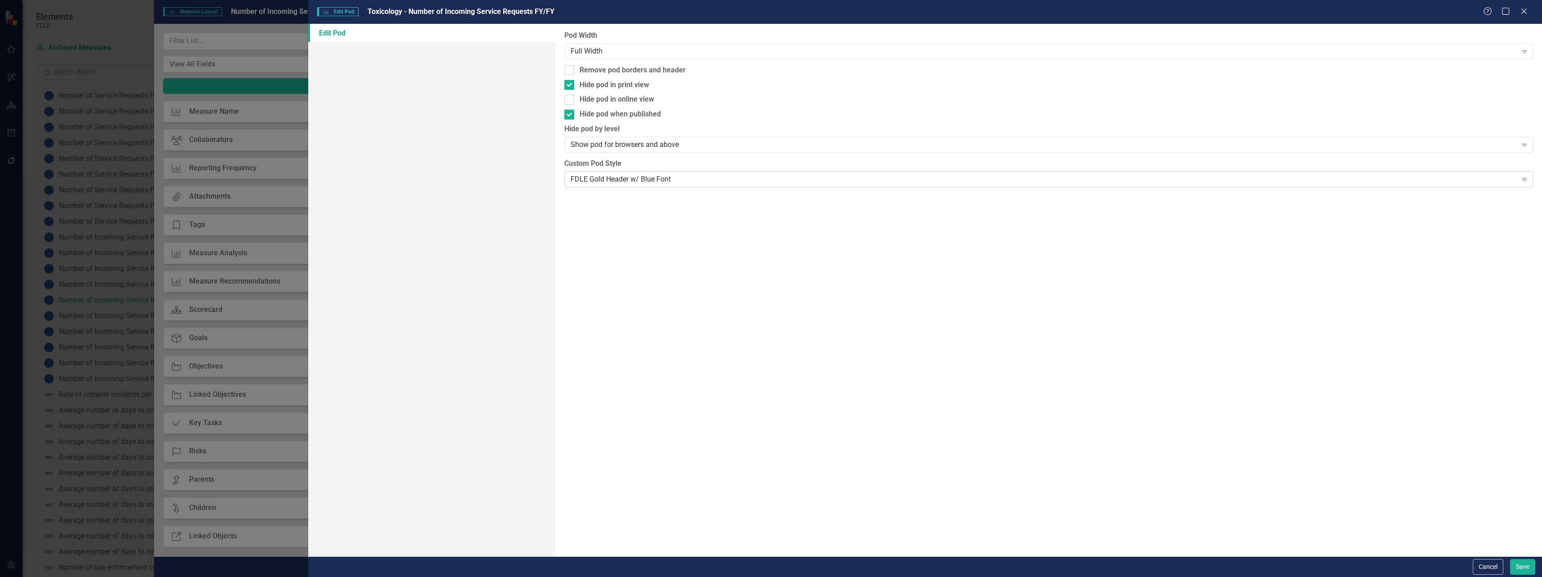
click at [603, 183] on div "FDLE Gold Header w/ Blue Font" at bounding box center [1044, 179] width 947 height 10
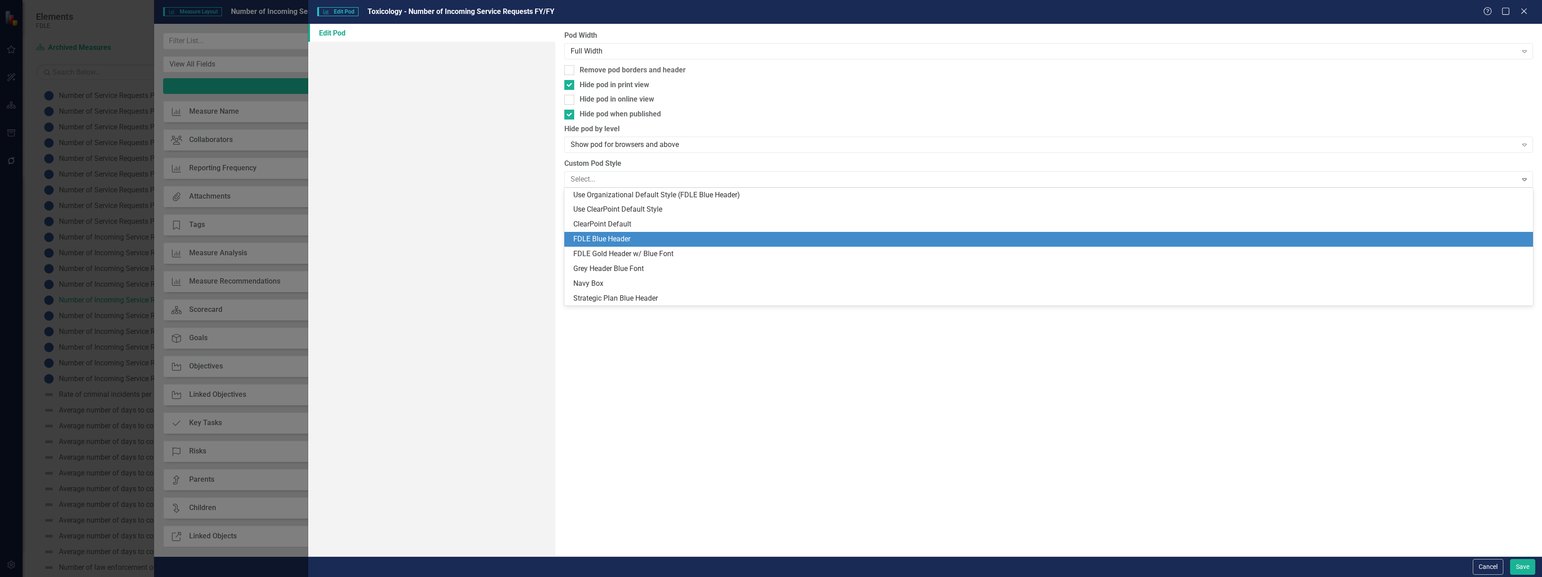
click at [605, 236] on div "FDLE Blue Header" at bounding box center [1050, 239] width 955 height 10
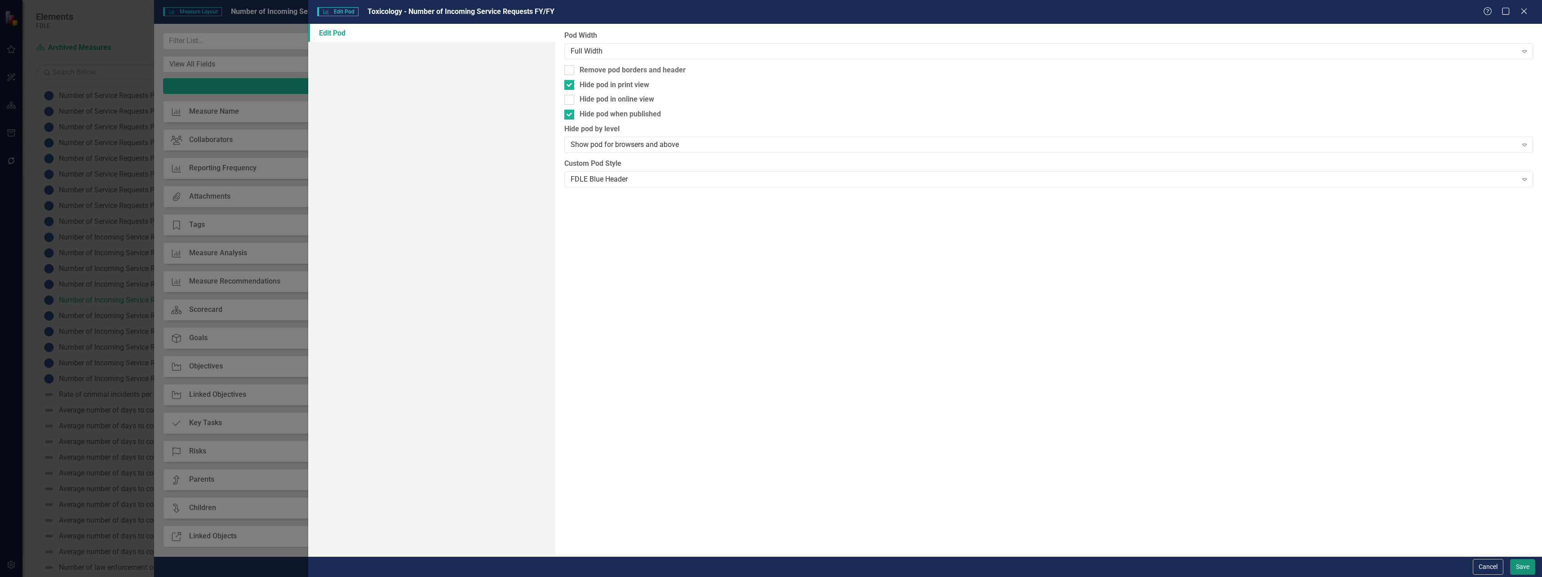
click at [1520, 563] on button "Save" at bounding box center [1523, 567] width 25 height 16
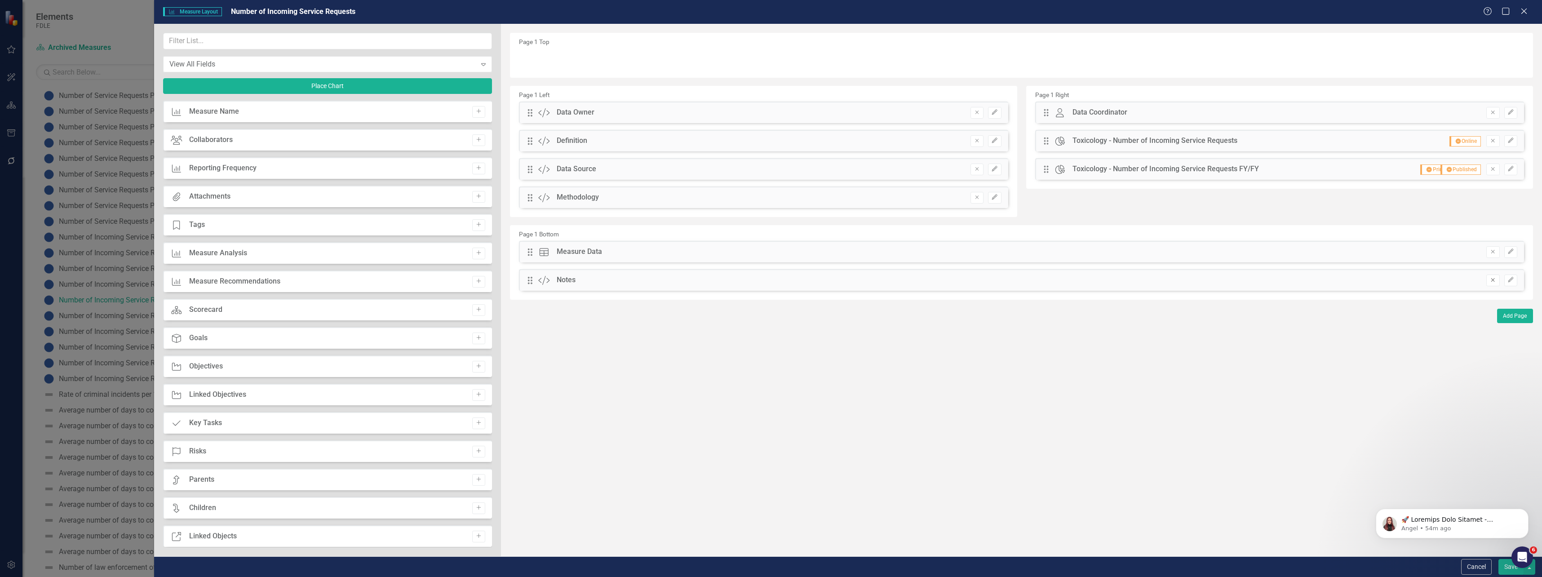
click at [1493, 283] on icon "Remove" at bounding box center [1493, 279] width 7 height 5
click at [219, 34] on input "text" at bounding box center [327, 41] width 329 height 17
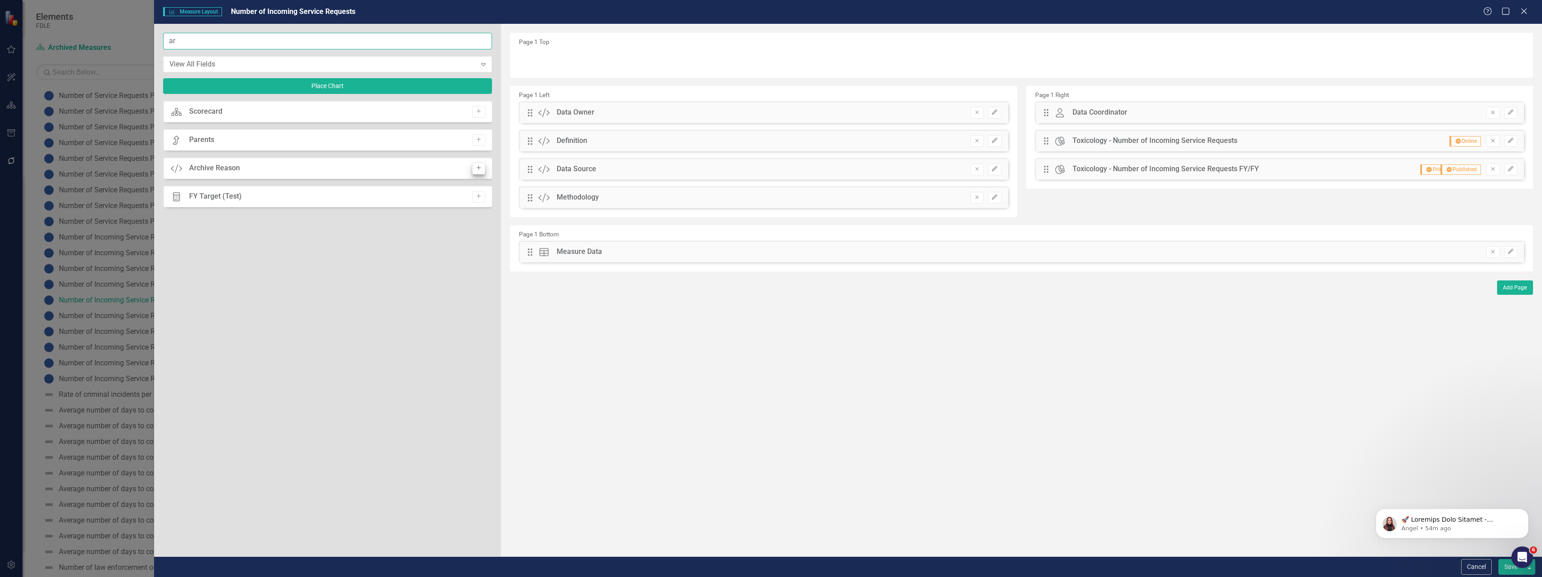
type input "ar"
drag, startPoint x: 478, startPoint y: 169, endPoint x: 488, endPoint y: 156, distance: 16.4
click at [478, 169] on icon "Add" at bounding box center [479, 167] width 7 height 5
drag, startPoint x: 530, startPoint y: 57, endPoint x: 562, endPoint y: 287, distance: 232.3
click at [1511, 278] on icon "button" at bounding box center [1510, 279] width 5 height 5
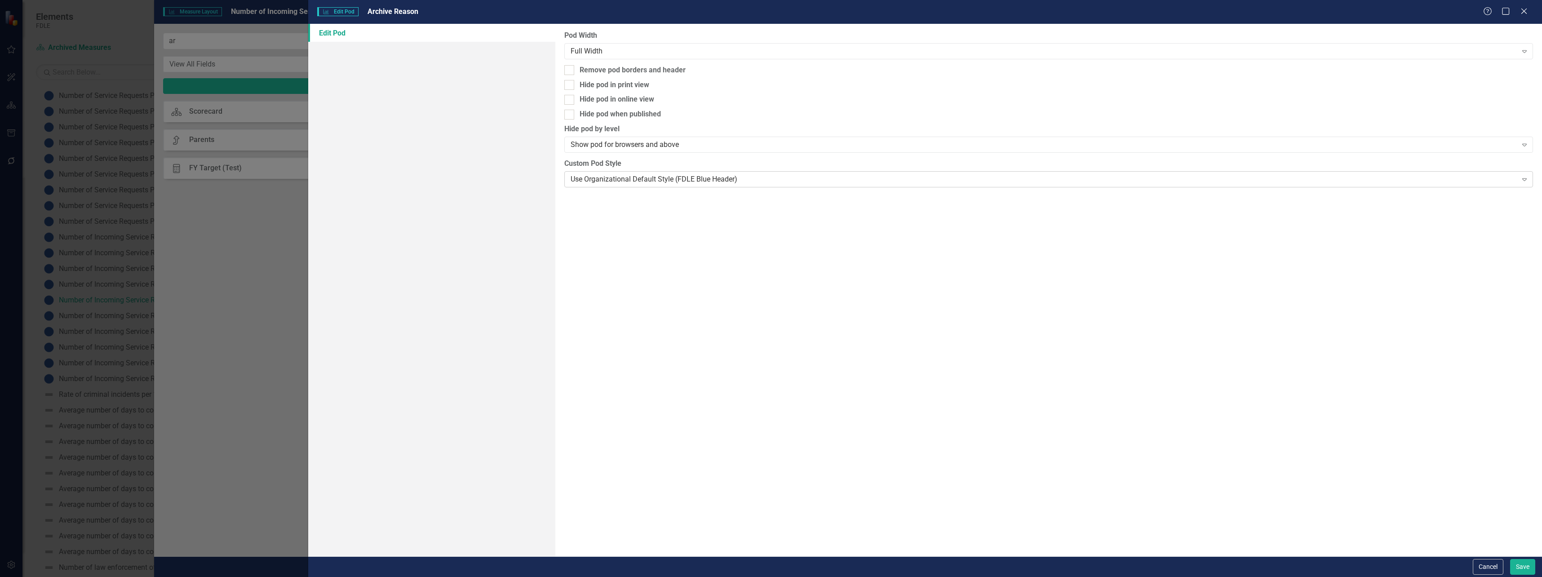
click at [748, 182] on div "Use Organizational Default Style (FDLE Blue Header)" at bounding box center [1044, 179] width 947 height 10
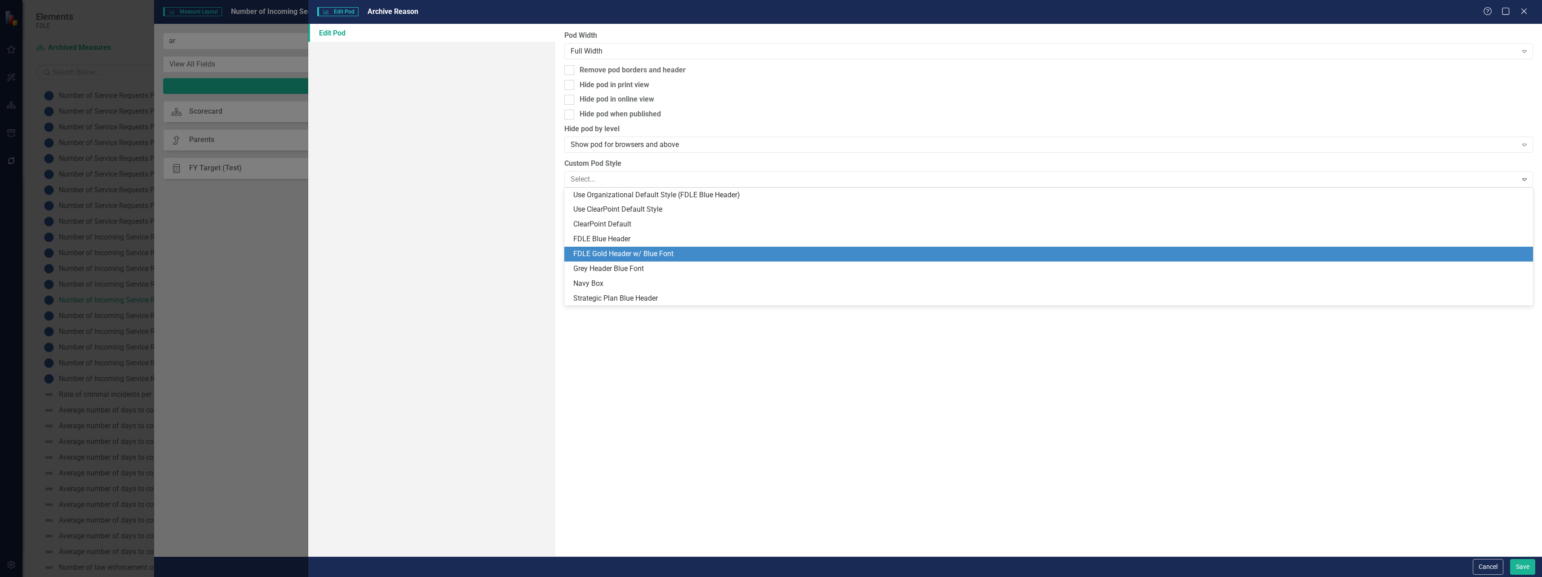
click at [724, 247] on div "FDLE Gold Header w/ Blue Font" at bounding box center [1048, 254] width 969 height 15
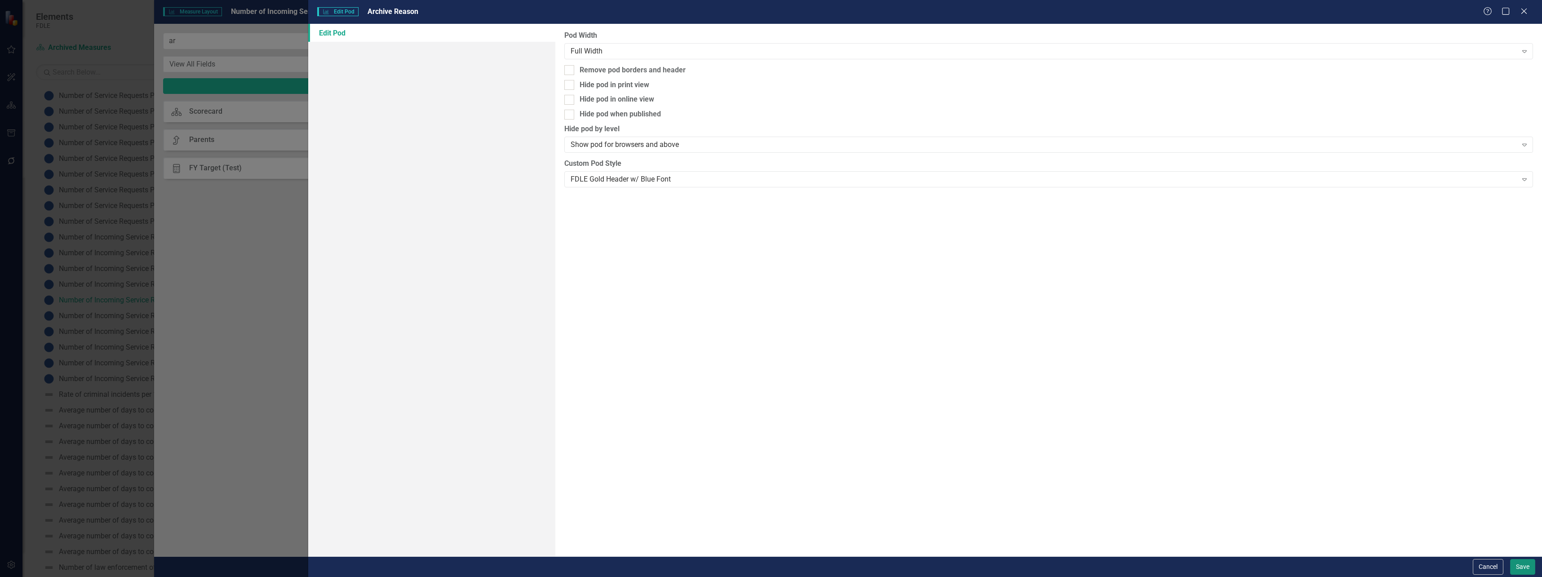
click at [1523, 564] on button "Save" at bounding box center [1523, 567] width 25 height 16
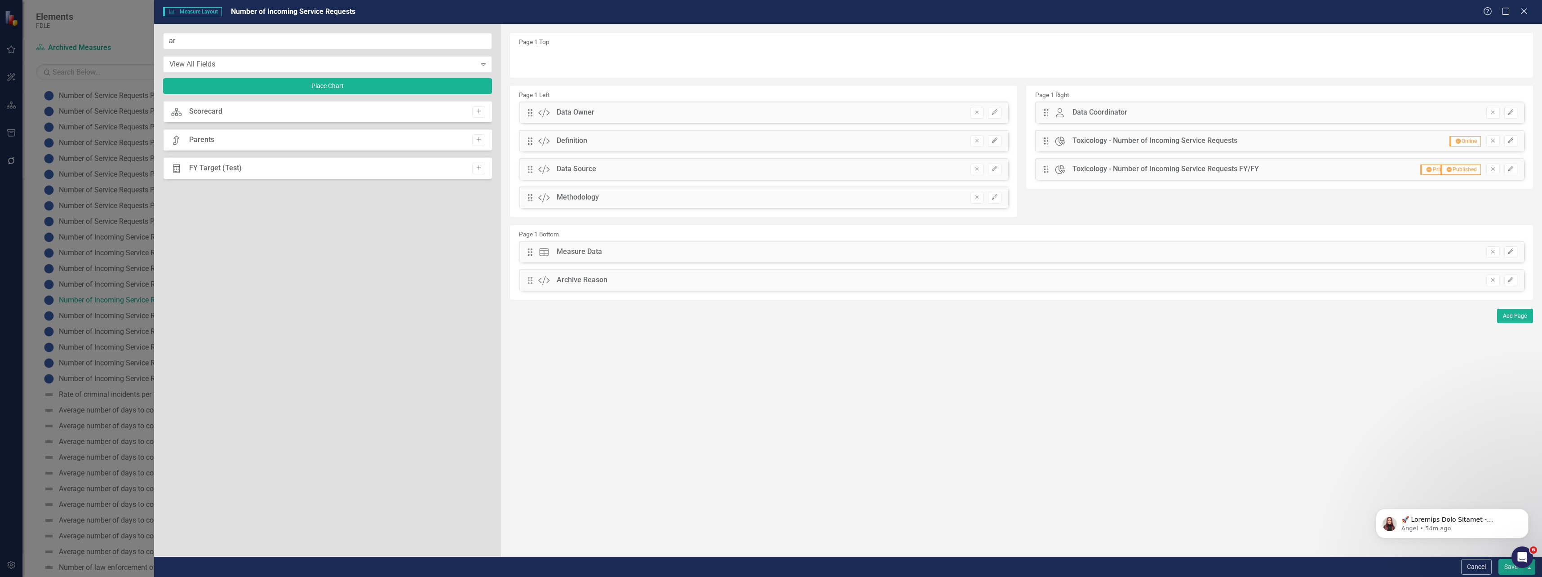
click at [1511, 571] on button "Save" at bounding box center [1511, 567] width 25 height 16
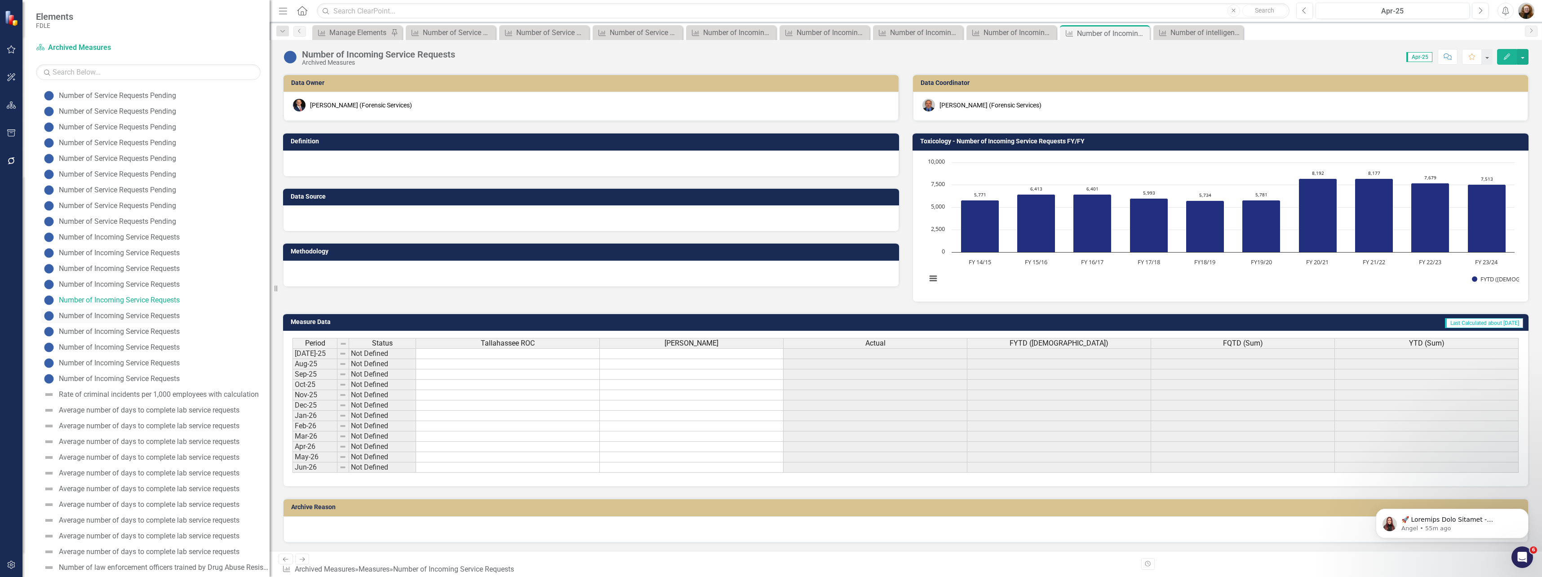
click at [105, 317] on div "Number of Incoming Service Requests" at bounding box center [119, 316] width 121 height 8
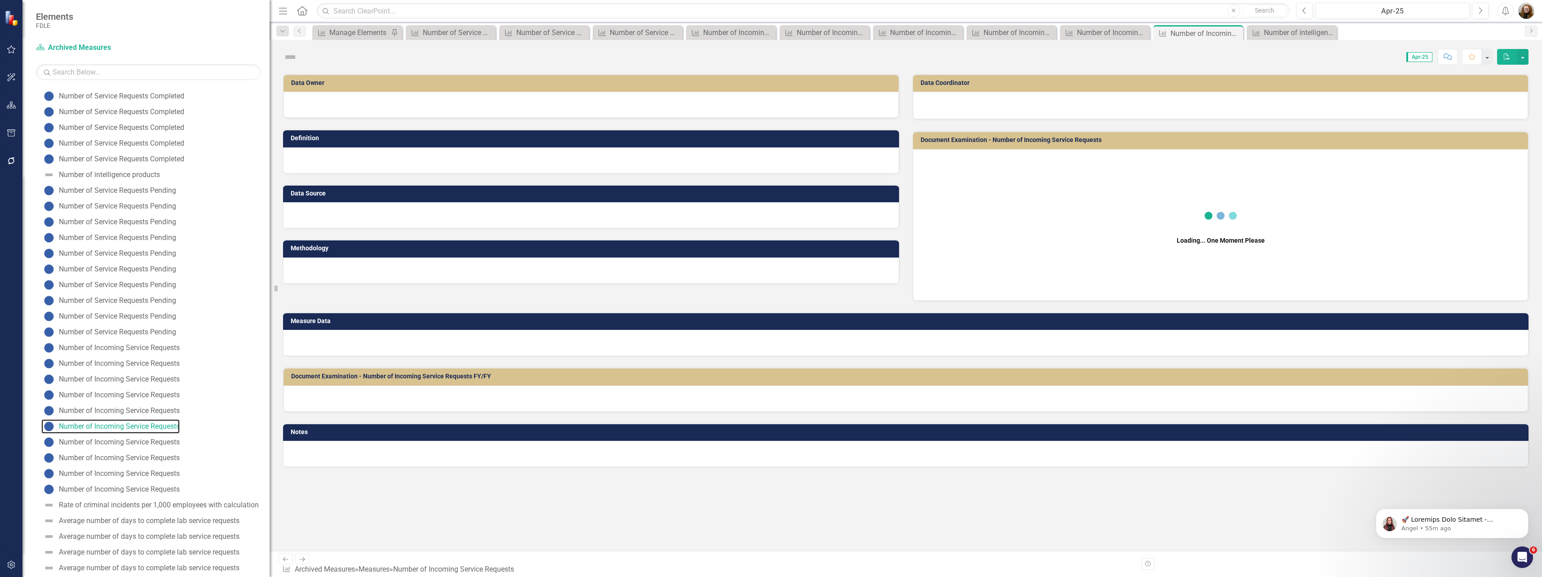
scroll to position [47, 0]
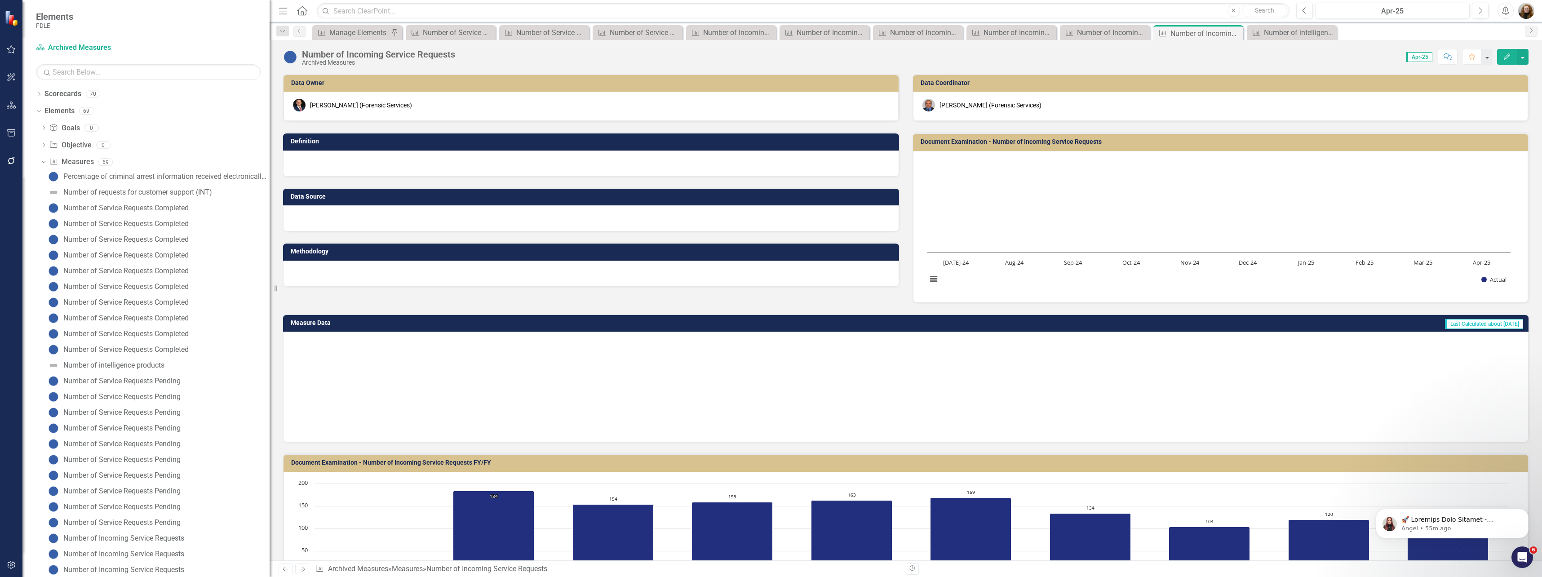
scroll to position [47, 0]
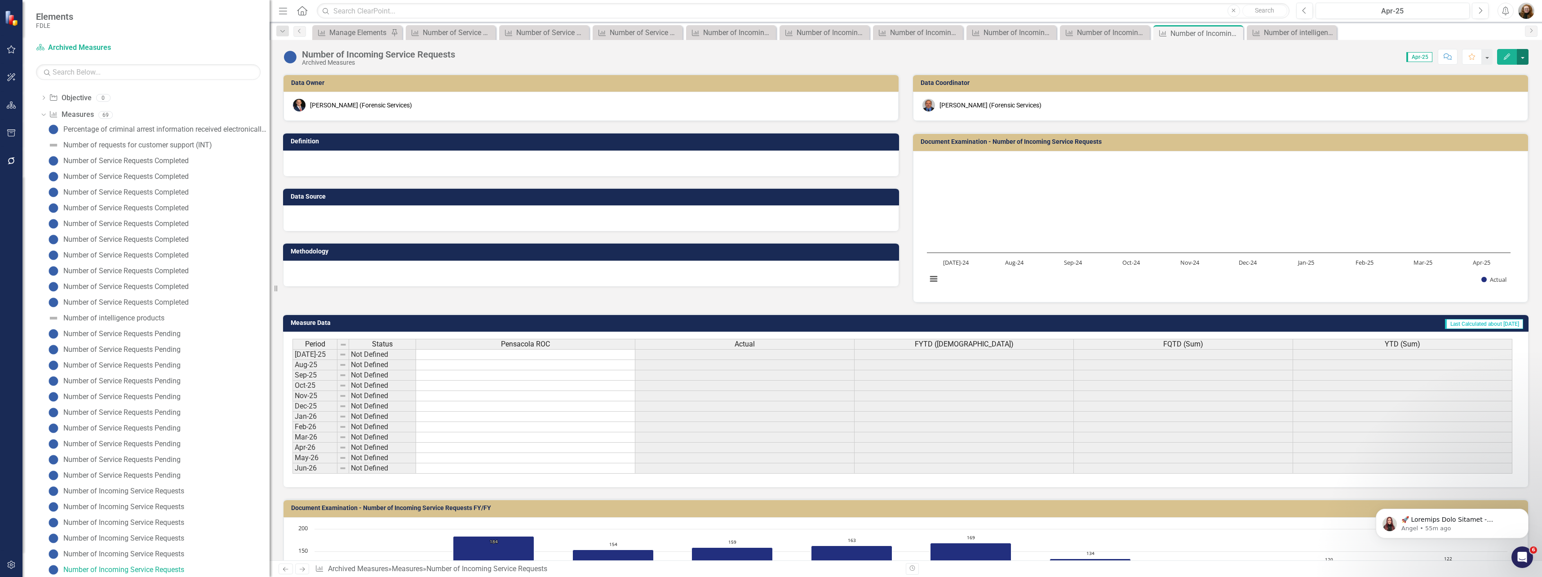
click at [1525, 58] on button "button" at bounding box center [1523, 57] width 12 height 16
click at [1501, 85] on link "Edit Report Edit Layout" at bounding box center [1485, 90] width 88 height 17
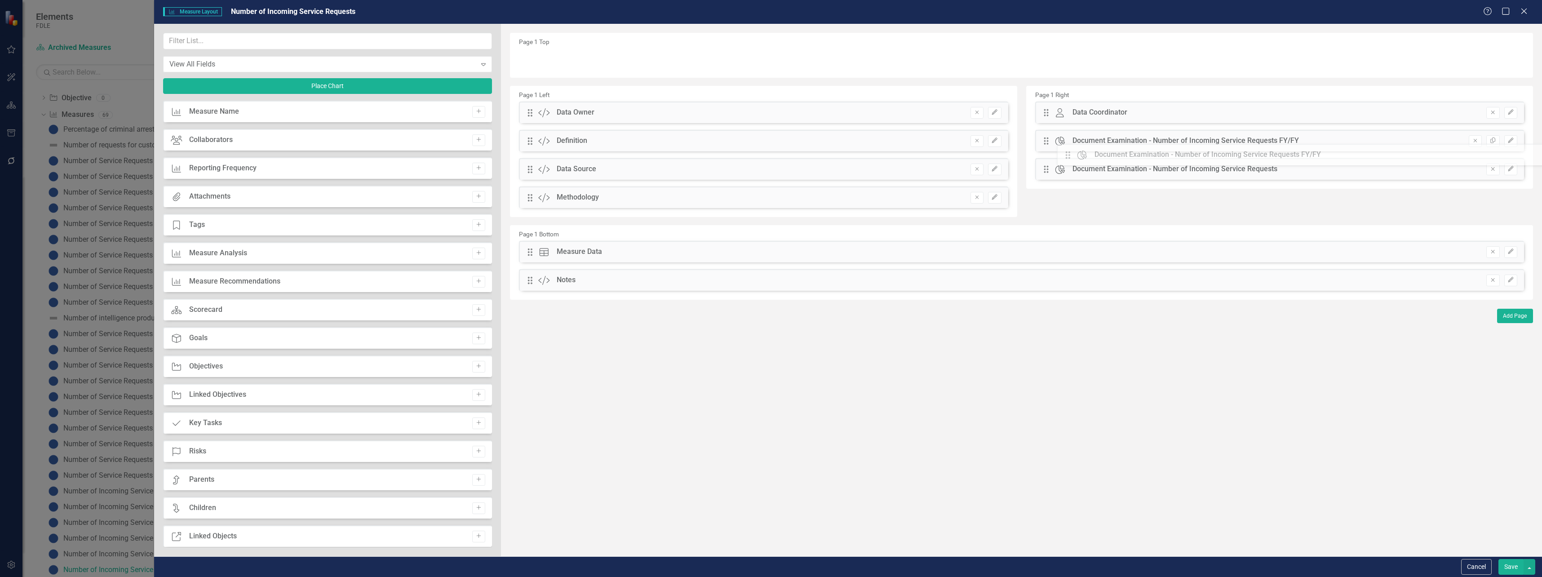
drag, startPoint x: 529, startPoint y: 281, endPoint x: 1074, endPoint y: 156, distance: 559.0
click at [1512, 141] on icon "Edit" at bounding box center [1511, 140] width 7 height 5
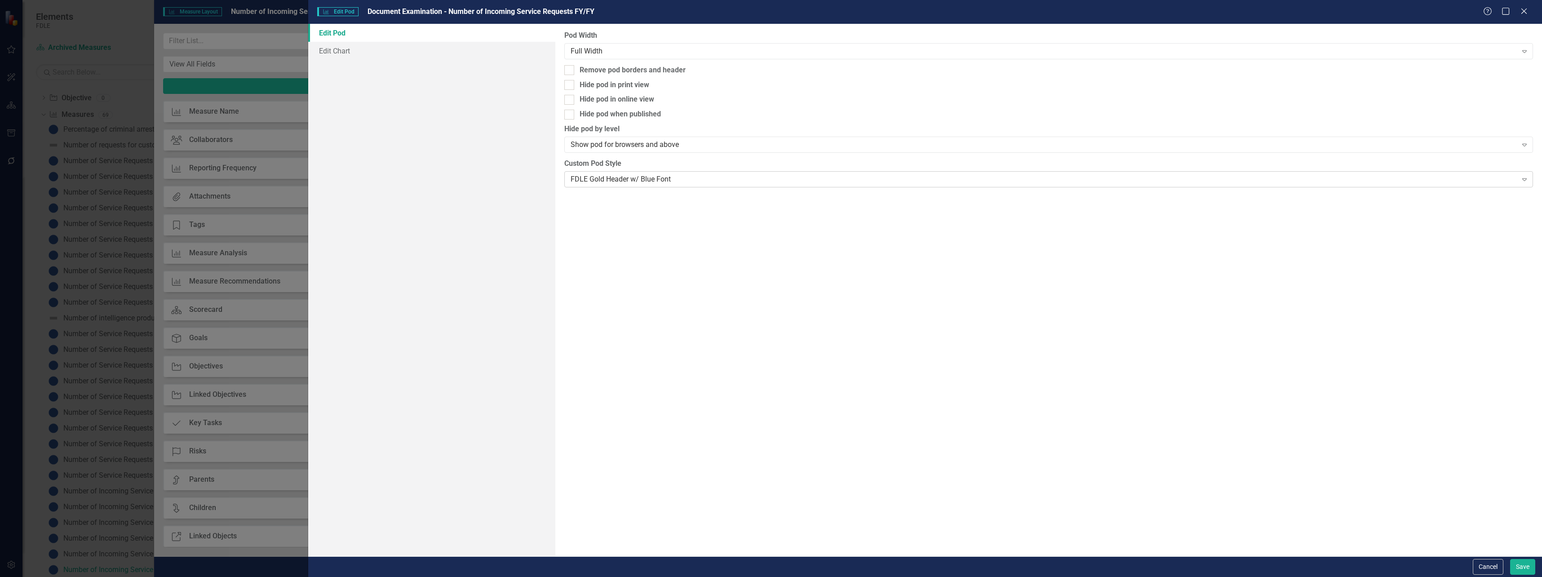
click at [637, 175] on div "FDLE Gold Header w/ Blue Font" at bounding box center [1044, 179] width 947 height 10
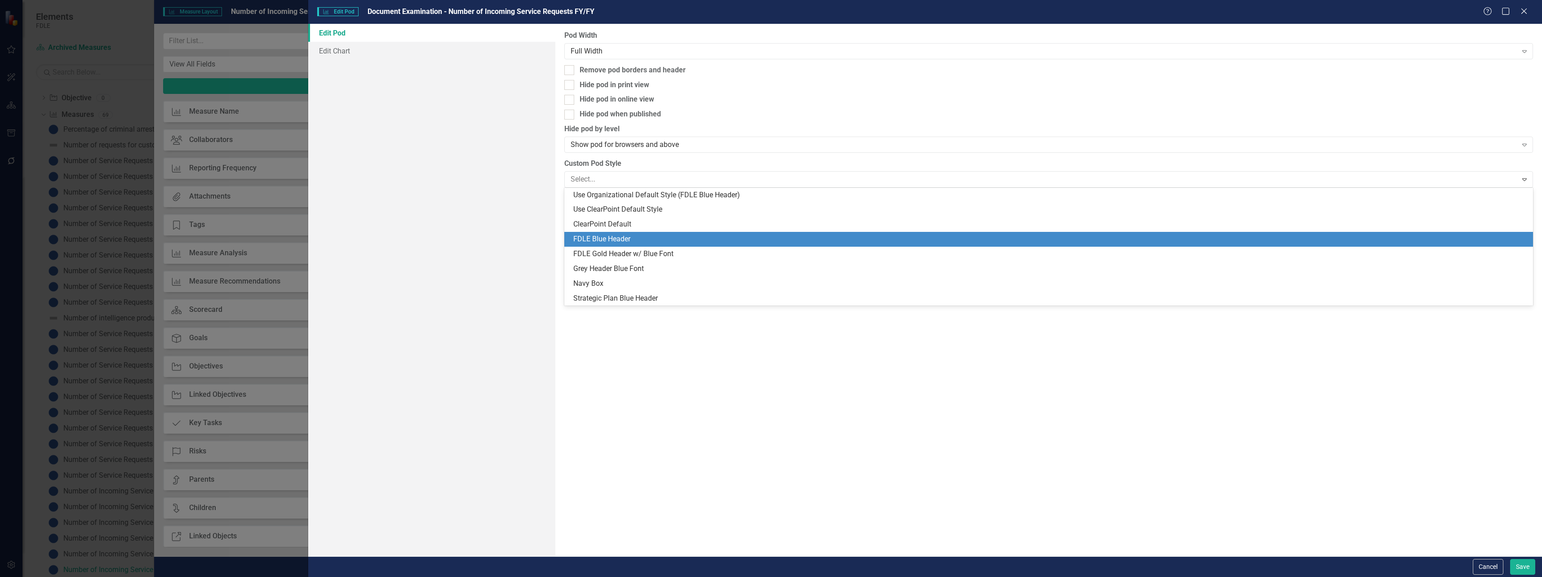
click at [618, 235] on div "FDLE Blue Header" at bounding box center [1050, 239] width 955 height 10
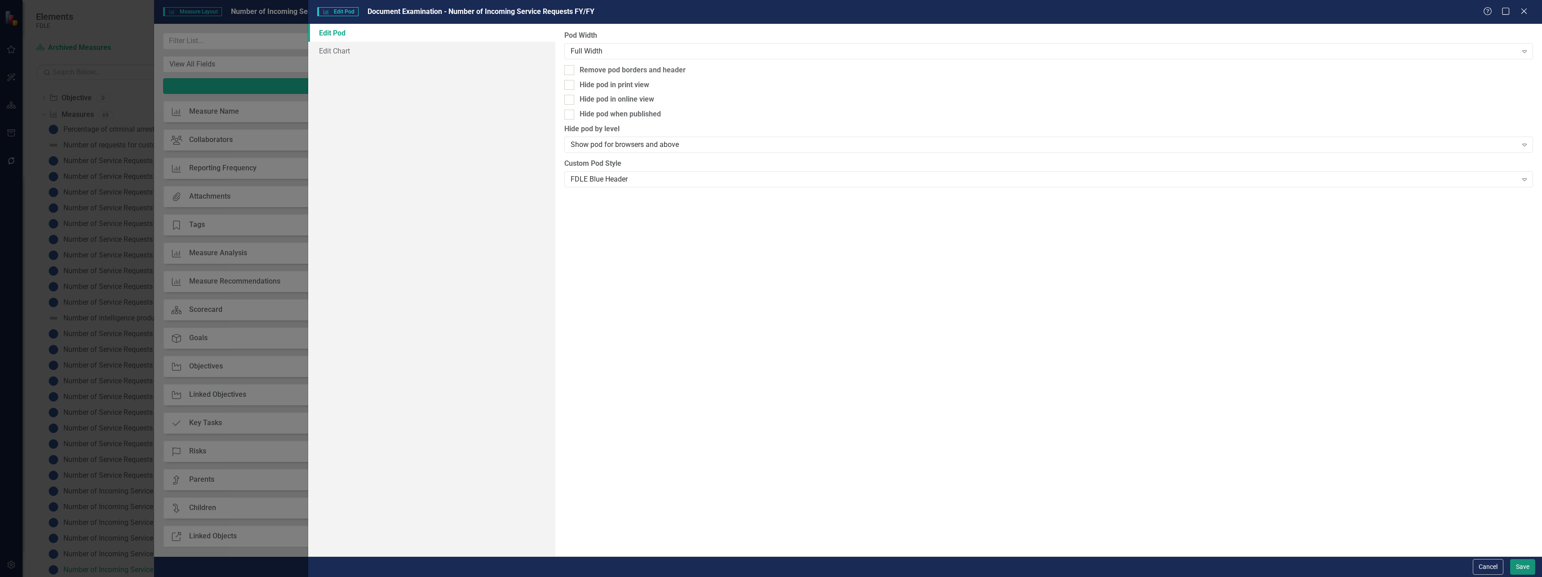
click at [1518, 564] on button "Save" at bounding box center [1523, 567] width 25 height 16
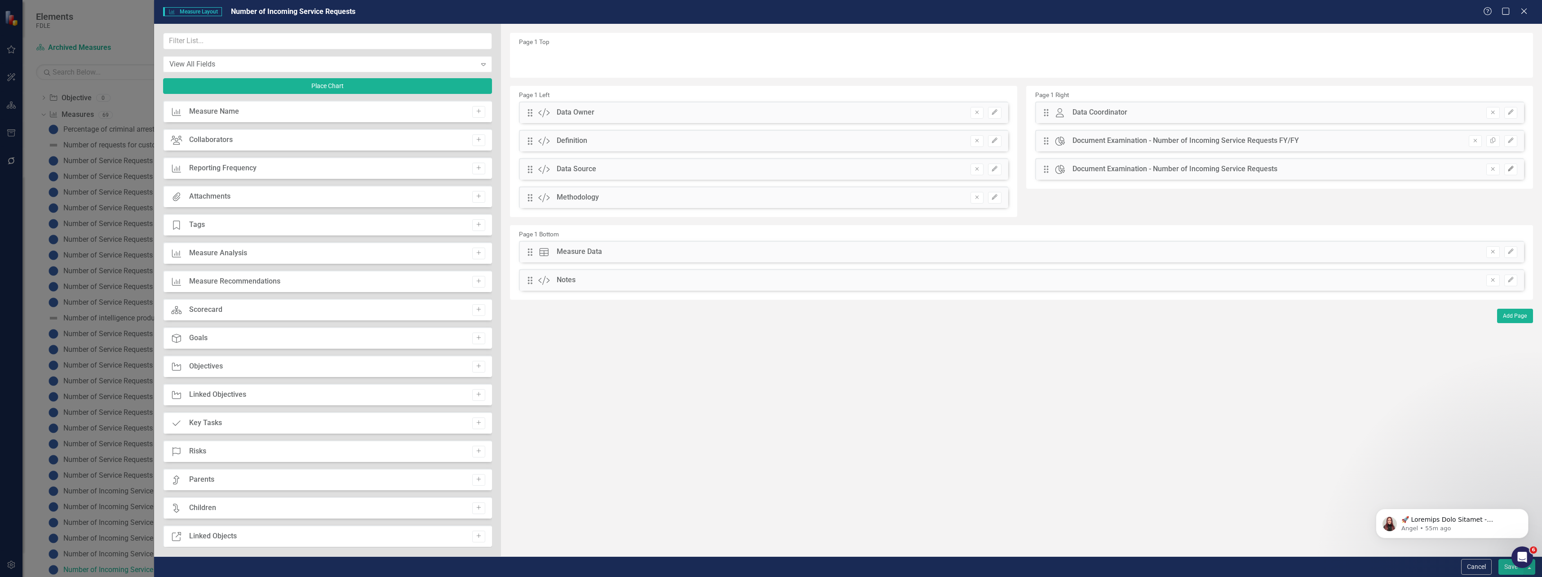
click at [1511, 170] on icon "Edit" at bounding box center [1511, 168] width 7 height 5
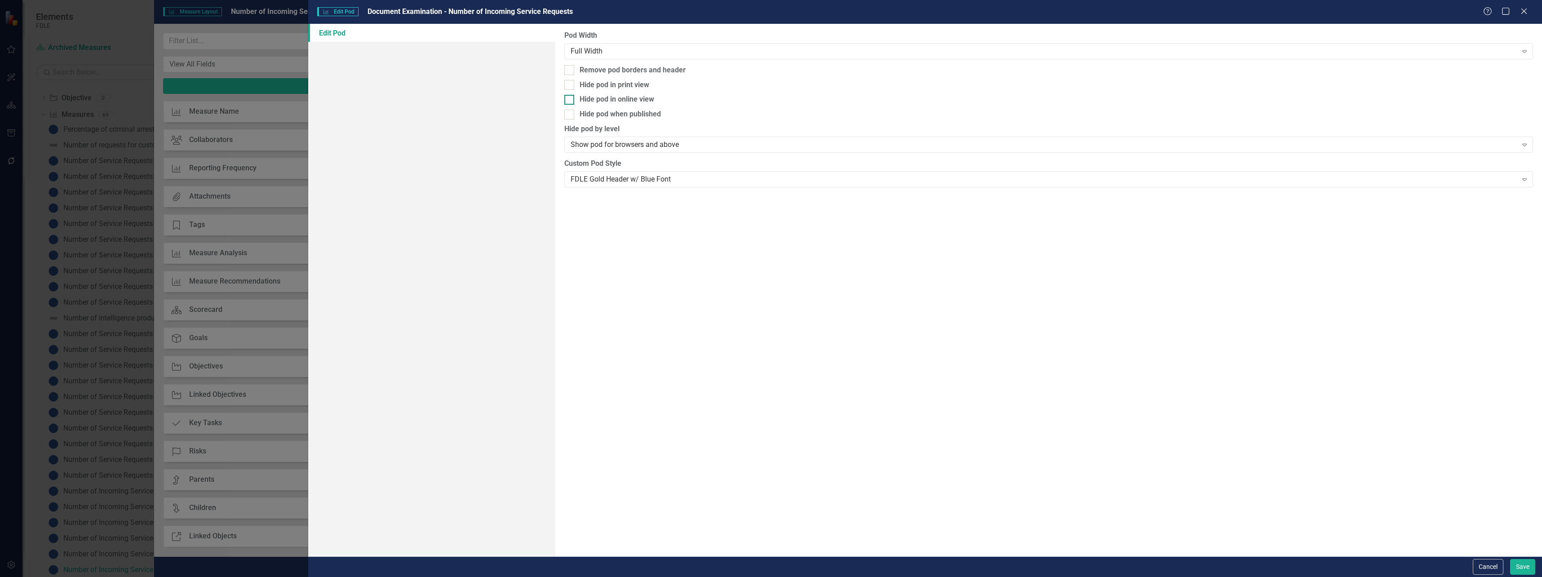
click at [613, 96] on div "Hide pod in online view" at bounding box center [617, 99] width 75 height 10
click at [570, 96] on input "Hide pod in online view" at bounding box center [567, 98] width 6 height 6
checkbox input "true"
click at [1523, 566] on button "Save" at bounding box center [1523, 567] width 25 height 16
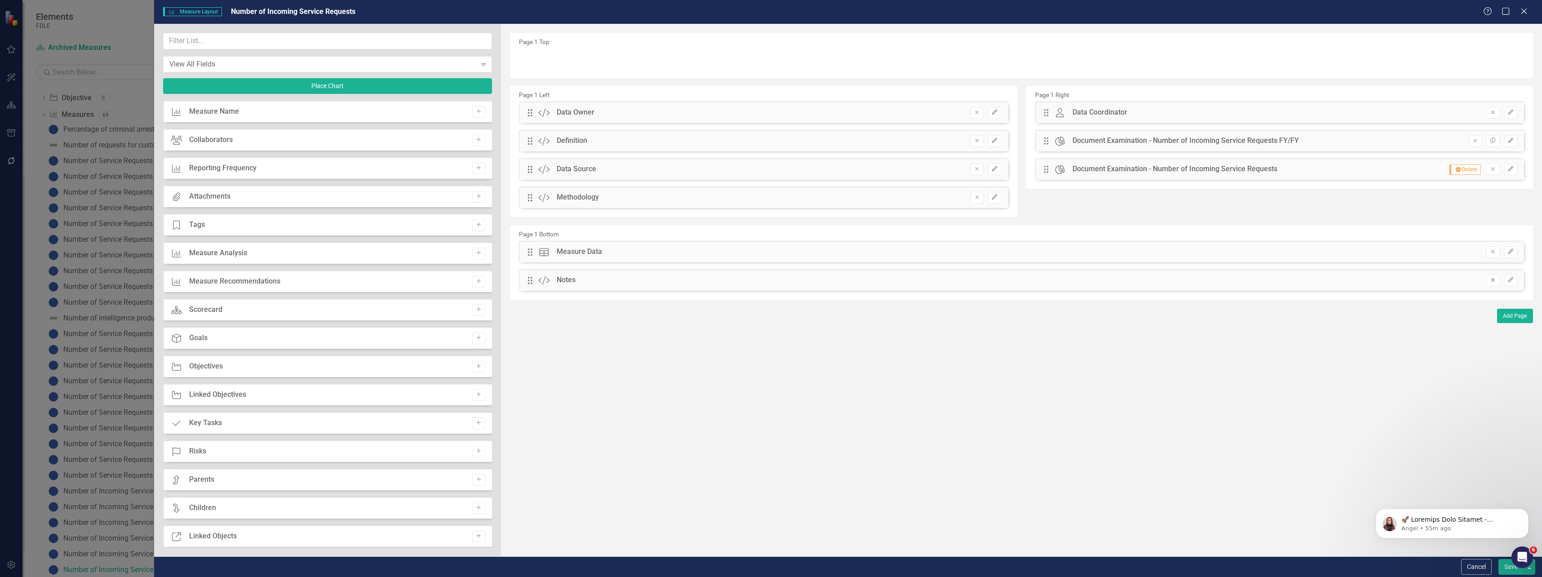
click at [1488, 279] on button "Remove" at bounding box center [1493, 281] width 13 height 12
click at [229, 42] on input "text" at bounding box center [327, 41] width 329 height 17
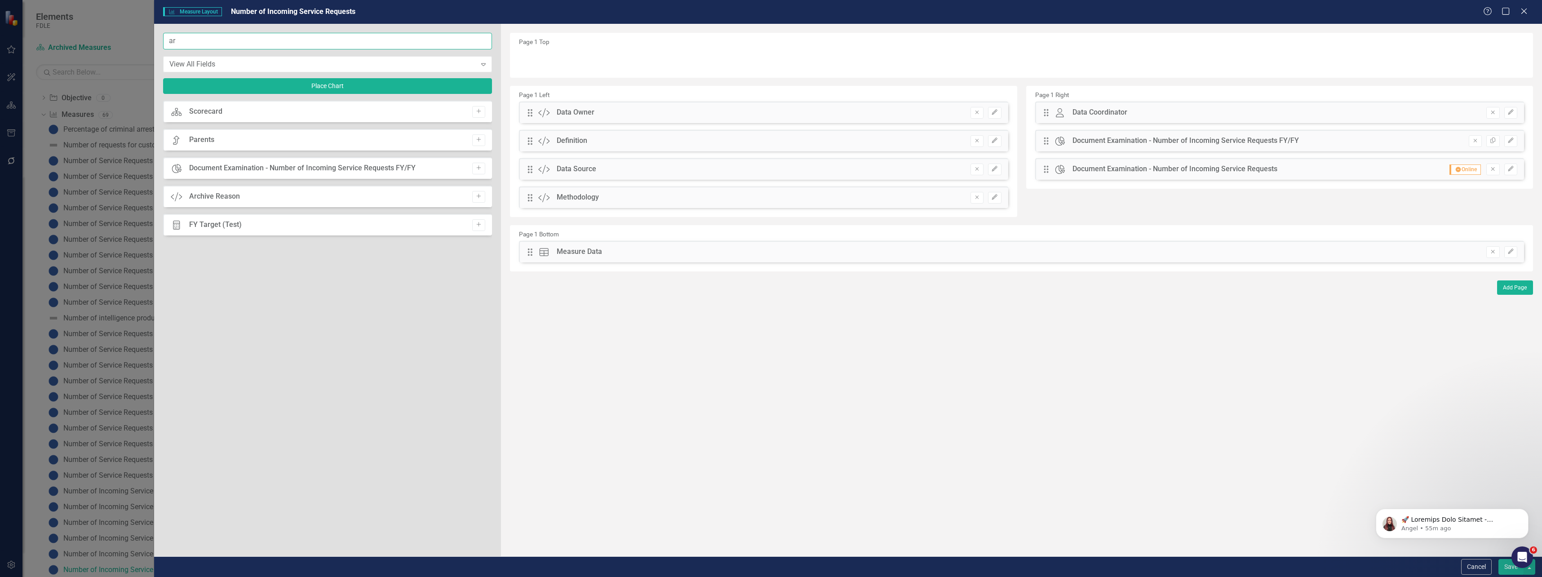
type input "ar"
click at [232, 199] on div "Archive Reason" at bounding box center [214, 196] width 51 height 10
drag, startPoint x: 482, startPoint y: 196, endPoint x: 512, endPoint y: 146, distance: 58.3
click at [482, 196] on icon "Add" at bounding box center [479, 196] width 7 height 5
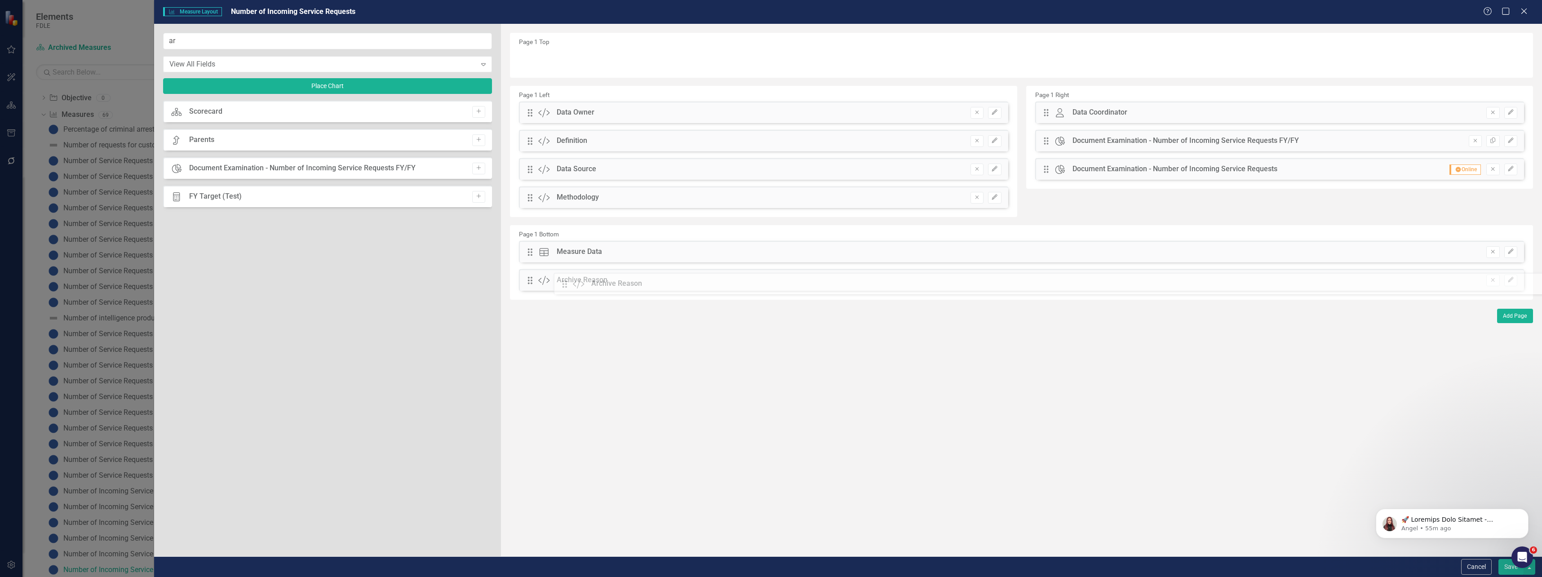
drag, startPoint x: 531, startPoint y: 58, endPoint x: 573, endPoint y: 283, distance: 228.0
click at [1513, 279] on icon "Edit" at bounding box center [1511, 279] width 7 height 5
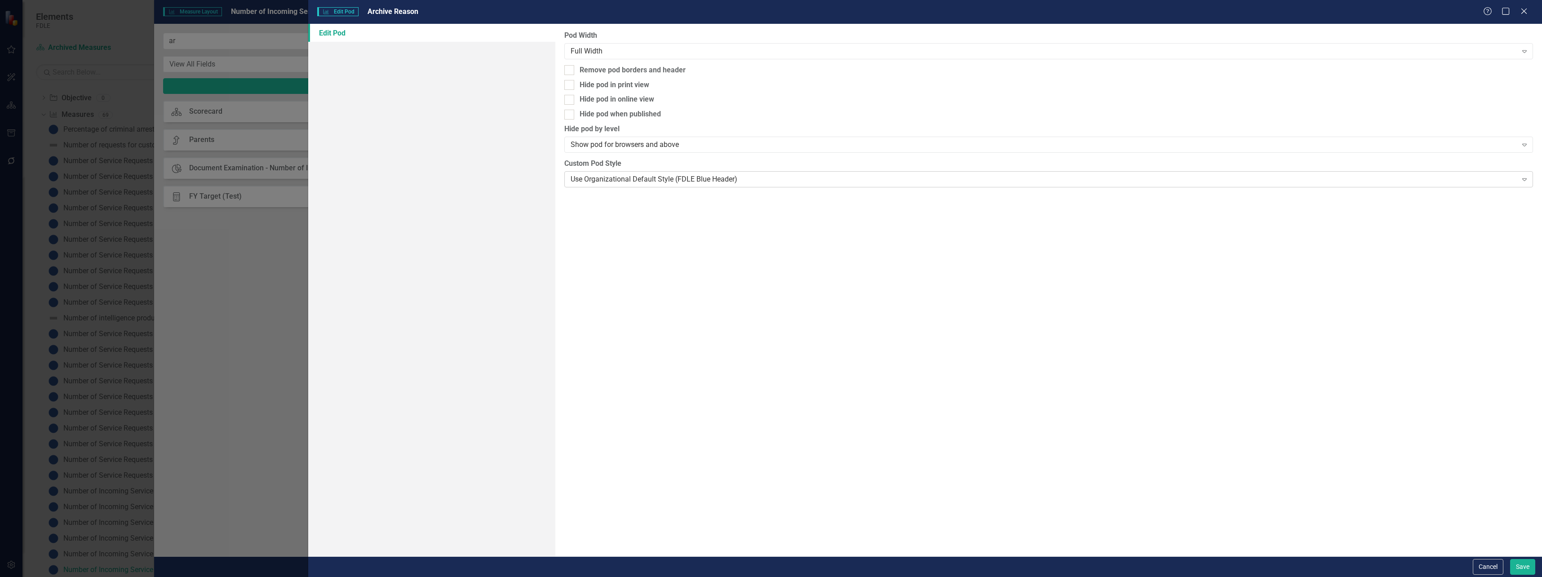
click at [672, 186] on div "Use Organizational Default Style (FDLE Blue Header) Expand" at bounding box center [1048, 179] width 969 height 16
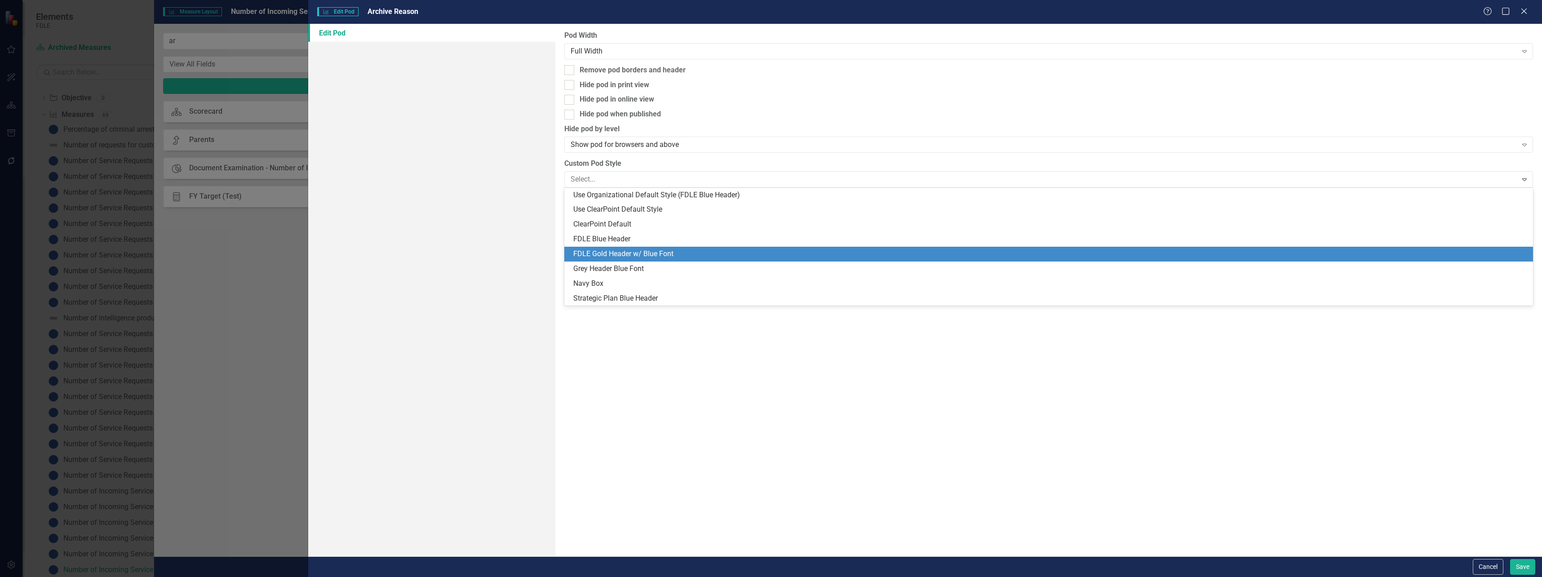
click at [644, 252] on div "FDLE Gold Header w/ Blue Font" at bounding box center [1050, 254] width 955 height 10
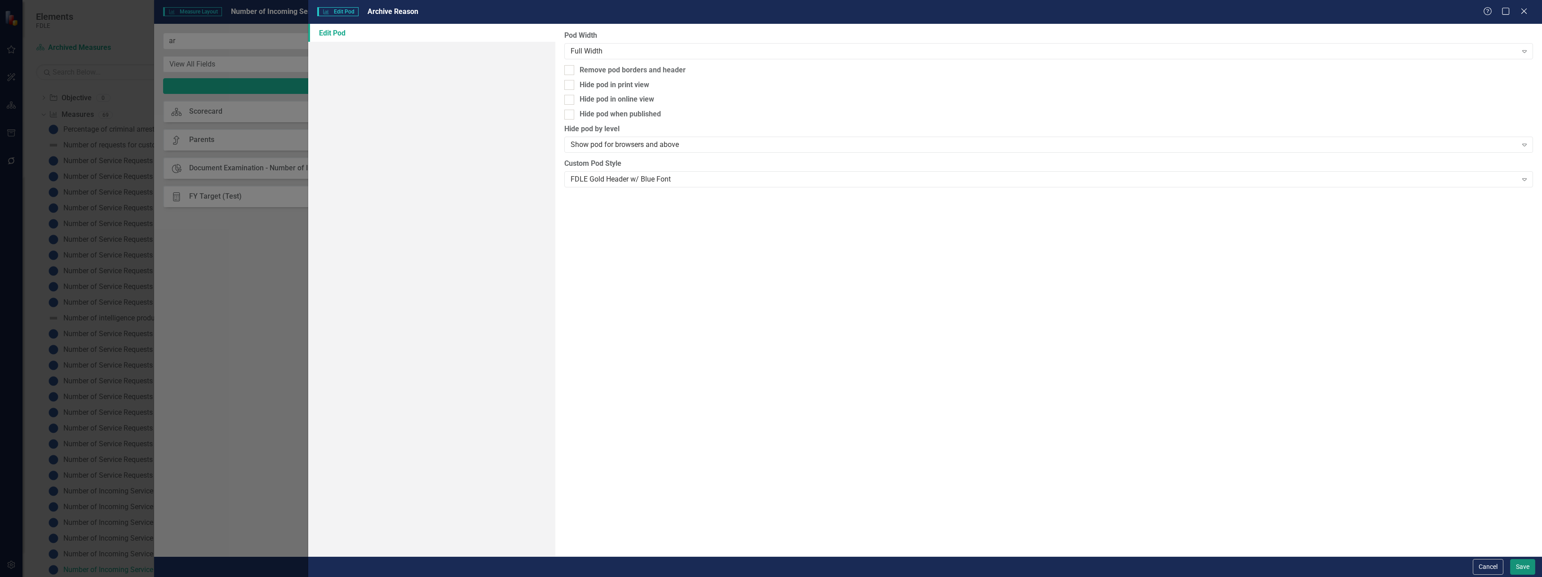
click at [1514, 560] on button "Save" at bounding box center [1523, 567] width 25 height 16
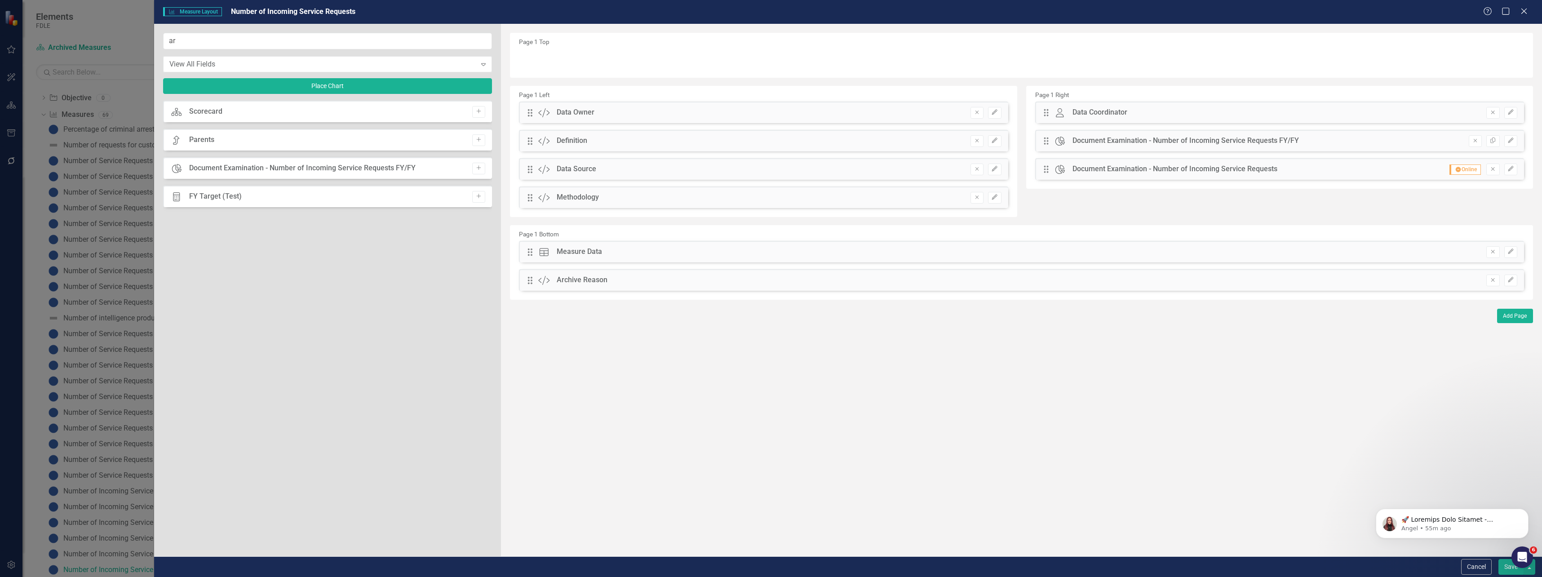
click at [1505, 571] on button "Save" at bounding box center [1511, 567] width 25 height 16
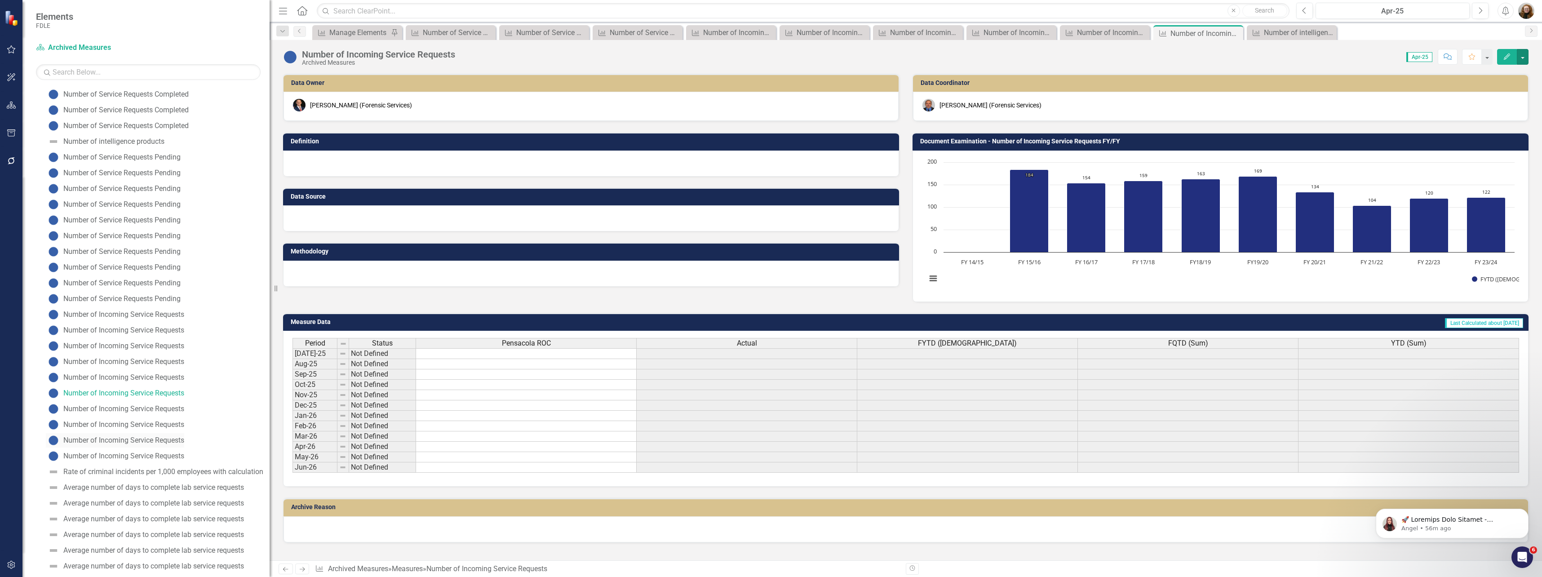
scroll to position [227, 0]
click at [93, 409] on div "Number of Incoming Service Requests" at bounding box center [123, 406] width 121 height 8
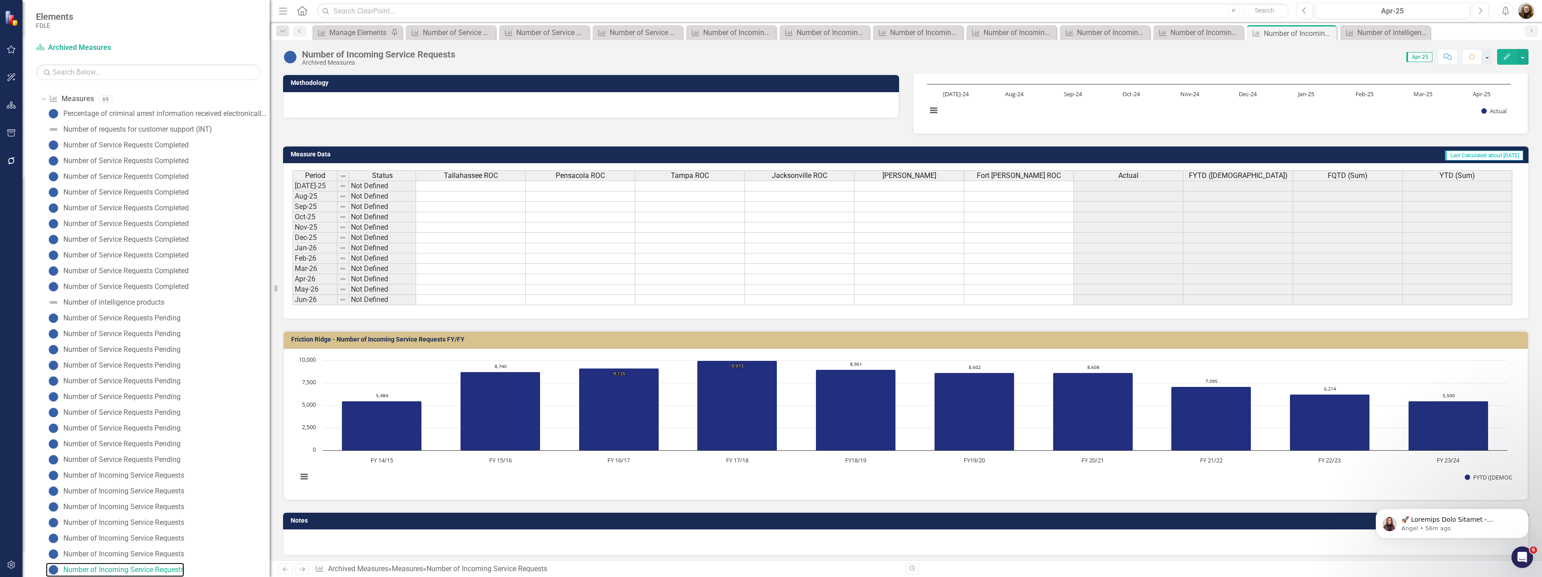
scroll to position [173, 0]
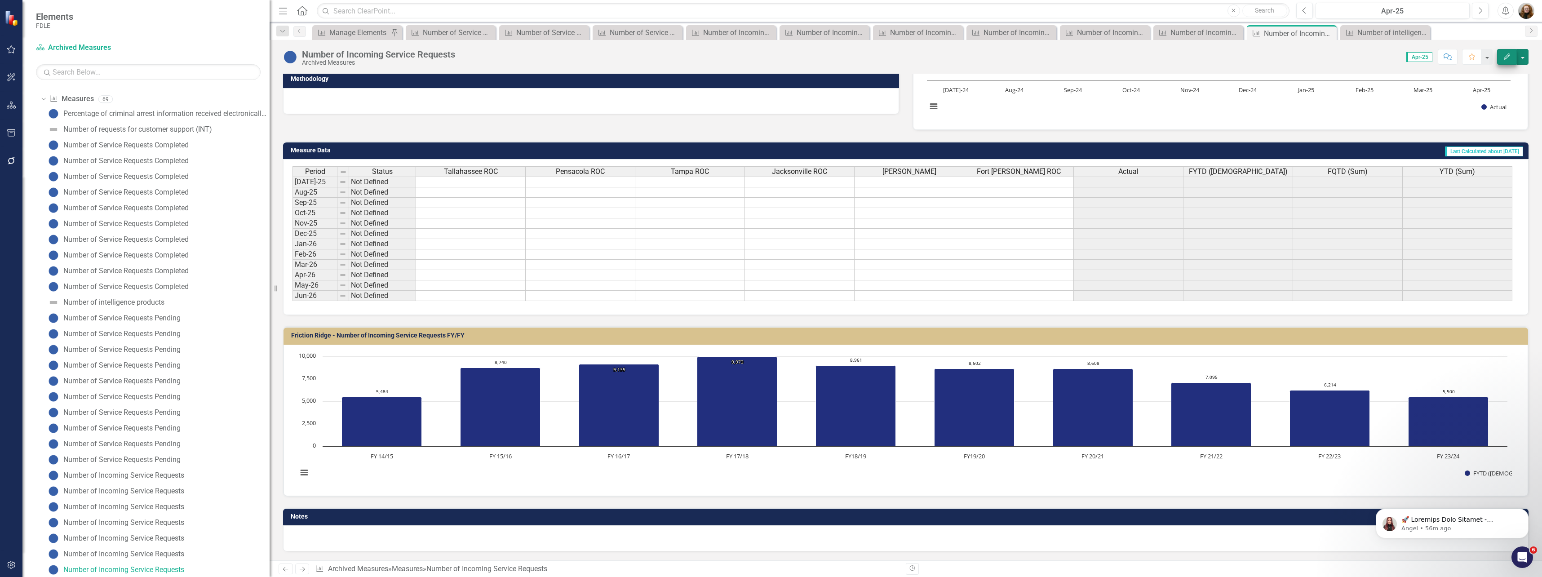
drag, startPoint x: 1524, startPoint y: 54, endPoint x: 1511, endPoint y: 62, distance: 15.2
click at [1523, 54] on button "button" at bounding box center [1523, 57] width 12 height 16
click at [1475, 86] on link "Edit Report Edit Layout" at bounding box center [1485, 90] width 88 height 17
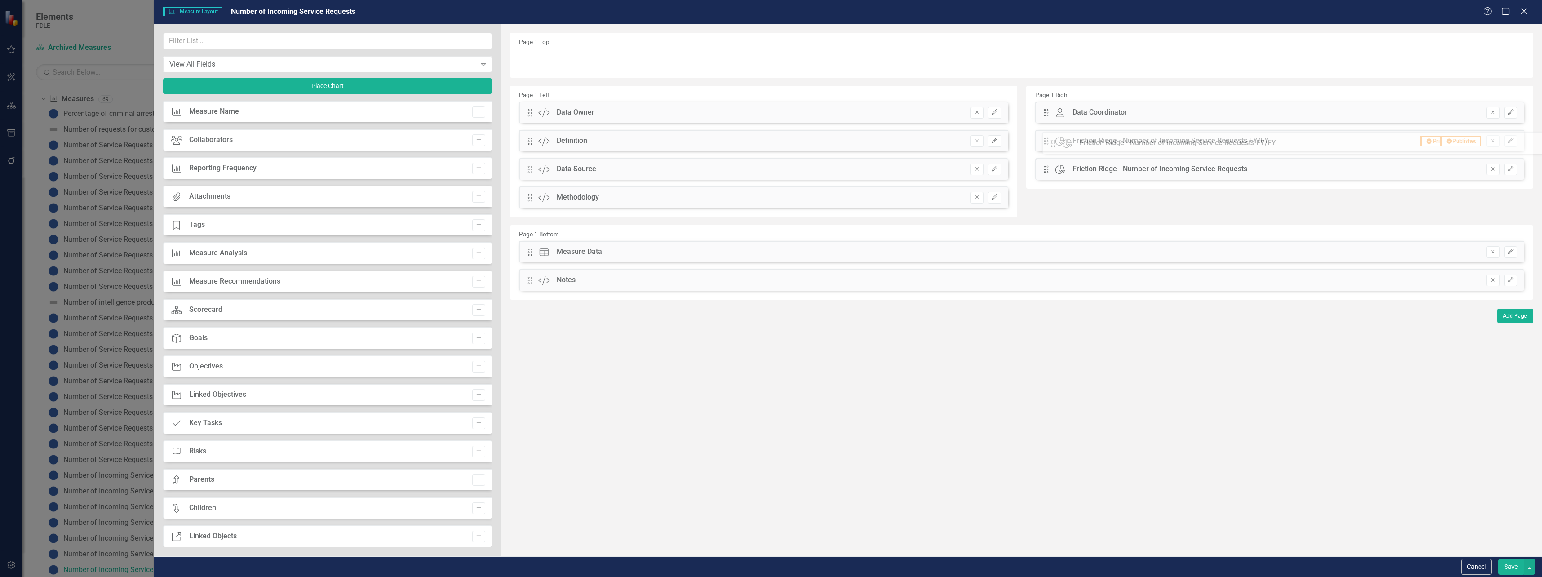
drag, startPoint x: 529, startPoint y: 279, endPoint x: 1059, endPoint y: 142, distance: 547.3
click at [1515, 141] on button "Edit" at bounding box center [1511, 141] width 13 height 12
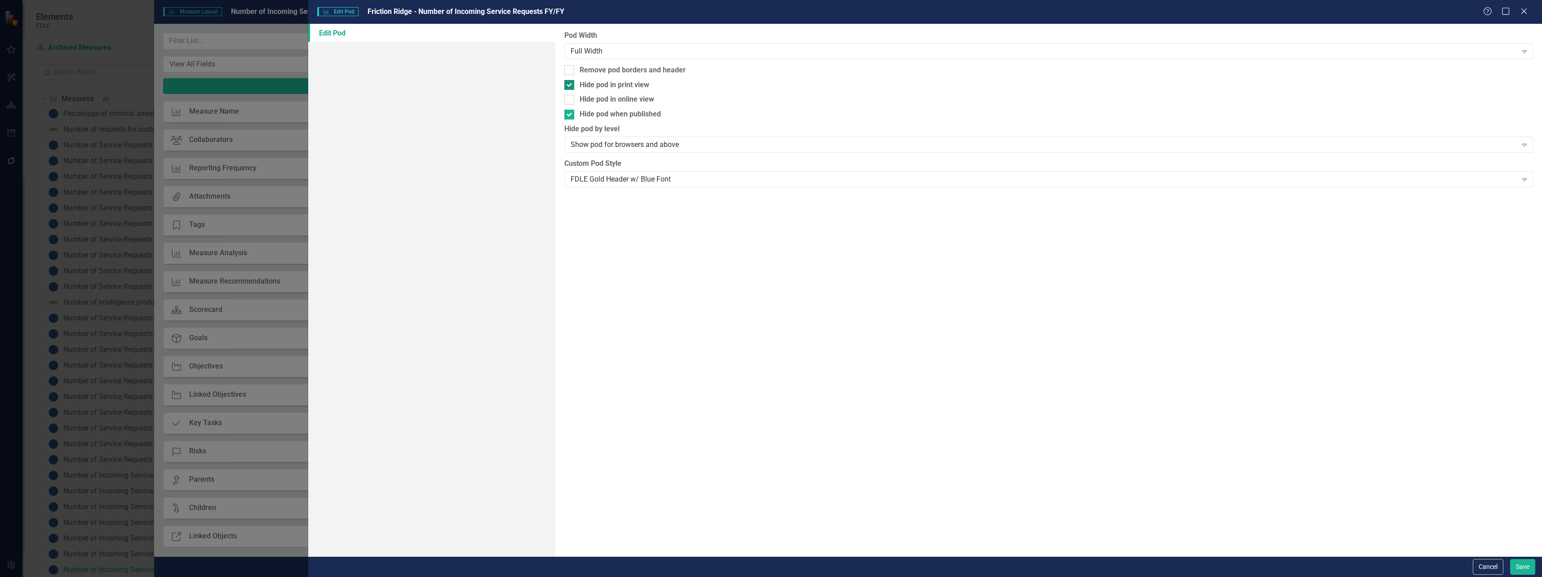
drag, startPoint x: 571, startPoint y: 113, endPoint x: 576, endPoint y: 89, distance: 24.4
click at [571, 111] on div at bounding box center [569, 115] width 10 height 10
click at [570, 111] on input "Hide pod when published" at bounding box center [567, 113] width 6 height 6
checkbox input "false"
click at [573, 84] on div at bounding box center [569, 85] width 10 height 10
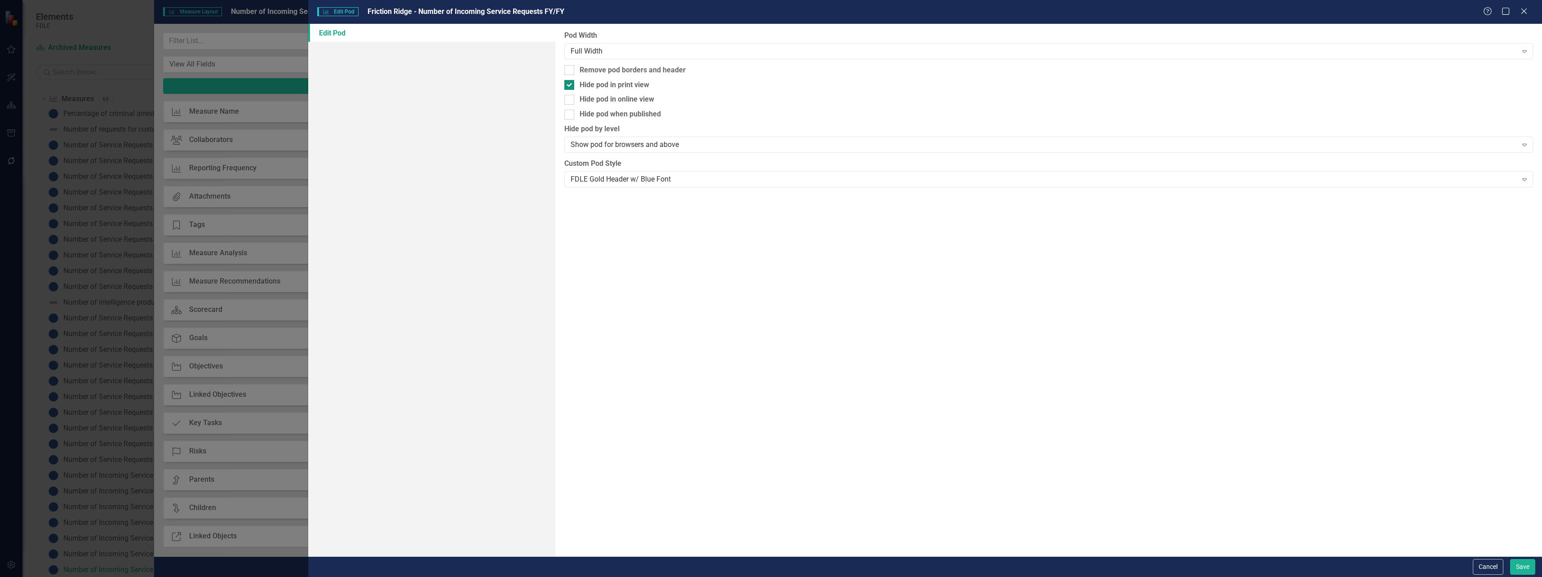
click at [570, 84] on input "Hide pod in print view" at bounding box center [567, 83] width 6 height 6
checkbox input "false"
click at [580, 178] on div "FDLE Gold Header w/ Blue Font" at bounding box center [1044, 179] width 947 height 10
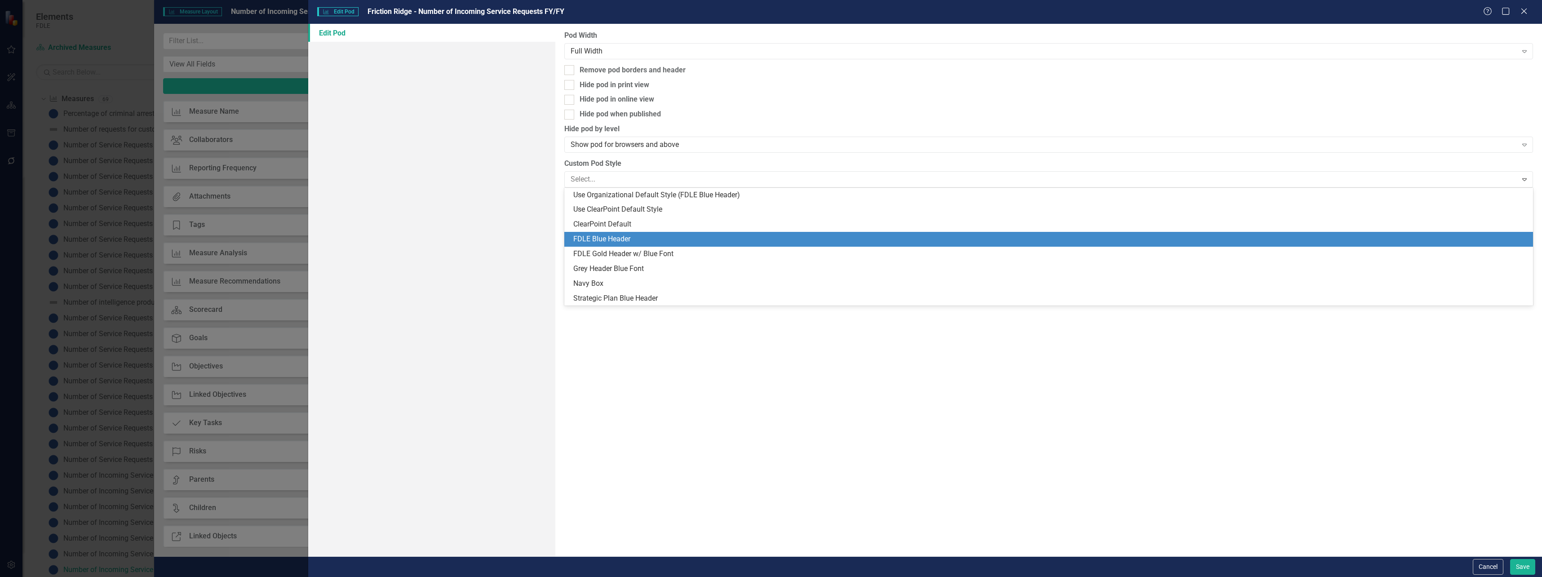
click at [592, 240] on div "FDLE Blue Header" at bounding box center [1050, 239] width 955 height 10
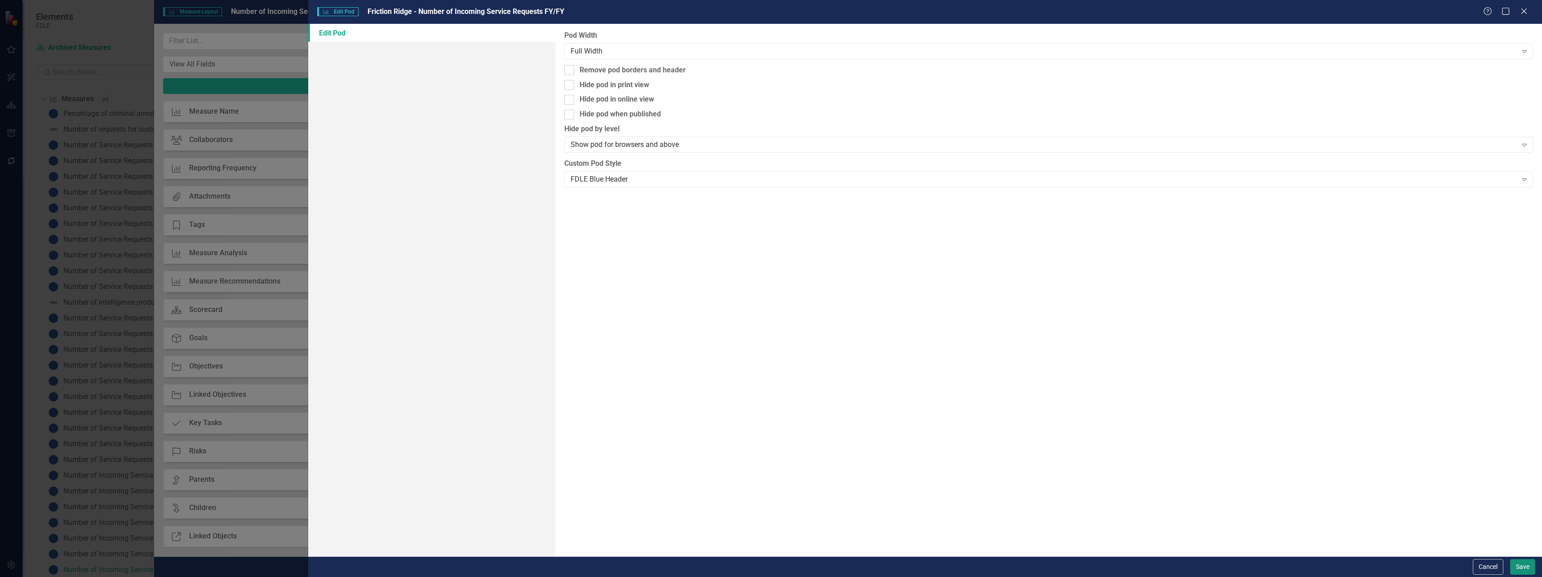
click at [1516, 562] on button "Save" at bounding box center [1523, 567] width 25 height 16
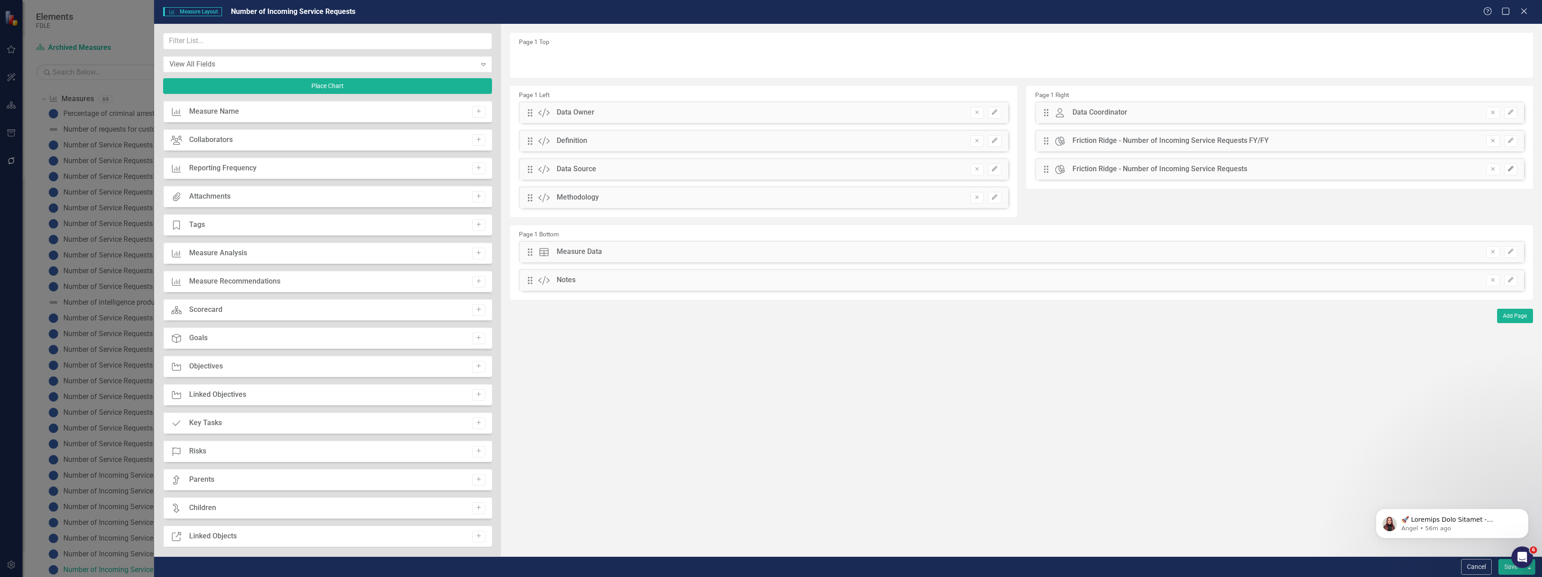
click at [1511, 167] on icon "Edit" at bounding box center [1511, 168] width 7 height 5
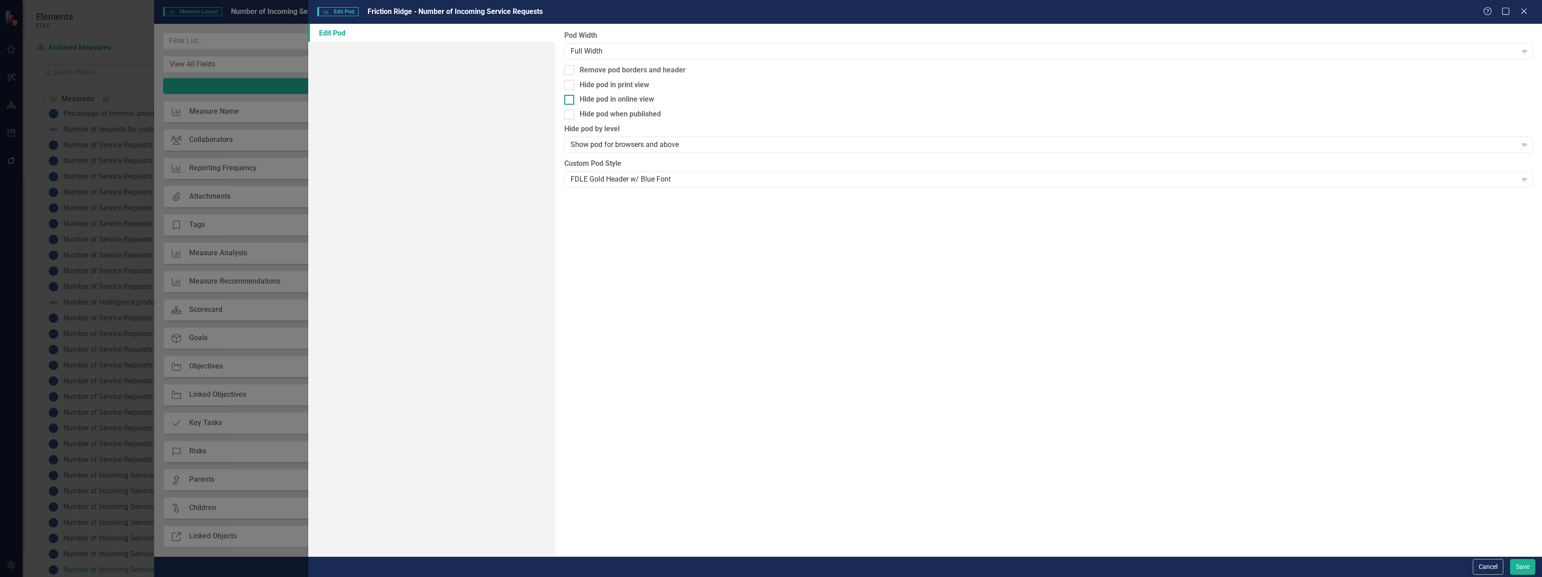
click at [616, 95] on div "Hide pod in online view" at bounding box center [617, 99] width 75 height 10
click at [570, 95] on input "Hide pod in online view" at bounding box center [567, 98] width 6 height 6
checkbox input "true"
click at [1520, 568] on button "Save" at bounding box center [1523, 567] width 25 height 16
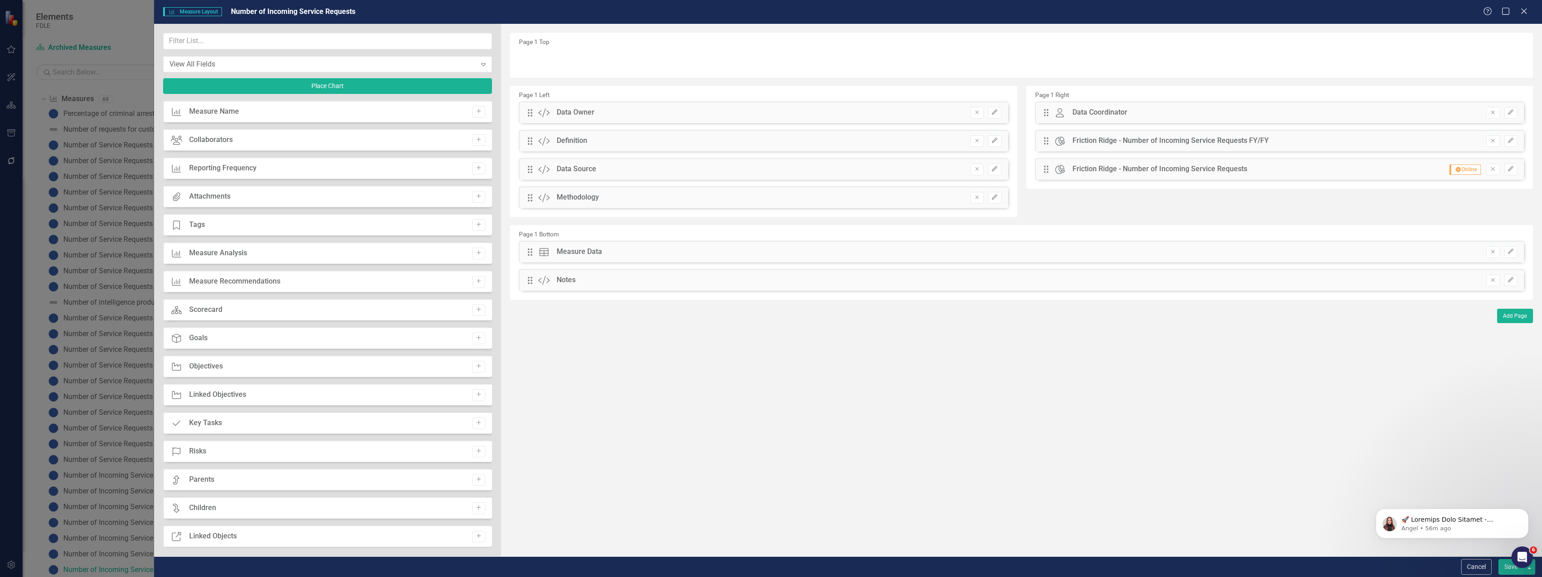
click at [1485, 284] on div "Remove Edit" at bounding box center [1498, 281] width 40 height 12
click at [1491, 285] on button "Remove" at bounding box center [1493, 281] width 13 height 12
click at [257, 39] on input "text" at bounding box center [327, 41] width 329 height 17
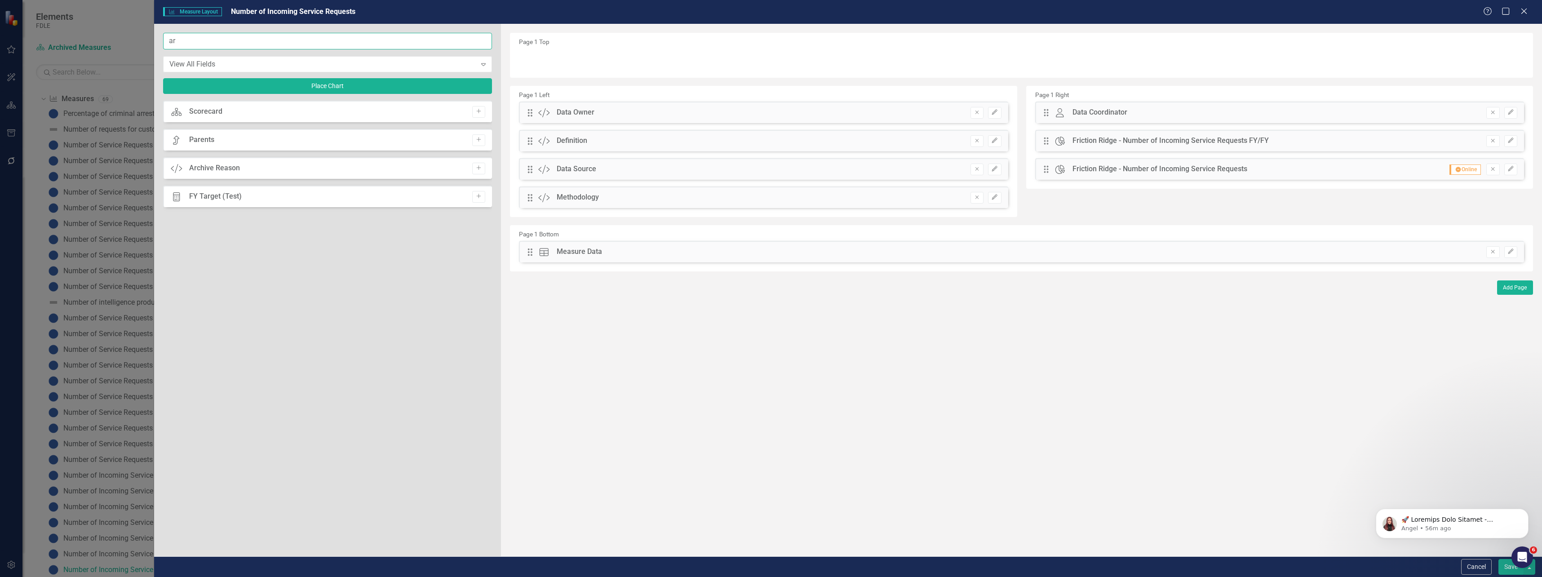
type input "ar"
click at [243, 170] on div "Custom Archive Reason Add" at bounding box center [327, 168] width 329 height 22
drag, startPoint x: 480, startPoint y: 170, endPoint x: 493, endPoint y: 149, distance: 24.8
click at [480, 169] on icon "Add" at bounding box center [479, 167] width 7 height 5
drag, startPoint x: 528, startPoint y: 59, endPoint x: 528, endPoint y: 279, distance: 219.8
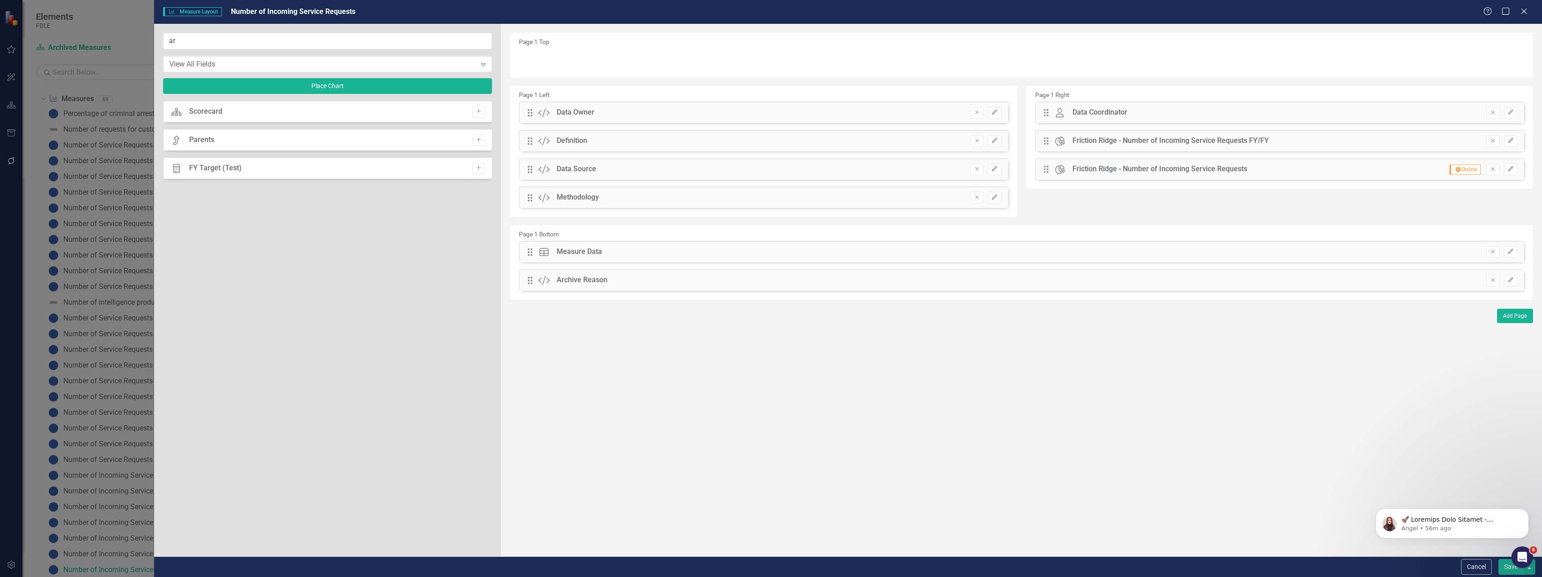
click at [1512, 571] on button "Save" at bounding box center [1511, 567] width 25 height 16
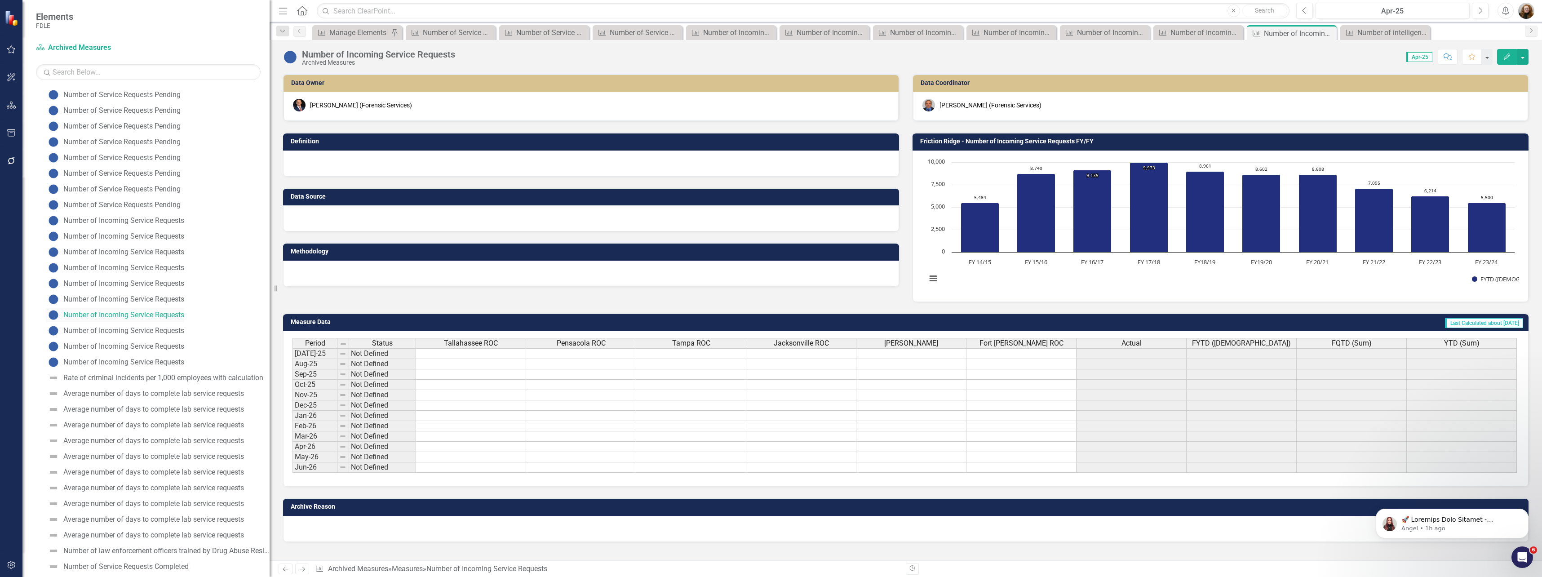
scroll to position [333, 0]
click at [880, 297] on div "Data Owner [PERSON_NAME] (Forensic Services) Definition Data Source Methodology…" at bounding box center [905, 182] width 1259 height 240
click at [1522, 56] on button "button" at bounding box center [1523, 57] width 12 height 16
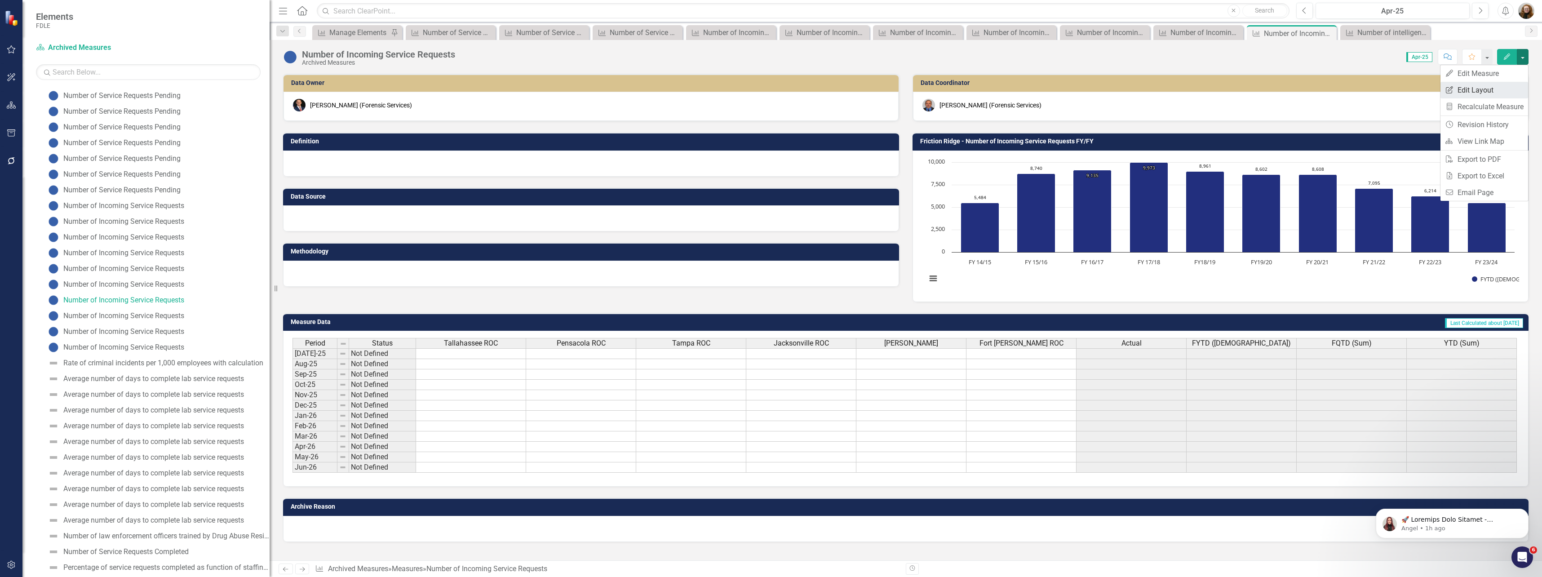
click at [1474, 88] on link "Edit Report Edit Layout" at bounding box center [1485, 90] width 88 height 17
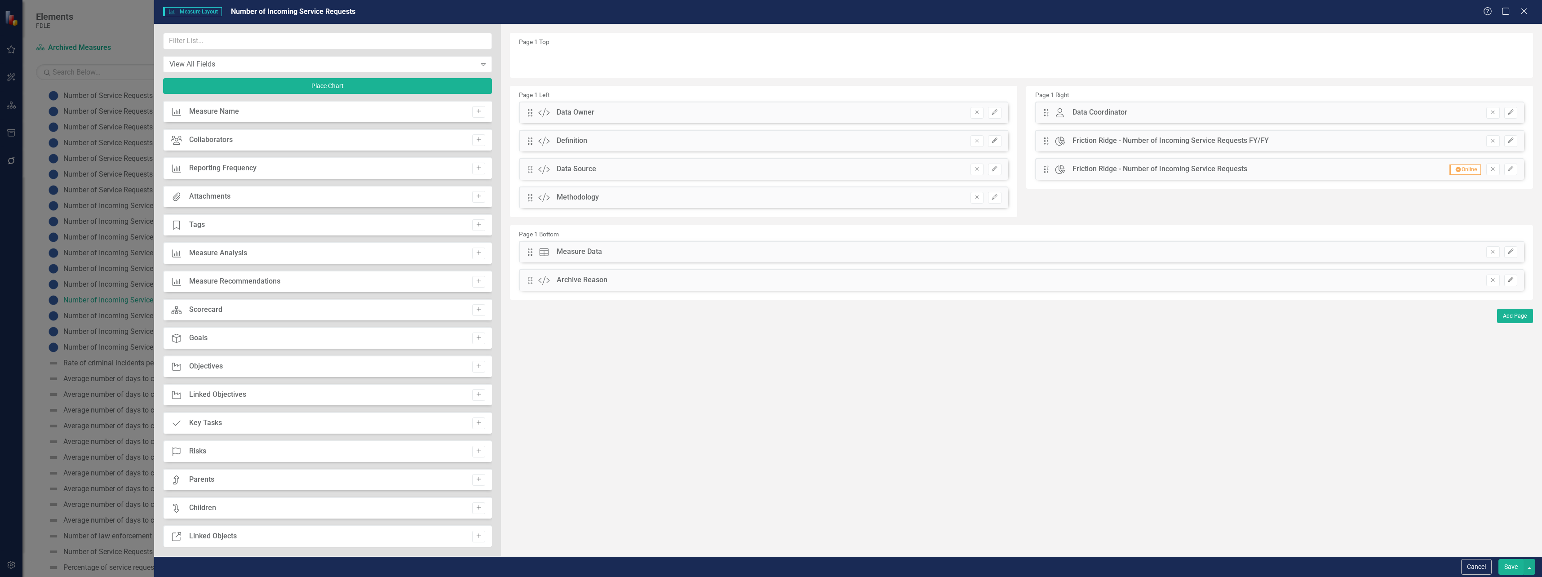
click at [1509, 282] on icon "button" at bounding box center [1510, 279] width 5 height 5
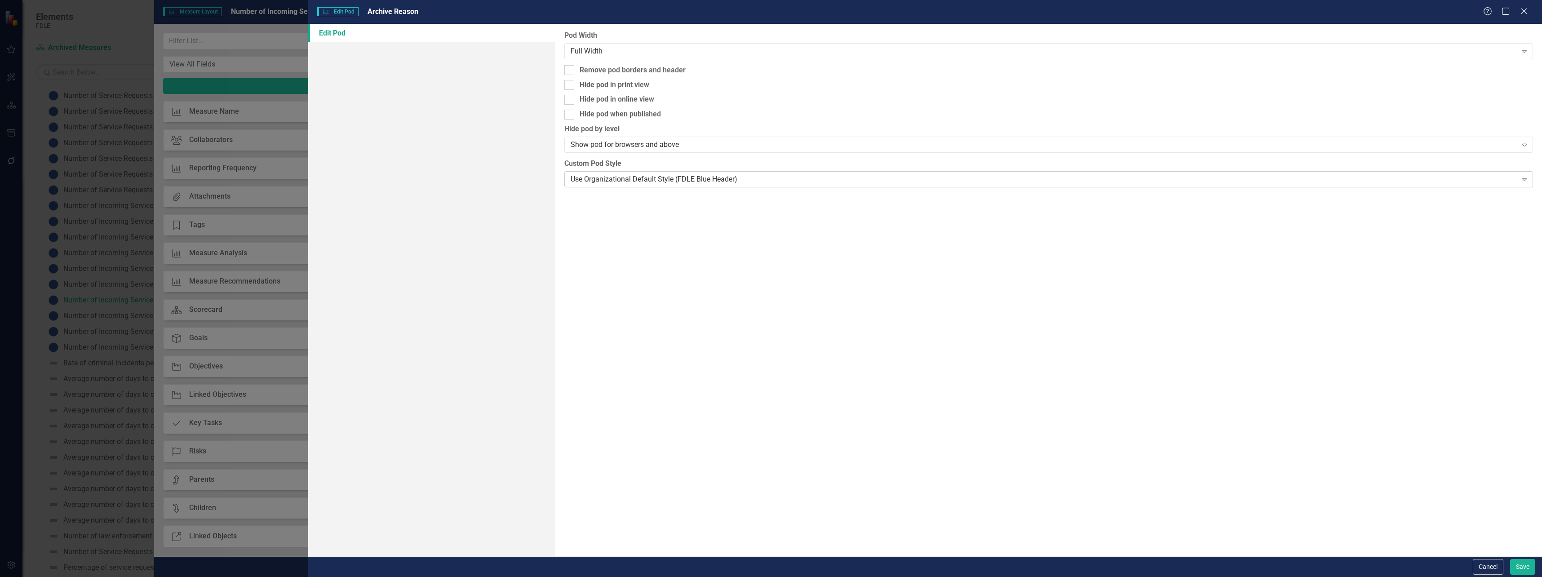
click at [651, 181] on div "Use Organizational Default Style (FDLE Blue Header)" at bounding box center [1044, 179] width 947 height 10
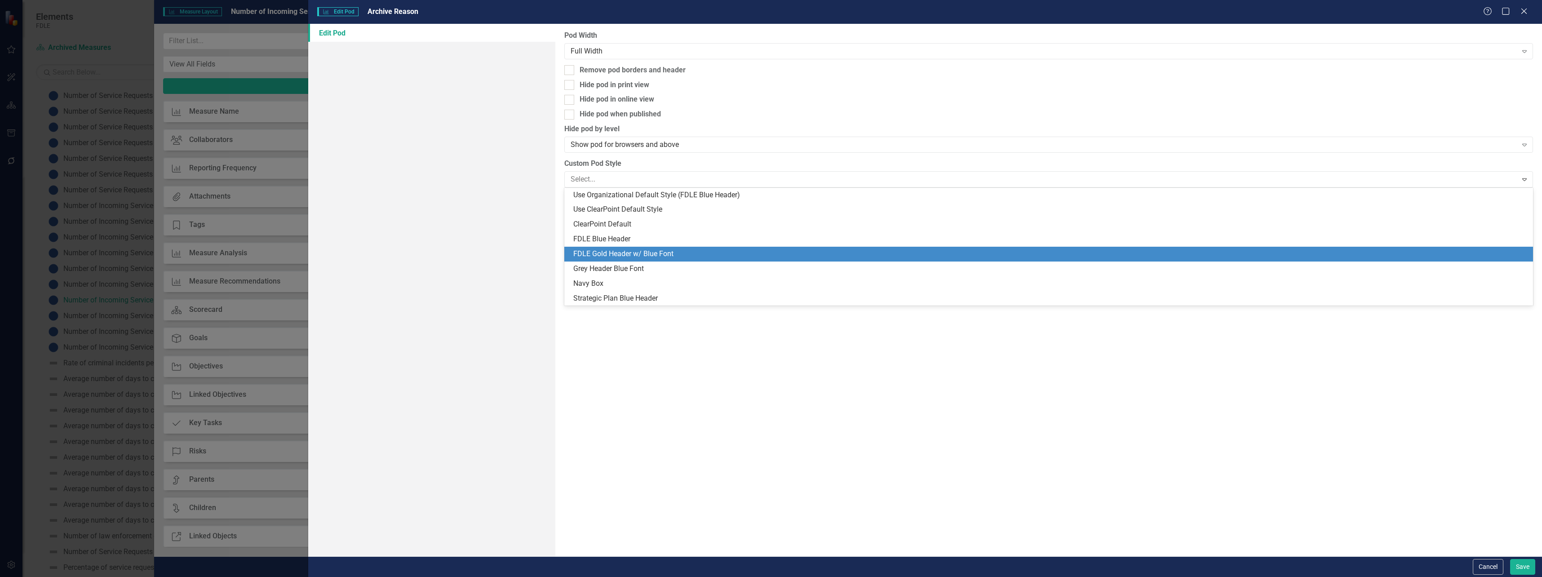
click at [625, 256] on div "FDLE Gold Header w/ Blue Font" at bounding box center [1050, 254] width 955 height 10
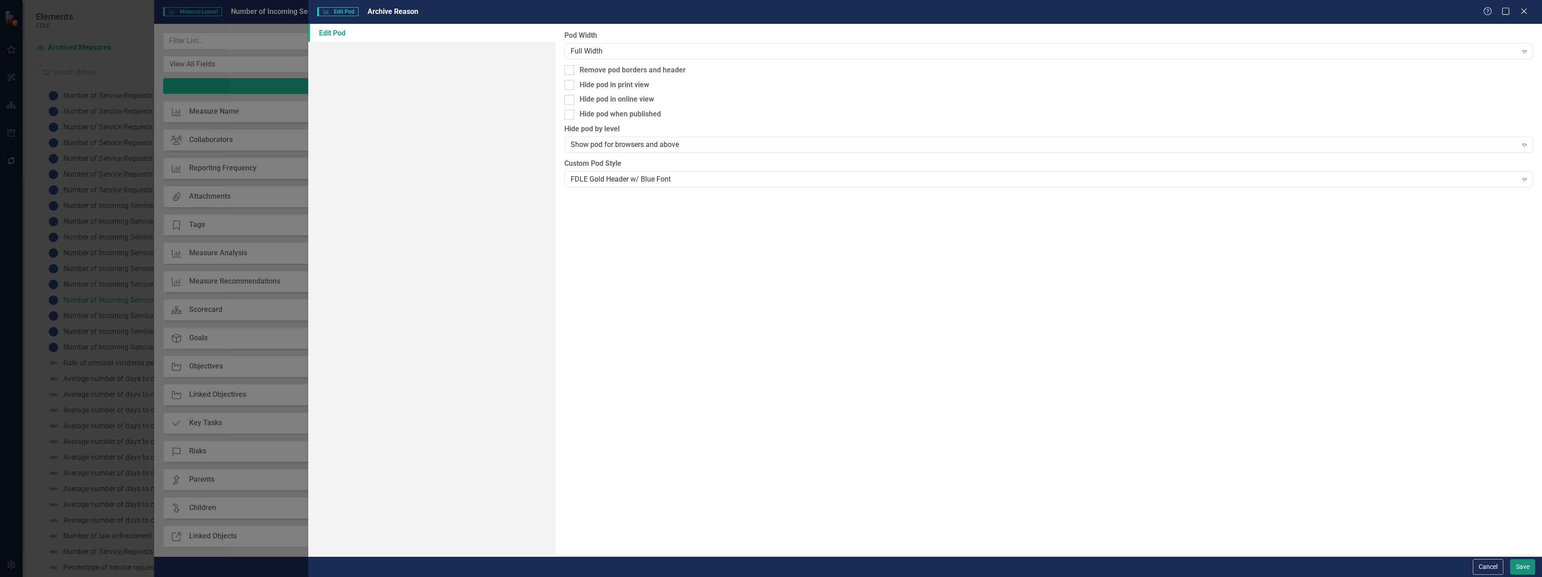
click at [1524, 566] on button "Save" at bounding box center [1523, 567] width 25 height 16
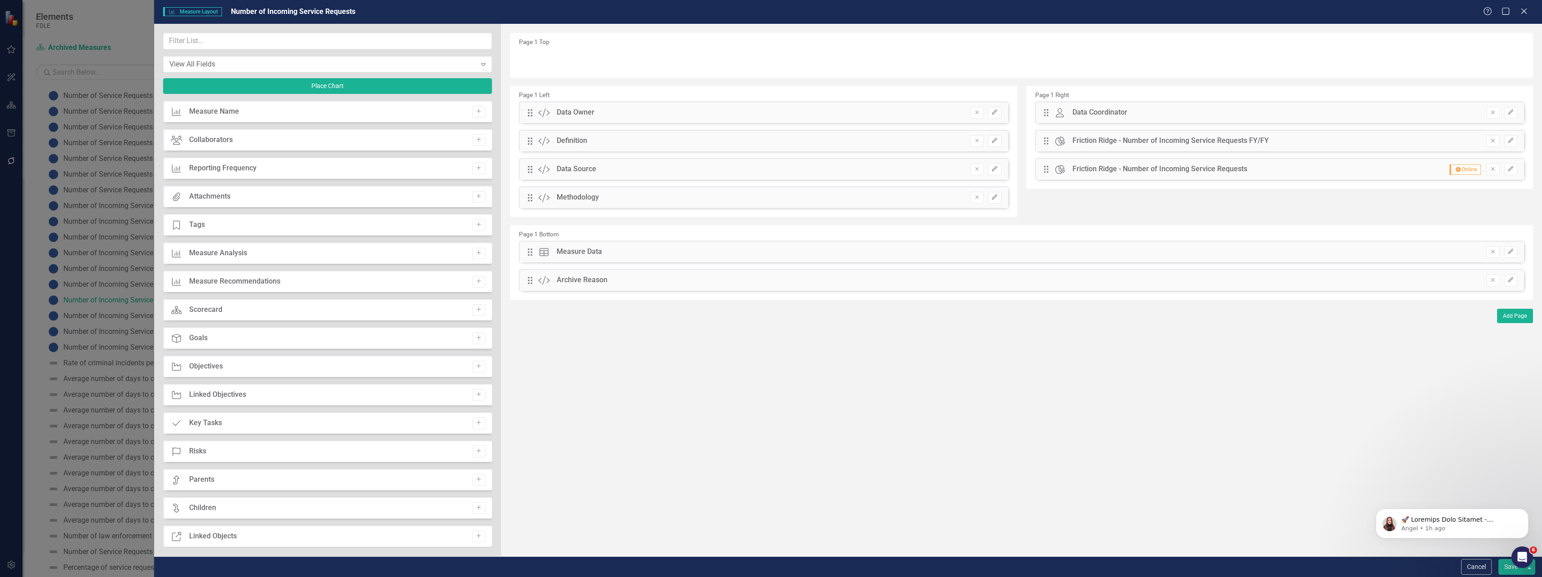
click at [1504, 568] on button "Save" at bounding box center [1511, 567] width 25 height 16
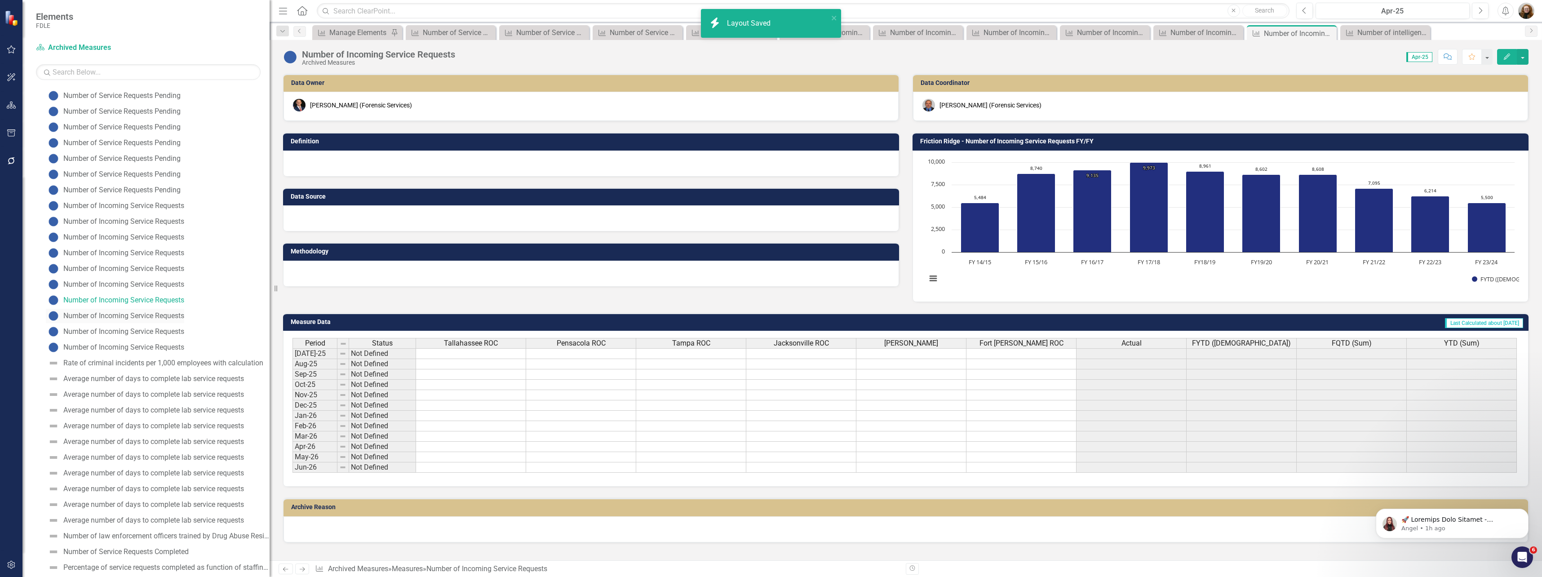
click at [170, 318] on div "Number of Incoming Service Requests" at bounding box center [123, 316] width 121 height 8
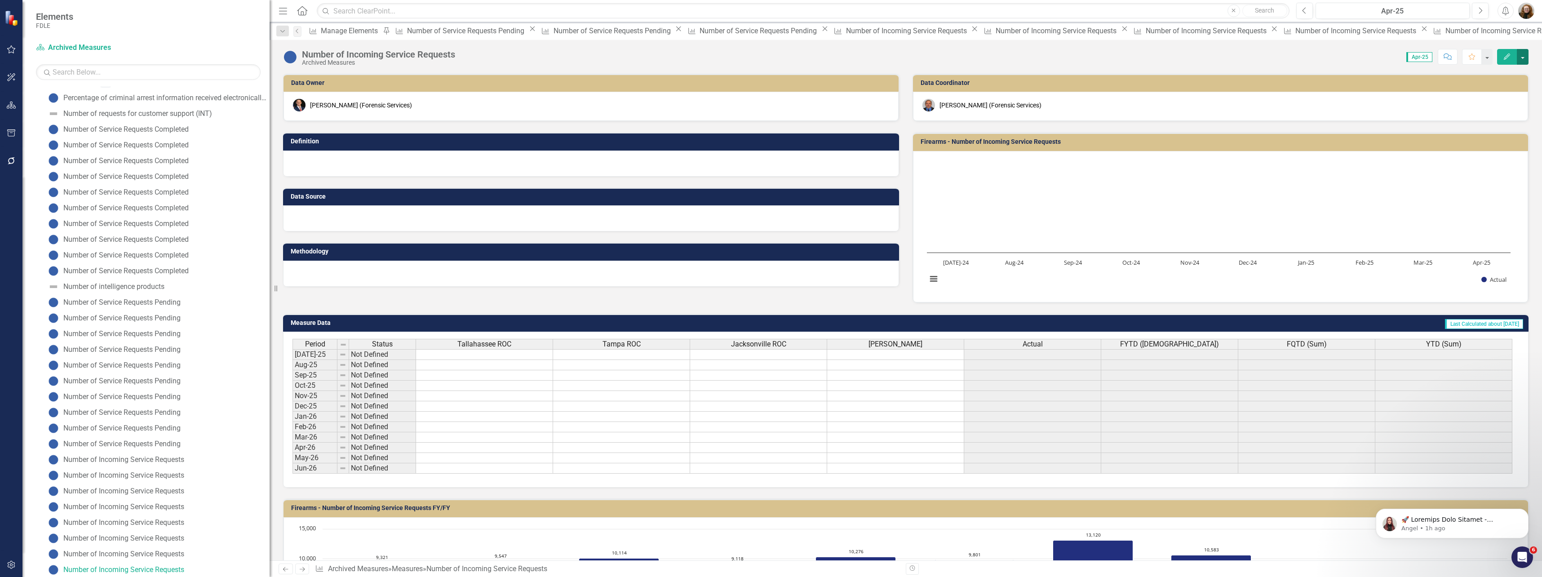
click at [1526, 57] on button "button" at bounding box center [1523, 57] width 12 height 16
click at [1462, 90] on link "Edit Report Edit Layout" at bounding box center [1485, 90] width 88 height 17
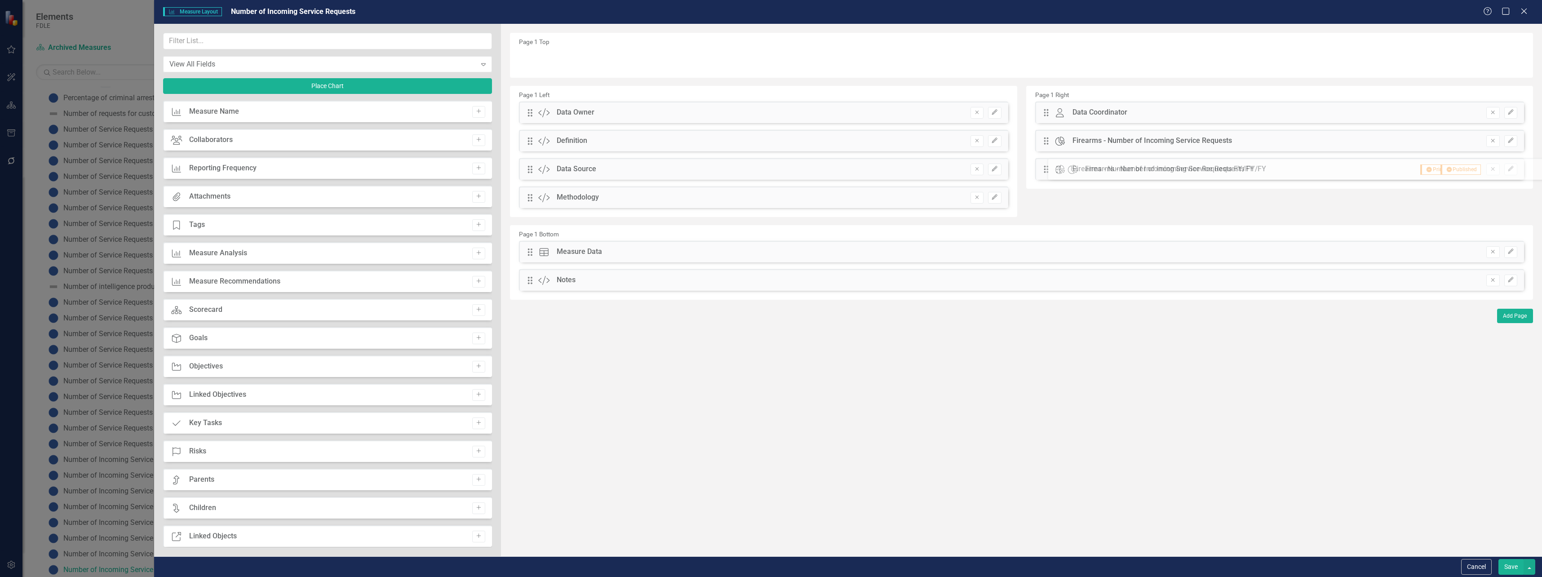
drag, startPoint x: 529, startPoint y: 280, endPoint x: 1064, endPoint y: 169, distance: 546.7
click at [1511, 169] on icon "Edit" at bounding box center [1511, 168] width 7 height 5
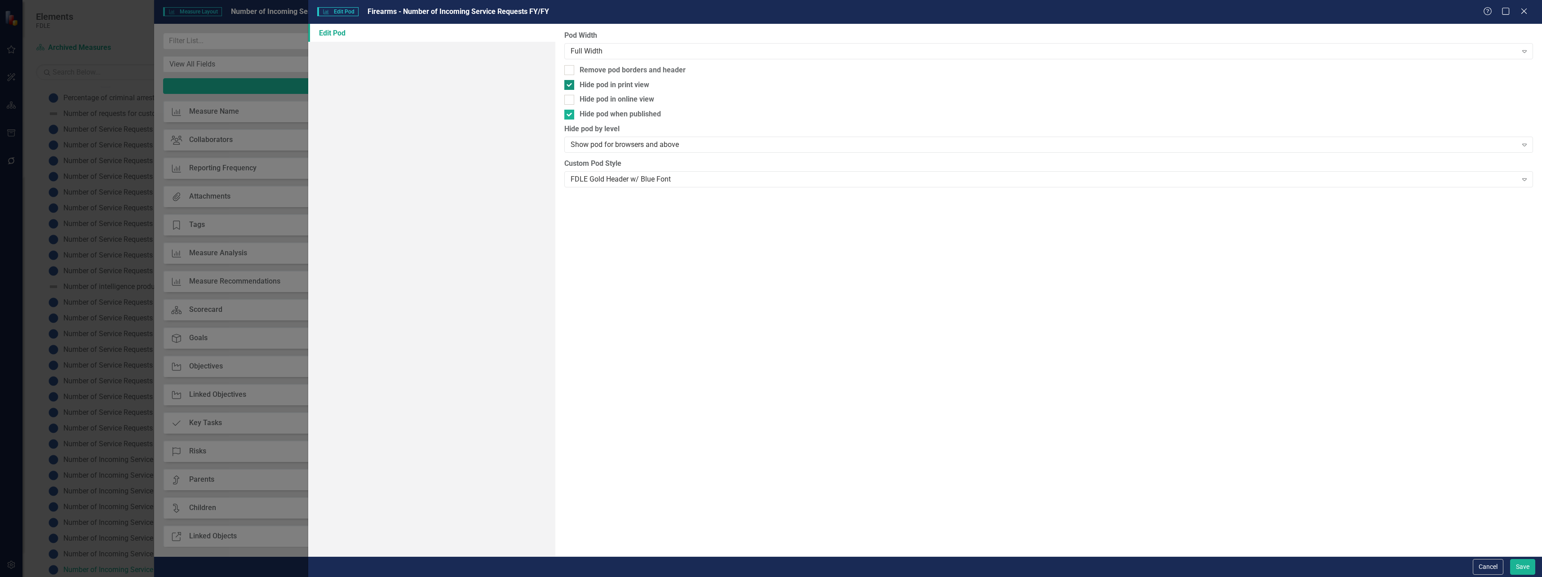
click at [571, 87] on div at bounding box center [569, 85] width 10 height 10
click at [570, 86] on input "Hide pod in print view" at bounding box center [567, 83] width 6 height 6
checkbox input "false"
click at [567, 112] on input "Hide pod when published" at bounding box center [567, 113] width 6 height 6
checkbox input "false"
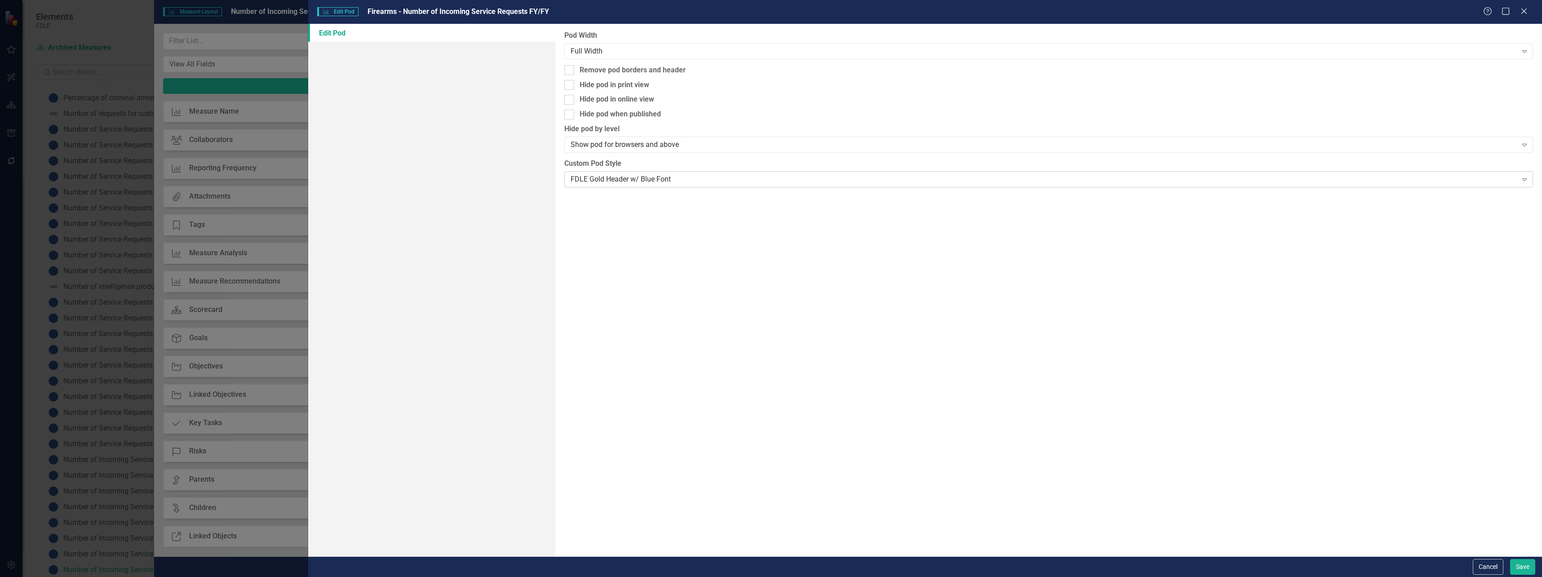
click at [582, 182] on div "FDLE Gold Header w/ Blue Font" at bounding box center [1044, 179] width 947 height 10
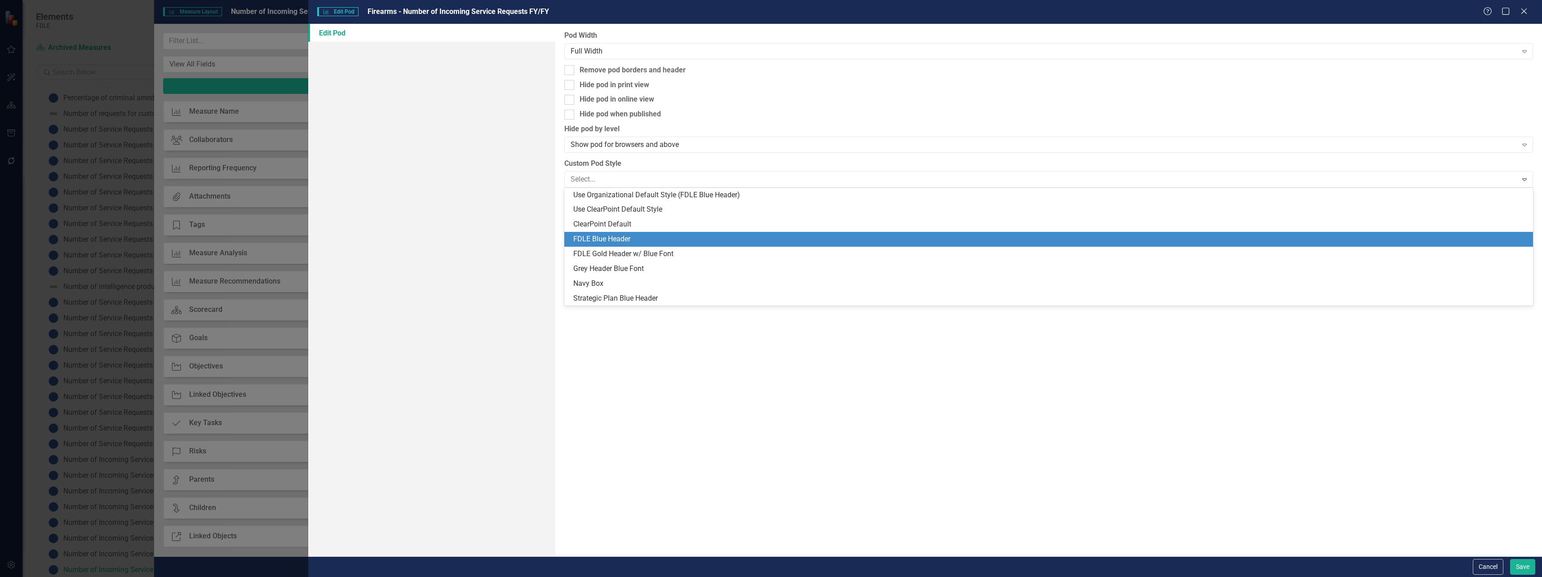
click at [581, 240] on div "FDLE Blue Header" at bounding box center [1050, 239] width 955 height 10
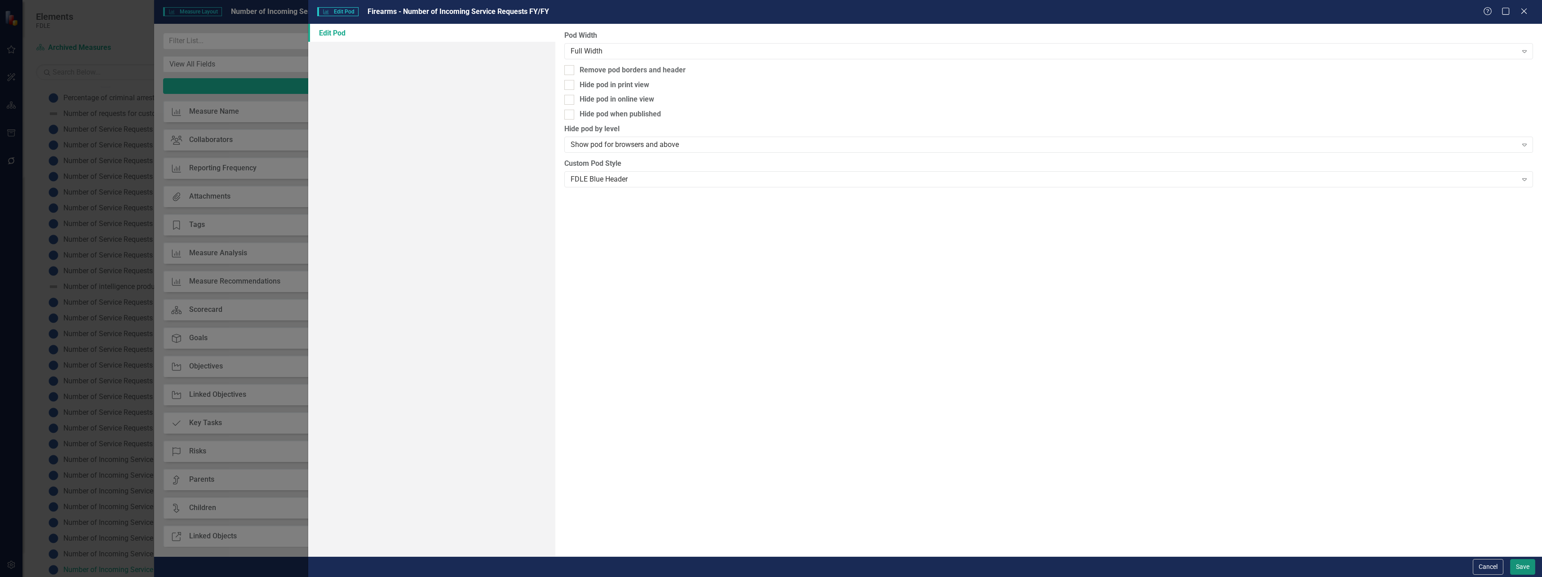
click at [1527, 573] on button "Save" at bounding box center [1523, 567] width 25 height 16
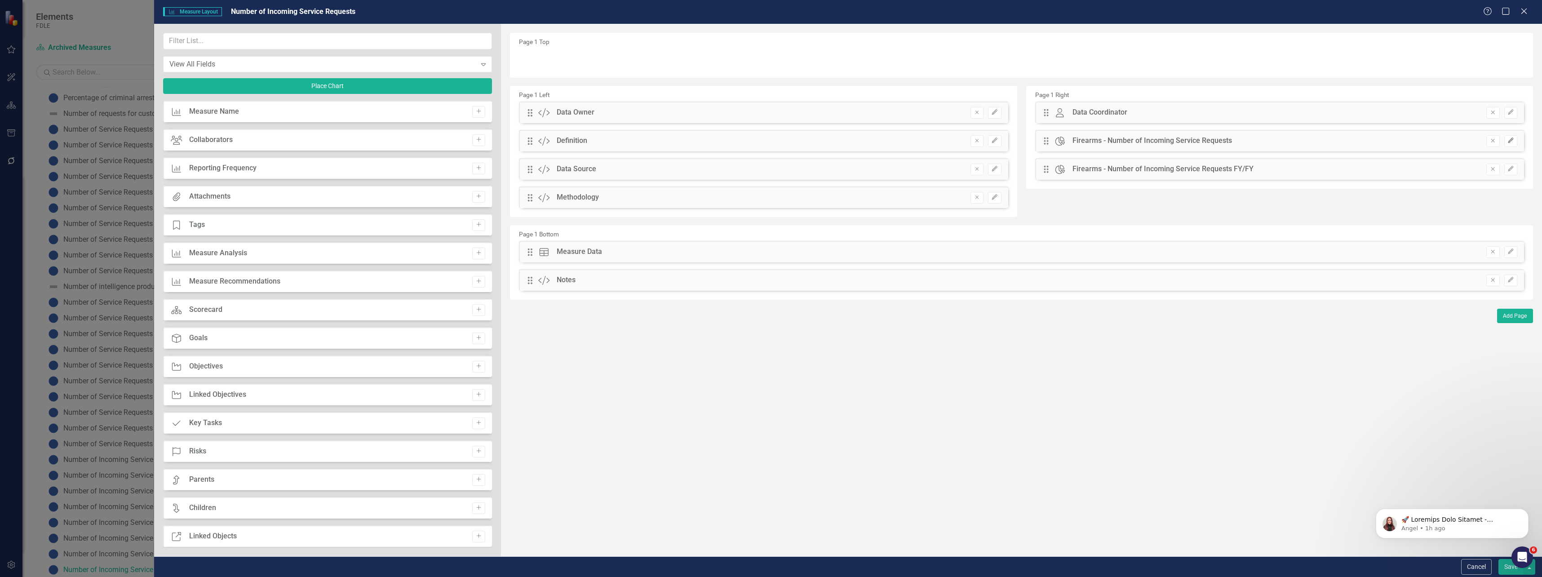
click at [1511, 141] on icon "Edit" at bounding box center [1511, 140] width 7 height 5
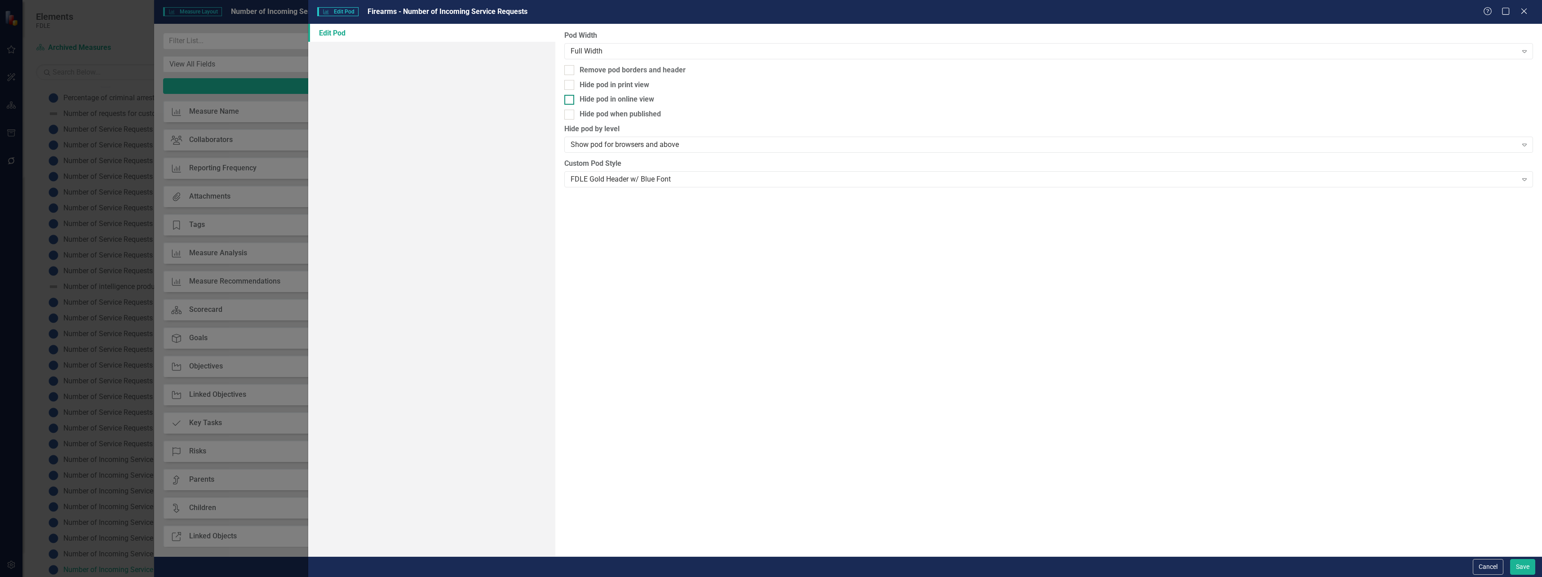
click at [662, 100] on div "Hide pod in online view" at bounding box center [1048, 99] width 969 height 10
click at [570, 100] on input "Hide pod in online view" at bounding box center [567, 98] width 6 height 6
checkbox input "true"
click at [1525, 566] on button "Save" at bounding box center [1523, 567] width 25 height 16
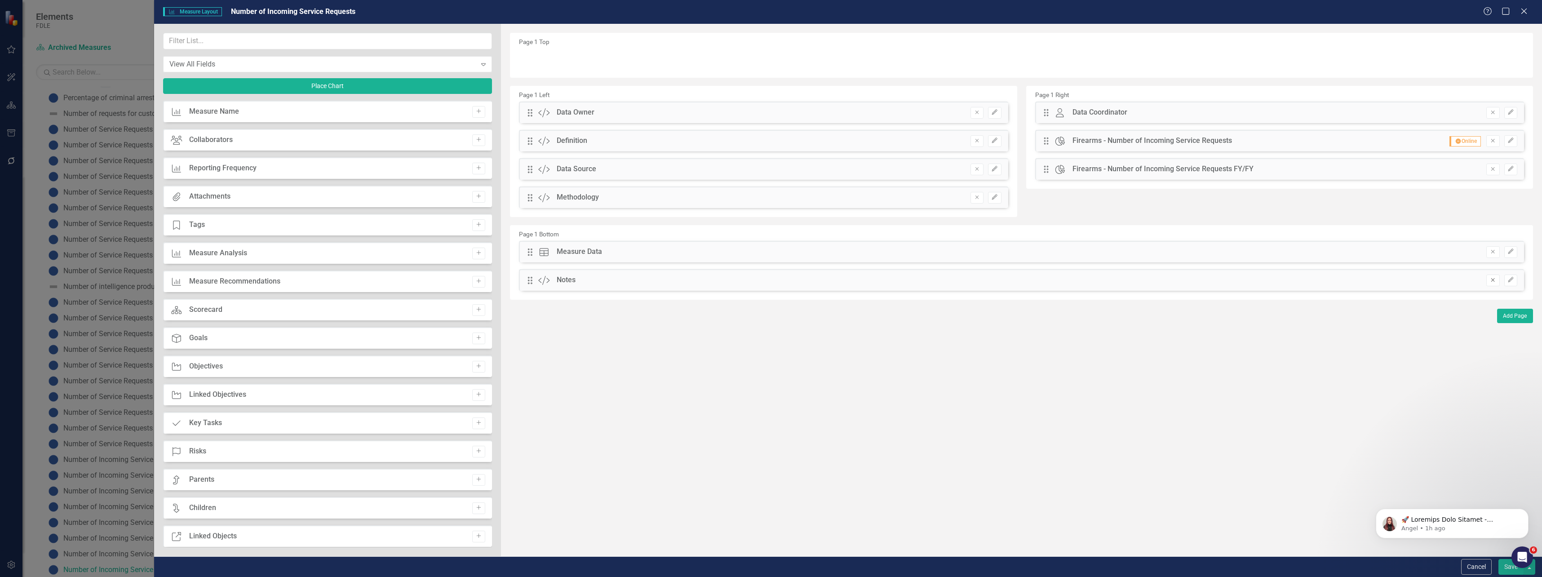
click at [1493, 277] on button "Remove" at bounding box center [1493, 281] width 13 height 12
click at [181, 38] on input "text" at bounding box center [327, 41] width 329 height 17
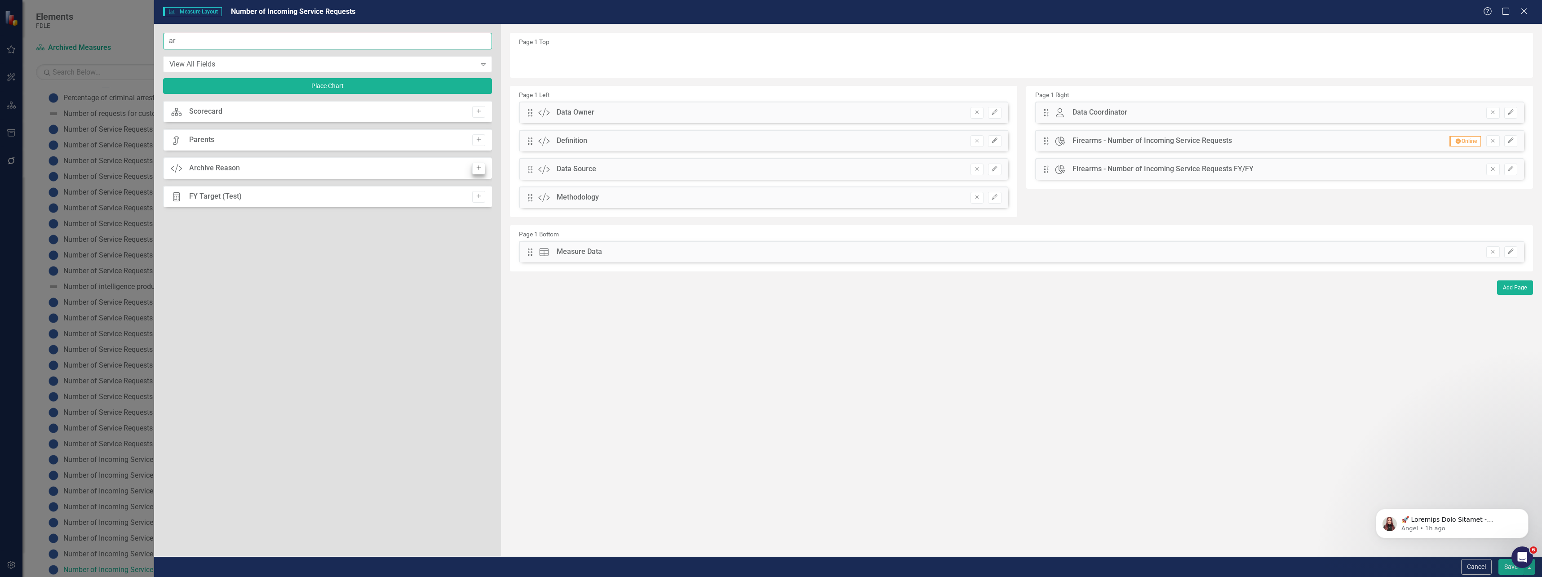
type input "ar"
drag, startPoint x: 478, startPoint y: 164, endPoint x: 500, endPoint y: 136, distance: 35.5
click at [479, 164] on button "Add" at bounding box center [478, 169] width 13 height 12
drag, startPoint x: 530, startPoint y: 57, endPoint x: 544, endPoint y: 290, distance: 233.2
click at [1513, 281] on icon "Edit" at bounding box center [1511, 279] width 7 height 5
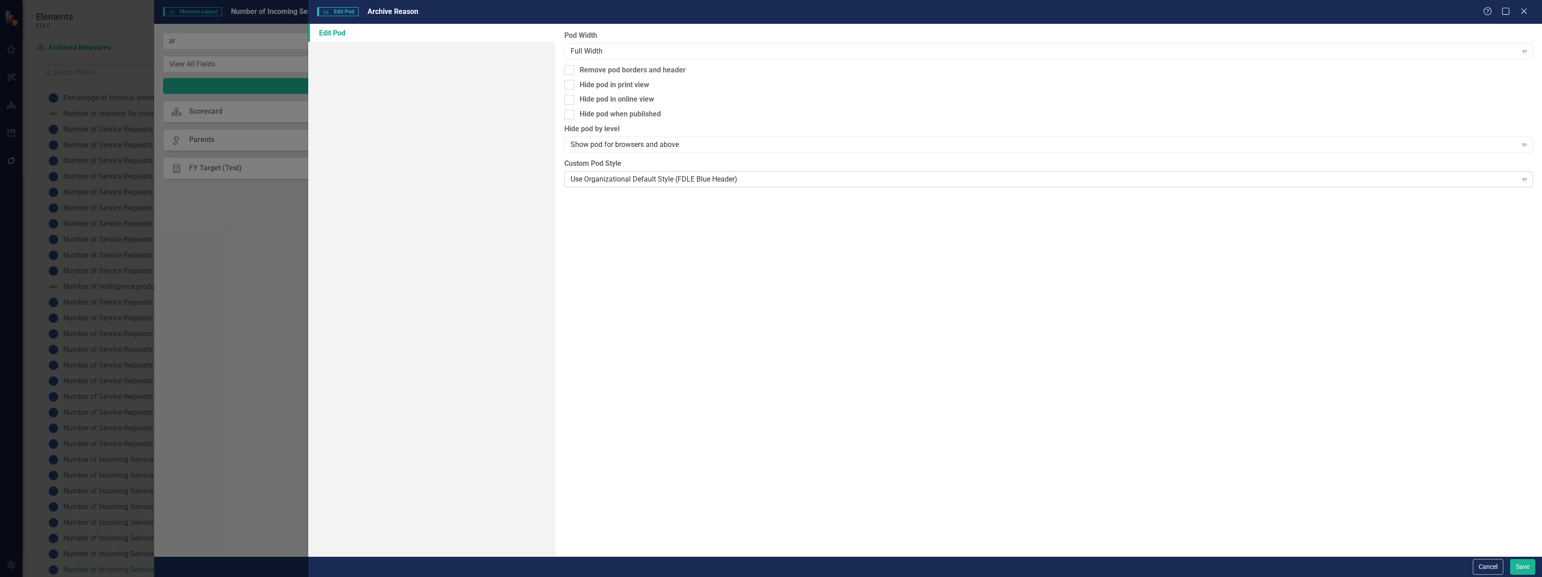
click at [739, 177] on div "Use Organizational Default Style (FDLE Blue Header)" at bounding box center [1044, 179] width 947 height 10
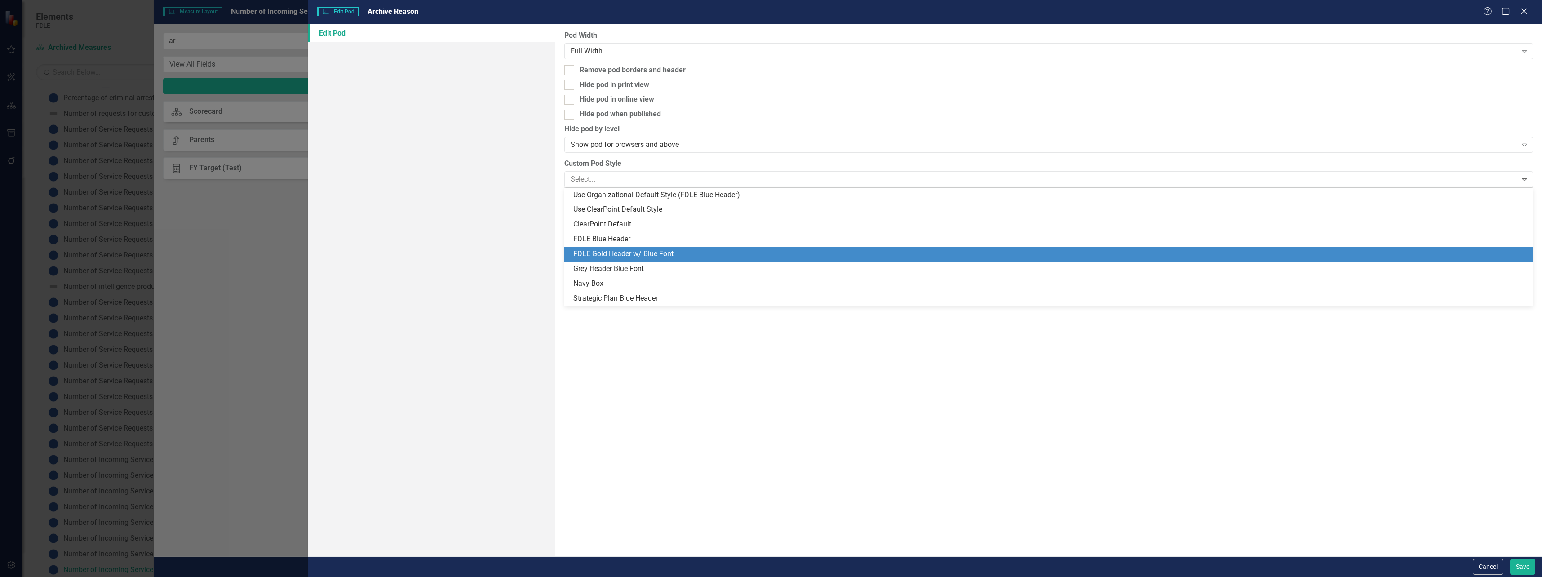
click at [698, 251] on div "FDLE Gold Header w/ Blue Font" at bounding box center [1050, 254] width 955 height 10
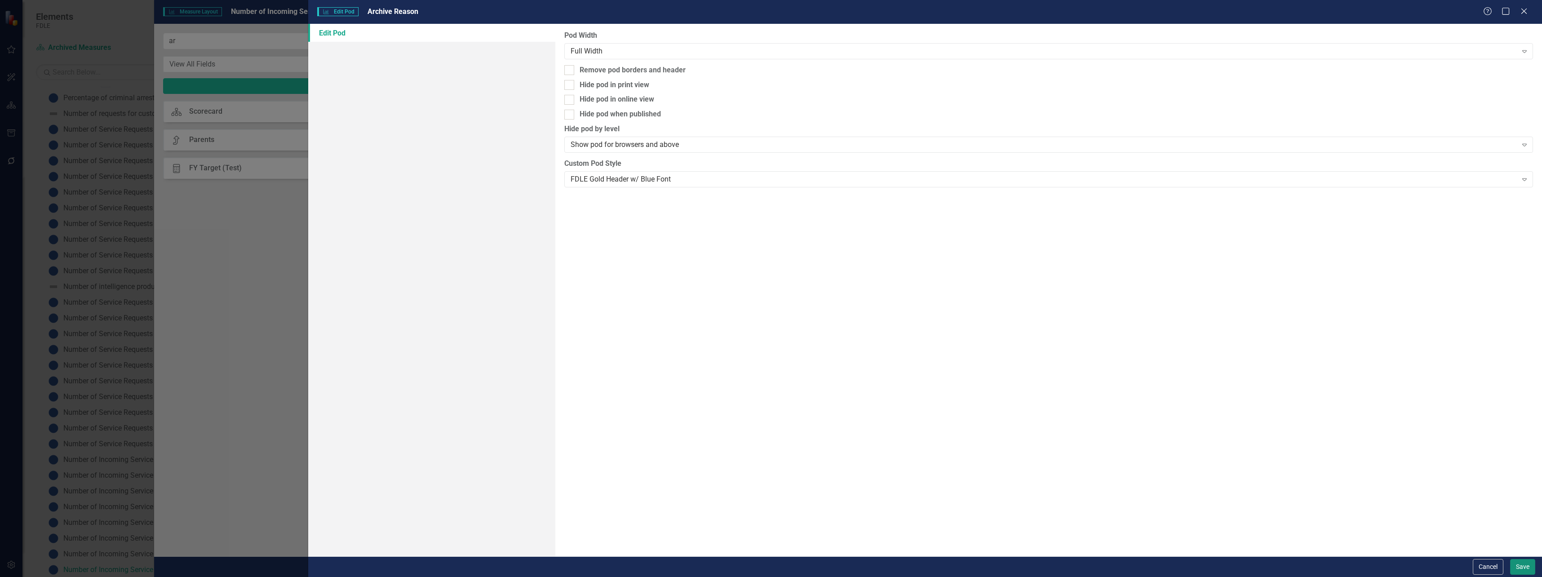
click at [1524, 571] on button "Save" at bounding box center [1523, 567] width 25 height 16
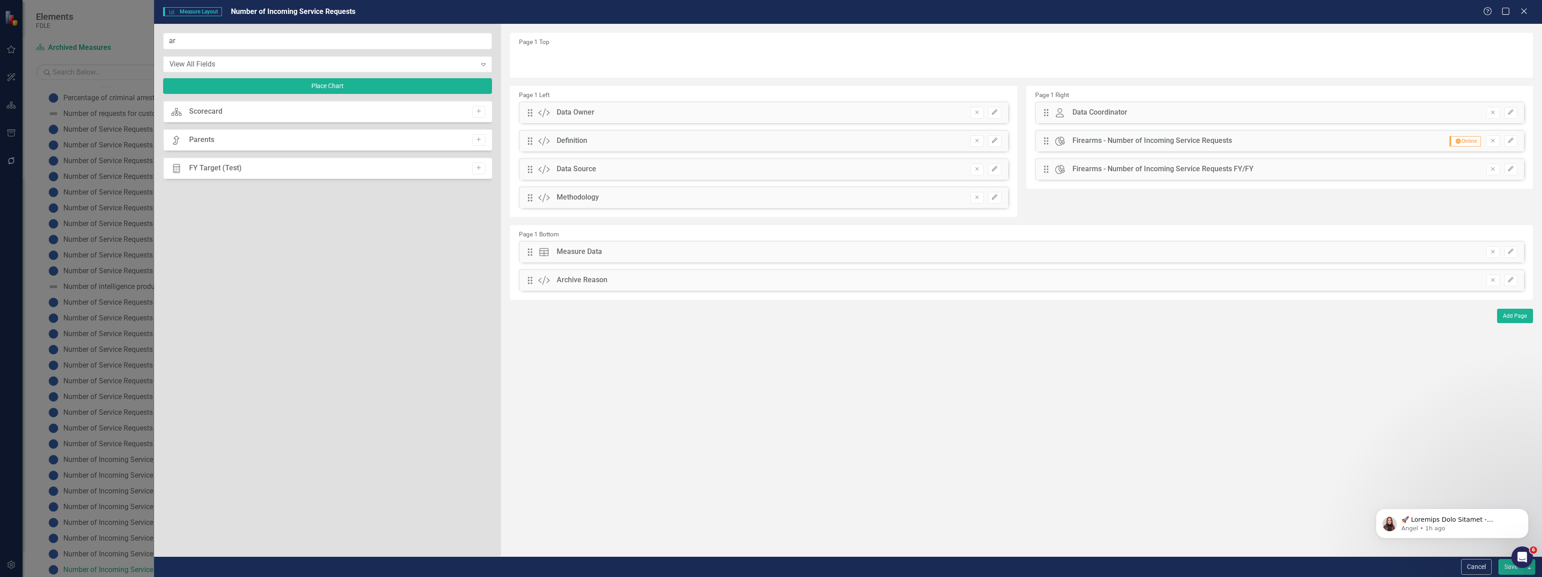
click at [1504, 572] on button "Save" at bounding box center [1511, 567] width 25 height 16
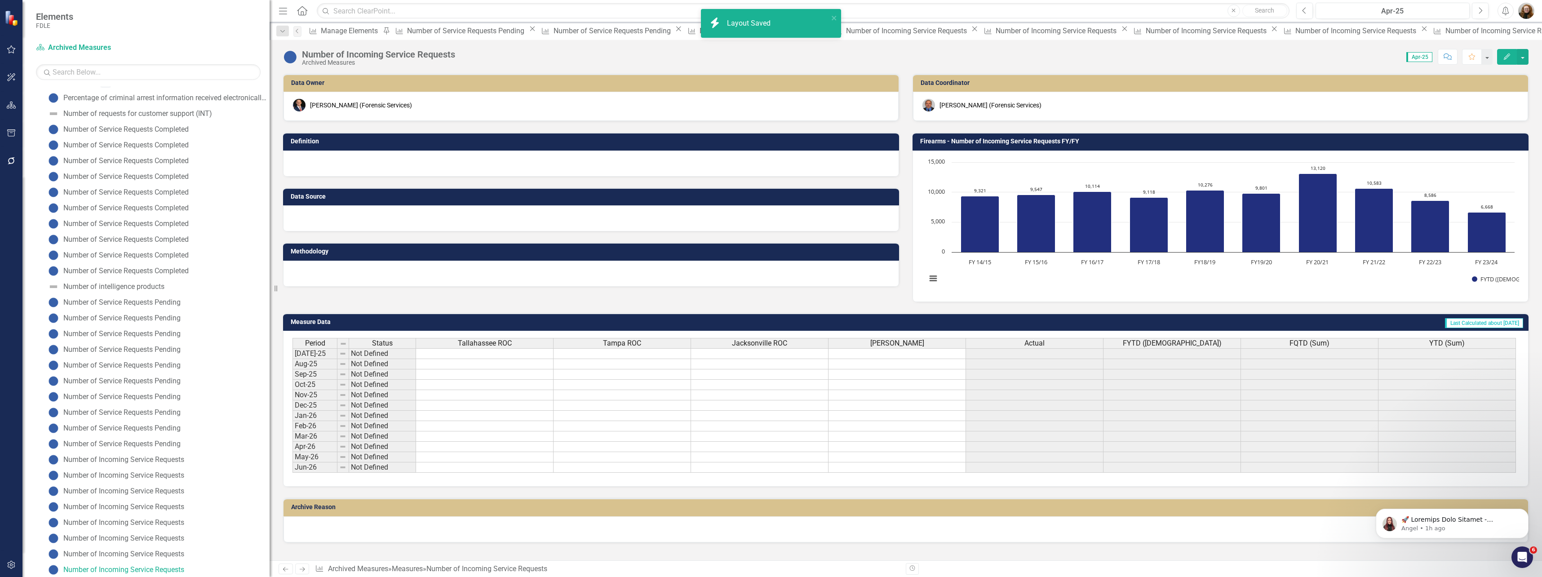
click at [604, 301] on div "Data Owner Jason Bundy (Forensic Services) Definition Data Source Methodology D…" at bounding box center [905, 182] width 1259 height 240
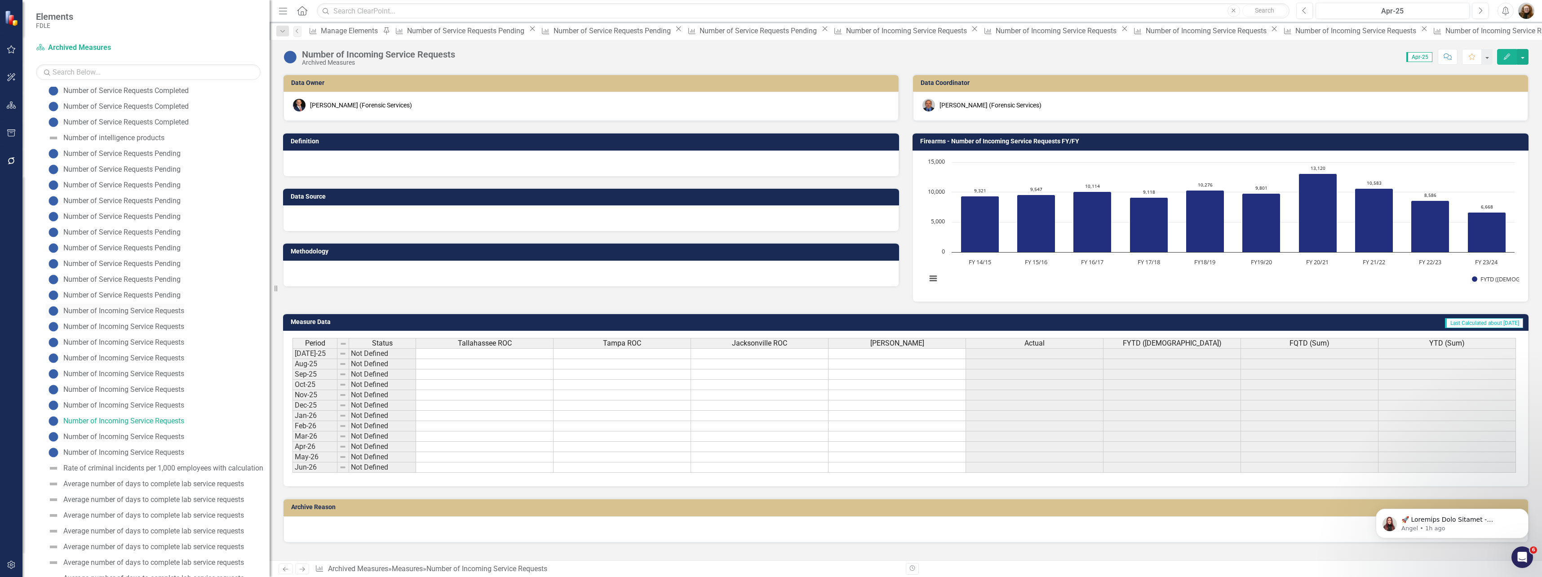
scroll to position [348, 0]
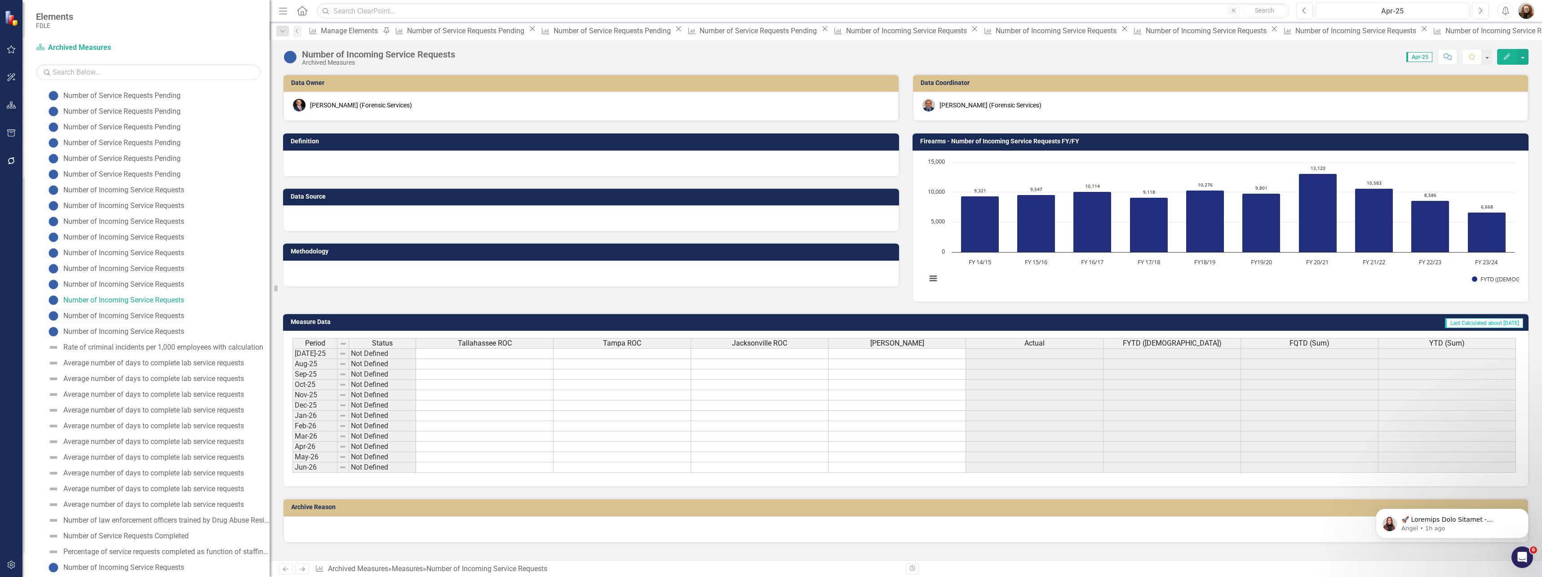
click at [157, 317] on div "Number of Incoming Service Requests" at bounding box center [123, 316] width 121 height 8
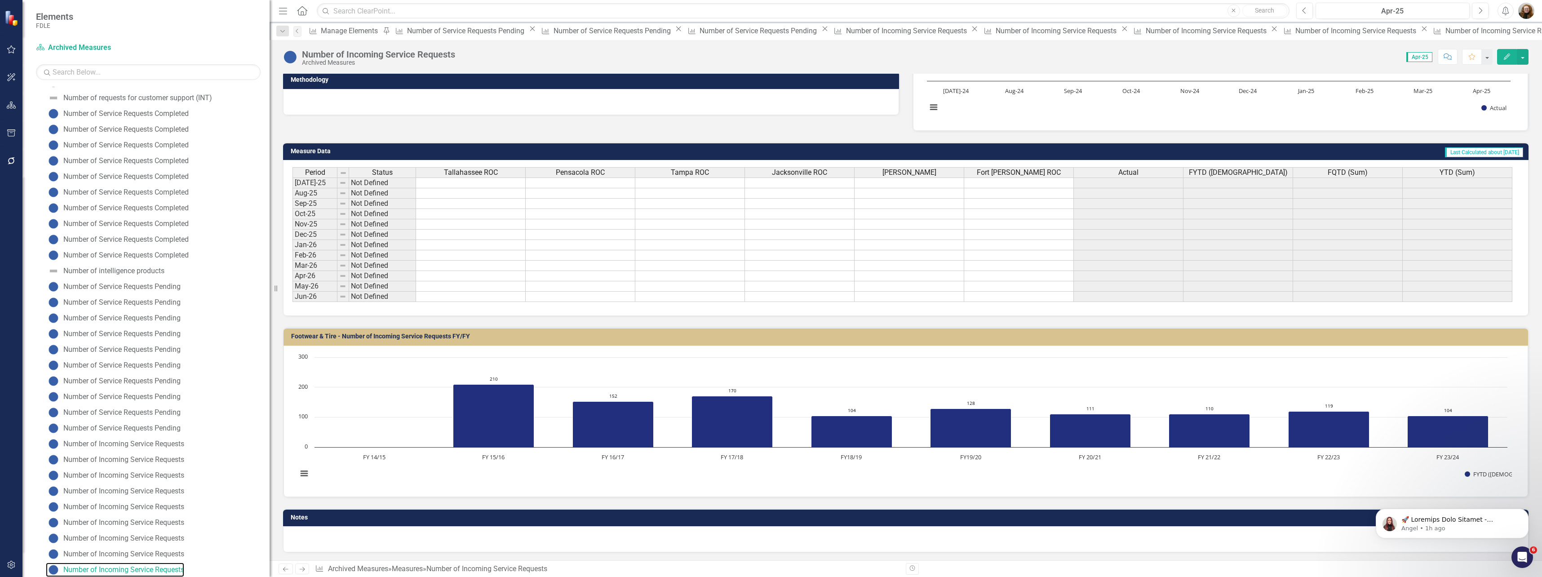
scroll to position [173, 0]
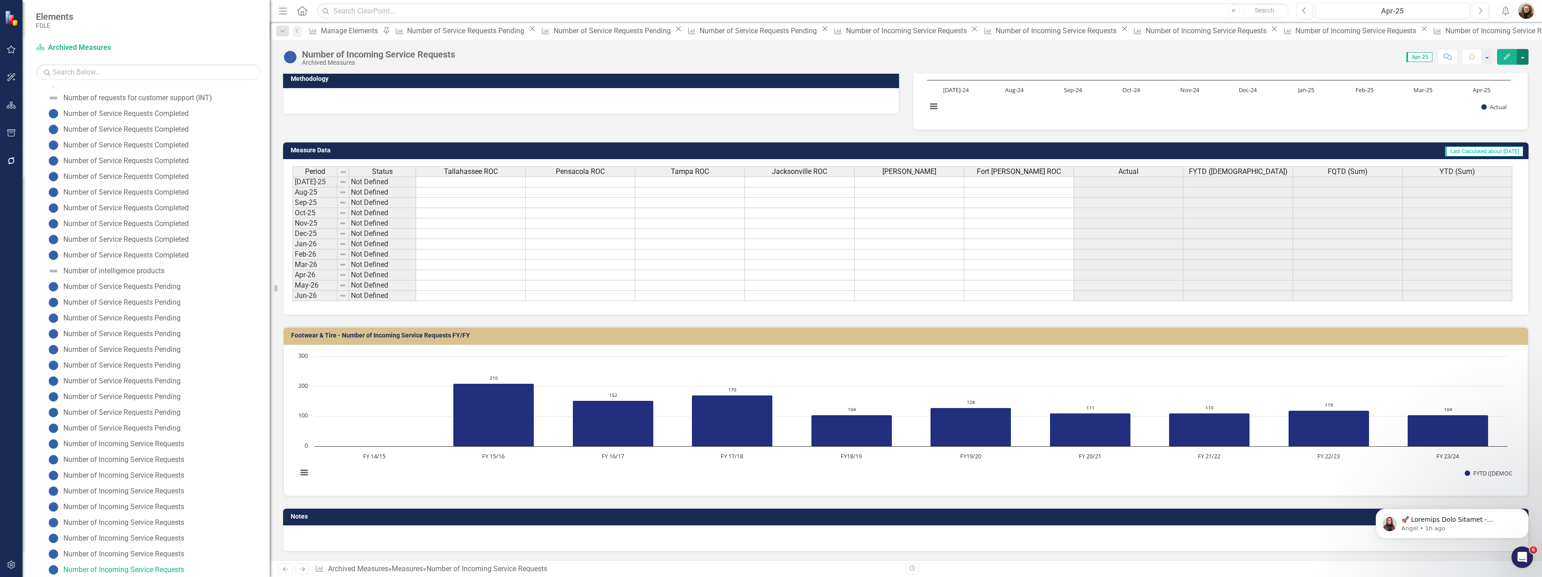
click at [1522, 54] on button "button" at bounding box center [1523, 57] width 12 height 16
click at [1475, 90] on link "Edit Report Edit Layout" at bounding box center [1485, 90] width 88 height 17
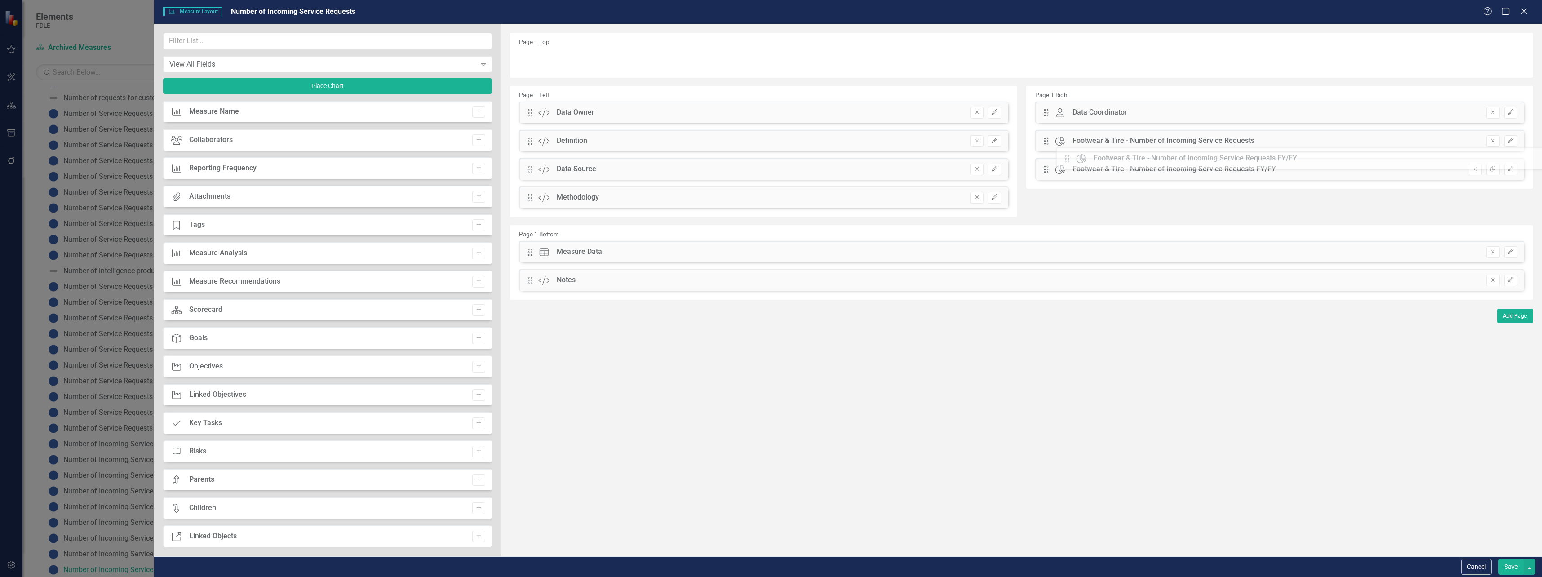
drag, startPoint x: 533, startPoint y: 282, endPoint x: 1077, endPoint y: 160, distance: 557.3
click at [1509, 168] on icon "Edit" at bounding box center [1511, 168] width 7 height 5
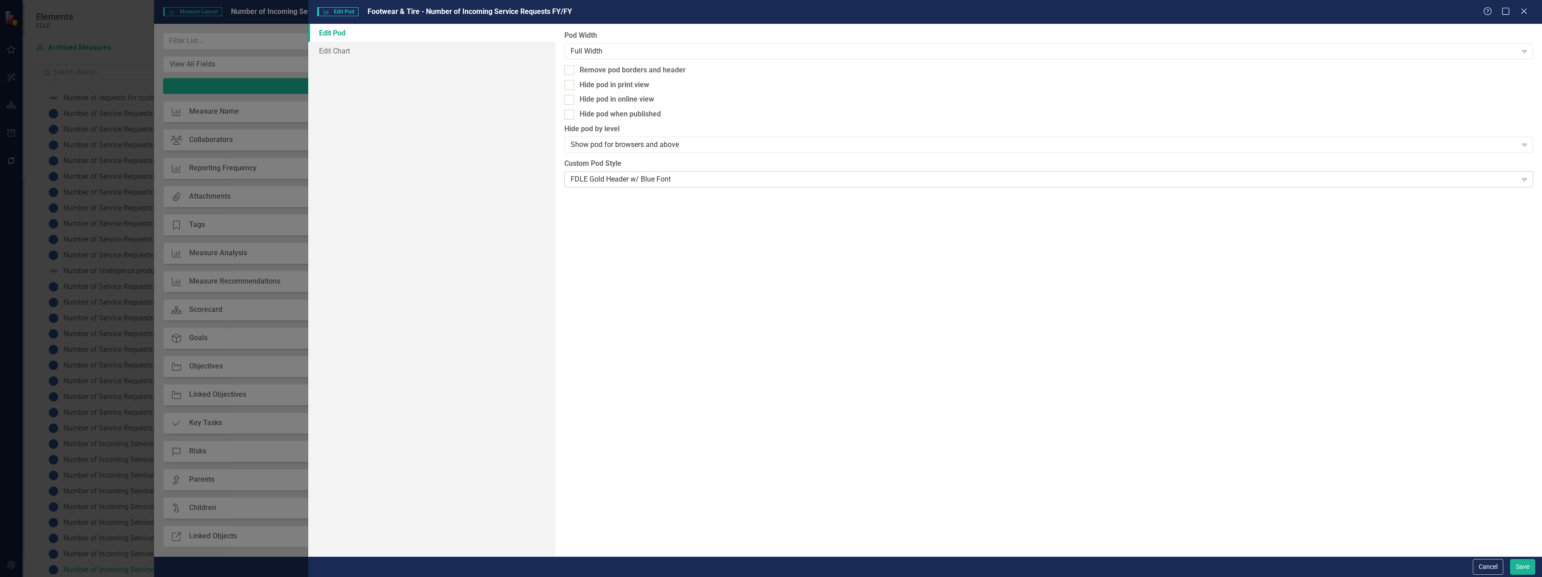
click at [656, 178] on div "FDLE Gold Header w/ Blue Font" at bounding box center [1044, 179] width 947 height 10
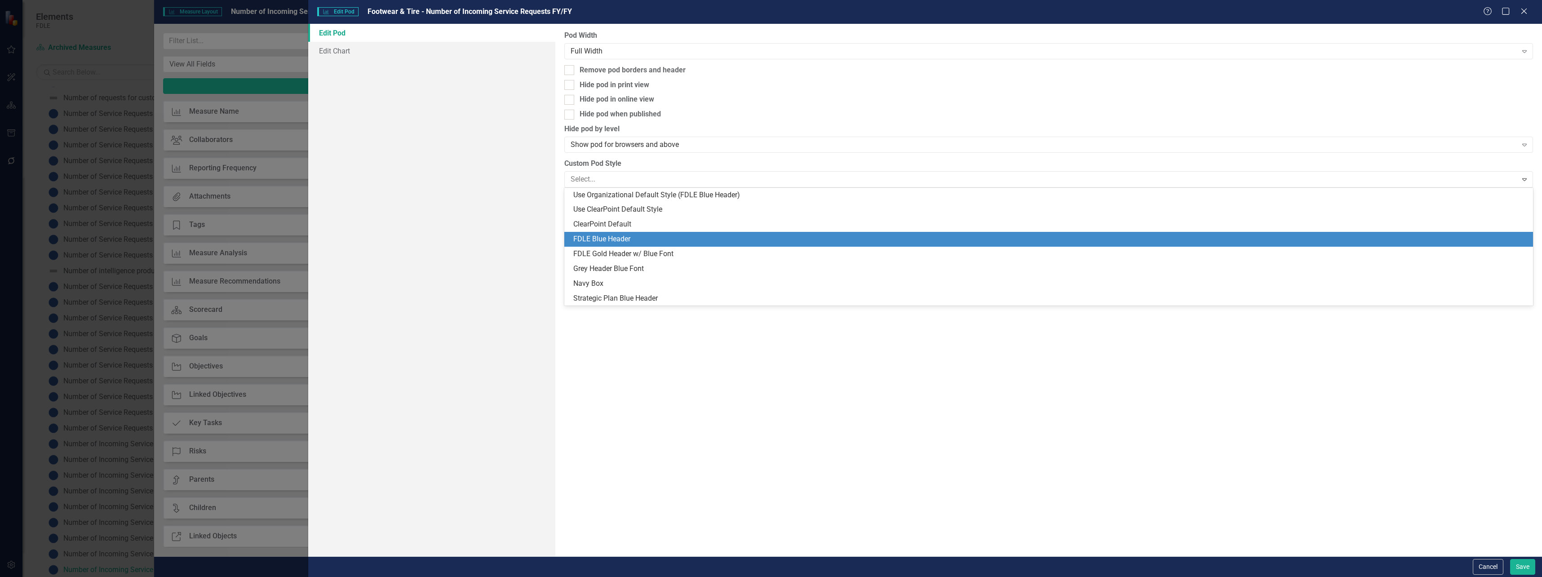
click at [636, 232] on div "FDLE Blue Header" at bounding box center [1048, 239] width 969 height 15
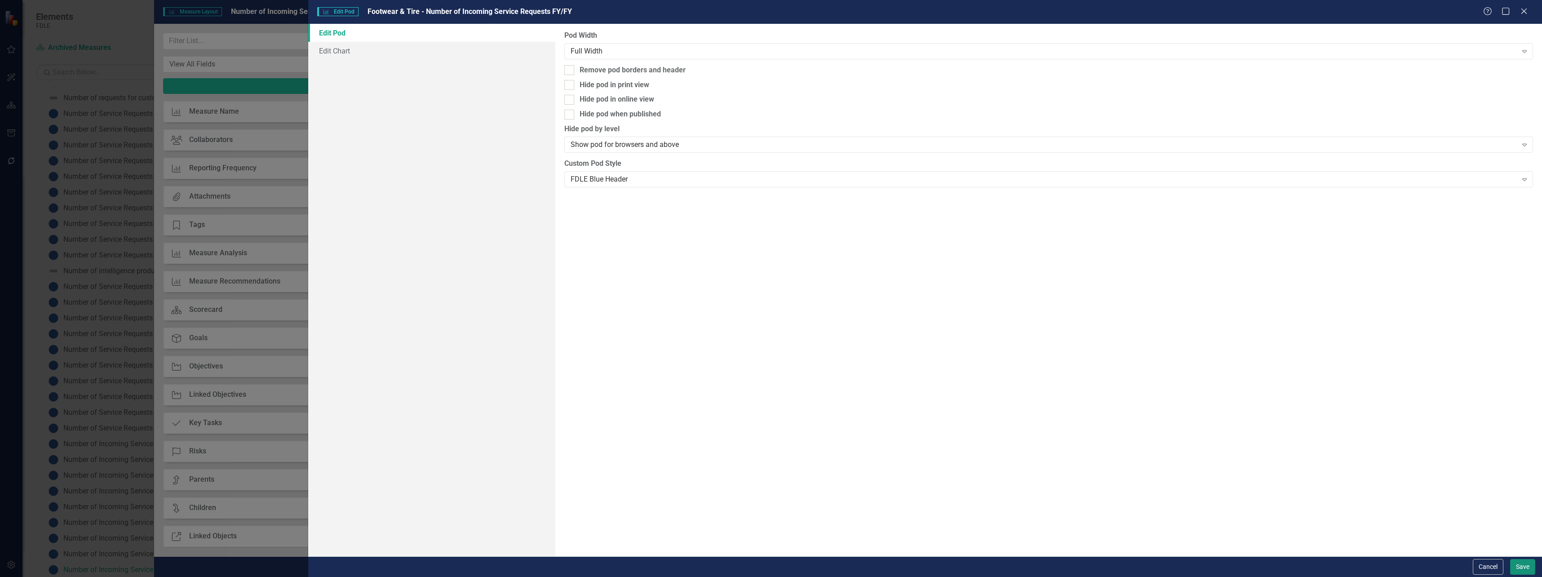
click at [1520, 564] on button "Save" at bounding box center [1523, 567] width 25 height 16
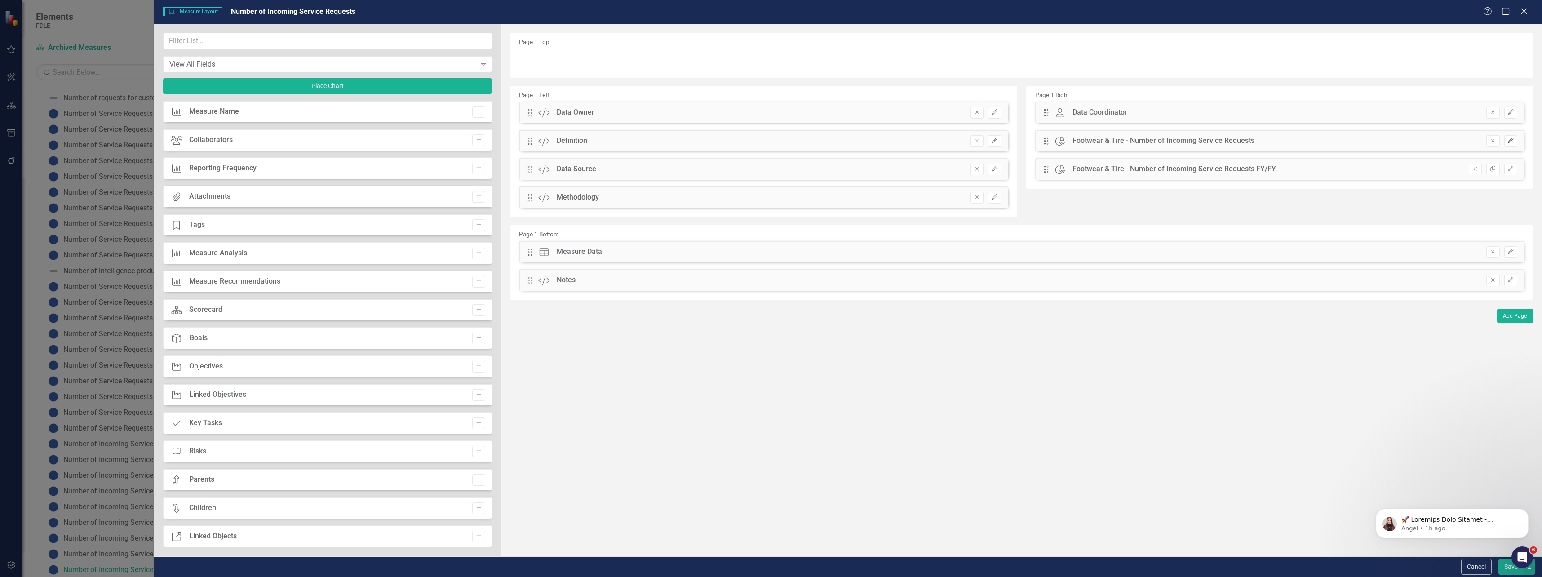
click at [1511, 138] on icon "Edit" at bounding box center [1511, 140] width 7 height 5
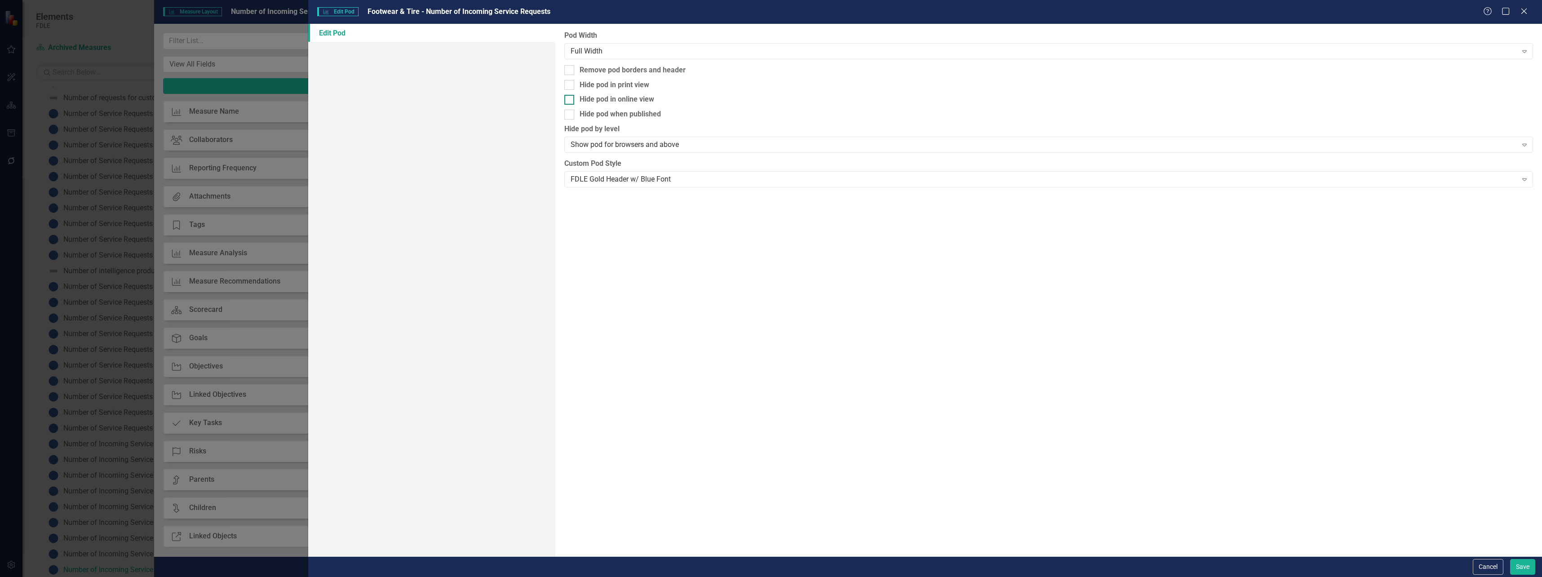
click at [600, 100] on div "Hide pod in online view" at bounding box center [617, 99] width 75 height 10
click at [570, 100] on input "Hide pod in online view" at bounding box center [567, 98] width 6 height 6
checkbox input "true"
click at [1524, 567] on button "Save" at bounding box center [1523, 567] width 25 height 16
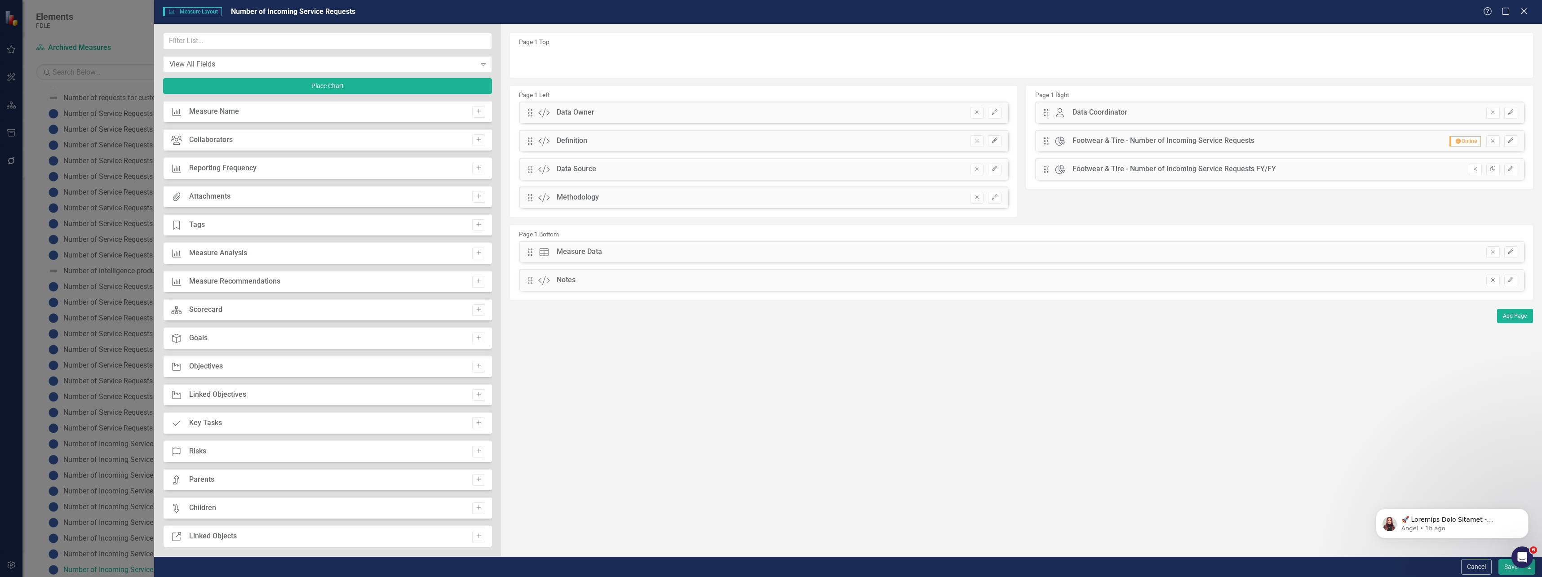
click at [1491, 283] on button "Remove" at bounding box center [1493, 281] width 13 height 12
click at [194, 41] on input "text" at bounding box center [327, 41] width 329 height 17
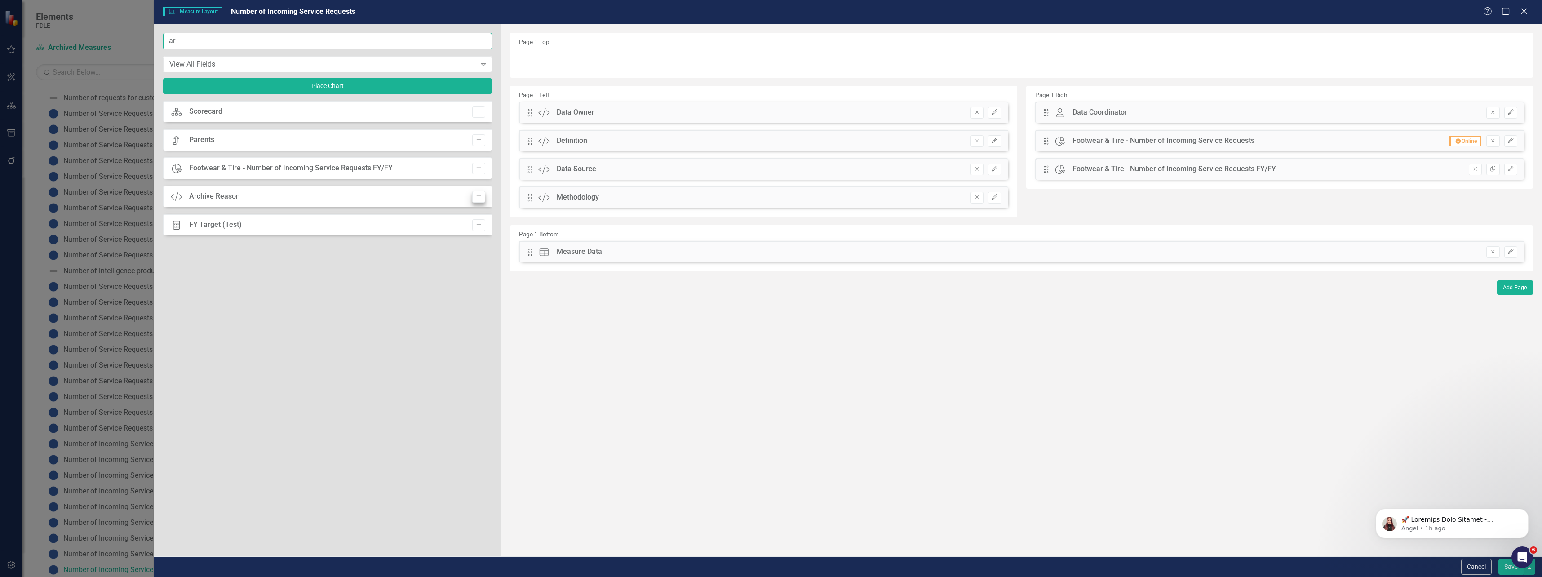
type input "ar"
click at [481, 198] on icon "Add" at bounding box center [479, 196] width 7 height 5
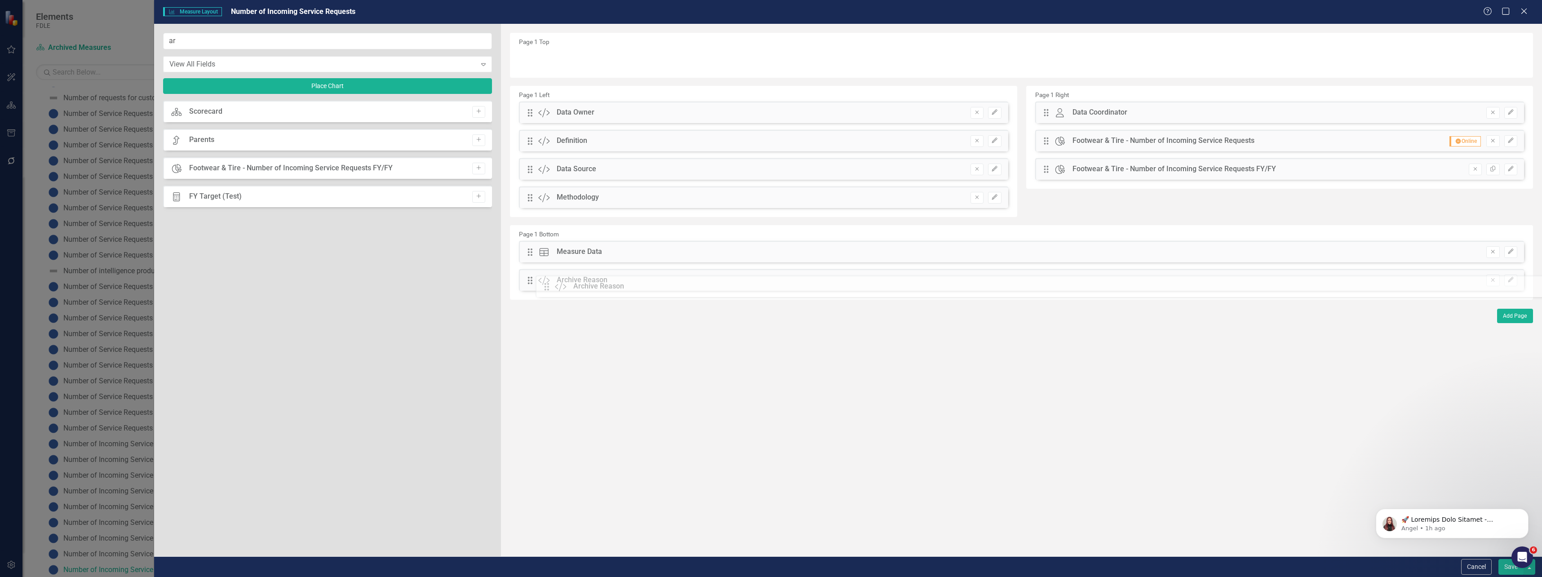
drag, startPoint x: 527, startPoint y: 56, endPoint x: 551, endPoint y: 283, distance: 228.2
click at [1513, 282] on icon "Edit" at bounding box center [1511, 279] width 7 height 5
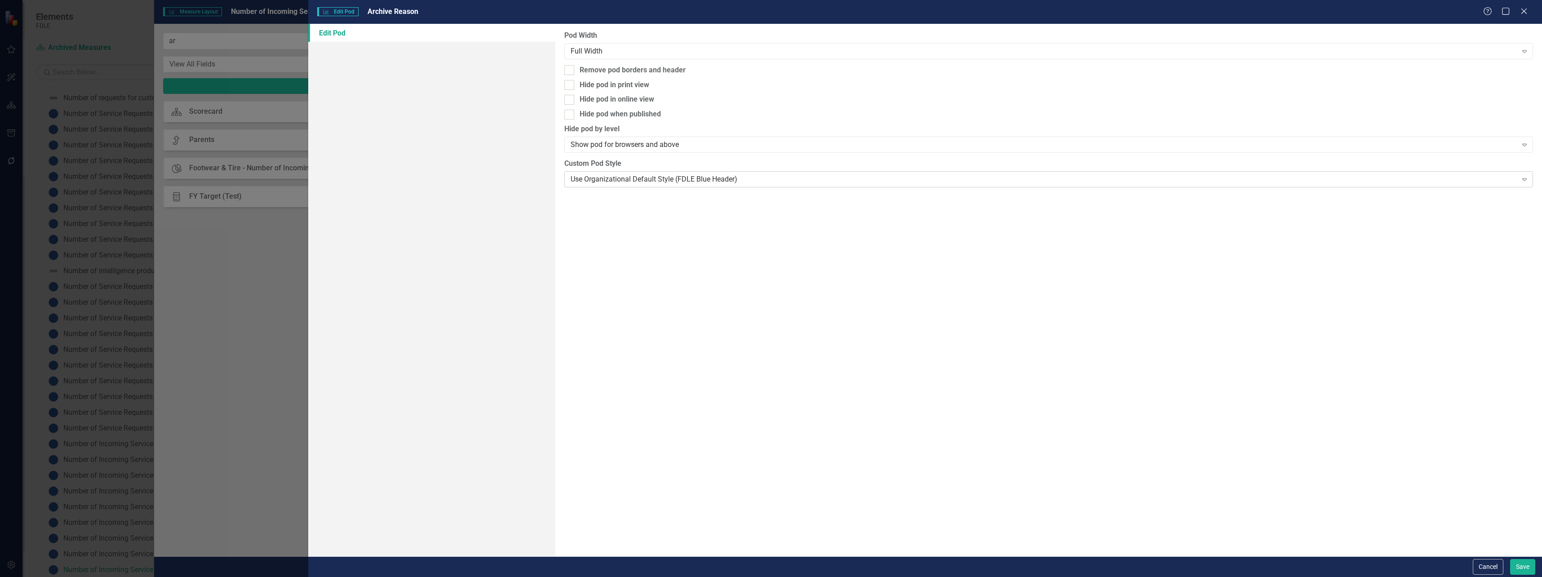
click at [618, 182] on div "Use Organizational Default Style (FDLE Blue Header)" at bounding box center [1044, 179] width 947 height 10
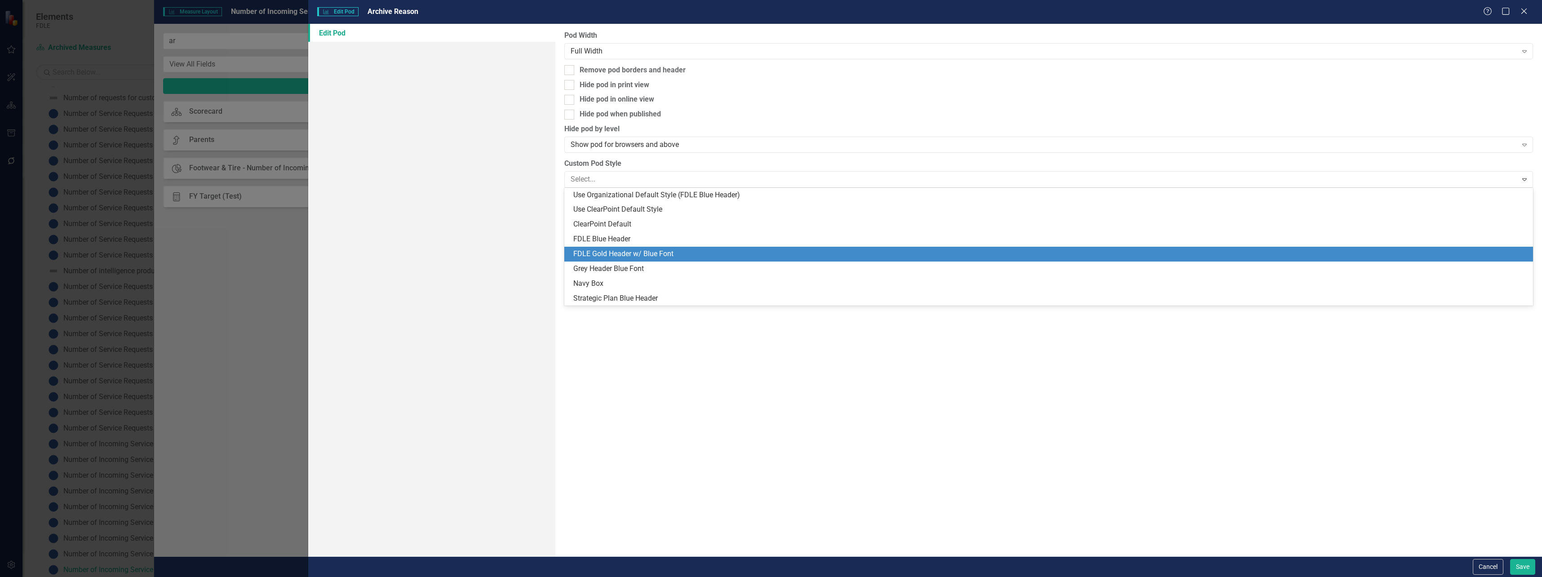
click at [626, 258] on div "FDLE Gold Header w/ Blue Font" at bounding box center [1050, 254] width 955 height 10
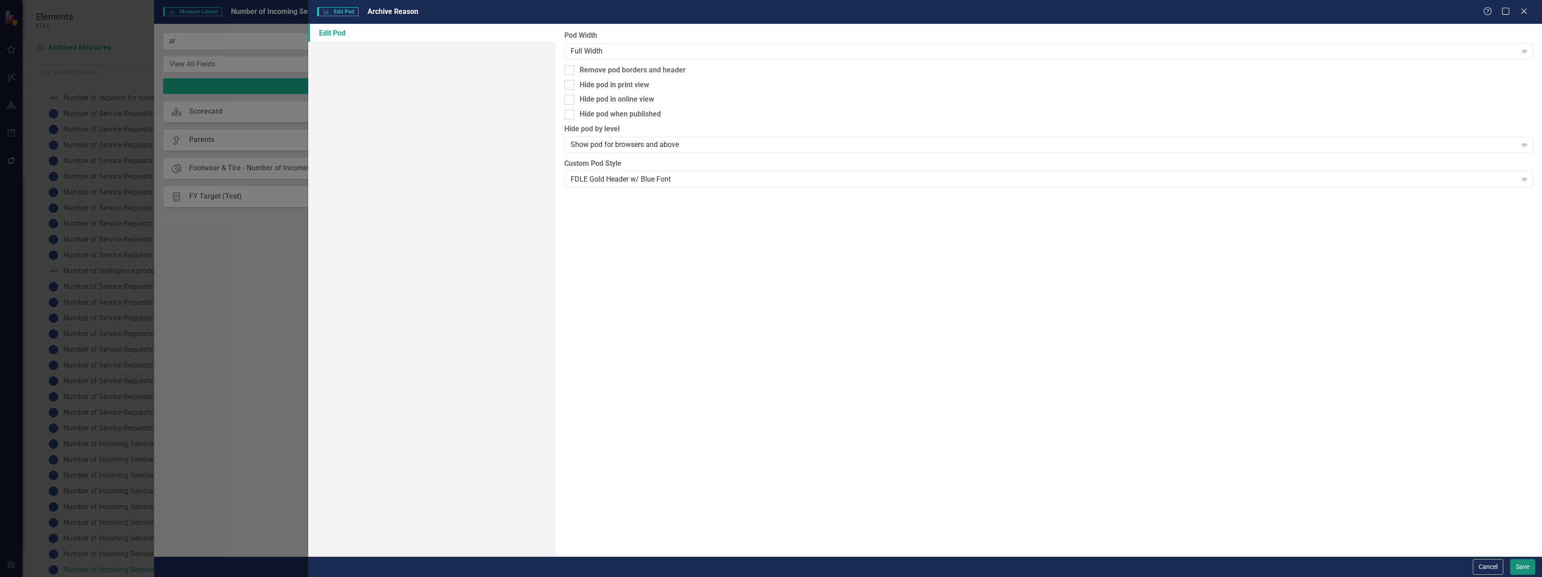
click at [1533, 567] on button "Save" at bounding box center [1523, 567] width 25 height 16
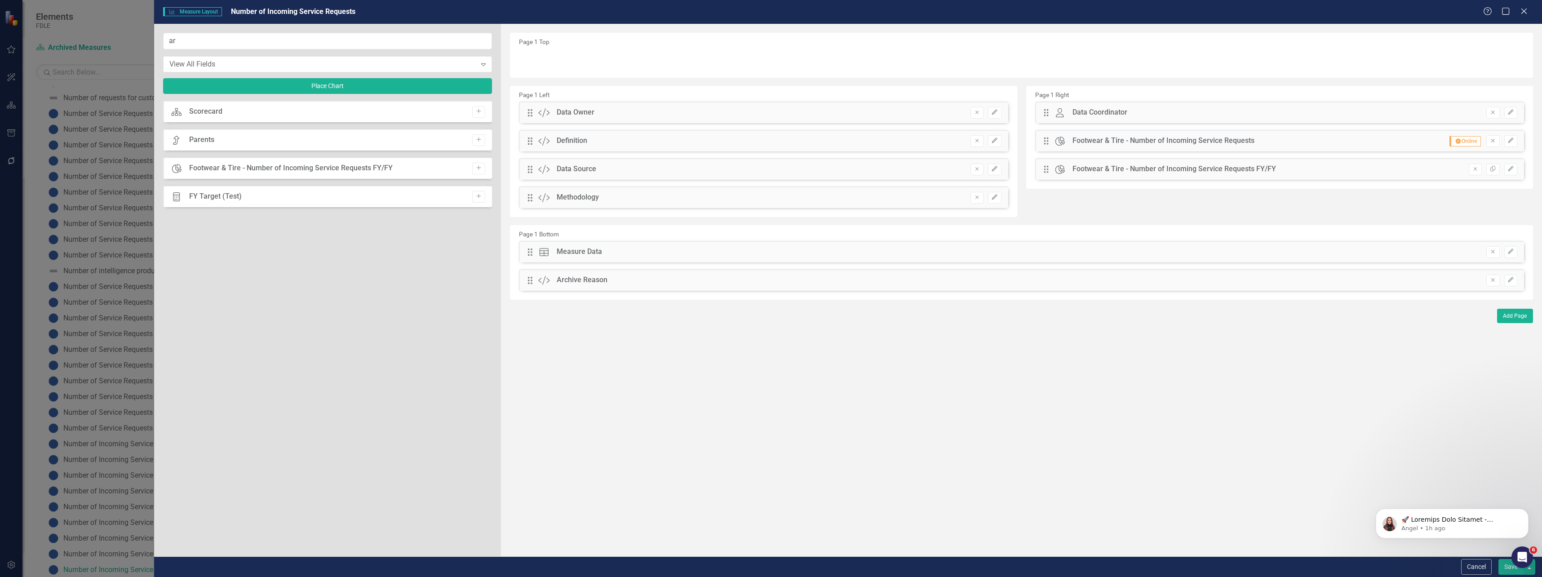
click at [1508, 571] on button "Save" at bounding box center [1511, 567] width 25 height 16
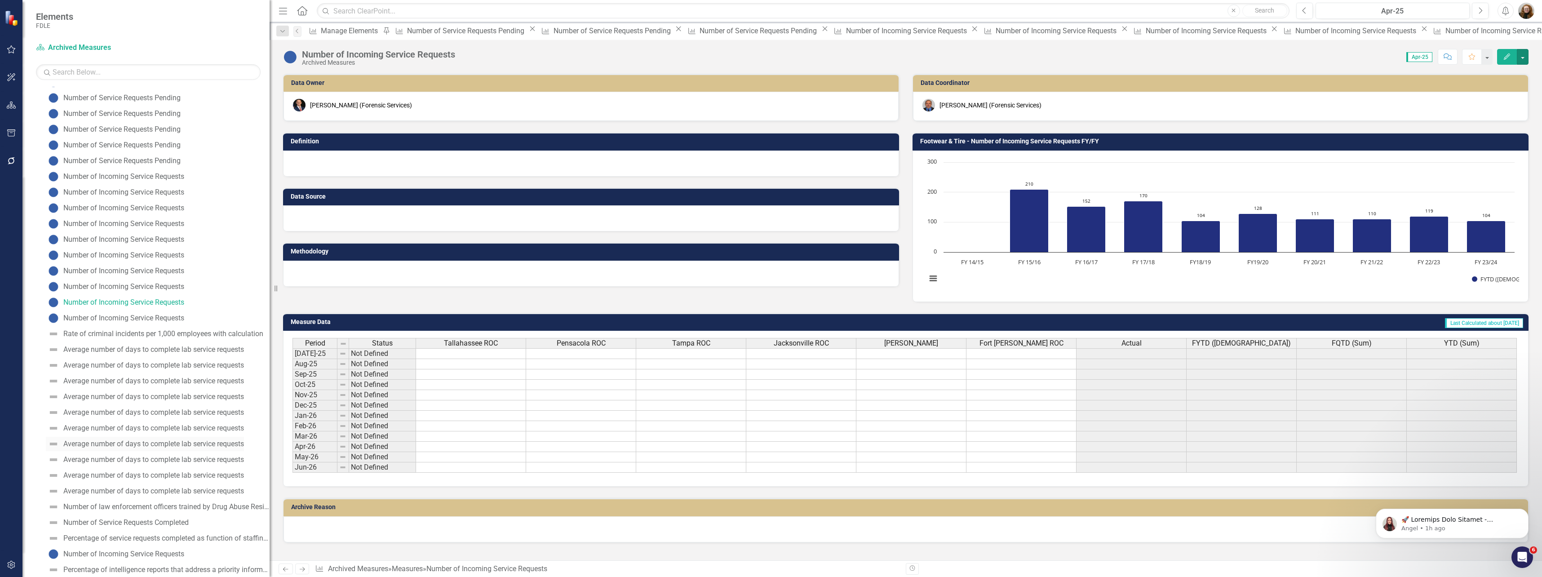
scroll to position [364, 0]
click at [114, 314] on div "Number of Incoming Service Requests" at bounding box center [123, 316] width 121 height 8
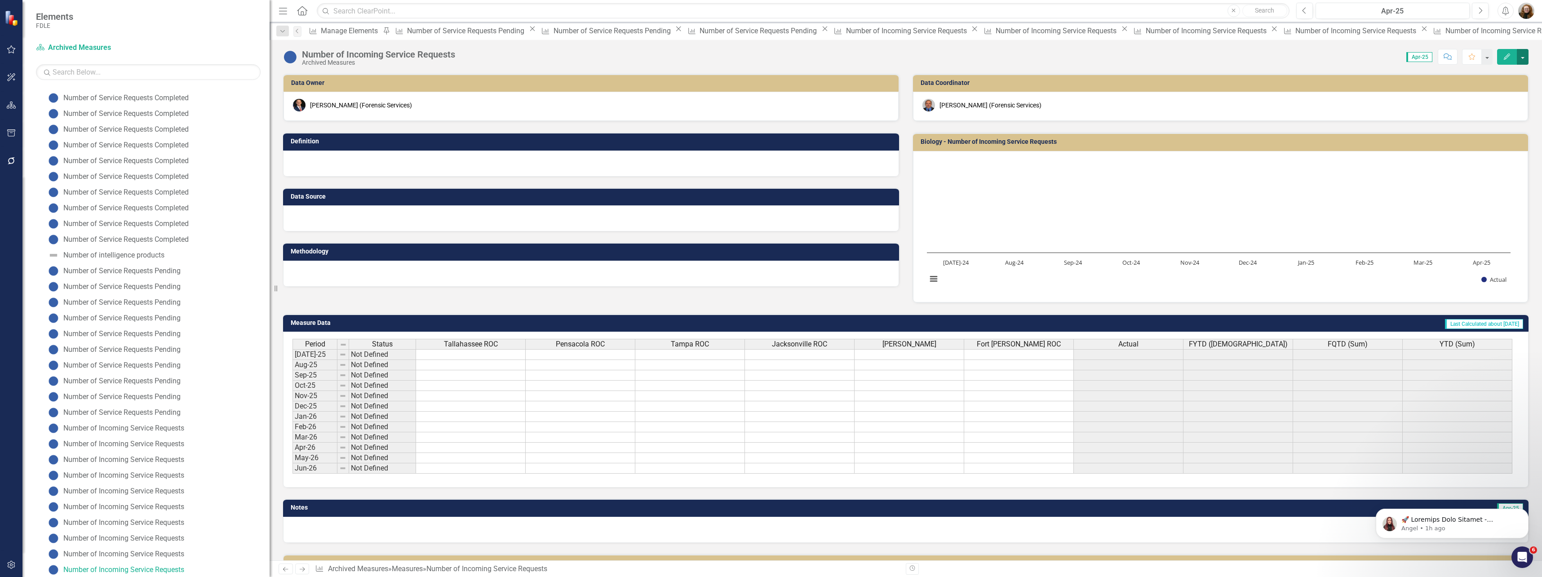
click at [1522, 53] on button "button" at bounding box center [1523, 57] width 12 height 16
click at [1479, 98] on link "Edit Report Edit Layout" at bounding box center [1485, 90] width 88 height 17
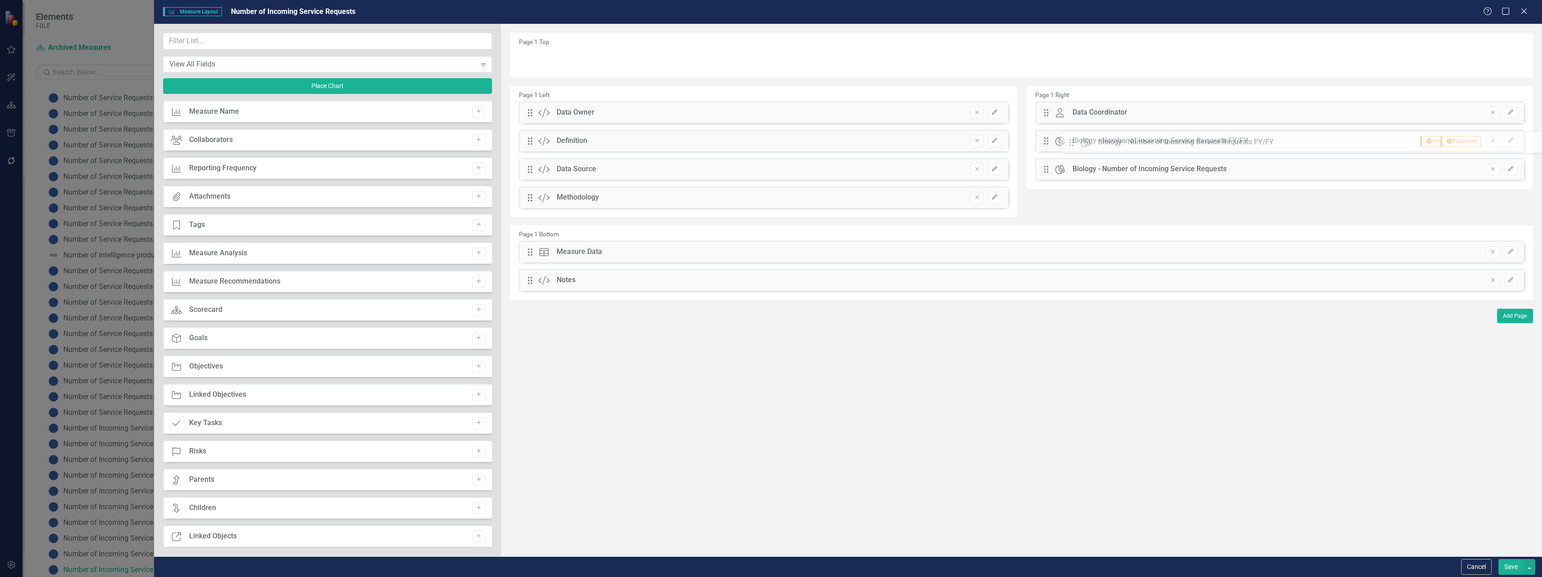
drag, startPoint x: 530, startPoint y: 311, endPoint x: 1078, endPoint y: 145, distance: 573.0
click at [1514, 170] on icon "Edit" at bounding box center [1511, 168] width 7 height 5
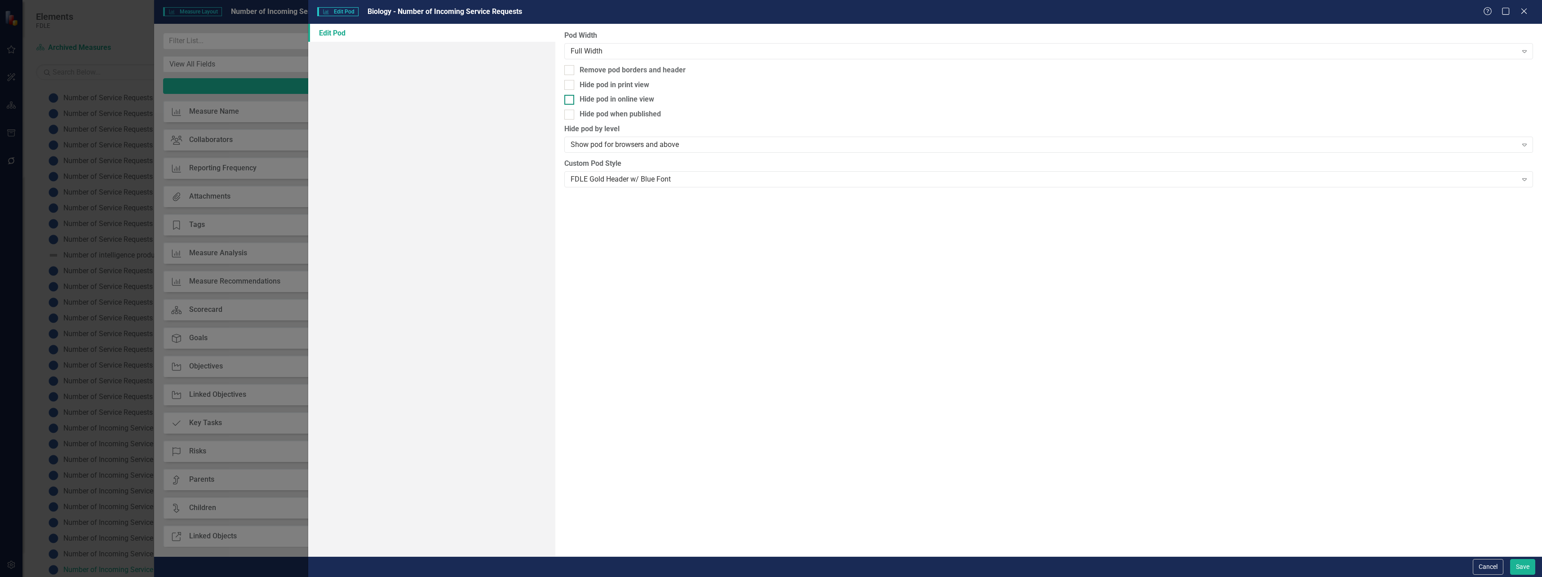
click at [667, 99] on div "Hide pod in online view" at bounding box center [1048, 99] width 969 height 10
click at [570, 99] on input "Hide pod in online view" at bounding box center [567, 98] width 6 height 6
checkbox input "true"
drag, startPoint x: 1521, startPoint y: 570, endPoint x: 1517, endPoint y: 555, distance: 15.7
click at [1520, 570] on button "Save" at bounding box center [1523, 567] width 25 height 16
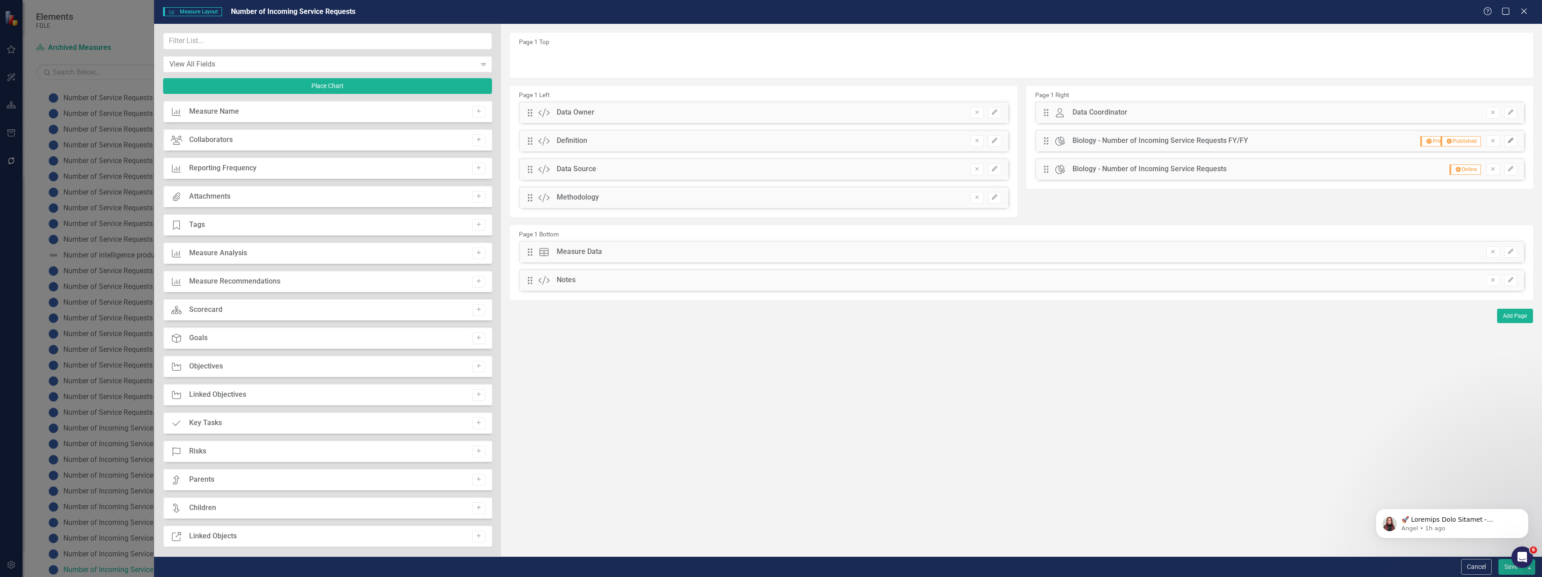
click at [1509, 140] on icon "Edit" at bounding box center [1511, 140] width 7 height 5
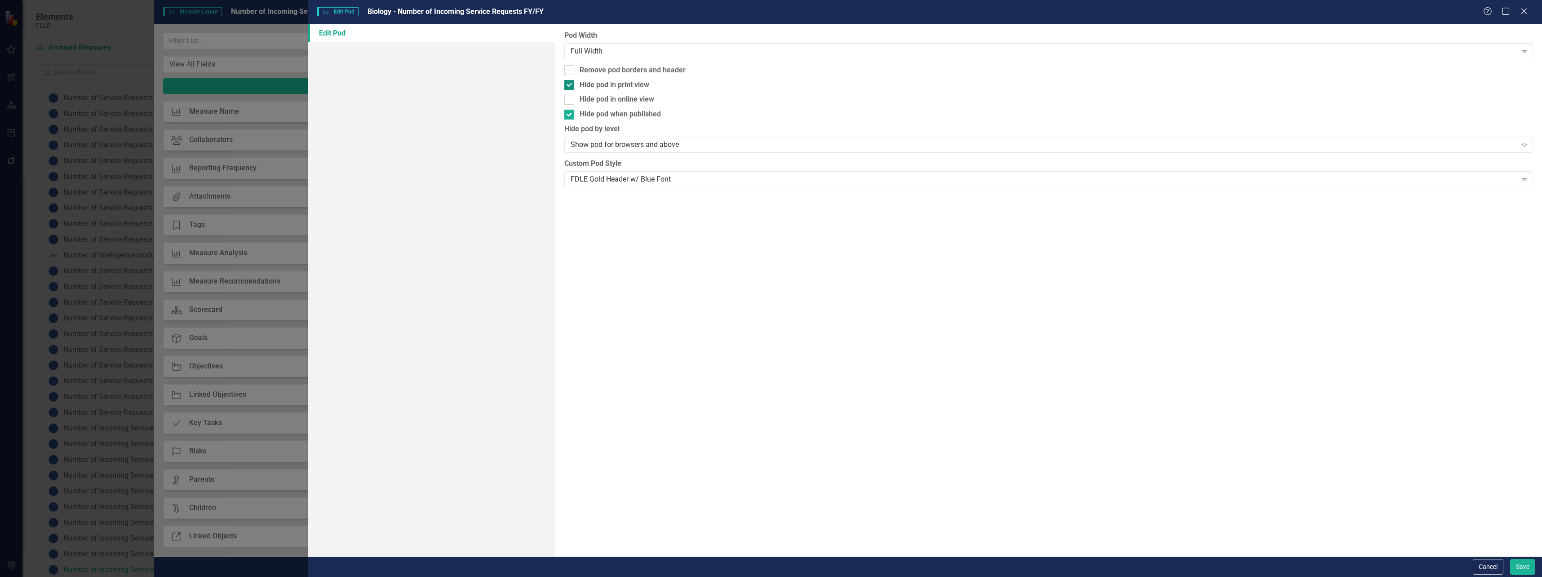
click at [568, 85] on input "Hide pod in print view" at bounding box center [567, 83] width 6 height 6
checkbox input "false"
click at [571, 113] on div at bounding box center [569, 115] width 10 height 10
click at [570, 113] on input "Hide pod when published" at bounding box center [567, 113] width 6 height 6
checkbox input "false"
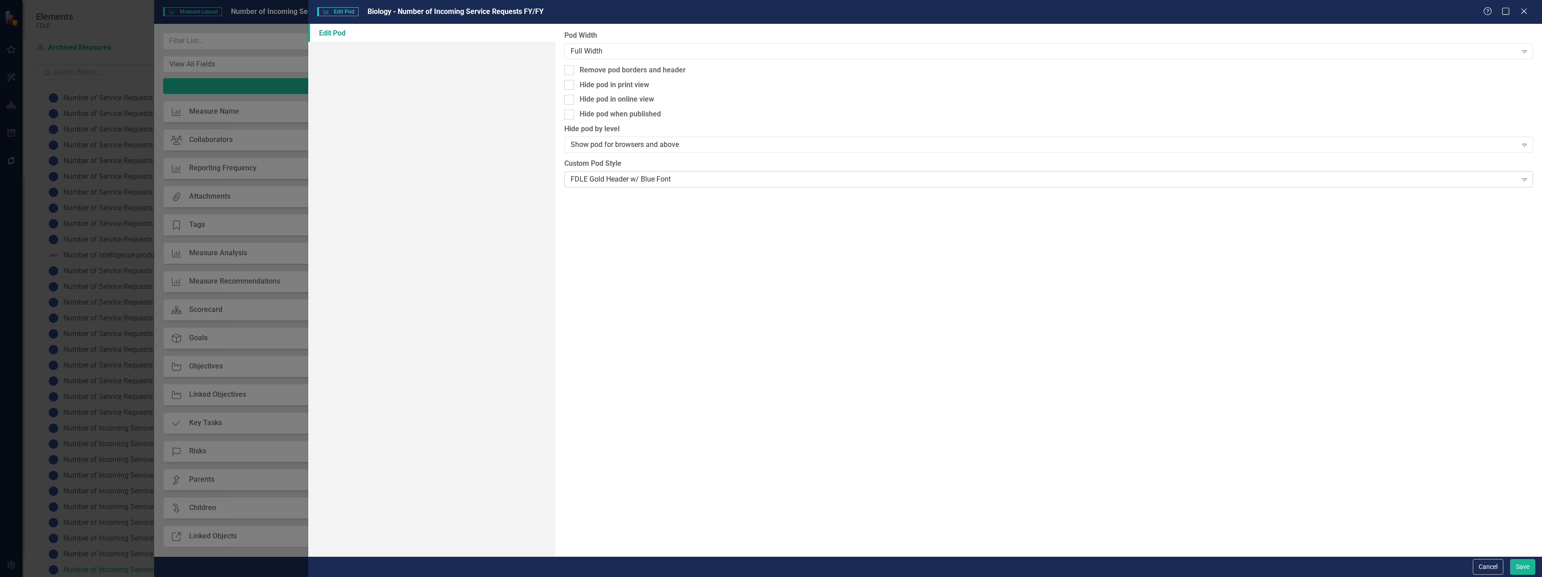
click at [587, 181] on div "FDLE Gold Header w/ Blue Font" at bounding box center [1044, 179] width 947 height 10
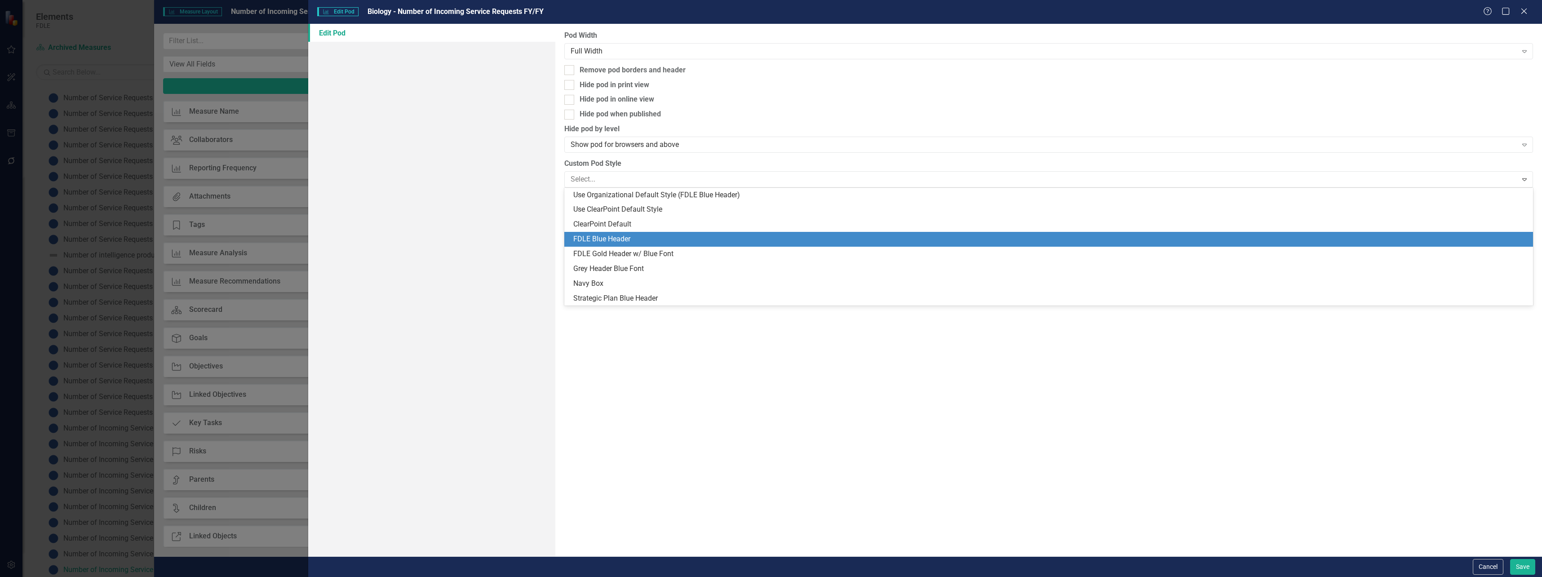
drag, startPoint x: 591, startPoint y: 241, endPoint x: 696, endPoint y: 265, distance: 107.5
click at [591, 241] on div "FDLE Blue Header" at bounding box center [1050, 239] width 955 height 10
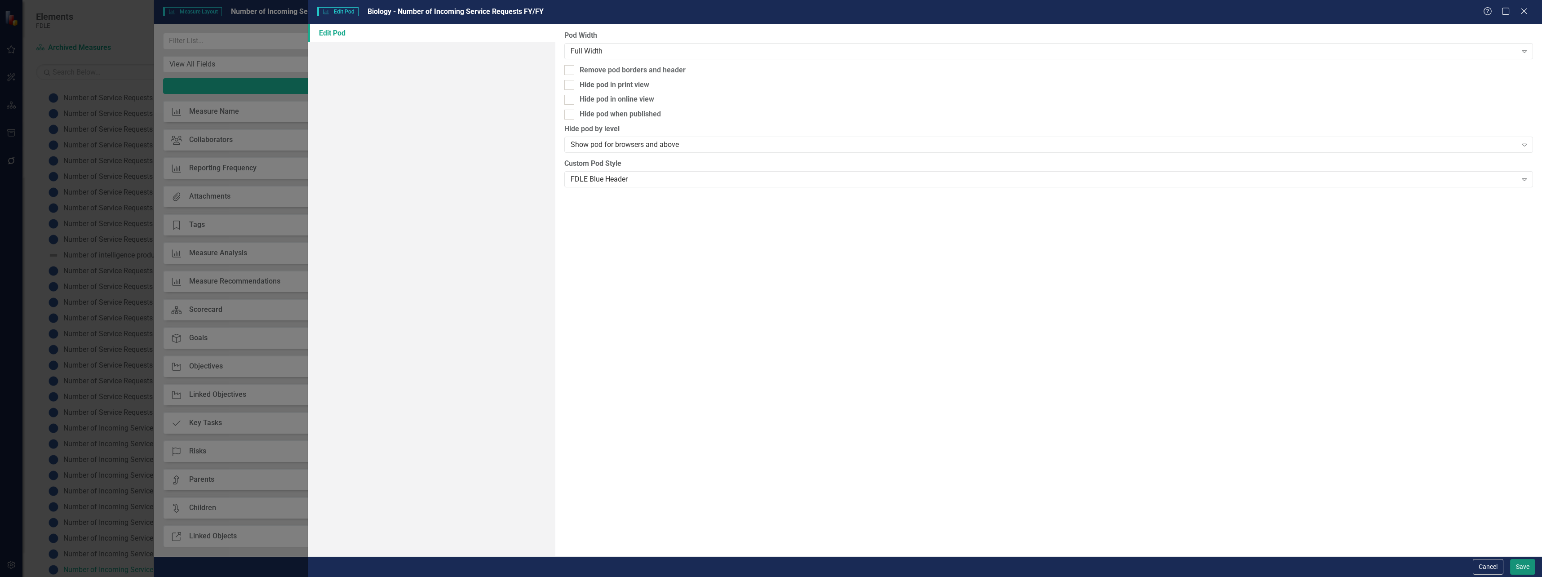
click at [1526, 564] on button "Save" at bounding box center [1523, 567] width 25 height 16
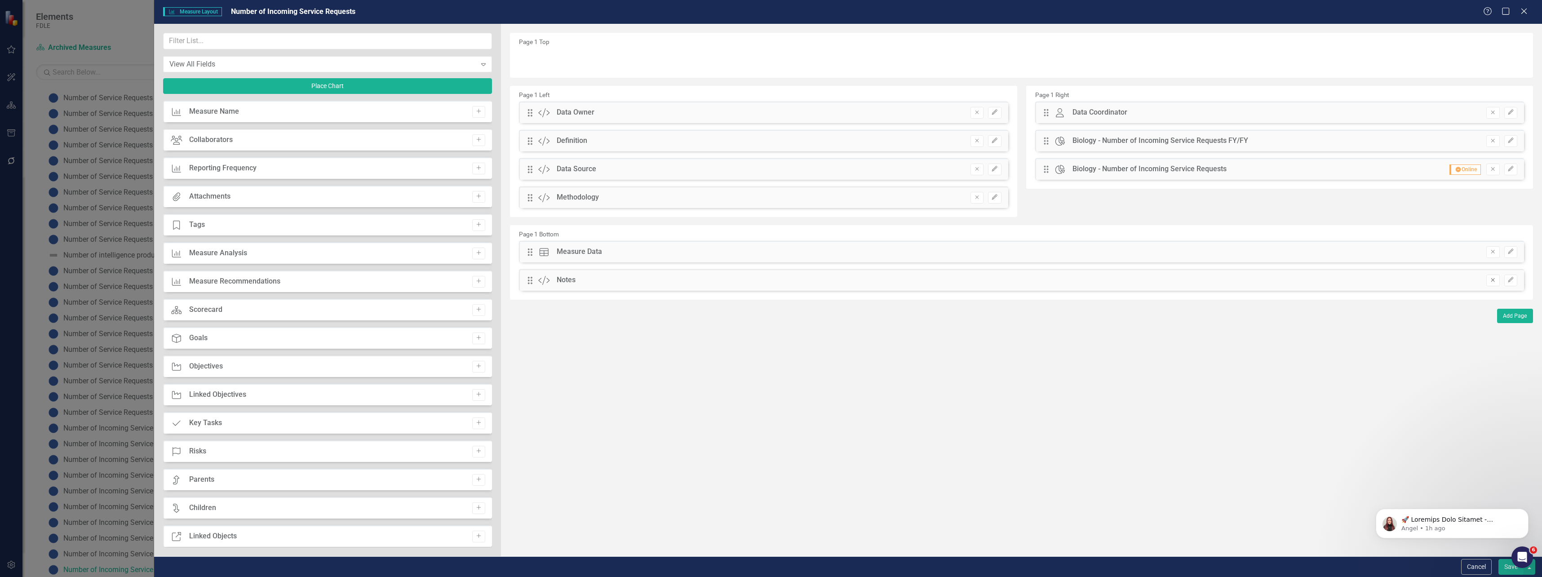
click at [1498, 279] on button "Remove" at bounding box center [1493, 281] width 13 height 12
click at [250, 43] on input "text" at bounding box center [327, 41] width 329 height 17
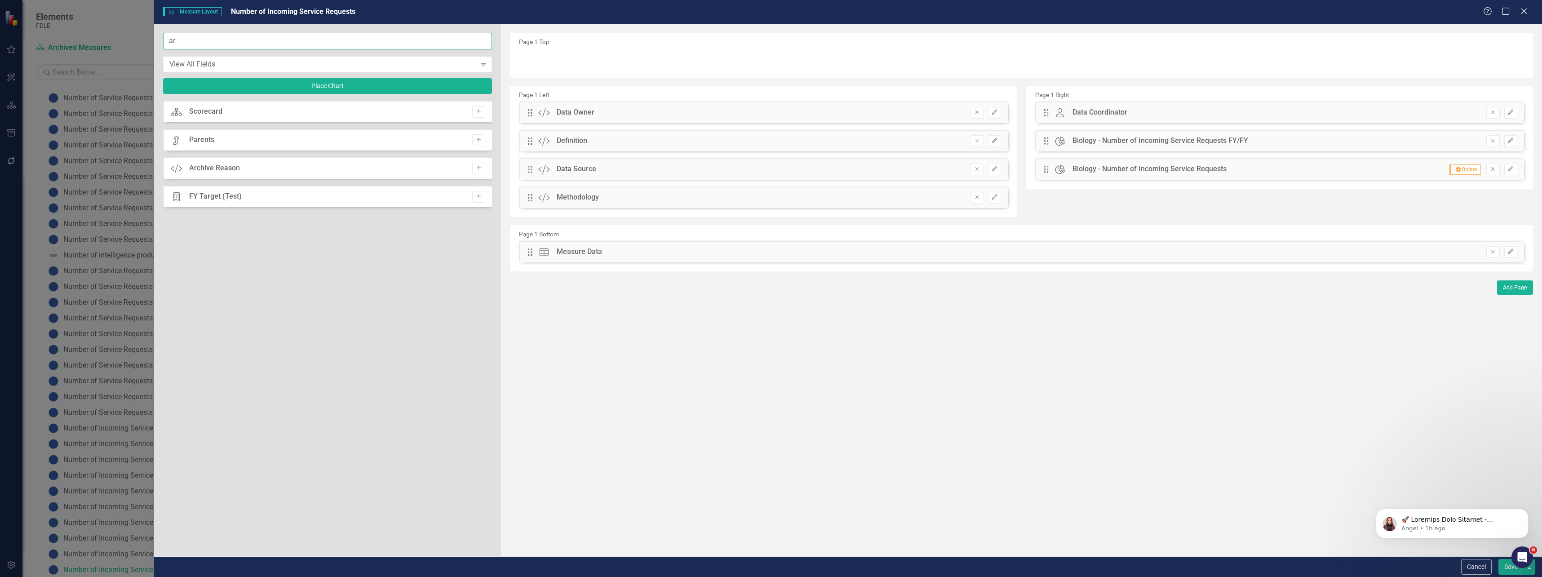
type input "ar"
click at [225, 168] on div "Archive Reason" at bounding box center [214, 168] width 51 height 10
drag, startPoint x: 474, startPoint y: 165, endPoint x: 496, endPoint y: 151, distance: 25.4
click at [475, 165] on button "Add" at bounding box center [478, 169] width 13 height 12
drag, startPoint x: 529, startPoint y: 59, endPoint x: 552, endPoint y: 284, distance: 226.8
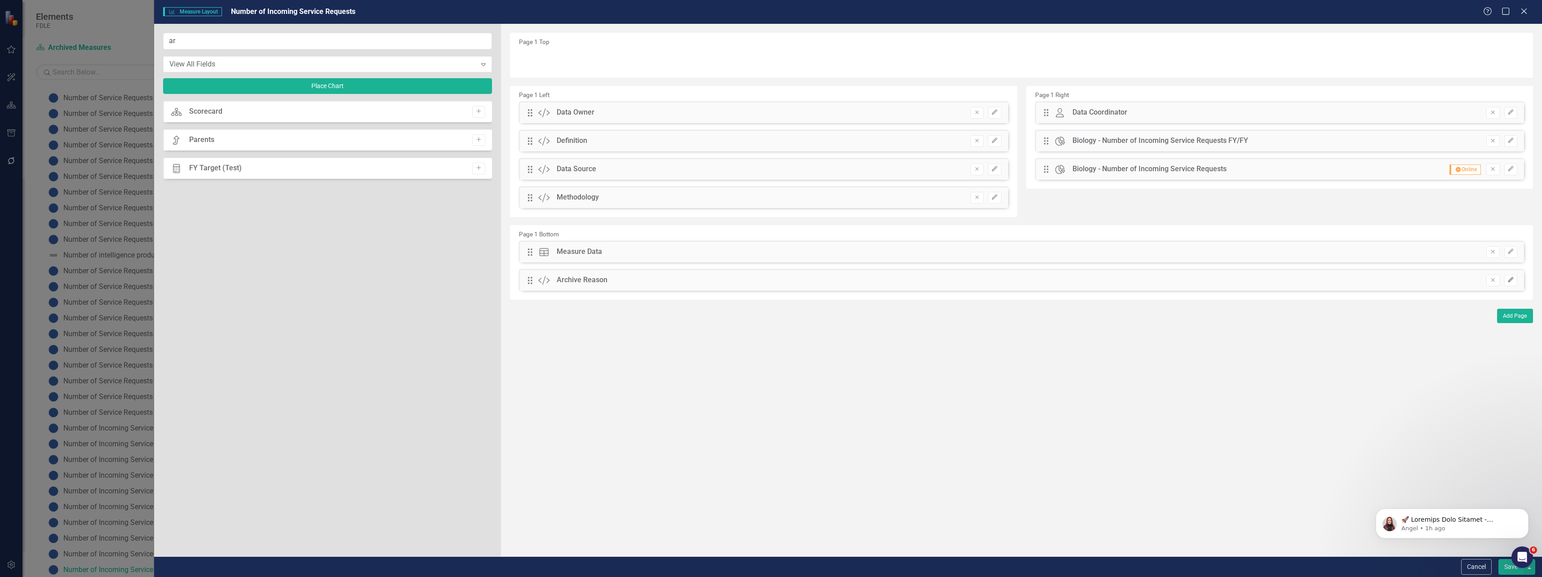
click at [1512, 283] on button "Edit" at bounding box center [1511, 281] width 13 height 12
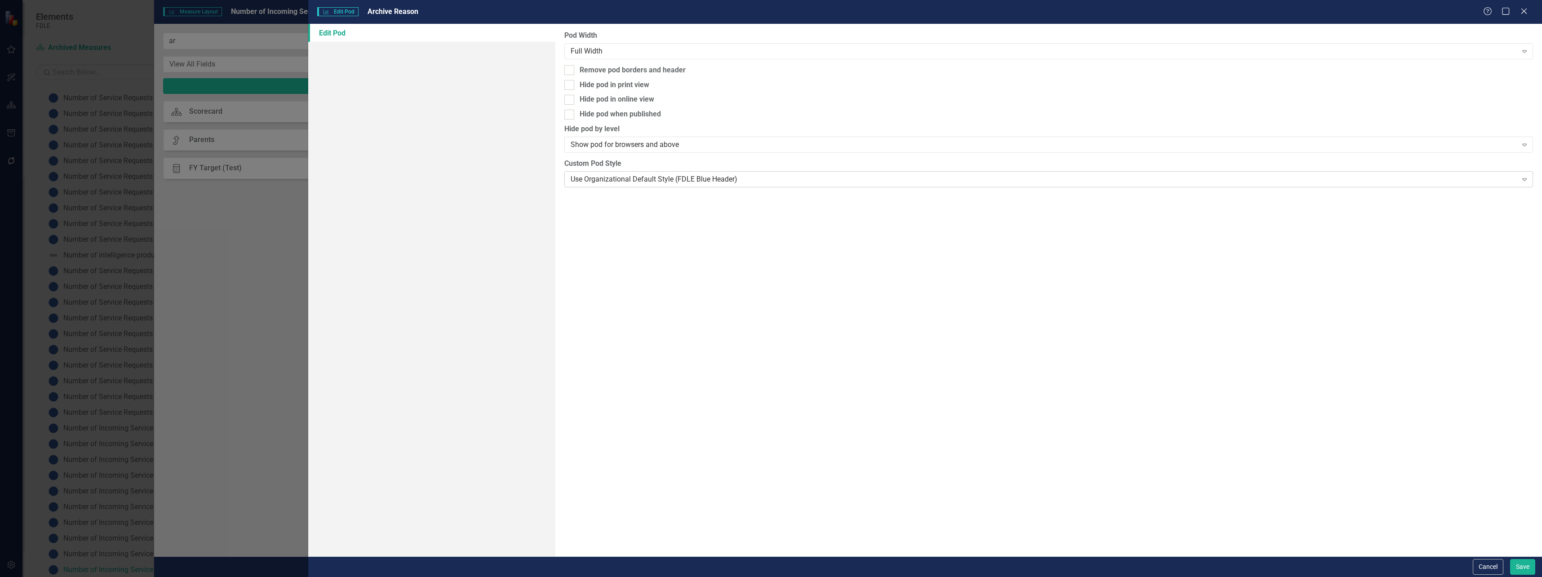
click at [595, 176] on div "Use Organizational Default Style (FDLE Blue Header)" at bounding box center [1044, 179] width 947 height 10
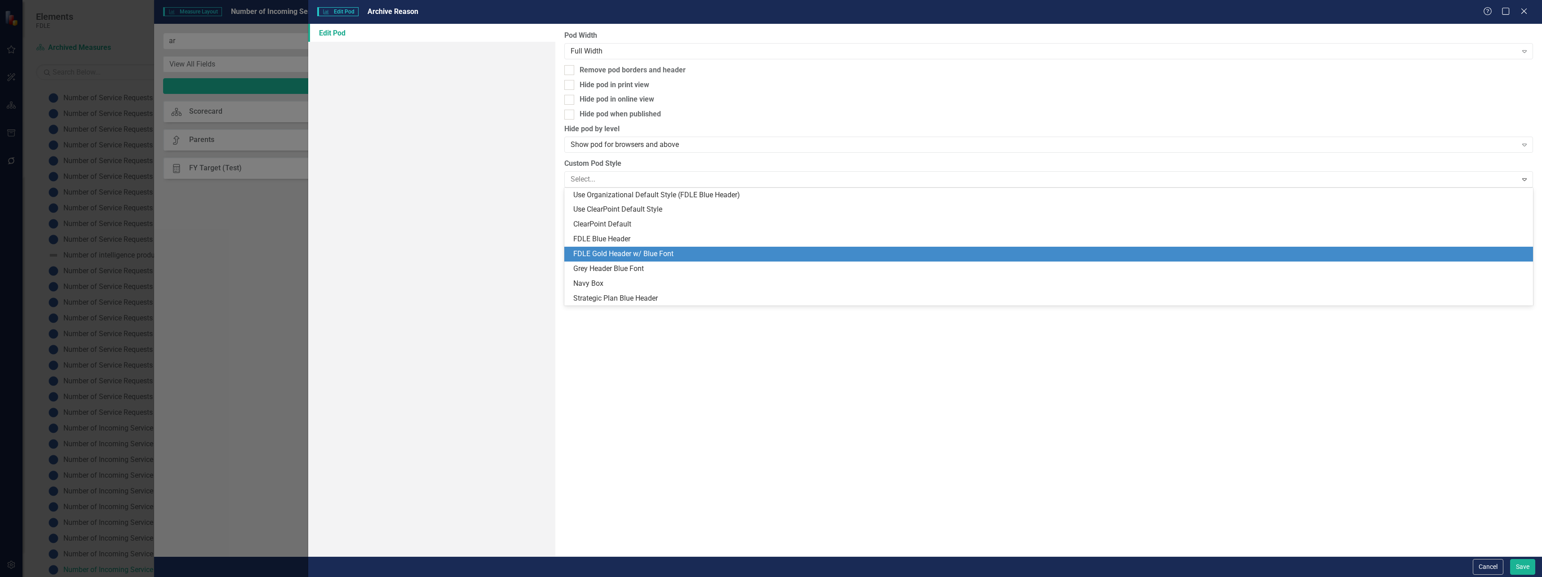
click at [596, 256] on div "FDLE Gold Header w/ Blue Font" at bounding box center [1050, 254] width 955 height 10
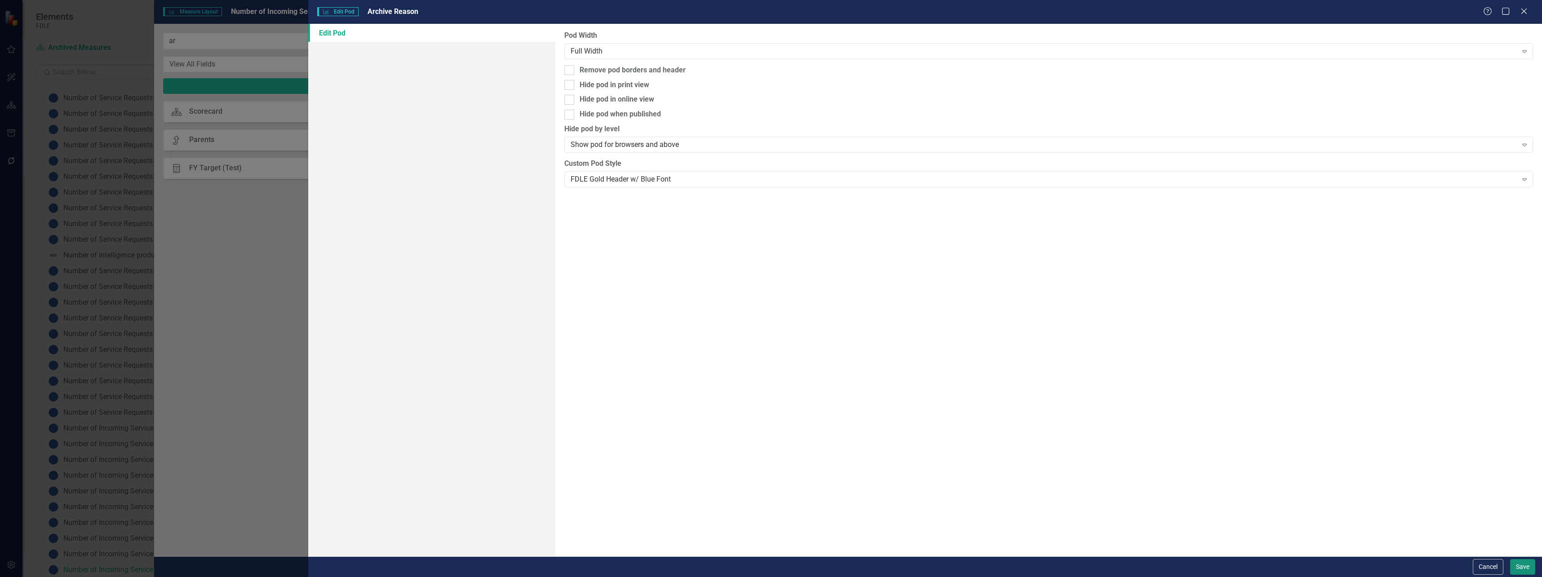
click at [1513, 564] on button "Save" at bounding box center [1523, 567] width 25 height 16
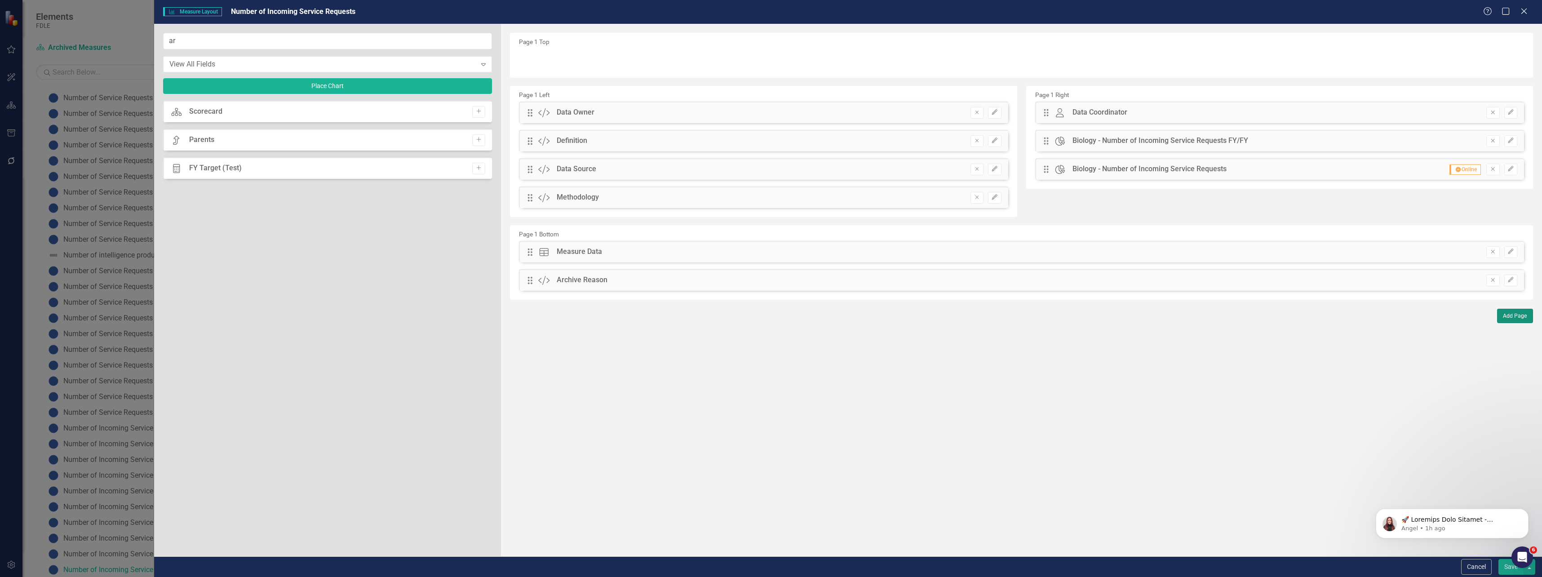
click at [1523, 318] on button "Add Page" at bounding box center [1516, 316] width 36 height 14
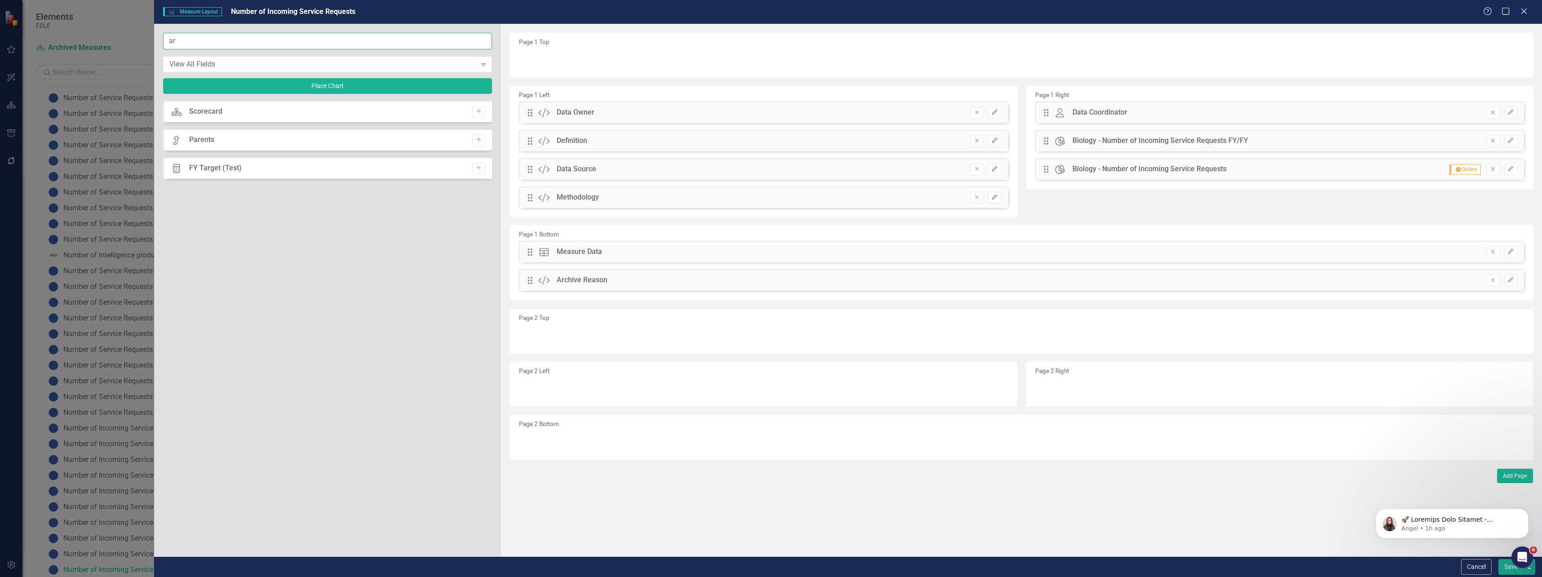
drag, startPoint x: 465, startPoint y: 38, endPoint x: 36, endPoint y: 51, distance: 429.9
click at [36, 51] on div "Measure Measure Layout Number of Incoming Service Requests Help Maximize Close …" at bounding box center [771, 288] width 1542 height 577
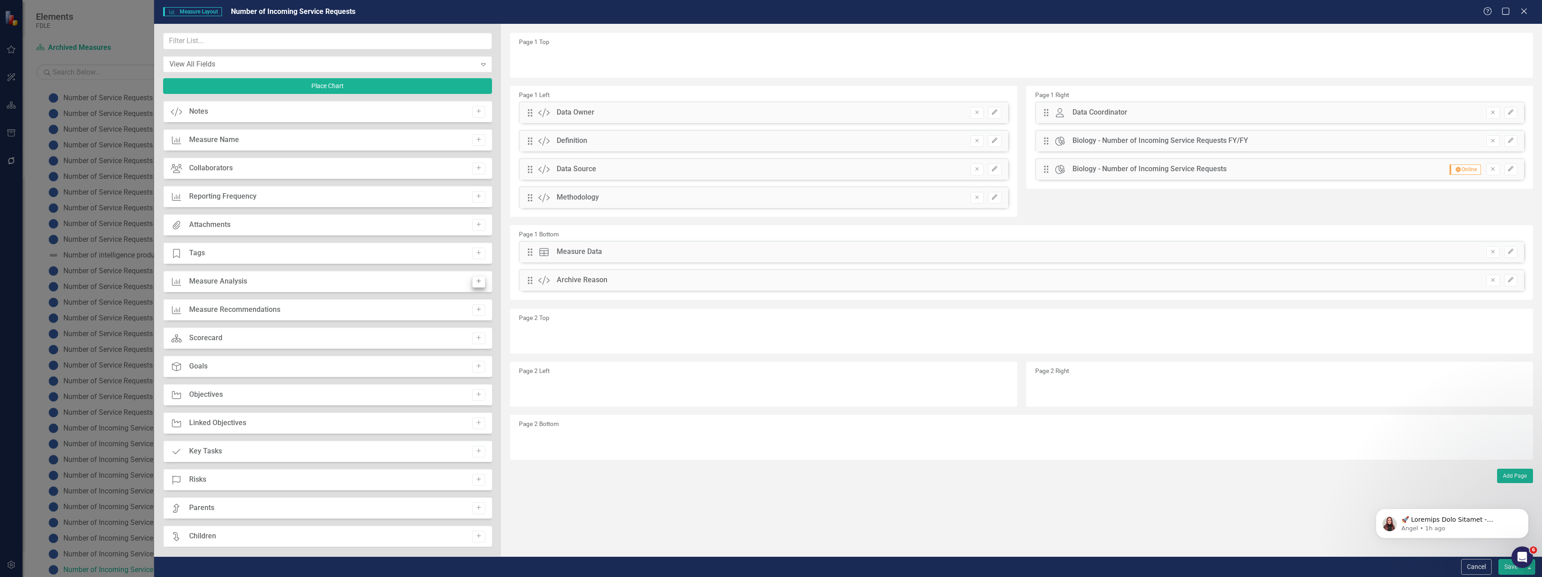
click at [476, 251] on icon "Add" at bounding box center [479, 252] width 7 height 5
drag, startPoint x: 532, startPoint y: 60, endPoint x: 571, endPoint y: 388, distance: 330.4
click at [999, 389] on button "Edit" at bounding box center [994, 389] width 13 height 12
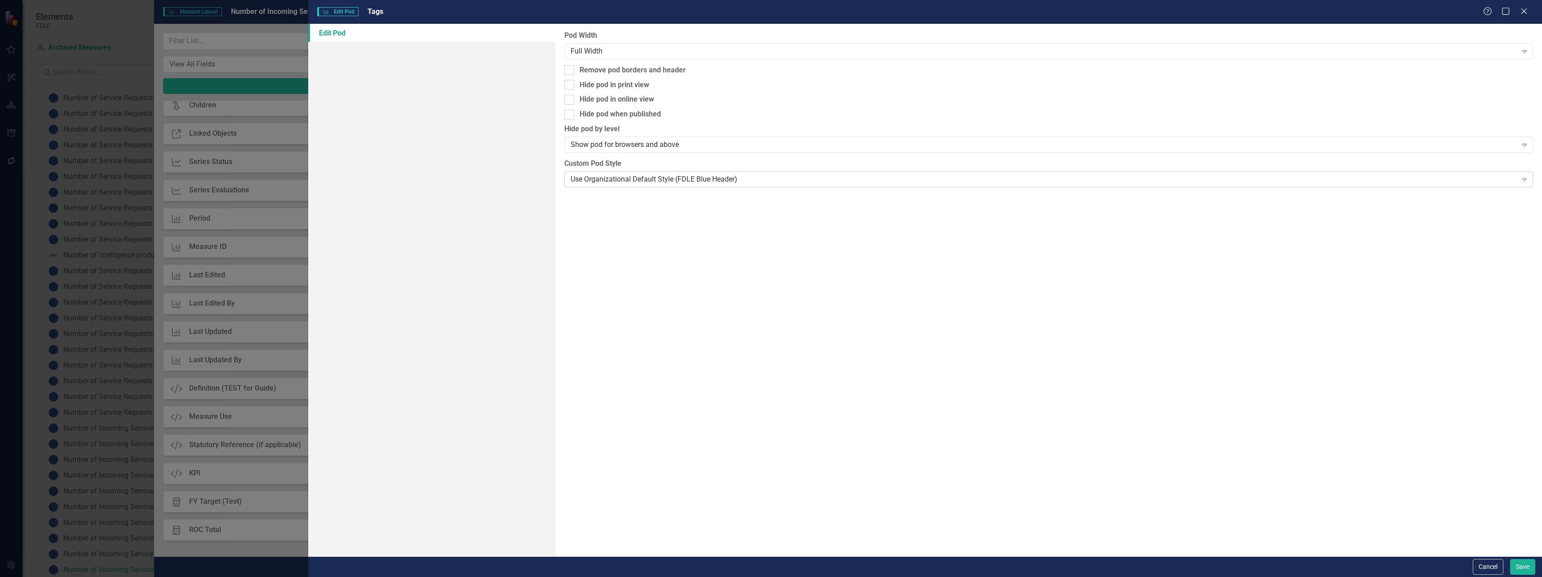
click at [695, 183] on div "Use Organizational Default Style (FDLE Blue Header)" at bounding box center [1044, 179] width 947 height 10
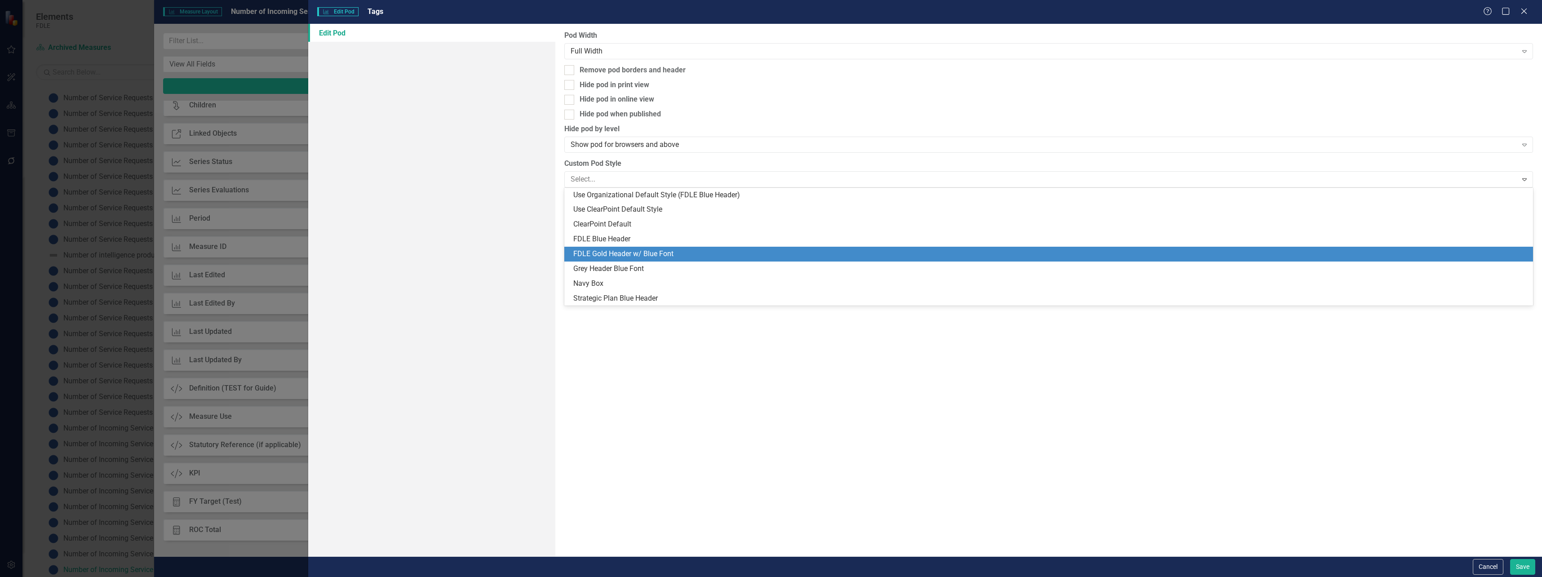
click at [669, 251] on div "FDLE Gold Header w/ Blue Font" at bounding box center [1050, 254] width 955 height 10
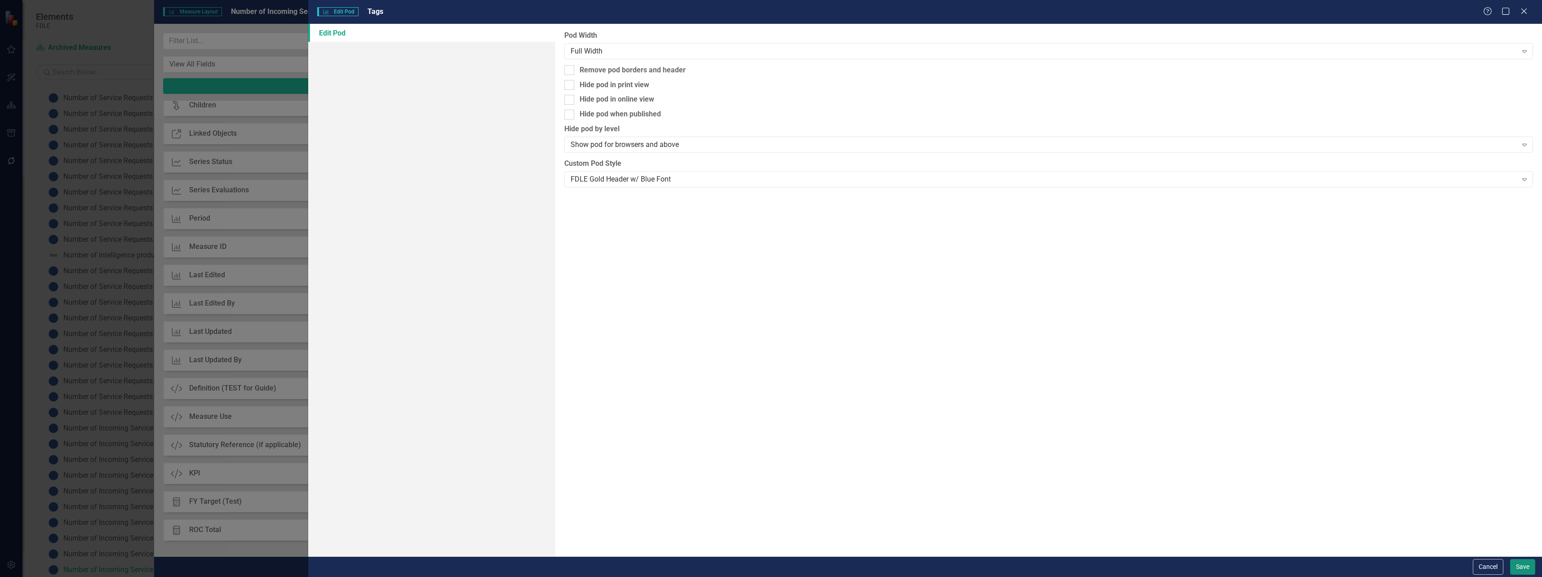
click at [1523, 564] on button "Save" at bounding box center [1523, 567] width 25 height 16
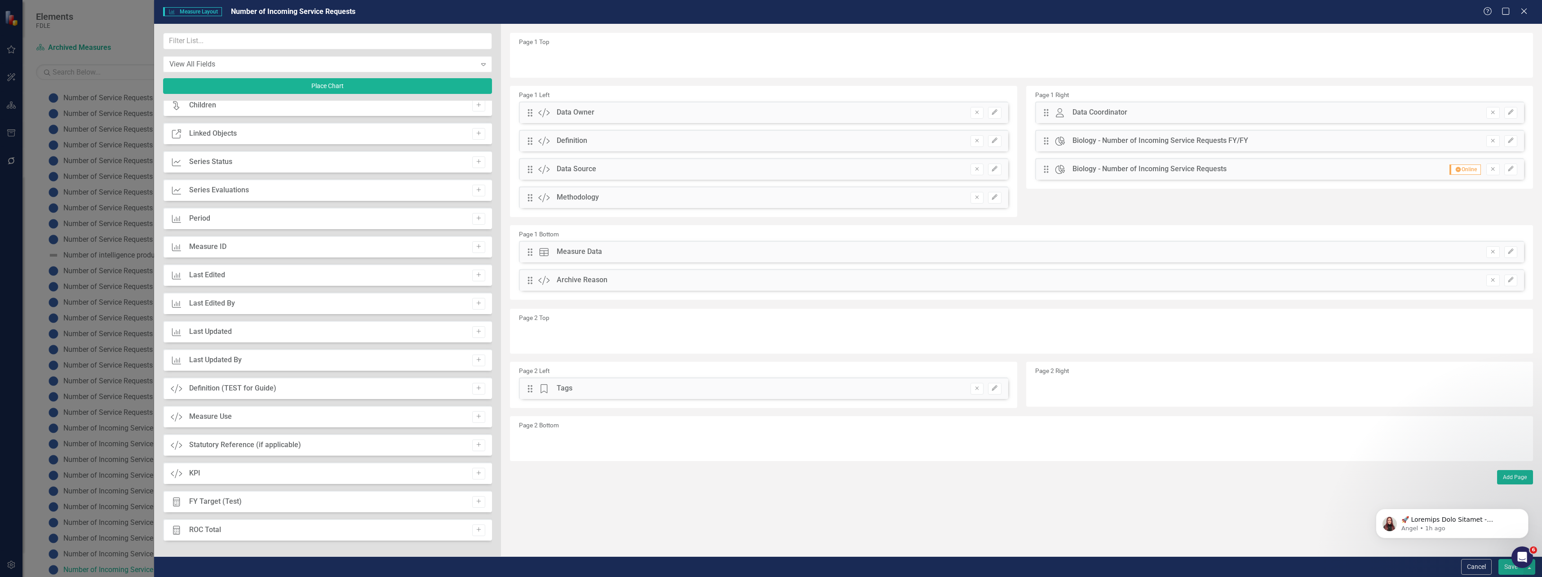
click at [1508, 571] on button "Save" at bounding box center [1511, 567] width 25 height 16
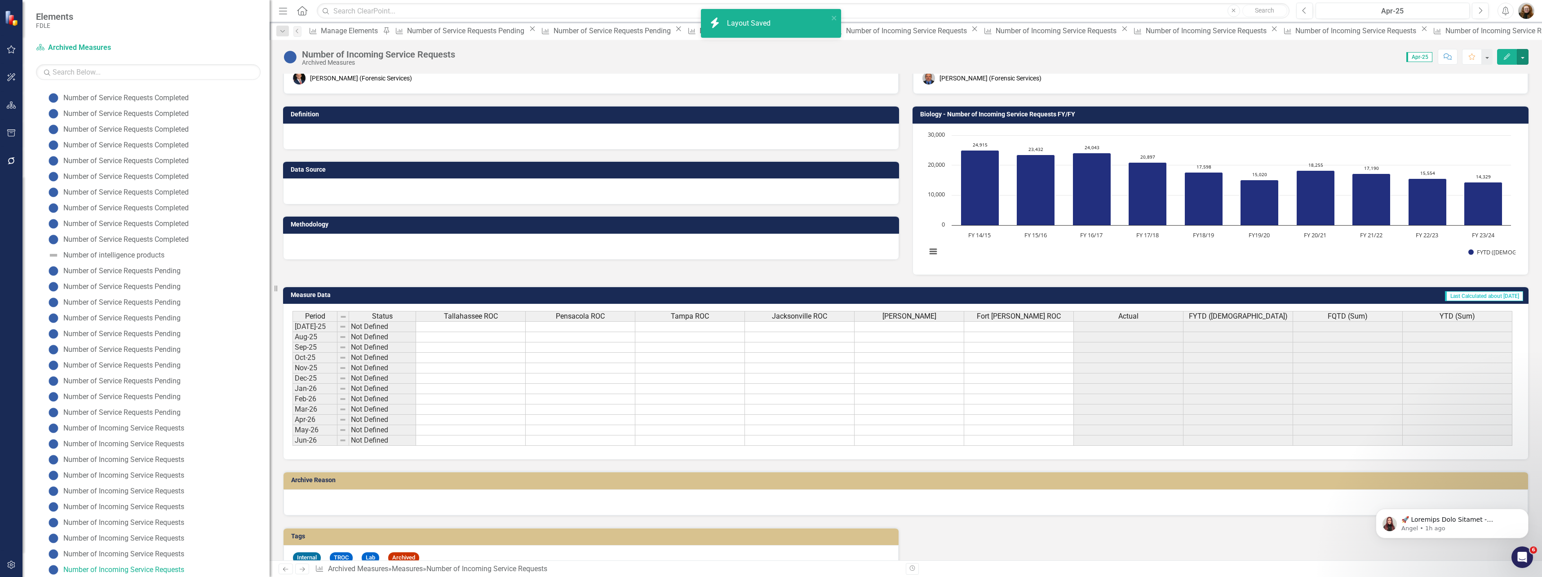
scroll to position [52, 0]
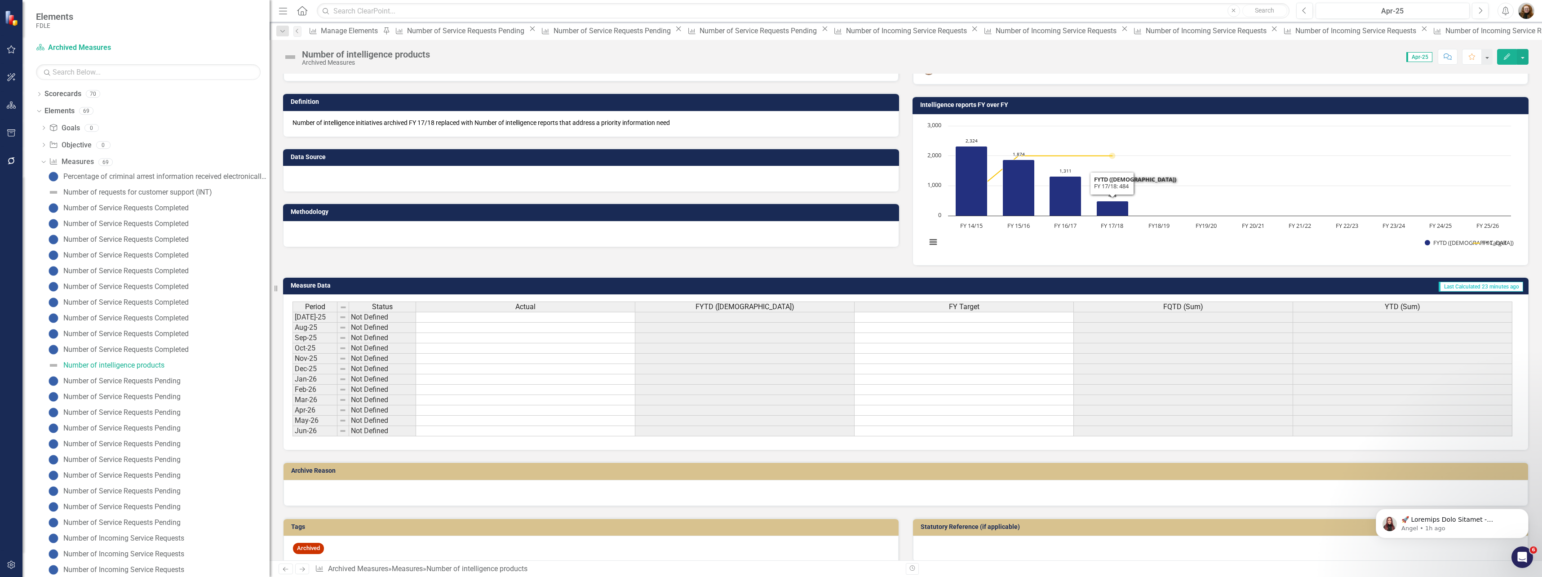
scroll to position [107, 0]
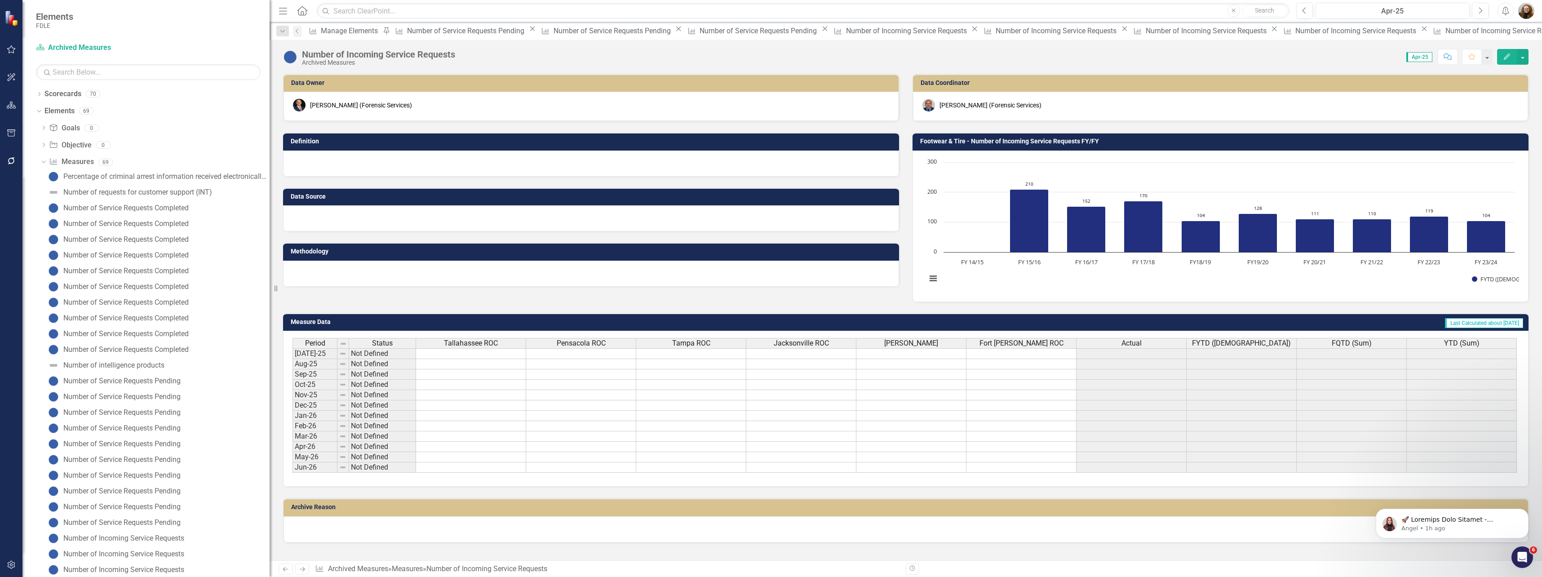
scroll to position [94, 0]
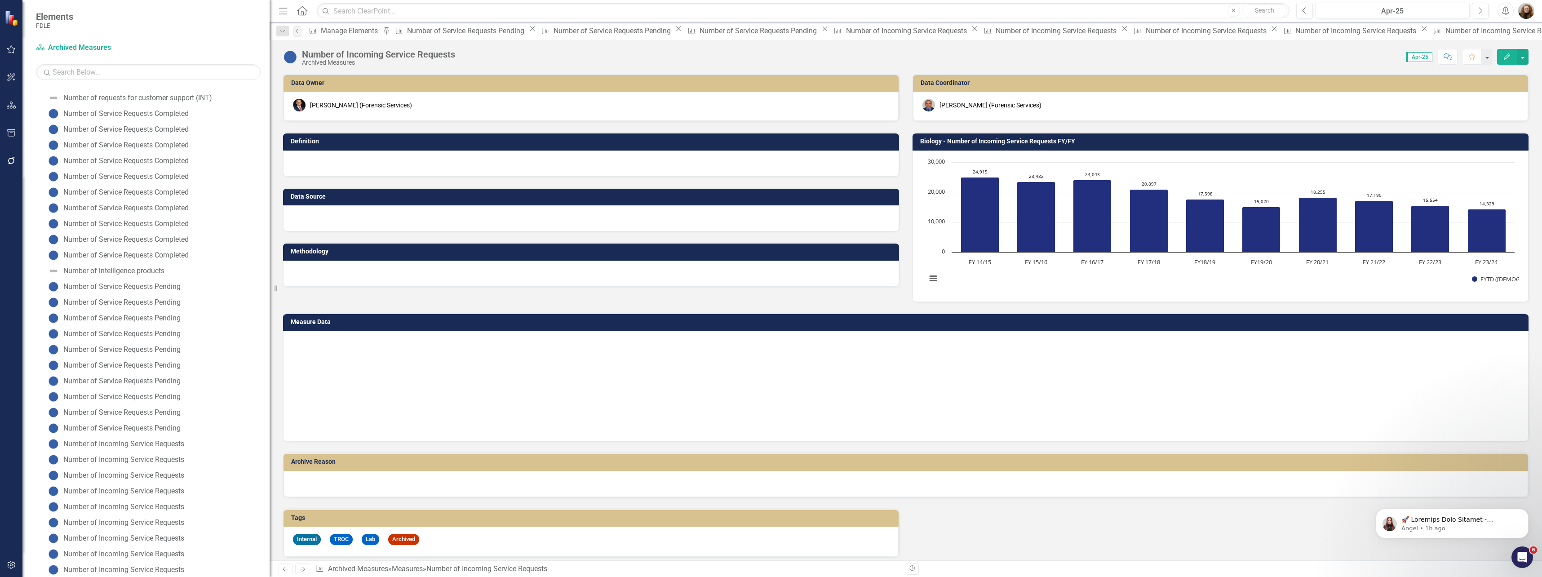
scroll to position [110, 0]
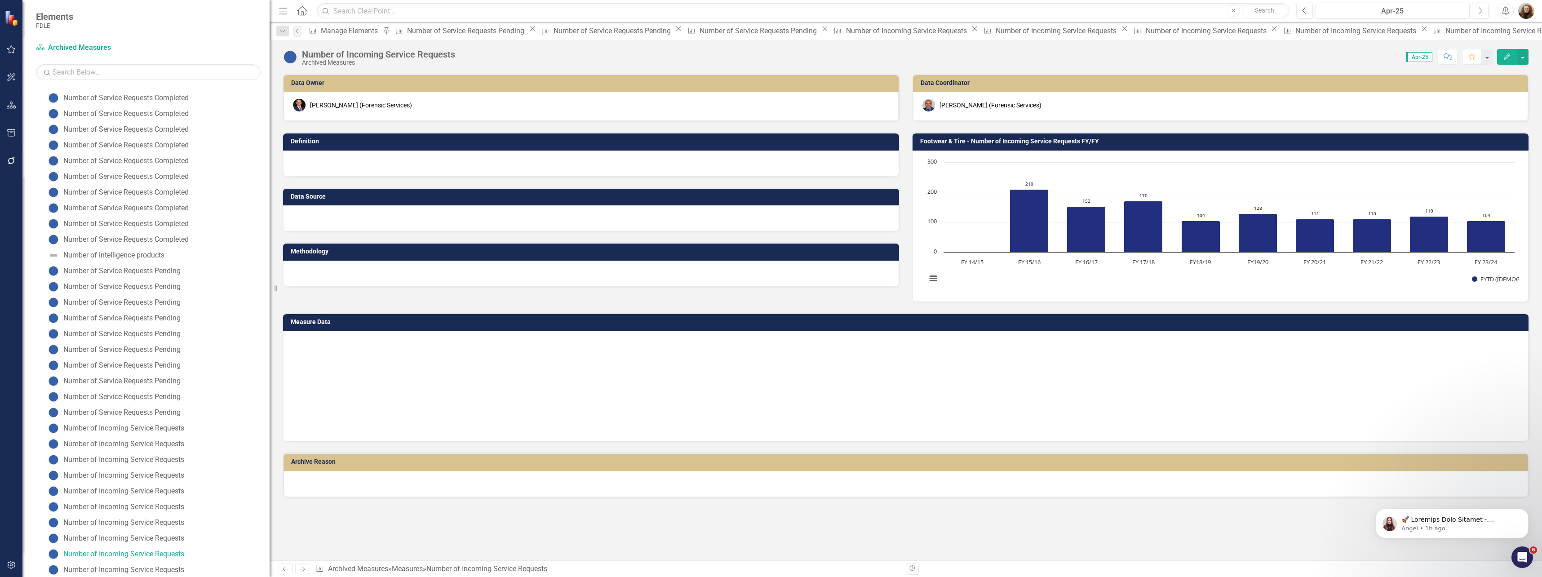
scroll to position [94, 0]
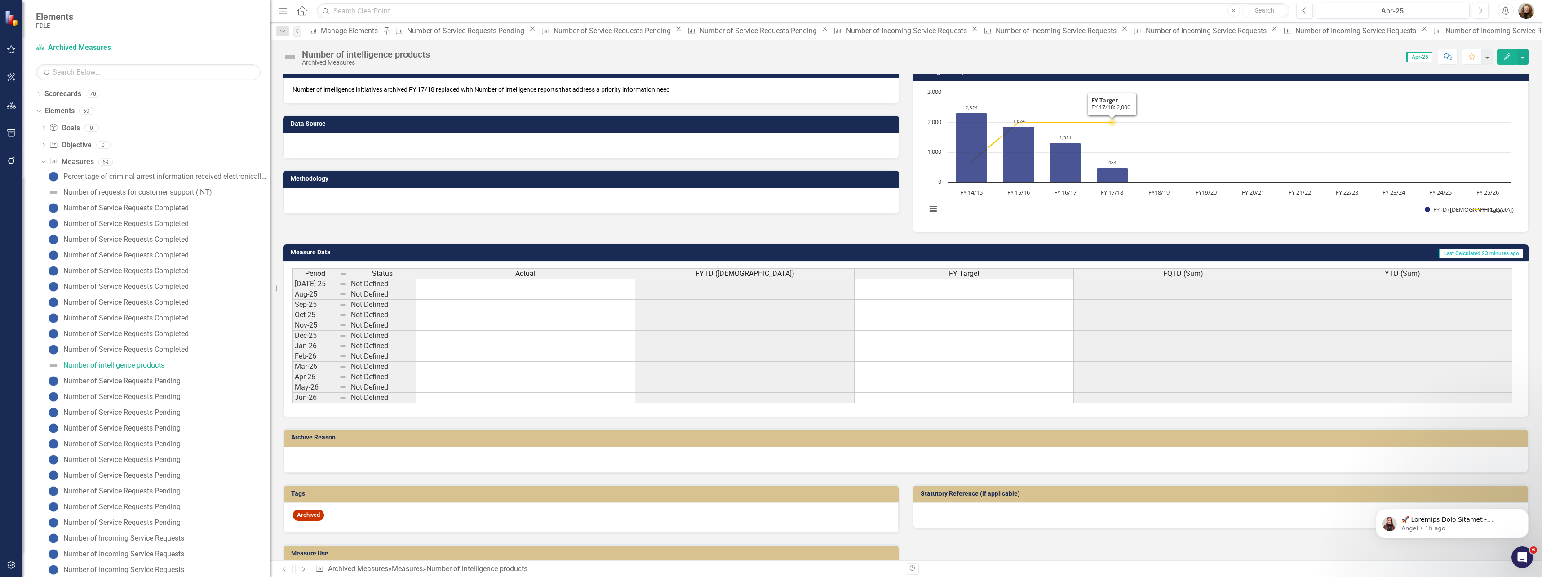
scroll to position [107, 0]
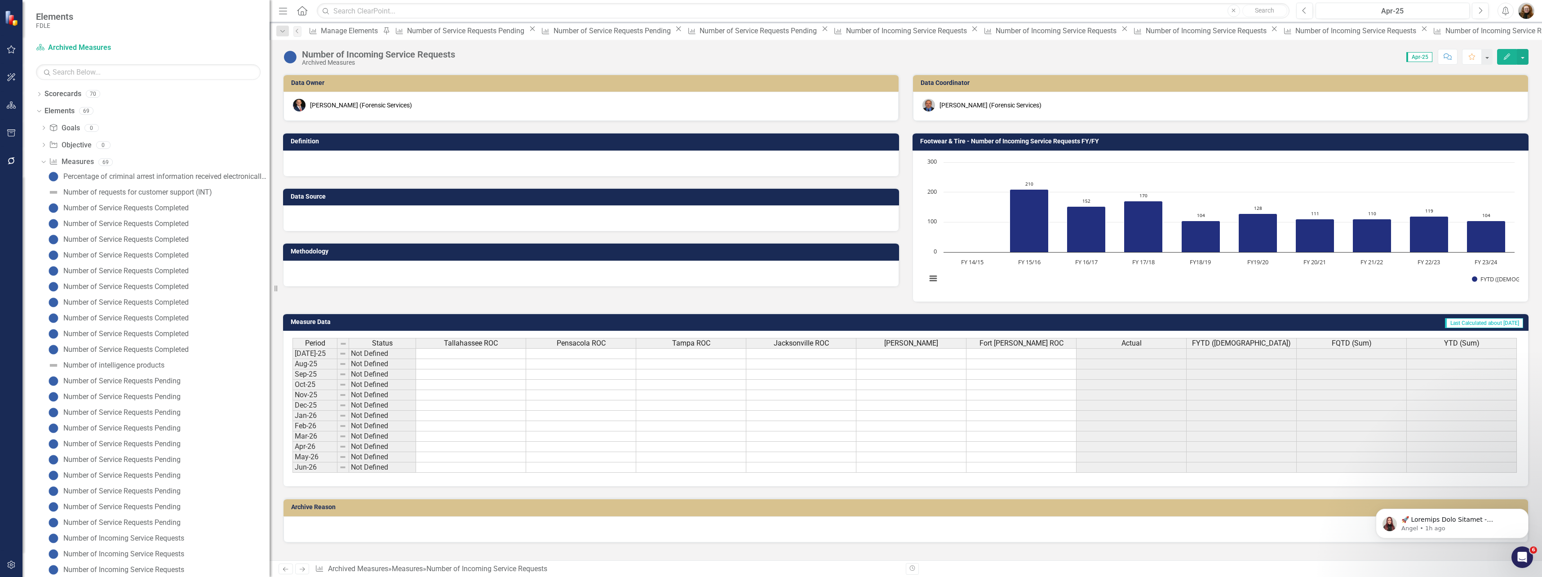
scroll to position [94, 0]
click at [1525, 56] on button "button" at bounding box center [1523, 57] width 12 height 16
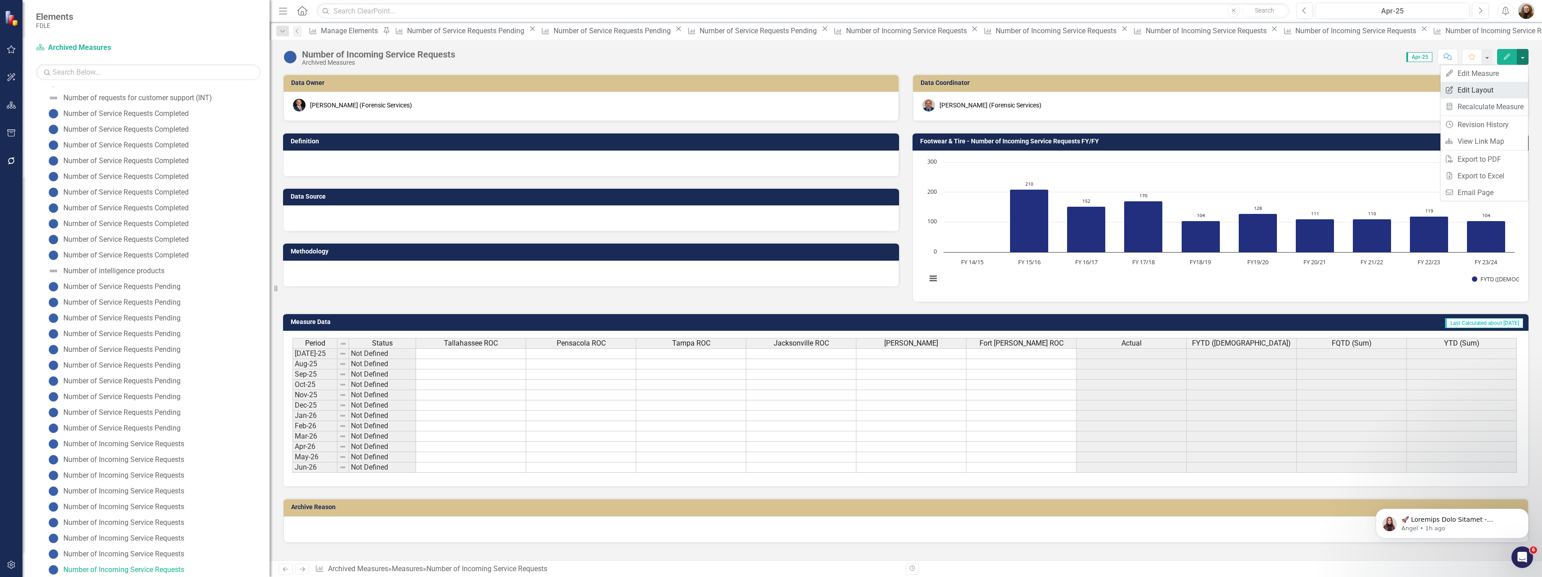
click at [1504, 88] on link "Edit Report Edit Layout" at bounding box center [1485, 90] width 88 height 17
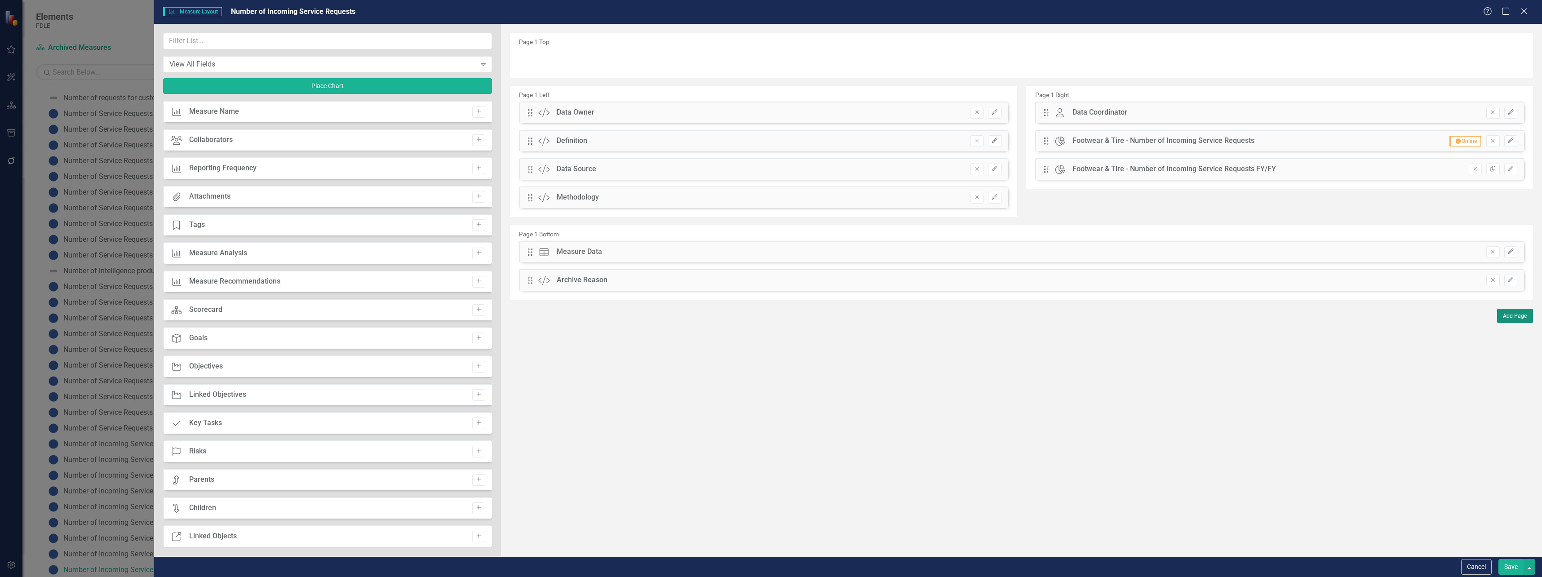
click at [1516, 311] on button "Add Page" at bounding box center [1516, 316] width 36 height 14
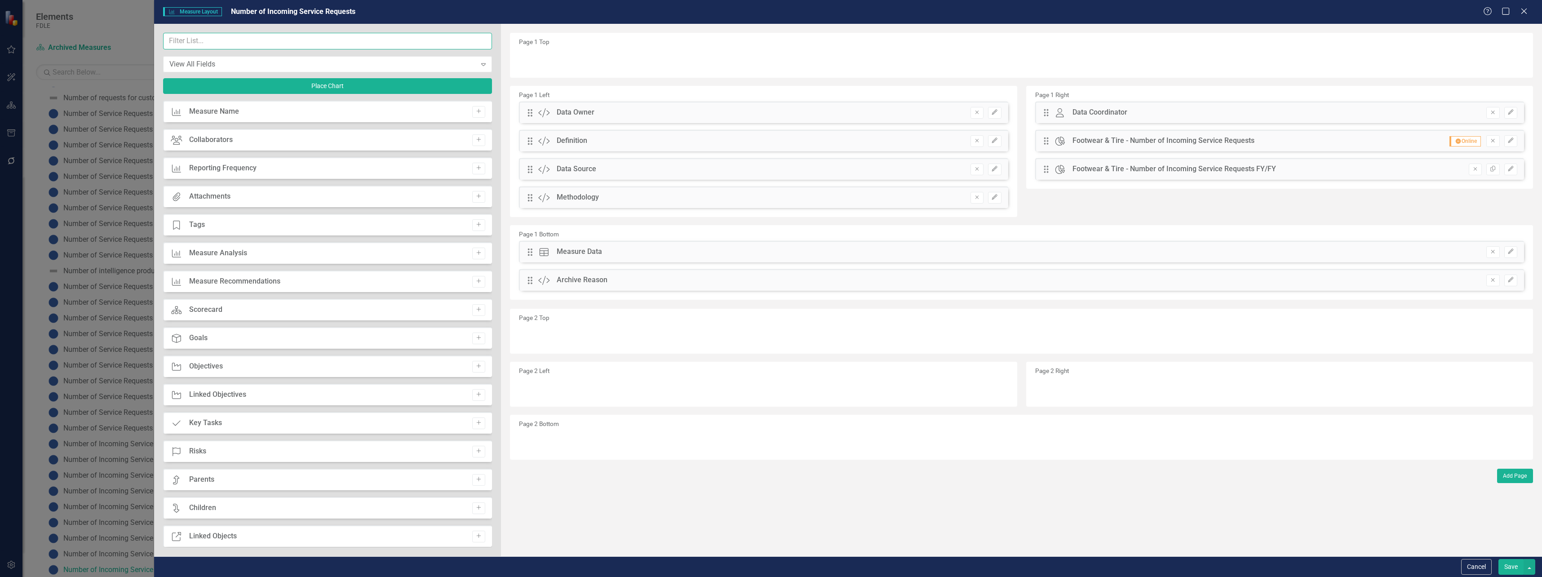
click at [231, 35] on input "text" at bounding box center [327, 41] width 329 height 17
click at [477, 227] on icon "Add" at bounding box center [479, 224] width 7 height 5
drag, startPoint x: 530, startPoint y: 61, endPoint x: 751, endPoint y: 391, distance: 398.1
click at [990, 388] on button "Edit" at bounding box center [994, 389] width 13 height 12
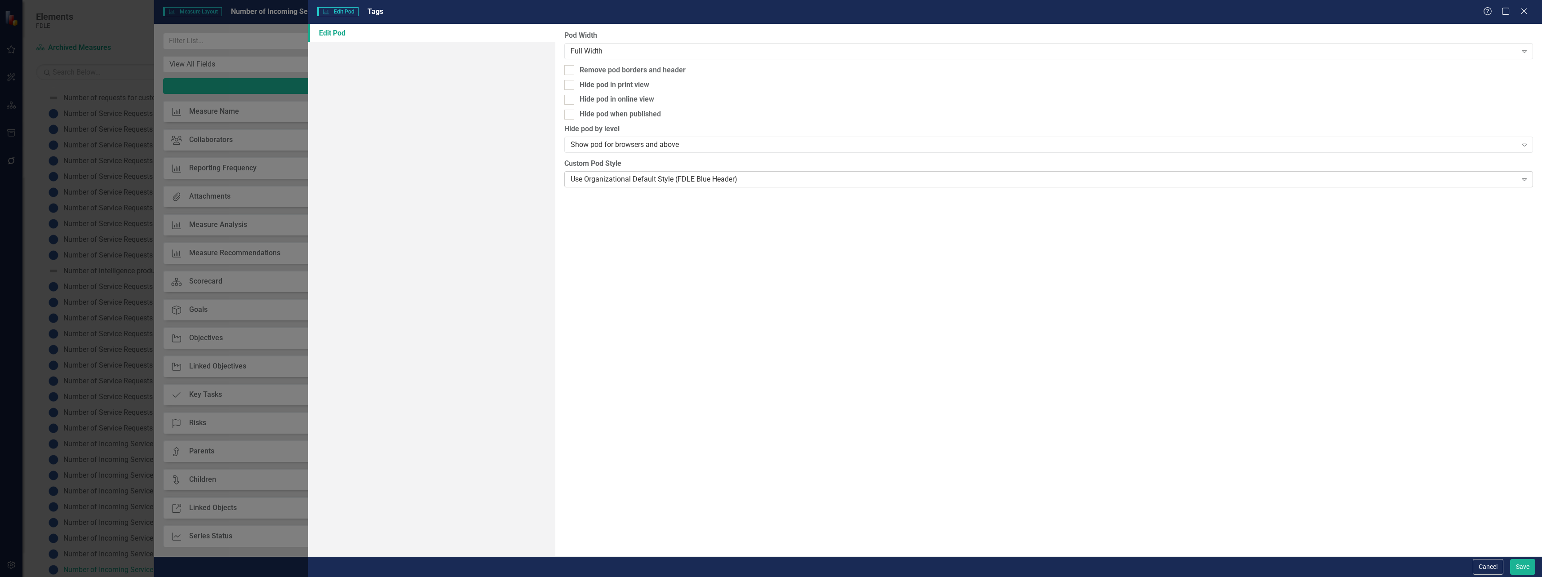
click at [721, 182] on div "Use Organizational Default Style (FDLE Blue Header)" at bounding box center [1044, 179] width 947 height 10
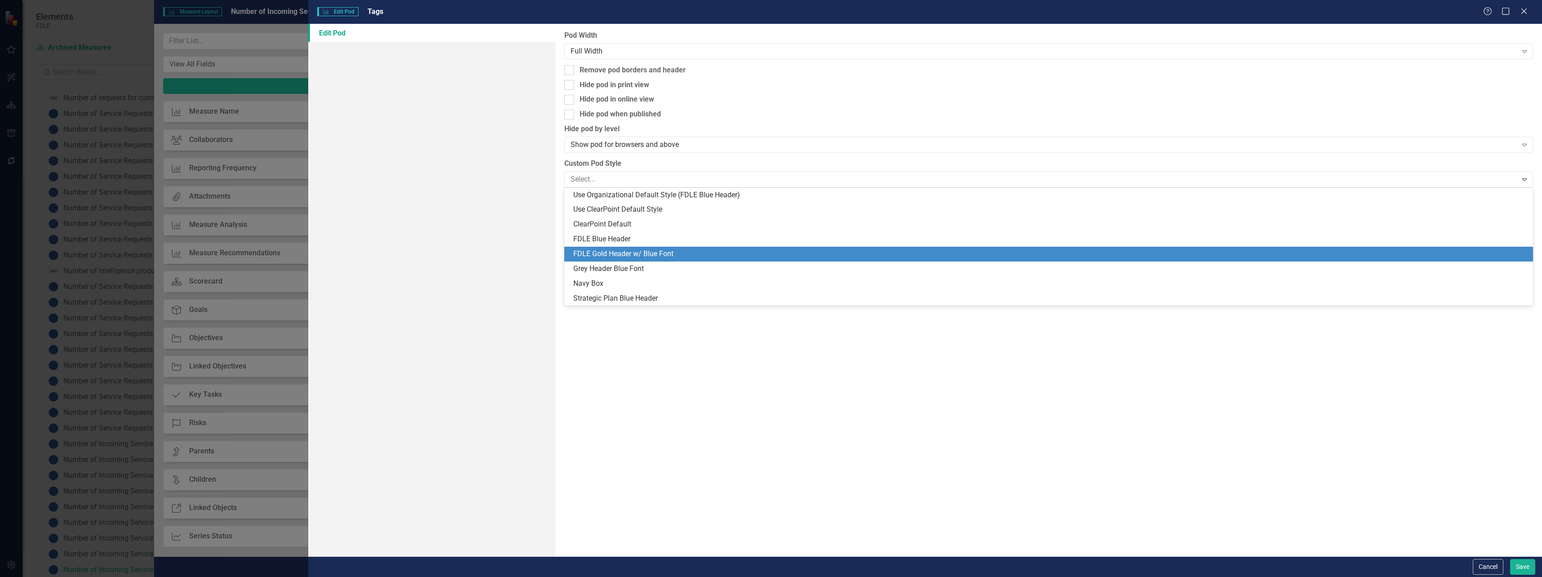
click at [705, 252] on div "FDLE Gold Header w/ Blue Font" at bounding box center [1050, 254] width 955 height 10
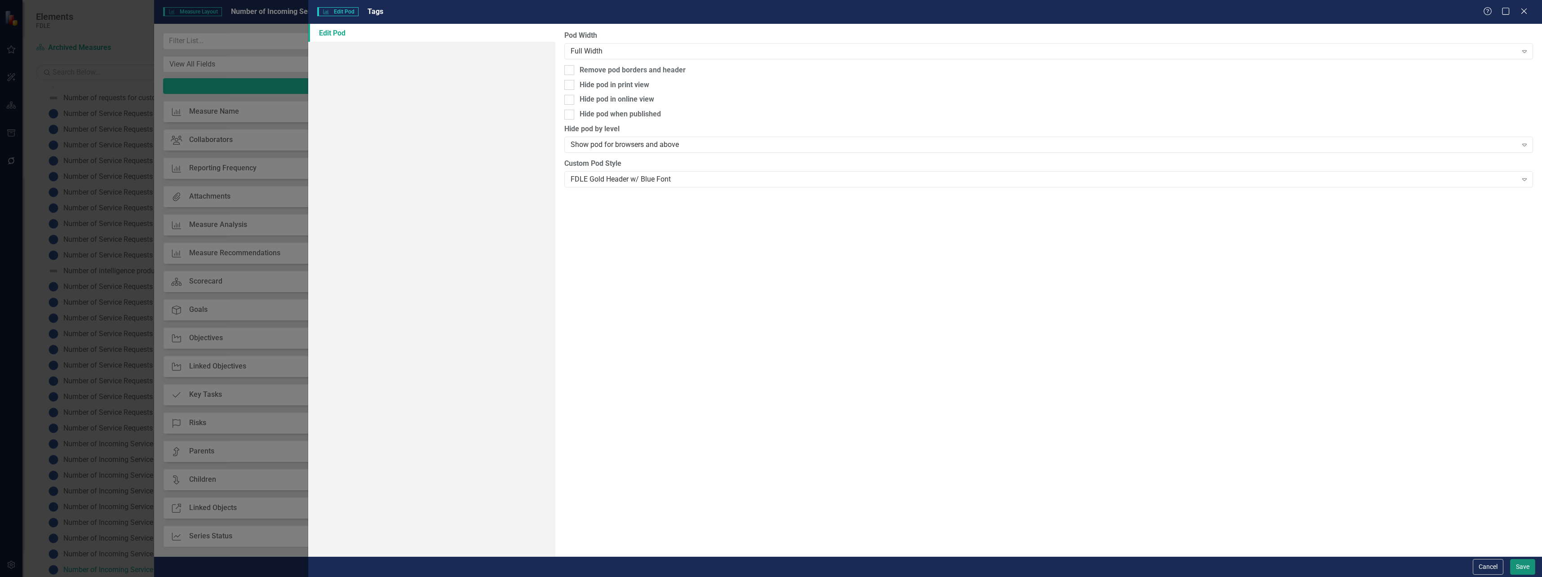
click at [1523, 562] on button "Save" at bounding box center [1523, 567] width 25 height 16
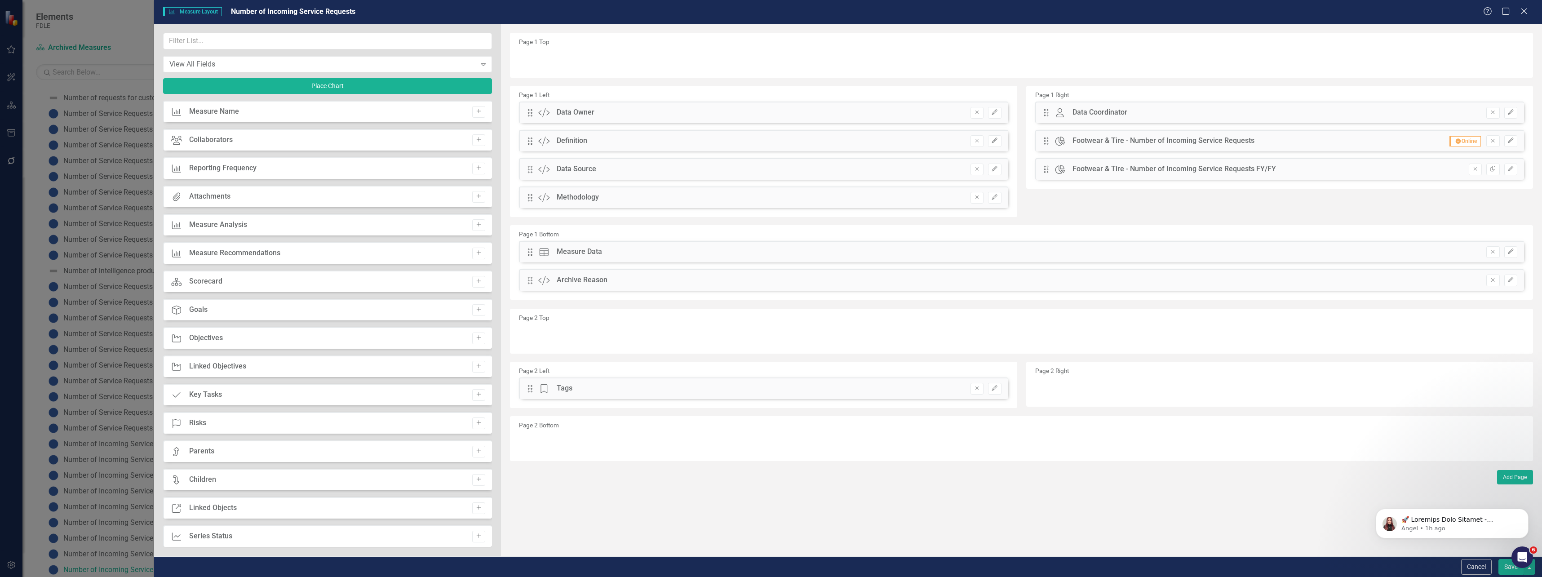
click at [1515, 572] on button "Save" at bounding box center [1511, 567] width 25 height 16
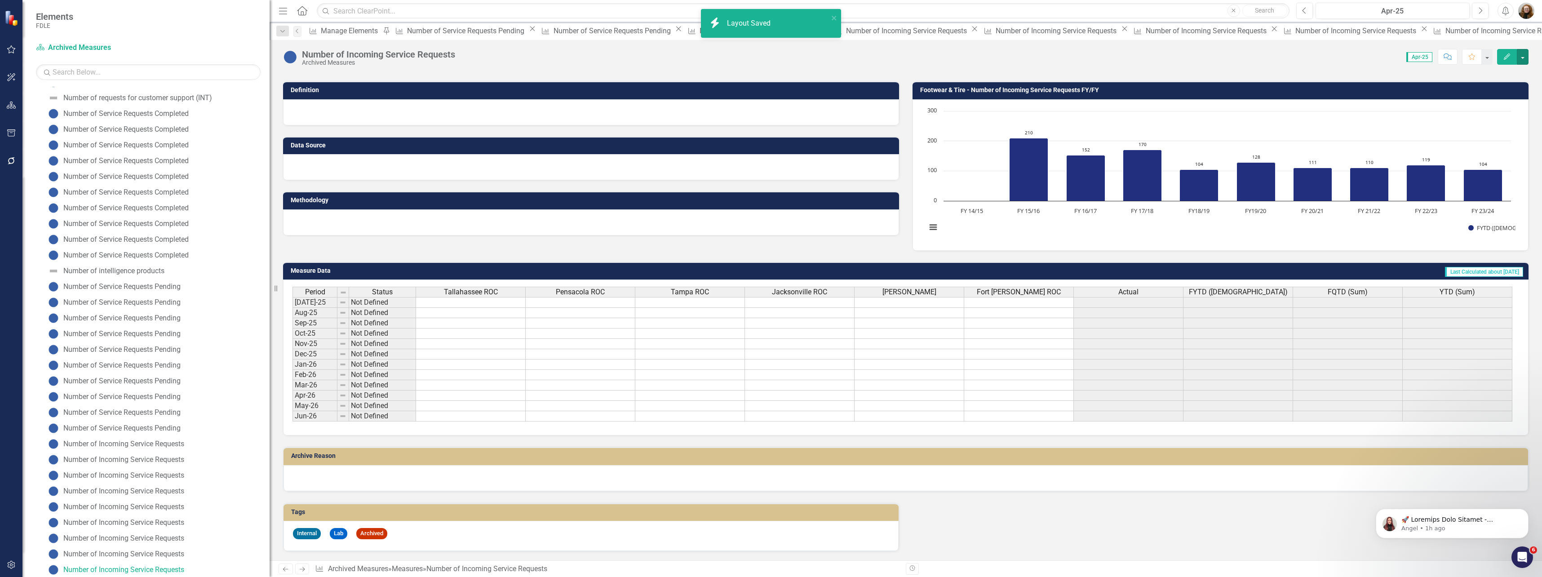
scroll to position [52, 0]
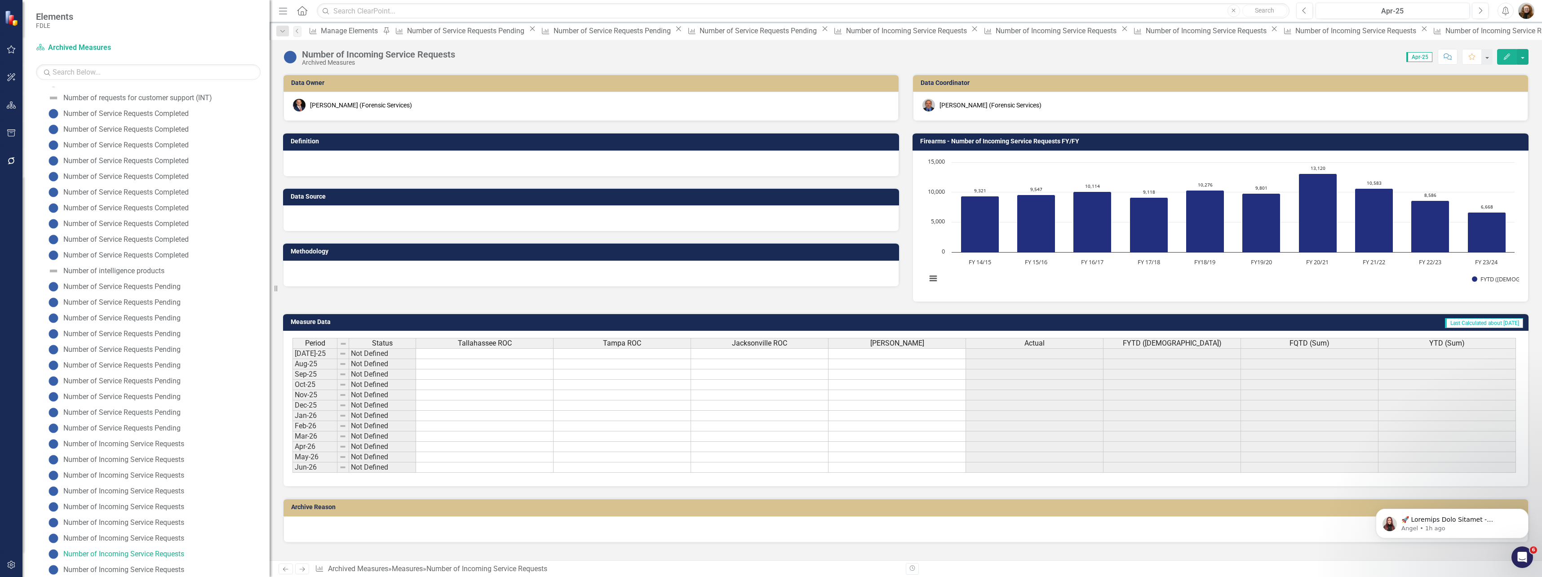
scroll to position [79, 0]
click at [1523, 57] on button "button" at bounding box center [1523, 57] width 12 height 16
click at [1484, 87] on link "Edit Report Edit Layout" at bounding box center [1485, 90] width 88 height 17
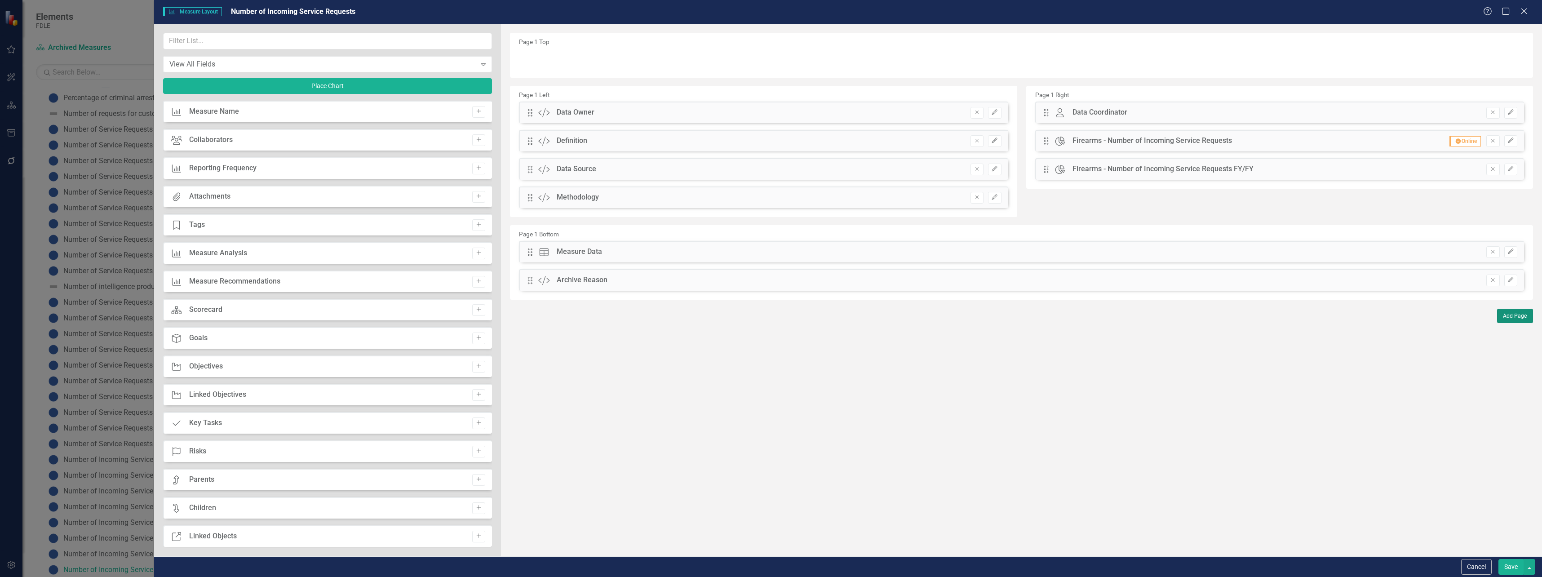
click at [1505, 311] on button "Add Page" at bounding box center [1516, 316] width 36 height 14
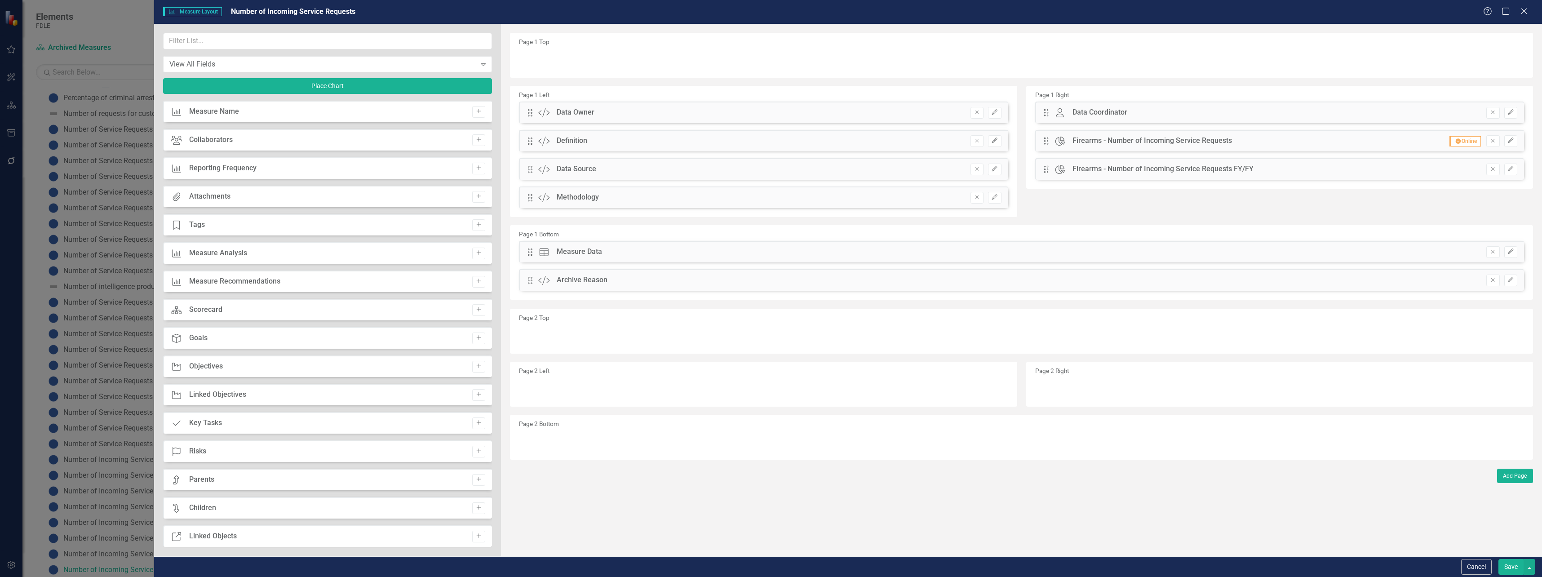
click at [201, 223] on div "Tags" at bounding box center [197, 225] width 16 height 10
drag, startPoint x: 476, startPoint y: 226, endPoint x: 541, endPoint y: 123, distance: 121.2
click at [477, 225] on icon "button" at bounding box center [479, 224] width 4 height 4
drag, startPoint x: 533, startPoint y: 61, endPoint x: 689, endPoint y: 396, distance: 370.4
click at [994, 390] on icon "button" at bounding box center [994, 388] width 5 height 5
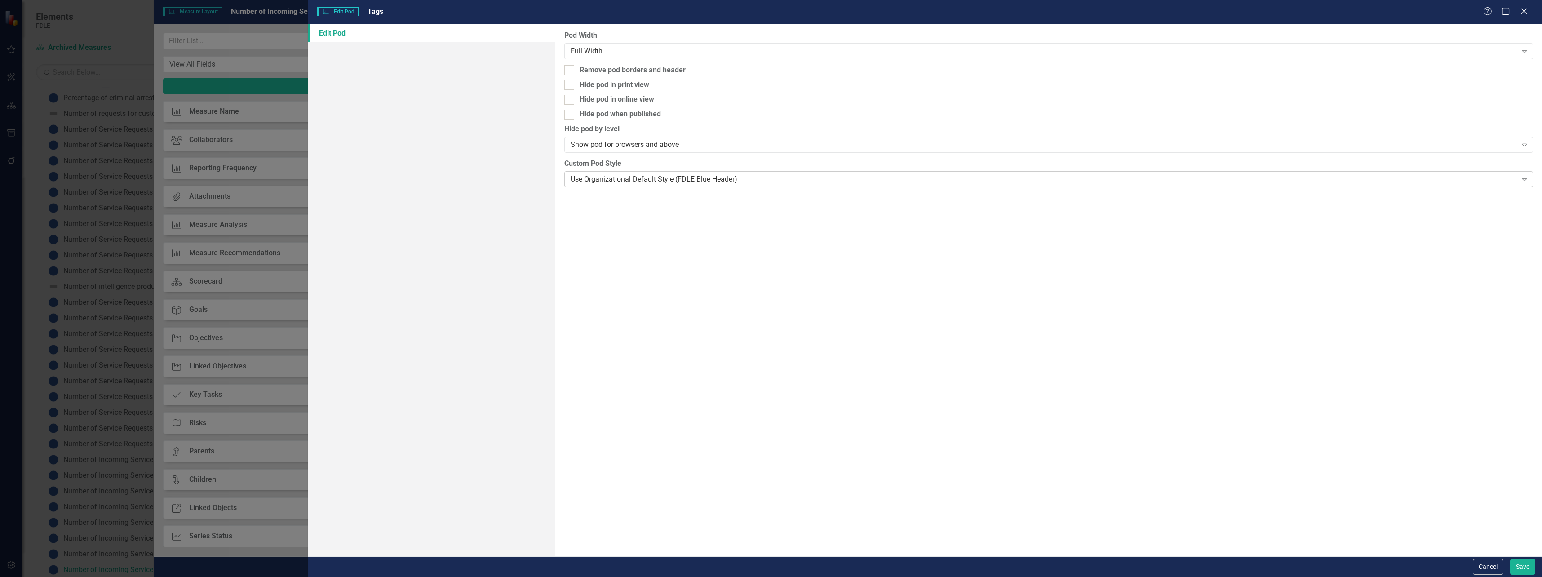
click at [638, 182] on div "Use Organizational Default Style (FDLE Blue Header)" at bounding box center [1044, 179] width 947 height 10
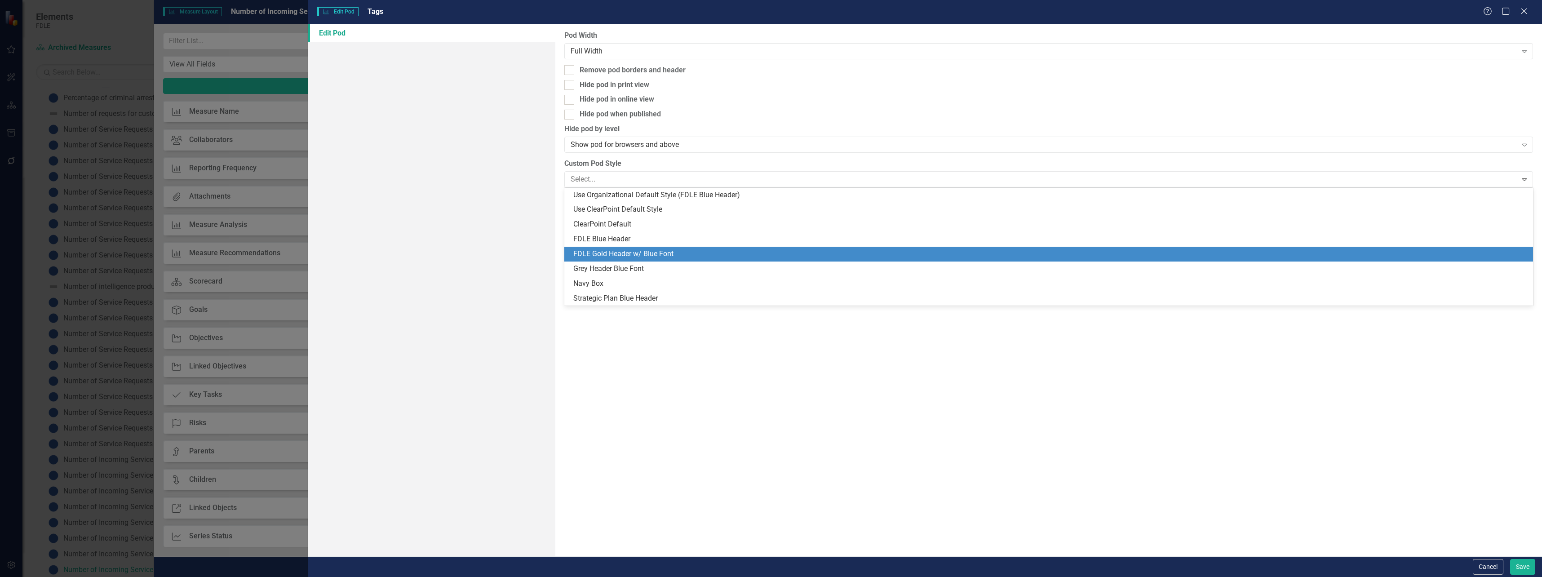
click at [619, 251] on div "FDLE Gold Header w/ Blue Font" at bounding box center [1050, 254] width 955 height 10
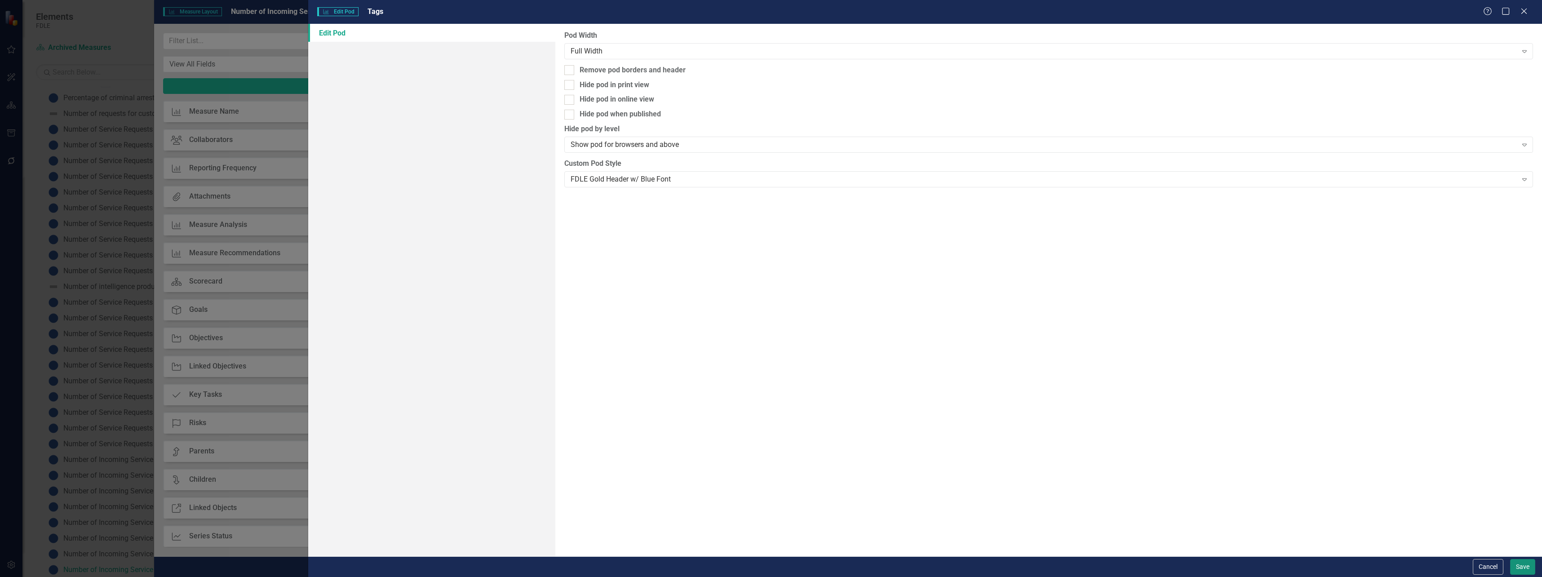
click at [1523, 561] on button "Save" at bounding box center [1523, 567] width 25 height 16
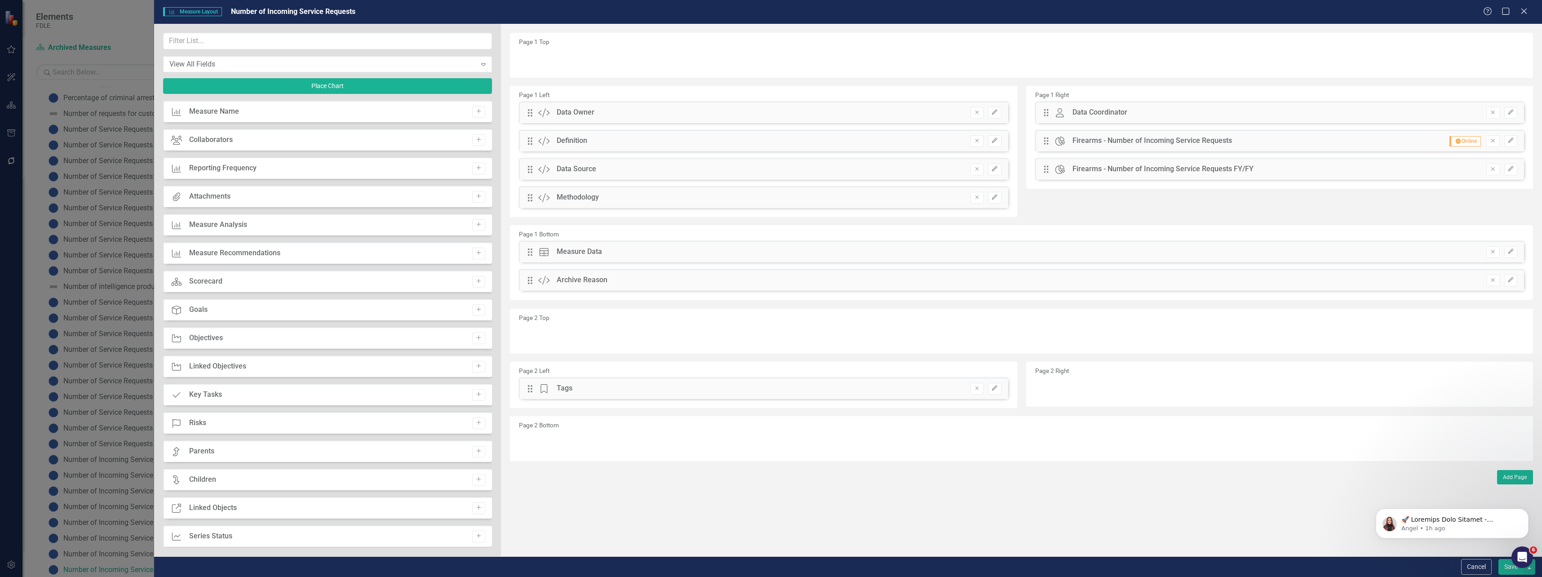
click at [1506, 569] on button "Save" at bounding box center [1511, 567] width 25 height 16
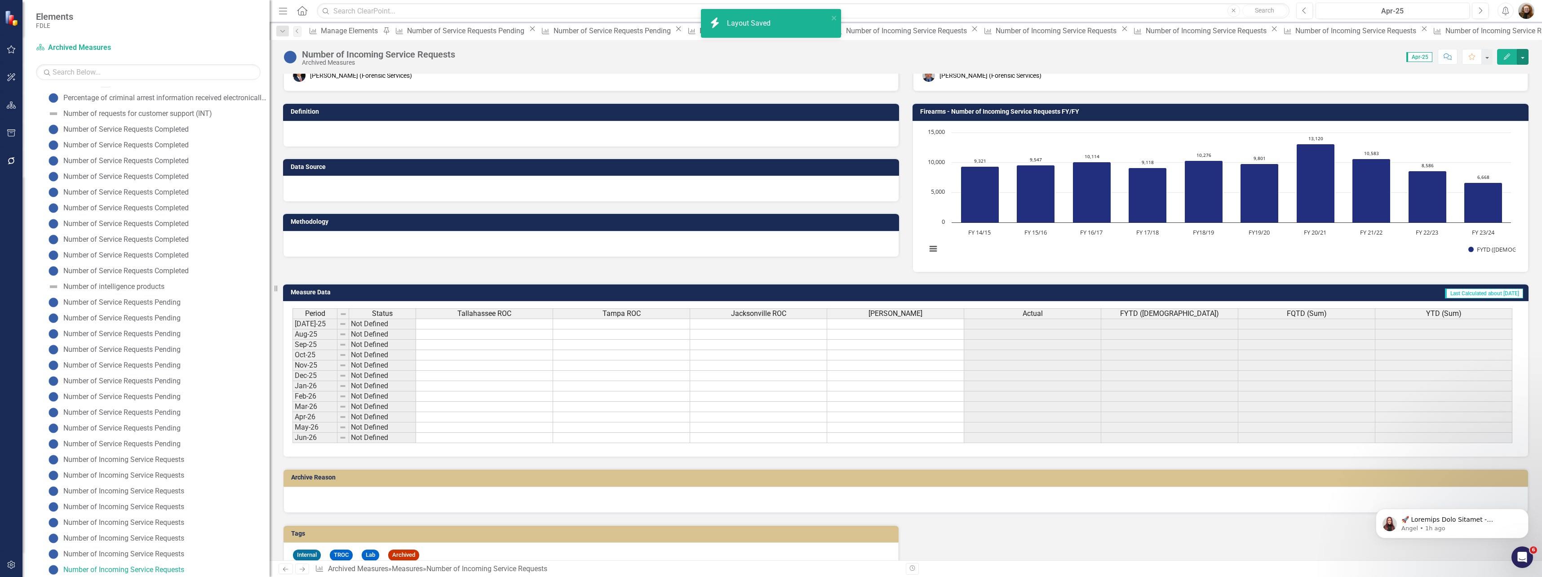
scroll to position [52, 0]
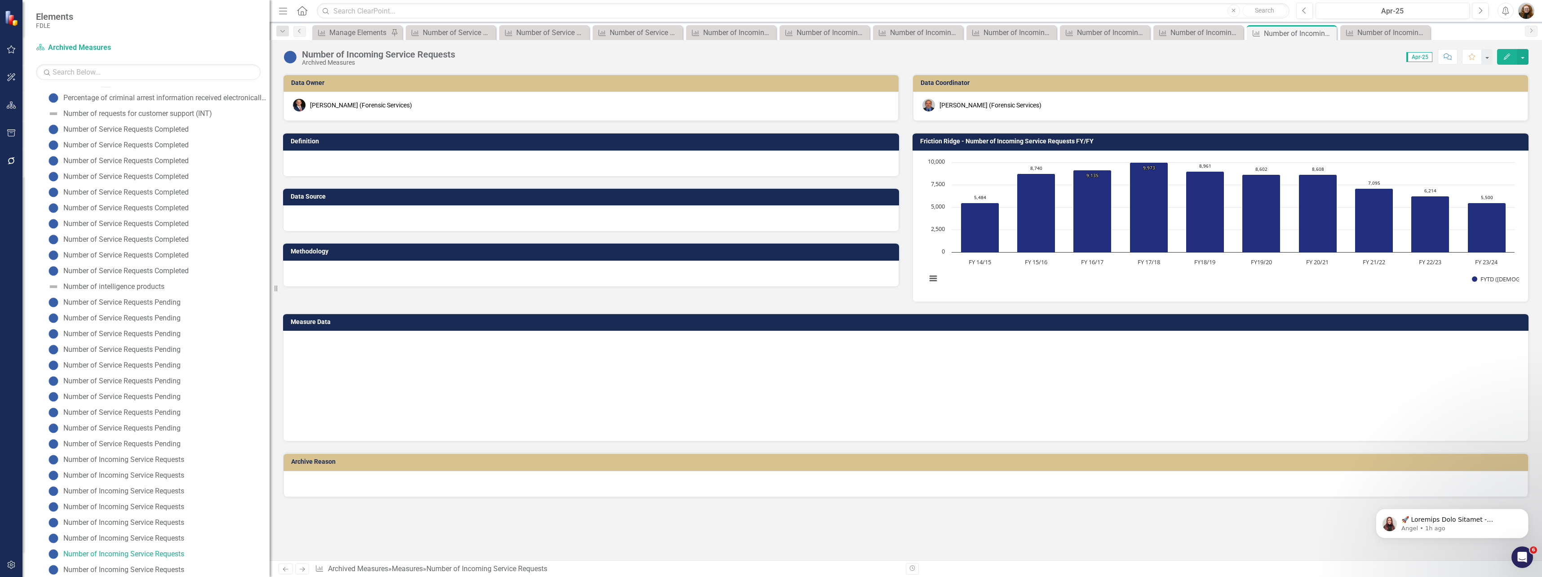
scroll to position [63, 0]
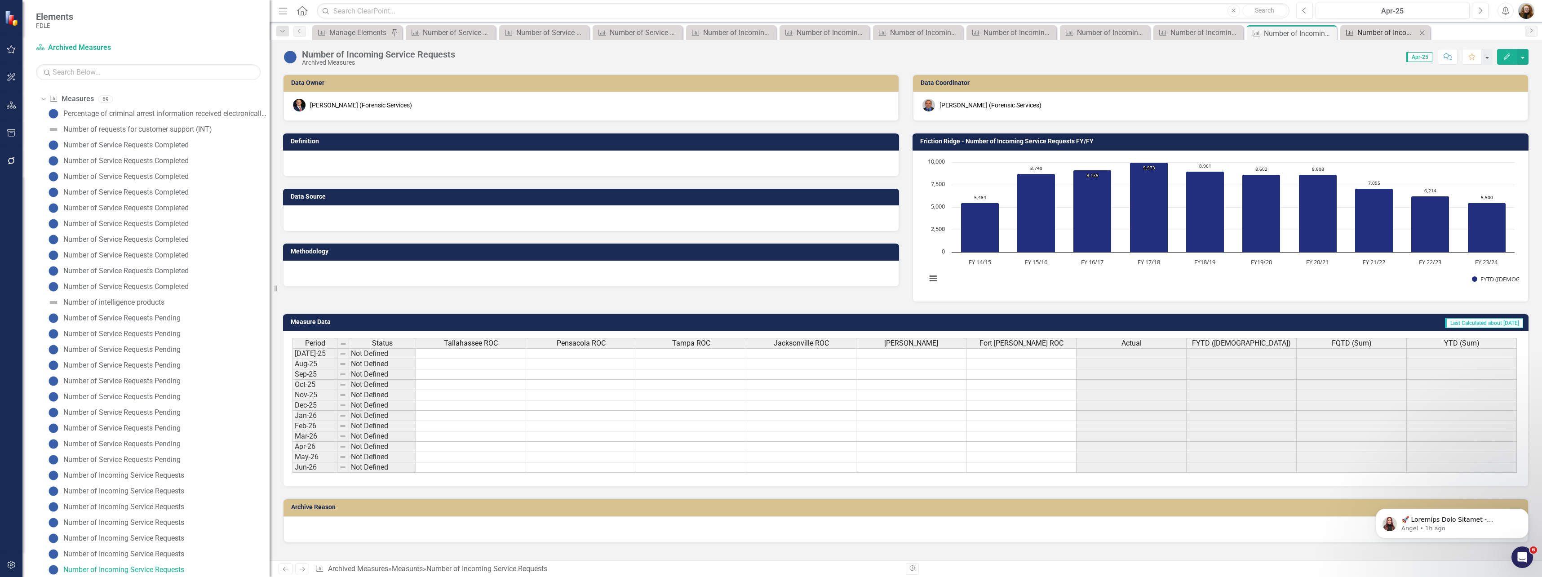
click at [1392, 35] on div "Number of Incoming Service Requests" at bounding box center [1387, 32] width 59 height 11
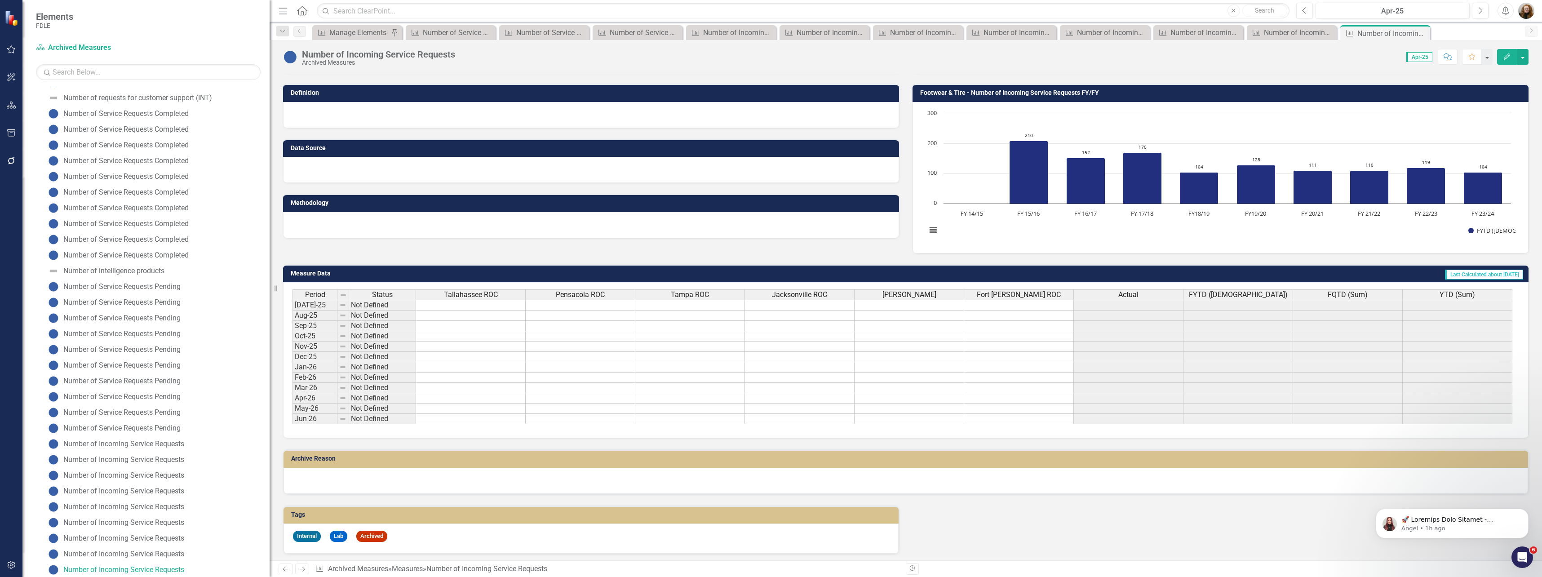
scroll to position [52, 0]
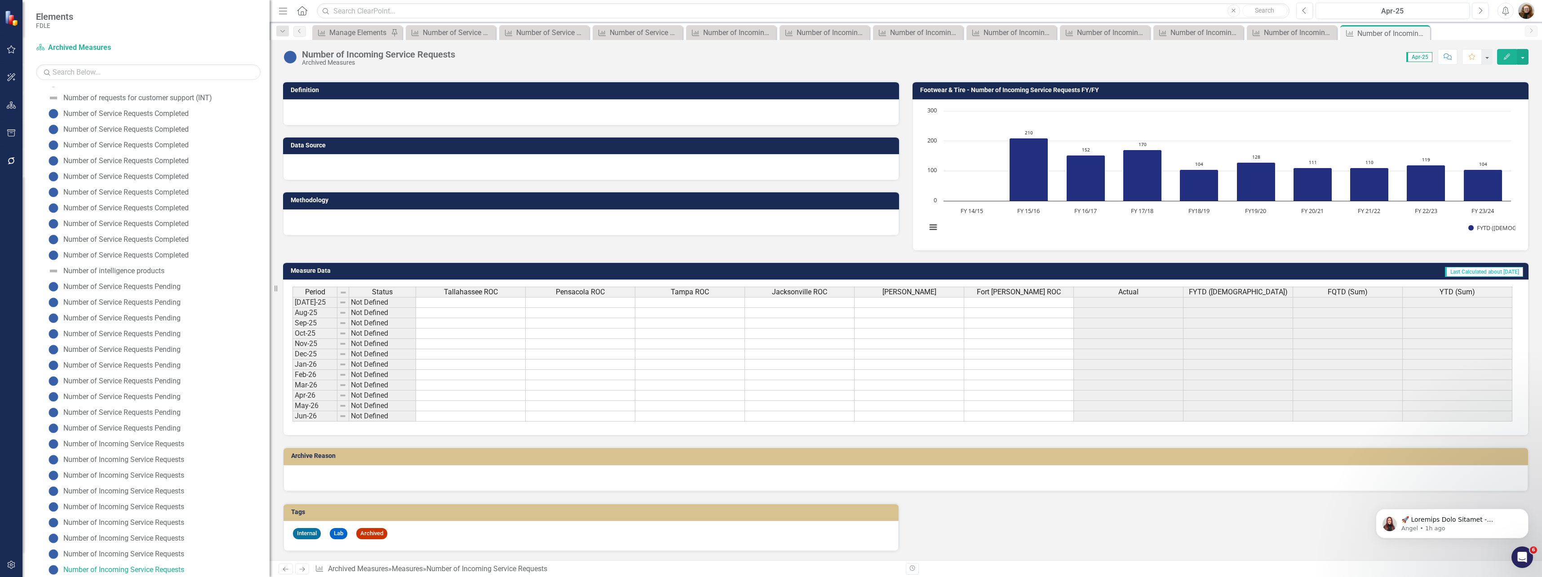
click at [0, 0] on icon "Close" at bounding box center [0, 0] width 0 height 0
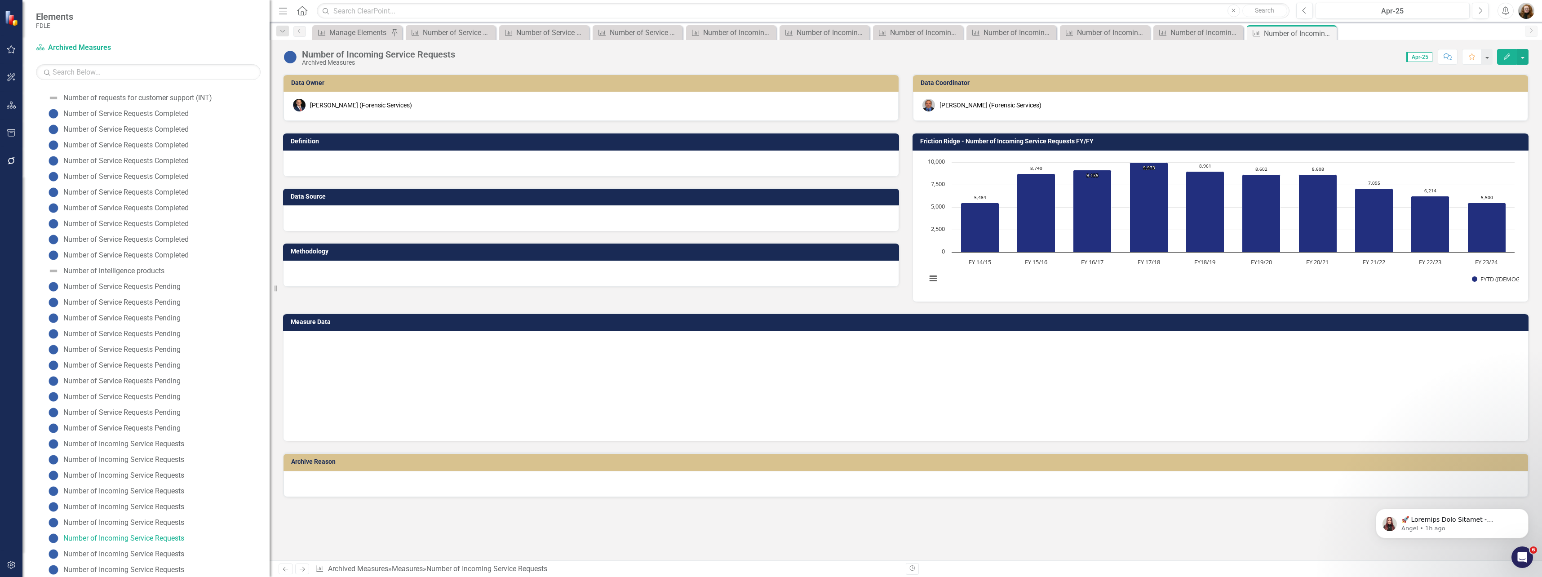
scroll to position [63, 0]
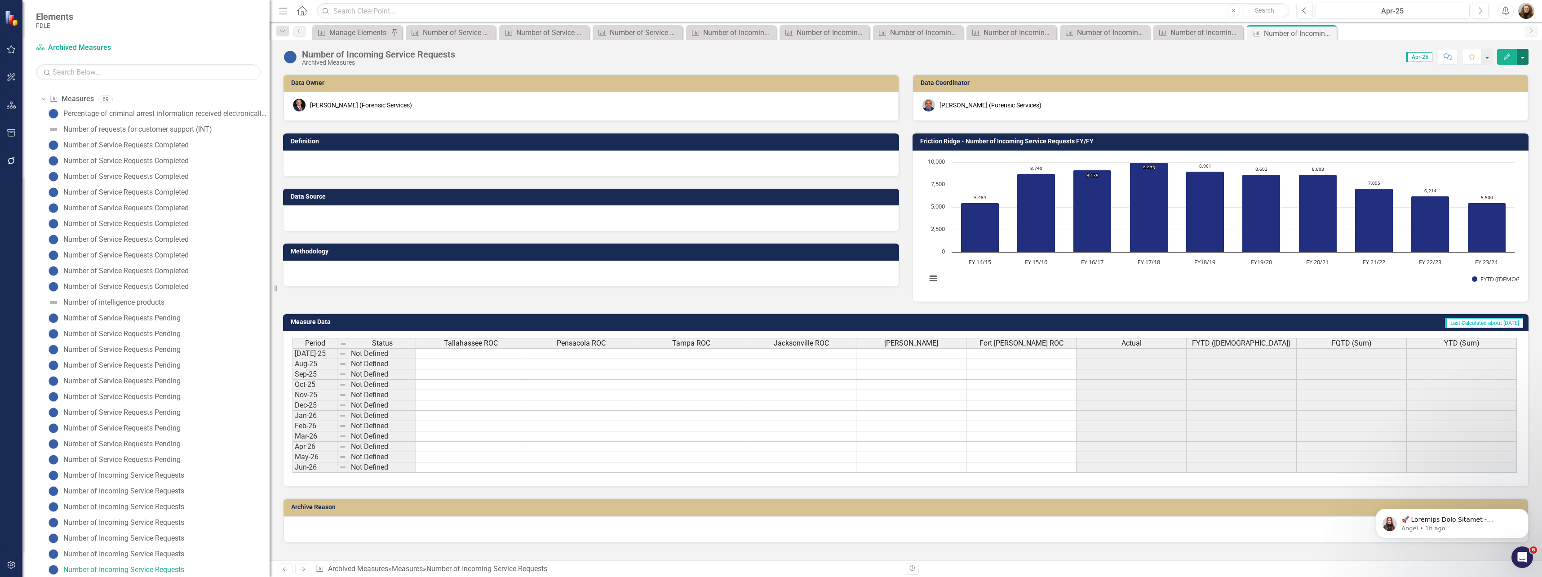
click at [1521, 58] on button "button" at bounding box center [1523, 57] width 12 height 16
click at [1497, 88] on link "Edit Report Edit Layout" at bounding box center [1485, 90] width 88 height 17
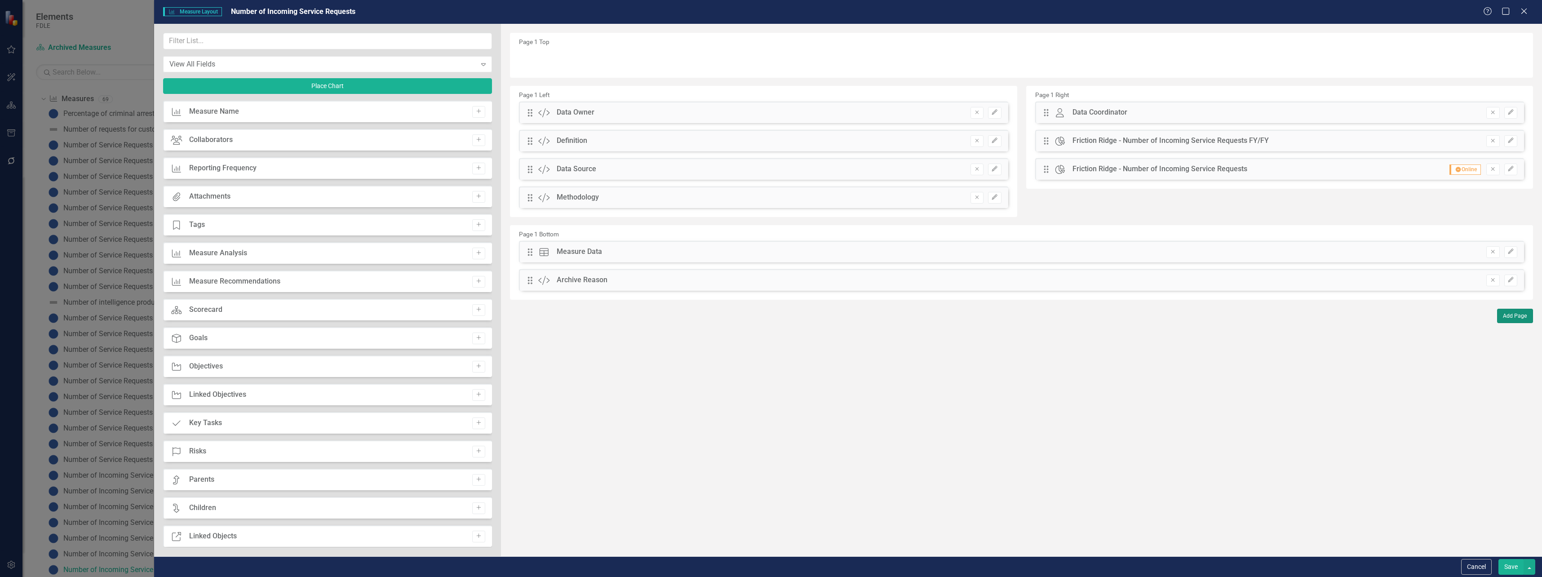
click at [1513, 314] on button "Add Page" at bounding box center [1516, 316] width 36 height 14
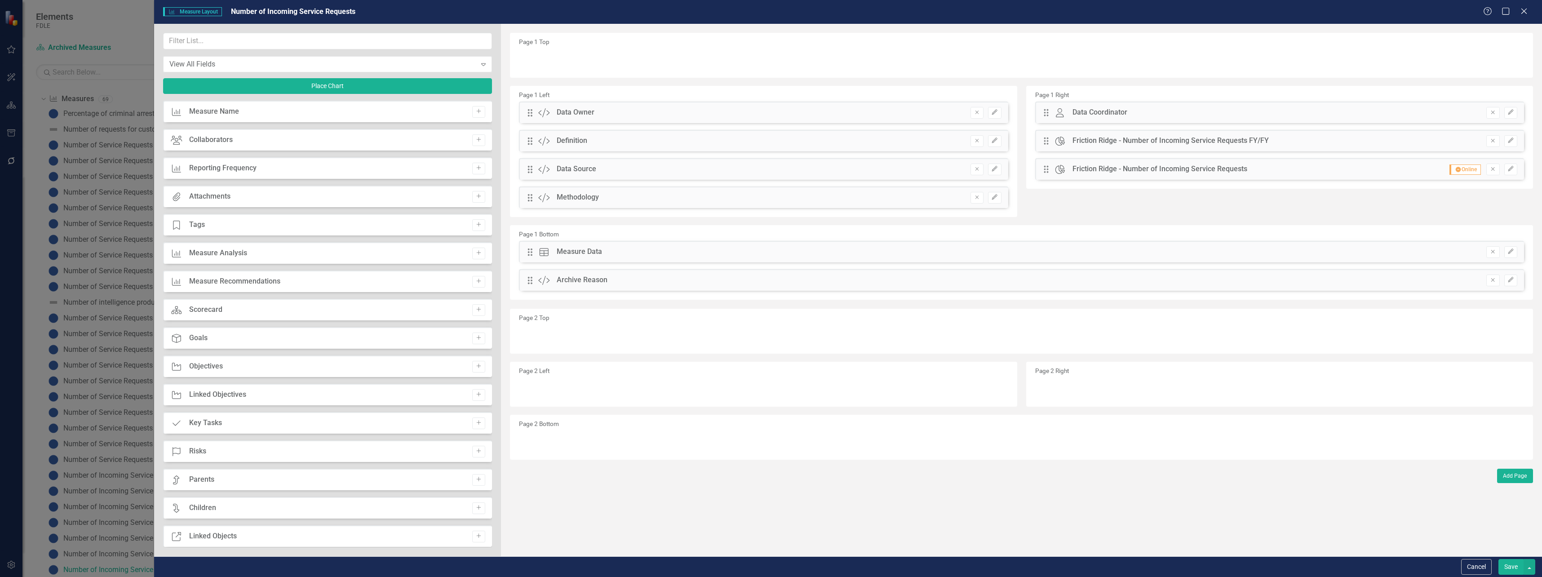
drag, startPoint x: 475, startPoint y: 224, endPoint x: 519, endPoint y: 165, distance: 73.5
click at [476, 224] on icon "Add" at bounding box center [479, 224] width 7 height 5
click at [1513, 61] on icon "Edit" at bounding box center [1511, 59] width 7 height 5
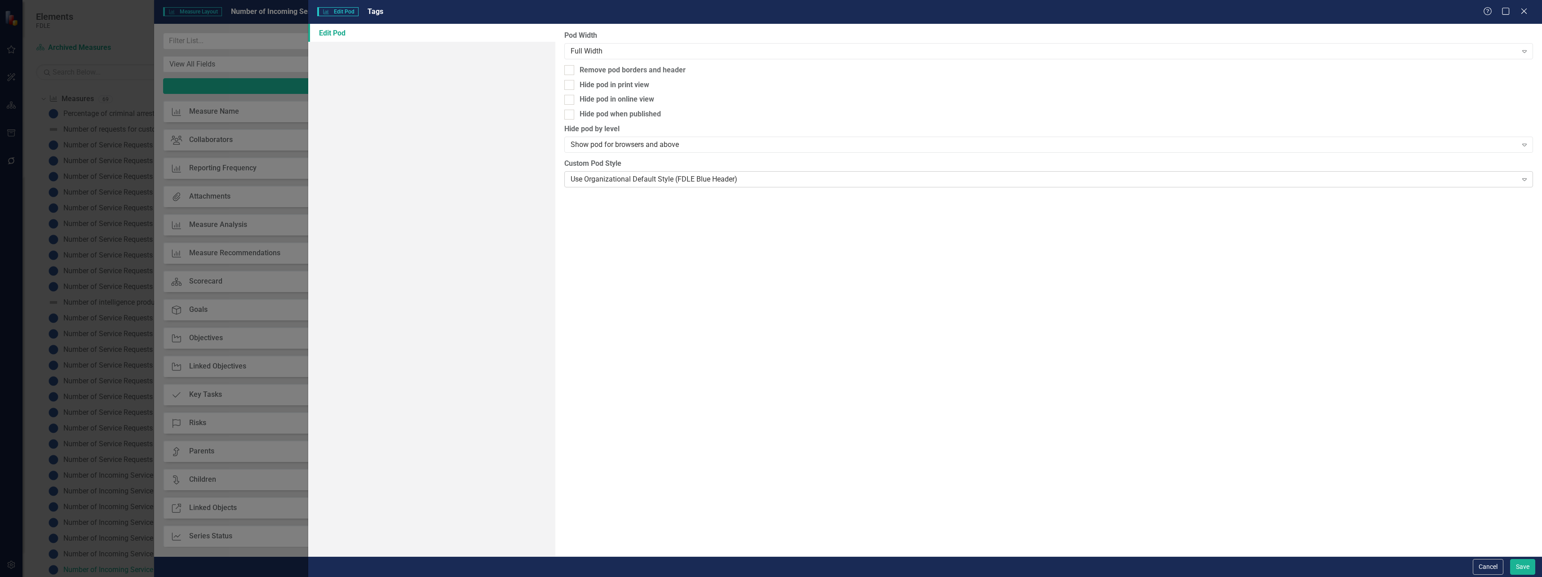
click at [1341, 182] on div "Use Organizational Default Style (FDLE Blue Header)" at bounding box center [1044, 179] width 947 height 10
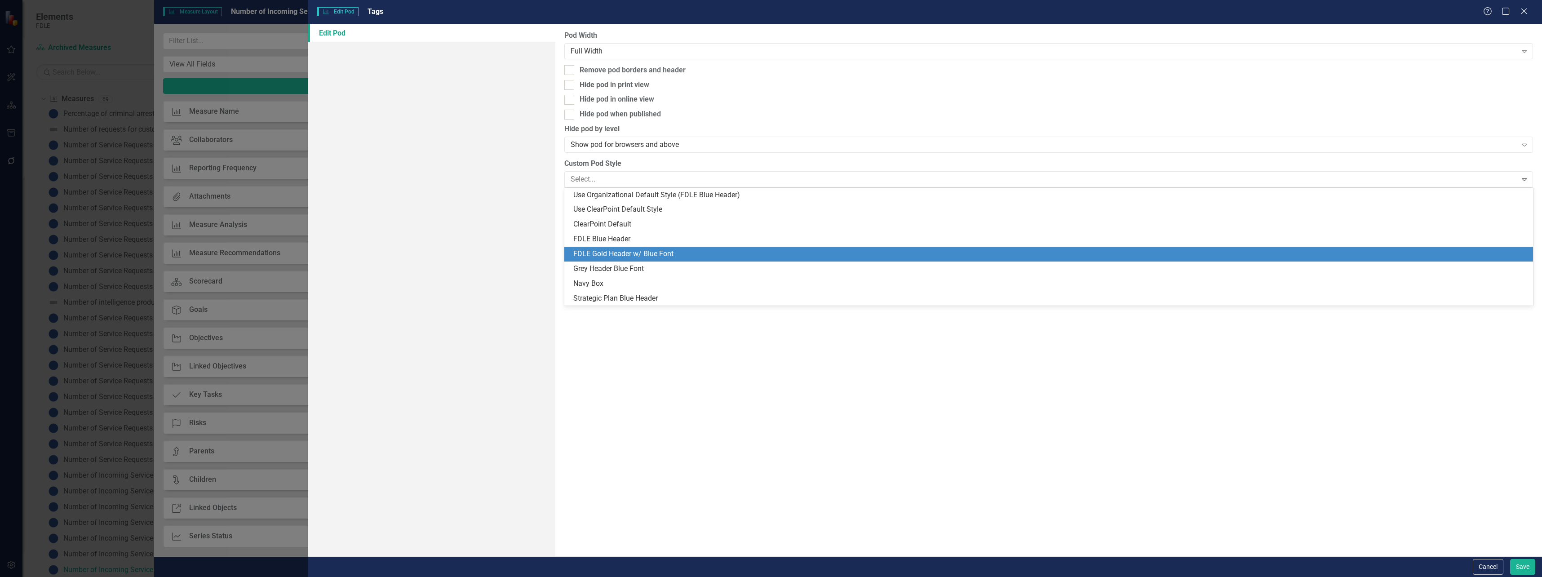
click at [1316, 254] on div "FDLE Gold Header w/ Blue Font" at bounding box center [1050, 254] width 955 height 10
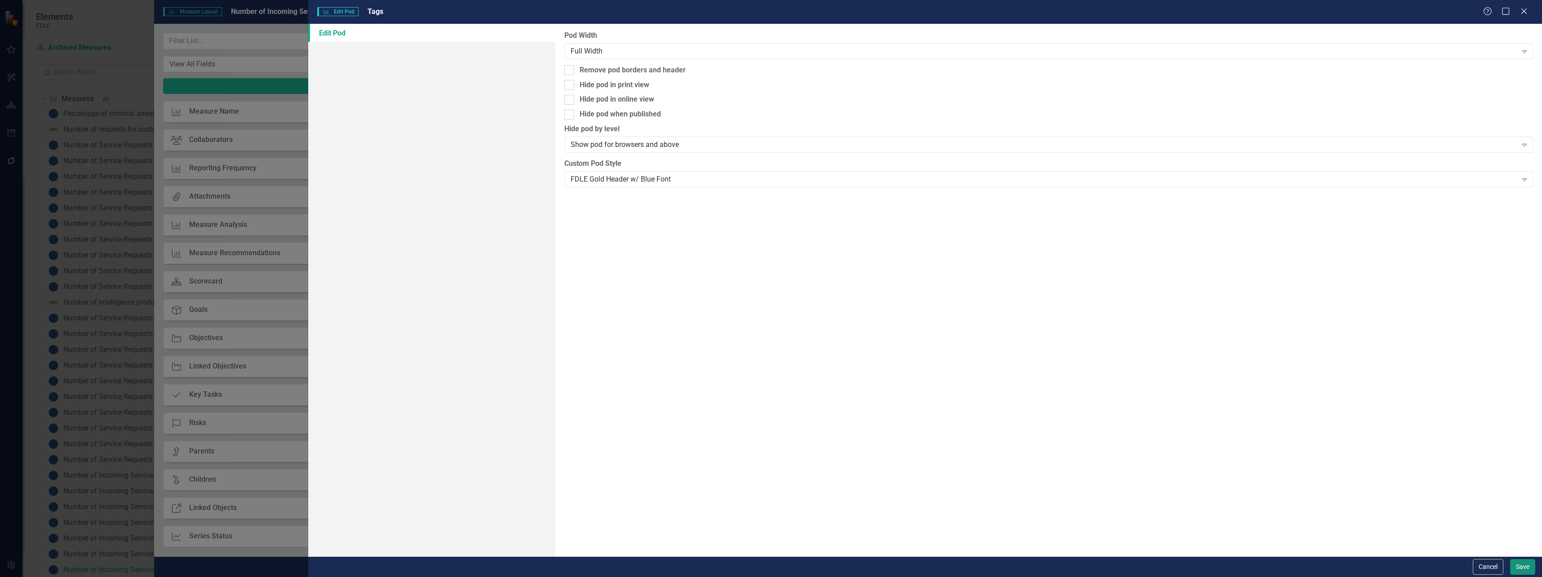
click at [1519, 571] on button "Save" at bounding box center [1523, 567] width 25 height 16
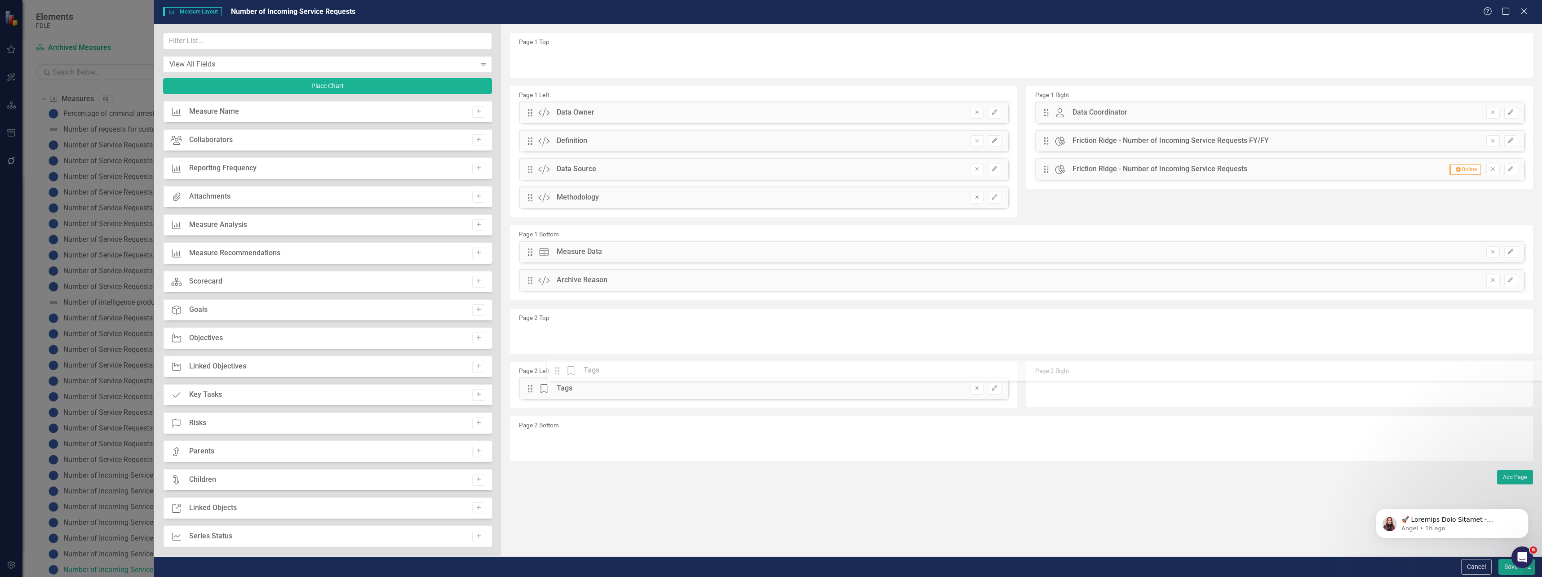
drag, startPoint x: 529, startPoint y: 61, endPoint x: 563, endPoint y: 372, distance: 312.8
click at [1505, 569] on button "Save" at bounding box center [1511, 567] width 25 height 16
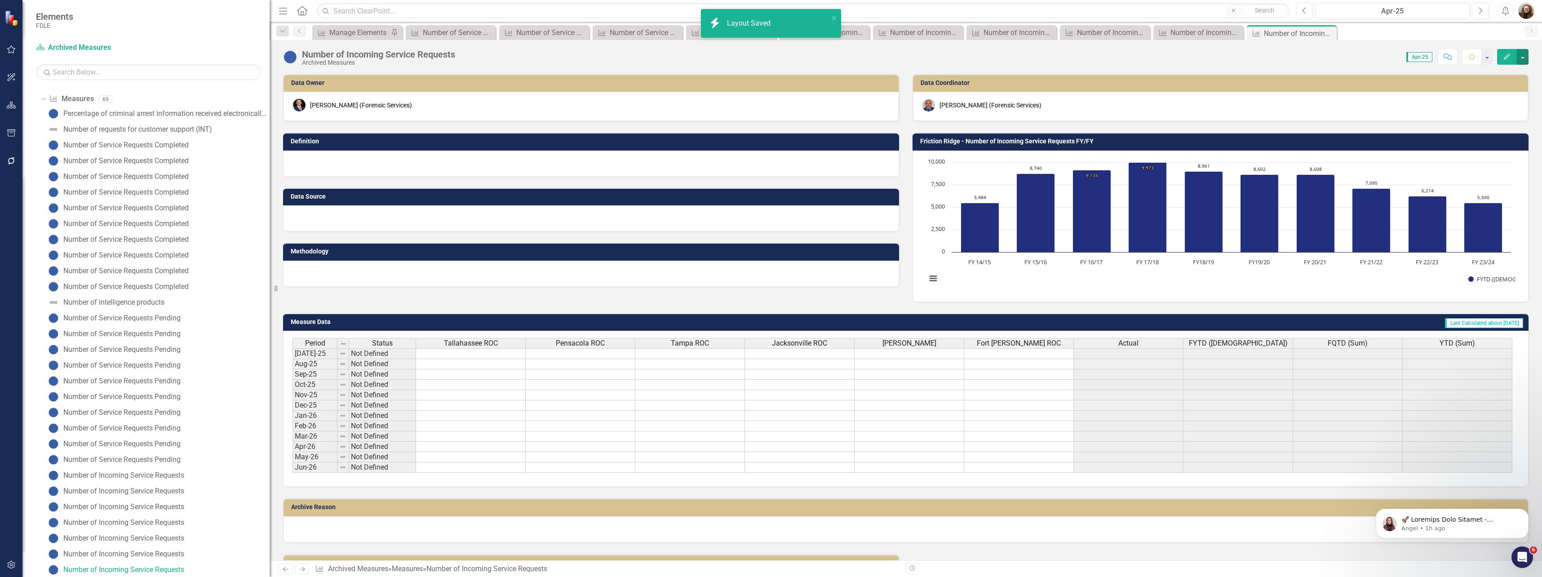
scroll to position [52, 0]
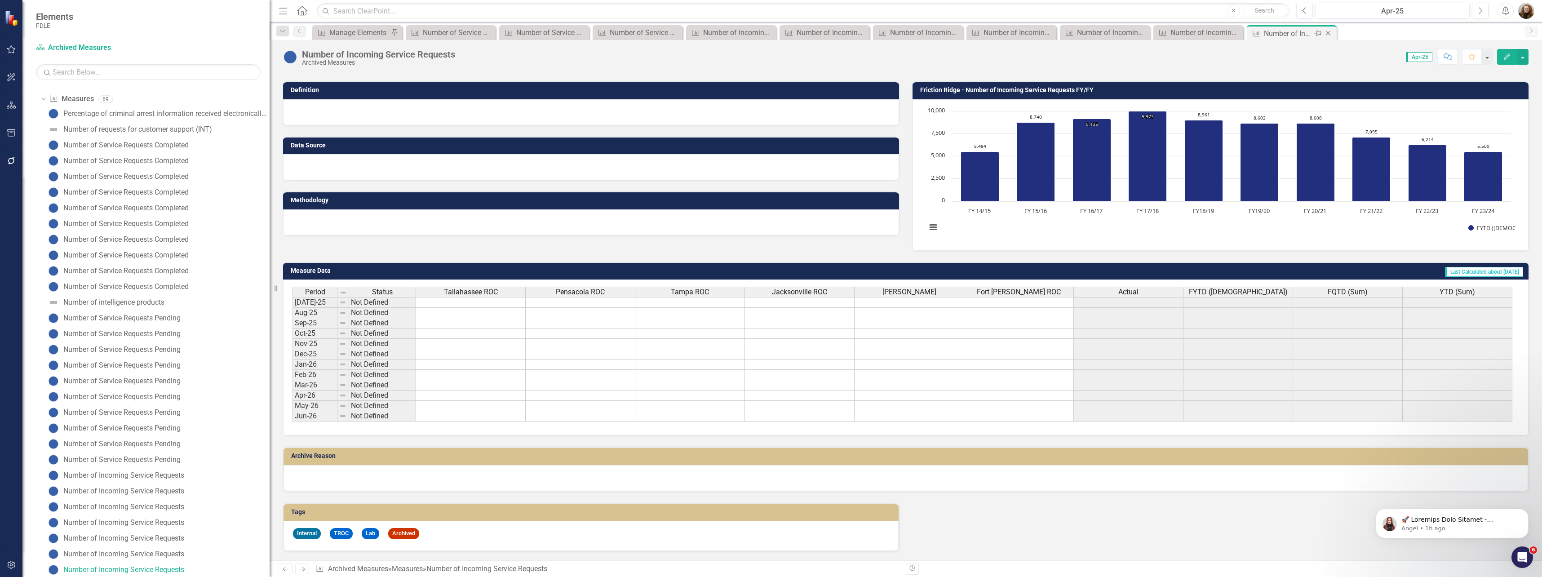
click at [1329, 34] on icon at bounding box center [1328, 33] width 5 height 5
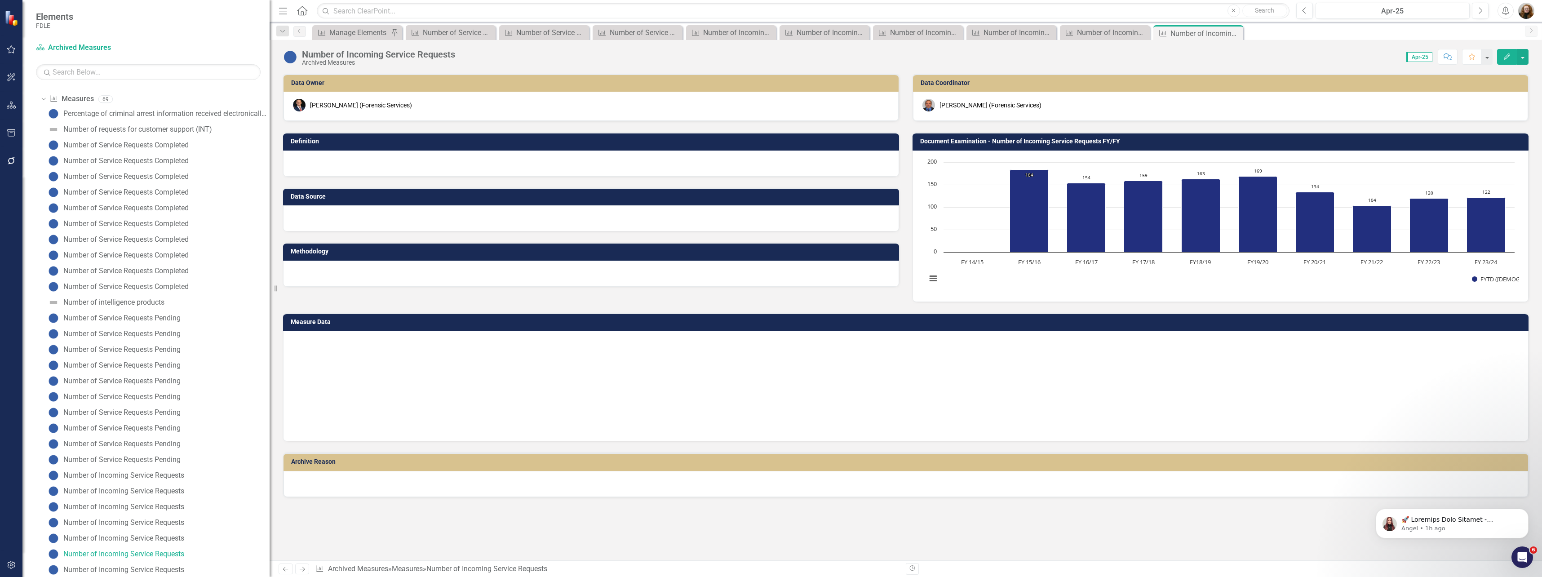
scroll to position [47, 0]
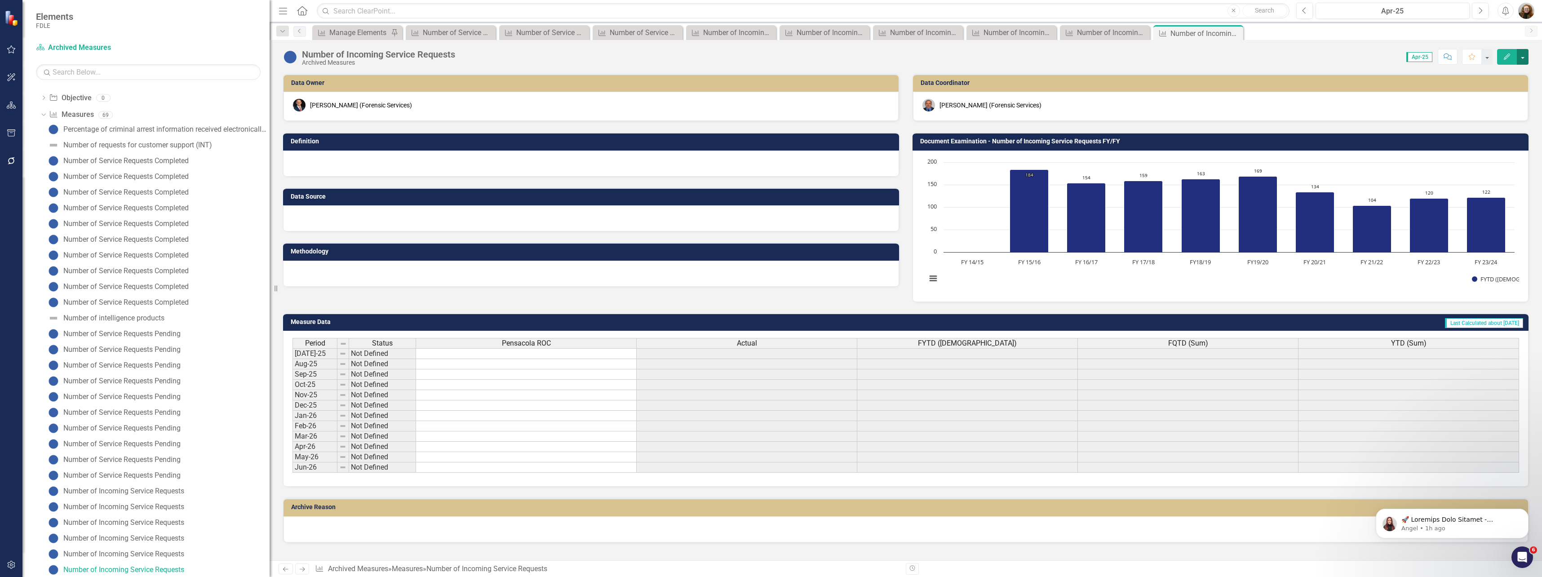
click at [1520, 56] on button "button" at bounding box center [1523, 57] width 12 height 16
click at [1493, 85] on link "Edit Report Edit Layout" at bounding box center [1485, 90] width 88 height 17
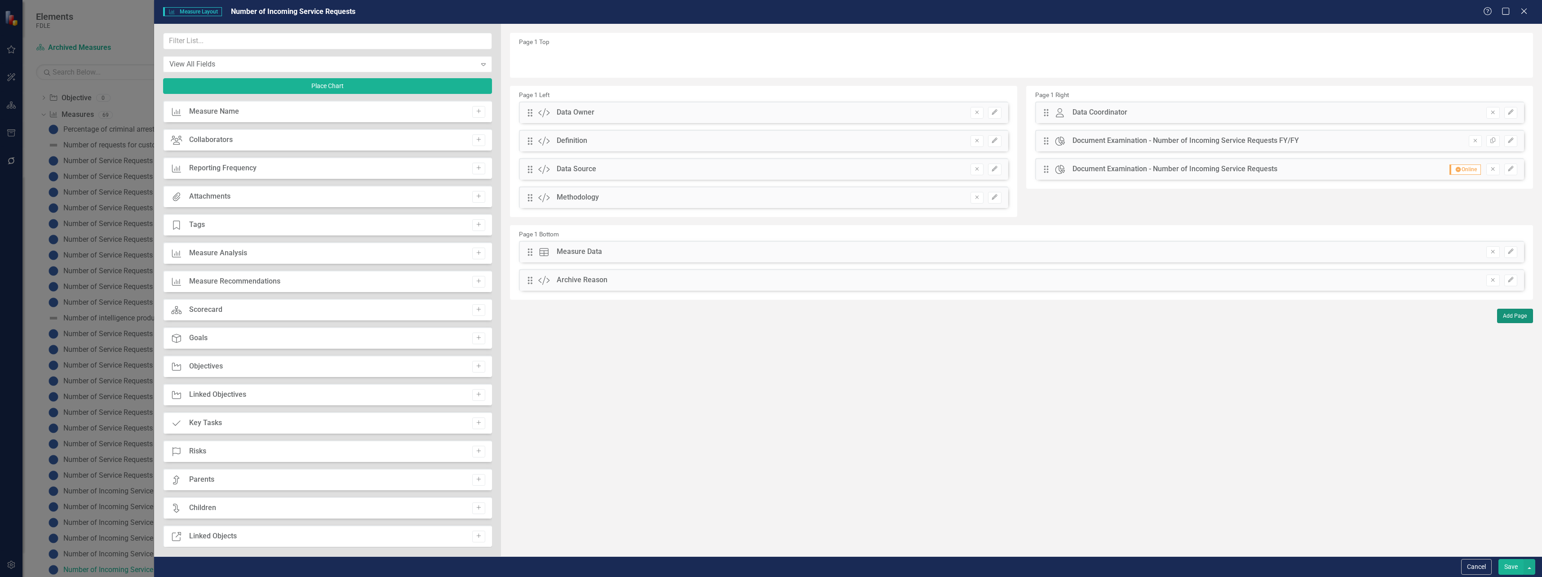
click at [1511, 314] on button "Add Page" at bounding box center [1516, 316] width 36 height 14
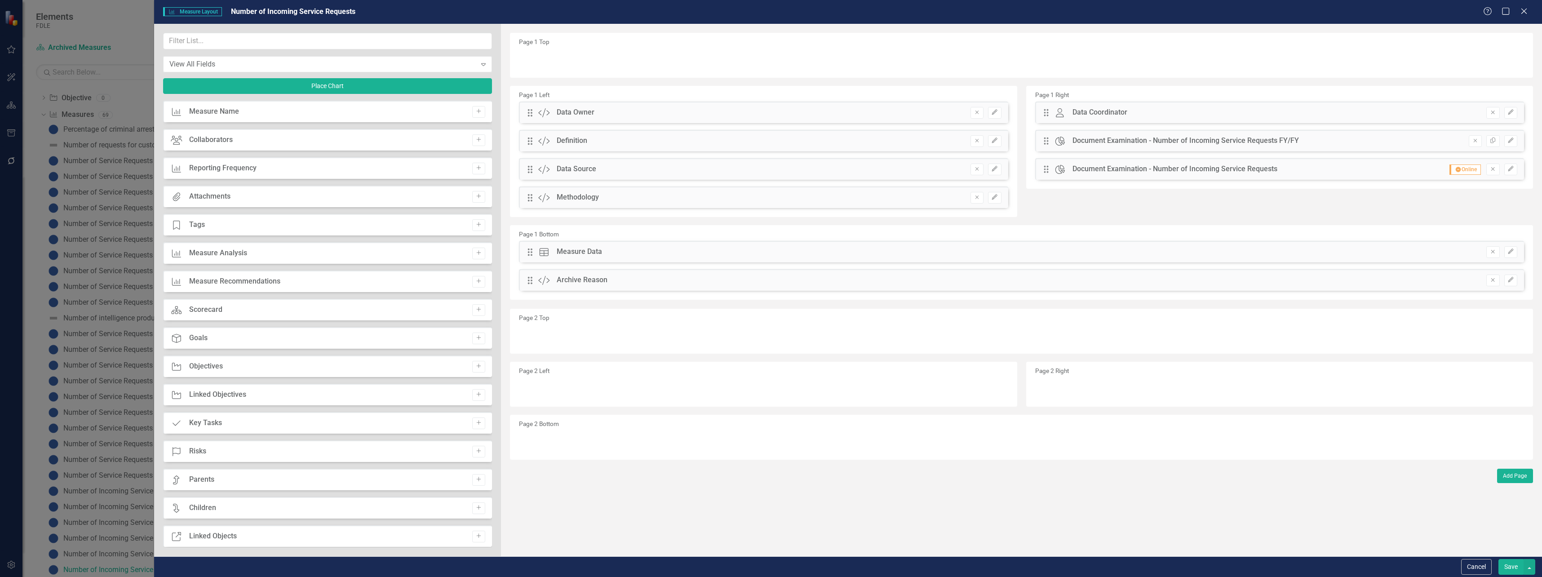
drag, startPoint x: 474, startPoint y: 222, endPoint x: 481, endPoint y: 212, distance: 13.0
click at [476, 222] on icon "Add" at bounding box center [479, 224] width 7 height 5
drag, startPoint x: 529, startPoint y: 60, endPoint x: 569, endPoint y: 382, distance: 323.8
click at [998, 392] on button "Edit" at bounding box center [994, 389] width 13 height 12
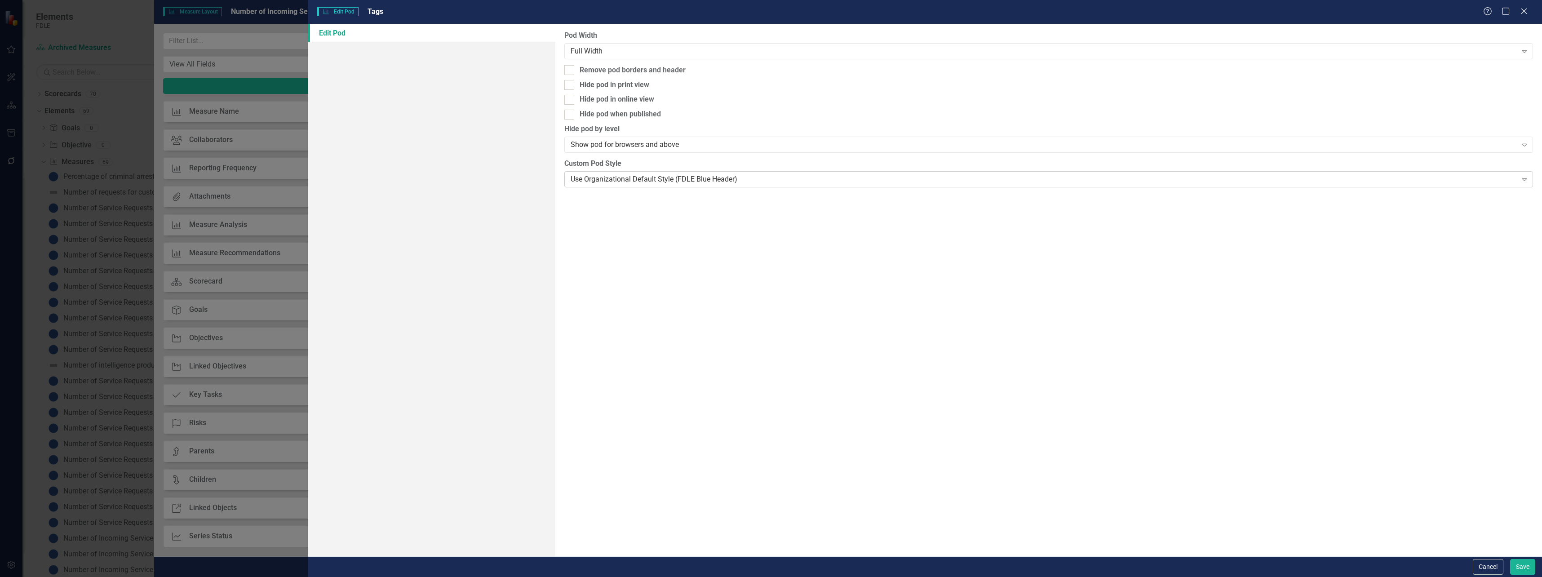
scroll to position [47, 0]
click at [667, 180] on div "Use Organizational Default Style (FDLE Blue Header)" at bounding box center [1044, 179] width 947 height 10
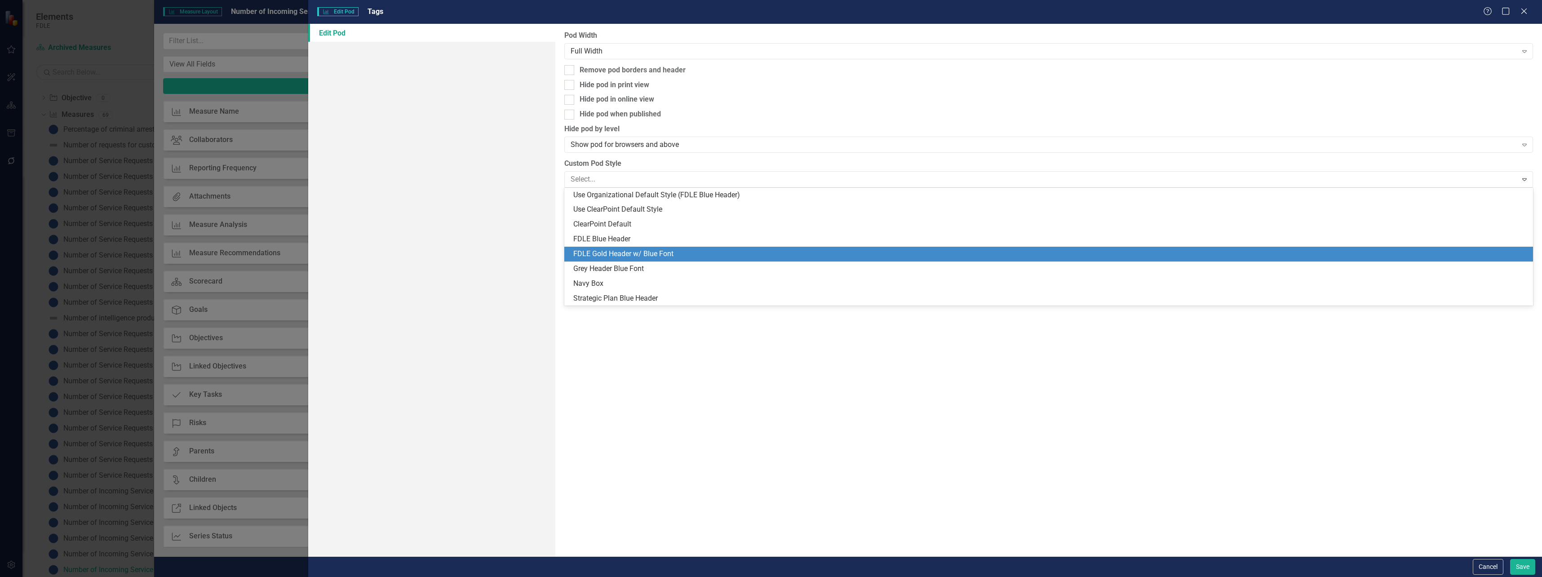
click at [650, 252] on div "FDLE Gold Header w/ Blue Font" at bounding box center [1050, 254] width 955 height 10
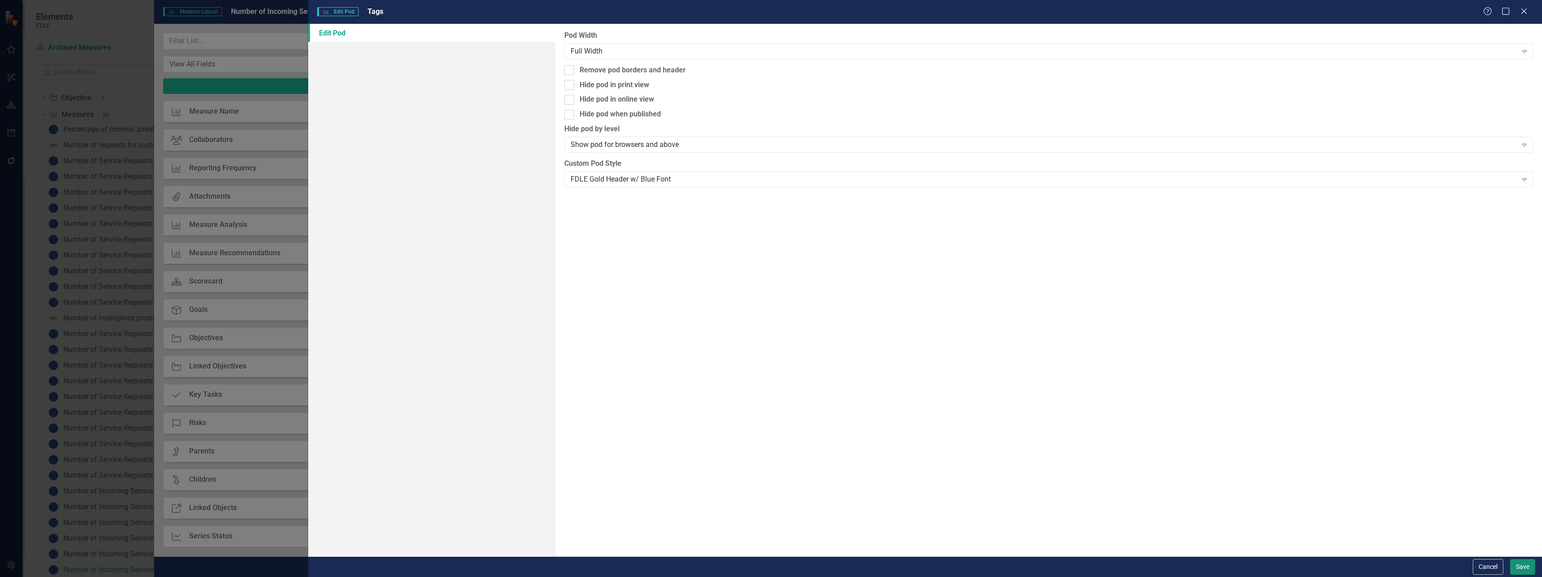
click at [1513, 566] on button "Save" at bounding box center [1523, 567] width 25 height 16
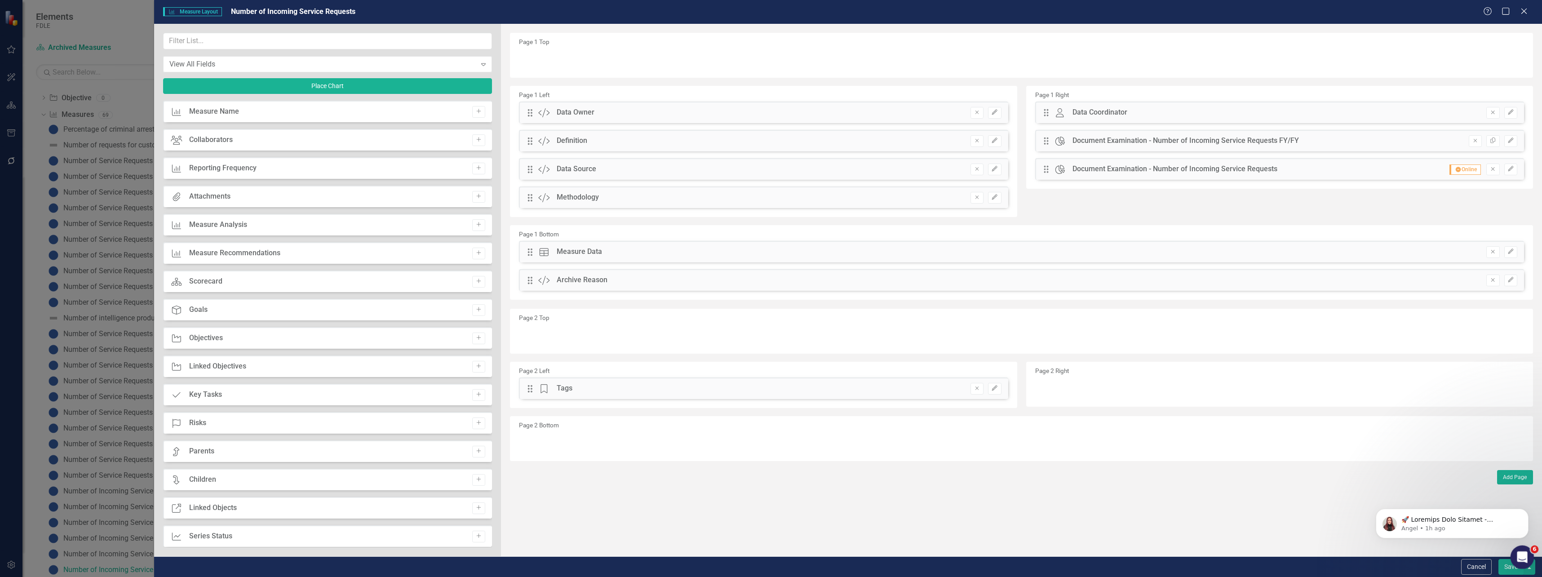
click at [1511, 569] on body "Elements FDLE Scorecard Archived Measures Search Dropdown Scorecards 70 Dropdow…" at bounding box center [771, 288] width 1542 height 577
click at [1506, 571] on button "Save" at bounding box center [1511, 567] width 25 height 16
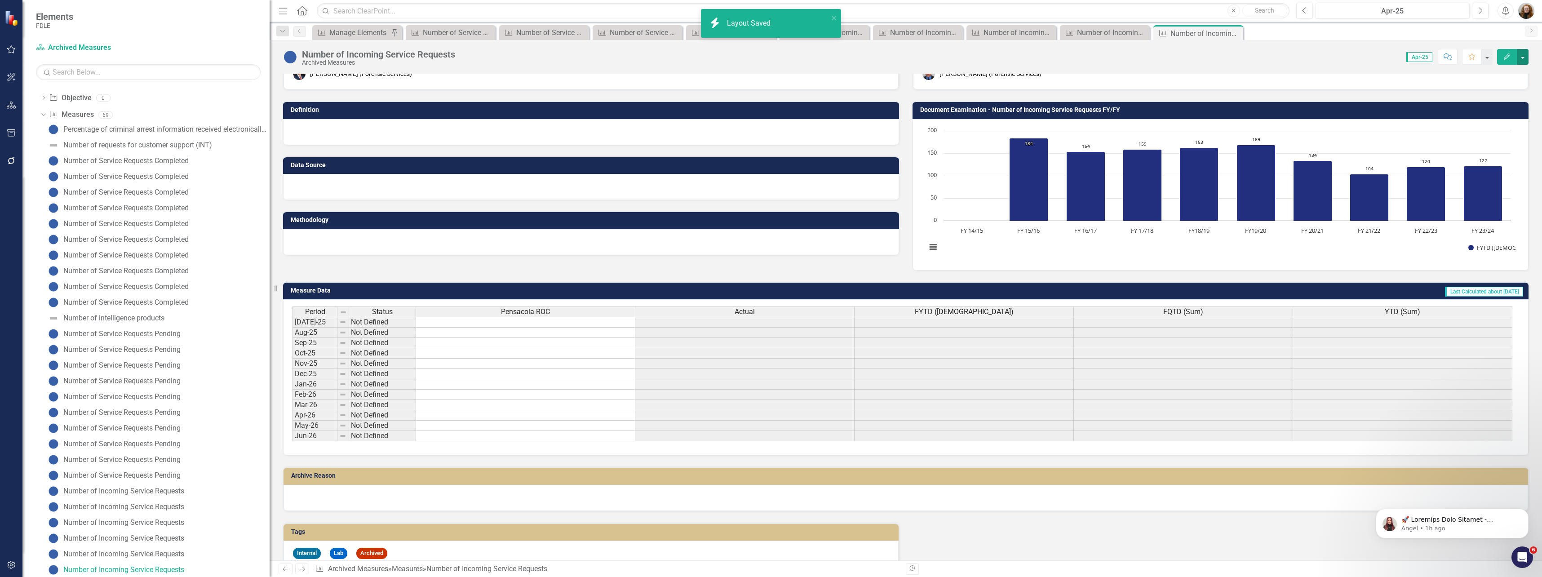
scroll to position [52, 0]
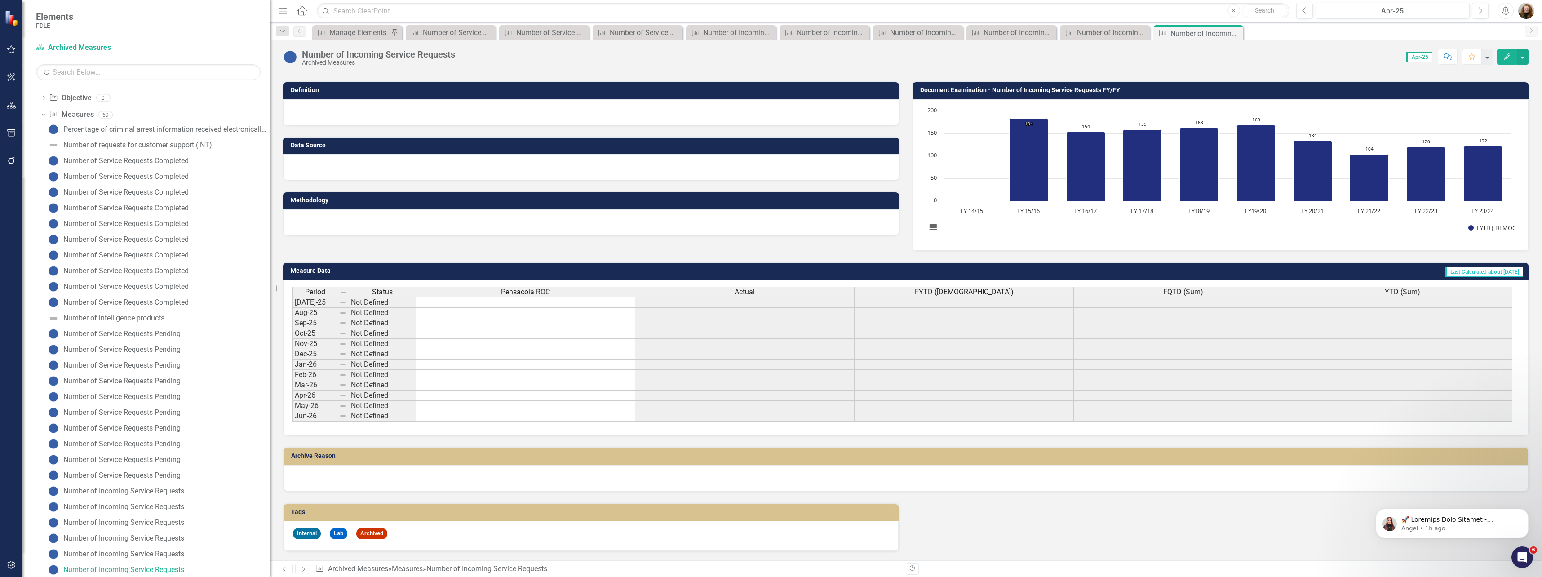
drag, startPoint x: 1233, startPoint y: 33, endPoint x: 1218, endPoint y: 34, distance: 15.8
click at [0, 0] on icon "Close" at bounding box center [0, 0] width 0 height 0
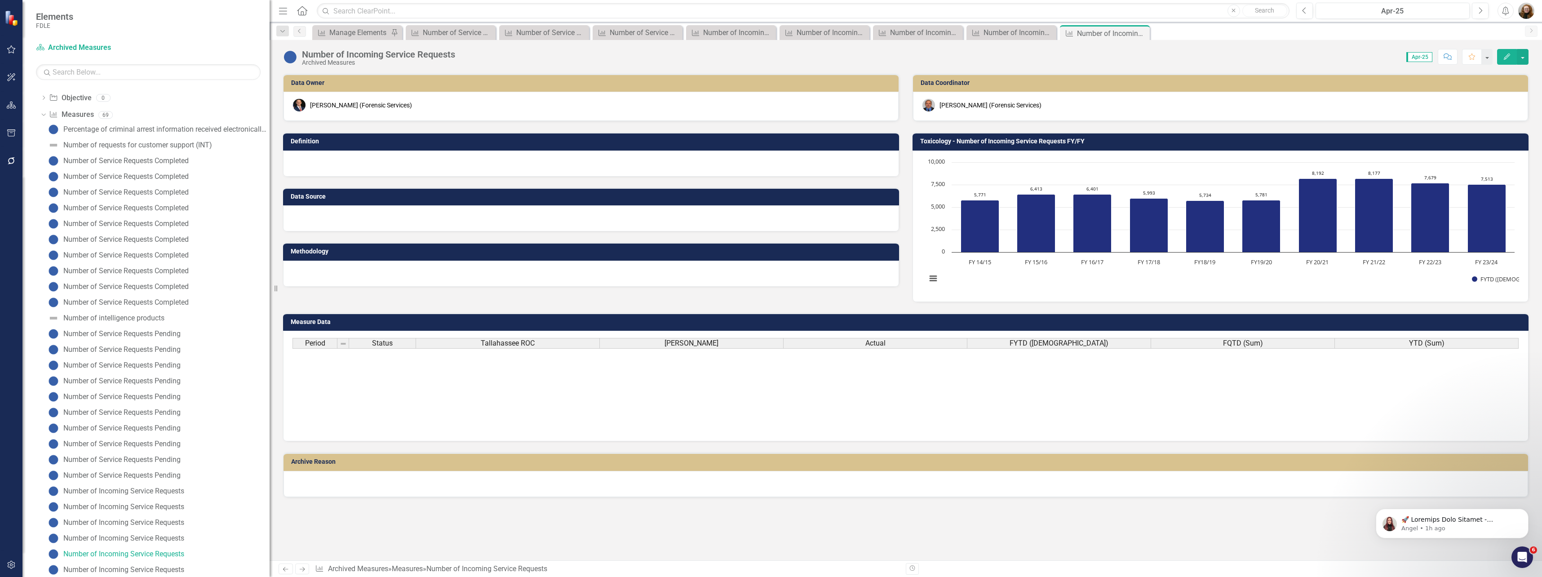
scroll to position [31, 0]
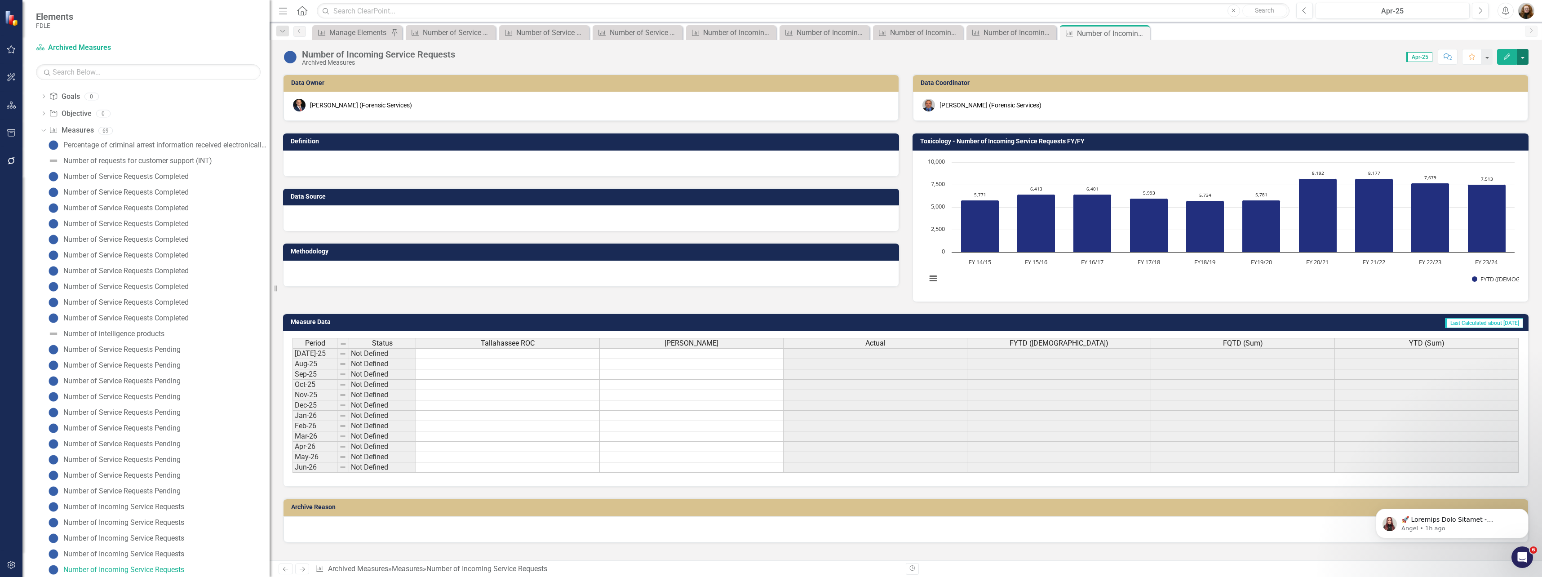
click at [1523, 62] on button "button" at bounding box center [1523, 57] width 12 height 16
click at [1497, 92] on link "Edit Report Edit Layout" at bounding box center [1485, 90] width 88 height 17
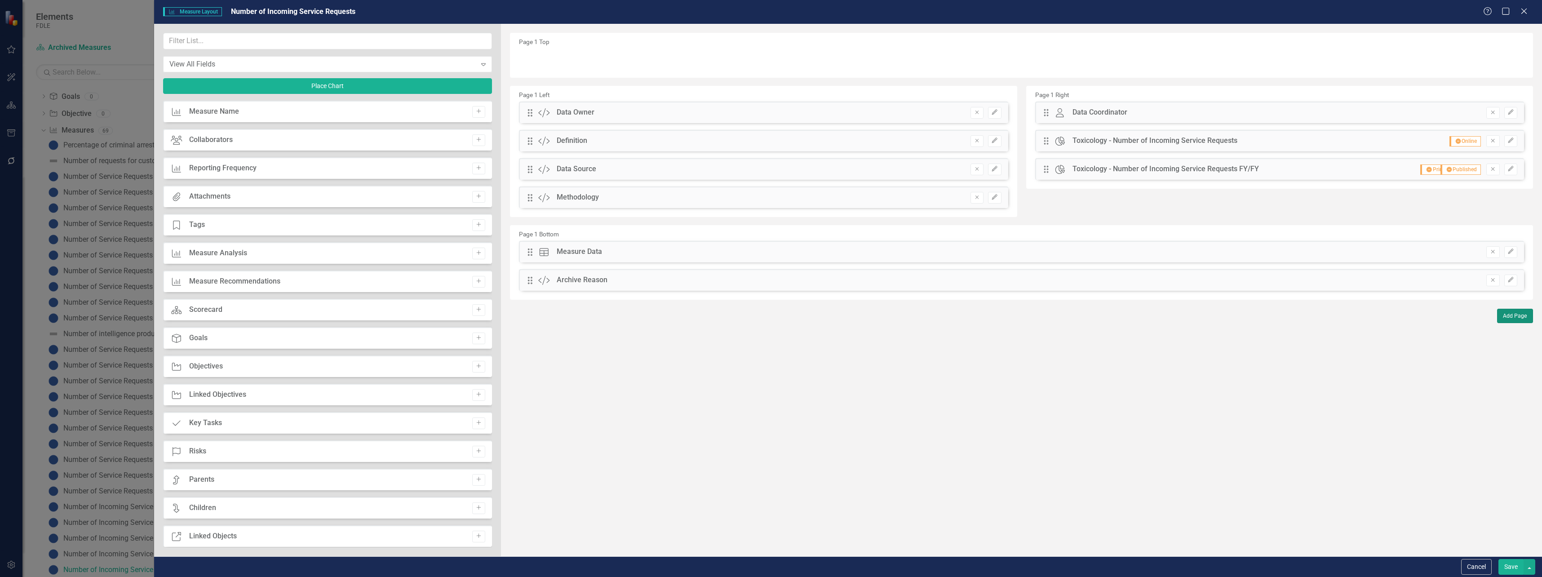
click at [1515, 317] on button "Add Page" at bounding box center [1516, 316] width 36 height 14
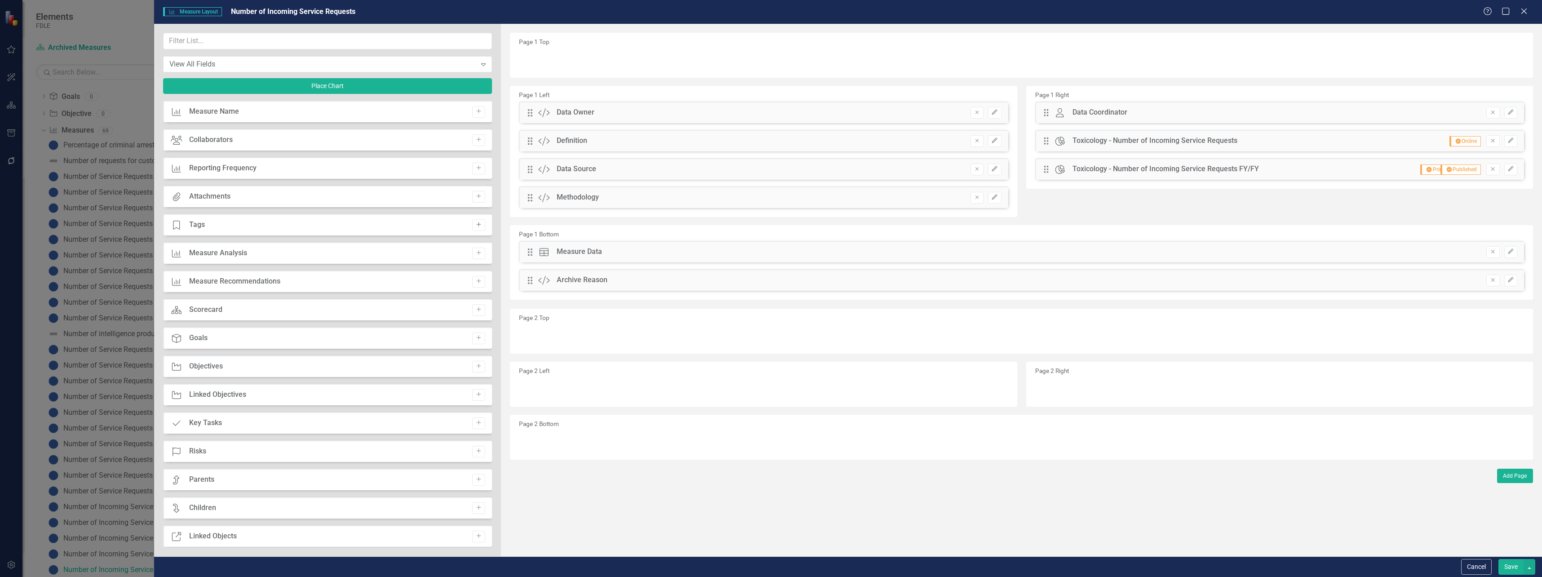
drag, startPoint x: 474, startPoint y: 222, endPoint x: 480, endPoint y: 215, distance: 9.6
click at [476, 222] on icon "Add" at bounding box center [479, 224] width 7 height 5
drag, startPoint x: 530, startPoint y: 58, endPoint x: 574, endPoint y: 374, distance: 319.5
click at [993, 387] on icon "Edit" at bounding box center [994, 388] width 7 height 5
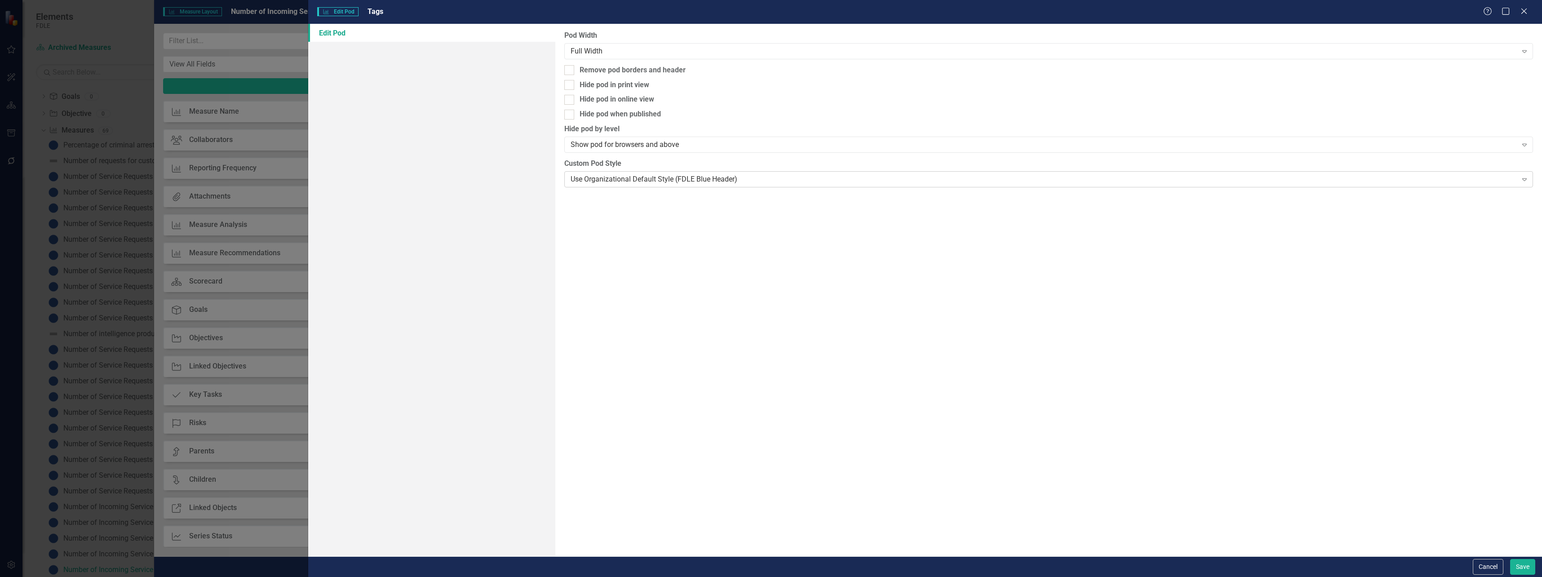
click at [755, 182] on div "Use Organizational Default Style (FDLE Blue Header)" at bounding box center [1044, 179] width 947 height 10
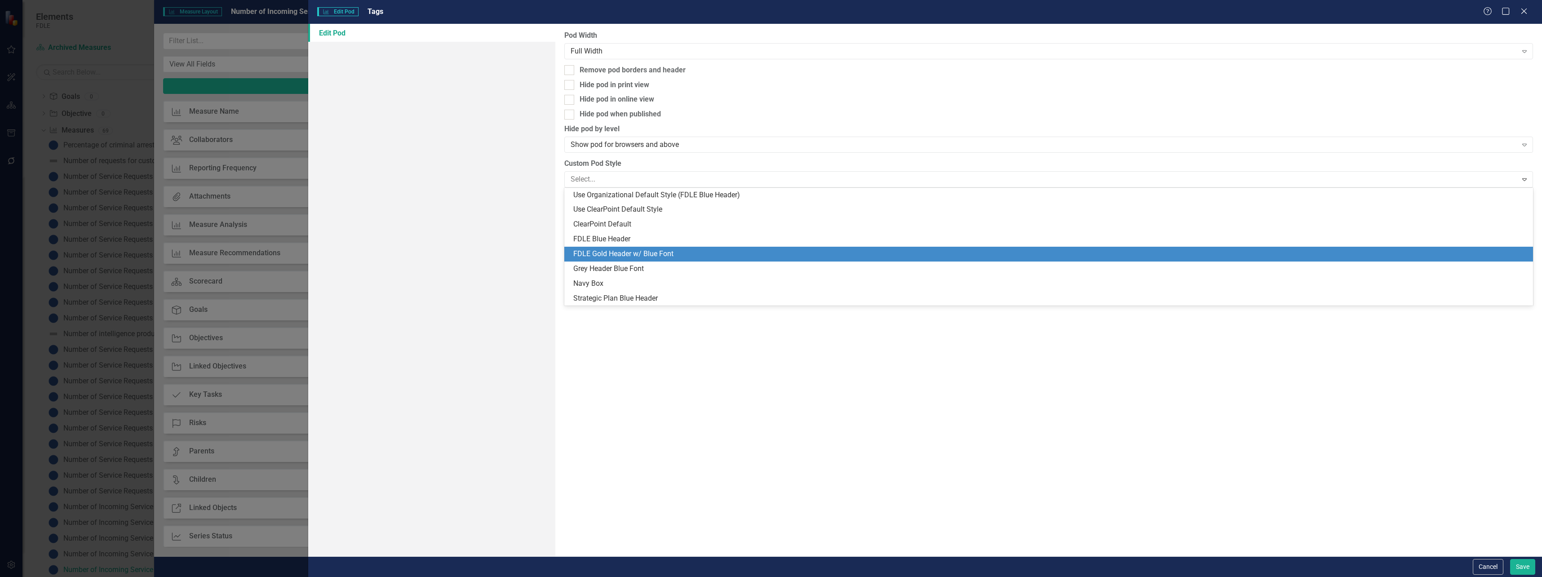
click at [728, 251] on div "FDLE Gold Header w/ Blue Font" at bounding box center [1050, 254] width 955 height 10
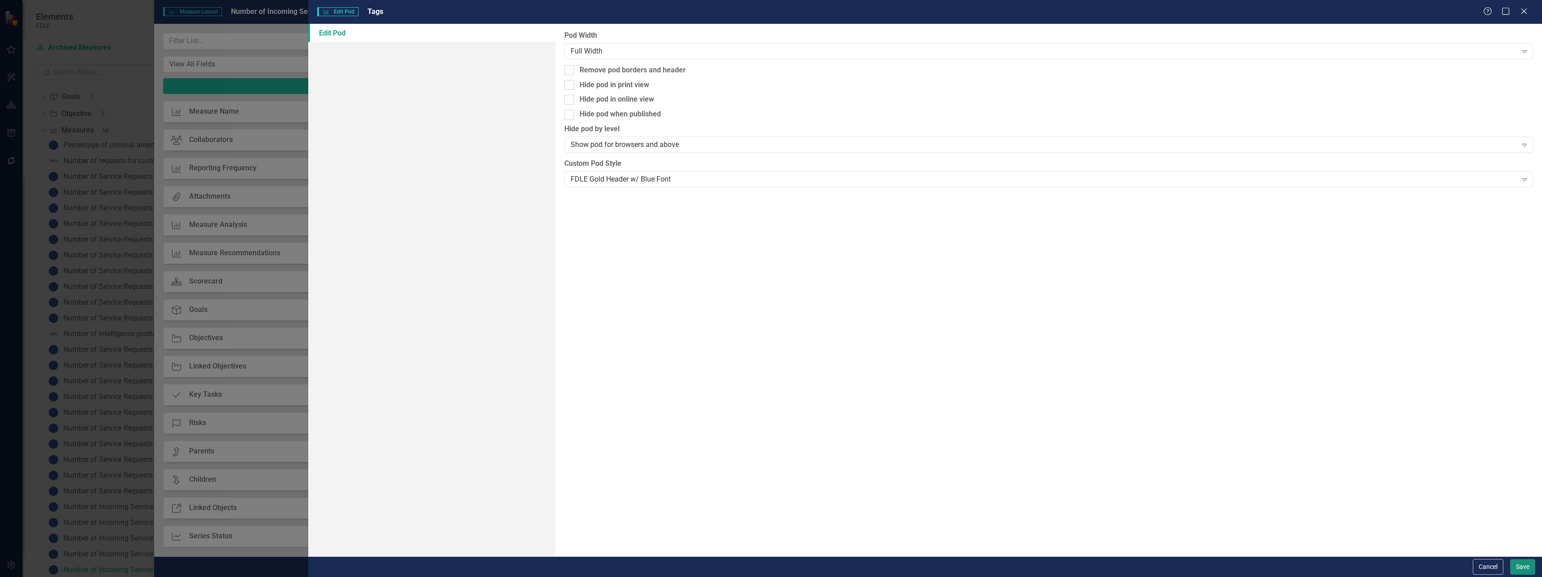
click at [1519, 566] on button "Save" at bounding box center [1523, 567] width 25 height 16
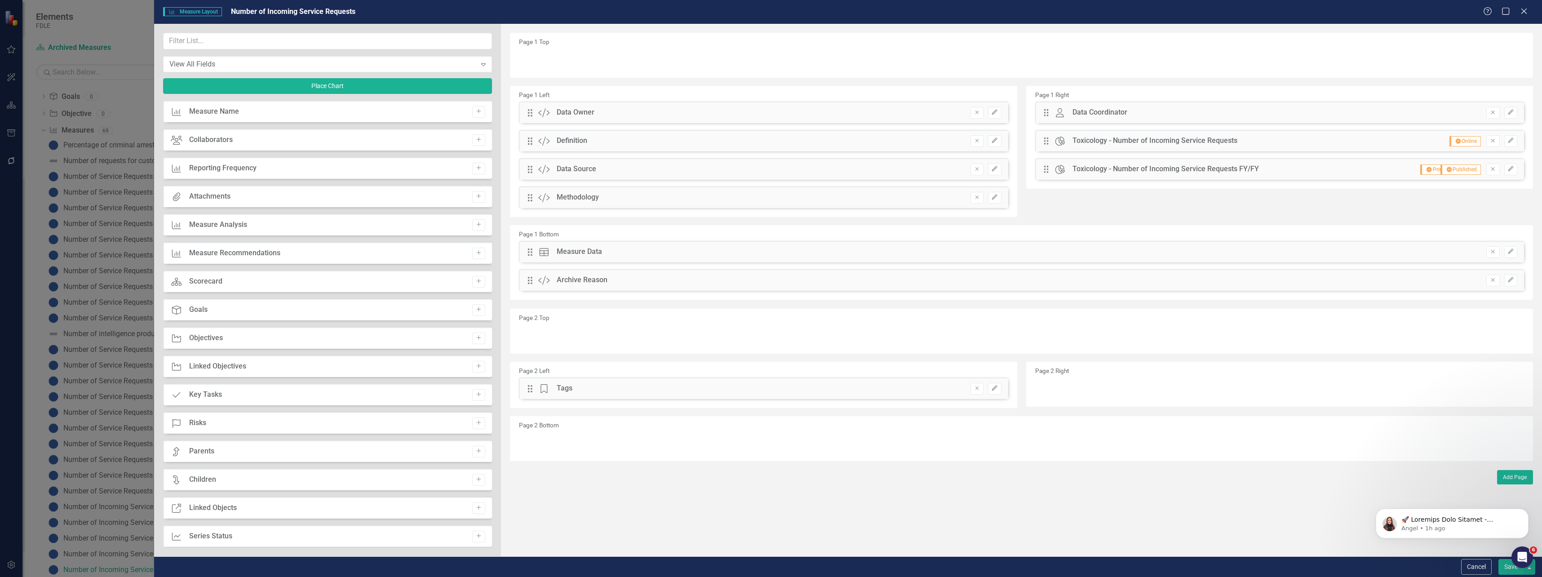
click at [1512, 573] on button "Save" at bounding box center [1511, 567] width 25 height 16
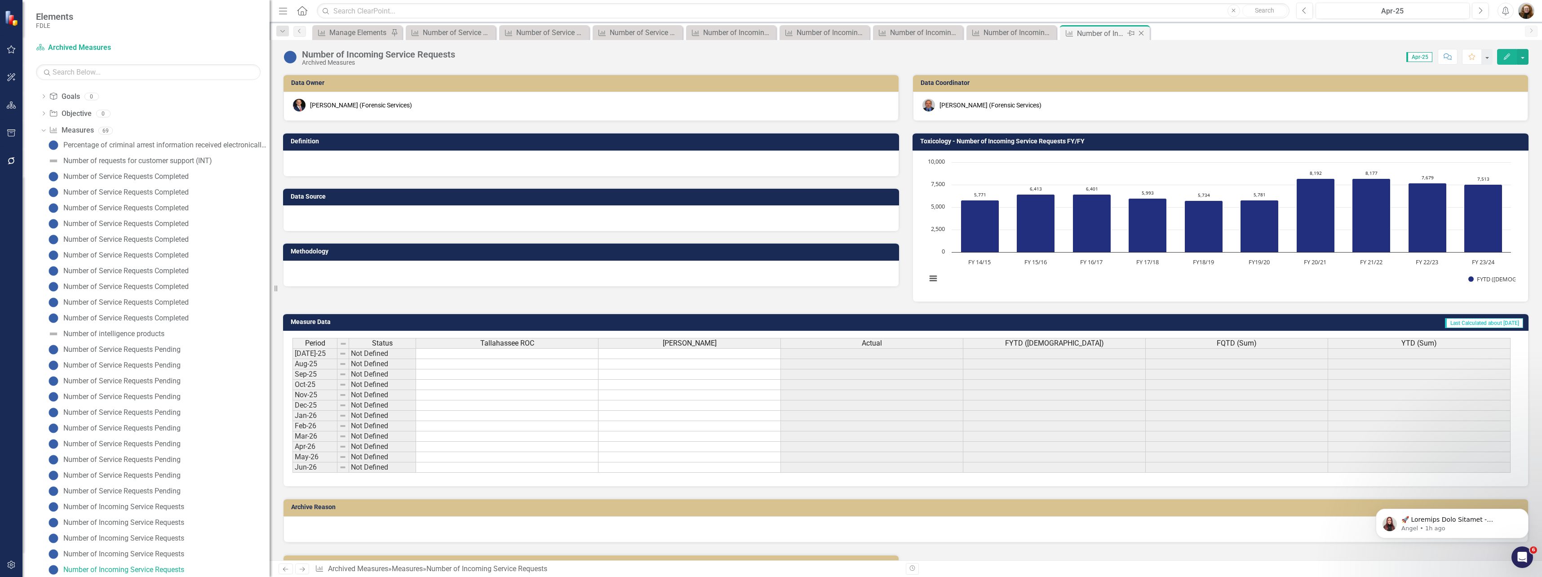
click at [1143, 35] on icon "Close" at bounding box center [1141, 33] width 9 height 7
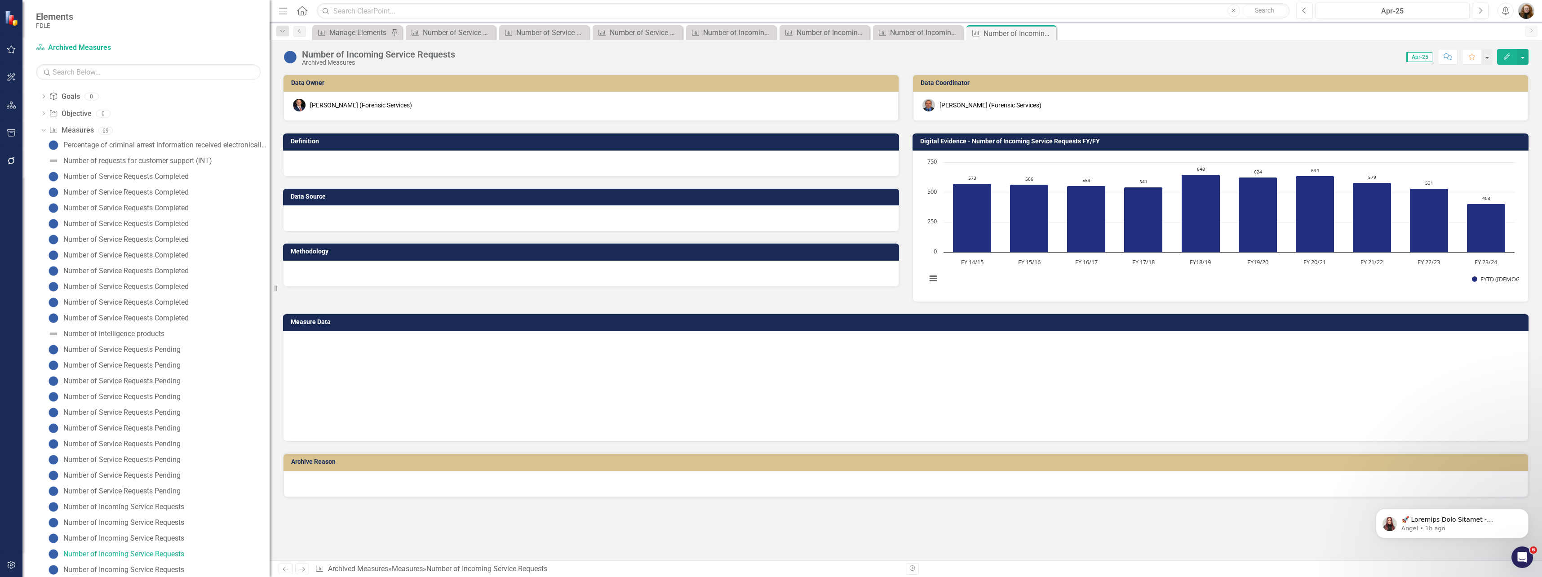
scroll to position [16, 0]
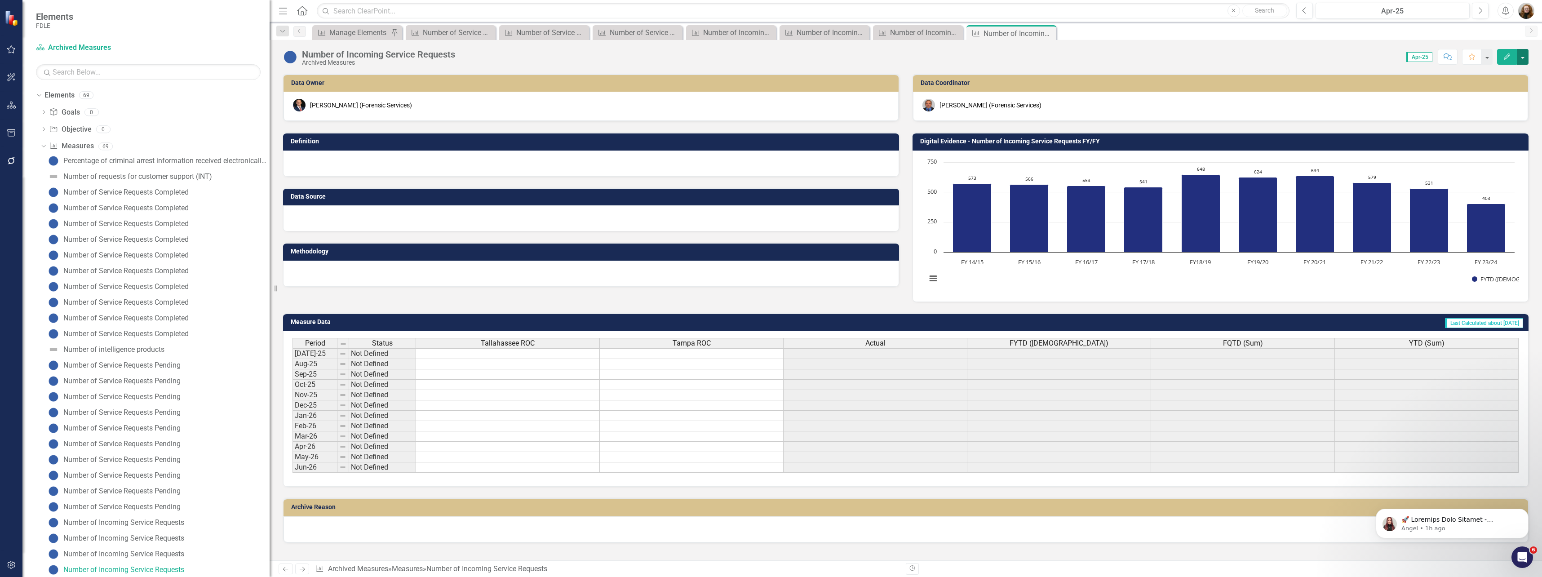
click at [1524, 55] on button "button" at bounding box center [1523, 57] width 12 height 16
click at [1480, 86] on link "Edit Report Edit Layout" at bounding box center [1485, 90] width 88 height 17
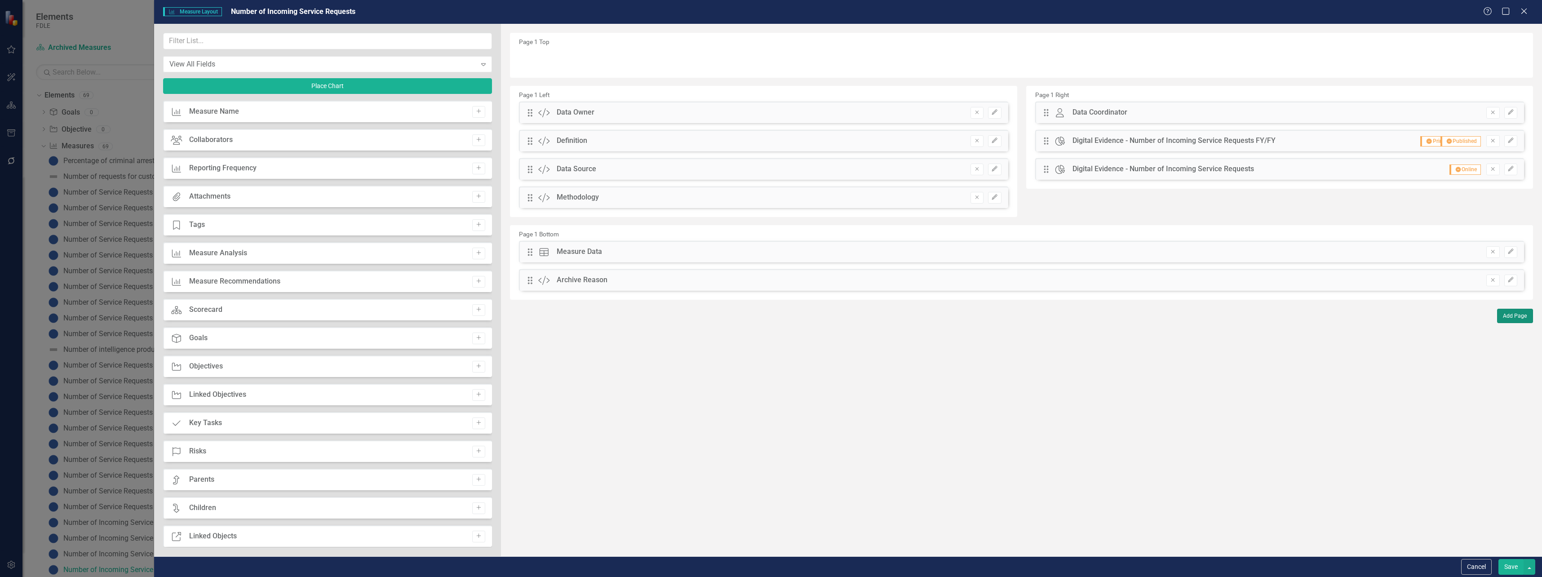
click at [1509, 315] on button "Add Page" at bounding box center [1516, 316] width 36 height 14
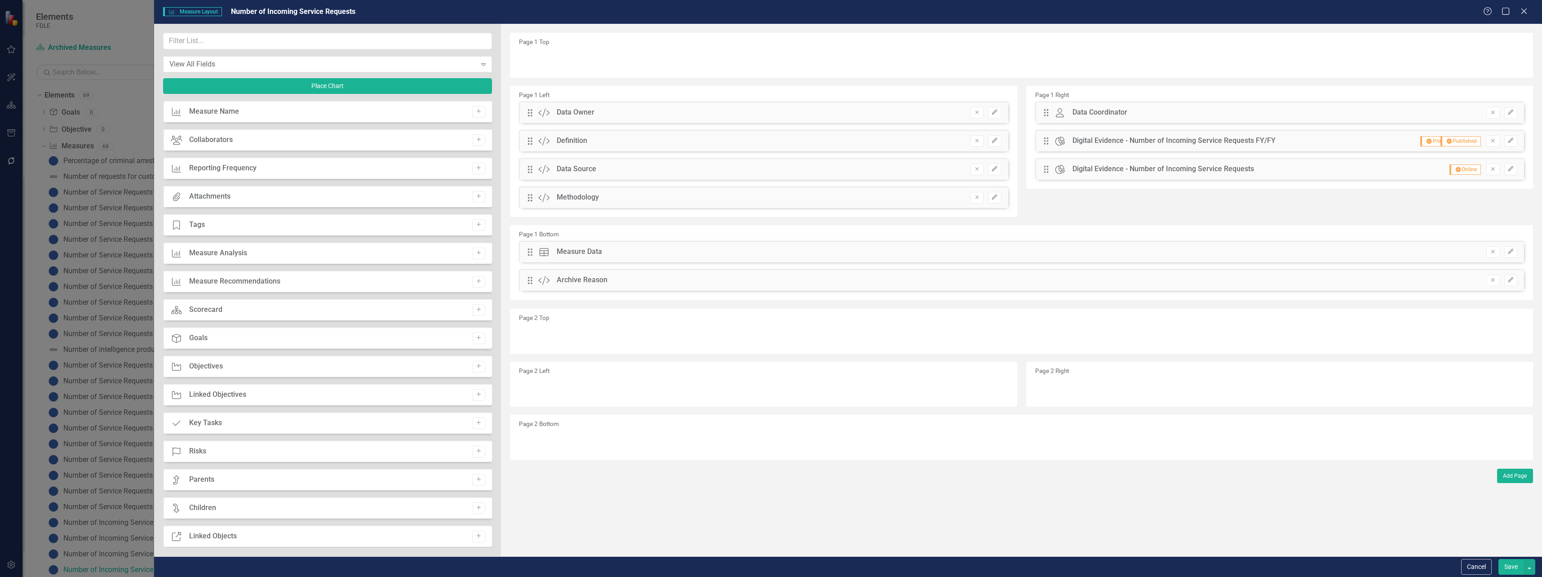
drag, startPoint x: 476, startPoint y: 225, endPoint x: 521, endPoint y: 153, distance: 84.7
click at [477, 223] on icon "Add" at bounding box center [479, 224] width 7 height 5
drag, startPoint x: 533, startPoint y: 63, endPoint x: 553, endPoint y: 386, distance: 323.7
click at [995, 389] on icon "button" at bounding box center [994, 388] width 5 height 5
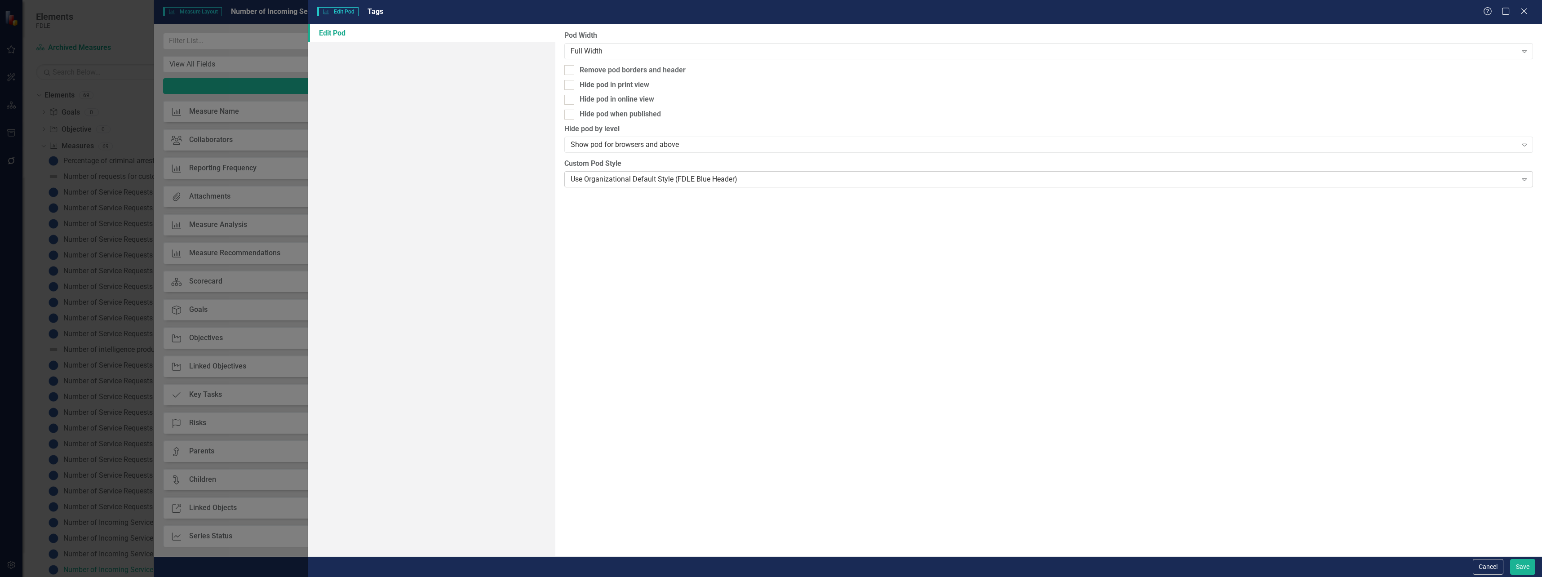
click at [706, 183] on div "Use Organizational Default Style (FDLE Blue Header)" at bounding box center [1044, 179] width 947 height 10
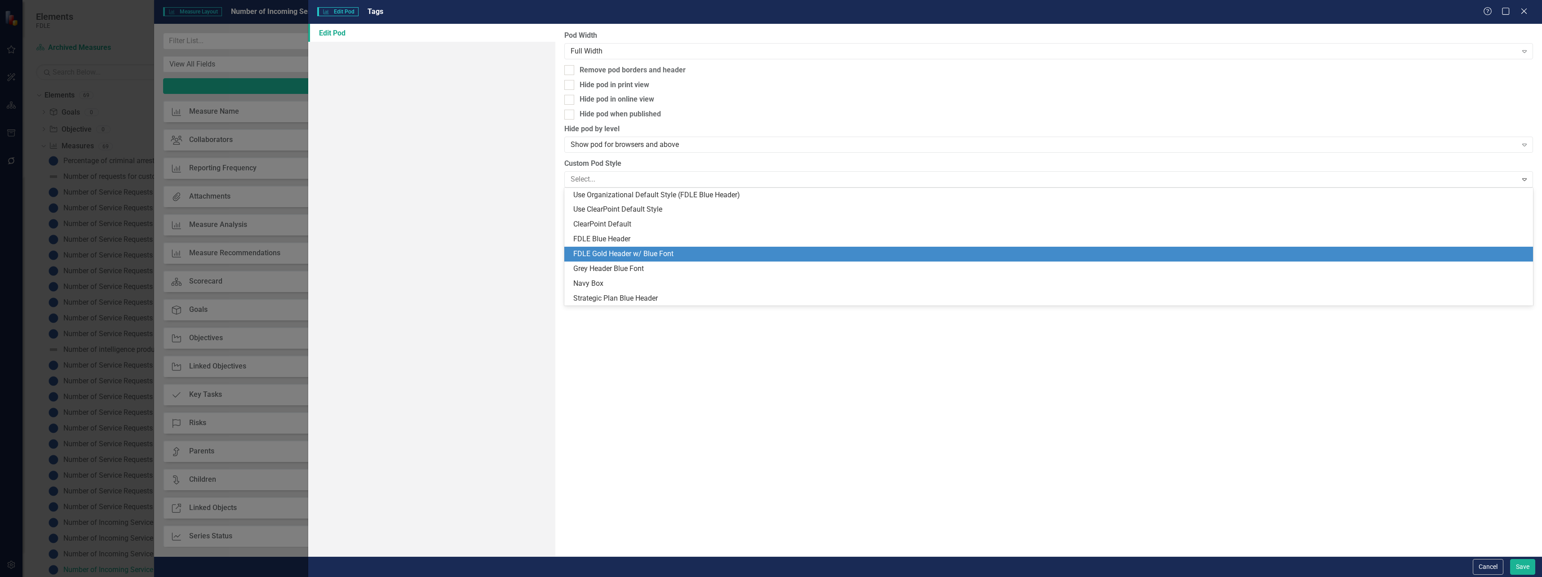
click at [683, 251] on div "FDLE Gold Header w/ Blue Font" at bounding box center [1050, 254] width 955 height 10
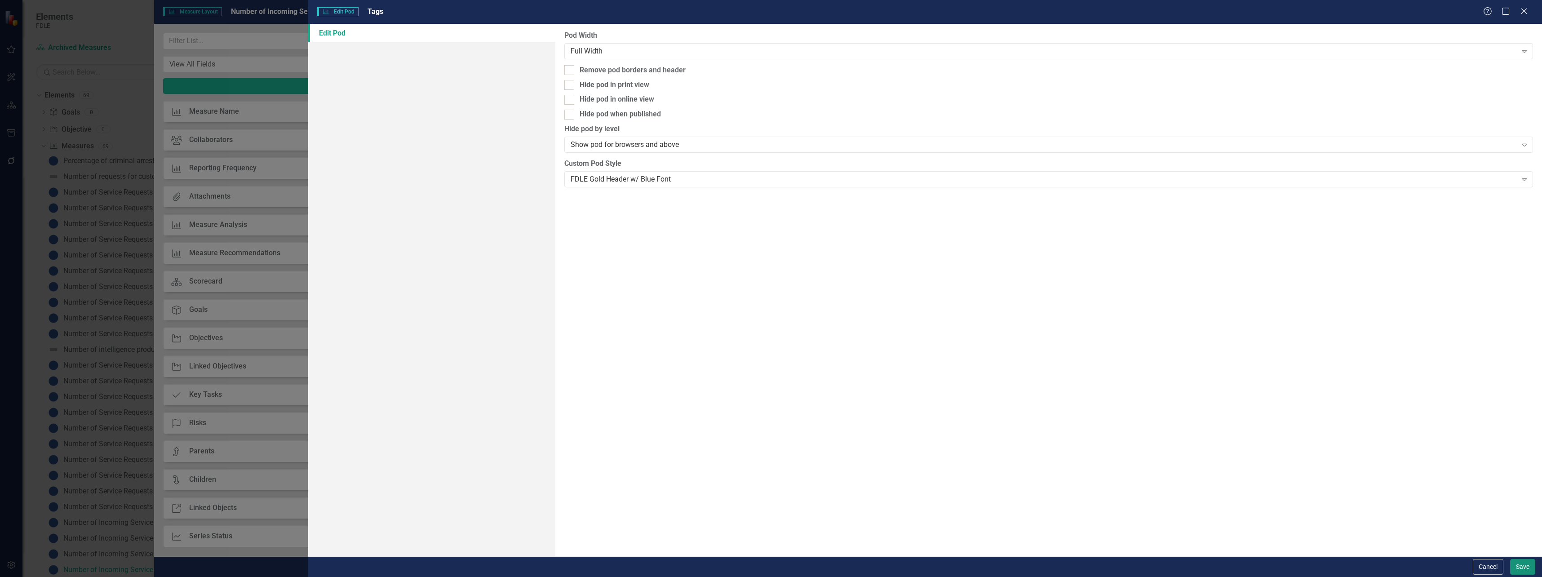
click at [1517, 571] on button "Save" at bounding box center [1523, 567] width 25 height 16
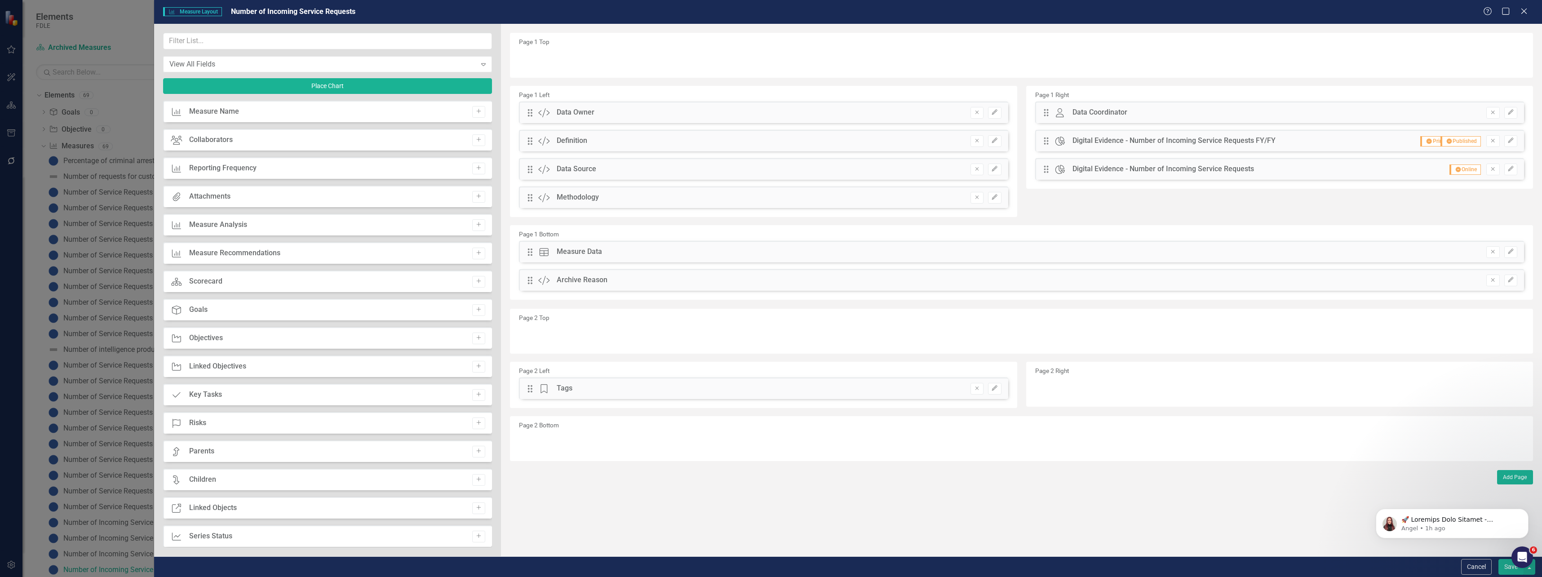
click at [1515, 571] on button "Save" at bounding box center [1511, 567] width 25 height 16
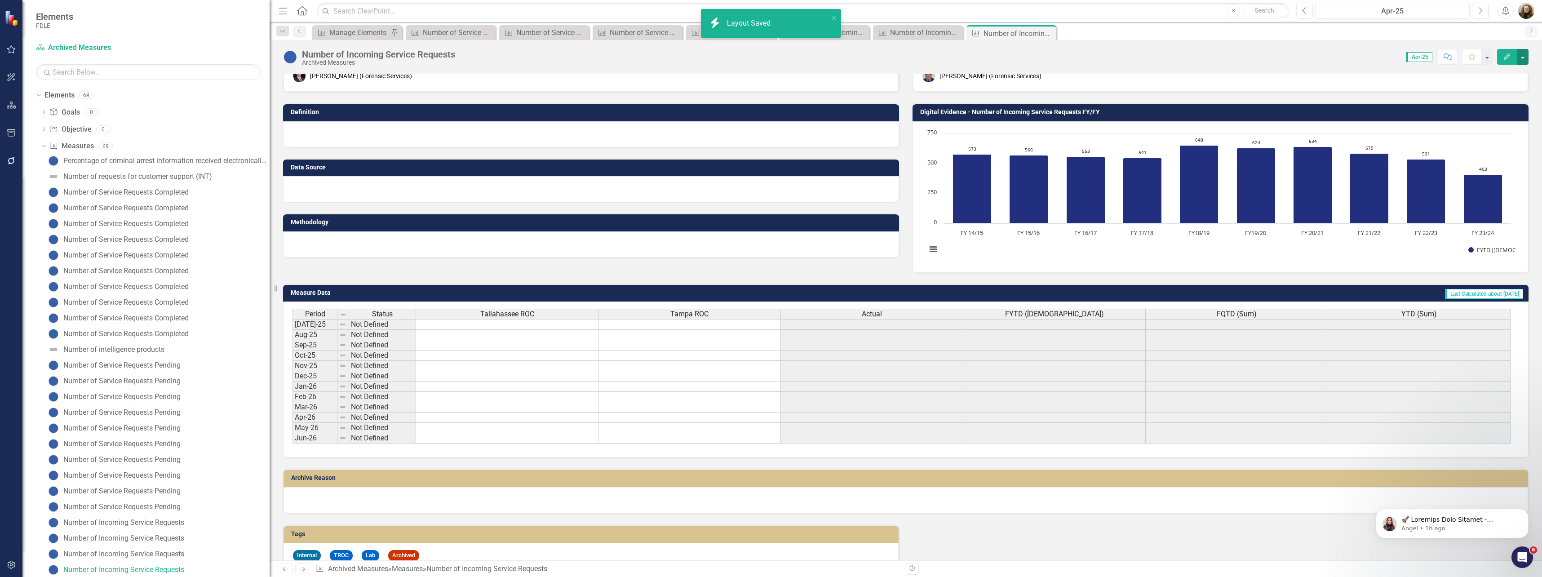
scroll to position [52, 0]
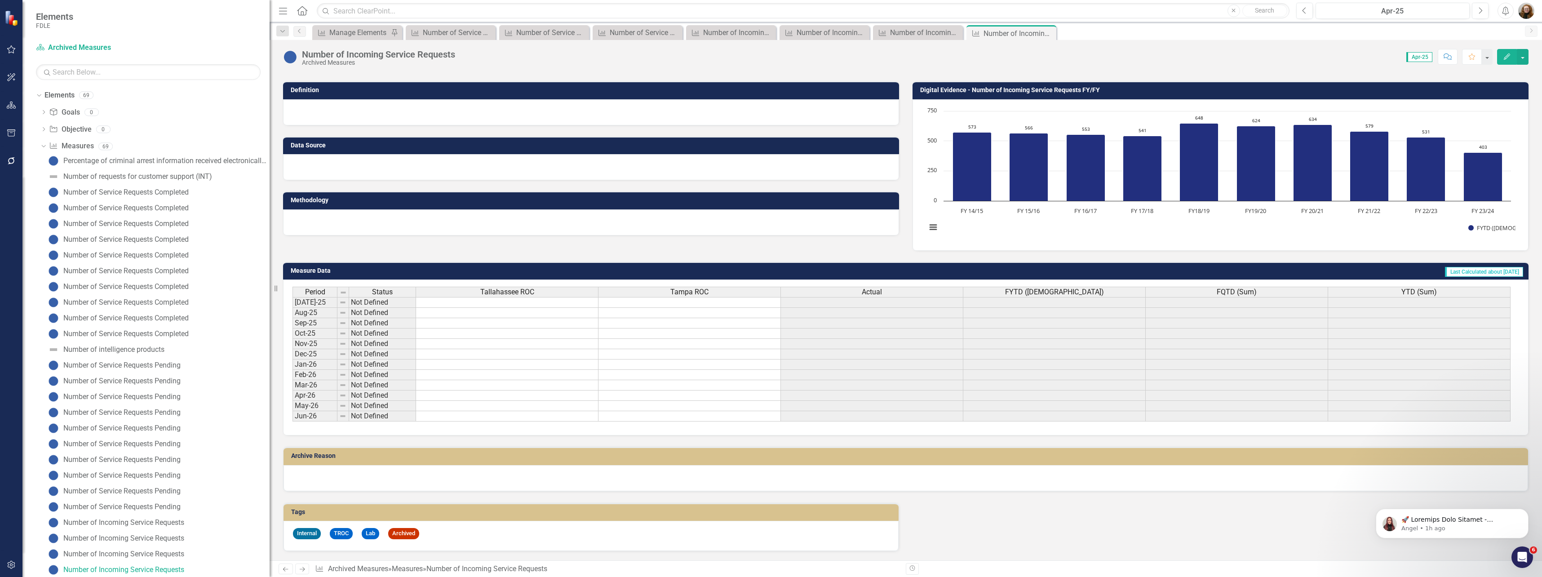
click at [710, 418] on td at bounding box center [690, 416] width 182 height 10
click at [0, 0] on icon "Close" at bounding box center [0, 0] width 0 height 0
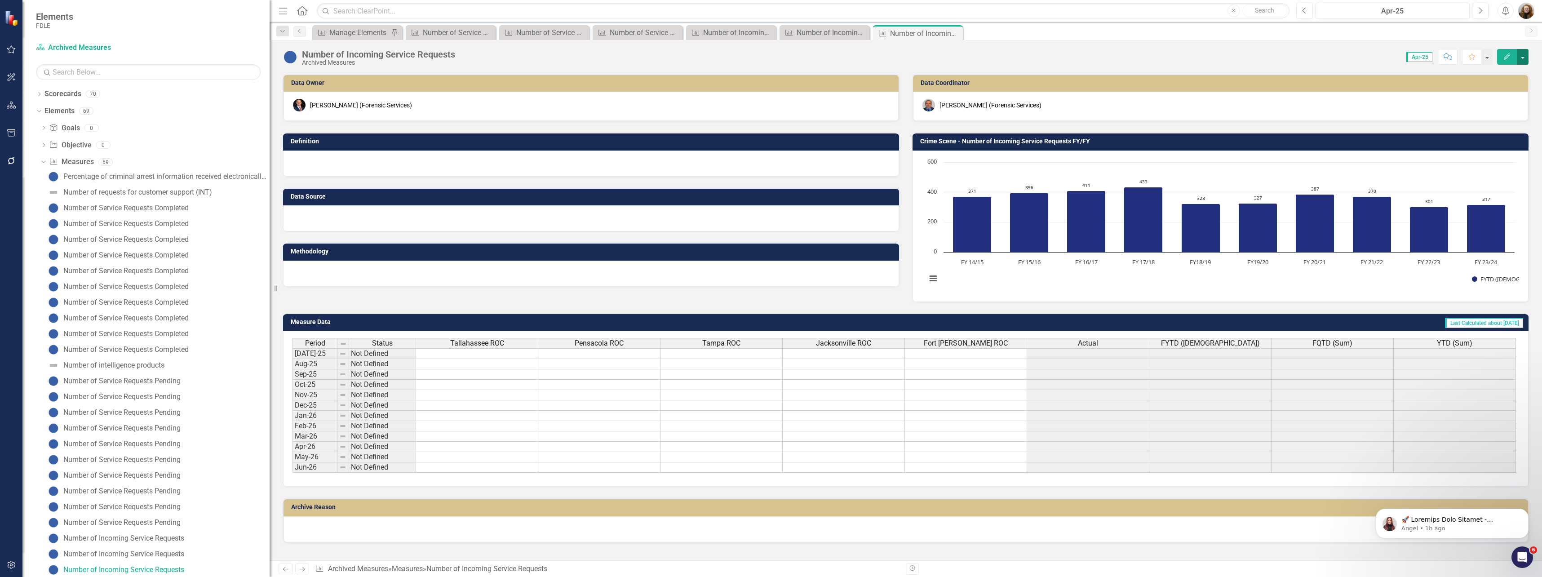
click at [1522, 57] on button "button" at bounding box center [1523, 57] width 12 height 16
click at [1473, 92] on link "Edit Report Edit Layout" at bounding box center [1485, 90] width 88 height 17
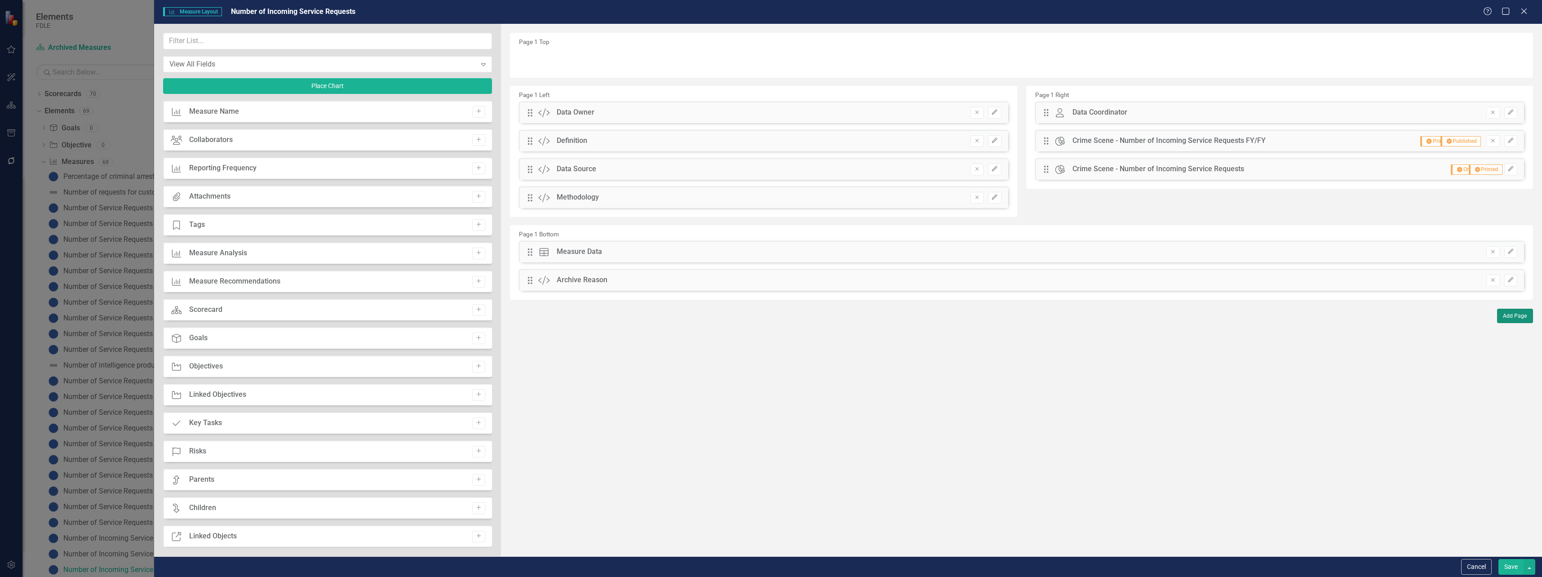
click at [1512, 317] on button "Add Page" at bounding box center [1516, 316] width 36 height 14
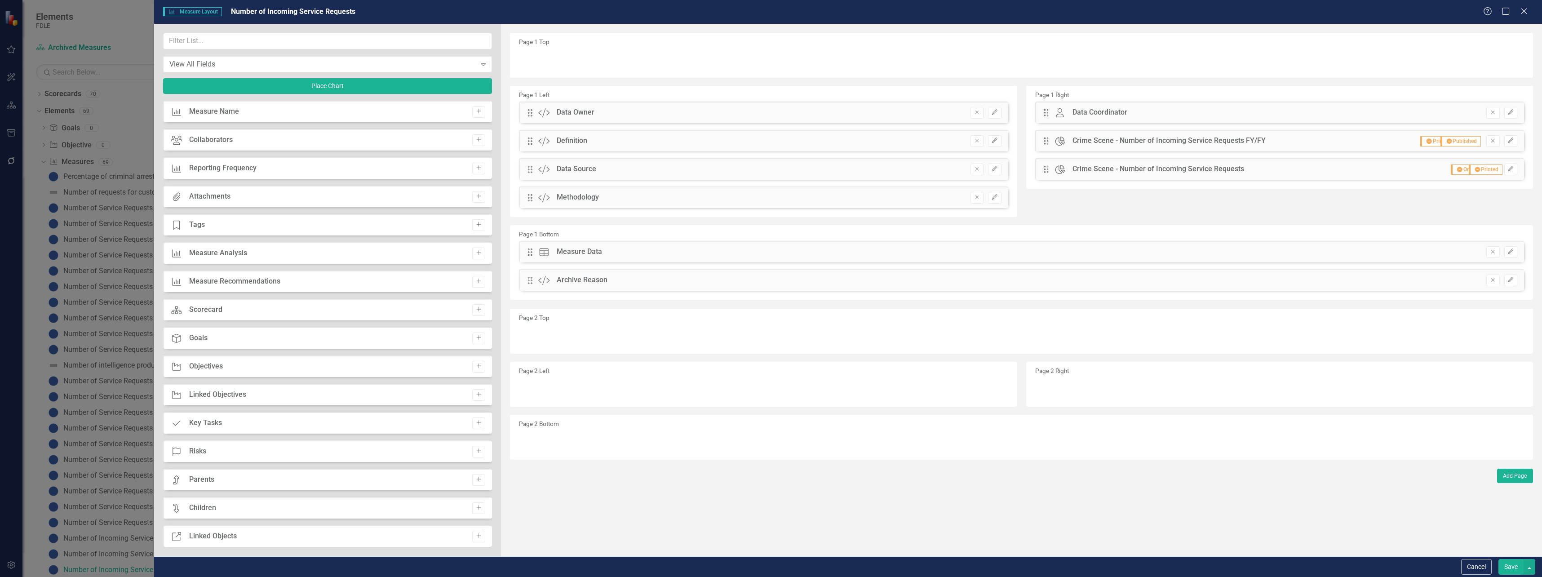
click at [481, 224] on button "Add" at bounding box center [478, 225] width 13 height 12
drag, startPoint x: 531, startPoint y: 61, endPoint x: 551, endPoint y: 391, distance: 331.0
click at [997, 385] on button "Edit" at bounding box center [994, 389] width 13 height 12
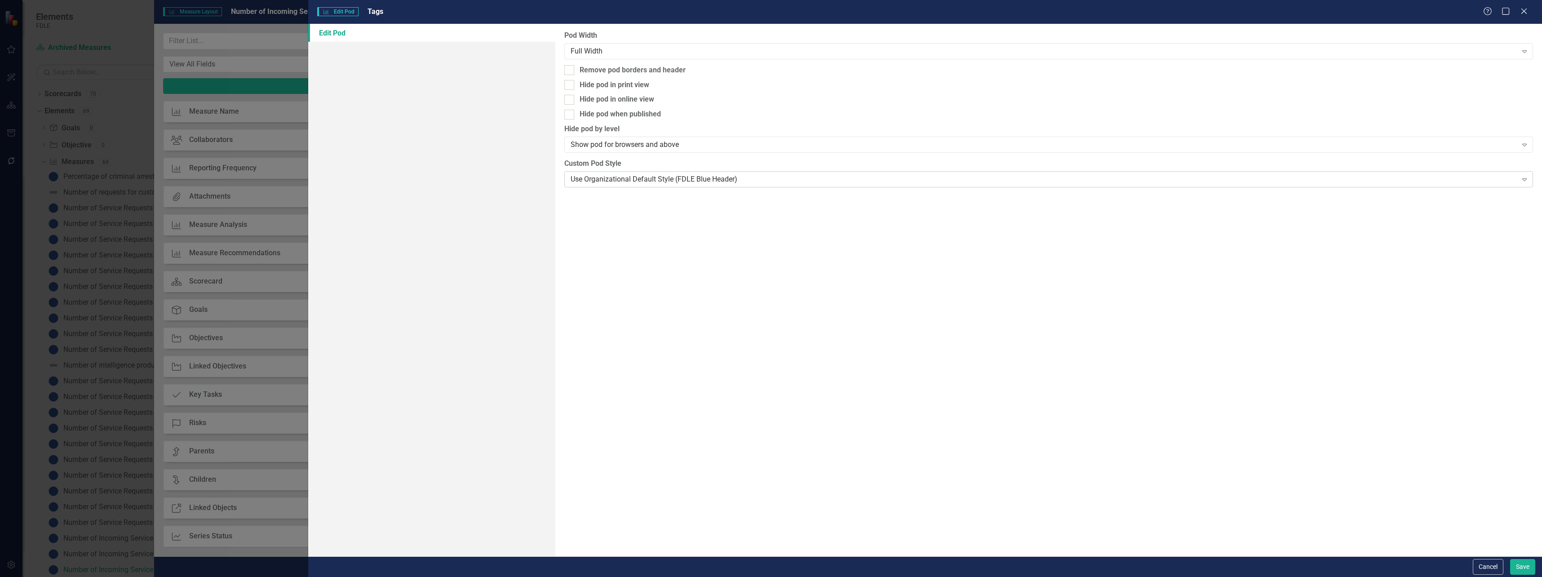
click at [676, 179] on div "Use Organizational Default Style (FDLE Blue Header)" at bounding box center [1044, 179] width 947 height 10
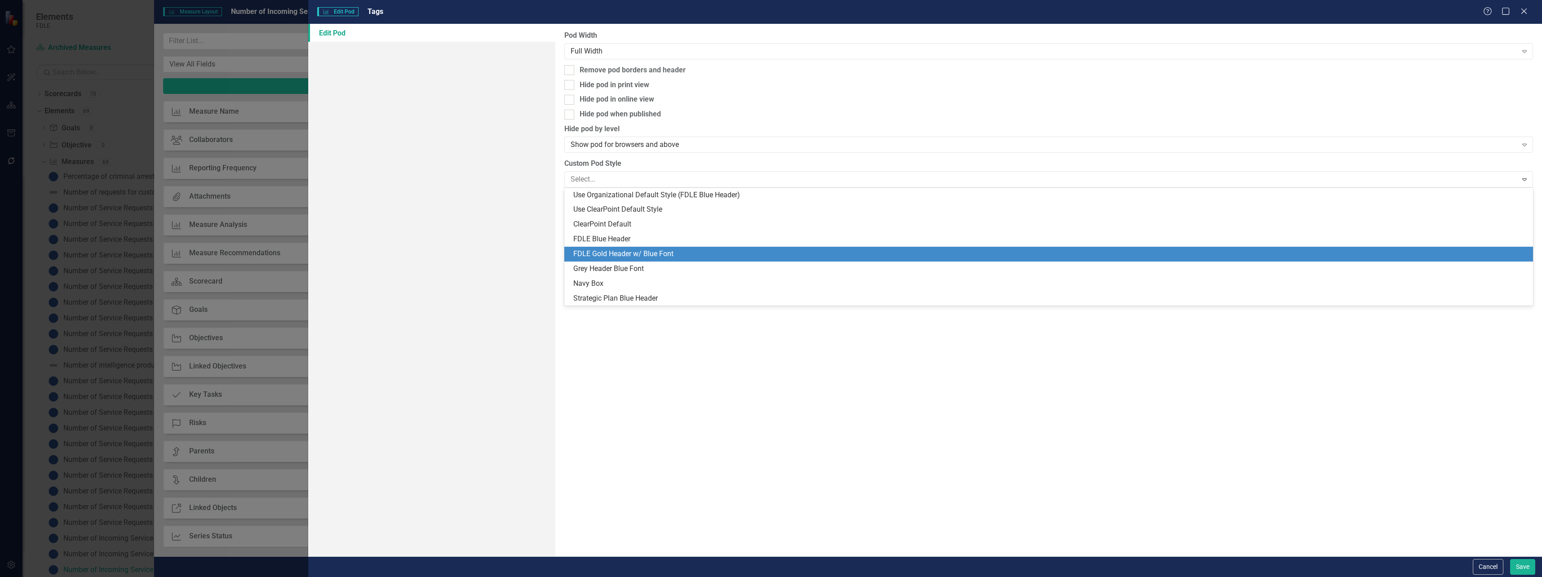
click at [598, 254] on div "FDLE Gold Header w/ Blue Font" at bounding box center [1050, 254] width 955 height 10
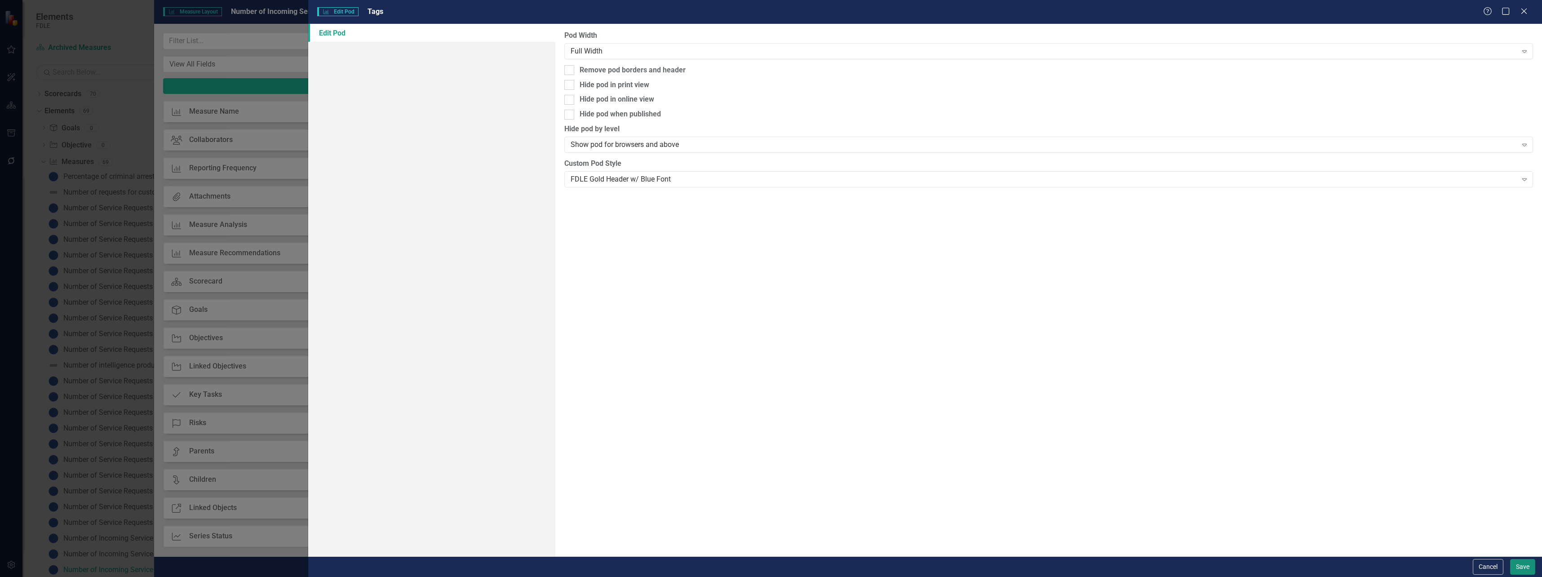
click at [1519, 569] on button "Save" at bounding box center [1523, 567] width 25 height 16
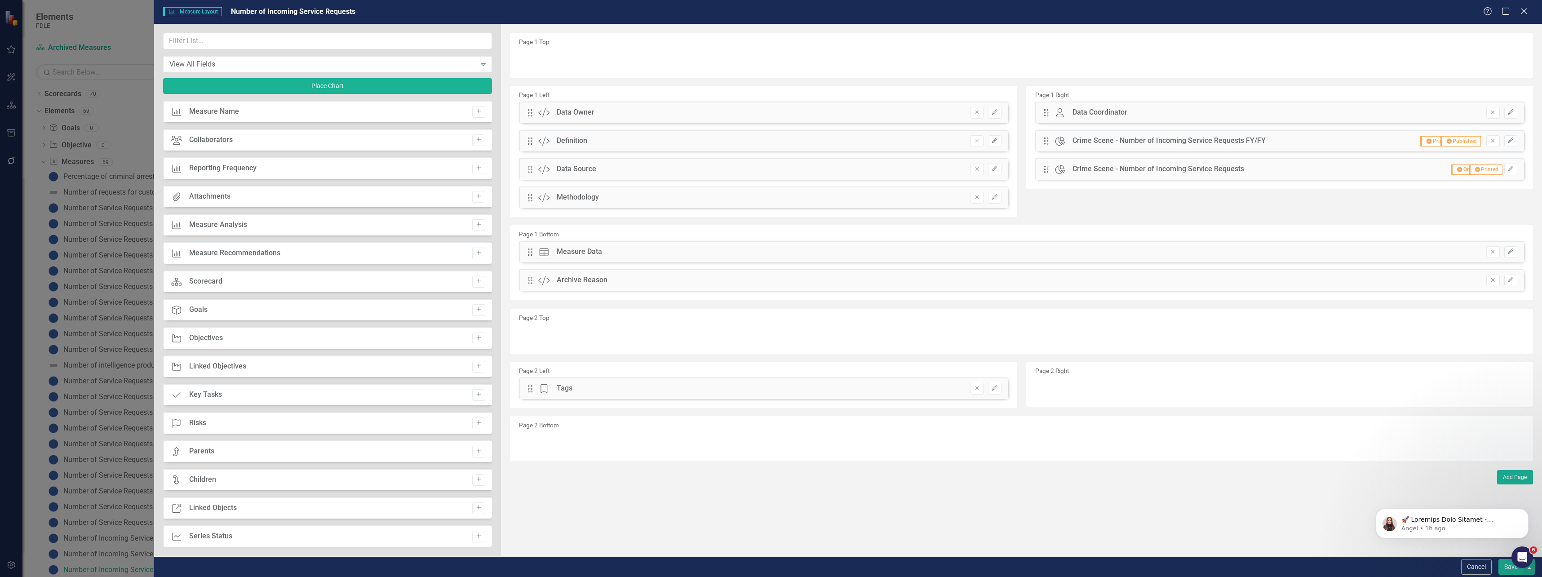
click at [1504, 570] on button "Save" at bounding box center [1511, 567] width 25 height 16
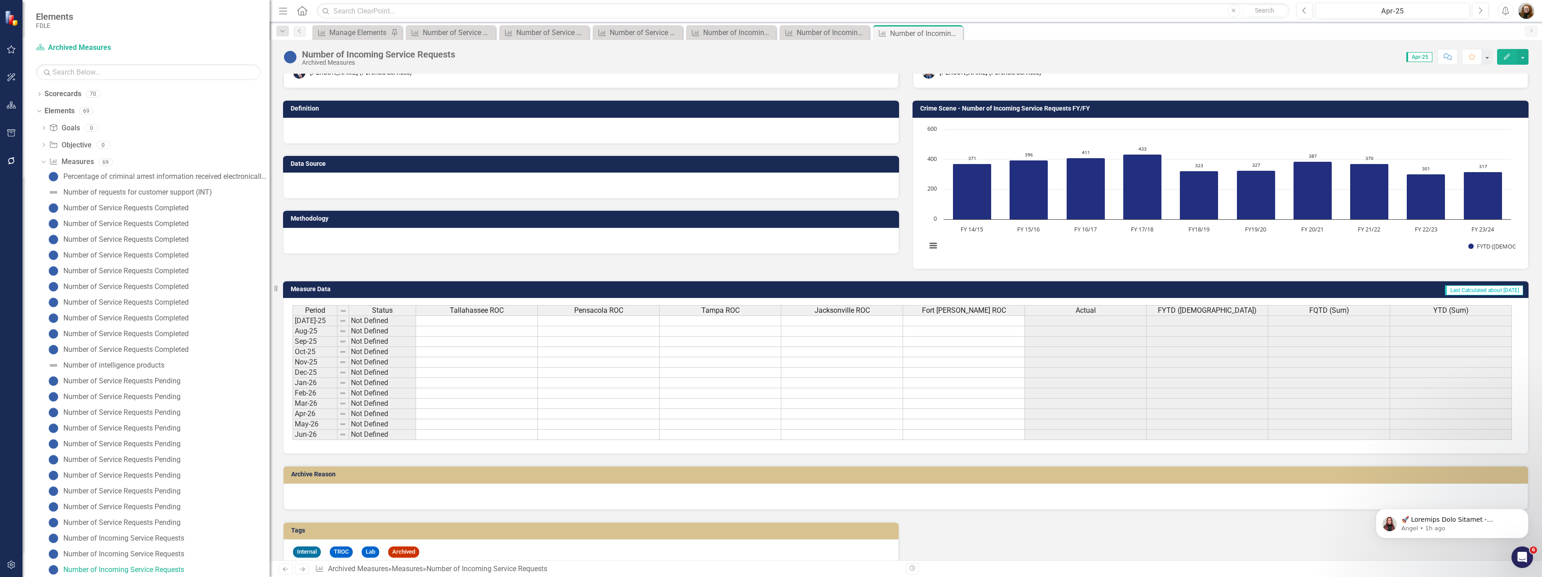
scroll to position [52, 0]
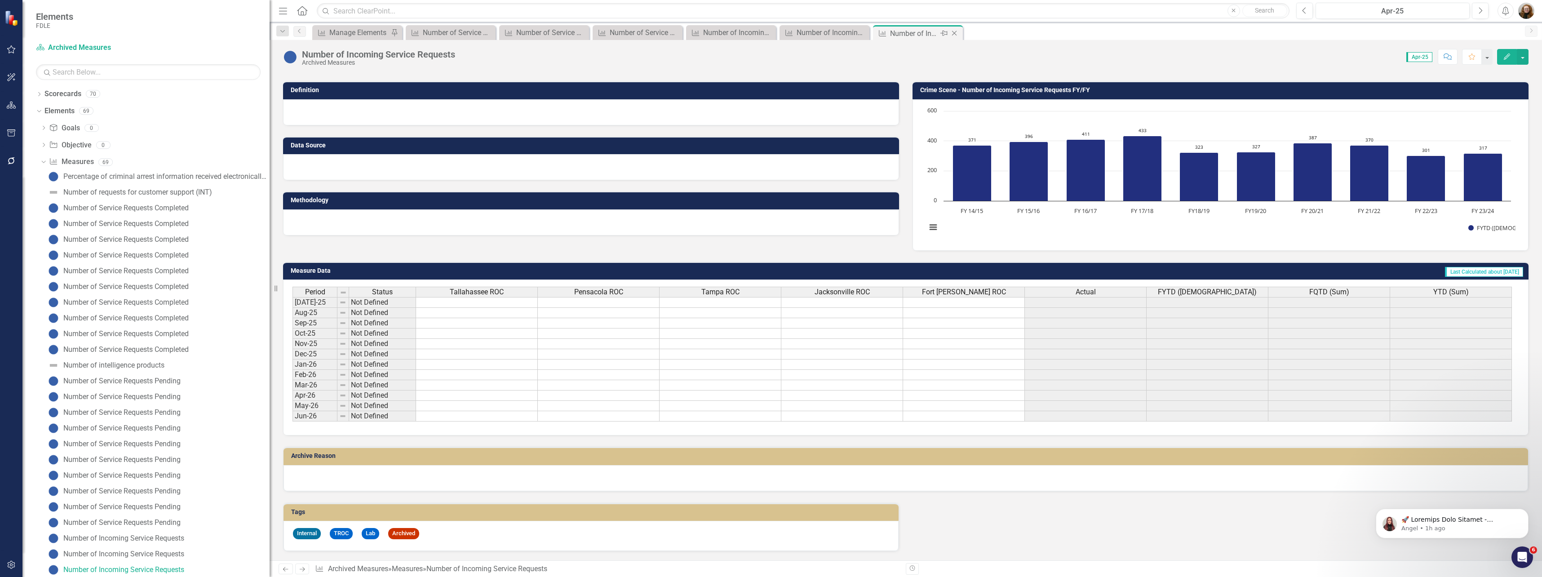
click at [955, 34] on icon at bounding box center [954, 33] width 5 height 5
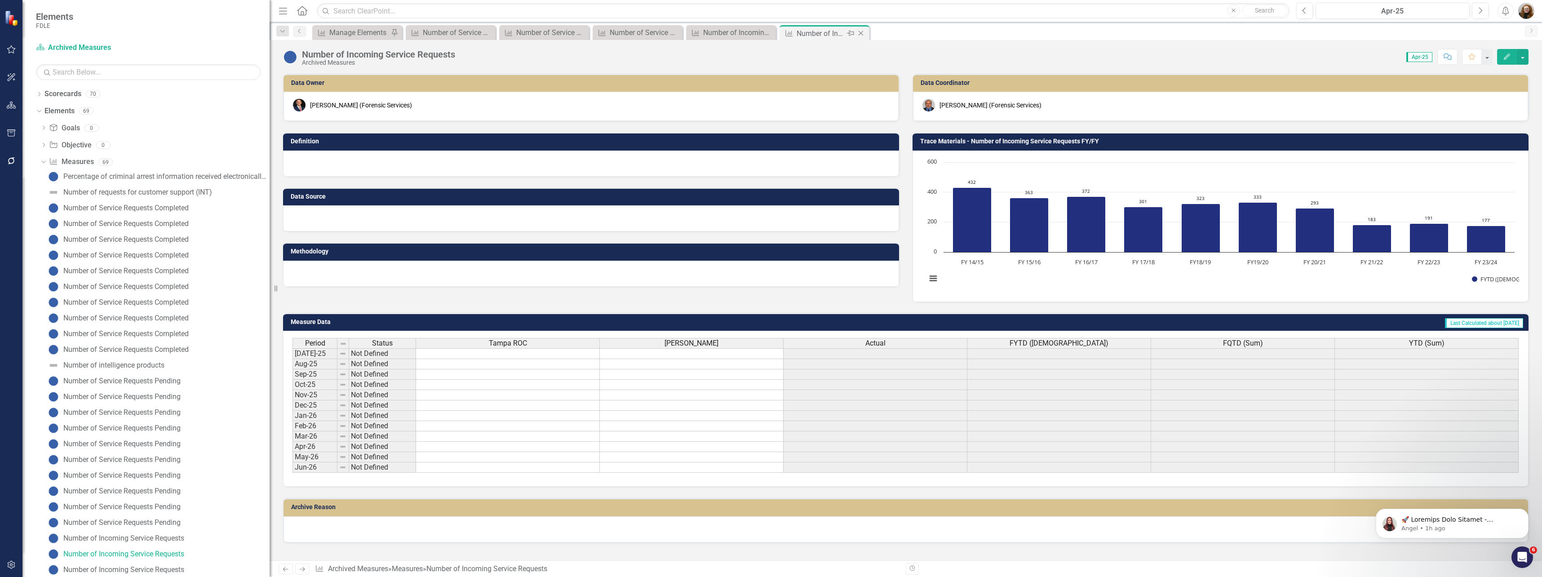
click at [831, 35] on div "Number of Incoming Service Requests" at bounding box center [821, 33] width 48 height 11
click at [1516, 61] on button "Edit" at bounding box center [1508, 57] width 20 height 16
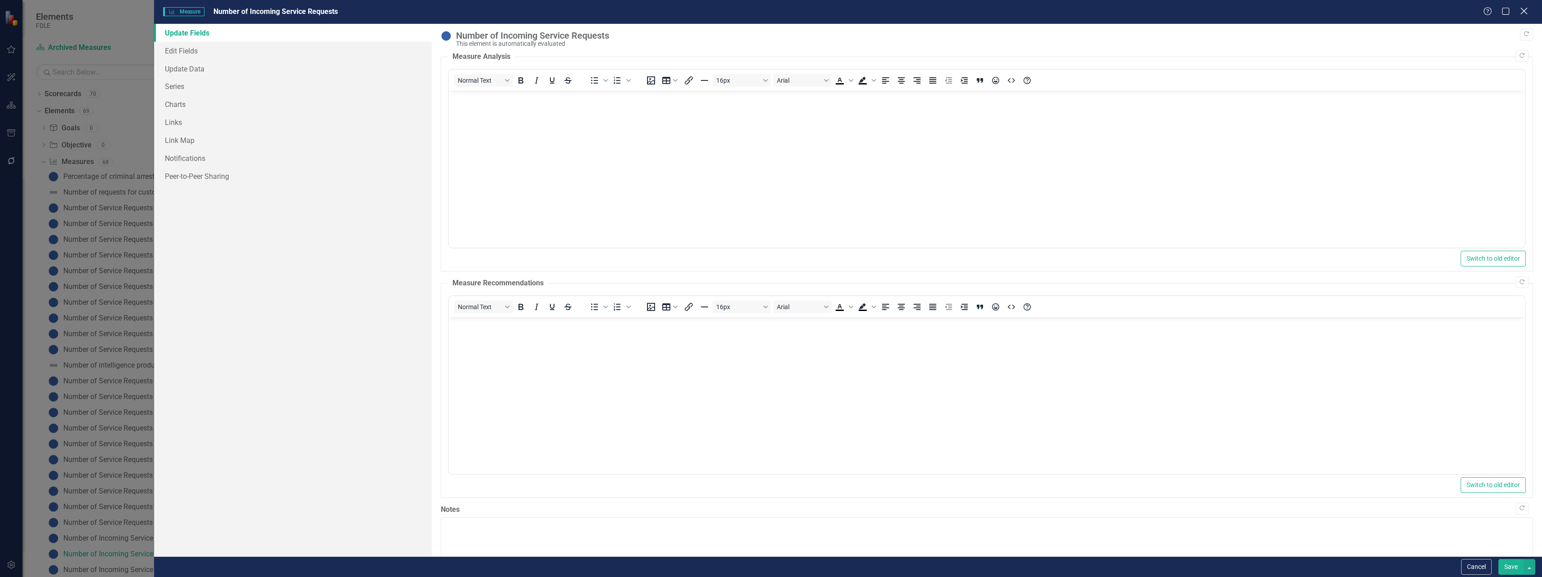
click at [1524, 10] on icon at bounding box center [1524, 11] width 7 height 7
